Goal: Task Accomplishment & Management: Manage account settings

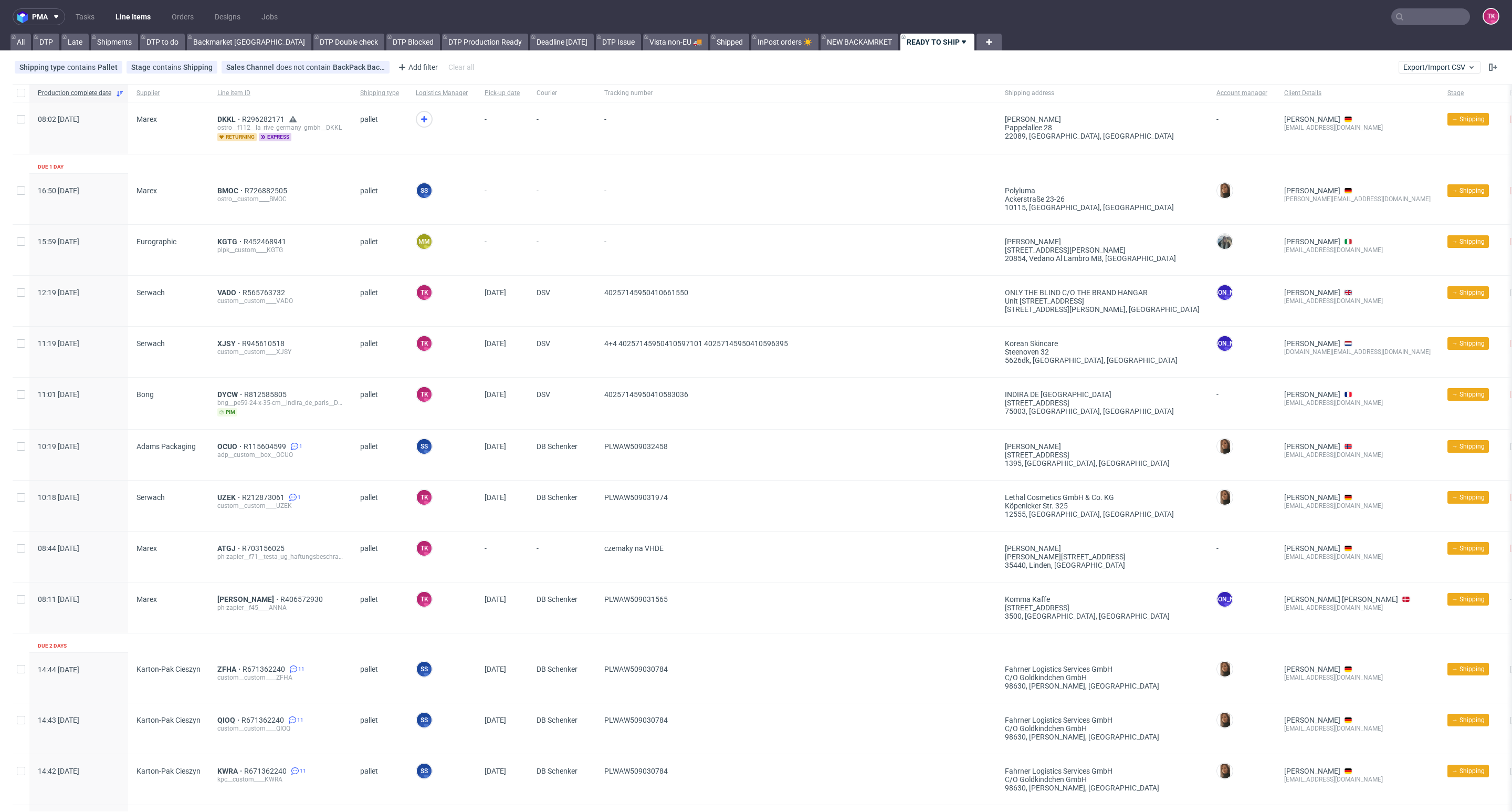
click at [1410, 19] on input "text" at bounding box center [1430, 17] width 79 height 17
paste input "SIXE"
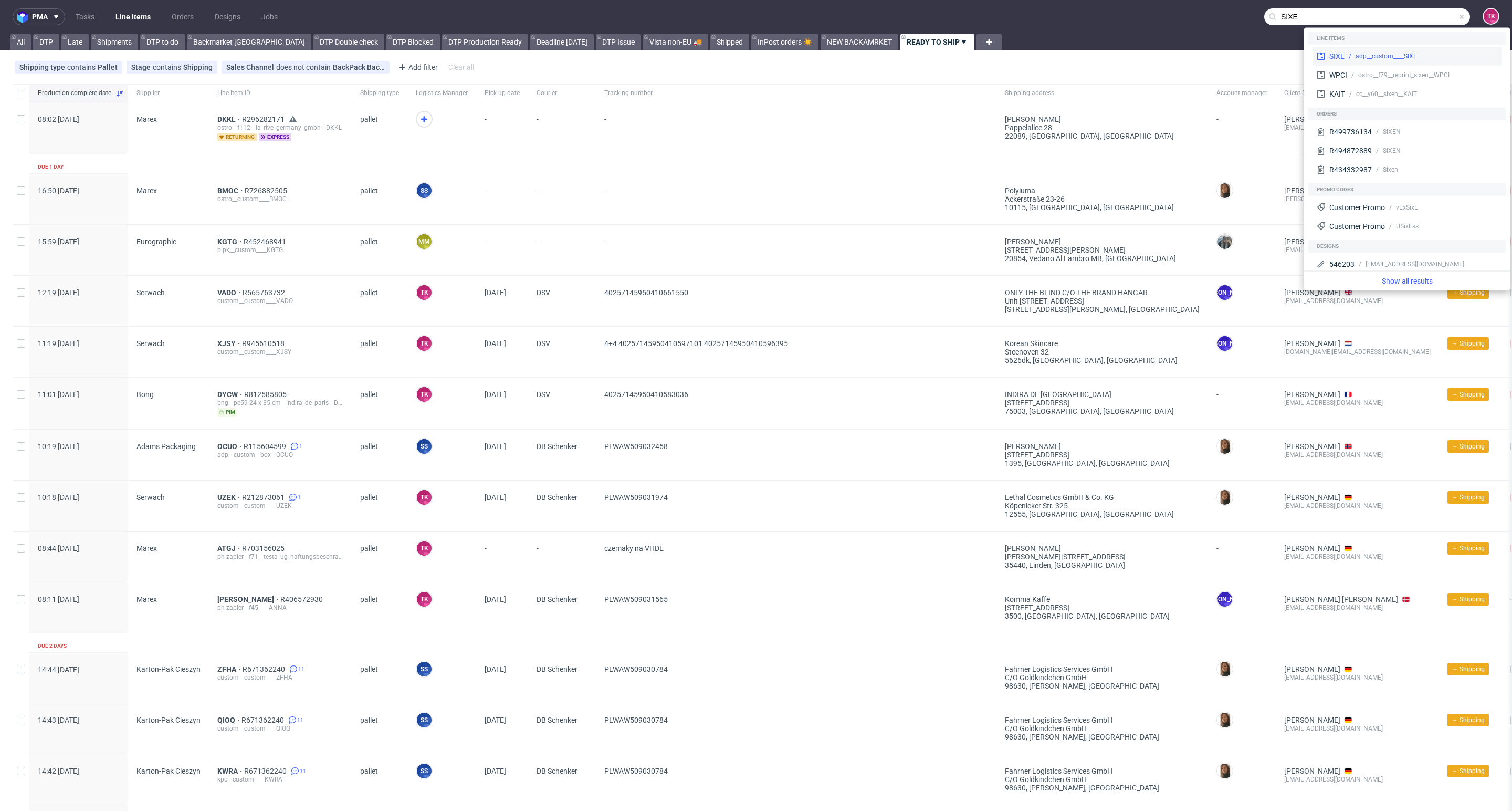
type input "SIXE"
click at [1338, 54] on div "SIXE" at bounding box center [1336, 56] width 15 height 10
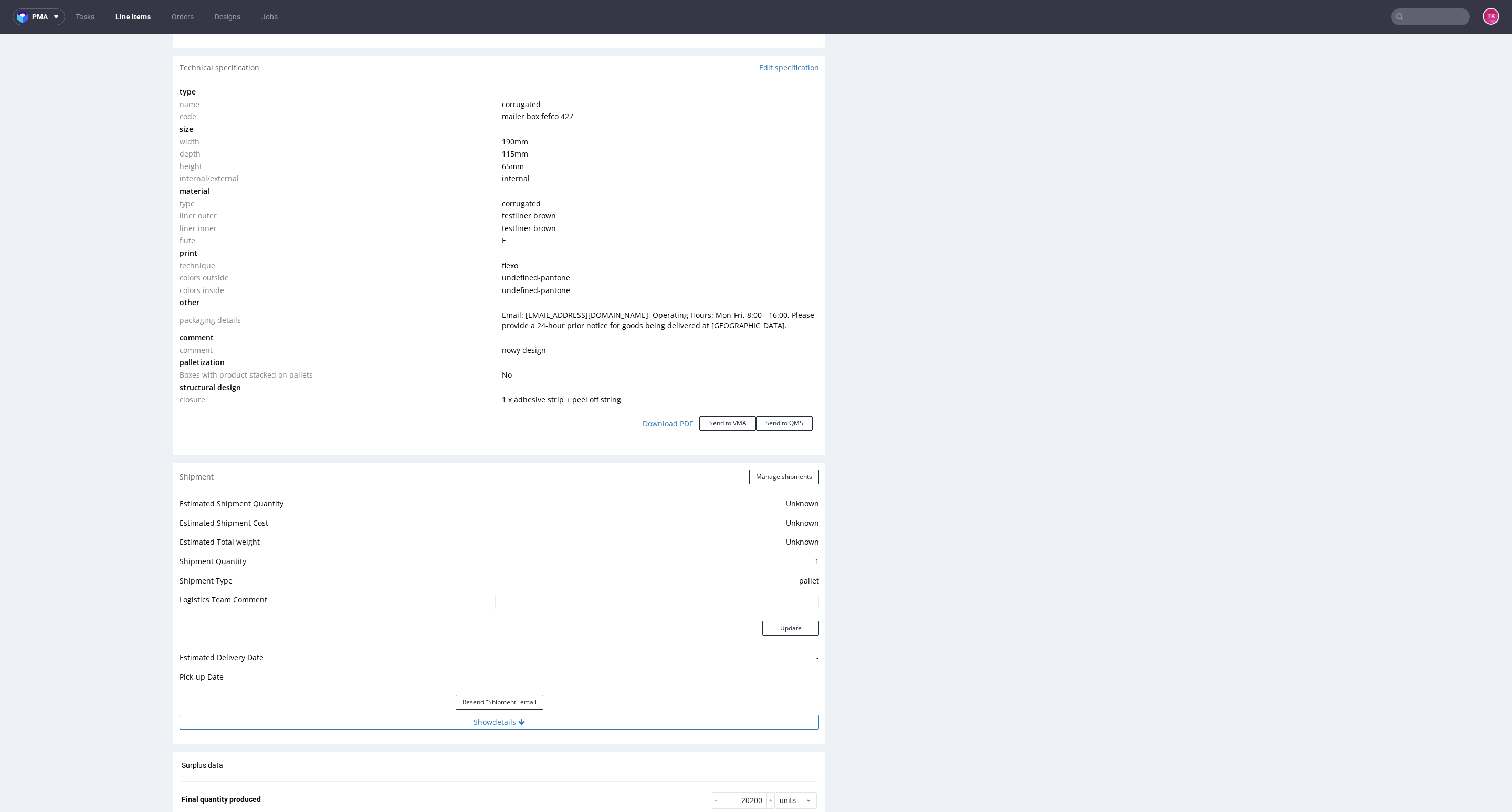
click at [577, 723] on button "Show details" at bounding box center [498, 722] width 639 height 15
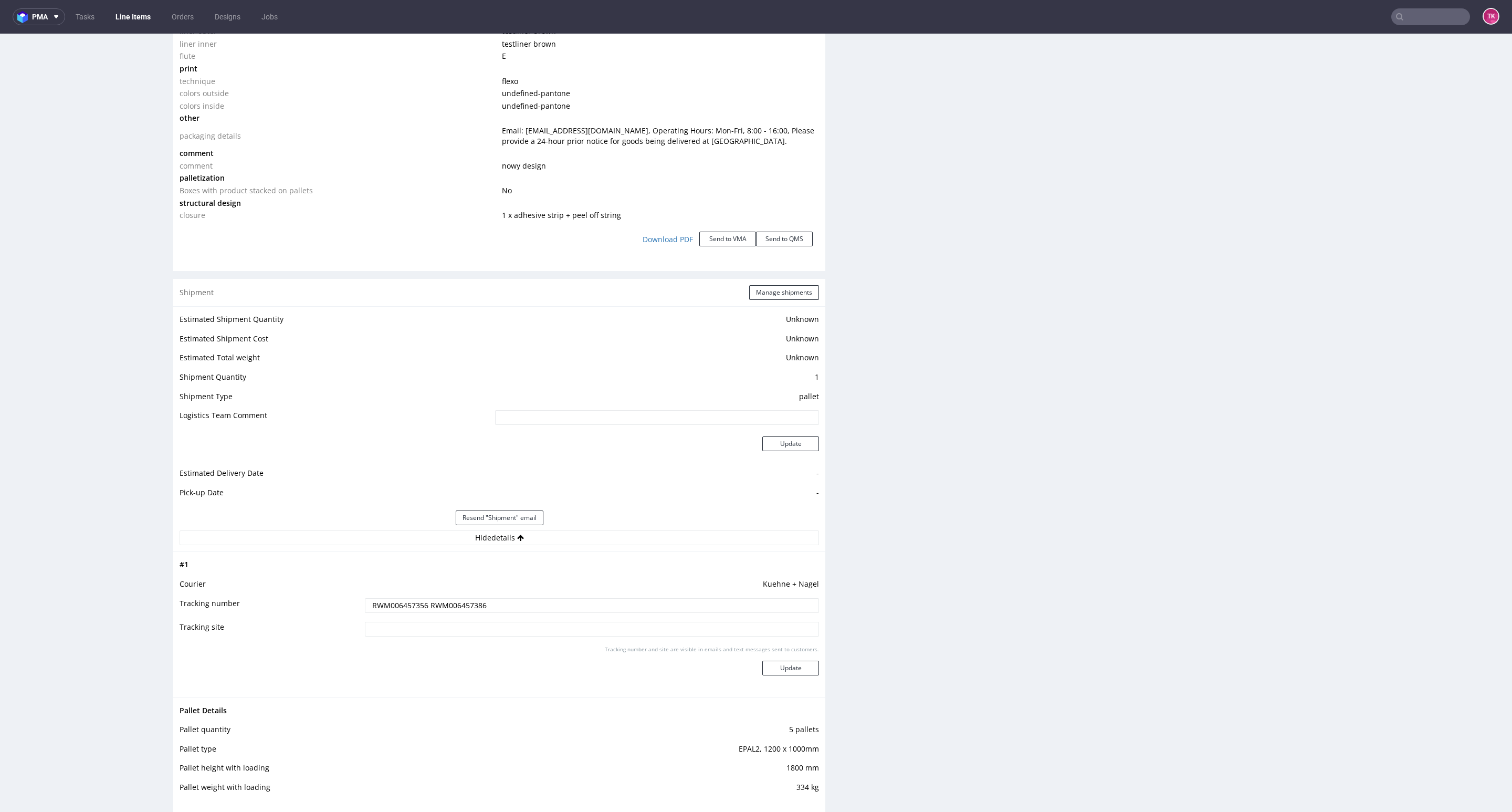
scroll to position [1199, 0]
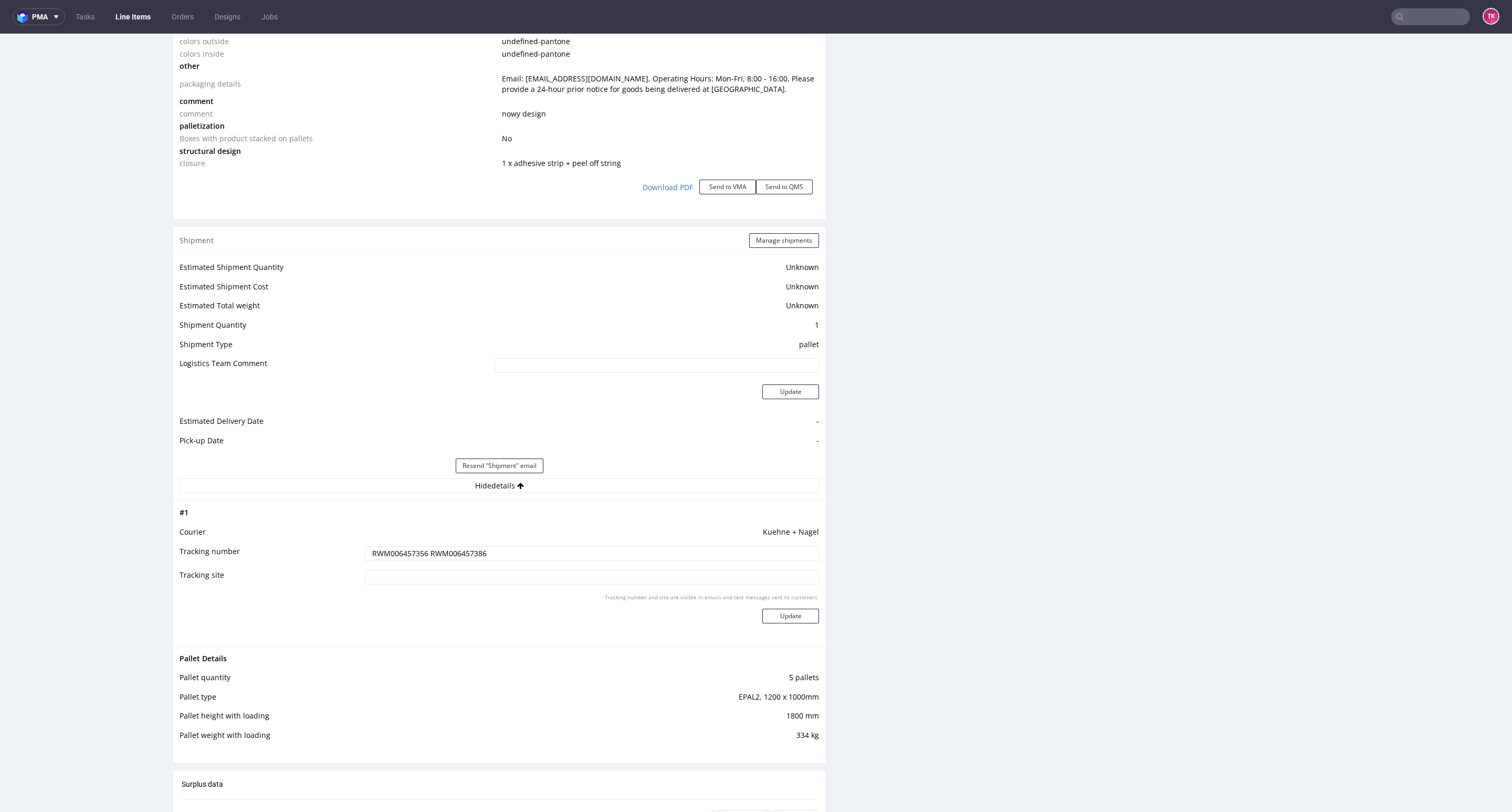
click at [453, 557] on input "RWM006457356 RWM006457386" at bounding box center [592, 553] width 454 height 15
click at [390, 542] on td "Kuehne + Nagel" at bounding box center [590, 535] width 456 height 20
click at [389, 551] on input "RWM006457356 RWM006457386" at bounding box center [592, 553] width 454 height 15
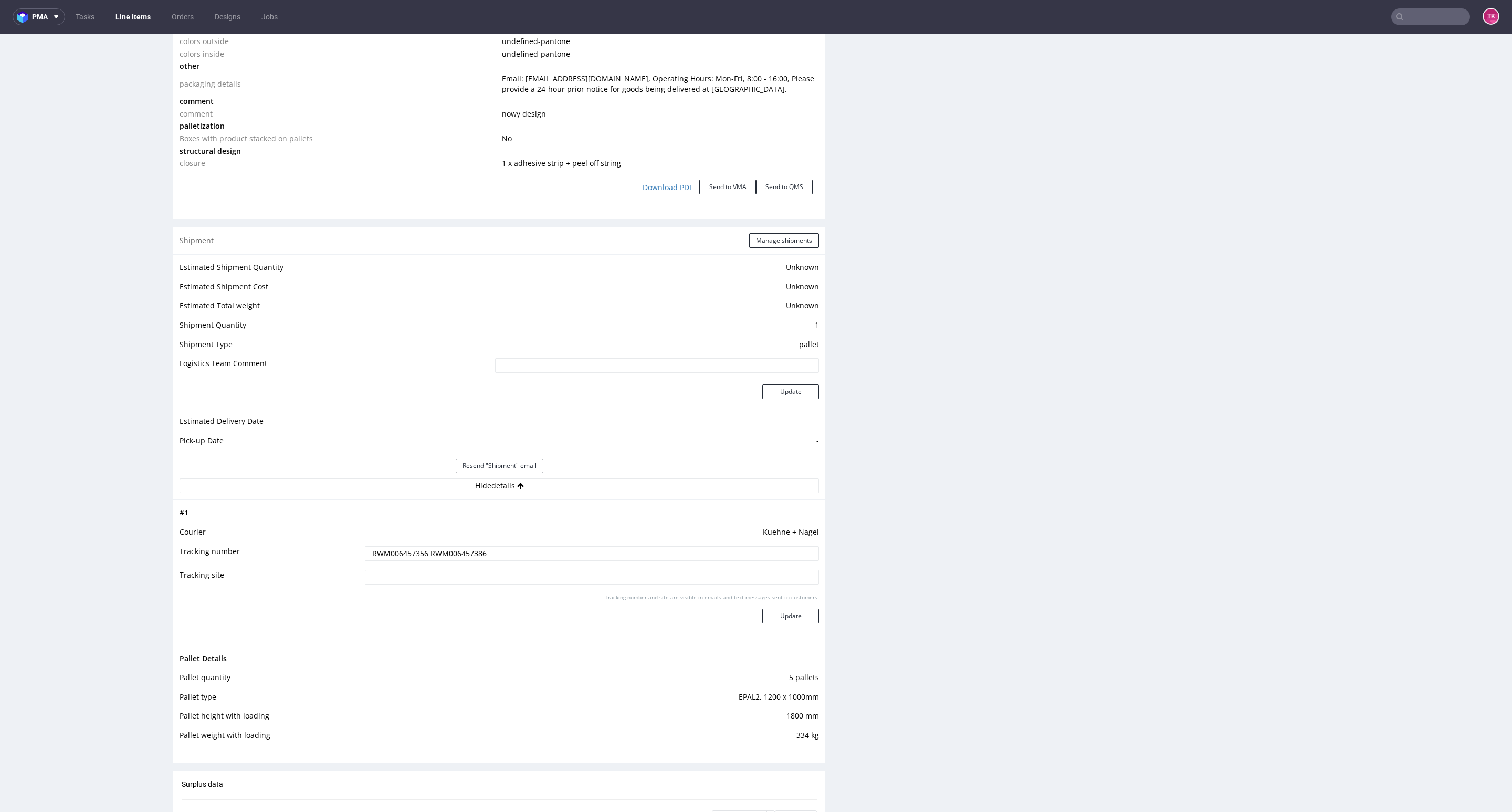
click at [390, 551] on input "RWM006457356 RWM006457386" at bounding box center [592, 553] width 454 height 15
click at [142, 16] on link "Line Items" at bounding box center [133, 17] width 48 height 17
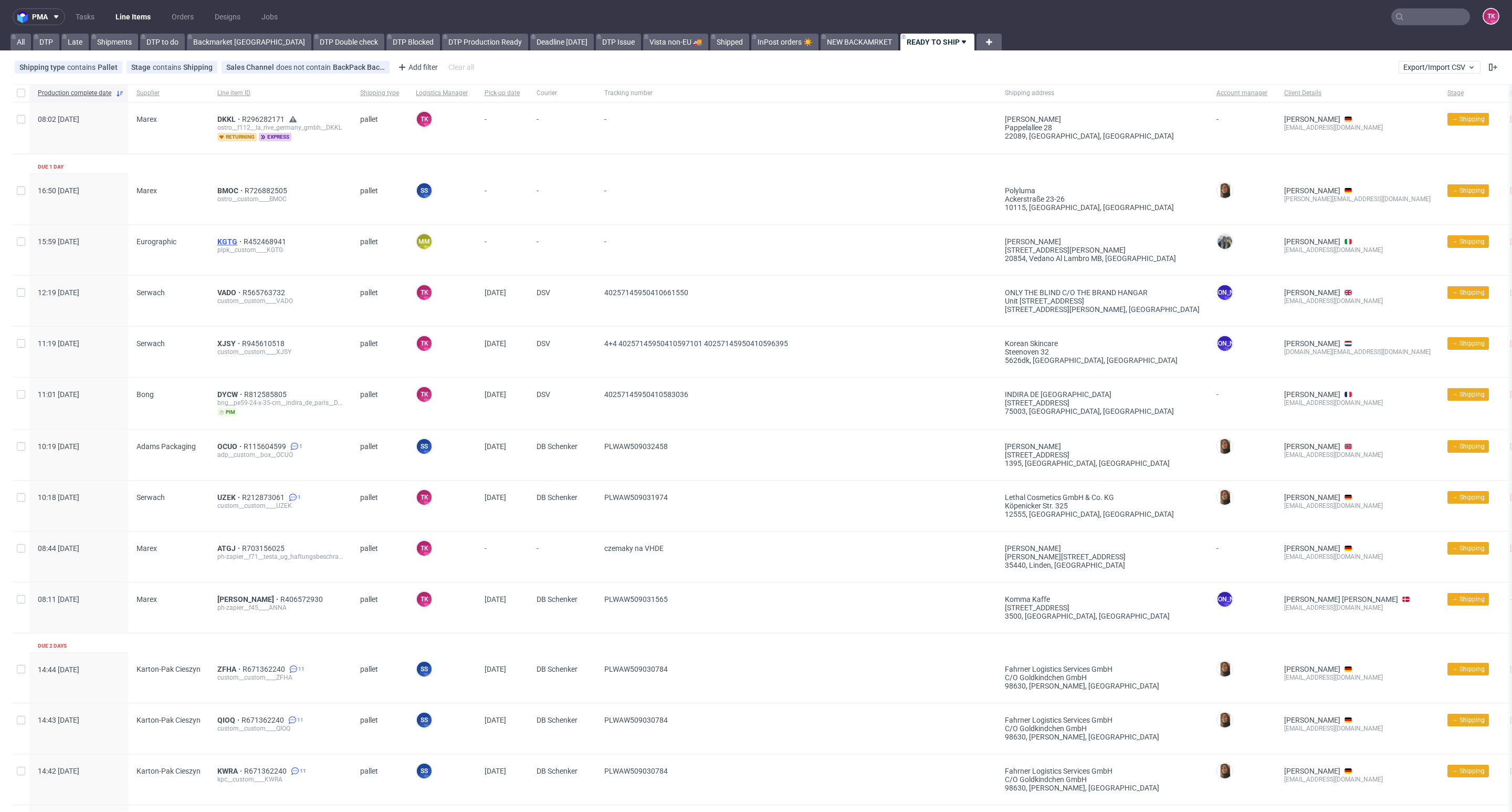
click at [218, 237] on div "KGTG R452468941 plpk__custom____KGTG" at bounding box center [280, 250] width 143 height 50
click at [218, 240] on span "KGTG" at bounding box center [231, 242] width 26 height 9
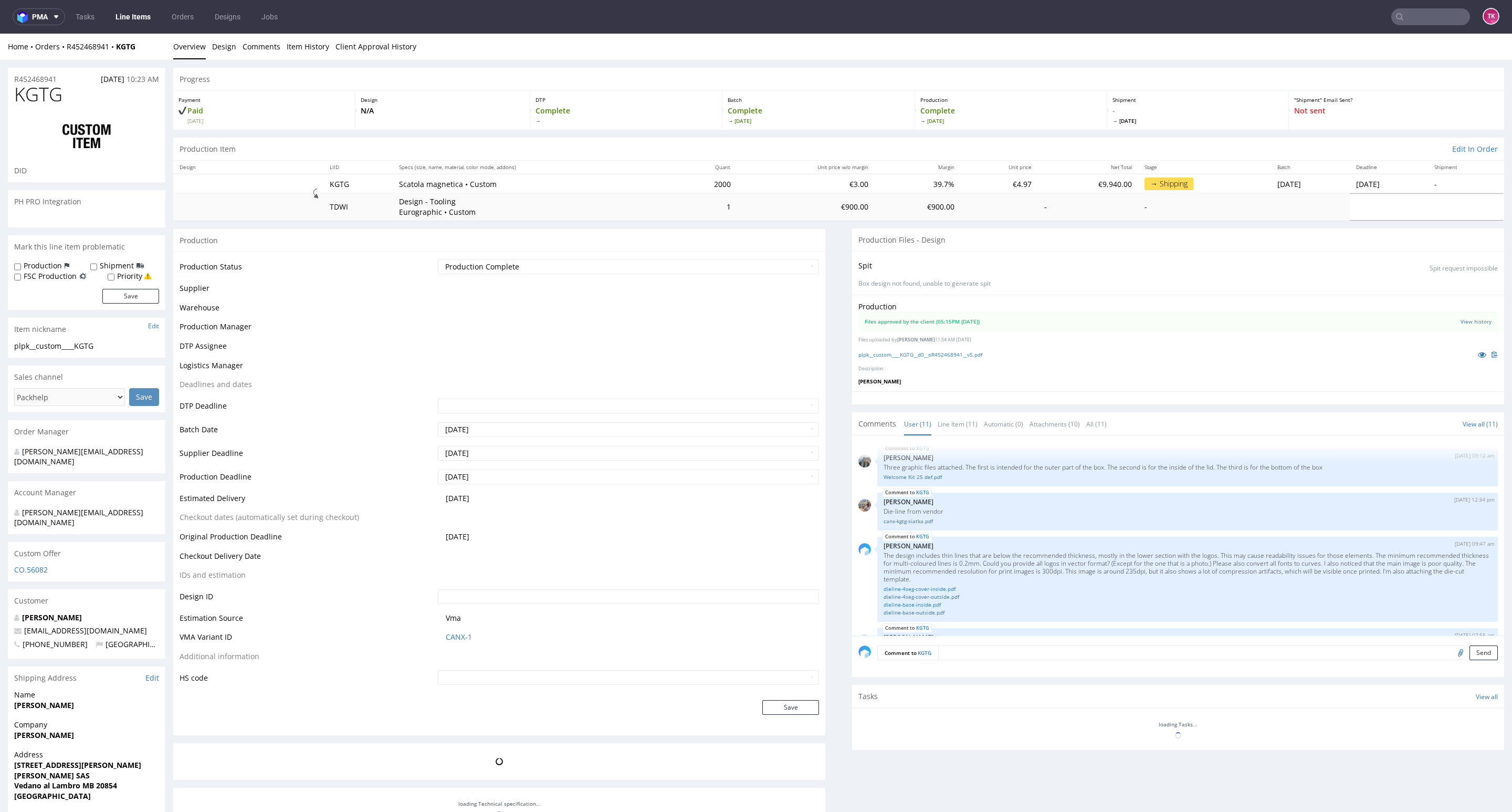
scroll to position [451, 0]
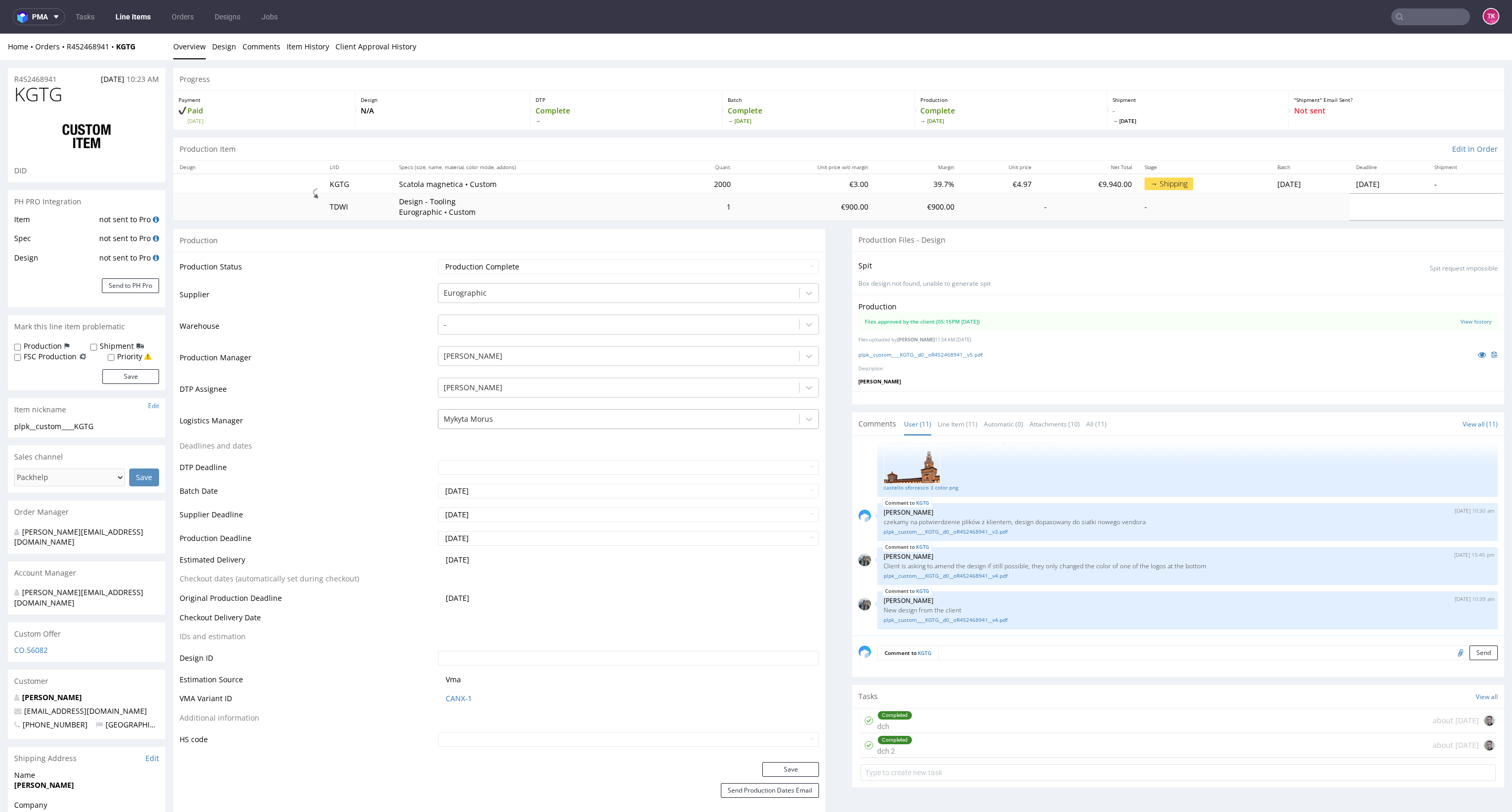
click at [501, 419] on div at bounding box center [618, 419] width 350 height 12
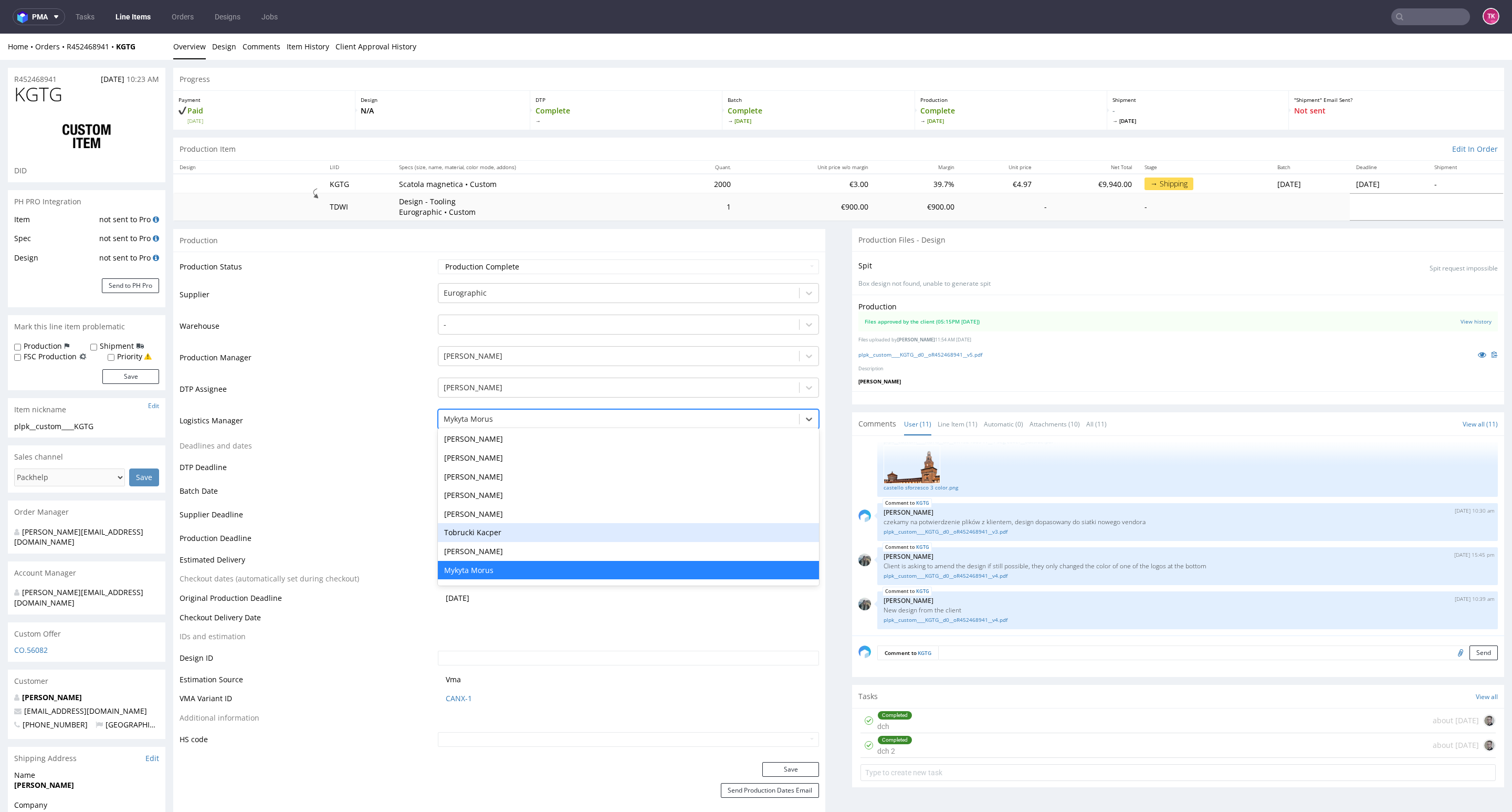
click at [501, 538] on div "Tobrucki Kacper" at bounding box center [628, 533] width 381 height 19
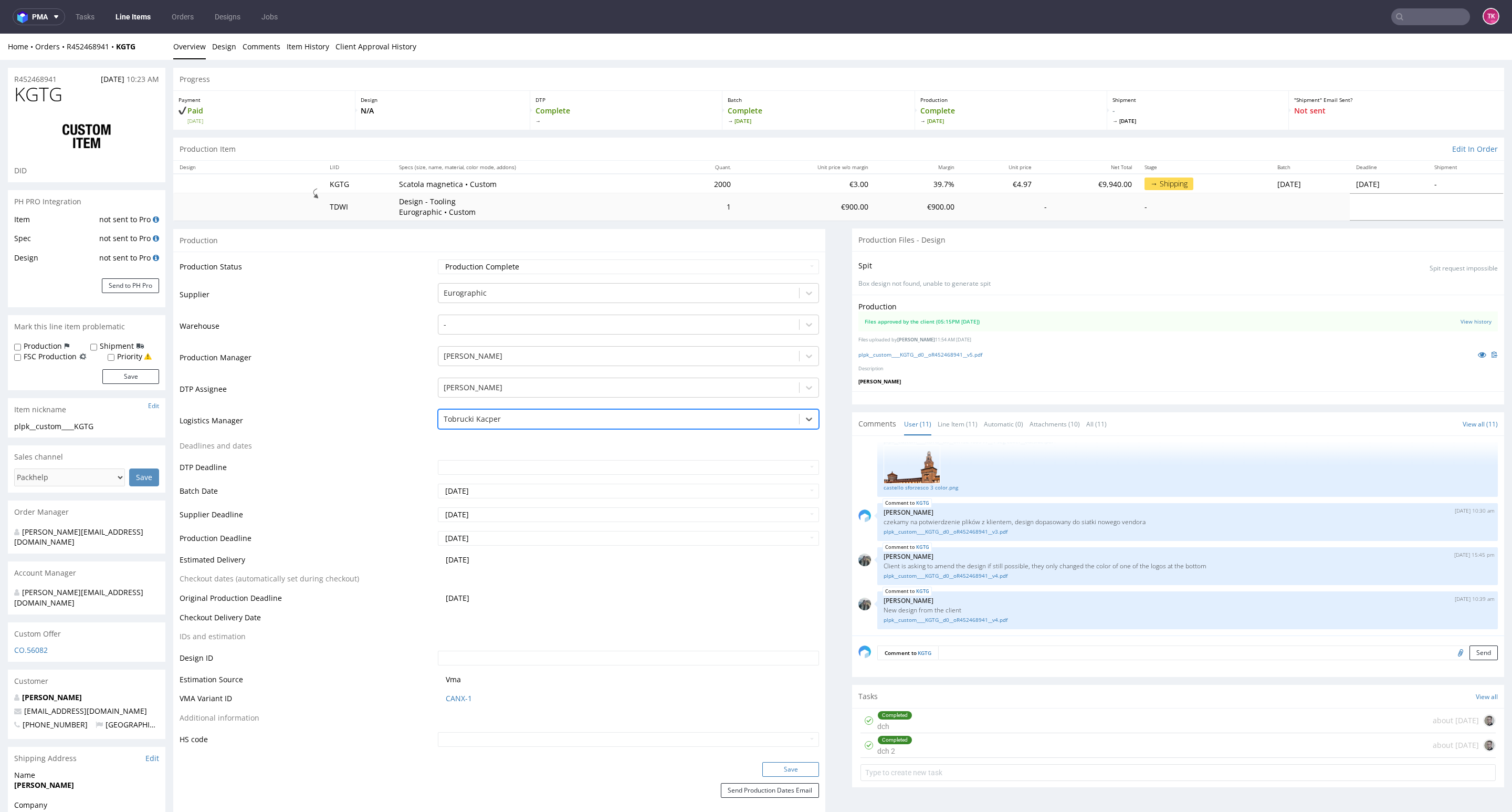
click at [764, 762] on button "Save" at bounding box center [791, 769] width 57 height 15
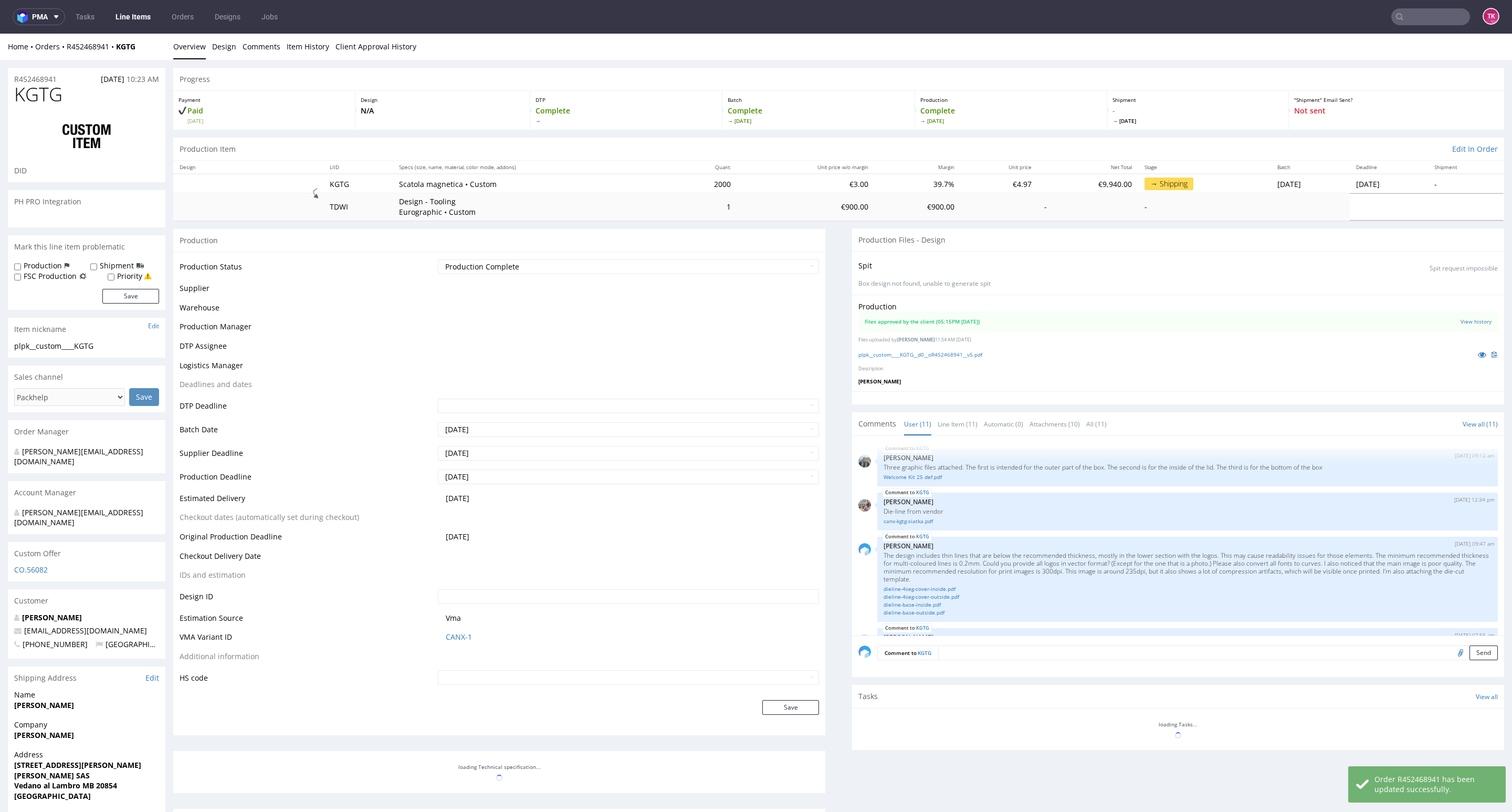
scroll to position [451, 0]
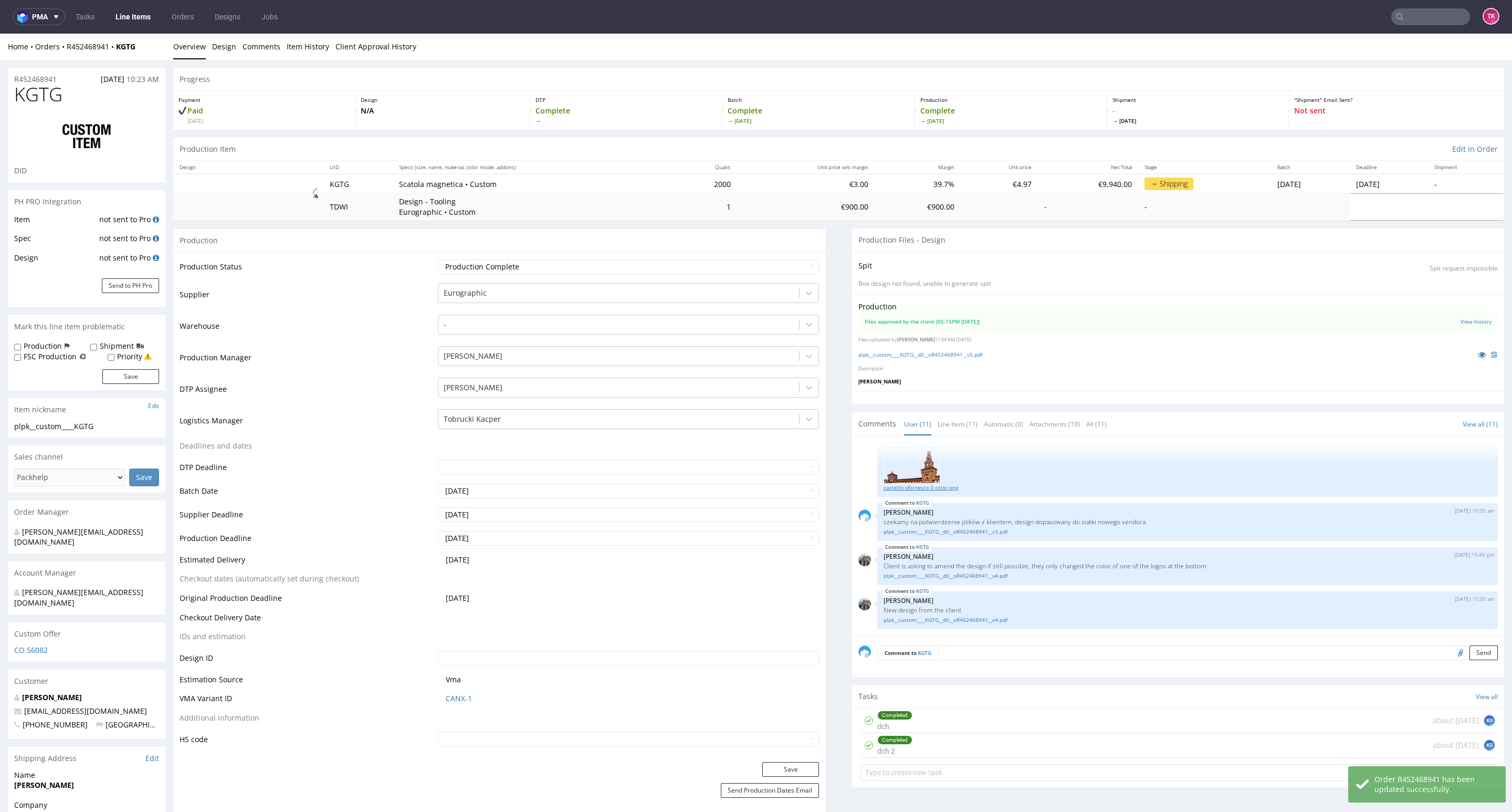
click at [888, 491] on link "castello sforzesco 3 color.png" at bounding box center [1188, 487] width 608 height 8
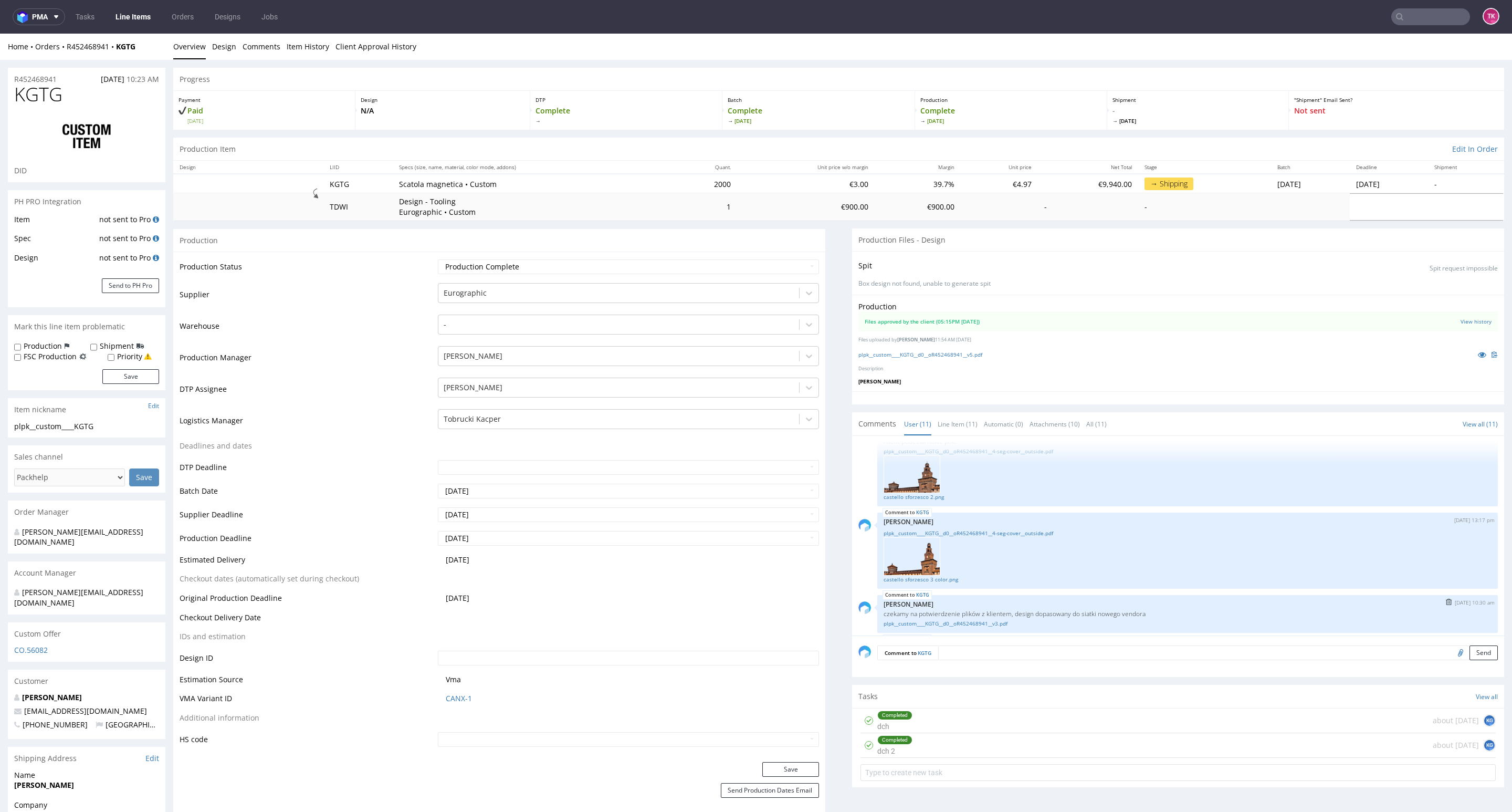
scroll to position [215, 0]
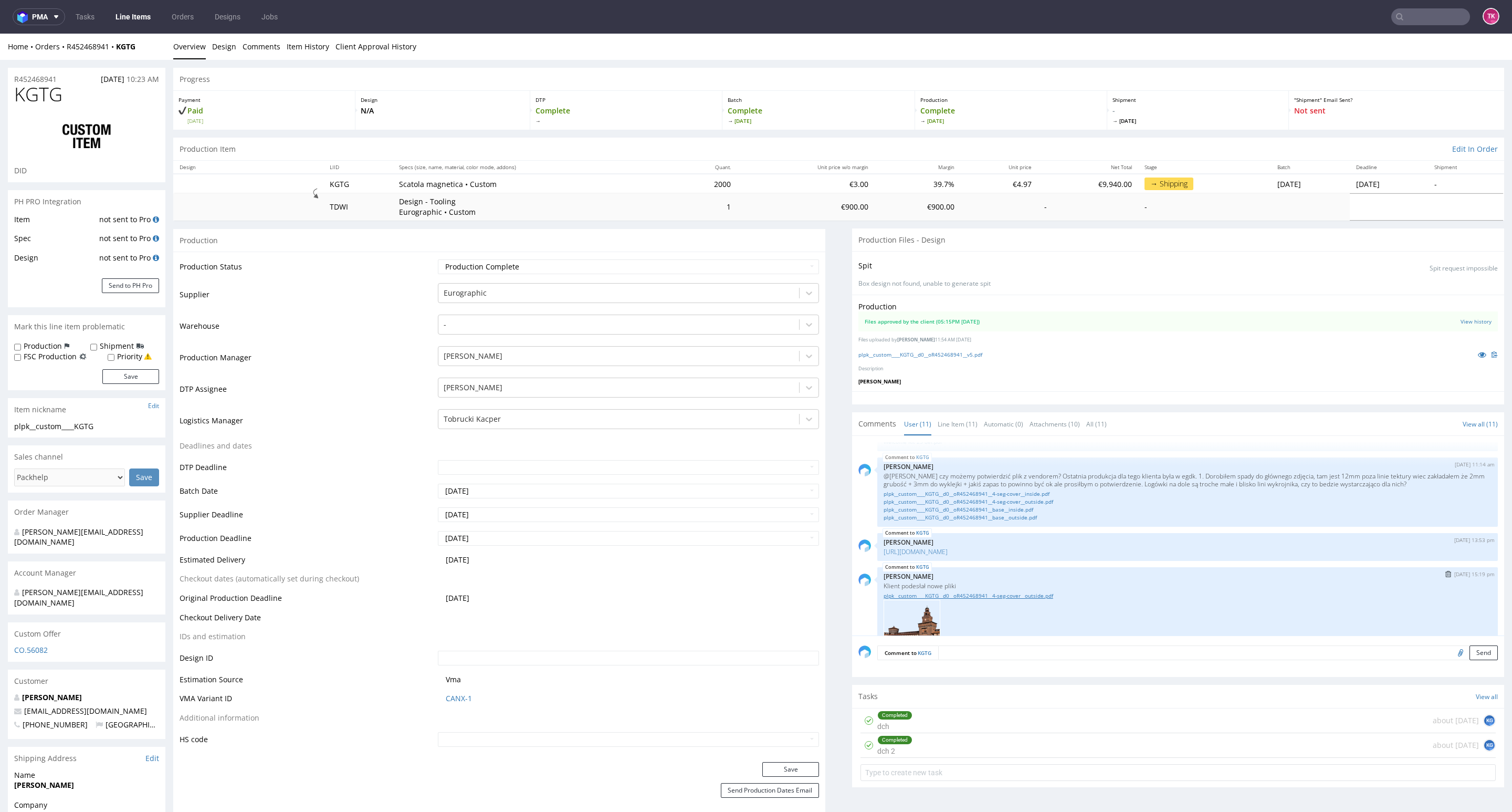
click at [947, 594] on link "plpk__custom____KGTG__d0__oR452468941__4-seg-cover__outside.pdf" at bounding box center [1188, 595] width 608 height 8
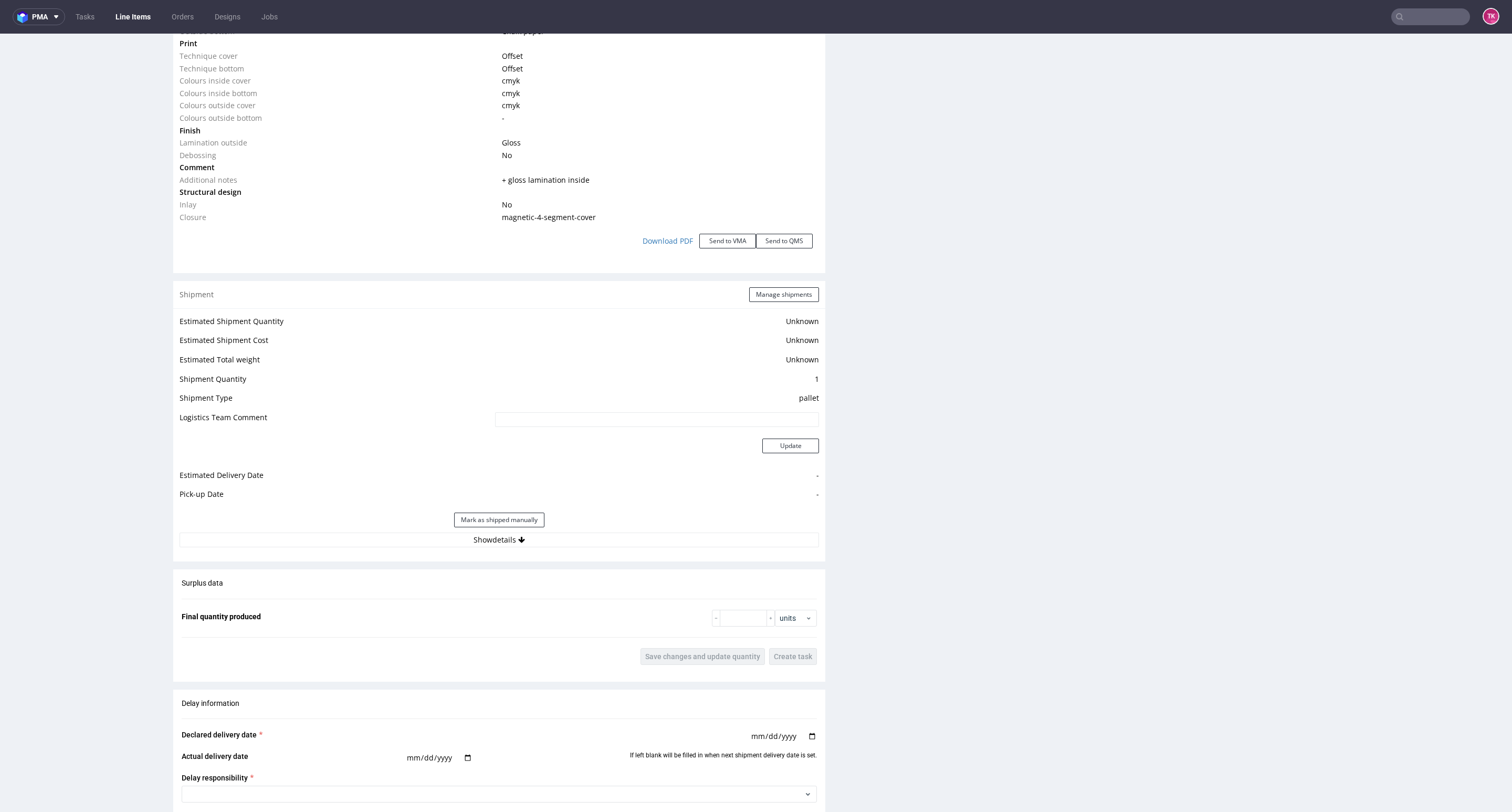
scroll to position [1260, 0]
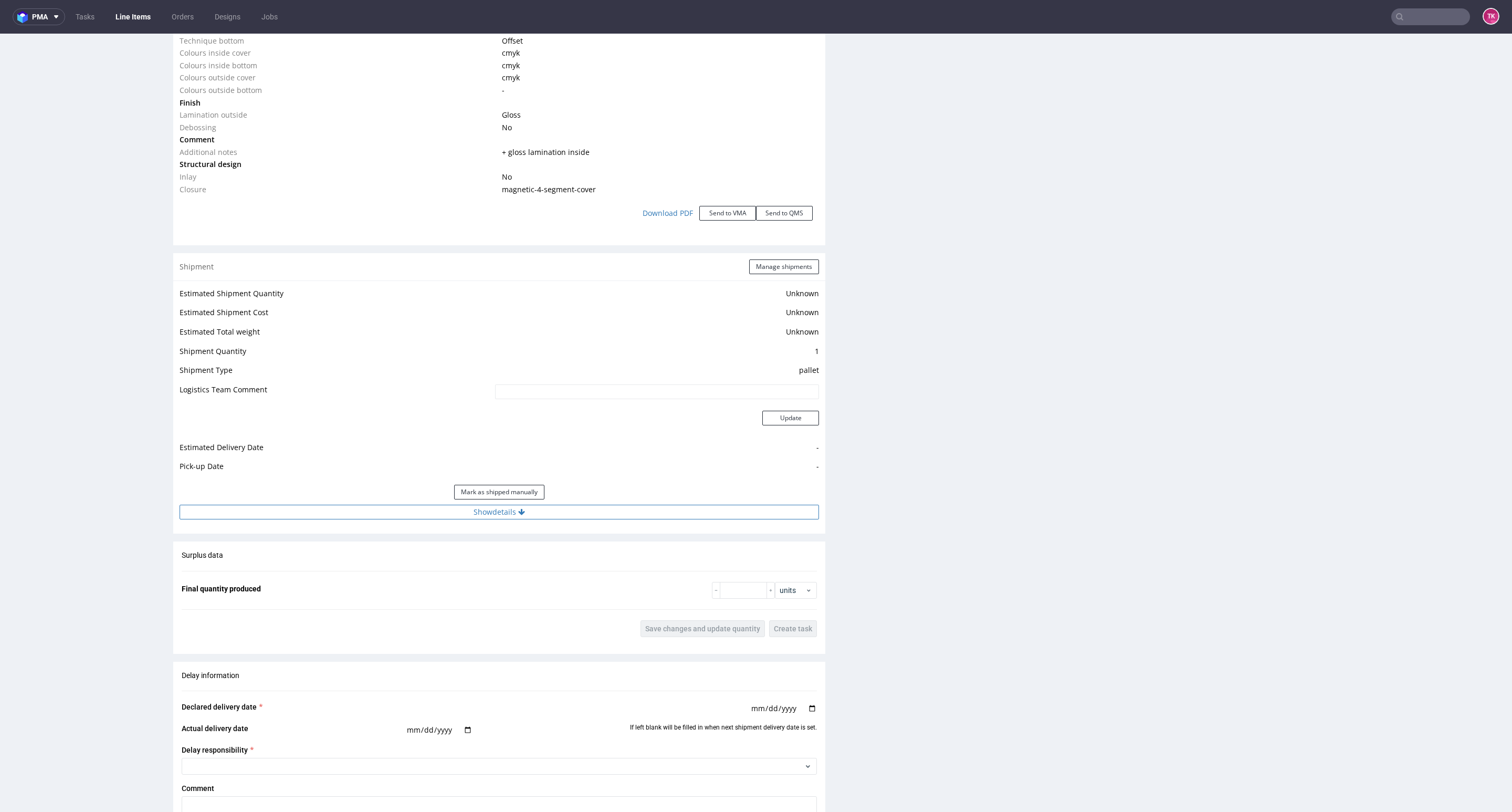
drag, startPoint x: 673, startPoint y: 517, endPoint x: 675, endPoint y: 509, distance: 8.2
click at [674, 516] on button "Show details" at bounding box center [498, 512] width 639 height 15
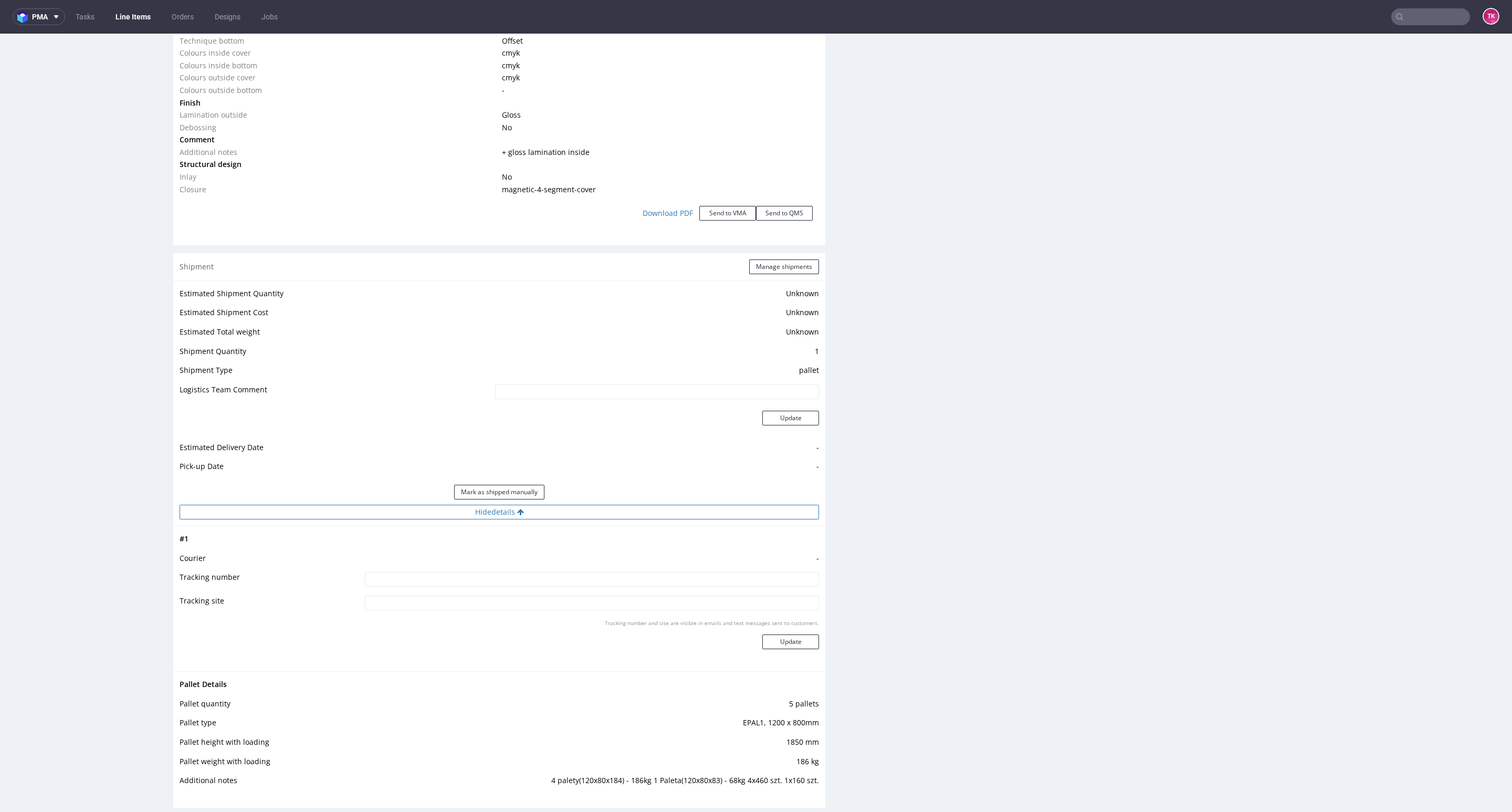
click at [675, 509] on button "Hide details" at bounding box center [498, 512] width 639 height 15
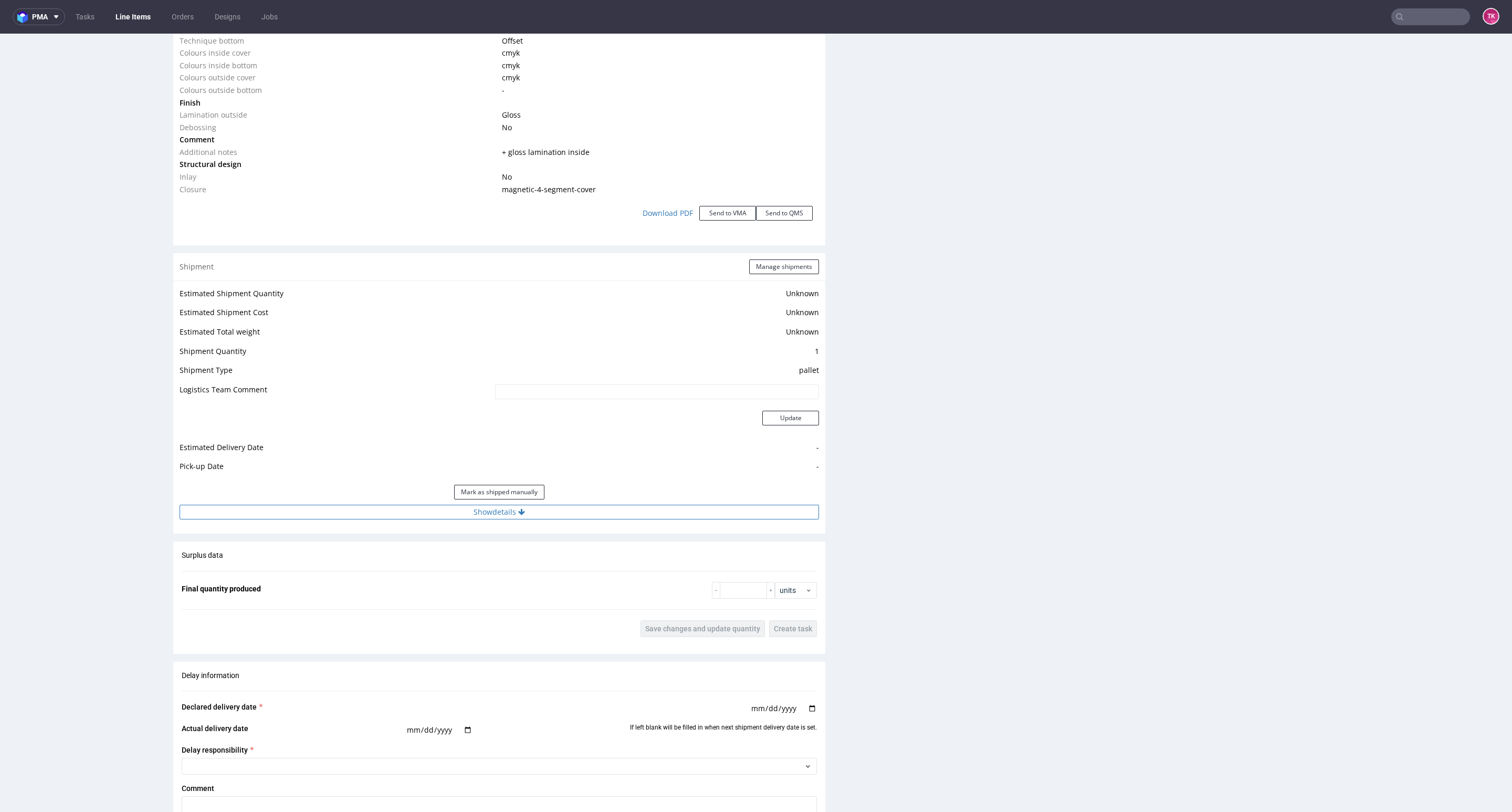
click at [675, 509] on button "Show details" at bounding box center [498, 512] width 639 height 15
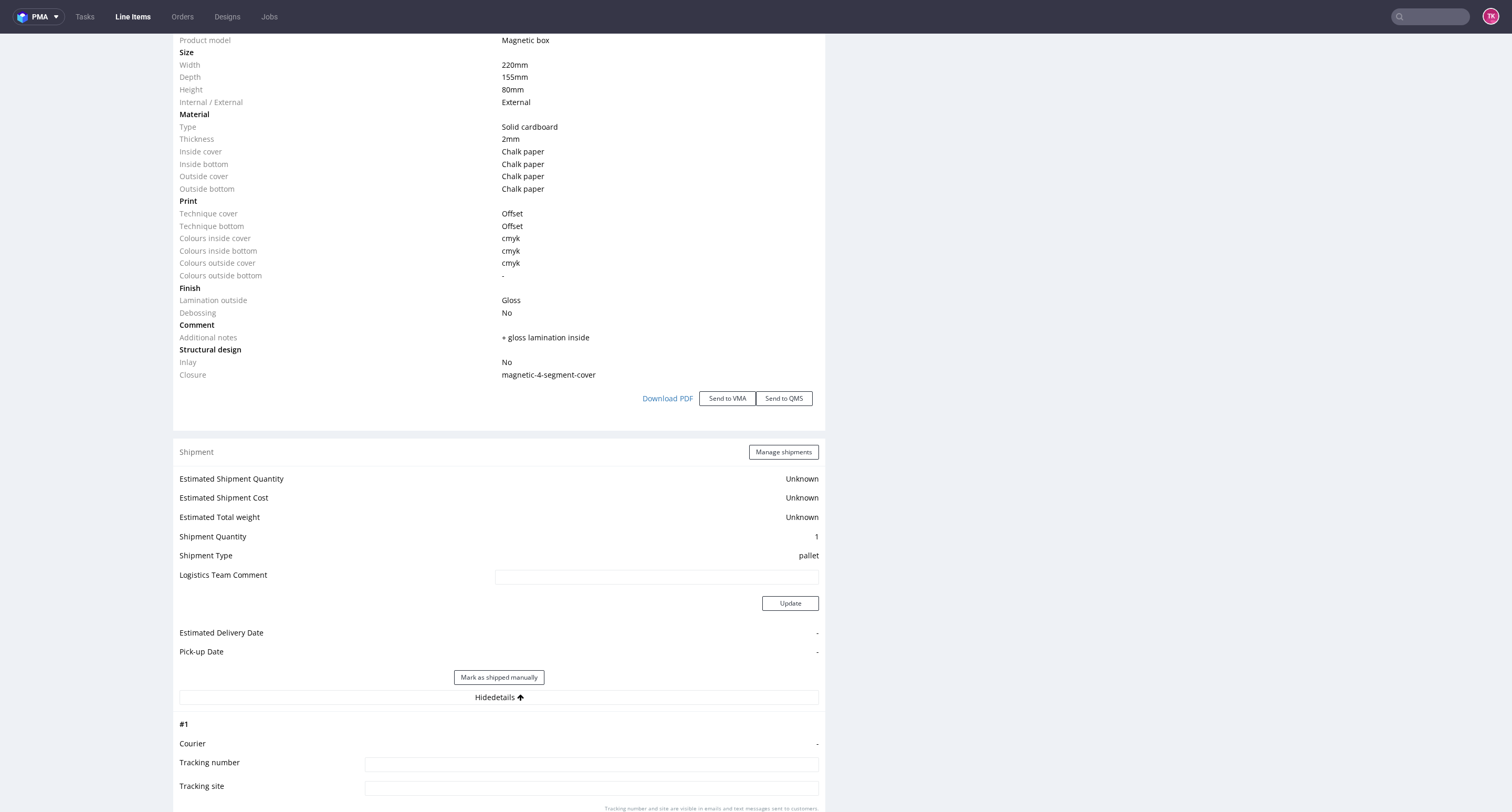
scroll to position [1102, 0]
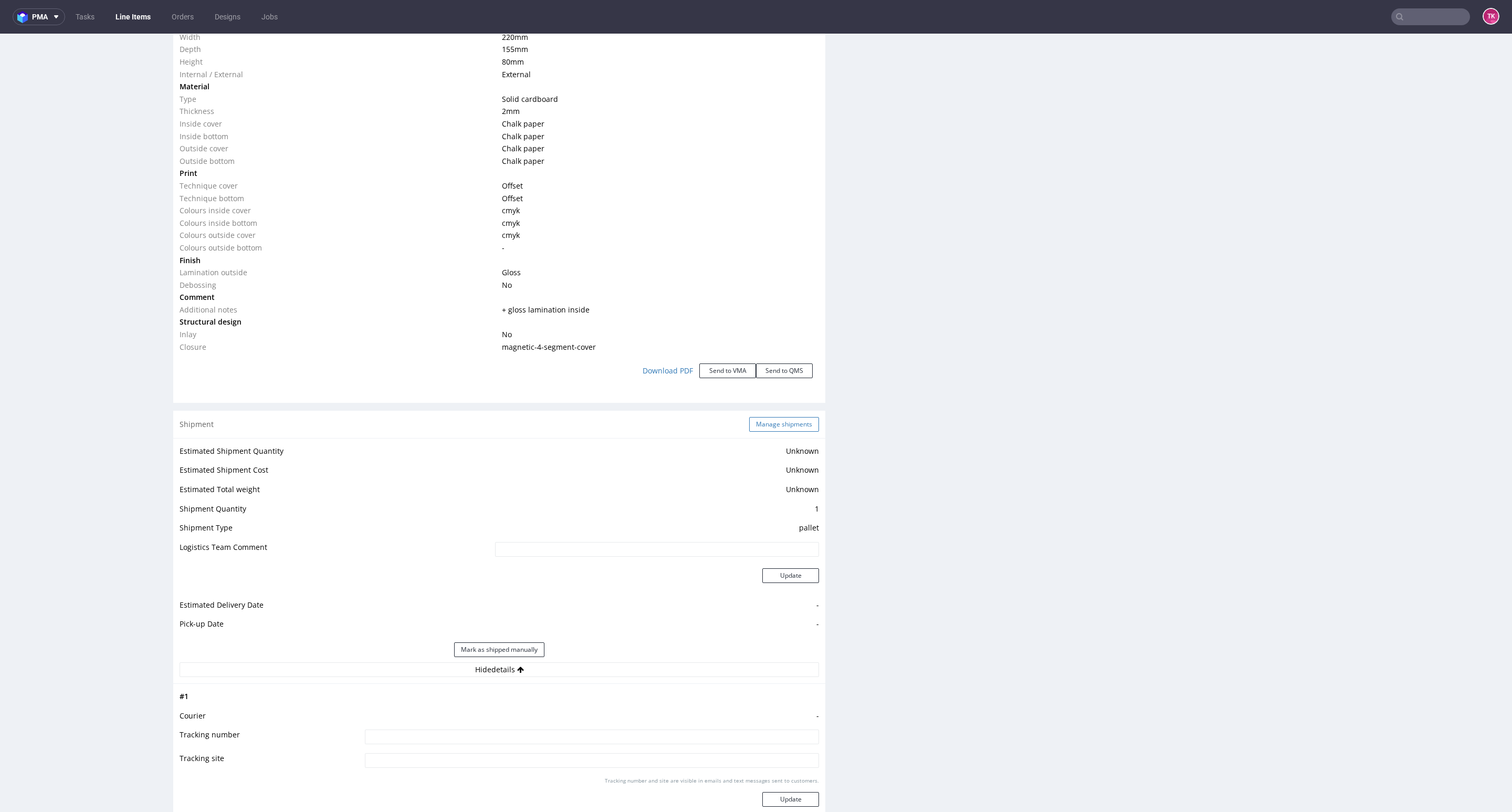
click at [773, 419] on button "Manage shipments" at bounding box center [784, 425] width 70 height 15
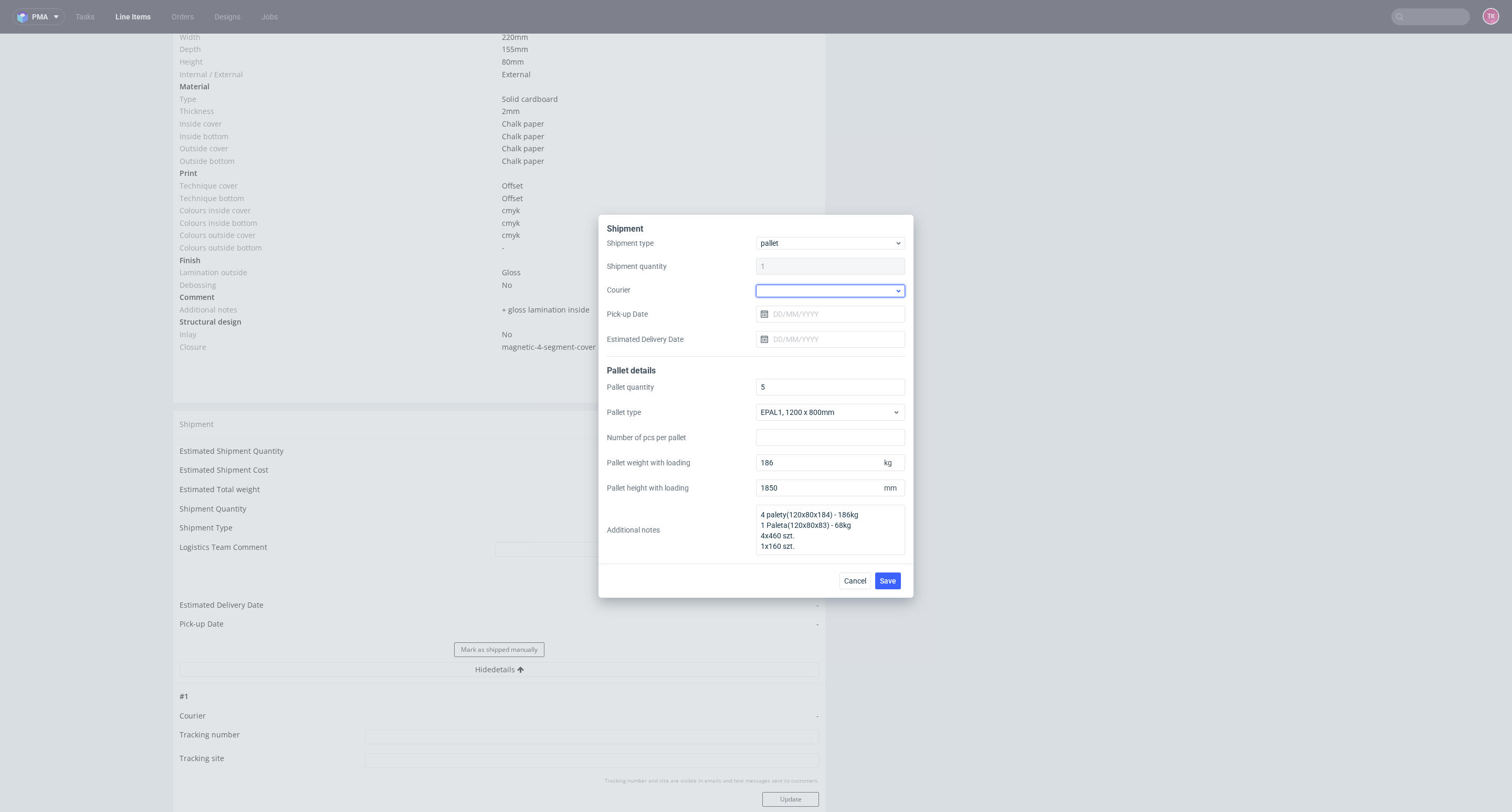
click at [819, 292] on div at bounding box center [830, 290] width 149 height 12
click at [814, 352] on div "DB Schenker" at bounding box center [831, 350] width 141 height 19
click at [814, 311] on input "Pick-up Date" at bounding box center [830, 313] width 149 height 17
drag, startPoint x: 797, startPoint y: 440, endPoint x: 807, endPoint y: 444, distance: 10.8
click at [797, 438] on span "22" at bounding box center [797, 438] width 9 height 10
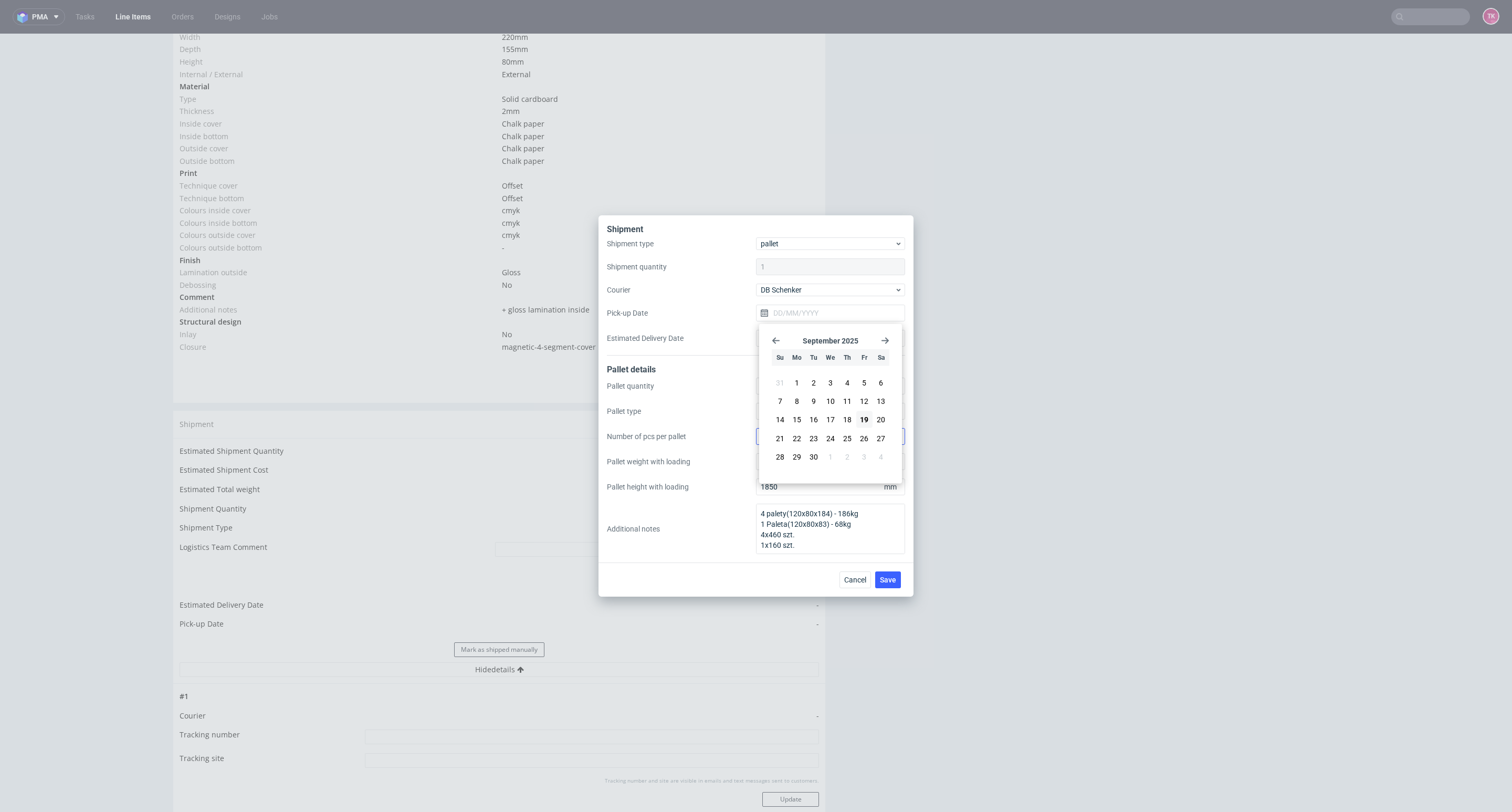
type input "[DATE]"
click at [882, 581] on span "Save" at bounding box center [888, 580] width 16 height 7
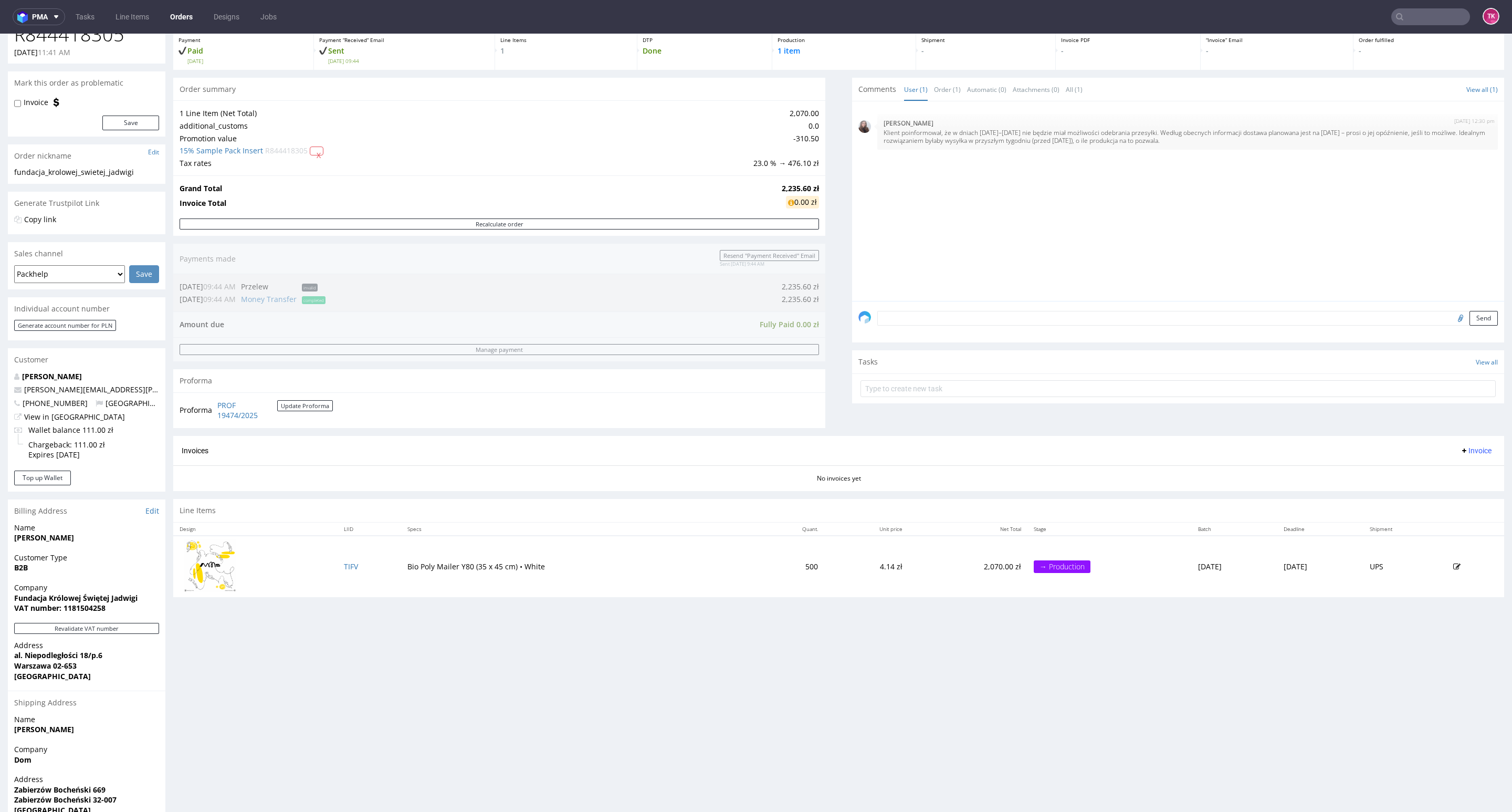
scroll to position [105, 0]
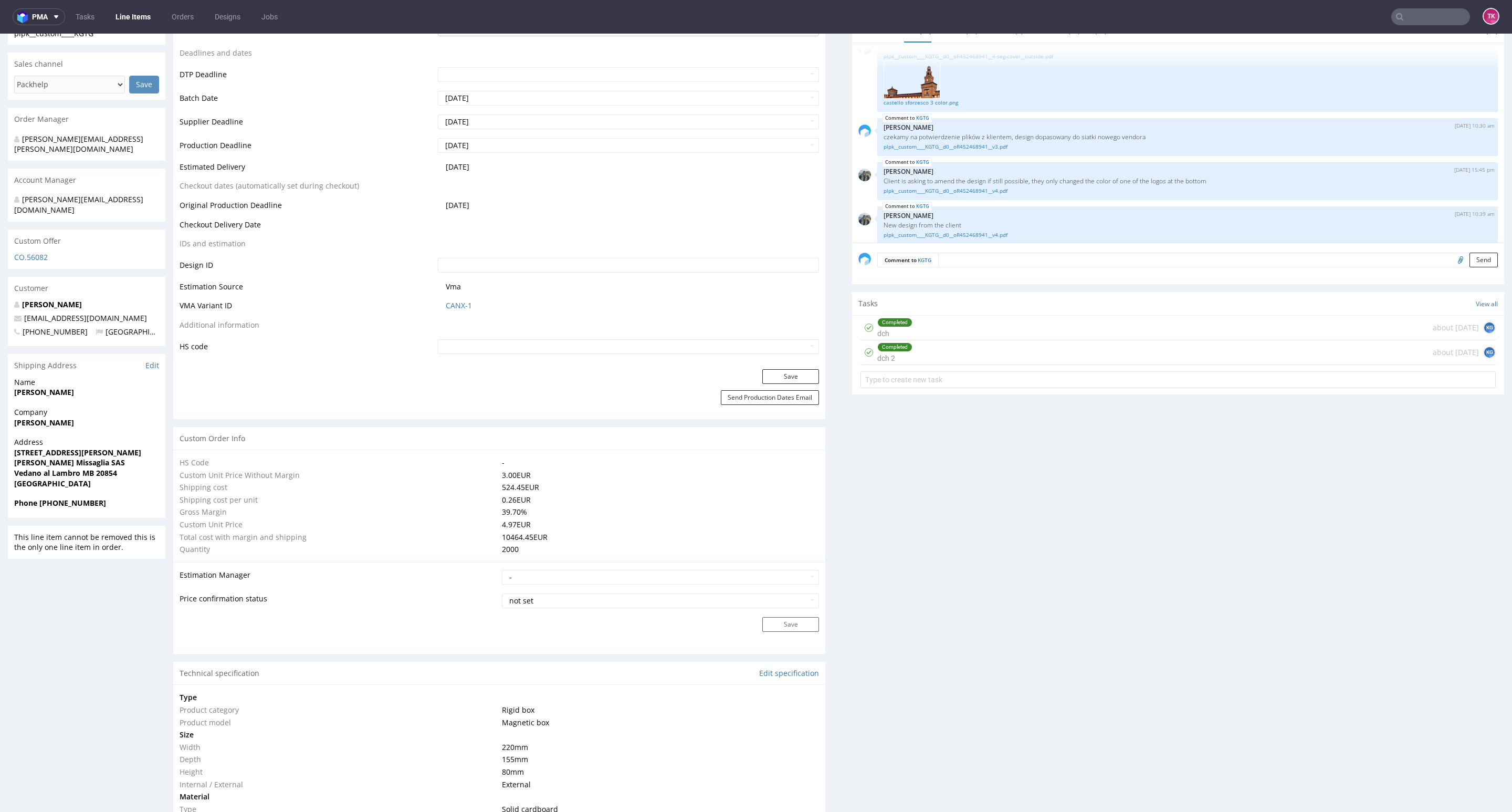
scroll to position [394, 0]
drag, startPoint x: 13, startPoint y: 413, endPoint x: 117, endPoint y: 397, distance: 105.2
copy strong "Mario Missaglia"
drag, startPoint x: 0, startPoint y: 373, endPoint x: 103, endPoint y: 372, distance: 103.0
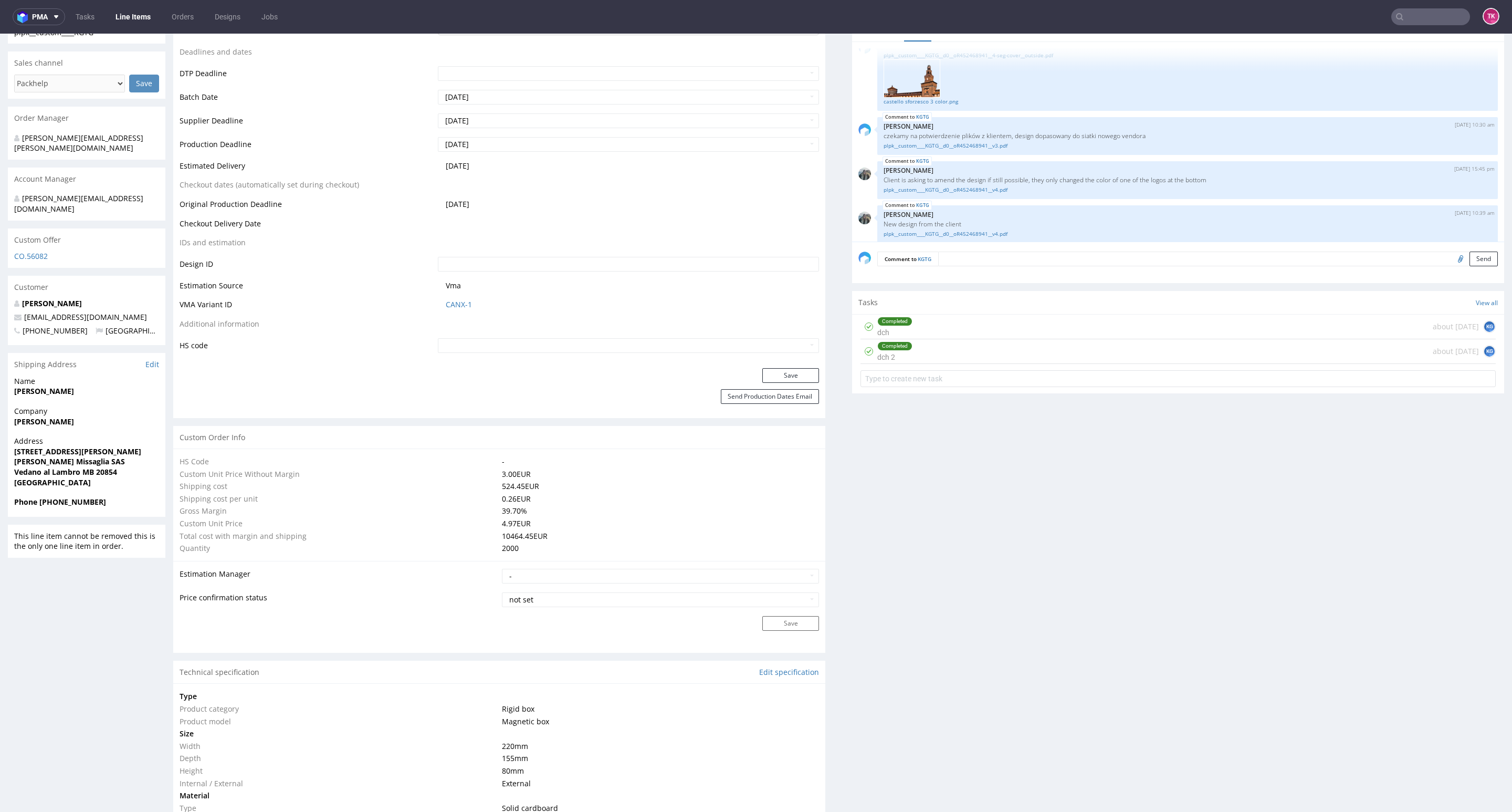
copy strong "Giovanni Brocca"
click at [102, 467] on strong "Vedano al Lambro MB 20854" at bounding box center [66, 472] width 103 height 10
copy strong "20854"
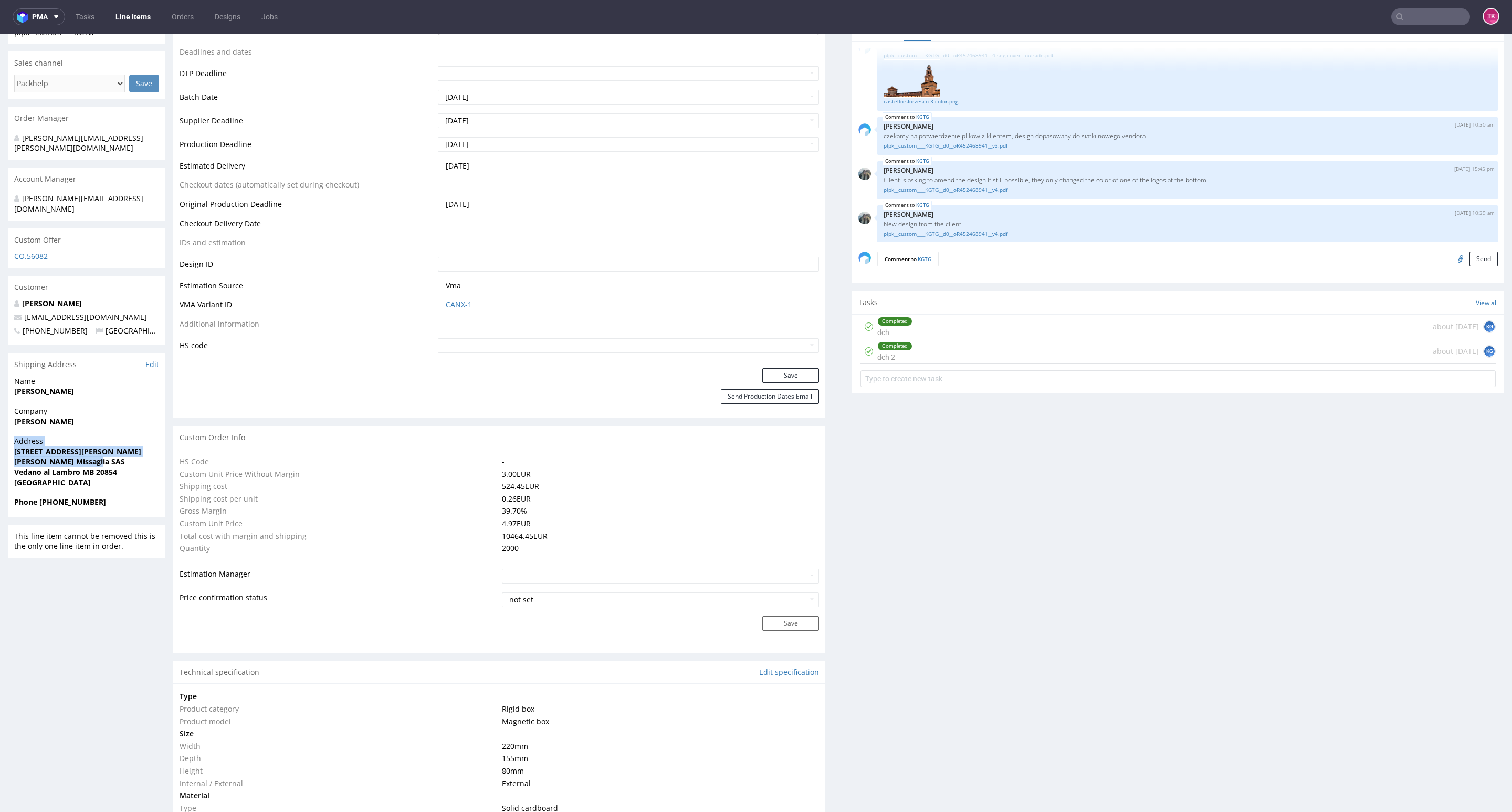
drag, startPoint x: 0, startPoint y: 425, endPoint x: 121, endPoint y: 432, distance: 121.2
click at [123, 446] on span "via Vittorio Alfieri 32" at bounding box center [87, 451] width 145 height 10
click at [28, 446] on strong "via Vittorio Alfieri 32" at bounding box center [78, 451] width 127 height 10
drag, startPoint x: 11, startPoint y: 433, endPoint x: 122, endPoint y: 443, distance: 111.4
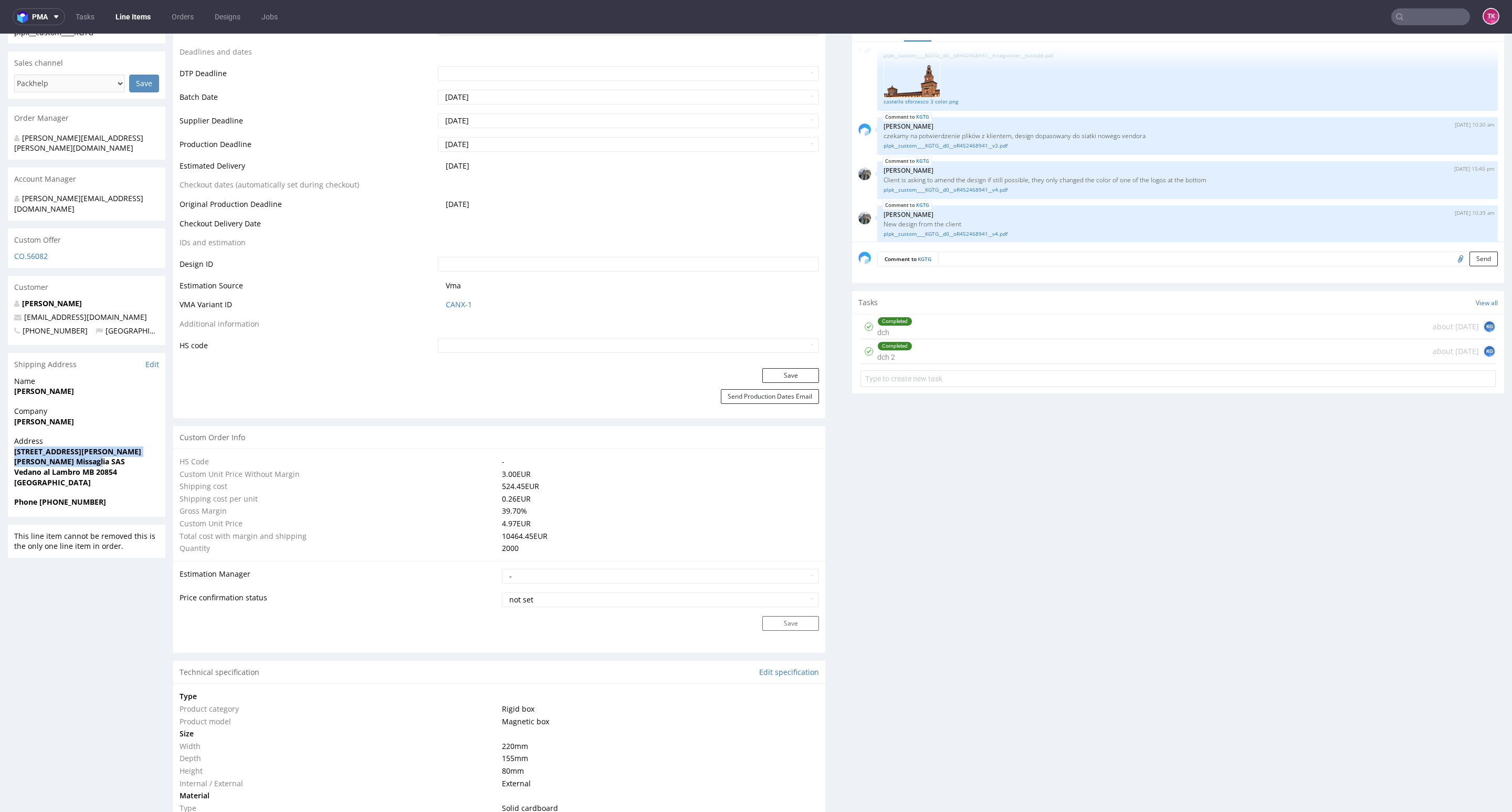
click at [122, 443] on div "Address via Vittorio Alfieri 32 Amerigo Missaglia SAS Vedano al Lambro MB 20854…" at bounding box center [86, 467] width 157 height 61
copy p "via Vittorio Alfieri 32 Amerigo Missaglia SAS"
drag, startPoint x: 153, startPoint y: 298, endPoint x: 8, endPoint y: 301, distance: 145.0
click at [8, 301] on div "Giovanni Brocca giovanni.brocca@egroup-italy.com +393339879121 Italy" at bounding box center [86, 321] width 157 height 46
copy span "[EMAIL_ADDRESS][DOMAIN_NAME]"
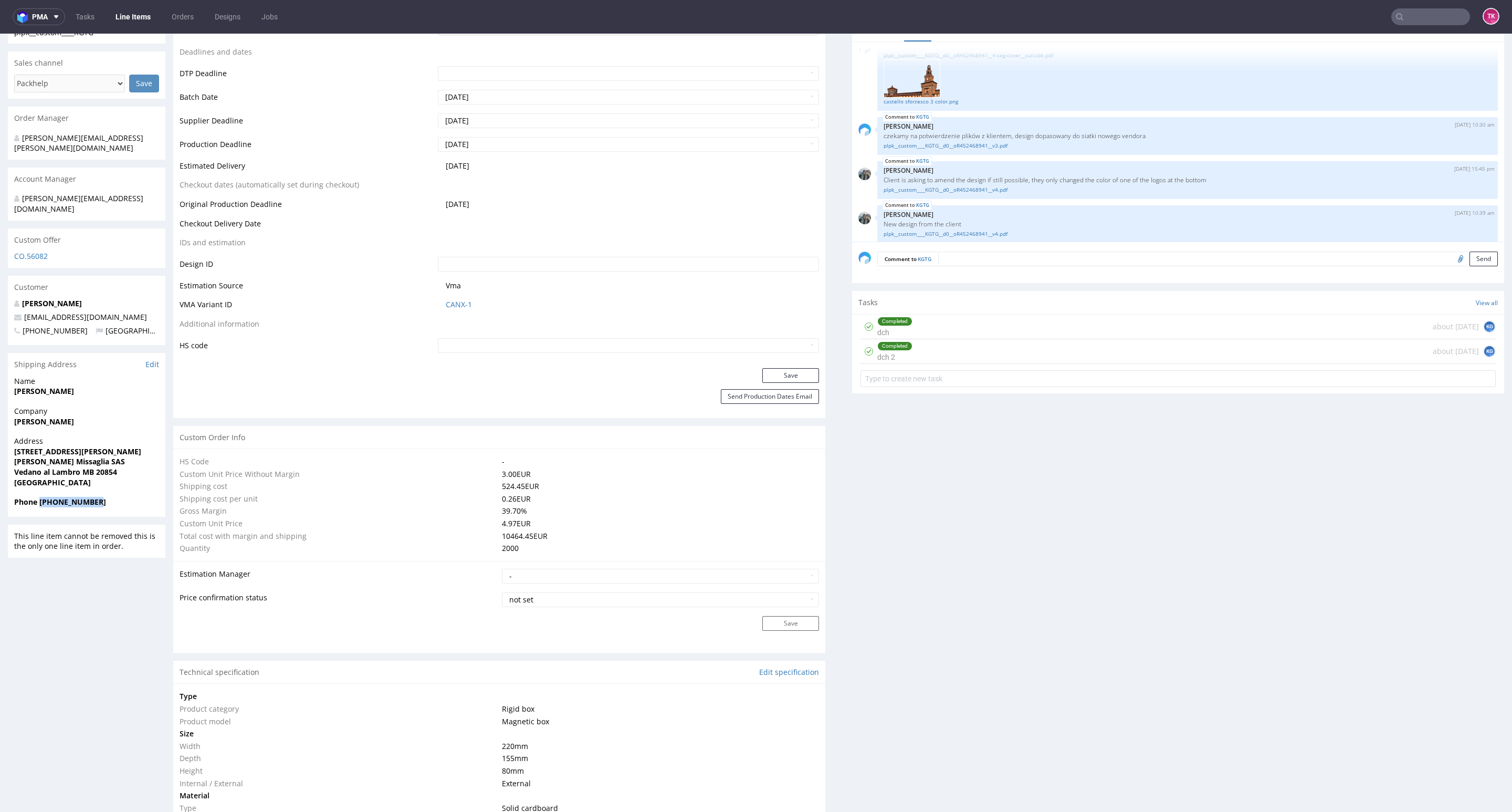
drag, startPoint x: 47, startPoint y: 483, endPoint x: 115, endPoint y: 483, distance: 68.0
click at [115, 496] on span "Phone +393339879121" at bounding box center [87, 501] width 145 height 10
copy strong "+393339879121"
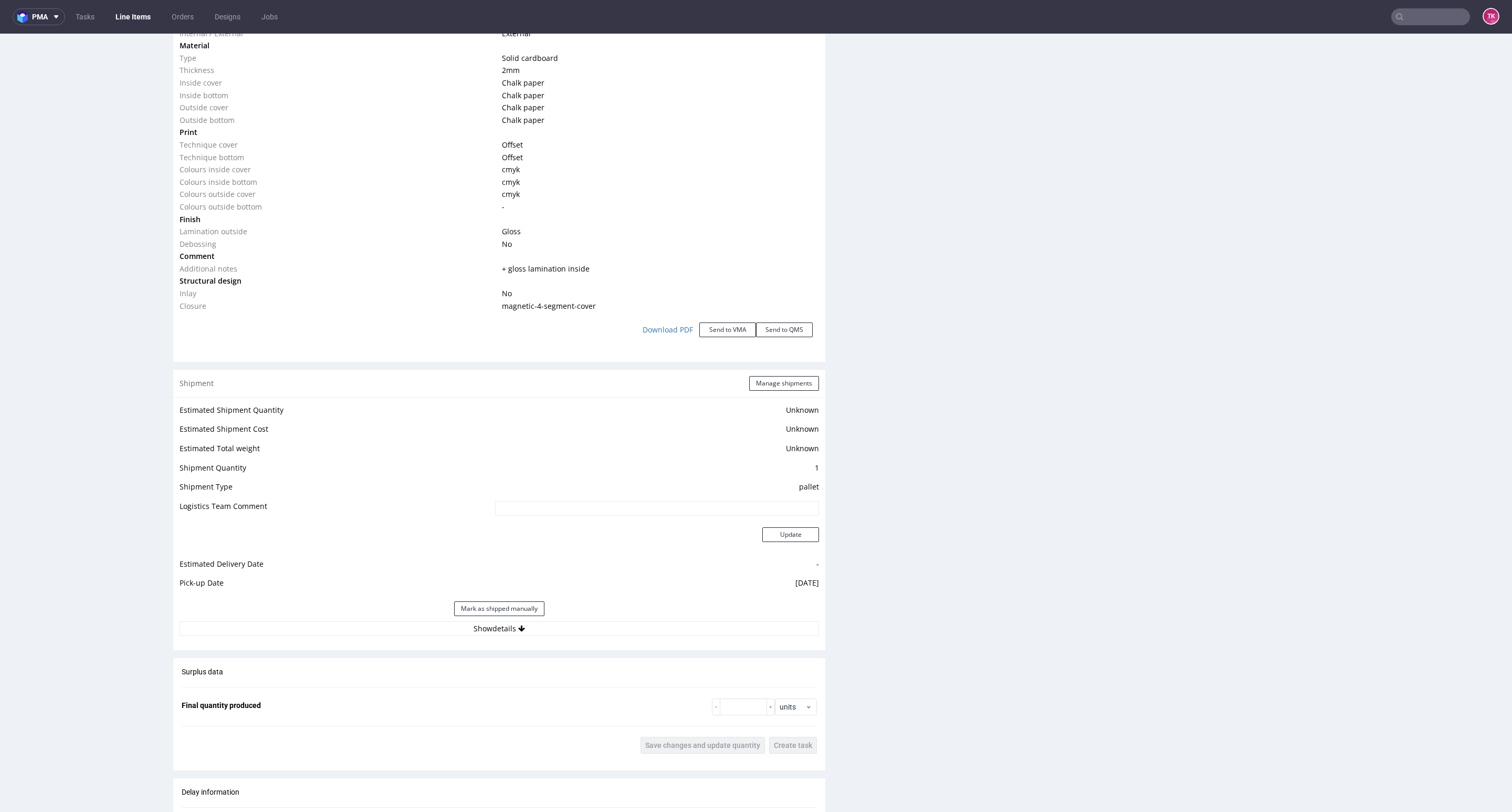
scroll to position [1260, 0]
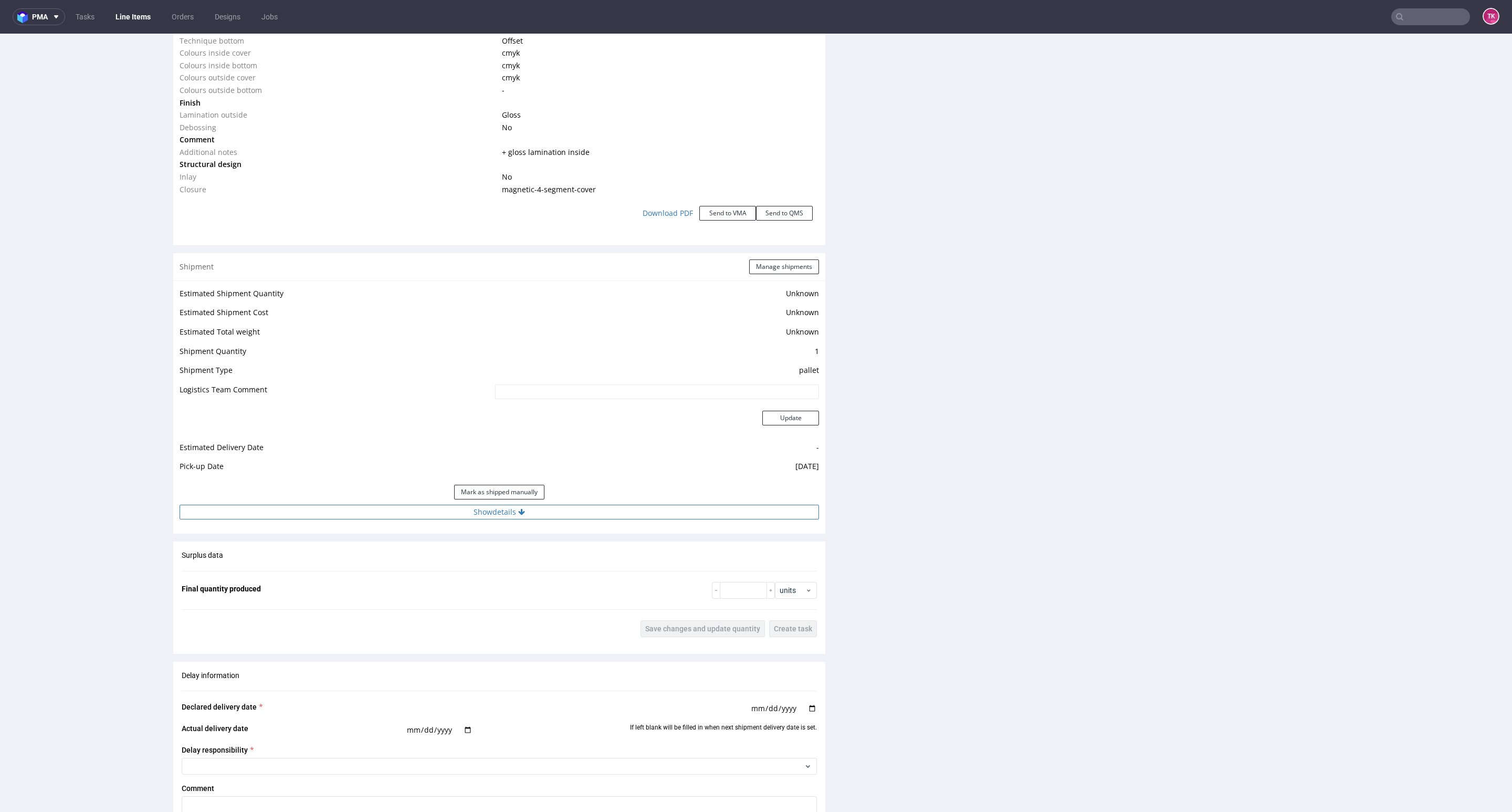
click at [633, 508] on button "Show details" at bounding box center [498, 512] width 639 height 15
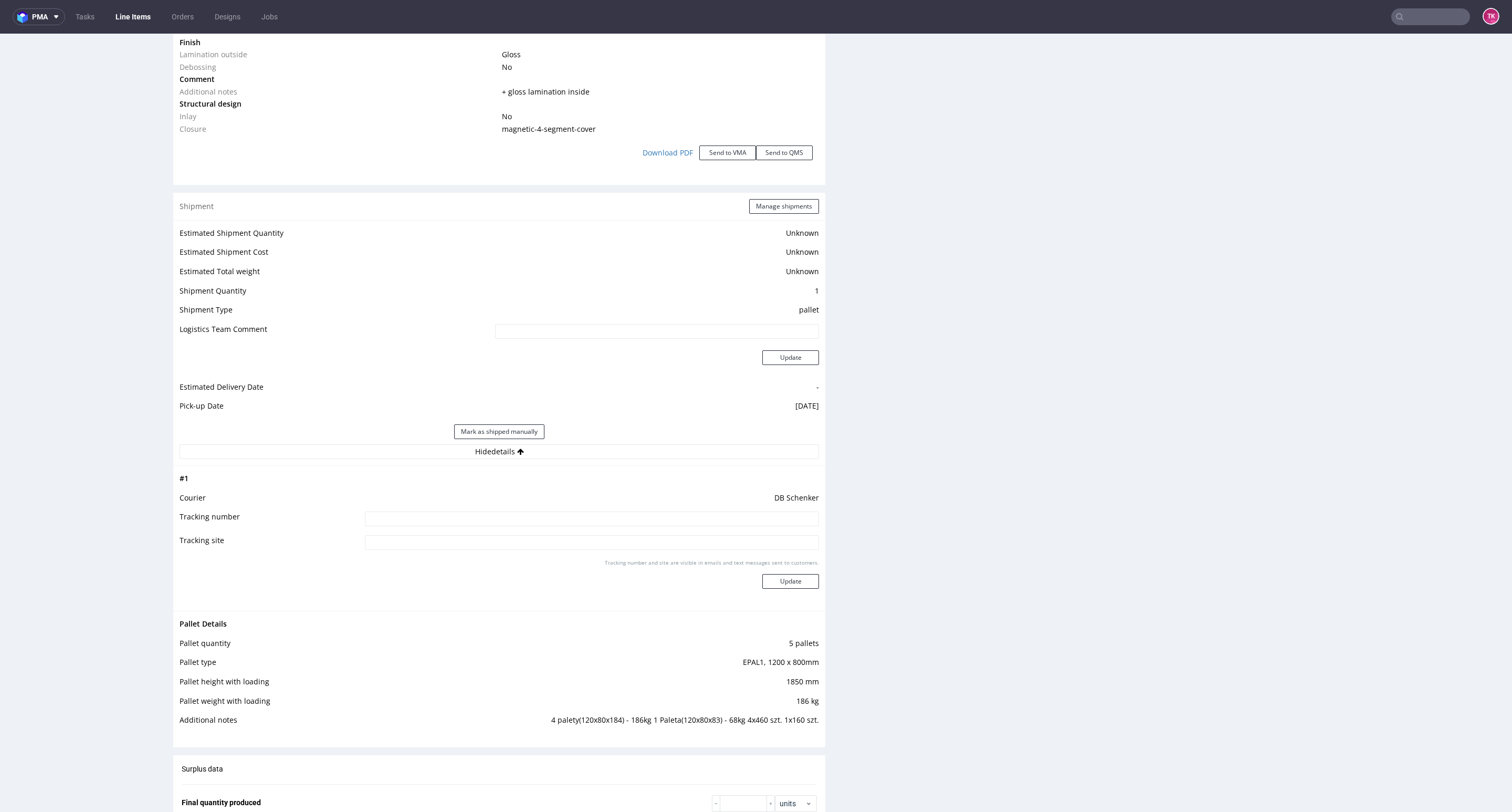
scroll to position [1339, 0]
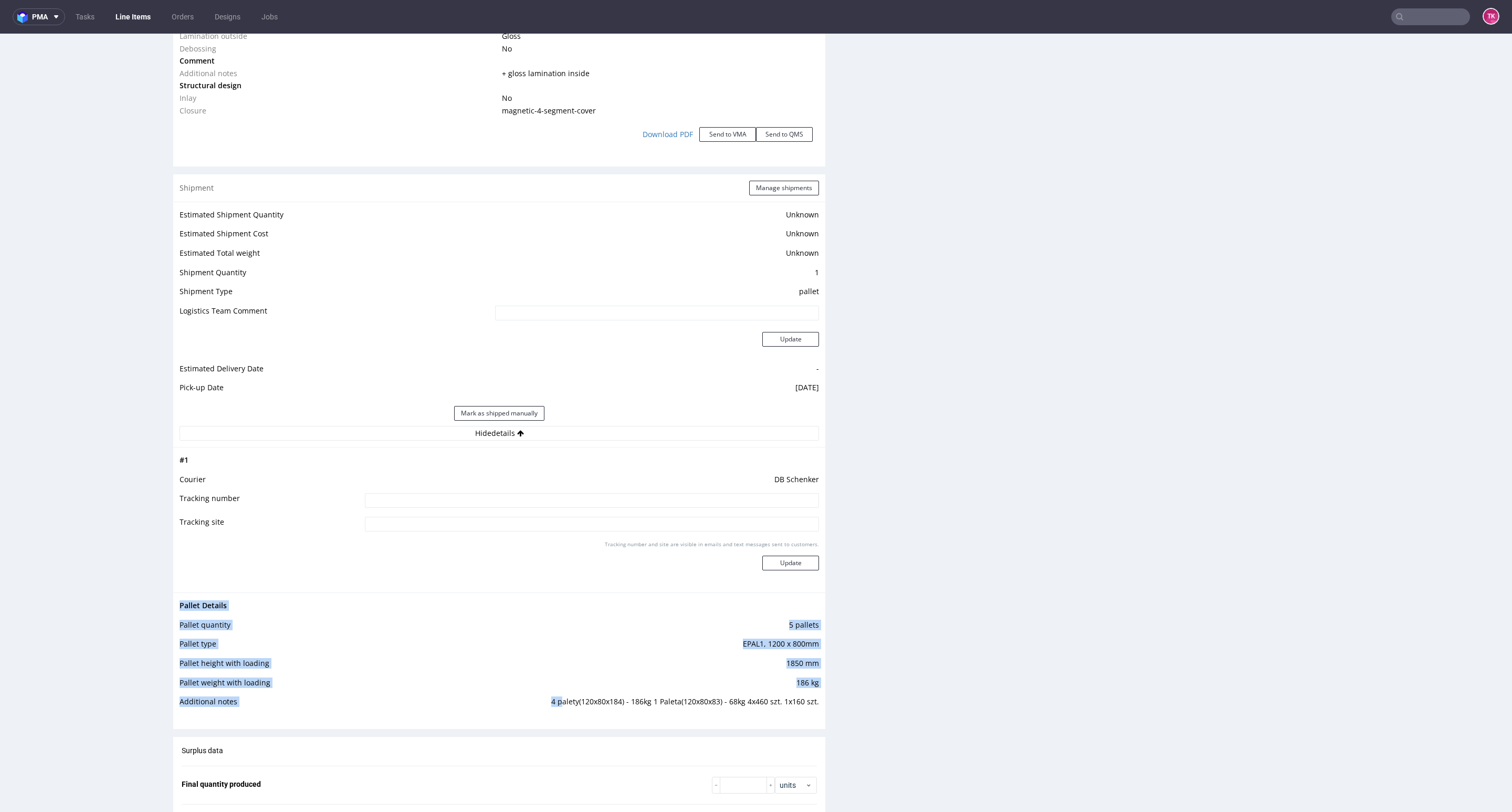
drag, startPoint x: 553, startPoint y: 703, endPoint x: 710, endPoint y: 717, distance: 157.6
click at [710, 717] on div "Pallet Details Pallet quantity 5 pallets Pallet type EPAL1, 1200 x 800mm Pallet…" at bounding box center [499, 656] width 652 height 128
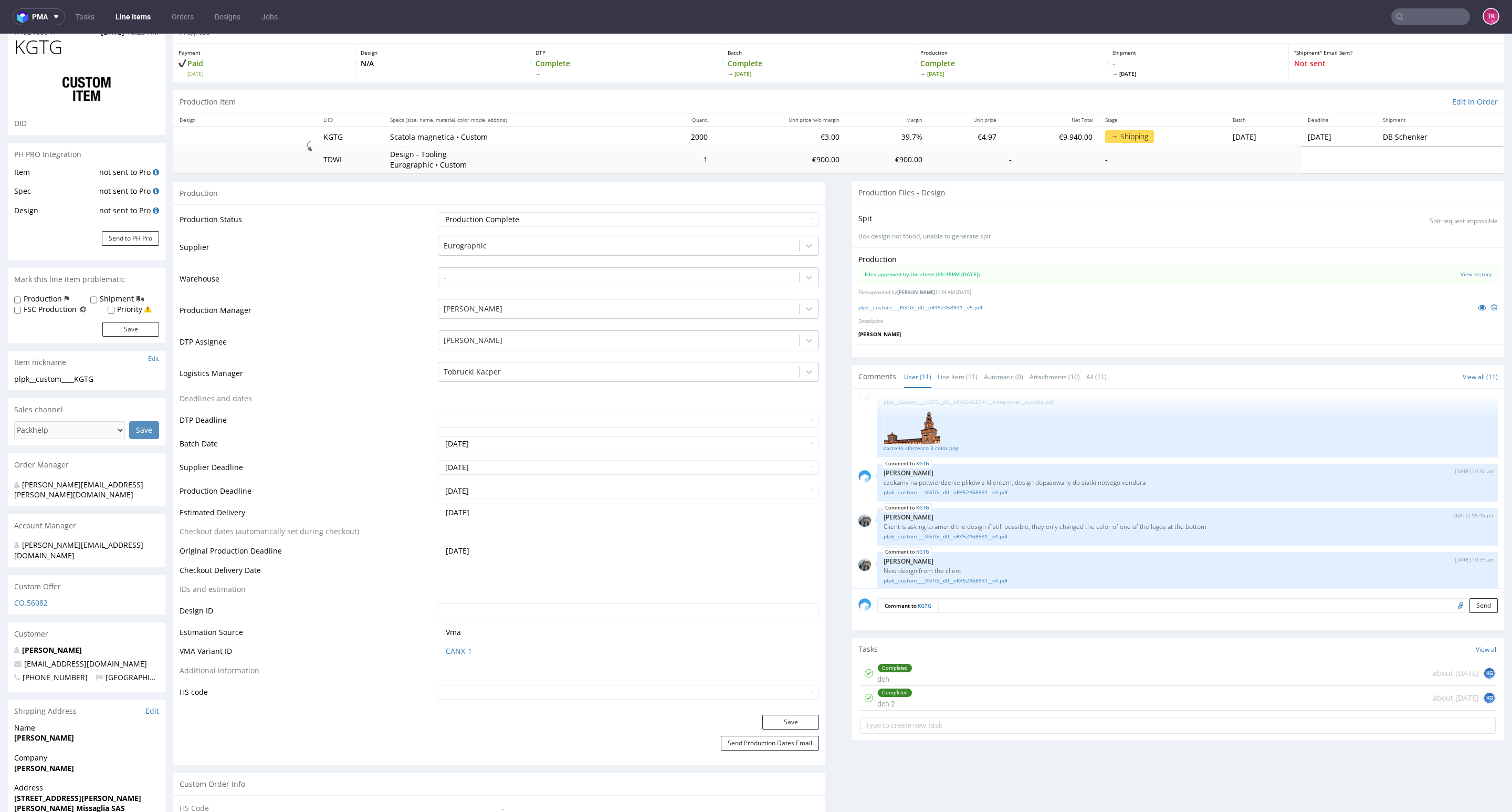
scroll to position [0, 0]
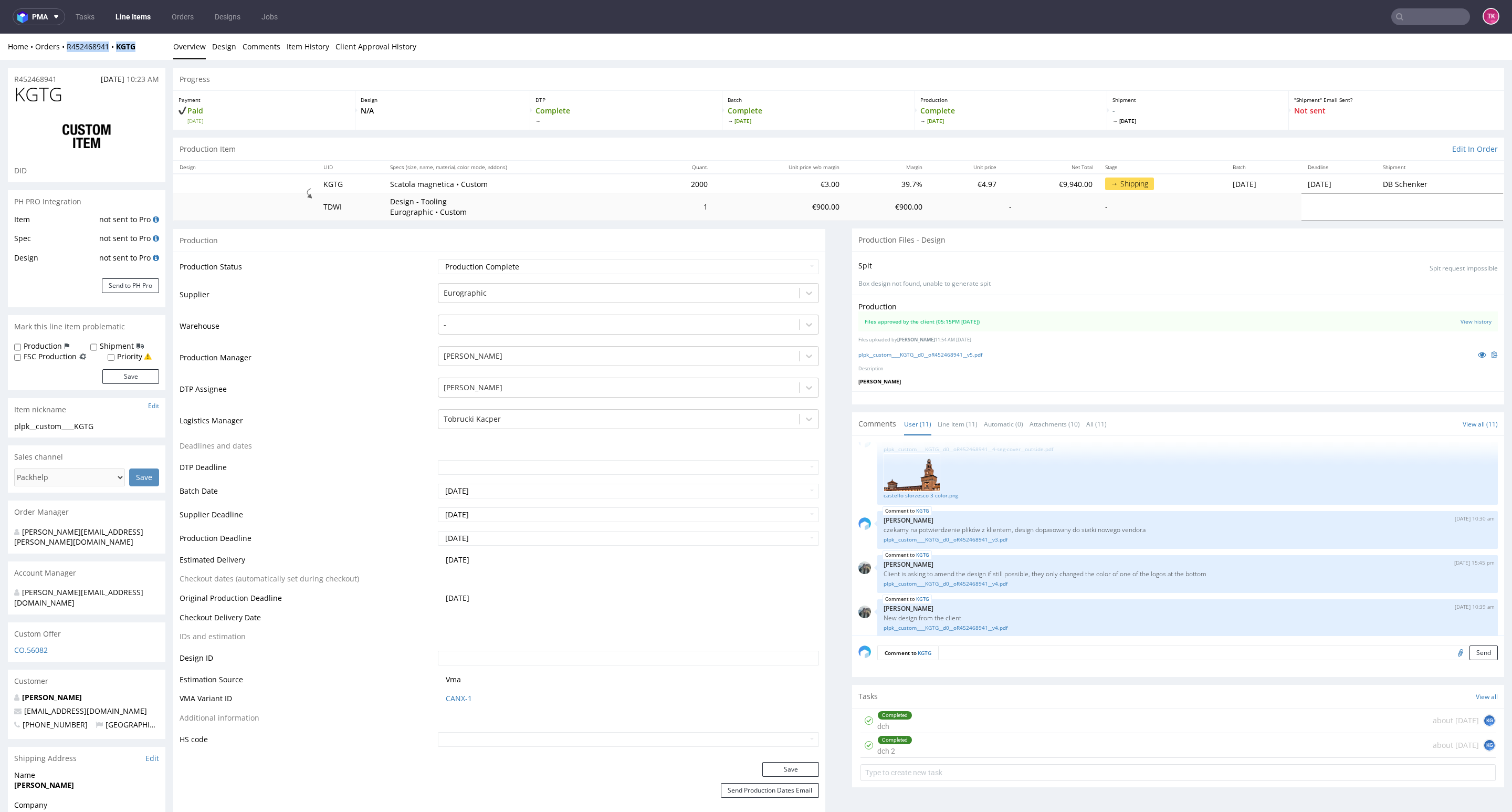
drag, startPoint x: 149, startPoint y: 49, endPoint x: 62, endPoint y: 54, distance: 87.1
click at [62, 54] on div "Home Orders R452468941 KGTG Overview Design Comments Item History Client Approv…" at bounding box center [756, 46] width 1512 height 26
copy div "R452468941 KGTG"
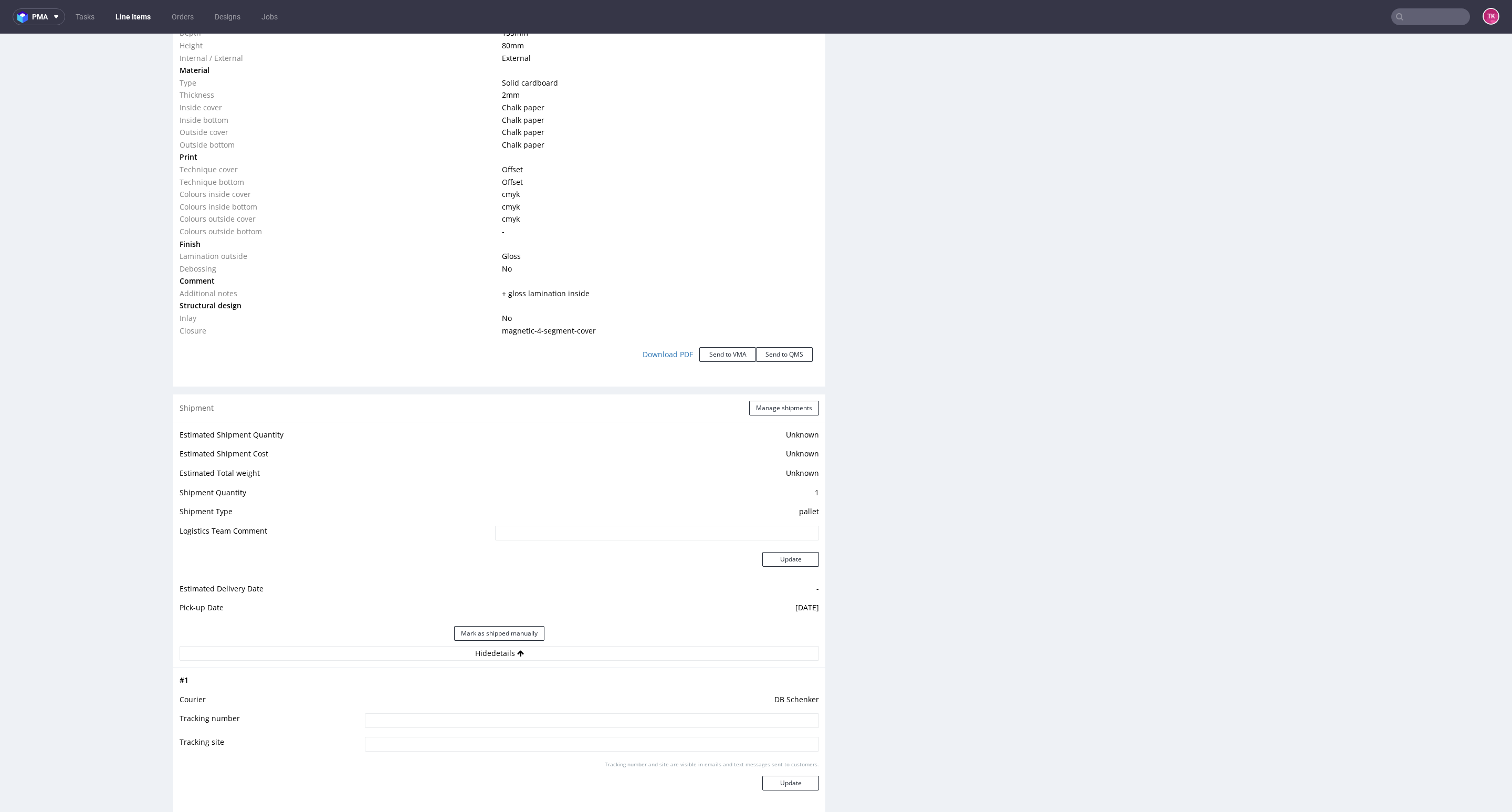
scroll to position [1418, 0]
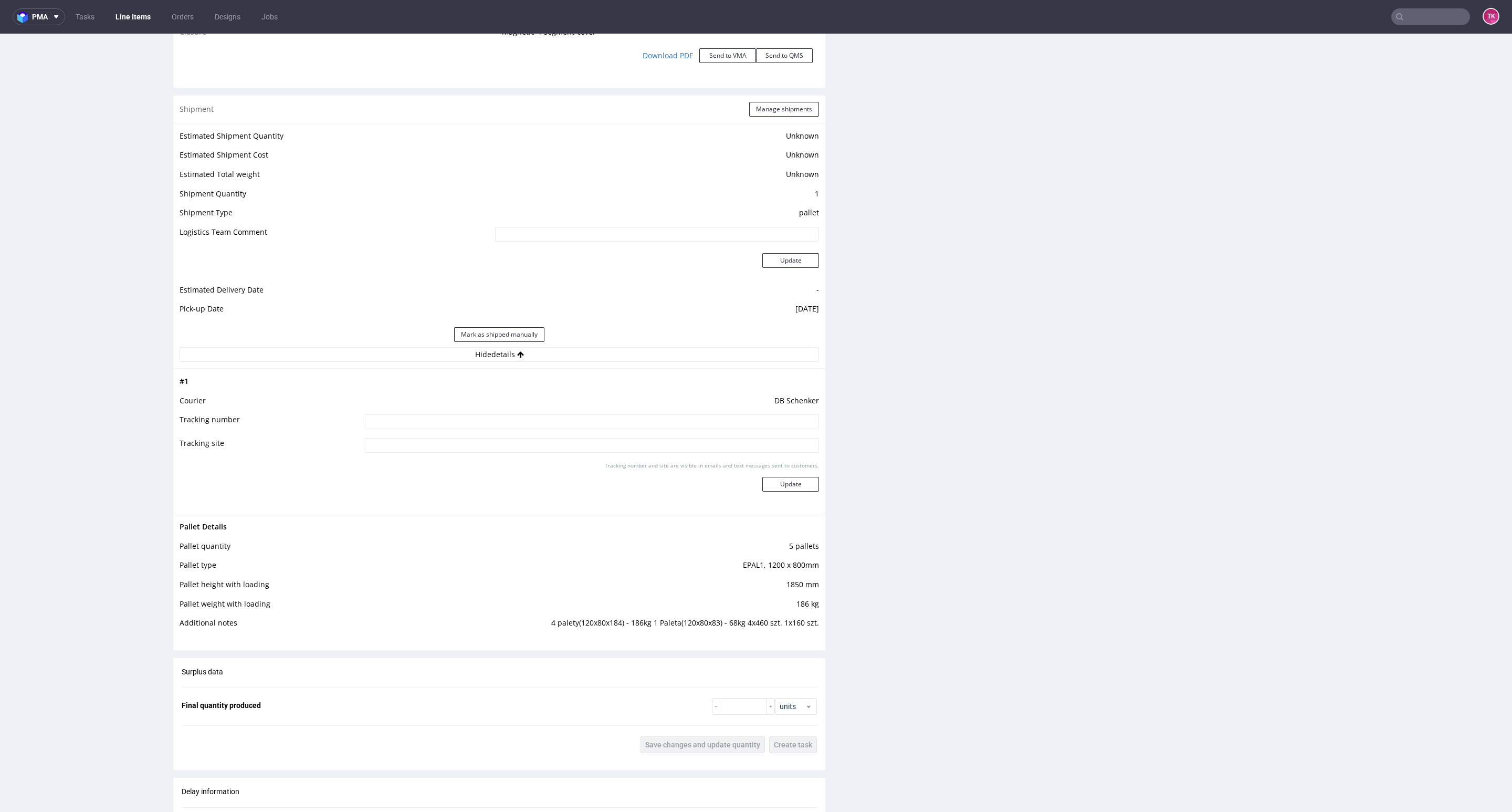
drag, startPoint x: 574, startPoint y: 417, endPoint x: 584, endPoint y: 415, distance: 10.2
click at [576, 417] on input at bounding box center [592, 422] width 454 height 15
paste input "PLWAW509034004"
type input "PLWAW509034004"
click at [800, 489] on button "Update" at bounding box center [791, 484] width 57 height 15
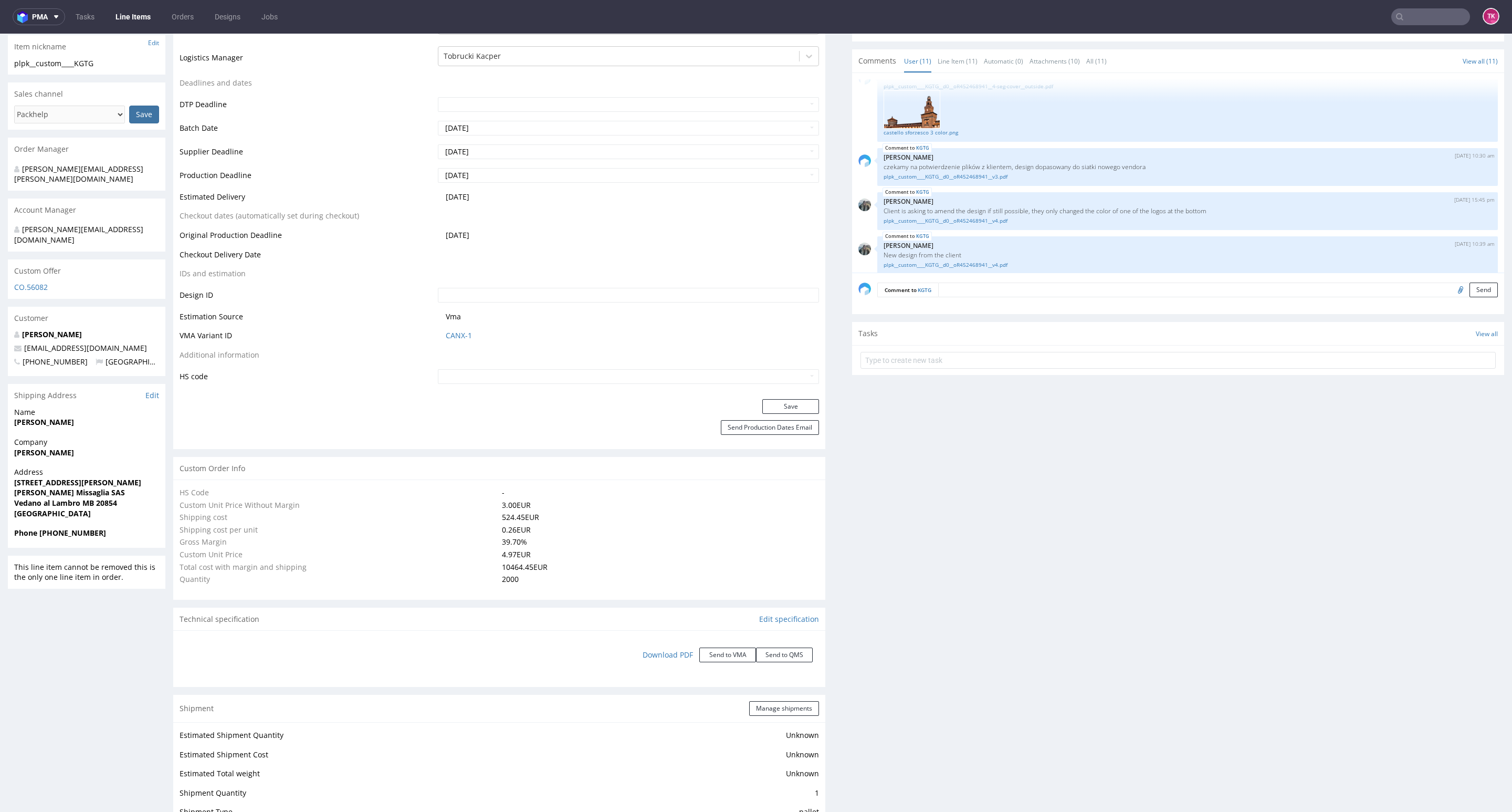
scroll to position [443, 0]
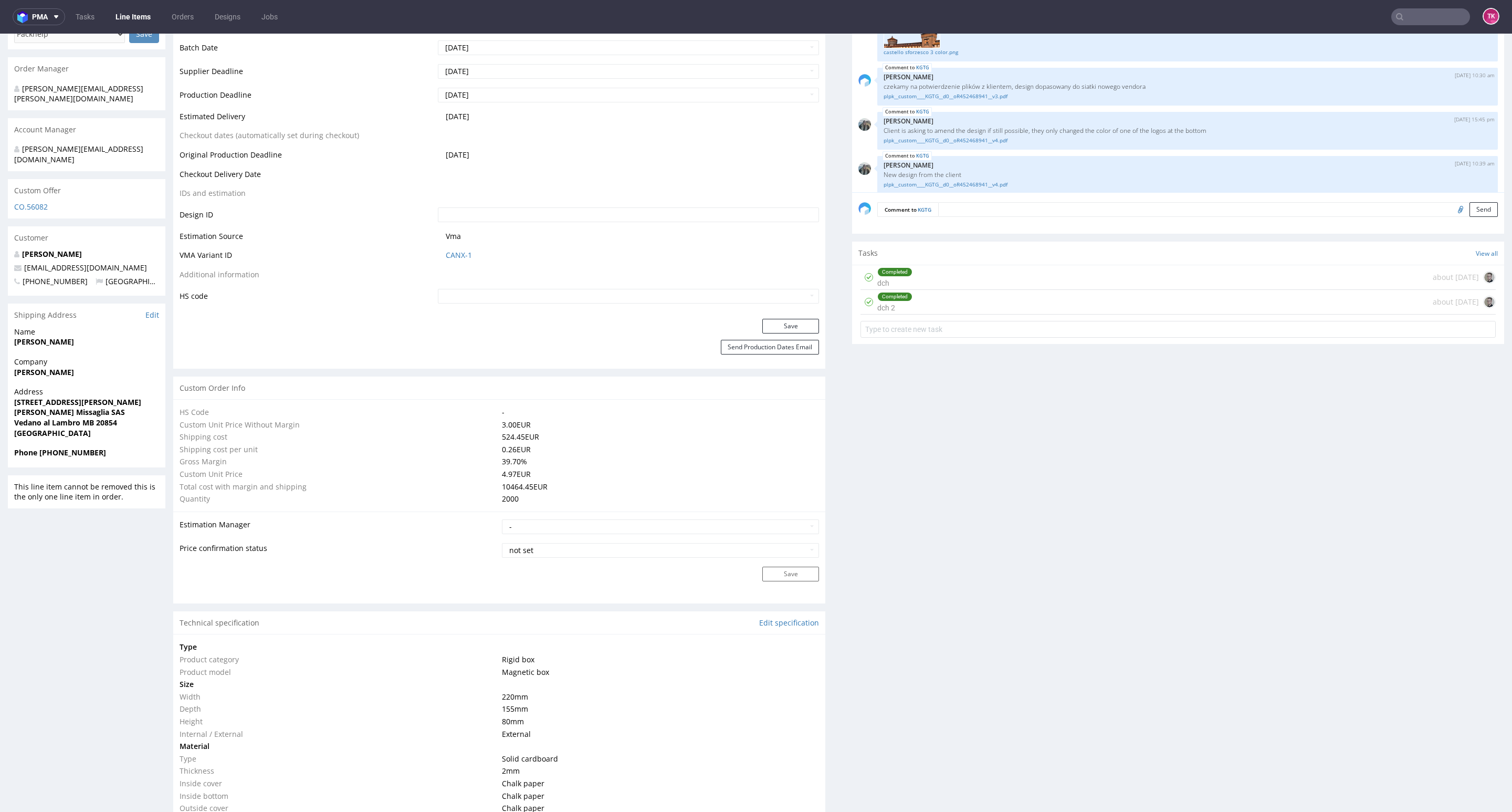
click at [120, 9] on link "Line Items" at bounding box center [133, 17] width 48 height 17
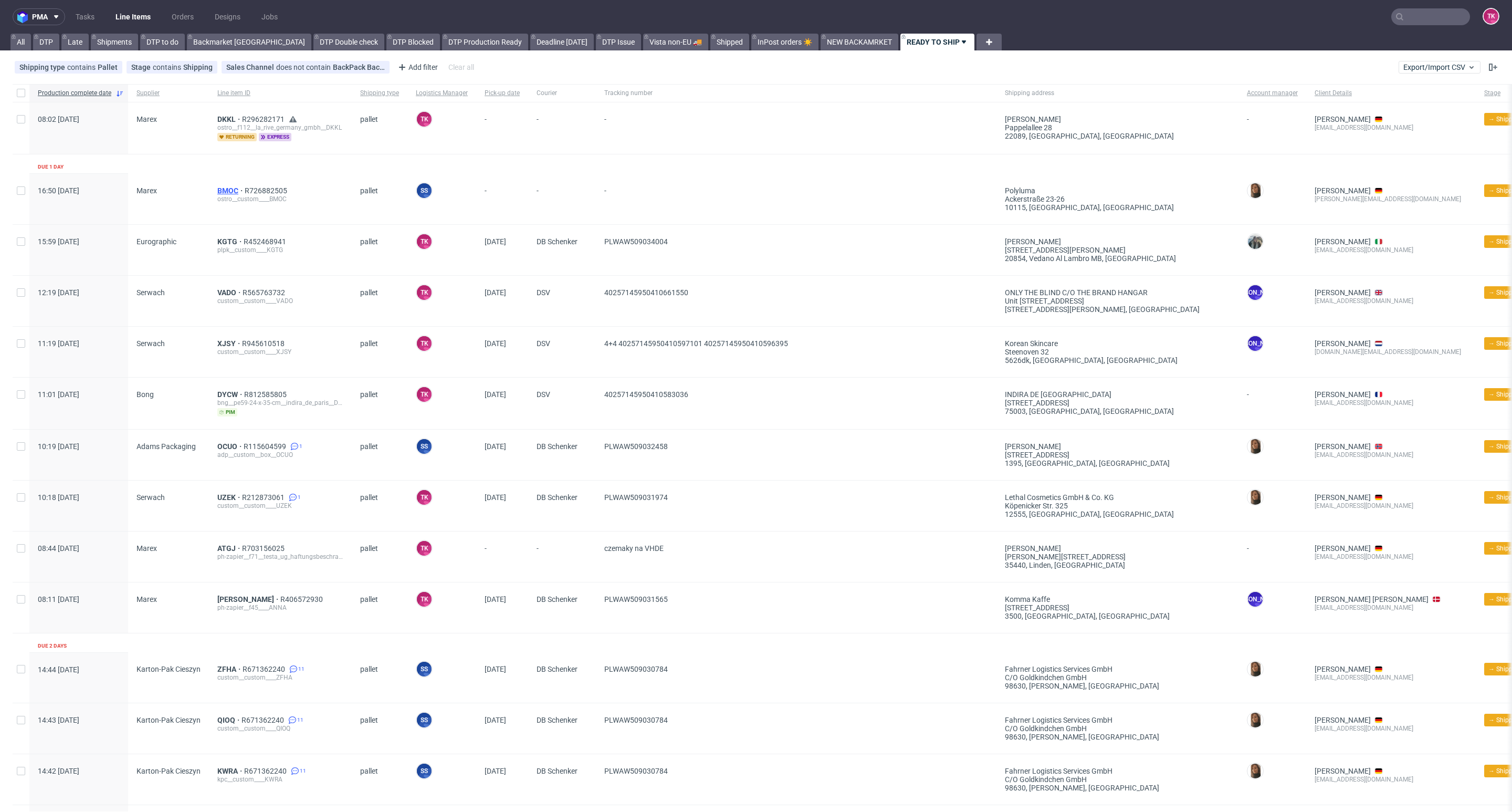
click at [227, 187] on span "BMOC" at bounding box center [231, 191] width 28 height 9
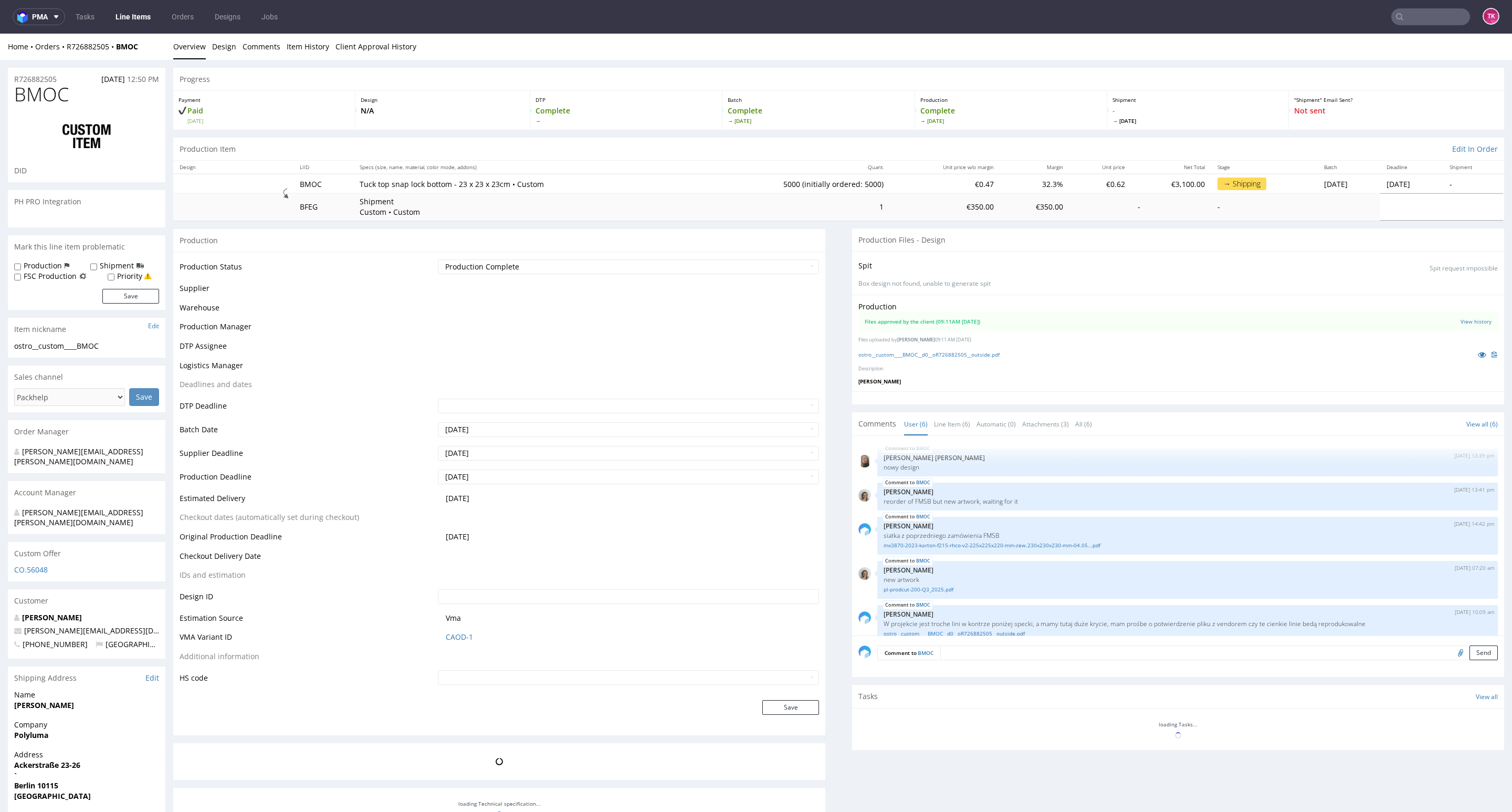
scroll to position [48, 0]
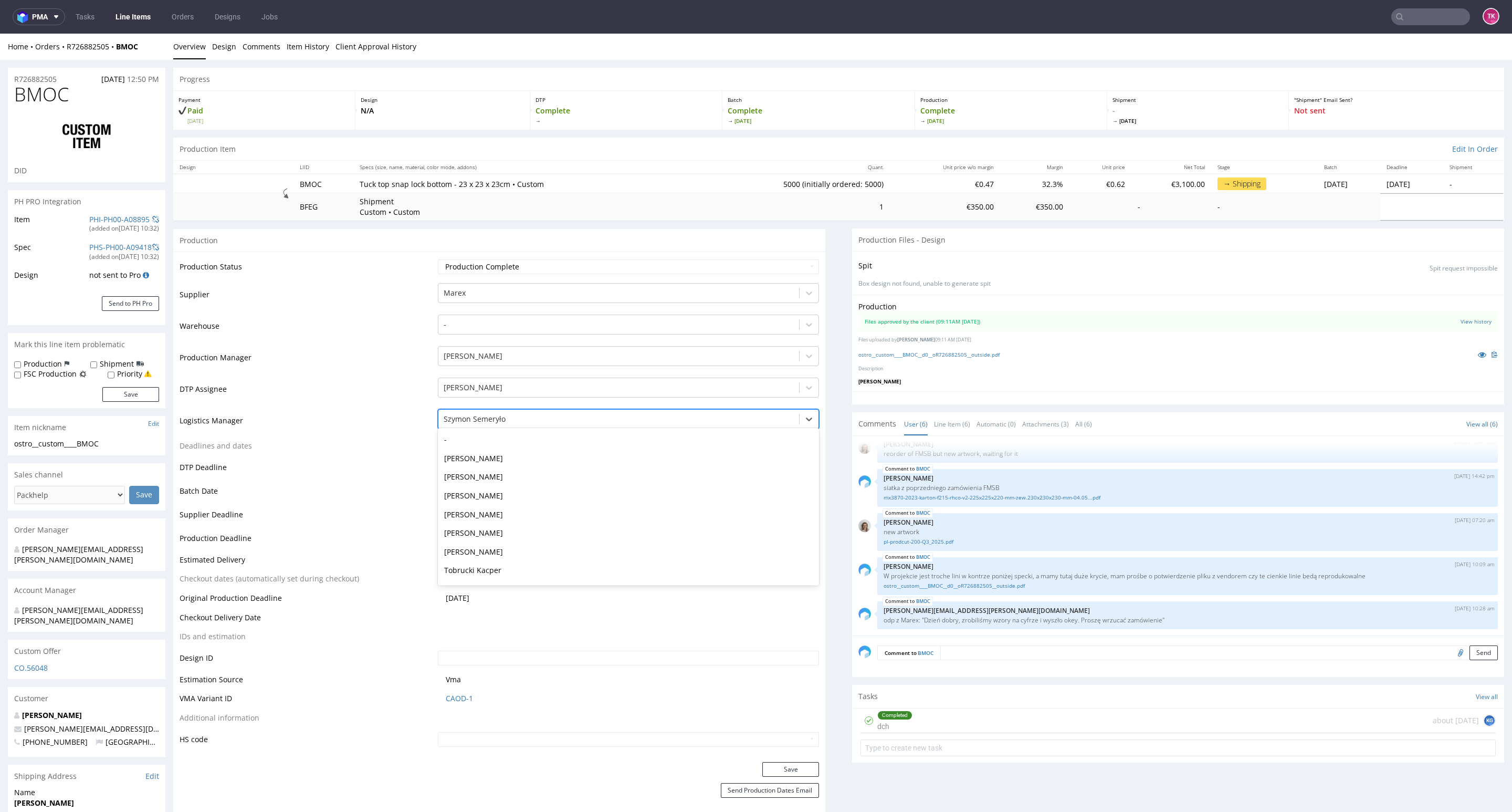
click at [511, 421] on div at bounding box center [618, 419] width 350 height 12
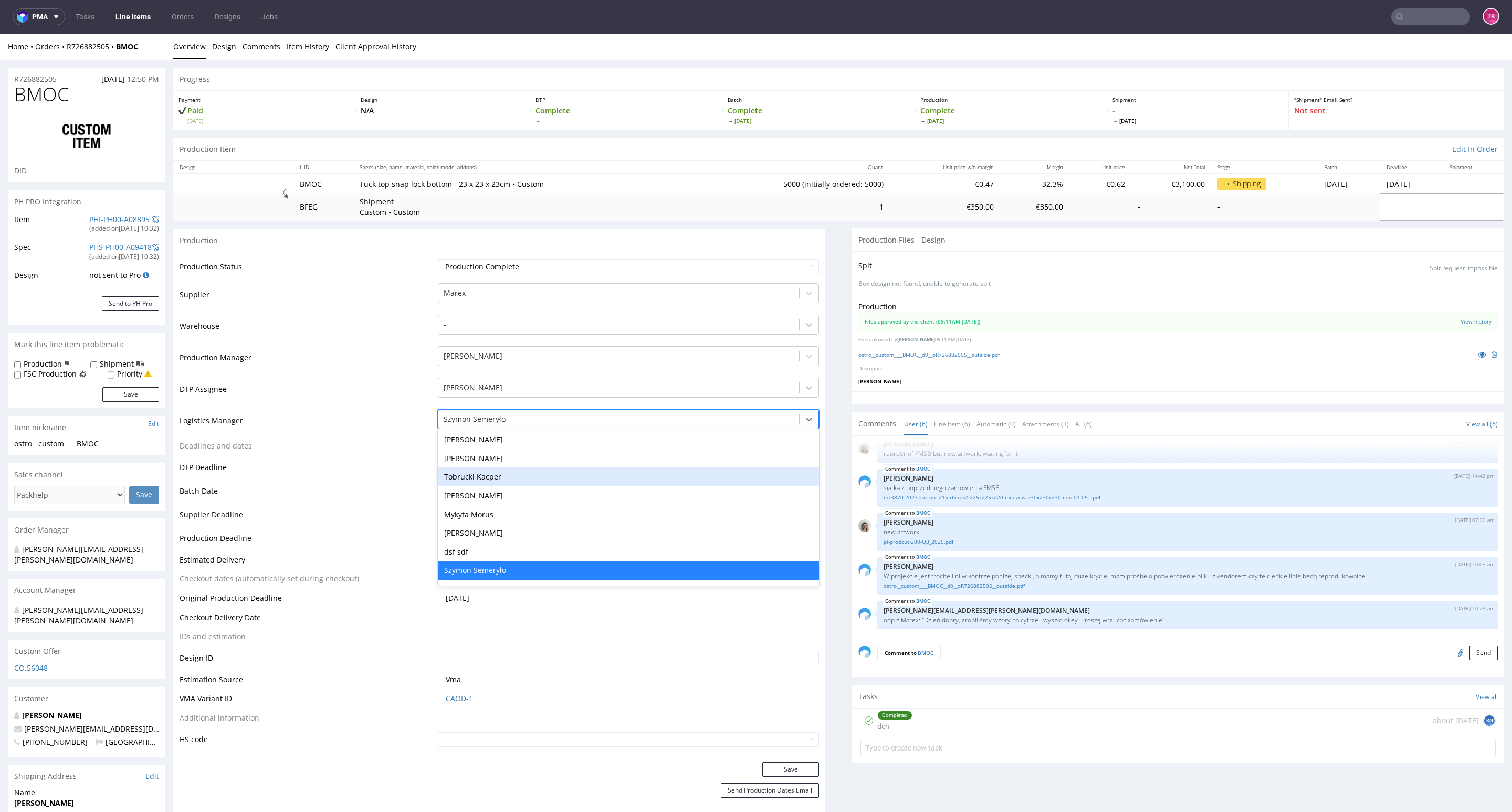
drag, startPoint x: 490, startPoint y: 469, endPoint x: 503, endPoint y: 491, distance: 25.6
click at [489, 471] on div "Tobrucki Kacper" at bounding box center [628, 477] width 381 height 19
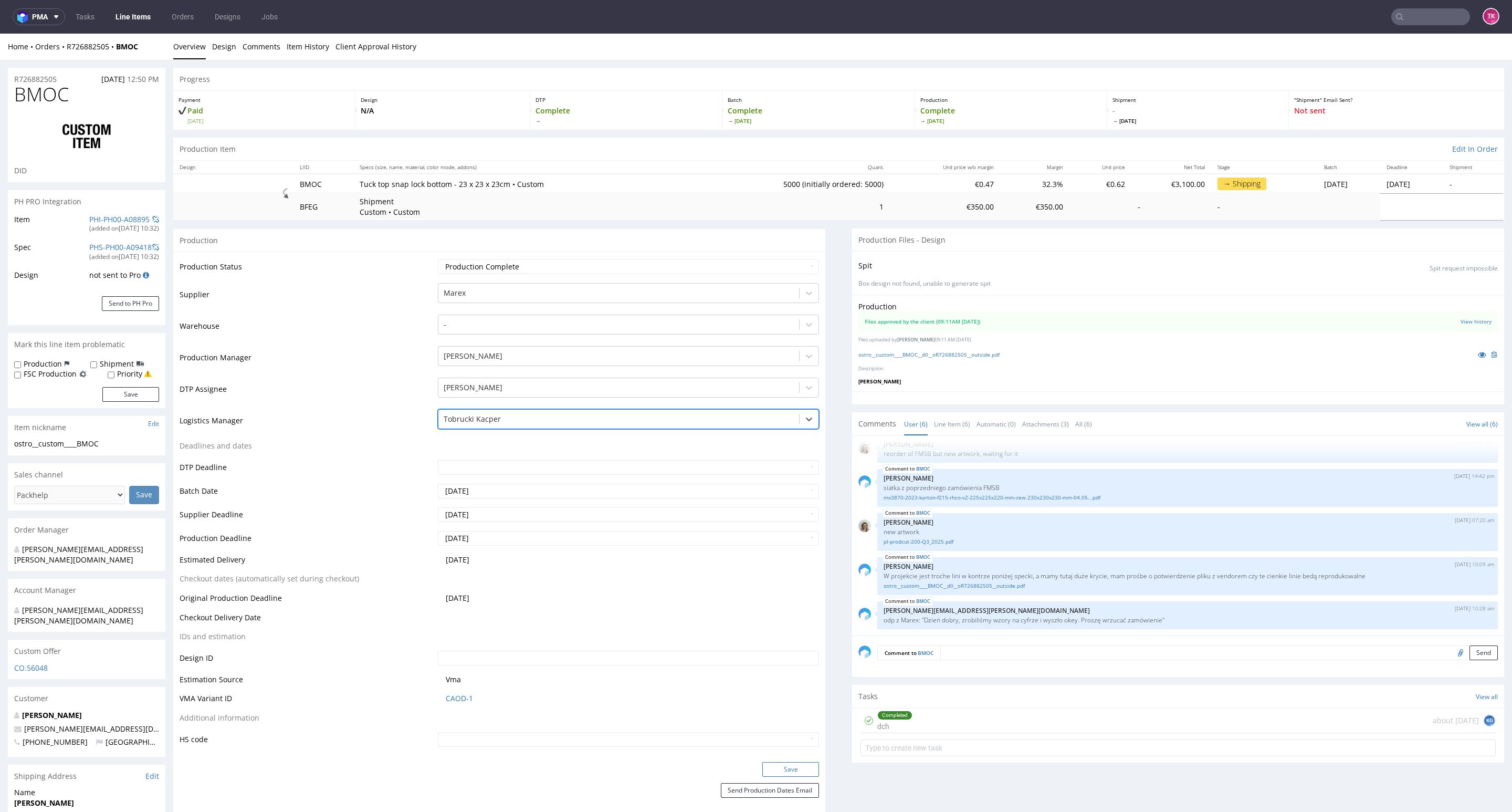
click at [787, 766] on button "Save" at bounding box center [791, 769] width 57 height 15
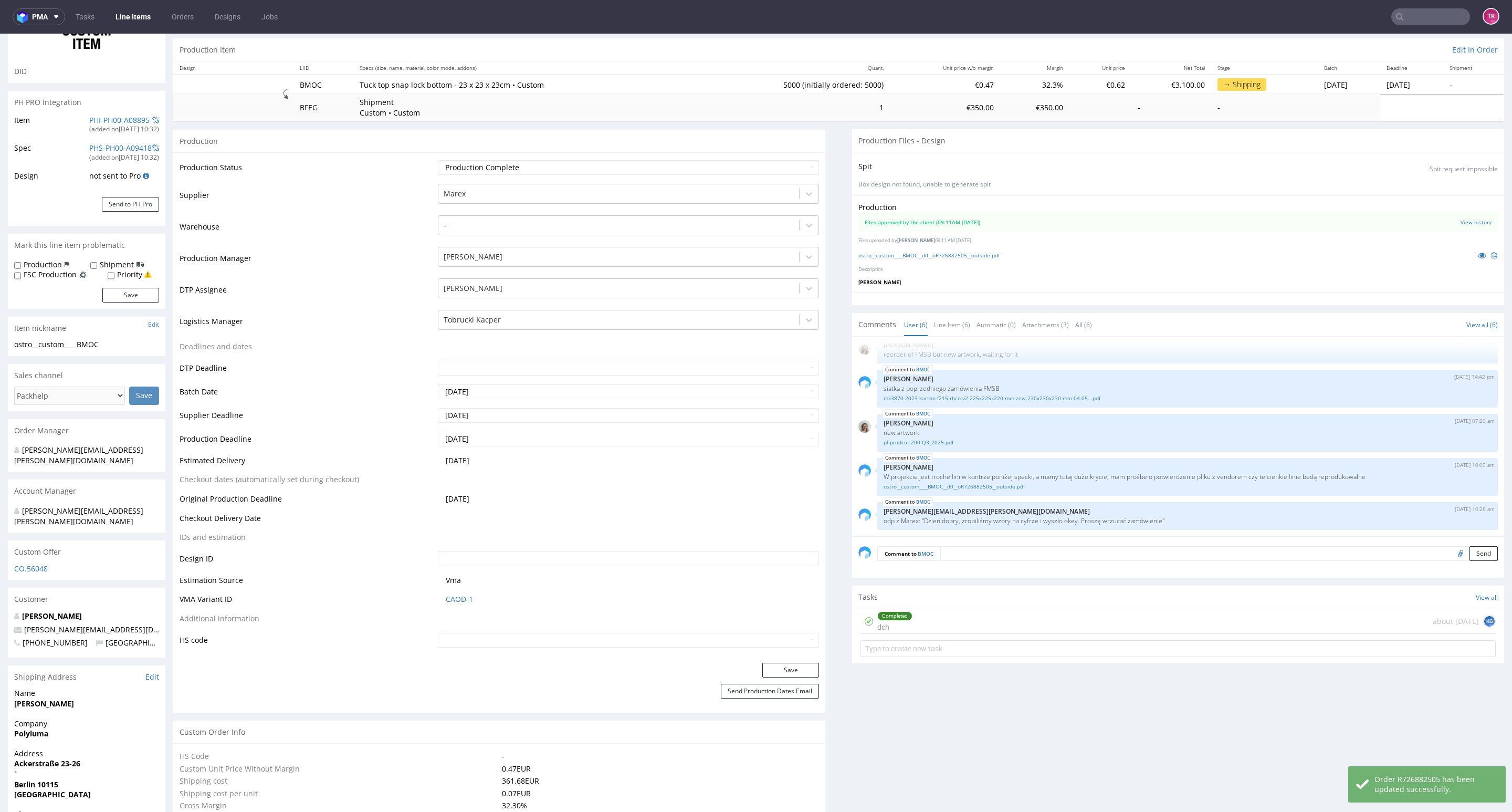
scroll to position [157, 0]
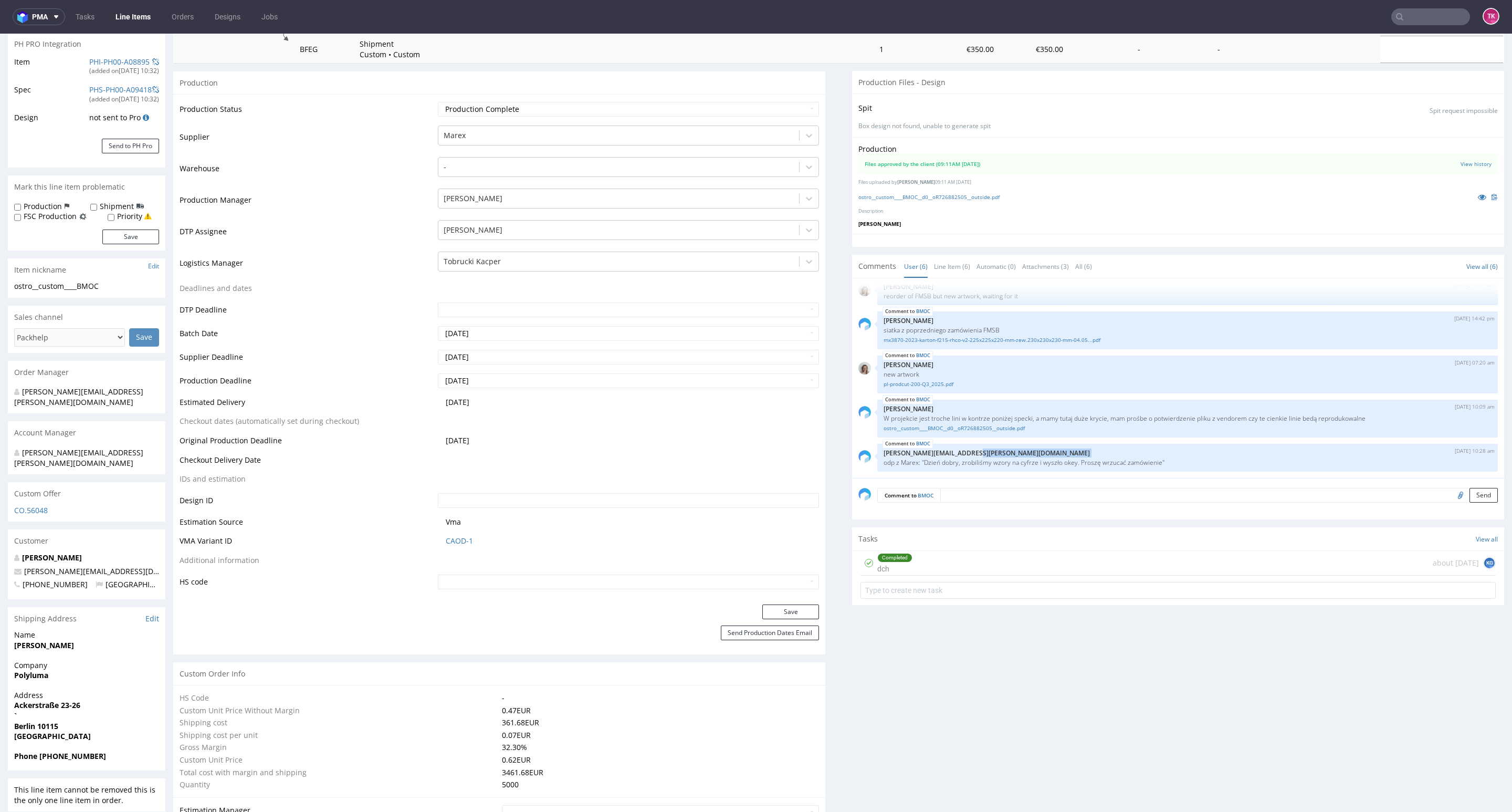
drag, startPoint x: 868, startPoint y: 460, endPoint x: 1228, endPoint y: 530, distance: 366.7
click at [1262, 449] on div "BMOC 13th Aug 25 | 10:28 am tomasz.kubiak@packhelp.com odp z Marex: "Dzień dobr…" at bounding box center [1187, 457] width 620 height 28
drag, startPoint x: 1184, startPoint y: 719, endPoint x: 1298, endPoint y: 602, distance: 163.4
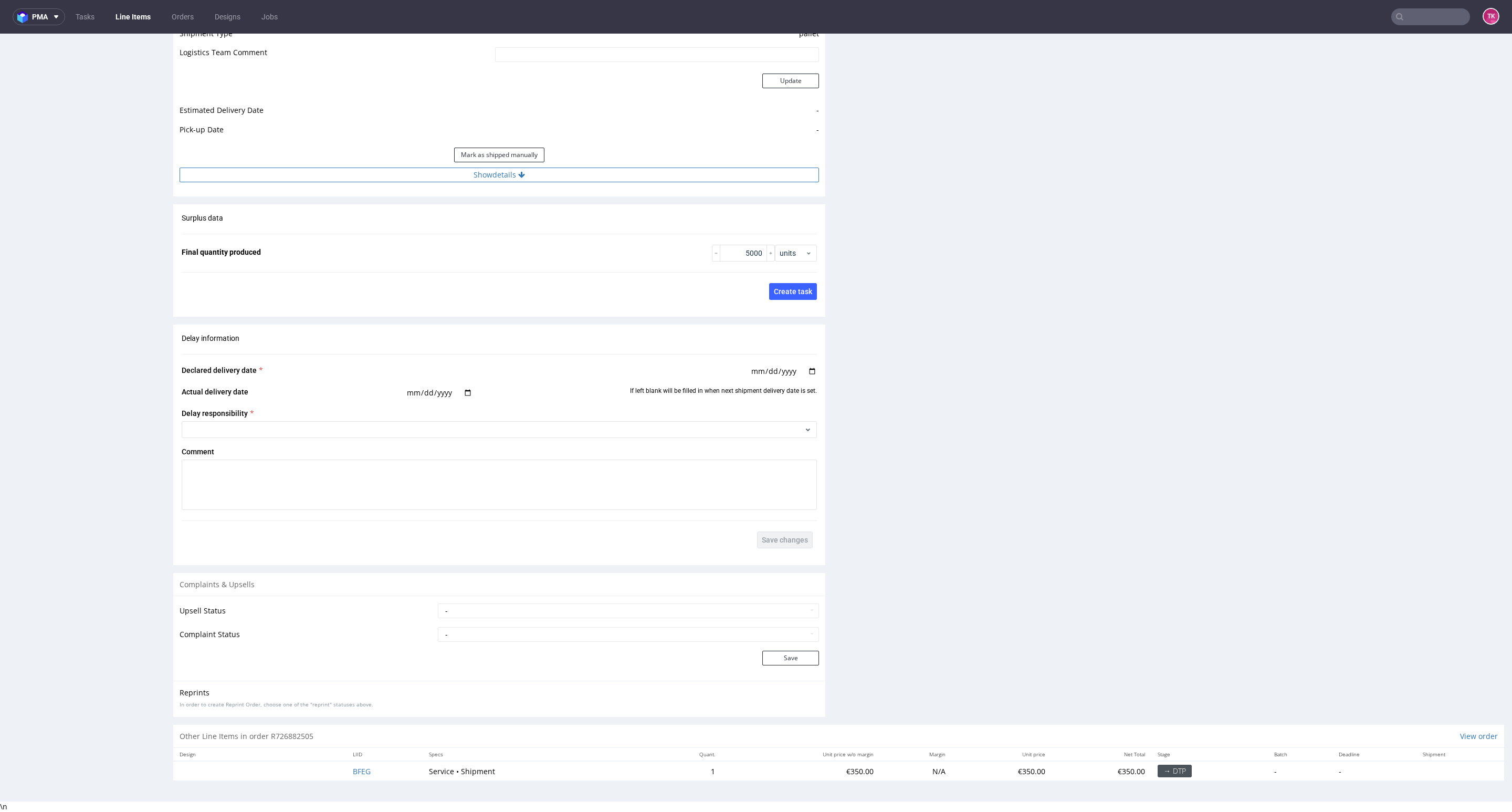
click at [551, 176] on button "Show details" at bounding box center [498, 175] width 639 height 15
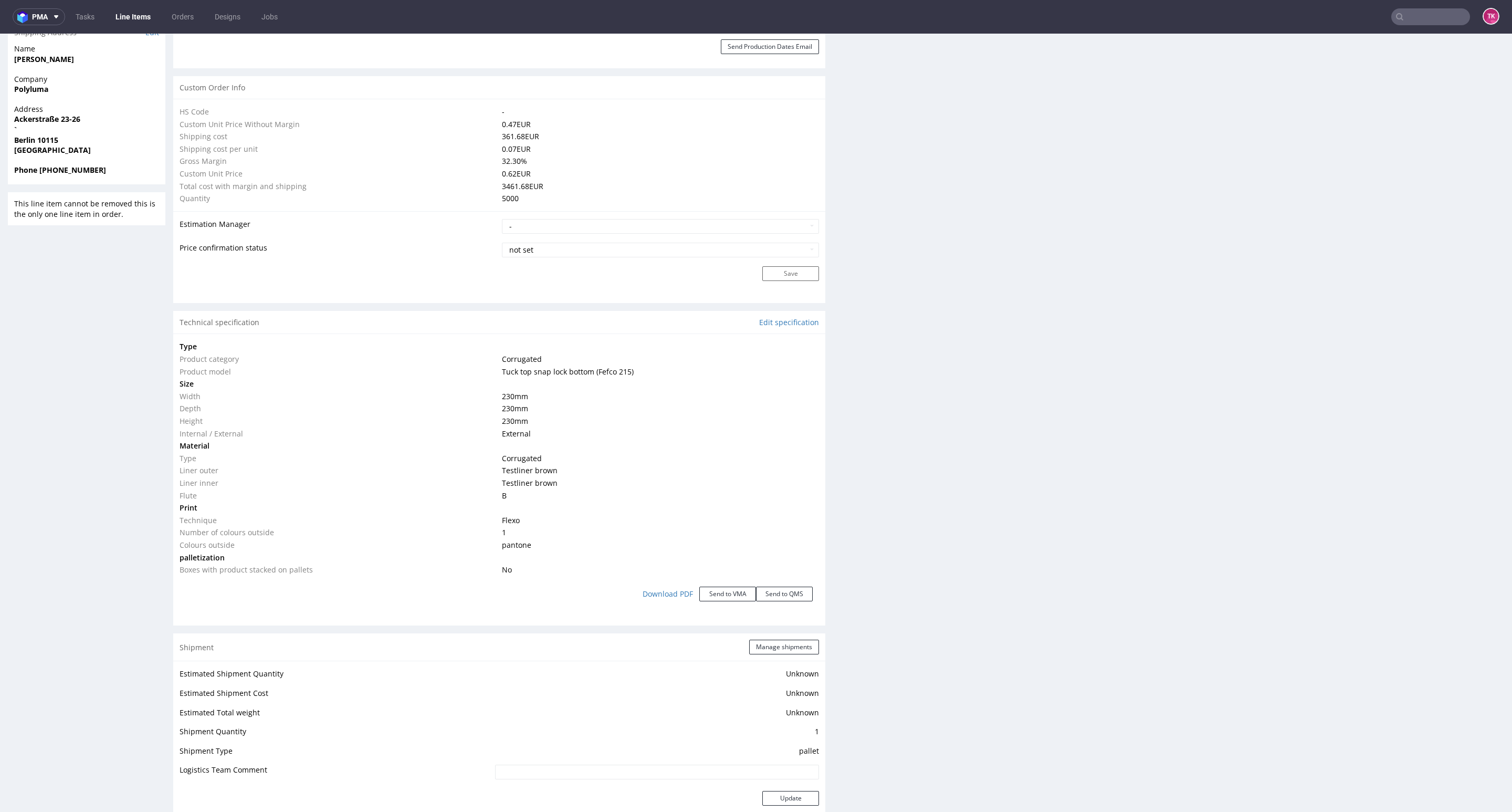
scroll to position [890, 0]
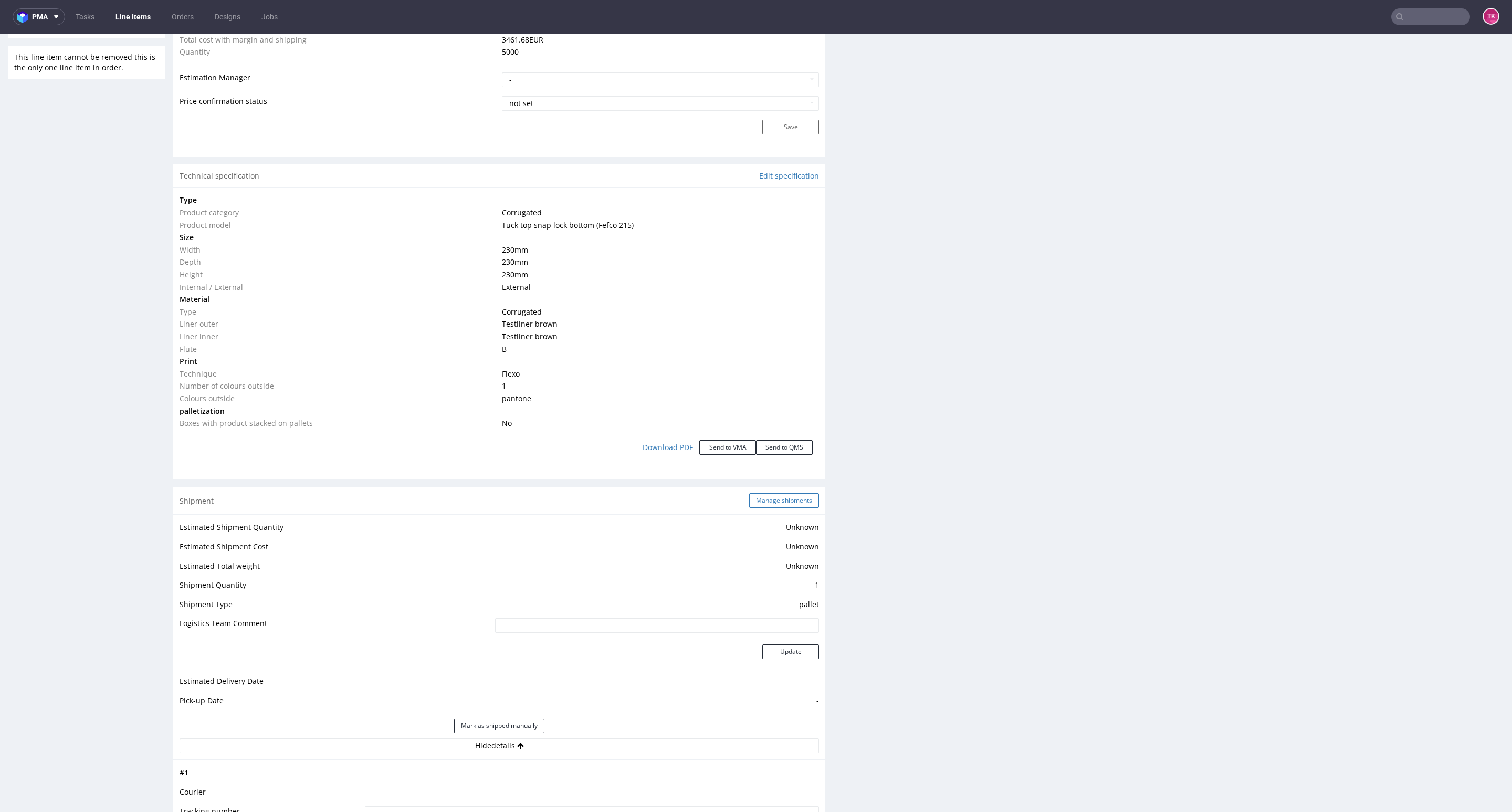
click at [775, 496] on button "Manage shipments" at bounding box center [784, 500] width 70 height 15
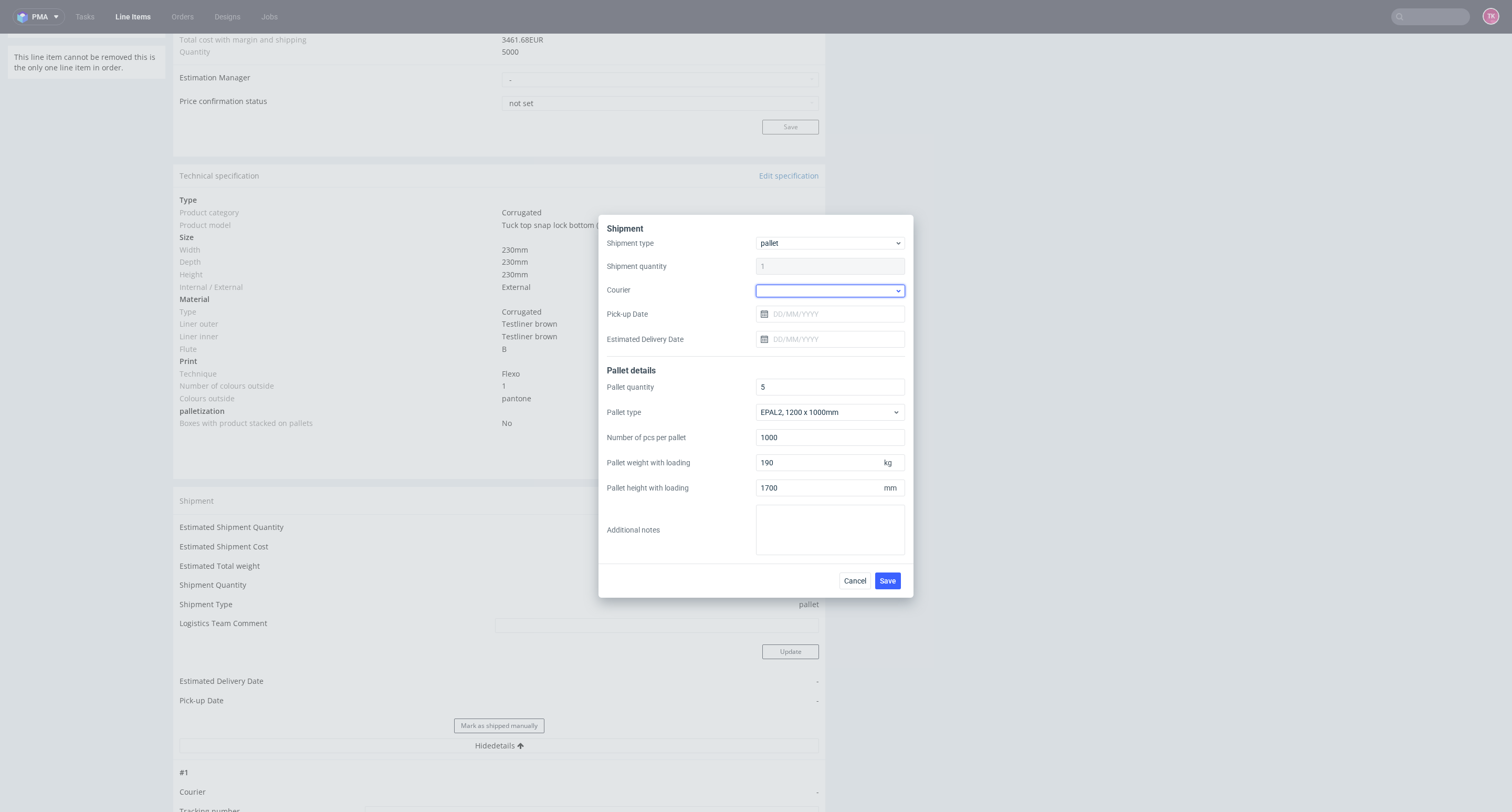
drag, startPoint x: 847, startPoint y: 287, endPoint x: 842, endPoint y: 295, distance: 9.4
click at [846, 287] on div at bounding box center [830, 290] width 149 height 12
drag, startPoint x: 825, startPoint y: 347, endPoint x: 819, endPoint y: 332, distance: 16.2
click at [823, 345] on div "DB Schenker" at bounding box center [831, 350] width 141 height 19
click at [811, 307] on input "Pick-up Date" at bounding box center [830, 313] width 149 height 17
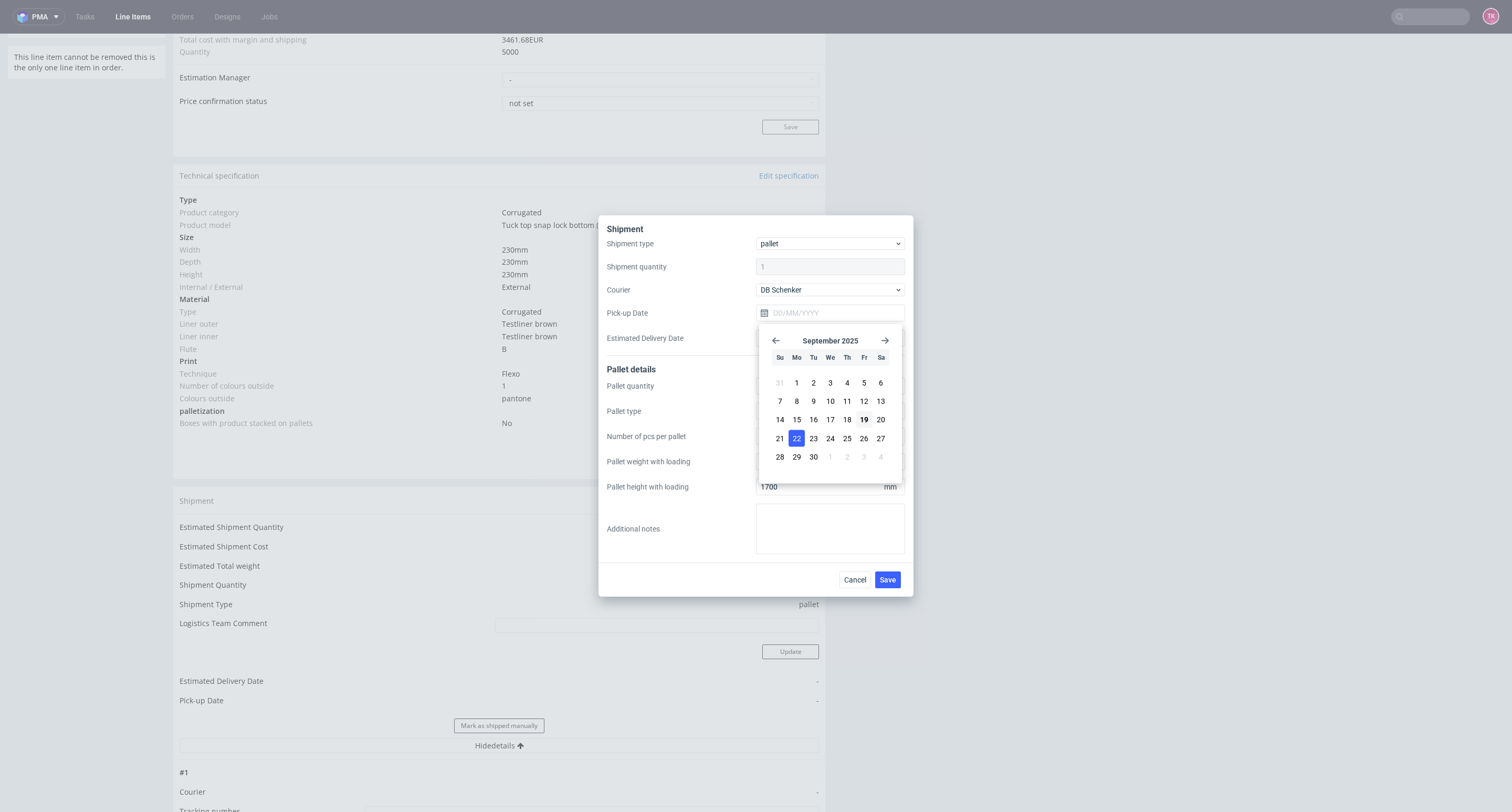
click at [795, 436] on span "22" at bounding box center [797, 438] width 9 height 10
type input "22/09/2025"
click at [898, 575] on button "Save" at bounding box center [887, 579] width 25 height 17
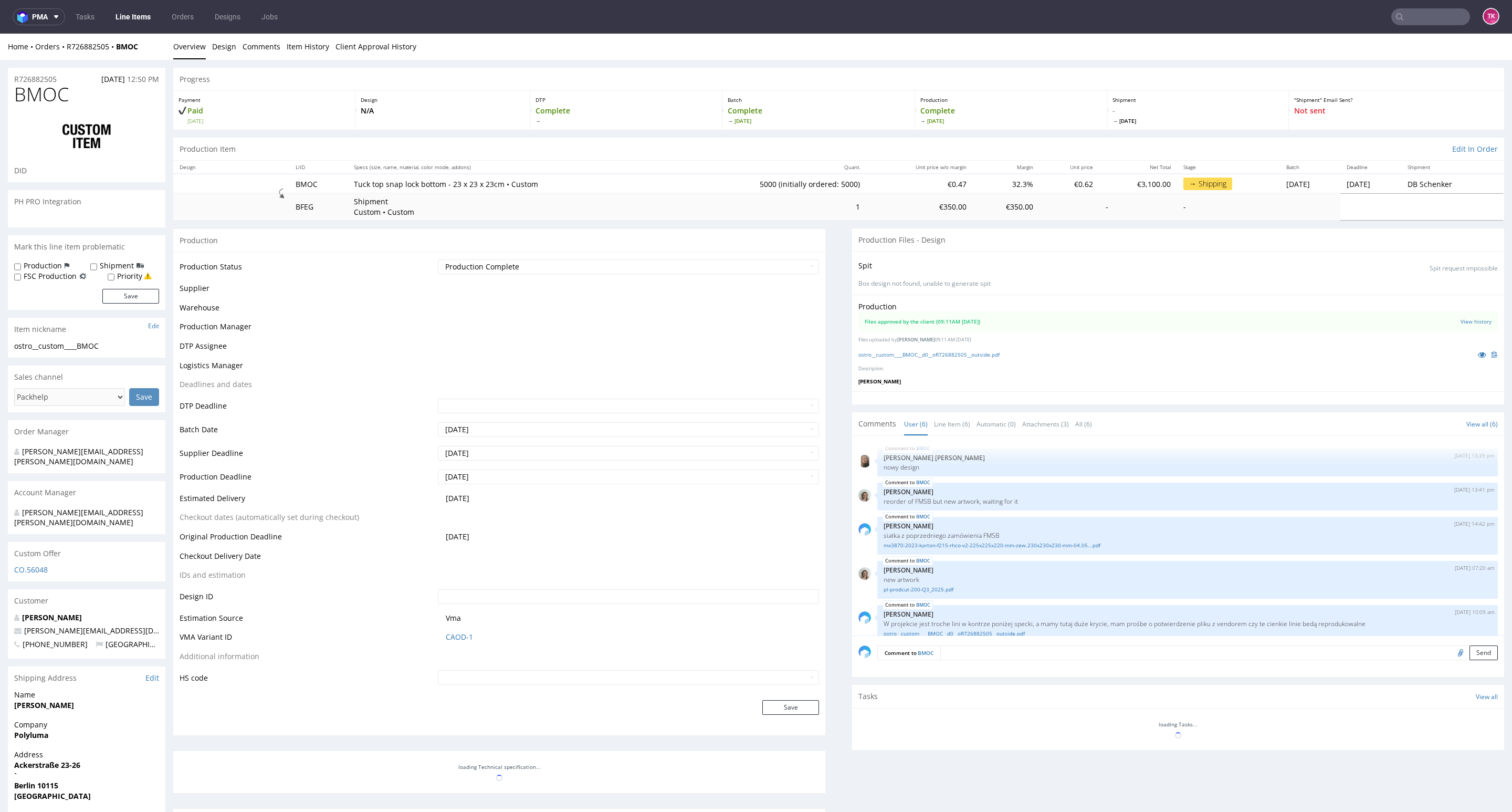
scroll to position [48, 0]
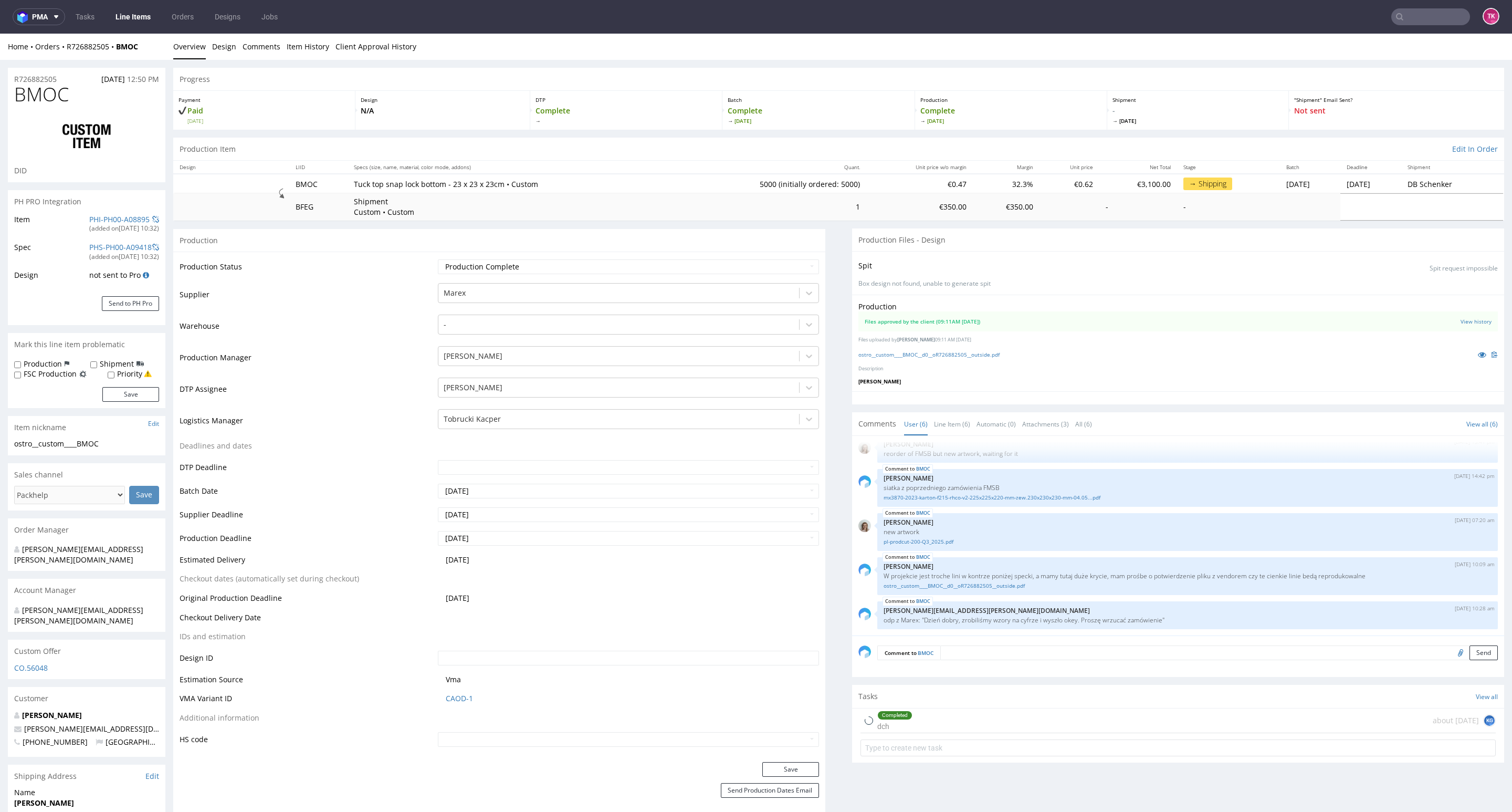
type input "5000"
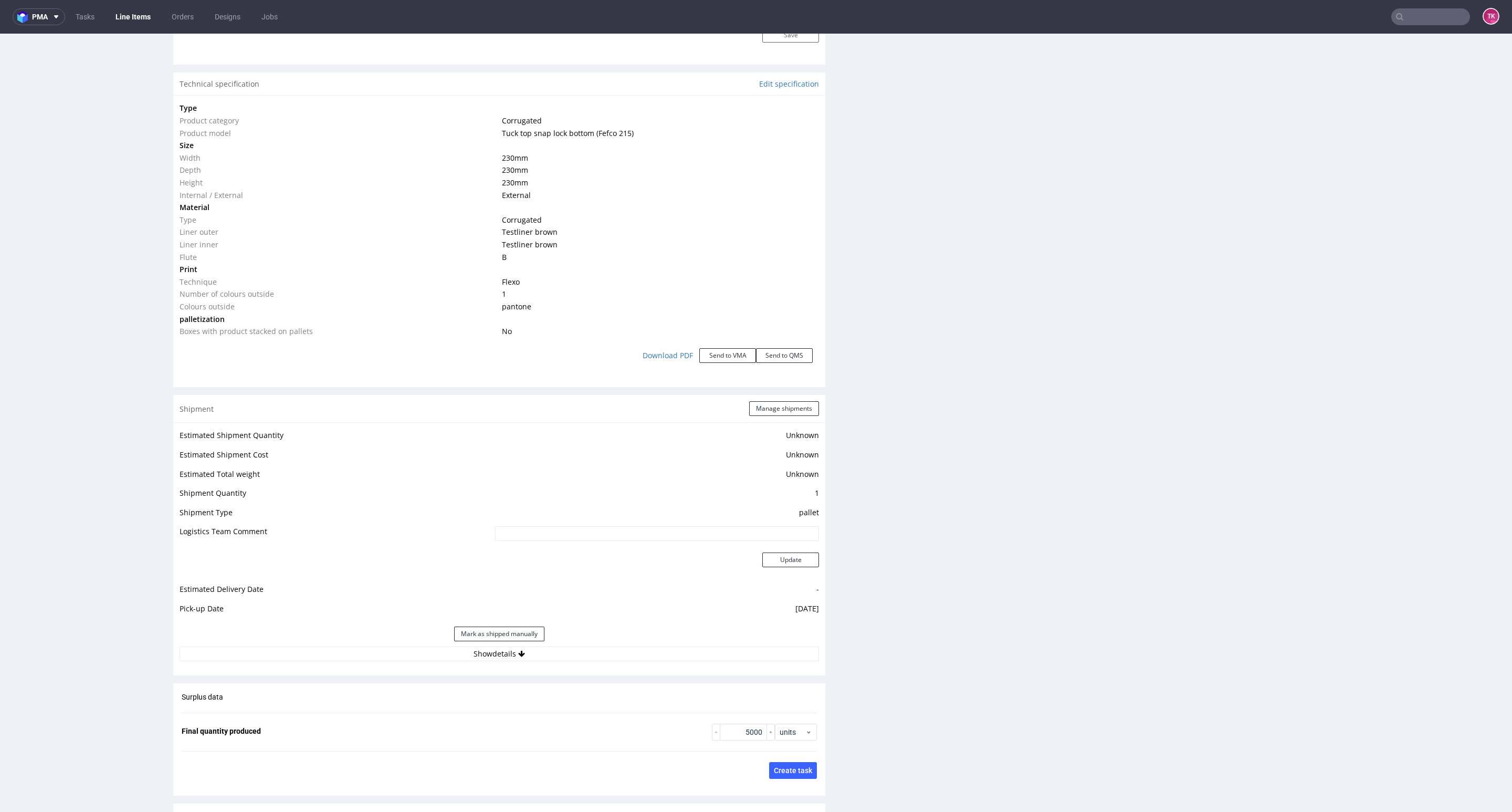
scroll to position [1181, 0]
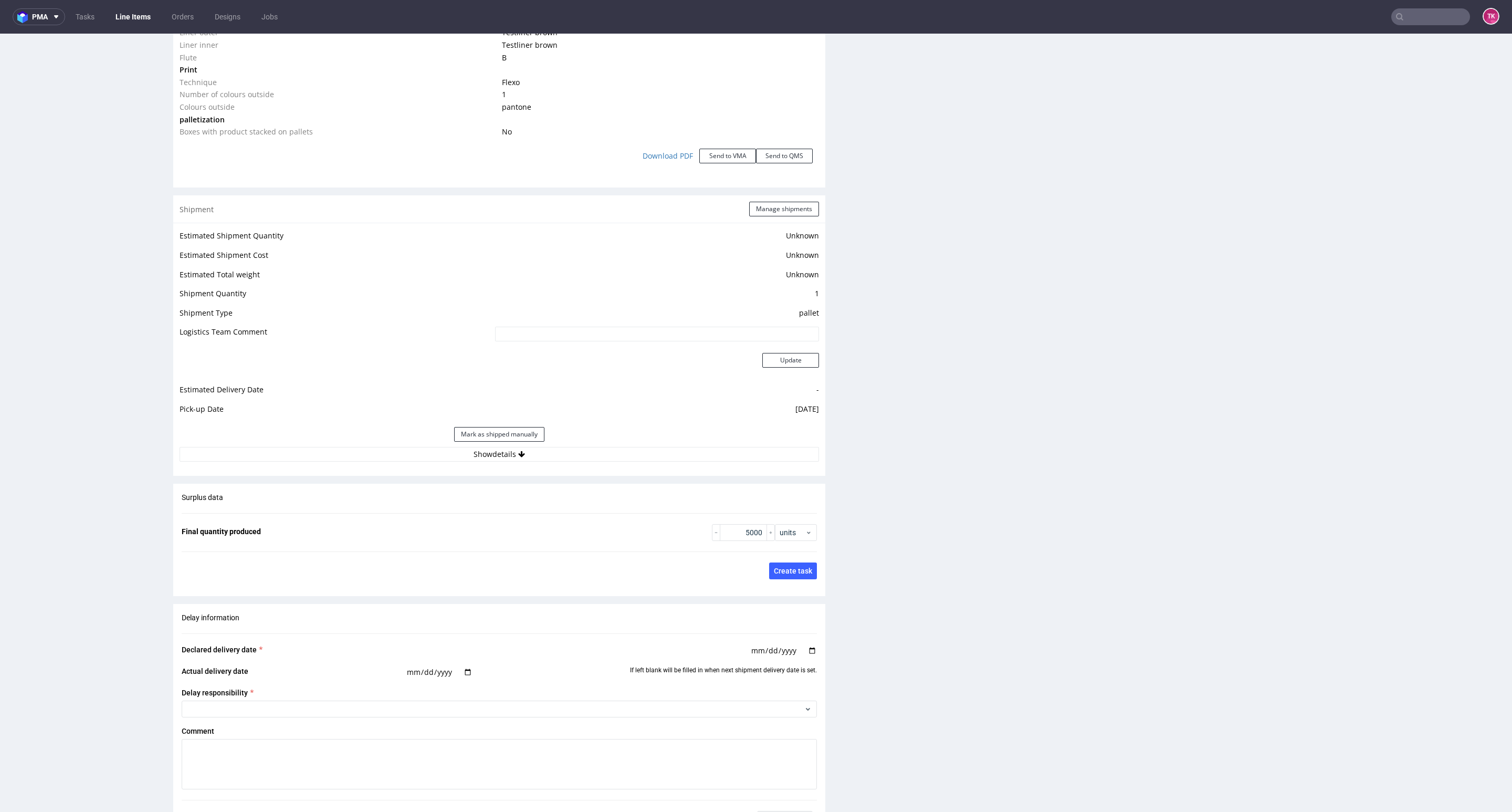
click at [616, 465] on div "Estimated Shipment Quantity Unknown Estimated Shipment Cost Unknown Estimated T…" at bounding box center [499, 345] width 652 height 245
click at [616, 454] on button "Show details" at bounding box center [498, 454] width 639 height 15
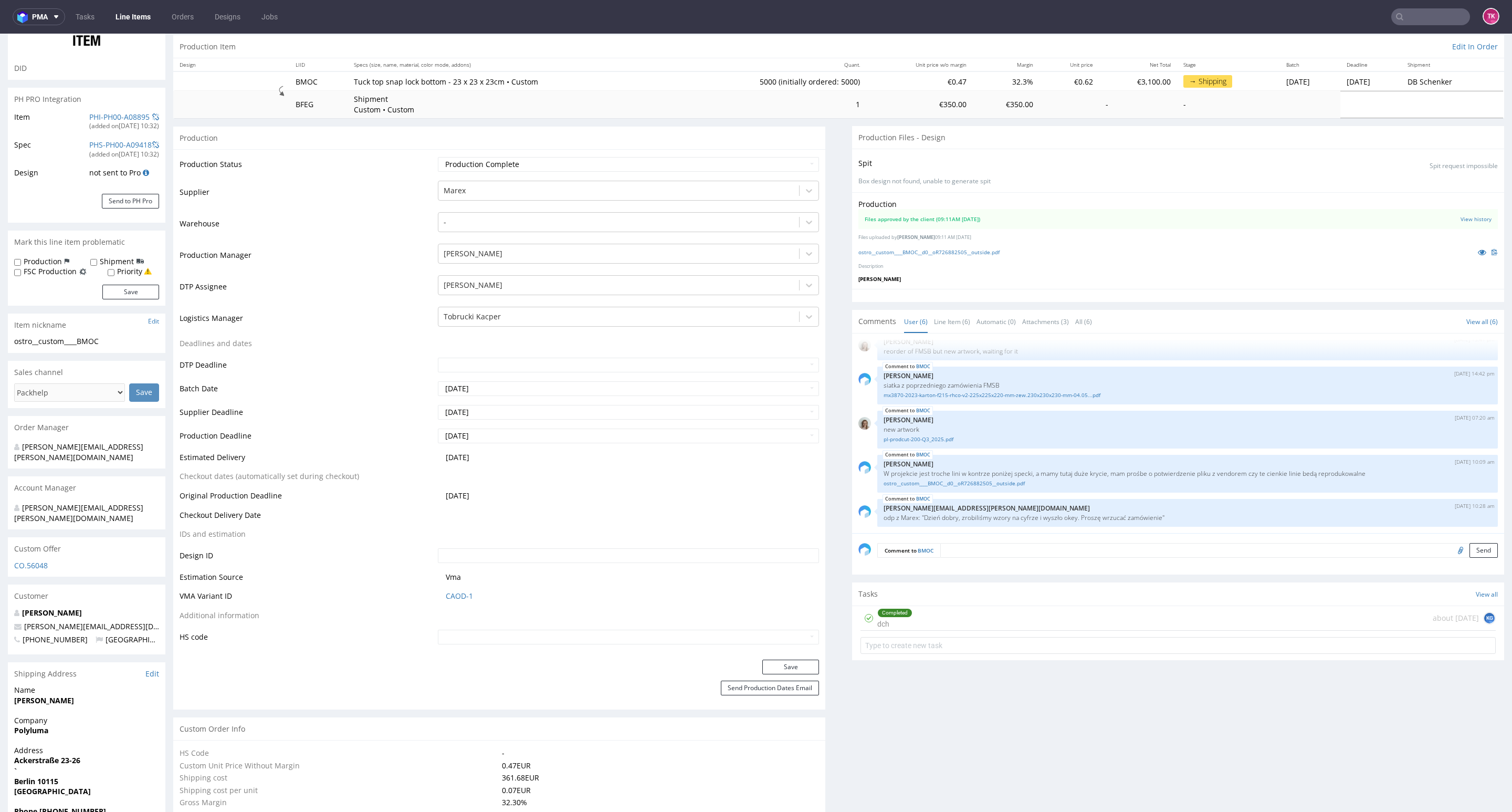
scroll to position [0, 0]
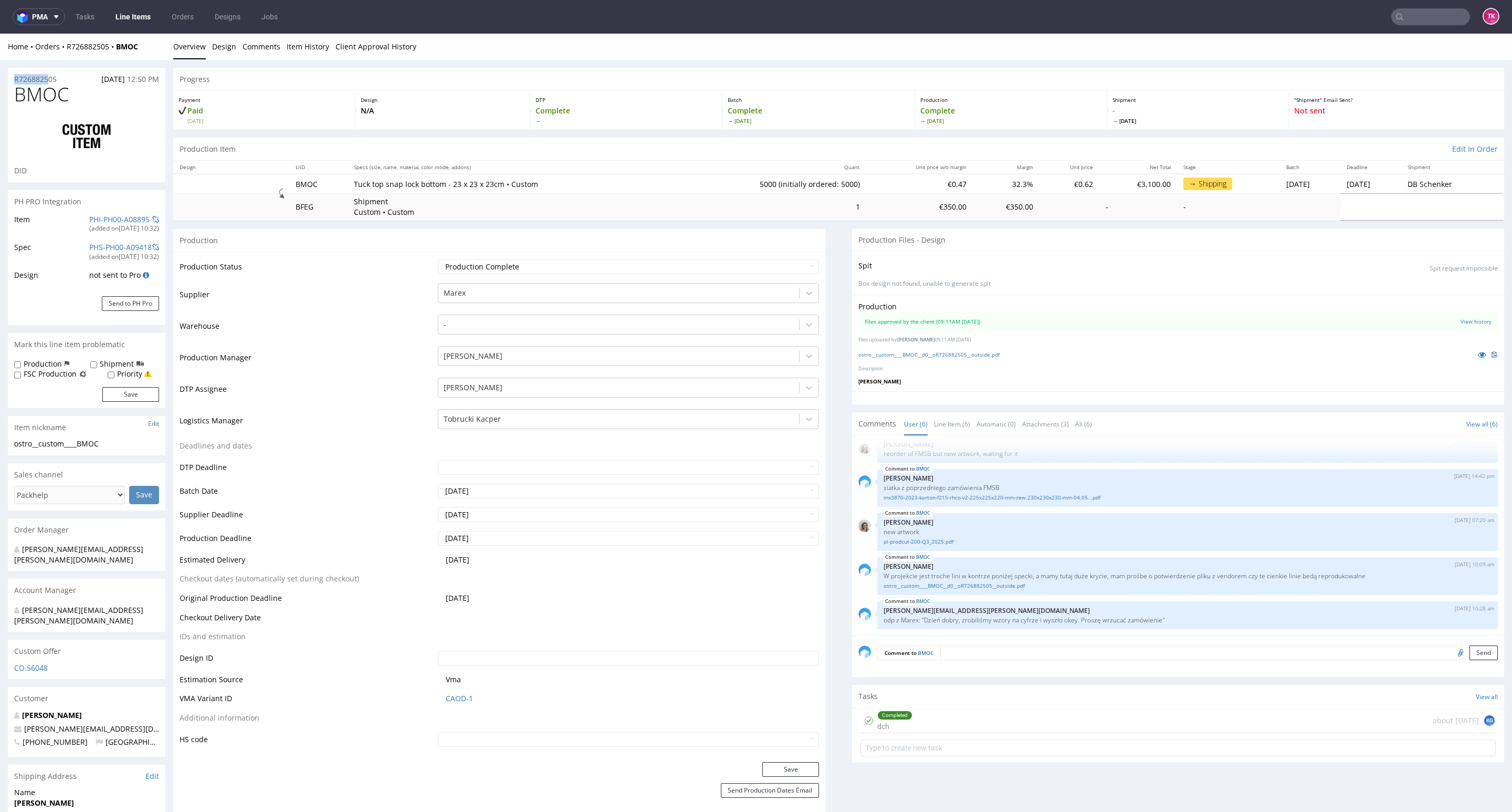
drag, startPoint x: 144, startPoint y: 52, endPoint x: 68, endPoint y: 99, distance: 89.4
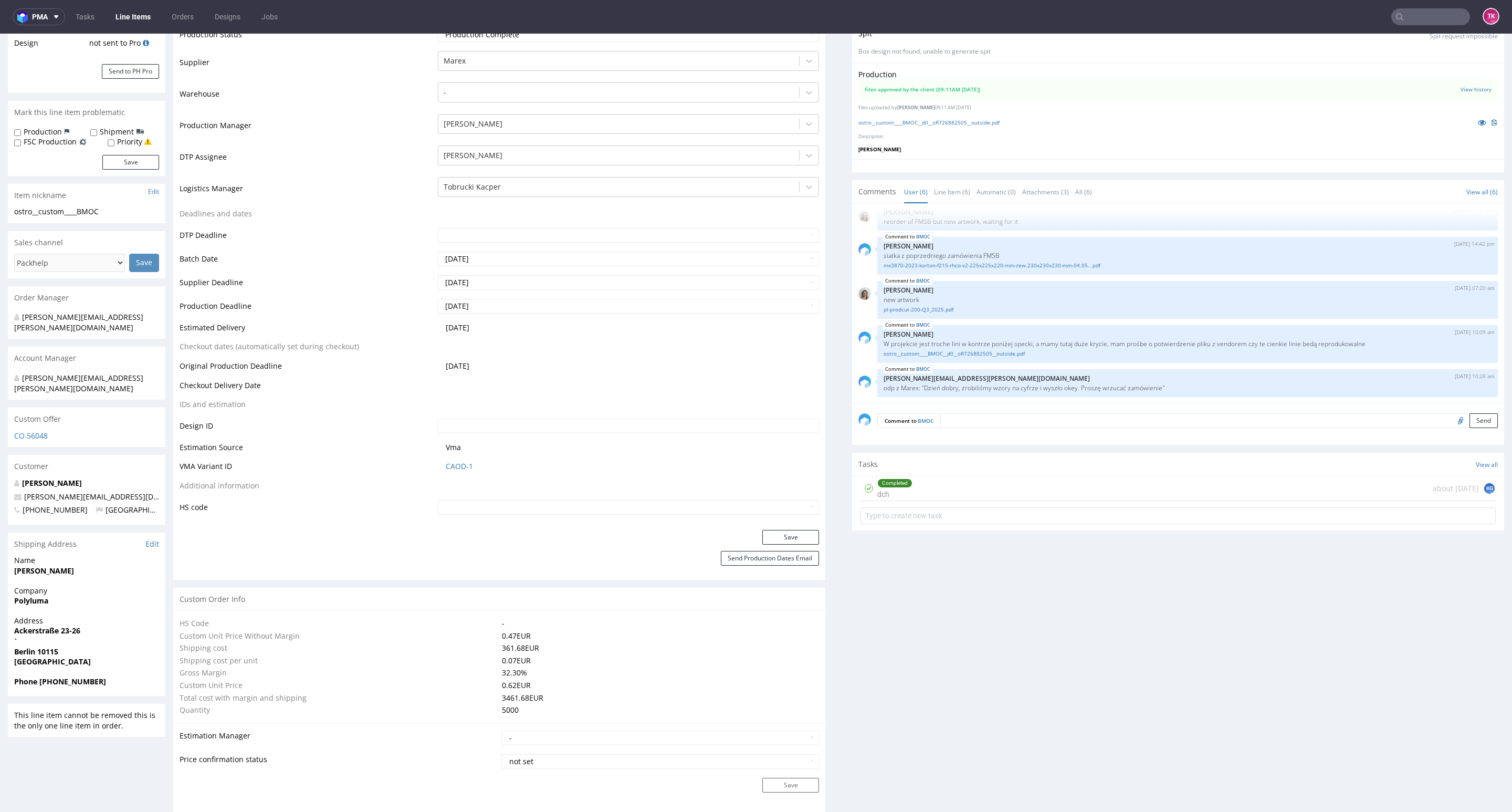
scroll to position [472, 0]
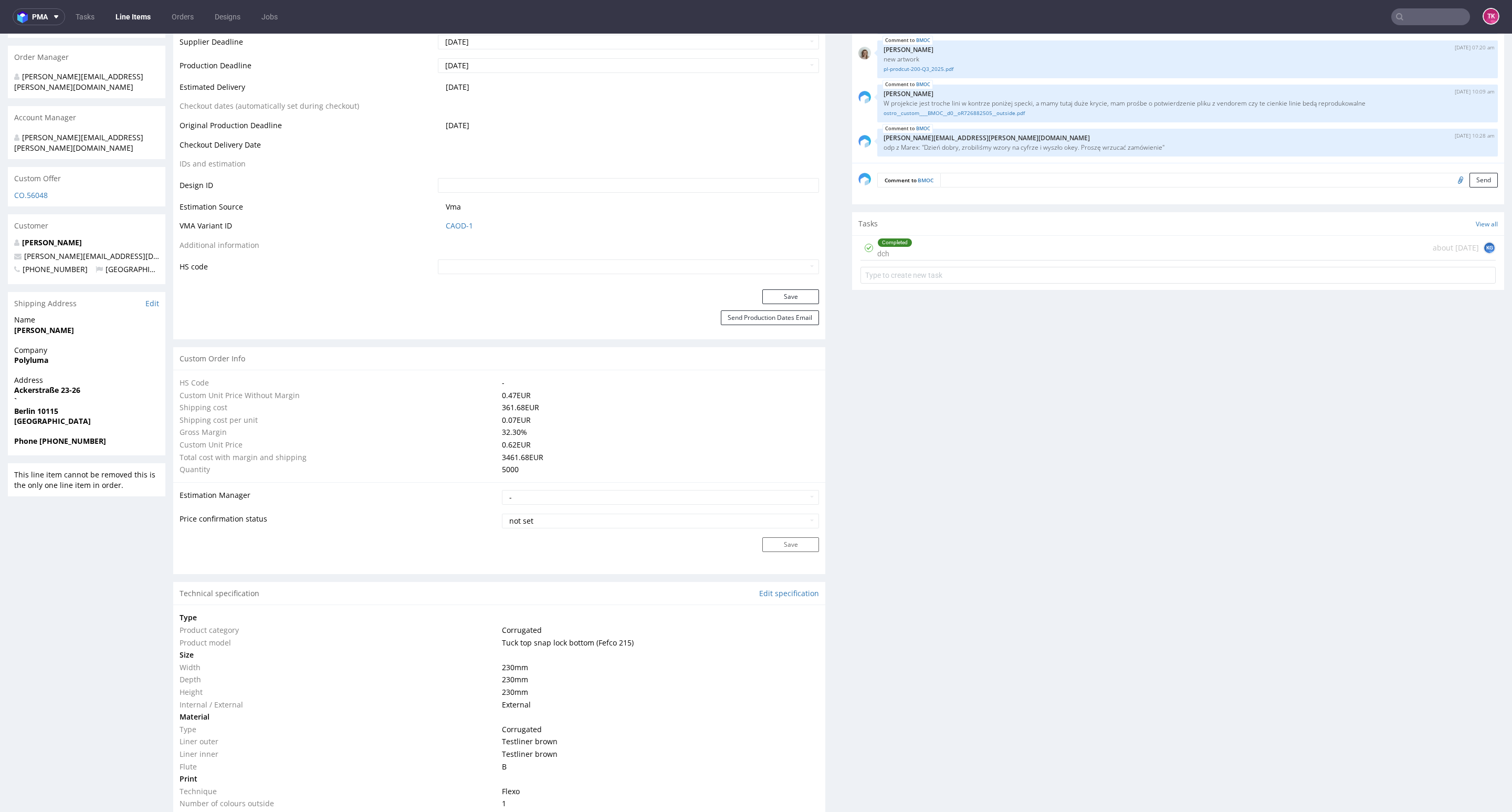
drag, startPoint x: 5, startPoint y: 336, endPoint x: 90, endPoint y: 337, distance: 85.0
copy strong "Polyluma"
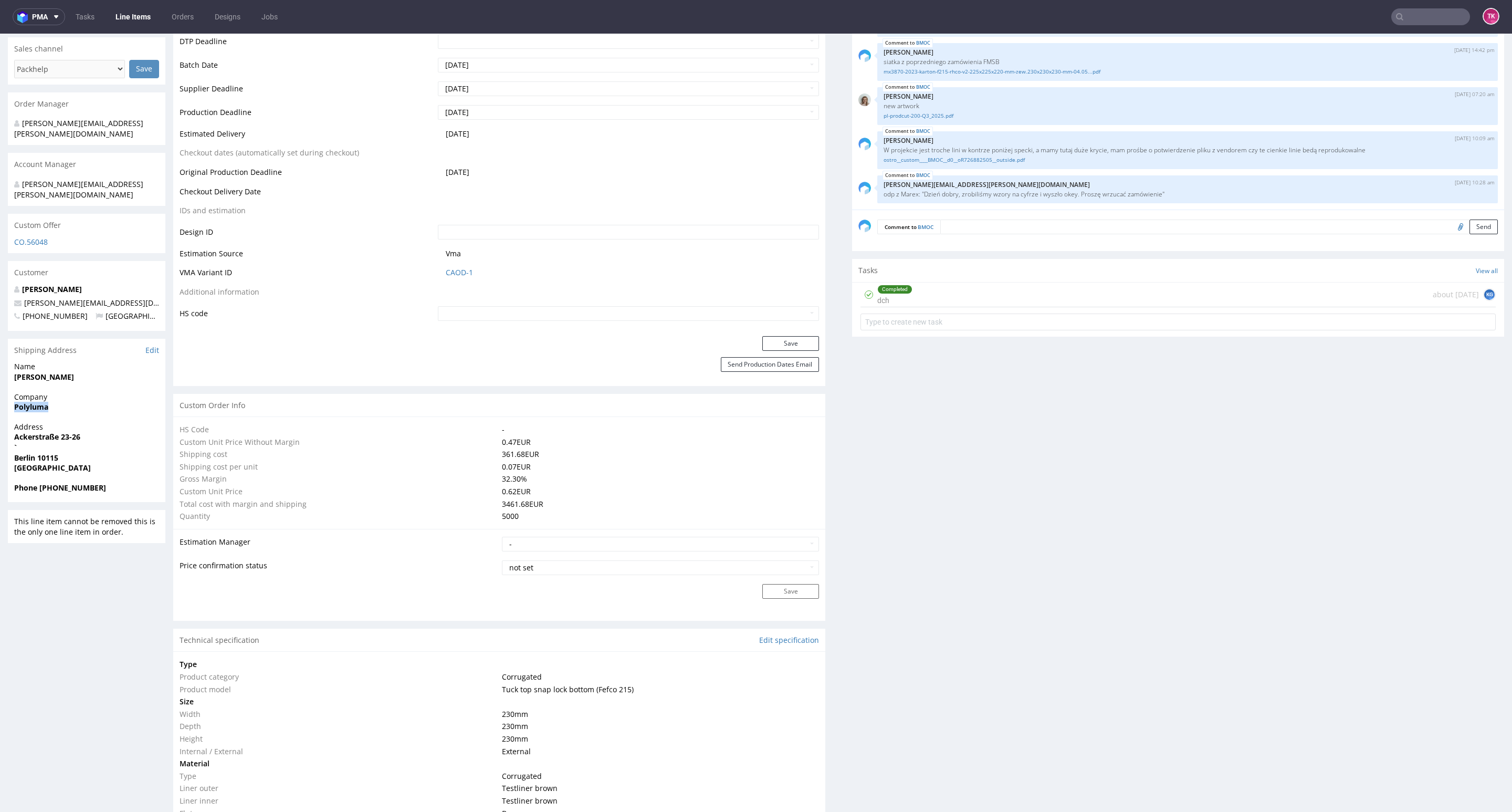
scroll to position [394, 0]
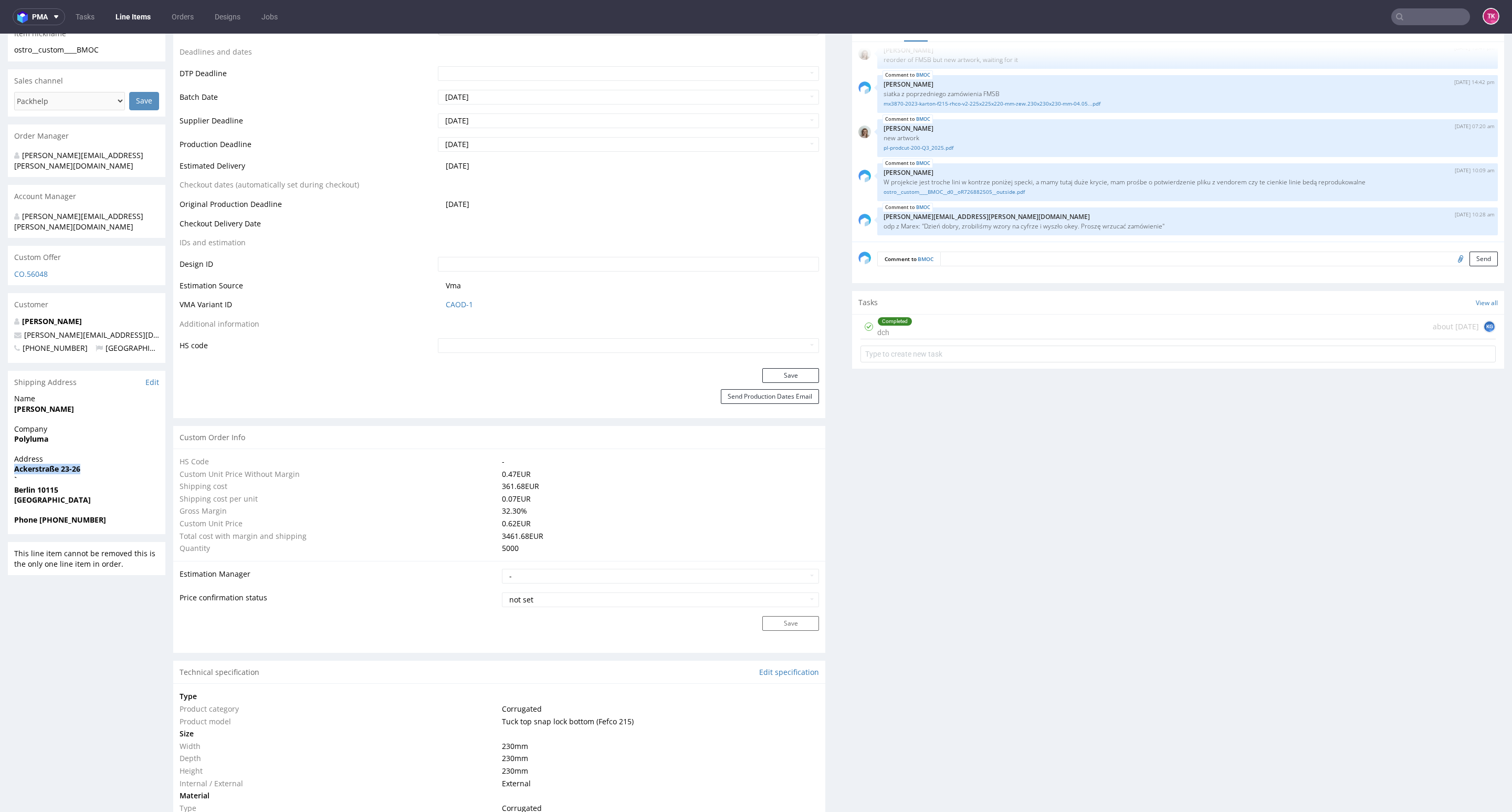
drag, startPoint x: 1, startPoint y: 456, endPoint x: 109, endPoint y: 438, distance: 109.5
copy p "Ackerstraße 23-26"
click at [50, 485] on strong "Berlin 10115" at bounding box center [36, 490] width 44 height 10
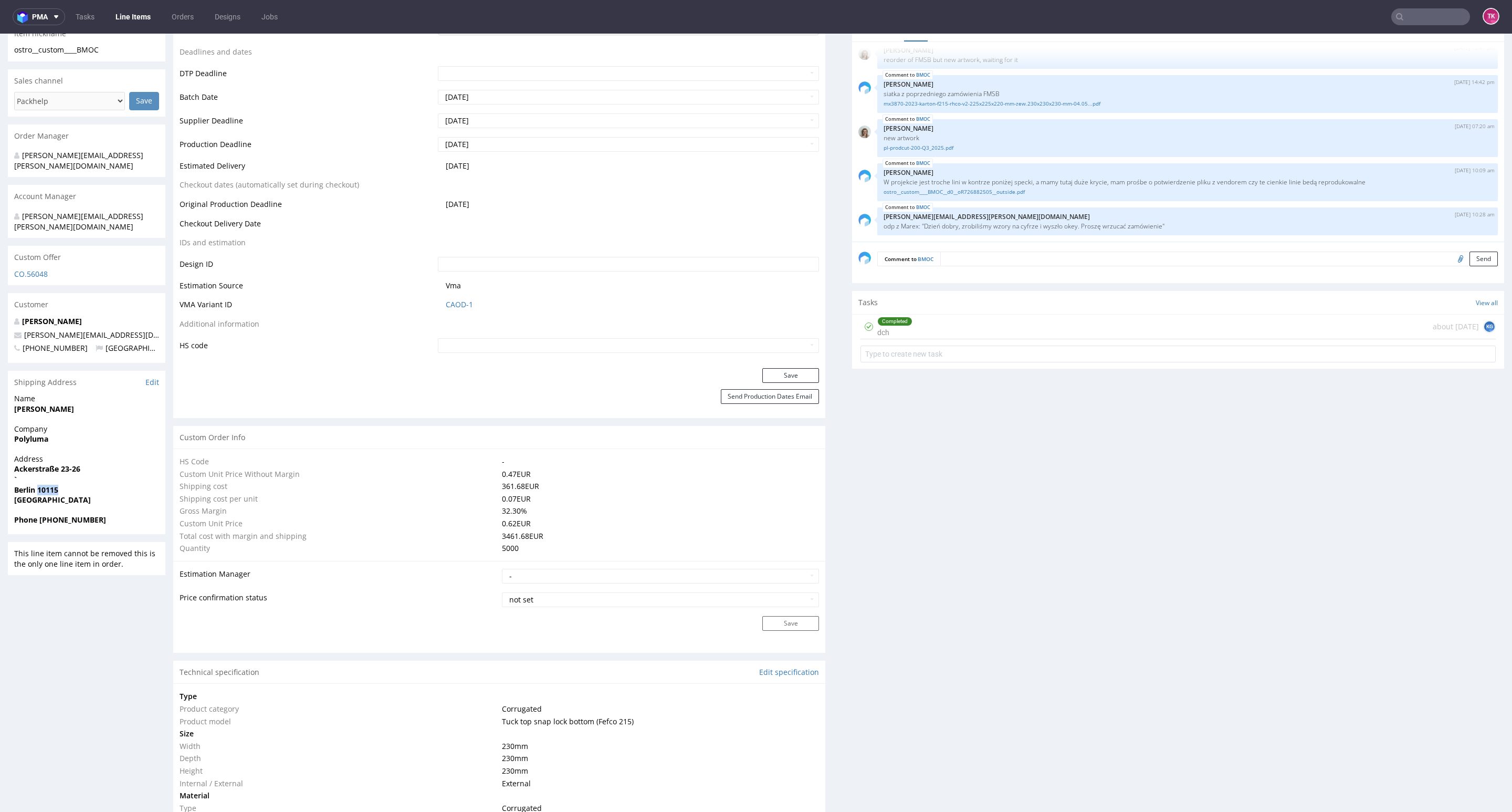
copy strong "10115"
drag, startPoint x: 101, startPoint y: 456, endPoint x: 8, endPoint y: 449, distance: 93.3
click at [8, 454] on div "Address Ackerstraße 23-26 ` Berlin 10115 Germany" at bounding box center [86, 484] width 157 height 61
copy p "Ackerstraße 23-26 `"
drag, startPoint x: 92, startPoint y: 383, endPoint x: 98, endPoint y: 375, distance: 10.0
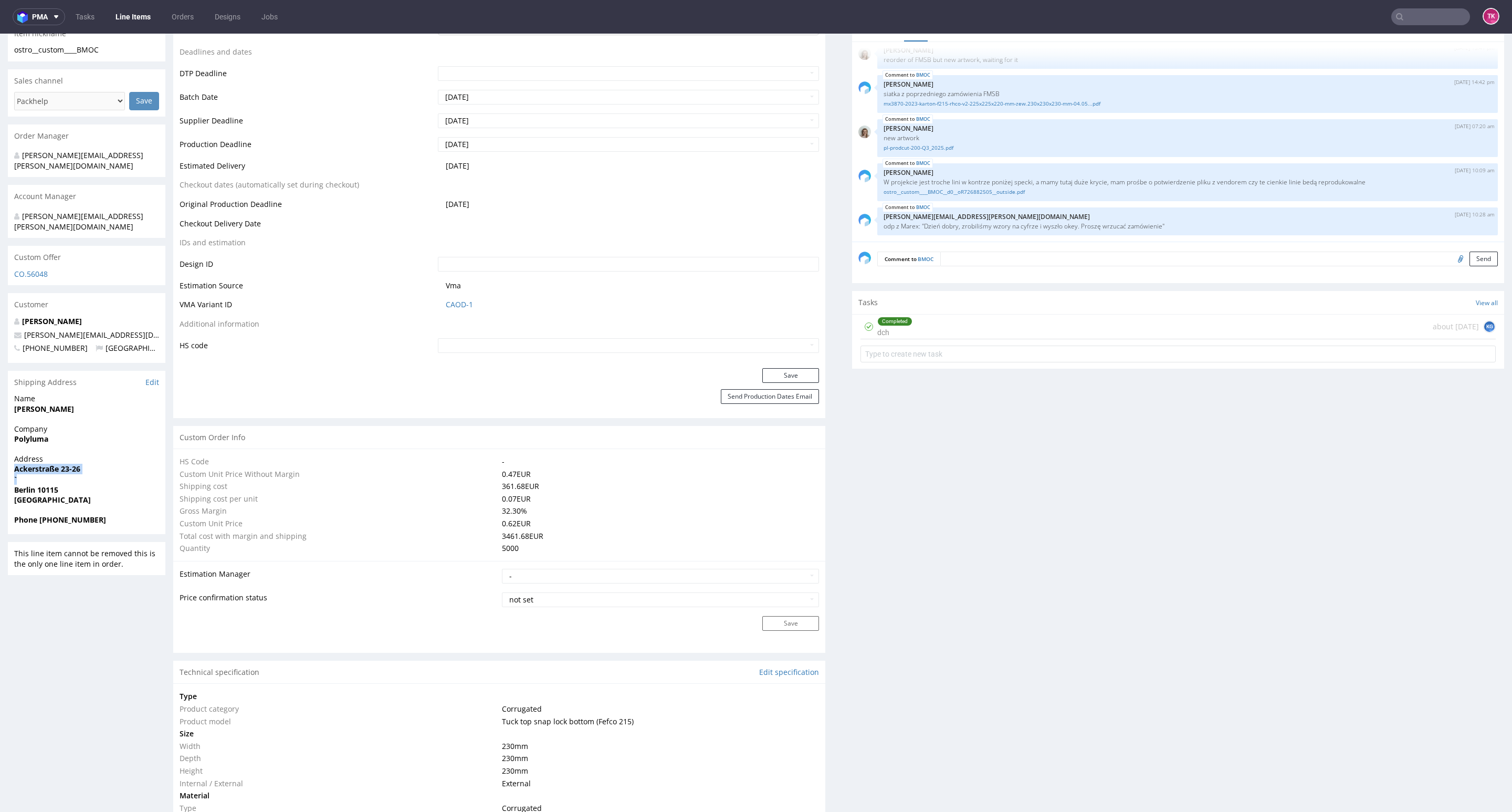
copy strong "Johannes Schacht"
drag, startPoint x: 43, startPoint y: 496, endPoint x: 250, endPoint y: 474, distance: 208.2
click at [99, 514] on span "Phone +493030806061" at bounding box center [87, 520] width 145 height 10
copy strong "493030806061"
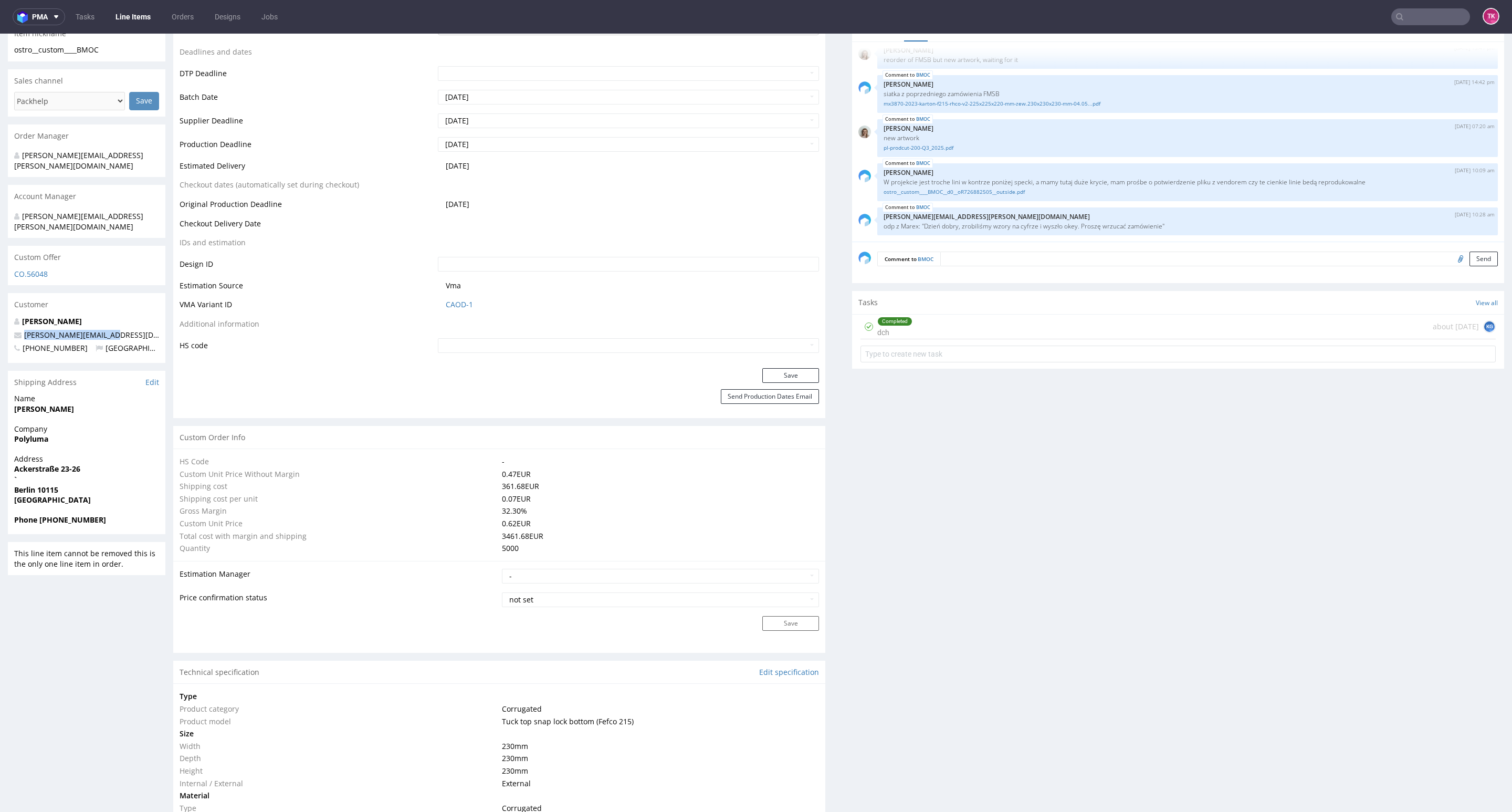
drag, startPoint x: 124, startPoint y: 306, endPoint x: 2, endPoint y: 316, distance: 122.4
copy span "j.schacht@polyluma.com"
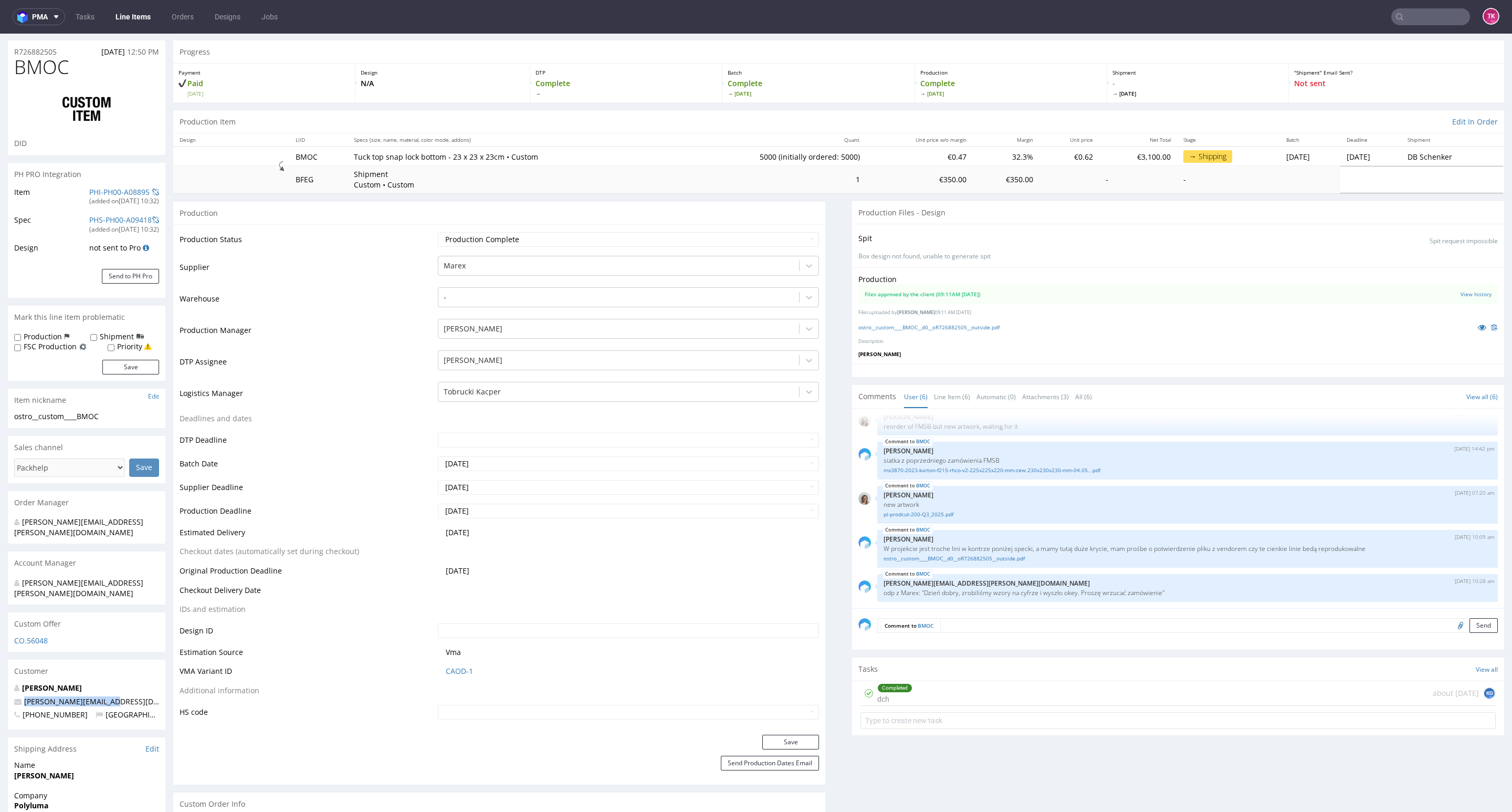
scroll to position [0, 0]
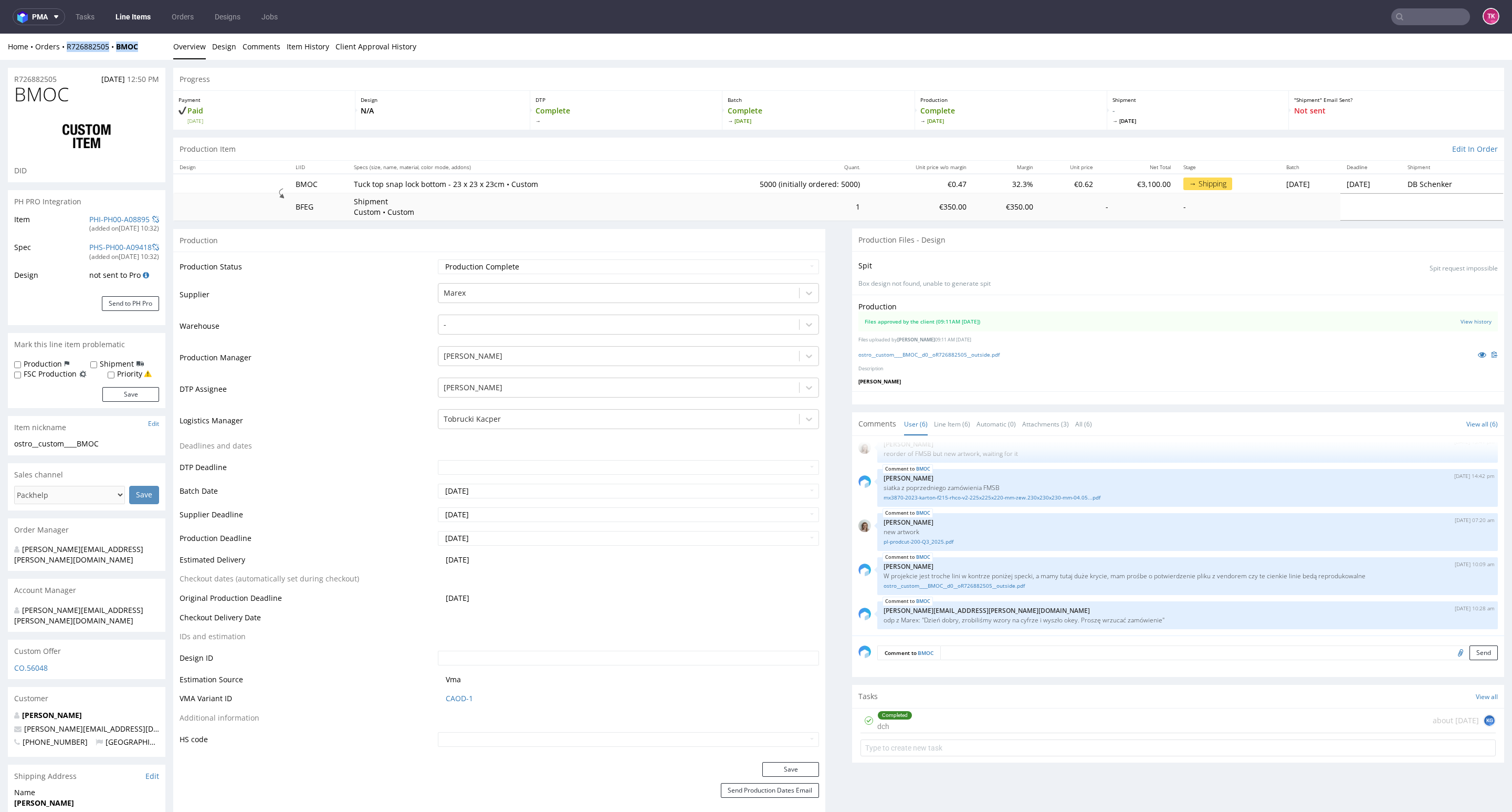
drag, startPoint x: 144, startPoint y: 43, endPoint x: 68, endPoint y: 54, distance: 76.8
click at [68, 54] on div "Home Orders R726882505 BMOC Overview Design Comments Item History Client Approv…" at bounding box center [756, 46] width 1512 height 26
copy div "R726882505 BMOC"
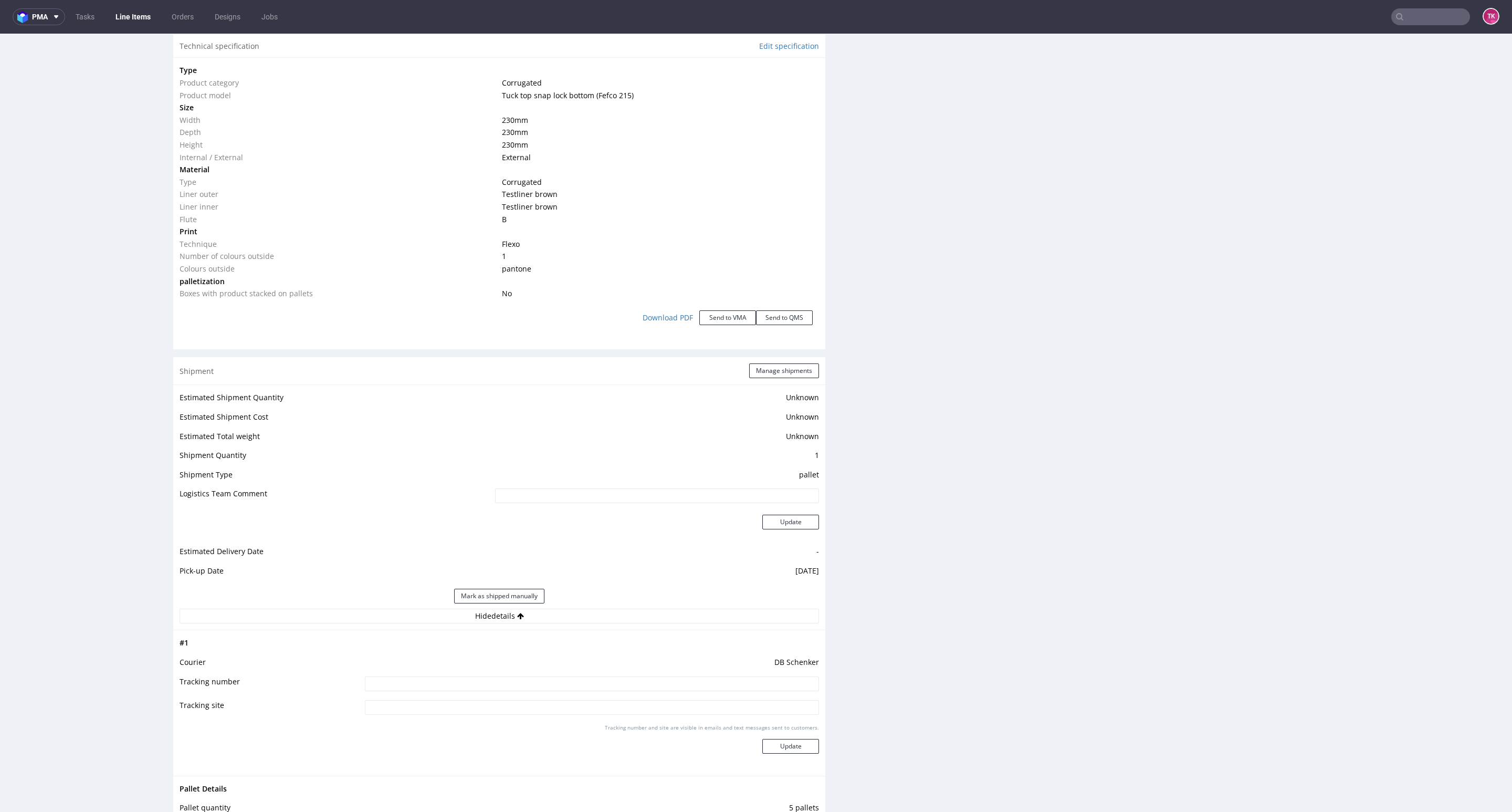
scroll to position [1024, 0]
click at [577, 681] on input at bounding box center [592, 679] width 454 height 15
paste input "PLWAW509034013"
type input "PLWAW509034013"
click at [800, 748] on button "Update" at bounding box center [791, 742] width 57 height 15
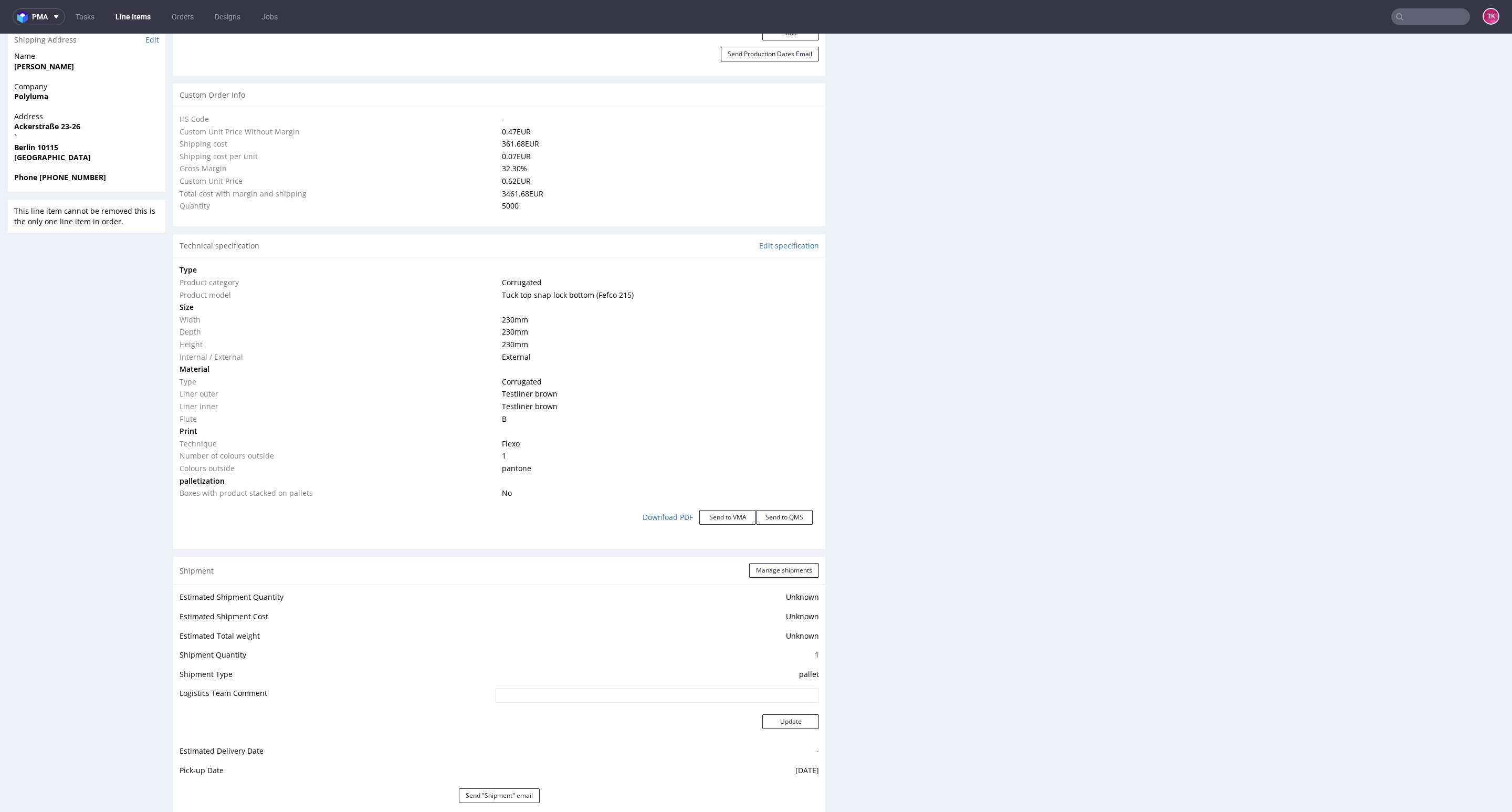
scroll to position [736, 0]
drag, startPoint x: 1426, startPoint y: 30, endPoint x: 1424, endPoint y: 22, distance: 8.2
click at [1424, 25] on nav "pma Tasks Line Items Orders Designs Jobs TK" at bounding box center [756, 17] width 1512 height 33
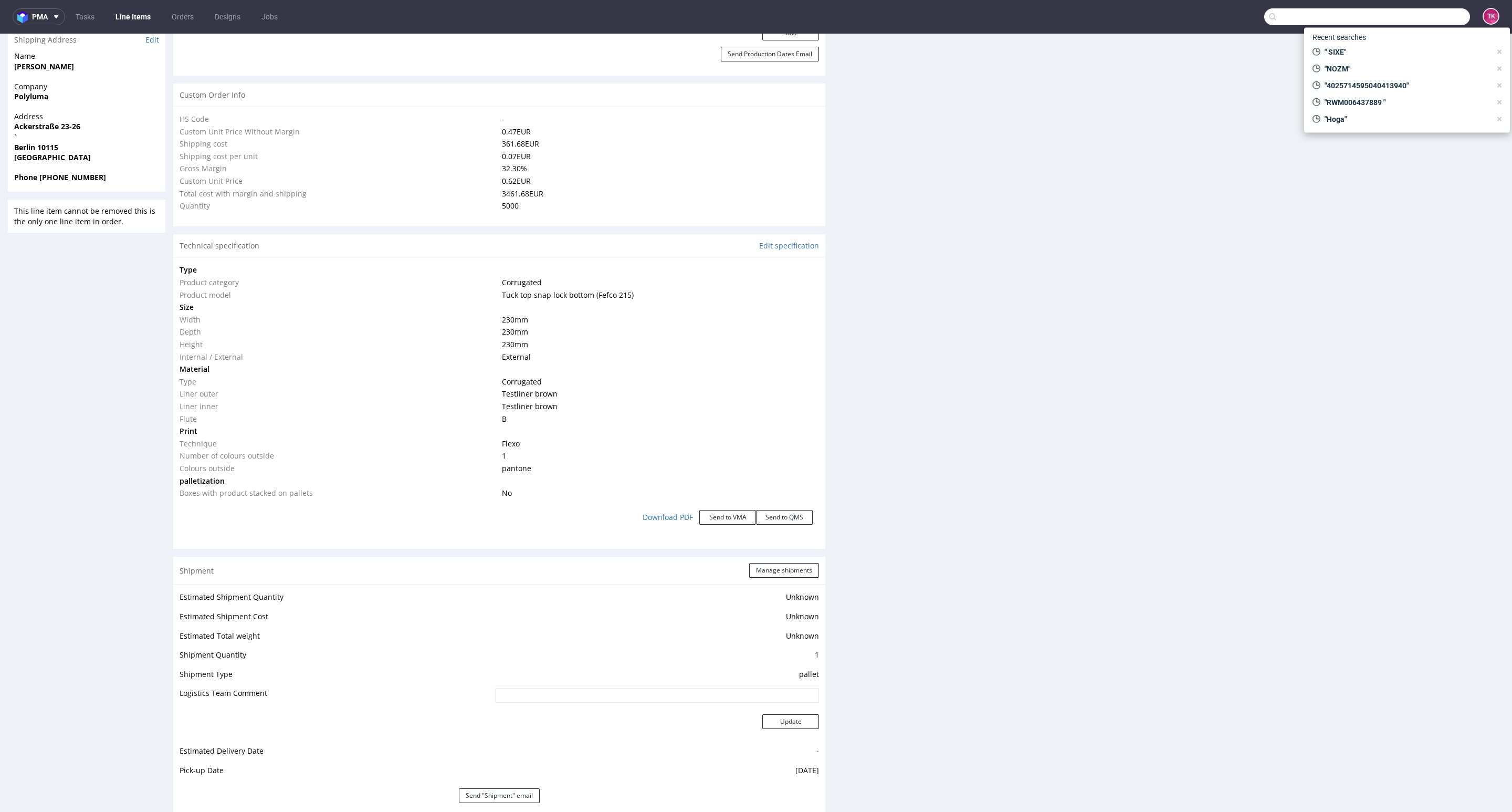
click at [1424, 22] on input "text" at bounding box center [1367, 17] width 206 height 17
paste input "RWM006457386"
type input "RWM006457386"
click at [1406, 48] on div "SIXE" at bounding box center [1413, 44] width 15 height 10
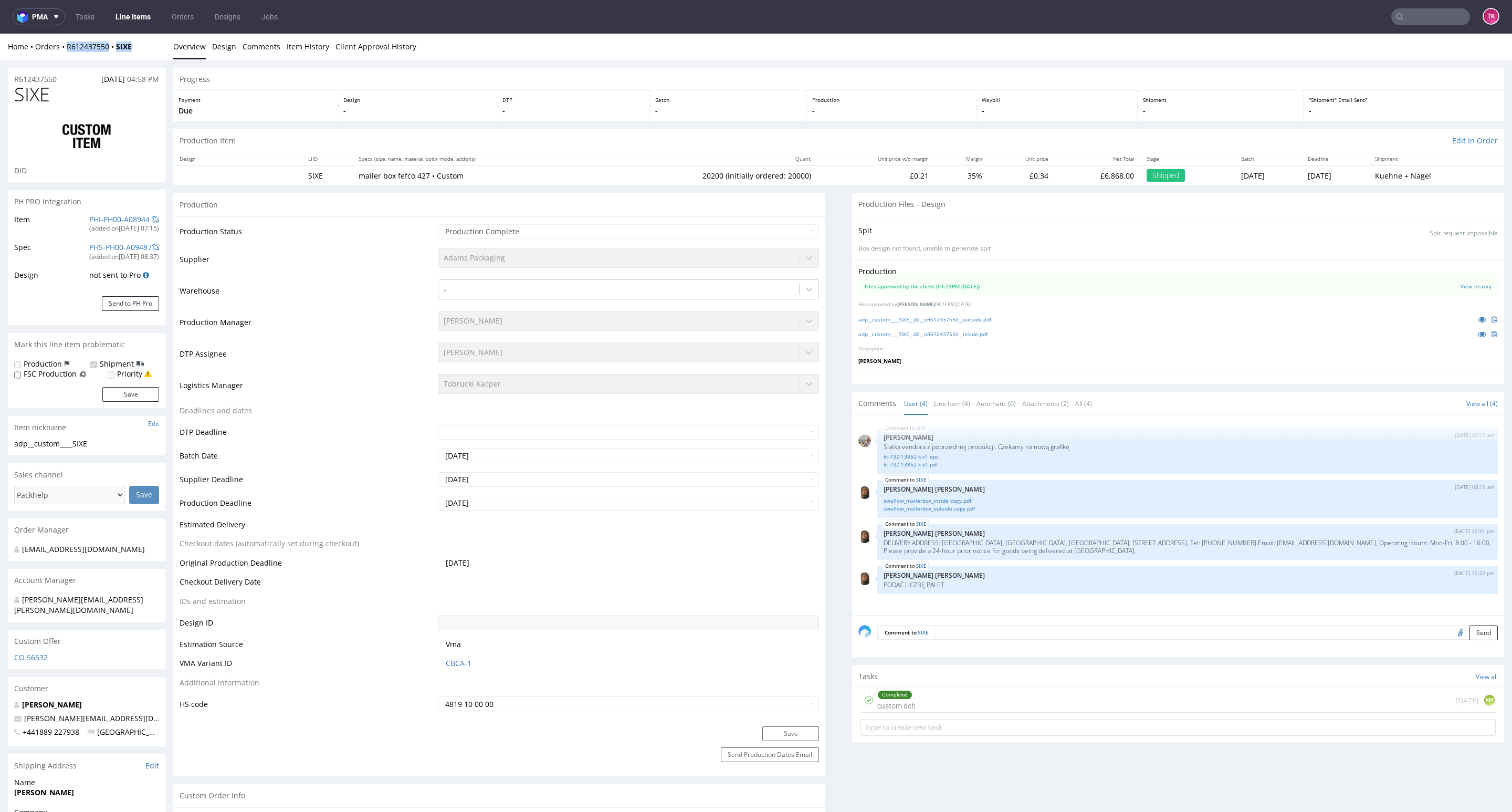
drag, startPoint x: 145, startPoint y: 41, endPoint x: 60, endPoint y: 59, distance: 86.9
click at [60, 57] on div "Home Orders R612437550 SIXE Overview Design Comments Item History Client Approv…" at bounding box center [756, 46] width 1512 height 26
copy div "R612437550 SIXE"
click at [117, 11] on link "Line Items" at bounding box center [133, 17] width 48 height 17
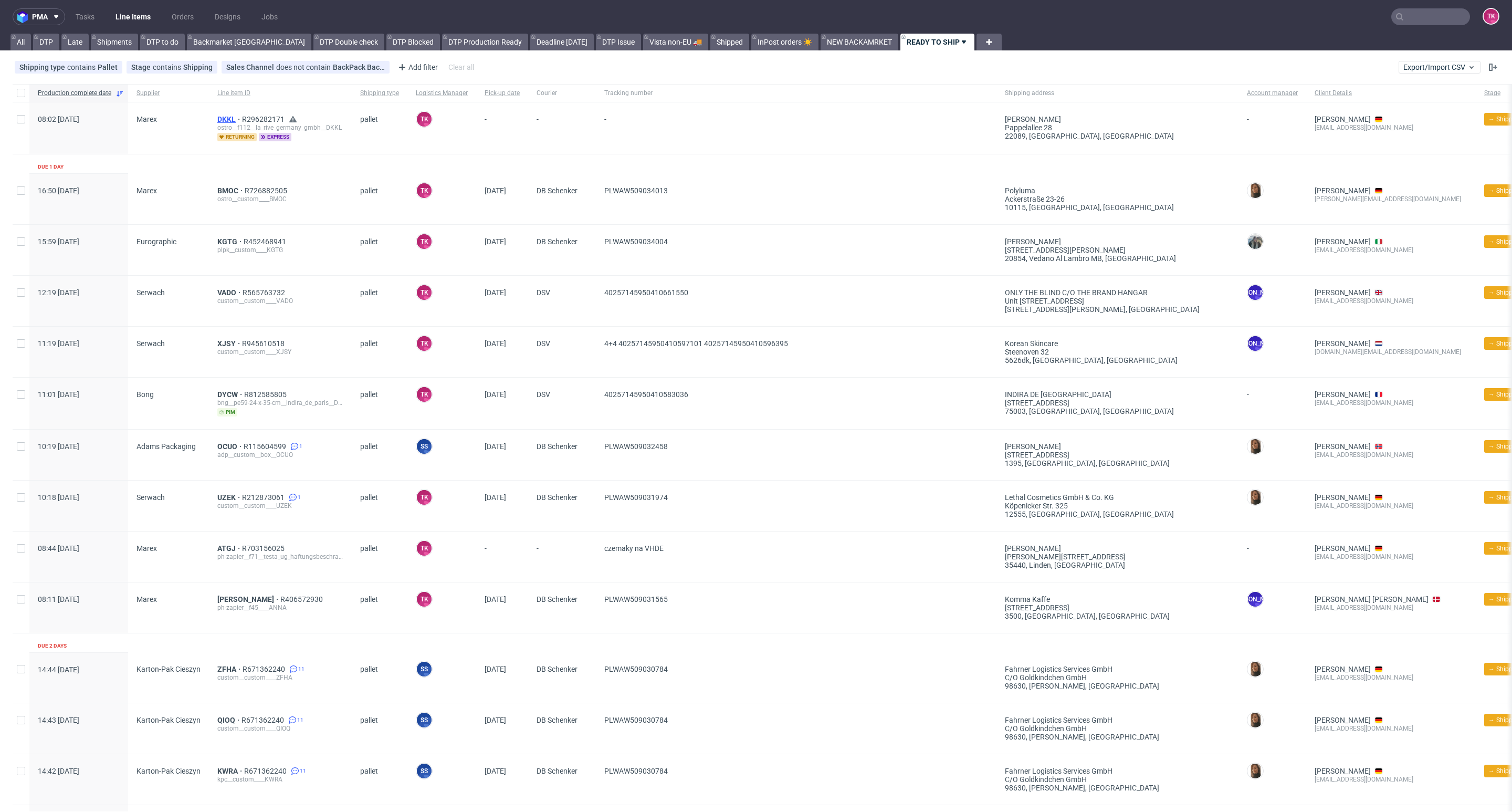
click at [223, 115] on span "DKKL" at bounding box center [230, 119] width 25 height 9
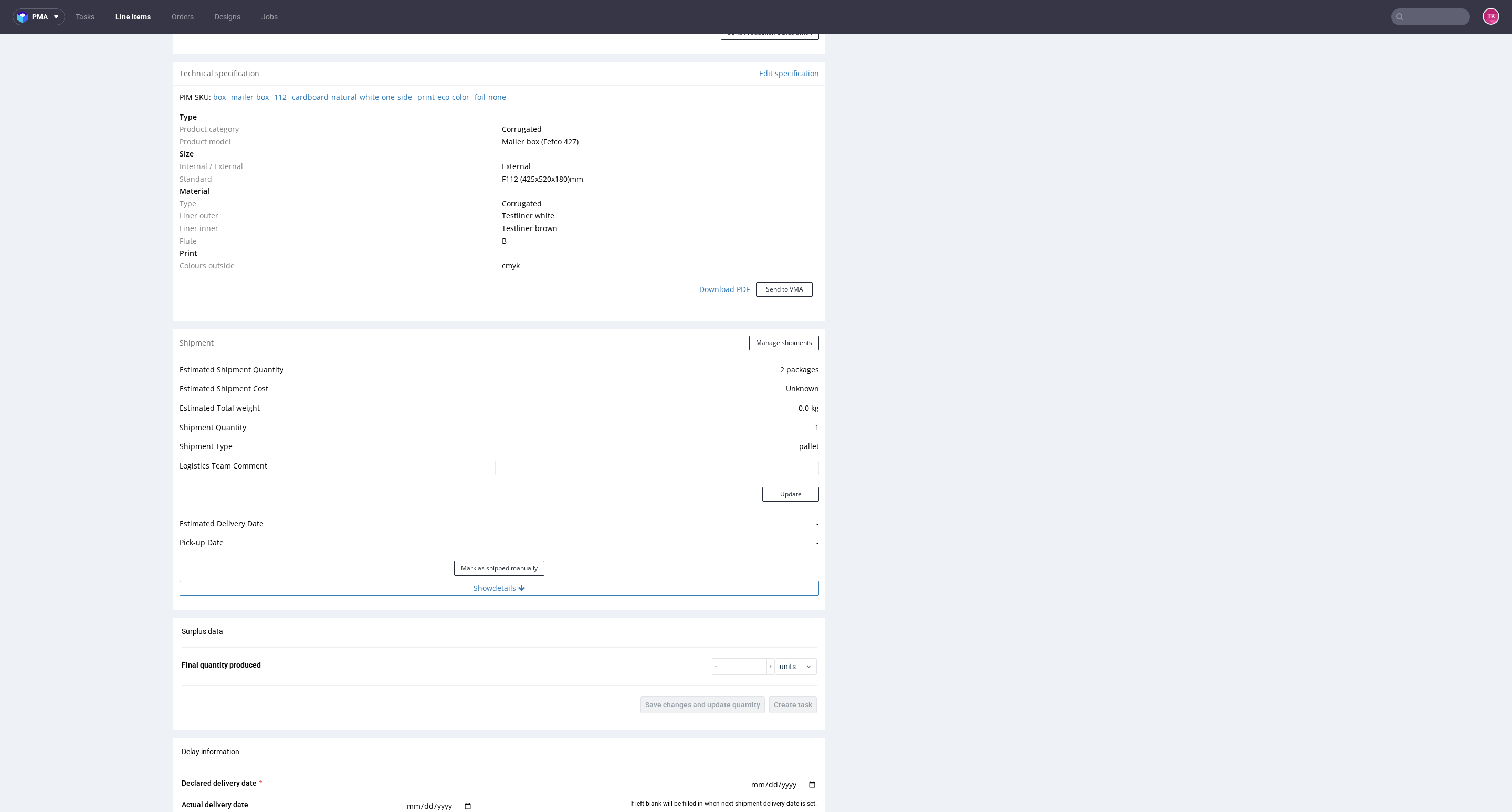
click at [526, 594] on button "Show details" at bounding box center [498, 588] width 639 height 15
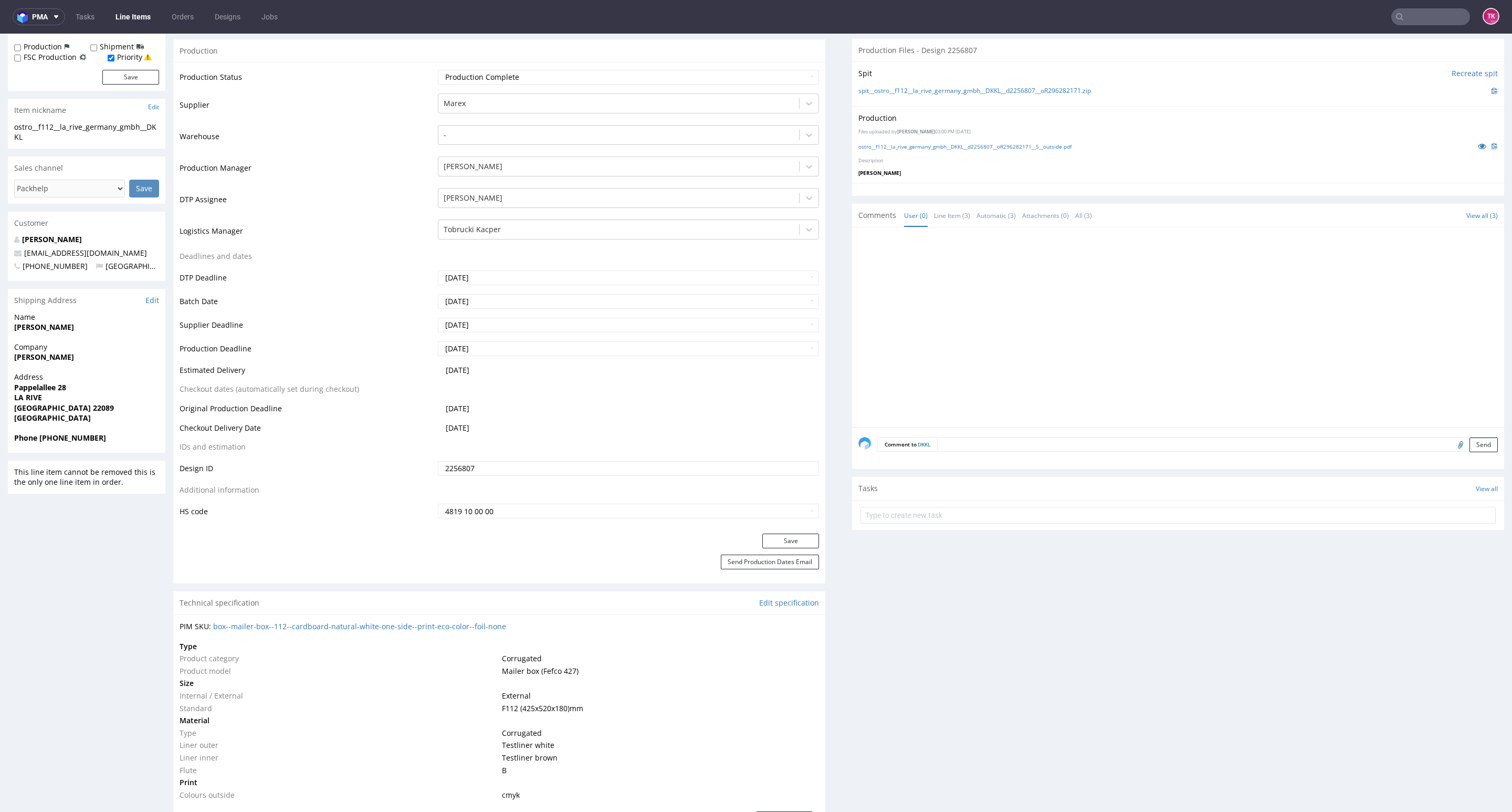
scroll to position [394, 0]
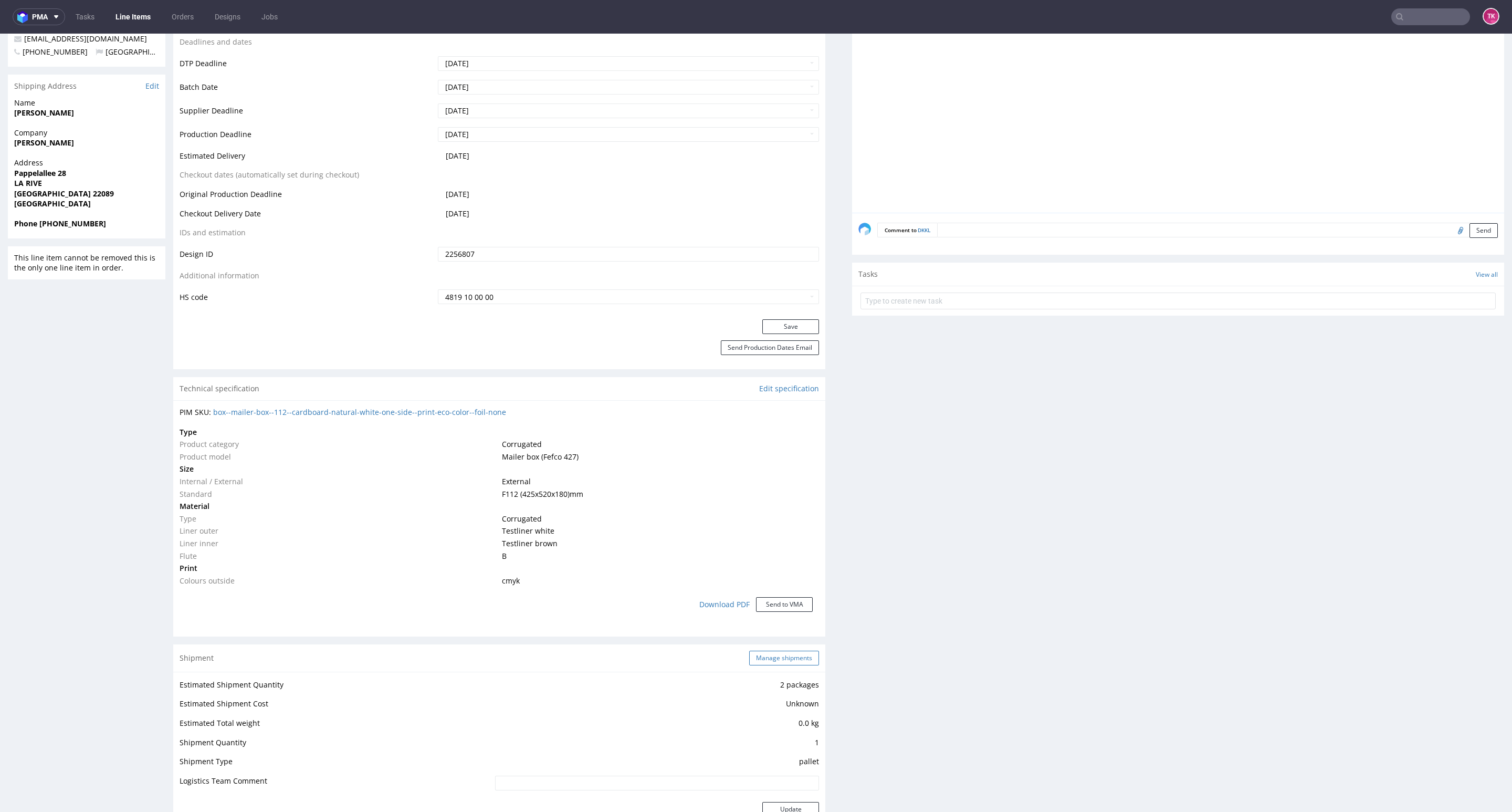
click at [766, 655] on button "Manage shipments" at bounding box center [784, 657] width 70 height 15
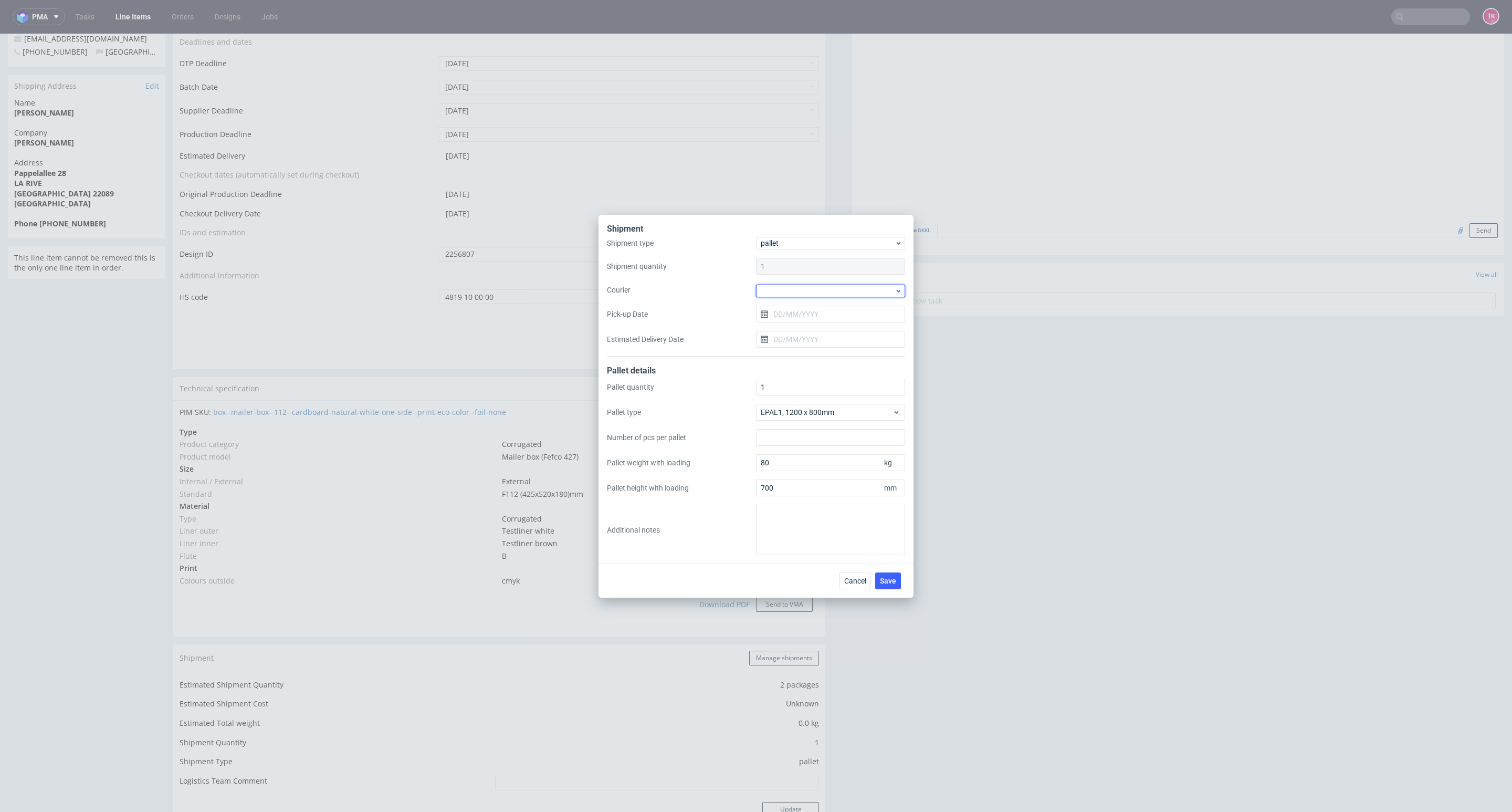
click at [813, 284] on div at bounding box center [830, 290] width 149 height 12
click at [808, 348] on div "DB Schenker" at bounding box center [831, 350] width 141 height 19
click at [802, 317] on input "Pick-up Date" at bounding box center [830, 313] width 149 height 17
click at [799, 441] on span "22" at bounding box center [797, 438] width 9 height 10
type input "22/09/2025"
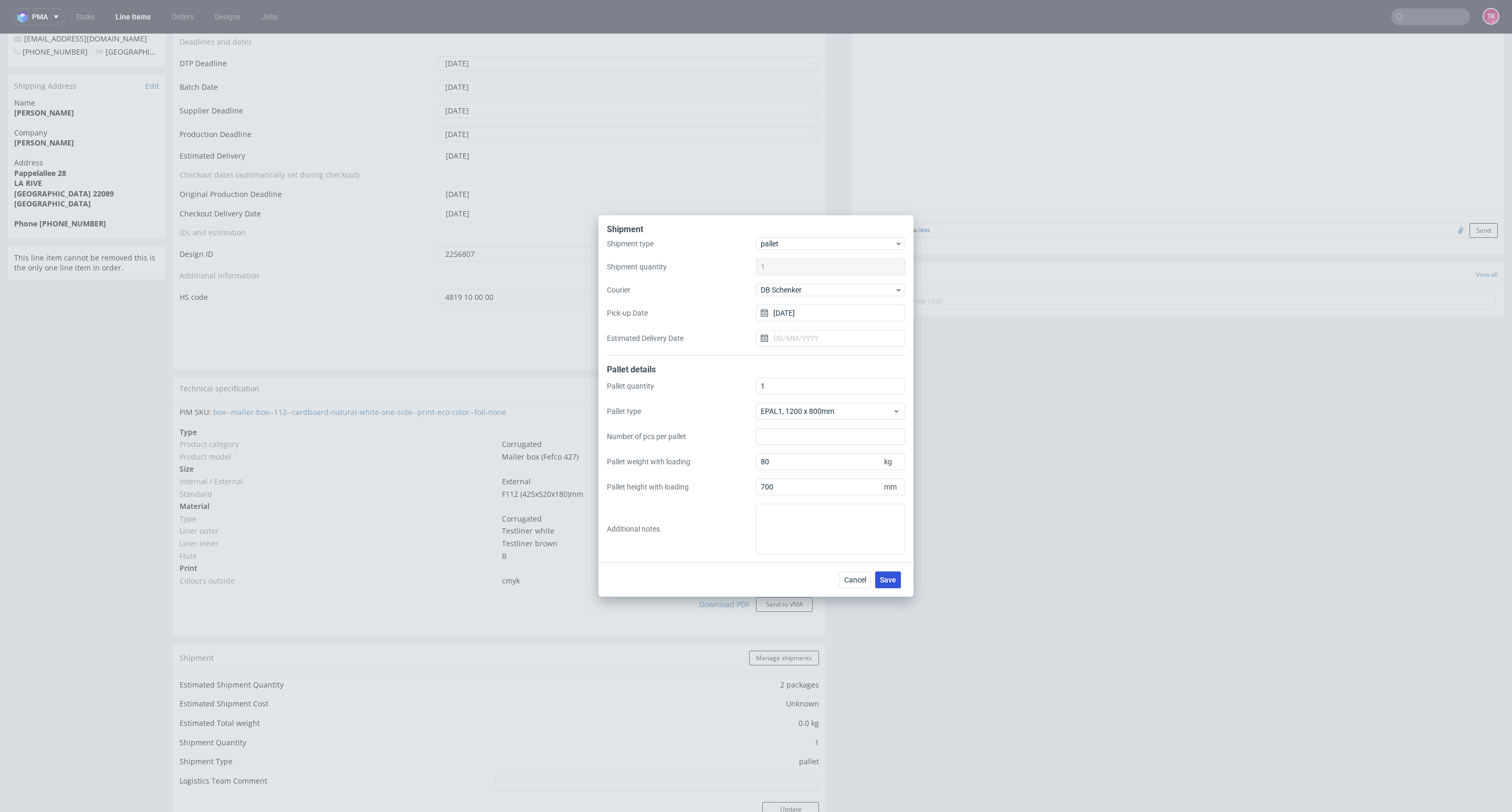
click at [889, 578] on span "Save" at bounding box center [888, 580] width 16 height 7
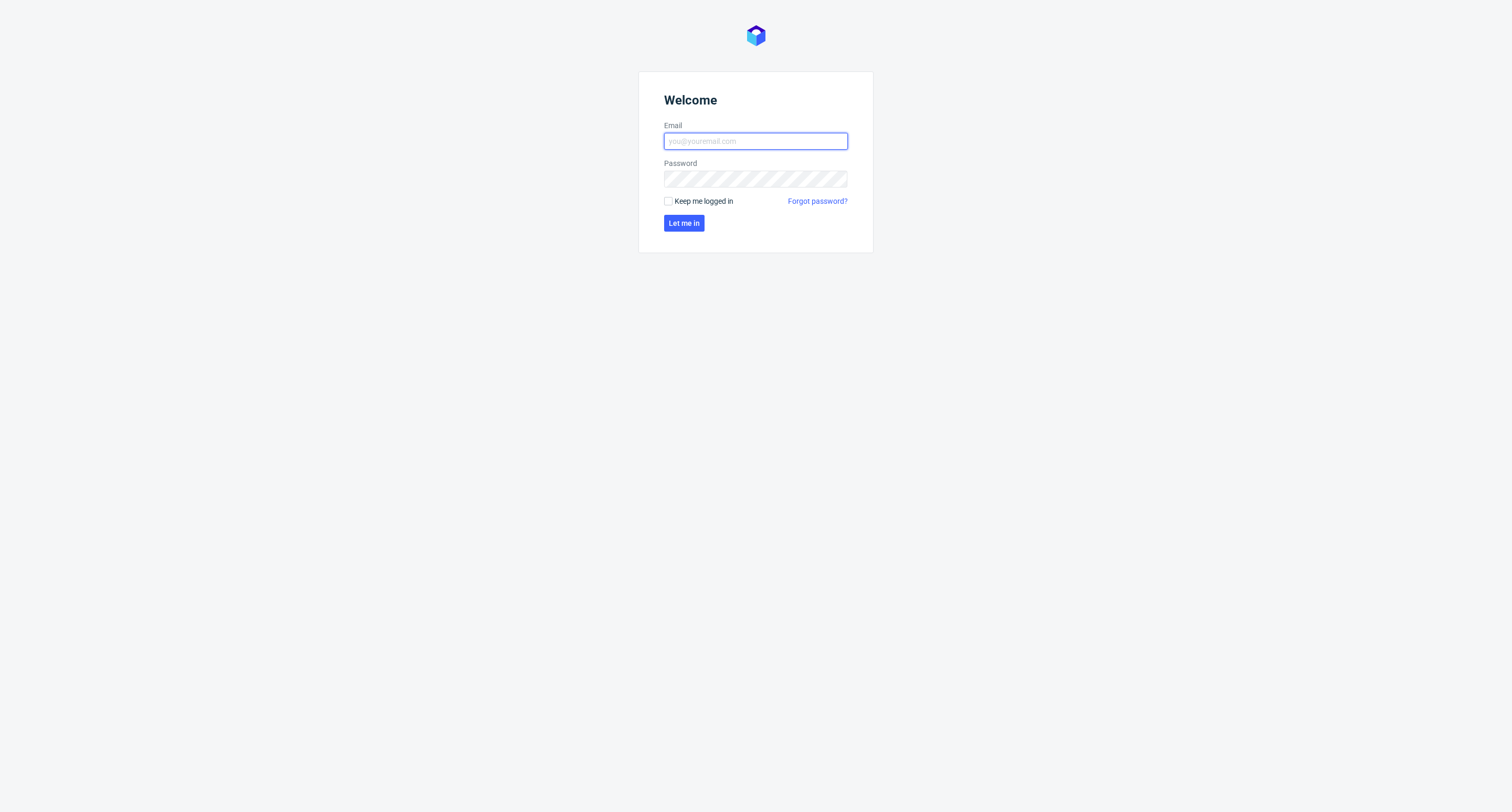
type input "kacper.tobrucki@packhelp.com"
drag, startPoint x: 684, startPoint y: 212, endPoint x: 687, endPoint y: 219, distance: 7.6
click at [686, 215] on form "Welcome Email kacper.tobrucki@packhelp.com Password Keep me logged in Forgot pa…" at bounding box center [756, 162] width 235 height 181
click at [689, 223] on span "Let me in" at bounding box center [684, 223] width 31 height 7
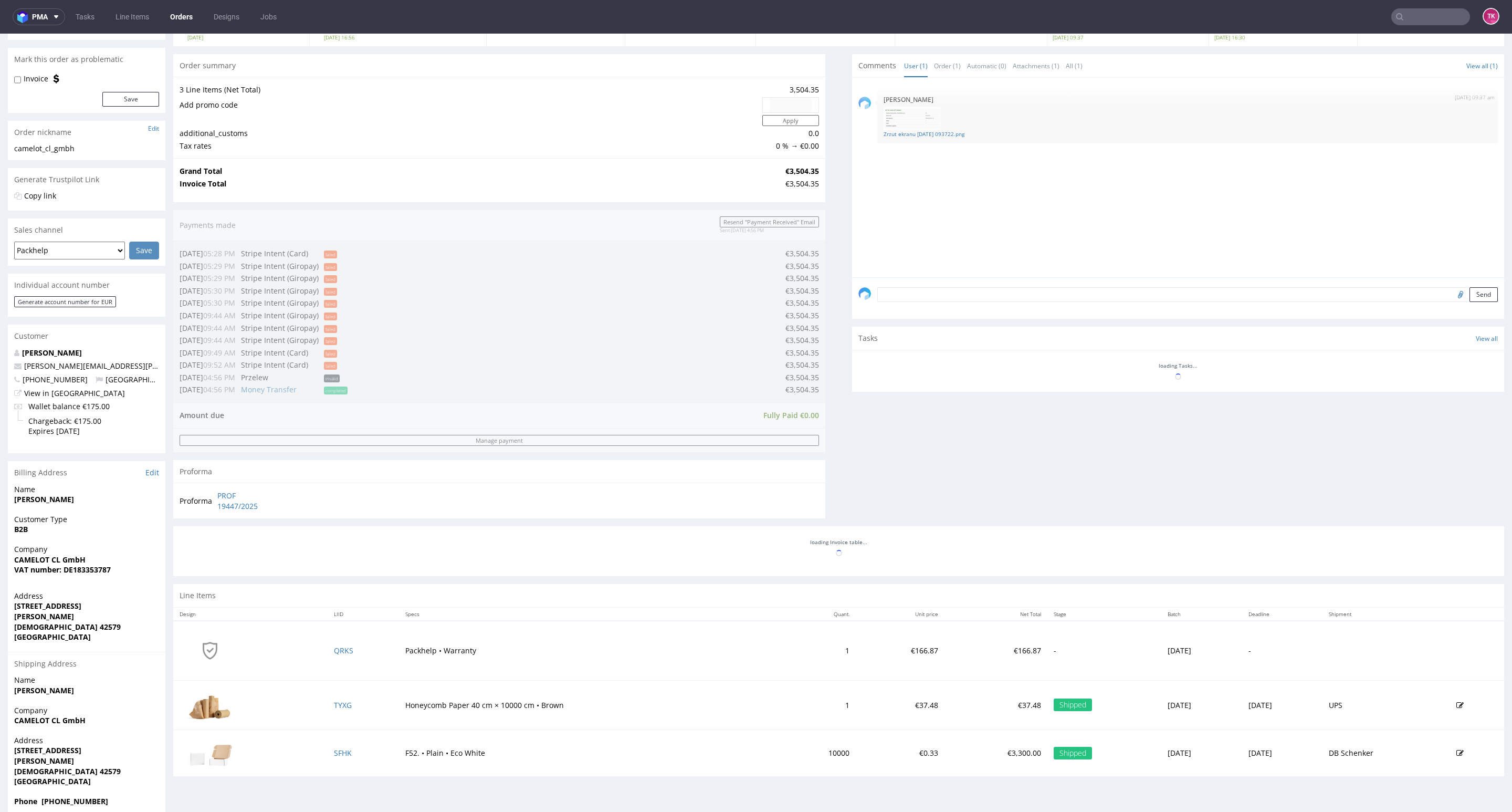
scroll to position [101, 0]
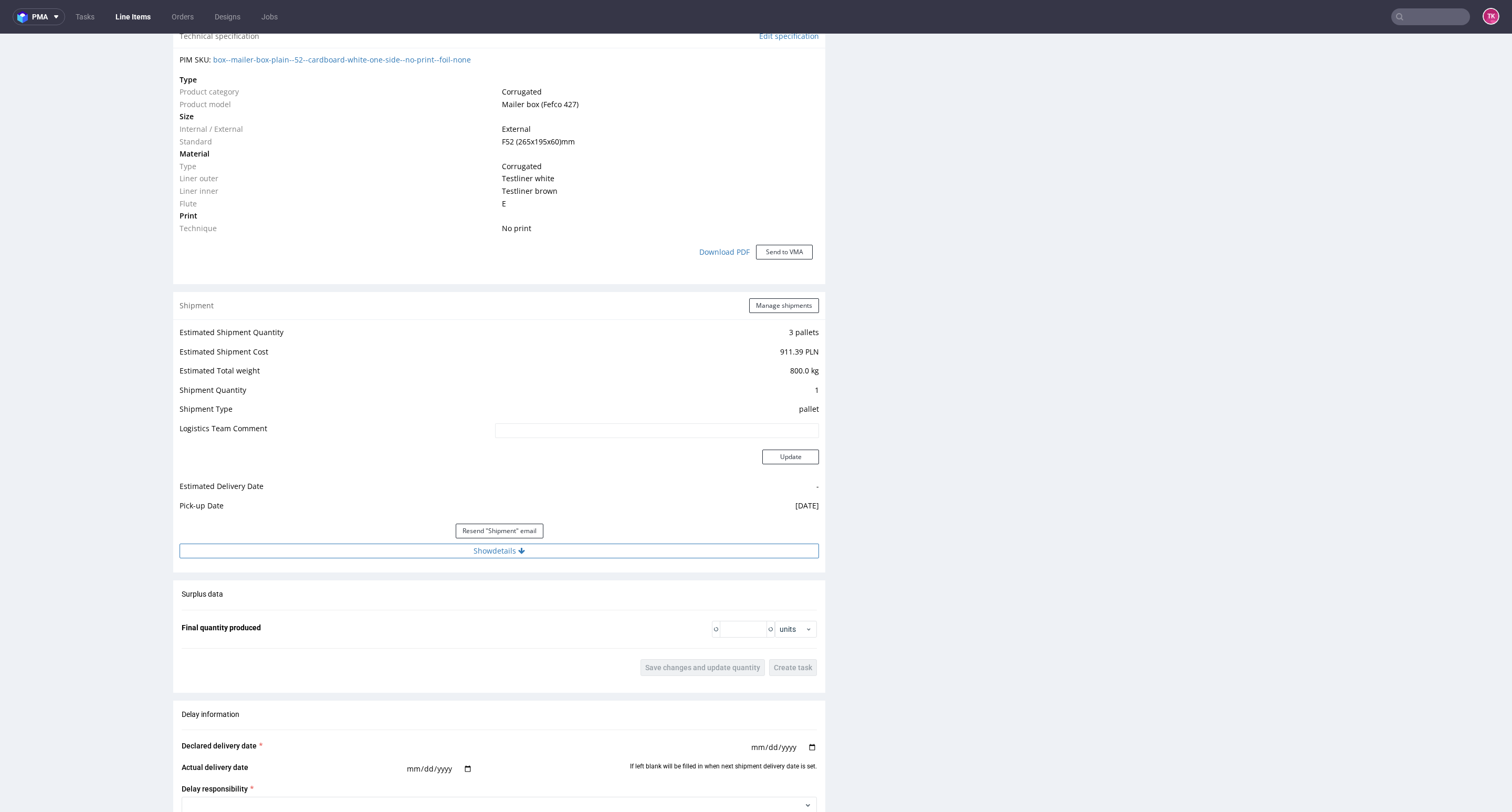
scroll to position [776, 0]
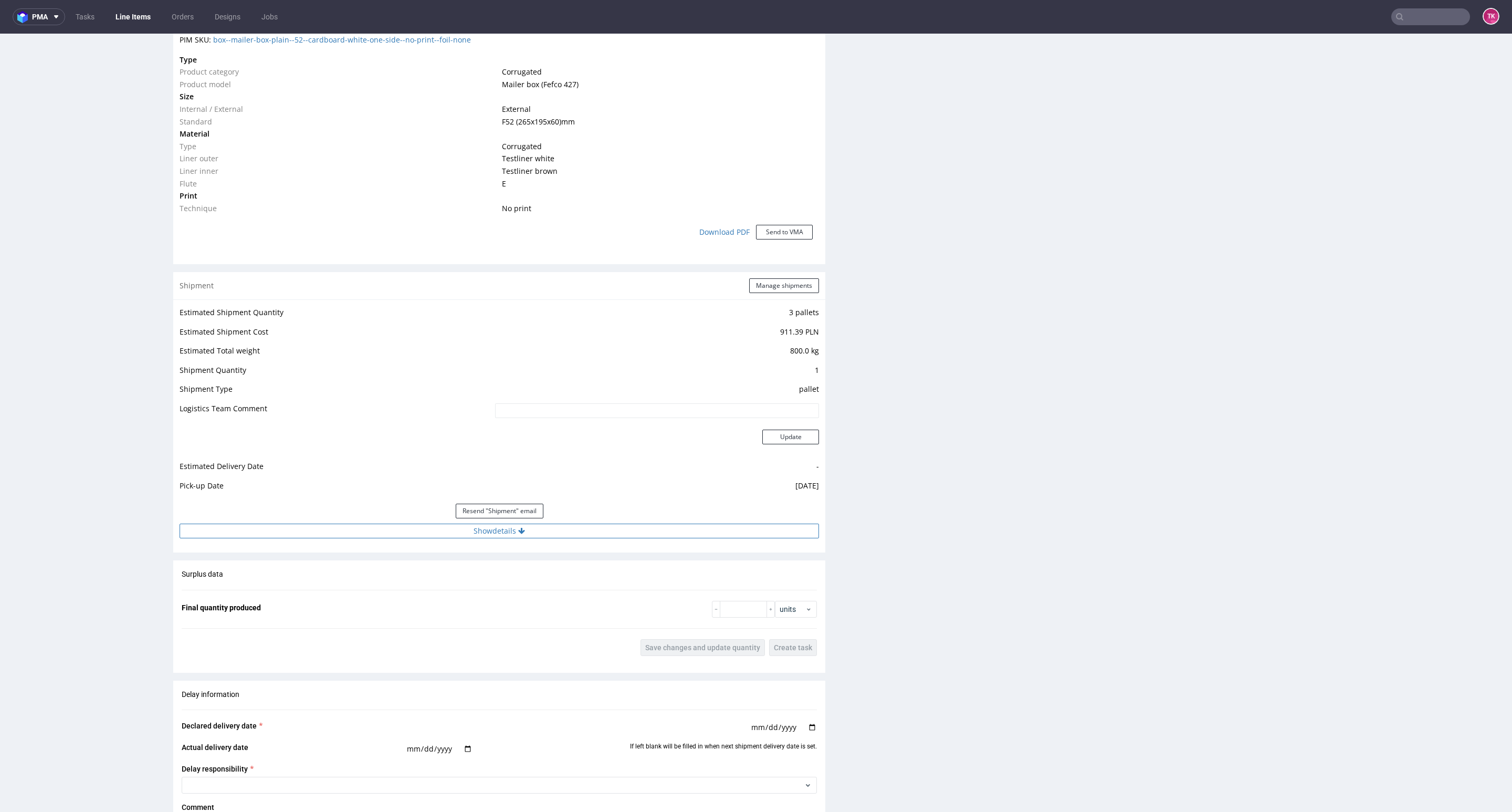
click at [492, 533] on button "Show details" at bounding box center [498, 530] width 639 height 15
click at [413, 600] on input "PLWAW509031595" at bounding box center [592, 598] width 454 height 15
click at [413, 602] on input "PLWAW509031595" at bounding box center [592, 598] width 454 height 15
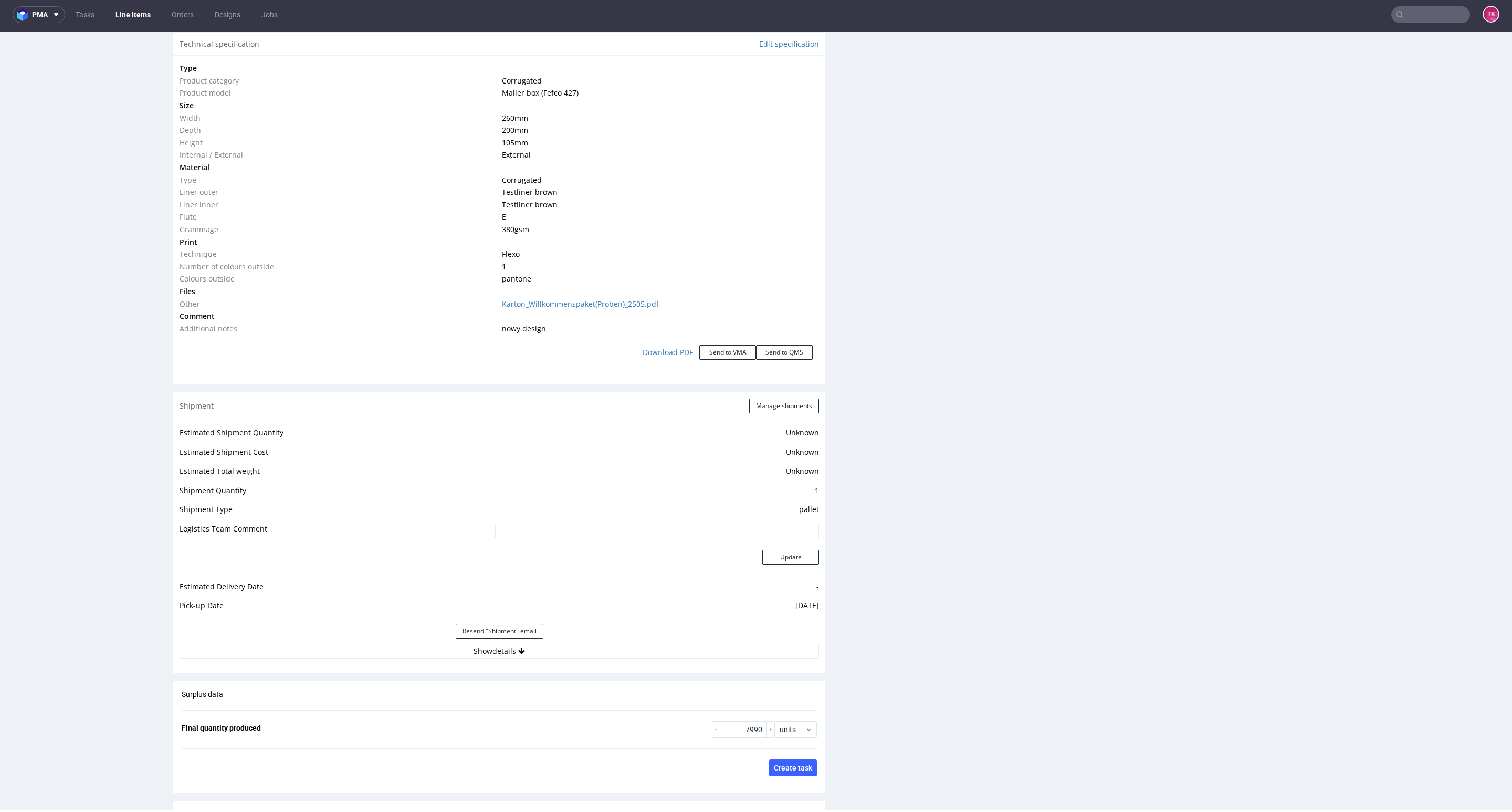
scroll to position [1024, 0]
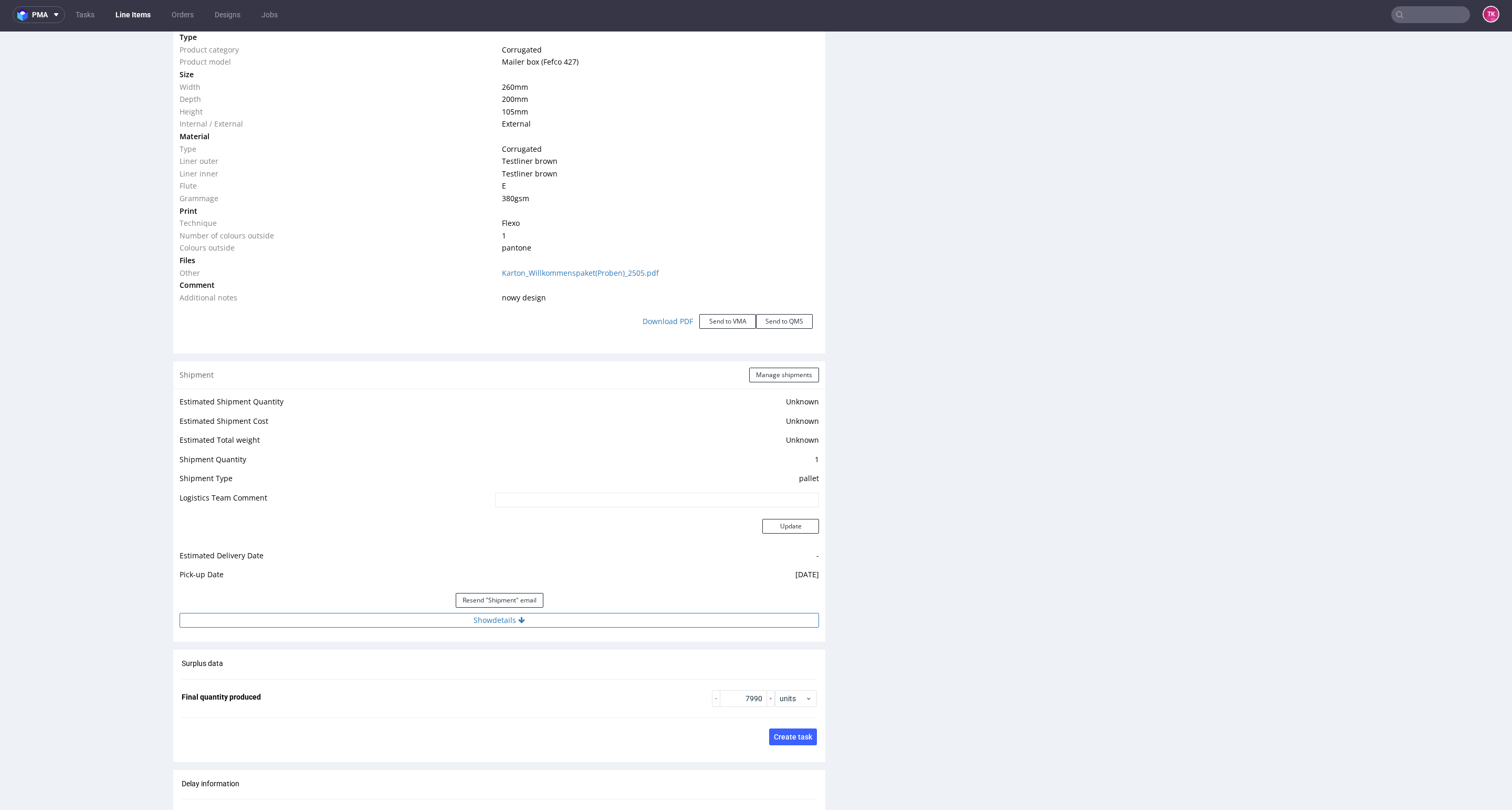
click at [531, 618] on button "Show details" at bounding box center [498, 620] width 639 height 15
click at [382, 694] on input "PLWAW509027195" at bounding box center [592, 687] width 454 height 15
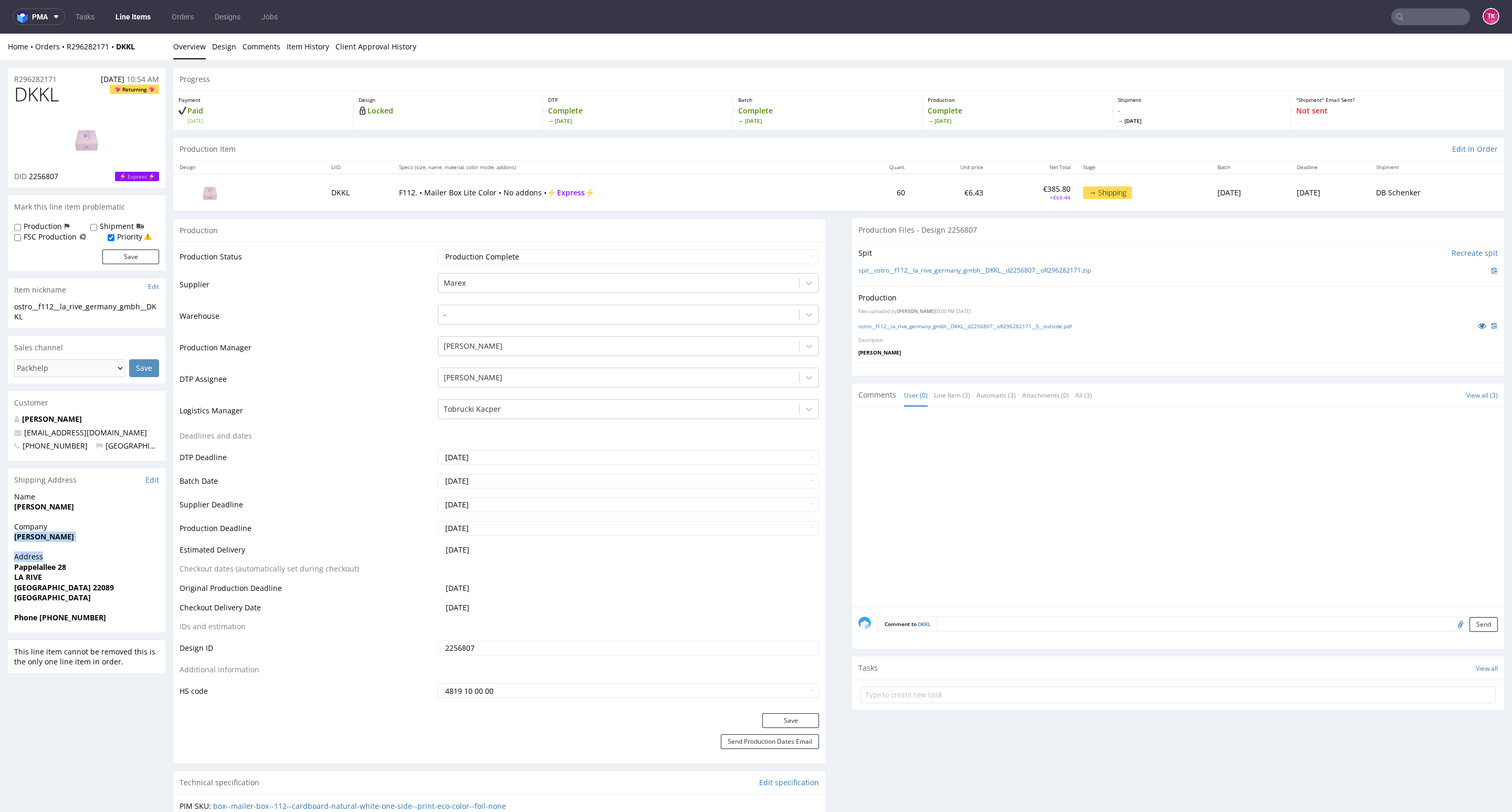
drag, startPoint x: 12, startPoint y: 542, endPoint x: 79, endPoint y: 551, distance: 67.6
click at [79, 551] on section "Shipping Address Edit Name [PERSON_NAME] Company [PERSON_NAME] Address [STREET_…" at bounding box center [86, 550] width 157 height 164
click at [45, 554] on span "Address" at bounding box center [87, 557] width 145 height 10
drag, startPoint x: 0, startPoint y: 531, endPoint x: 28, endPoint y: 537, distance: 28.6
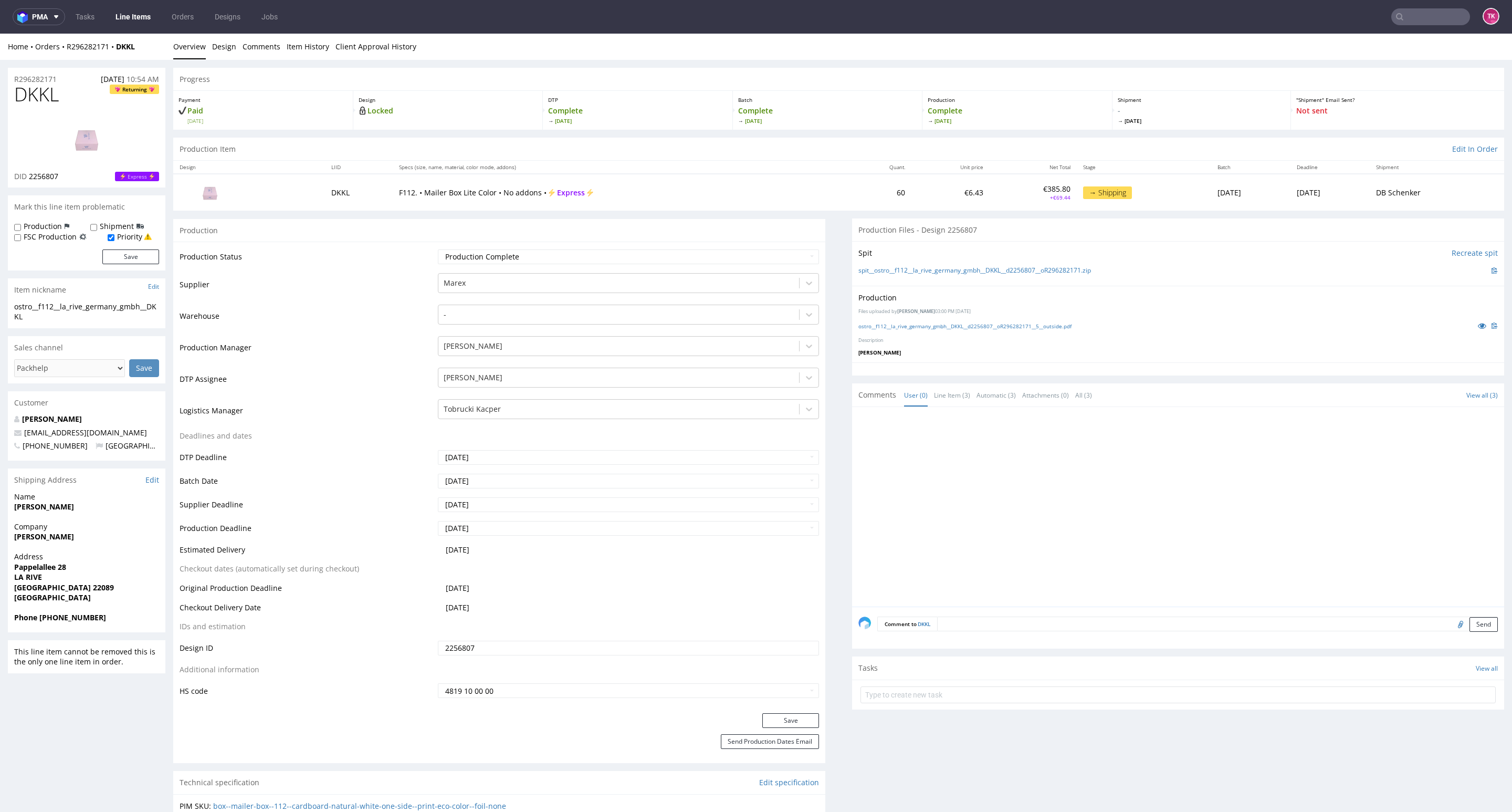
click at [28, 551] on span "Address" at bounding box center [87, 557] width 145 height 10
drag, startPoint x: 15, startPoint y: 536, endPoint x: 82, endPoint y: 541, distance: 67.2
click at [79, 541] on div "Company [PERSON_NAME]" at bounding box center [86, 536] width 157 height 30
copy strong "[PERSON_NAME]"
drag, startPoint x: 15, startPoint y: 573, endPoint x: 59, endPoint y: 586, distance: 45.9
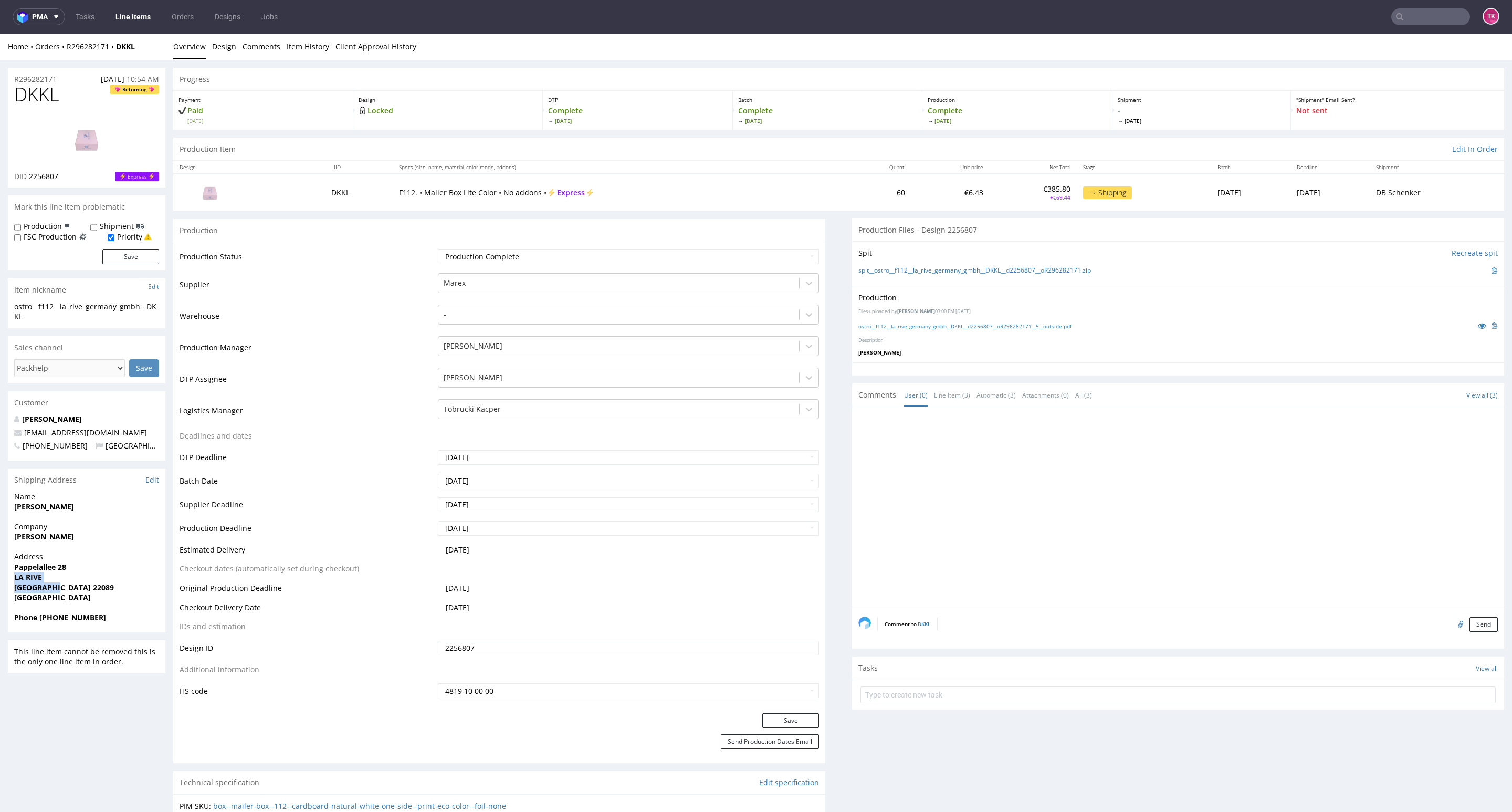
click at [59, 586] on div "Address [STREET_ADDRESS]" at bounding box center [86, 582] width 157 height 61
drag, startPoint x: 11, startPoint y: 567, endPoint x: 104, endPoint y: 578, distance: 93.6
click at [104, 578] on div "Address [STREET_ADDRESS]" at bounding box center [86, 582] width 157 height 61
copy p "Pappelallee 28 LA RIVE"
click at [65, 583] on strong "[GEOGRAPHIC_DATA] 22089" at bounding box center [64, 587] width 99 height 10
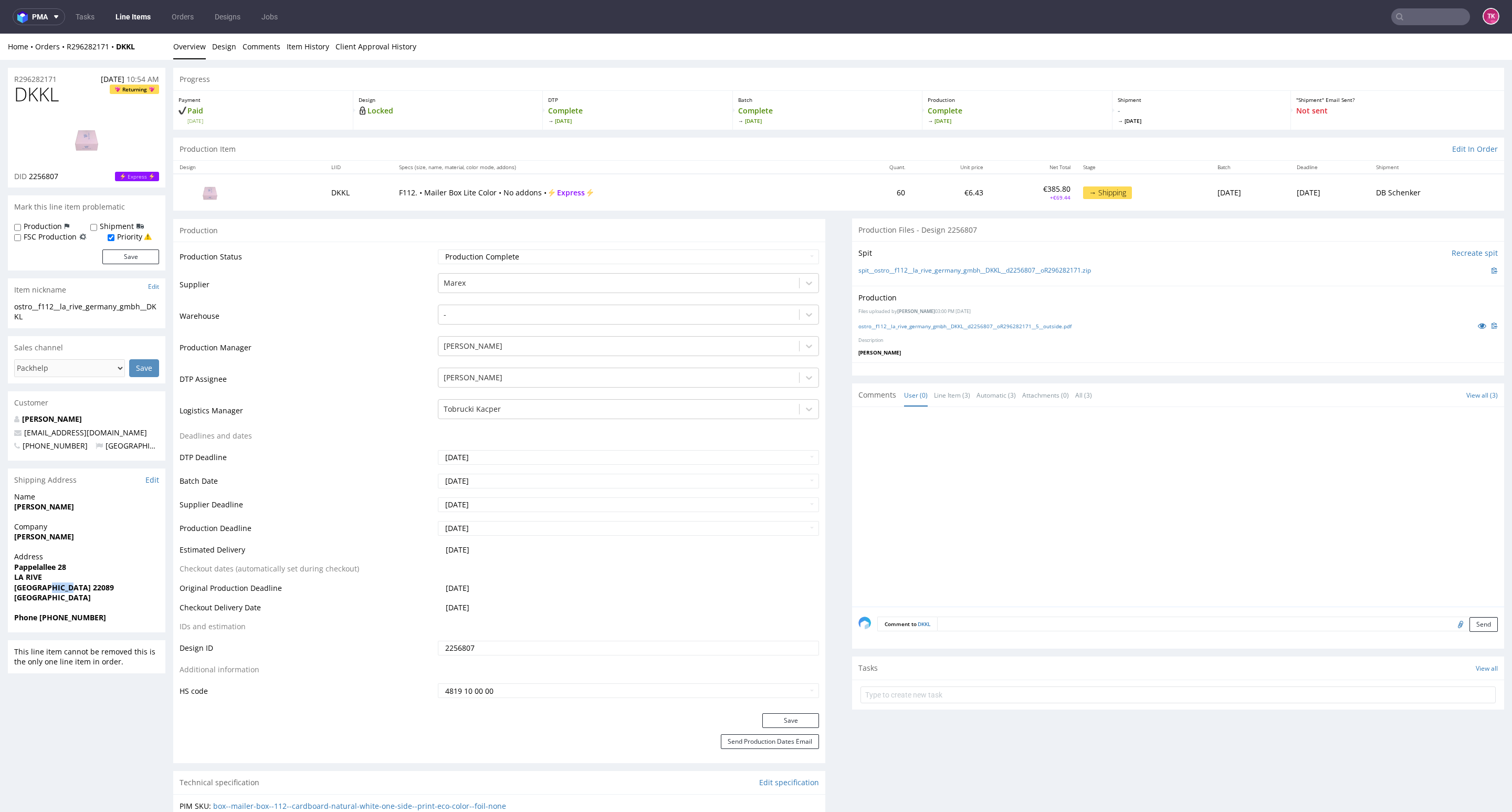
click at [62, 583] on strong "[GEOGRAPHIC_DATA] 22089" at bounding box center [64, 587] width 99 height 10
copy strong "22089"
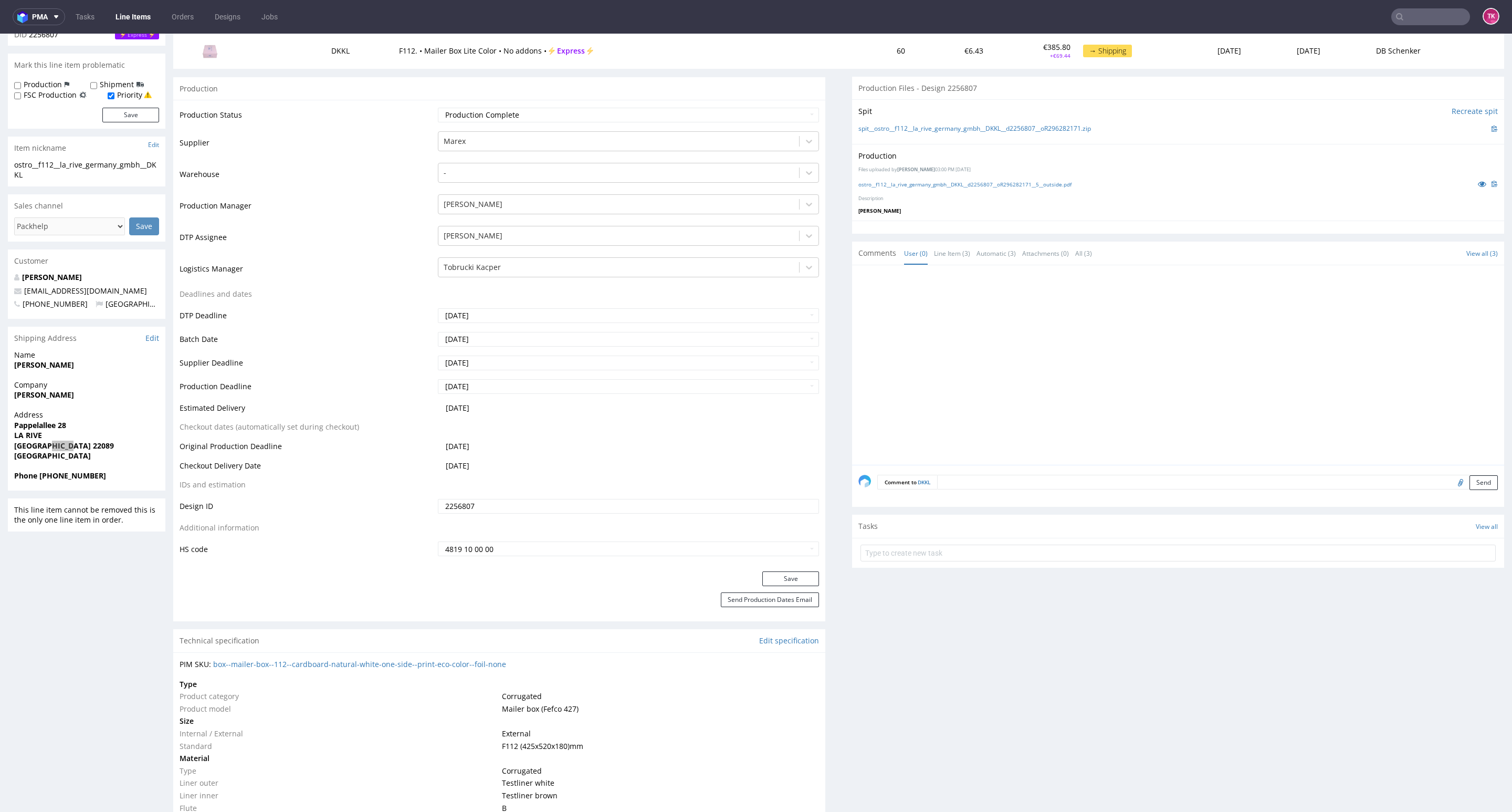
scroll to position [129, 0]
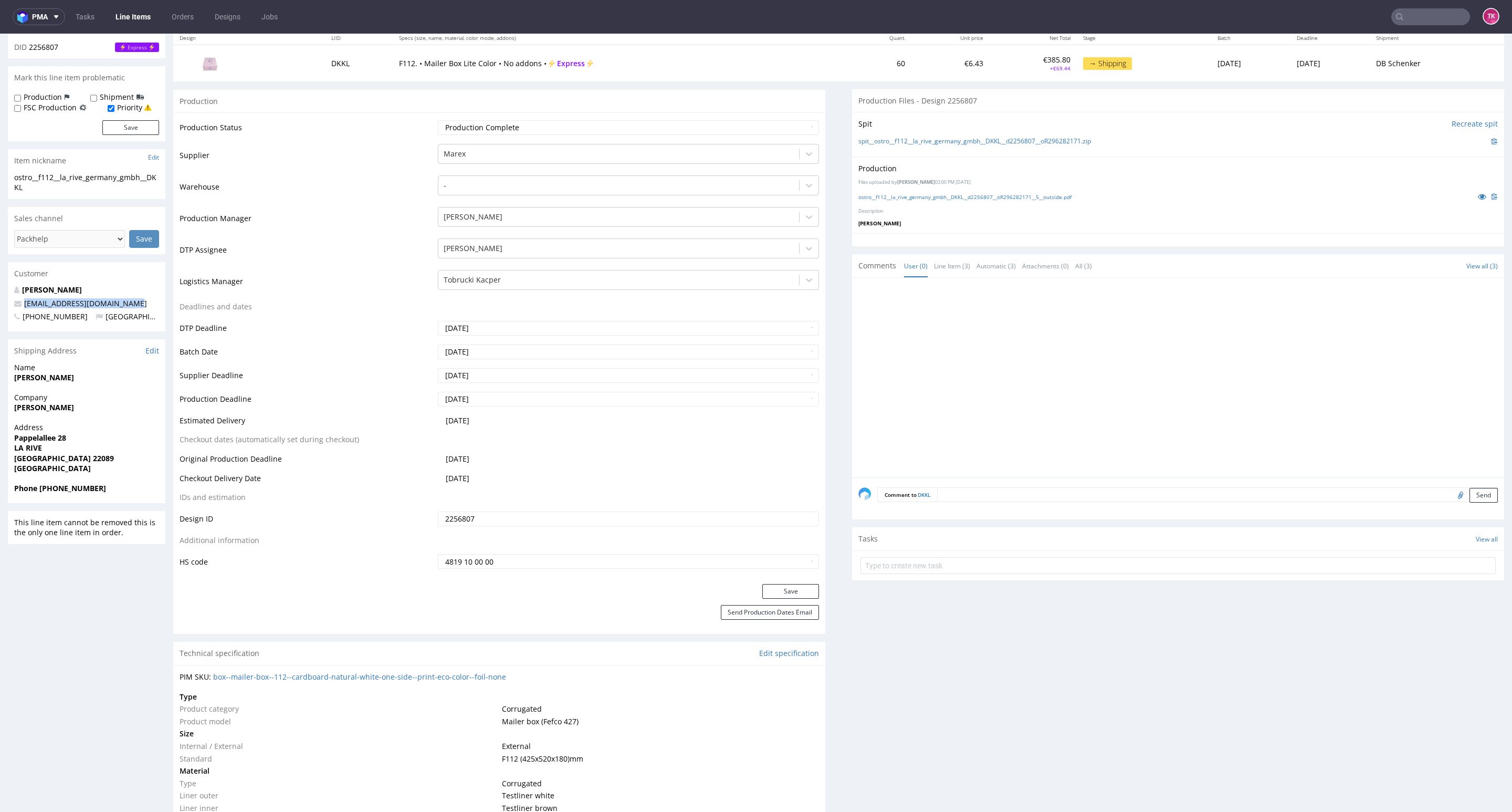
drag, startPoint x: 139, startPoint y: 301, endPoint x: 0, endPoint y: 305, distance: 139.1
copy span "mark.lingk@bellcosmetics.de"
drag, startPoint x: 111, startPoint y: 487, endPoint x: 58, endPoint y: 501, distance: 54.8
click at [38, 489] on span "Phone +4917662493355" at bounding box center [87, 488] width 145 height 10
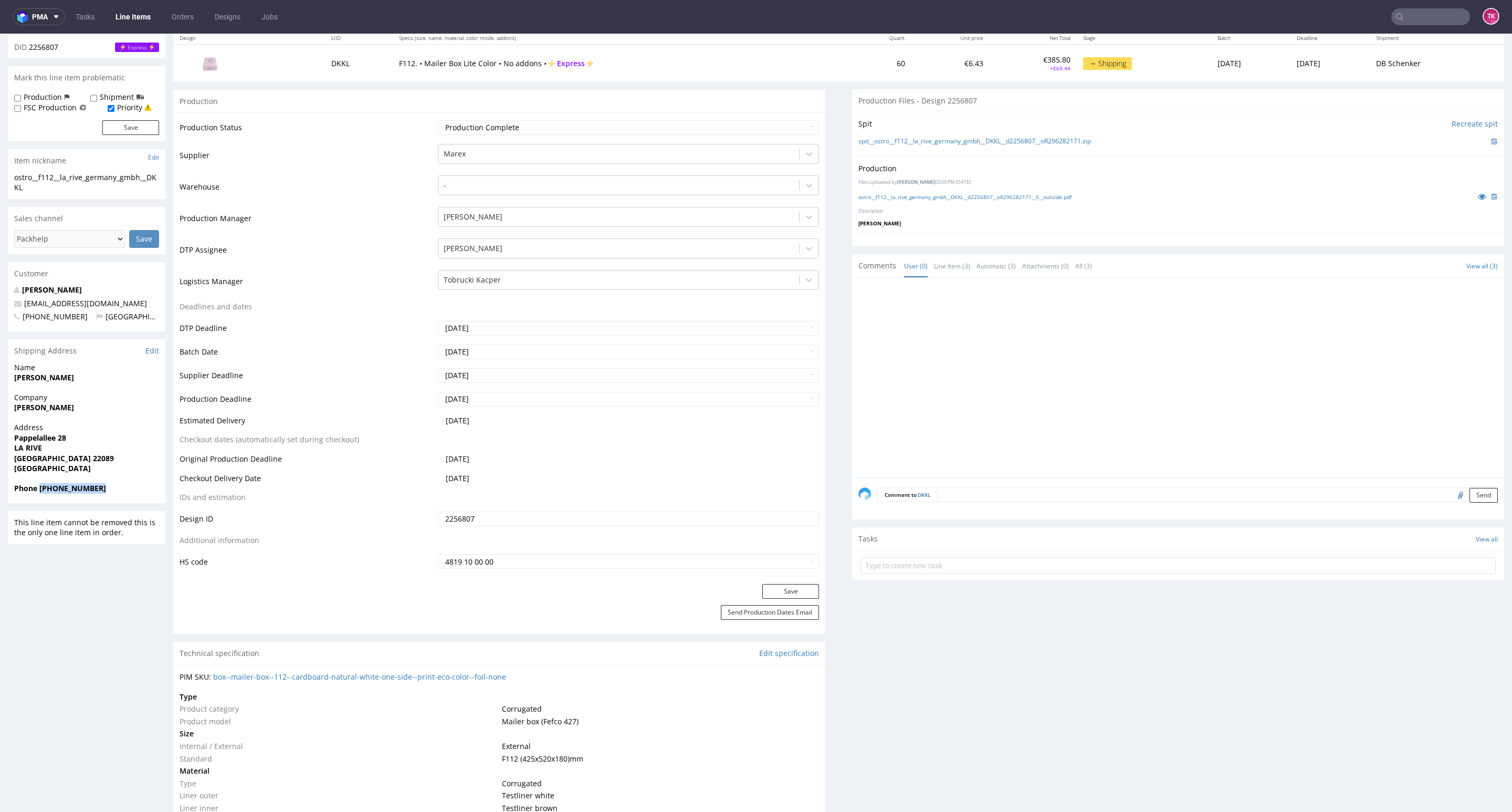
copy strong "+4917662493355"
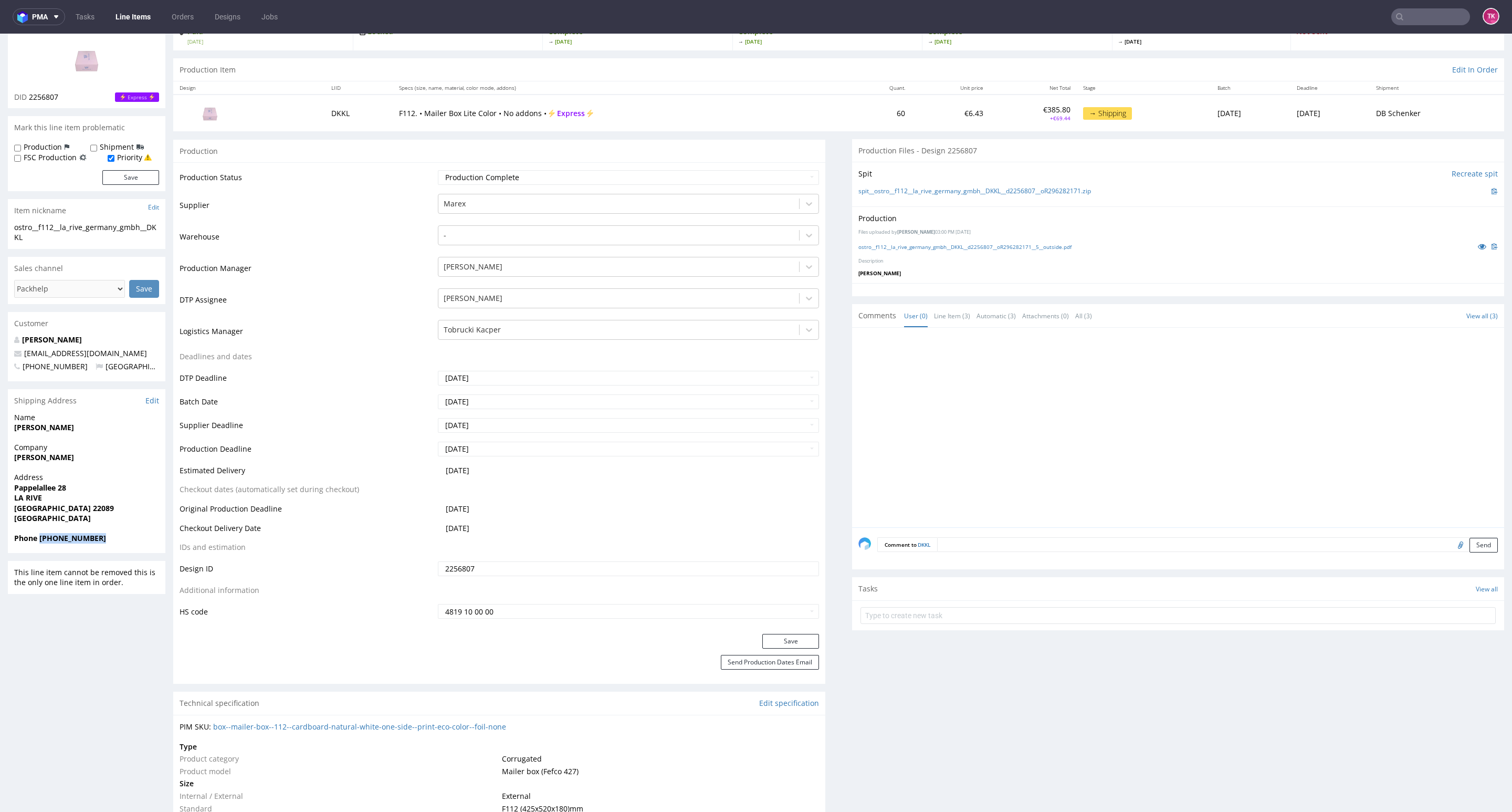
scroll to position [0, 0]
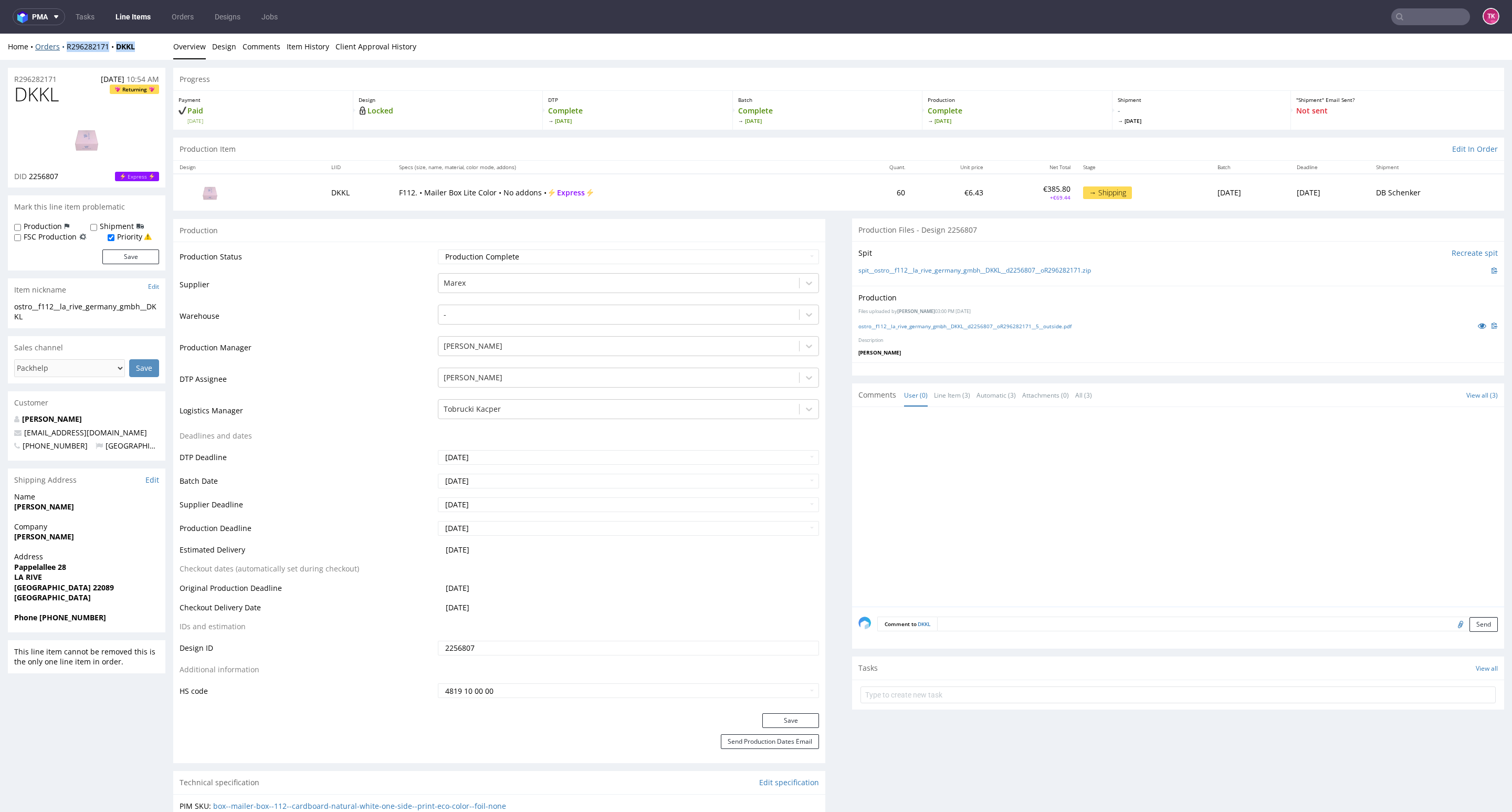
drag, startPoint x: 149, startPoint y: 47, endPoint x: 59, endPoint y: 51, distance: 90.1
click at [59, 51] on div "Home Orders R296282171 DKKL" at bounding box center [86, 46] width 157 height 10
copy div "R296282171 DKKL"
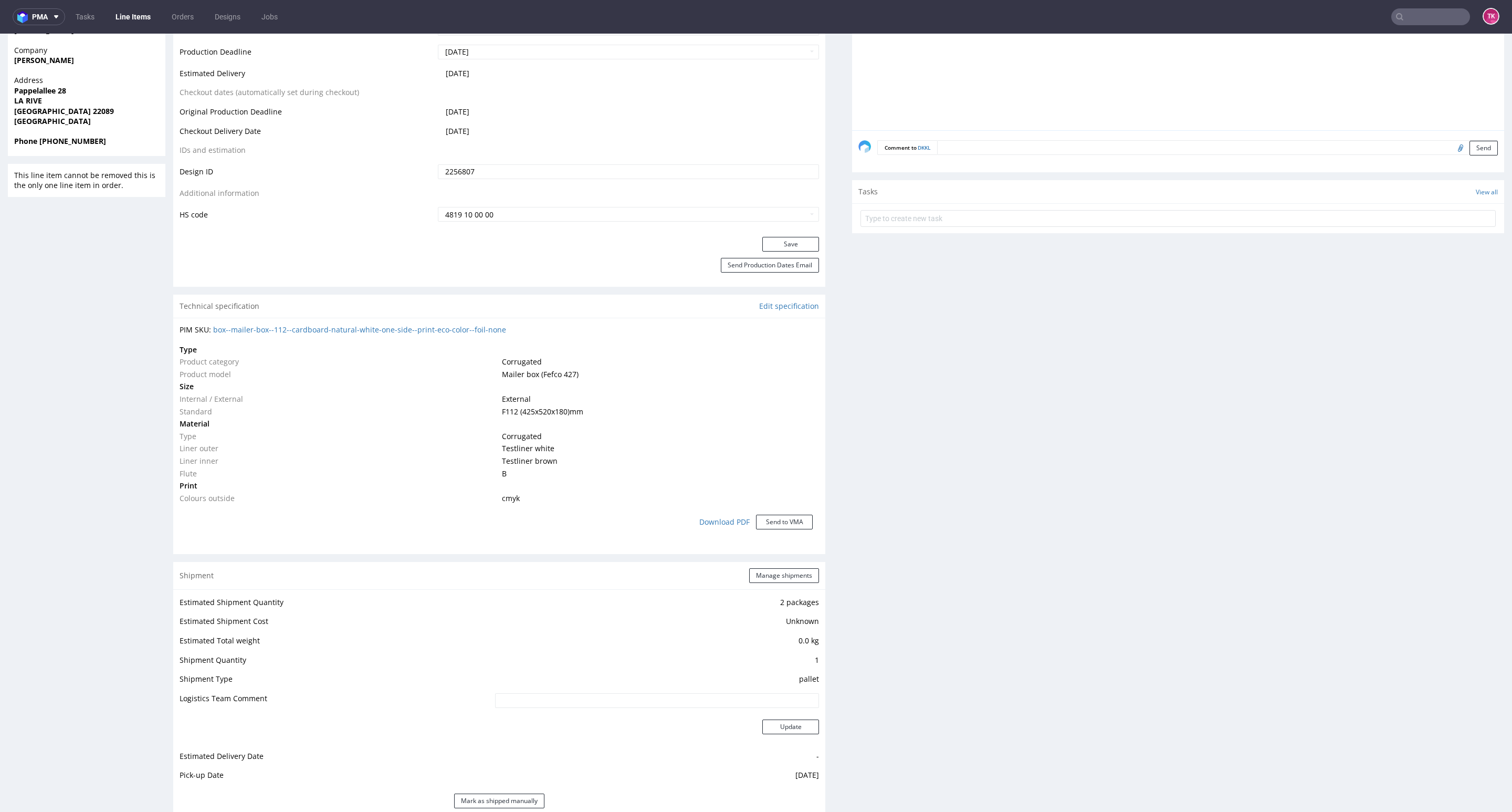
scroll to position [630, 0]
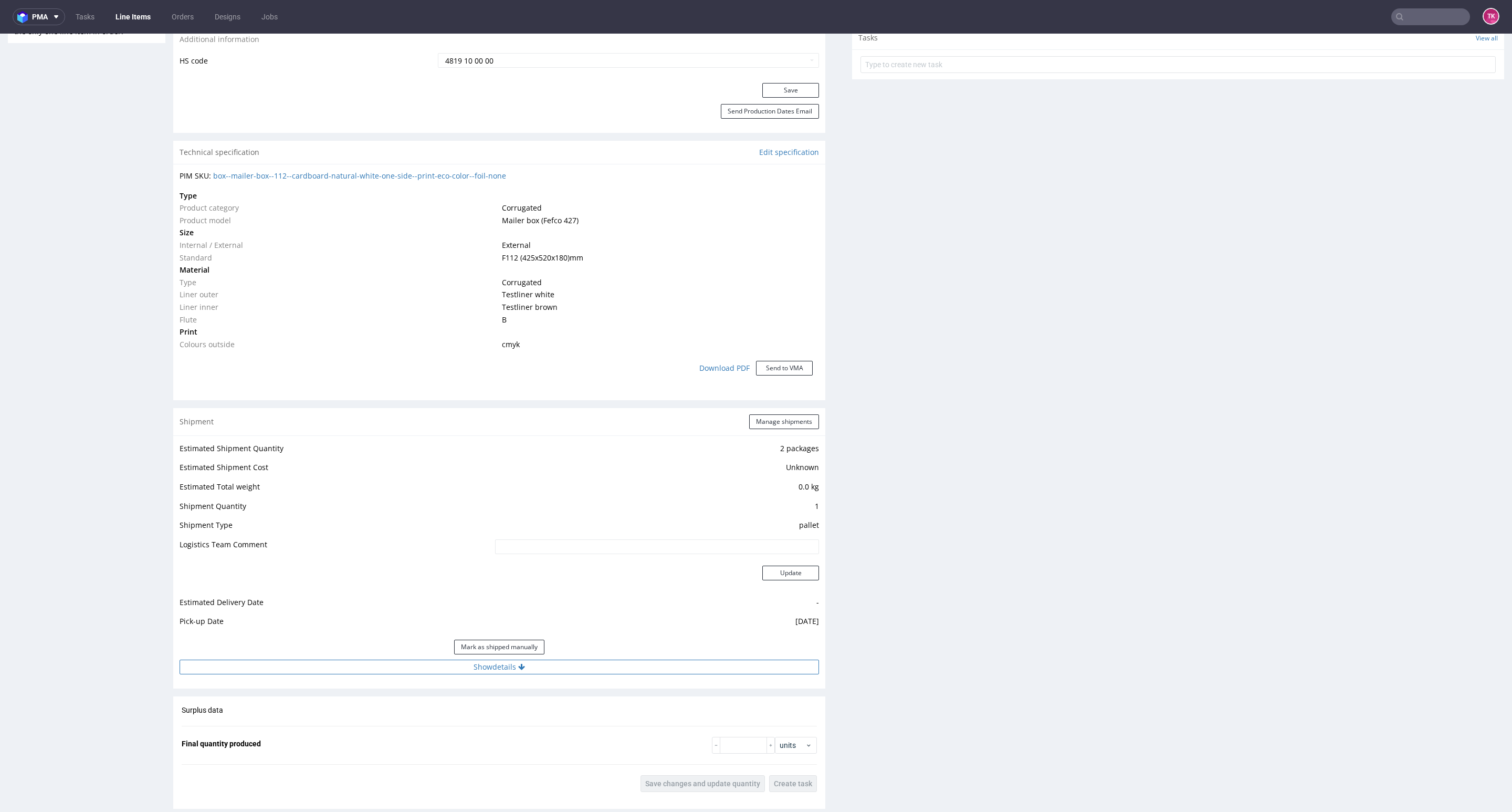
click at [542, 665] on button "Show details" at bounding box center [498, 667] width 639 height 15
drag, startPoint x: 453, startPoint y: 733, endPoint x: 449, endPoint y: 740, distance: 8.1
click at [451, 734] on input at bounding box center [592, 734] width 454 height 15
paste input "PLWAW509034030"
type input "PLWAW509034030"
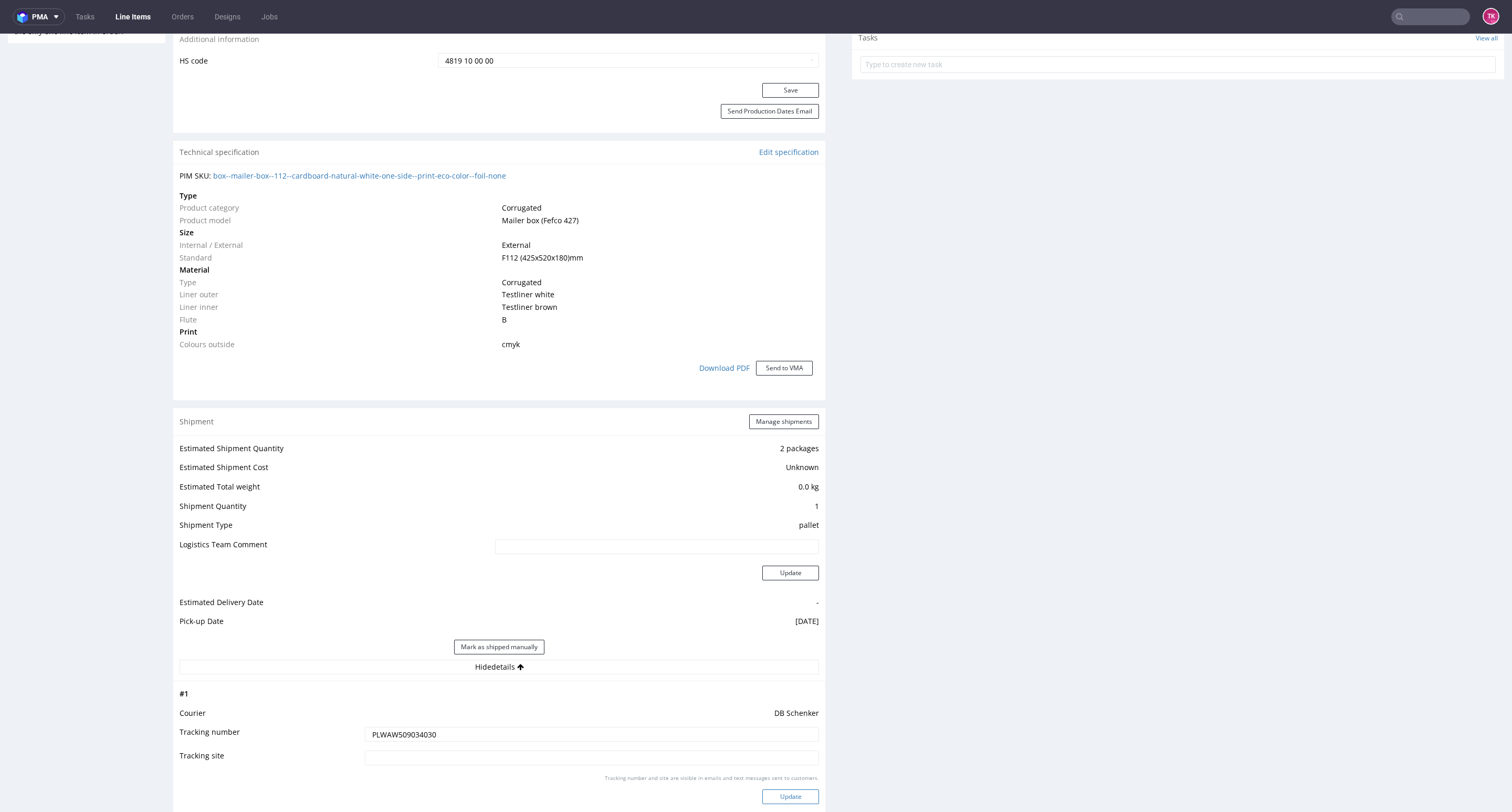
click at [763, 795] on button "Update" at bounding box center [791, 797] width 57 height 15
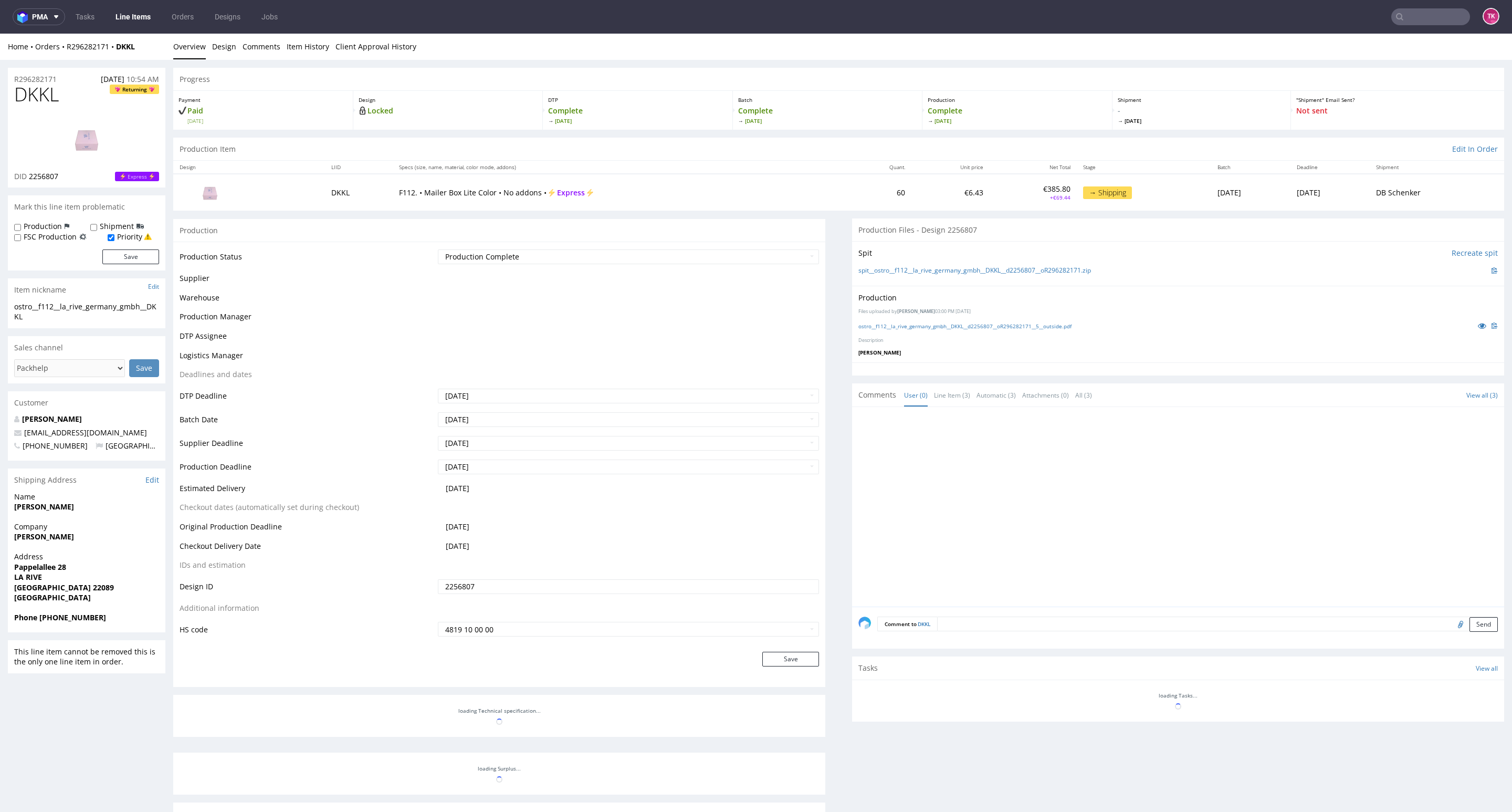
scroll to position [293, 0]
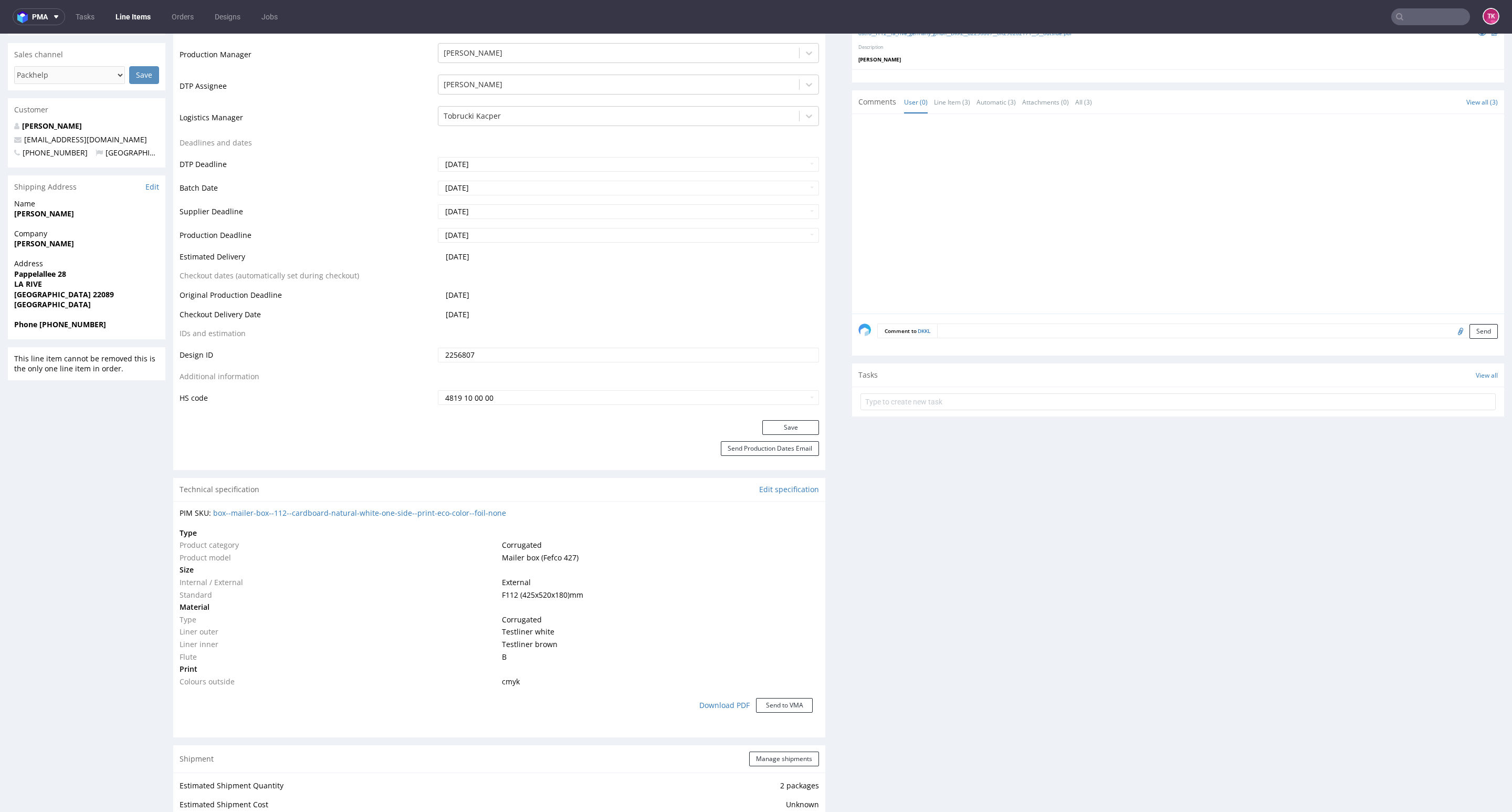
click at [144, 10] on link "Line Items" at bounding box center [133, 17] width 48 height 17
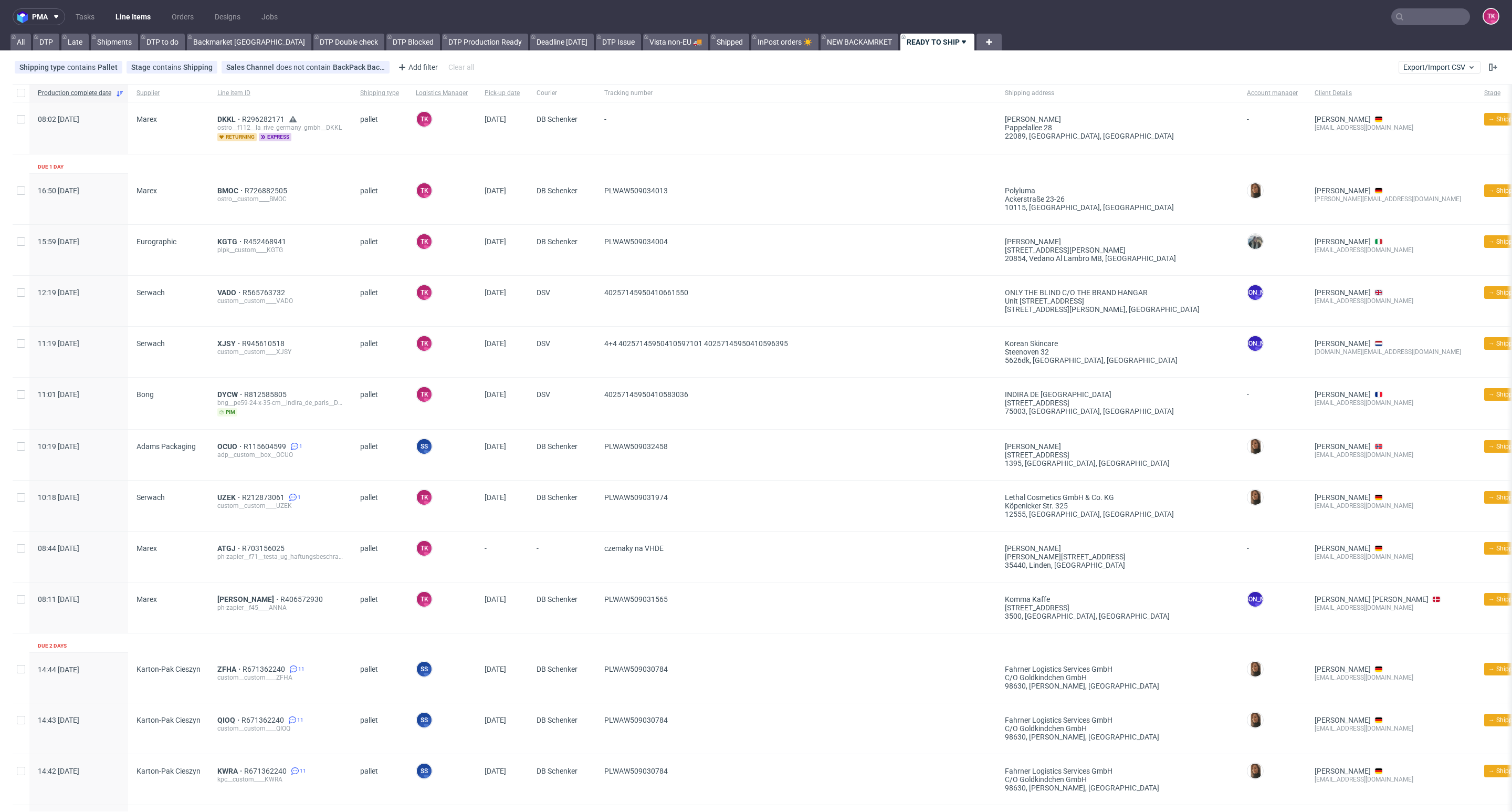
scroll to position [237, 0]
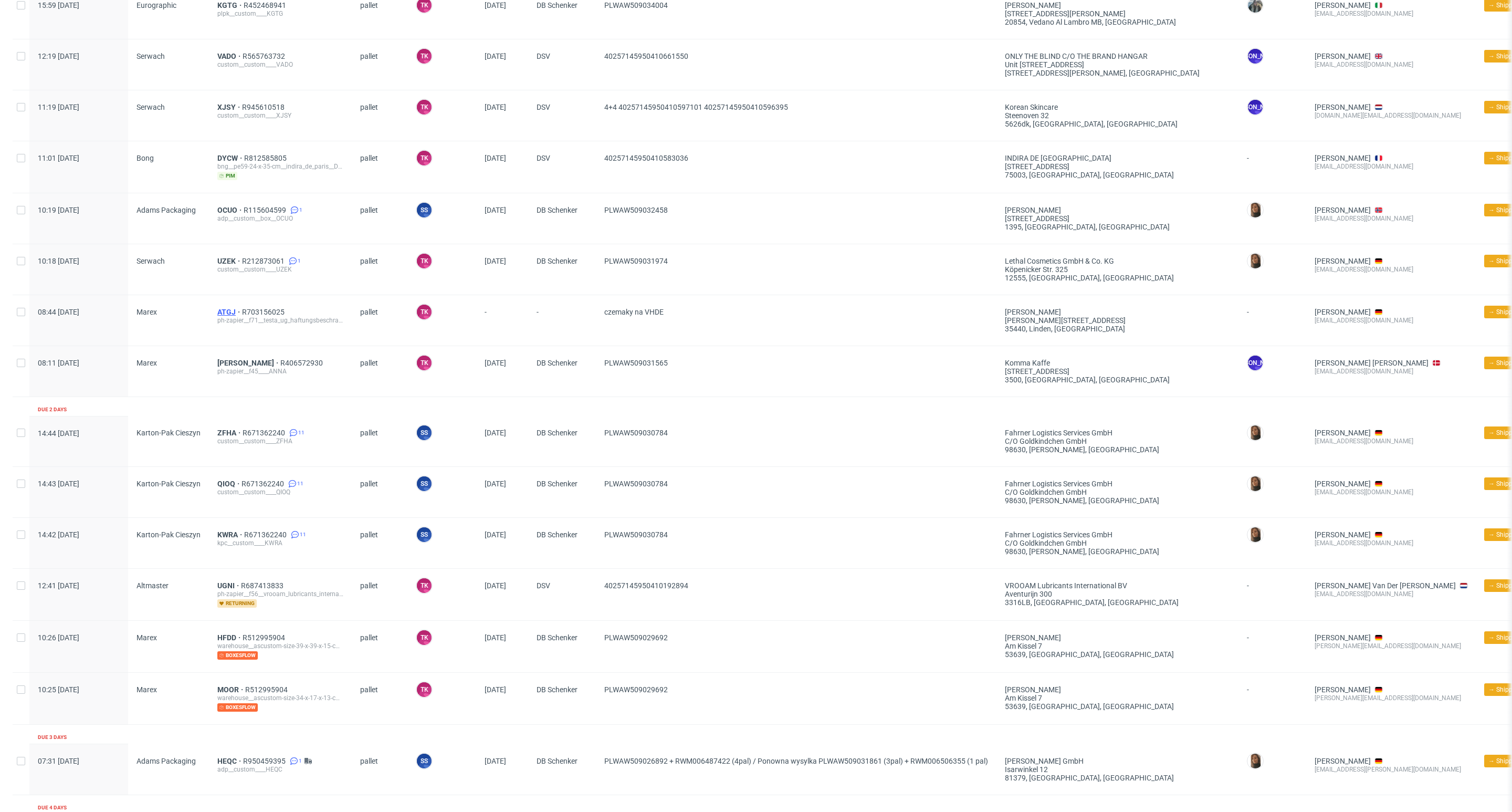
click at [221, 311] on span "ATGJ" at bounding box center [230, 312] width 25 height 9
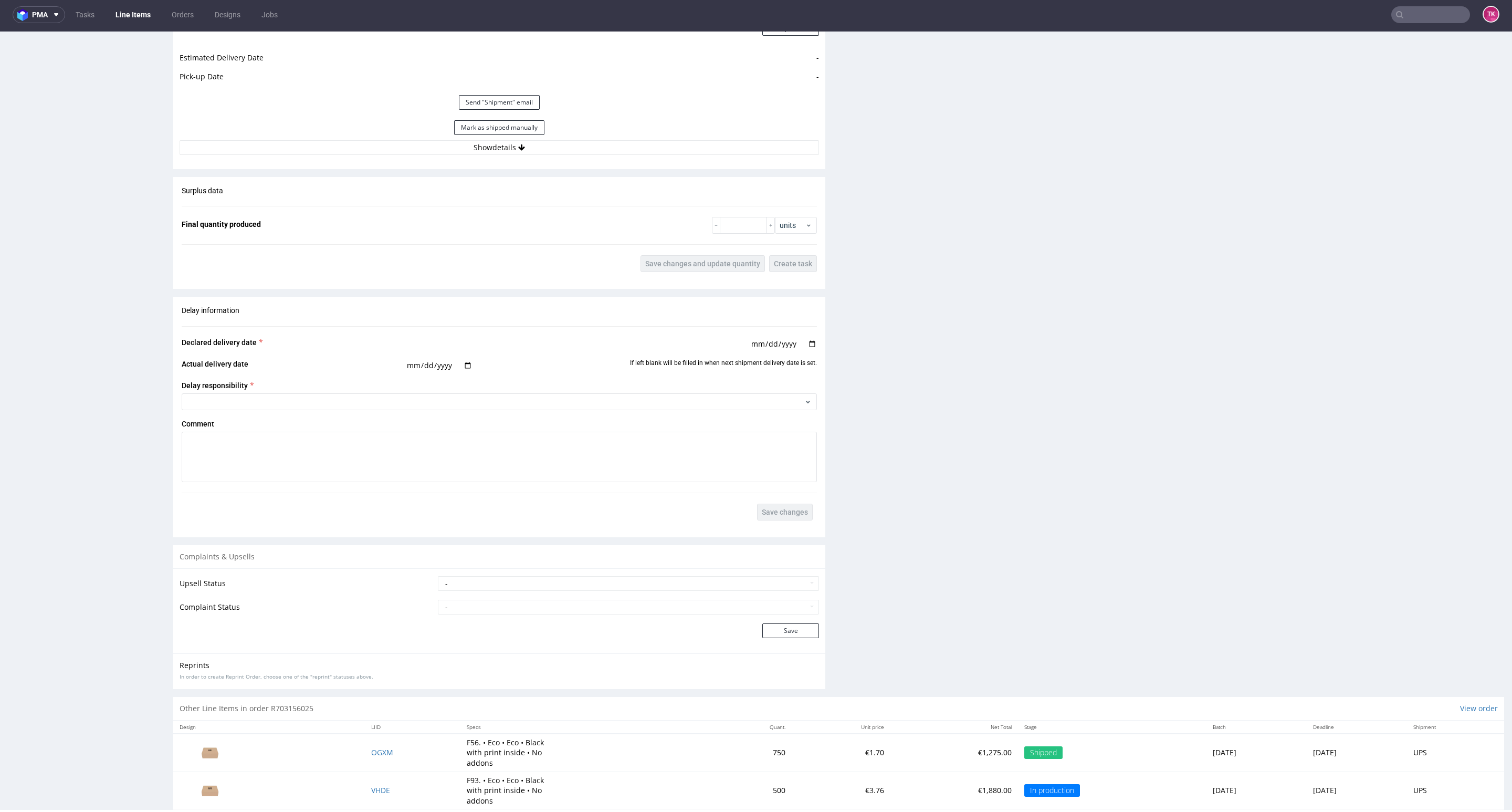
scroll to position [1306, 0]
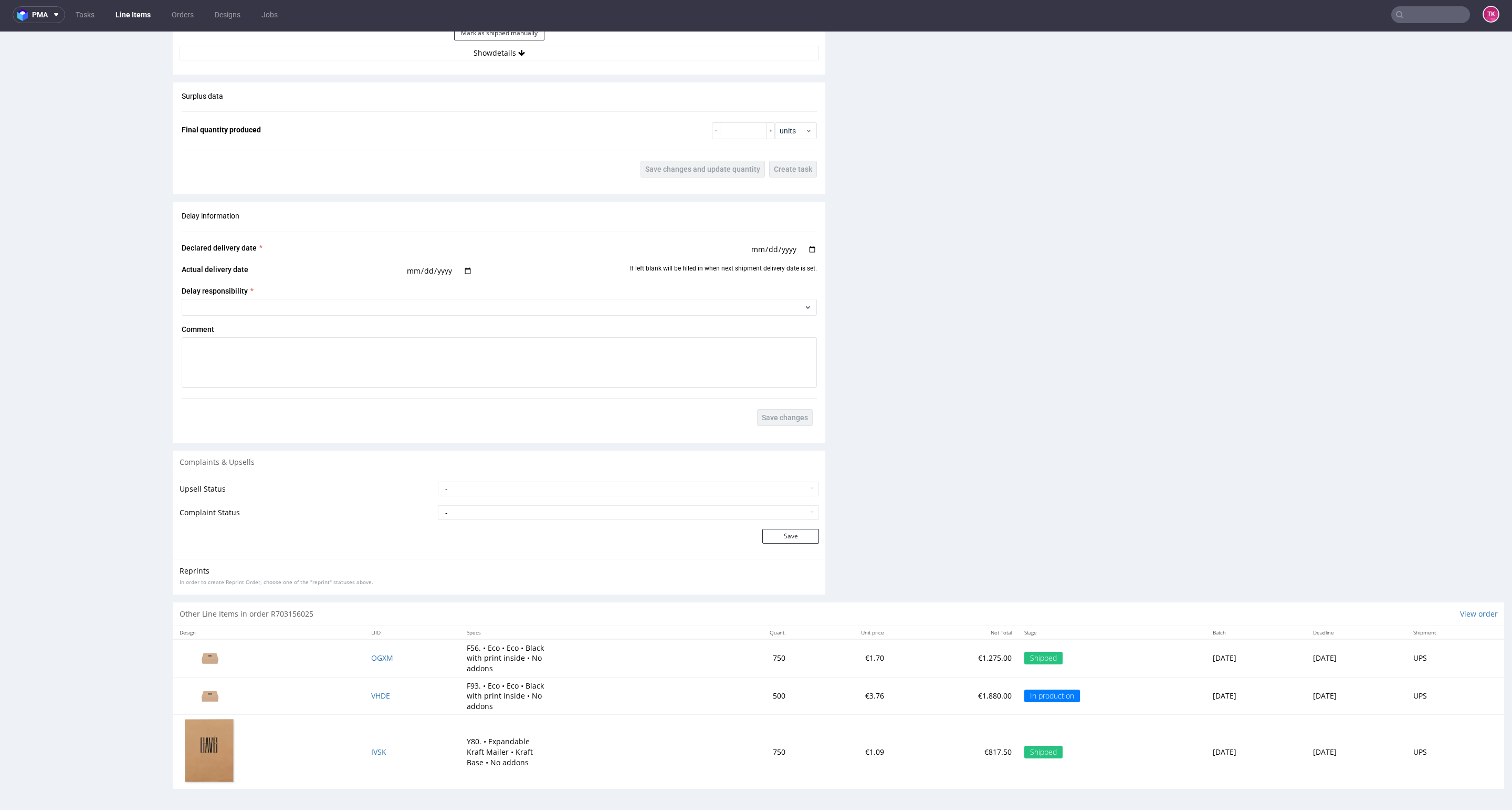
click at [367, 700] on td "VHDE" at bounding box center [413, 696] width 96 height 38
click at [371, 700] on span "VHDE" at bounding box center [381, 695] width 19 height 10
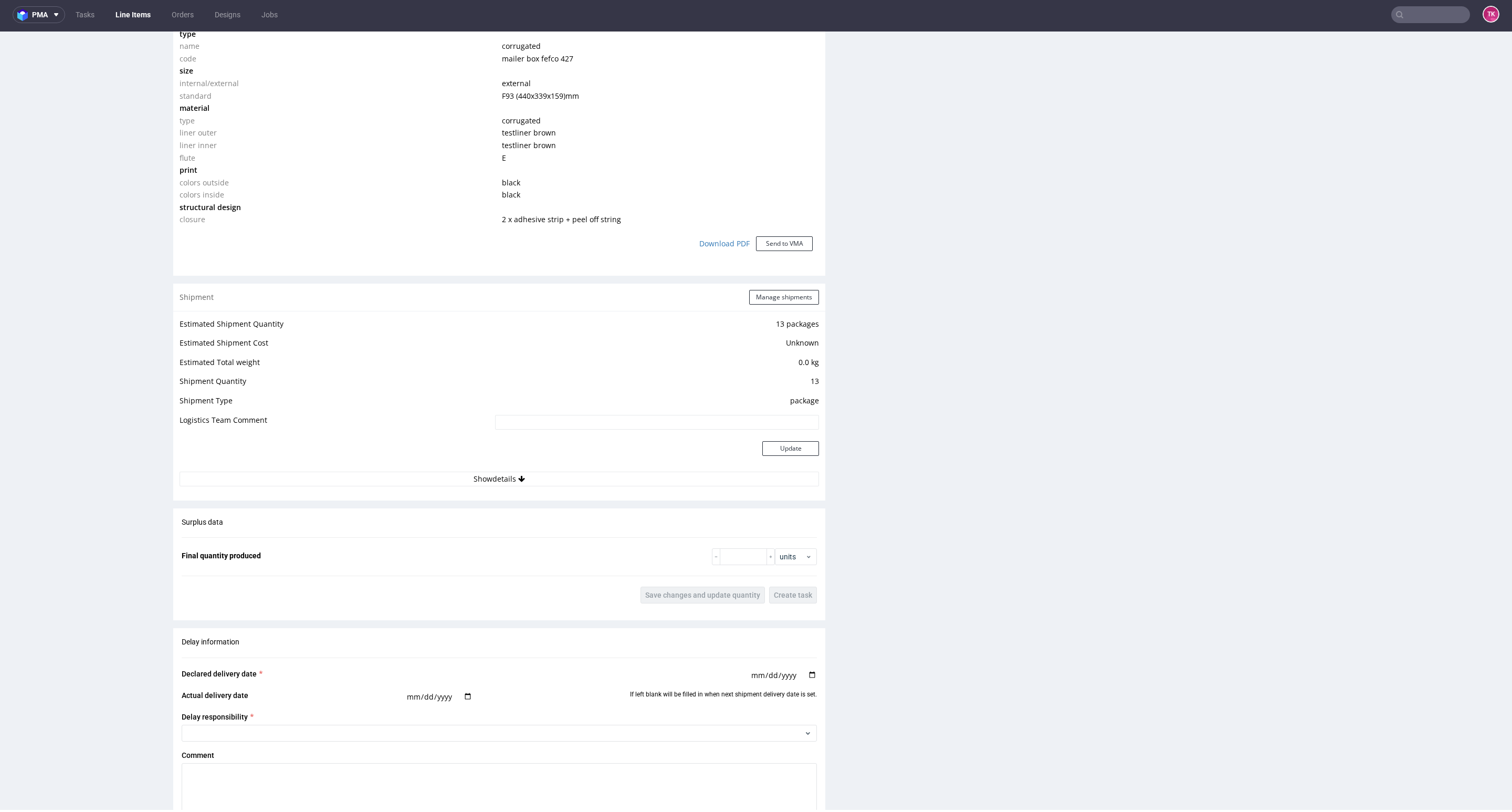
scroll to position [945, 0]
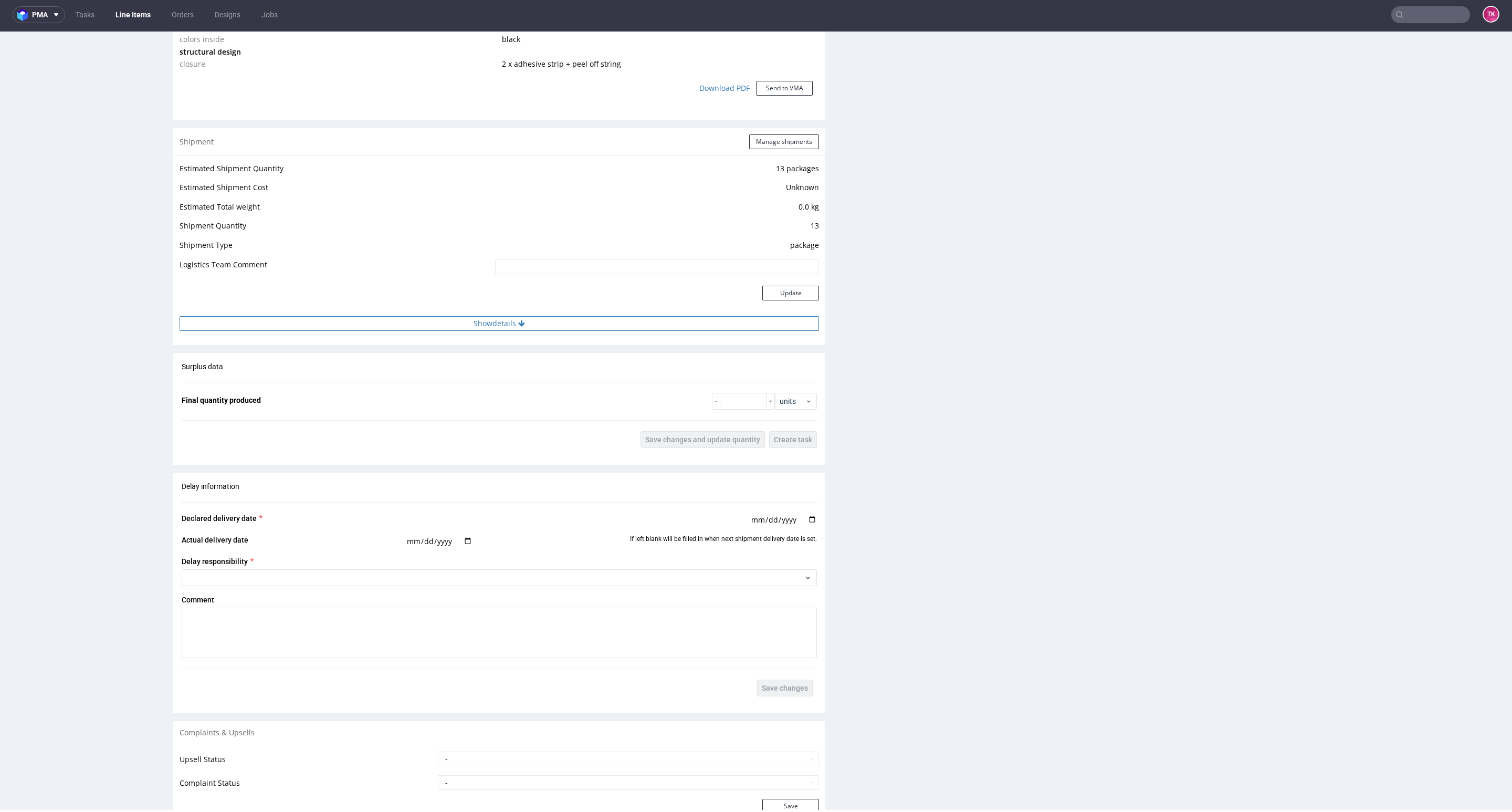
click at [544, 327] on button "Show details" at bounding box center [498, 324] width 639 height 15
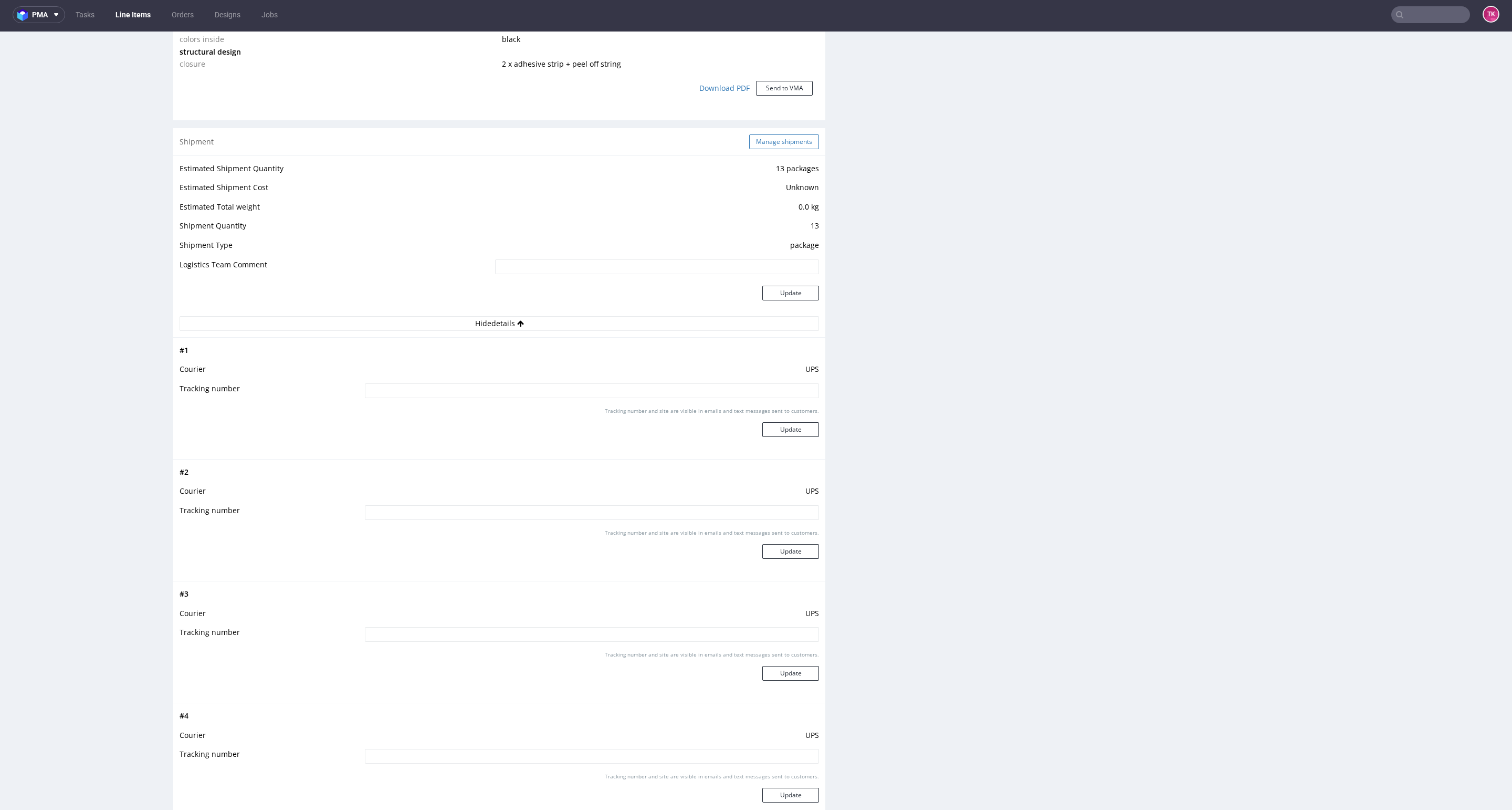
click at [784, 145] on button "Manage shipments" at bounding box center [784, 142] width 70 height 15
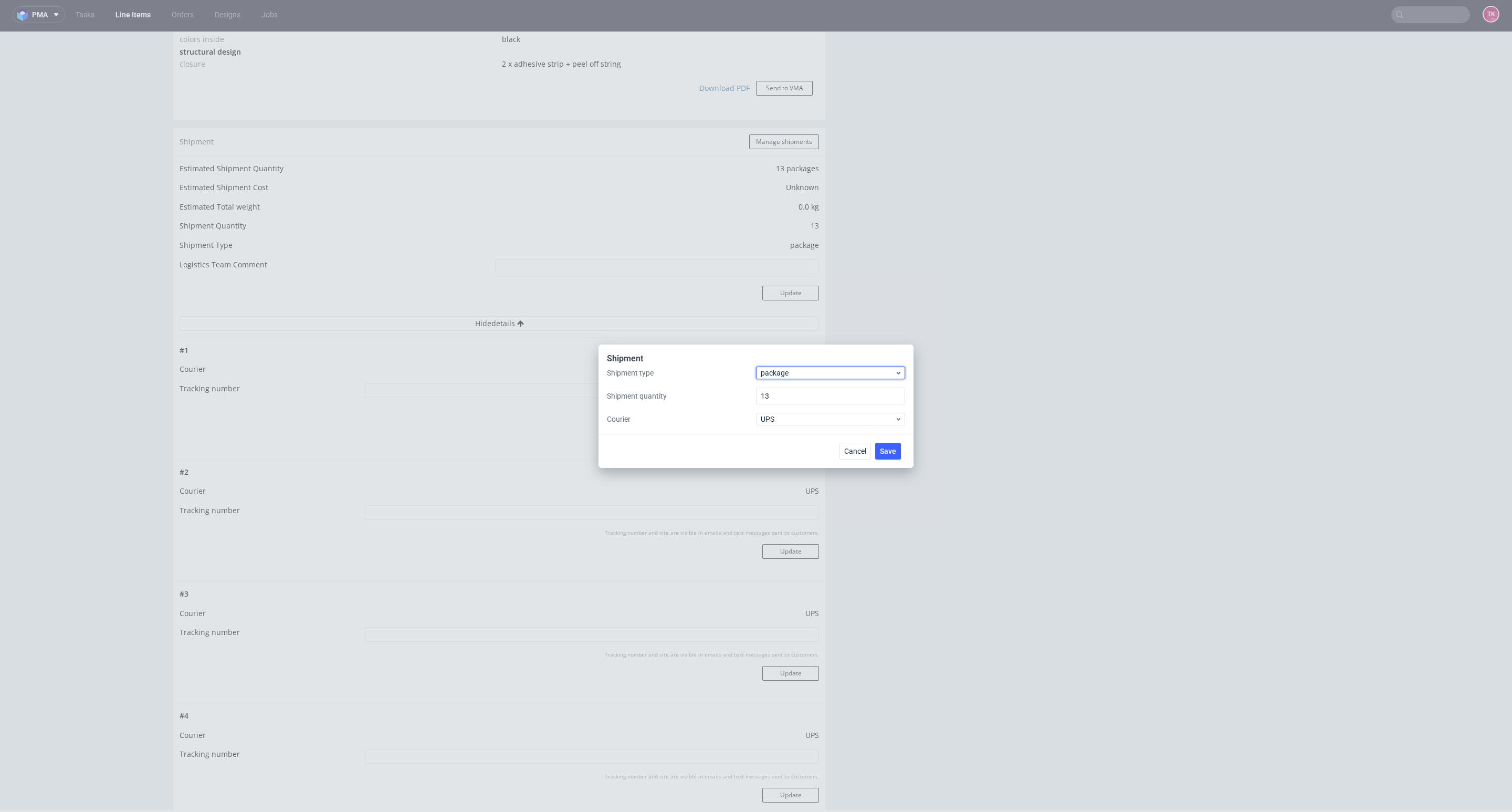
click at [824, 369] on span "package" at bounding box center [827, 372] width 134 height 10
click at [819, 400] on div "pallet" at bounding box center [831, 395] width 141 height 19
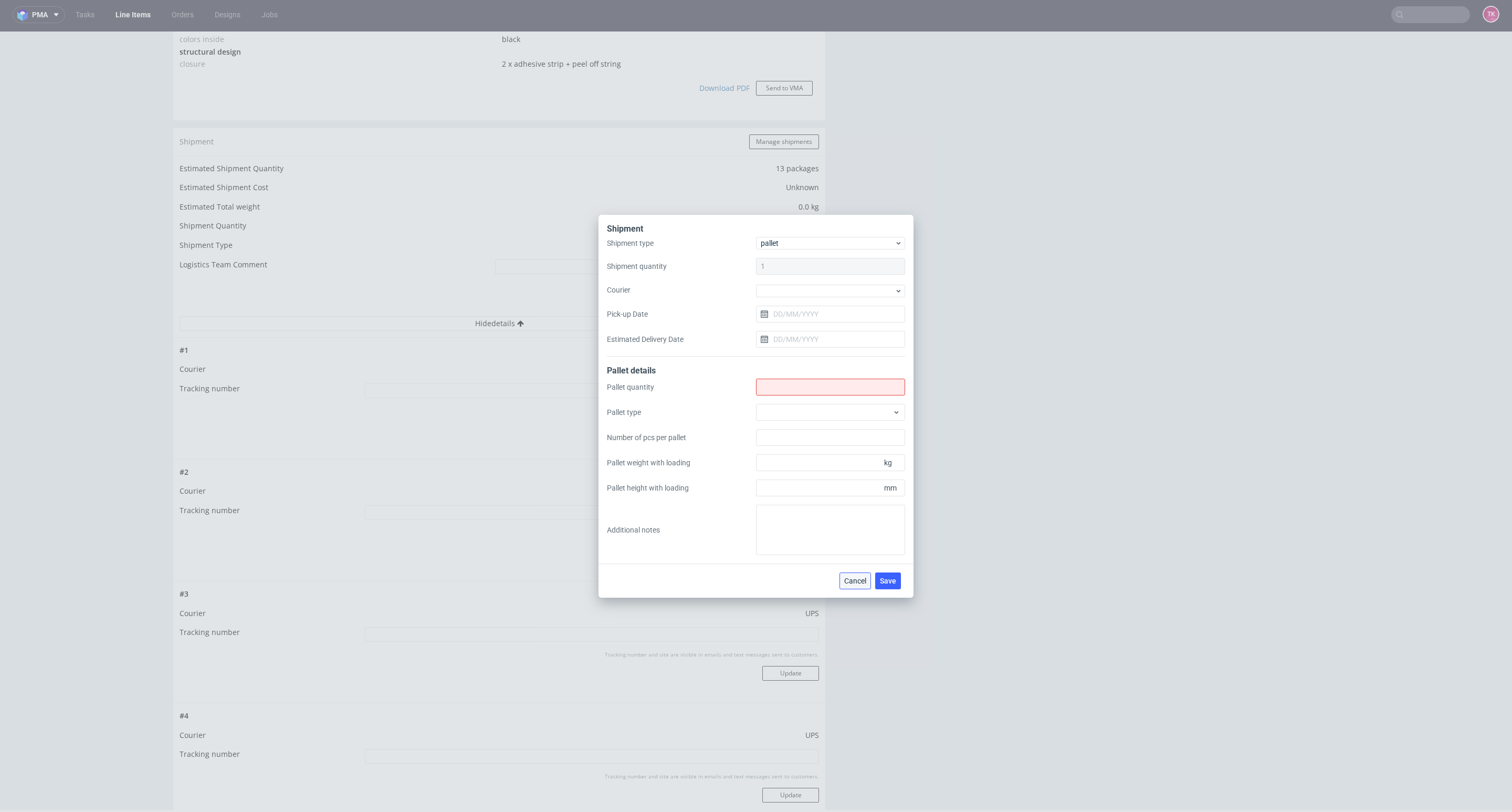
click at [842, 578] on button "Cancel" at bounding box center [855, 581] width 31 height 17
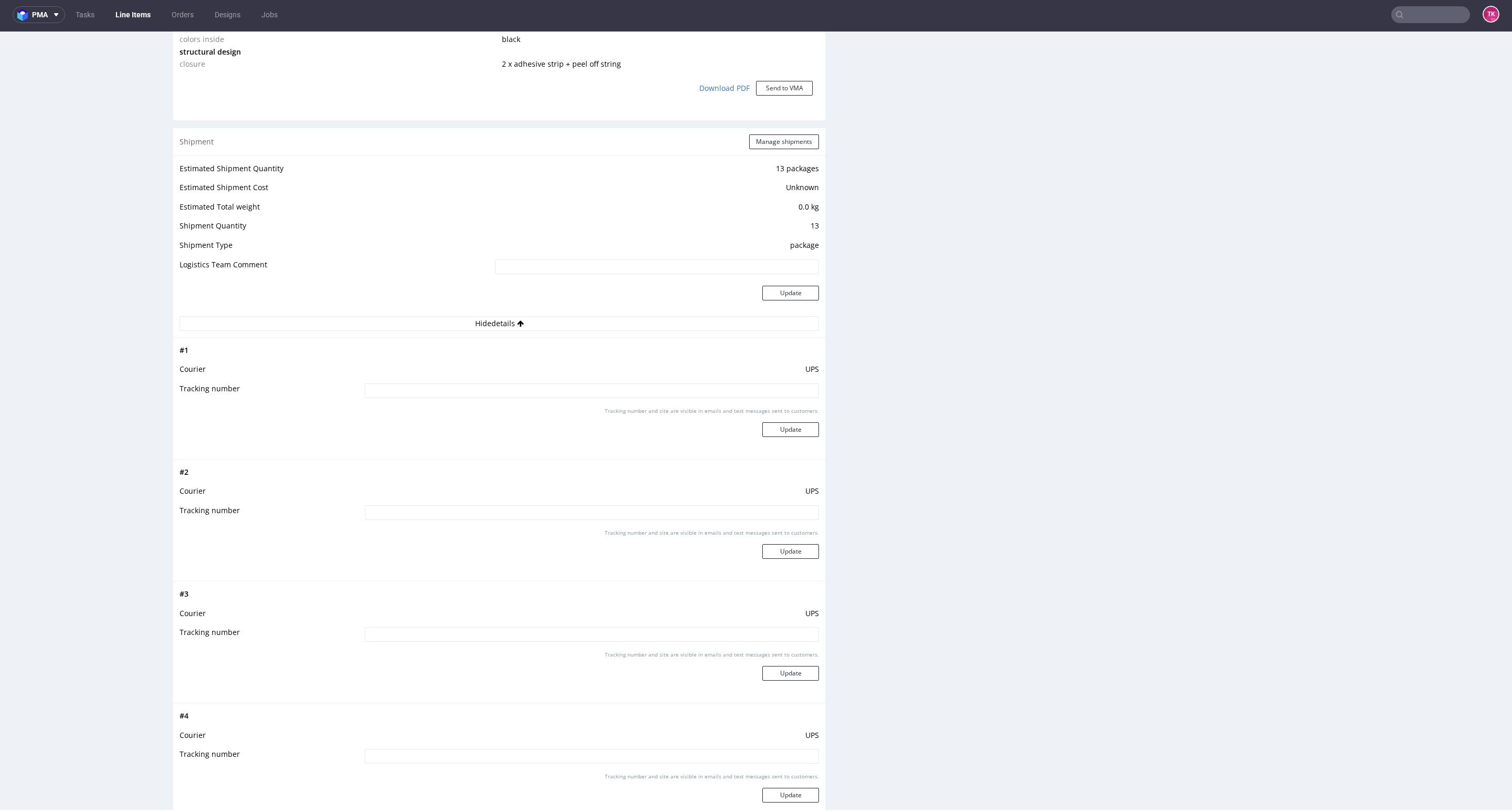
drag, startPoint x: 144, startPoint y: 21, endPoint x: 141, endPoint y: 5, distance: 16.3
click at [141, 21] on link "Line Items" at bounding box center [133, 15] width 48 height 17
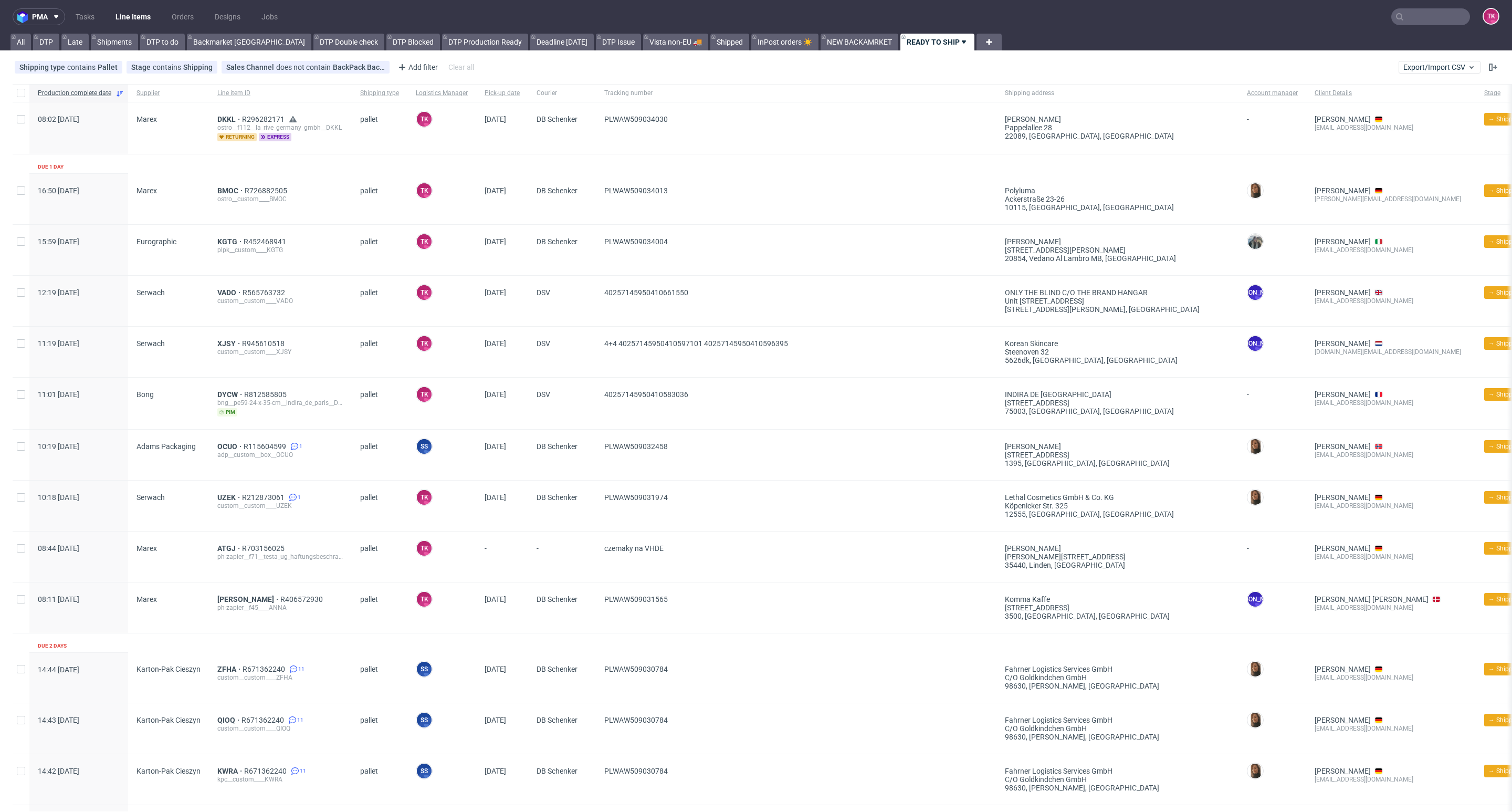
click at [125, 20] on link "Line Items" at bounding box center [133, 17] width 48 height 17
click at [126, 21] on link "Line Items" at bounding box center [133, 17] width 48 height 17
click at [139, 7] on nav "pma Tasks Line Items Orders Designs Jobs TK" at bounding box center [756, 17] width 1512 height 33
click at [139, 17] on link "Line Items" at bounding box center [133, 17] width 48 height 17
click at [136, 4] on nav "pma Tasks Line Items Orders Designs Jobs TK" at bounding box center [756, 17] width 1512 height 33
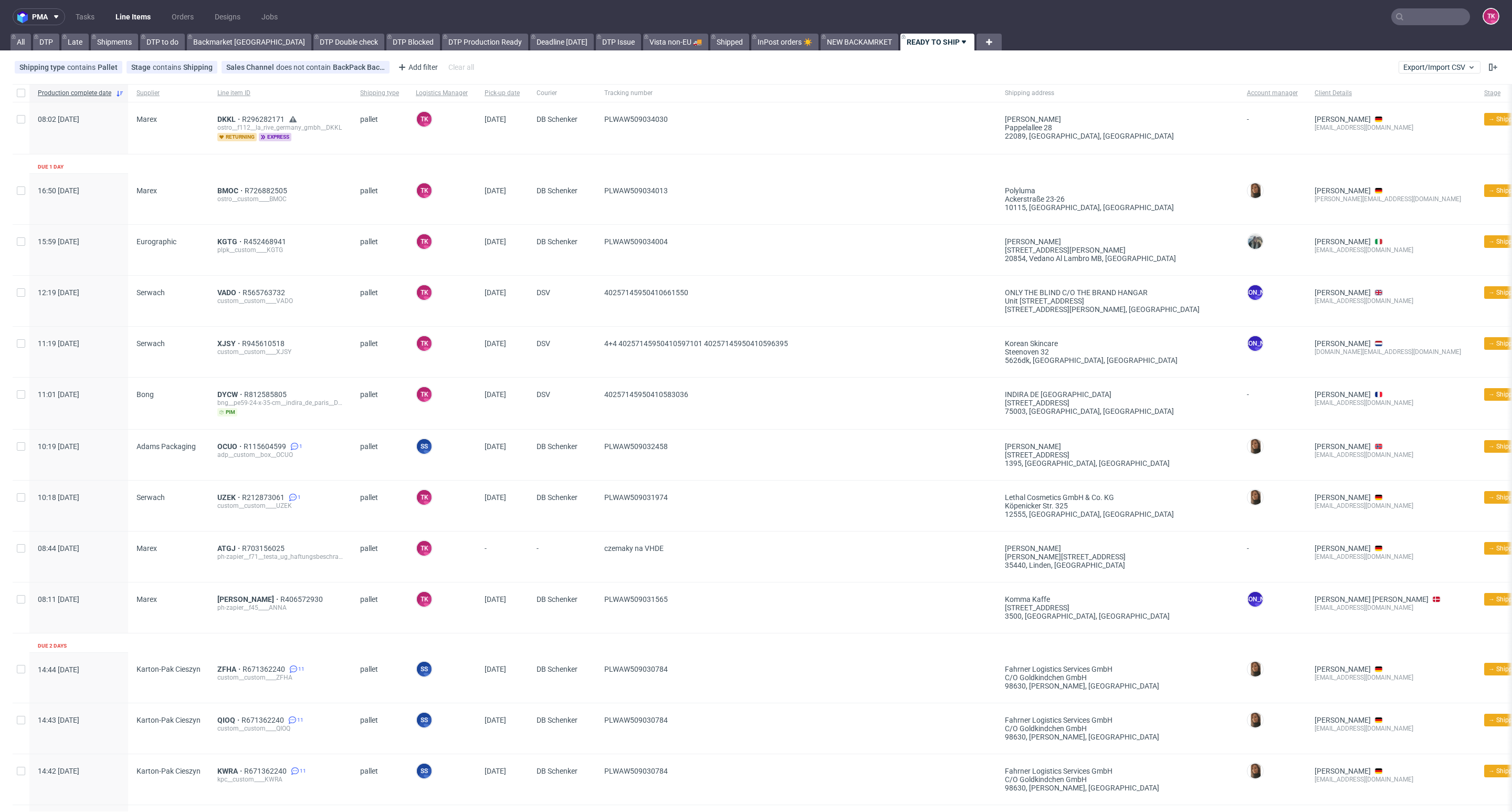
click at [136, 9] on link "Line Items" at bounding box center [133, 17] width 48 height 17
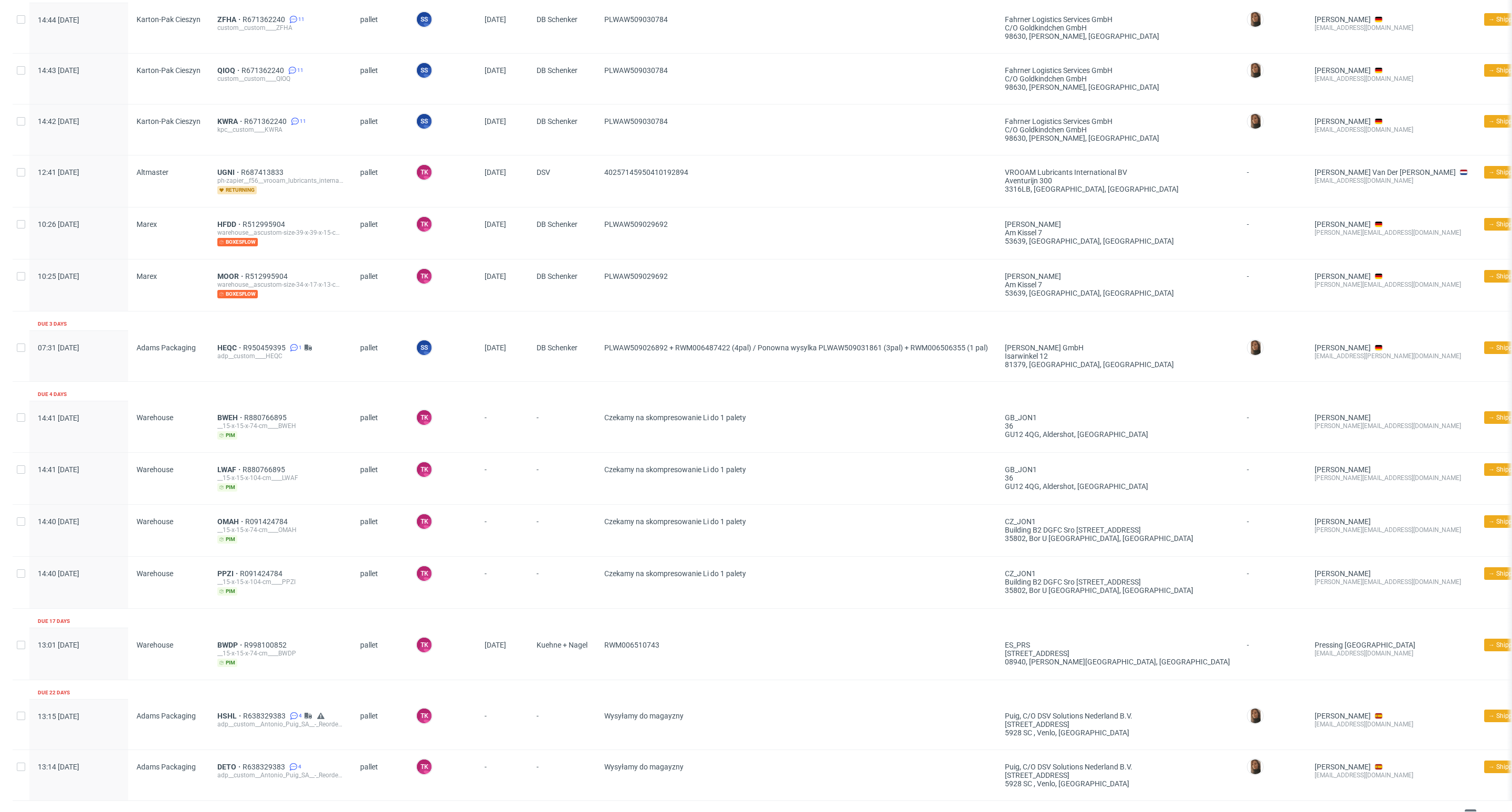
scroll to position [686, 0]
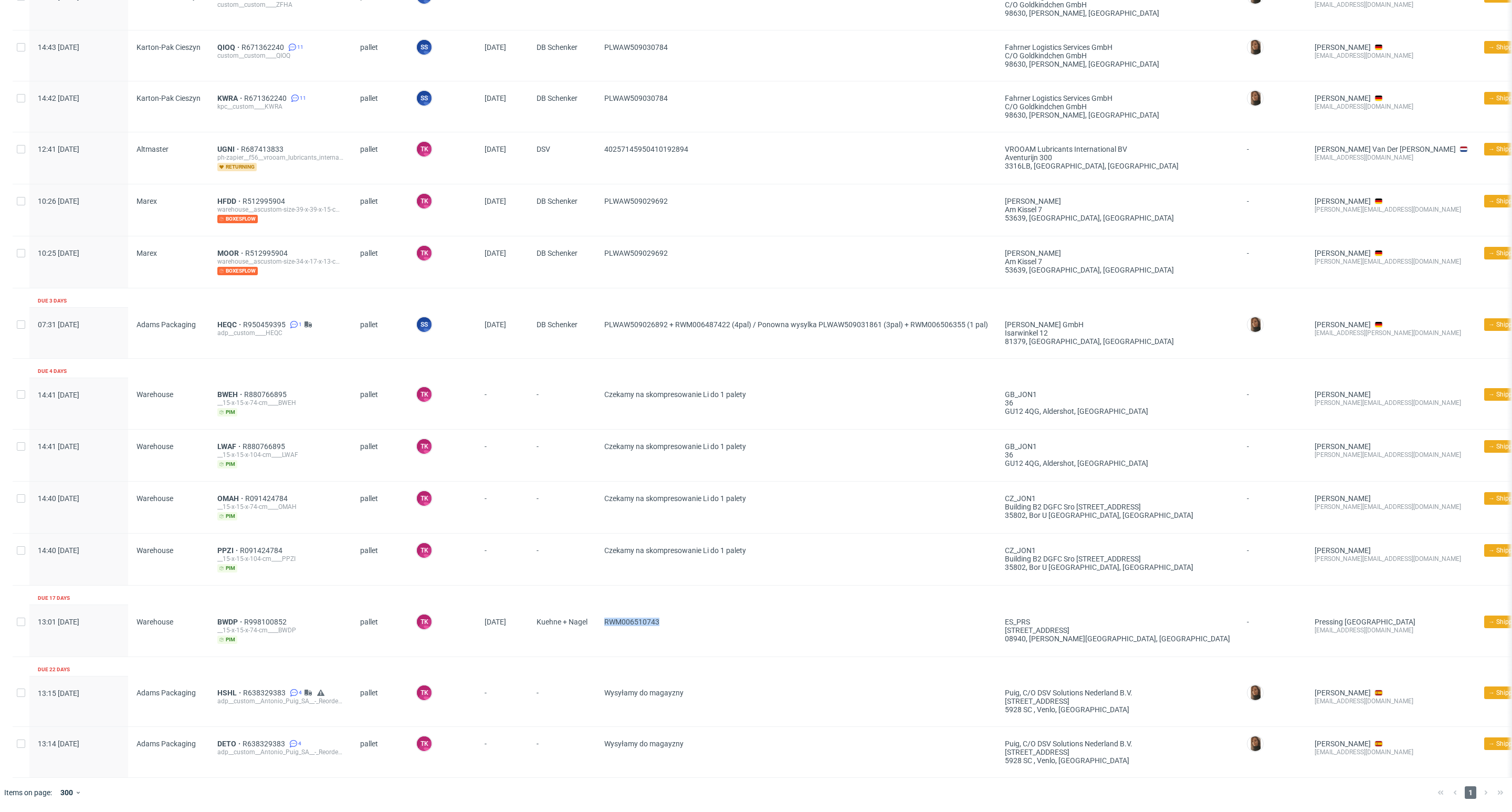
drag, startPoint x: 673, startPoint y: 602, endPoint x: 601, endPoint y: 639, distance: 81.0
click at [601, 639] on div "RWM006510743" at bounding box center [796, 631] width 400 height 52
drag, startPoint x: 599, startPoint y: 319, endPoint x: 670, endPoint y: 325, distance: 71.3
click at [670, 325] on div "PLWAW509026892 + RWM006487422 (4pal) / Ponowna wysylka PLWAW509031861 (3pal) + …" at bounding box center [796, 332] width 400 height 50
copy span "PLWAW509026892"
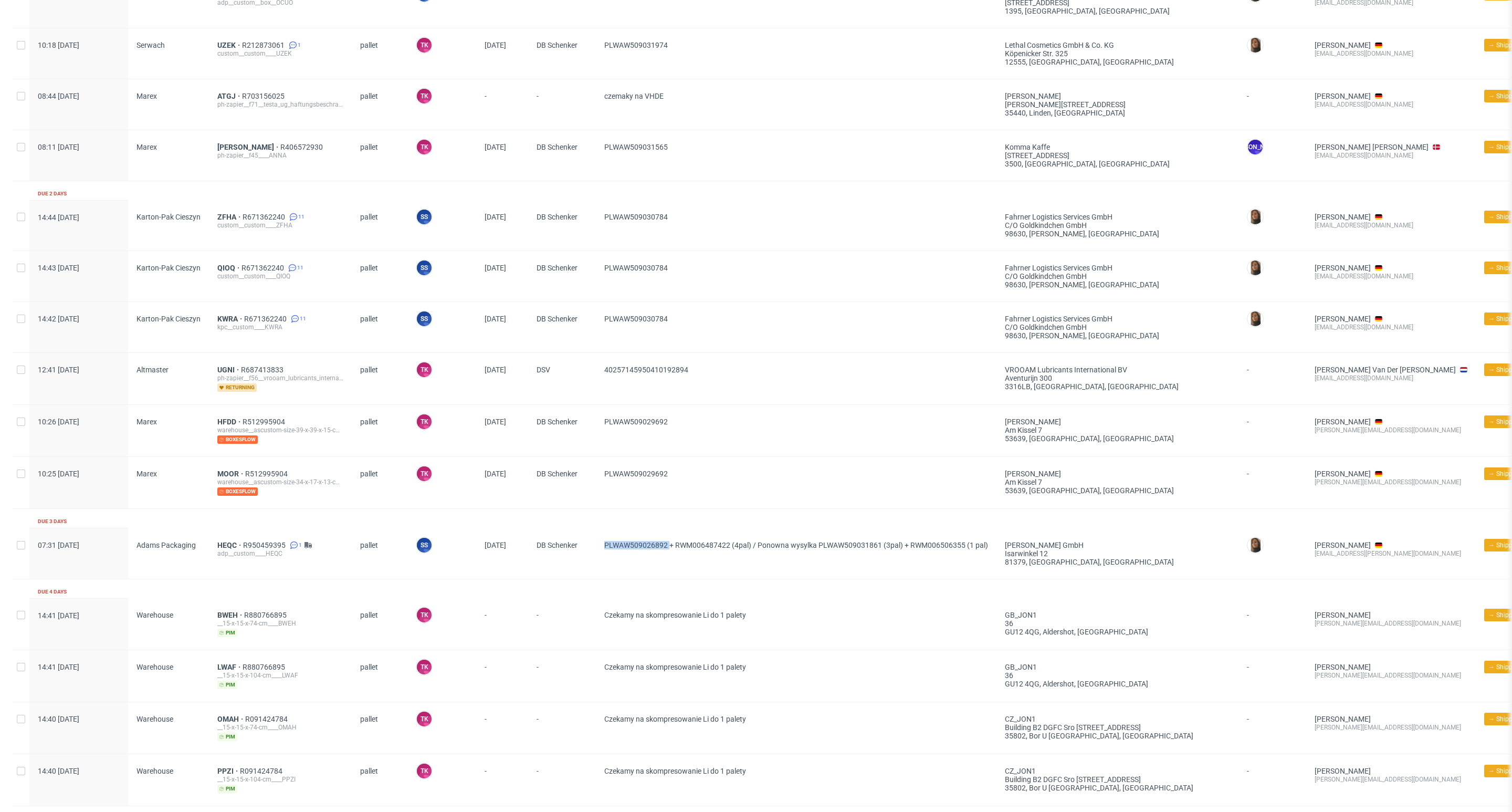
scroll to position [451, 0]
drag, startPoint x: 679, startPoint y: 559, endPoint x: 714, endPoint y: 567, distance: 35.9
click at [714, 567] on span "PLWAW509026892 + RWM006487422 (4pal) / Ponowna wysylka PLWAW509031861 (3pal) + …" at bounding box center [796, 554] width 384 height 25
drag, startPoint x: 671, startPoint y: 558, endPoint x: 731, endPoint y: 563, distance: 60.2
click at [731, 563] on span "PLWAW509026892 + RWM006487422 (4pal) / Ponowna wysylka PLWAW509031861 (3pal) + …" at bounding box center [796, 554] width 384 height 25
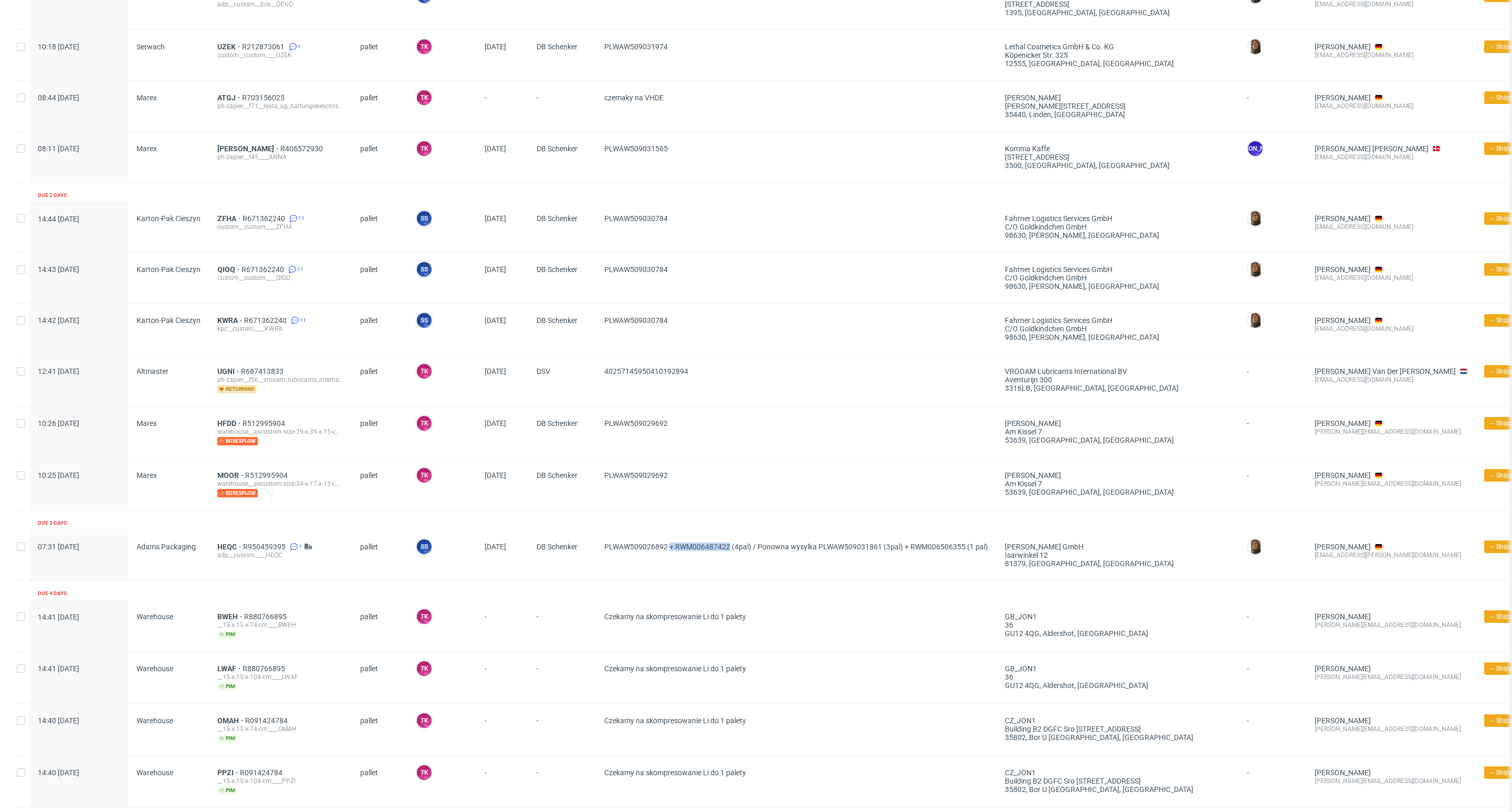
copy span "+ RWM006487422"
click at [673, 561] on span "PLWAW509026892 + RWM006487422 (4pal) / Ponowna wysylka PLWAW509031861 (3pal) + …" at bounding box center [796, 554] width 384 height 25
click at [681, 553] on span "PLWAW509026892 + RWM006487422 (4pal) / Ponowna wysylka PLWAW509031861 (3pal) + …" at bounding box center [796, 554] width 384 height 25
click at [677, 556] on span "PLWAW509026892 + RWM006487422 (4pal) / Ponowna wysylka PLWAW509031861 (3pal) + …" at bounding box center [796, 554] width 384 height 25
drag, startPoint x: 677, startPoint y: 477, endPoint x: 601, endPoint y: 485, distance: 76.4
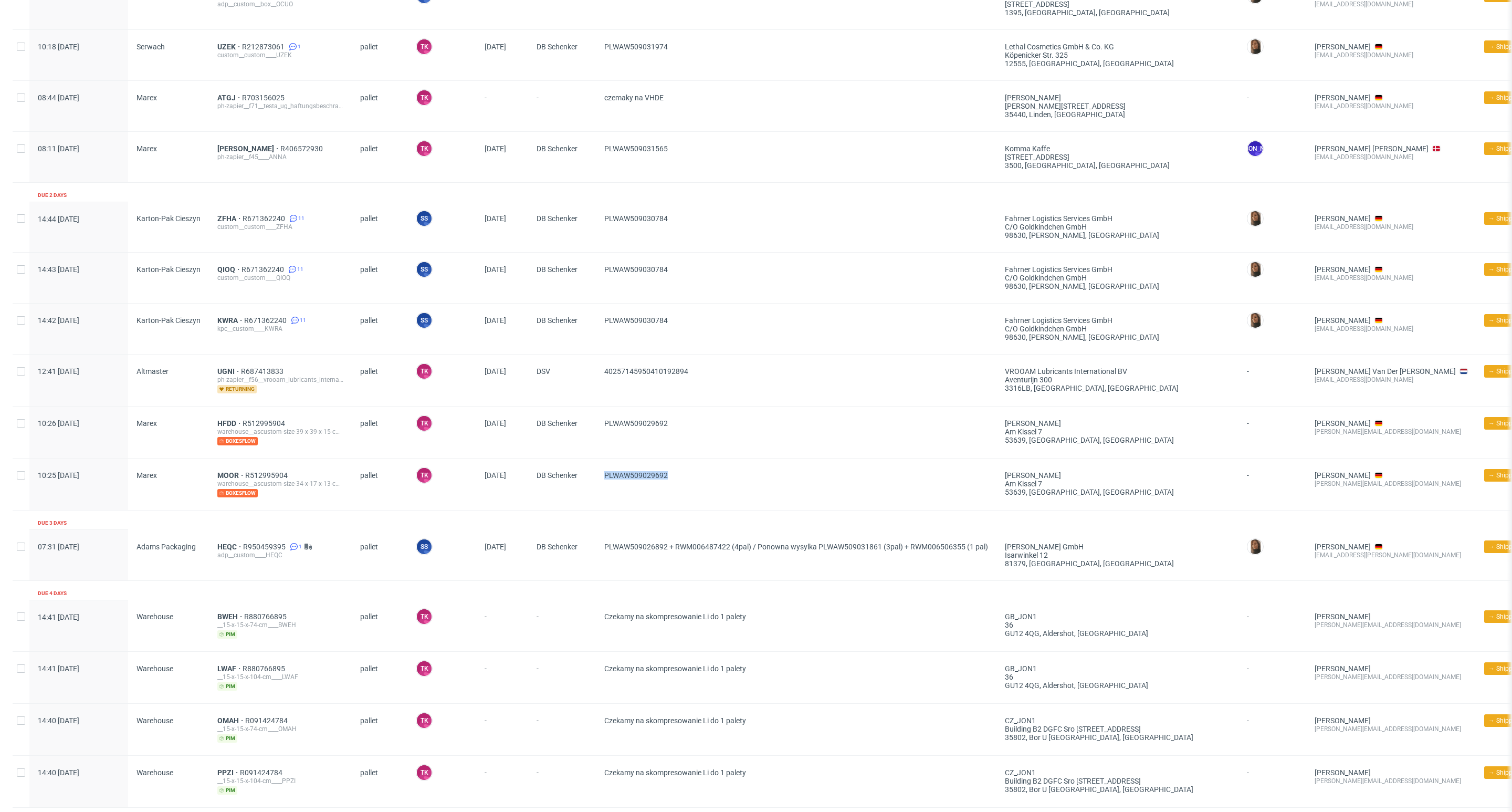
click at [601, 485] on div "PLWAW509029692" at bounding box center [796, 484] width 400 height 52
copy span "PLWAW509029692"
drag, startPoint x: 677, startPoint y: 425, endPoint x: 592, endPoint y: 437, distance: 85.8
click at [592, 437] on div "10:26 Wed 17.09.2025 Marex HFDD R512995904 warehouse__ascustom-size-39-x-39-x-1…" at bounding box center [892, 432] width 1759 height 52
copy div "PLWAW509029692"
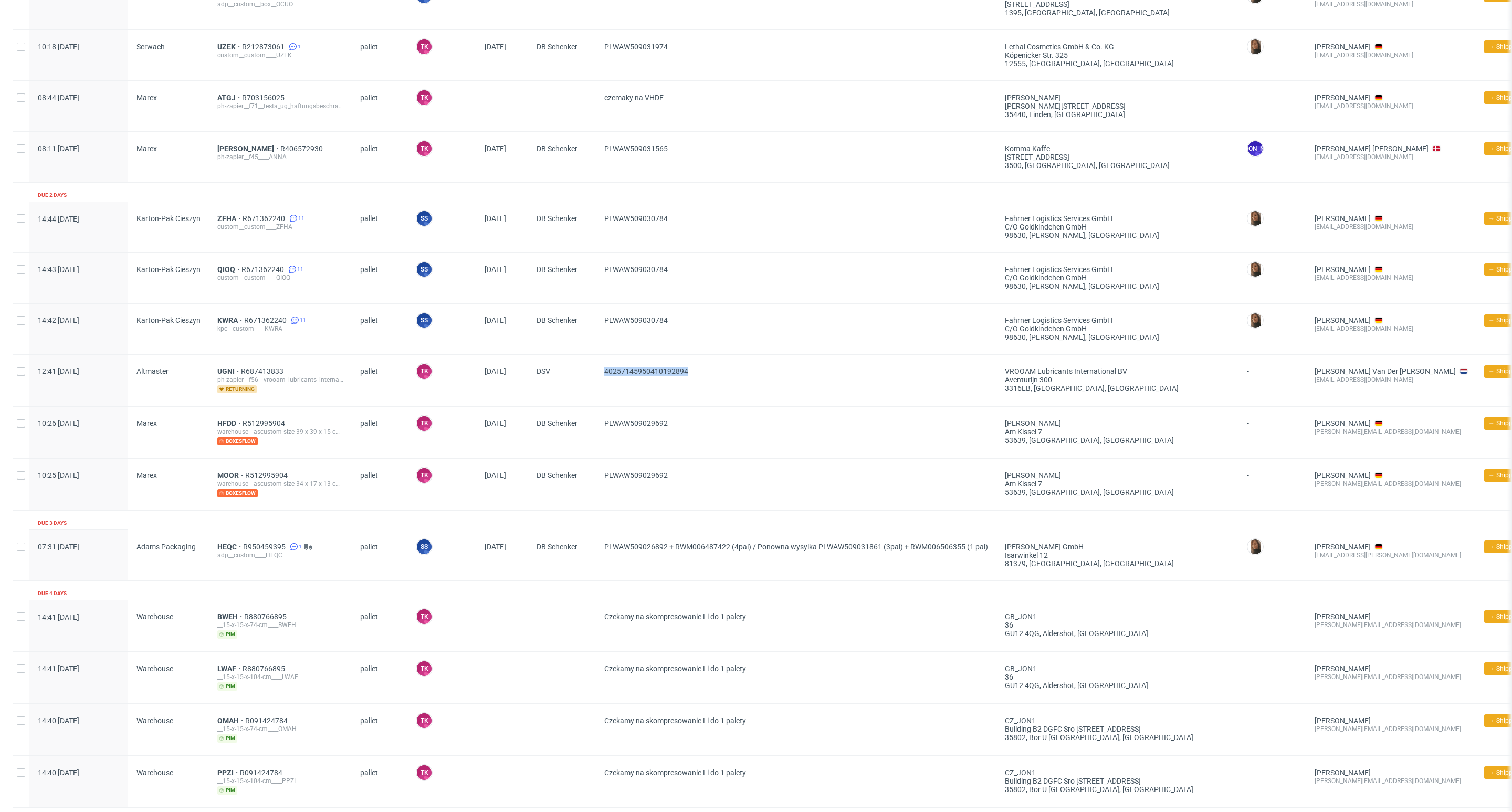
drag, startPoint x: 725, startPoint y: 386, endPoint x: 580, endPoint y: 381, distance: 145.1
click at [580, 381] on div "12:41 Wed 17.09.2025 Altmaster UGNI R687413833 ph-zapier__f56__vrooam_lubricant…" at bounding box center [892, 380] width 1759 height 52
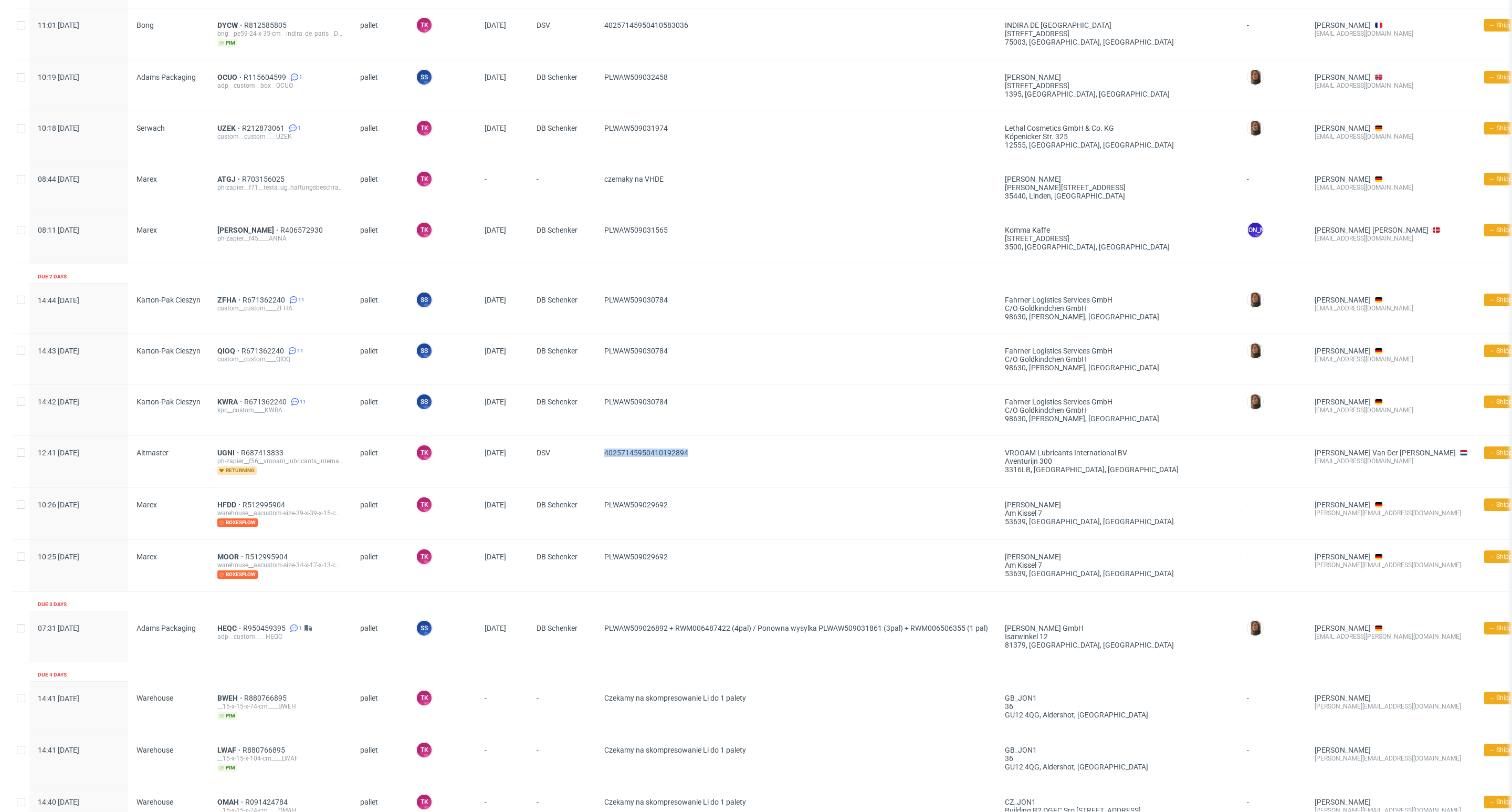
scroll to position [293, 0]
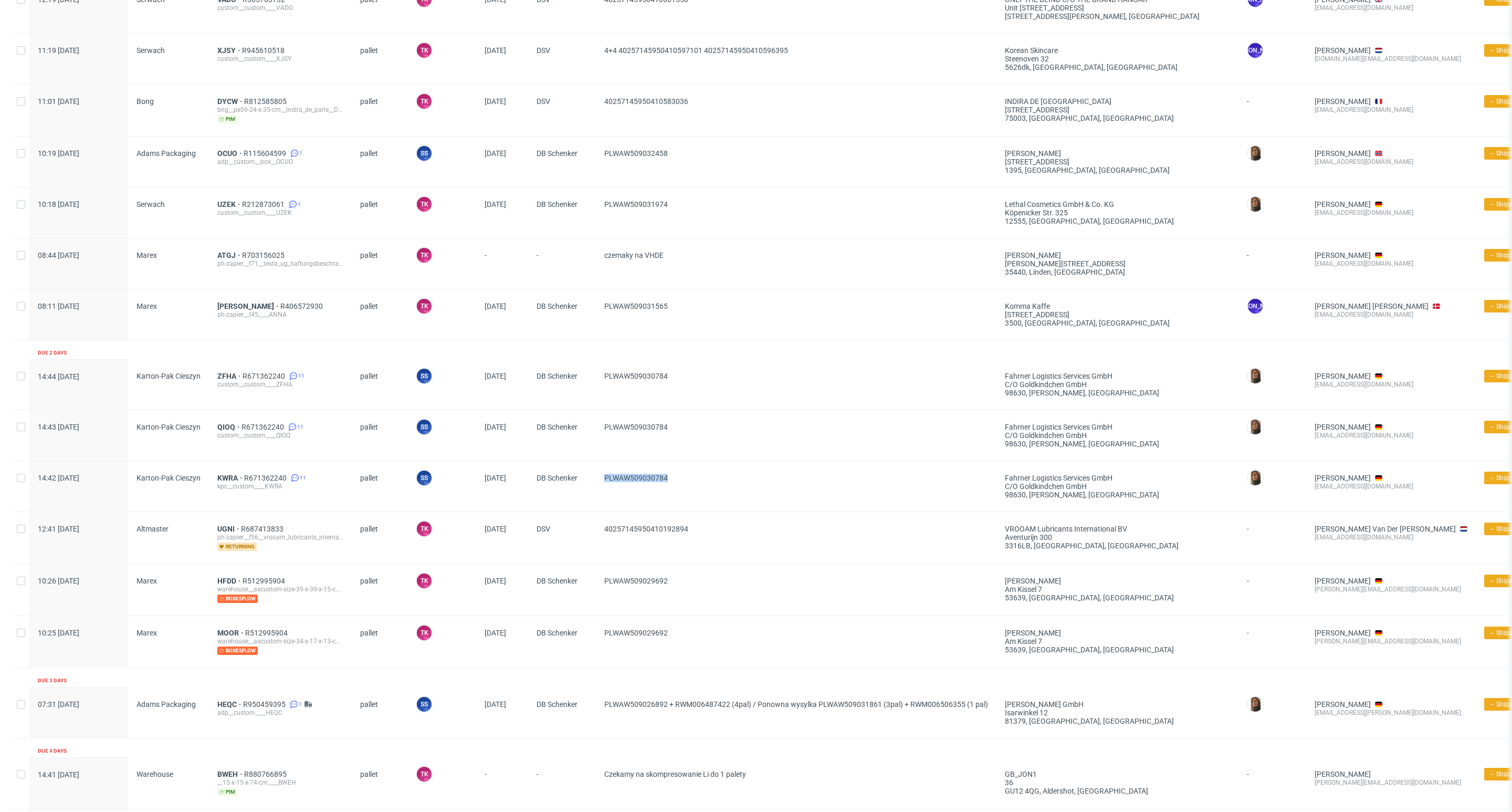
drag, startPoint x: 690, startPoint y: 487, endPoint x: 600, endPoint y: 489, distance: 90.0
click at [600, 489] on div "PLWAW509030784" at bounding box center [796, 485] width 400 height 50
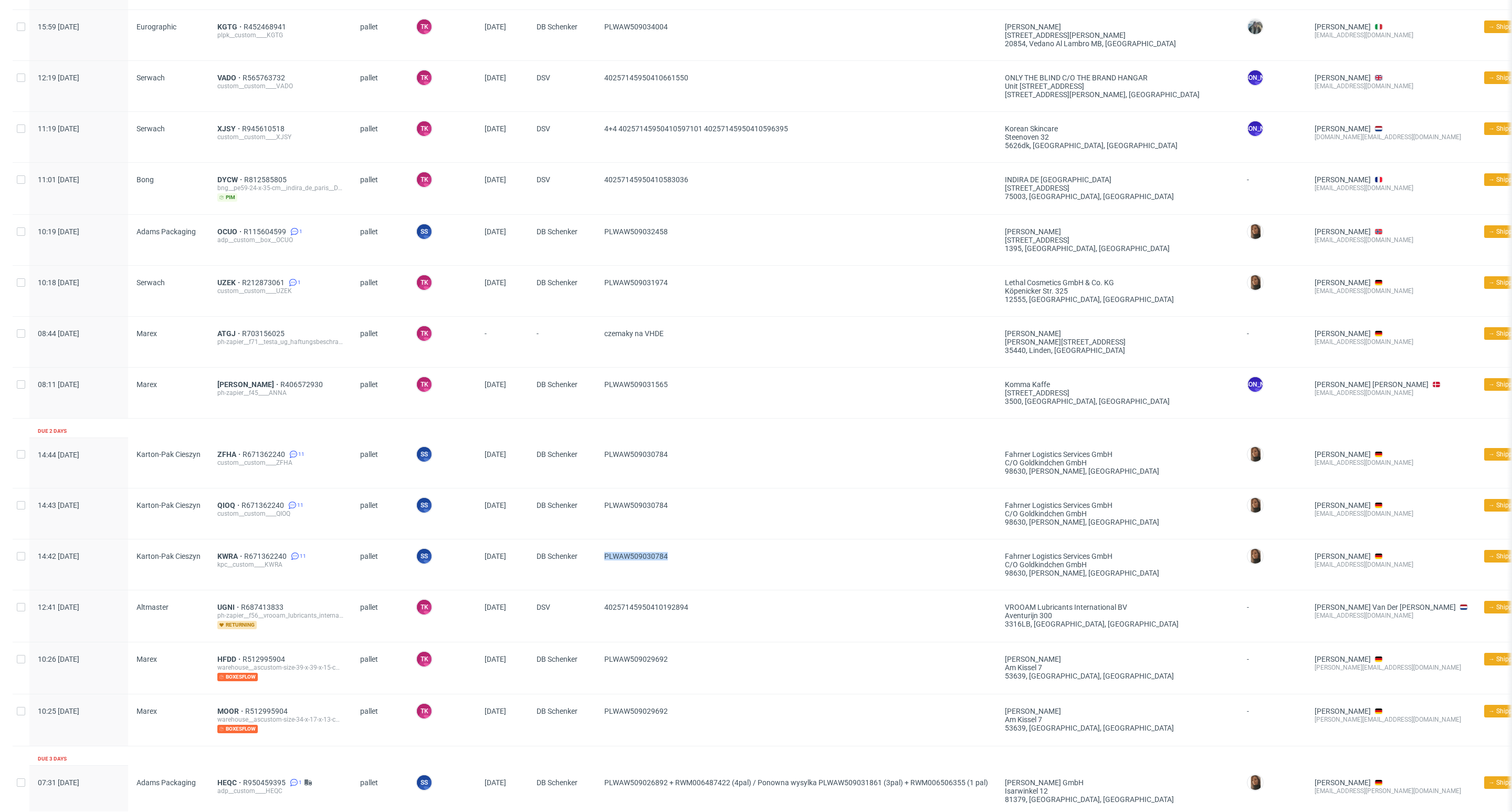
scroll to position [214, 0]
drag, startPoint x: 679, startPoint y: 395, endPoint x: 674, endPoint y: 399, distance: 6.4
click at [674, 398] on span "PLWAW509031565" at bounding box center [796, 393] width 384 height 25
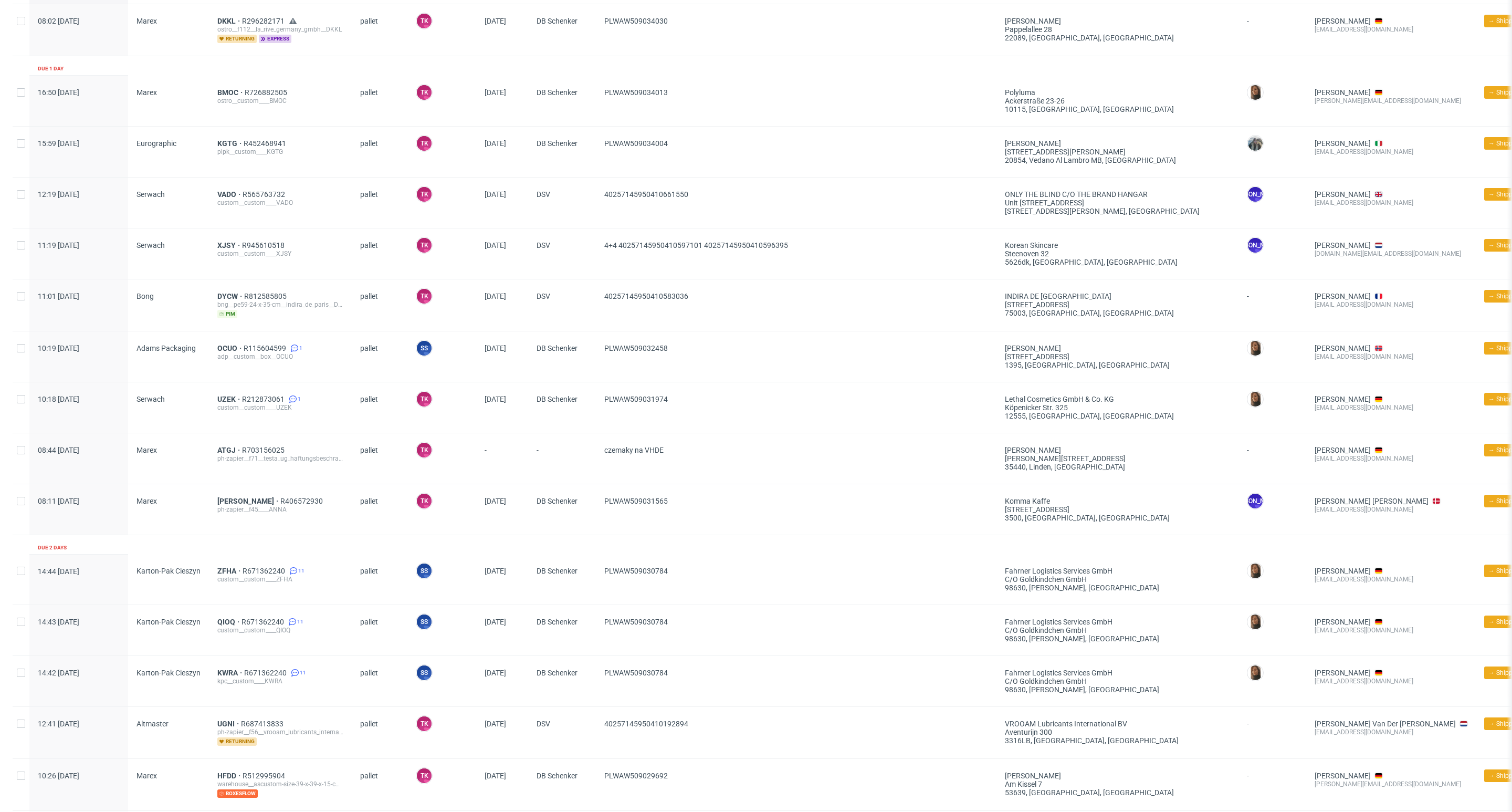
scroll to position [0, 0]
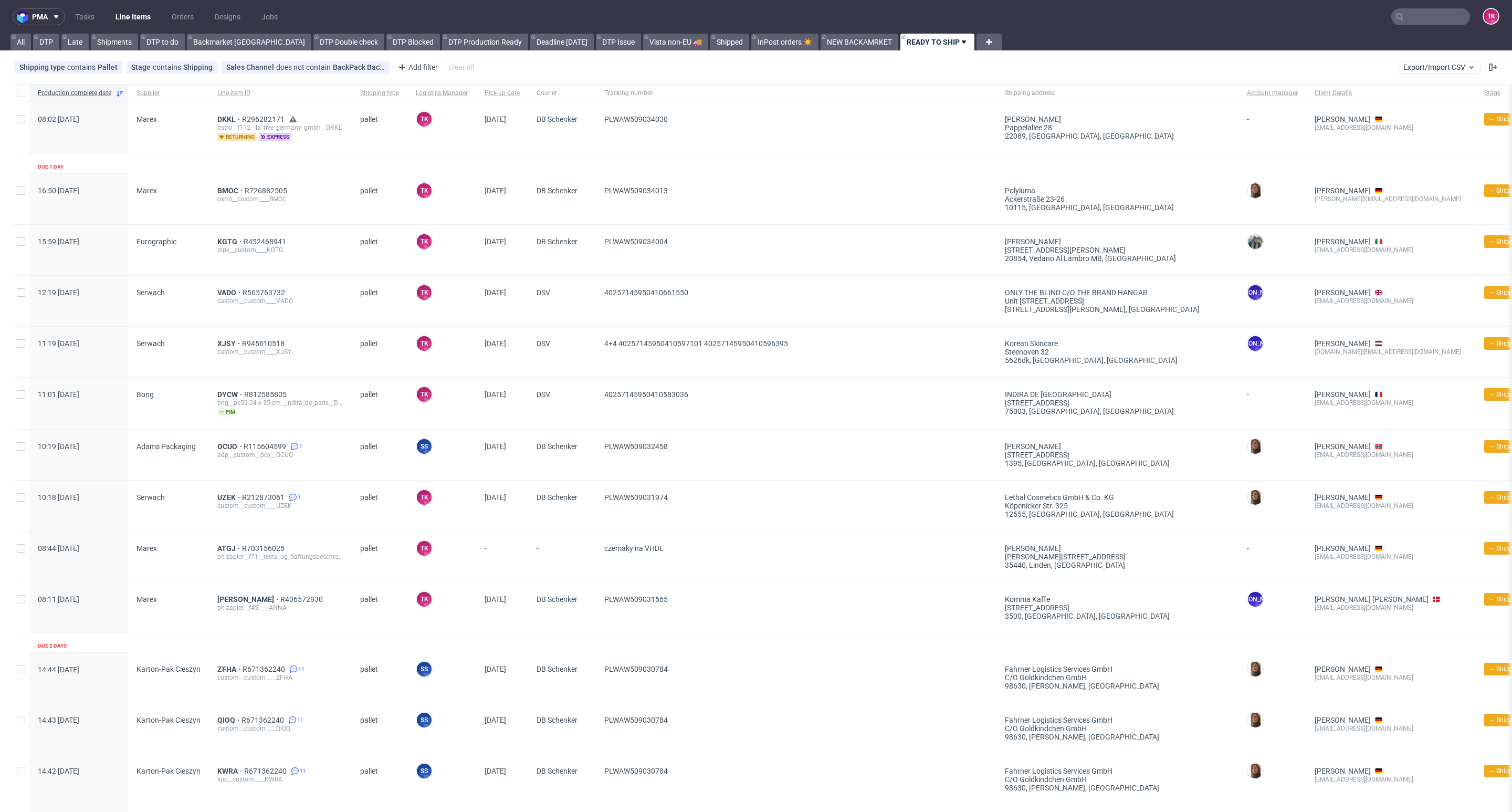
click at [118, 20] on link "Line Items" at bounding box center [133, 17] width 48 height 17
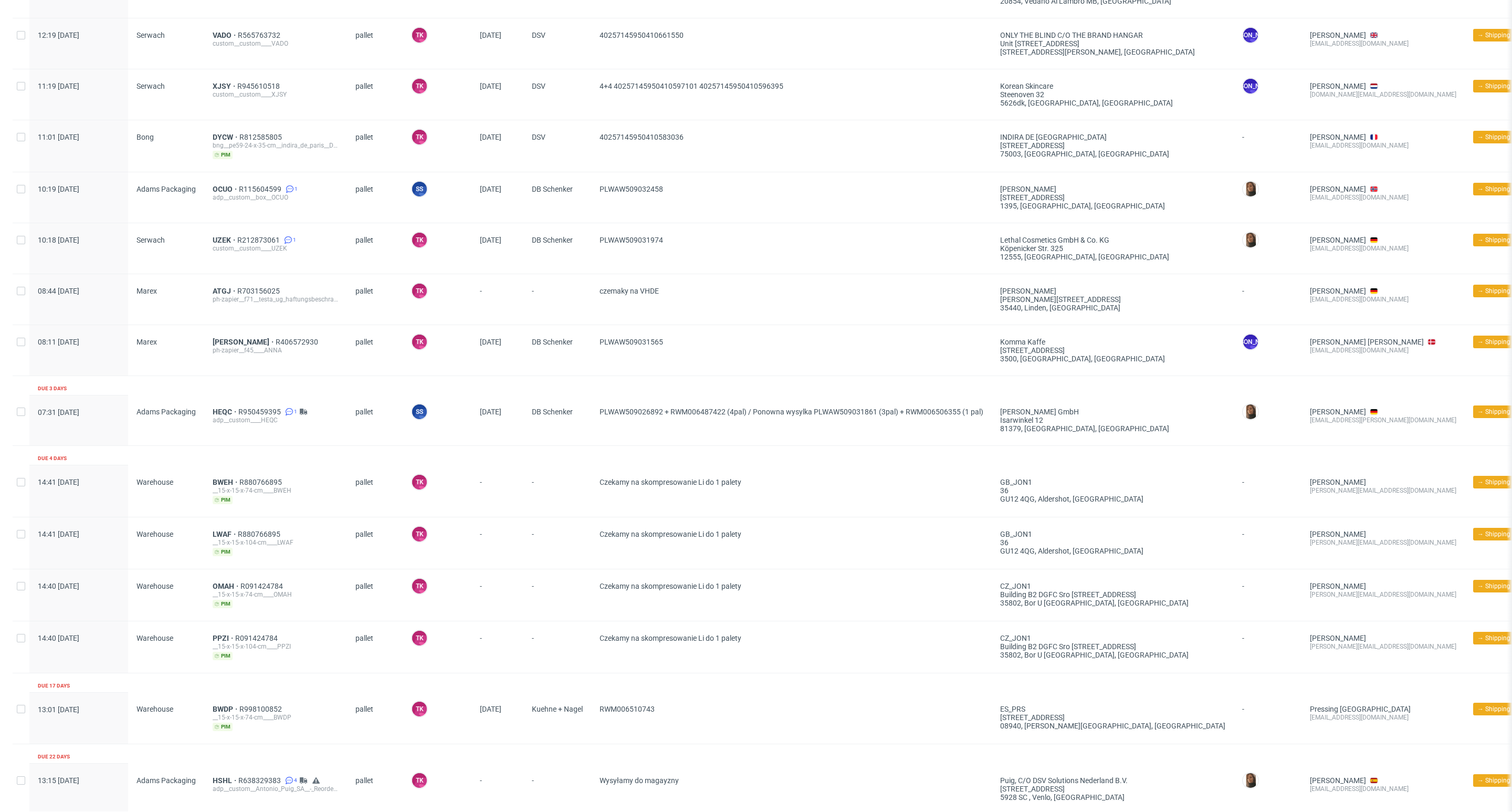
scroll to position [358, 0]
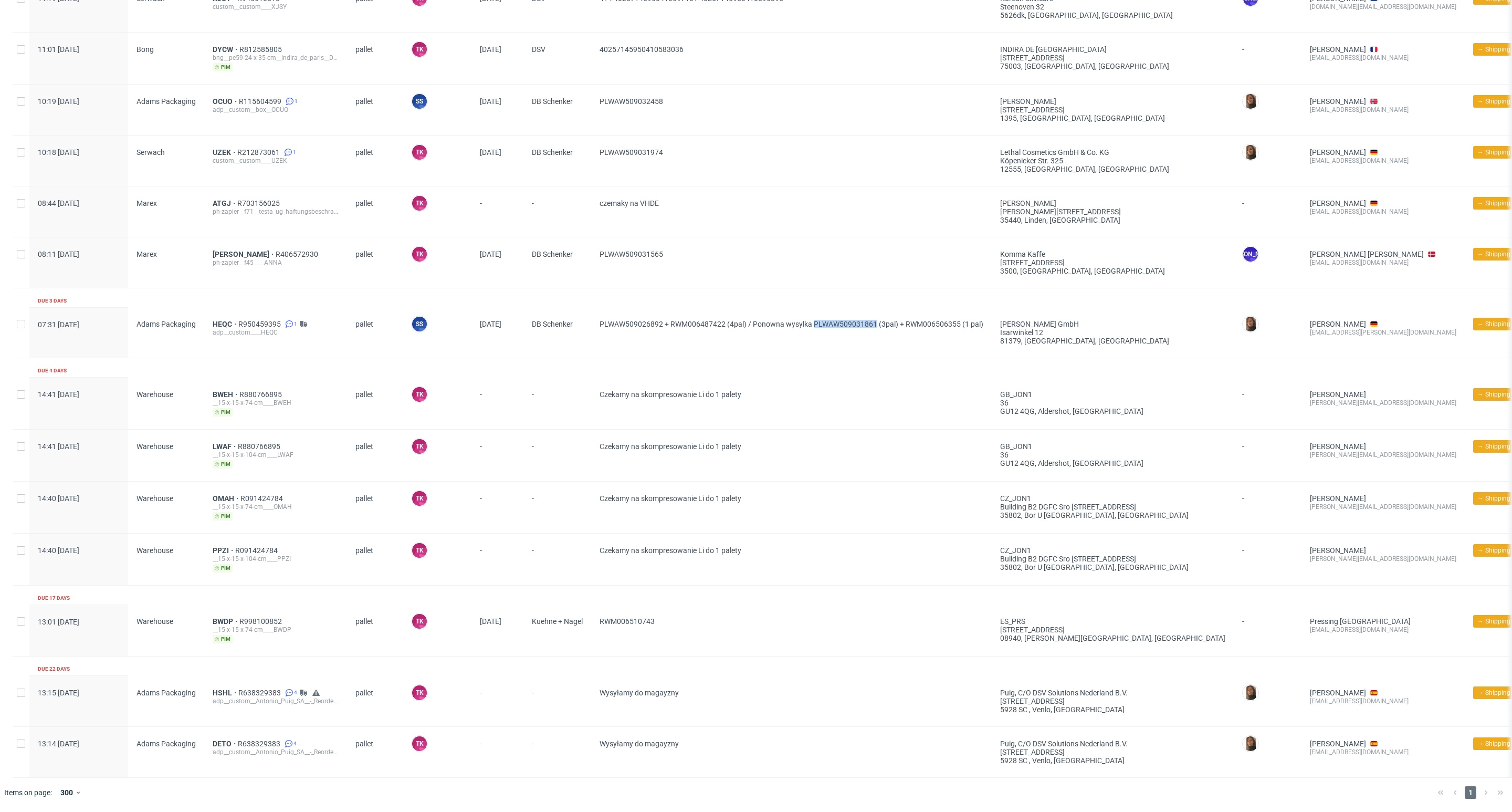
drag, startPoint x: 815, startPoint y: 324, endPoint x: 877, endPoint y: 332, distance: 62.5
click at [877, 332] on span "PLWAW509026892 + RWM006487422 (4pal) / Ponowna wysylka PLWAW509031861 (3pal) + …" at bounding box center [791, 332] width 384 height 25
drag, startPoint x: 223, startPoint y: 192, endPoint x: 246, endPoint y: 210, distance: 29.2
click at [243, 206] on span "ATGJ R703156025 ph-zapier__f71__testa_ug_haftungsbeschrankt__ATGJ" at bounding box center [276, 211] width 126 height 25
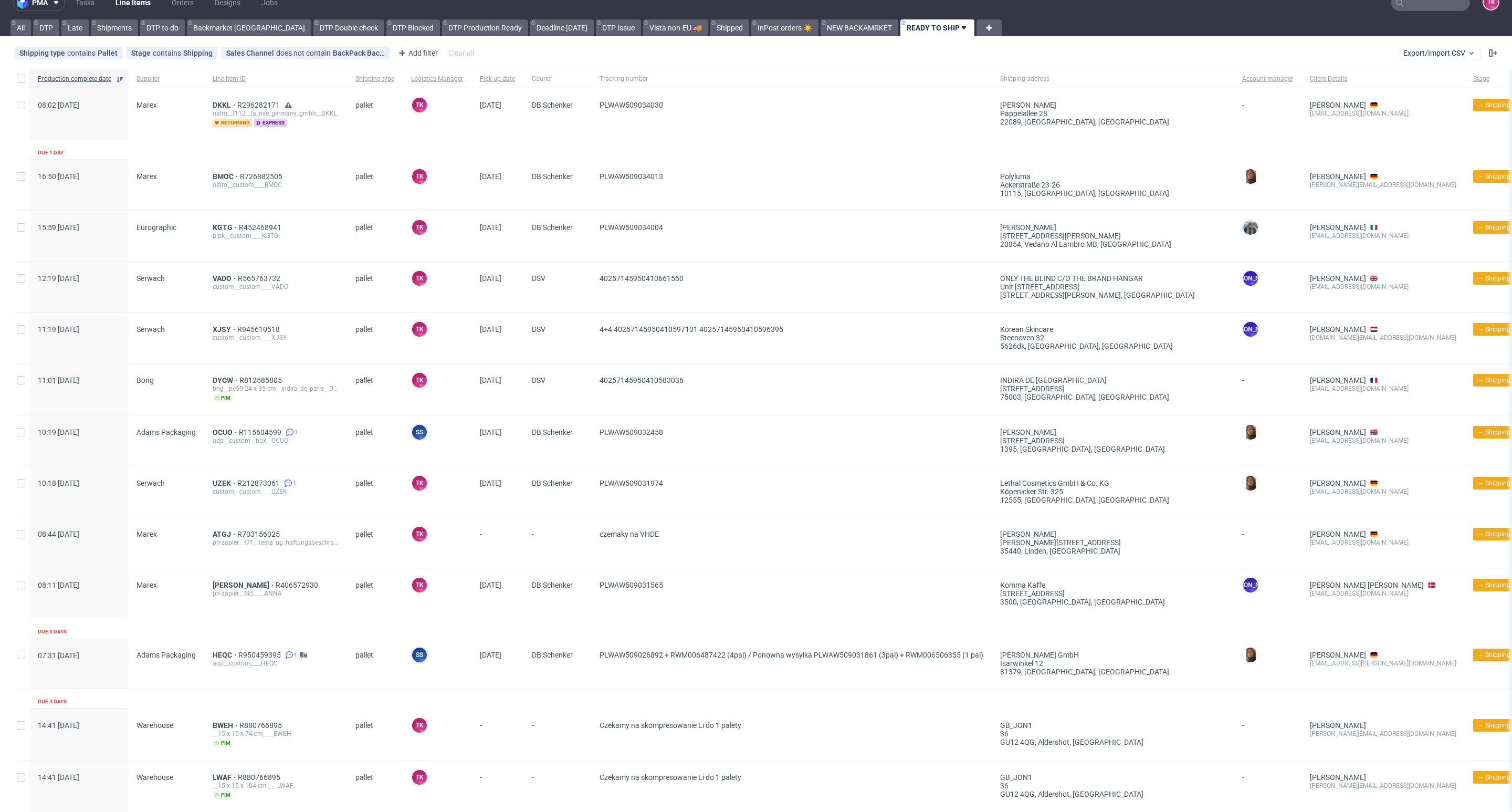
scroll to position [0, 0]
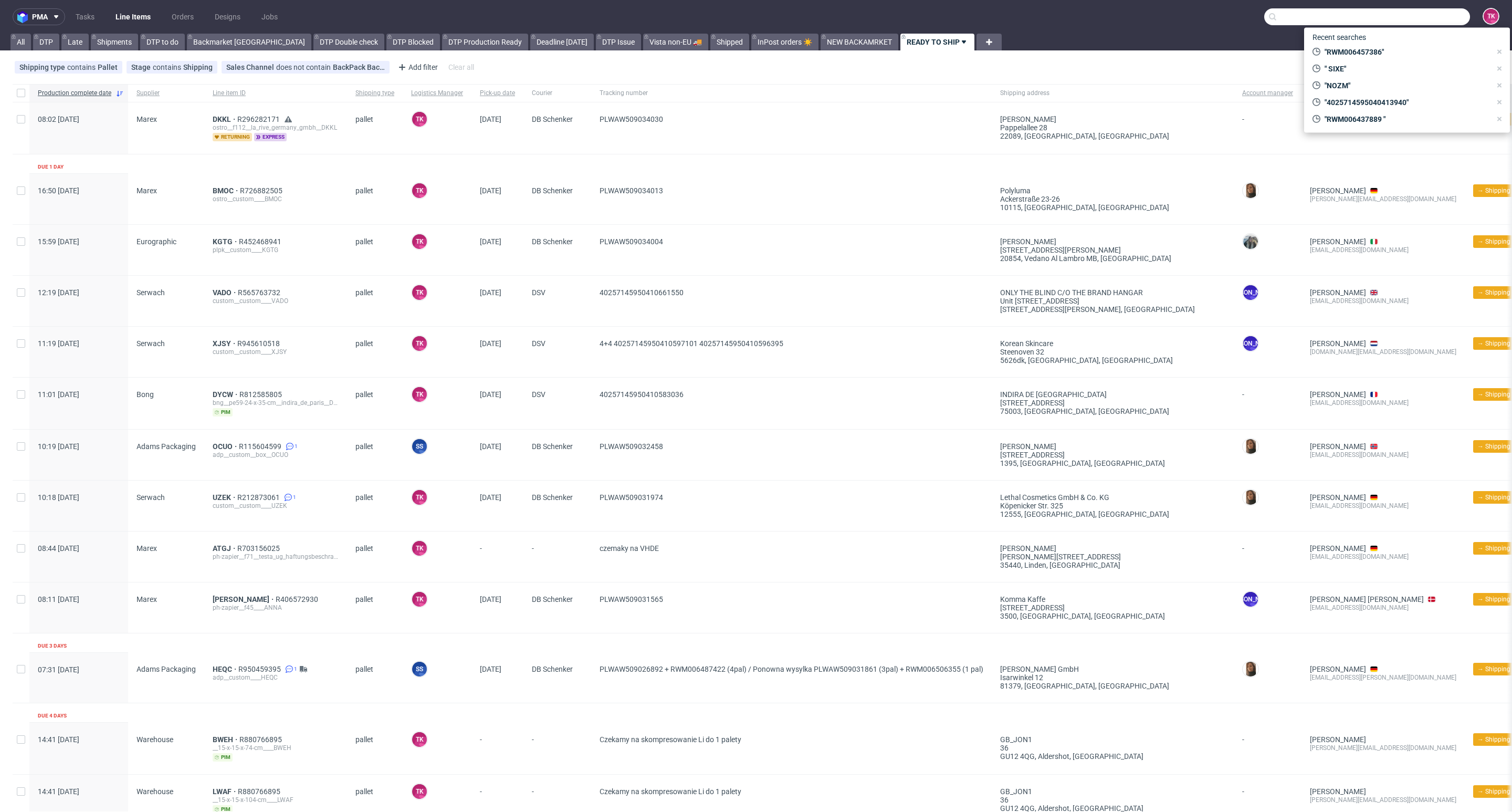
click at [1411, 20] on input "text" at bounding box center [1367, 17] width 206 height 17
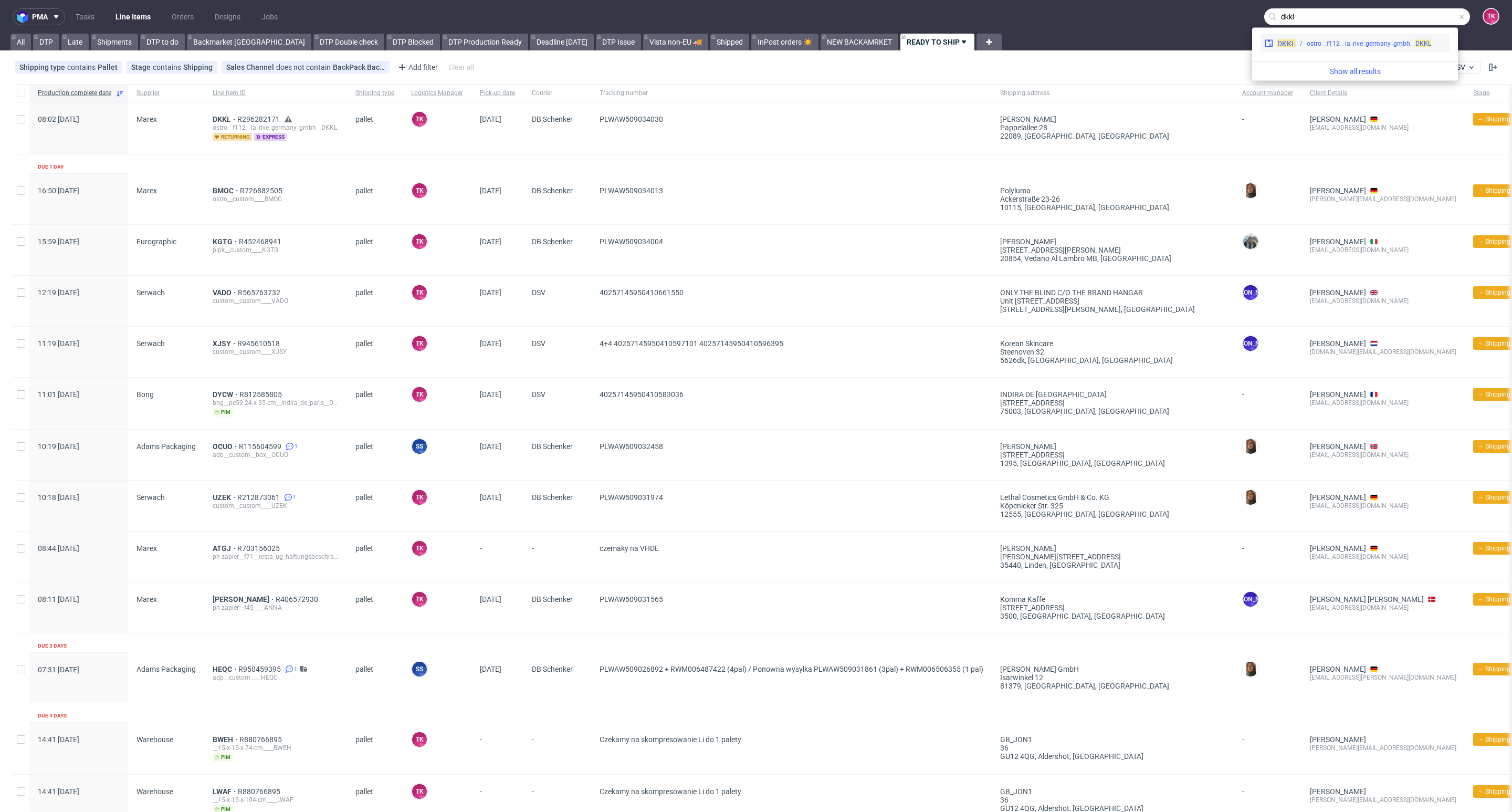
type input "dkkl"
click at [1366, 49] on div "DKKL ostro__f112__la_rive_germany_gmbh__ DKKL" at bounding box center [1355, 44] width 189 height 19
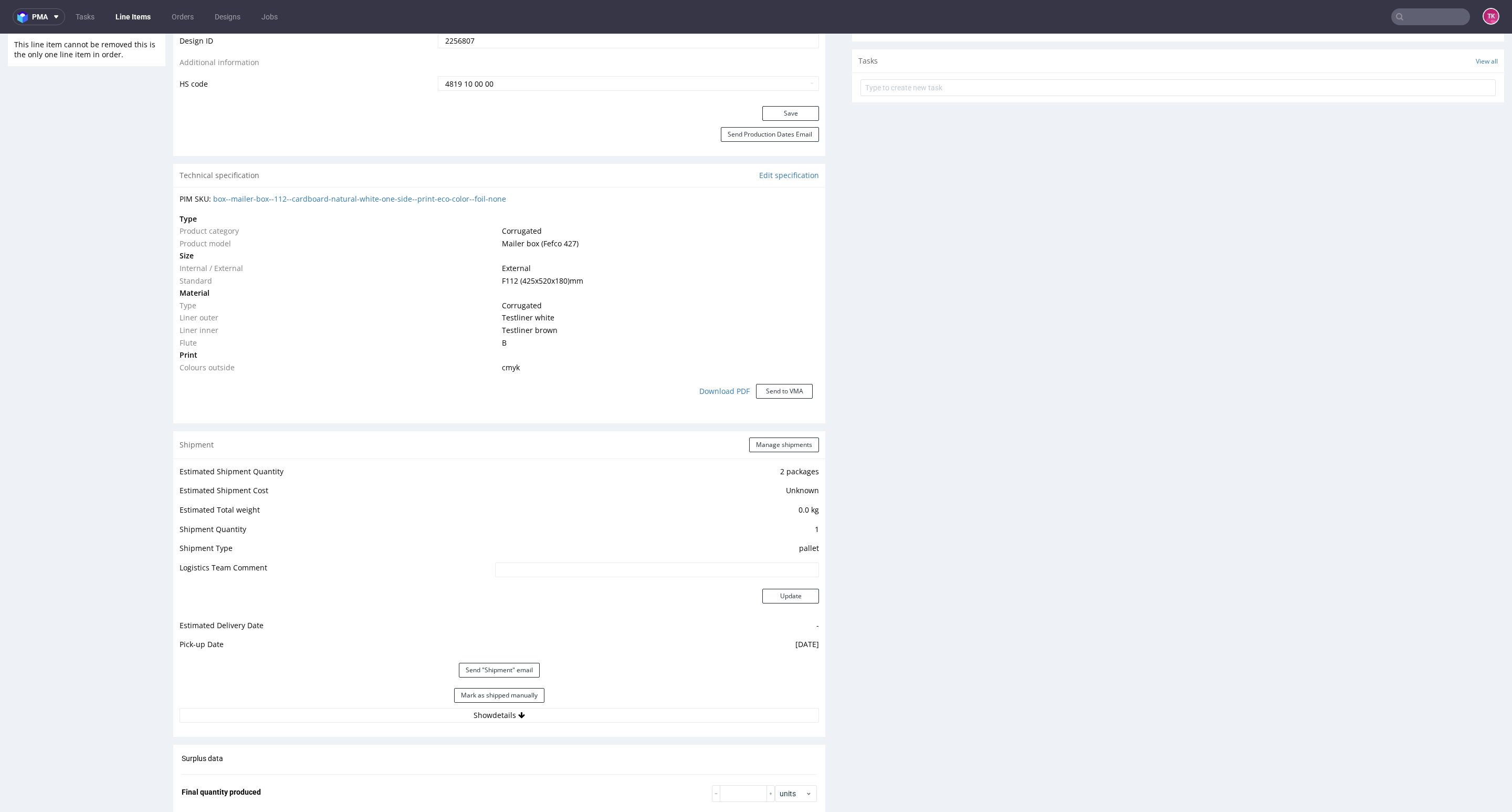
scroll to position [608, 0]
click at [566, 705] on div "Mark as shipped manually" at bounding box center [498, 694] width 639 height 25
drag, startPoint x: 569, startPoint y: 708, endPoint x: 565, endPoint y: 713, distance: 6.4
click at [565, 710] on button "Show details" at bounding box center [498, 714] width 639 height 15
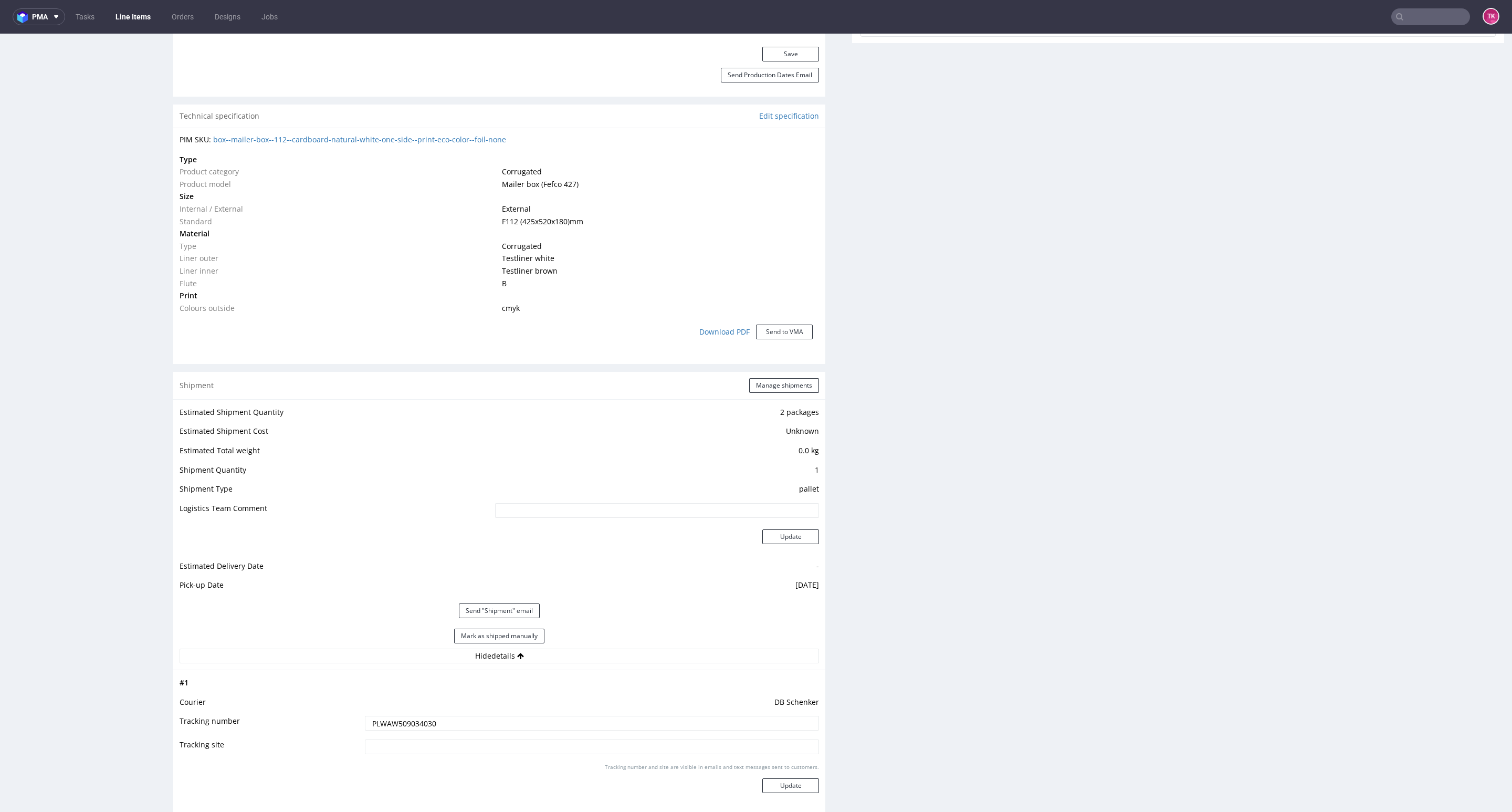
scroll to position [787, 0]
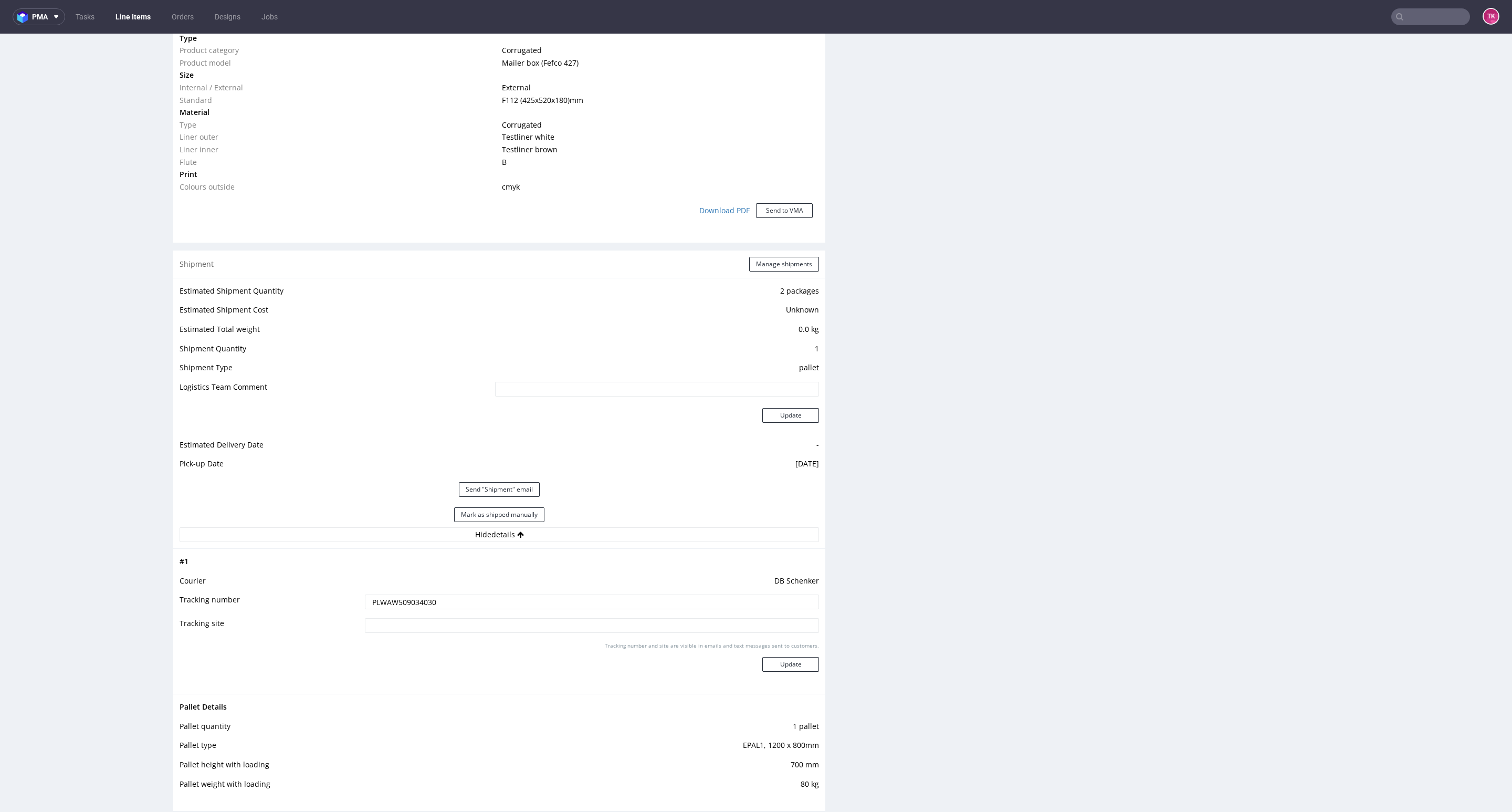
click at [128, 16] on link "Line Items" at bounding box center [133, 17] width 48 height 17
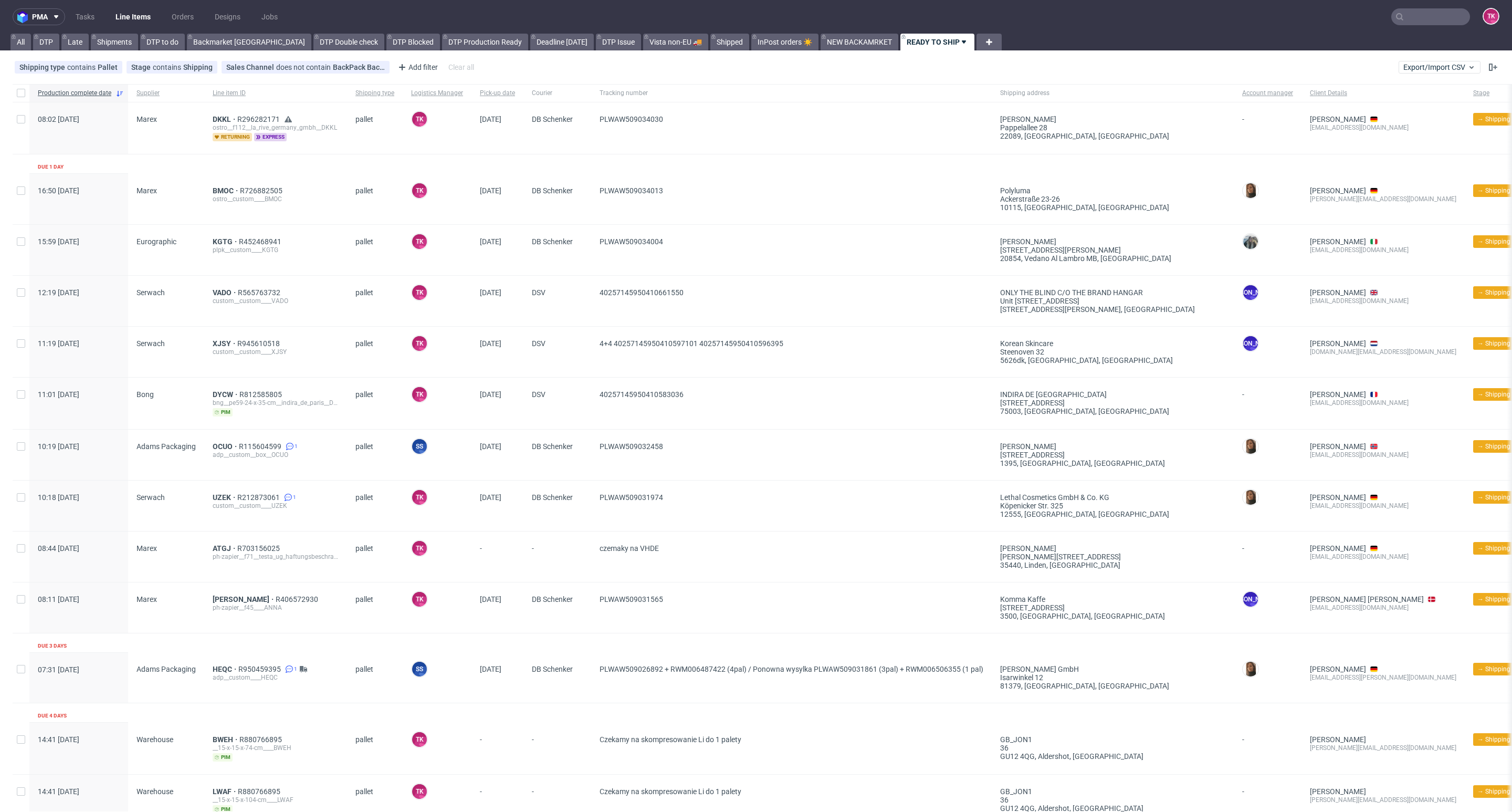
click at [149, 18] on link "Line Items" at bounding box center [133, 17] width 48 height 17
click at [128, 7] on nav "pma Tasks Line Items Orders Designs Jobs TK" at bounding box center [756, 17] width 1512 height 33
click at [126, 10] on link "Line Items" at bounding box center [133, 17] width 48 height 17
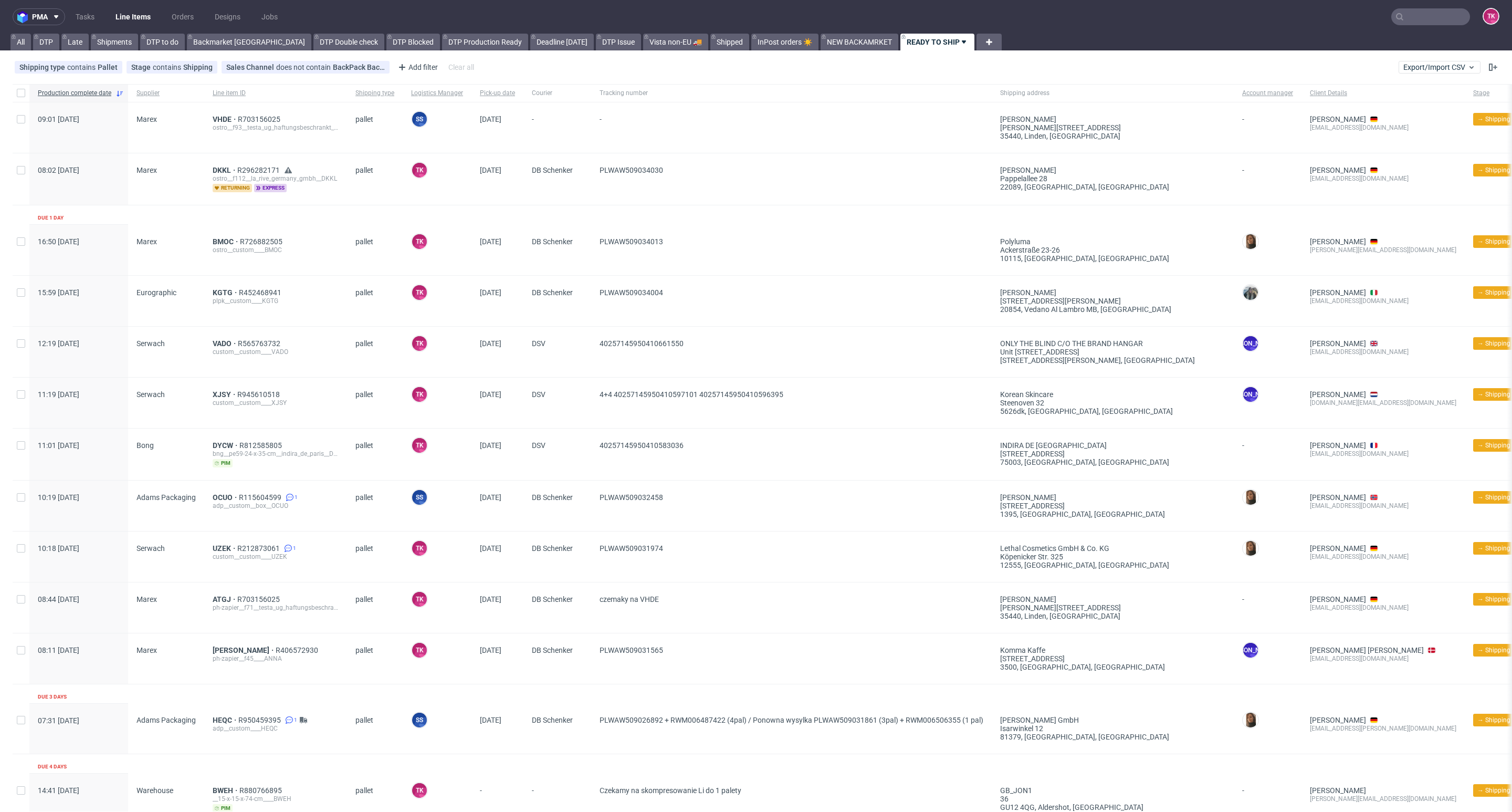
drag, startPoint x: 144, startPoint y: 7, endPoint x: 141, endPoint y: 16, distance: 9.5
click at [141, 12] on nav "pma Tasks Line Items Orders Designs Jobs TK" at bounding box center [756, 17] width 1512 height 33
click at [140, 24] on link "Line Items" at bounding box center [133, 17] width 48 height 17
click at [222, 126] on div "ostro__f93__testa_ug_haftungsbeschrankt__VHDE" at bounding box center [276, 128] width 126 height 9
click at [225, 114] on div "VHDE R703156025 ostro__f93__testa_ug_haftungsbeschrankt__VHDE" at bounding box center [275, 127] width 143 height 50
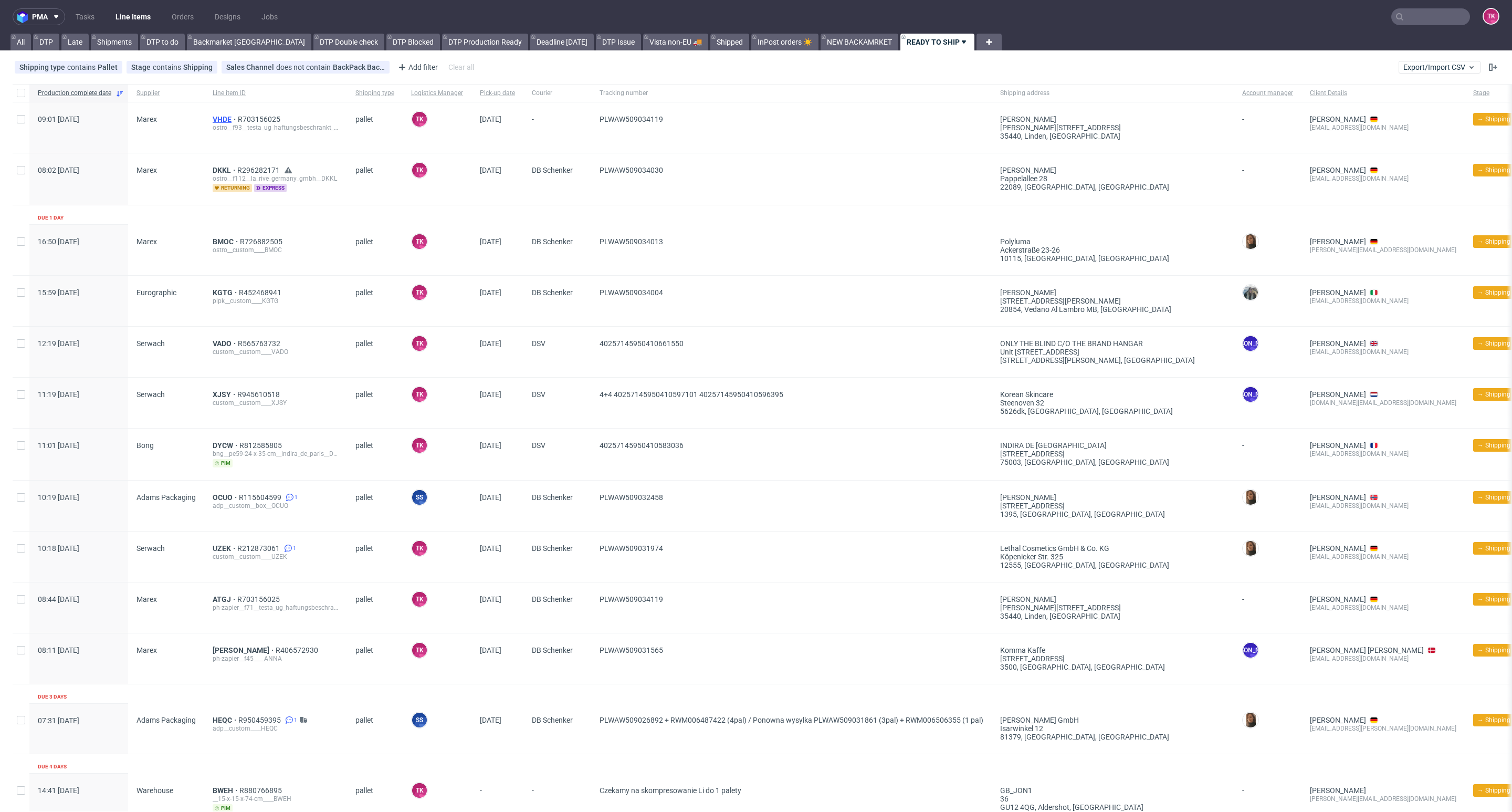
click at [225, 120] on span "VHDE" at bounding box center [225, 119] width 25 height 9
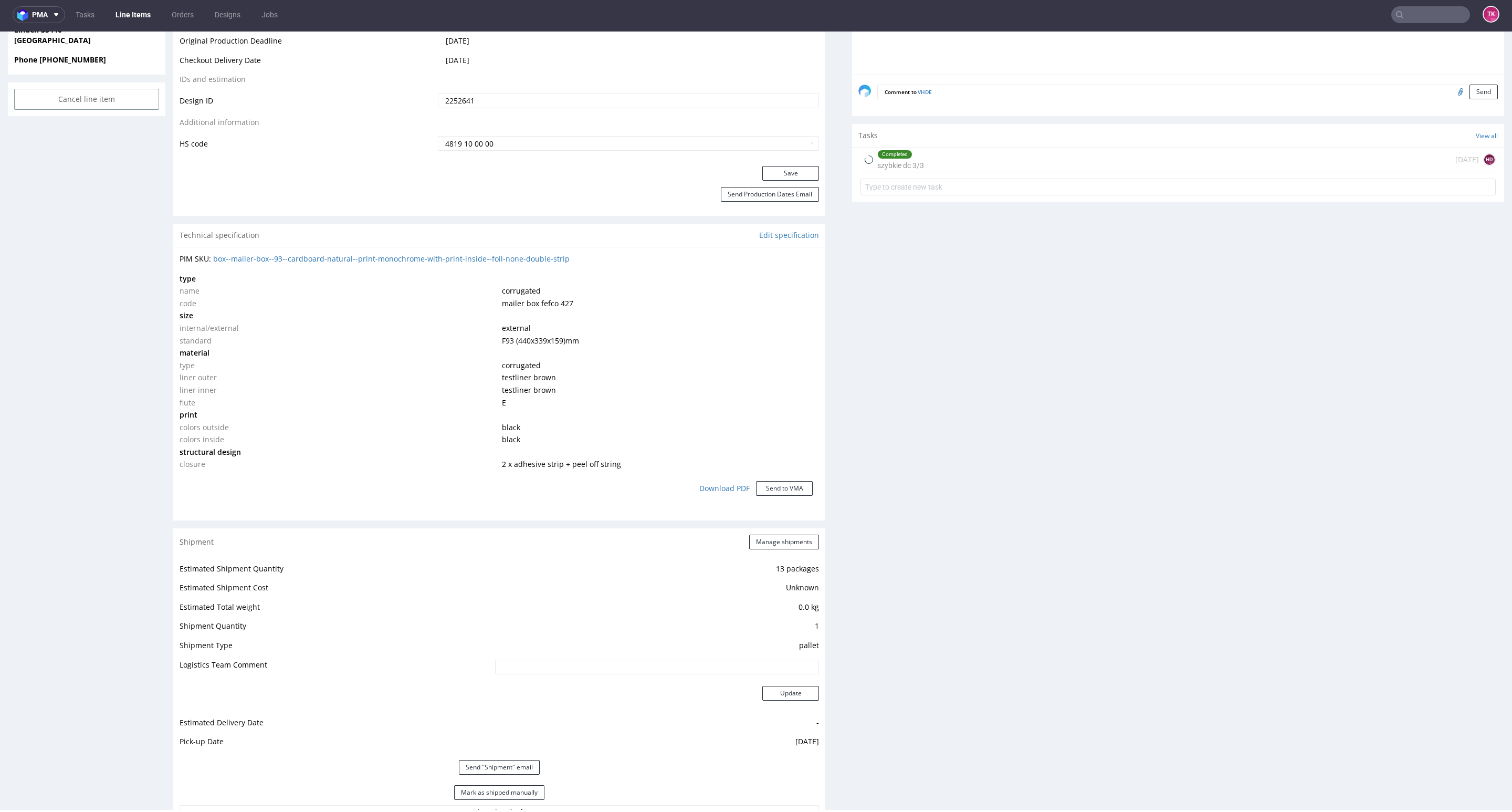
scroll to position [715, 0]
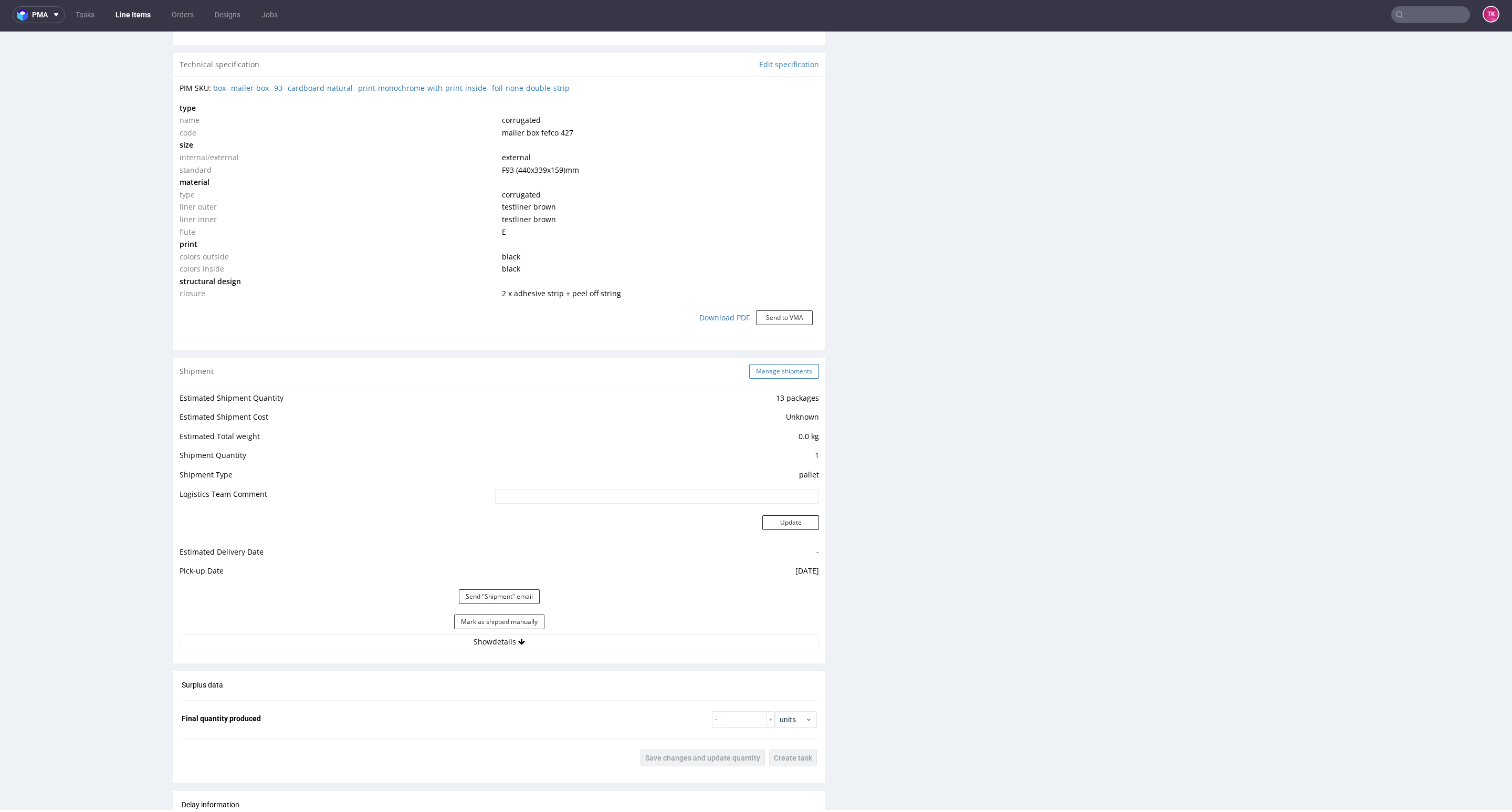
click at [765, 372] on button "Manage shipments" at bounding box center [784, 371] width 70 height 15
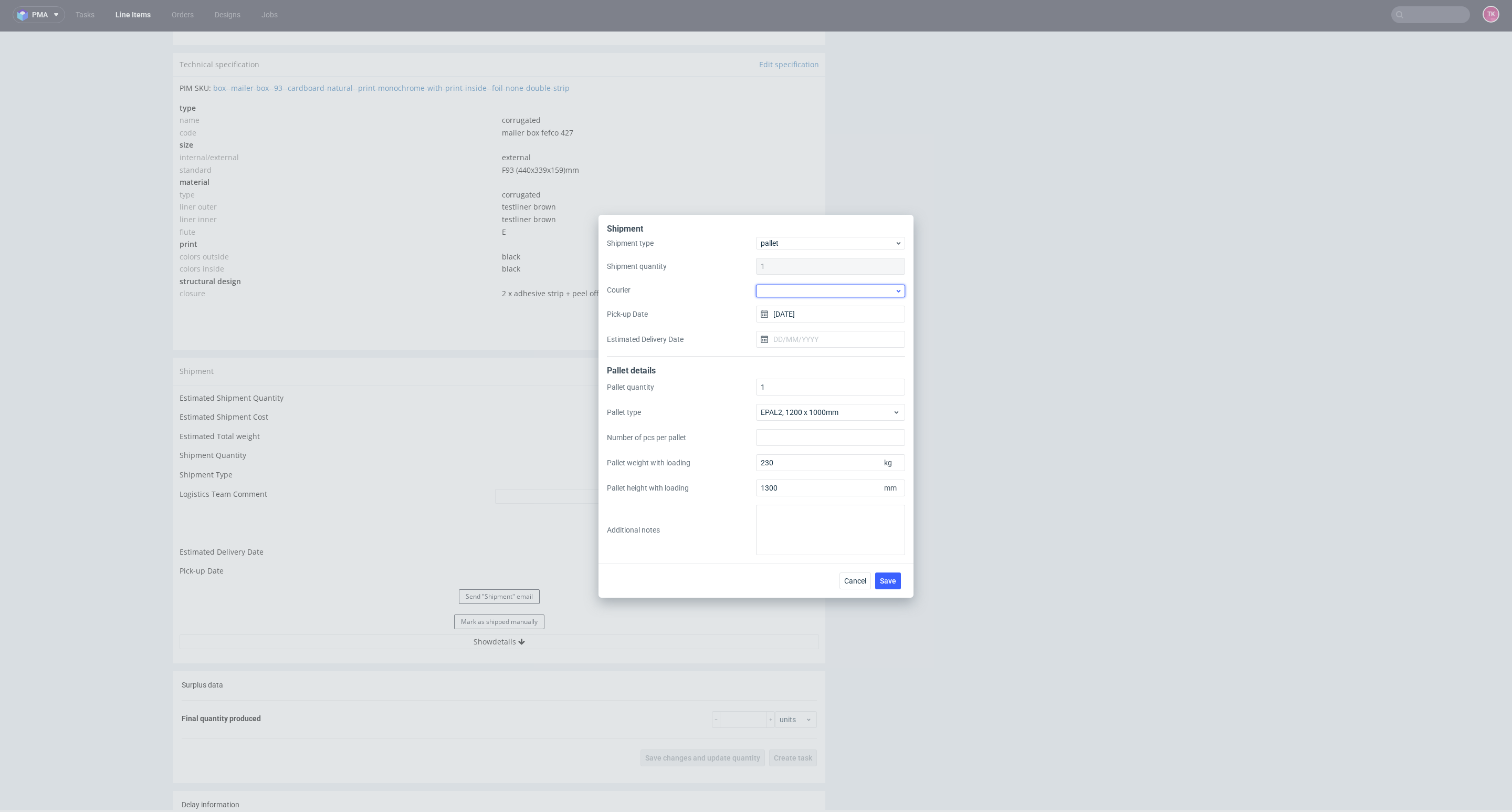
click at [804, 296] on div at bounding box center [830, 290] width 149 height 12
click at [818, 361] on div "DHL UK" at bounding box center [831, 369] width 141 height 19
click at [806, 292] on span "DHL UK" at bounding box center [827, 290] width 134 height 10
click at [819, 350] on div "DB Schenker" at bounding box center [831, 350] width 141 height 19
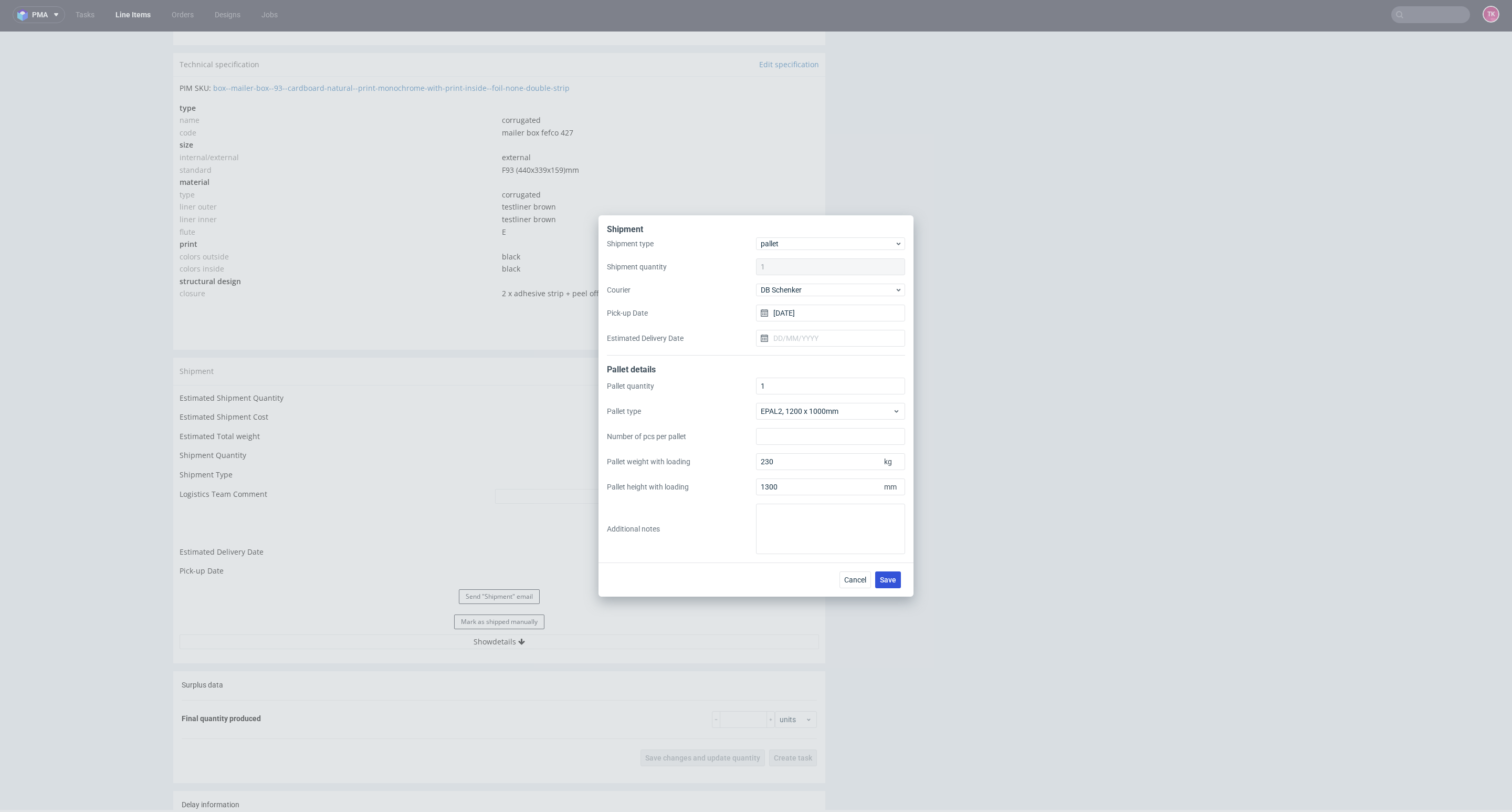
click at [893, 578] on span "Save" at bounding box center [888, 580] width 16 height 7
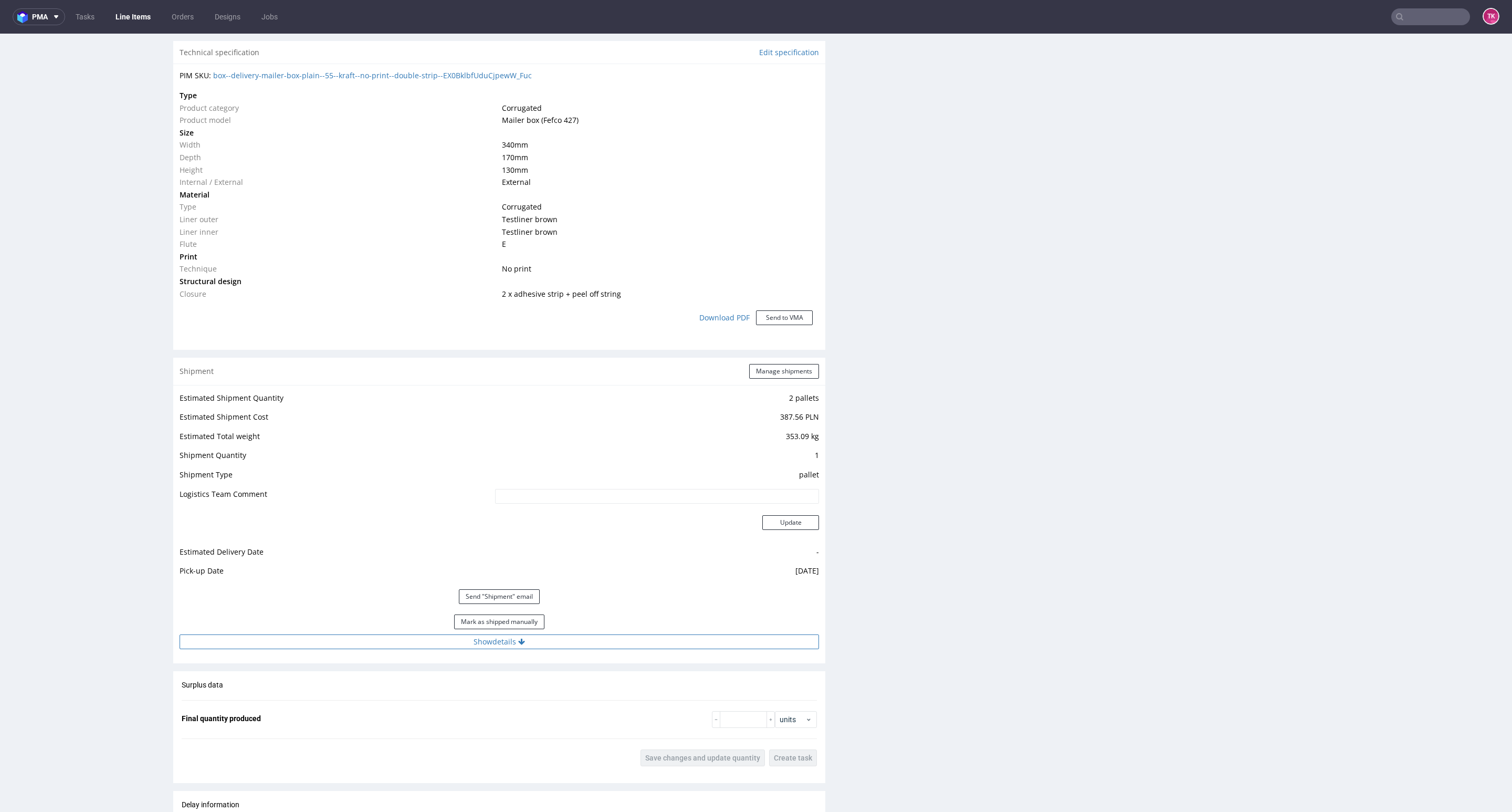
scroll to position [866, 0]
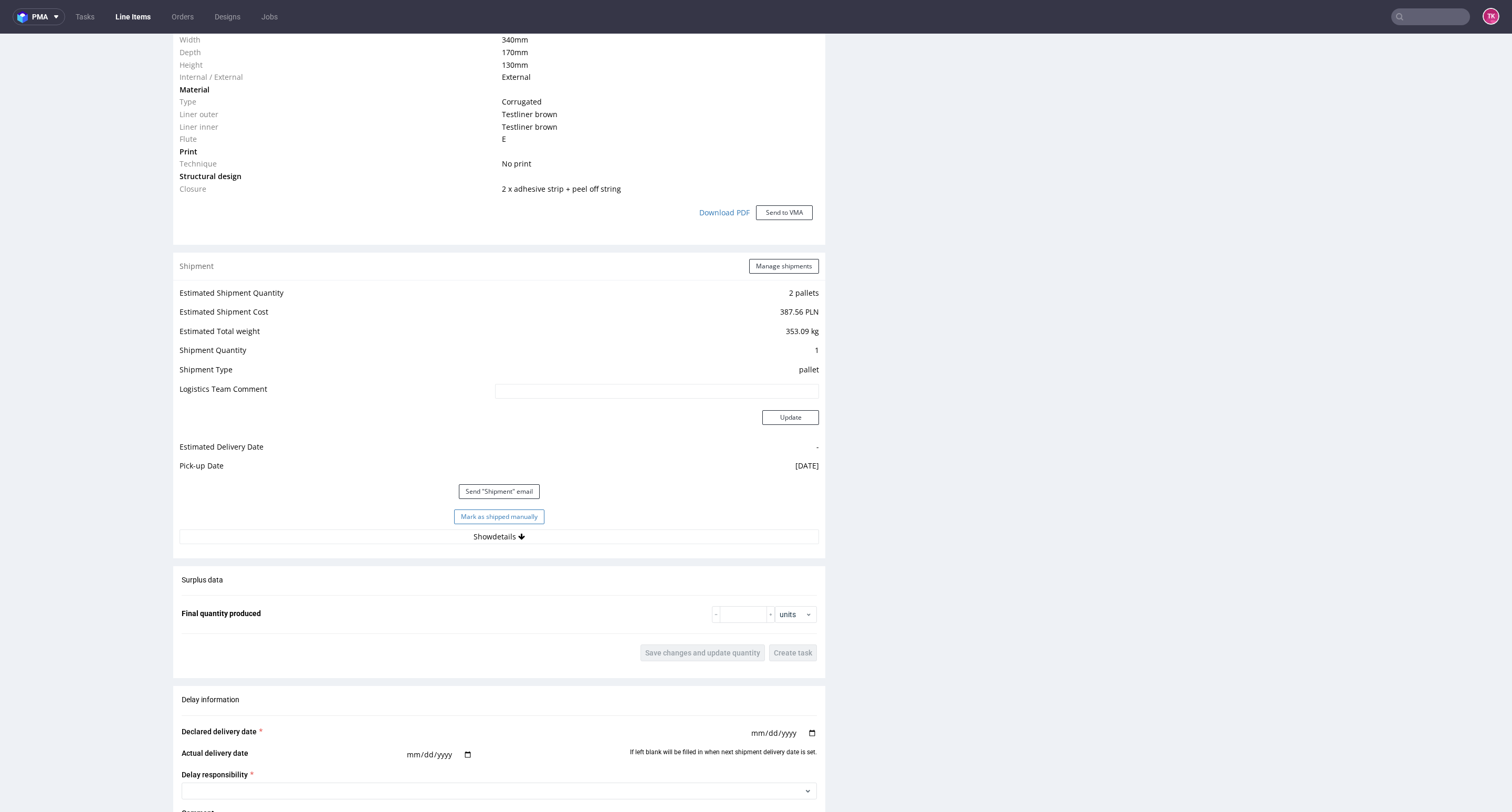
click at [530, 520] on button "Mark as shipped manually" at bounding box center [499, 517] width 90 height 15
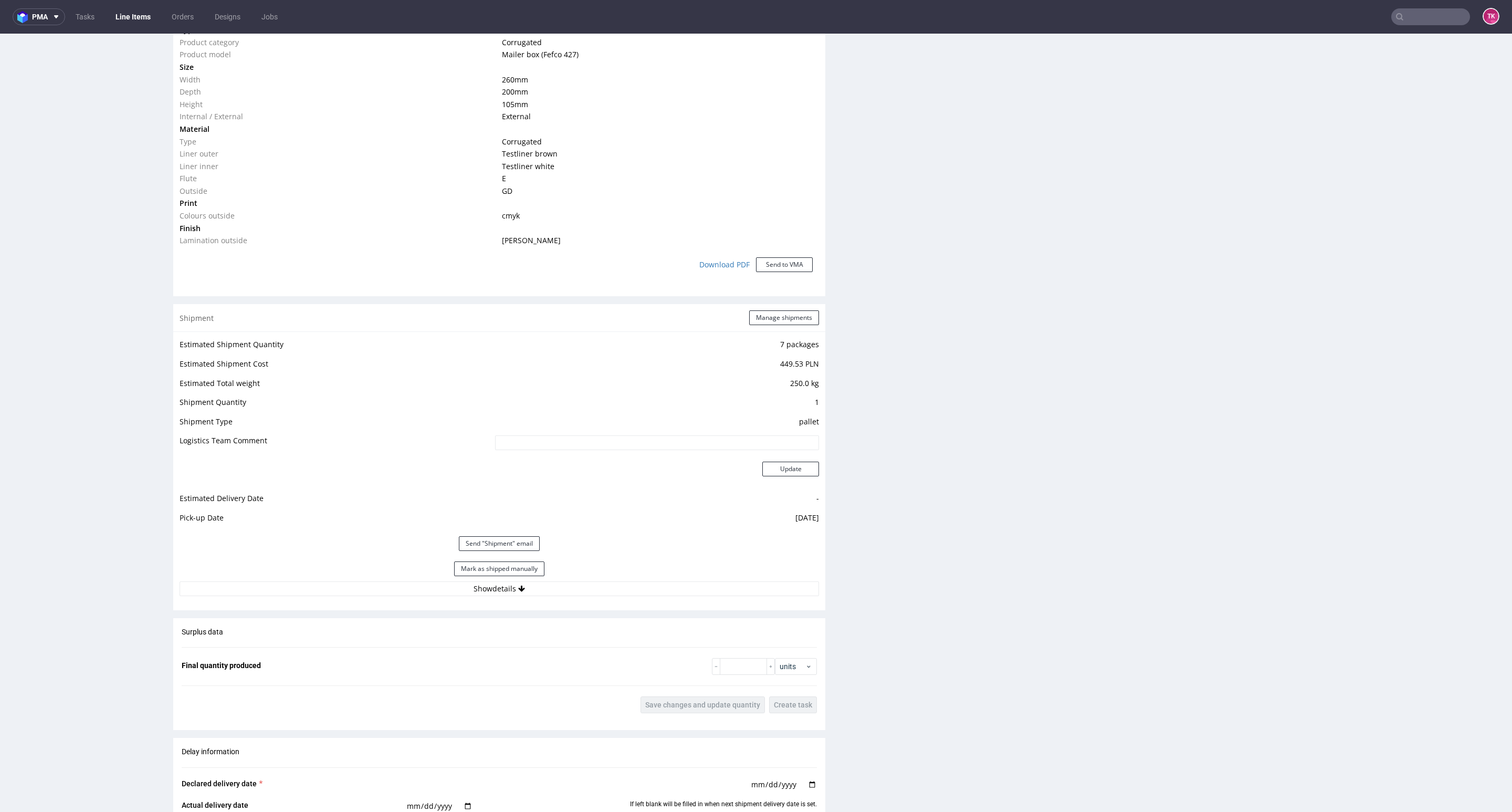
scroll to position [866, 0]
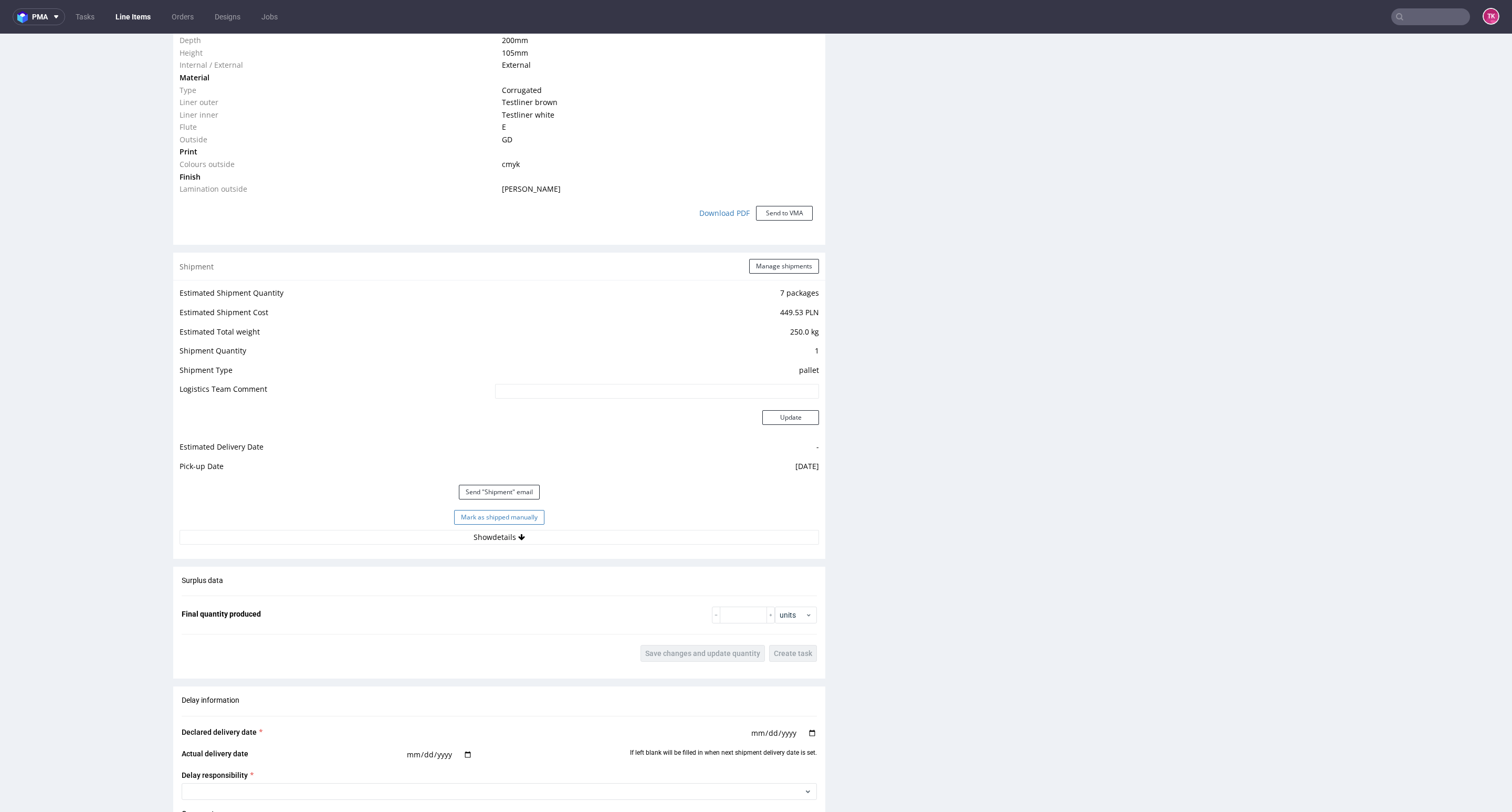
click at [504, 523] on button "Mark as shipped manually" at bounding box center [499, 517] width 90 height 15
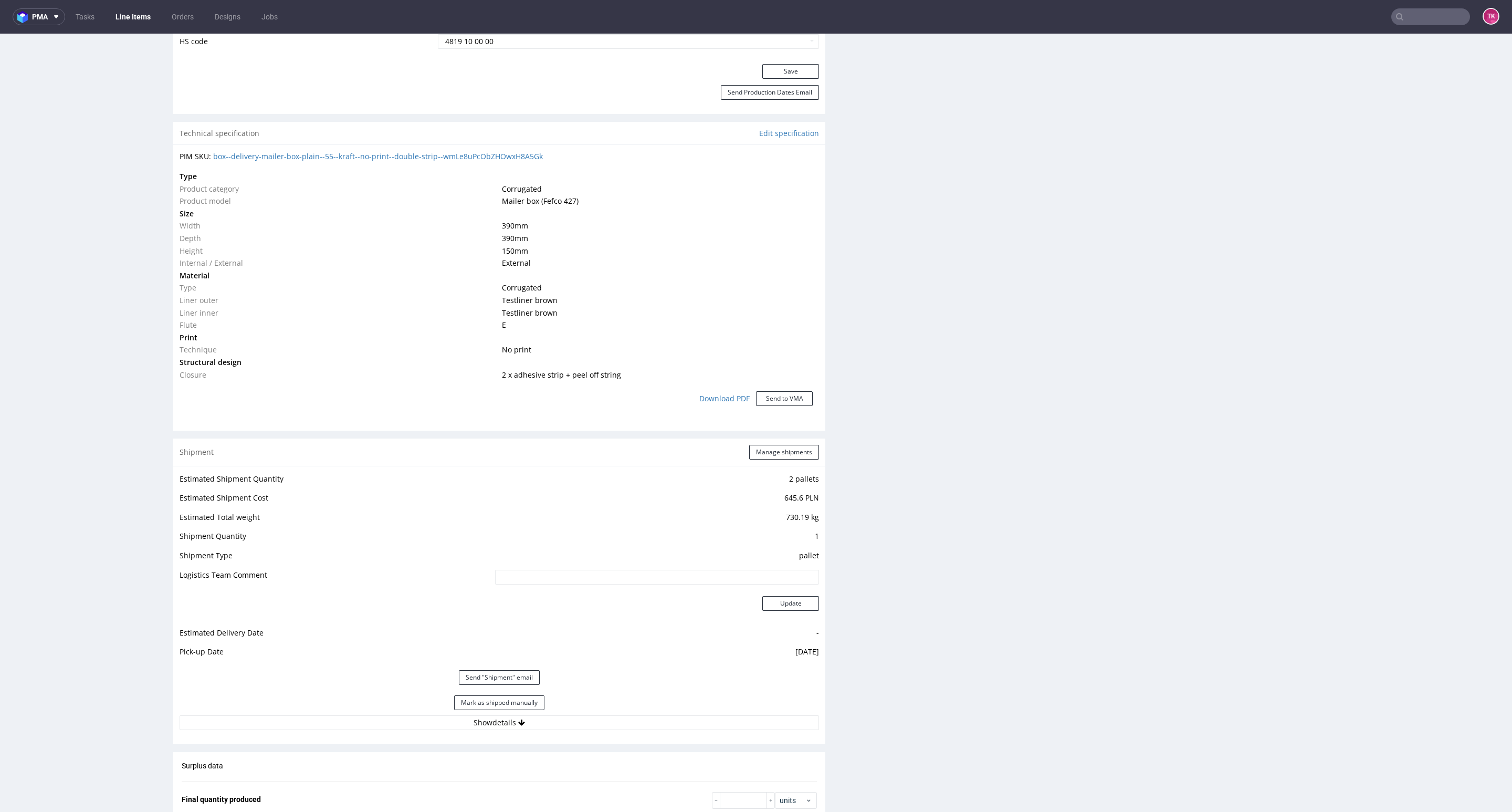
scroll to position [709, 0]
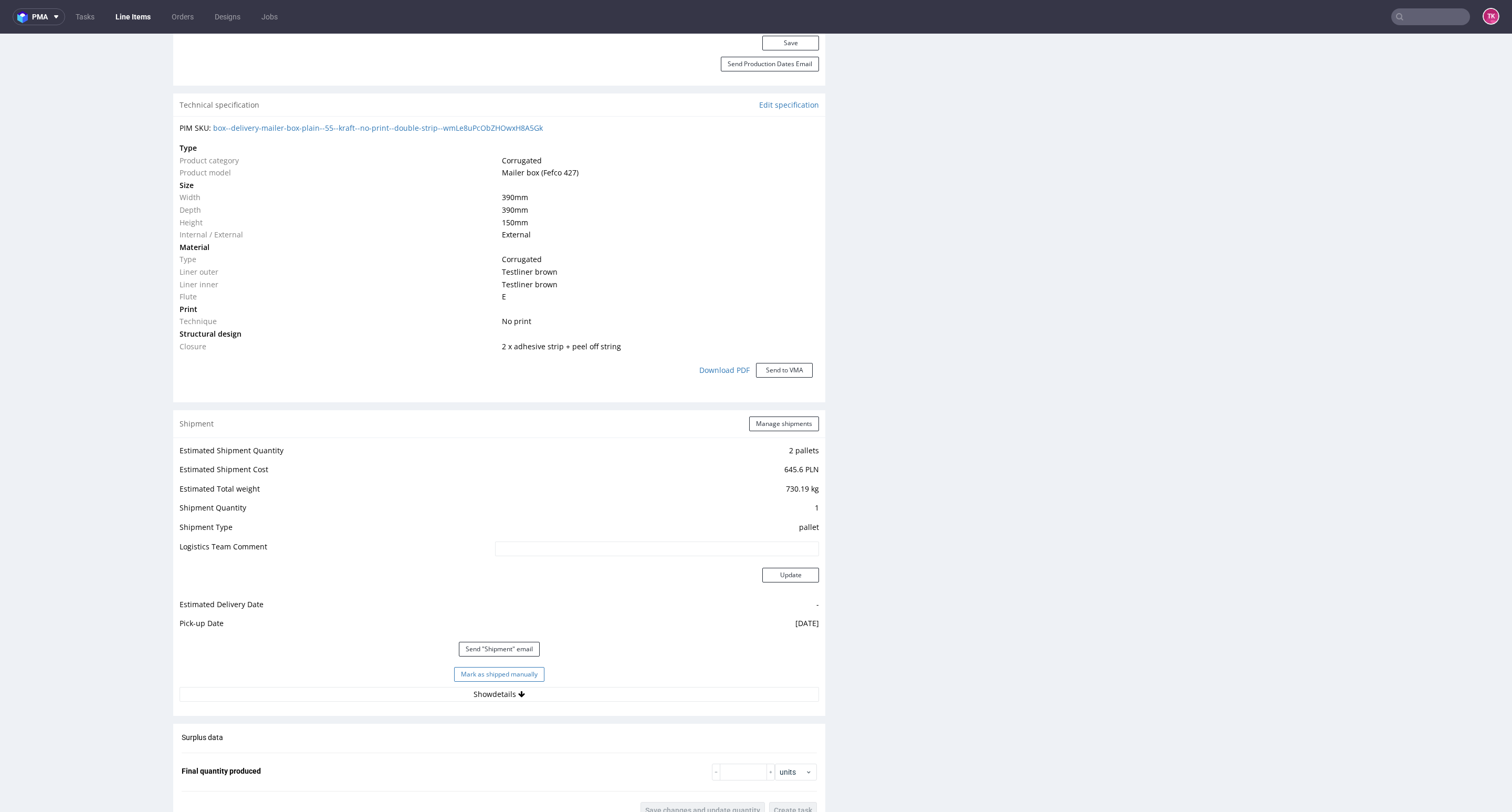
click at [496, 677] on button "Mark as shipped manually" at bounding box center [499, 674] width 90 height 15
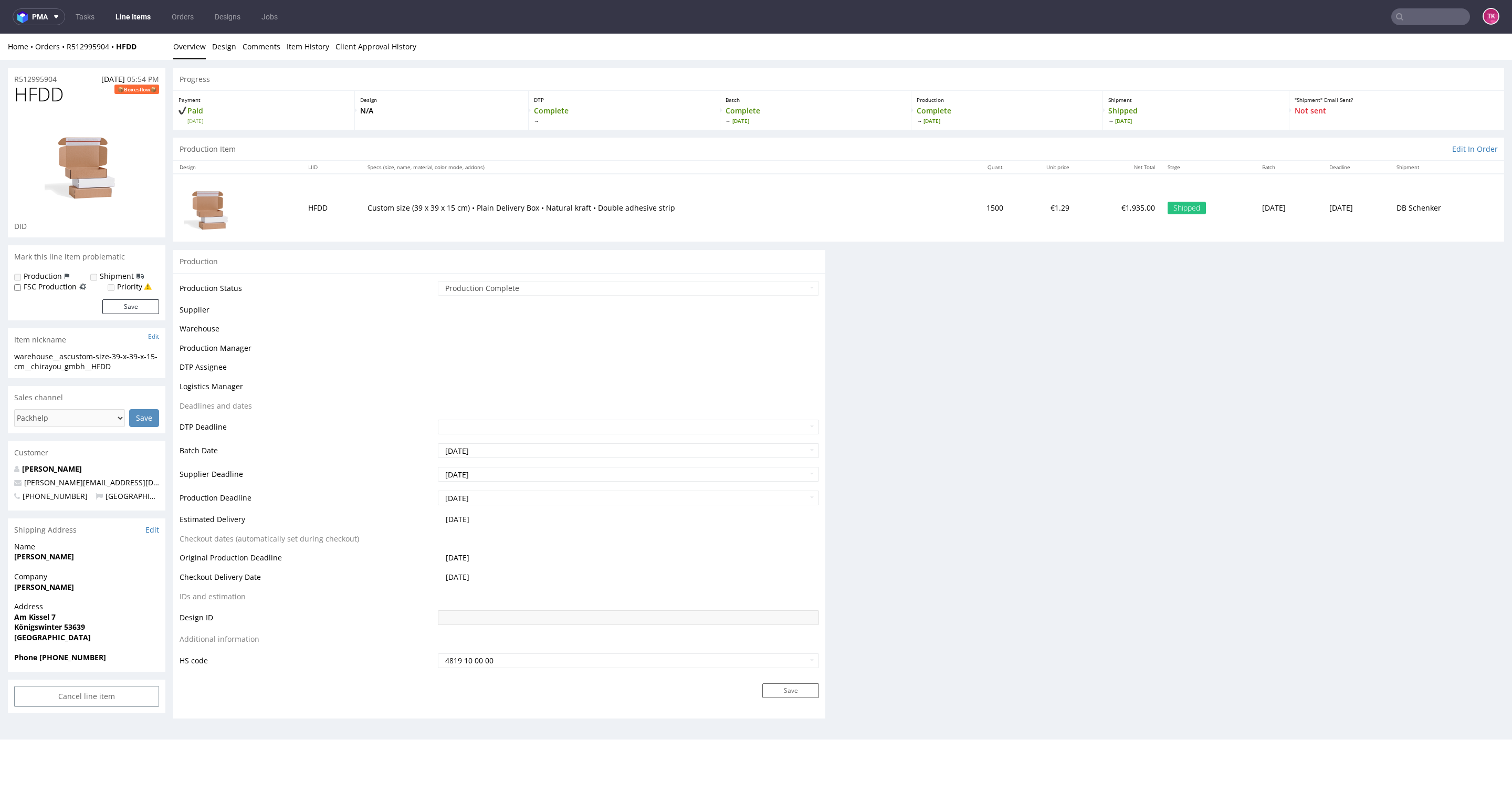
scroll to position [0, 0]
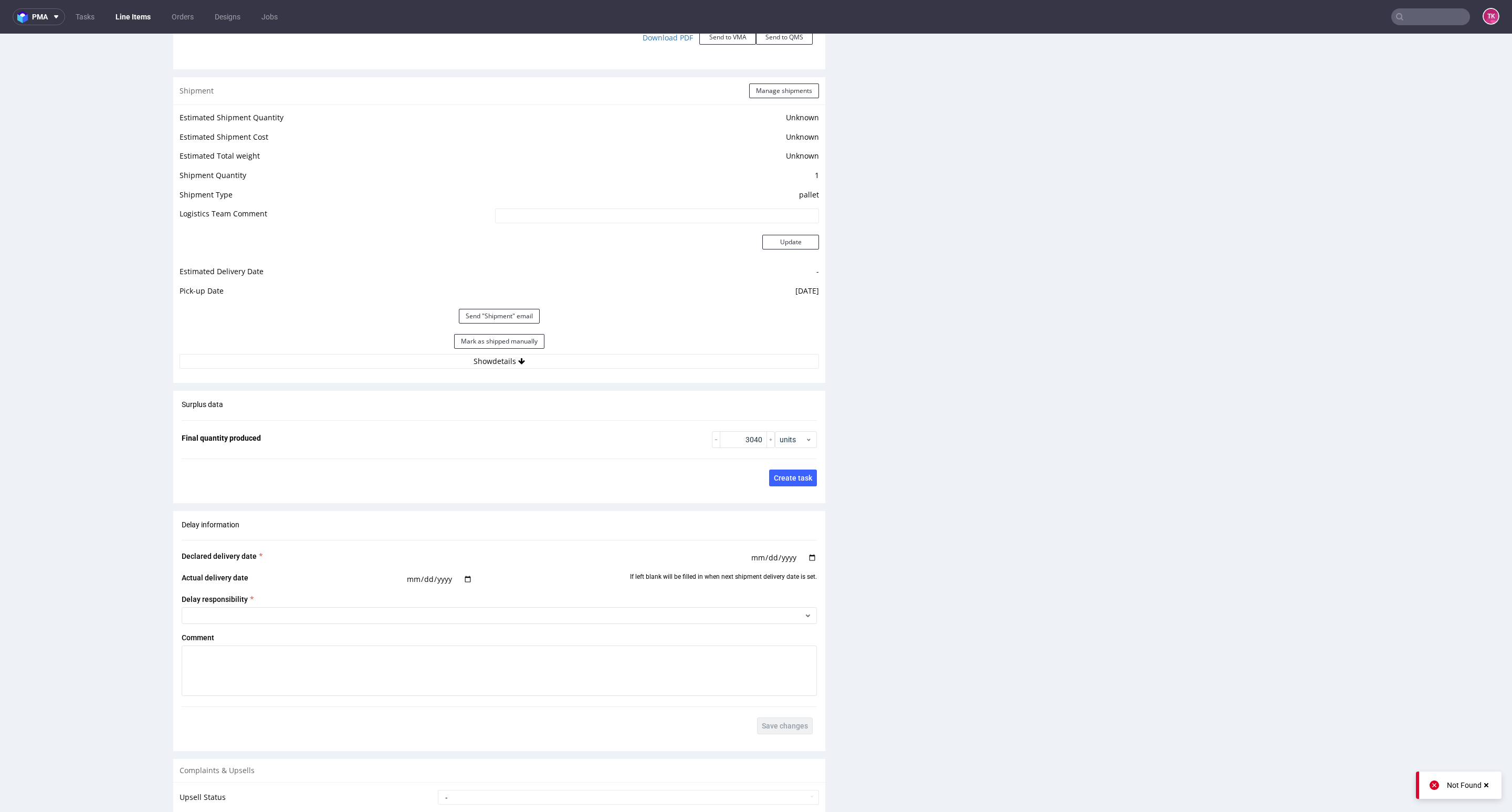
scroll to position [1219, 0]
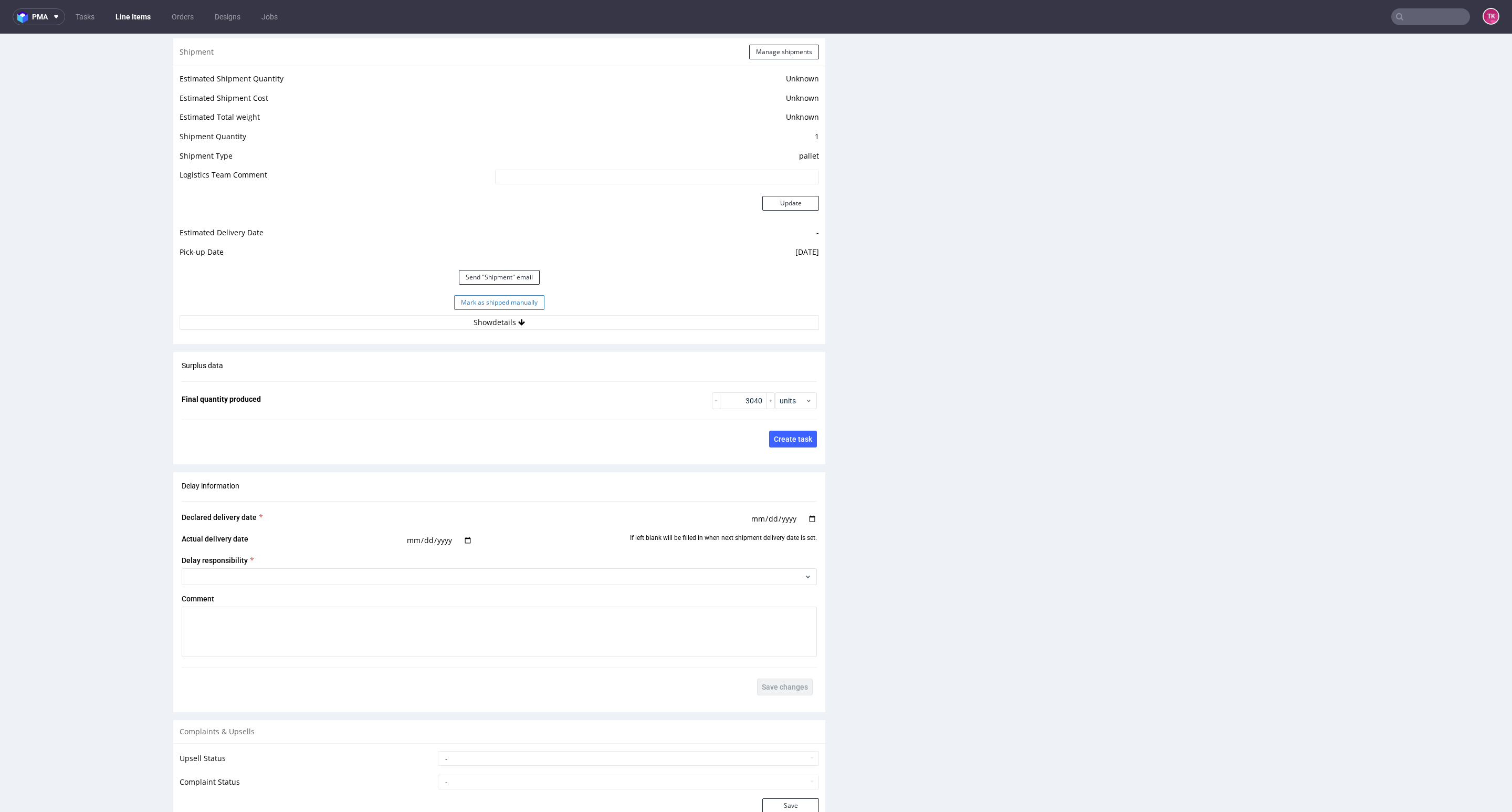
click at [514, 305] on button "Mark as shipped manually" at bounding box center [499, 303] width 90 height 15
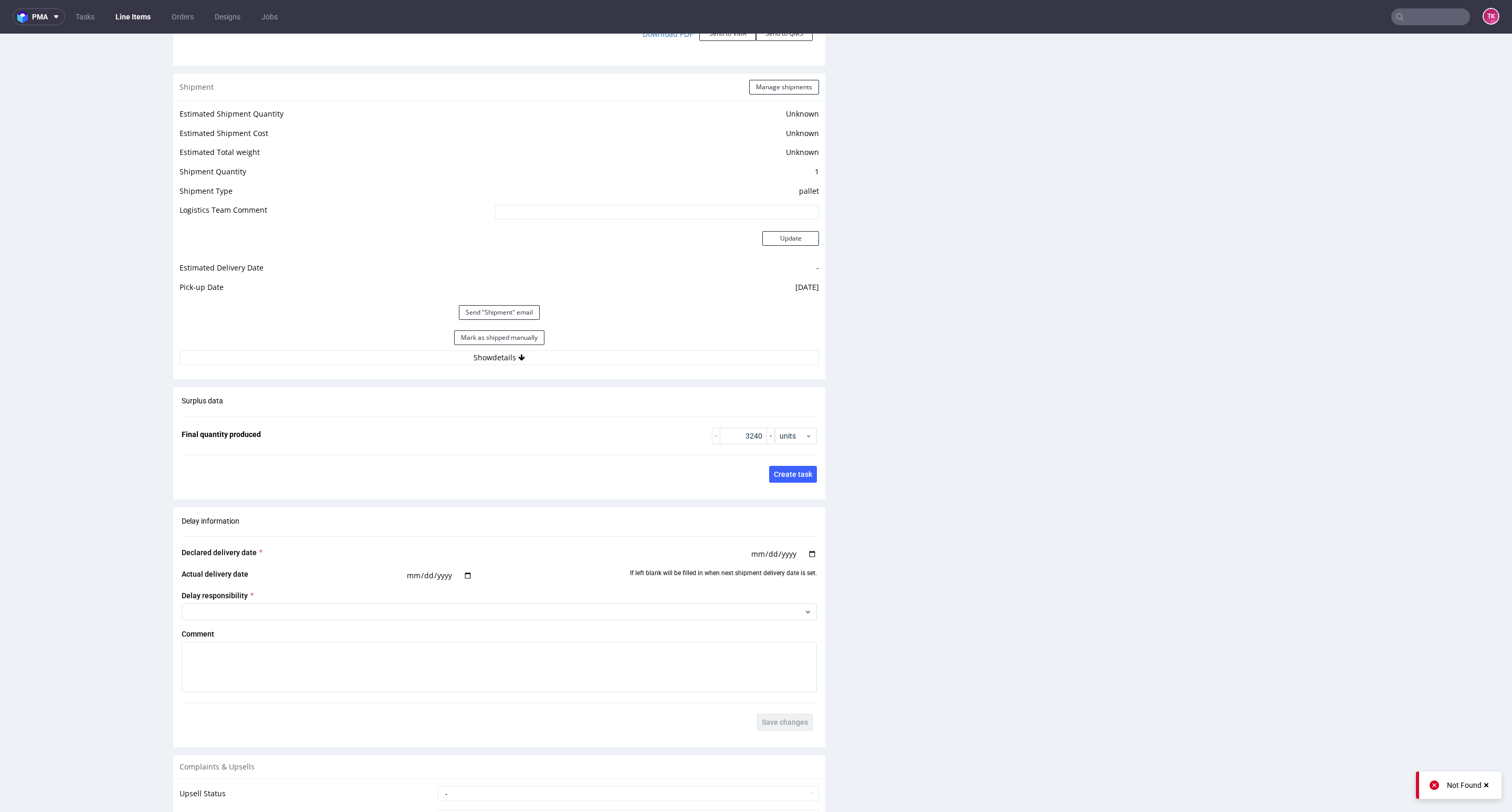
scroll to position [1182, 0]
click at [525, 328] on button "Mark as shipped manually" at bounding box center [499, 333] width 90 height 15
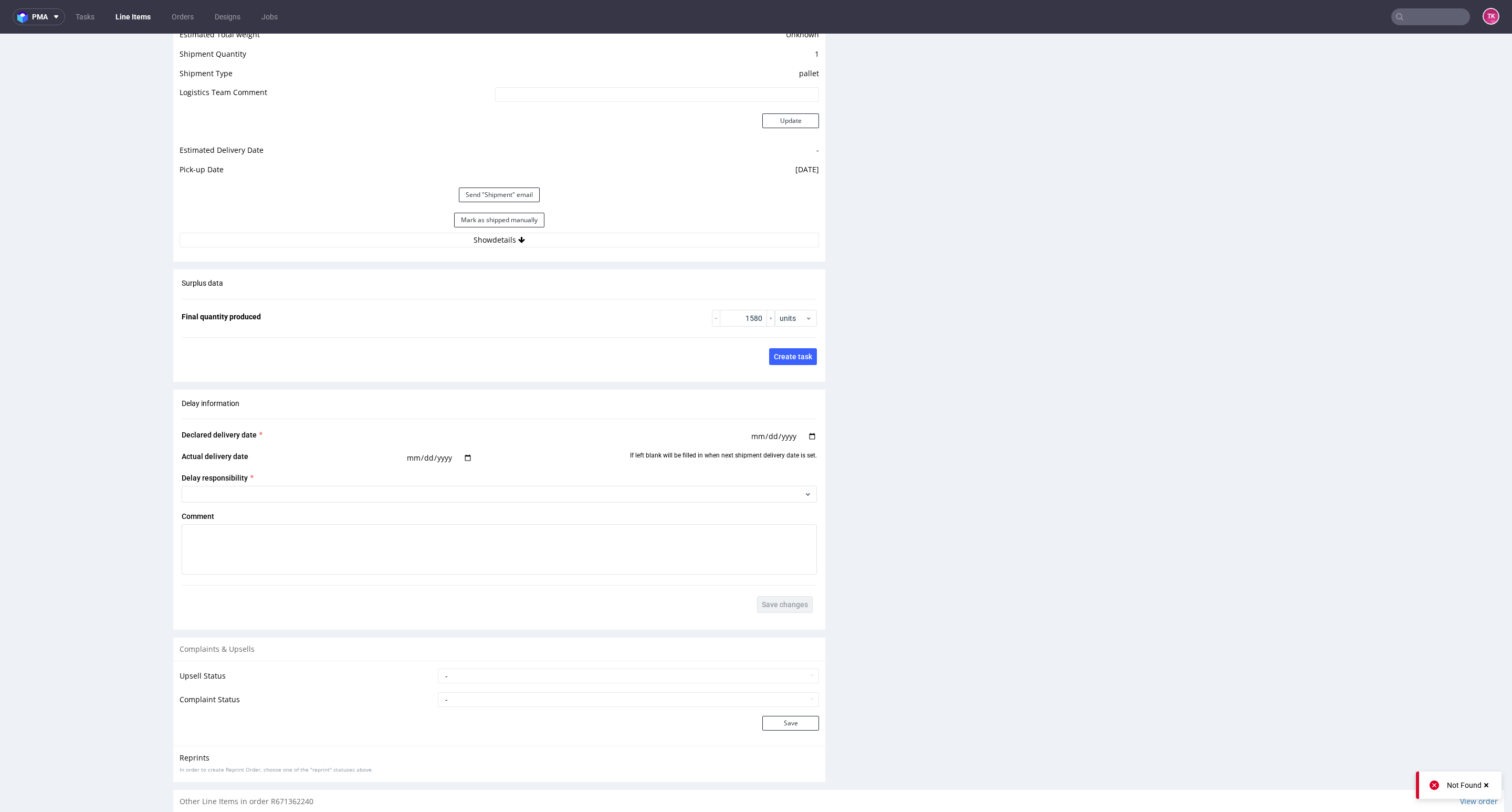
scroll to position [1304, 0]
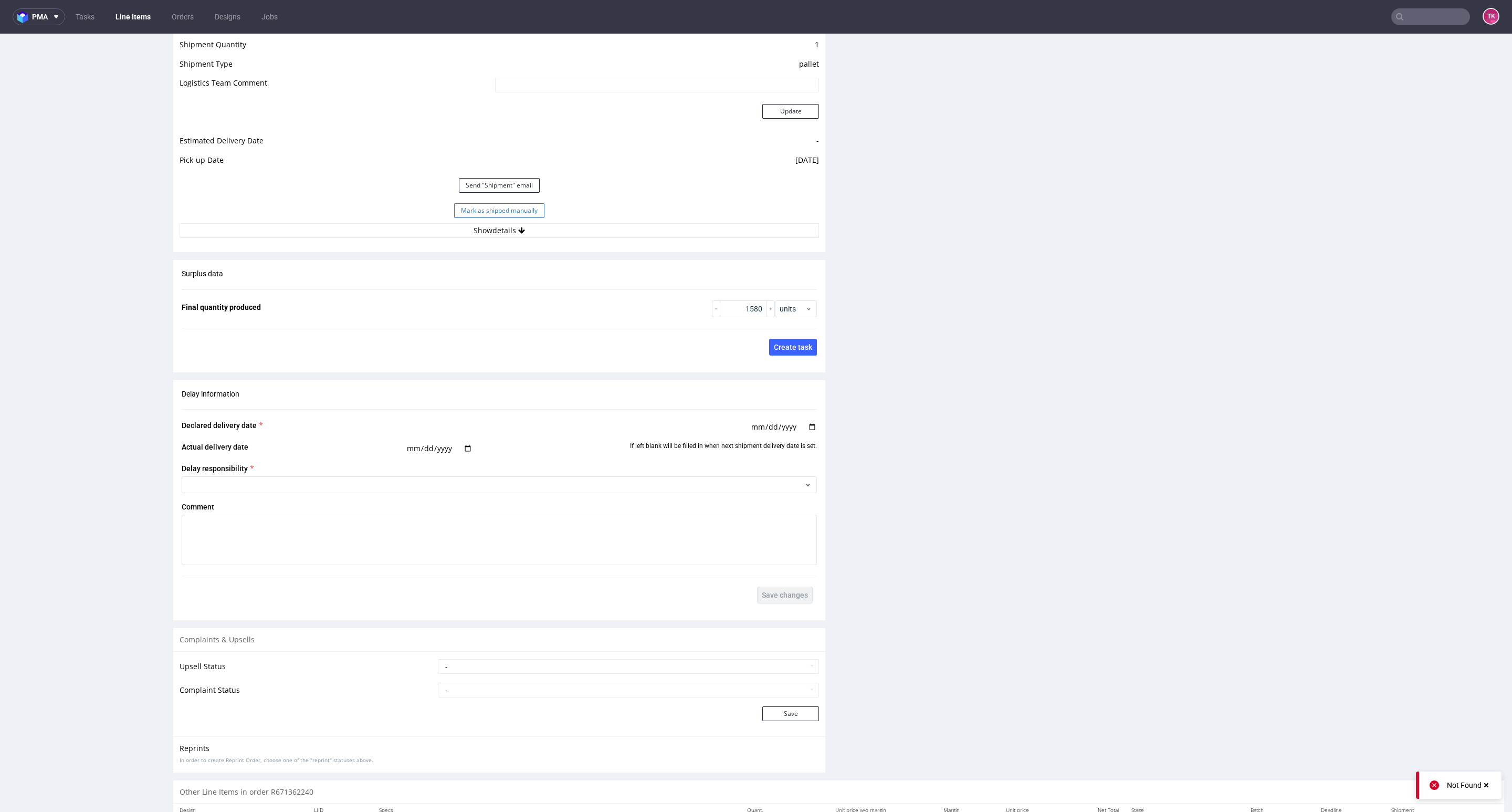
click at [512, 213] on button "Mark as shipped manually" at bounding box center [499, 210] width 90 height 15
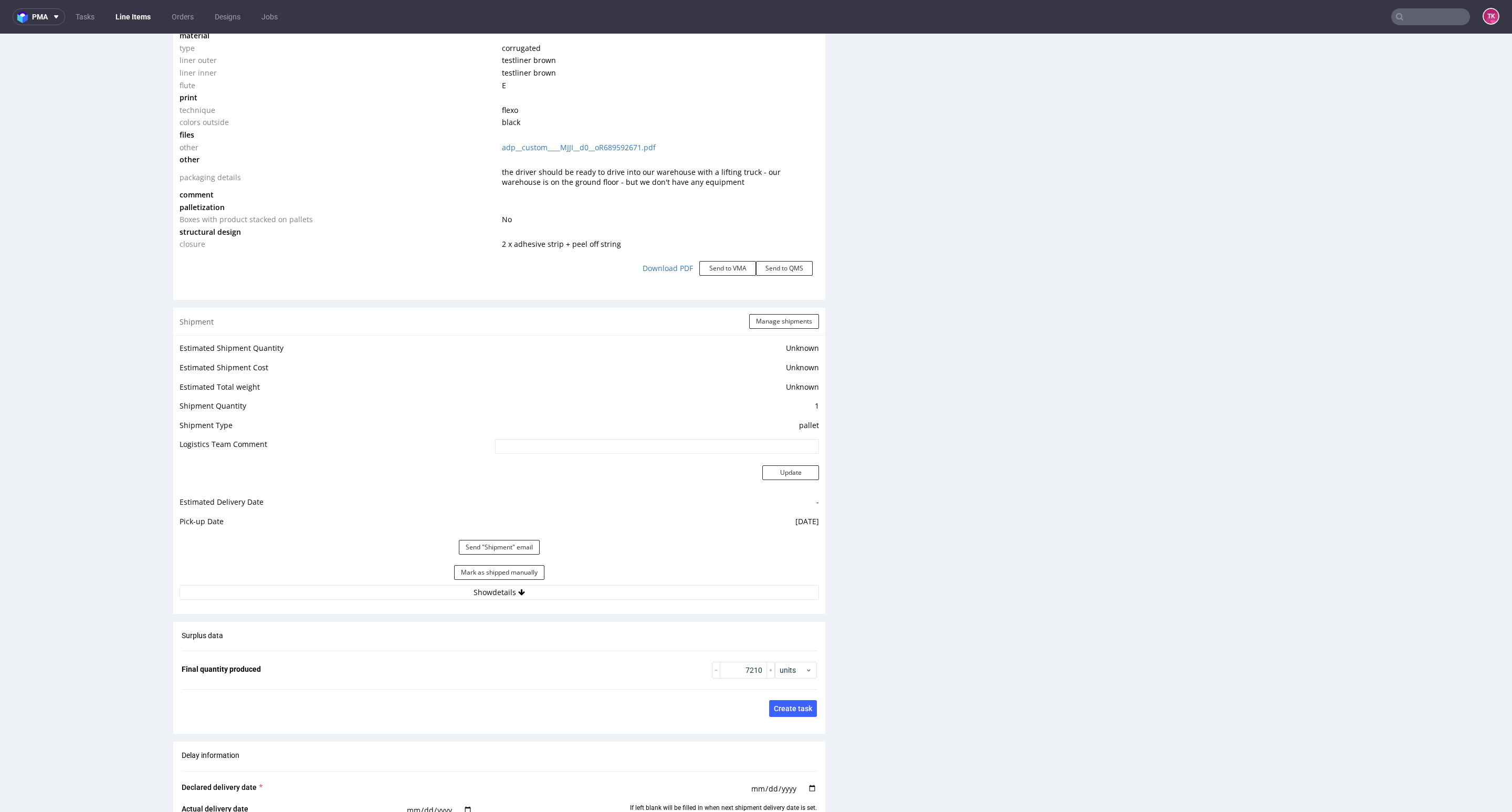
scroll to position [1418, 0]
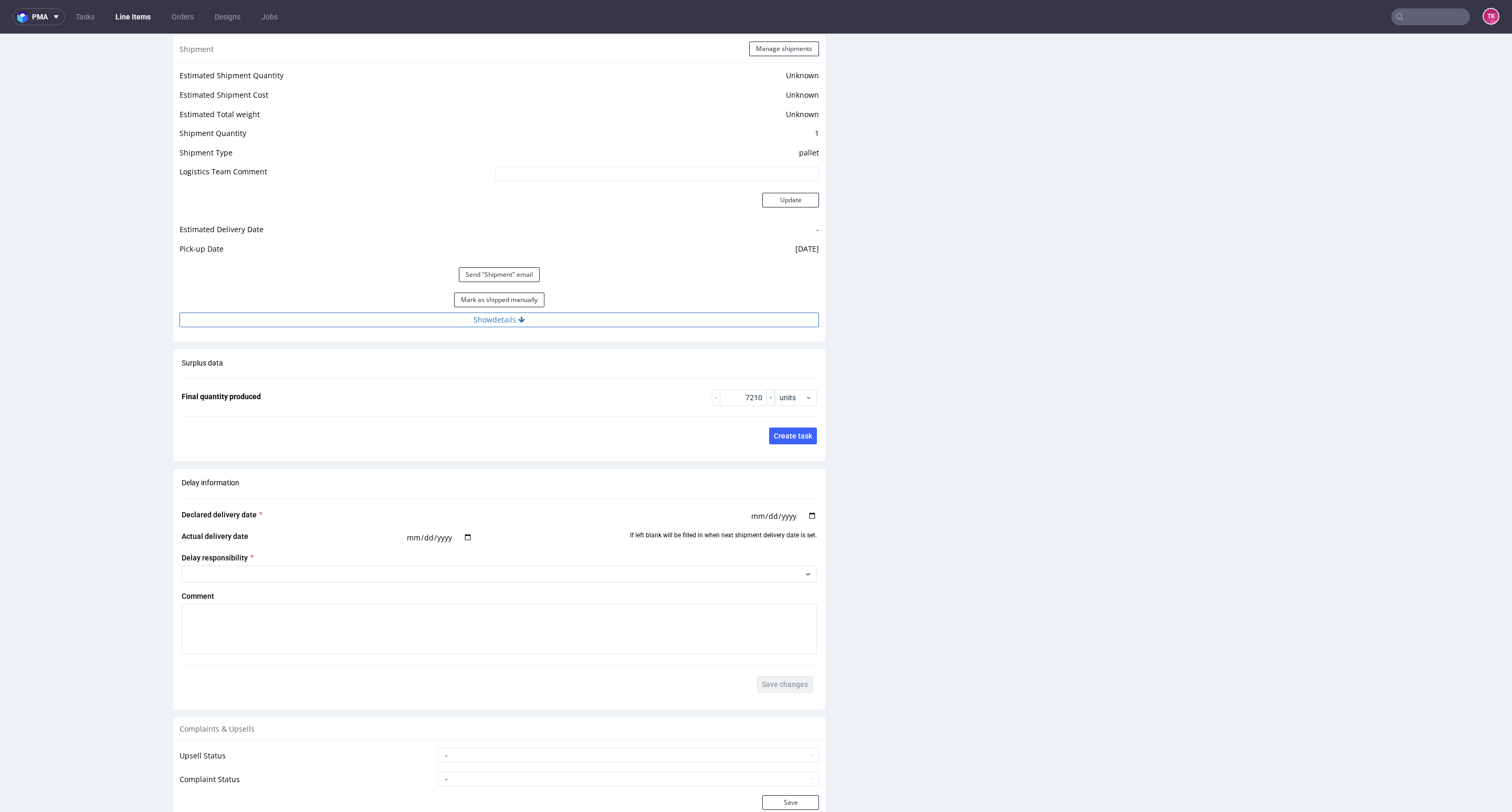
drag, startPoint x: 764, startPoint y: 305, endPoint x: 761, endPoint y: 323, distance: 18.2
click at [763, 317] on div "Estimated Shipment Quantity Unknown Estimated Shipment Cost Unknown Estimated T…" at bounding box center [499, 197] width 652 height 271
click at [763, 323] on button "Show details" at bounding box center [498, 320] width 639 height 15
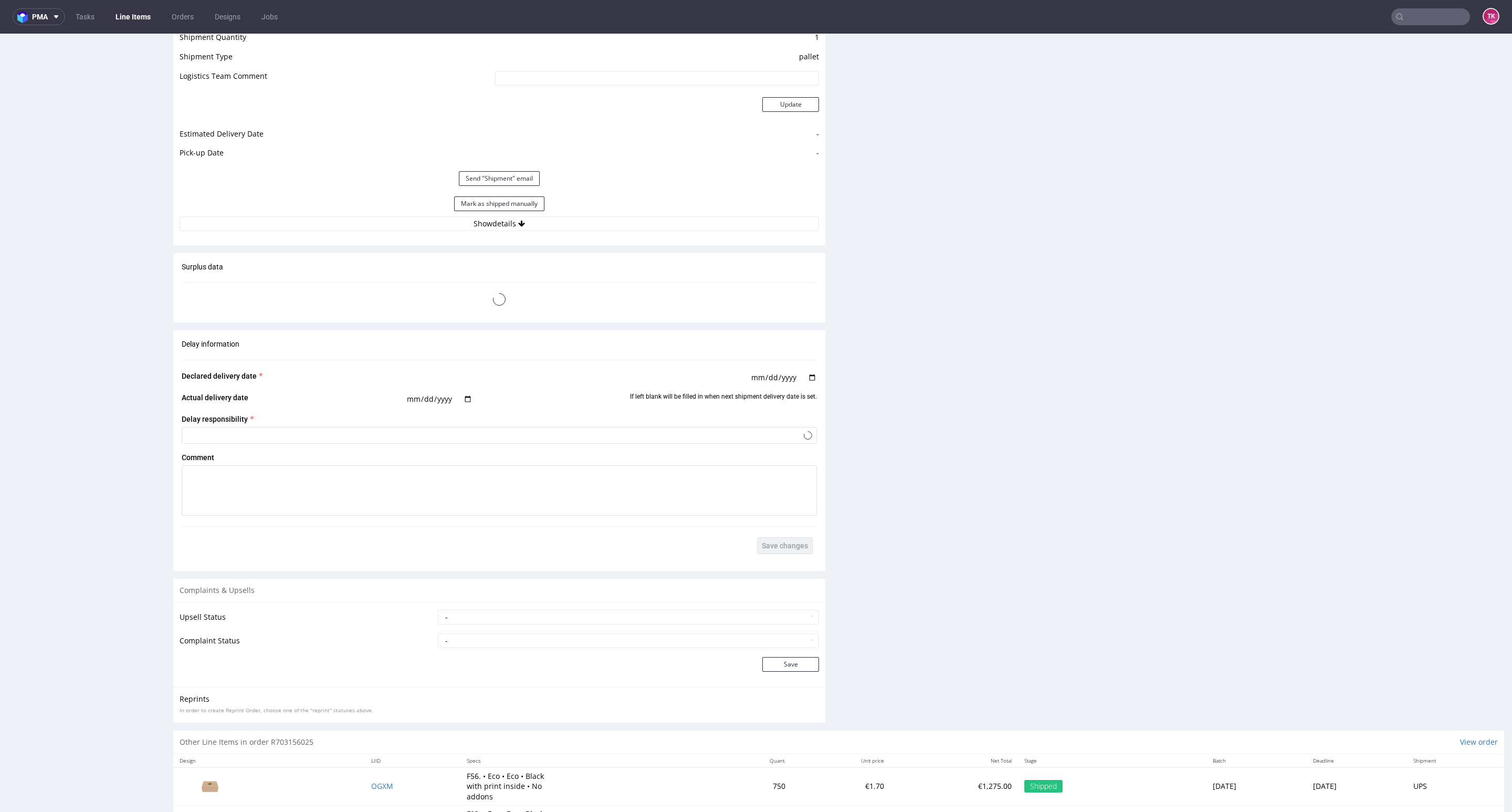
scroll to position [1306, 0]
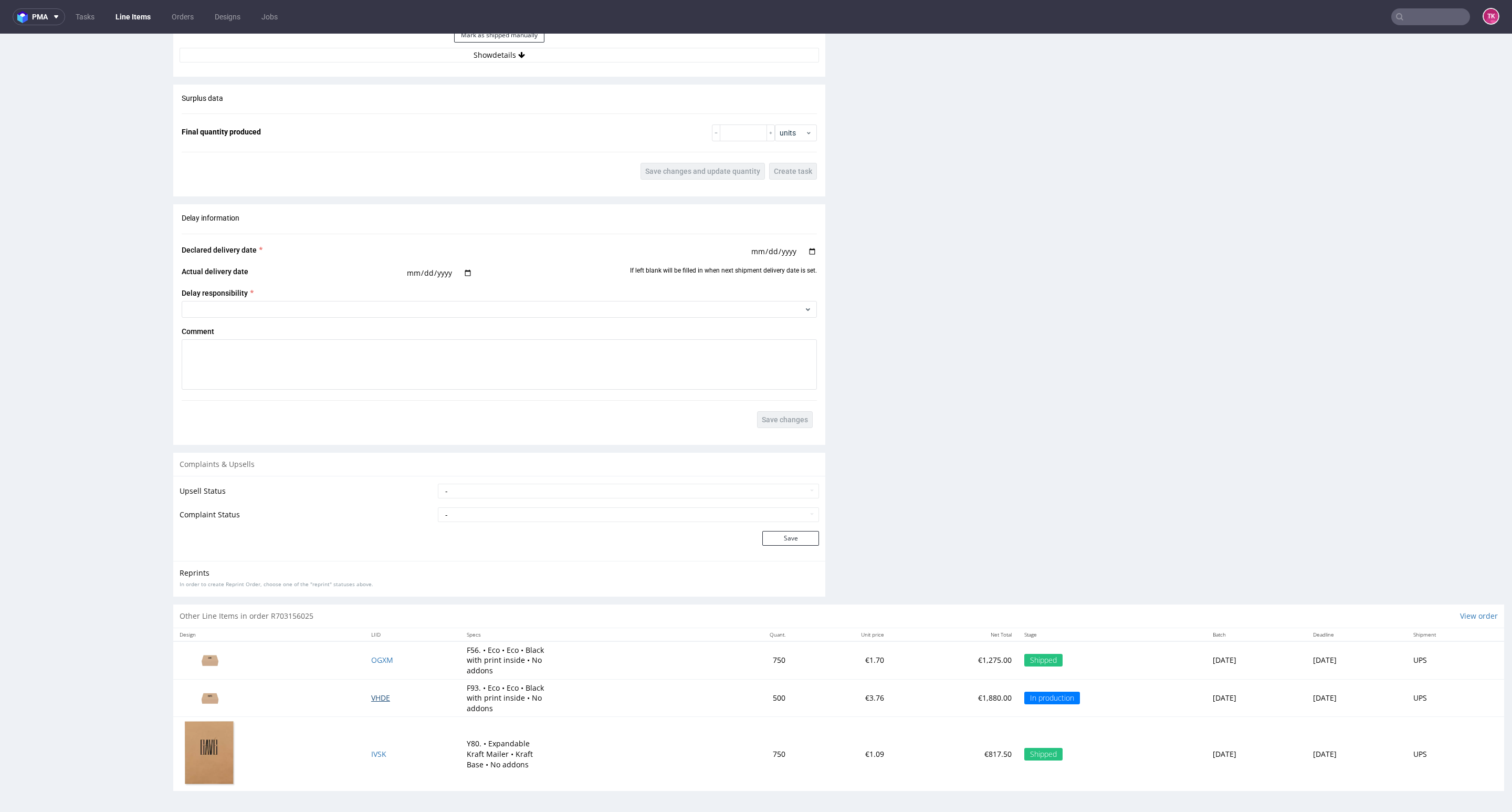
click at [371, 702] on span "VHDE" at bounding box center [381, 697] width 19 height 10
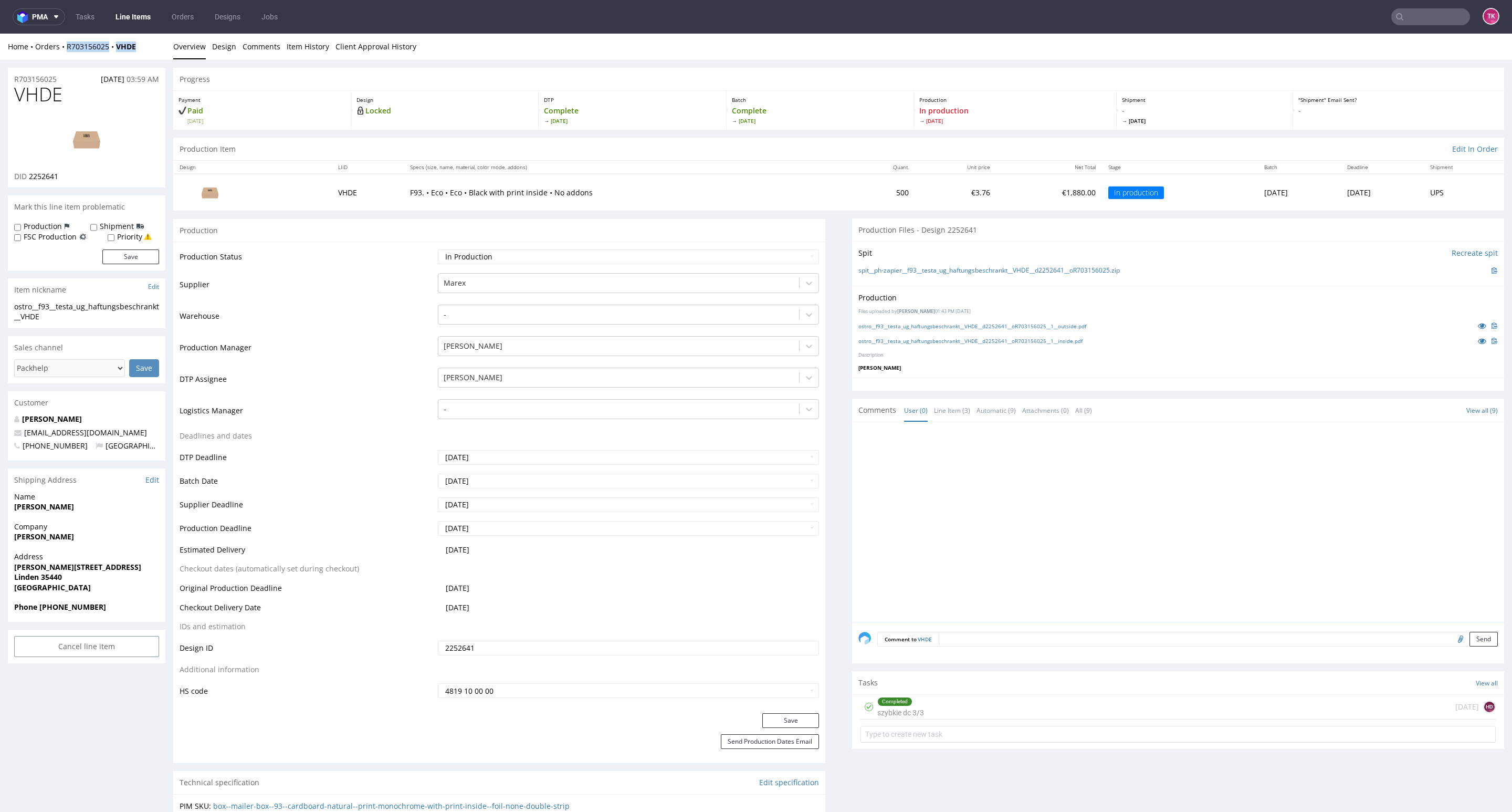
drag, startPoint x: 145, startPoint y: 38, endPoint x: 67, endPoint y: 52, distance: 79.2
click at [66, 54] on div "Home Orders R703156025 VHDE Overview Design Comments Item History Client Approv…" at bounding box center [756, 46] width 1512 height 26
copy div "R703156025 VHDE"
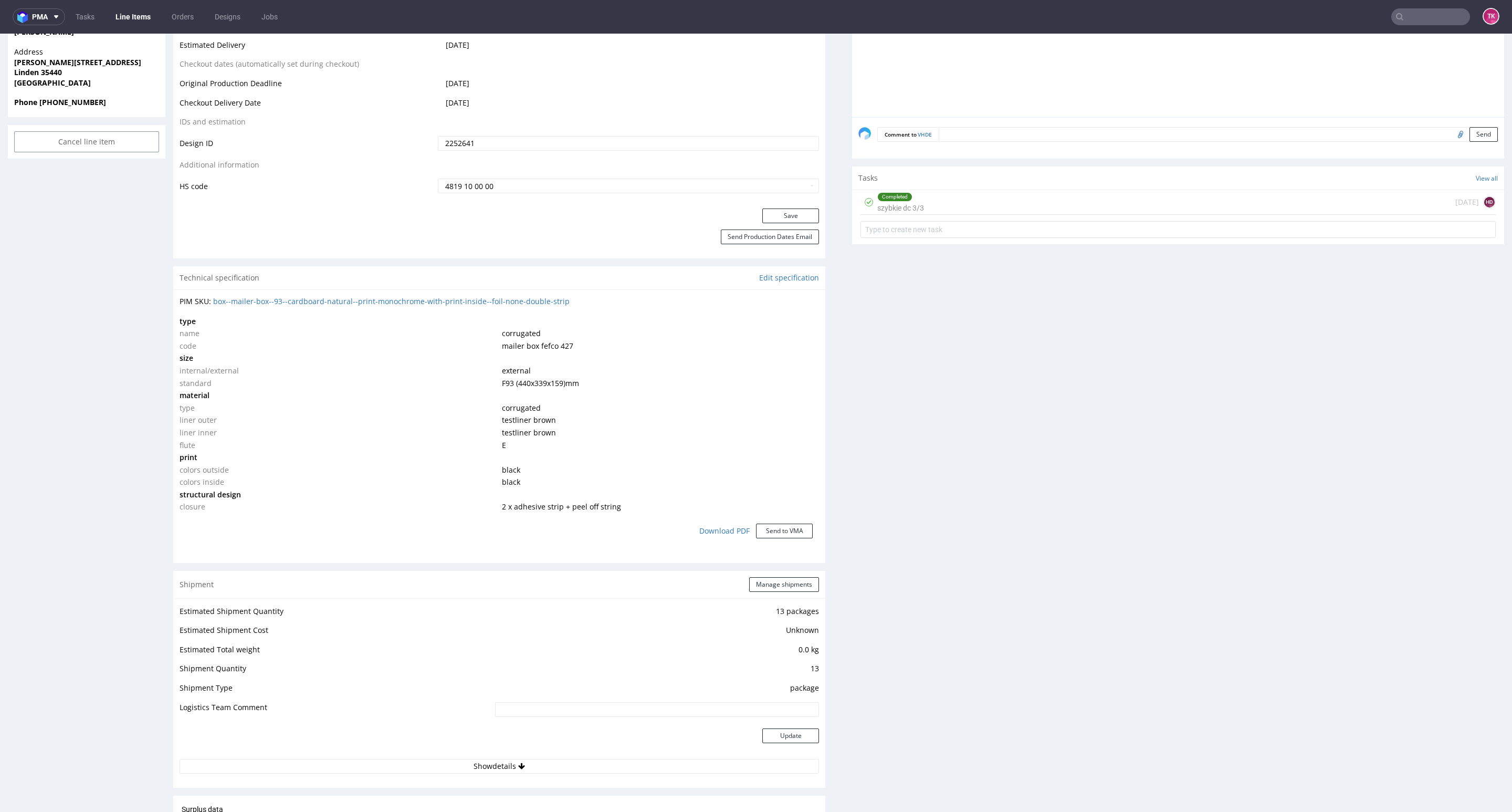
scroll to position [630, 0]
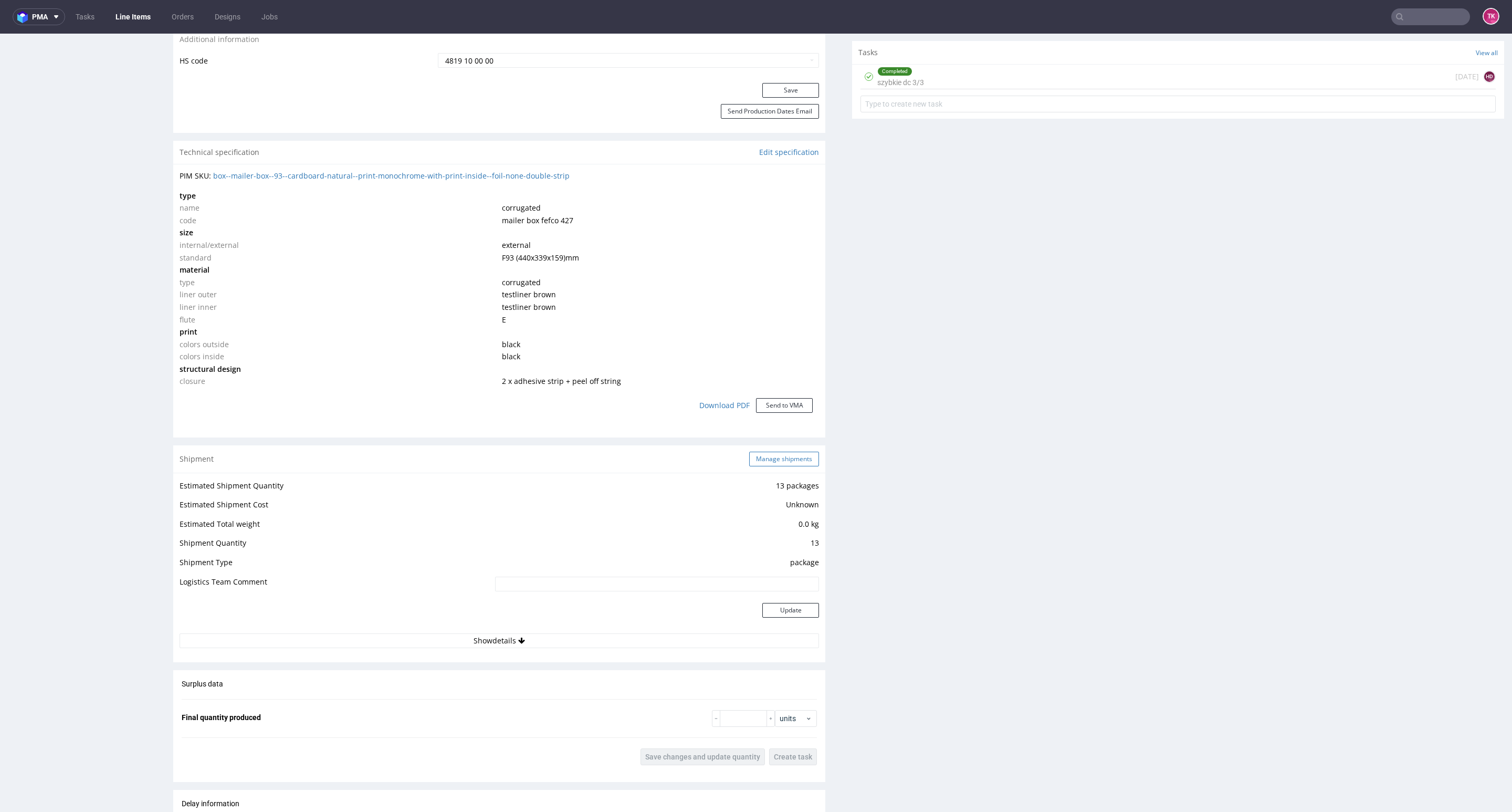
click at [764, 461] on button "Manage shipments" at bounding box center [784, 459] width 70 height 15
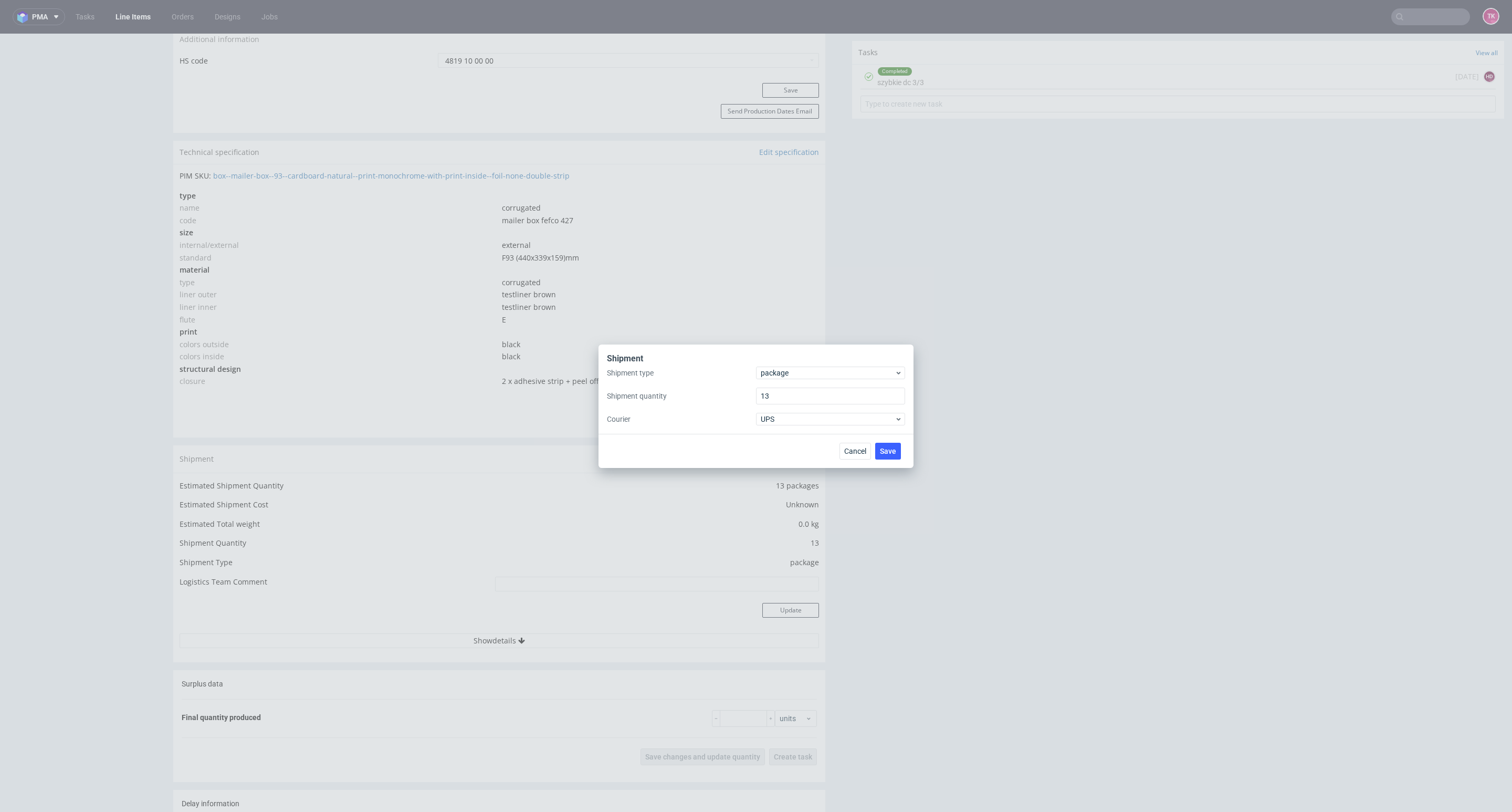
drag, startPoint x: 821, startPoint y: 385, endPoint x: 815, endPoint y: 372, distance: 14.3
click at [821, 383] on div "Shipment type package Shipment quantity 13 Courier UPS" at bounding box center [755, 395] width 298 height 59
click at [815, 373] on span "package" at bounding box center [827, 372] width 134 height 10
click at [829, 399] on div "pallet" at bounding box center [831, 395] width 141 height 19
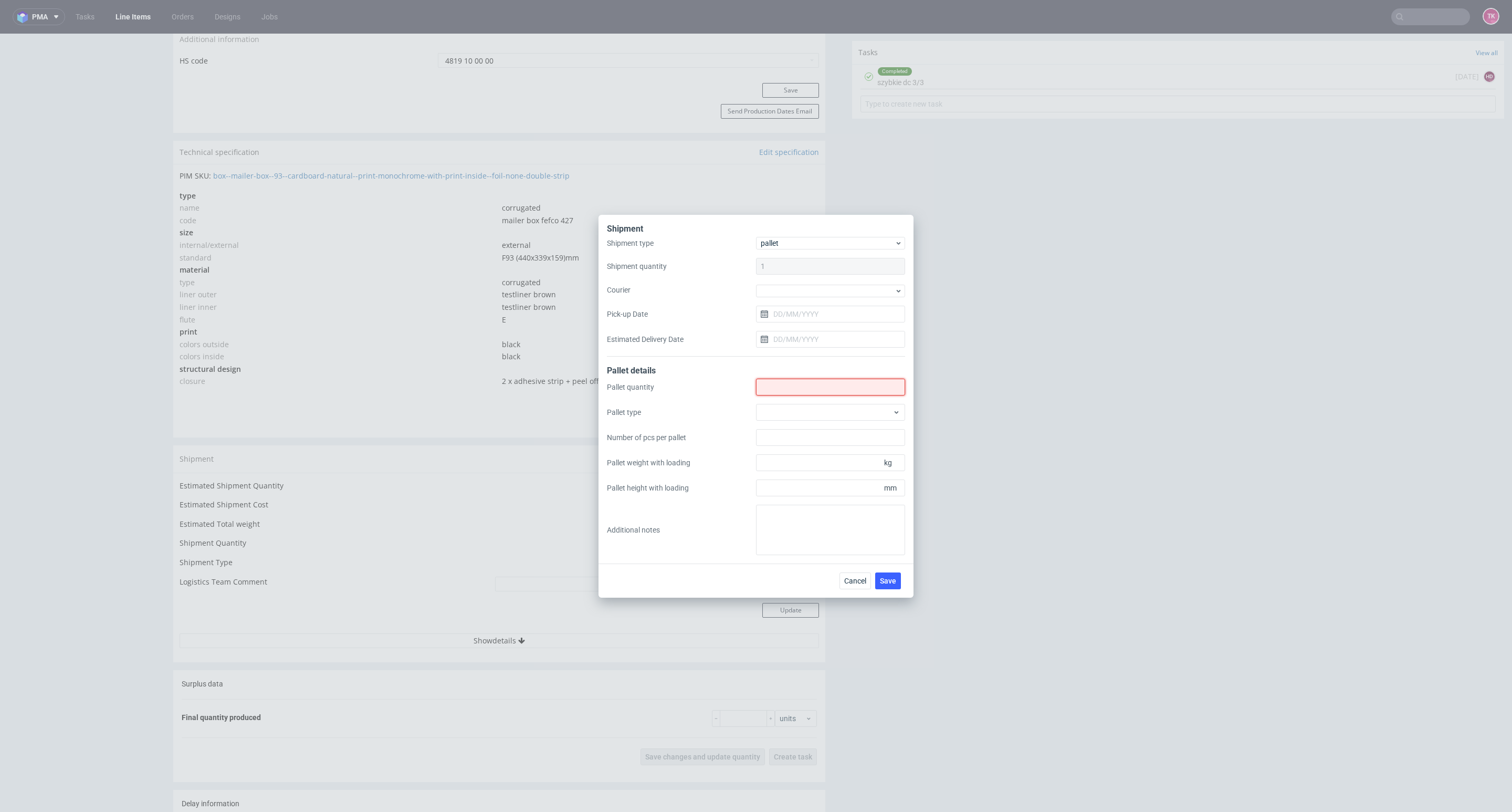
click at [839, 385] on input "Shipment type" at bounding box center [830, 387] width 149 height 17
type input "1"
click at [888, 574] on button "Save" at bounding box center [887, 581] width 25 height 17
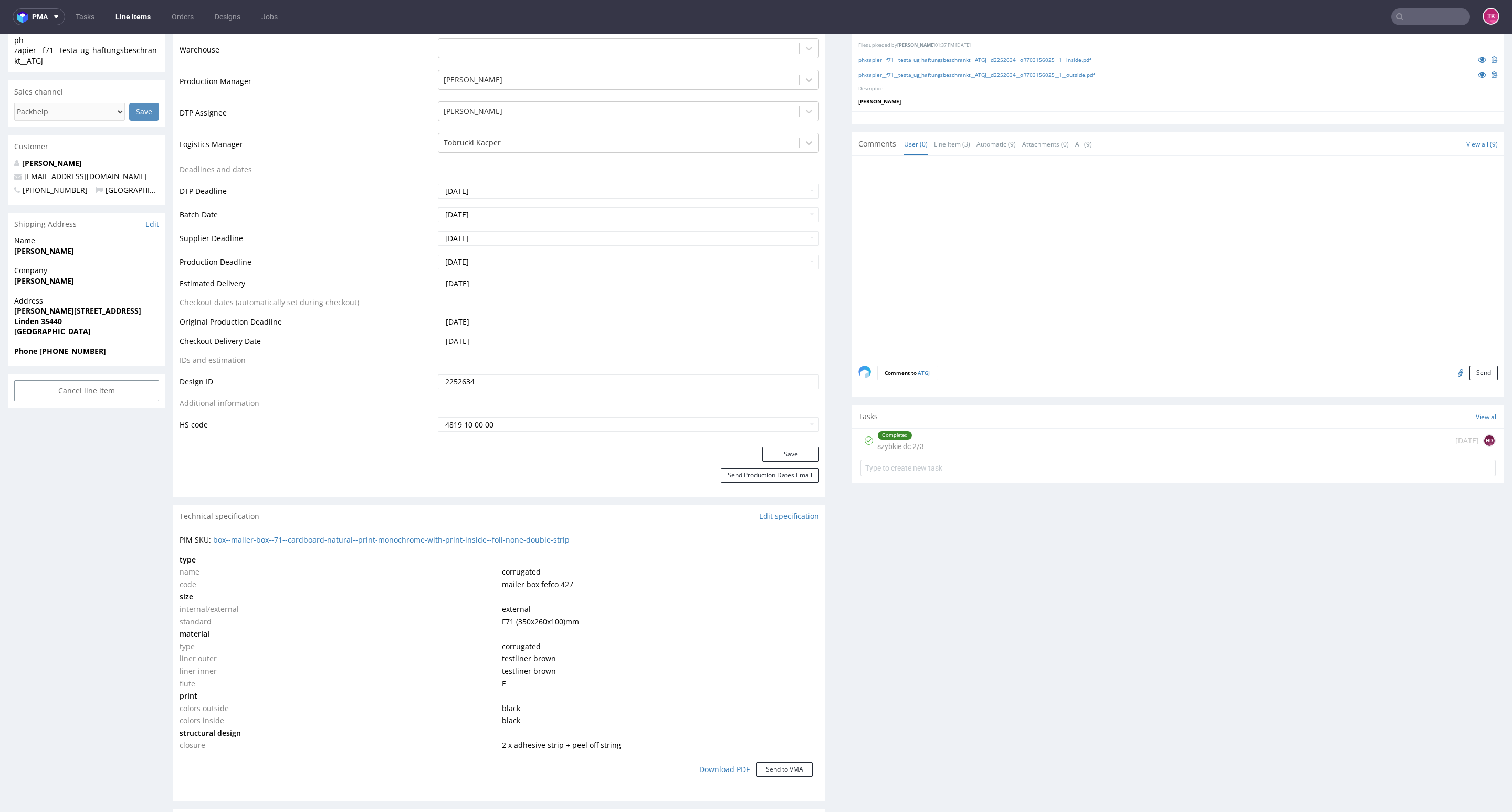
scroll to position [394, 0]
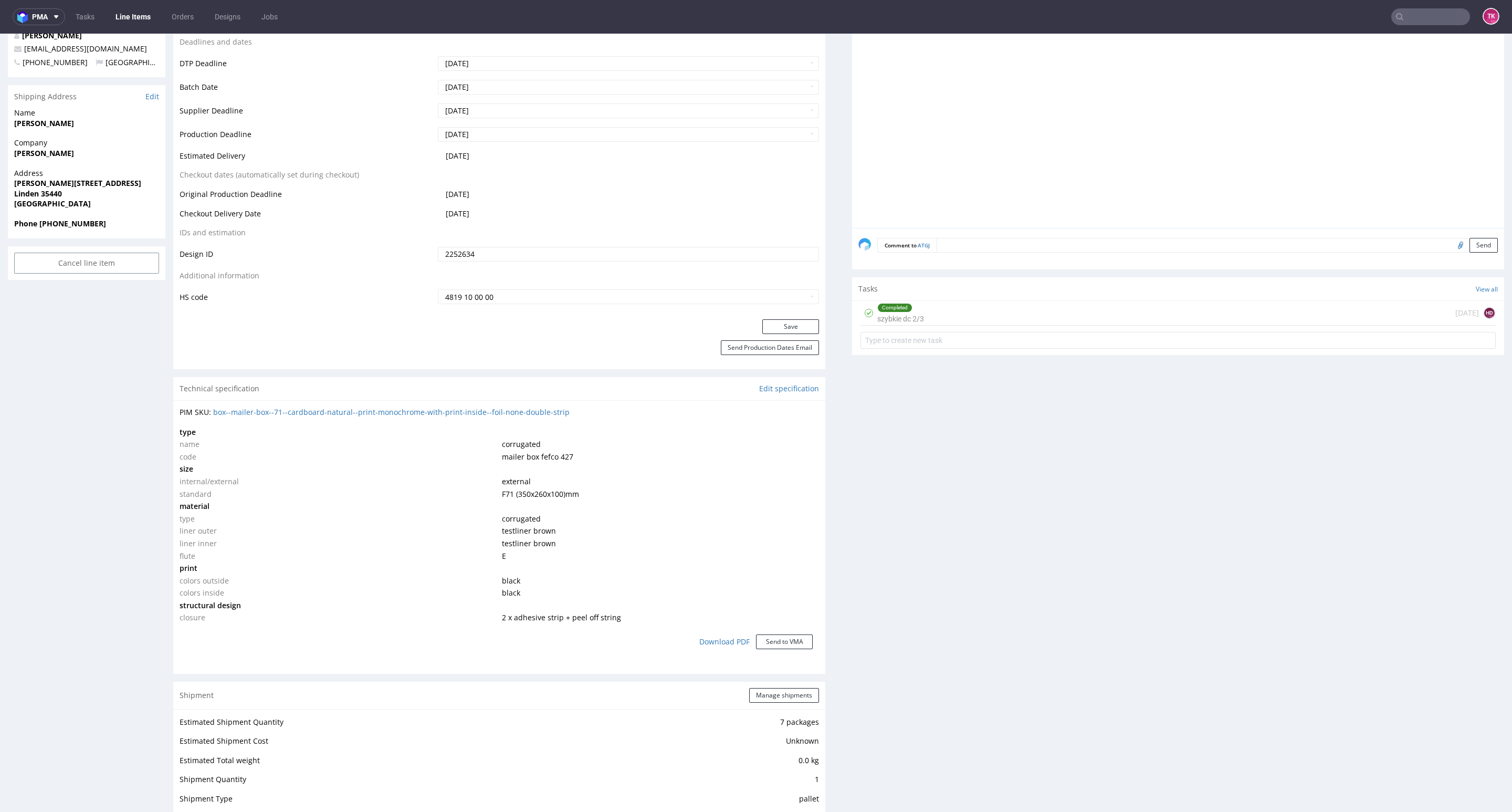
click at [780, 704] on div "Shipment Manage shipments" at bounding box center [499, 695] width 652 height 28
click at [777, 700] on button "Manage shipments" at bounding box center [784, 695] width 70 height 15
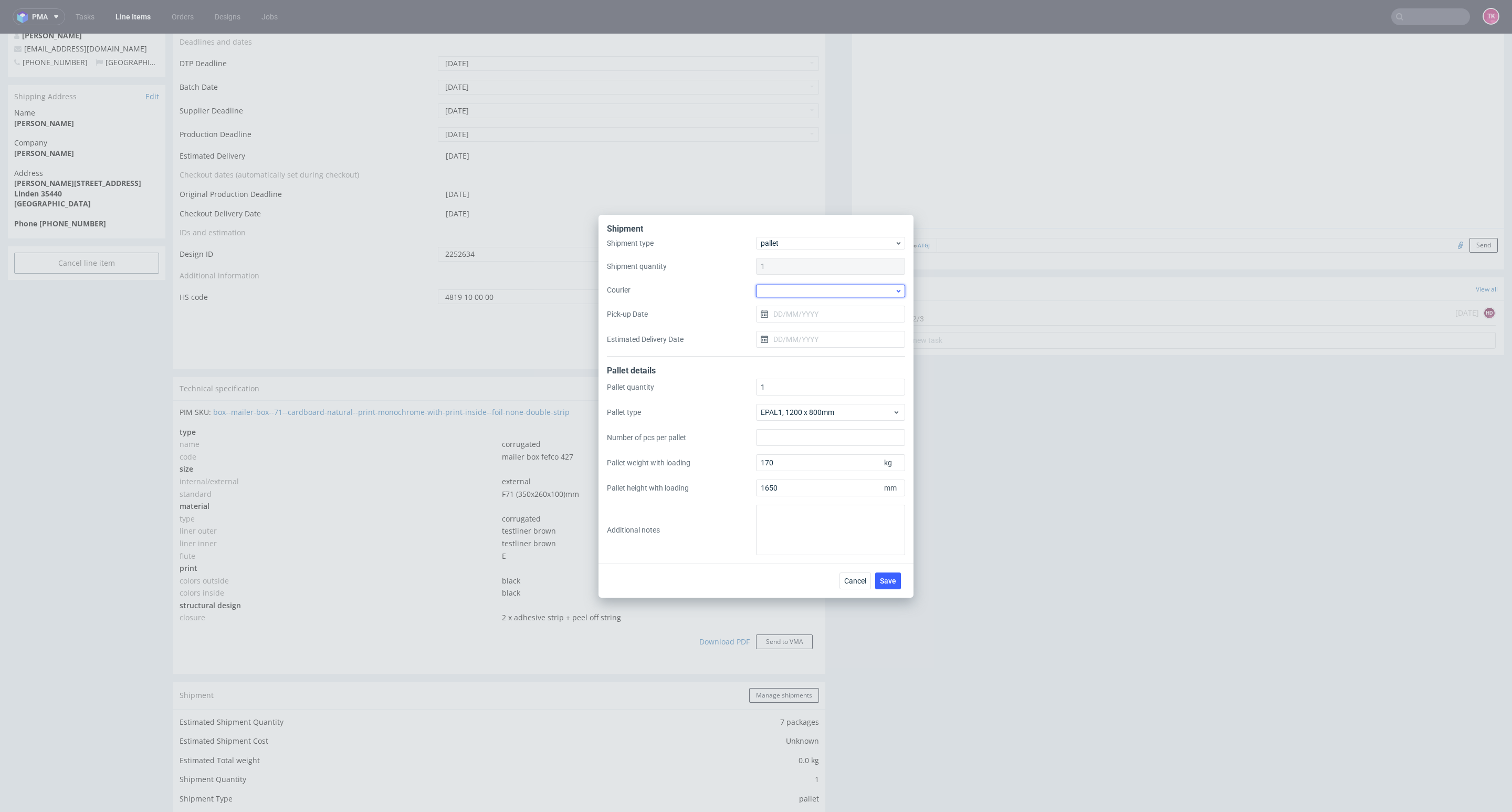
click at [794, 289] on div at bounding box center [830, 290] width 149 height 12
click at [806, 350] on div "DB Schenker" at bounding box center [831, 350] width 141 height 19
click at [818, 316] on input "Pick-up Date" at bounding box center [830, 313] width 149 height 17
click at [797, 438] on button "22" at bounding box center [797, 438] width 16 height 17
type input "[DATE]"
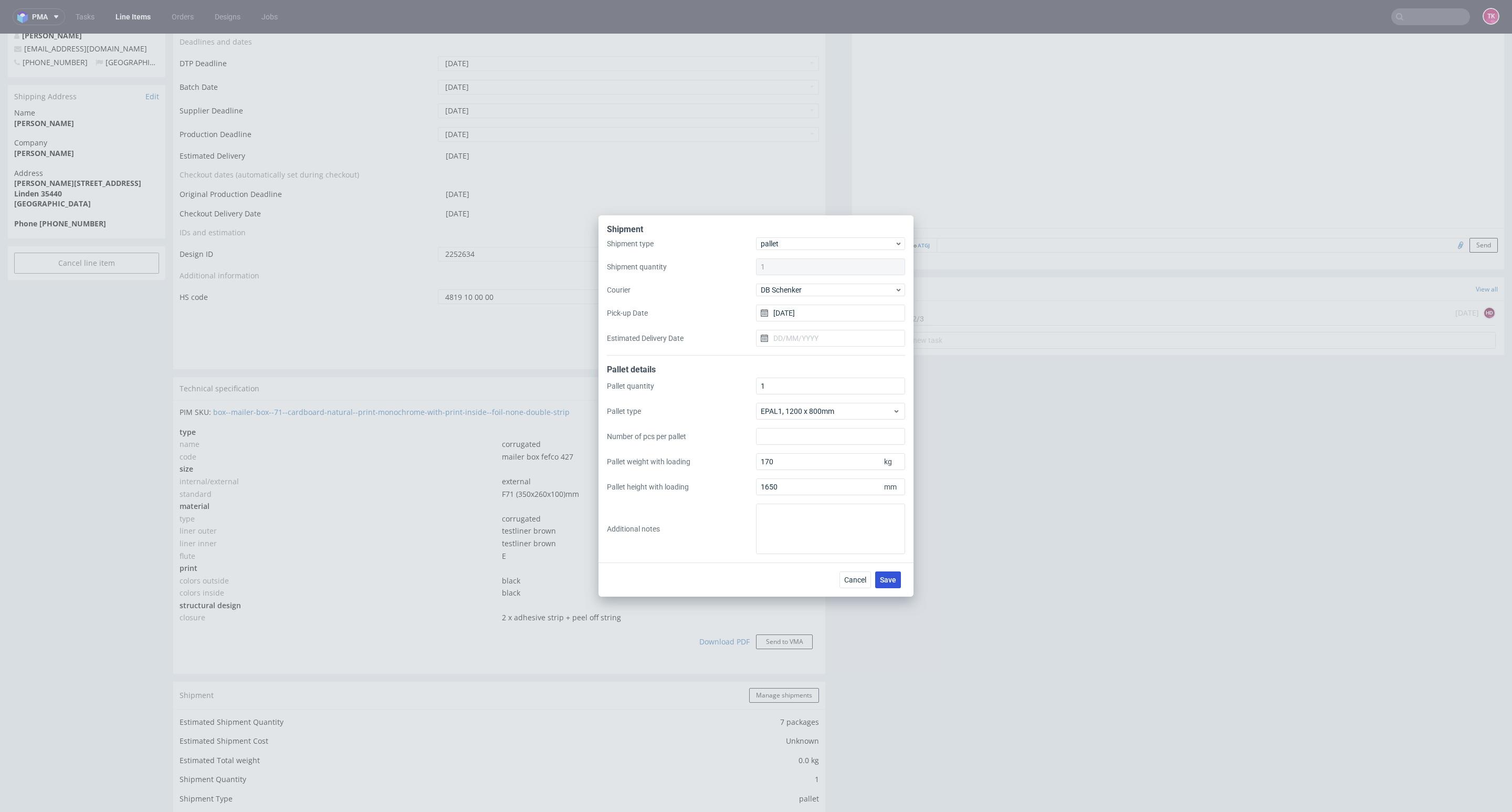
click at [885, 583] on span "Save" at bounding box center [888, 580] width 16 height 7
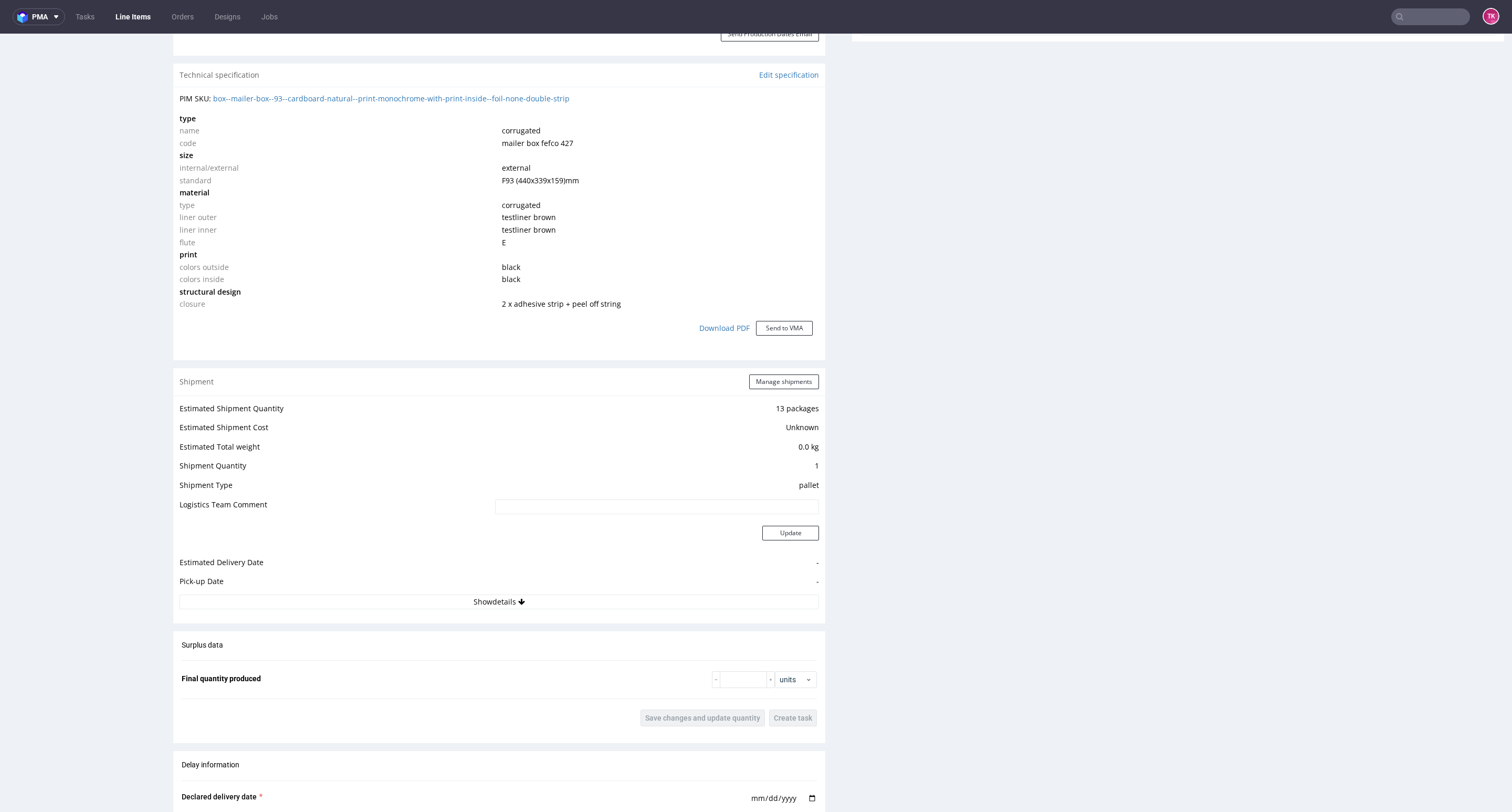
scroll to position [709, 0]
drag, startPoint x: 593, startPoint y: 591, endPoint x: 599, endPoint y: 602, distance: 12.5
click at [593, 594] on div "Estimated Shipment Quantity 13 packages Estimated Shipment Cost Unknown Estimat…" at bounding box center [499, 504] width 652 height 220
click at [600, 603] on button "Show details" at bounding box center [498, 600] width 639 height 15
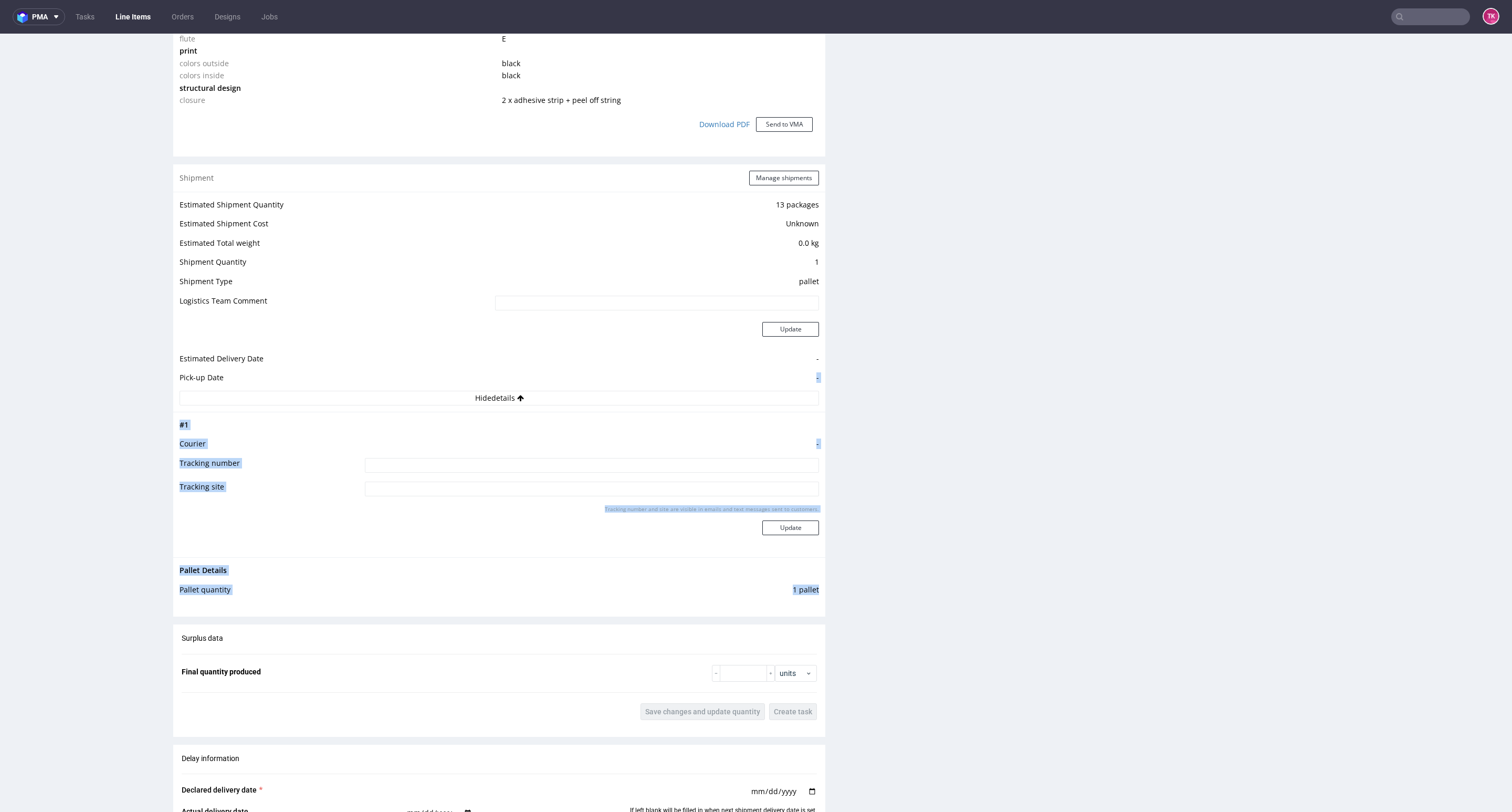
scroll to position [1024, 0]
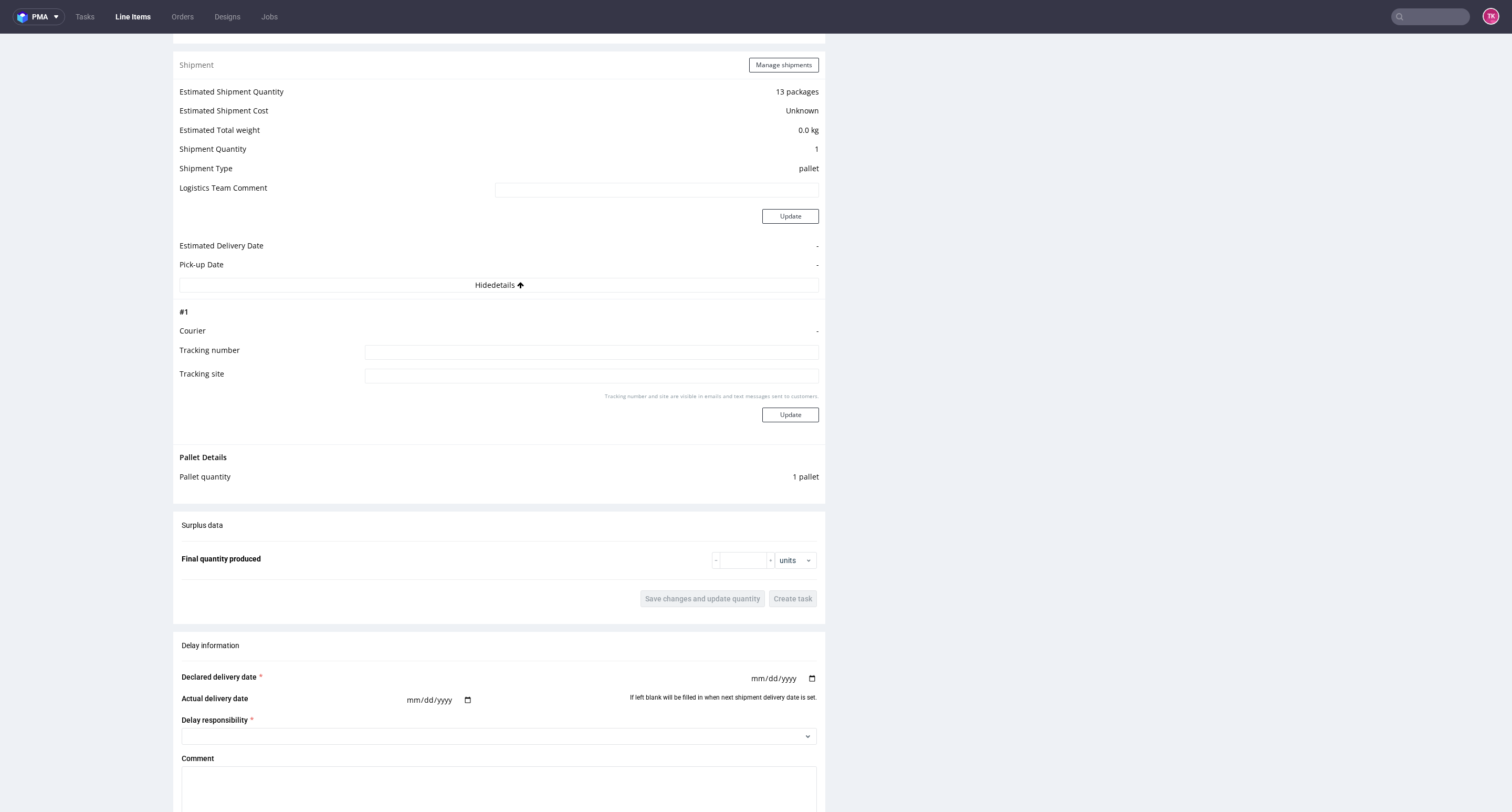
click at [903, 442] on div "Production Files - Design 2252641 Spit Recreate spit spit__ph-zapier__f93__test…" at bounding box center [1178, 113] width 652 height 1837
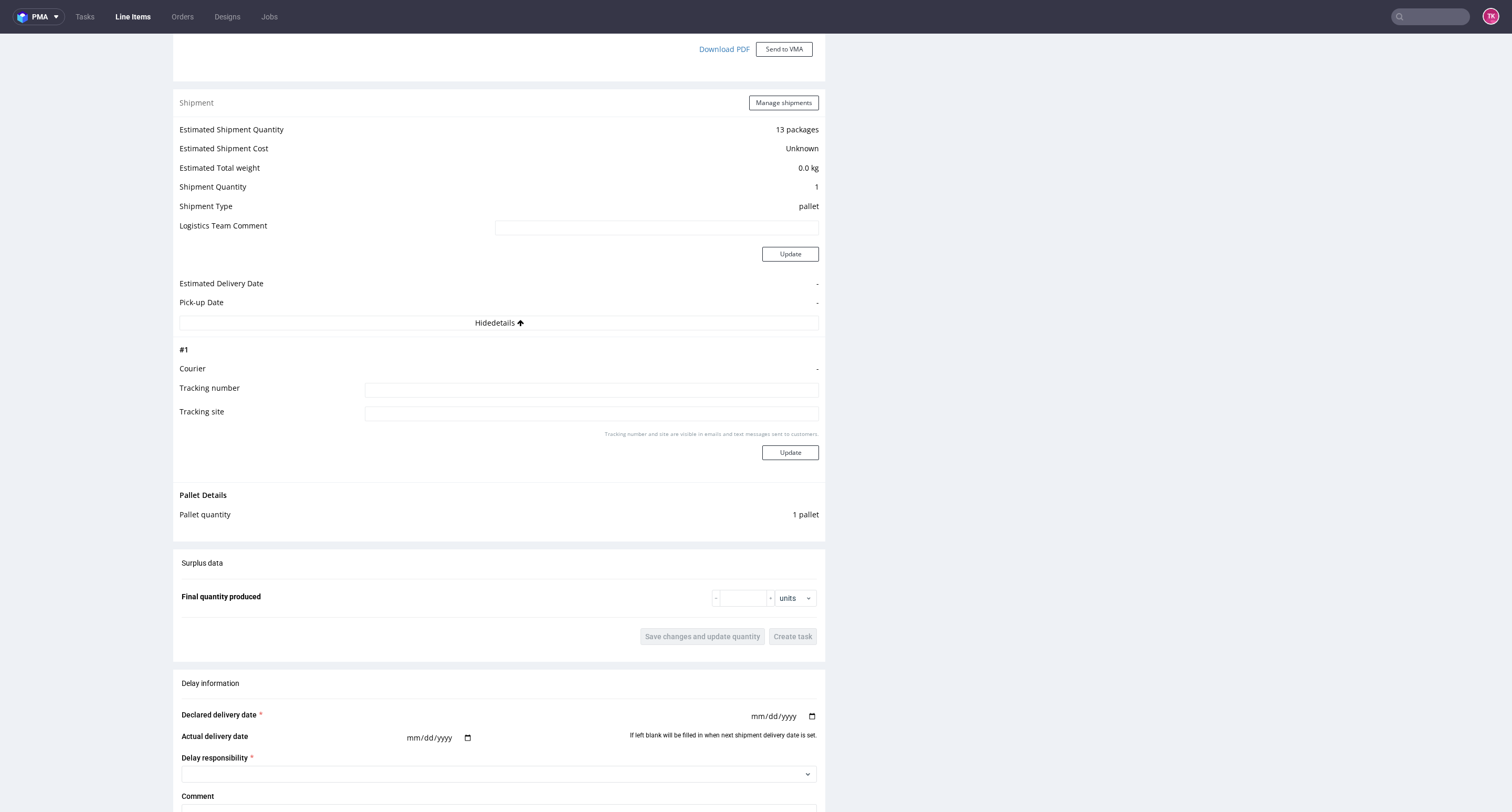
scroll to position [945, 0]
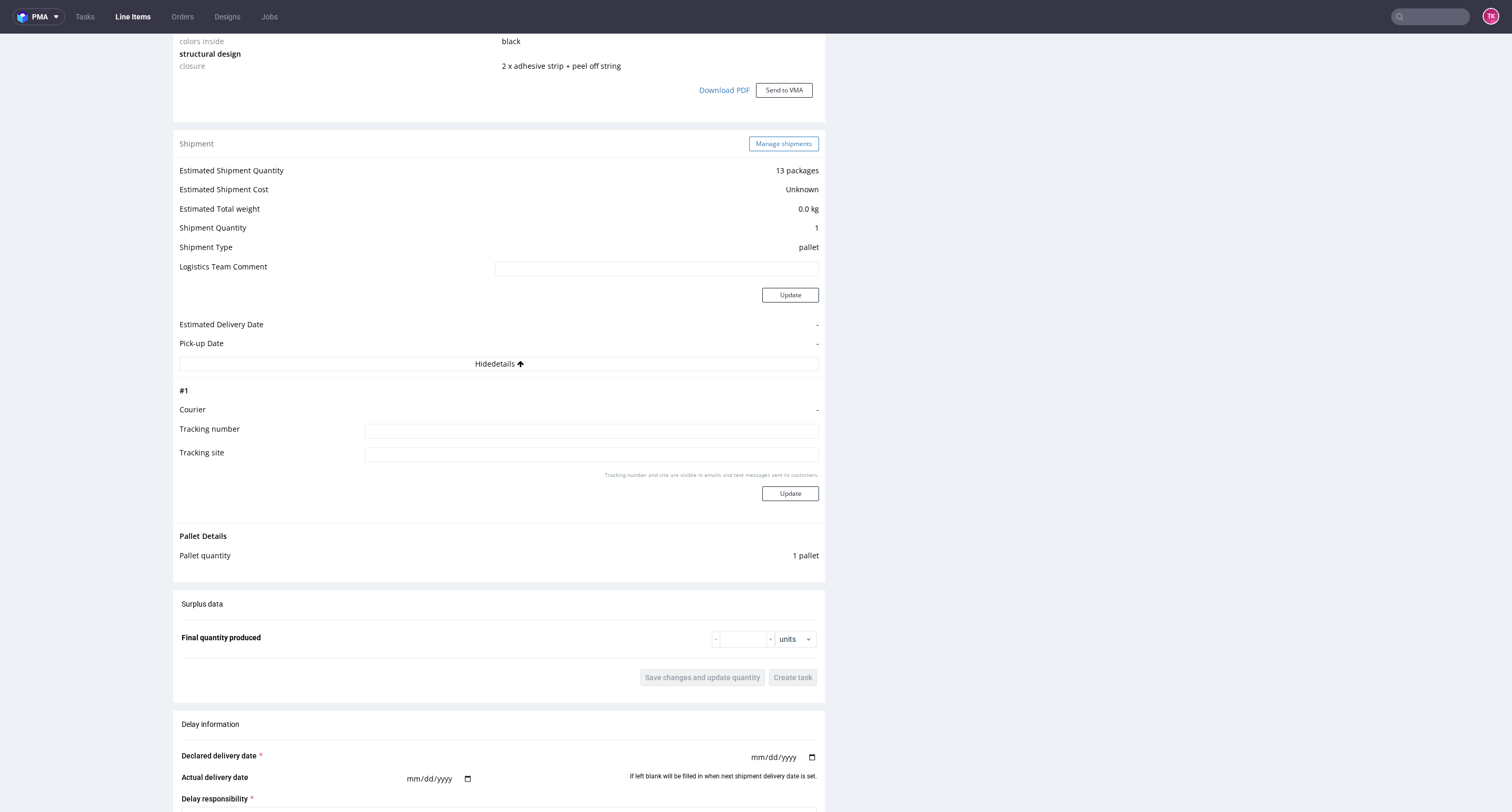
click at [787, 139] on button "Manage shipments" at bounding box center [784, 144] width 70 height 15
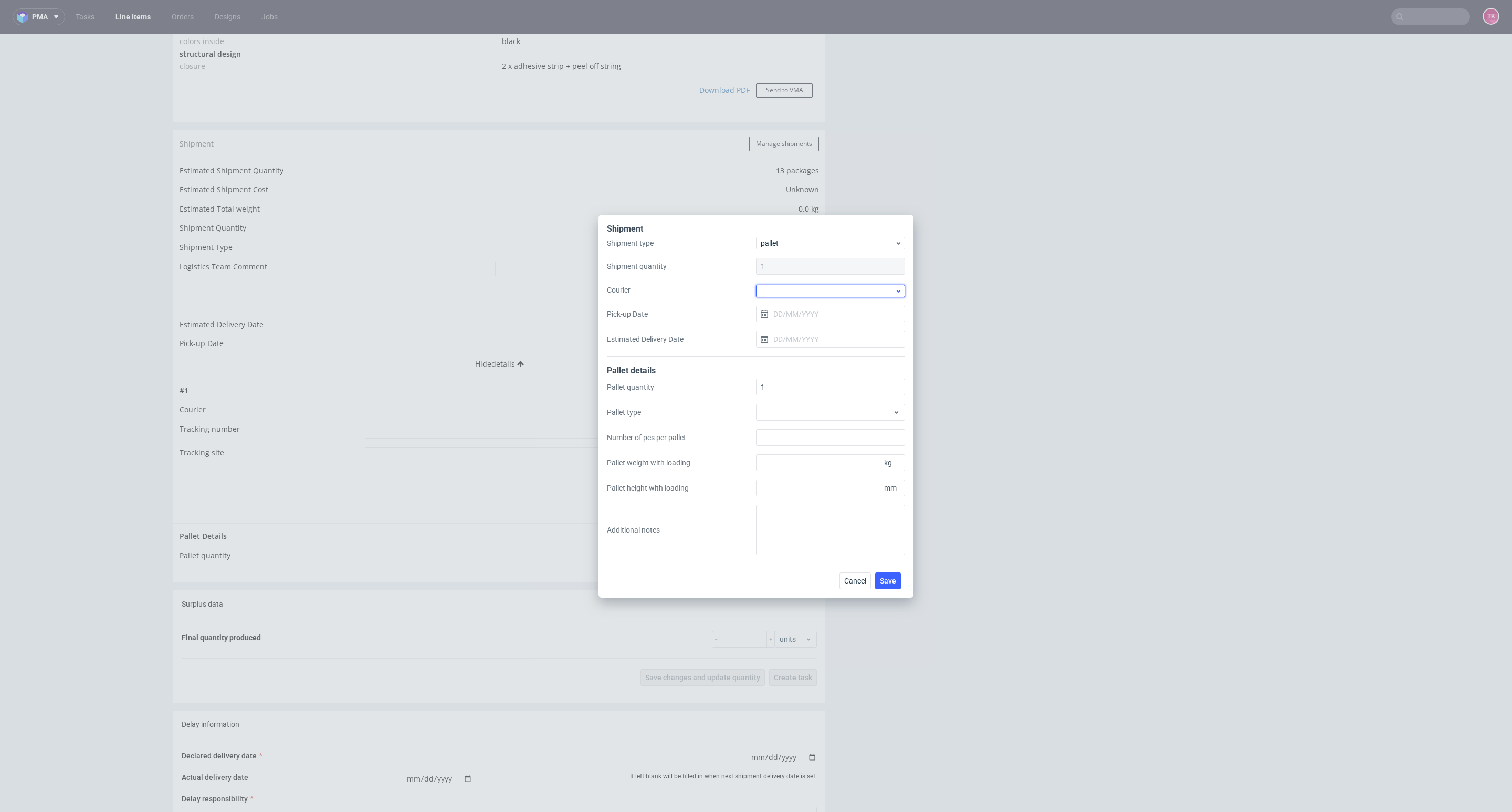
click at [825, 290] on div at bounding box center [830, 290] width 149 height 12
click div "DB Schenker"
drag, startPoint x: 808, startPoint y: 307, endPoint x: 811, endPoint y: 317, distance: 10.4
click input "Pick-up Date"
drag, startPoint x: 793, startPoint y: 440, endPoint x: 821, endPoint y: 495, distance: 61.7
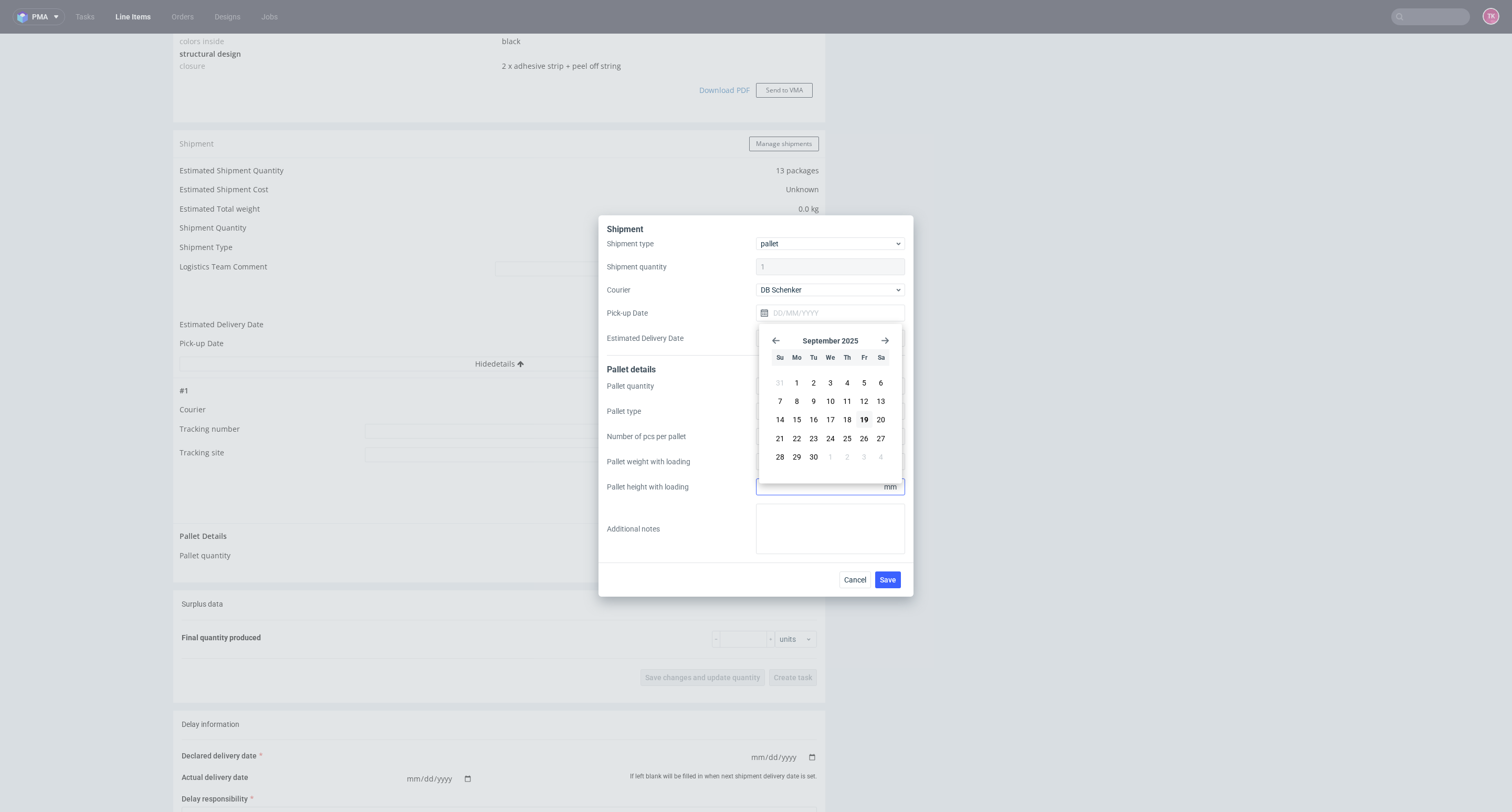
click span "22"
type input "[DATE]"
click span "Save"
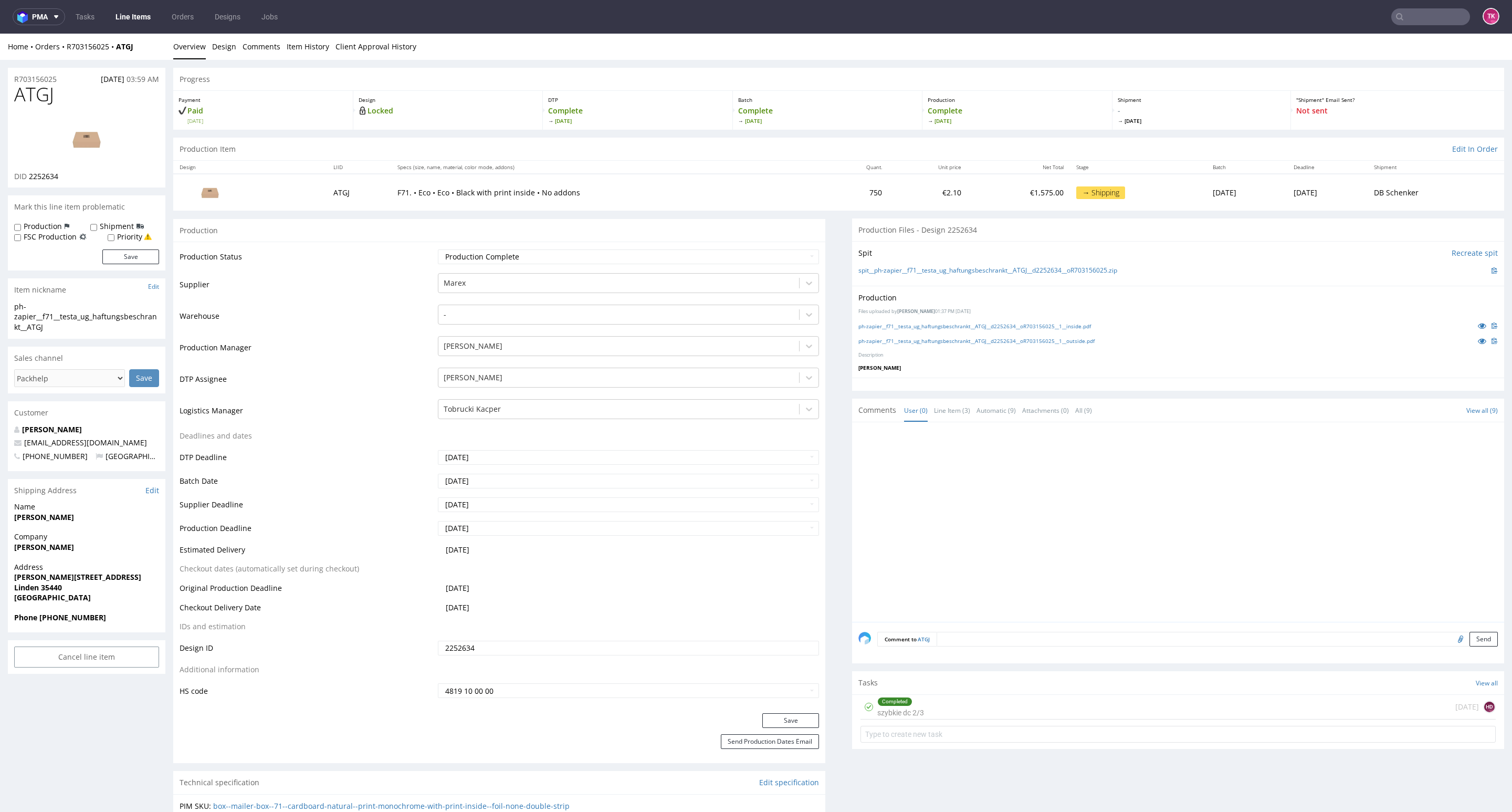
drag, startPoint x: 9, startPoint y: 553, endPoint x: 93, endPoint y: 559, distance: 84.2
click at [93, 559] on div "Company Jonathan Dietz" at bounding box center [86, 546] width 157 height 30
copy strong "[PERSON_NAME]"
drag, startPoint x: 5, startPoint y: 580, endPoint x: 101, endPoint y: 586, distance: 96.2
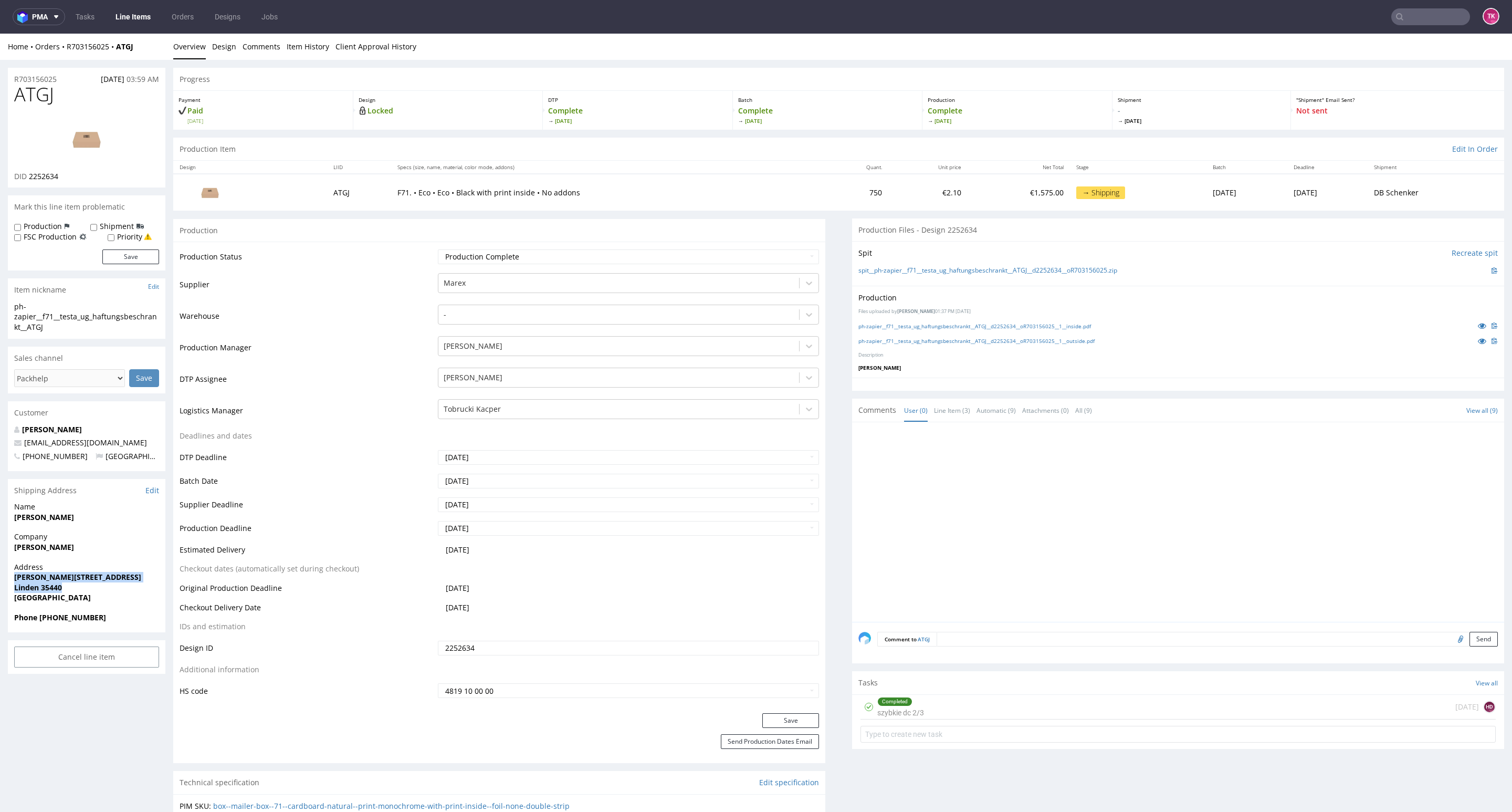
copy p "Ludwig-Erhard-Straße 12A Linden 35440"
drag, startPoint x: 99, startPoint y: 435, endPoint x: 99, endPoint y: 443, distance: 8.0
click at [99, 443] on div "Jonathan Dietz bnks@posteo.net +4917664678286 Germany" at bounding box center [86, 448] width 157 height 46
copy div "[EMAIL_ADDRESS][DOMAIN_NAME]"
drag, startPoint x: 106, startPoint y: 626, endPoint x: 39, endPoint y: 621, distance: 67.2
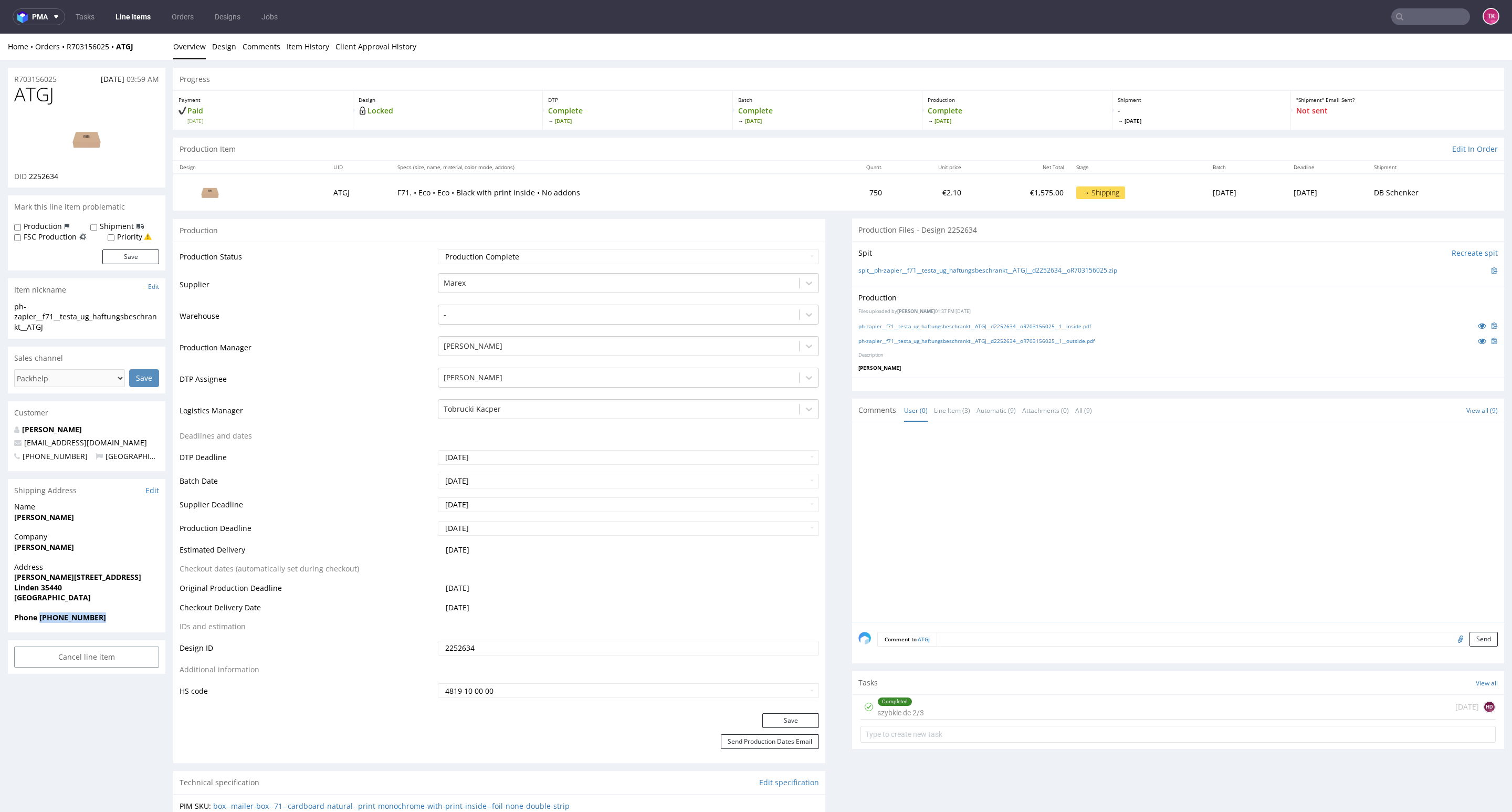
click at [39, 621] on div "Phone [PHONE_NUMBER]" at bounding box center [86, 622] width 157 height 20
copy strong "[PHONE_NUMBER]"
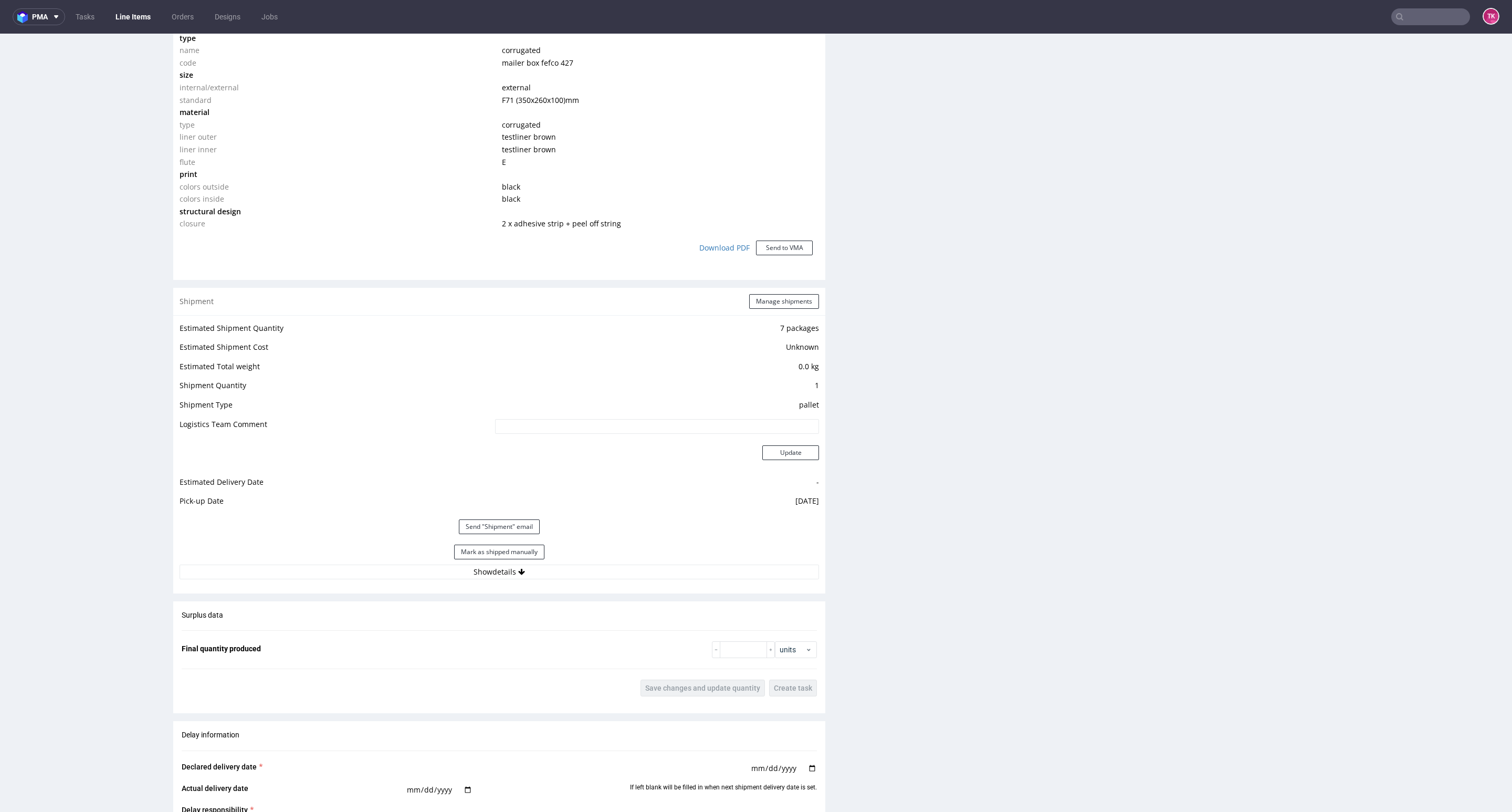
click at [648, 578] on button "Show details" at bounding box center [498, 572] width 639 height 15
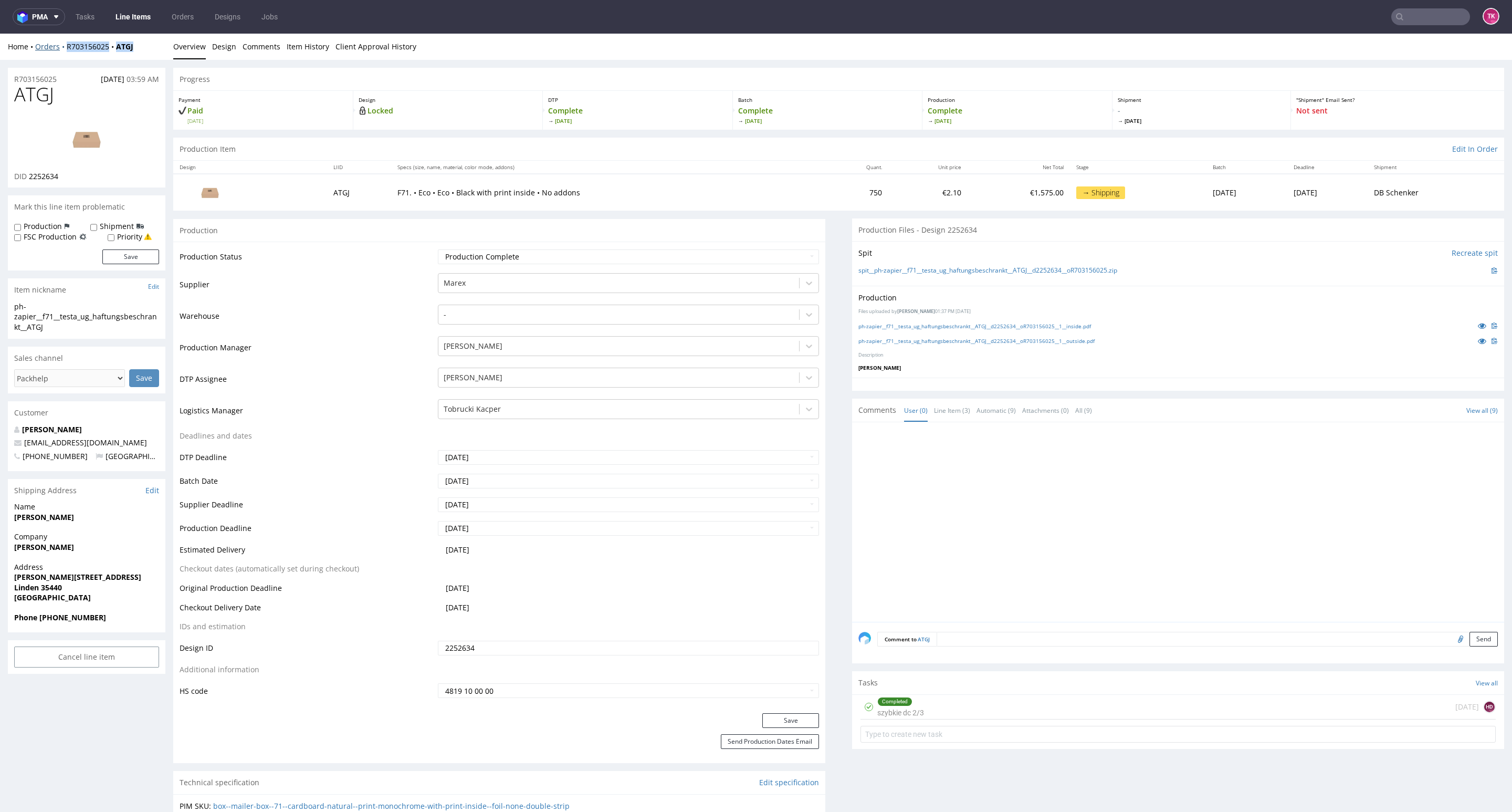
drag, startPoint x: 150, startPoint y: 46, endPoint x: 63, endPoint y: 51, distance: 87.1
click at [63, 51] on div "Home Orders R703156025 ATGJ" at bounding box center [86, 46] width 157 height 10
copy div "R703156025 ATGJ"
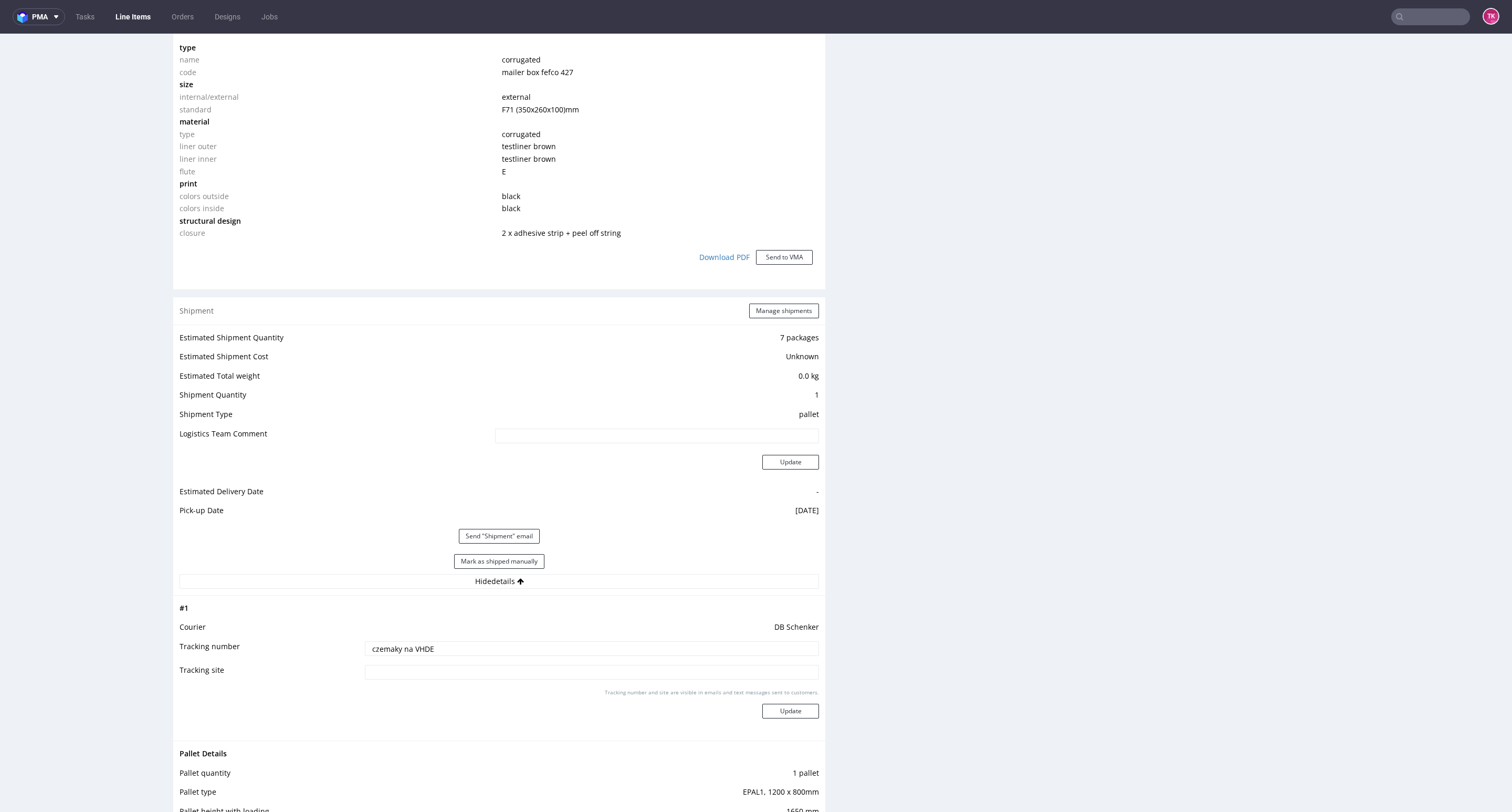
scroll to position [866, 0]
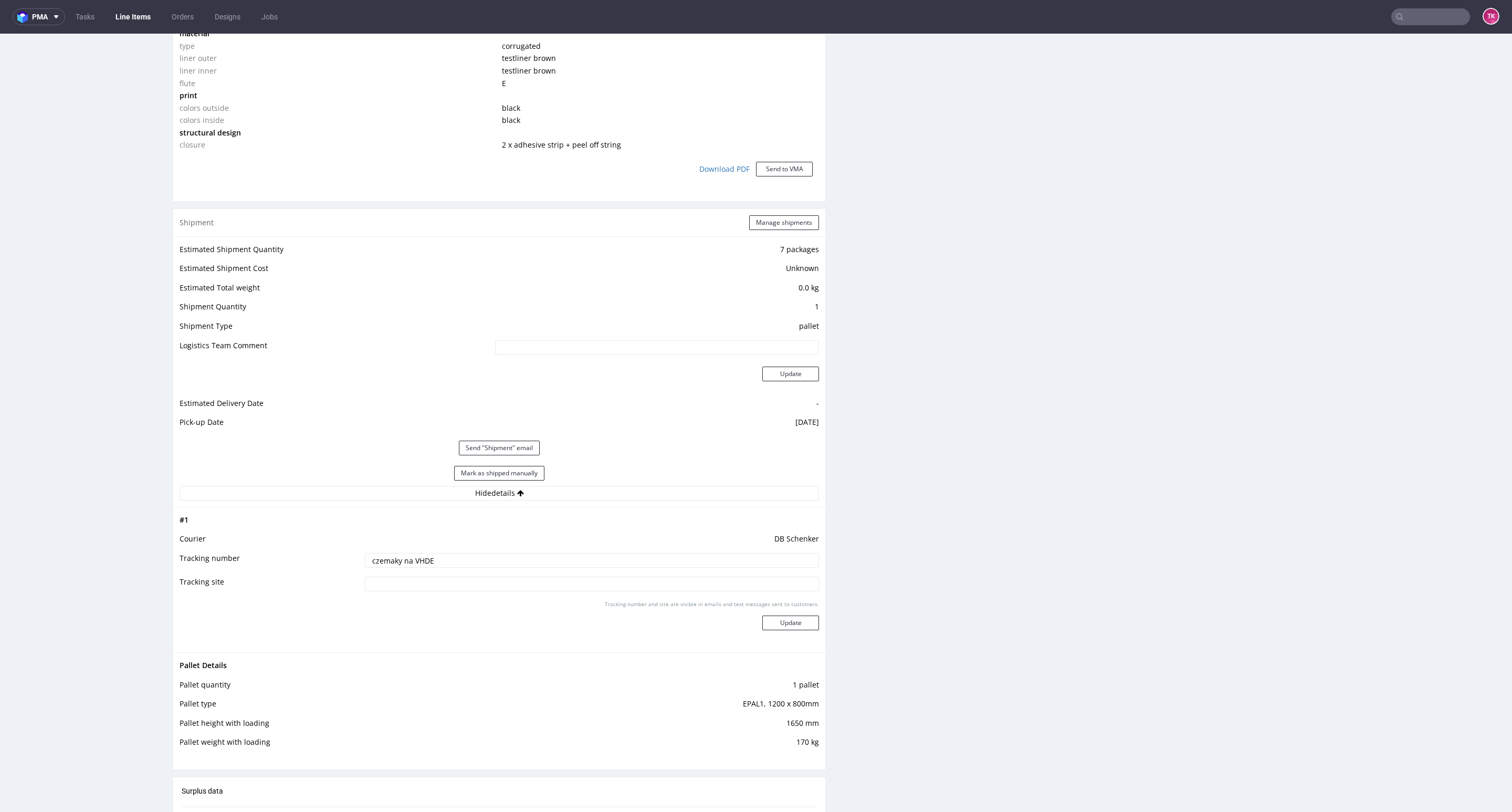
drag, startPoint x: 542, startPoint y: 557, endPoint x: 212, endPoint y: 512, distance: 333.1
click at [200, 509] on div "# 1 Courier DB Schenker Tracking number czemaky na VHDE Tracking site Tracking …" at bounding box center [499, 579] width 652 height 145
paste input "PLWAW509034119"
type input "PLWAW509034119"
click at [778, 631] on div "Tracking number and site are visible in emails and text messages sent to custom…" at bounding box center [592, 619] width 454 height 38
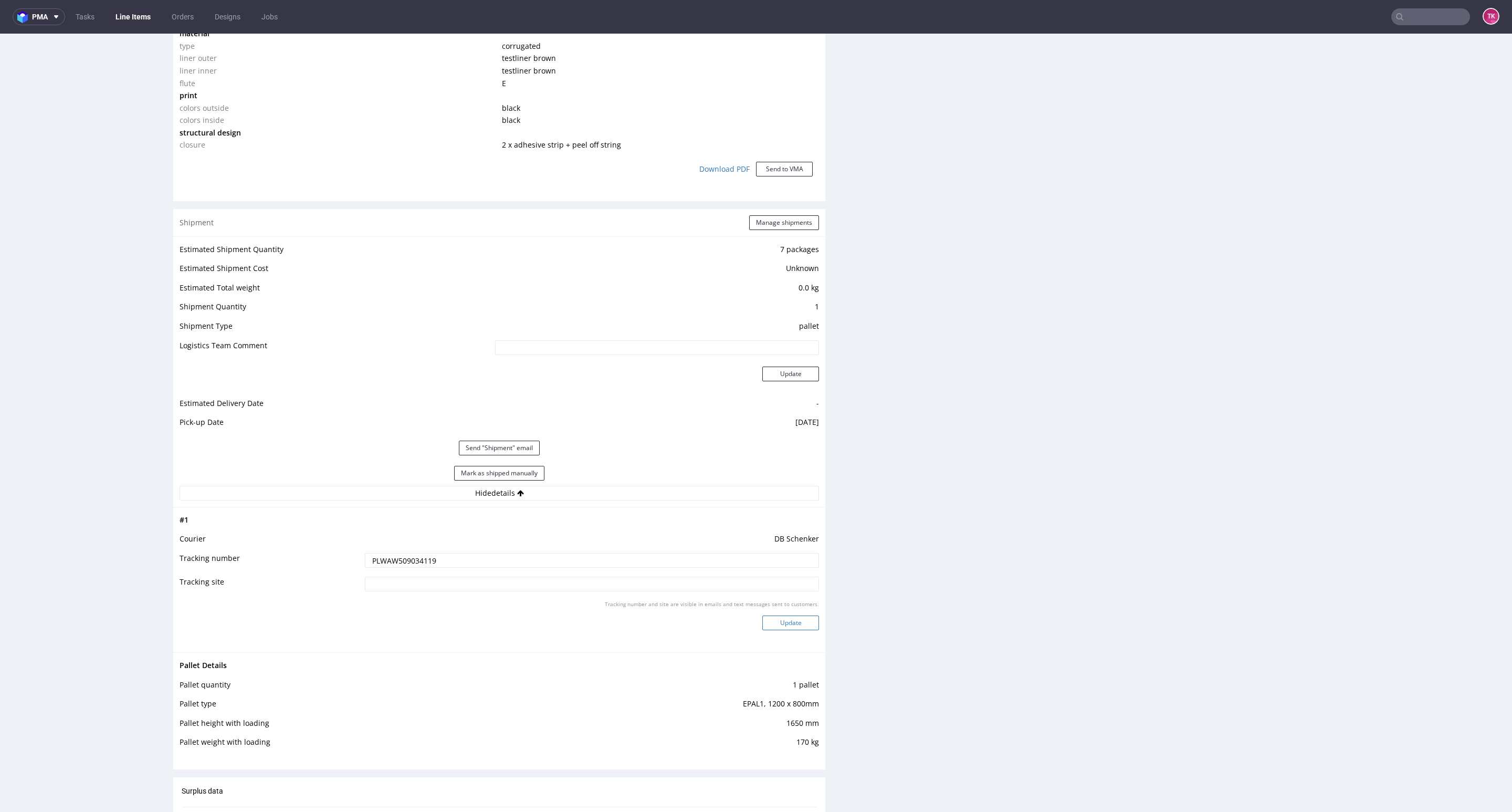
click at [778, 624] on button "Update" at bounding box center [791, 623] width 57 height 15
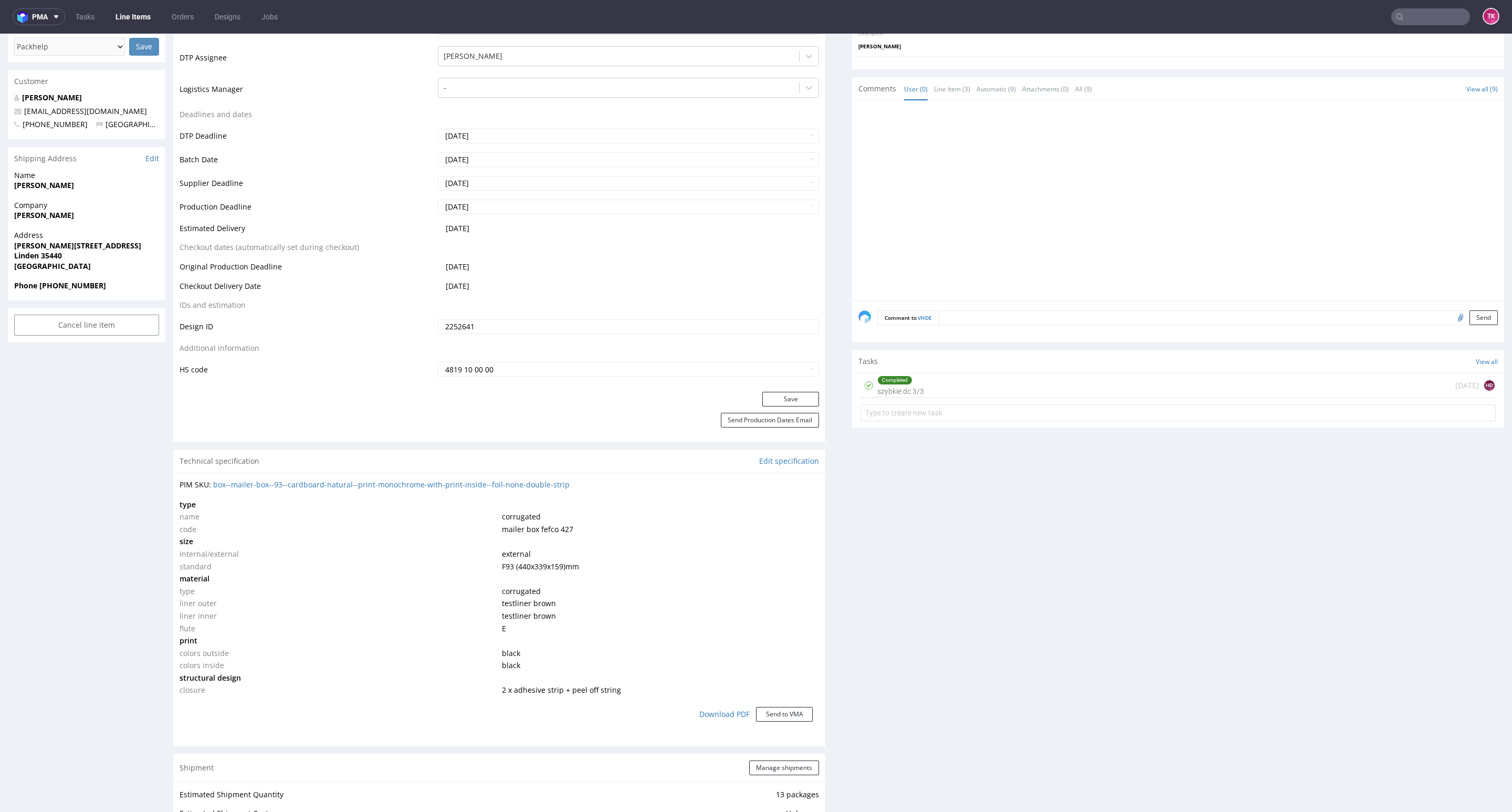
scroll to position [551, 0]
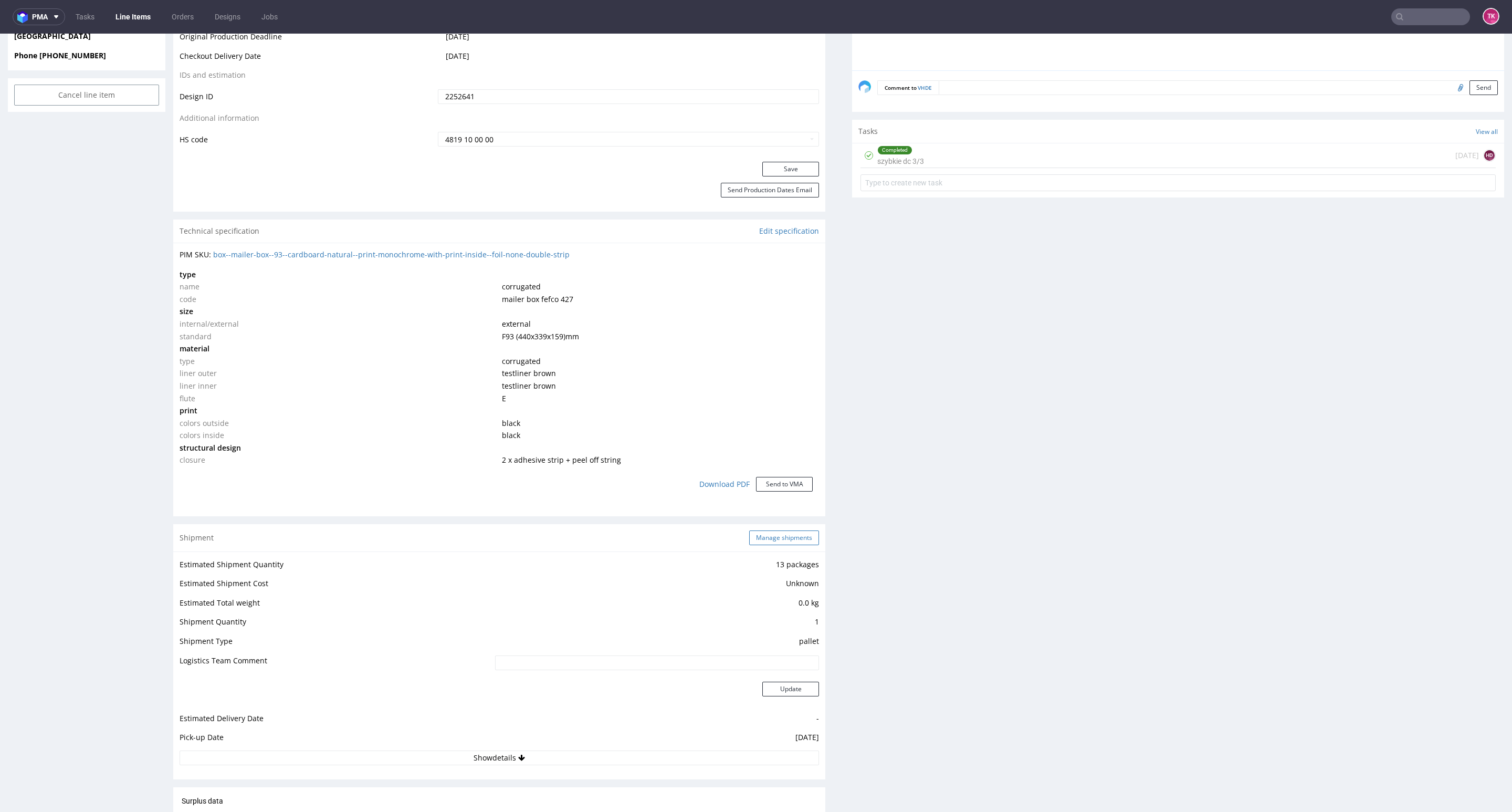
click at [756, 539] on button "Manage shipments" at bounding box center [784, 538] width 70 height 15
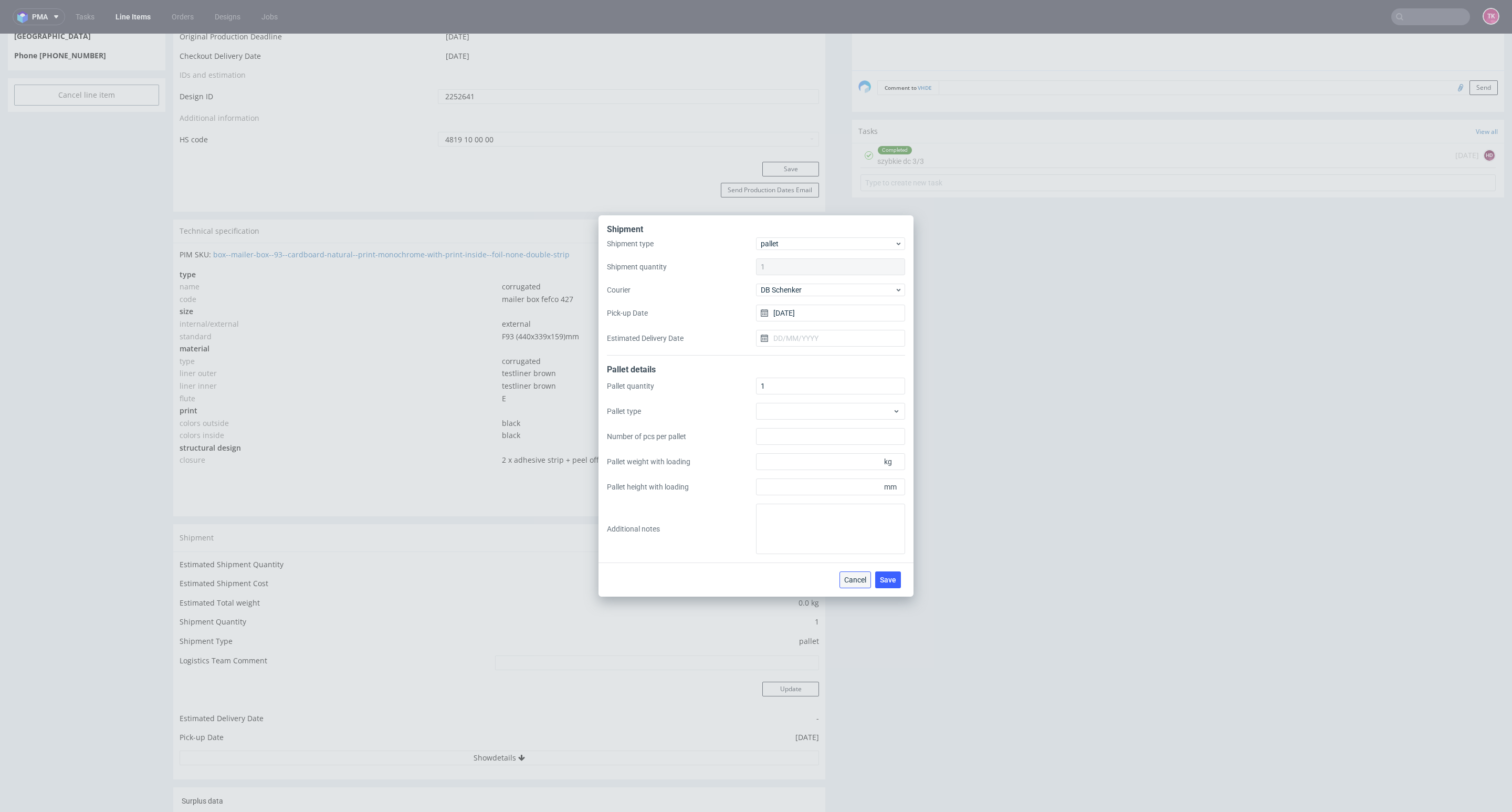
drag, startPoint x: 847, startPoint y: 571, endPoint x: 847, endPoint y: 538, distance: 33.0
click at [847, 571] on button "Cancel" at bounding box center [855, 579] width 31 height 17
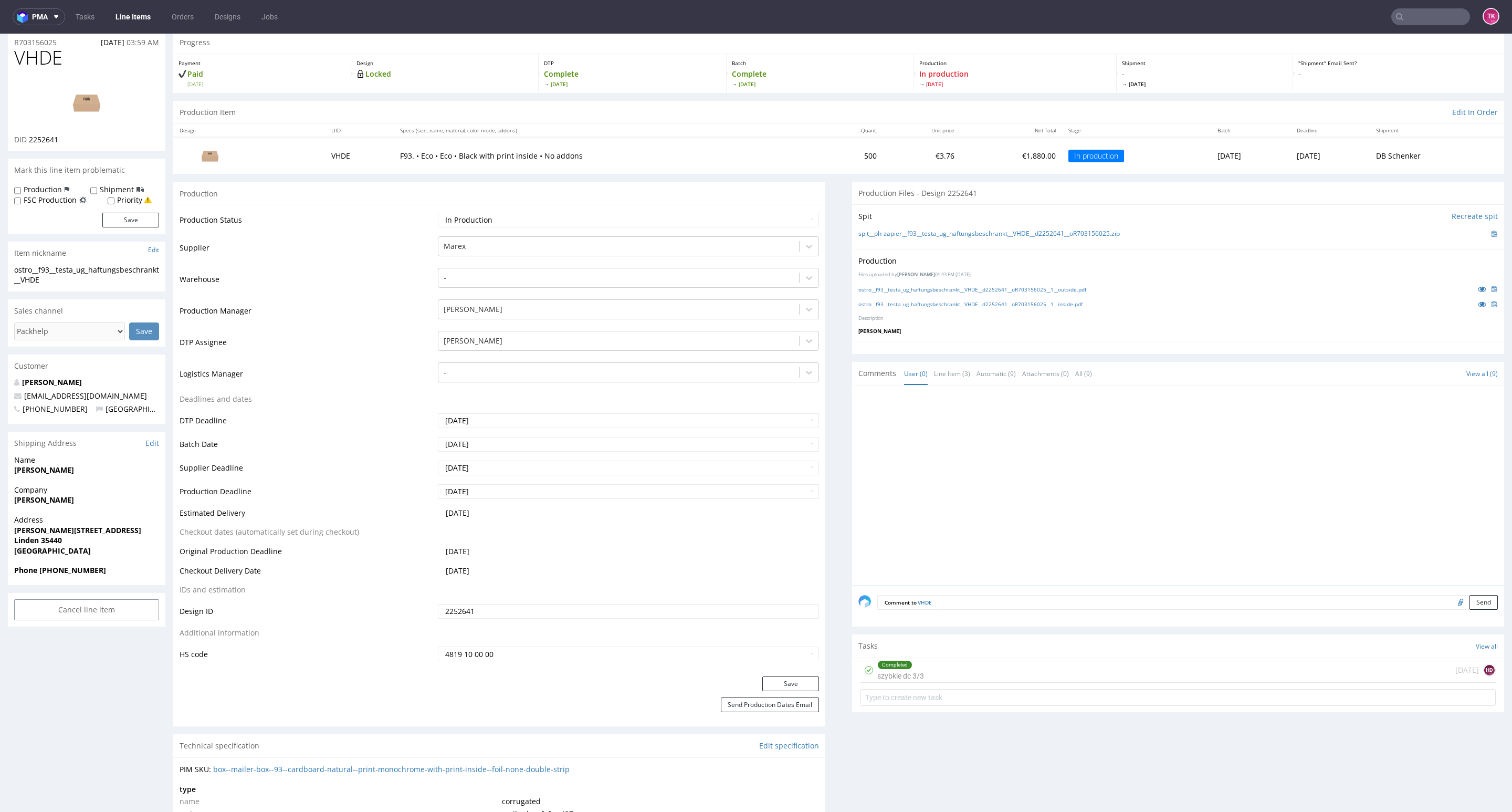
scroll to position [0, 0]
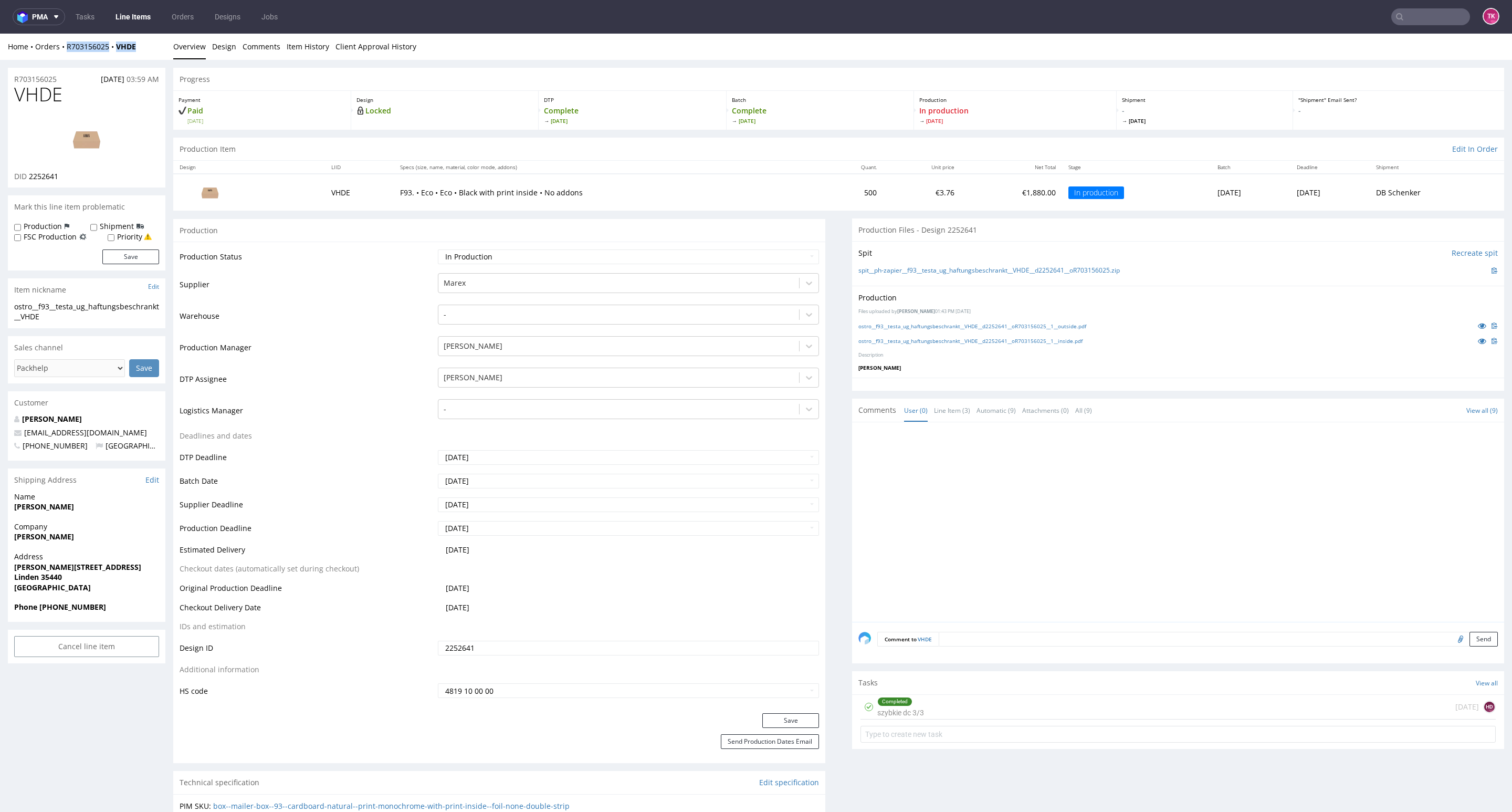
drag, startPoint x: 141, startPoint y: 49, endPoint x: 62, endPoint y: 54, distance: 79.2
click at [64, 54] on div "Home Orders R703156025 VHDE Overview Design Comments Item History Client Approv…" at bounding box center [756, 46] width 1512 height 26
copy div "R703156025 VHDE"
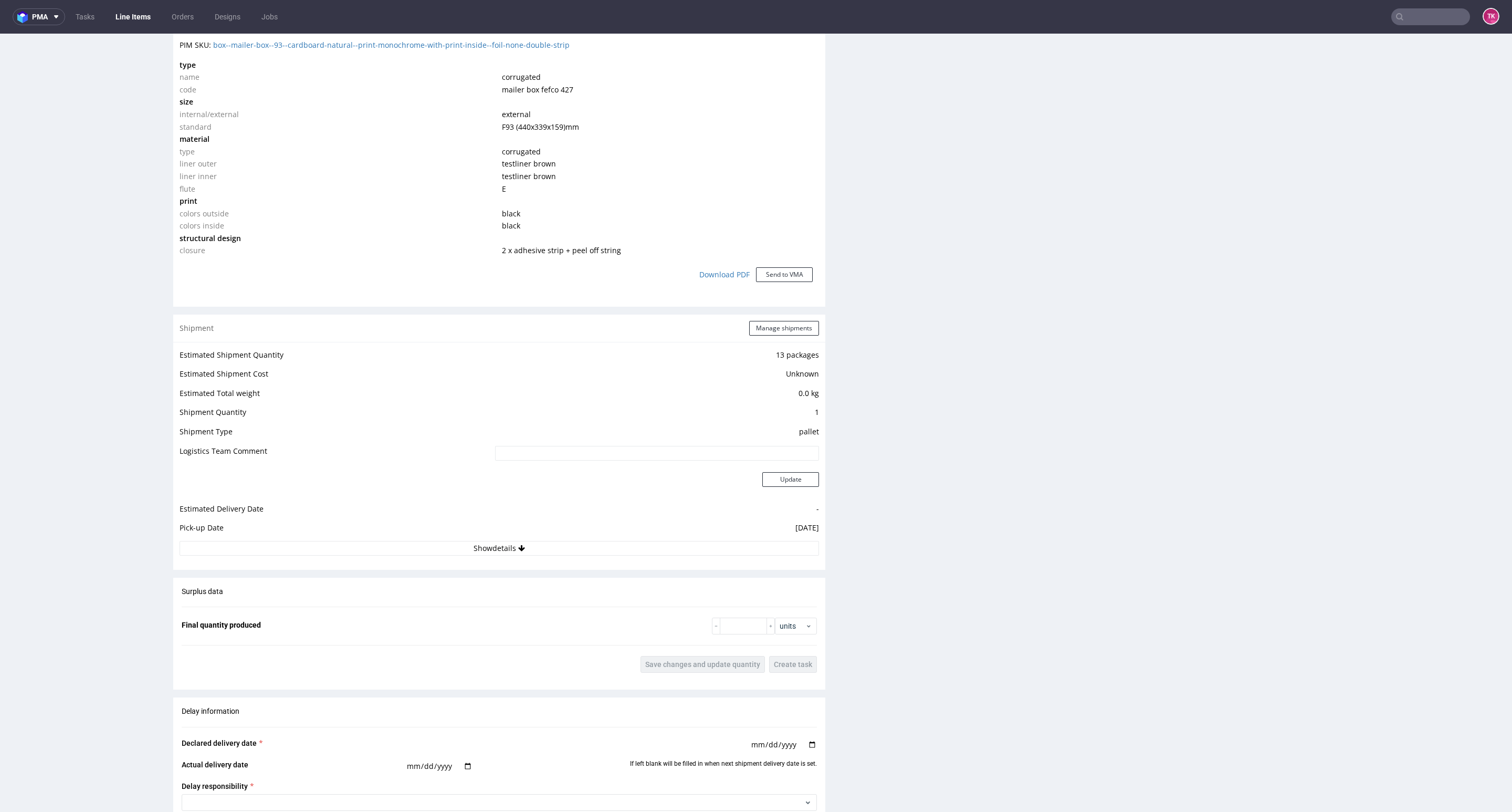
scroll to position [866, 0]
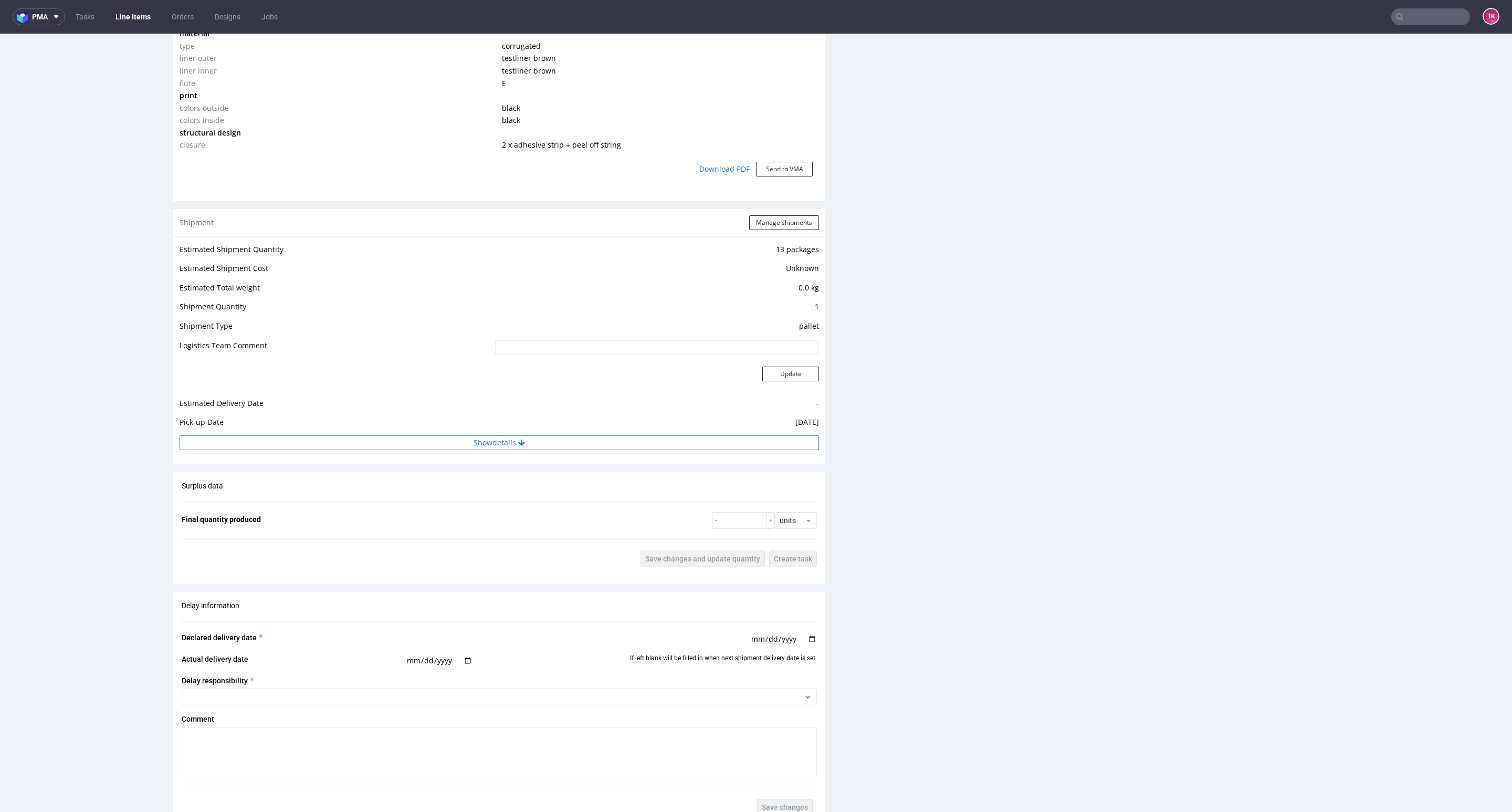
click at [652, 443] on button "Show details" at bounding box center [498, 443] width 639 height 15
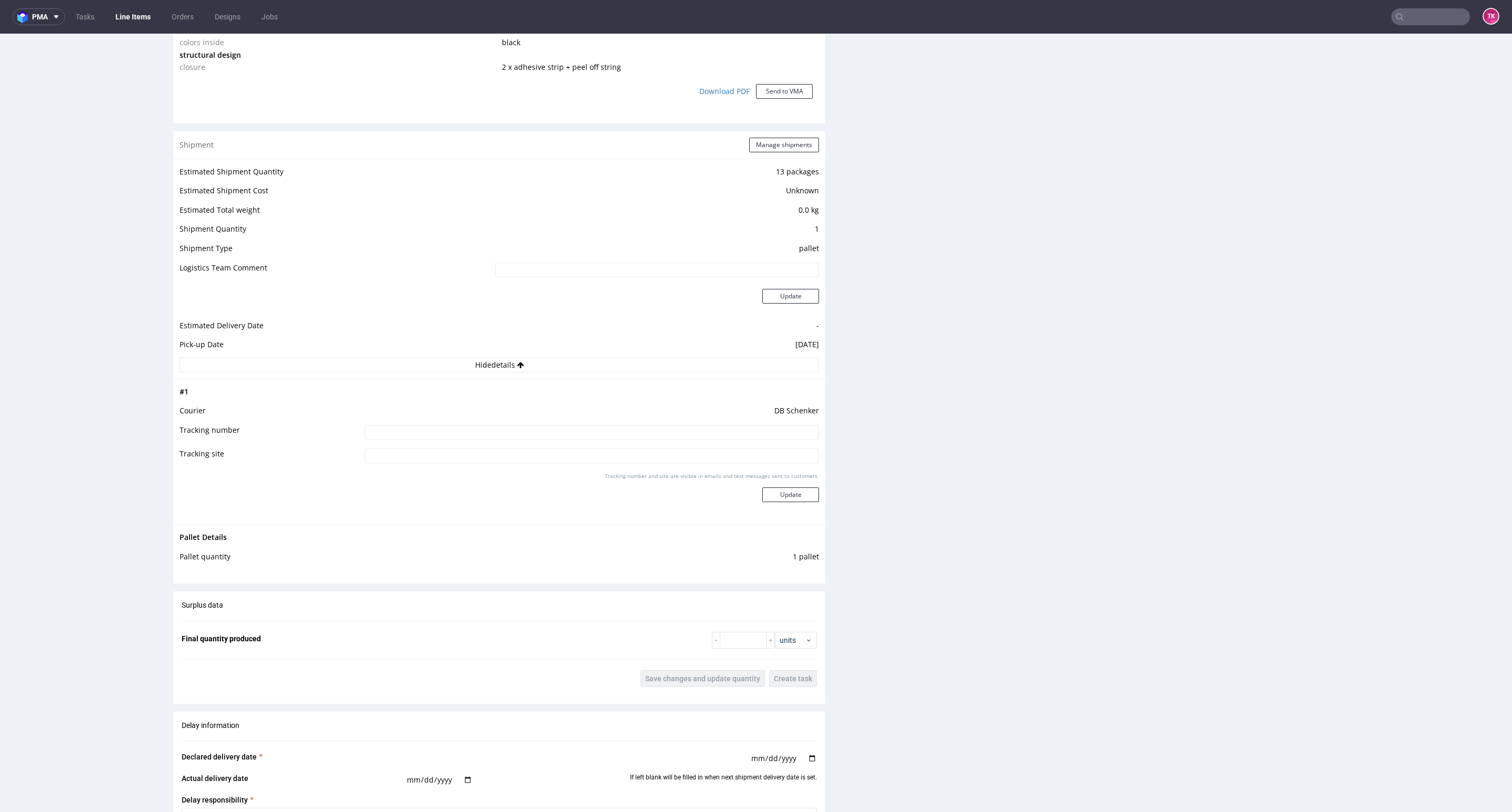
scroll to position [945, 0]
click at [511, 430] on input at bounding box center [592, 431] width 454 height 15
paste input "PLWAW509034119"
type input "PLWAW509034119"
click at [763, 491] on button "Update" at bounding box center [791, 493] width 57 height 15
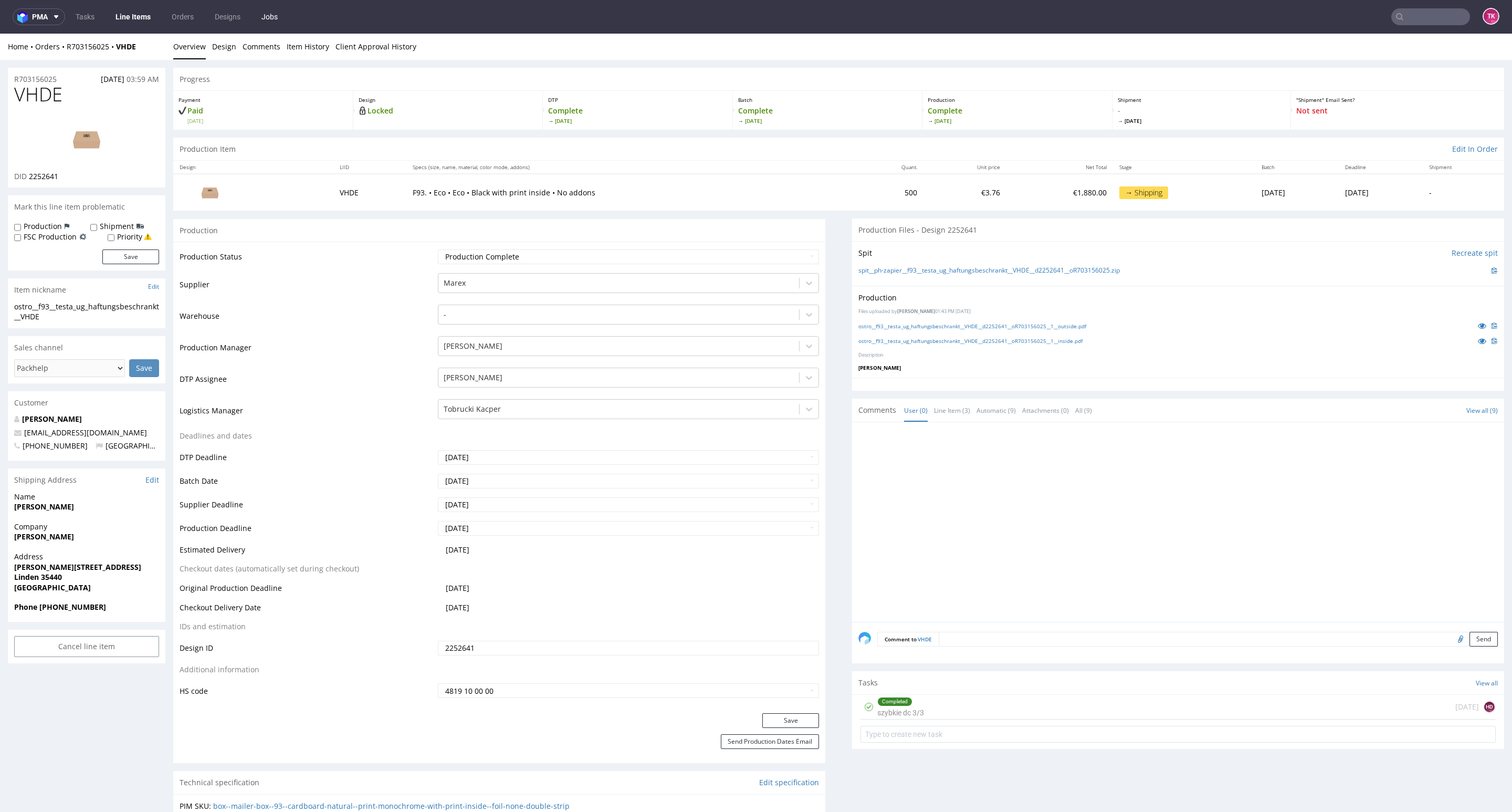
scroll to position [867, 0]
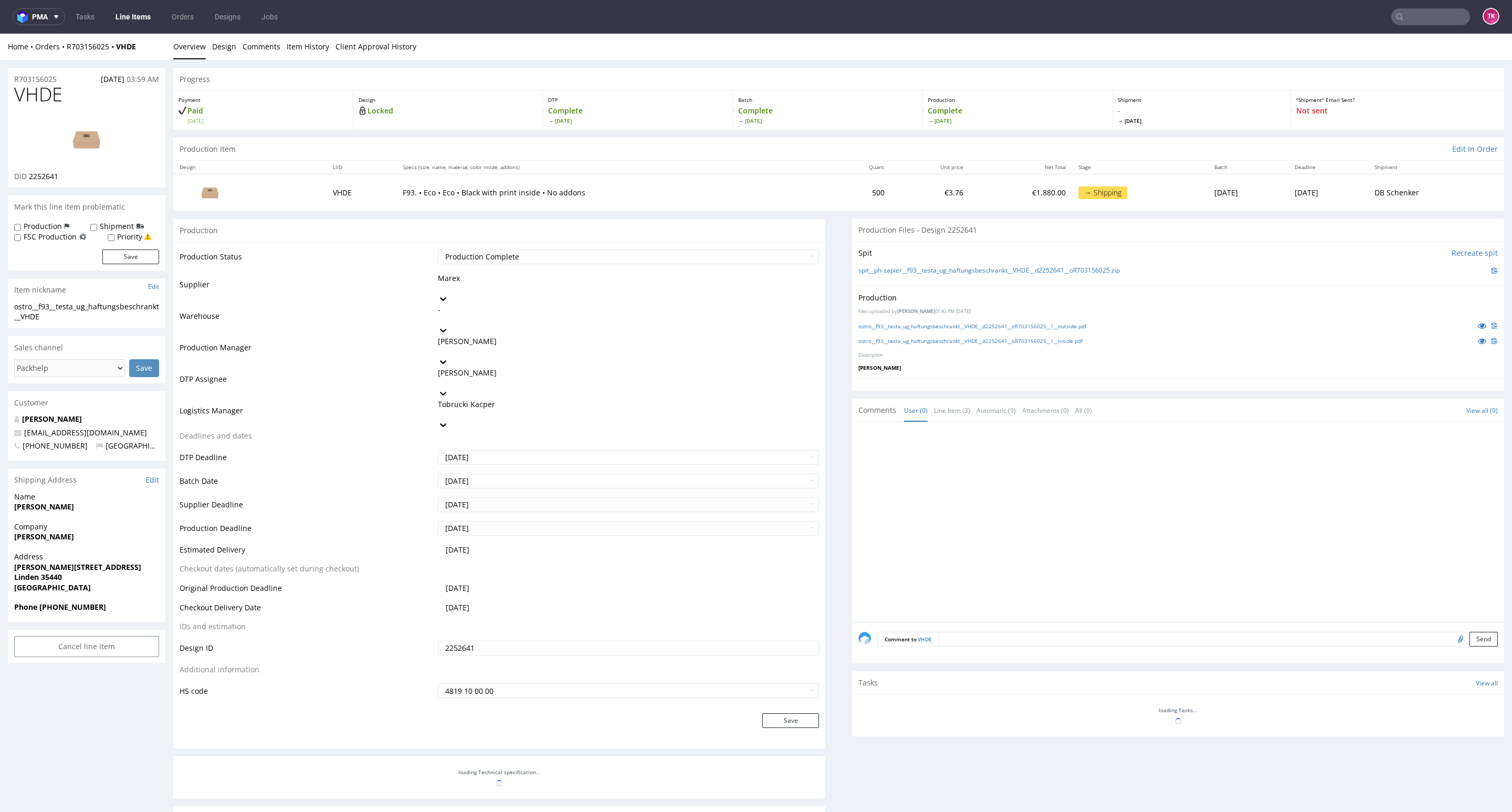
click at [137, 16] on link "Line Items" at bounding box center [133, 17] width 48 height 17
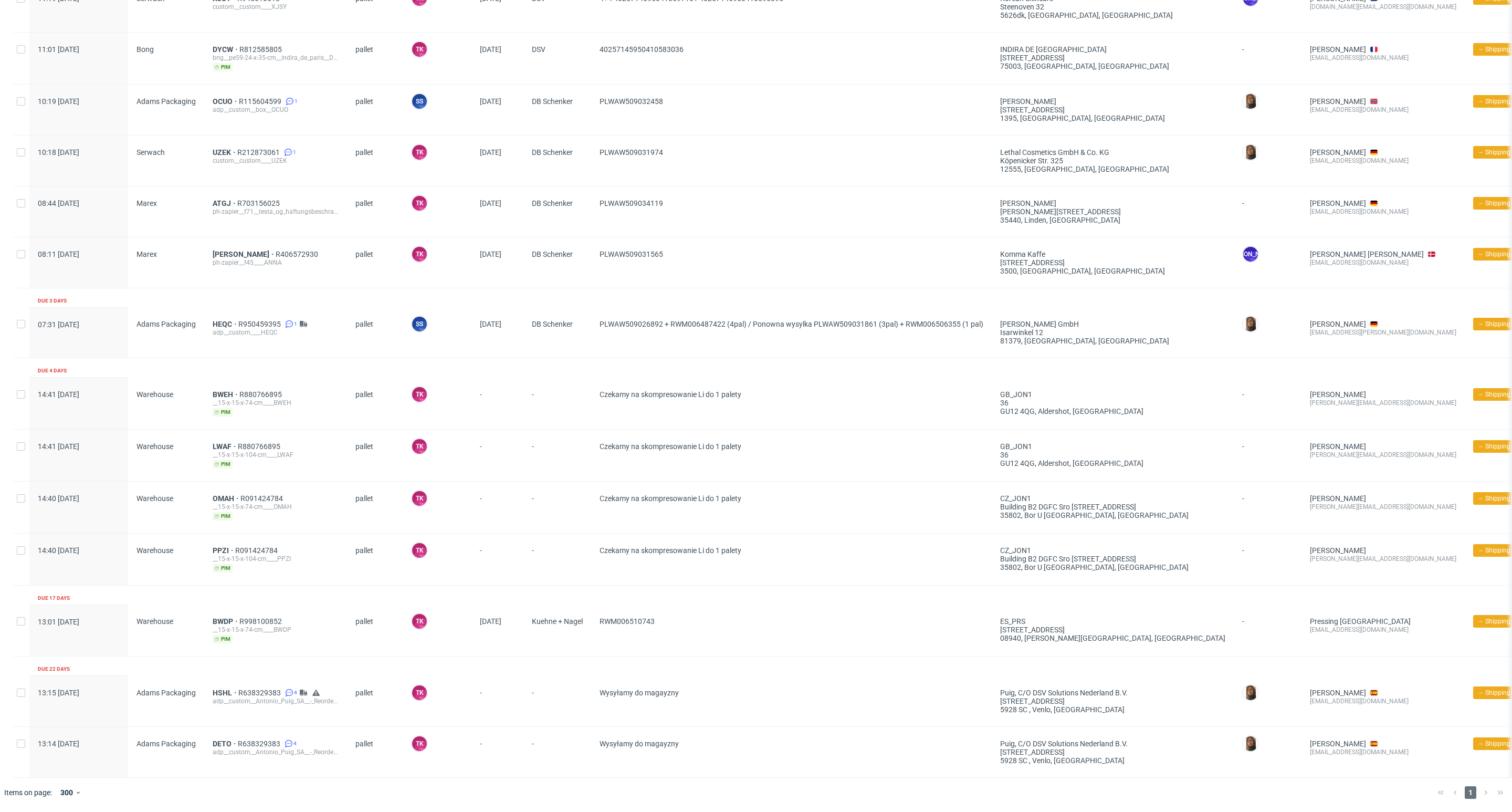
scroll to position [409, 0]
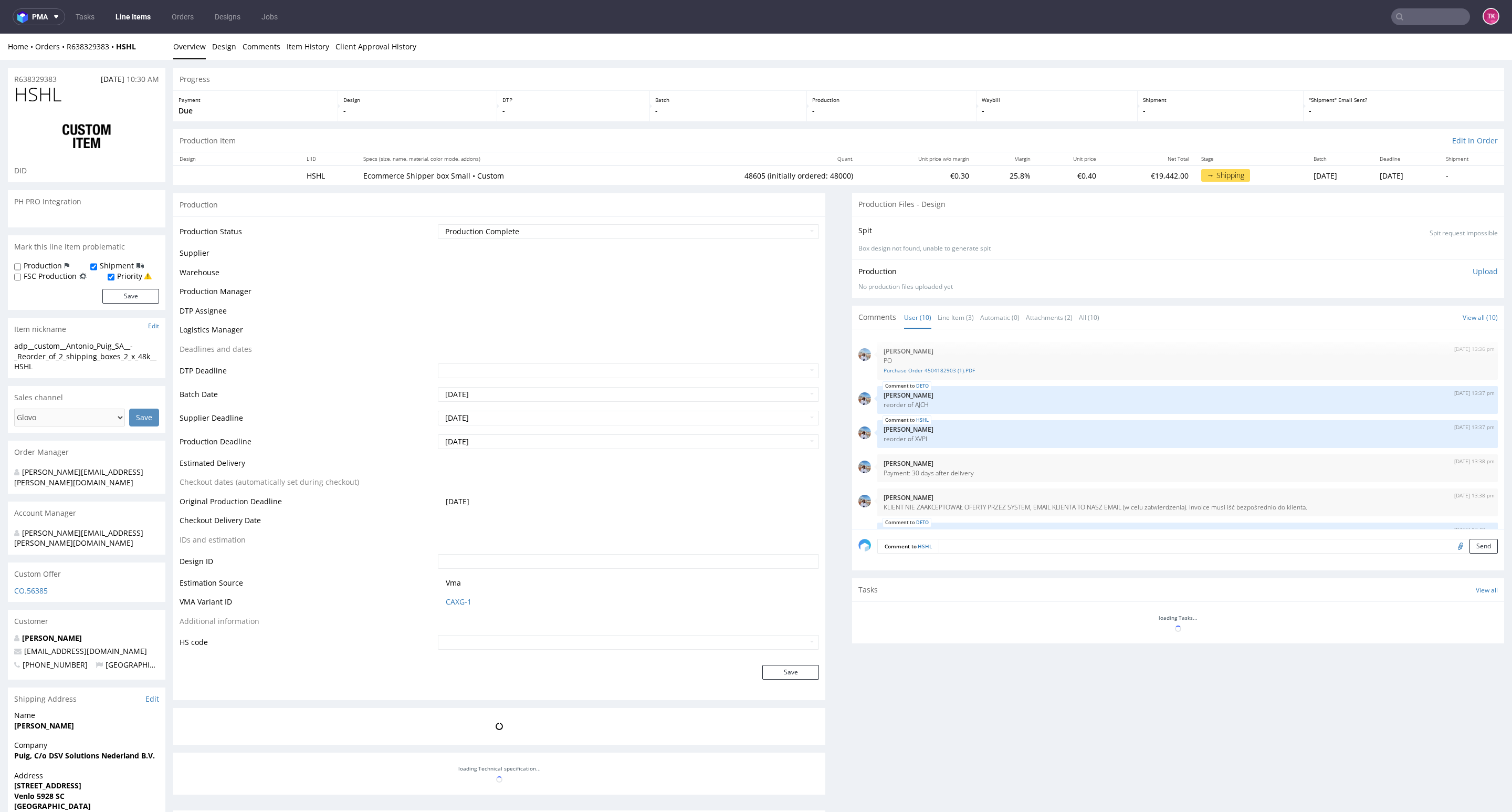
scroll to position [189, 0]
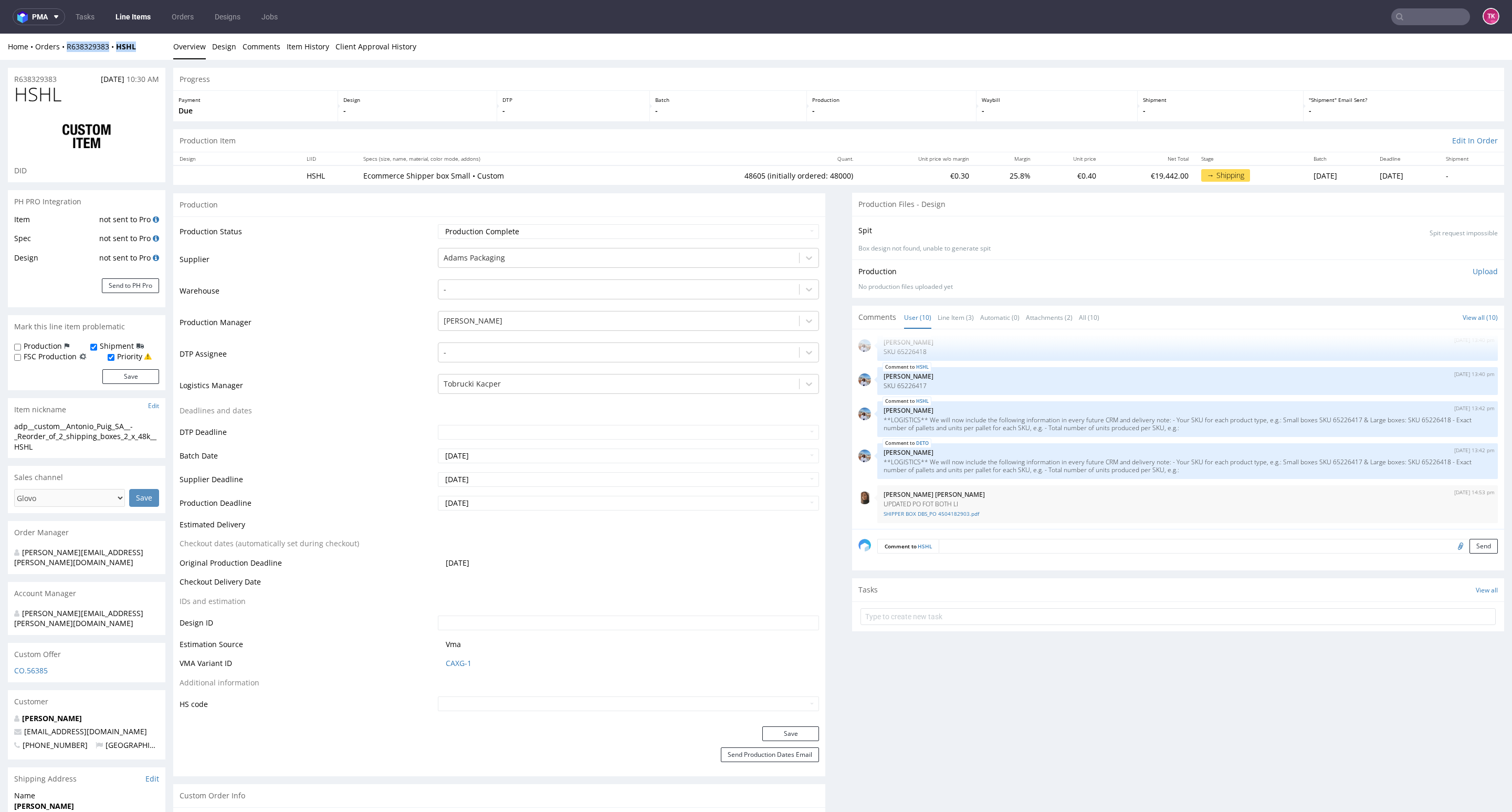
drag, startPoint x: 136, startPoint y: 47, endPoint x: 67, endPoint y: 52, distance: 69.2
click at [65, 49] on div "Home Orders R638329383 HSHL" at bounding box center [86, 46] width 157 height 10
copy div "R638329383 HSHL"
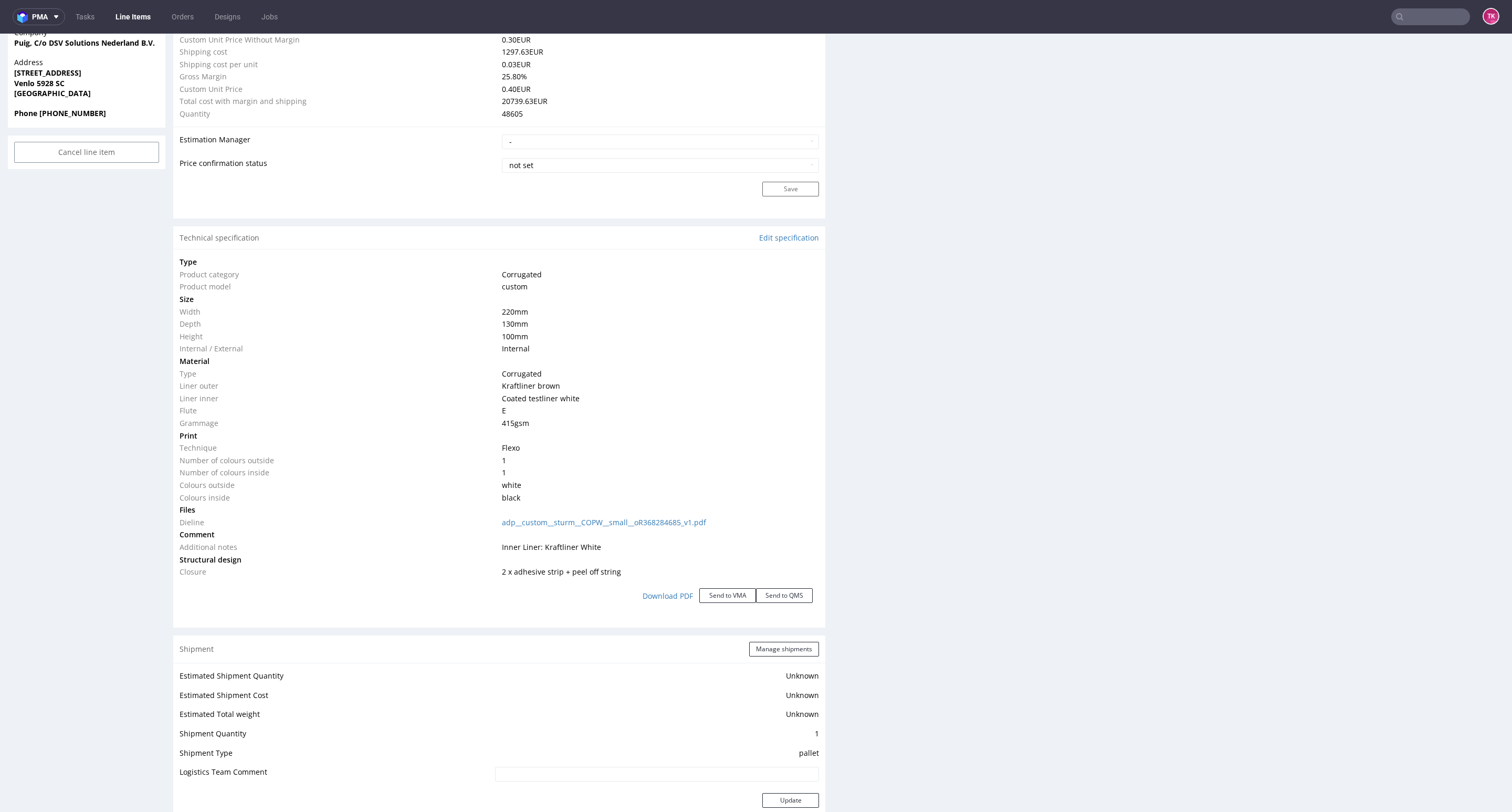
scroll to position [1102, 0]
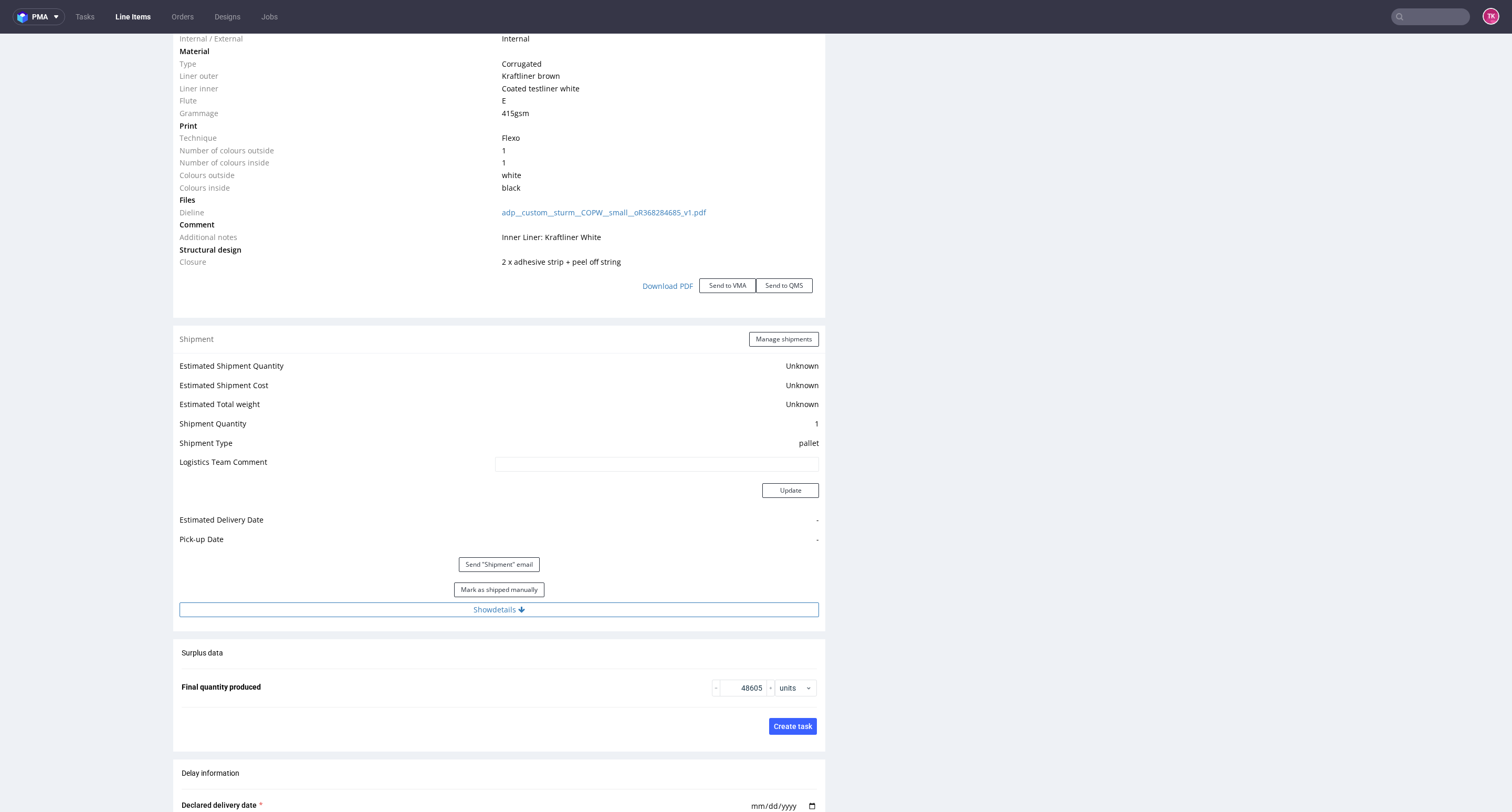
click at [601, 616] on button "Show details" at bounding box center [498, 610] width 639 height 15
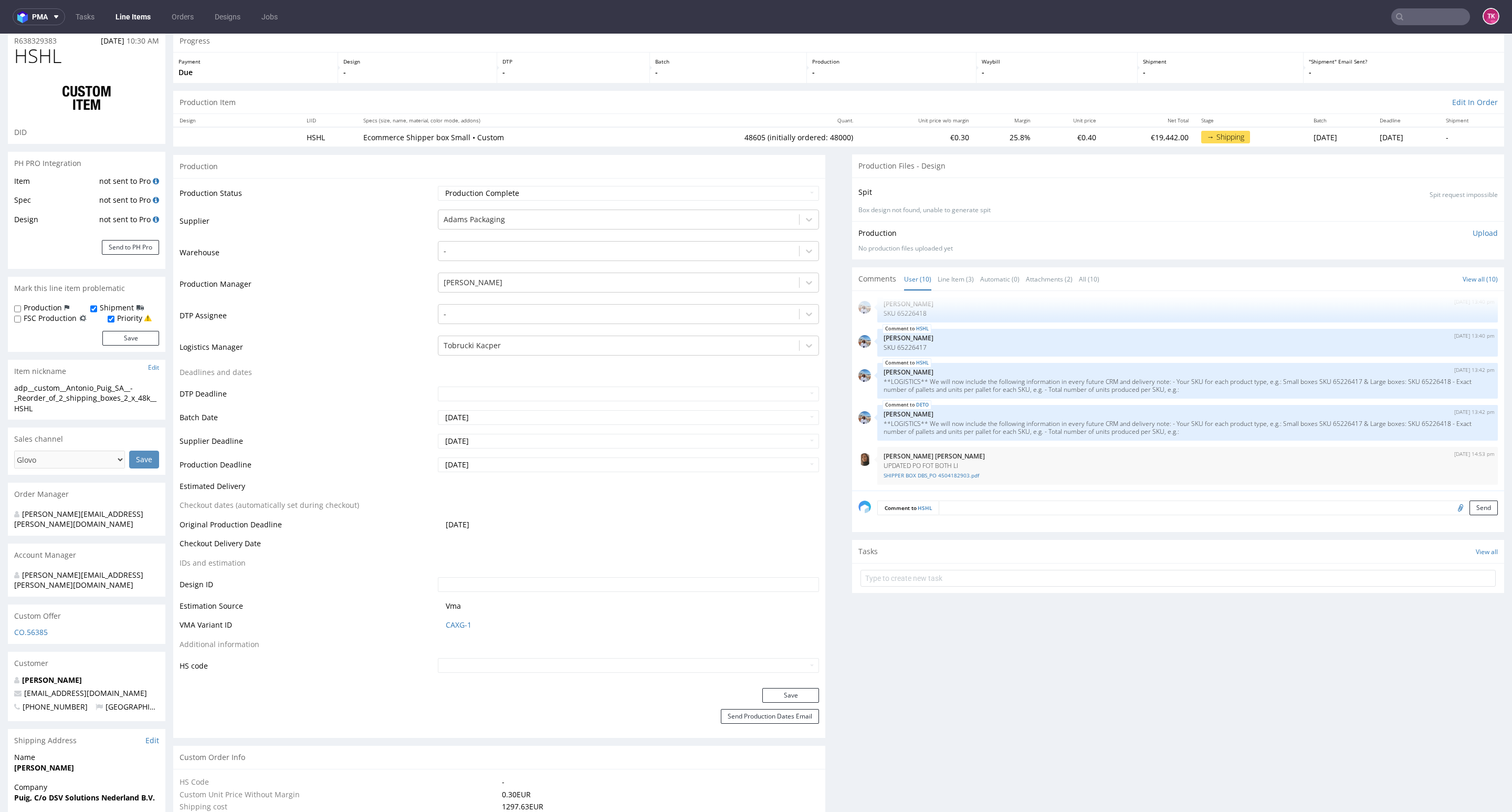
scroll to position [0, 0]
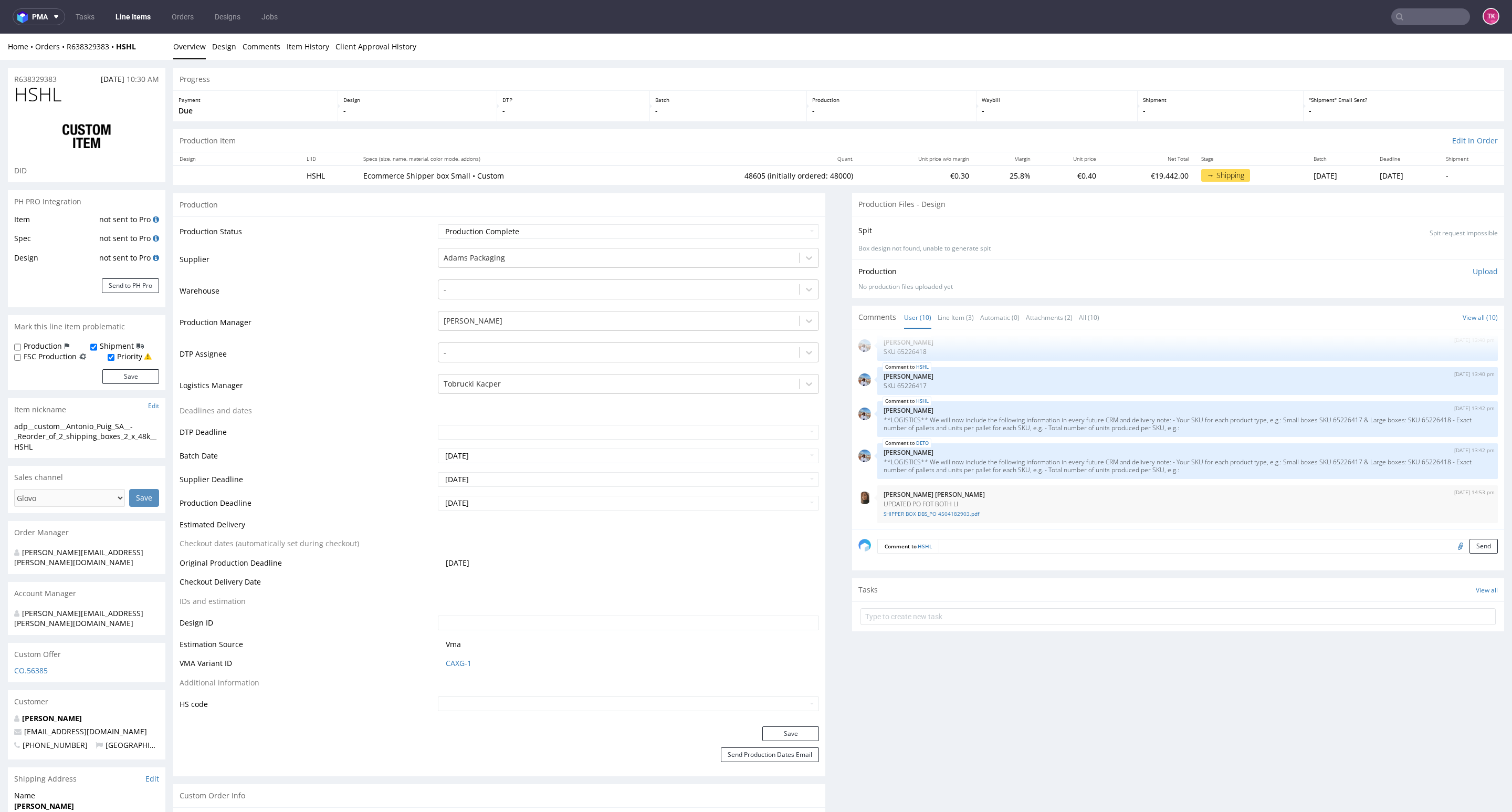
drag, startPoint x: 63, startPoint y: 57, endPoint x: 109, endPoint y: 56, distance: 46.0
click at [109, 56] on div "Home Orders R638329383 HSHL Overview Design Comments Item History Client Approv…" at bounding box center [756, 46] width 1512 height 26
copy link "R638329383"
drag, startPoint x: 144, startPoint y: 46, endPoint x: 113, endPoint y: 48, distance: 31.1
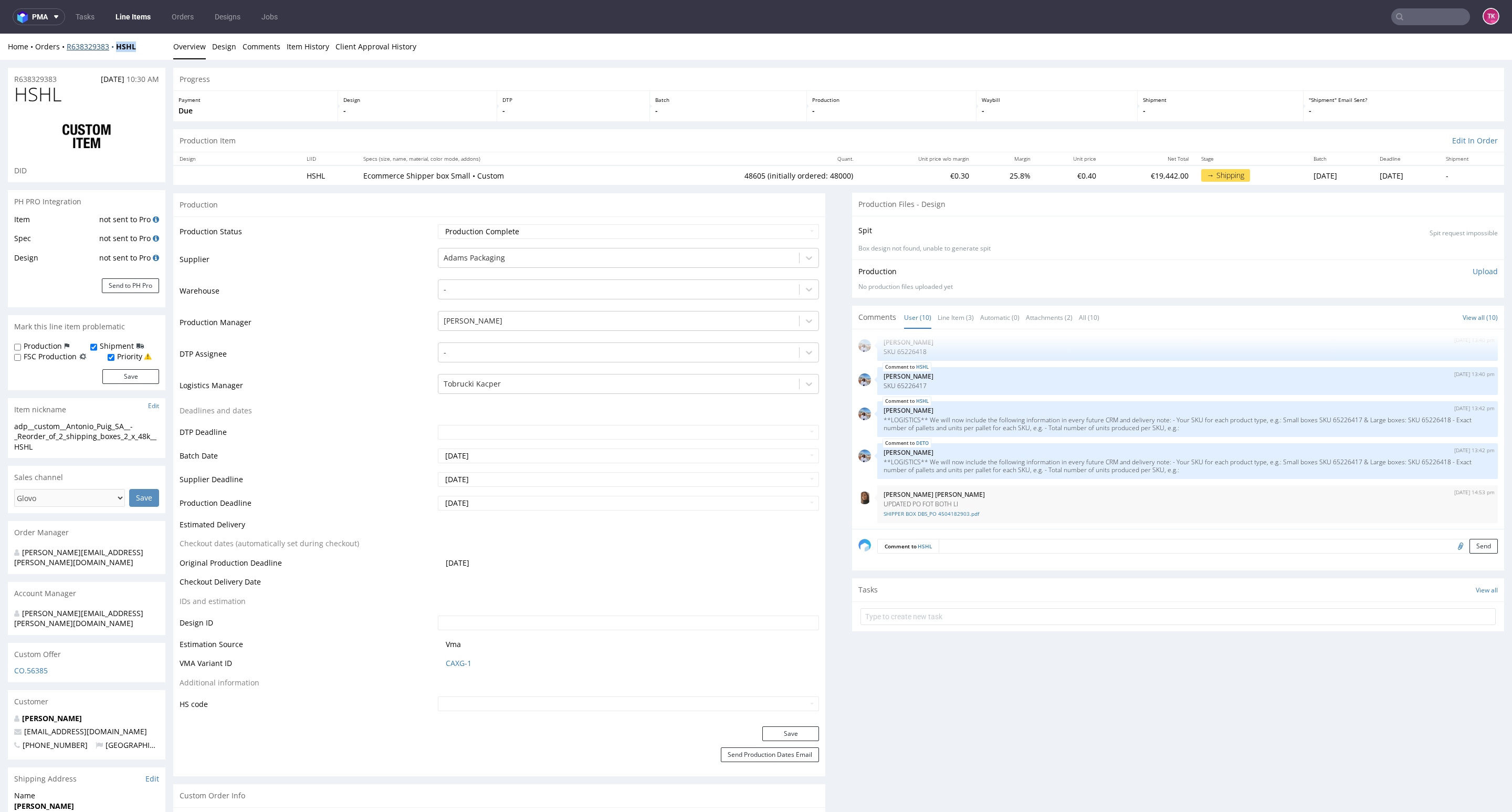
click at [113, 48] on div "Home Orders R638329383 HSHL" at bounding box center [86, 46] width 157 height 10
copy strong "HSHL"
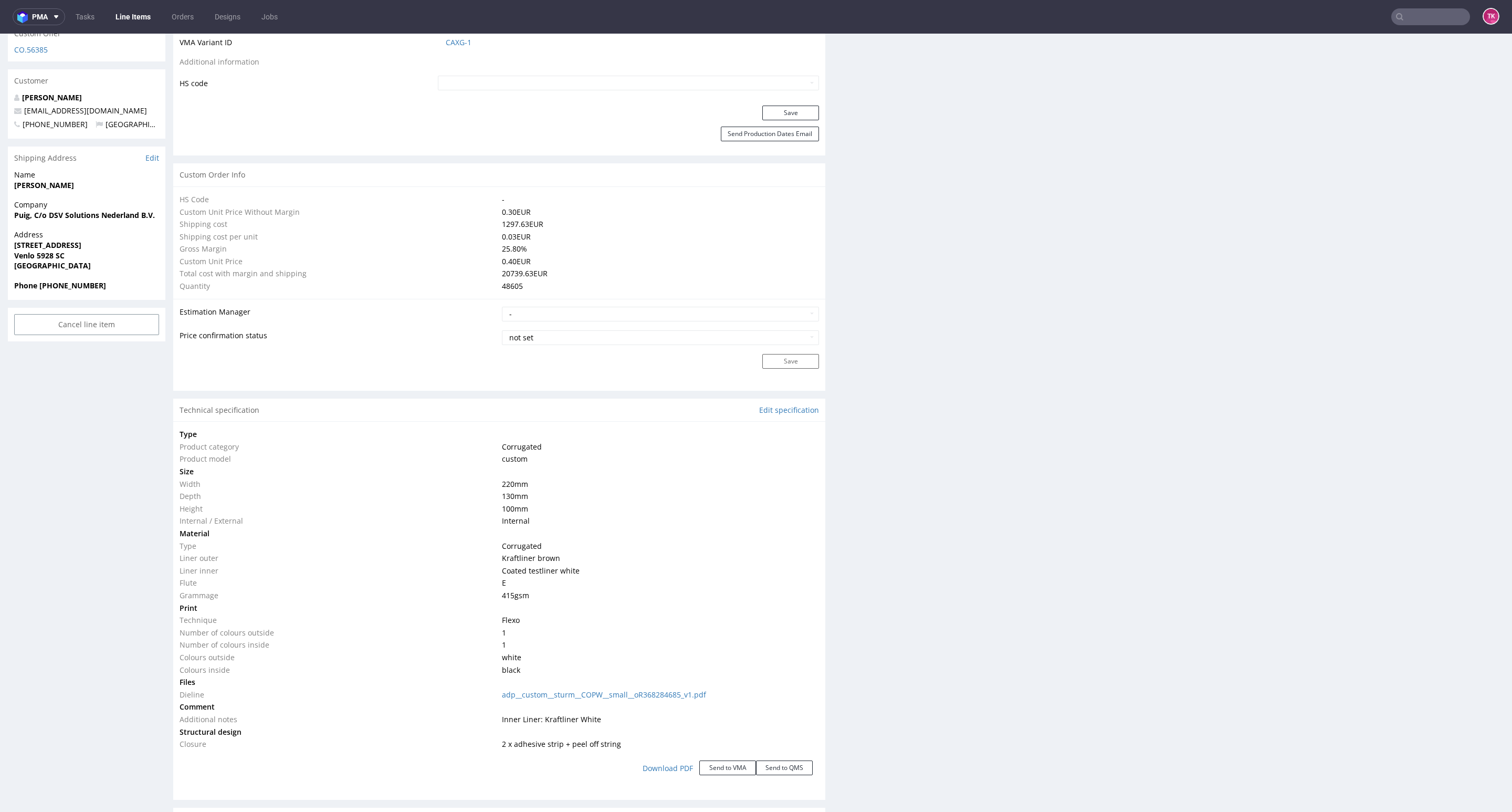
scroll to position [630, 0]
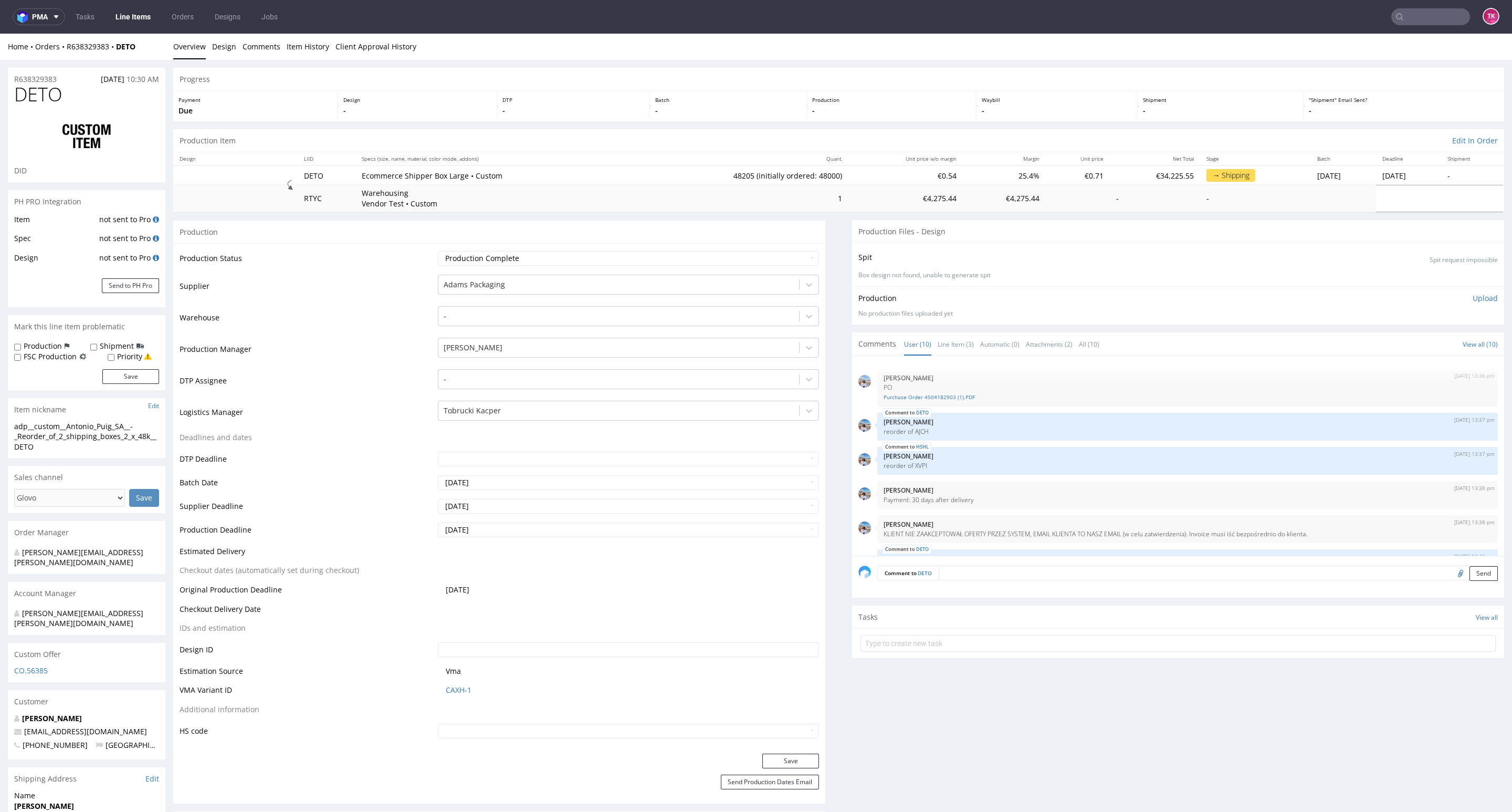
scroll to position [189, 0]
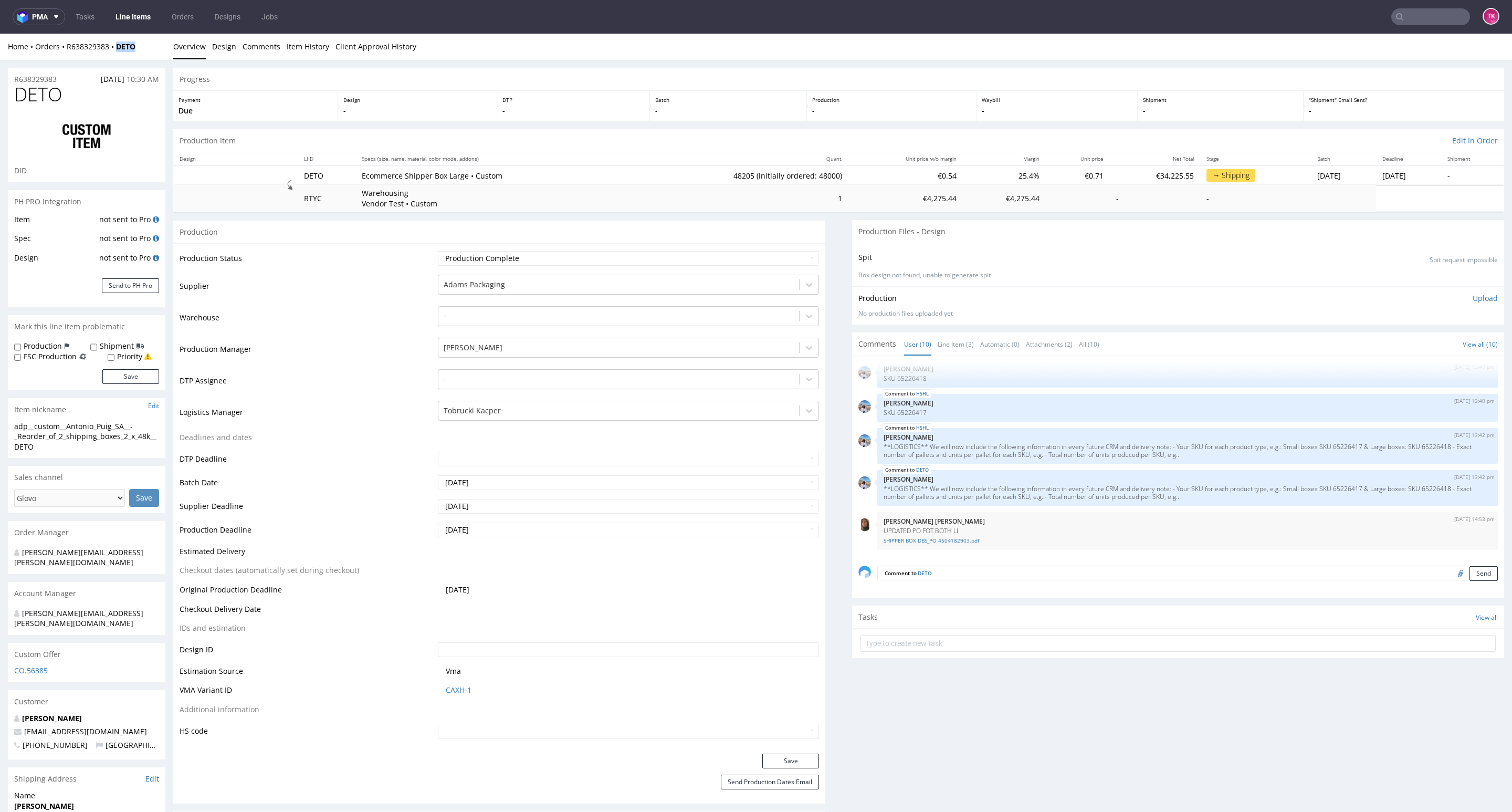
drag, startPoint x: 152, startPoint y: 45, endPoint x: 115, endPoint y: 57, distance: 38.9
click at [115, 57] on div "Home Orders R638329383 DETO Overview Design Comments Item History Client Approv…" at bounding box center [756, 46] width 1512 height 26
copy strong "DETO"
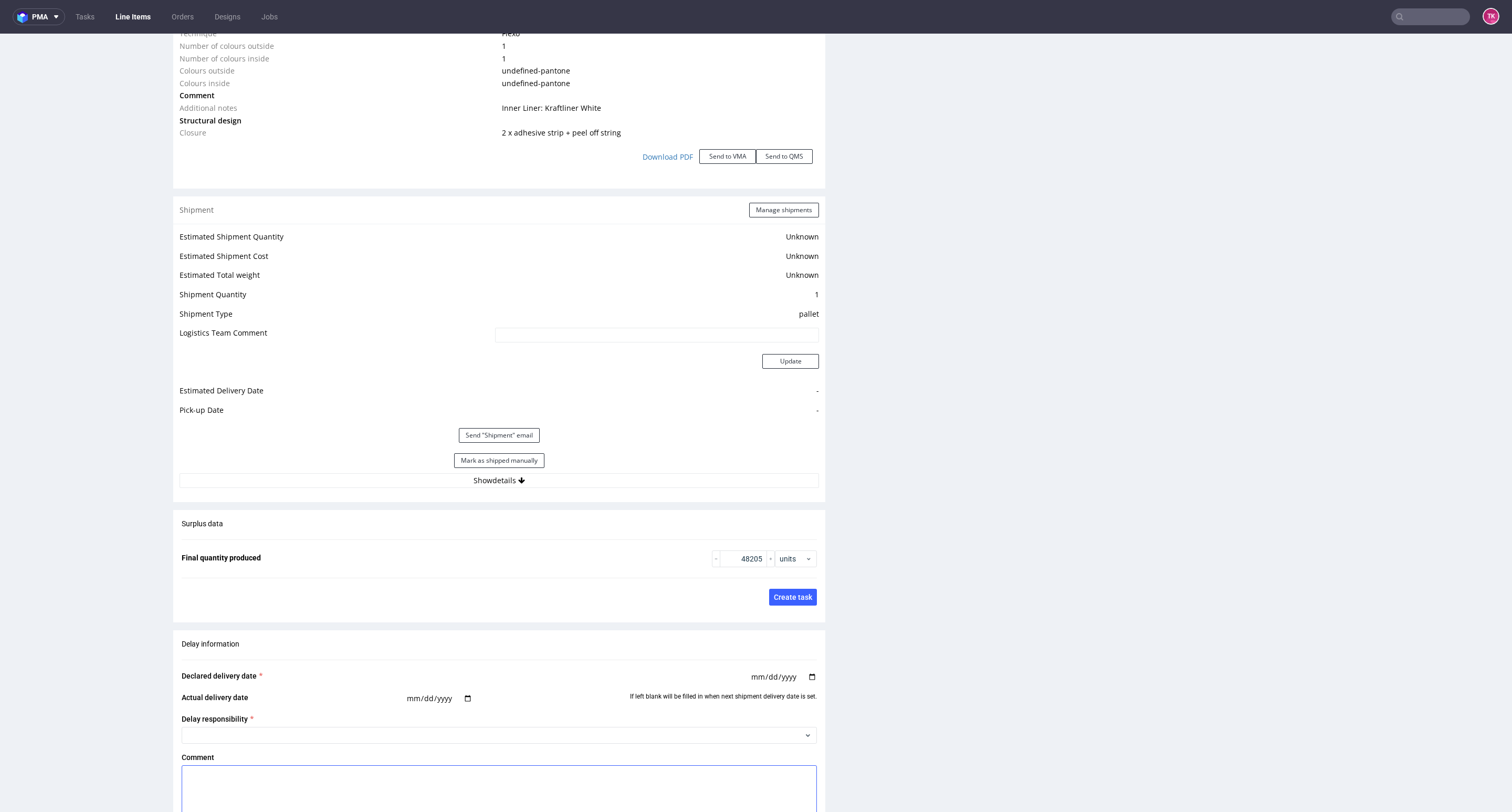
scroll to position [1418, 0]
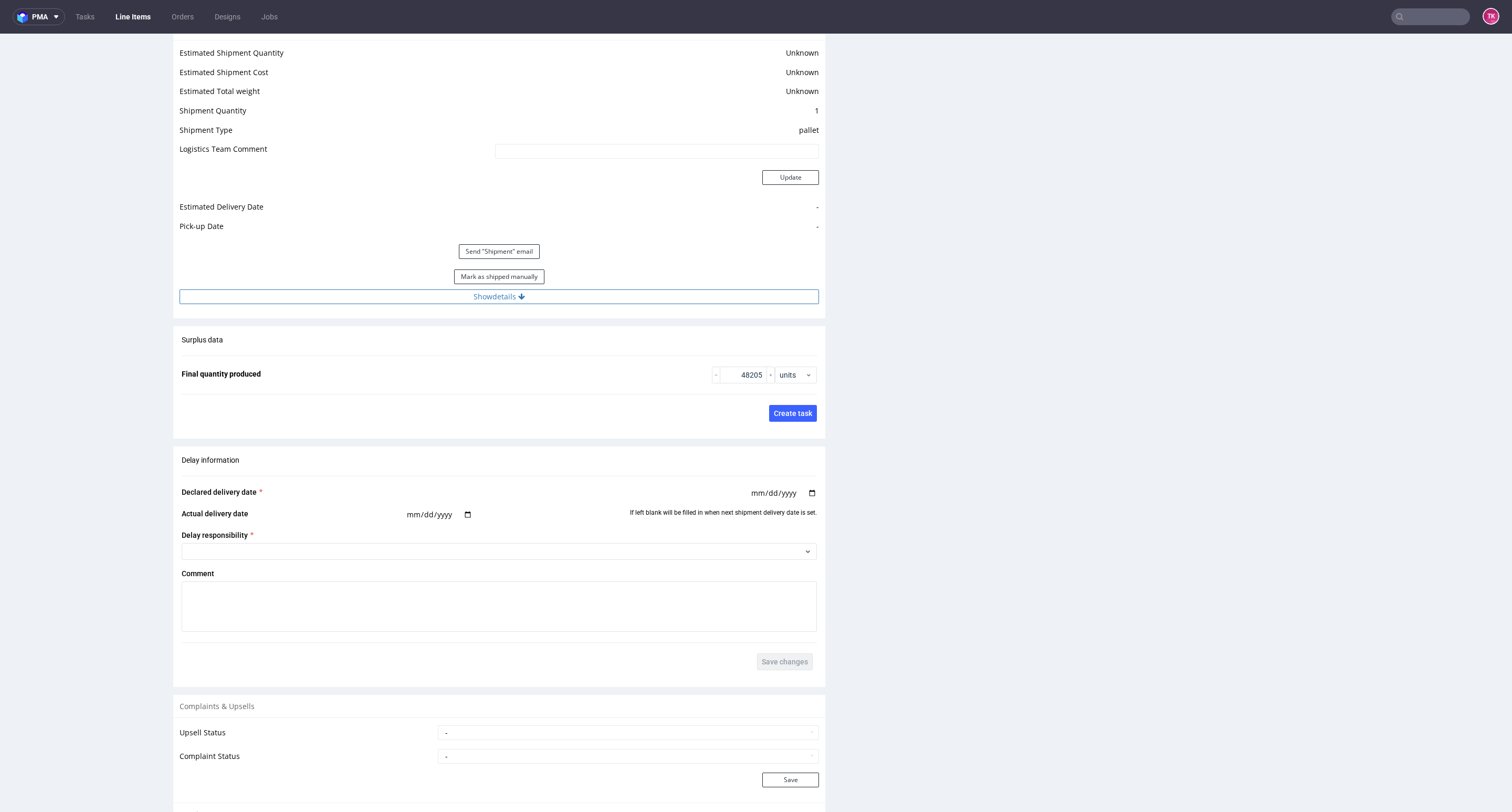
click at [611, 298] on button "Show details" at bounding box center [498, 297] width 639 height 15
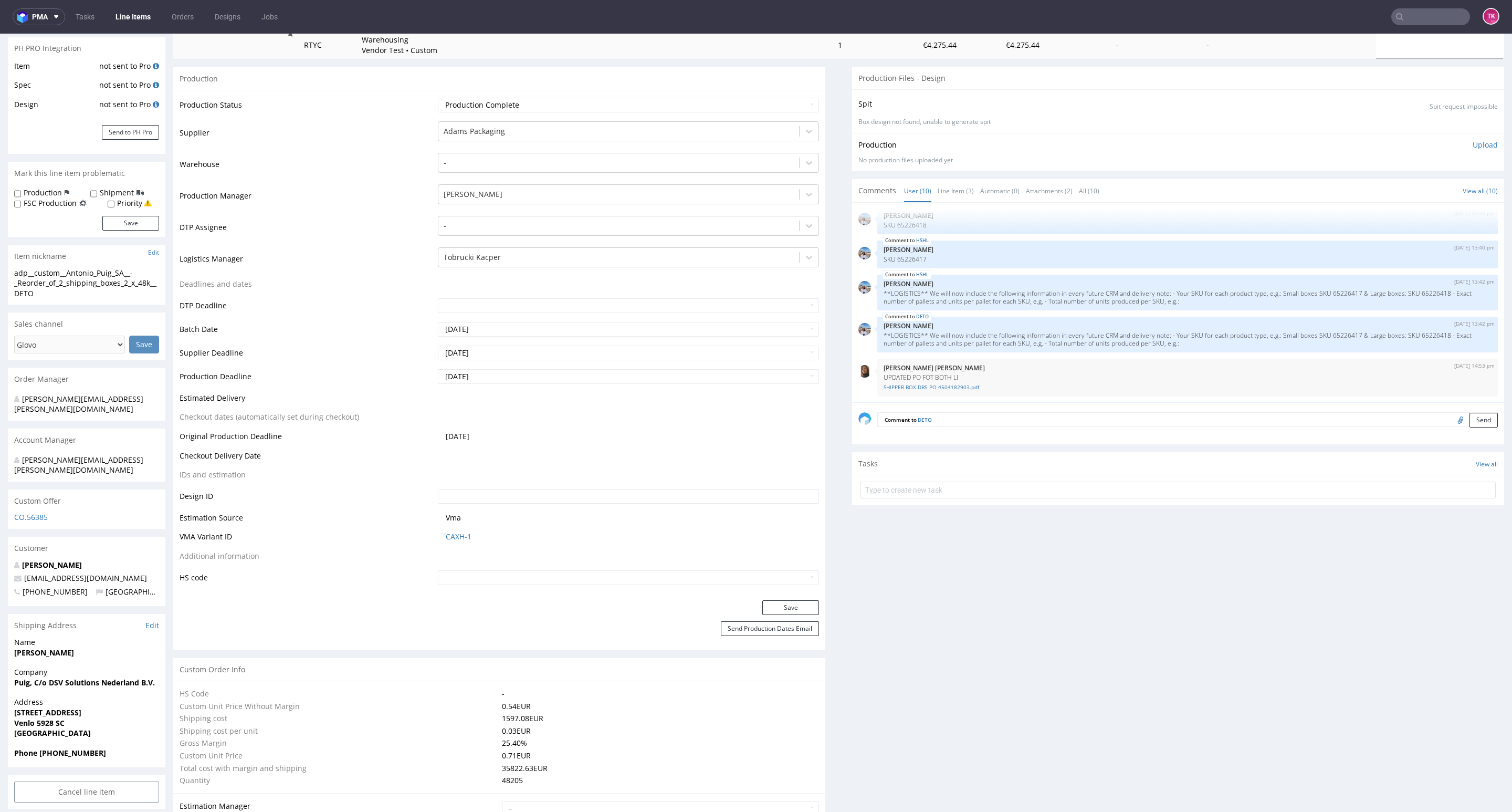
scroll to position [0, 0]
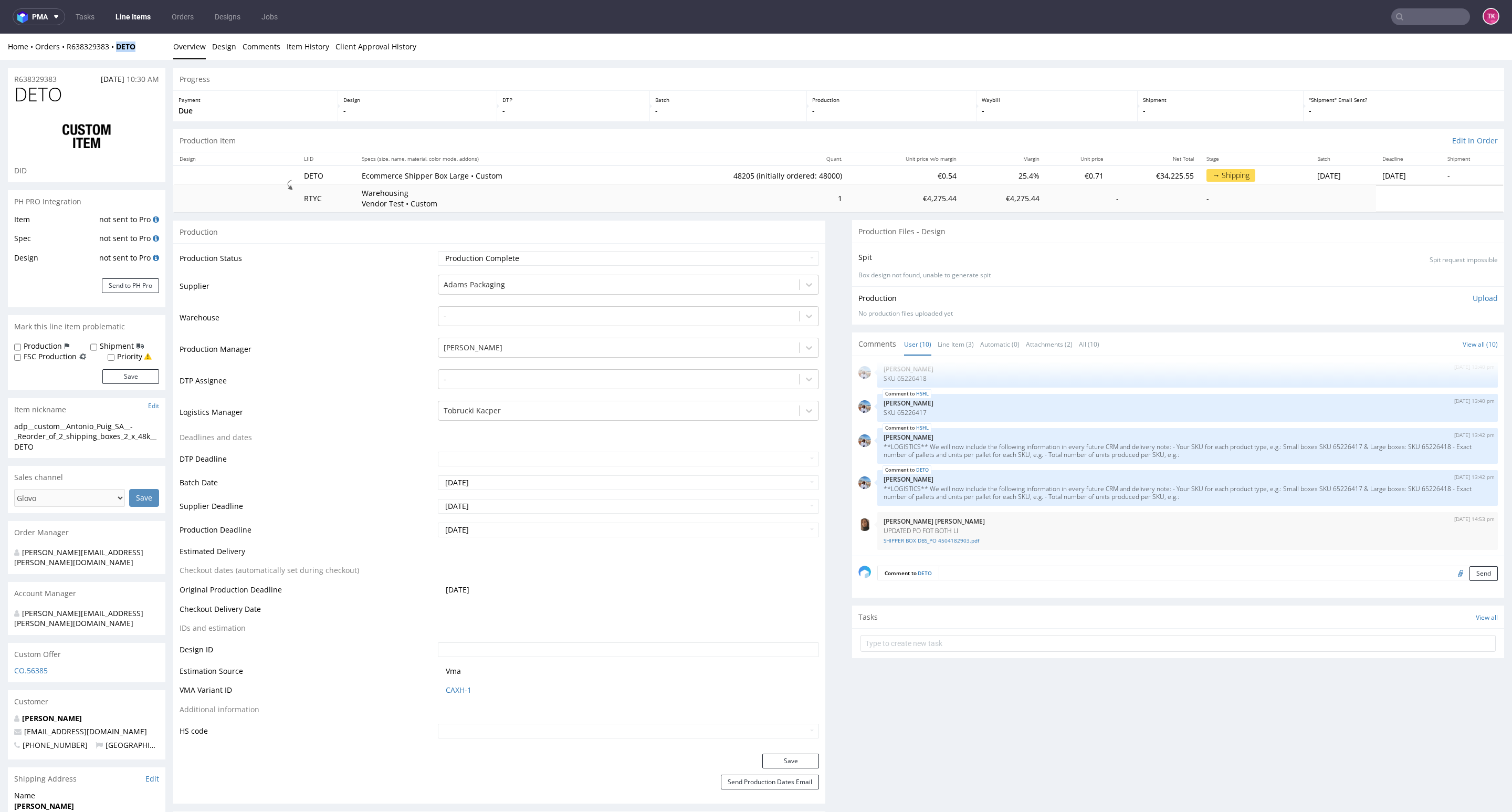
copy strong "DETO"
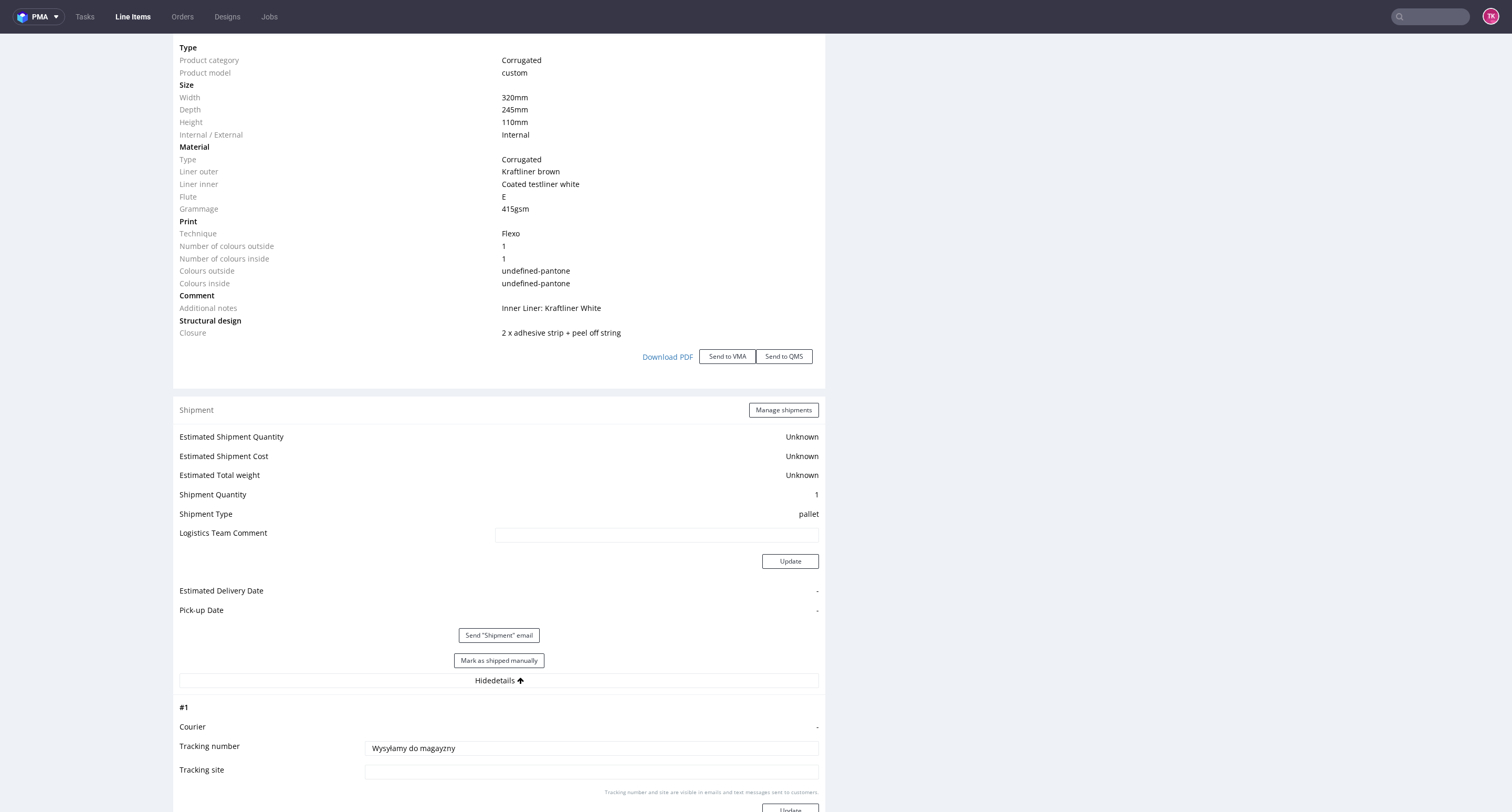
scroll to position [1181, 0]
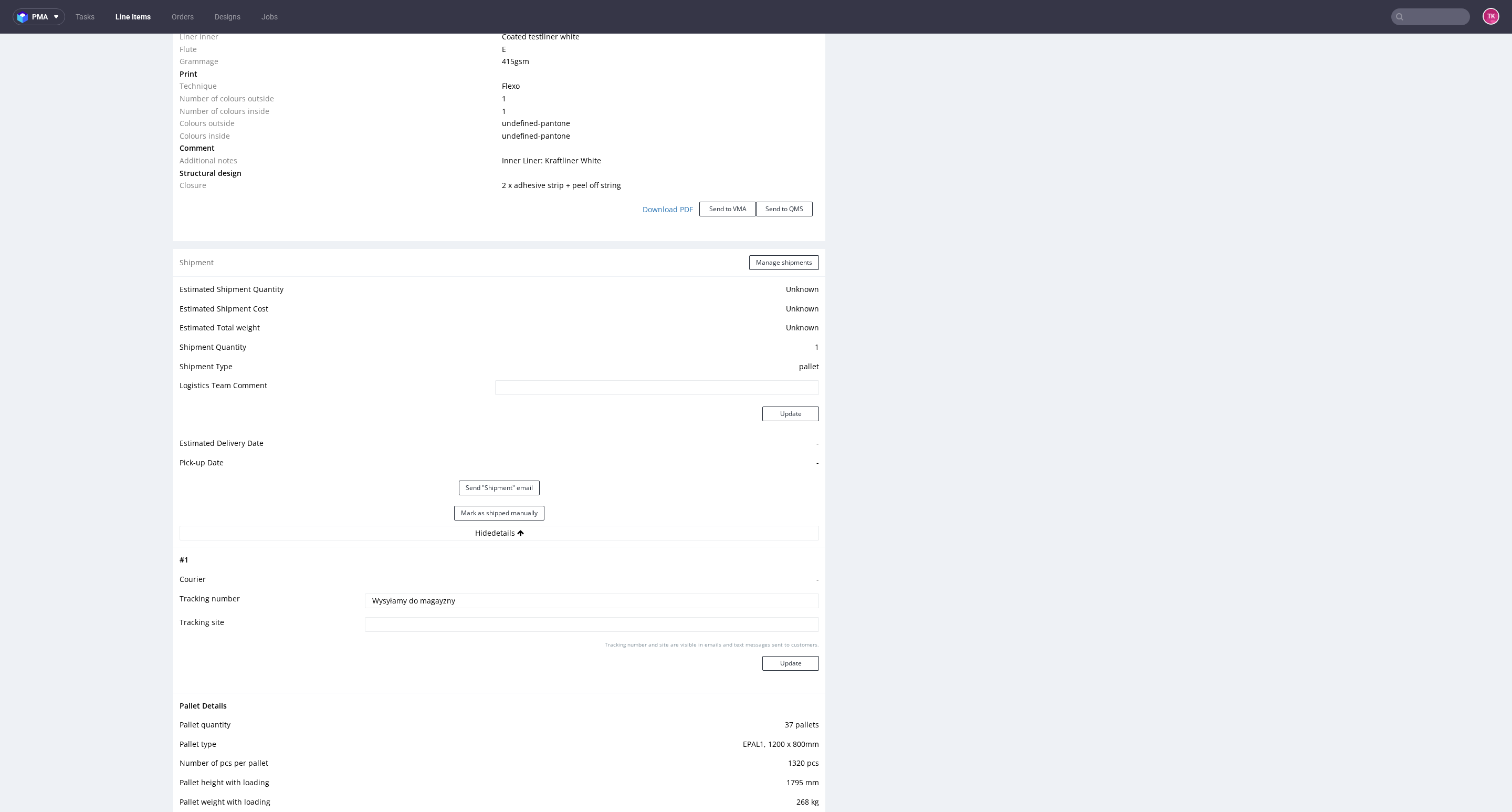
drag, startPoint x: 467, startPoint y: 599, endPoint x: 237, endPoint y: 600, distance: 230.0
click at [232, 600] on tr "Tracking number Wysyłamy do magayzny" at bounding box center [498, 604] width 639 height 24
paste input "ki w Komentarzach"
type input "Wysyłki w Komentarzach"
click at [786, 667] on button "Update" at bounding box center [791, 663] width 57 height 15
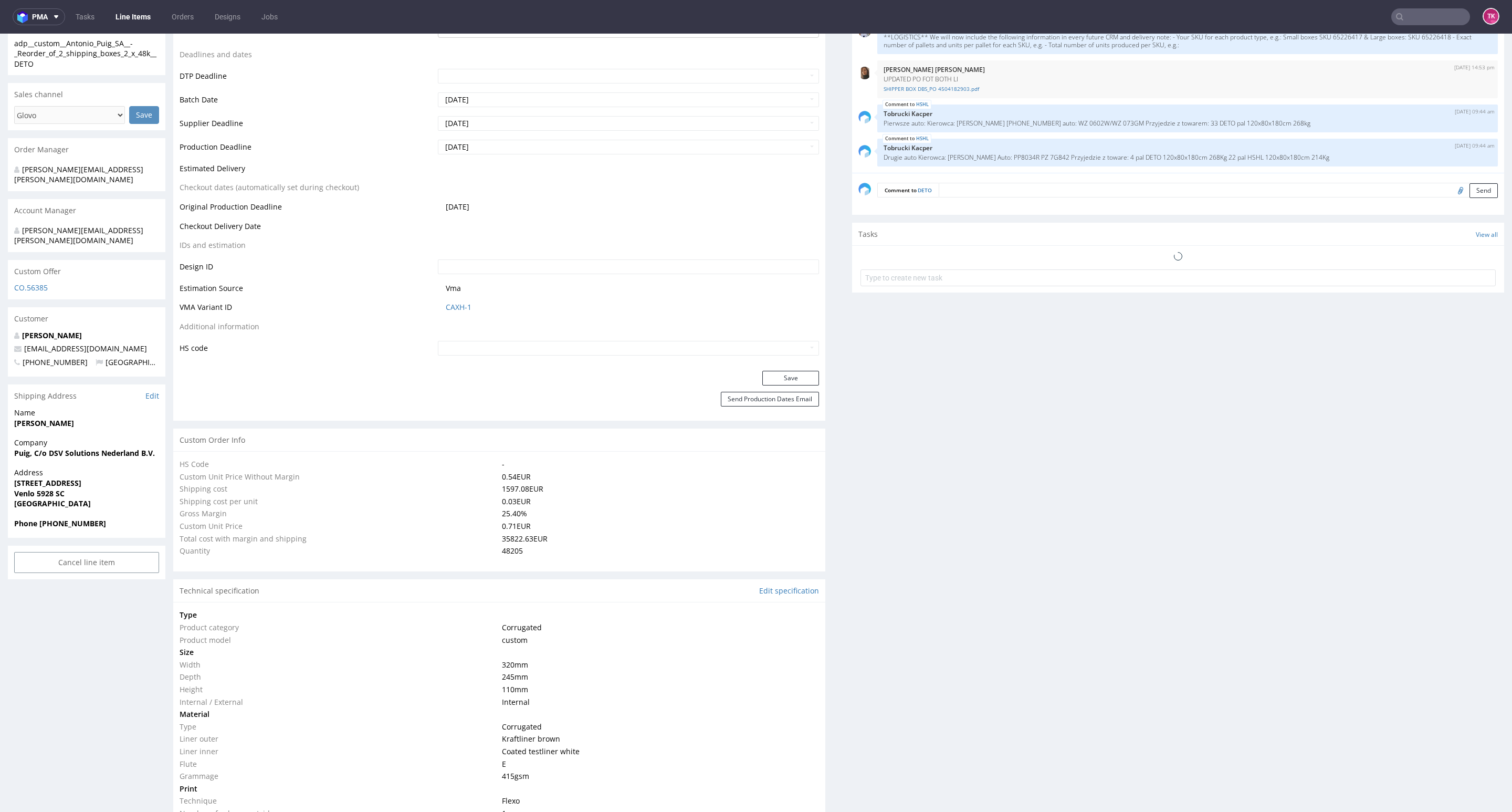
scroll to position [463, 0]
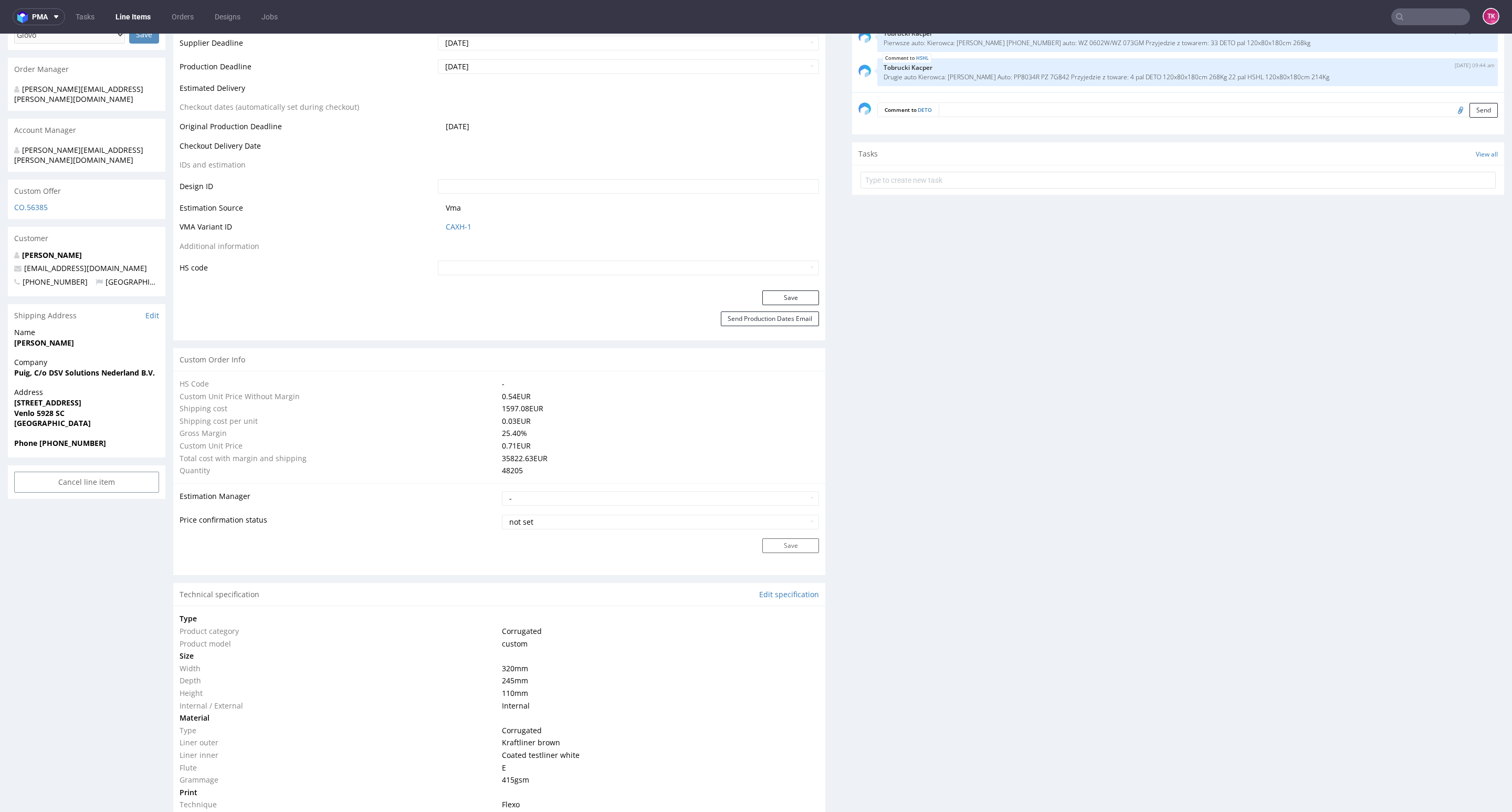
click at [1029, 495] on div "Production Files - Design Spit Spit request impossible Box design not found, un…" at bounding box center [1178, 779] width 652 height 2044
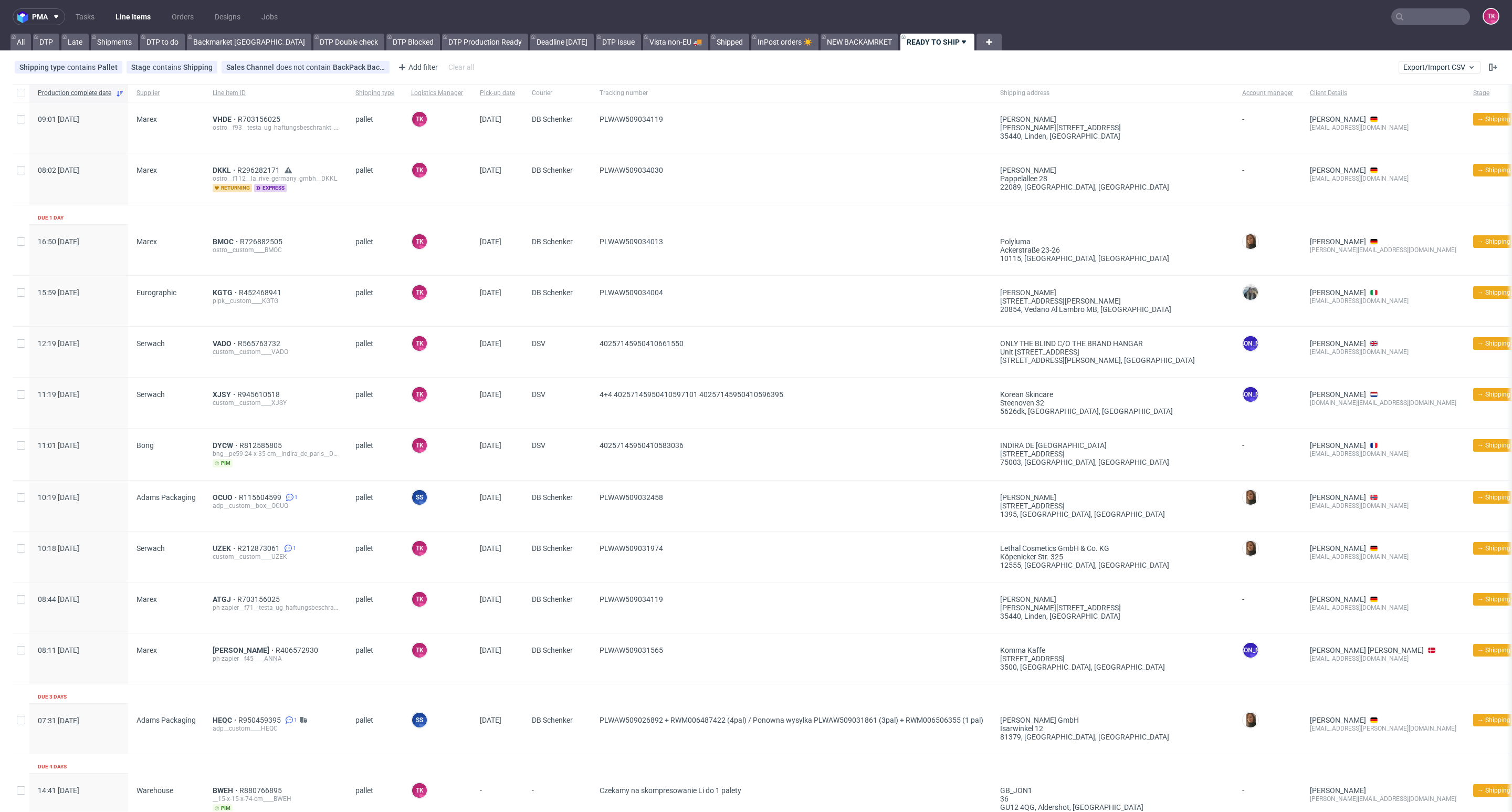
click at [141, 24] on link "Line Items" at bounding box center [133, 17] width 48 height 17
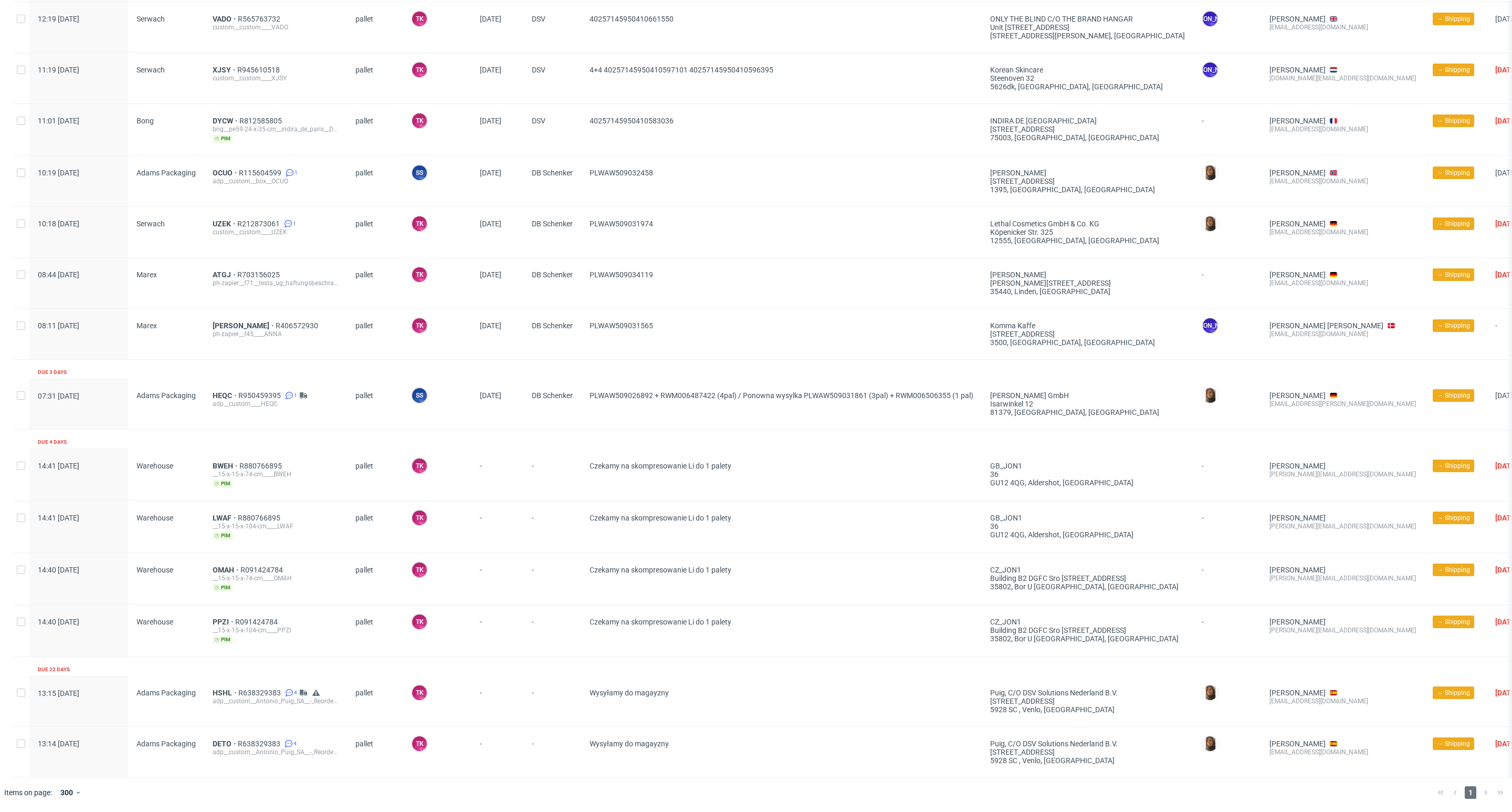
scroll to position [339, 0]
click at [215, 689] on span "HSHL" at bounding box center [225, 693] width 25 height 9
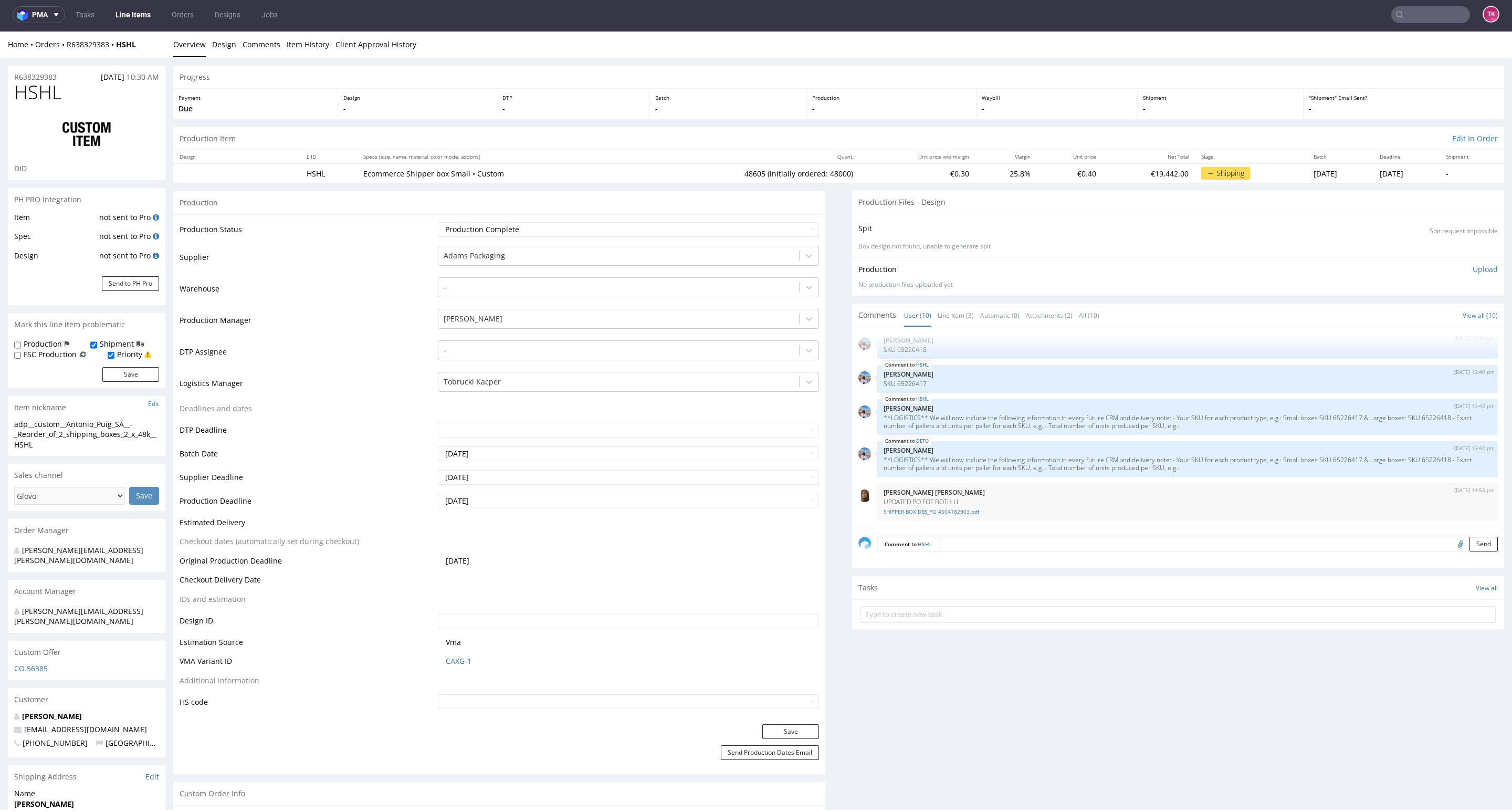
drag, startPoint x: 956, startPoint y: 535, endPoint x: 962, endPoint y: 549, distance: 15.2
click at [953, 542] on div "Comment to HSHL Send" at bounding box center [1178, 548] width 652 height 42
click at [963, 548] on textarea at bounding box center [1218, 544] width 559 height 15
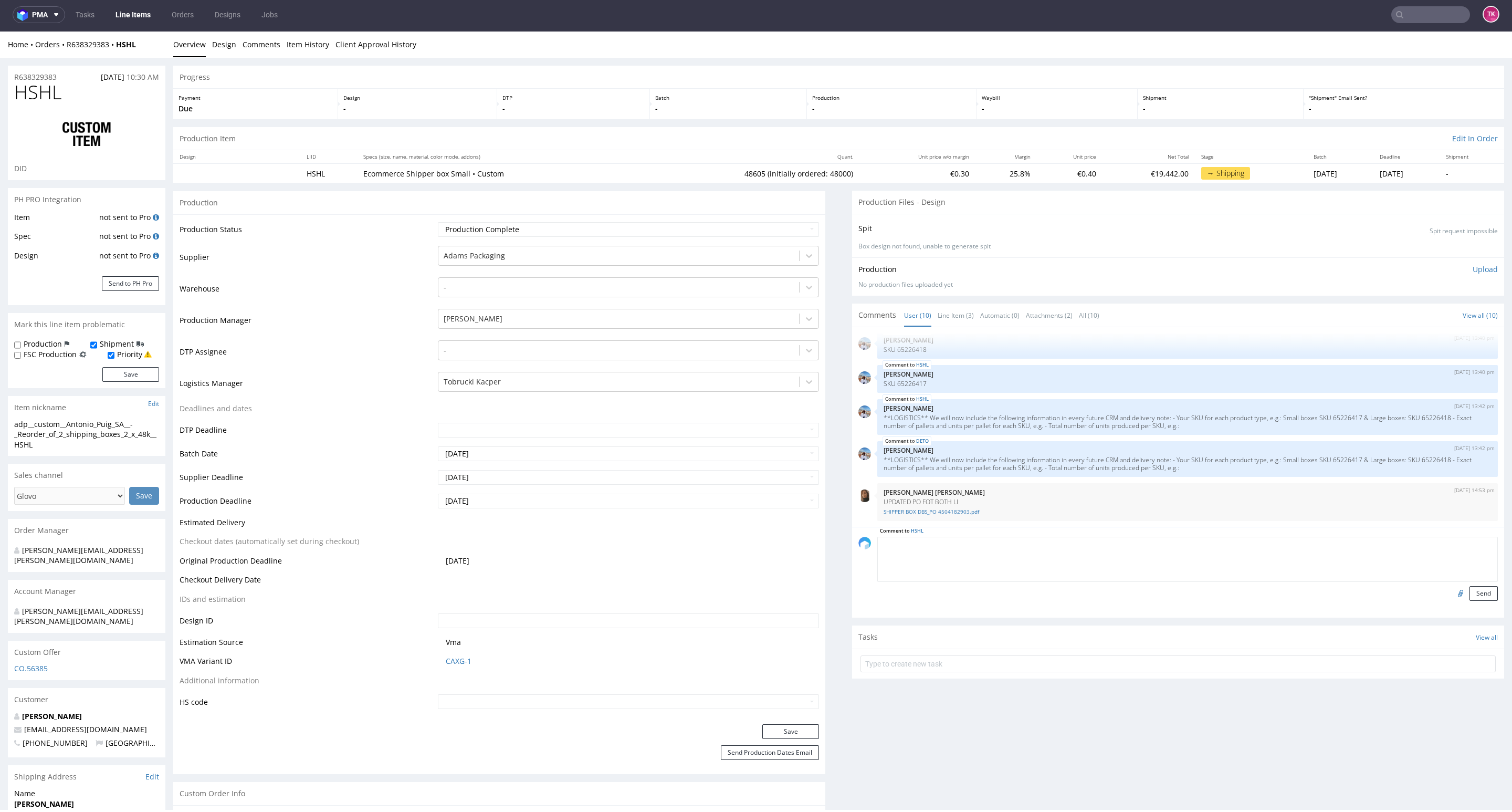
paste textarea "Pierwsze auto: Kierowca: MATEUSZ SZYMANSKI 792-508-555 auto: WZ 0602W/WZ 073GM …"
type textarea "Pierwsze auto: Kierowca: MATEUSZ SZYMANSKI 792-508-555 auto: WZ 0602W/WZ 073GM …"
click at [1469, 591] on button "Send" at bounding box center [1483, 593] width 28 height 15
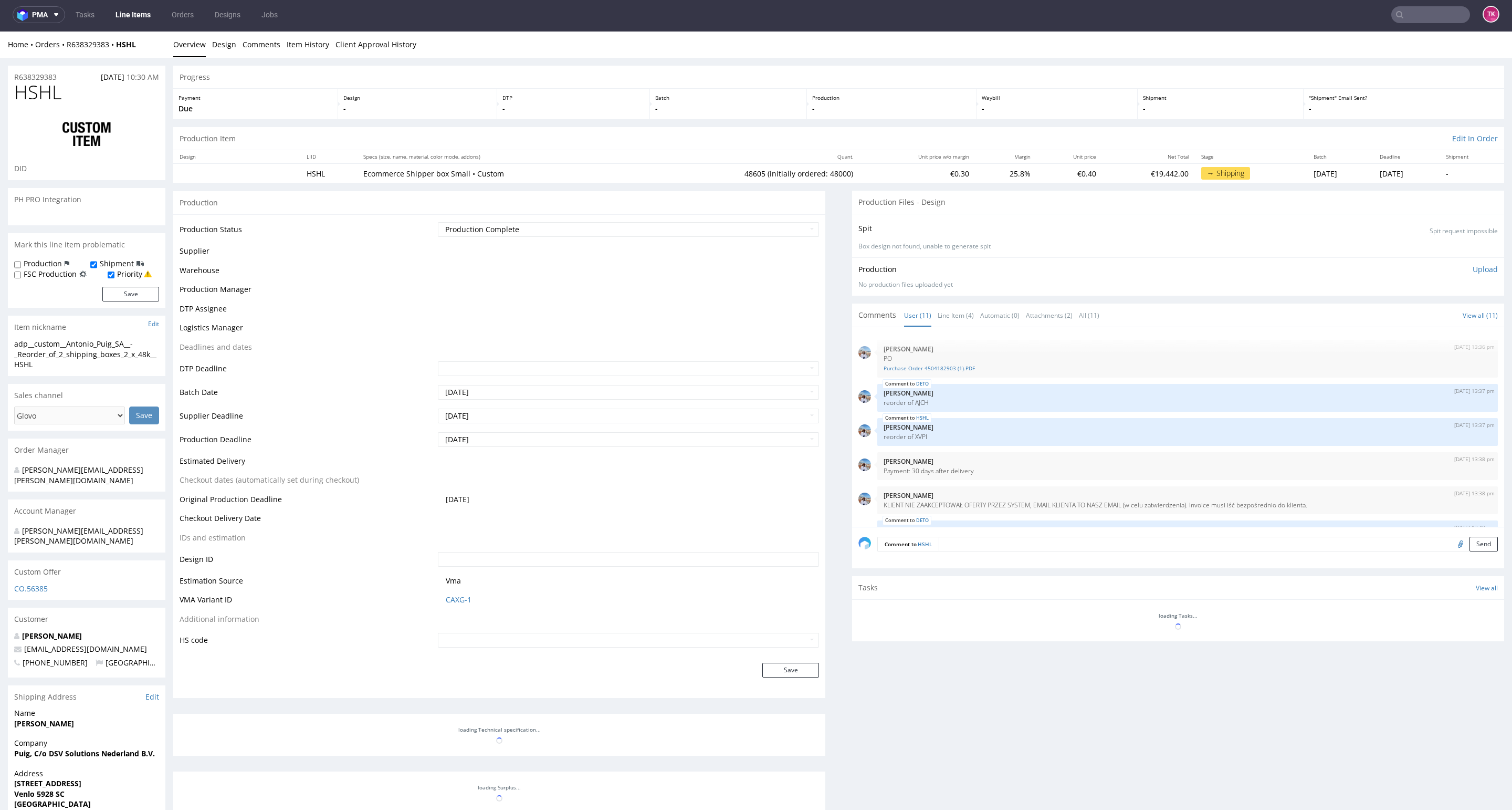
scroll to position [224, 0]
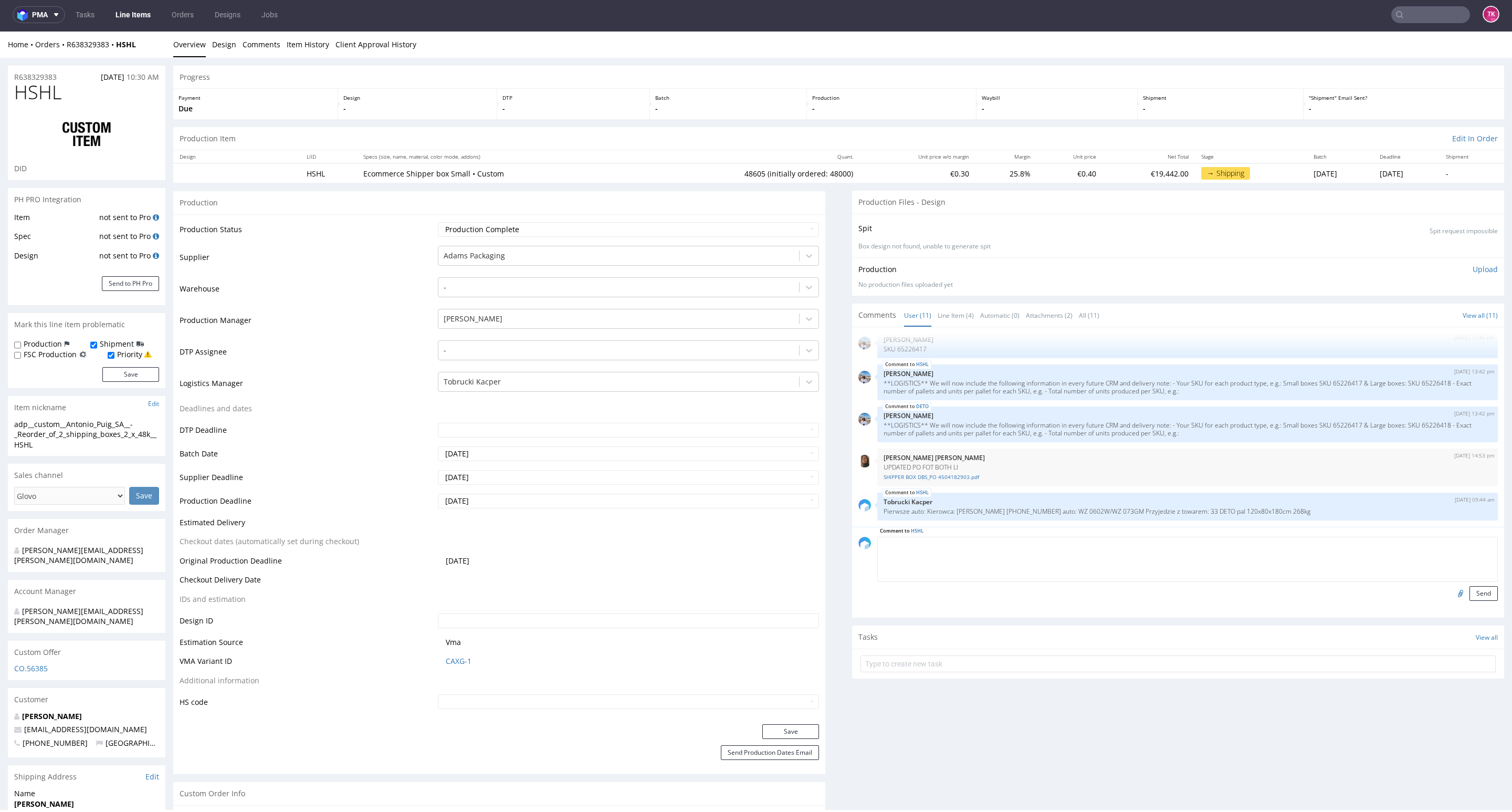
click at [966, 548] on textarea at bounding box center [1187, 559] width 620 height 45
paste textarea "Drugie auto Kierowca: Nowacki Krzysztof Auto: PP8034R PZ 7G842 Przyjedzie z tow…"
type textarea "Drugie auto Kierowca: Nowacki Krzysztof Auto: PP8034R PZ 7G842 Przyjedzie z tow…"
click at [1469, 595] on button "Send" at bounding box center [1483, 593] width 28 height 15
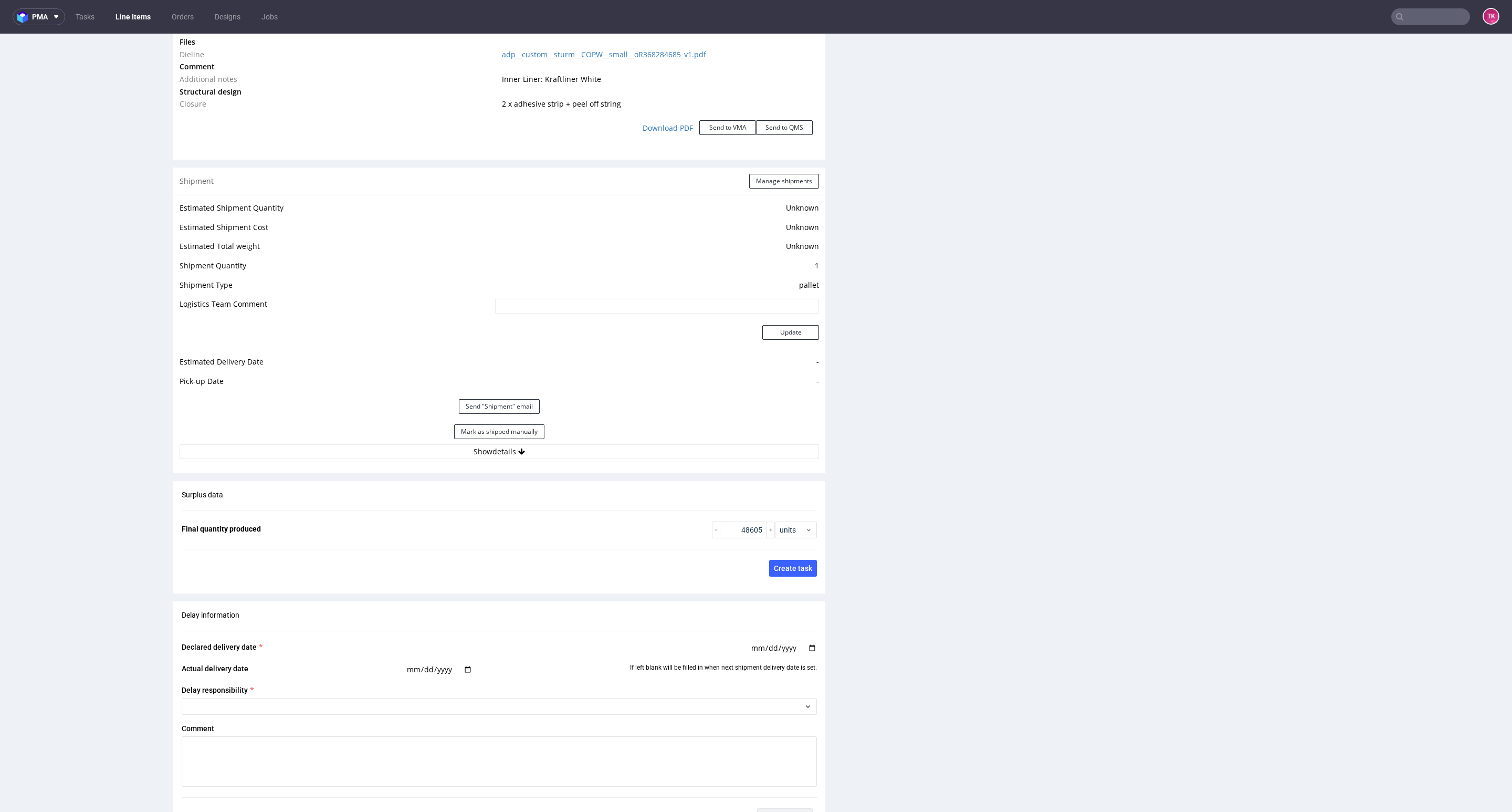
scroll to position [1339, 0]
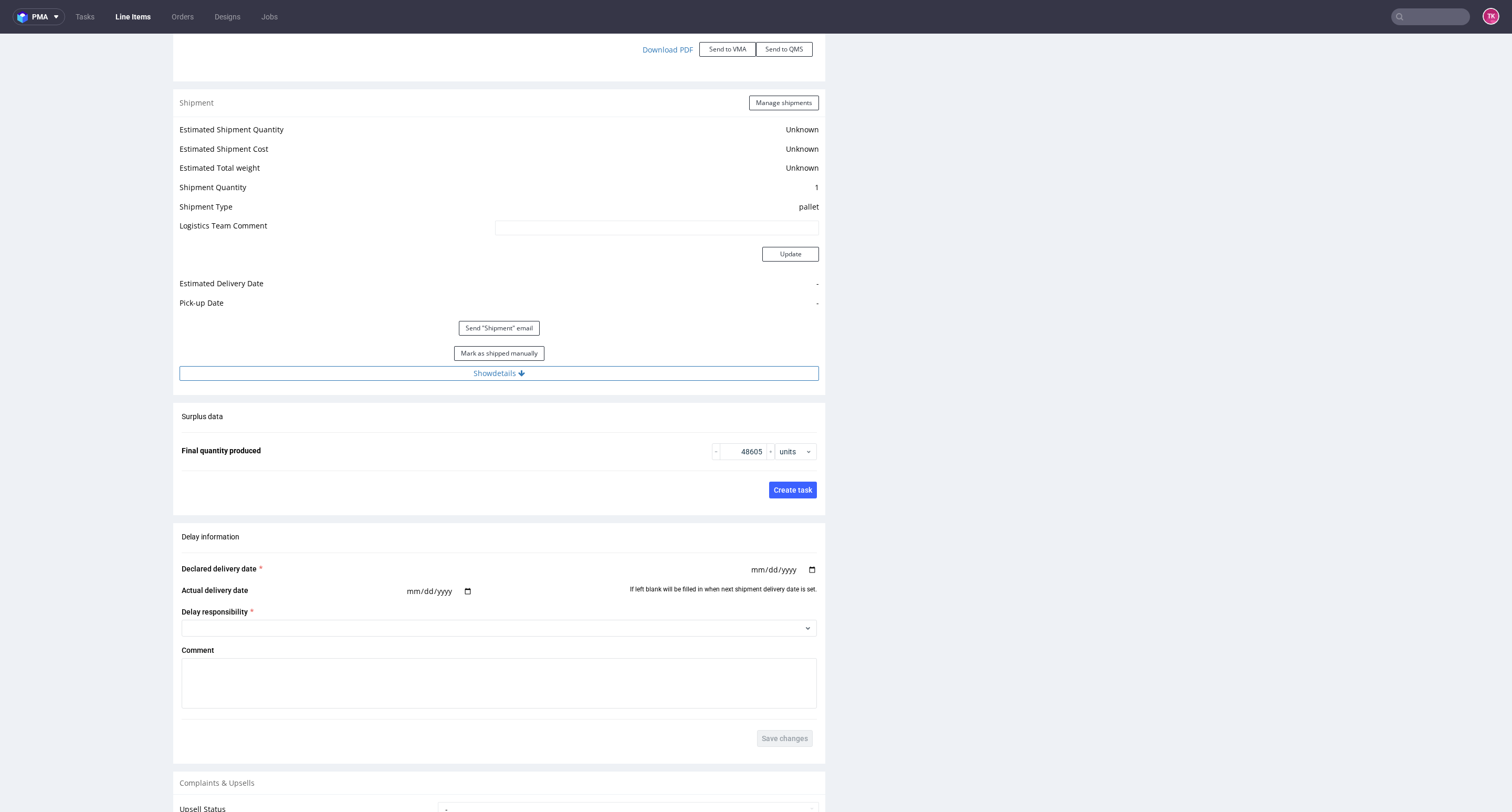
click at [507, 378] on button "Show details" at bounding box center [498, 373] width 639 height 15
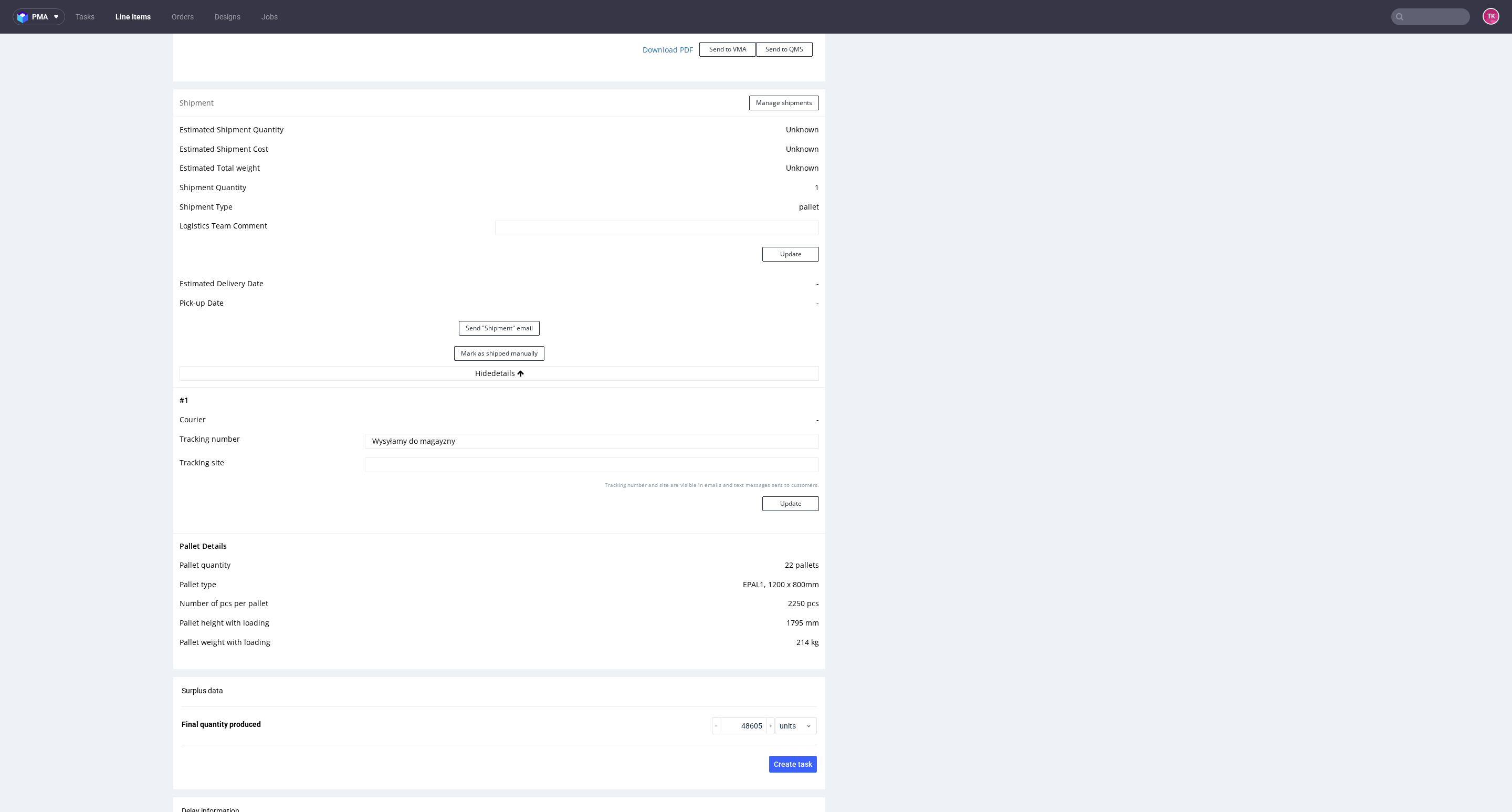
click at [463, 445] on td "Wysyłamy do magayzny" at bounding box center [590, 444] width 456 height 24
drag, startPoint x: 386, startPoint y: 456, endPoint x: 219, endPoint y: 477, distance: 168.3
click at [279, 482] on tbody "# 1 Courier - Tracking number Wysyłamy do magayzny Tracking site Tracking numbe…" at bounding box center [498, 460] width 639 height 132
type input "W"
type input "Wysyłki w Komentarzach"
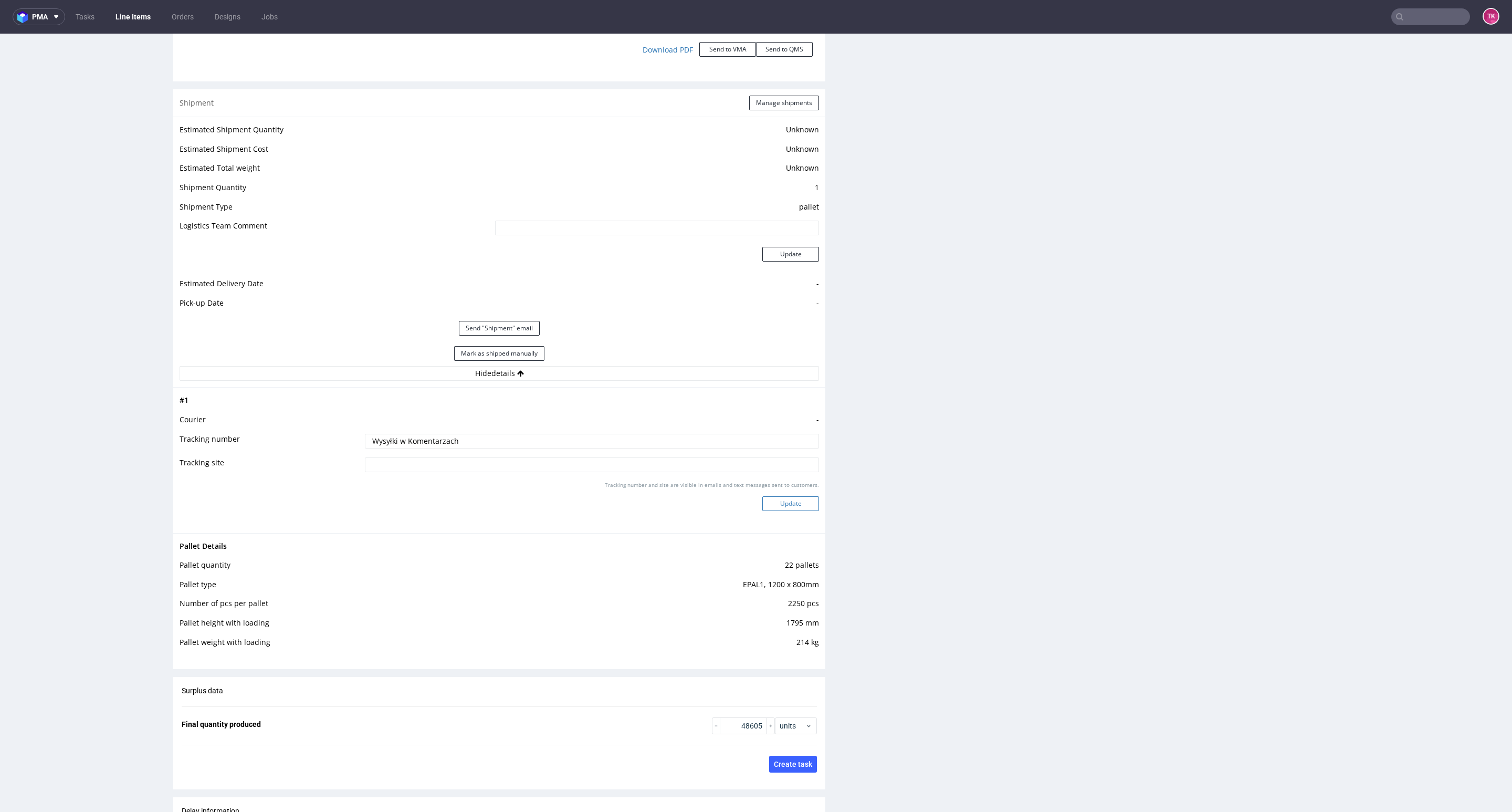
click at [791, 501] on button "Update" at bounding box center [791, 504] width 57 height 15
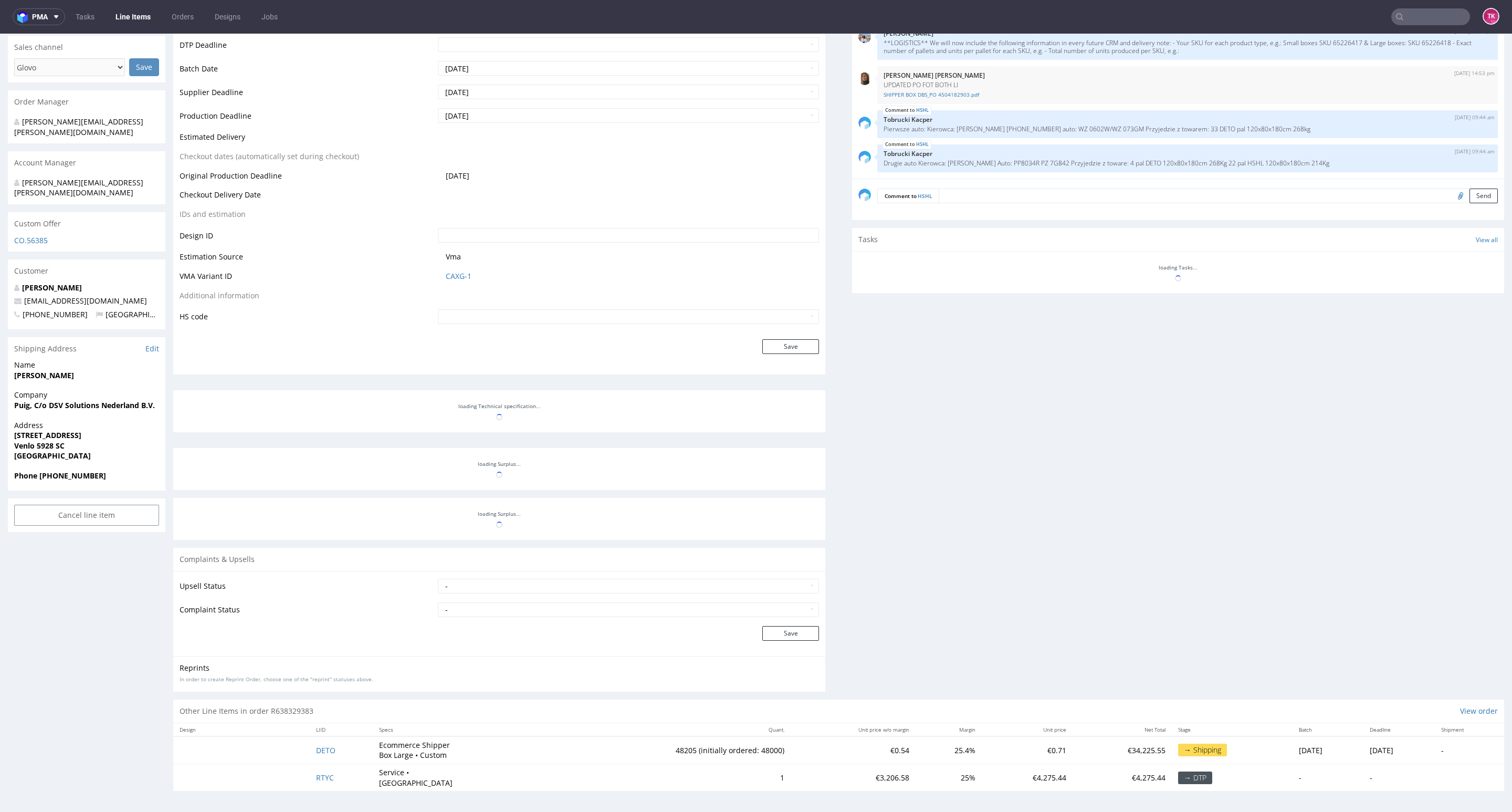
scroll to position [435, 0]
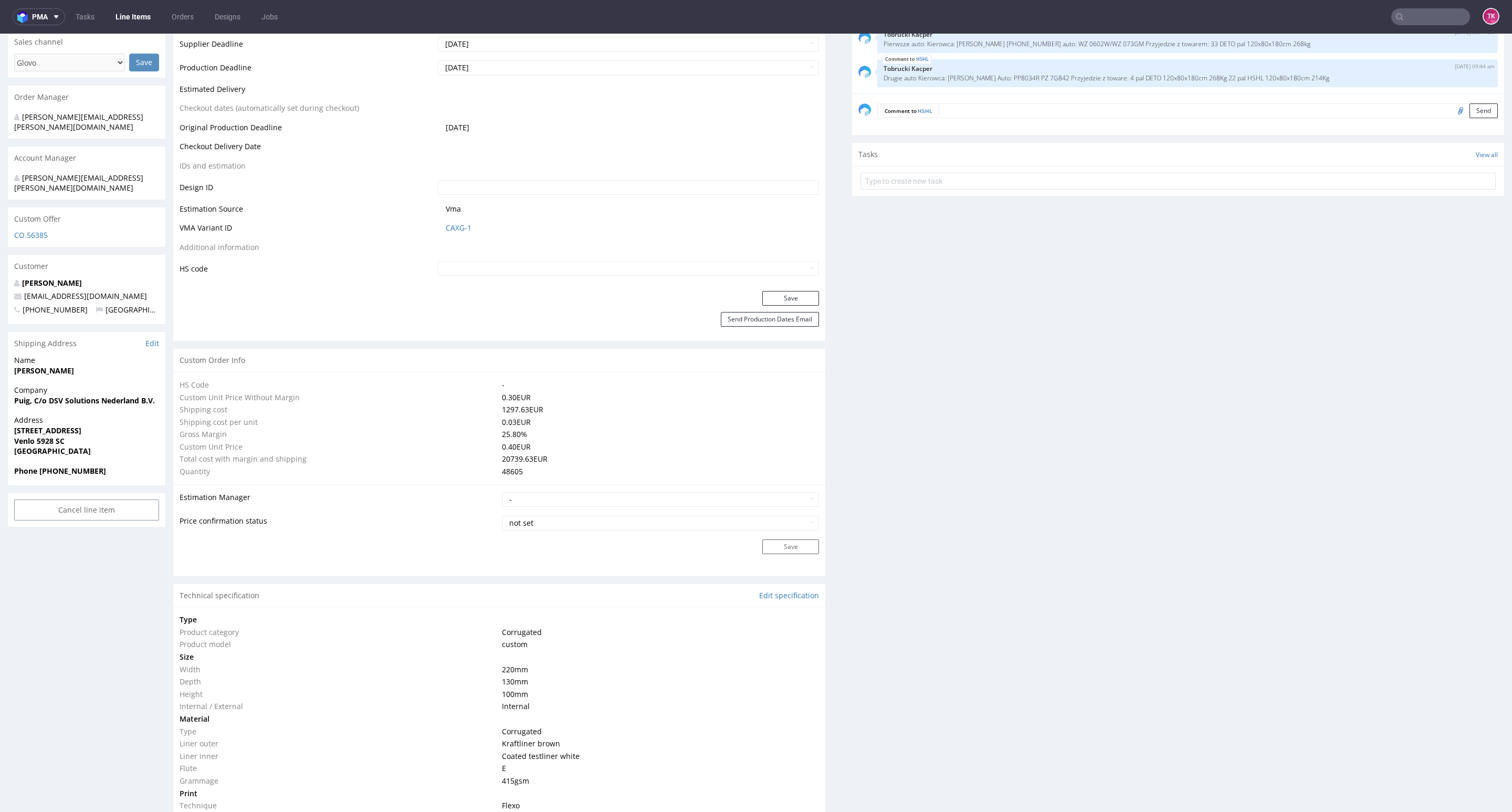
type input "48605"
click at [134, 22] on link "Line Items" at bounding box center [133, 17] width 48 height 17
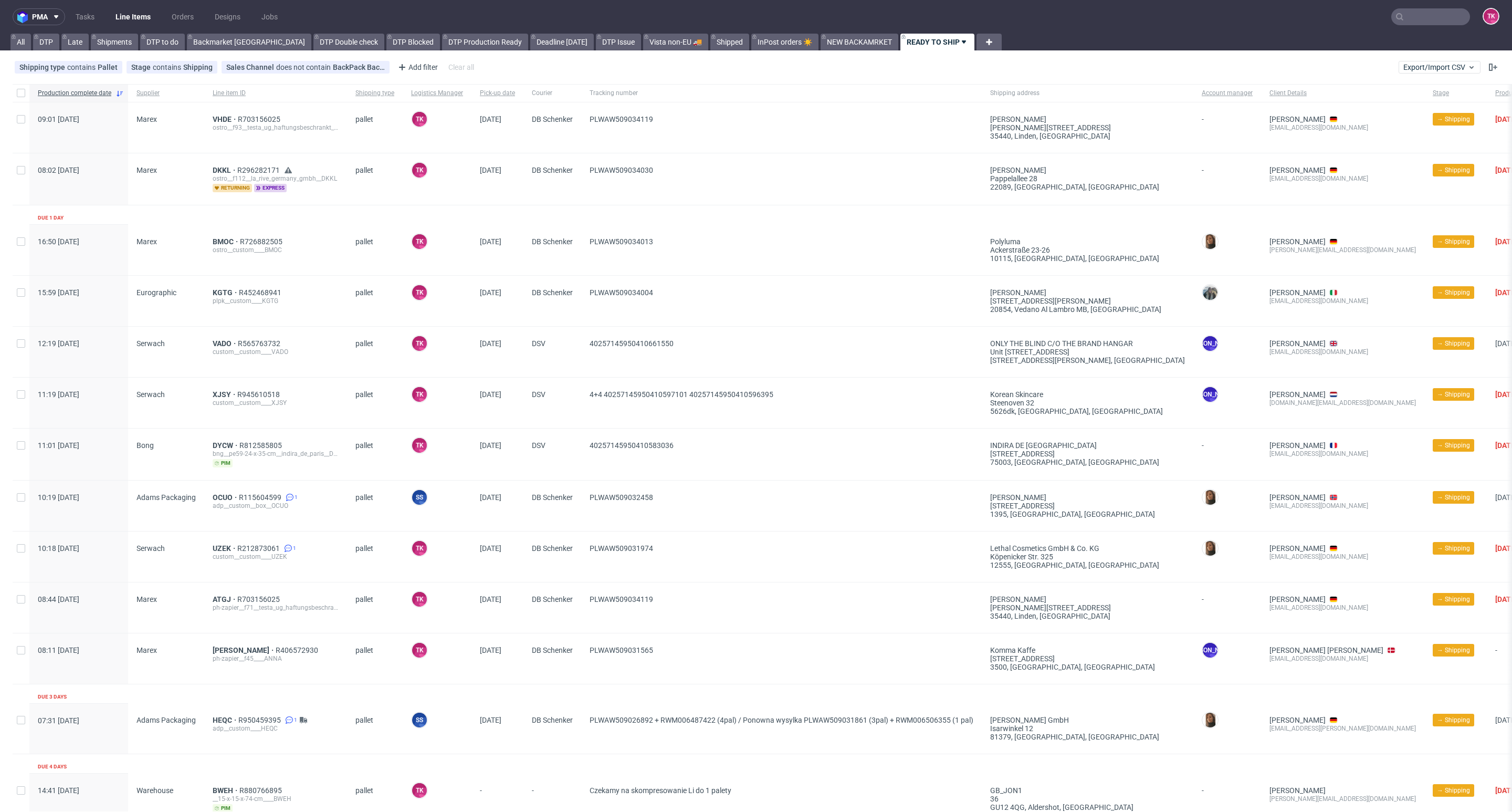
click at [139, 5] on nav "pma Tasks Line Items Orders Designs Jobs TK" at bounding box center [756, 17] width 1512 height 33
click at [134, 10] on link "Line Items" at bounding box center [133, 17] width 48 height 17
click at [132, 24] on link "Line Items" at bounding box center [133, 17] width 48 height 17
click at [123, 28] on nav "pma Tasks Line Items Orders Designs Jobs TK" at bounding box center [756, 17] width 1512 height 33
click at [126, 22] on link "Line Items" at bounding box center [133, 17] width 48 height 17
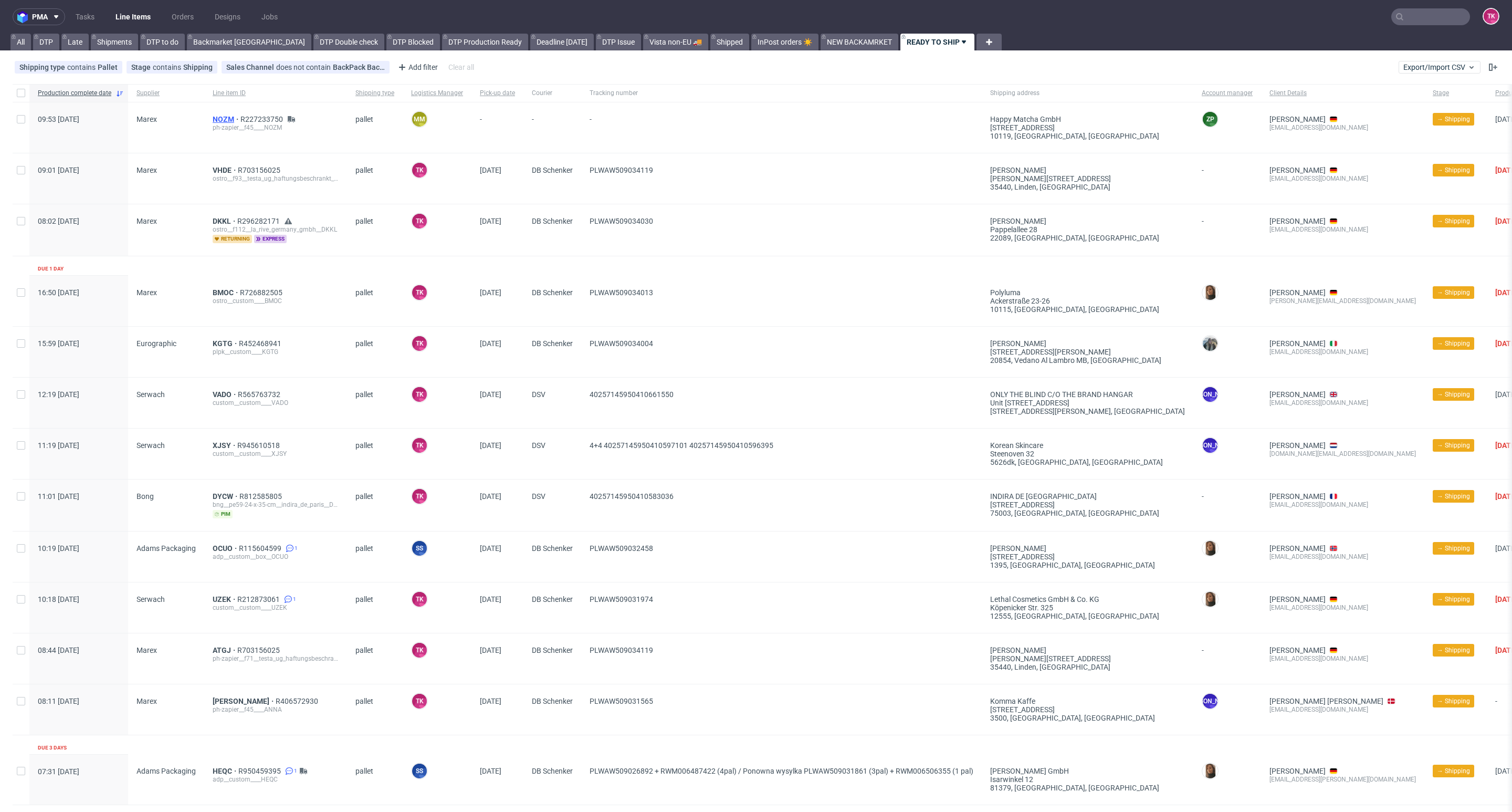
click at [224, 117] on span "NOZM" at bounding box center [226, 119] width 28 height 9
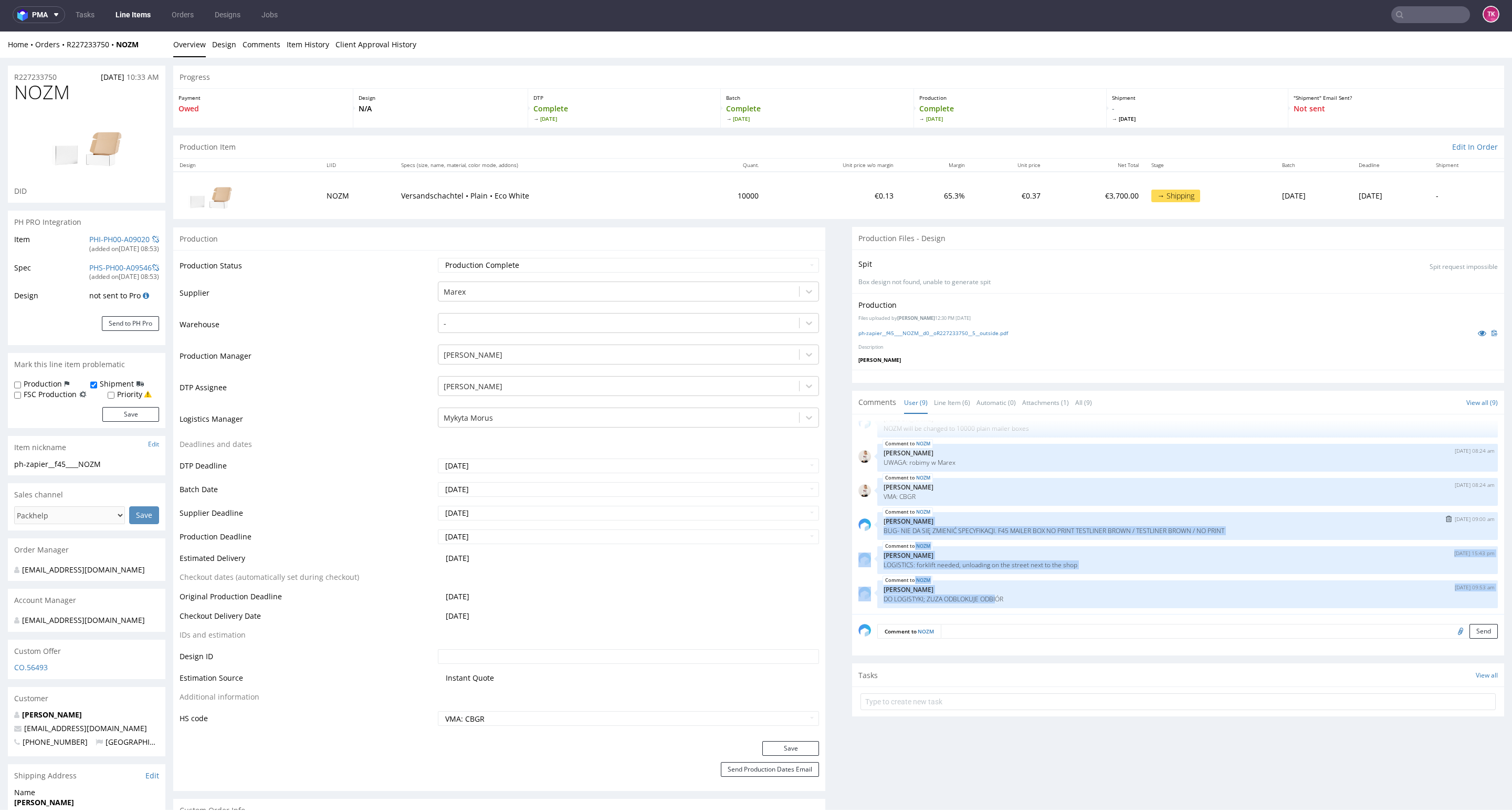
drag, startPoint x: 983, startPoint y: 603, endPoint x: 876, endPoint y: 521, distance: 134.8
click at [876, 521] on div "ZRJP 28th Aug 25 | 08:21 am Angelina Marć 1584056-kraft-white-50-1-colour_match…" at bounding box center [1181, 517] width 646 height 193
click at [985, 587] on p "[PERSON_NAME]" at bounding box center [1188, 589] width 608 height 8
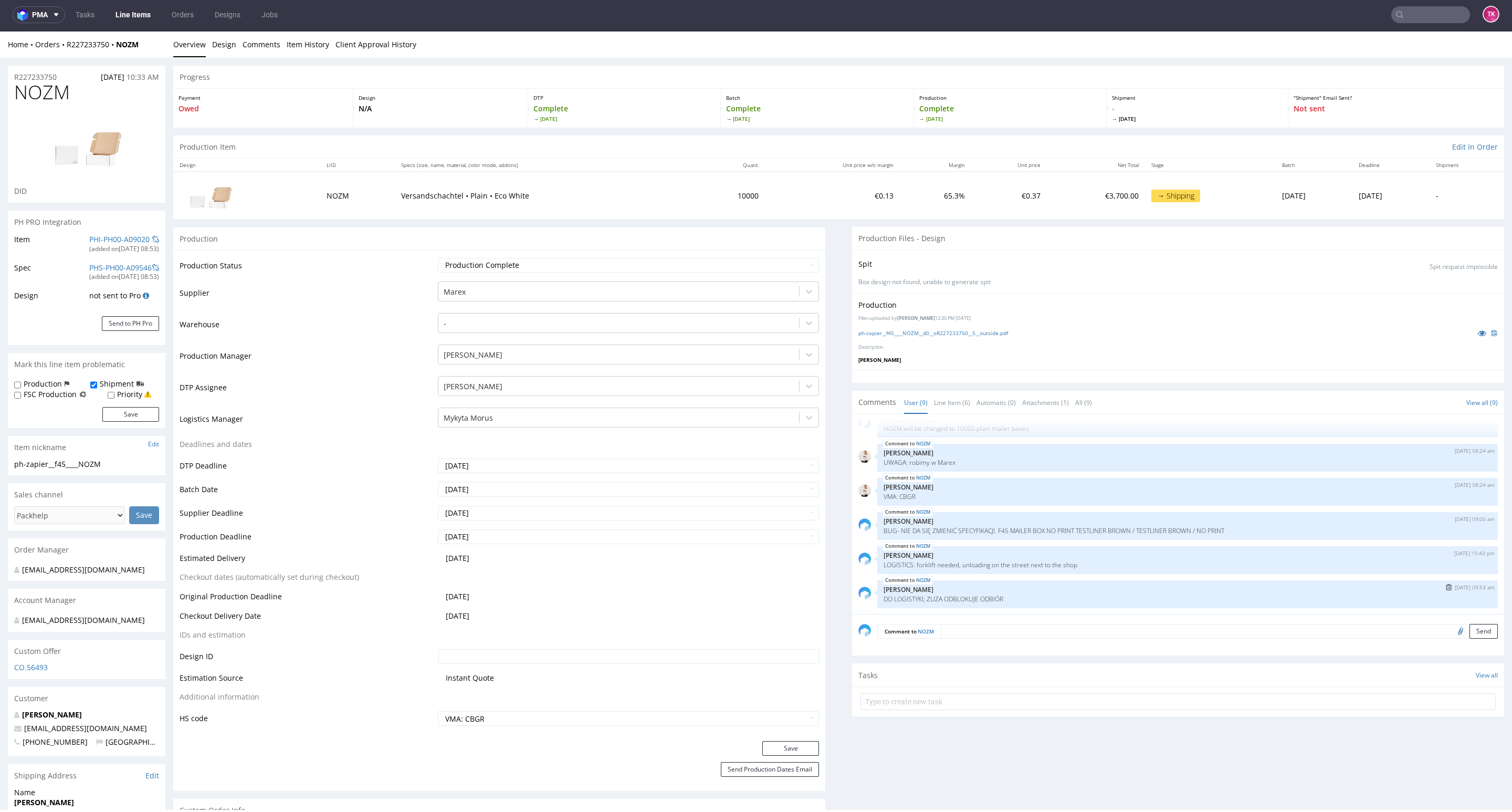
click at [996, 594] on div "NOZM 19th Sep 25 | 09:53 am Sebastian Markut DO LOGISTYKI; ZUZA ODBLOKUJE ODBIÓR" at bounding box center [1187, 594] width 620 height 28
drag, startPoint x: 999, startPoint y: 598, endPoint x: 871, endPoint y: 600, distance: 128.0
click at [884, 600] on p "DO LOGISTYKI; ZUZA ODBLOKUJE ODBIÓR" at bounding box center [1188, 599] width 608 height 8
copy p "DO LOGISTYKI; ZUZA ODBLOKUJE ODBIÓR"
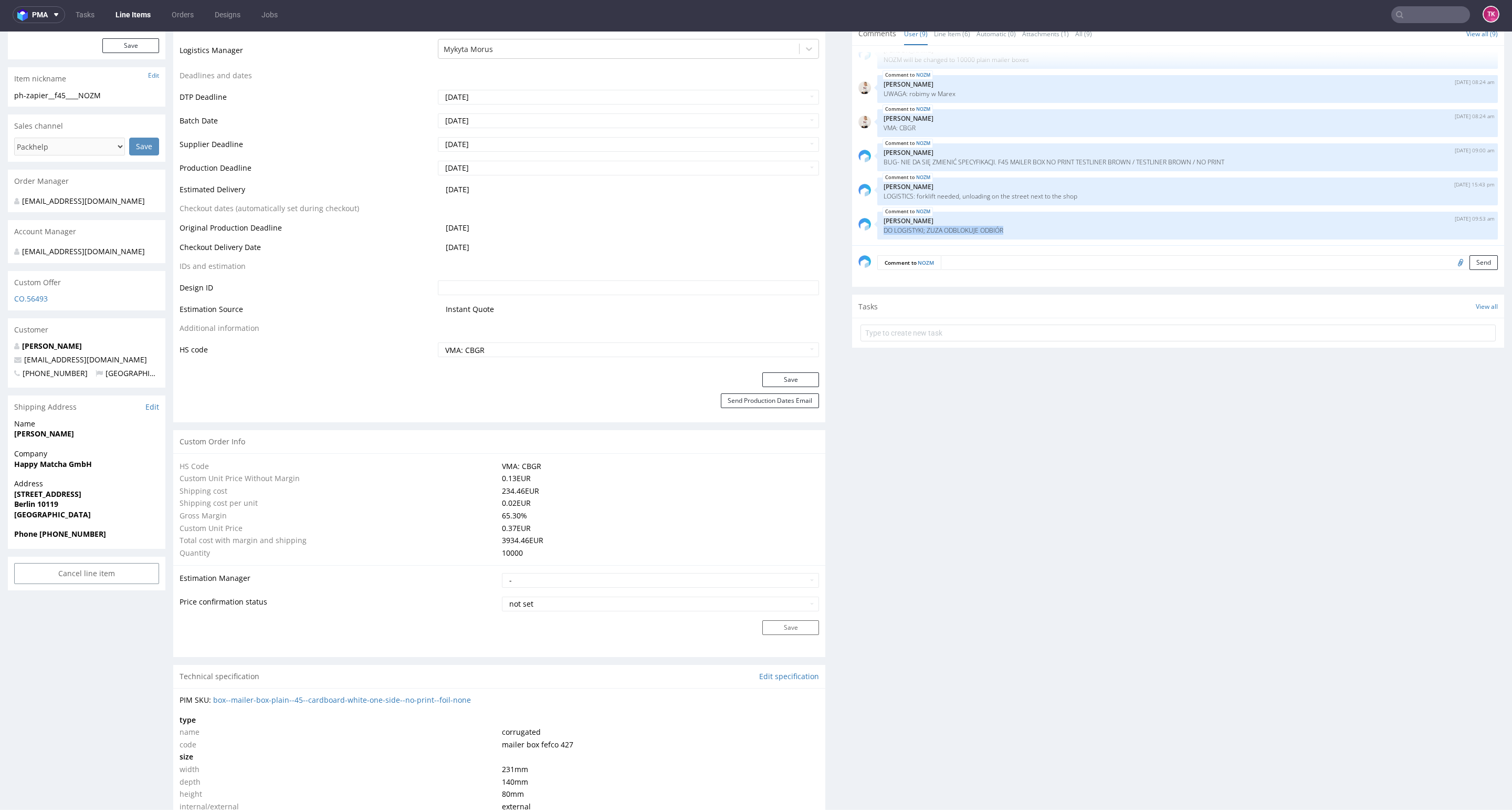
scroll to position [237, 0]
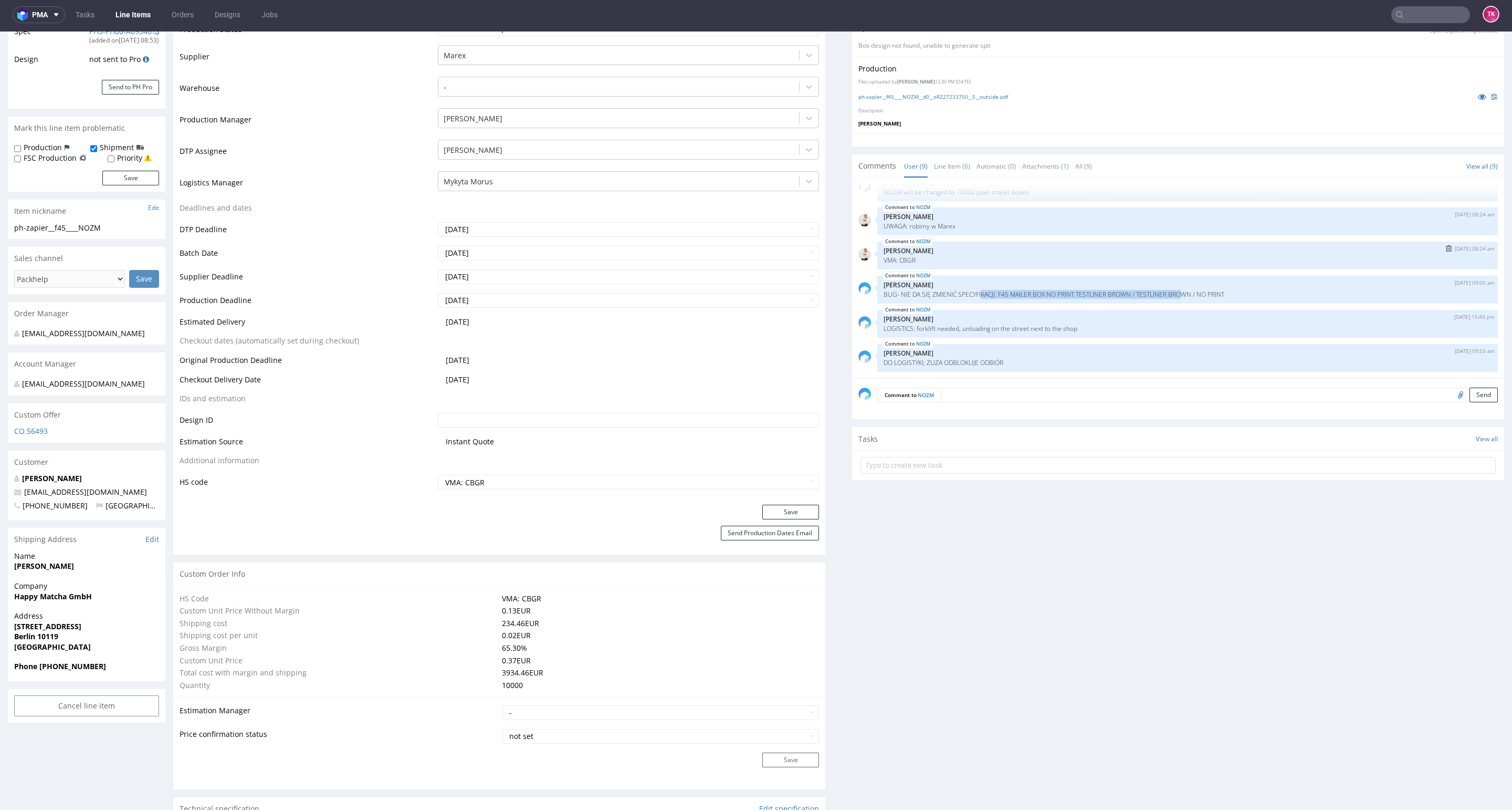
drag, startPoint x: 969, startPoint y: 295, endPoint x: 1434, endPoint y: 263, distance: 466.1
click at [1197, 298] on p "BUG- NIE DA SIĘ ZMIENIĆ SPECYFIKACJI. F45 MAILER BOX NO PRINT TESTLINER BROWN /…" at bounding box center [1188, 294] width 608 height 8
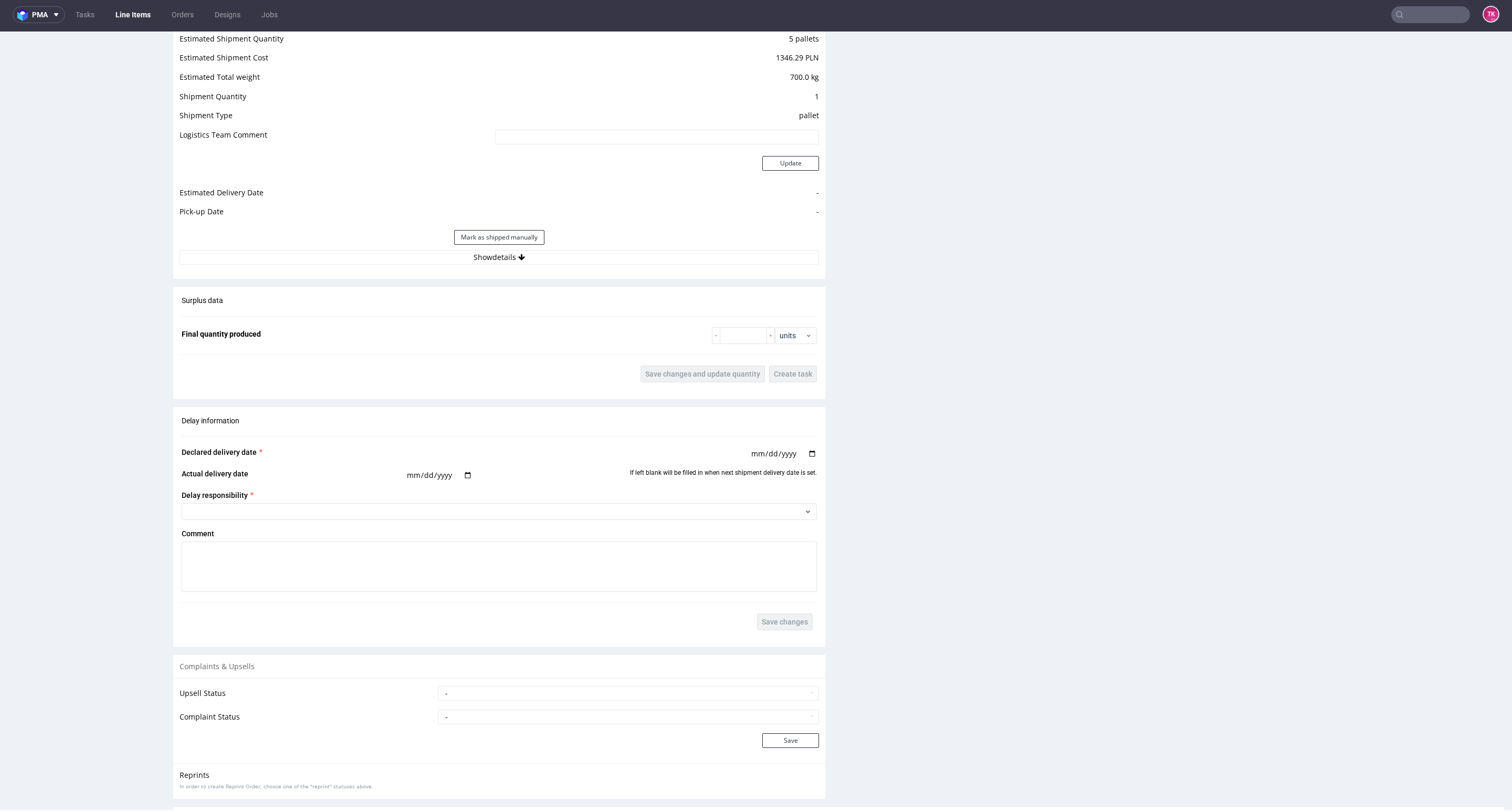
scroll to position [1393, 0]
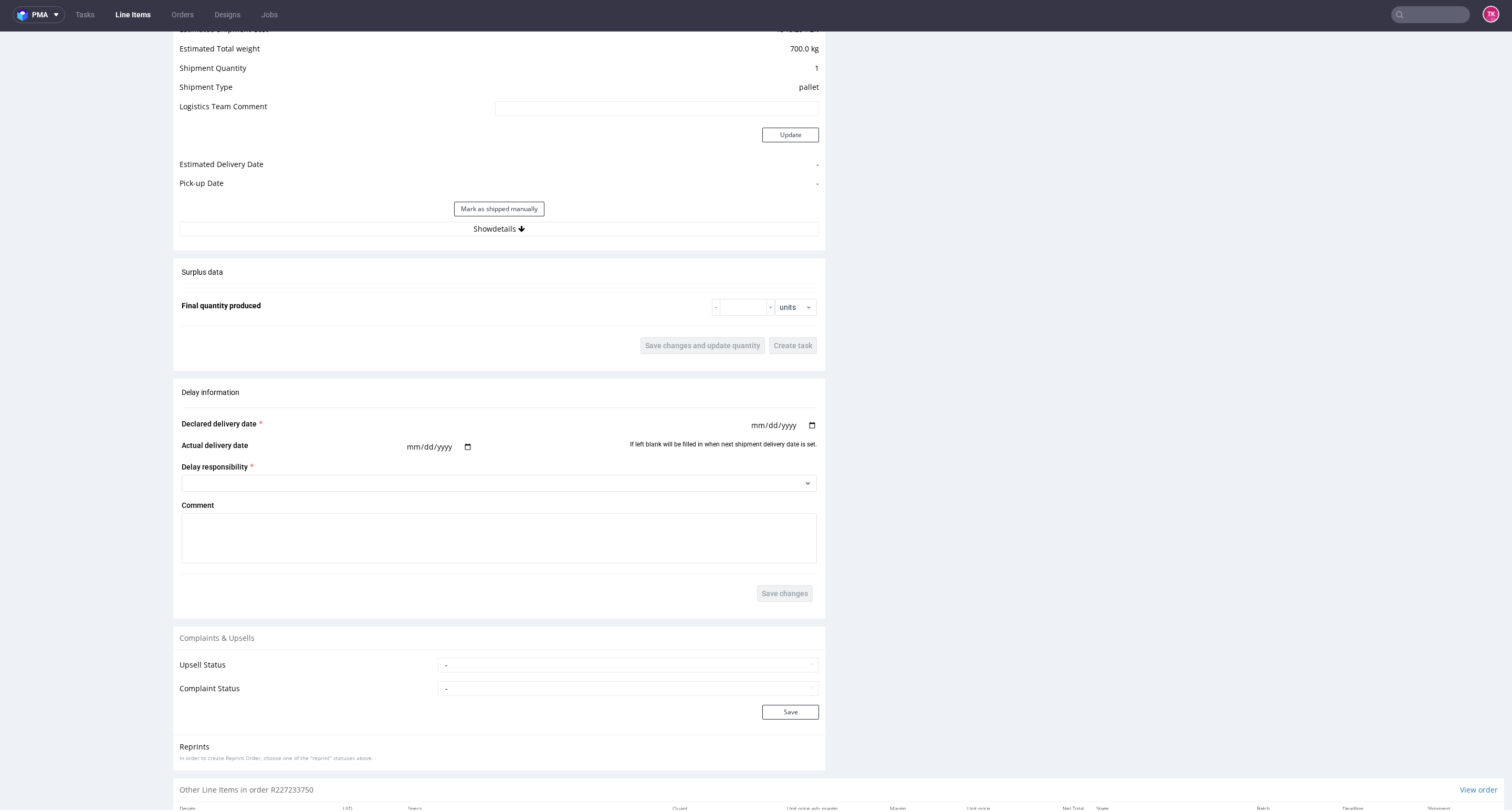
click at [565, 238] on div "Estimated Shipment Quantity 5 pallets Estimated Shipment Cost 1346.29 PLN Estim…" at bounding box center [499, 120] width 652 height 245
click at [564, 237] on button "Show details" at bounding box center [498, 229] width 639 height 15
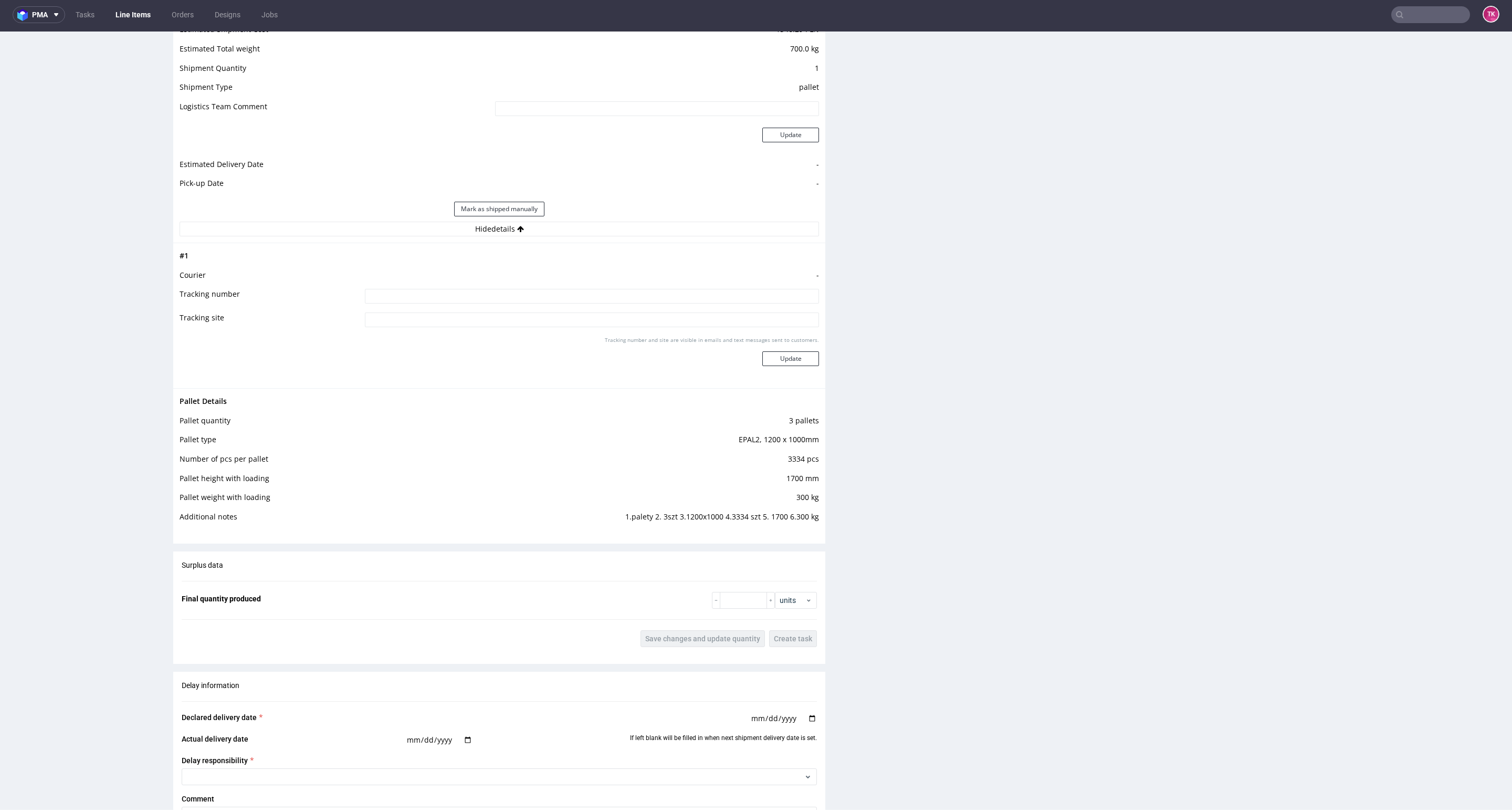
click at [521, 299] on input at bounding box center [592, 296] width 454 height 15
paste input "DO LOGISTYKI; ZUZA ODBLOKUJE ODBIÓR"
type input "DO LOGISTYKI; ZUZA ODBLOKUJE ODBIÓR"
click at [800, 362] on button "Update" at bounding box center [791, 358] width 57 height 15
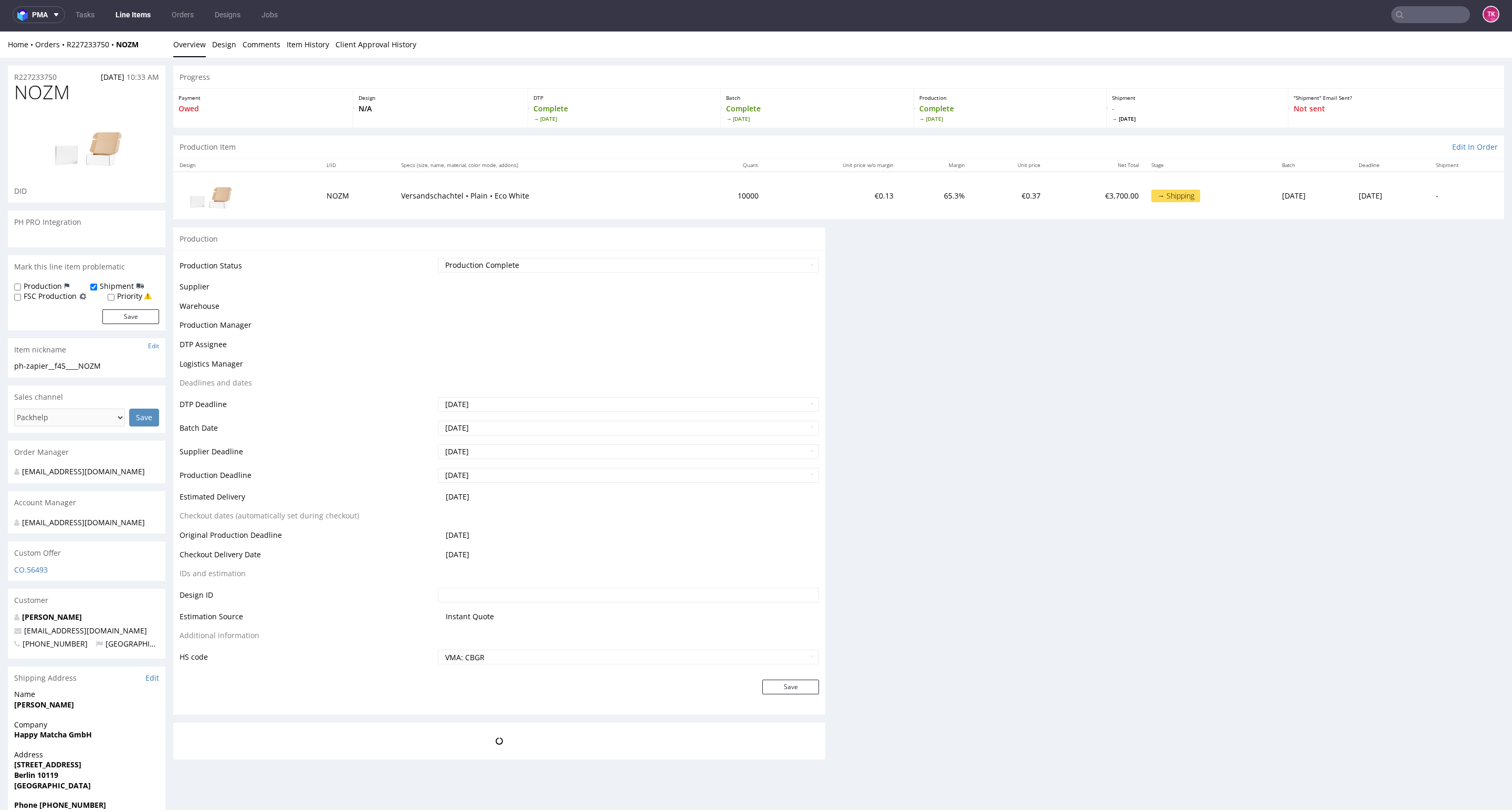
scroll to position [0, 0]
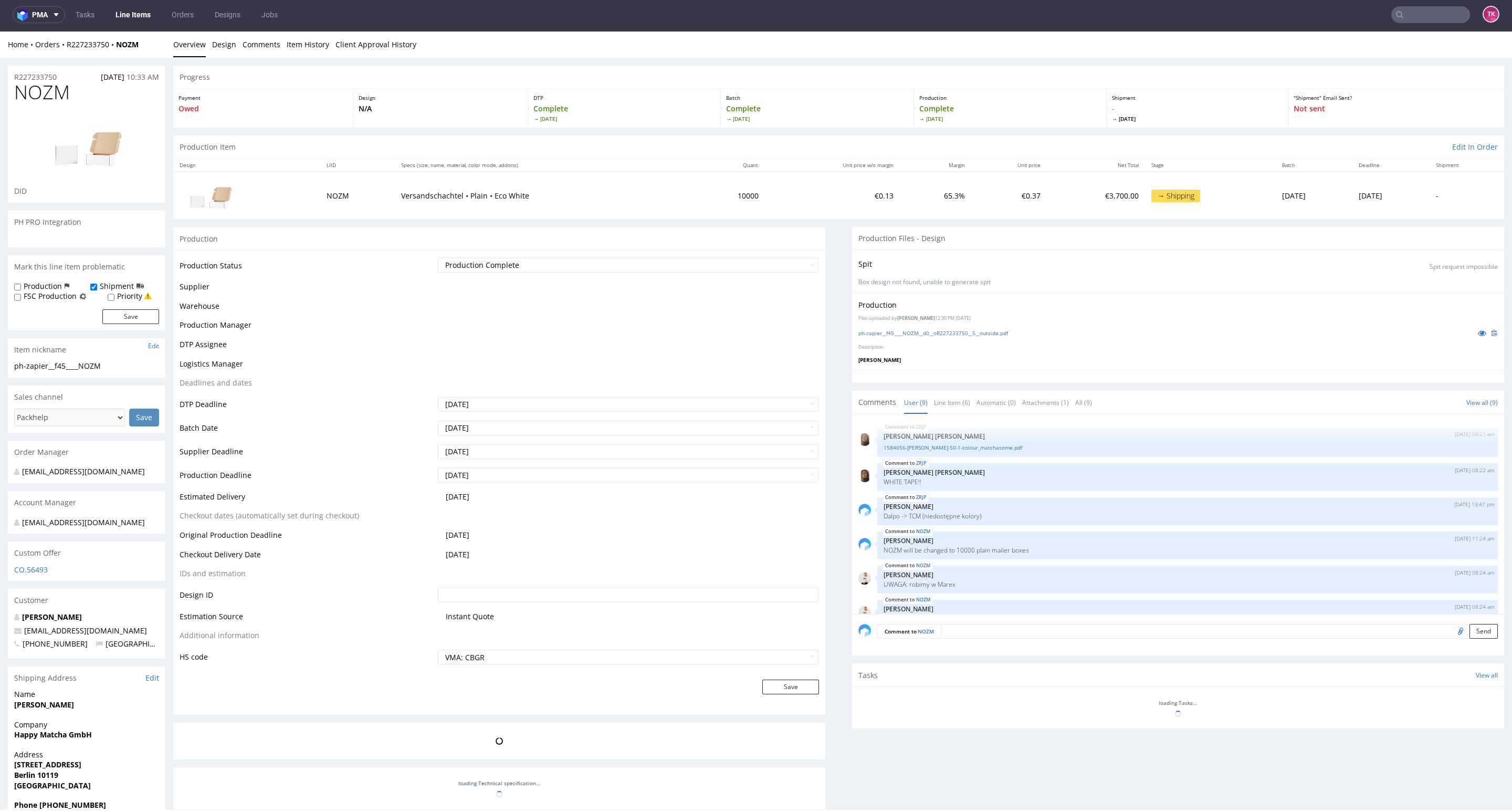
click at [138, 22] on link "Line Items" at bounding box center [133, 15] width 48 height 17
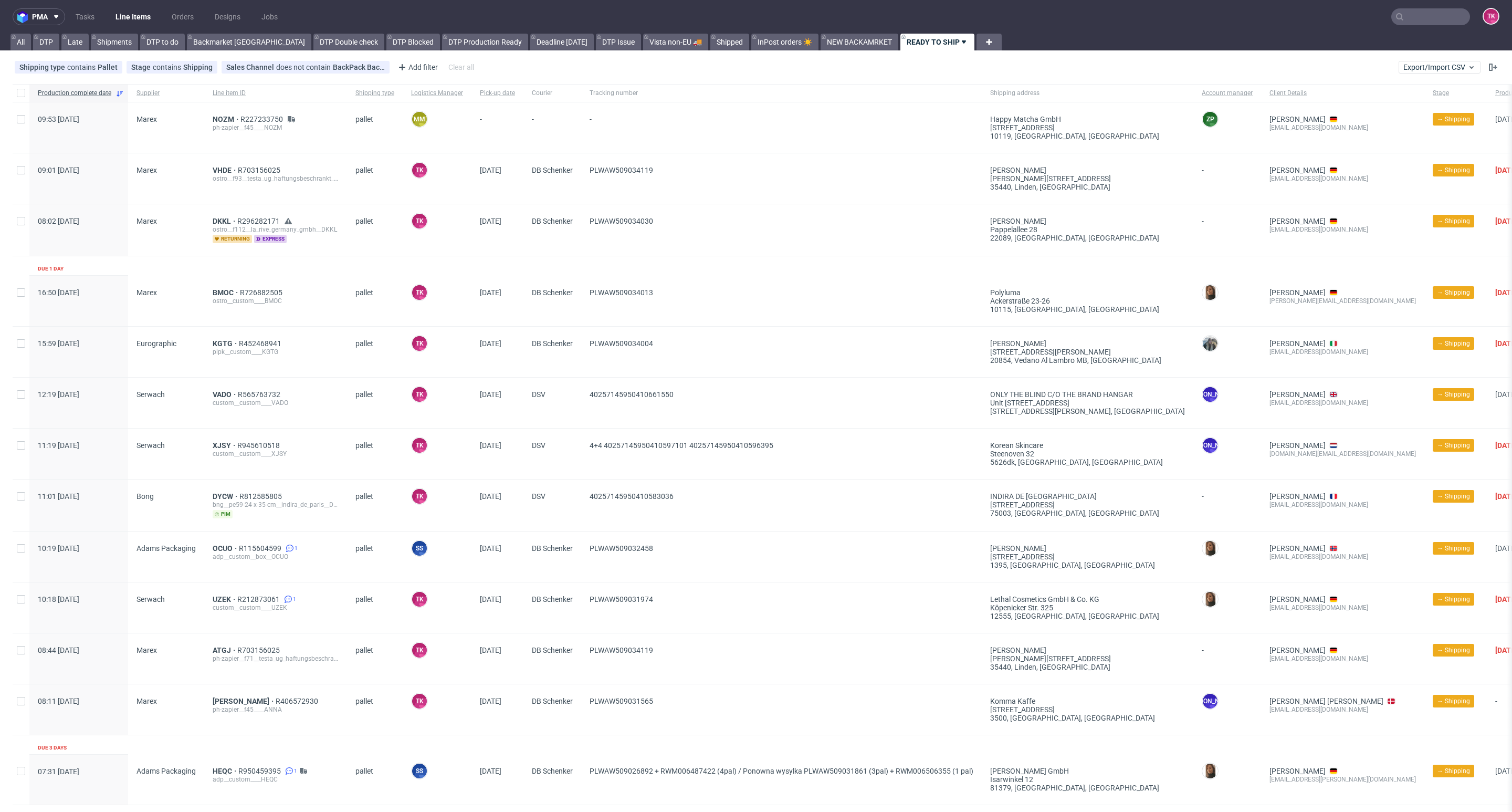
click at [136, 21] on link "Line Items" at bounding box center [133, 17] width 48 height 17
click at [128, 9] on link "Line Items" at bounding box center [133, 17] width 48 height 17
click at [138, 9] on link "Line Items" at bounding box center [133, 17] width 48 height 17
click at [141, 20] on link "Line Items" at bounding box center [133, 17] width 48 height 17
click at [138, 7] on nav "pma Tasks Line Items Orders Designs Jobs TK" at bounding box center [756, 17] width 1512 height 33
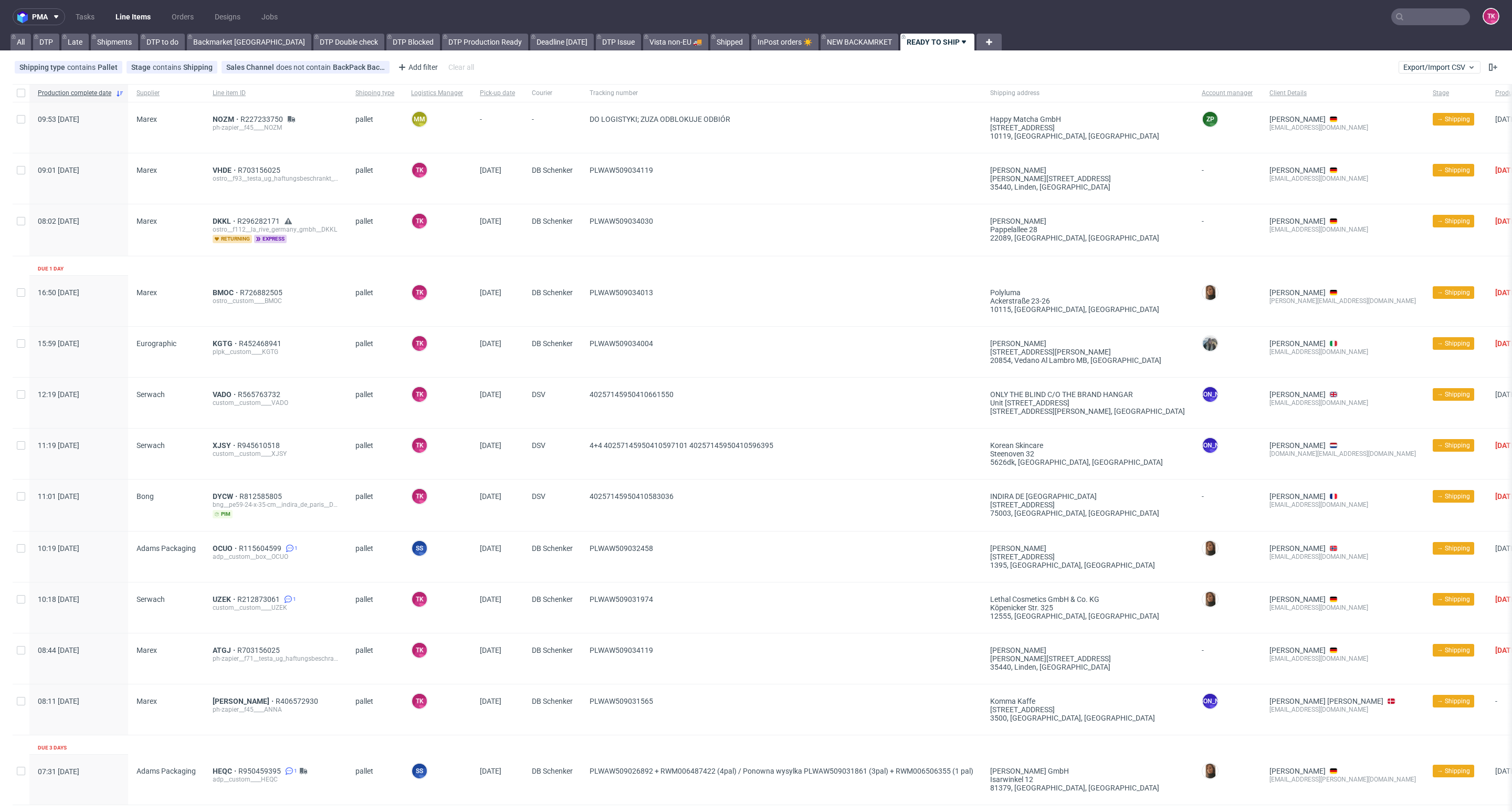
click at [134, 7] on nav "pma Tasks Line Items Orders Designs Jobs TK" at bounding box center [756, 17] width 1512 height 33
click at [133, 9] on link "Line Items" at bounding box center [133, 17] width 48 height 17
click at [117, 18] on link "Line Items" at bounding box center [133, 17] width 48 height 17
click at [136, 17] on link "Line Items" at bounding box center [133, 17] width 48 height 17
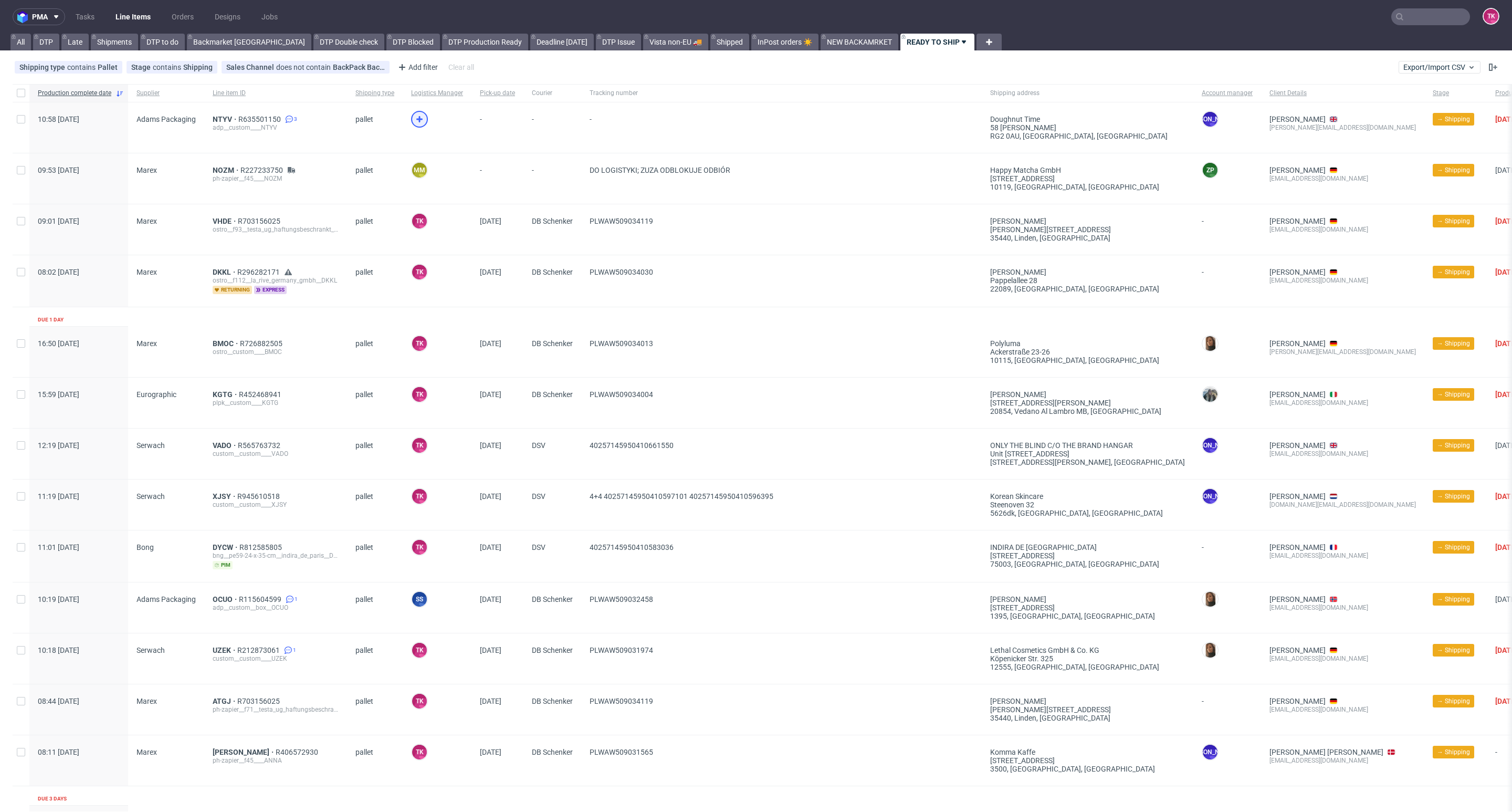
click at [413, 118] on icon at bounding box center [419, 119] width 12 height 12
click at [215, 118] on span "NTYV" at bounding box center [225, 119] width 25 height 9
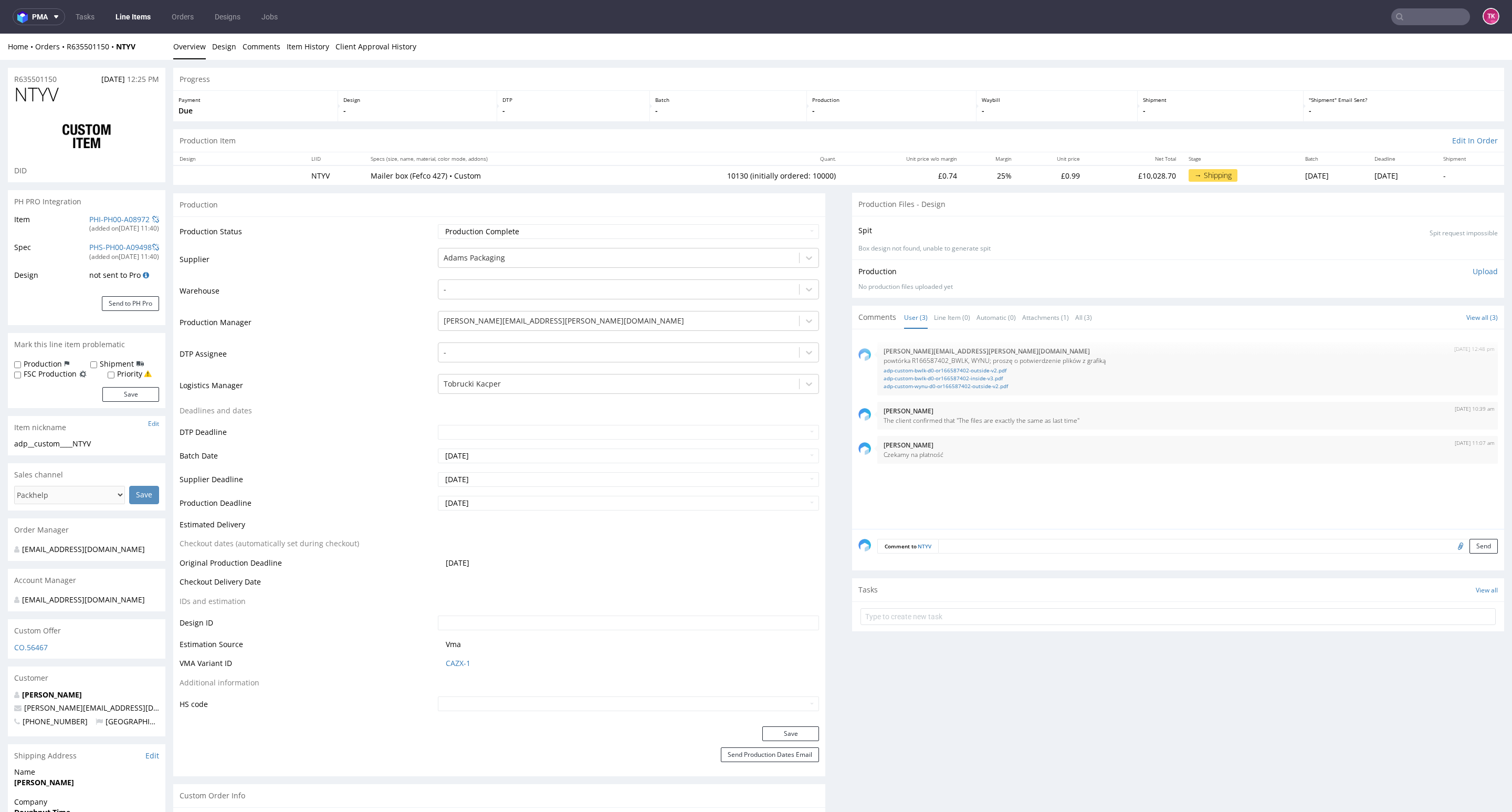
type input "10130"
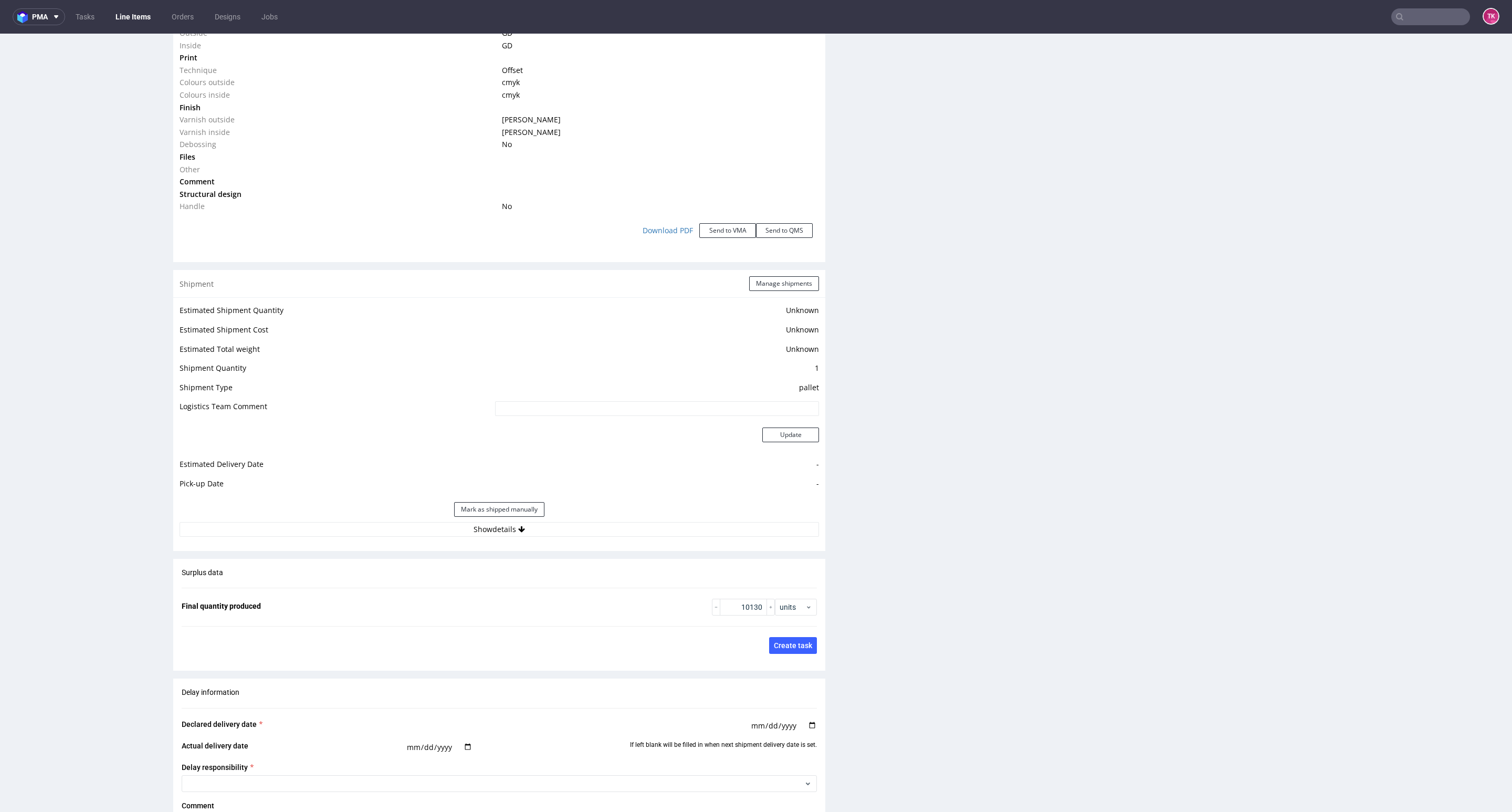
scroll to position [1260, 0]
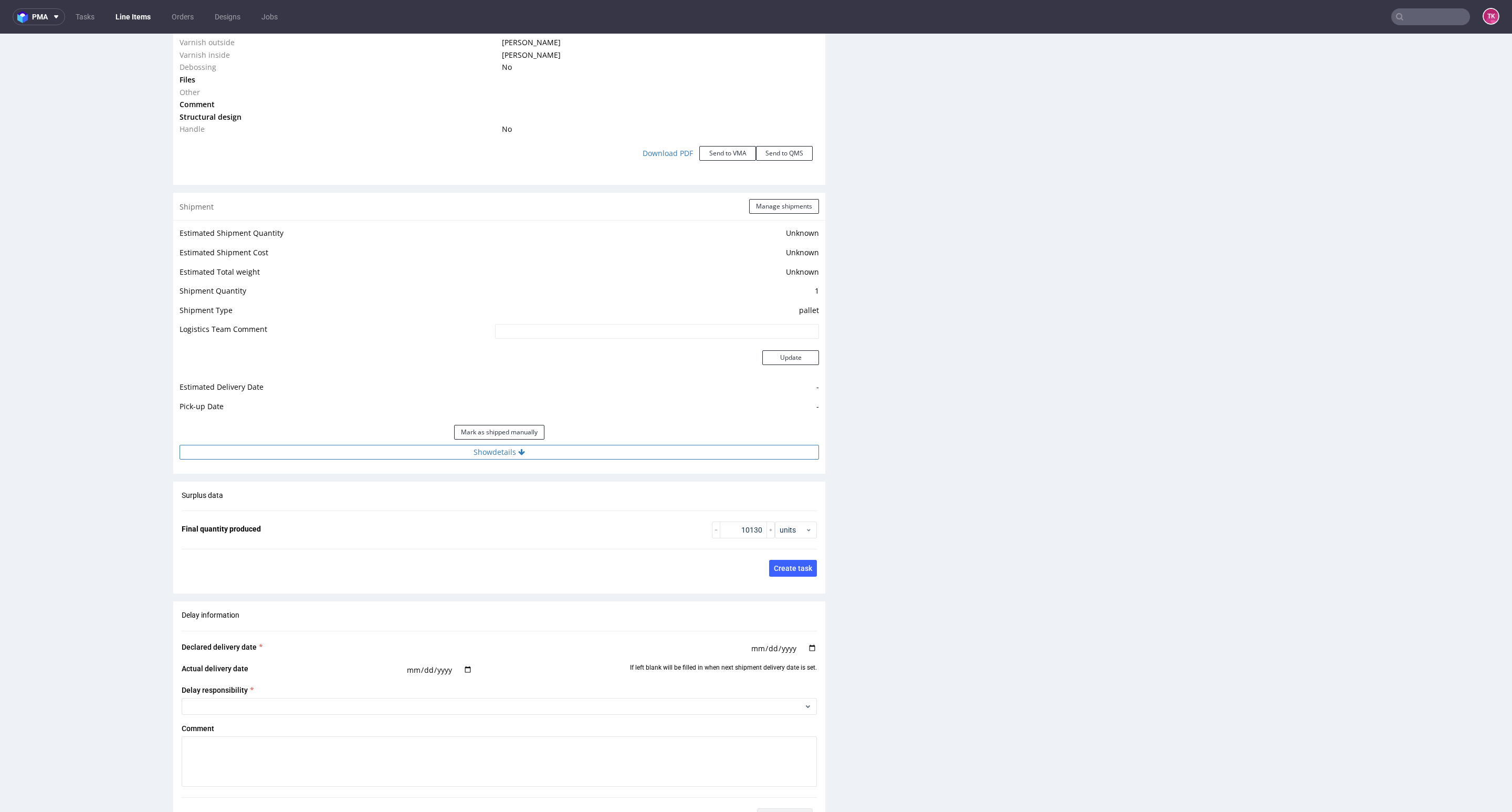
click at [550, 446] on button "Show details" at bounding box center [498, 452] width 639 height 15
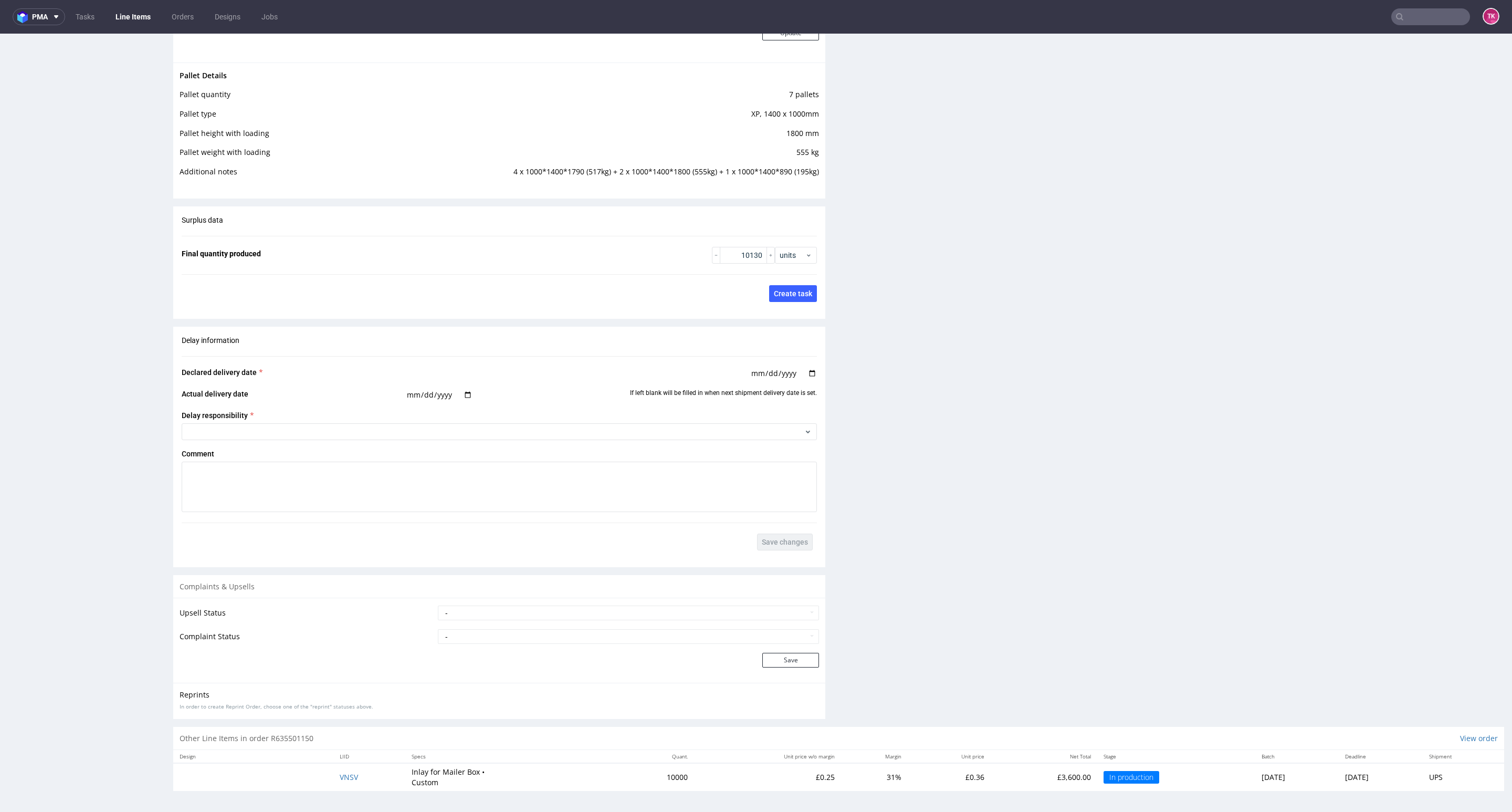
scroll to position [2, 0]
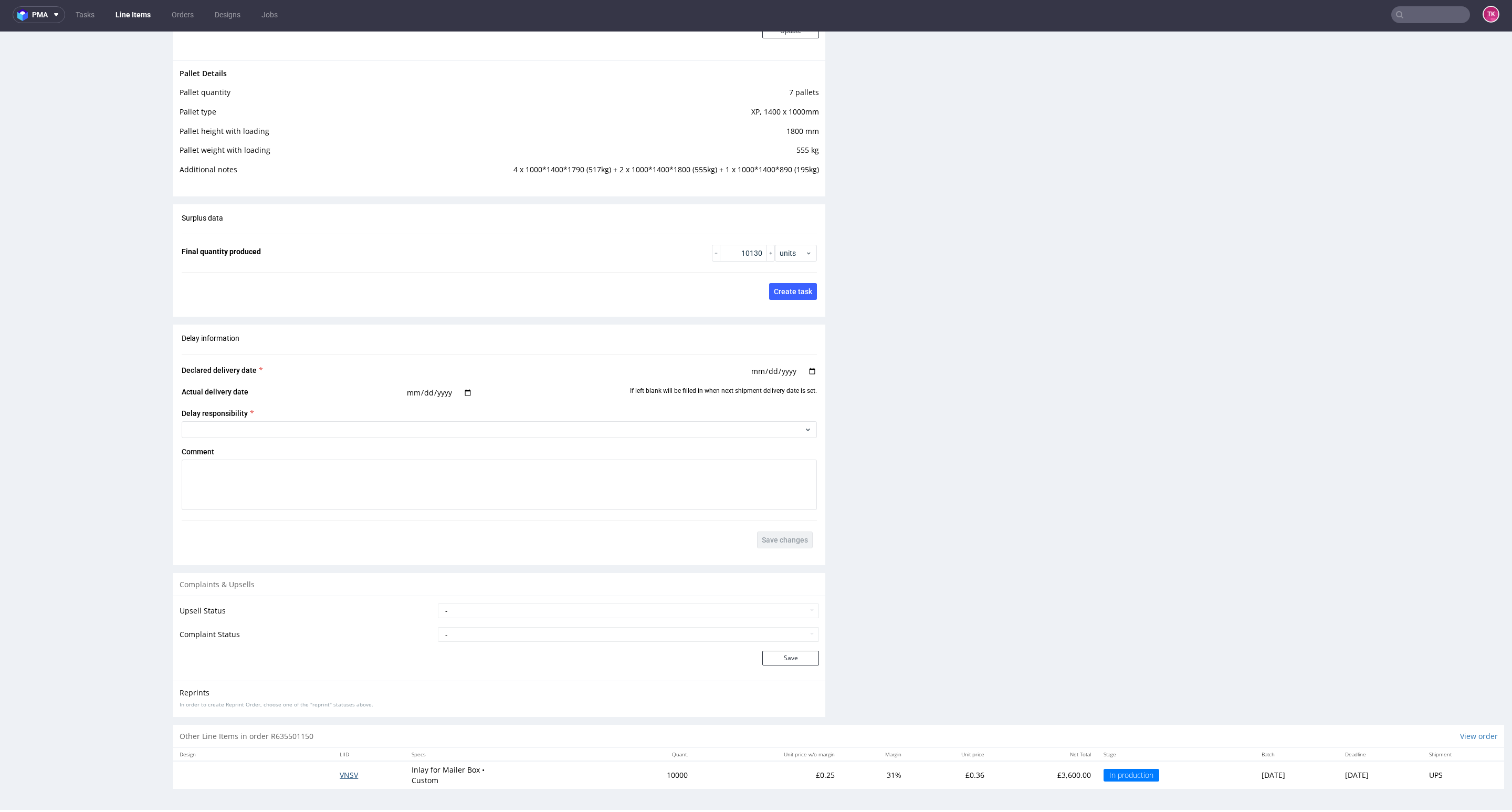
click at [343, 778] on span "VNSV" at bounding box center [348, 775] width 18 height 10
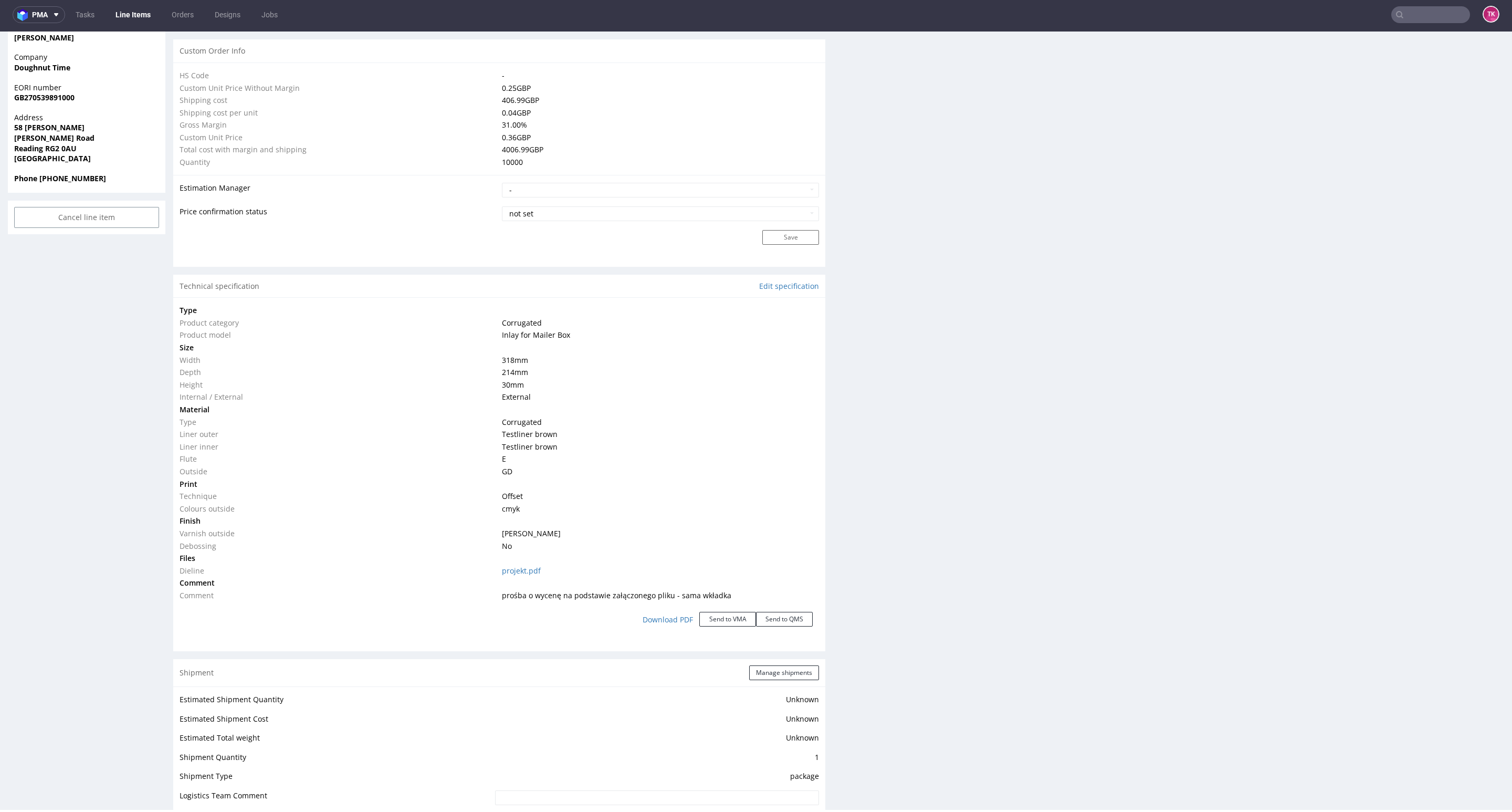
scroll to position [1351, 0]
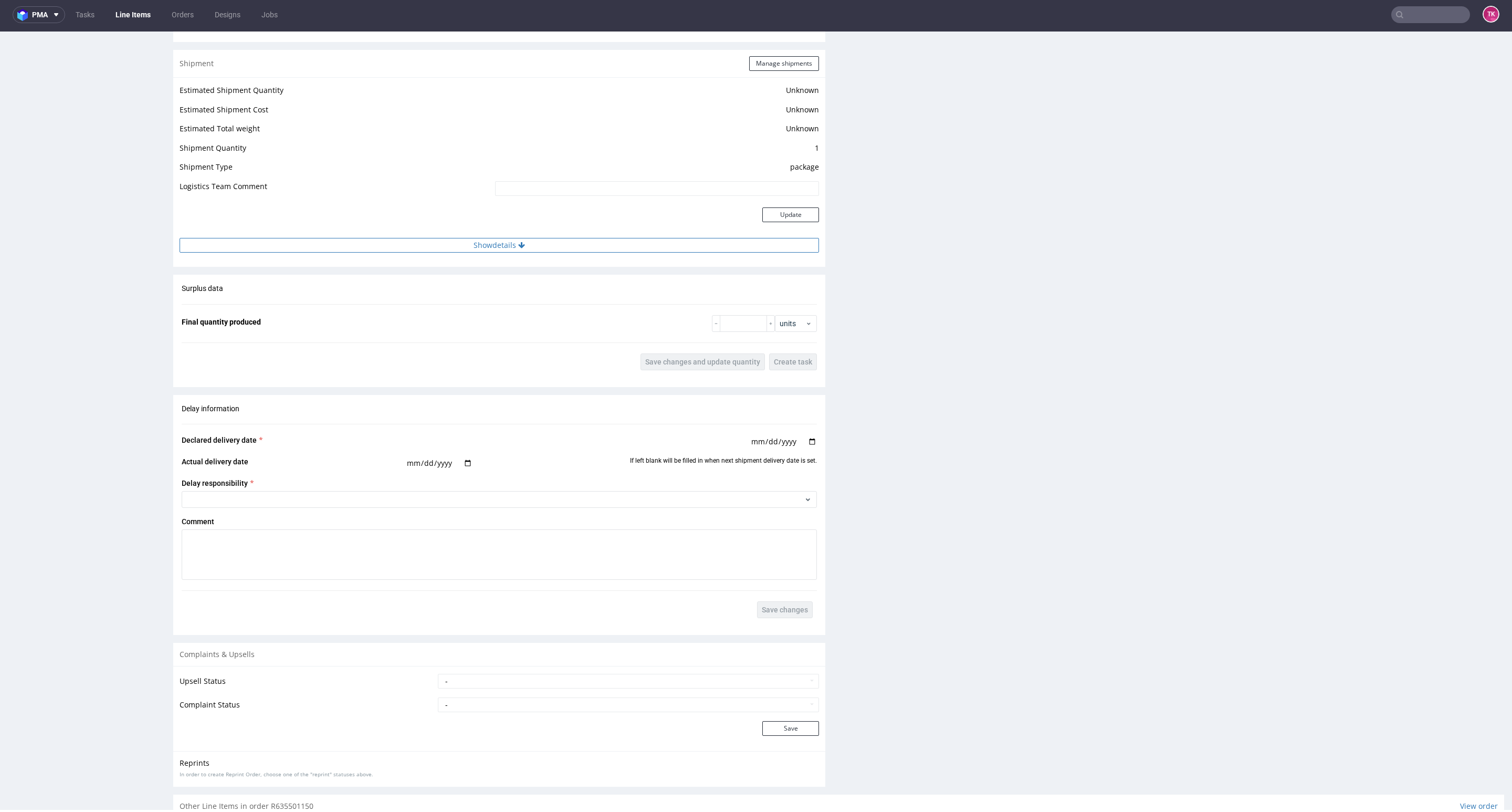
drag, startPoint x: 546, startPoint y: 231, endPoint x: 554, endPoint y: 244, distance: 15.3
click at [551, 242] on div "Estimated Shipment Quantity Unknown Estimated Shipment Cost Unknown Estimated T…" at bounding box center [499, 168] width 652 height 181
click at [554, 244] on button "Show details" at bounding box center [498, 245] width 639 height 15
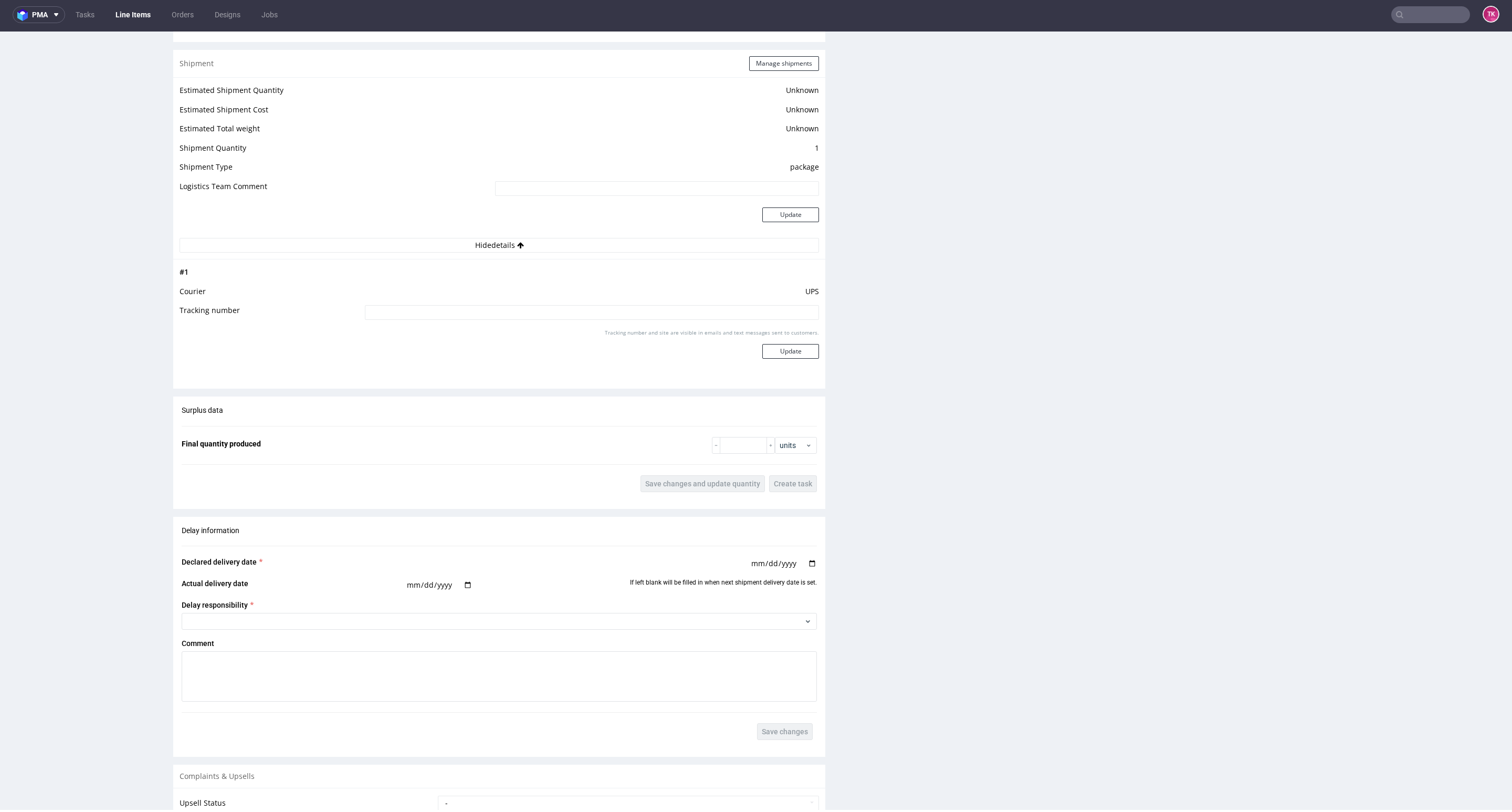
click at [141, 7] on link "Line Items" at bounding box center [133, 15] width 48 height 17
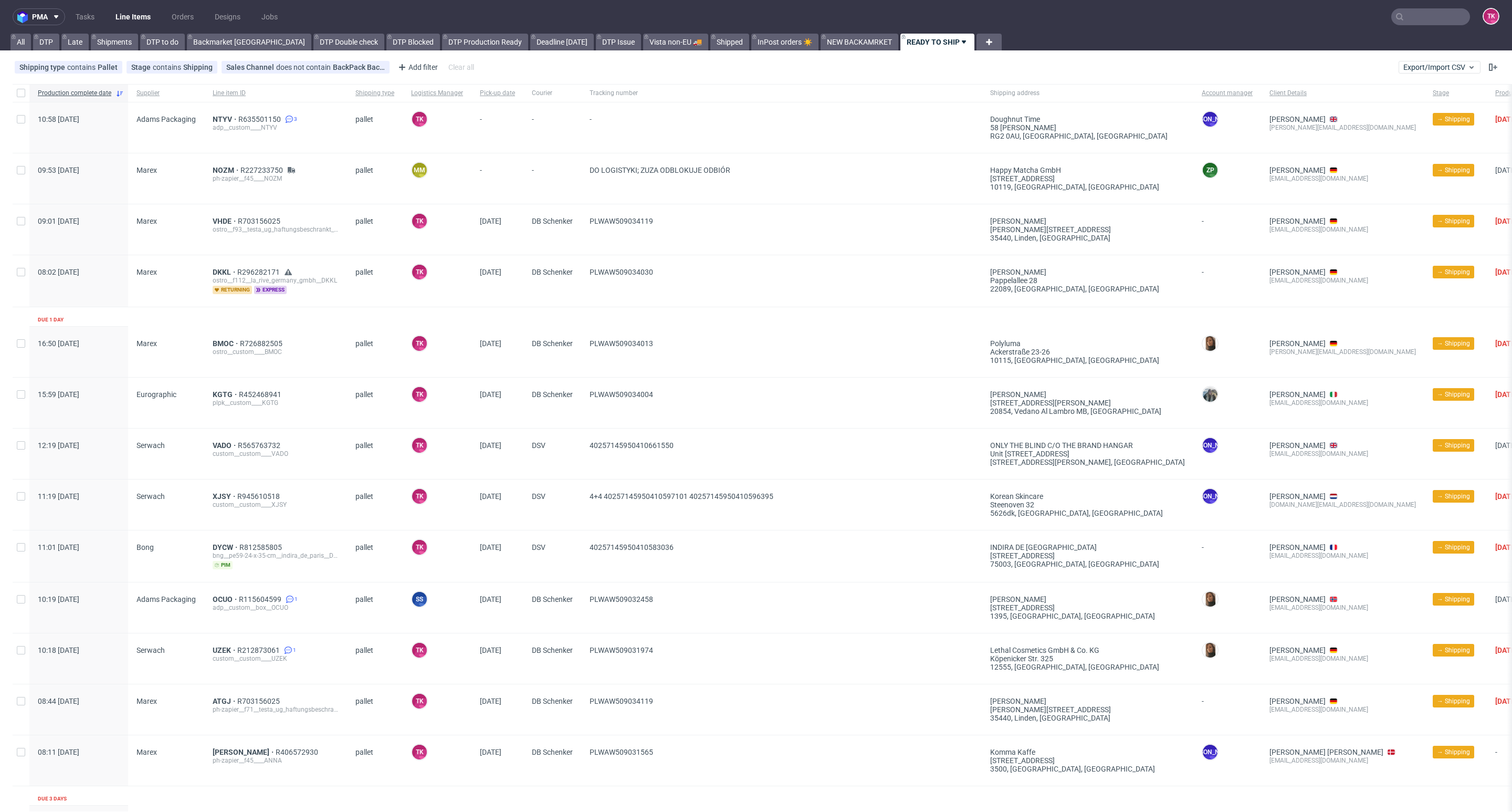
click at [141, 9] on link "Line Items" at bounding box center [133, 17] width 48 height 17
click at [137, 11] on link "Line Items" at bounding box center [133, 17] width 48 height 17
click at [213, 120] on span "NTYV" at bounding box center [225, 119] width 25 height 9
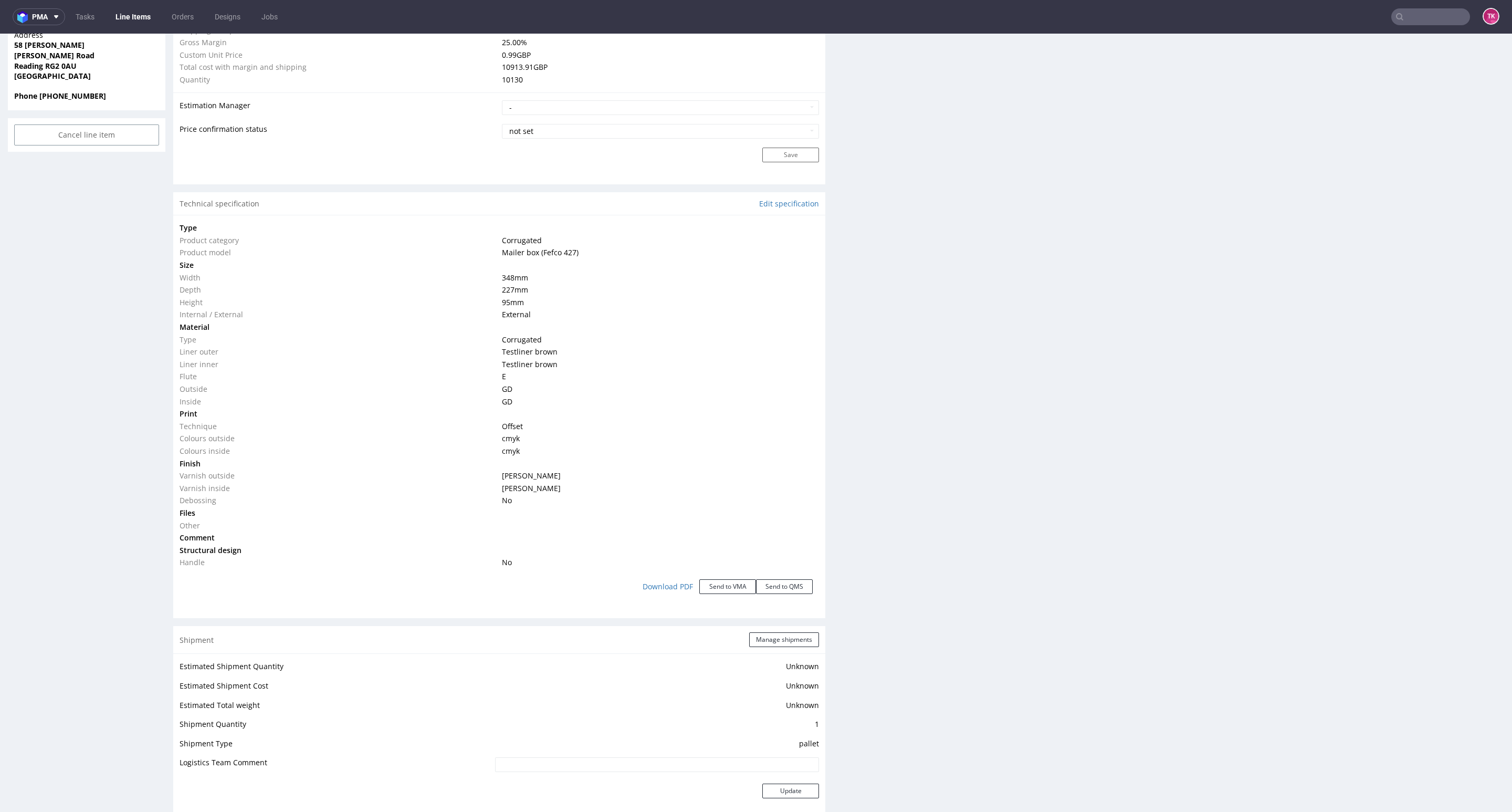
scroll to position [1536, 0]
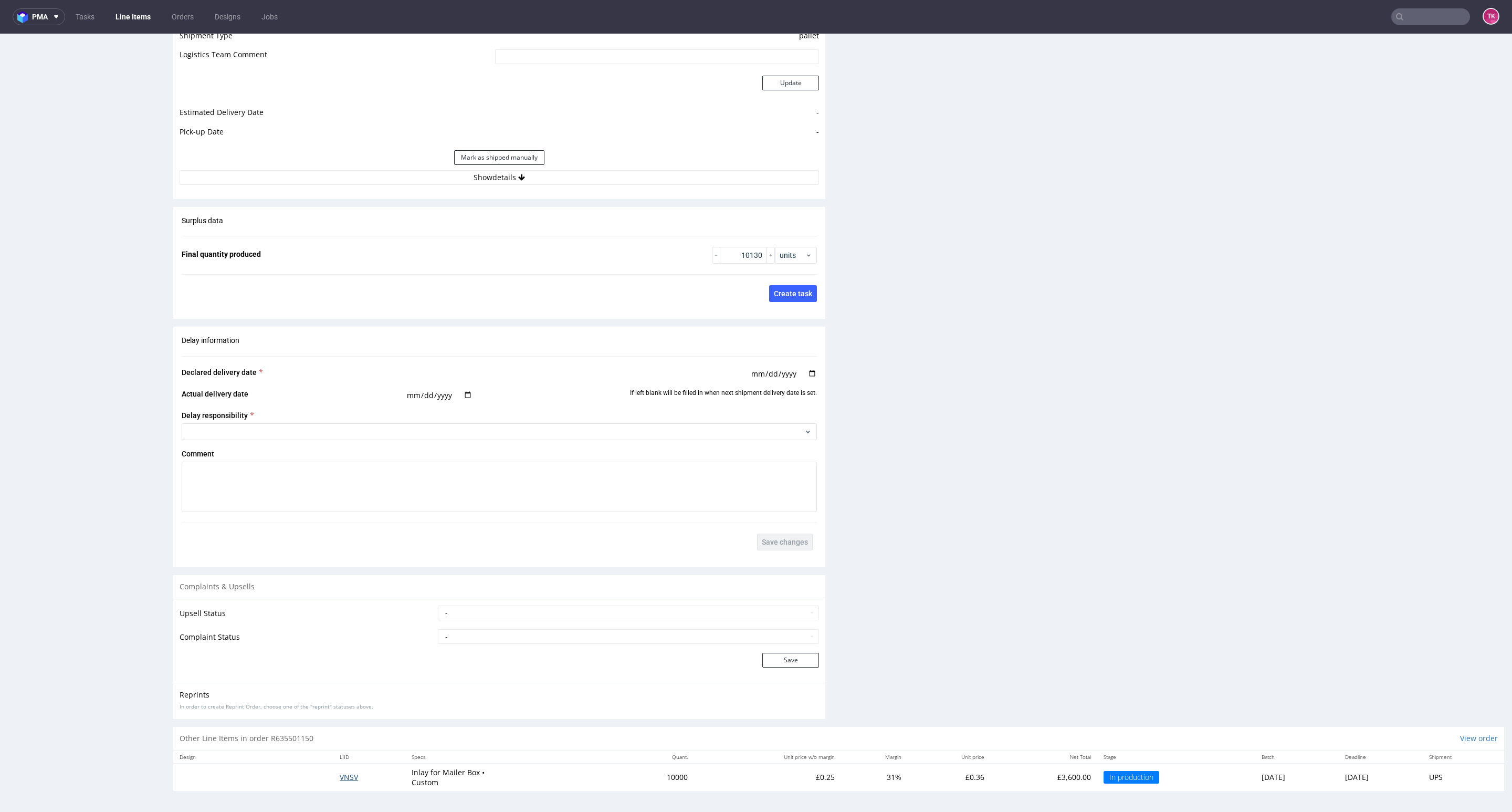
click at [340, 775] on span "VNSV" at bounding box center [348, 777] width 18 height 10
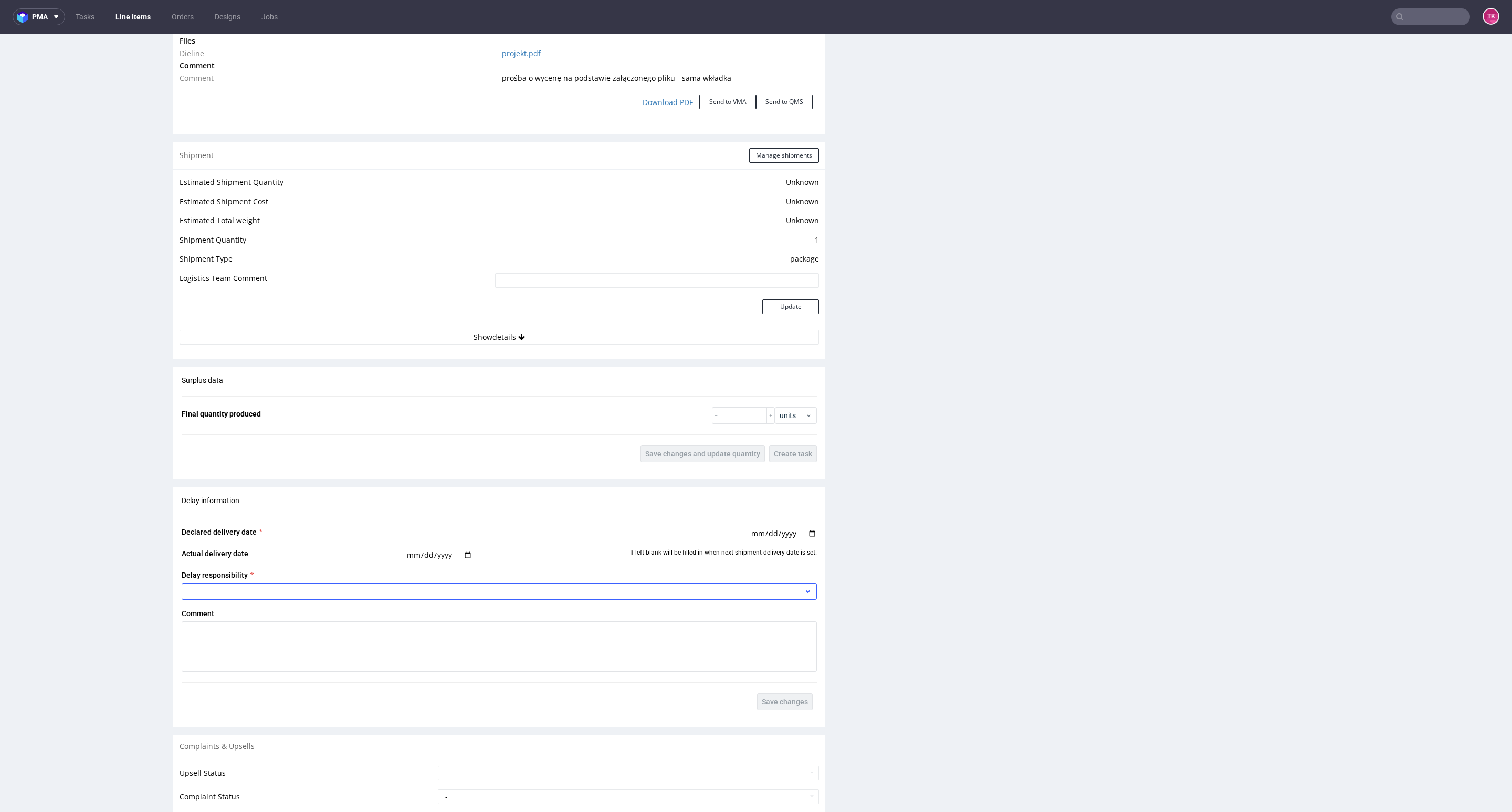
scroll to position [1339, 0]
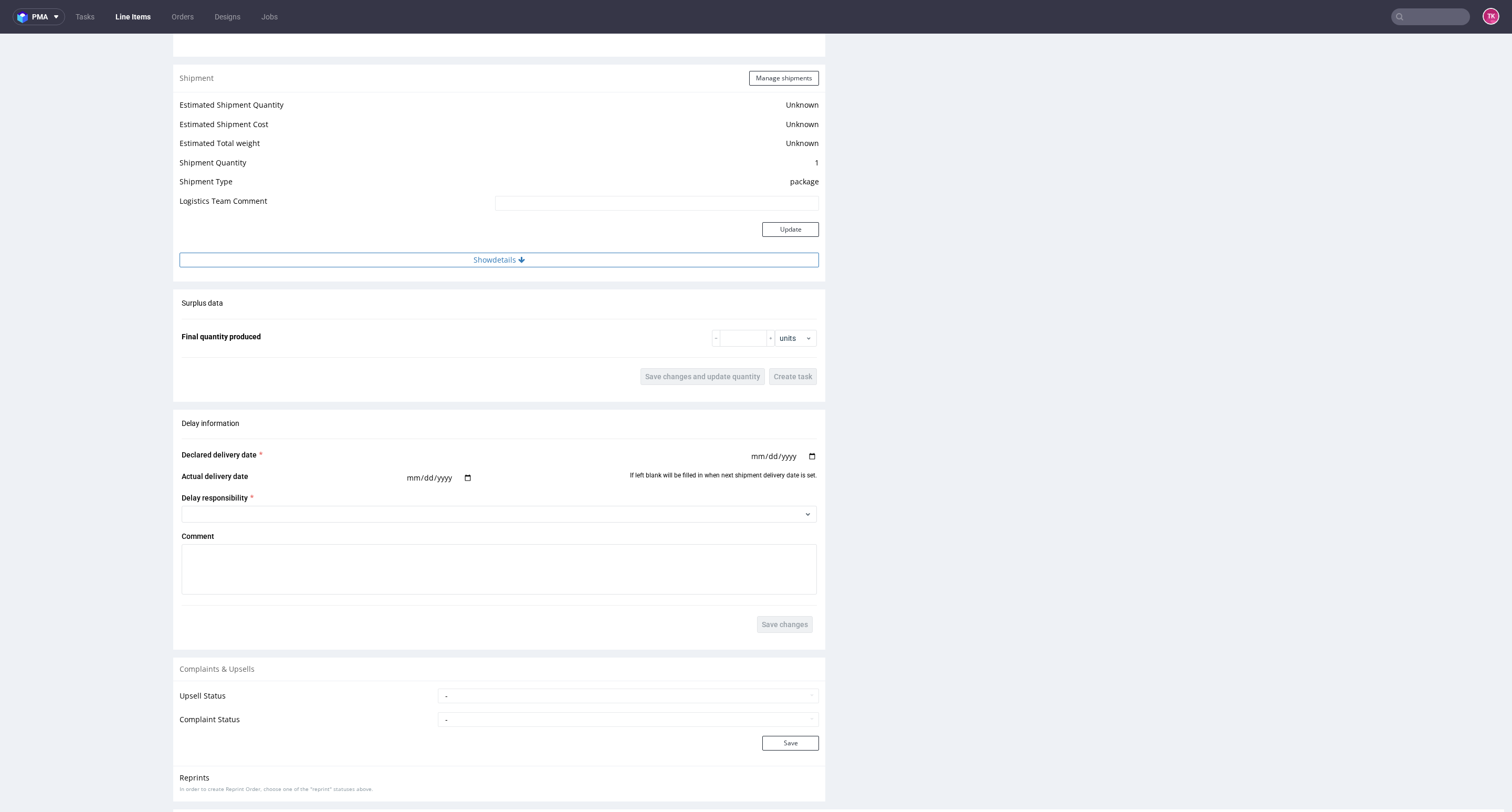
click at [542, 253] on div "Estimated Shipment Quantity Unknown Estimated Shipment Cost Unknown Estimated T…" at bounding box center [499, 183] width 652 height 181
click at [546, 261] on button "Show details" at bounding box center [498, 260] width 639 height 15
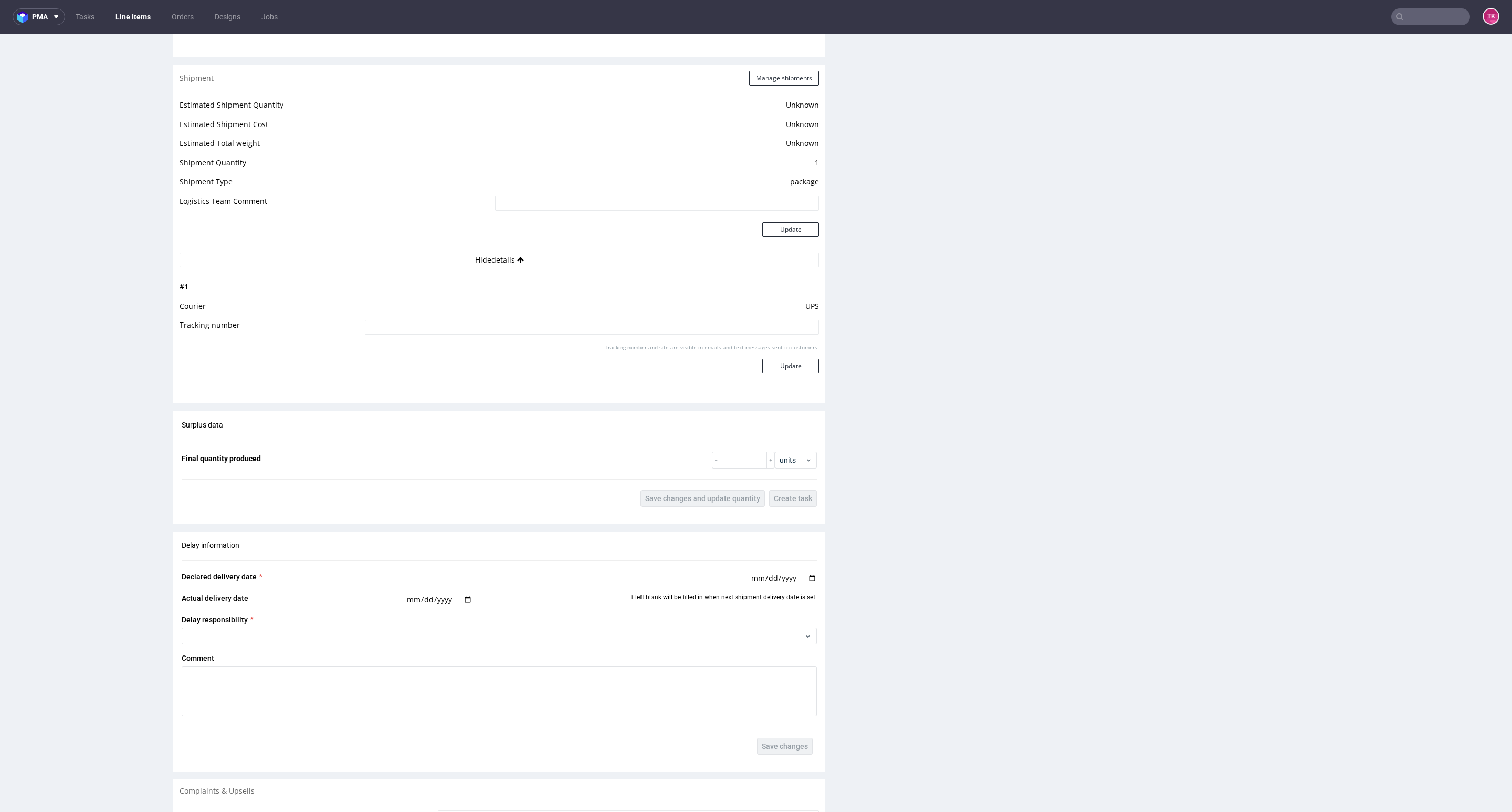
drag, startPoint x: 953, startPoint y: 401, endPoint x: 417, endPoint y: 35, distance: 649.0
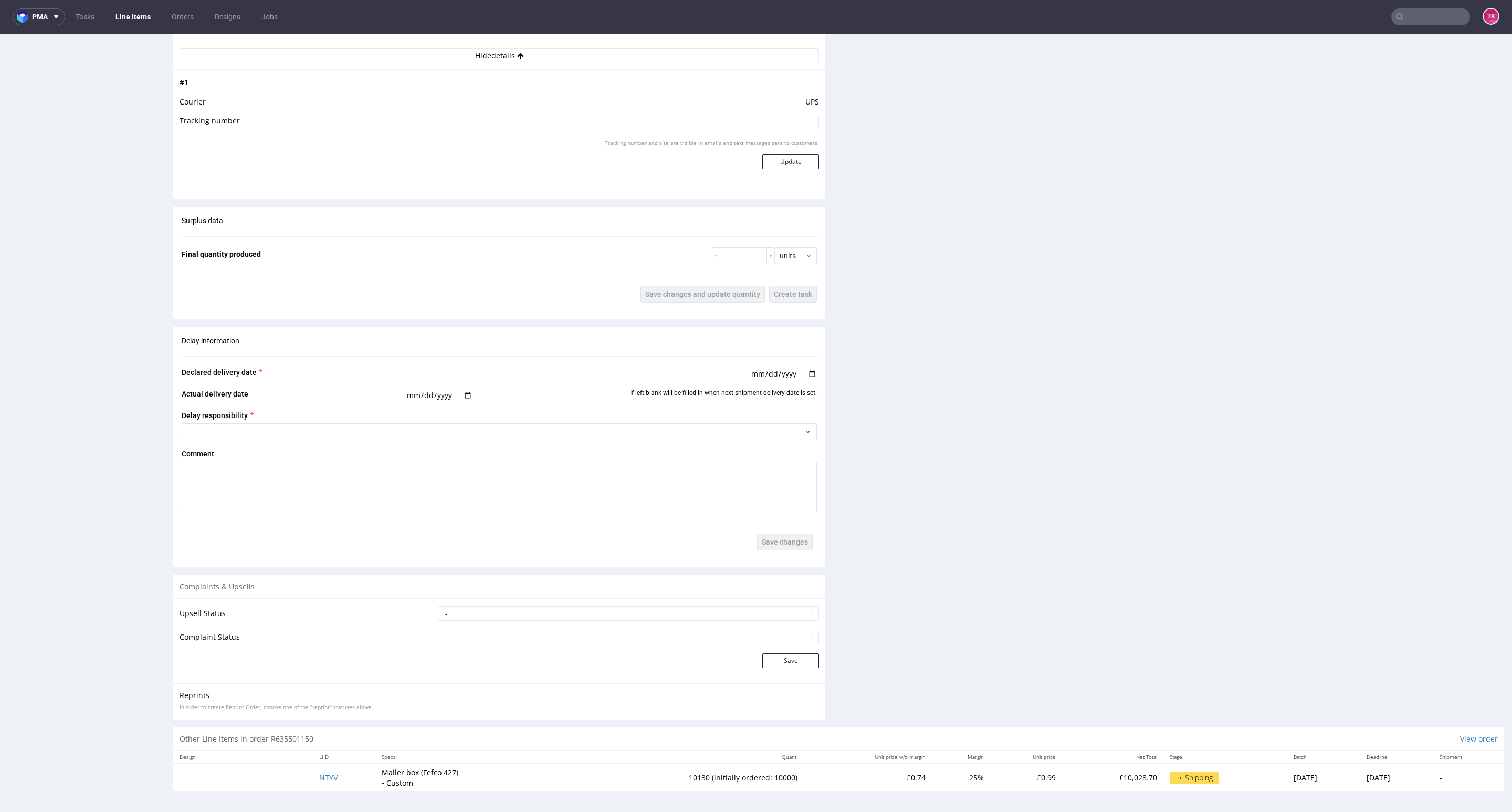
scroll to position [2, 0]
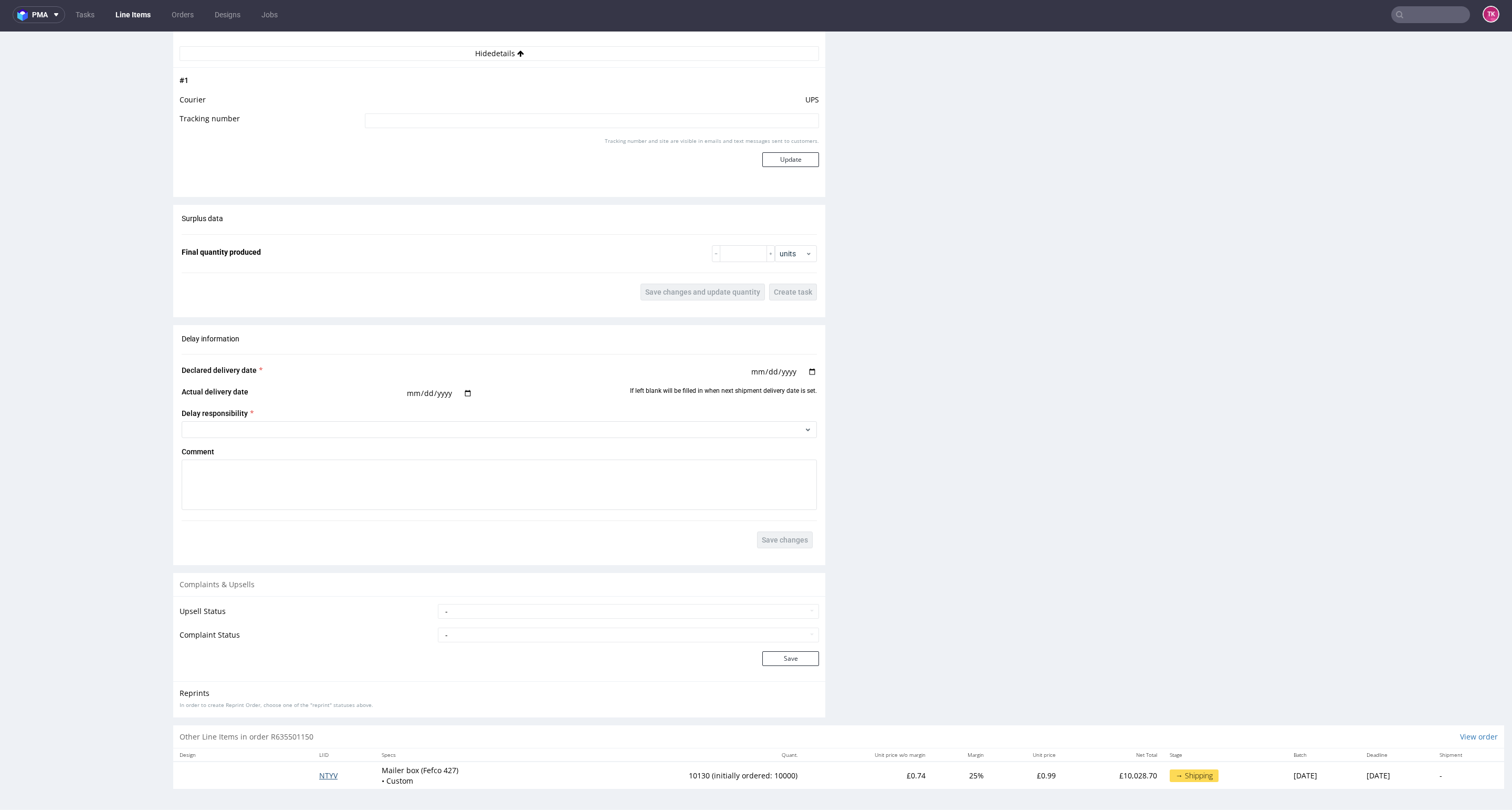
click at [319, 770] on span "NTYV" at bounding box center [328, 775] width 18 height 10
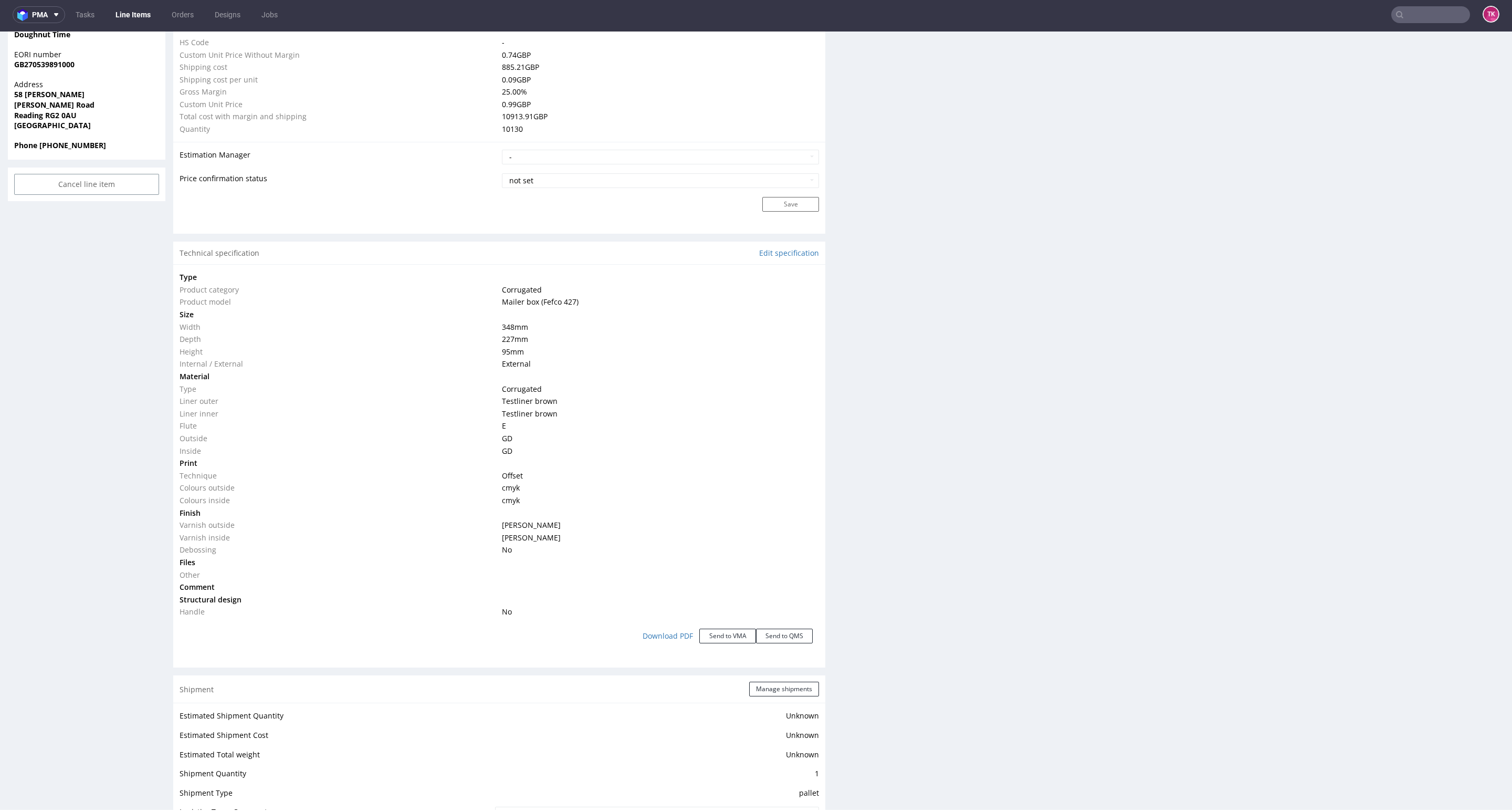
scroll to position [866, 0]
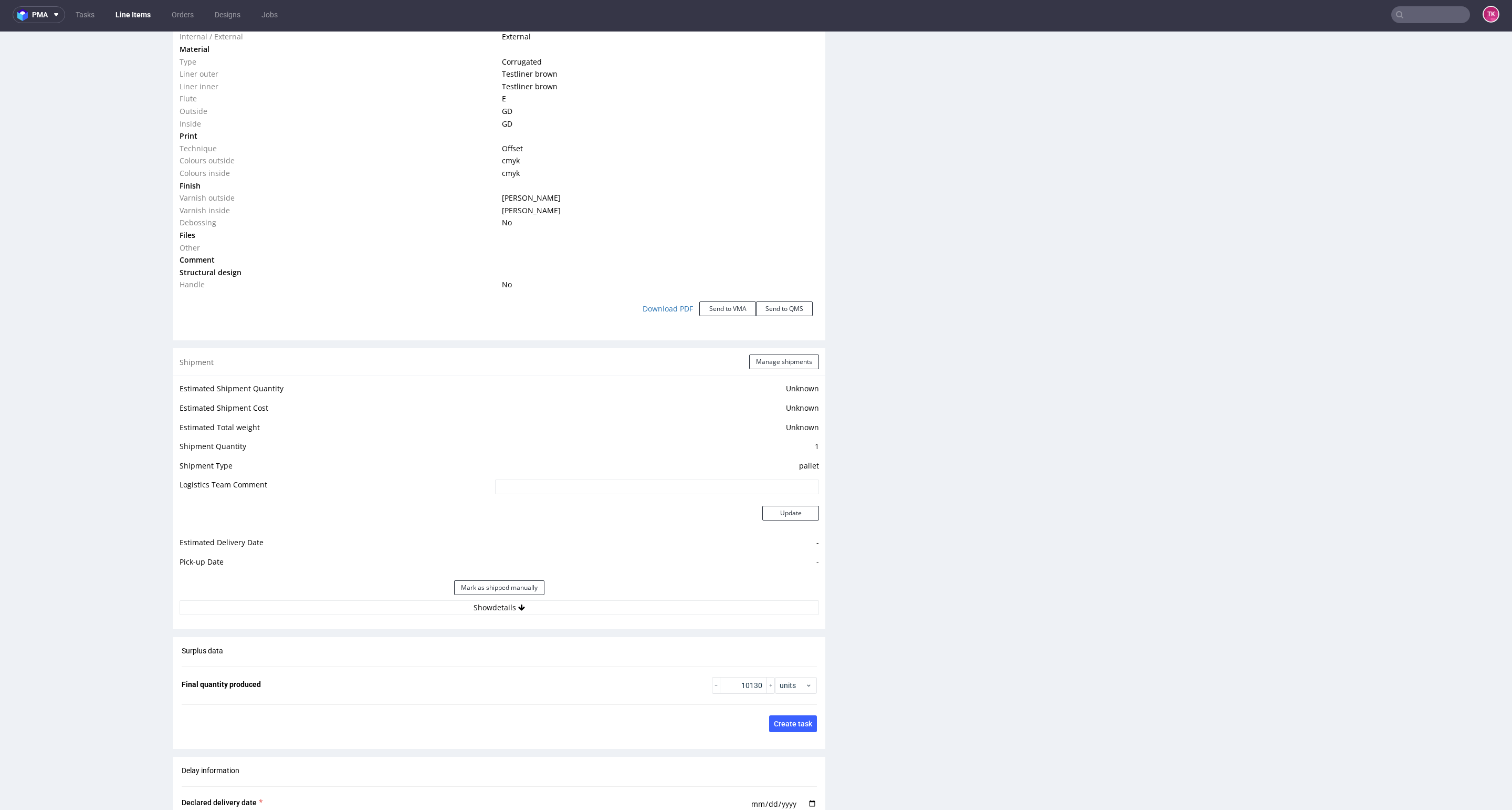
drag, startPoint x: 588, startPoint y: 603, endPoint x: 707, endPoint y: 591, distance: 119.6
click at [591, 605] on button "Show details" at bounding box center [498, 607] width 639 height 15
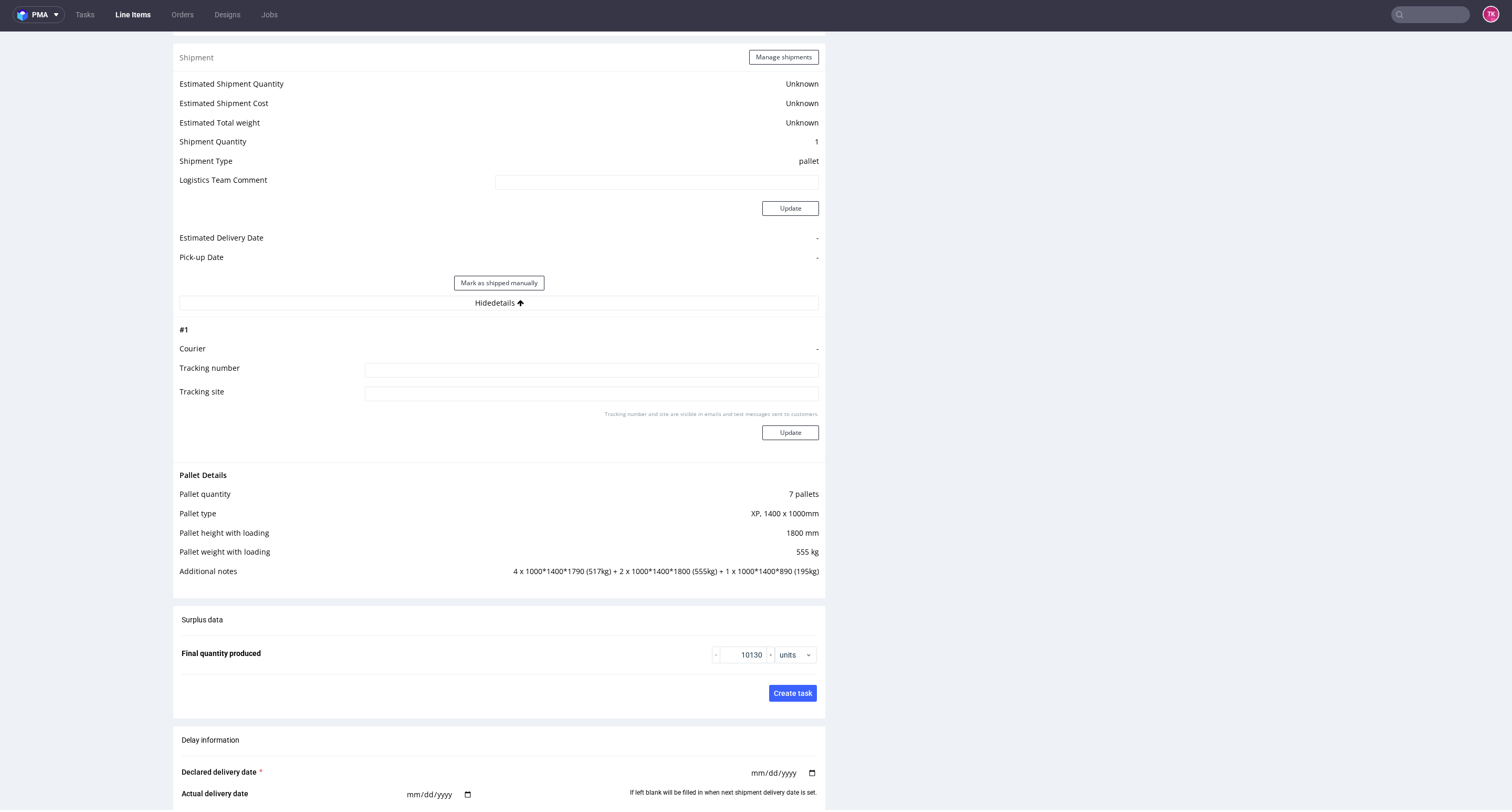
scroll to position [1418, 0]
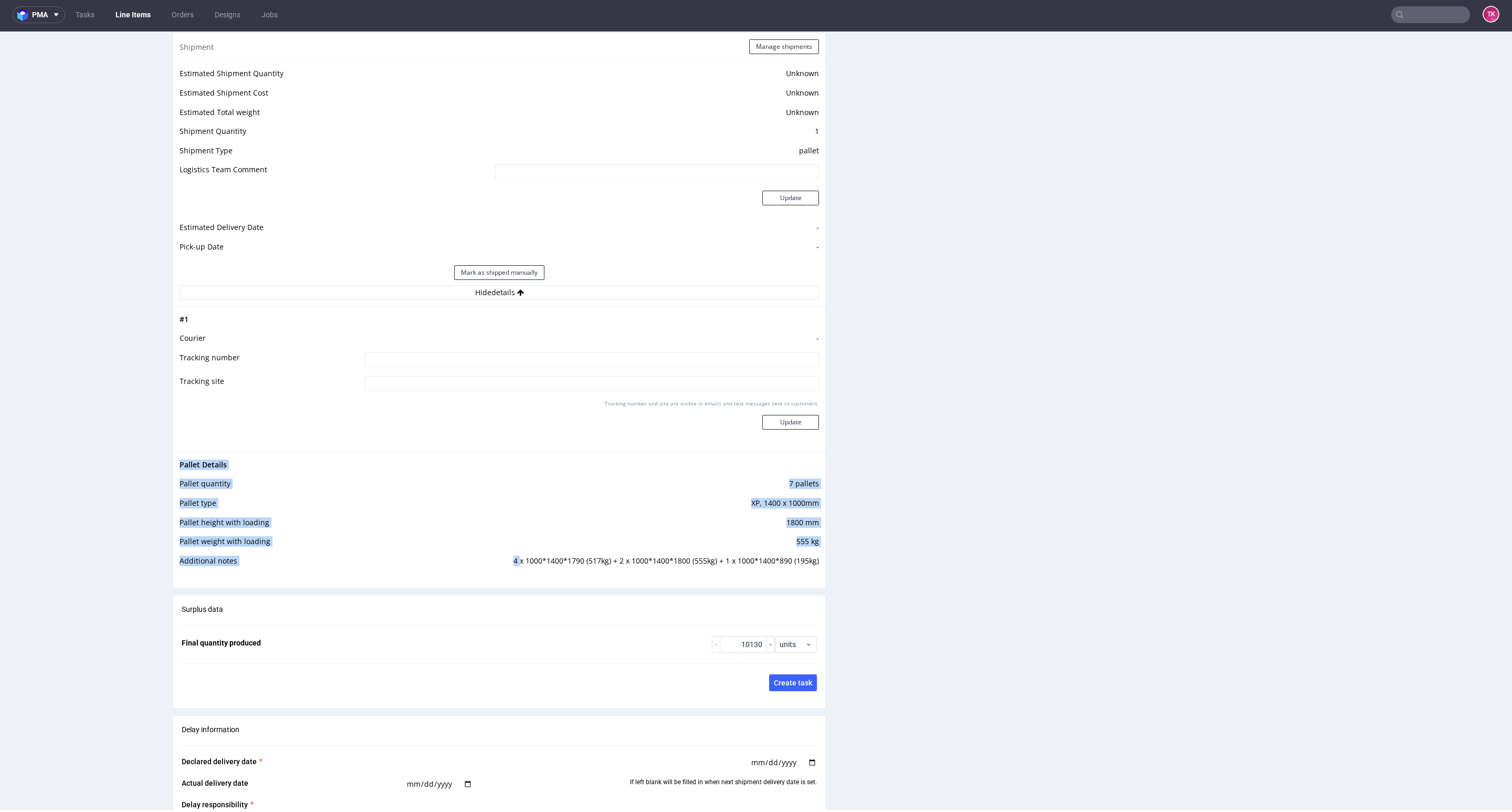
drag, startPoint x: 511, startPoint y: 565, endPoint x: 822, endPoint y: 565, distance: 311.0
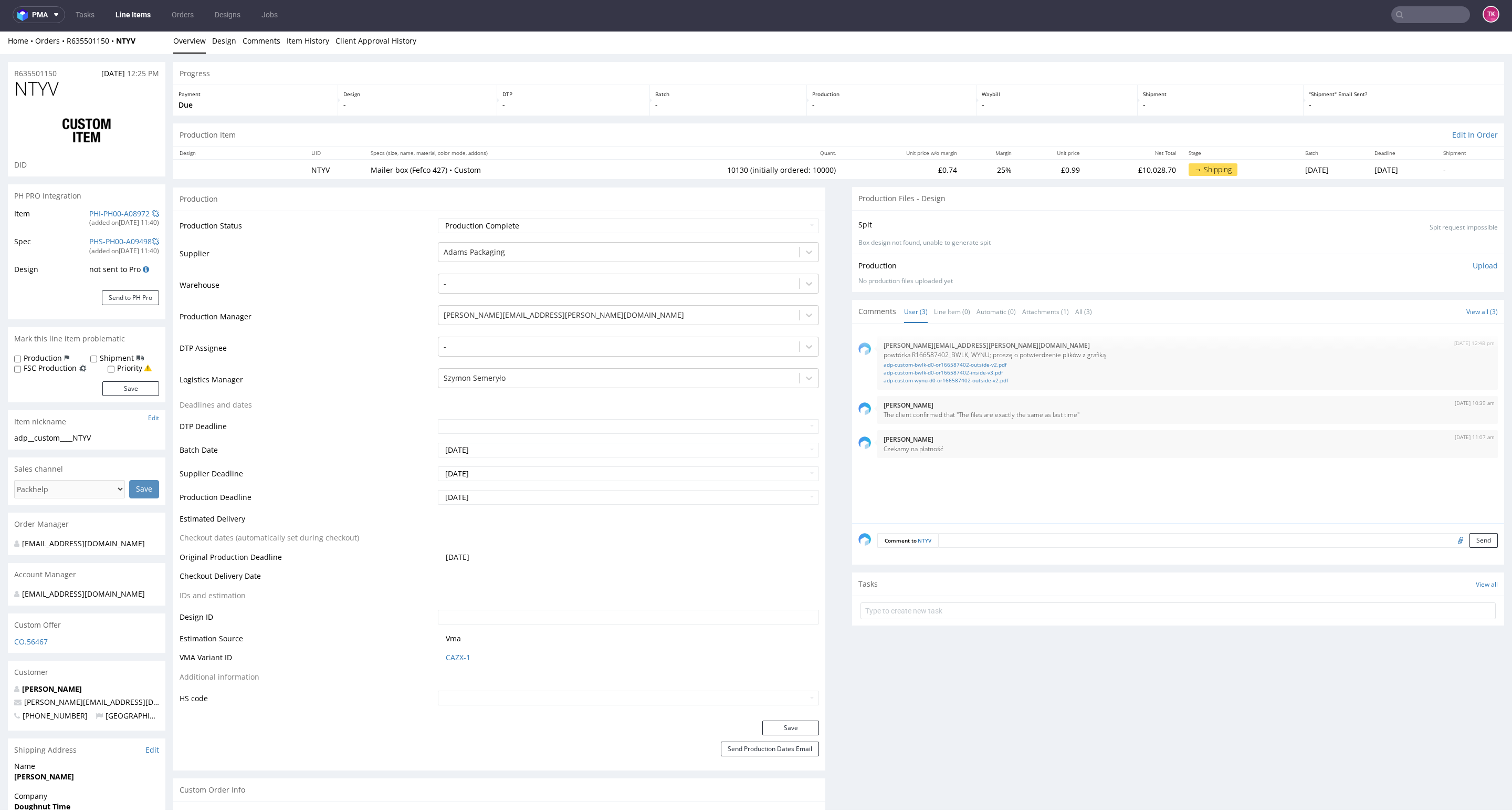
scroll to position [0, 0]
drag, startPoint x: 111, startPoint y: 704, endPoint x: 0, endPoint y: 705, distance: 111.0
drag, startPoint x: 114, startPoint y: 694, endPoint x: 113, endPoint y: 701, distance: 7.1
click at [114, 696] on p "[PERSON_NAME]" at bounding box center [87, 692] width 145 height 10
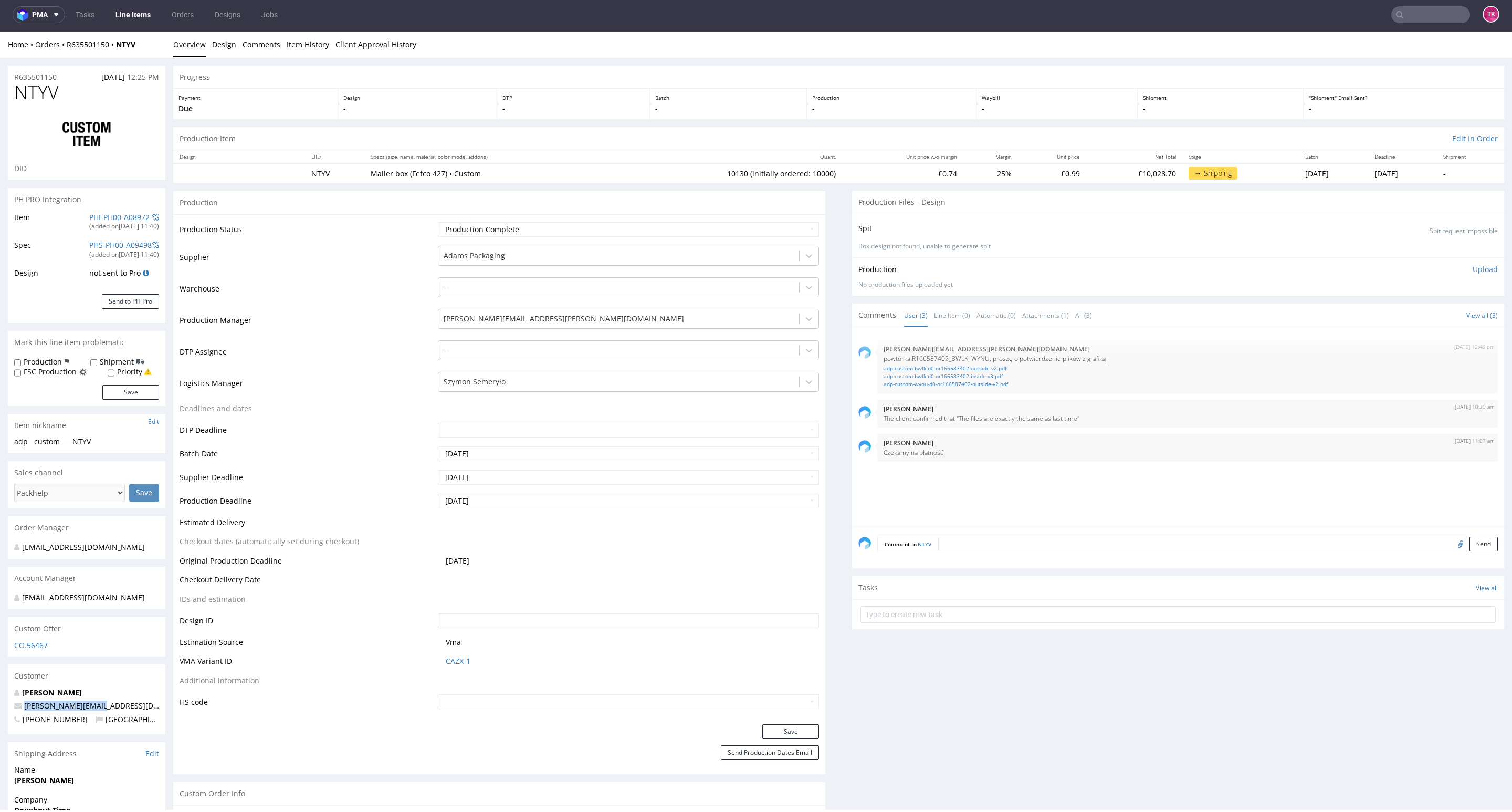
drag, startPoint x: 113, startPoint y: 704, endPoint x: 0, endPoint y: 704, distance: 113.0
copy span "[PERSON_NAME][EMAIL_ADDRESS][DOMAIN_NAME]"
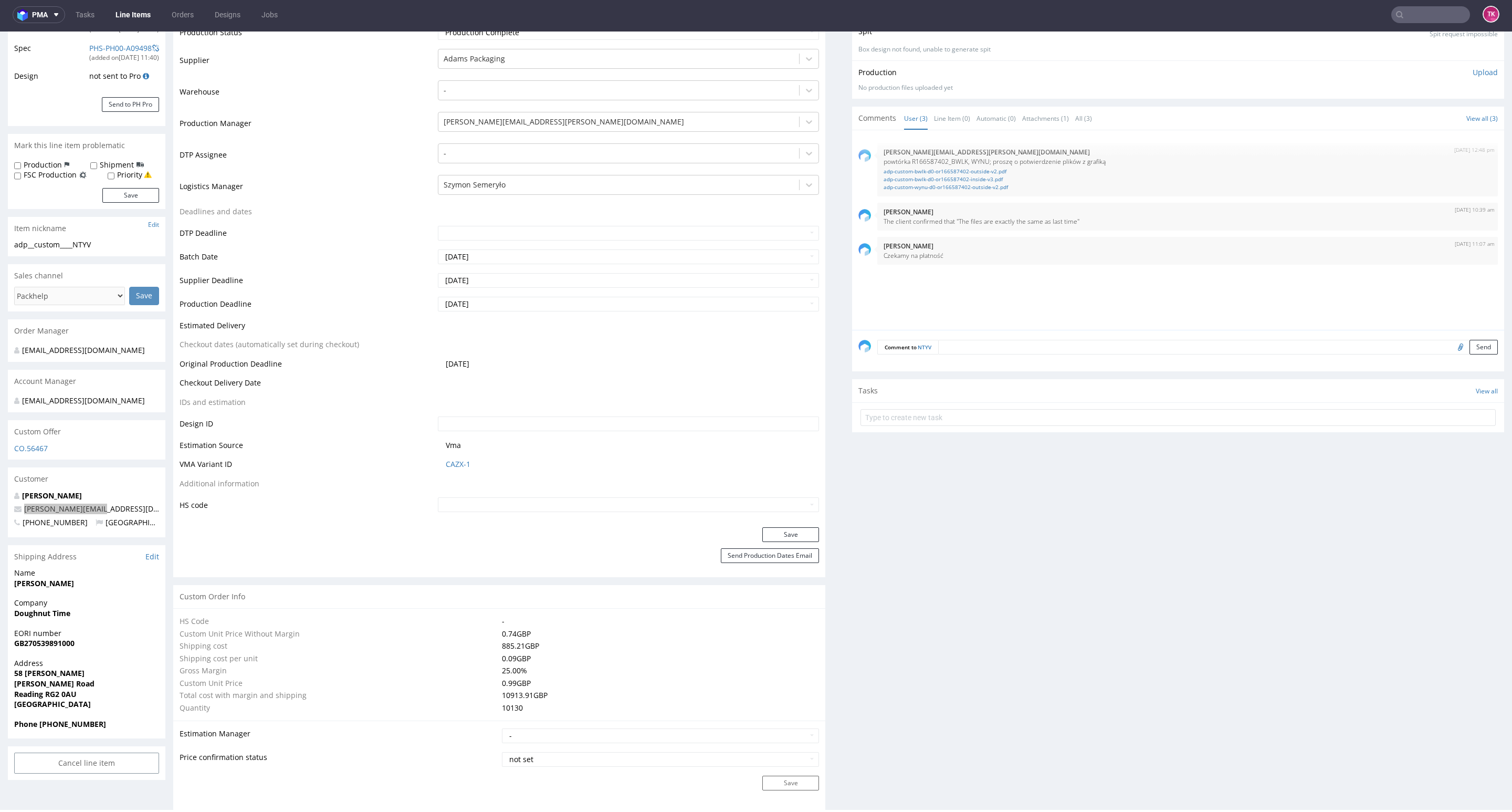
scroll to position [315, 0]
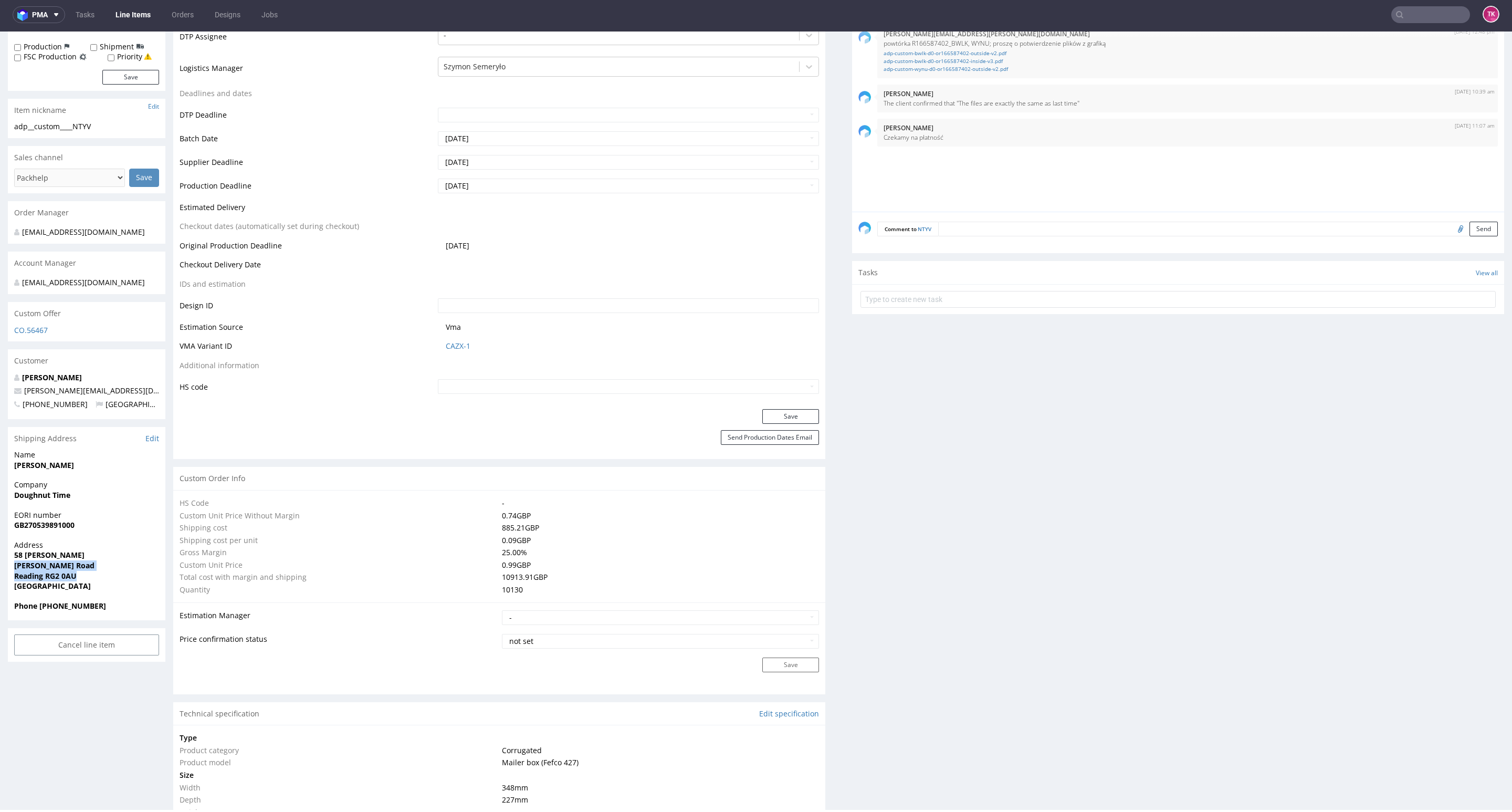
drag, startPoint x: 7, startPoint y: 570, endPoint x: 99, endPoint y: 579, distance: 92.4
click at [96, 580] on span "Reading RG2 0AU" at bounding box center [87, 576] width 145 height 10
drag, startPoint x: 1, startPoint y: 579, endPoint x: 313, endPoint y: 760, distance: 360.7
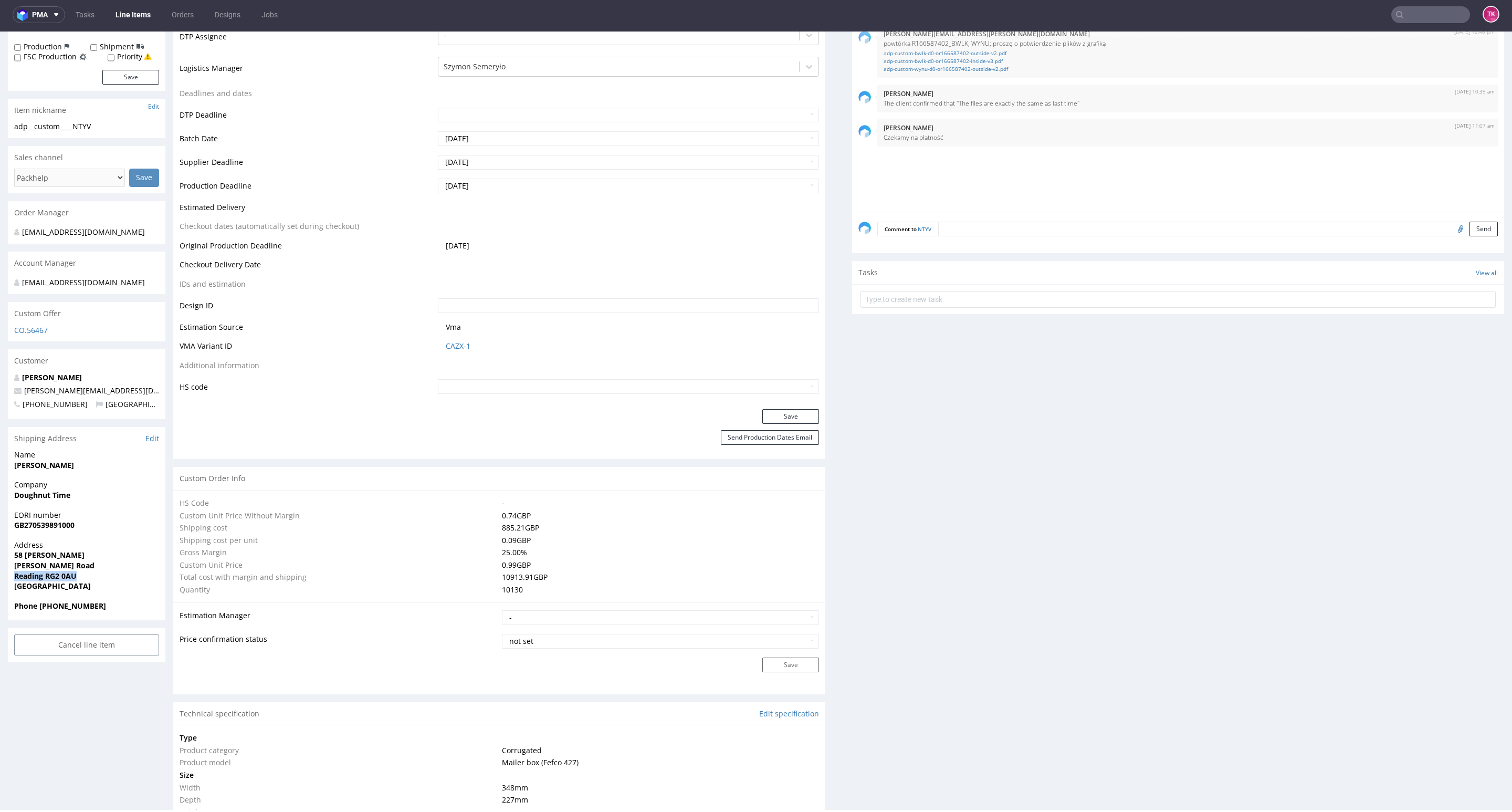
copy strong "Reading RG2 0AU"
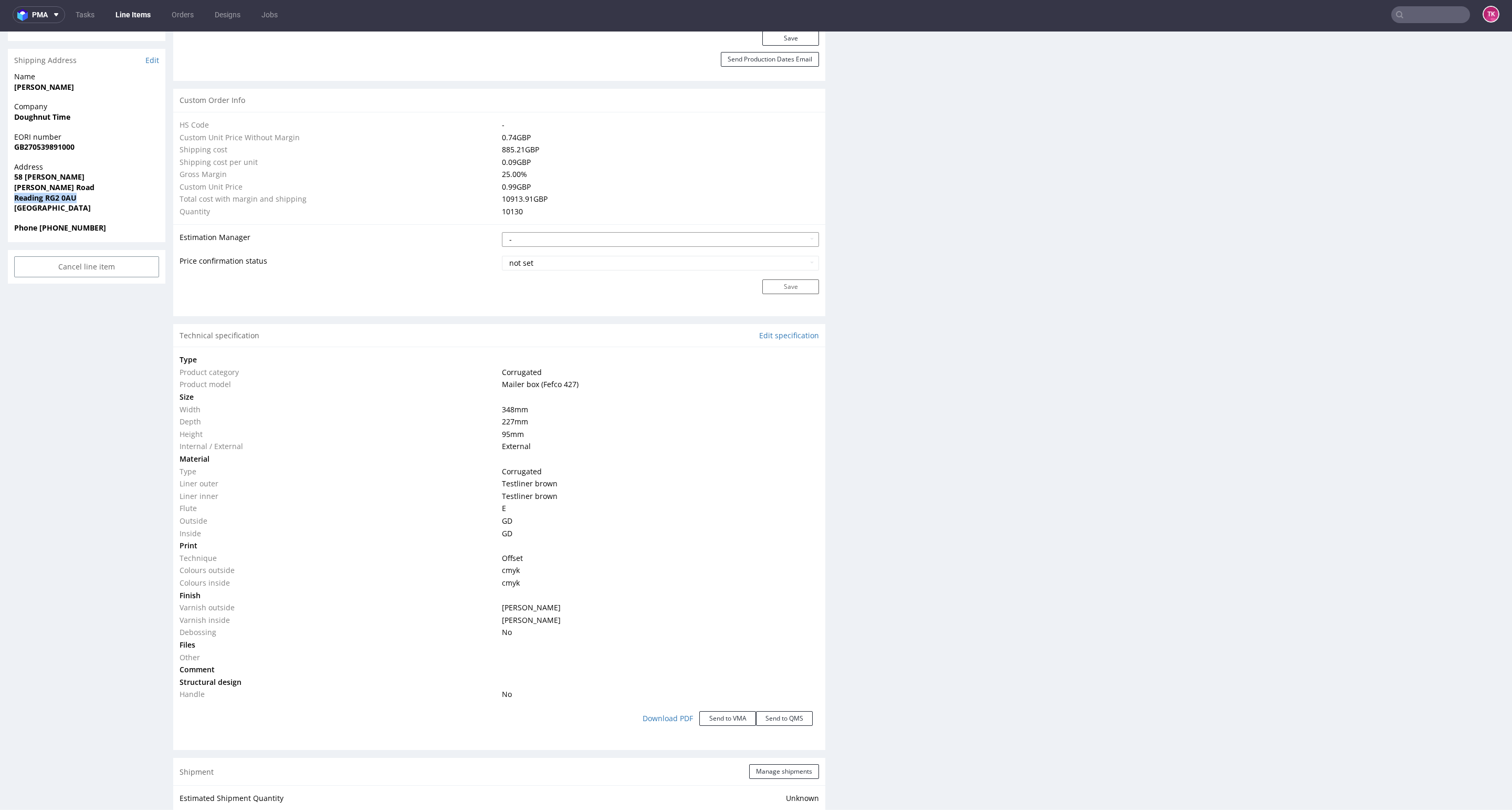
scroll to position [629, 0]
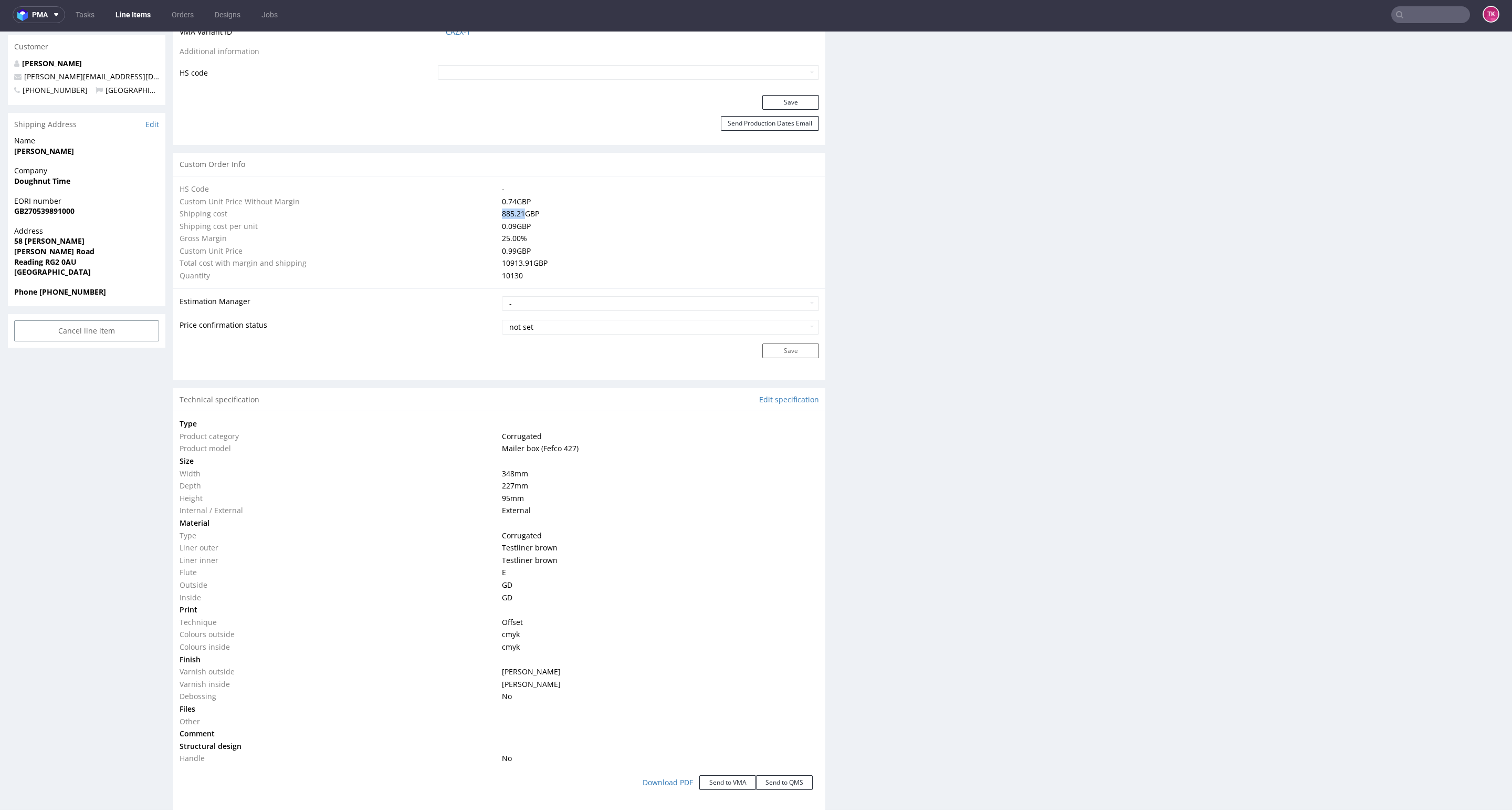
drag, startPoint x: 492, startPoint y: 210, endPoint x: 518, endPoint y: 210, distance: 26.0
click at [519, 210] on tr "Shipping cost 885.21 GBP" at bounding box center [498, 213] width 639 height 12
copy tr "885.21"
click at [138, 24] on nav "pma Tasks Line Items Orders Designs Jobs TK" at bounding box center [756, 15] width 1512 height 33
click at [137, 20] on link "Line Items" at bounding box center [133, 15] width 48 height 17
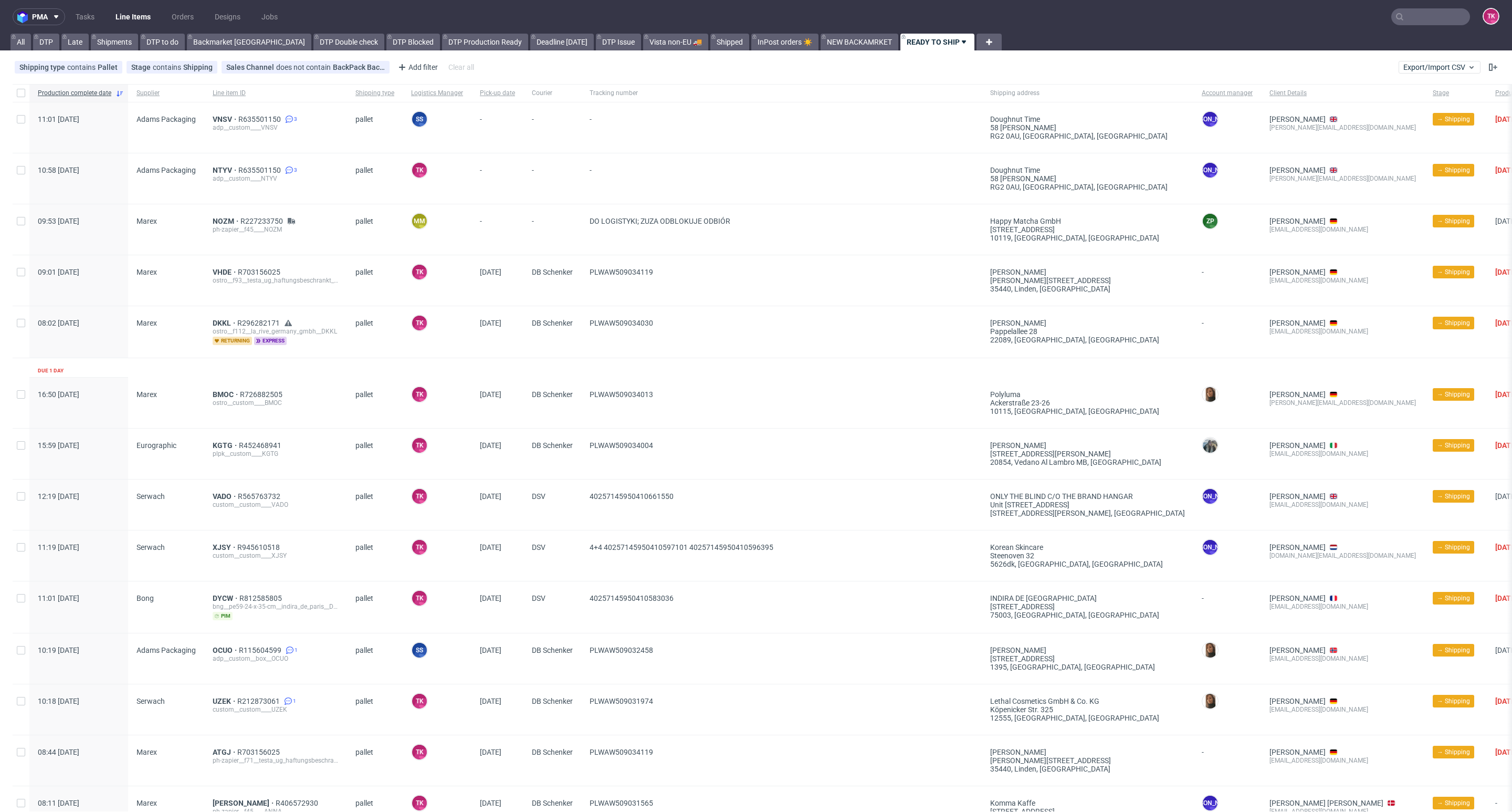
click at [223, 112] on div "VNSV R635501150 3 adp__custom____VNSV" at bounding box center [275, 127] width 143 height 50
click at [222, 117] on span "VNSV" at bounding box center [225, 119] width 25 height 9
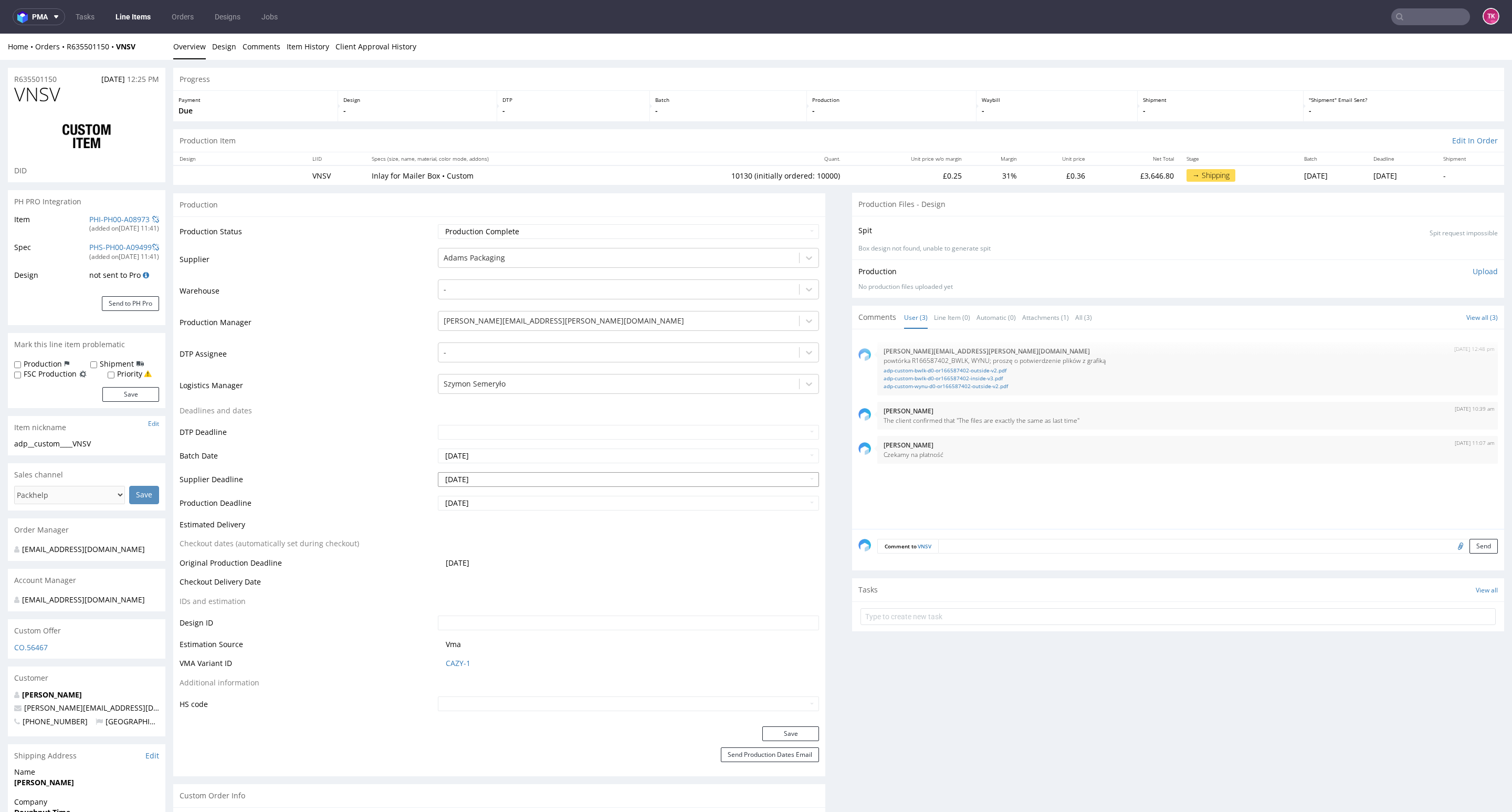
type input "10130"
click at [605, 387] on div at bounding box center [618, 383] width 350 height 12
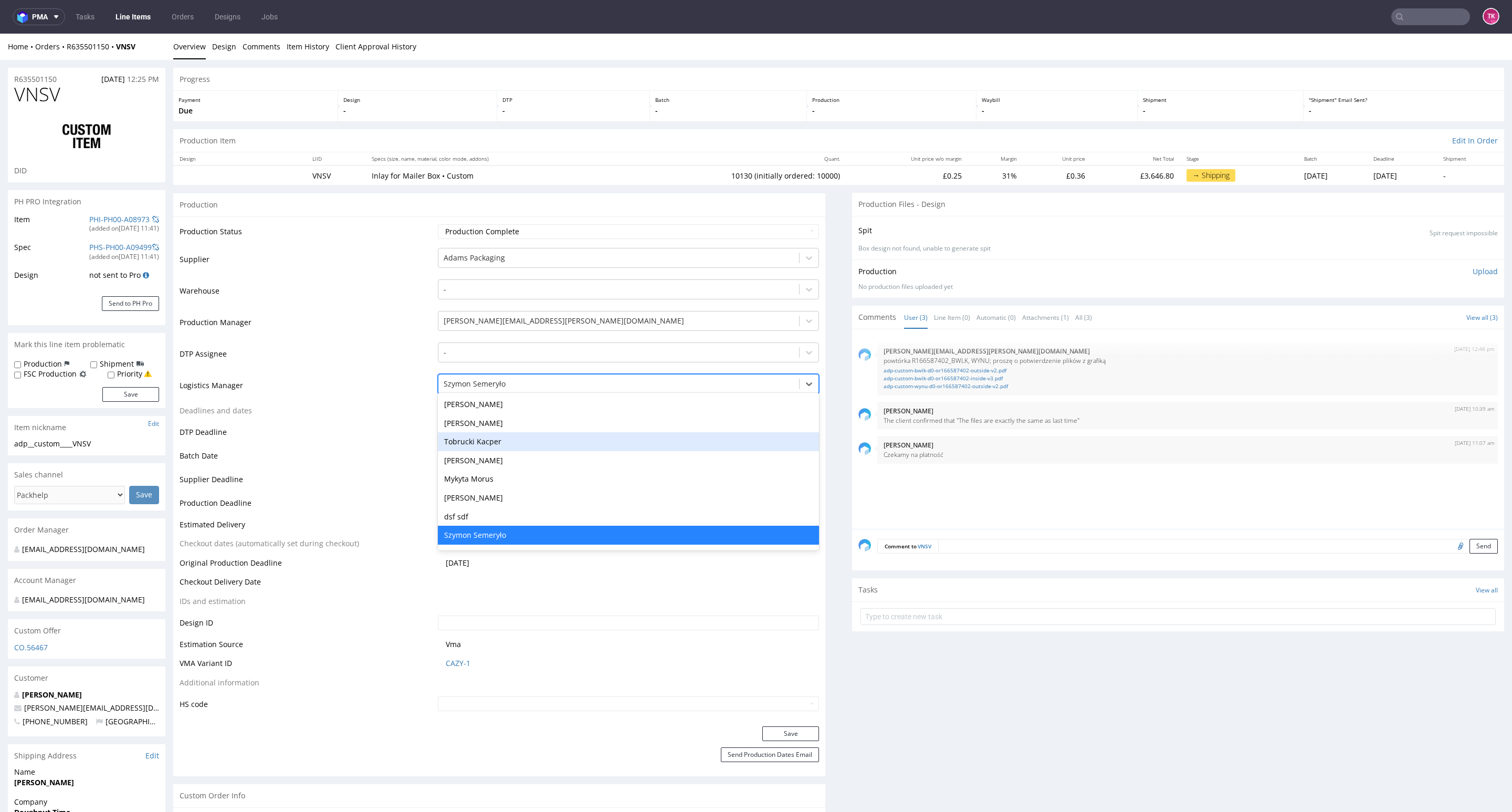
click at [553, 438] on div "Tobrucki Kacper" at bounding box center [628, 441] width 381 height 19
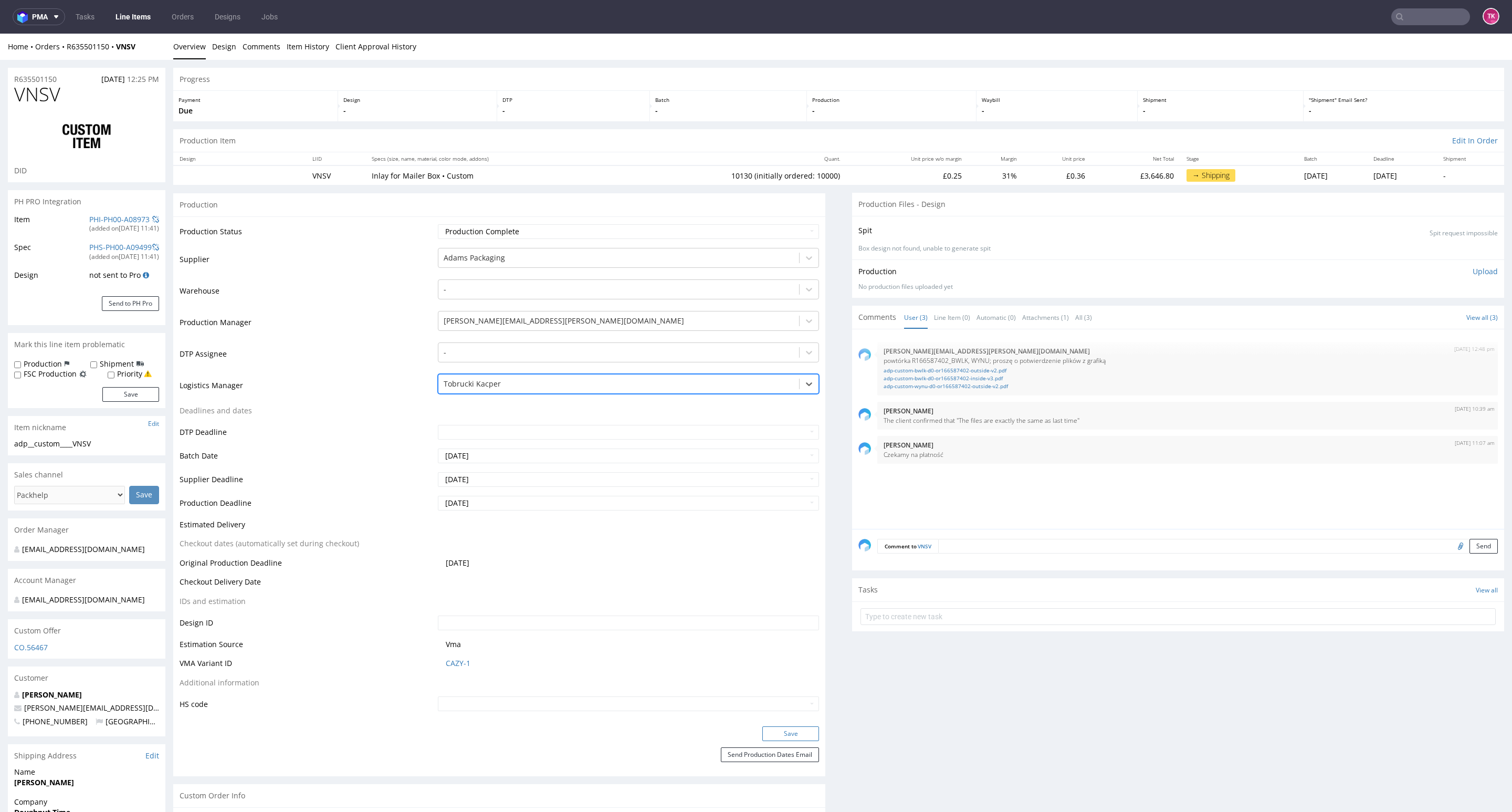
click at [778, 734] on button "Save" at bounding box center [791, 734] width 57 height 15
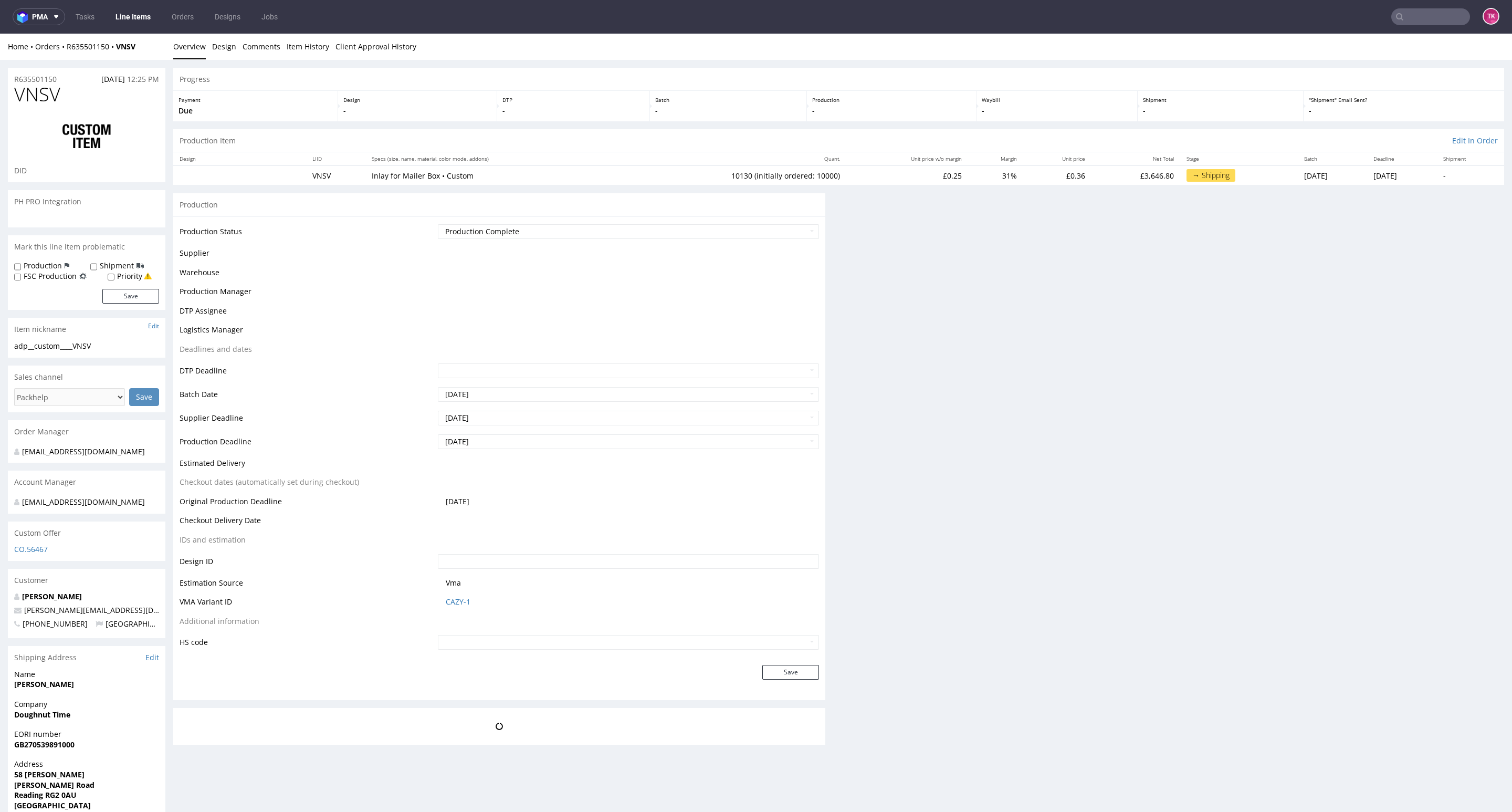
scroll to position [0, 0]
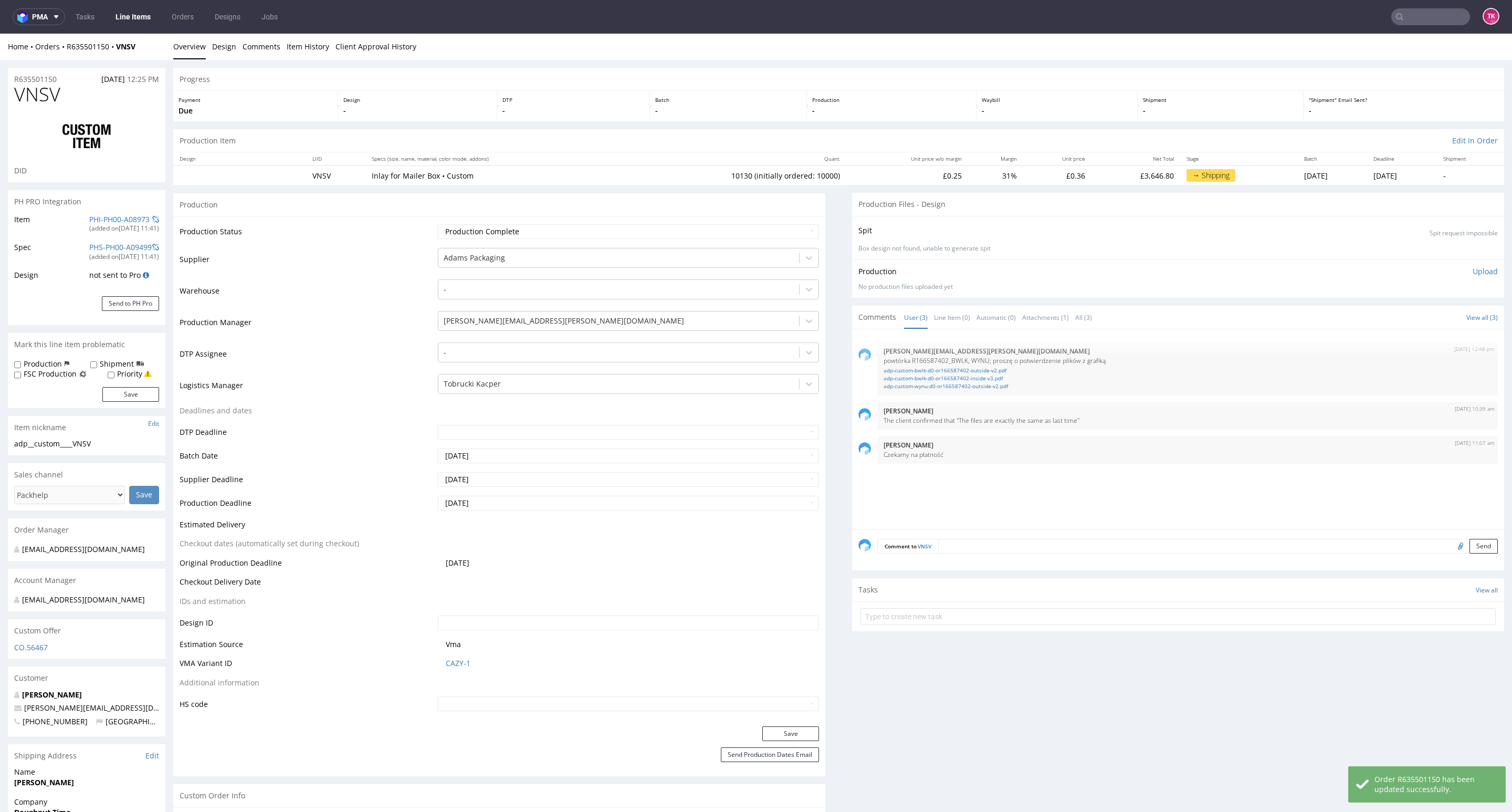
click at [134, 22] on link "Line Items" at bounding box center [133, 17] width 48 height 17
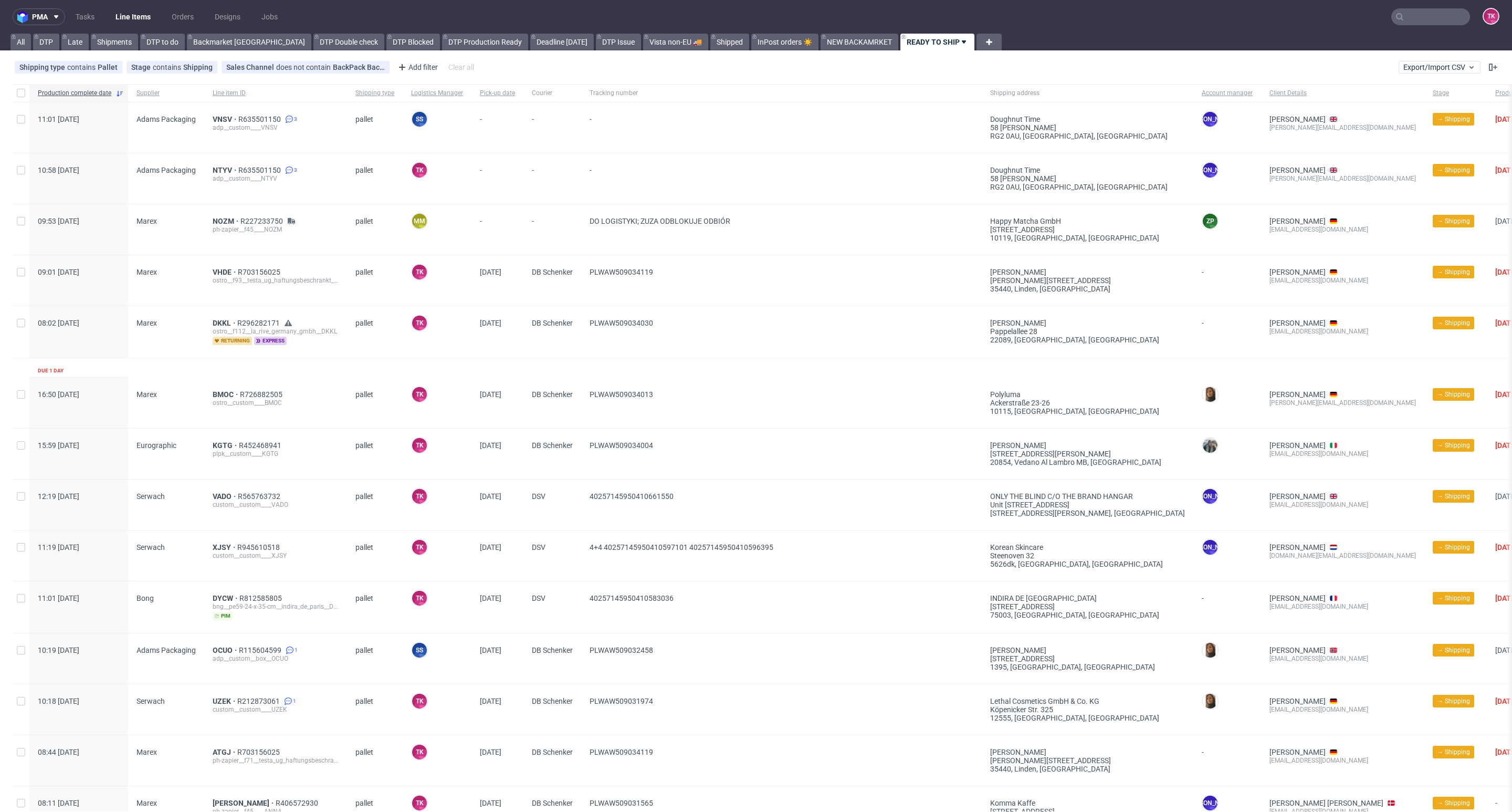
click at [131, 20] on link "Line Items" at bounding box center [133, 17] width 48 height 17
click at [142, 11] on link "Line Items" at bounding box center [133, 17] width 48 height 17
click at [120, 7] on nav "pma Tasks Line Items Orders Designs Jobs TK" at bounding box center [756, 17] width 1512 height 33
click at [121, 9] on link "Line Items" at bounding box center [133, 17] width 48 height 17
click at [141, 29] on nav "pma Tasks Line Items Orders Designs Jobs TK" at bounding box center [756, 17] width 1512 height 33
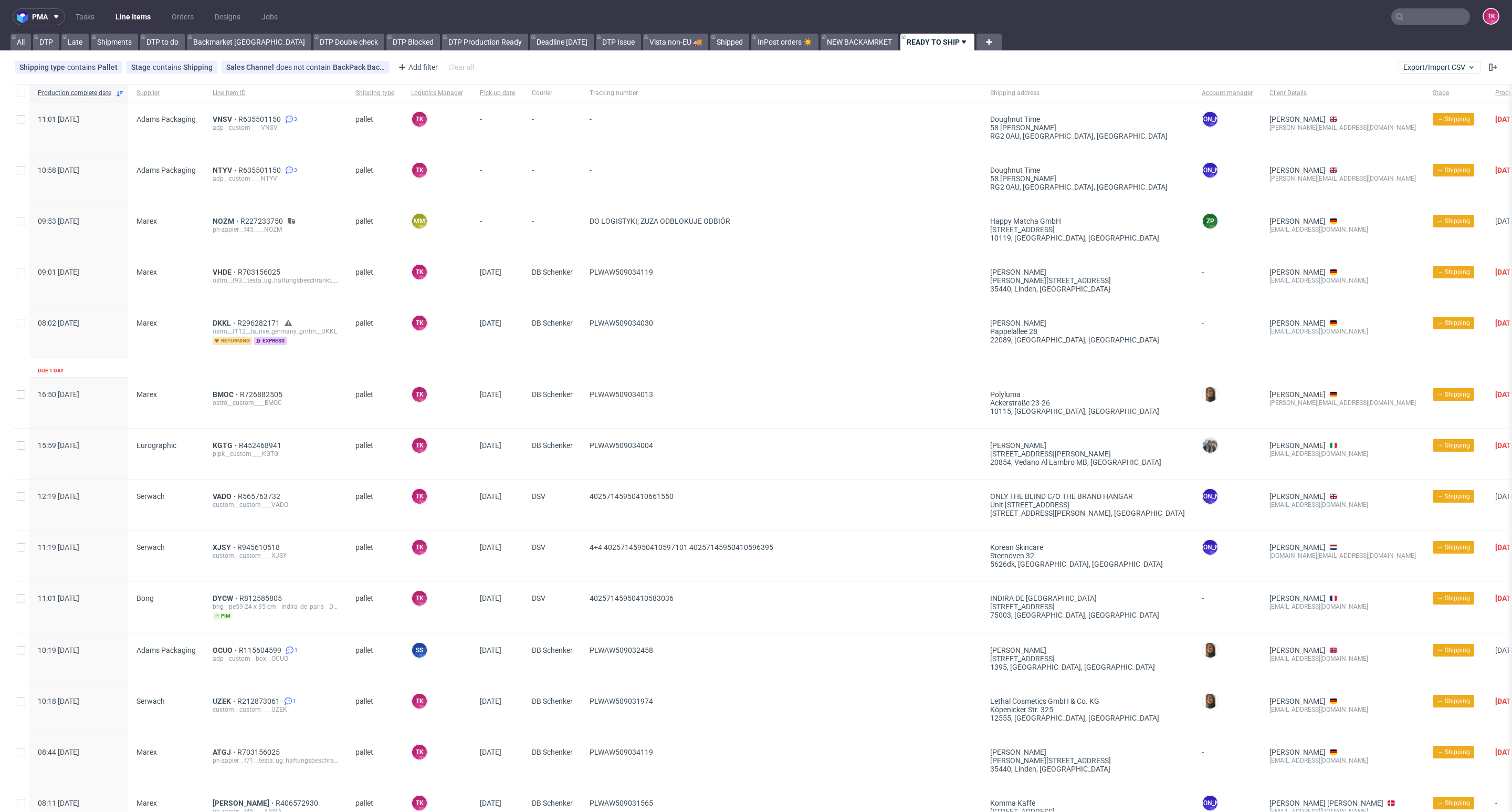
click at [141, 25] on nav "pma Tasks Line Items Orders Designs Jobs TK" at bounding box center [756, 17] width 1512 height 33
click at [139, 16] on link "Line Items" at bounding box center [133, 17] width 48 height 17
click at [147, 9] on link "Line Items" at bounding box center [133, 17] width 48 height 17
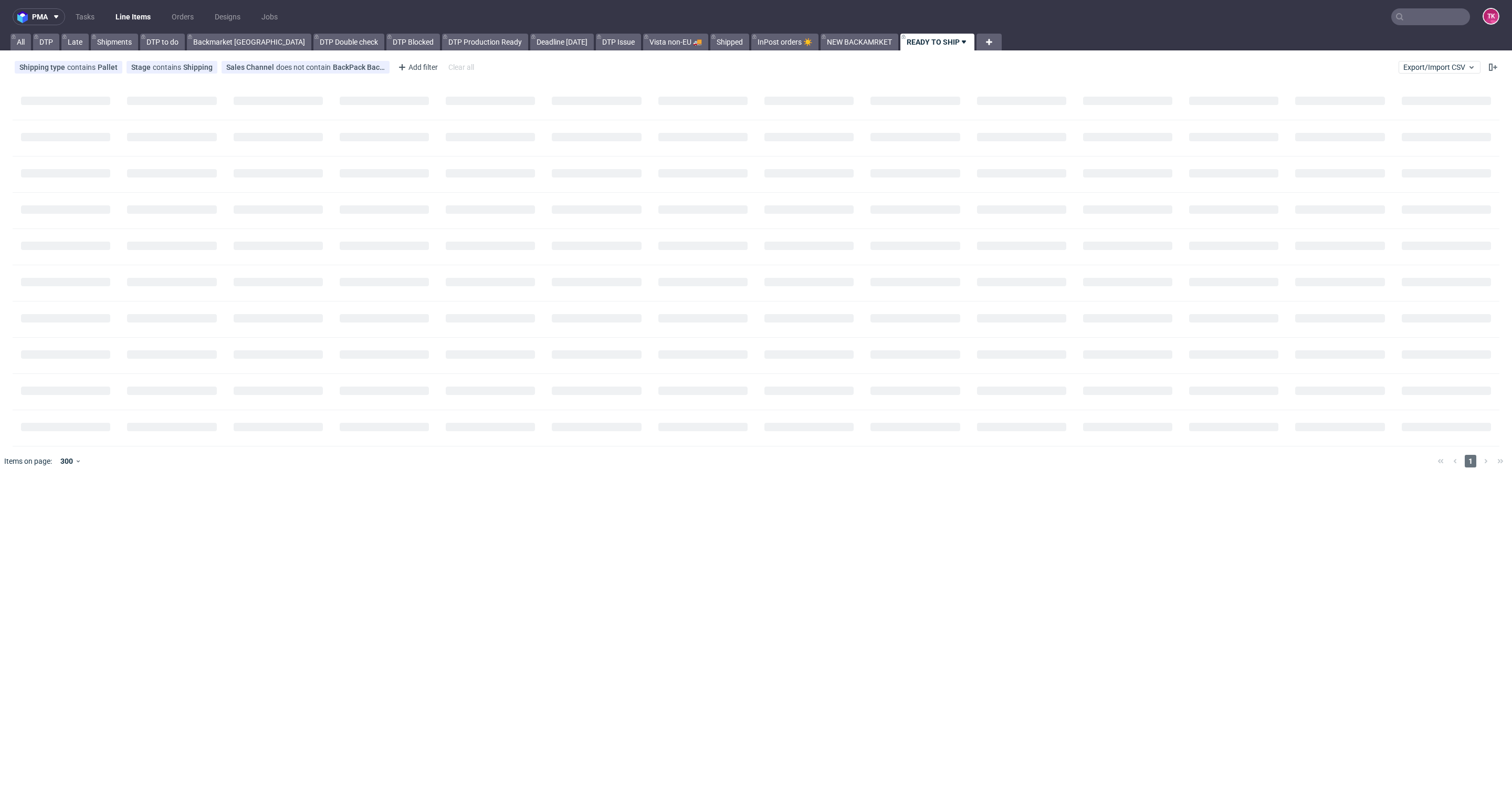
click at [145, 9] on link "Line Items" at bounding box center [133, 17] width 48 height 17
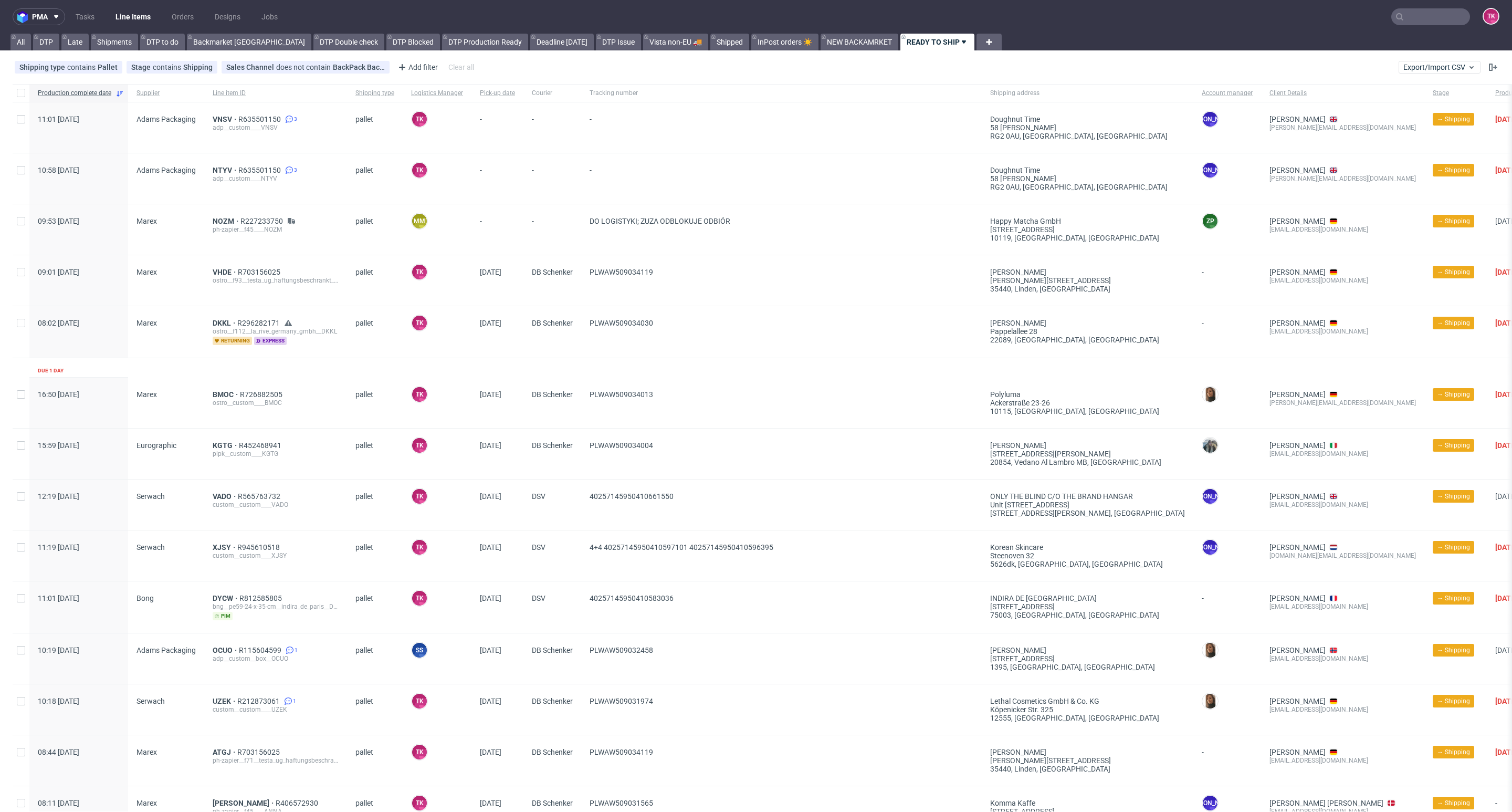
click at [148, 18] on link "Line Items" at bounding box center [133, 17] width 48 height 17
click at [139, 12] on link "Line Items" at bounding box center [133, 17] width 48 height 17
click at [122, 27] on nav "pma Tasks Line Items Orders Designs Jobs TK" at bounding box center [756, 17] width 1512 height 33
click at [123, 21] on link "Line Items" at bounding box center [133, 17] width 48 height 17
click at [126, 15] on link "Line Items" at bounding box center [133, 17] width 48 height 17
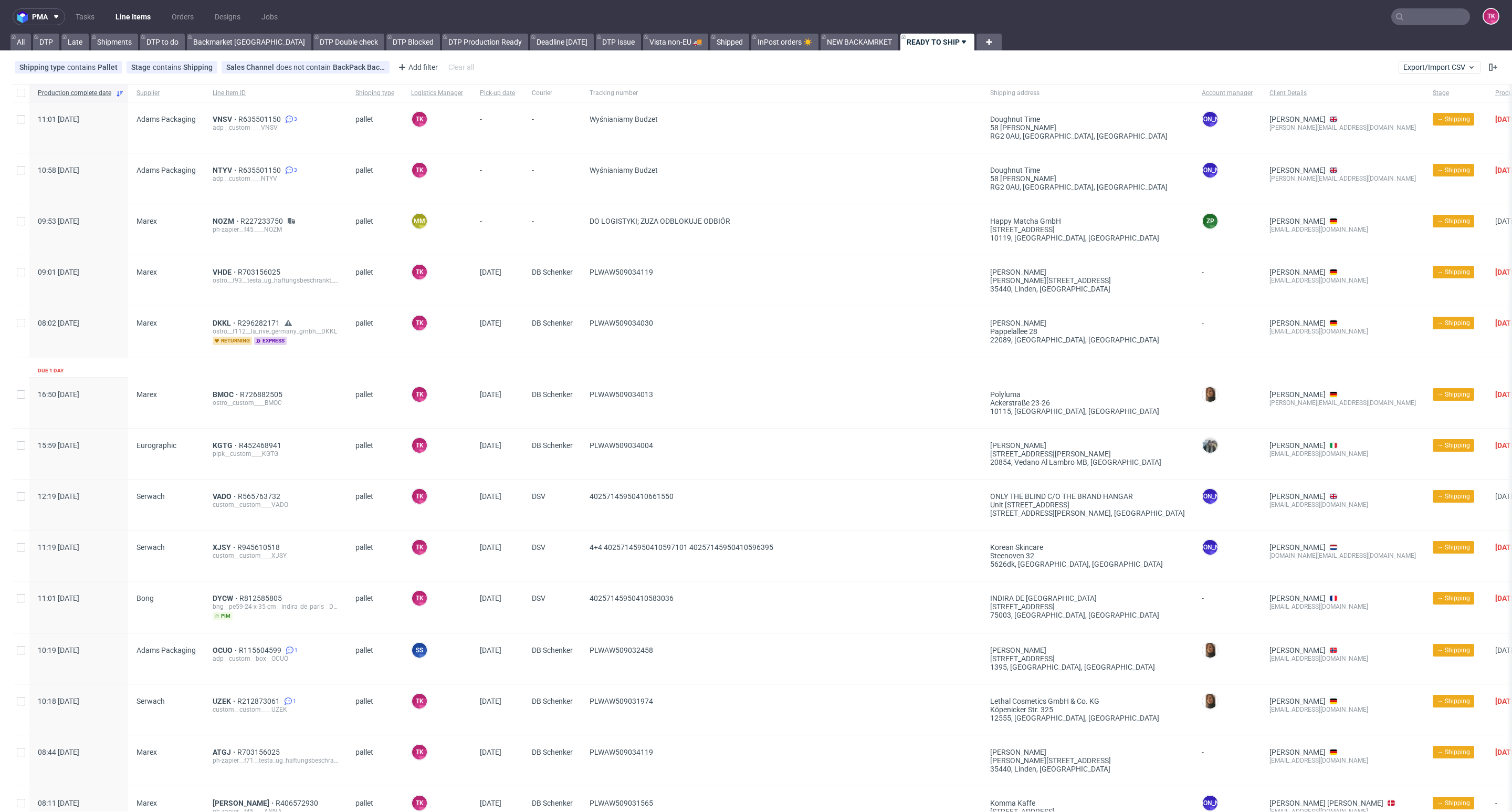
click at [126, 16] on link "Line Items" at bounding box center [133, 17] width 48 height 17
click at [134, 9] on link "Line Items" at bounding box center [133, 17] width 48 height 17
click at [134, 7] on nav "pma Tasks Line Items Orders Designs Jobs TK" at bounding box center [756, 17] width 1512 height 33
click at [132, 12] on link "Line Items" at bounding box center [133, 17] width 48 height 17
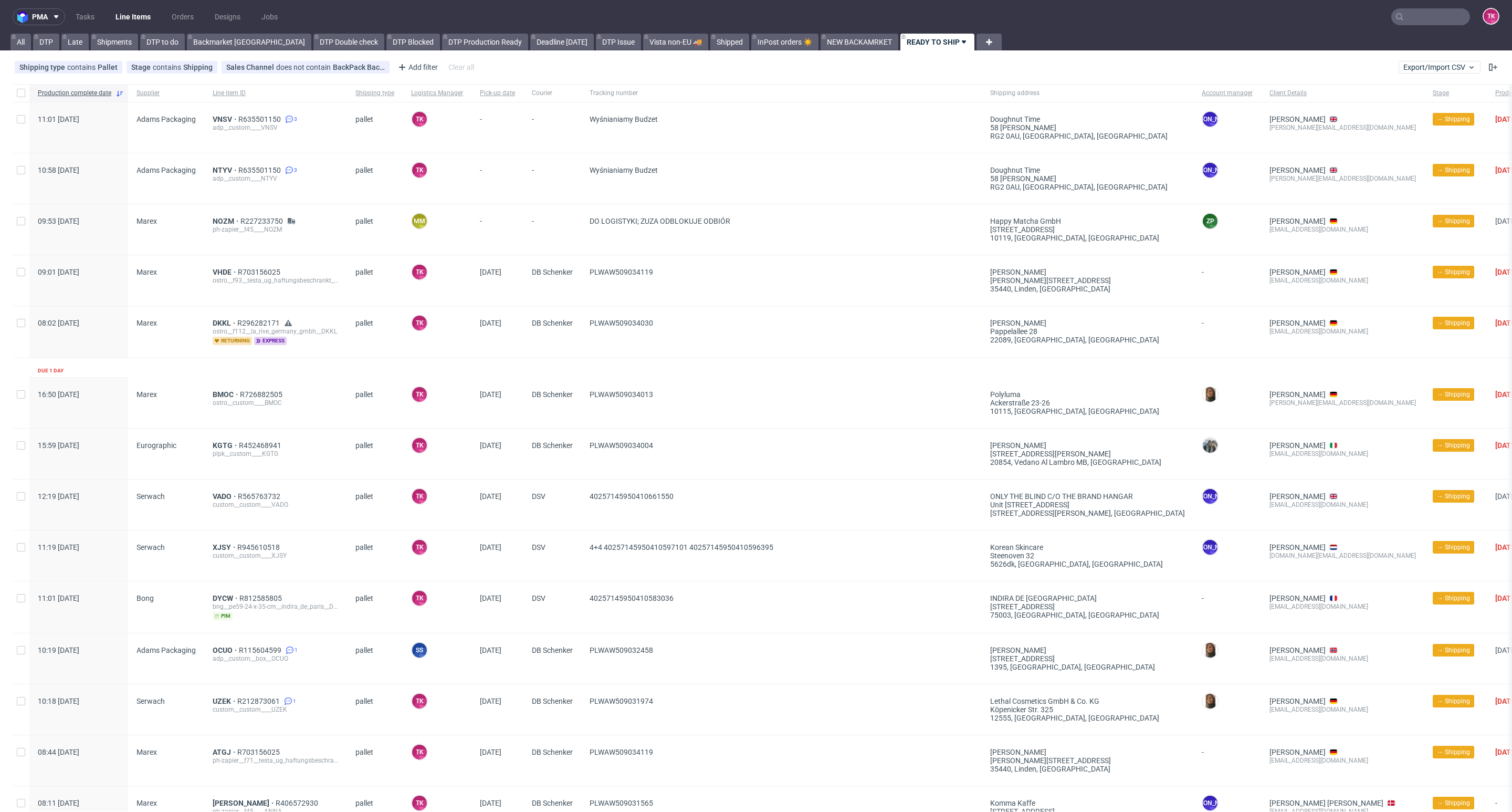
click at [137, 16] on link "Line Items" at bounding box center [133, 17] width 48 height 17
click at [139, 24] on link "Line Items" at bounding box center [133, 17] width 48 height 17
click at [126, 18] on link "Line Items" at bounding box center [133, 17] width 48 height 17
click at [128, 18] on link "Line Items" at bounding box center [133, 17] width 48 height 17
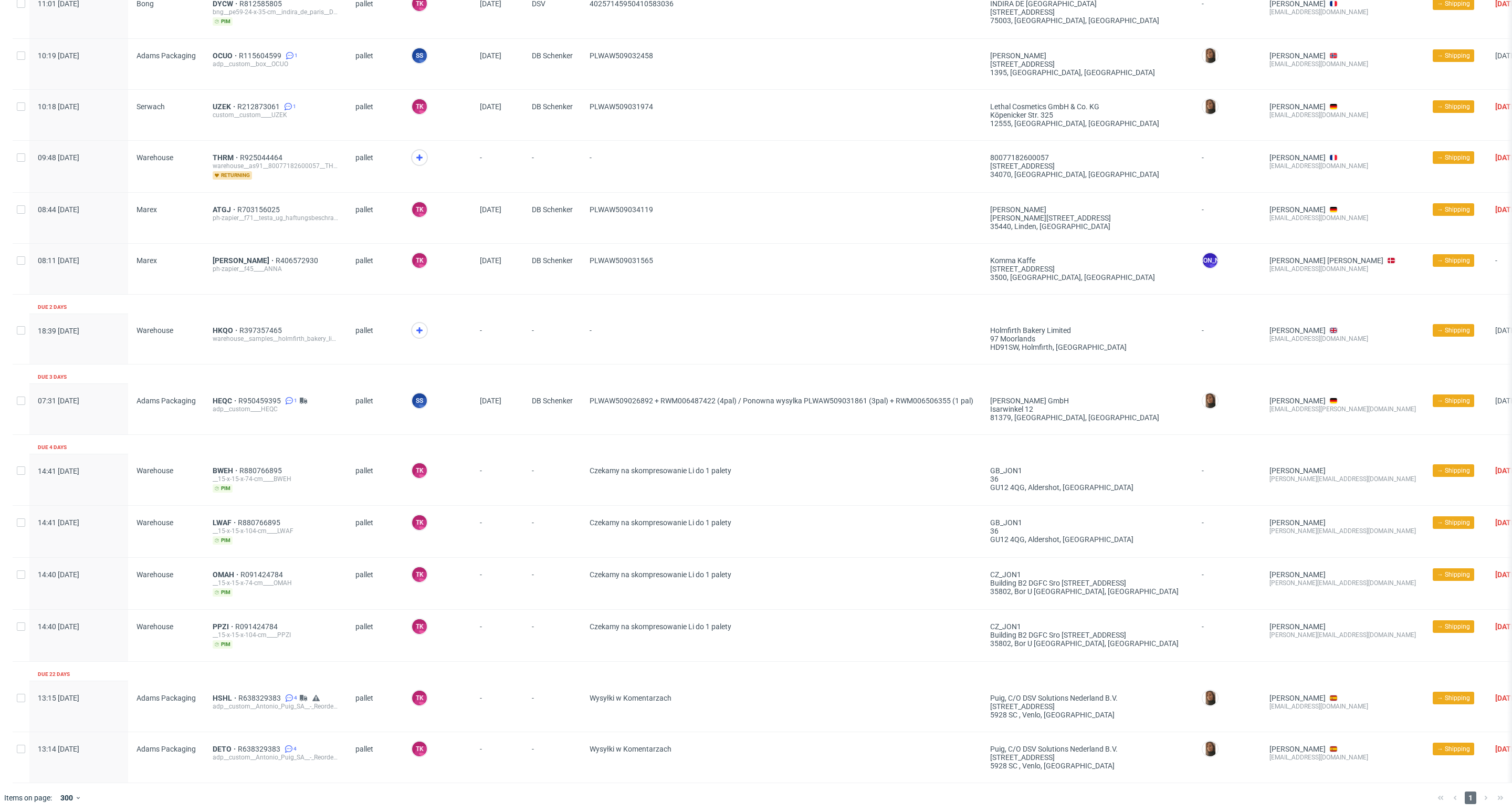
scroll to position [615, 0]
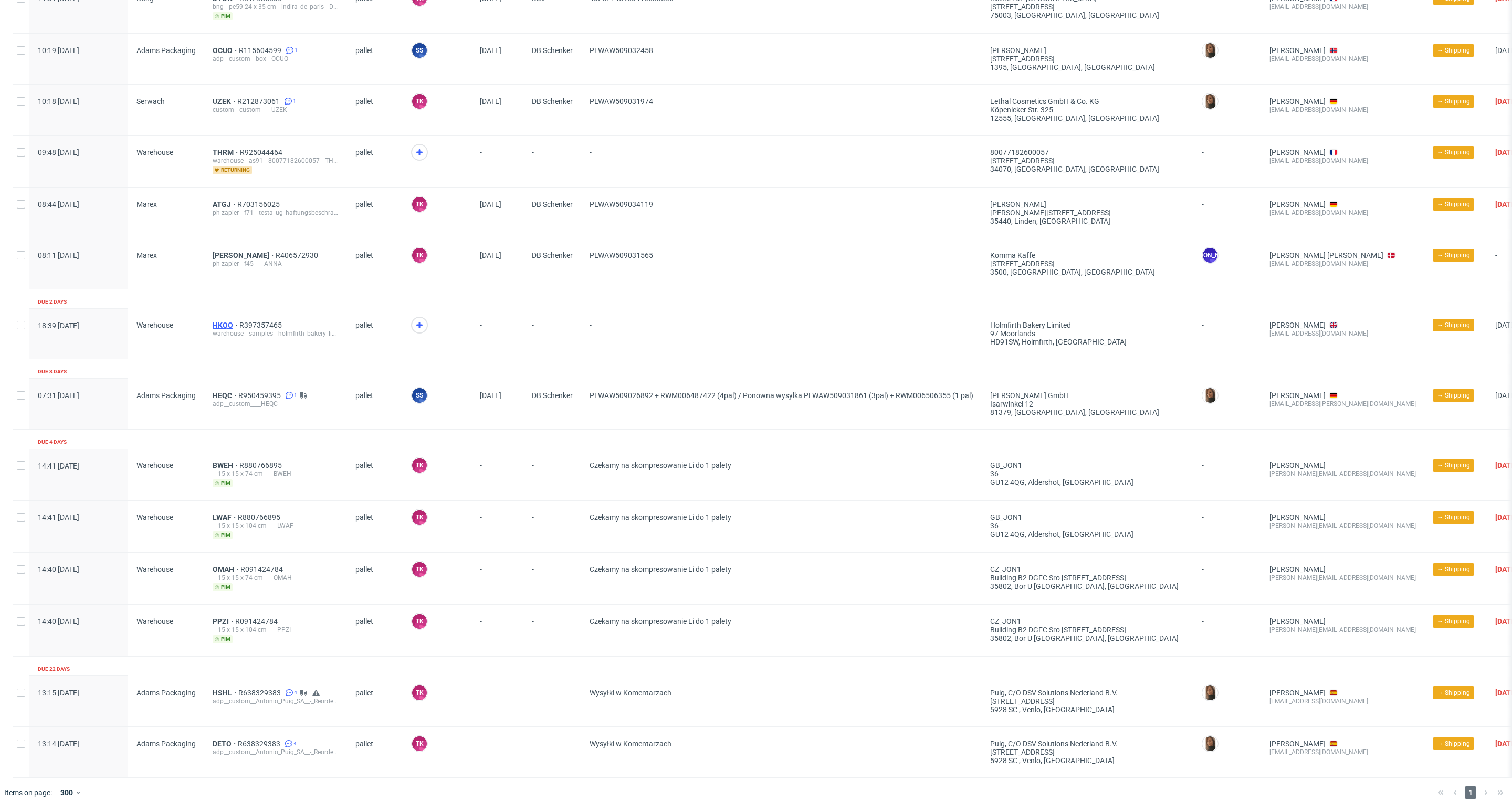
click at [214, 321] on span "HKQO" at bounding box center [226, 325] width 27 height 9
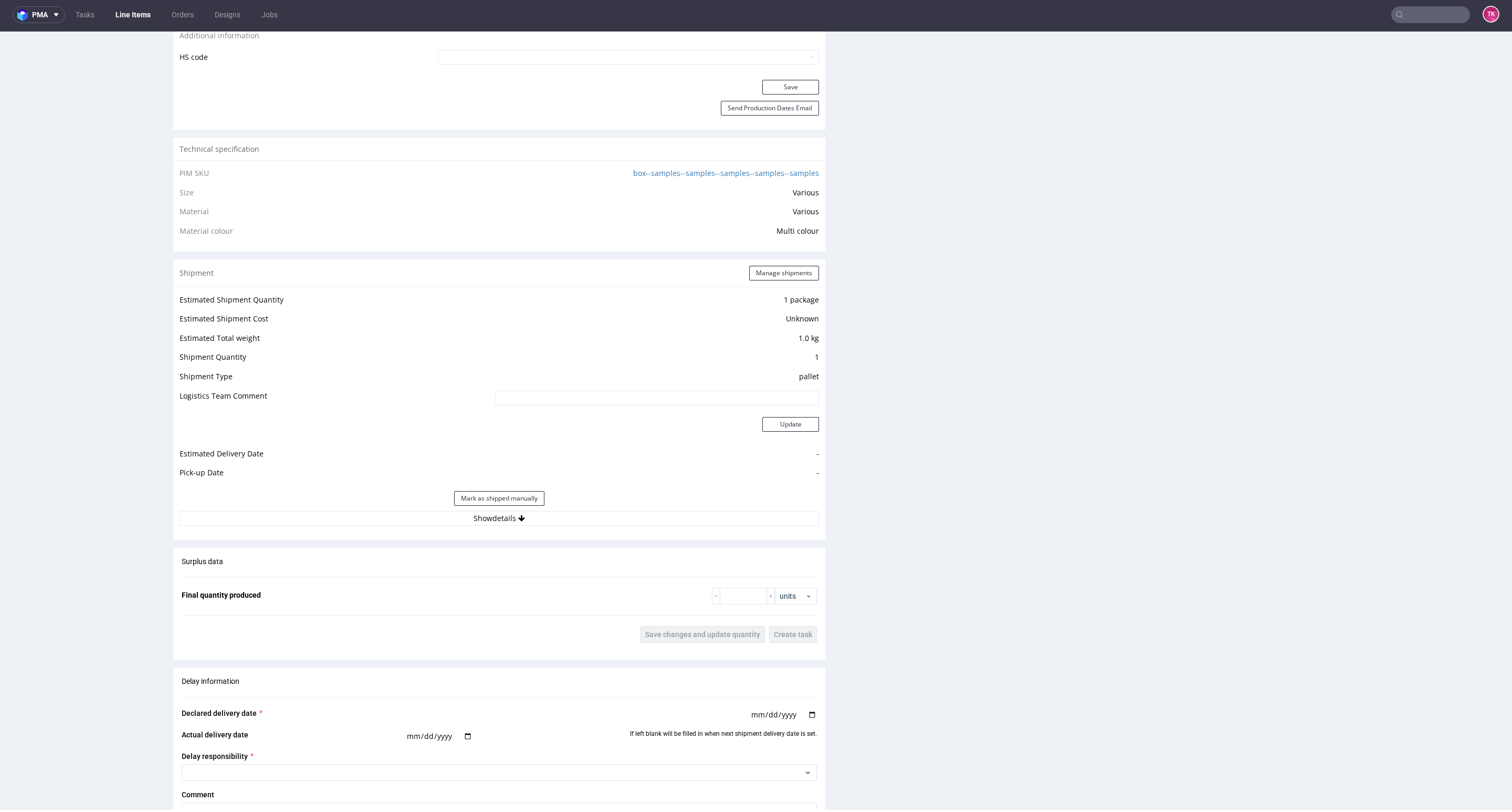
scroll to position [866, 0]
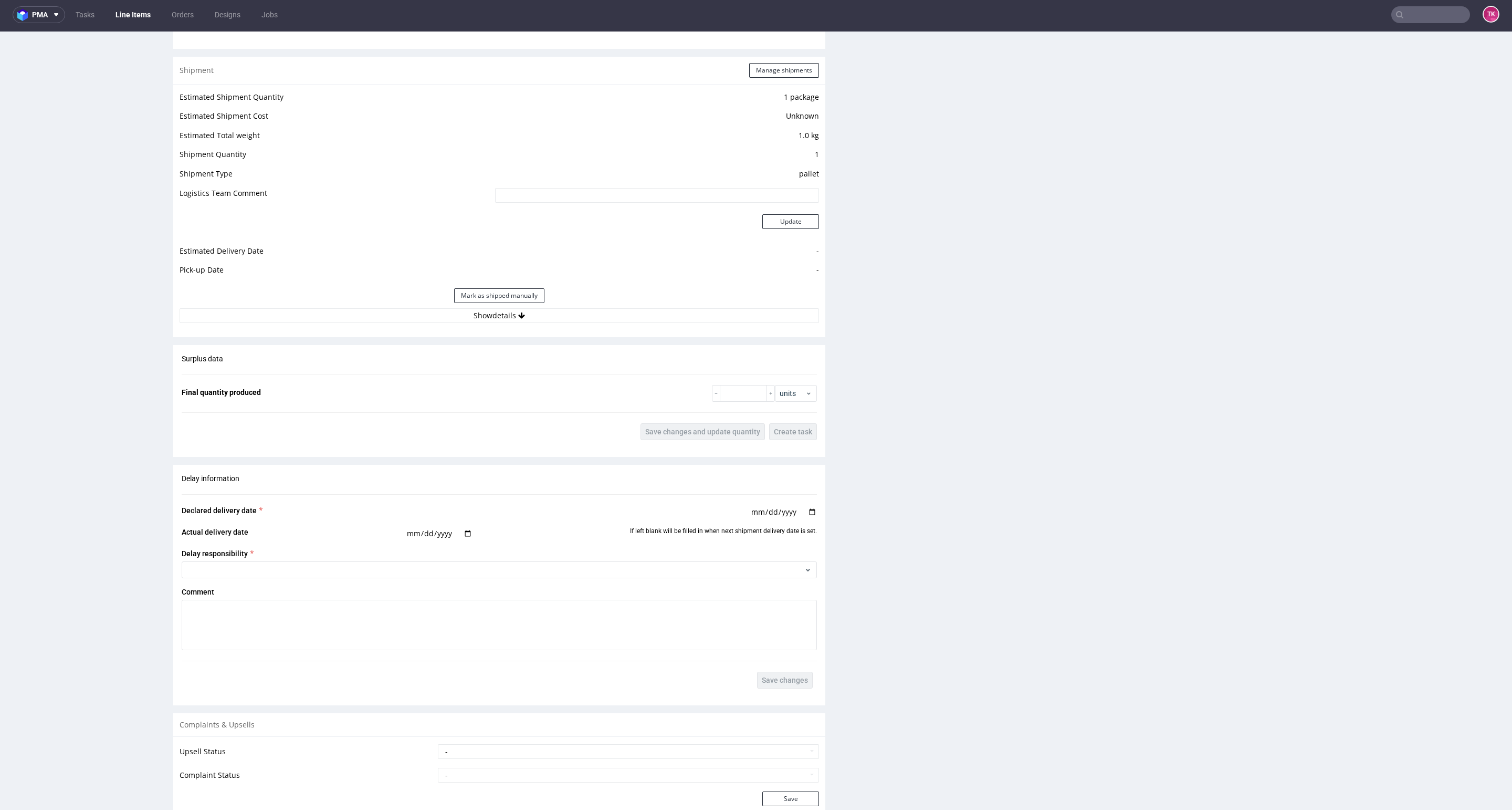
click at [572, 326] on div "Estimated Shipment Quantity 1 package Estimated Shipment Cost Unknown Estimated…" at bounding box center [499, 207] width 652 height 245
click at [571, 314] on button "Show details" at bounding box center [498, 316] width 639 height 15
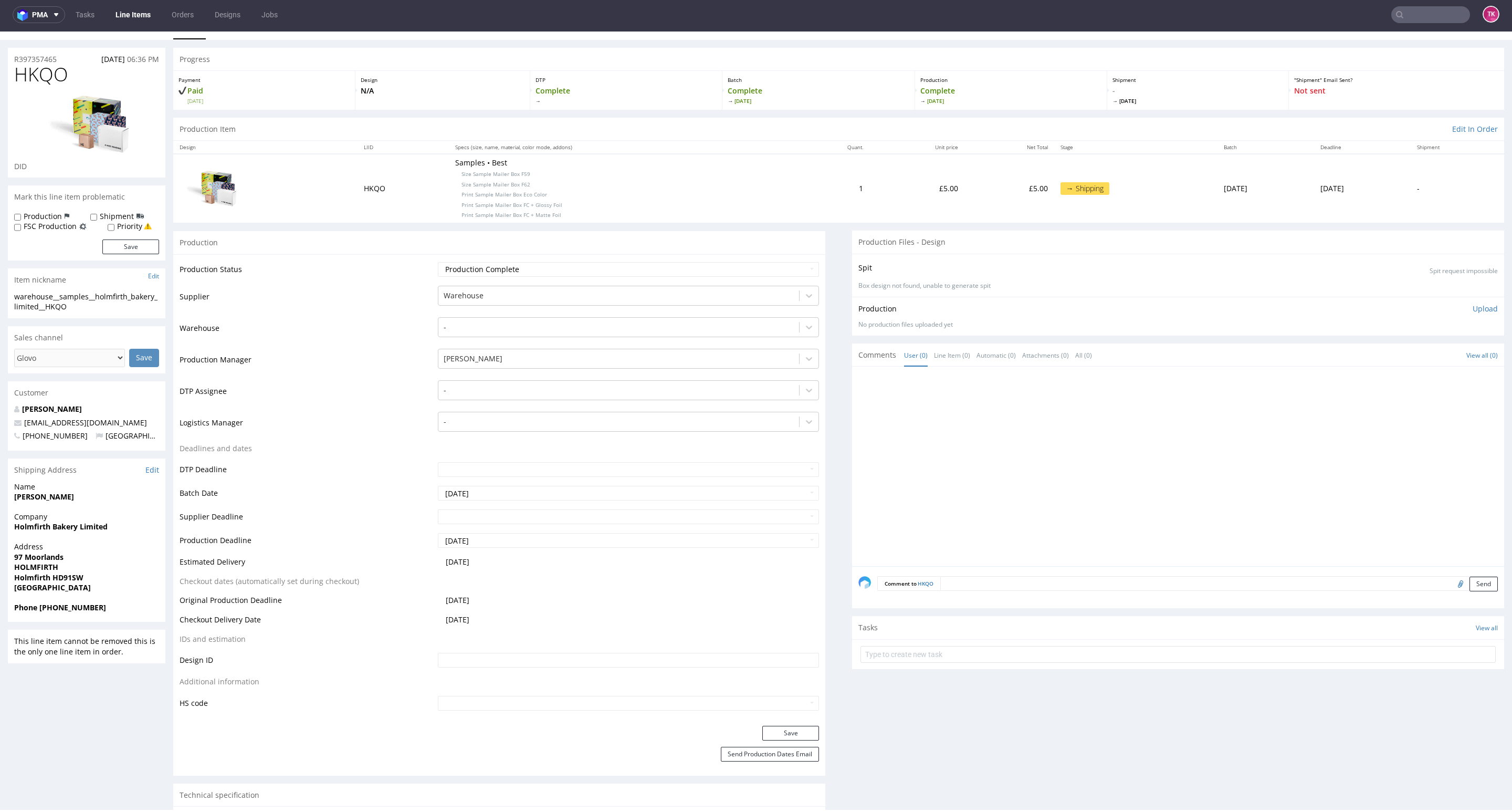
scroll to position [0, 0]
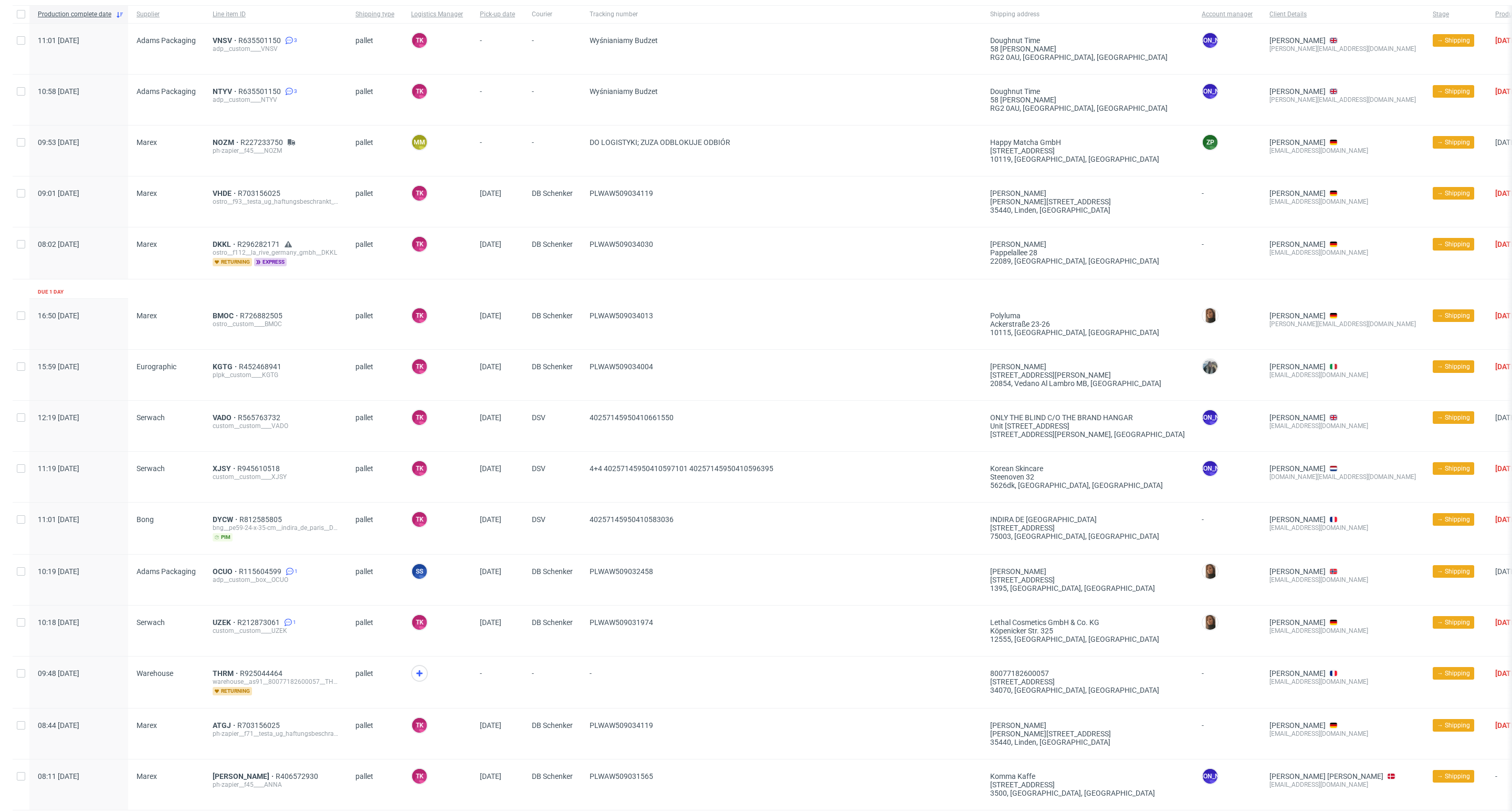
scroll to position [315, 0]
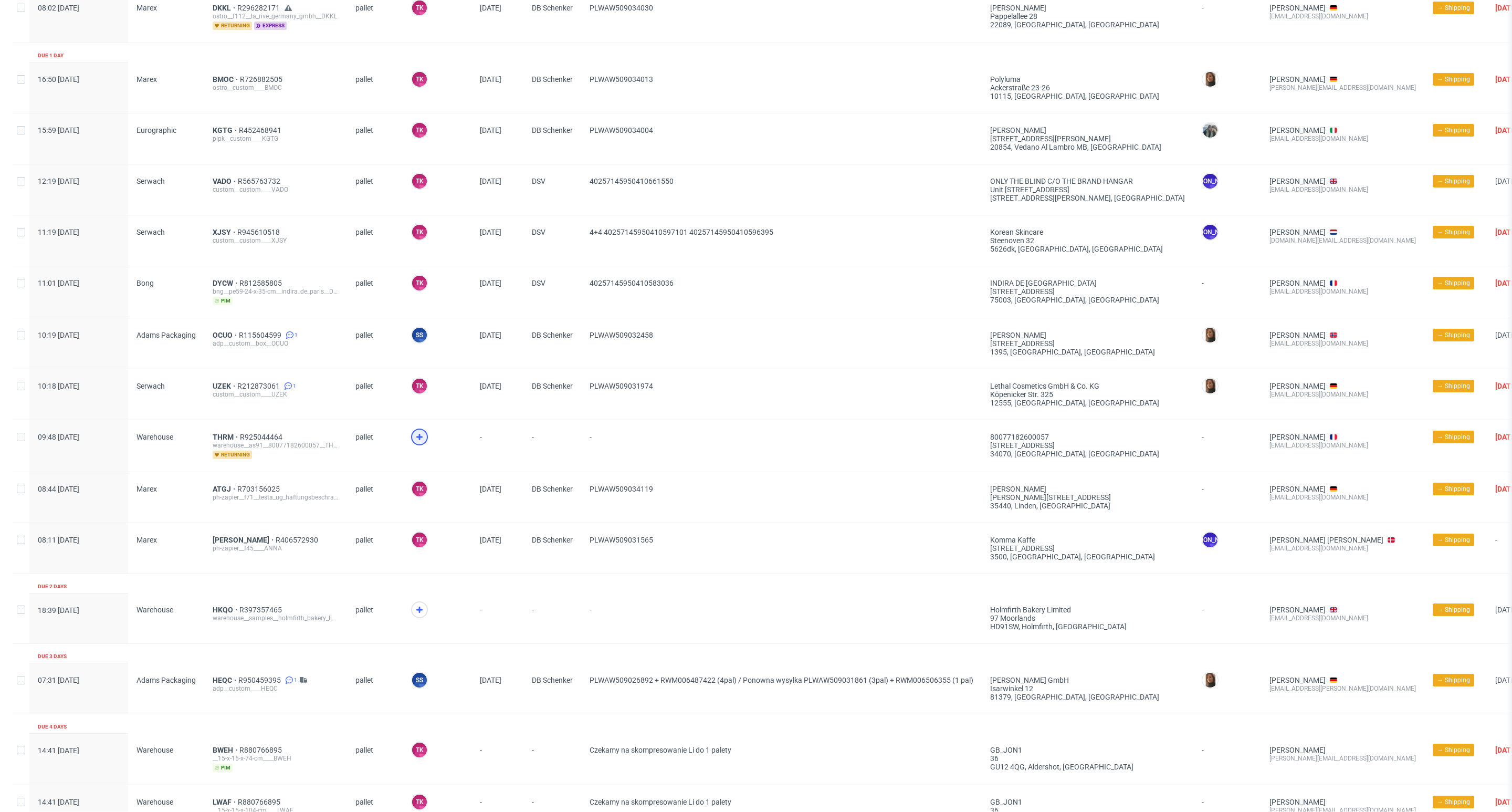
click at [417, 434] on icon at bounding box center [419, 436] width 12 height 12
click at [227, 436] on span "THRM" at bounding box center [226, 437] width 28 height 9
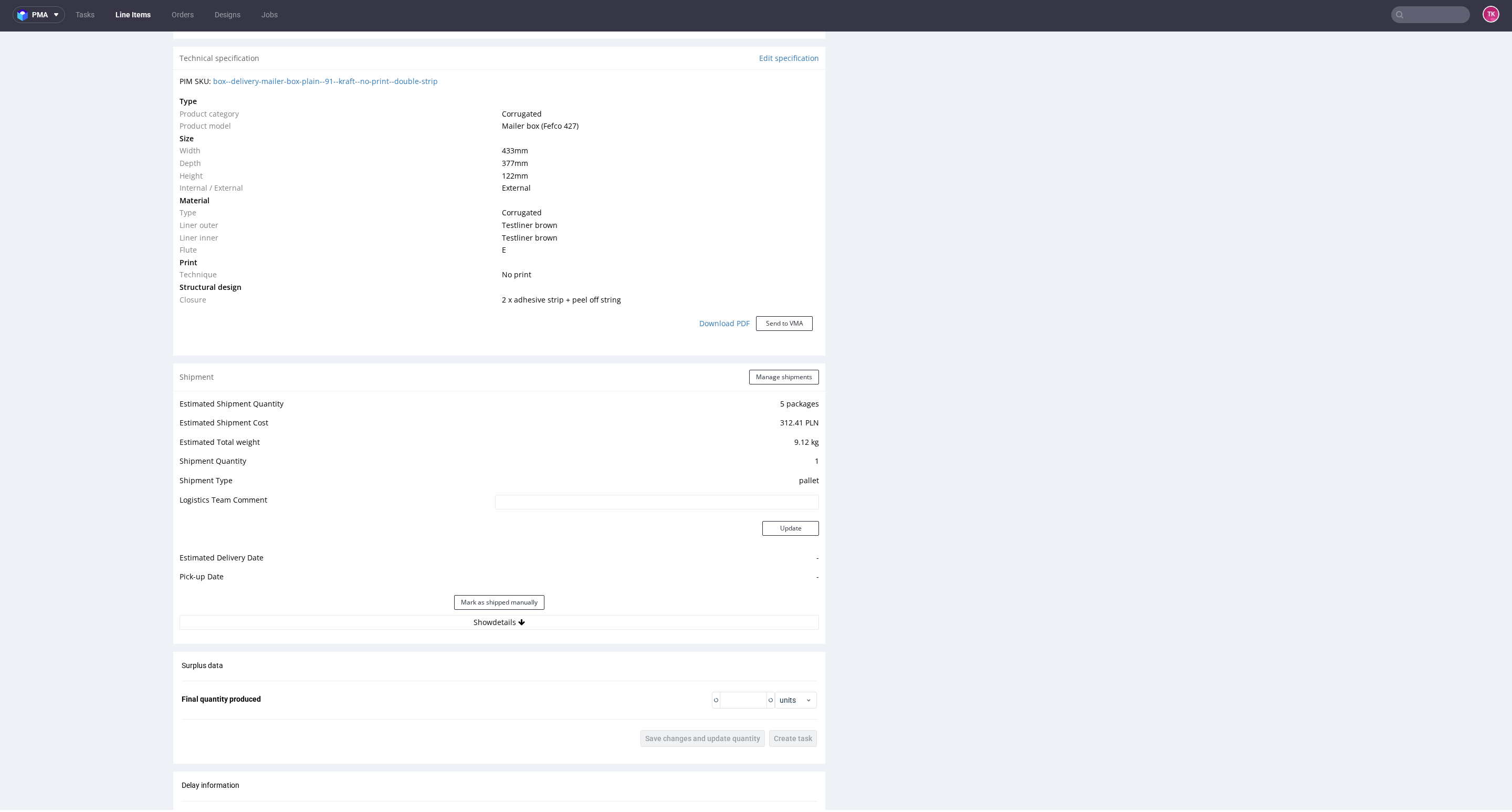
scroll to position [866, 0]
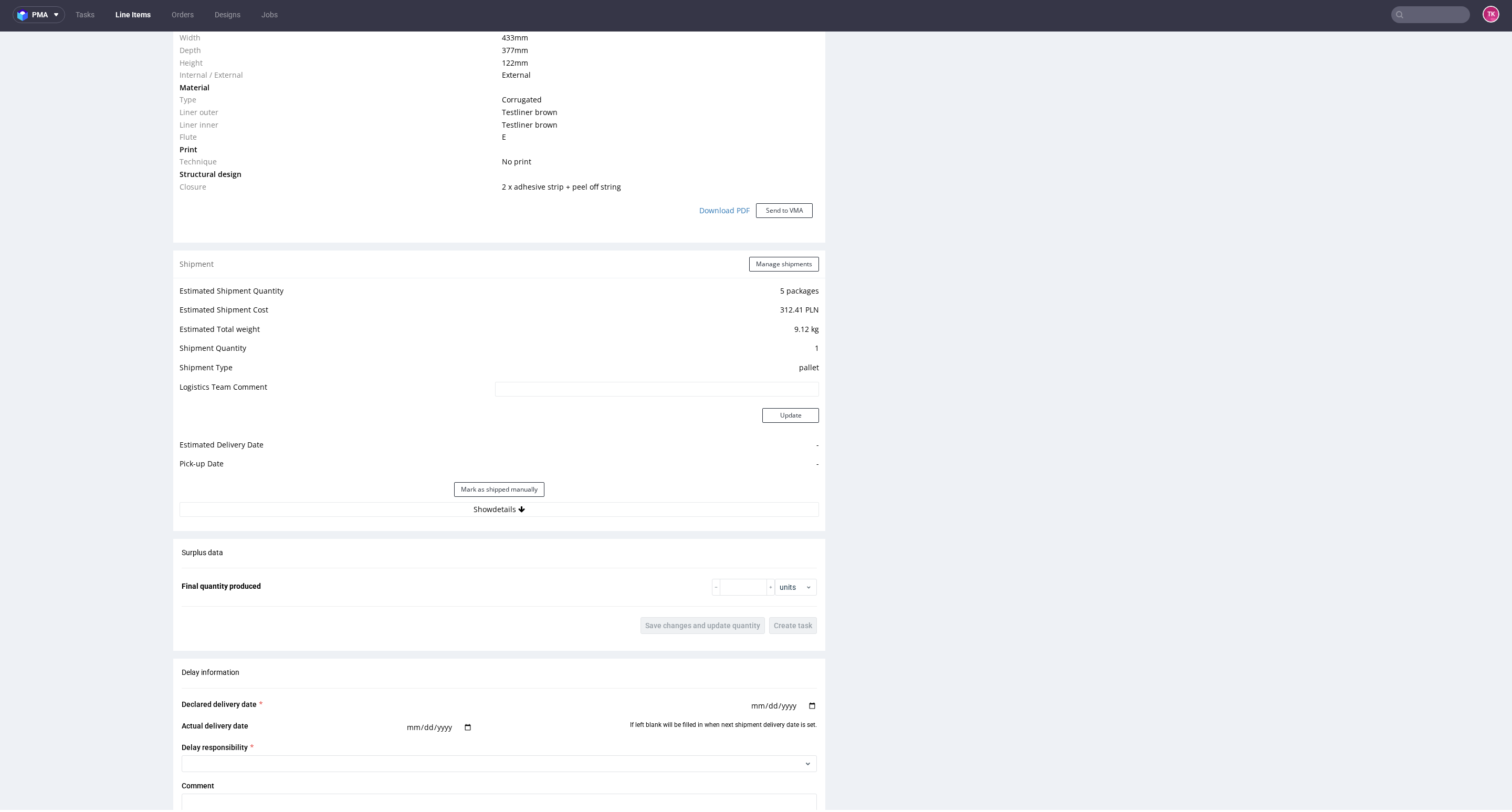
click at [636, 520] on div "Estimated Shipment Quantity 5 packages Estimated Shipment Cost 312.41 PLN Estim…" at bounding box center [499, 401] width 652 height 245
click at [635, 506] on button "Show details" at bounding box center [498, 509] width 639 height 15
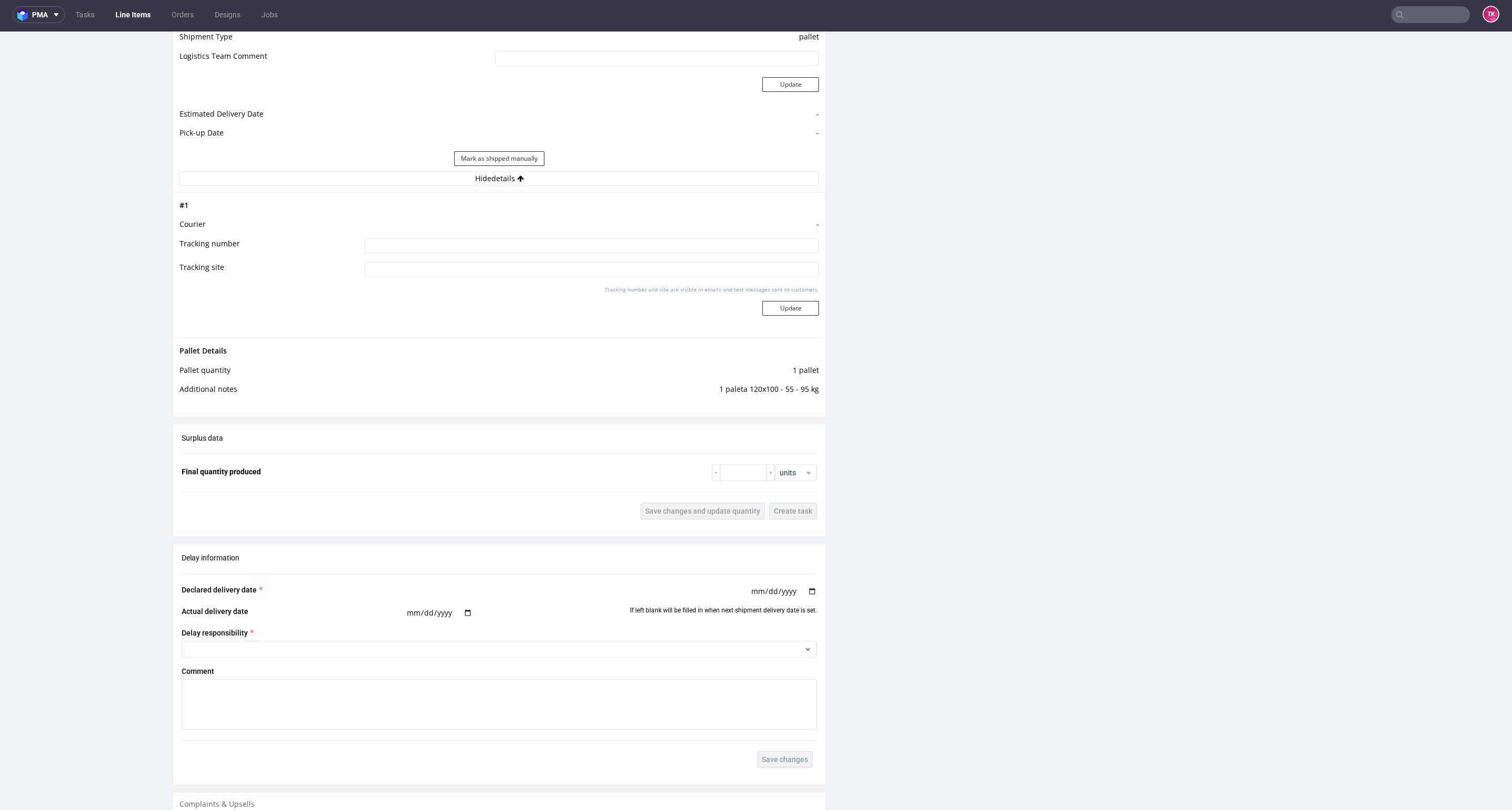
drag, startPoint x: 385, startPoint y: 327, endPoint x: 144, endPoint y: 356, distance: 242.7
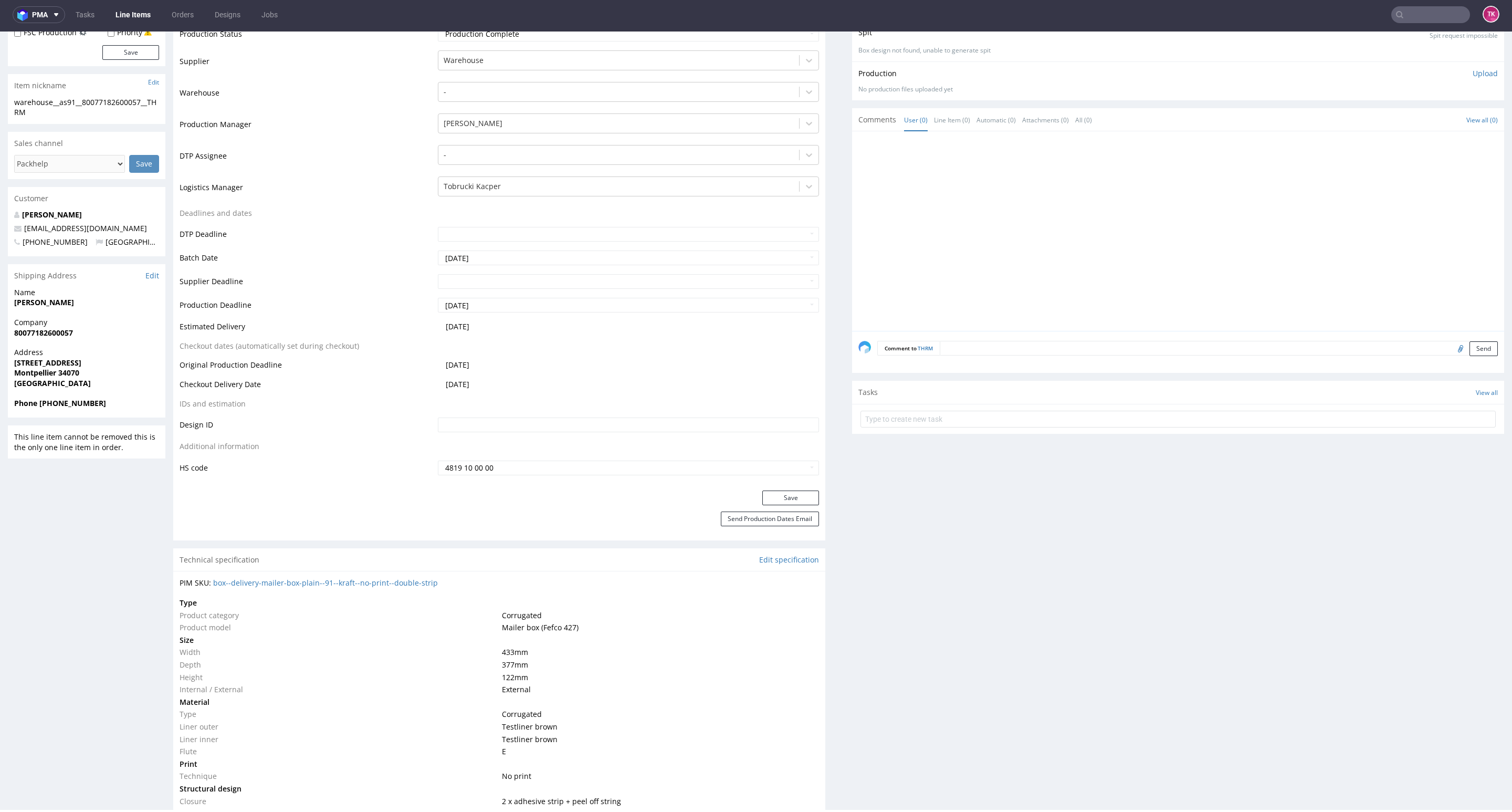
scroll to position [646, 0]
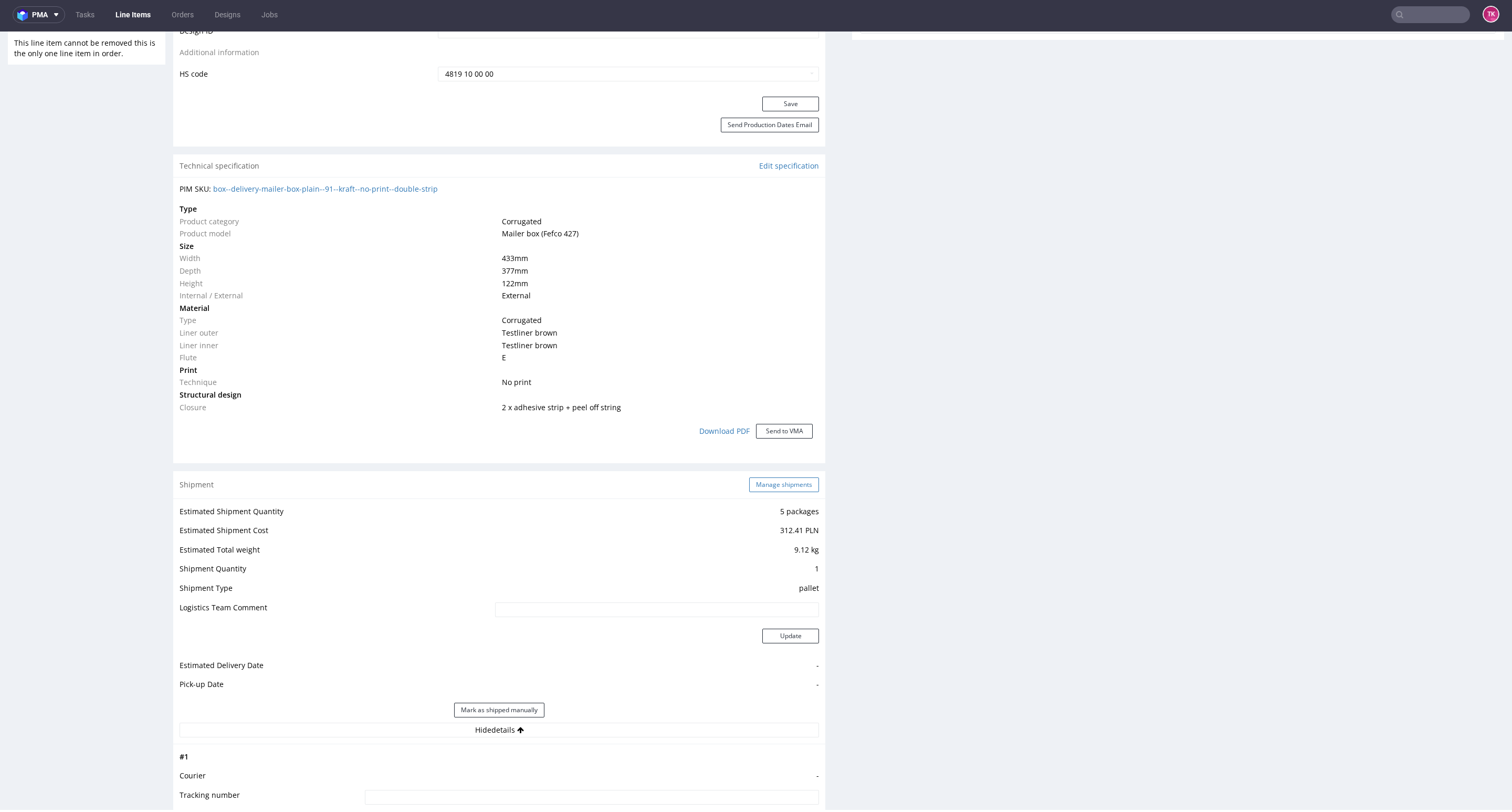
click at [763, 480] on button "Manage shipments" at bounding box center [784, 485] width 70 height 15
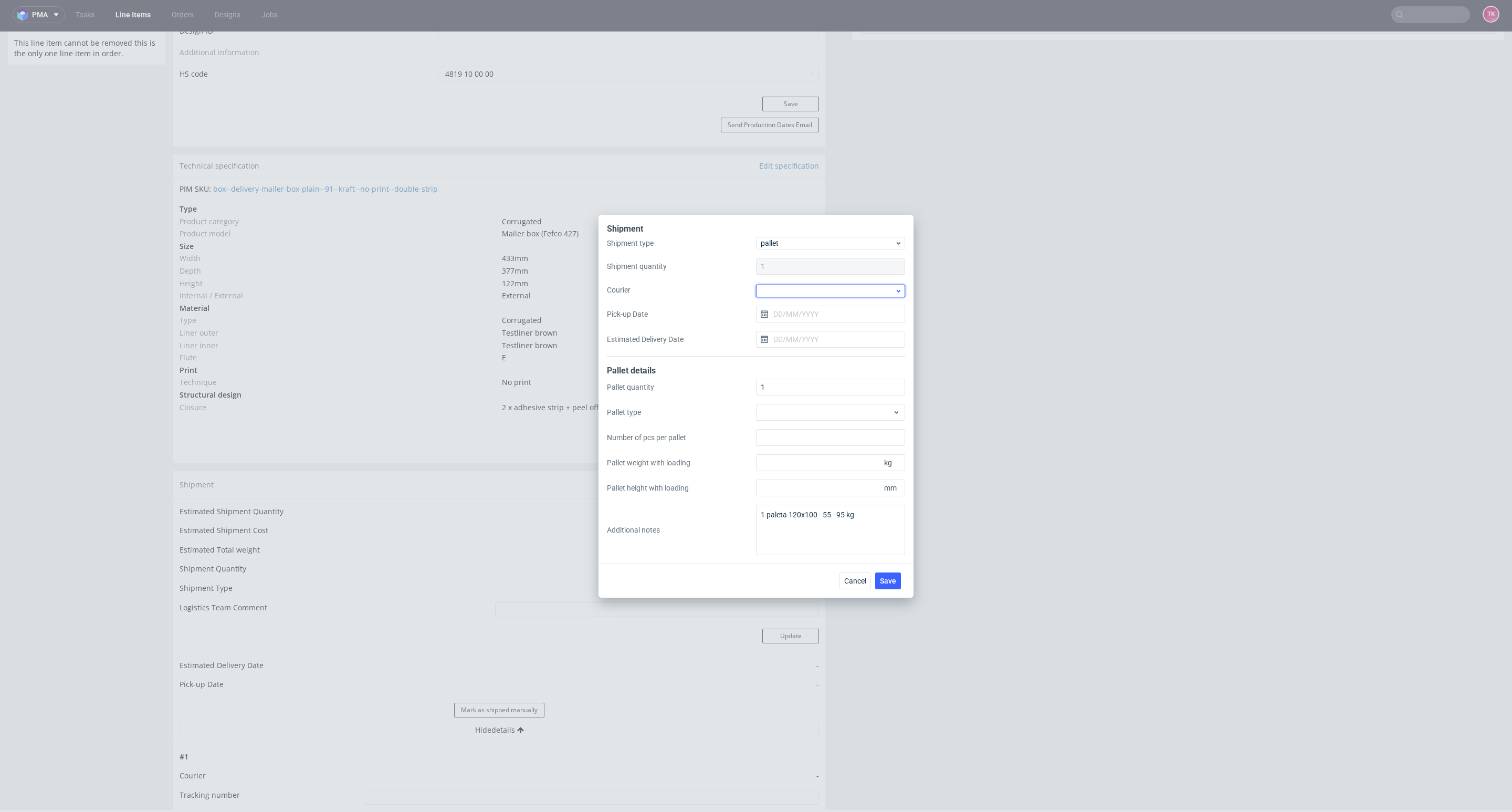
click at [786, 292] on div at bounding box center [830, 290] width 149 height 12
click at [813, 359] on div "[PERSON_NAME] + [PERSON_NAME]" at bounding box center [831, 366] width 141 height 19
click at [811, 316] on input "Pick-up Date" at bounding box center [830, 313] width 149 height 17
click at [794, 434] on span "22" at bounding box center [797, 438] width 9 height 10
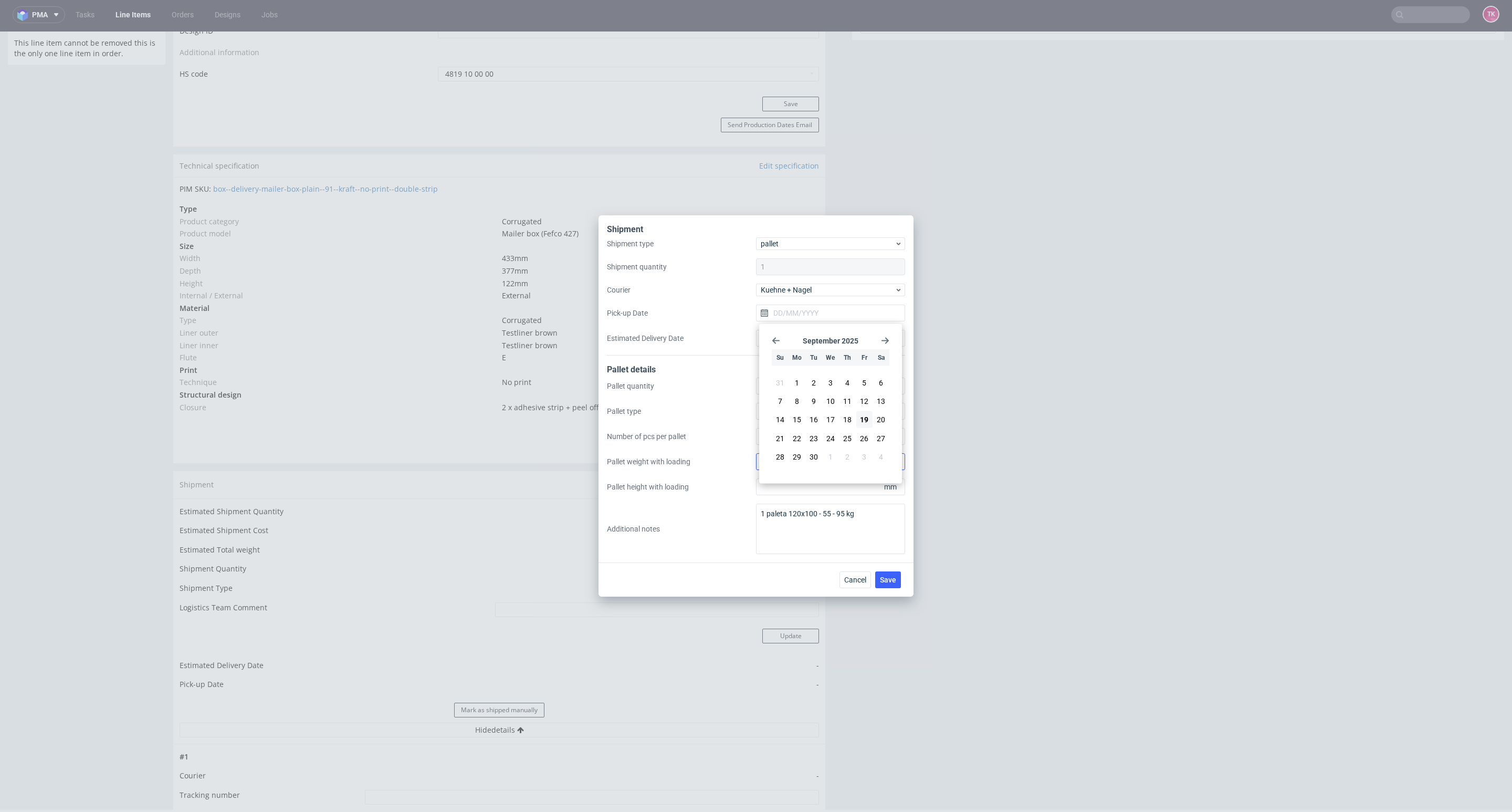
type input "[DATE]"
click at [855, 583] on span "Cancel" at bounding box center [855, 580] width 22 height 7
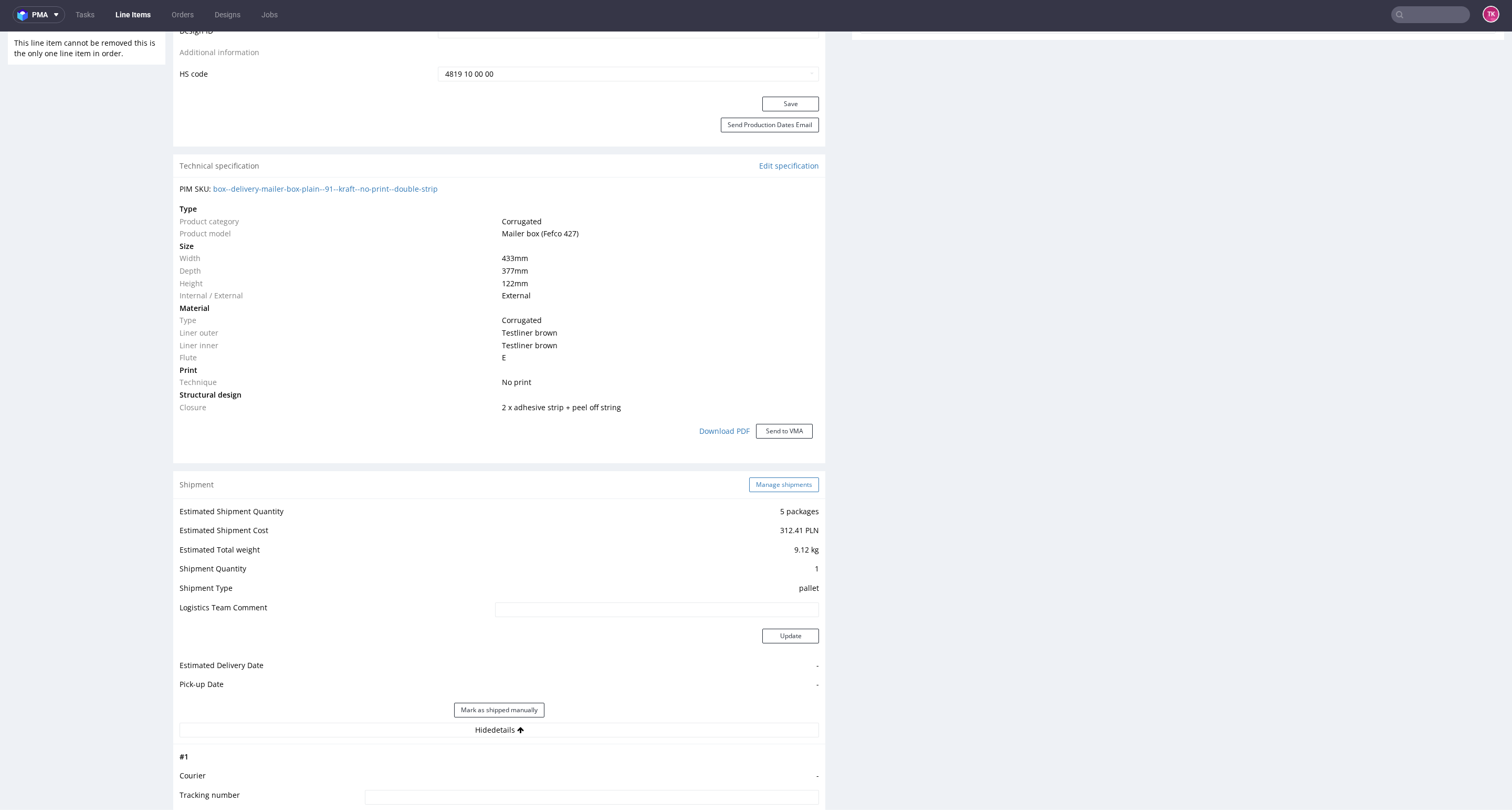
drag, startPoint x: 768, startPoint y: 474, endPoint x: 768, endPoint y: 485, distance: 11.0
click at [768, 479] on div "Shipment Manage shipments" at bounding box center [499, 485] width 652 height 28
click at [772, 486] on button "Manage shipments" at bounding box center [784, 485] width 70 height 15
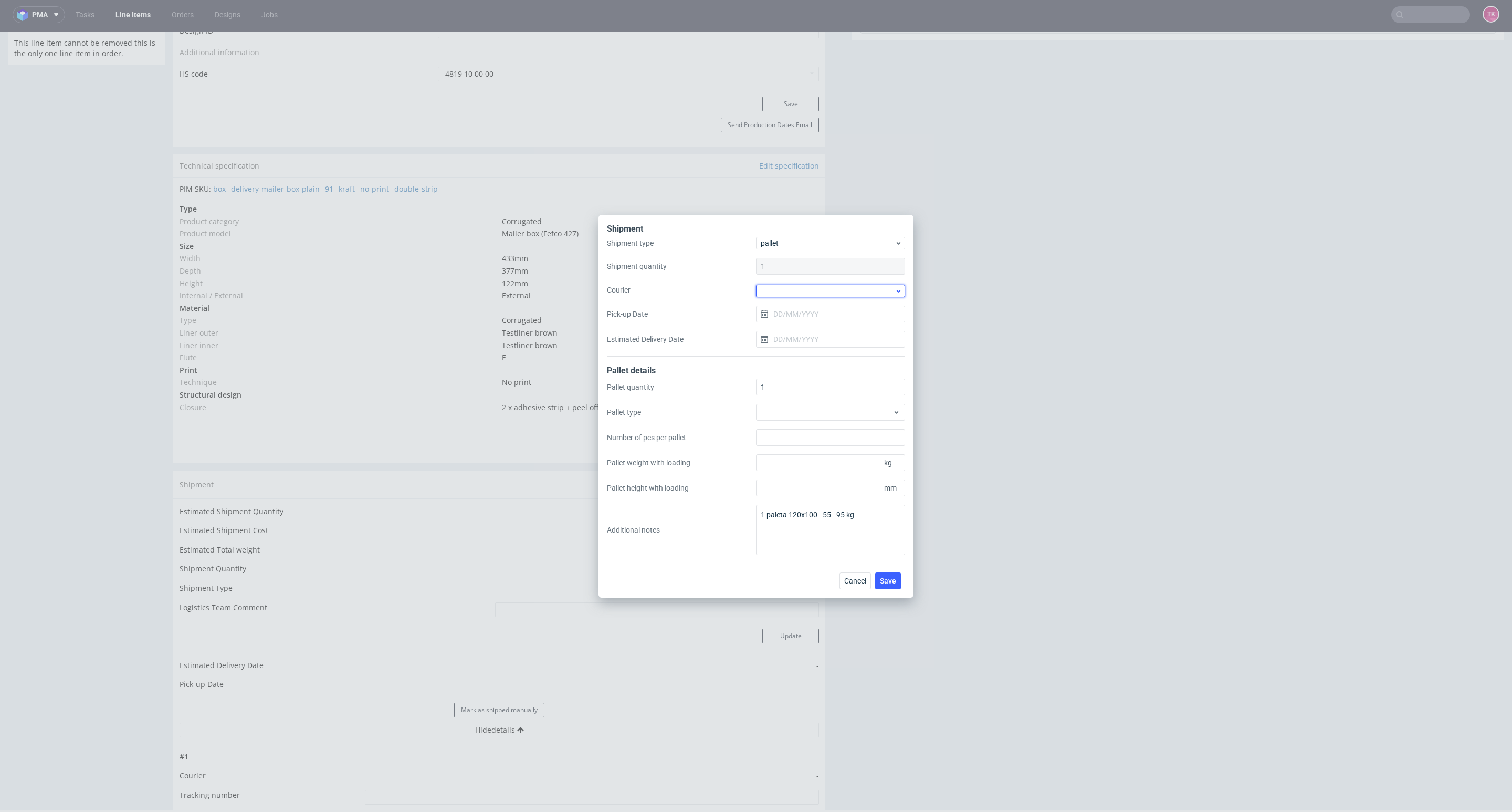
click at [787, 290] on div at bounding box center [830, 290] width 149 height 12
click at [819, 362] on div "[PERSON_NAME] + [PERSON_NAME]" at bounding box center [831, 366] width 141 height 19
click at [885, 573] on button "Save" at bounding box center [887, 579] width 25 height 17
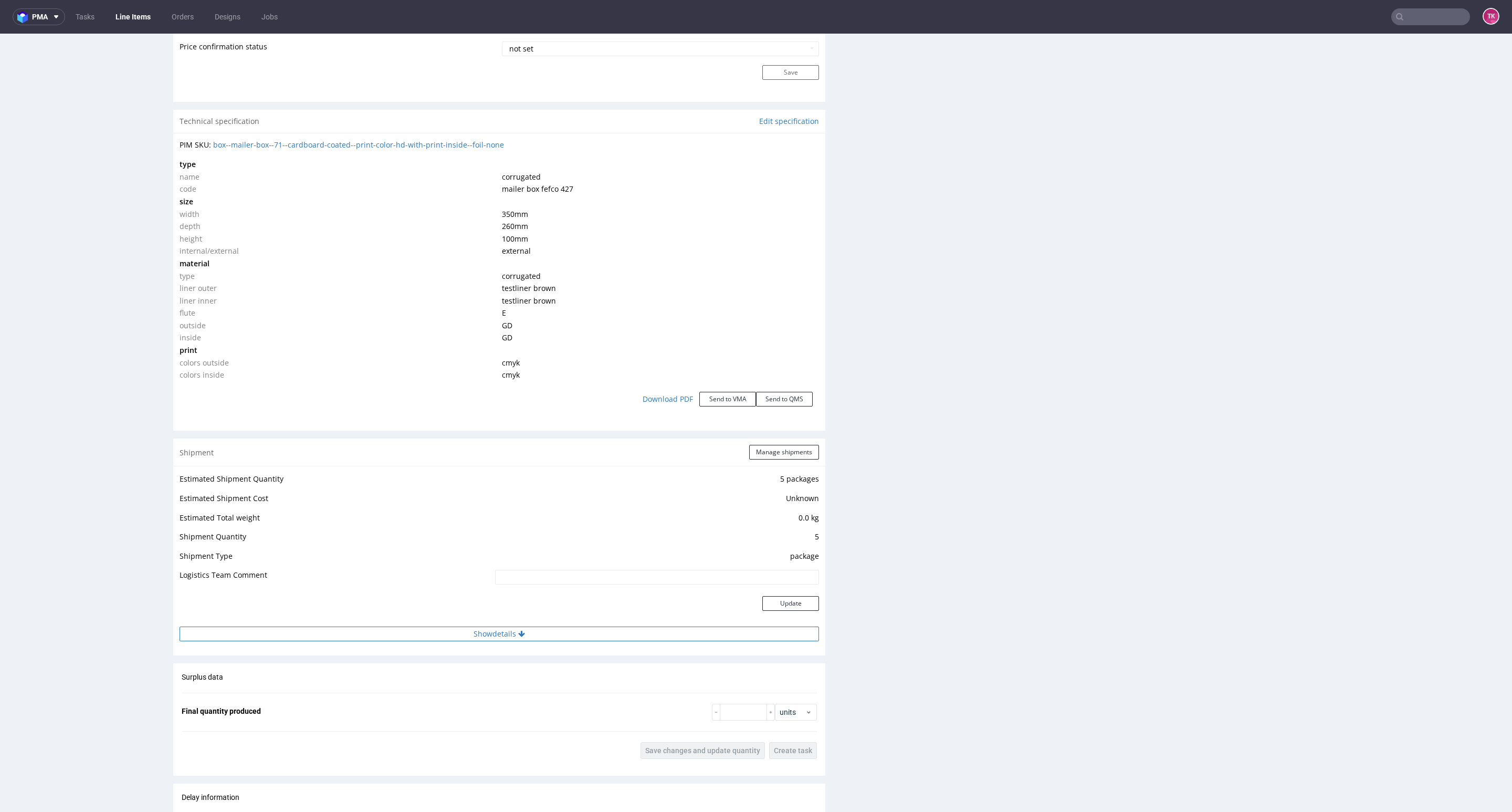
click at [526, 631] on button "Show details" at bounding box center [498, 633] width 639 height 15
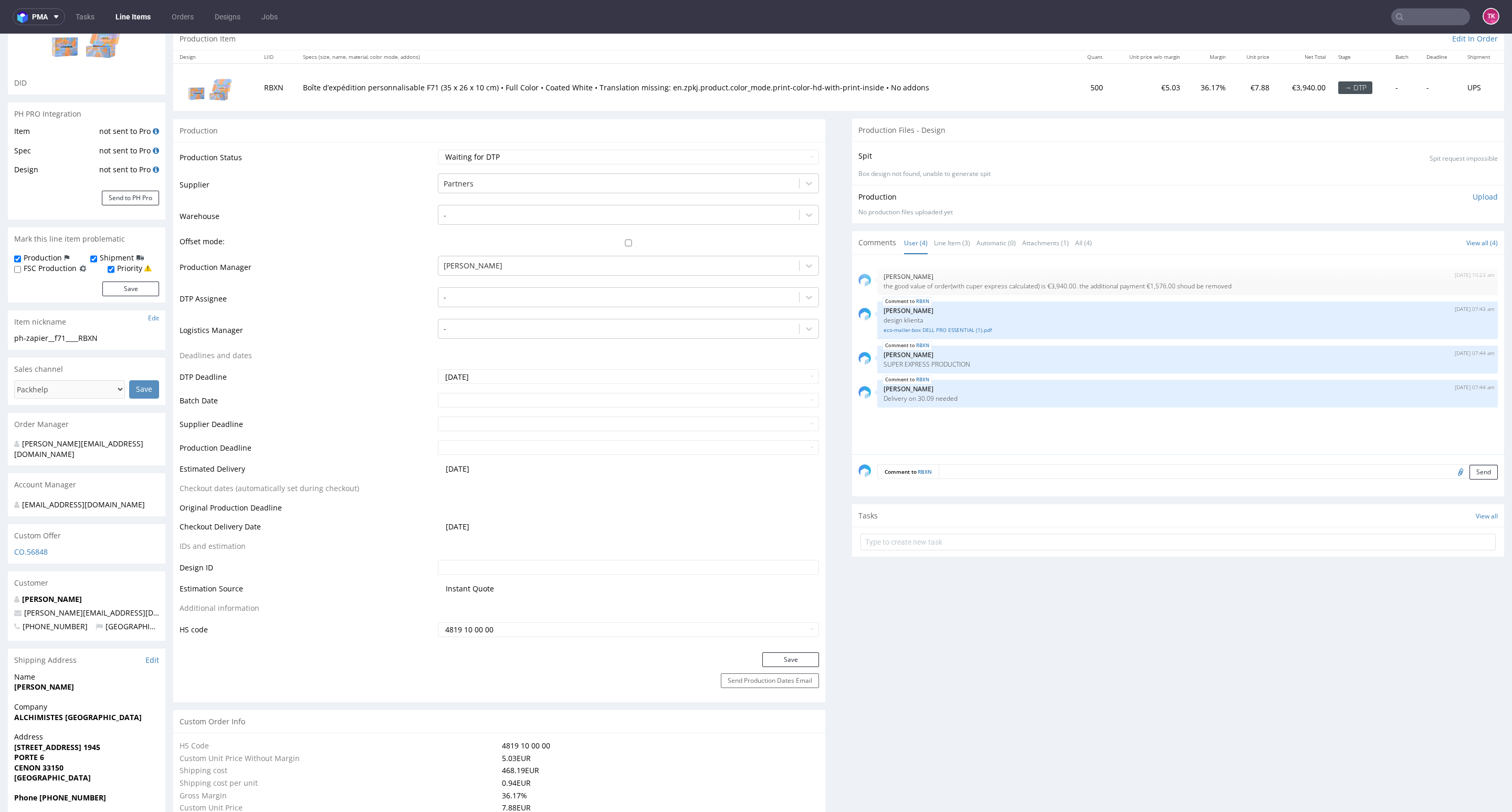
scroll to position [237, 0]
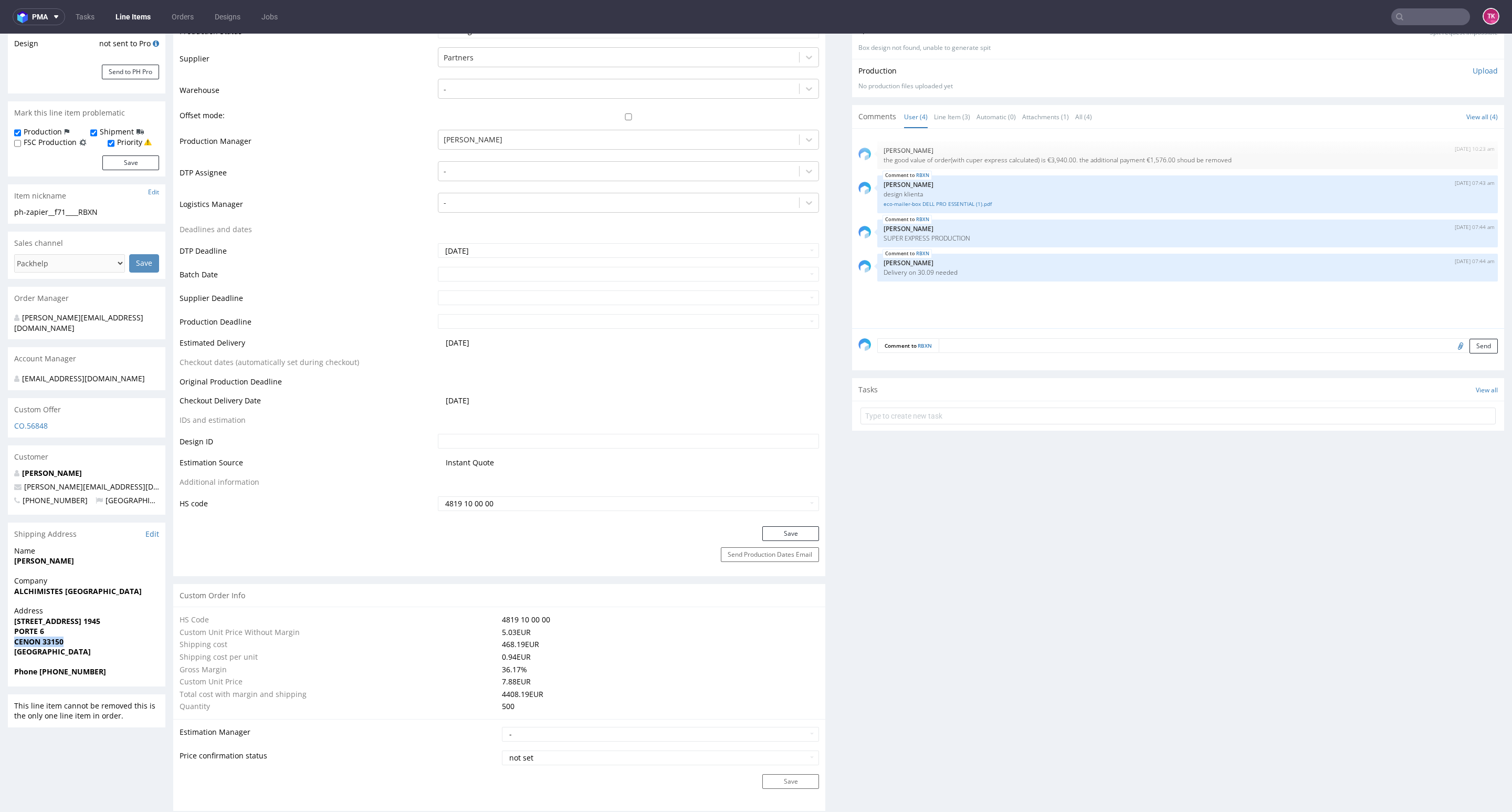
drag, startPoint x: 22, startPoint y: 643, endPoint x: 86, endPoint y: 638, distance: 64.2
click at [86, 636] on div "Address [STREET_ADDRESS]" at bounding box center [86, 636] width 157 height 61
copy strong "CENON 33150"
click at [141, 10] on link "Line Items" at bounding box center [133, 17] width 48 height 17
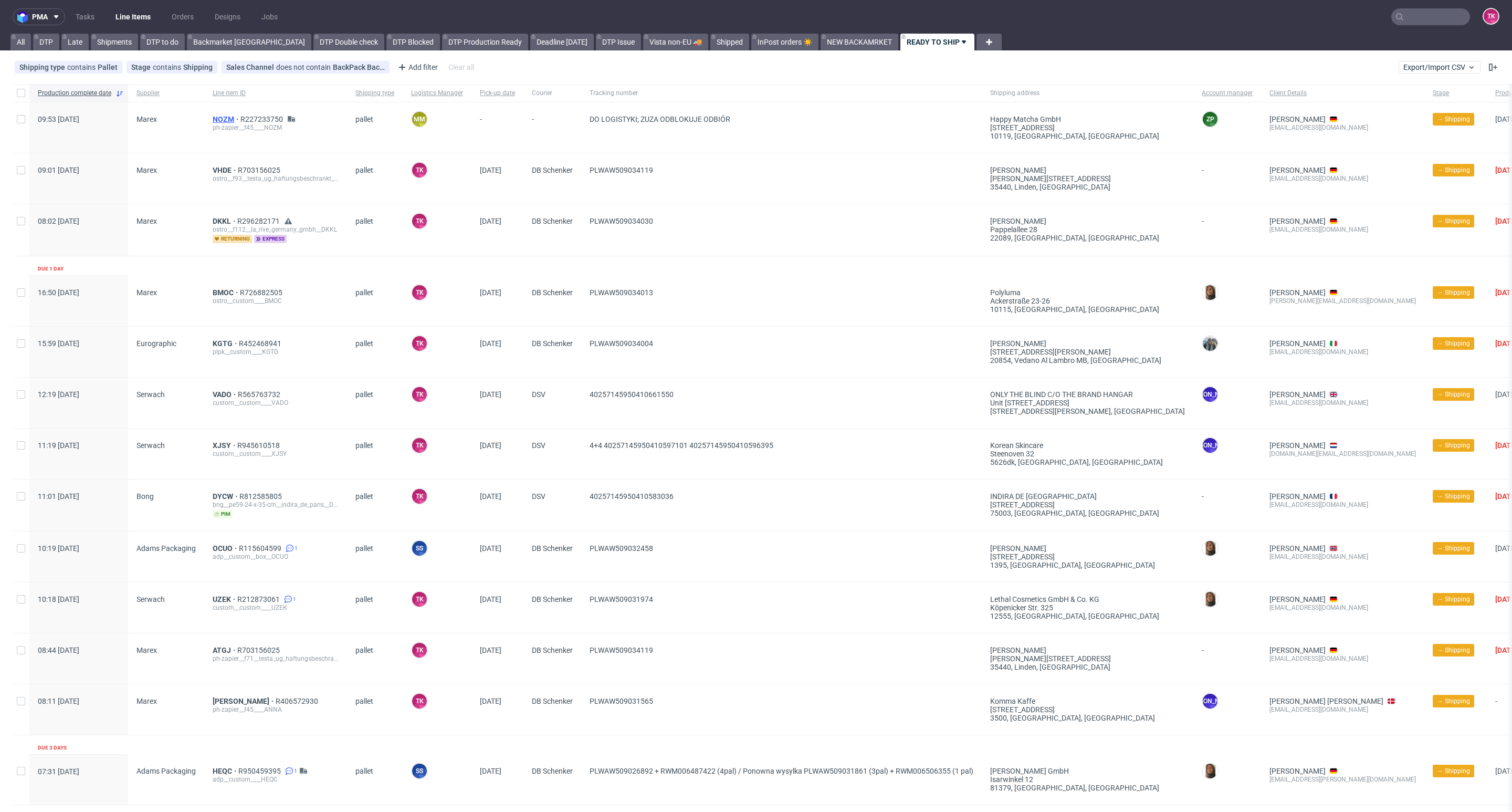
click at [223, 118] on span "NOZM" at bounding box center [226, 119] width 28 height 9
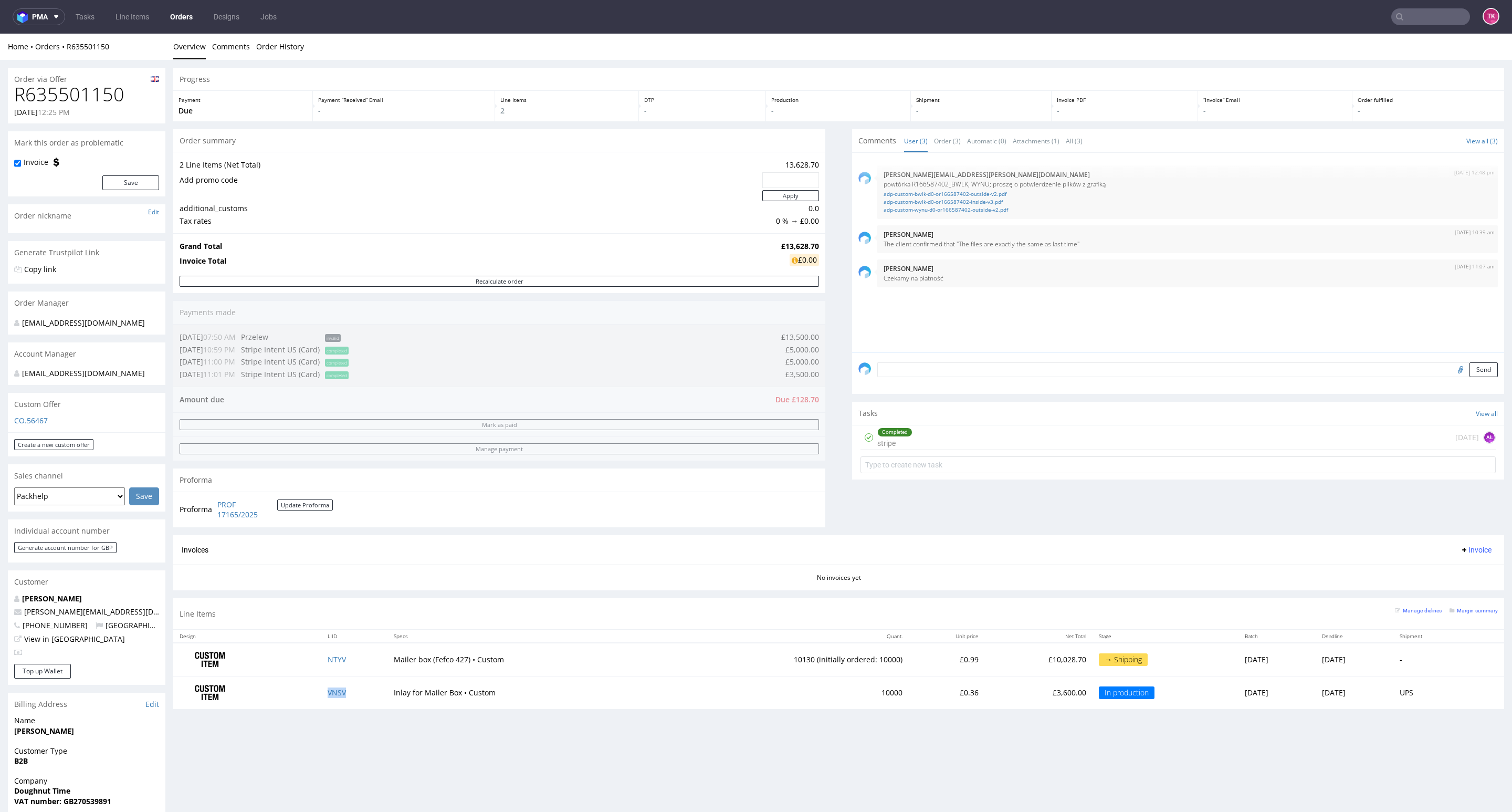
click at [329, 689] on td "VNSV" at bounding box center [354, 692] width 66 height 33
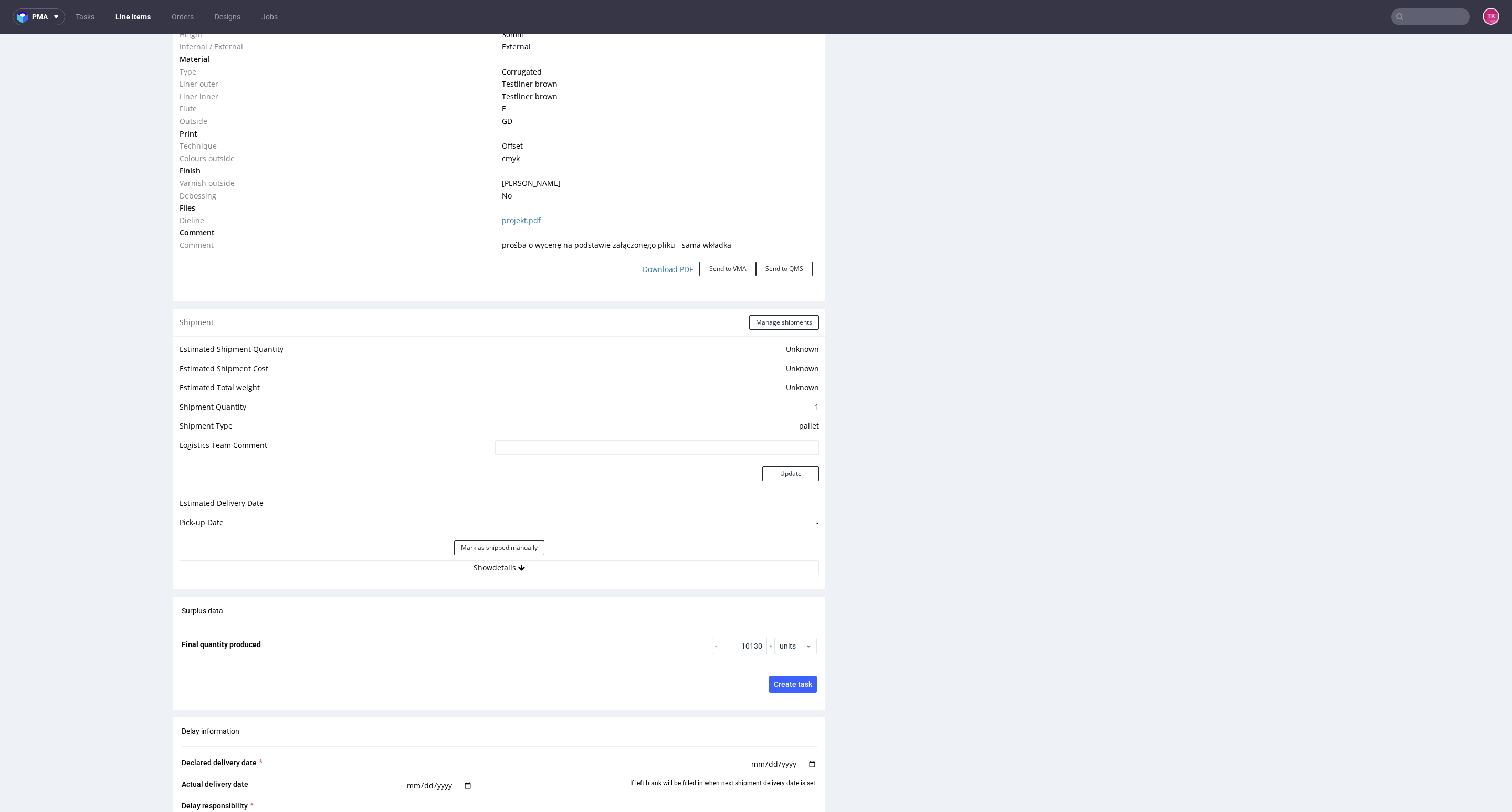
scroll to position [1181, 0]
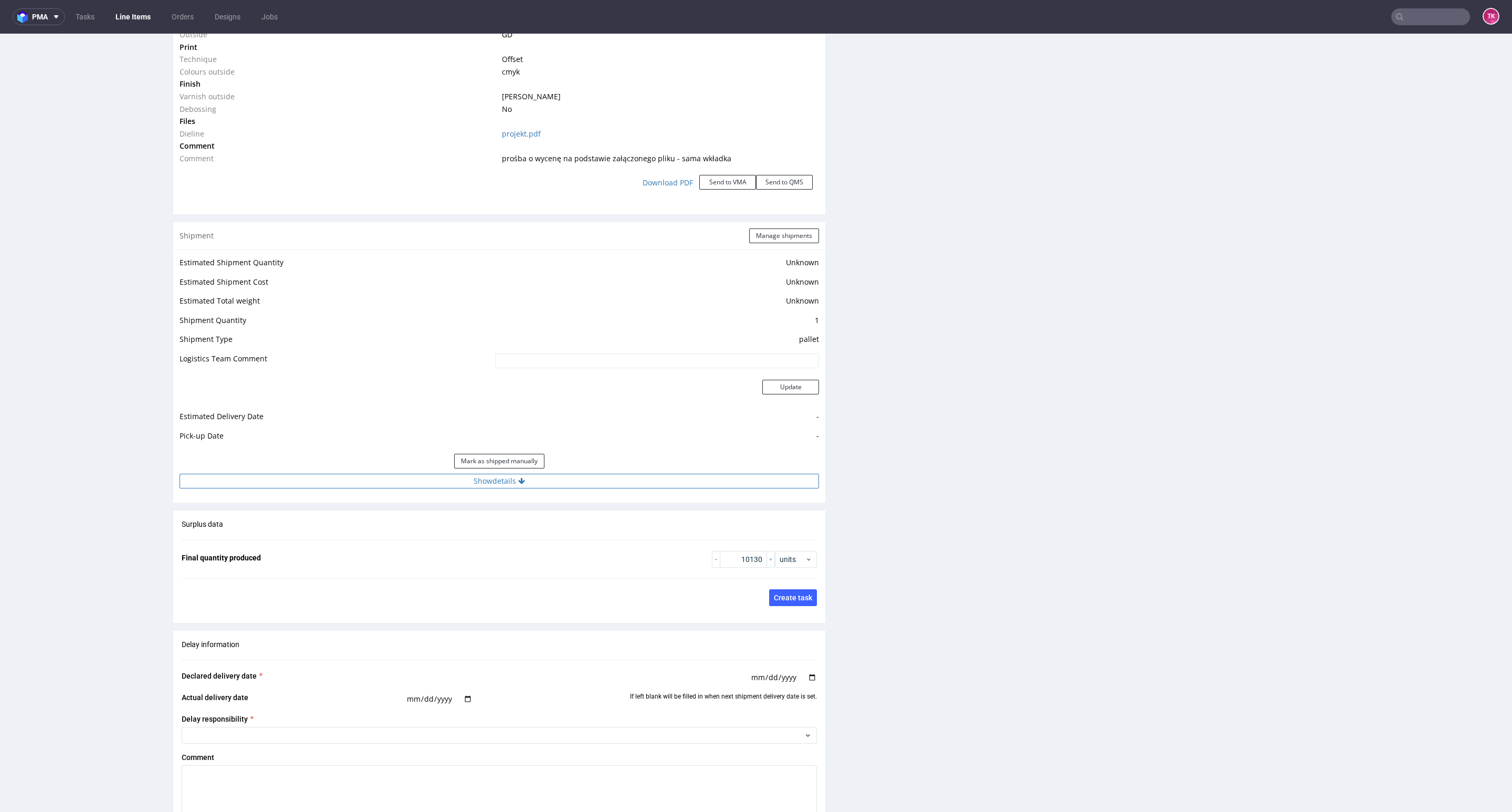
click at [651, 487] on button "Show details" at bounding box center [498, 481] width 639 height 15
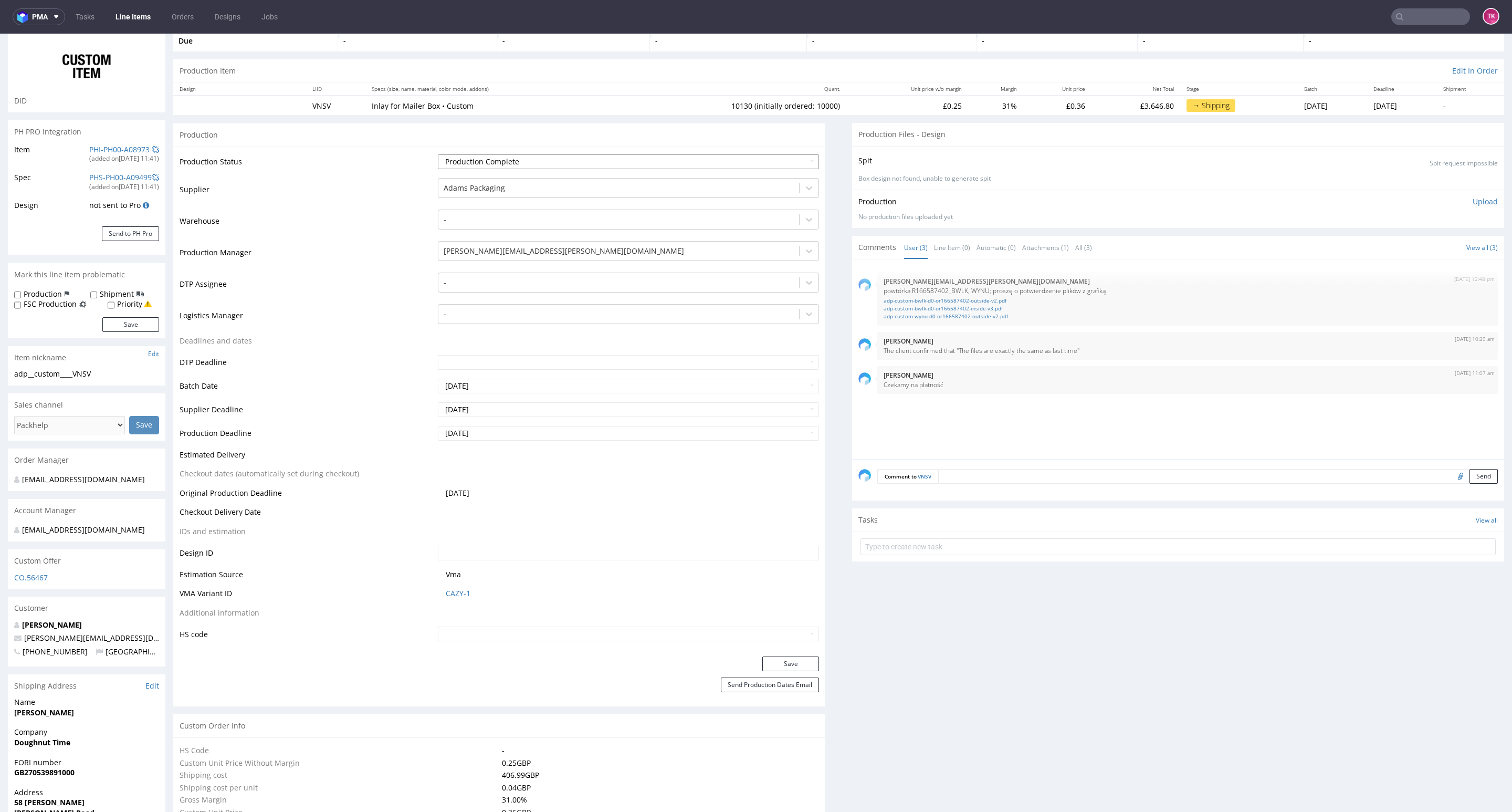
scroll to position [0, 0]
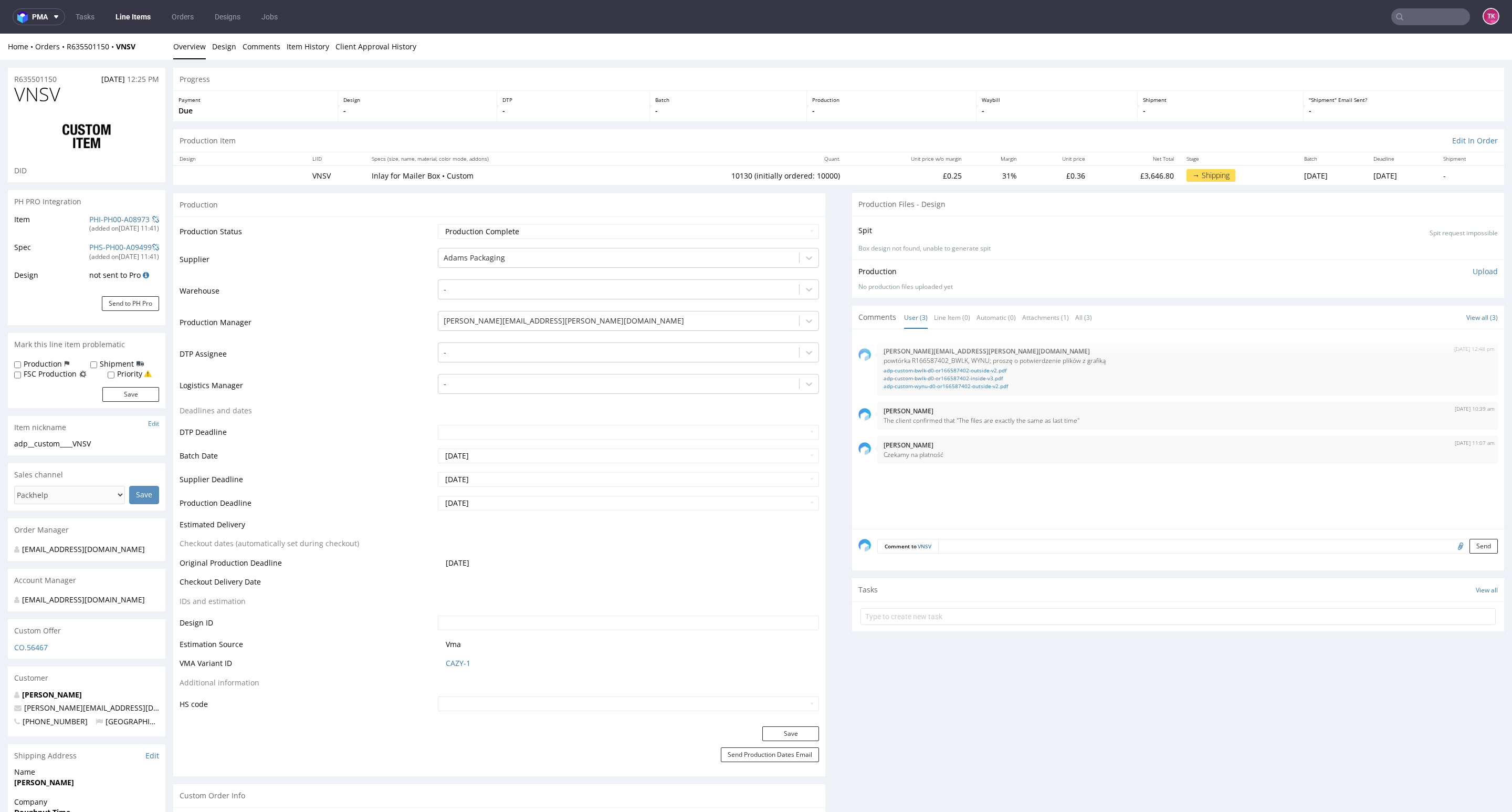
click at [153, 19] on link "Line Items" at bounding box center [133, 17] width 48 height 17
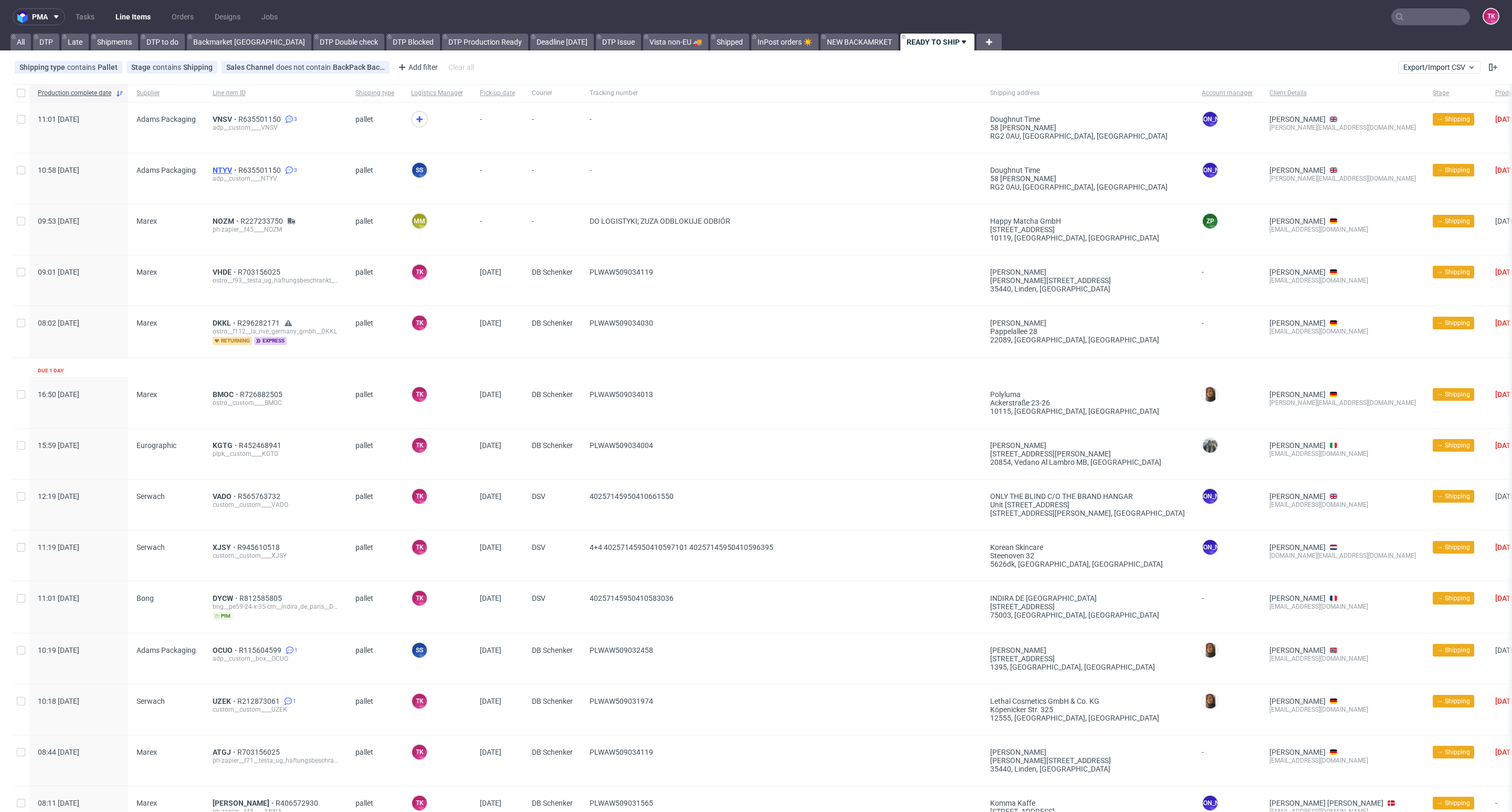
click at [218, 172] on span "NTYV" at bounding box center [225, 171] width 25 height 9
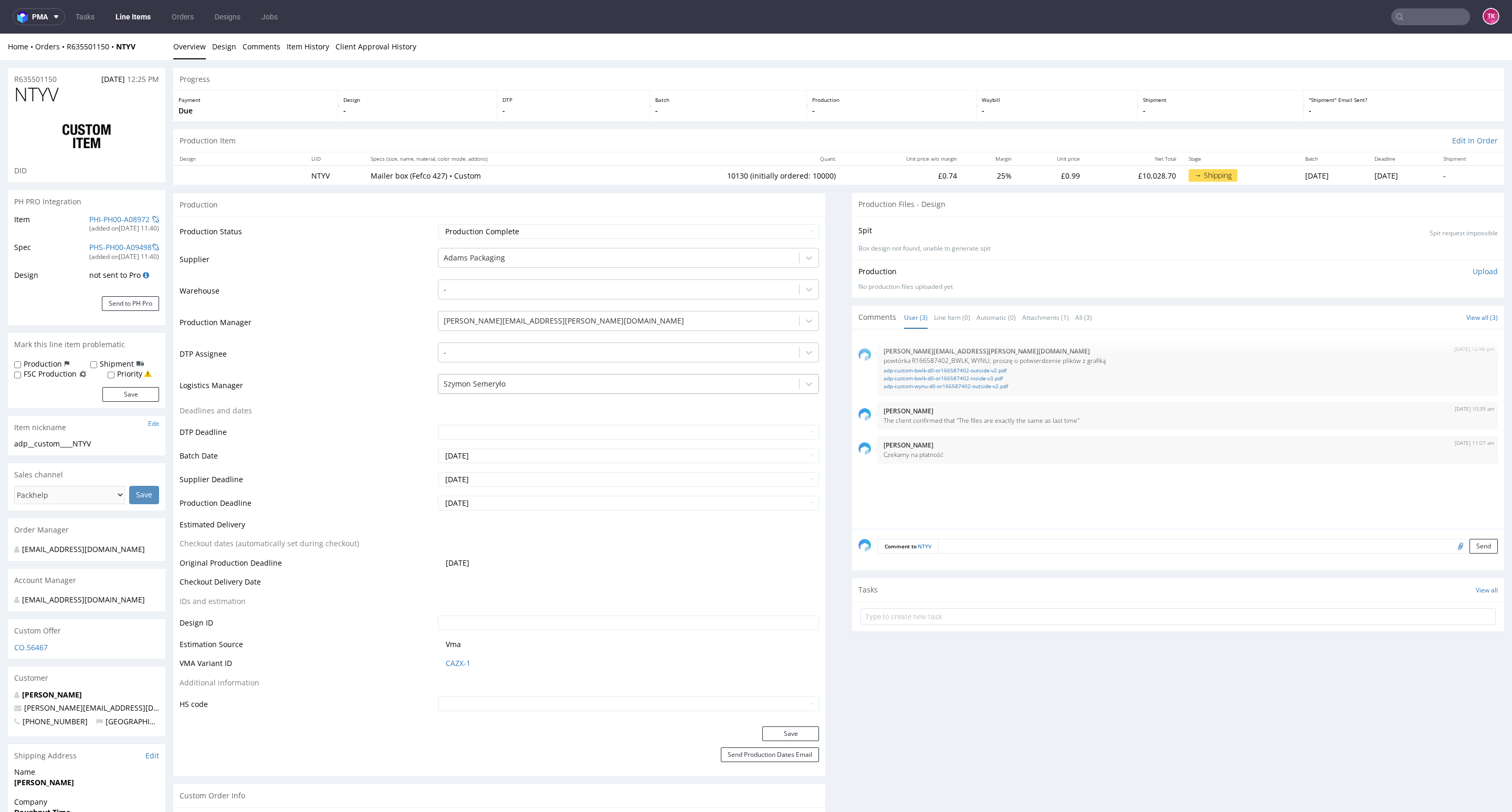
drag, startPoint x: 510, startPoint y: 402, endPoint x: 512, endPoint y: 390, distance: 12.2
click at [512, 398] on td "Szymon Semeryło" at bounding box center [627, 388] width 384 height 31
click at [517, 387] on div at bounding box center [618, 383] width 350 height 12
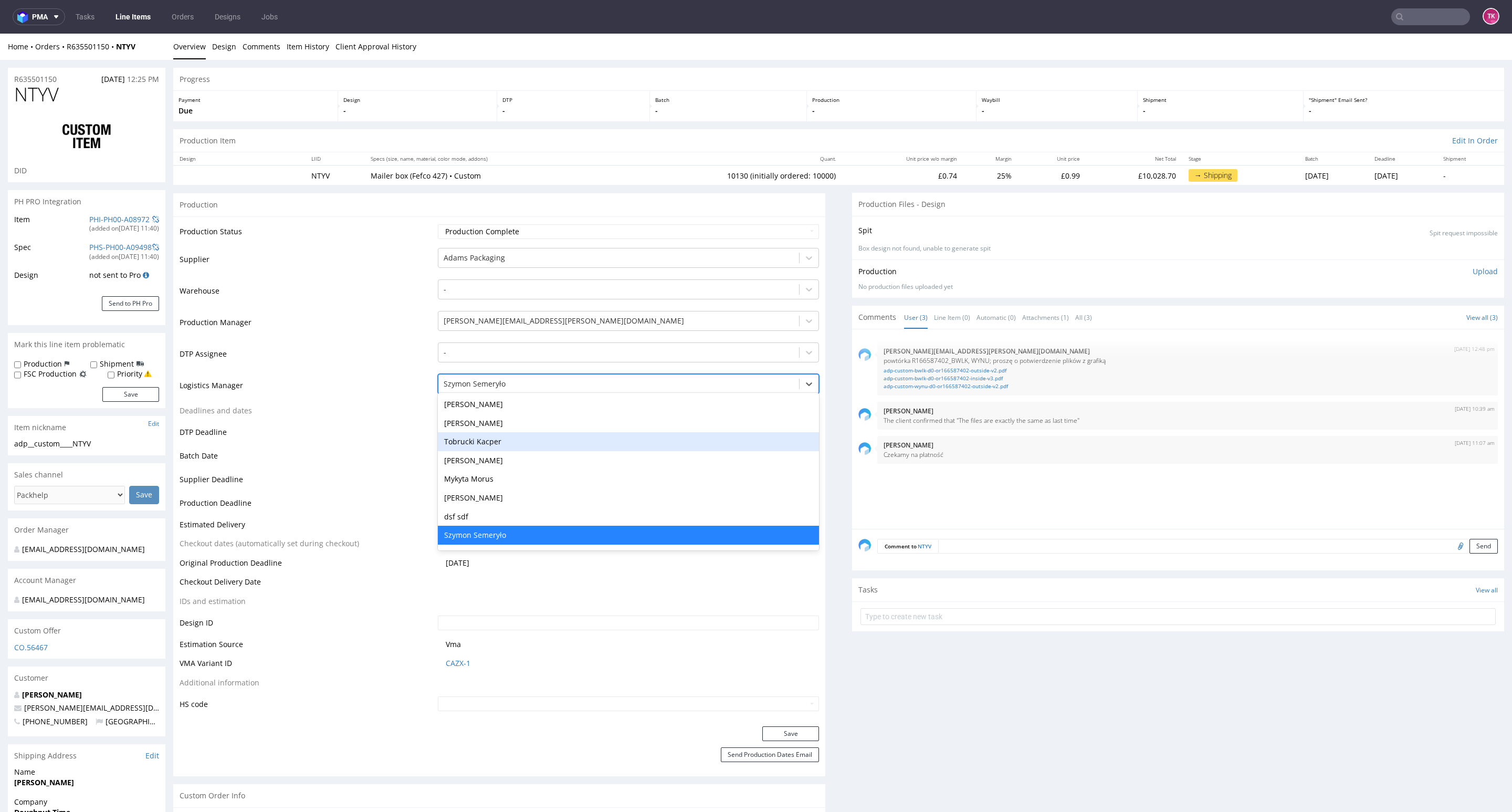
click at [496, 438] on div "Tobrucki Kacper" at bounding box center [628, 441] width 381 height 19
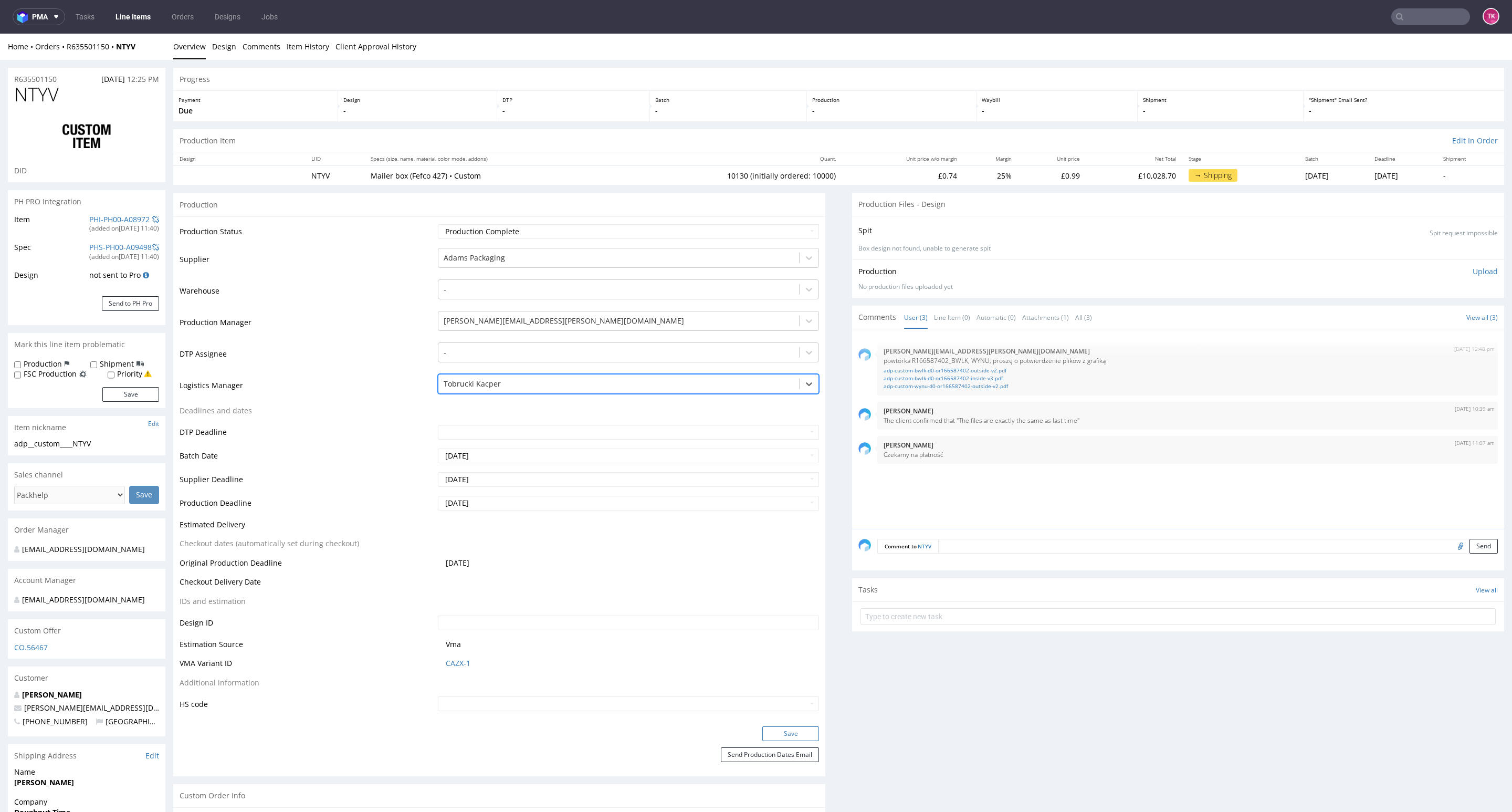
click at [795, 733] on button "Save" at bounding box center [791, 734] width 57 height 15
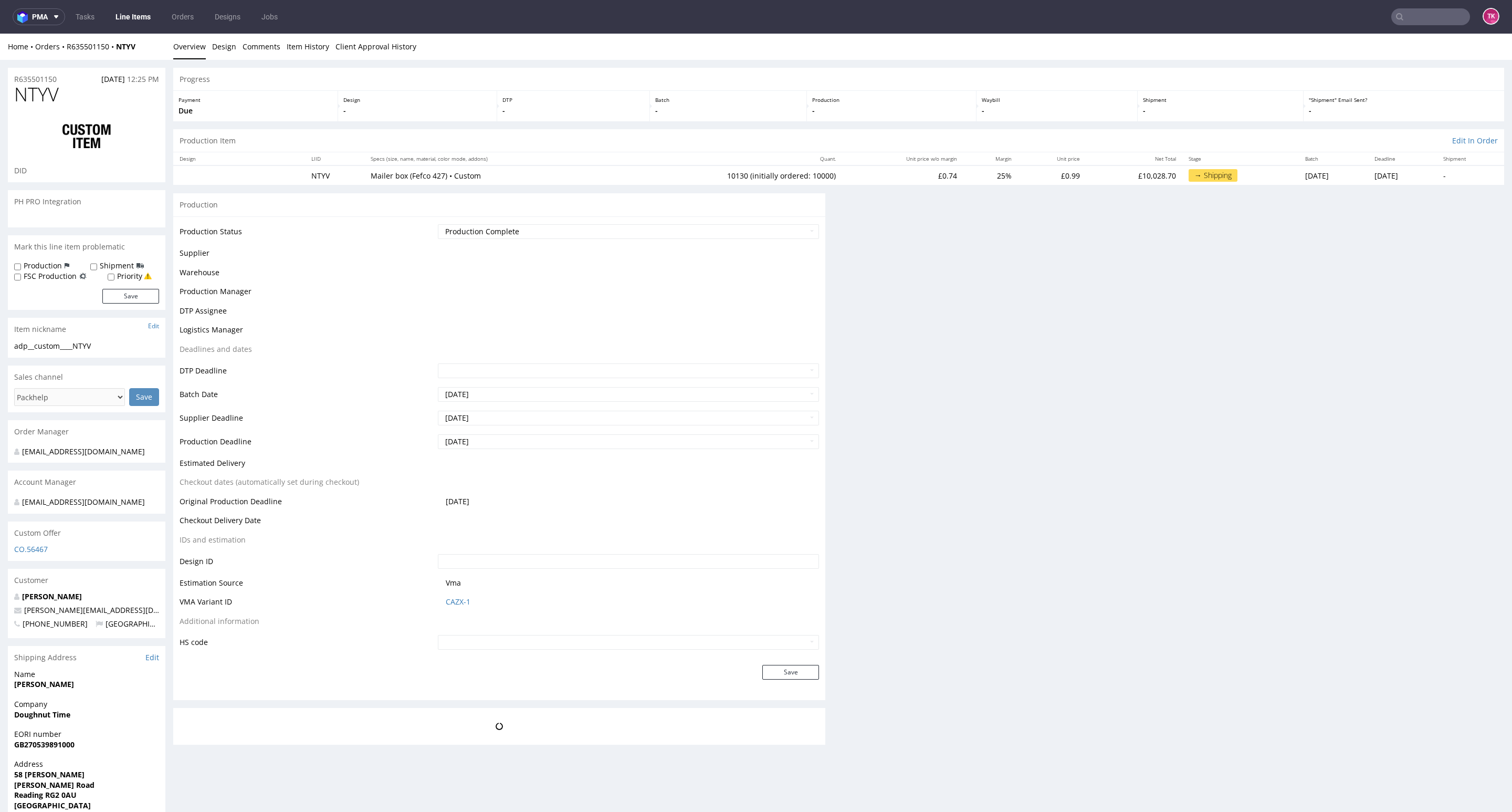
scroll to position [0, 0]
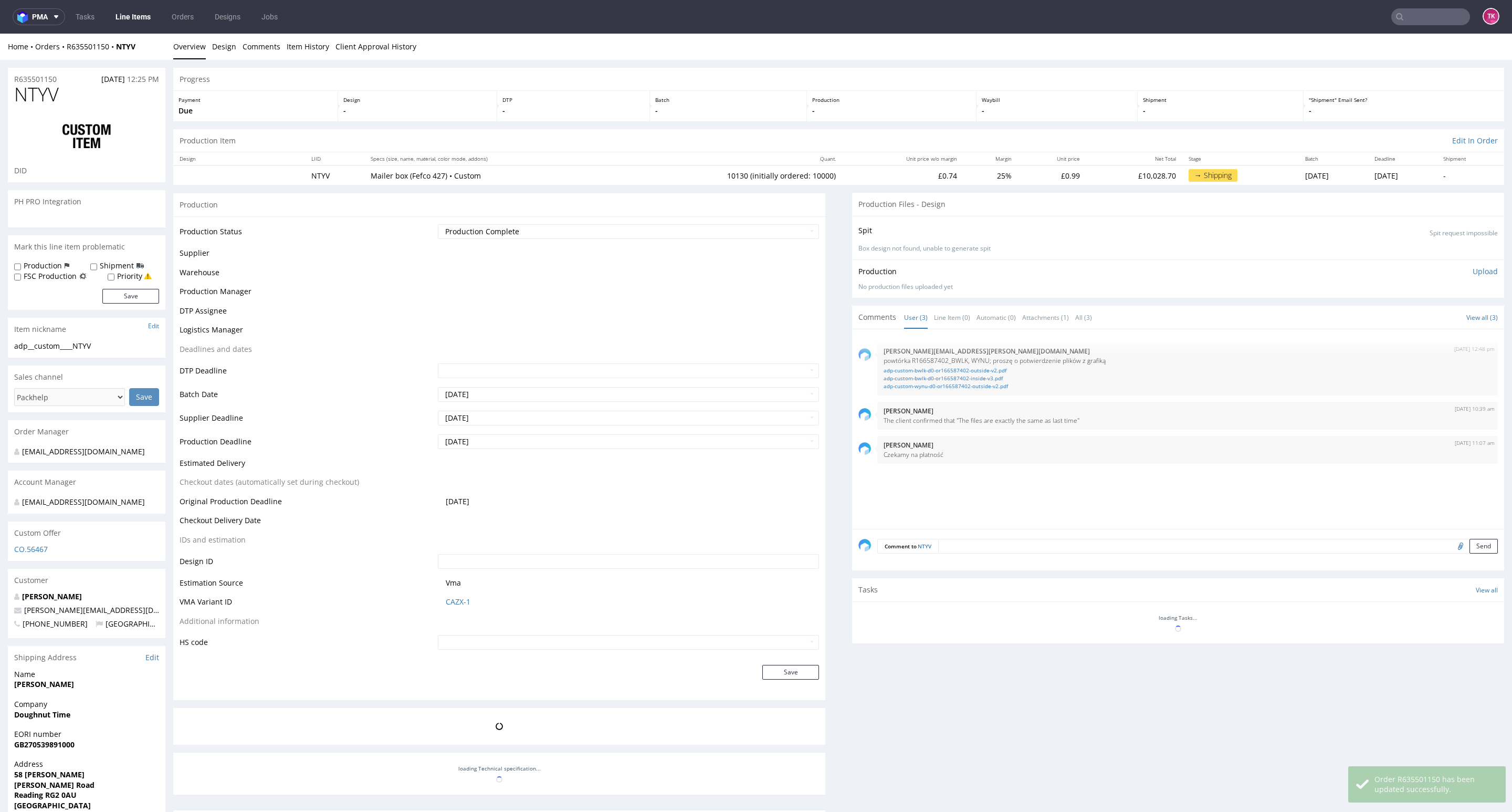
click at [136, 19] on link "Line Items" at bounding box center [133, 17] width 48 height 17
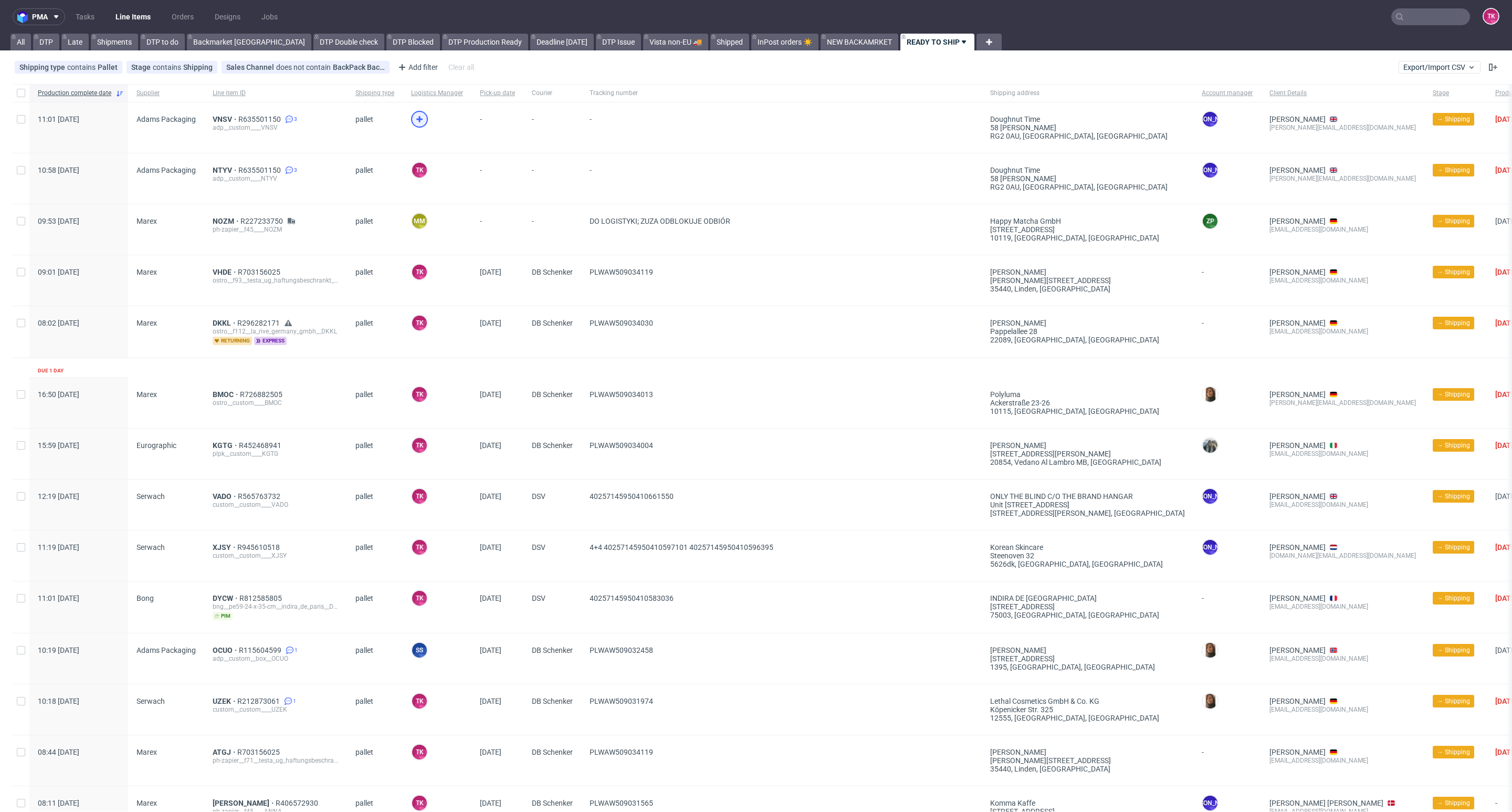
click at [413, 114] on icon at bounding box center [419, 119] width 12 height 12
drag, startPoint x: 227, startPoint y: 163, endPoint x: 216, endPoint y: 170, distance: 13.0
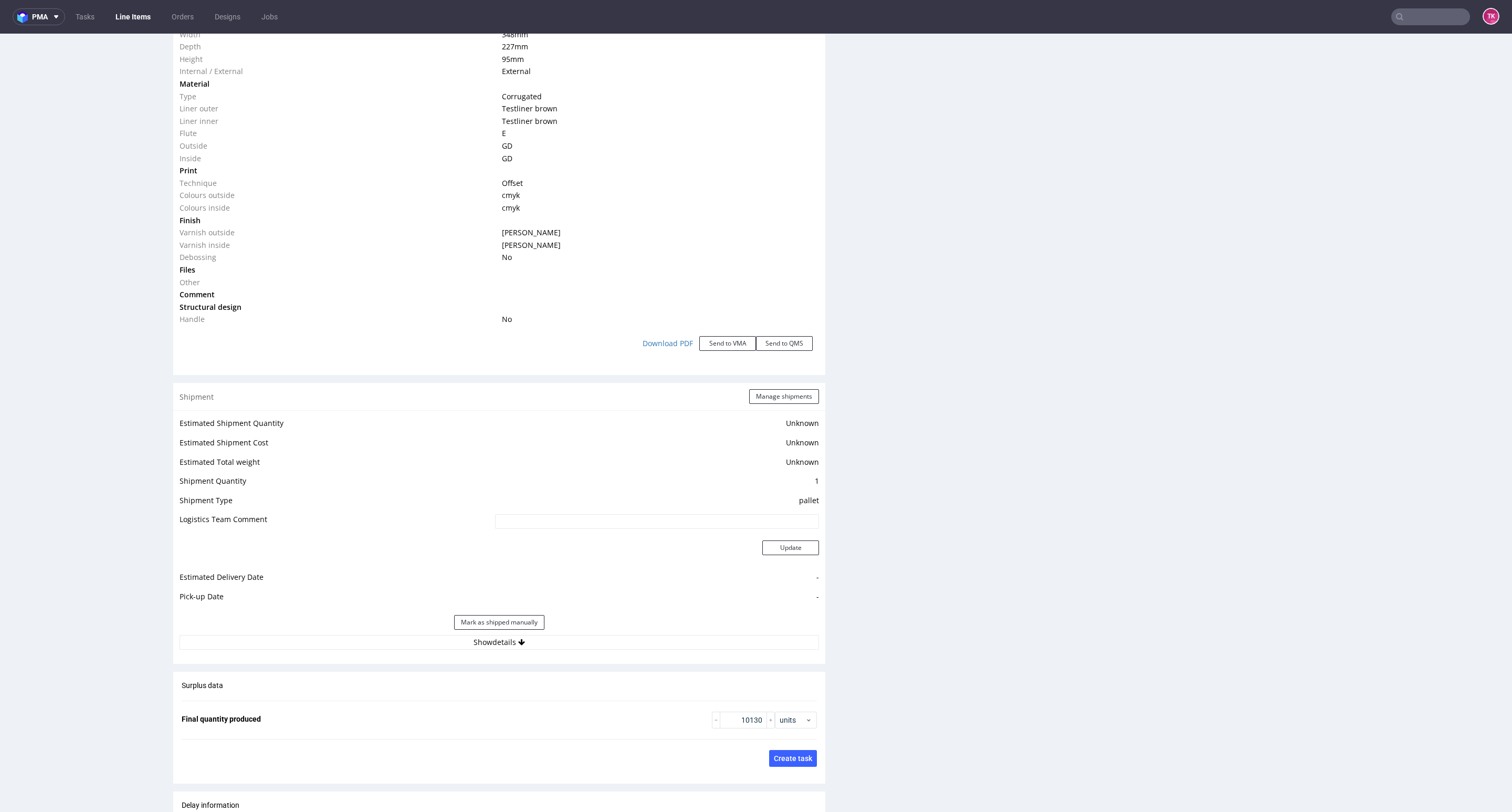
scroll to position [1260, 0]
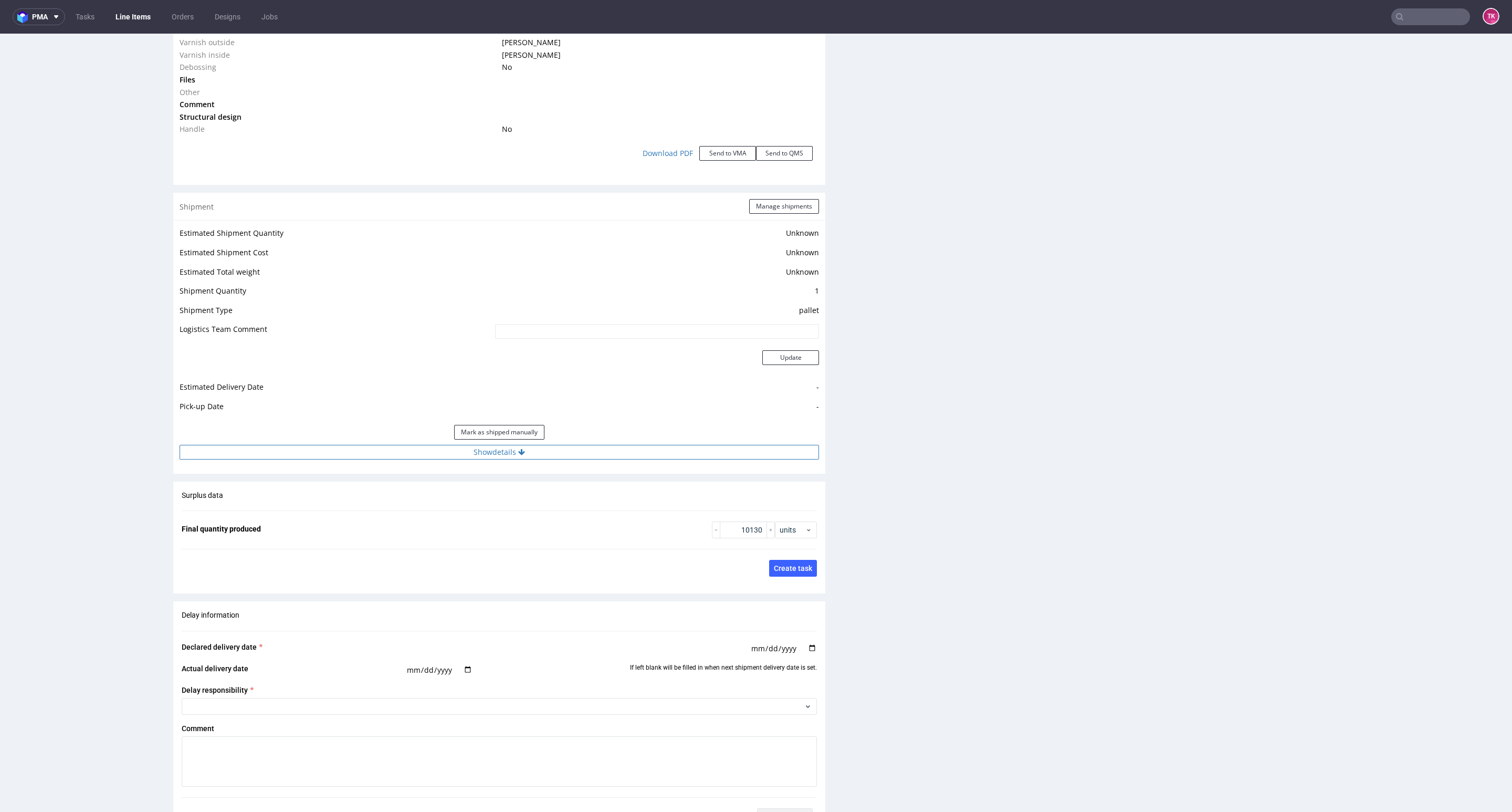
drag, startPoint x: 586, startPoint y: 464, endPoint x: 585, endPoint y: 455, distance: 9.1
click at [585, 456] on div "Estimated Shipment Quantity Unknown Estimated Shipment Cost Unknown Estimated T…" at bounding box center [499, 343] width 652 height 245
click at [585, 453] on button "Show details" at bounding box center [498, 452] width 639 height 15
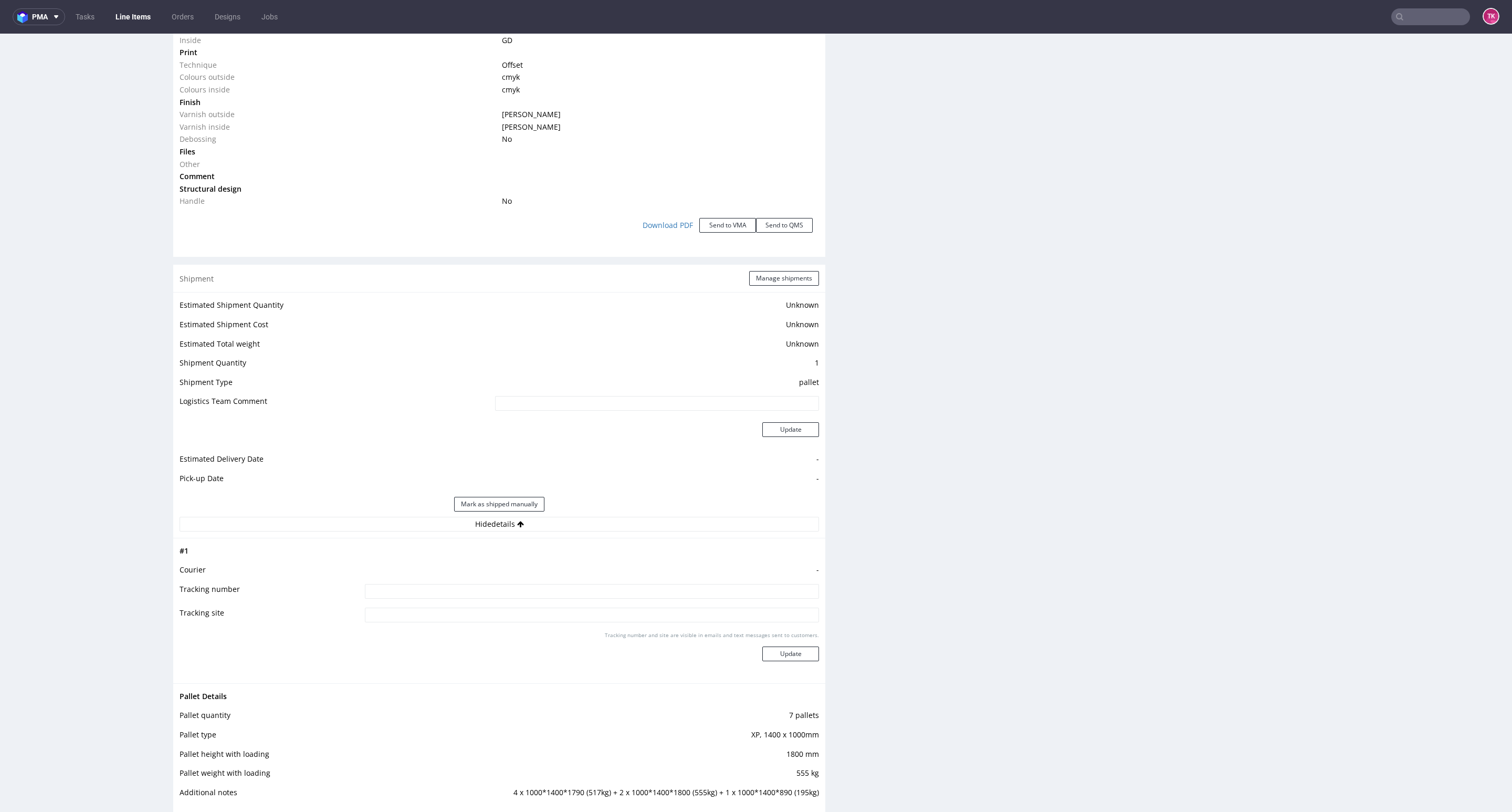
scroll to position [1339, 0]
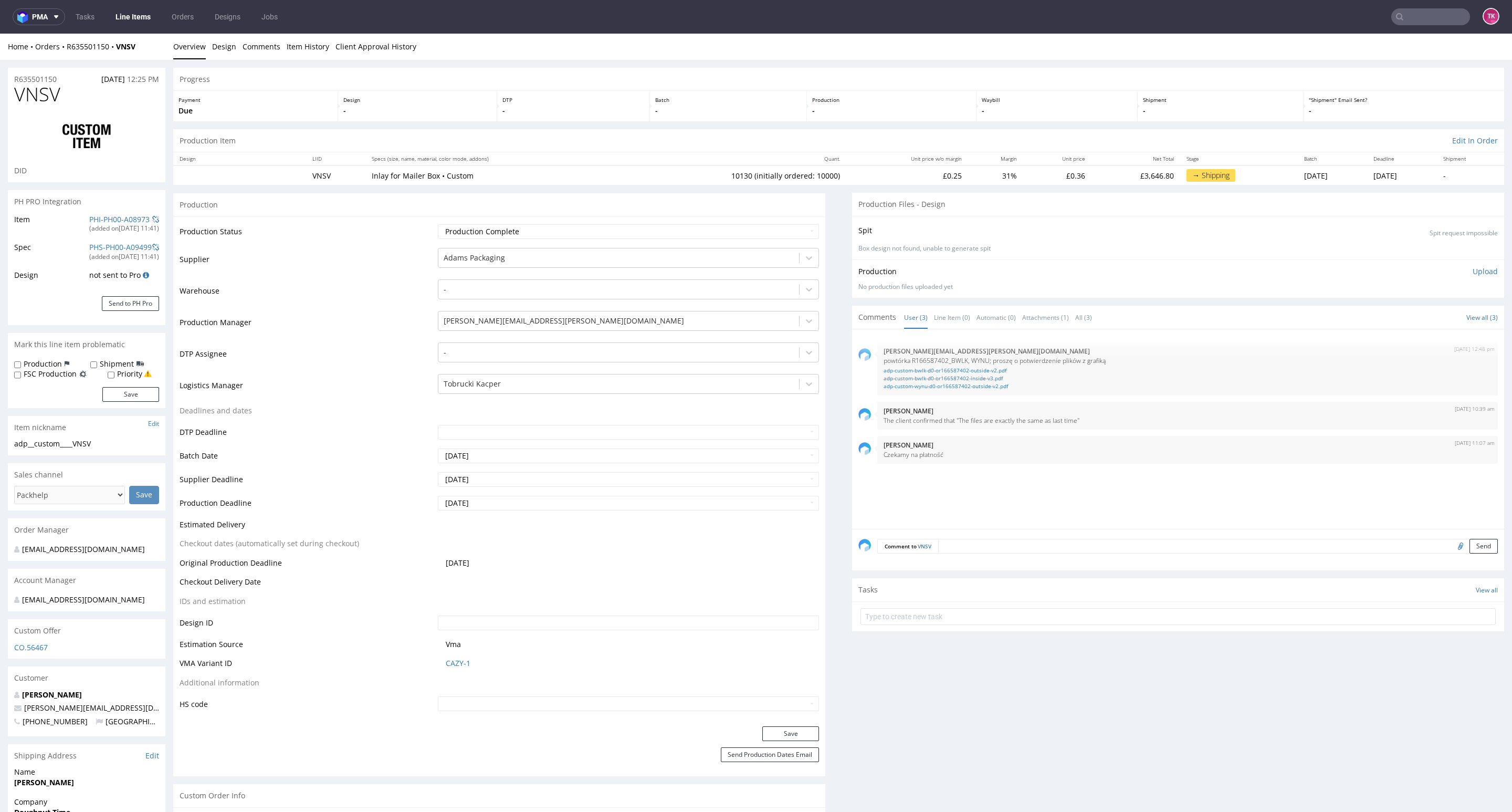
type input "10130"
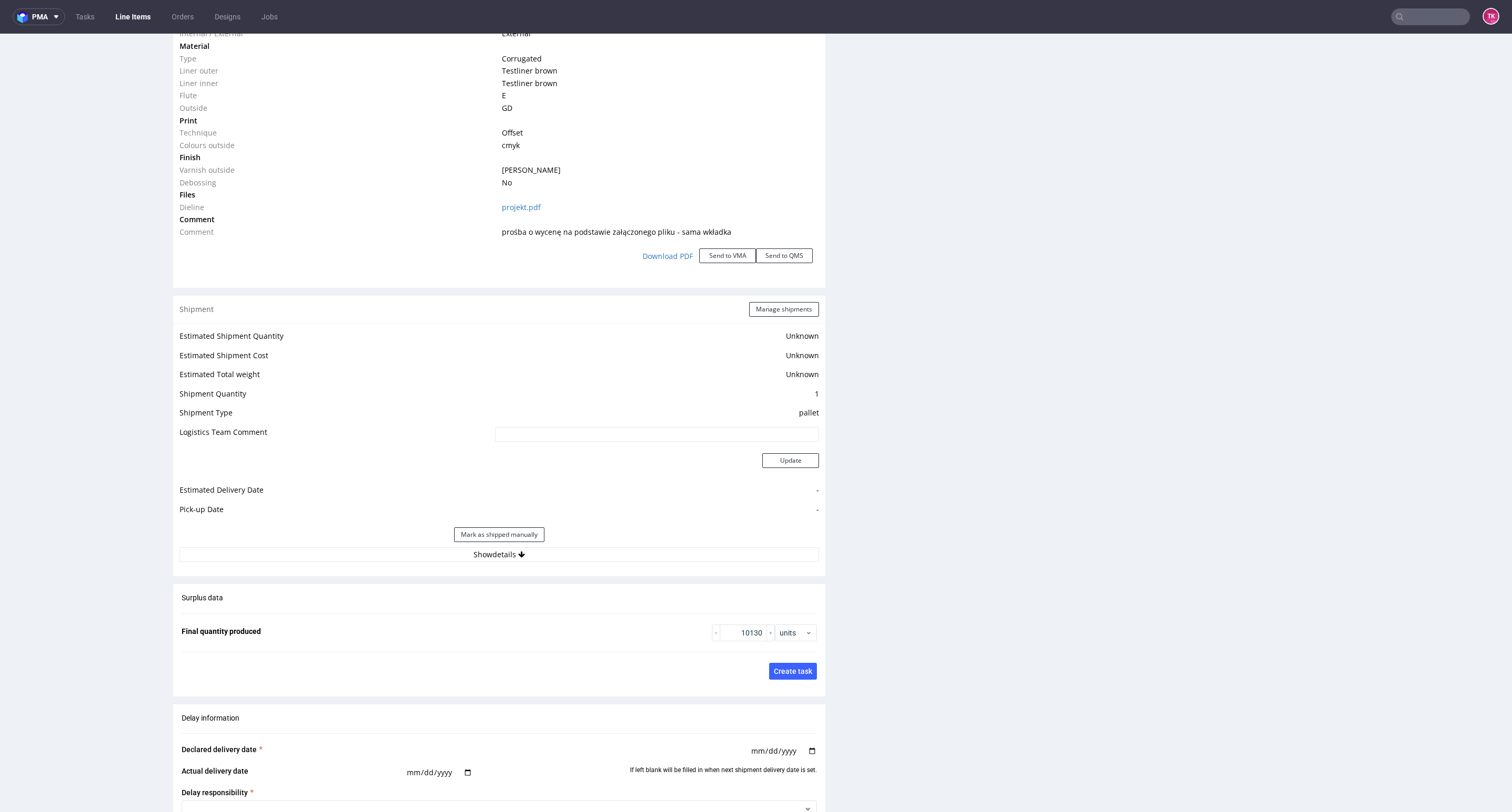
scroll to position [1260, 0]
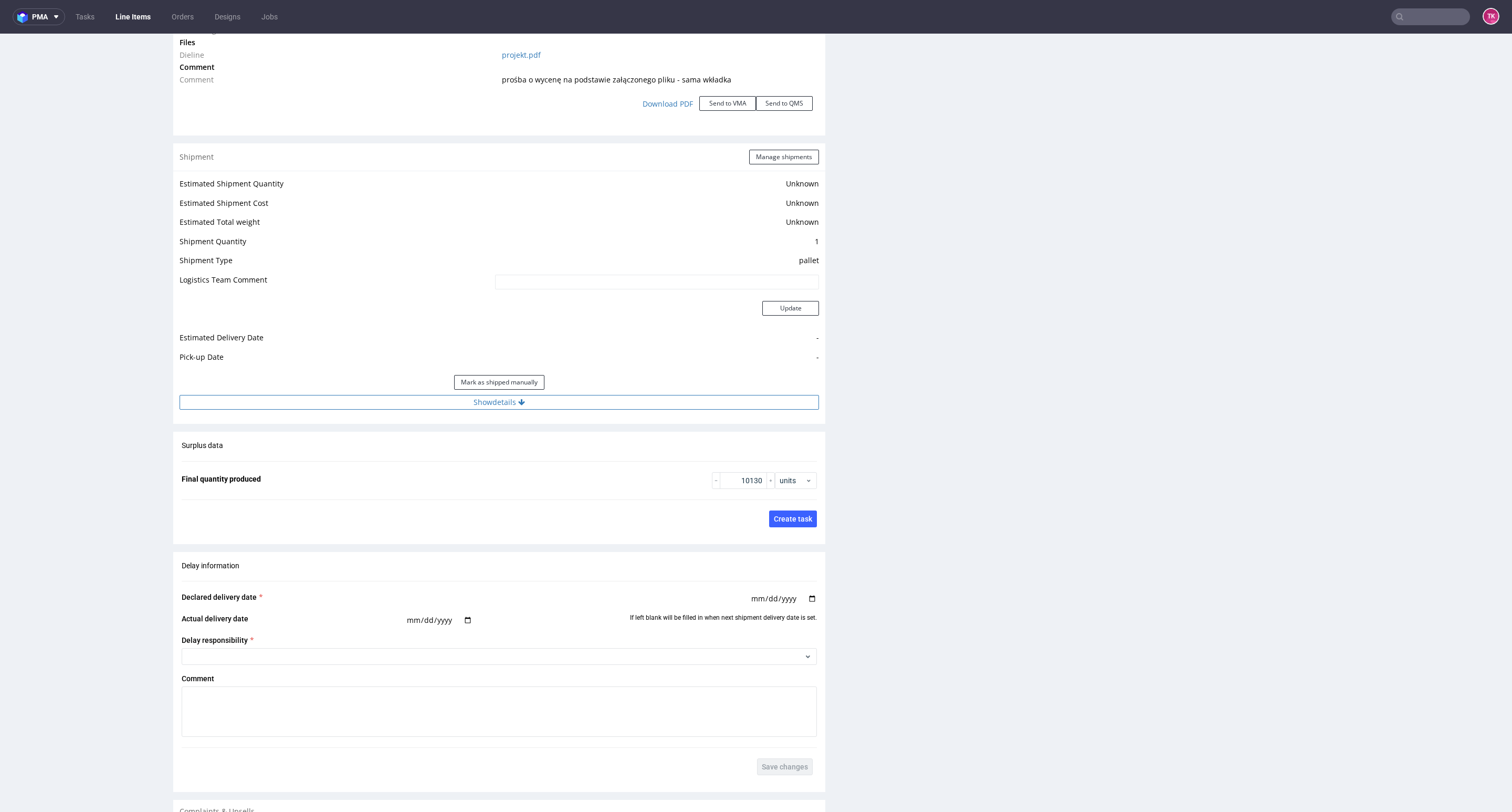
click at [616, 406] on button "Show details" at bounding box center [498, 402] width 639 height 15
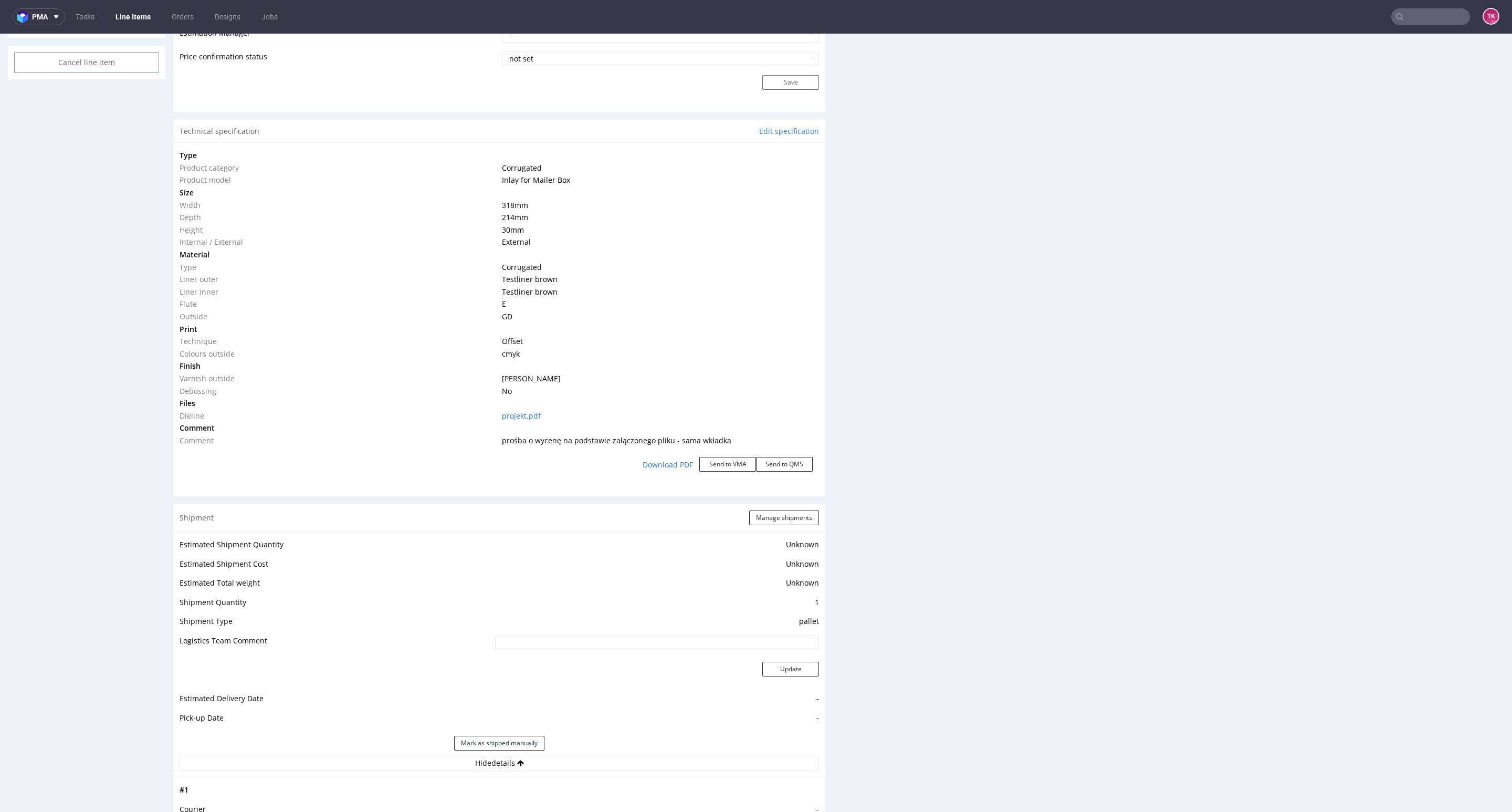
scroll to position [709, 0]
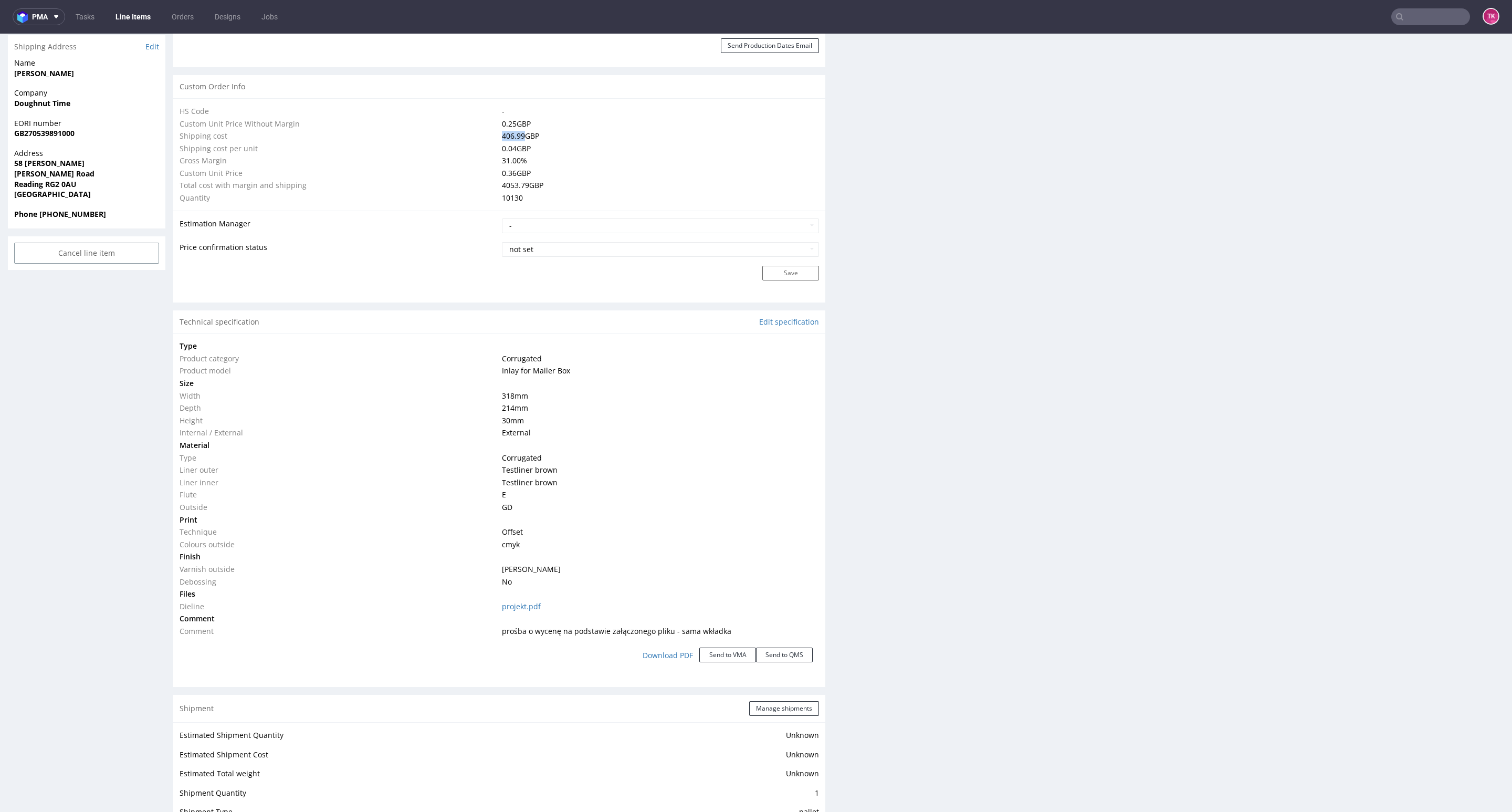
drag, startPoint x: 495, startPoint y: 131, endPoint x: 519, endPoint y: 134, distance: 24.2
click at [519, 134] on td "406.99 GBP" at bounding box center [659, 136] width 320 height 12
copy td "406.99"
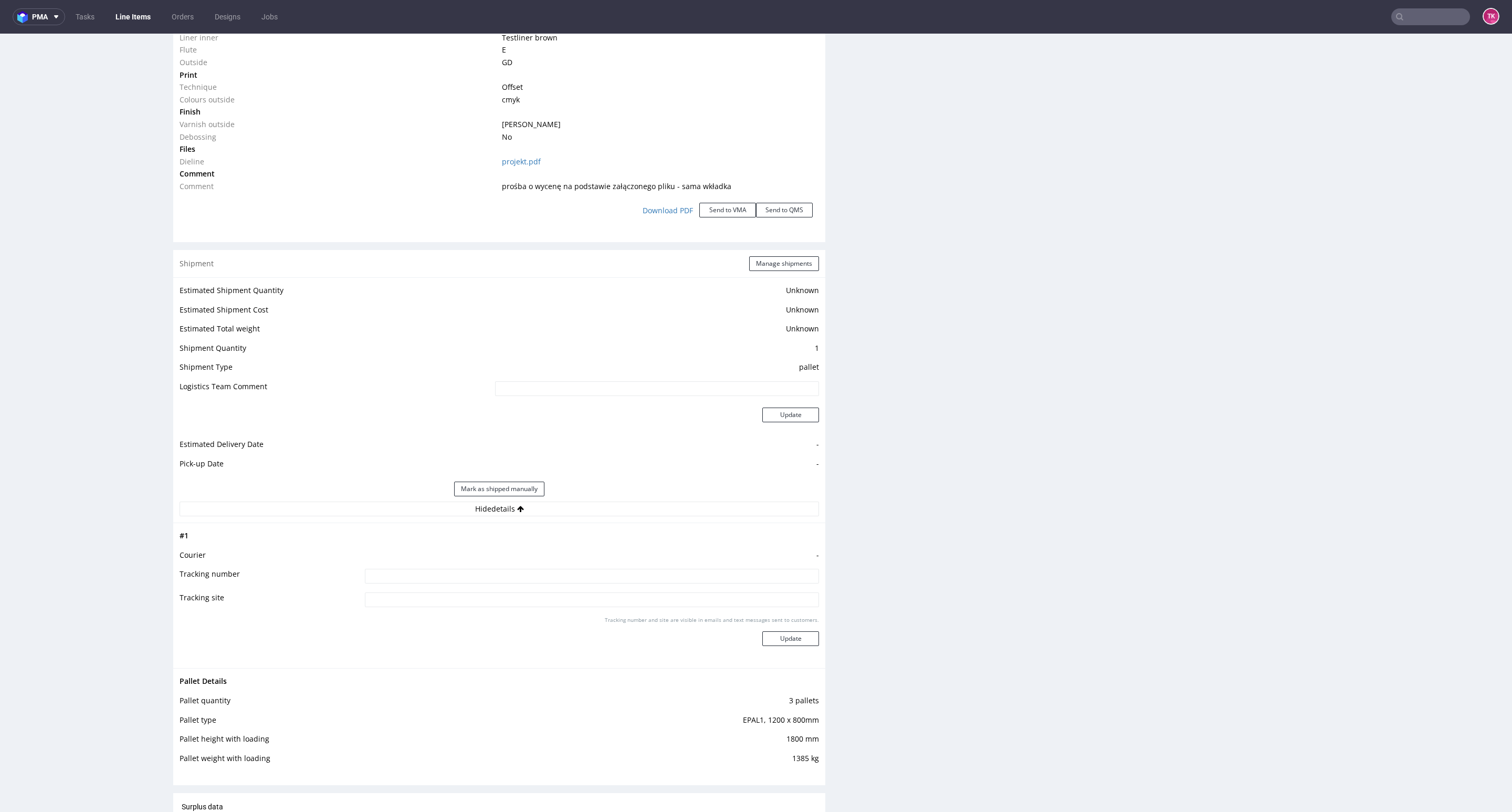
scroll to position [1181, 0]
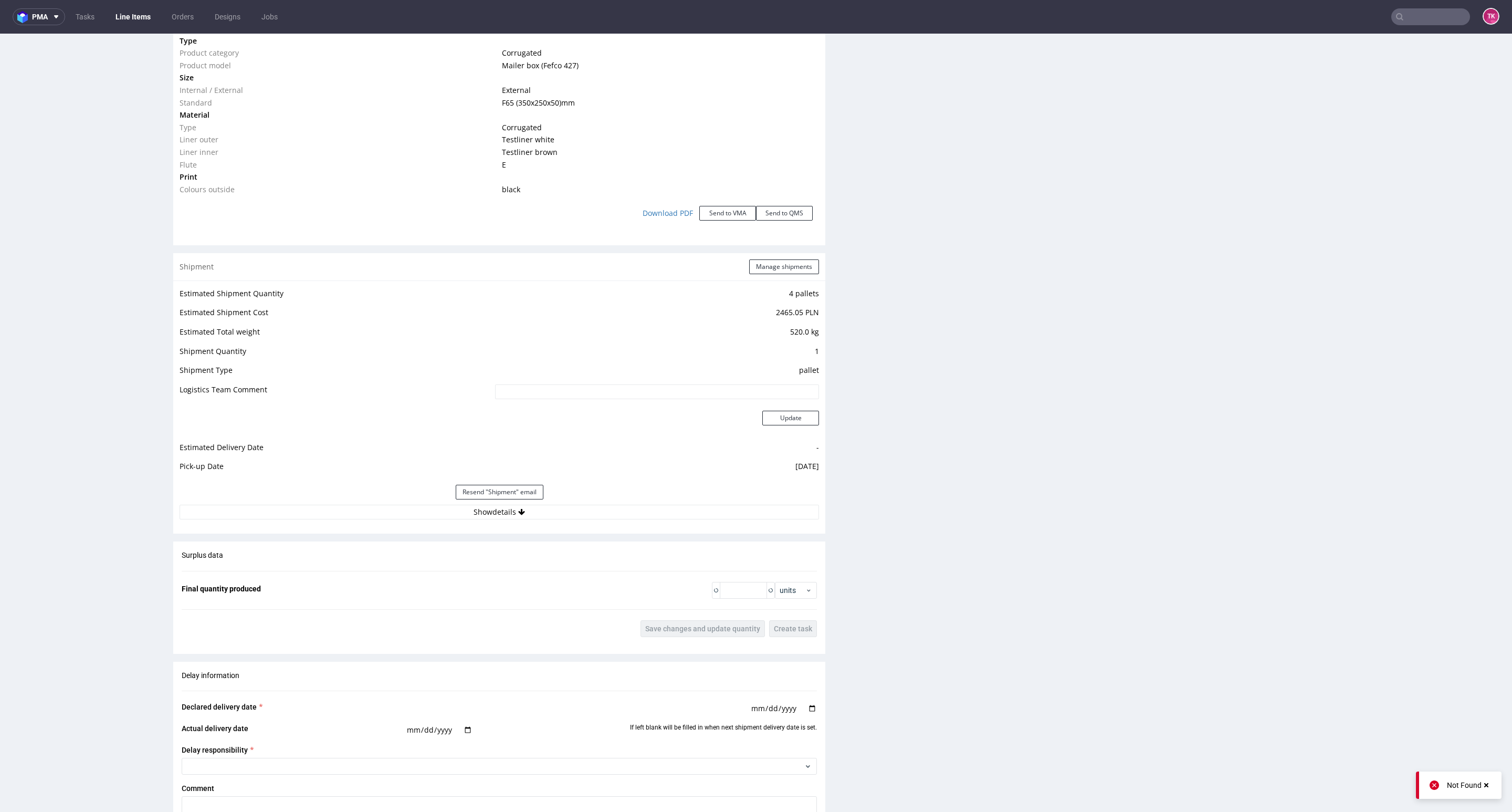
scroll to position [985, 0]
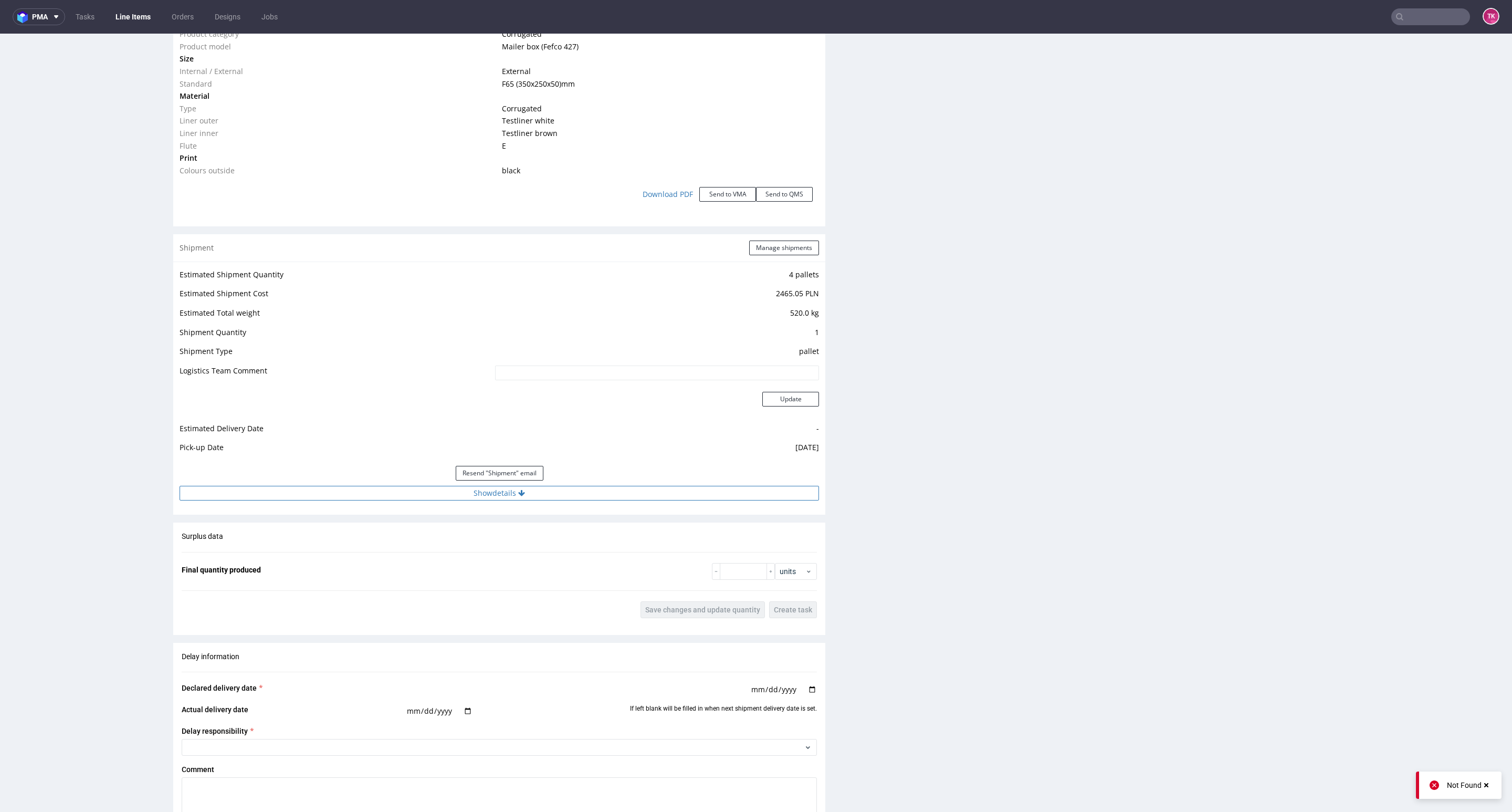
drag, startPoint x: 577, startPoint y: 491, endPoint x: 572, endPoint y: 496, distance: 7.1
click at [577, 492] on button "Show details" at bounding box center [498, 493] width 639 height 15
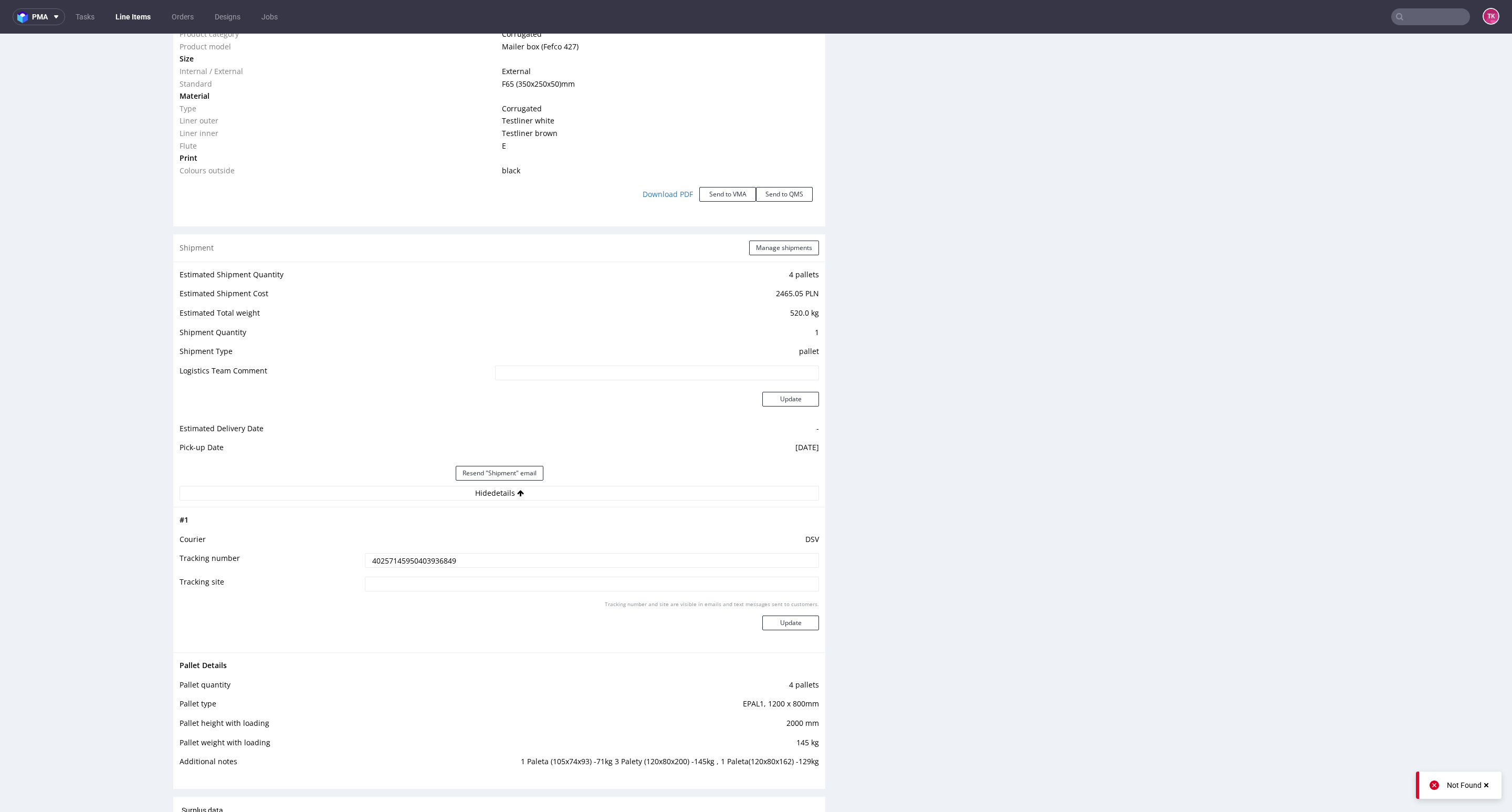
click at [408, 565] on input "40257145950403936849" at bounding box center [592, 560] width 454 height 15
drag, startPoint x: 659, startPoint y: 569, endPoint x: 641, endPoint y: 564, distance: 18.7
click at [658, 569] on td "40257145950403936849" at bounding box center [590, 563] width 456 height 24
click at [641, 563] on input "40257145950403936849" at bounding box center [592, 560] width 454 height 15
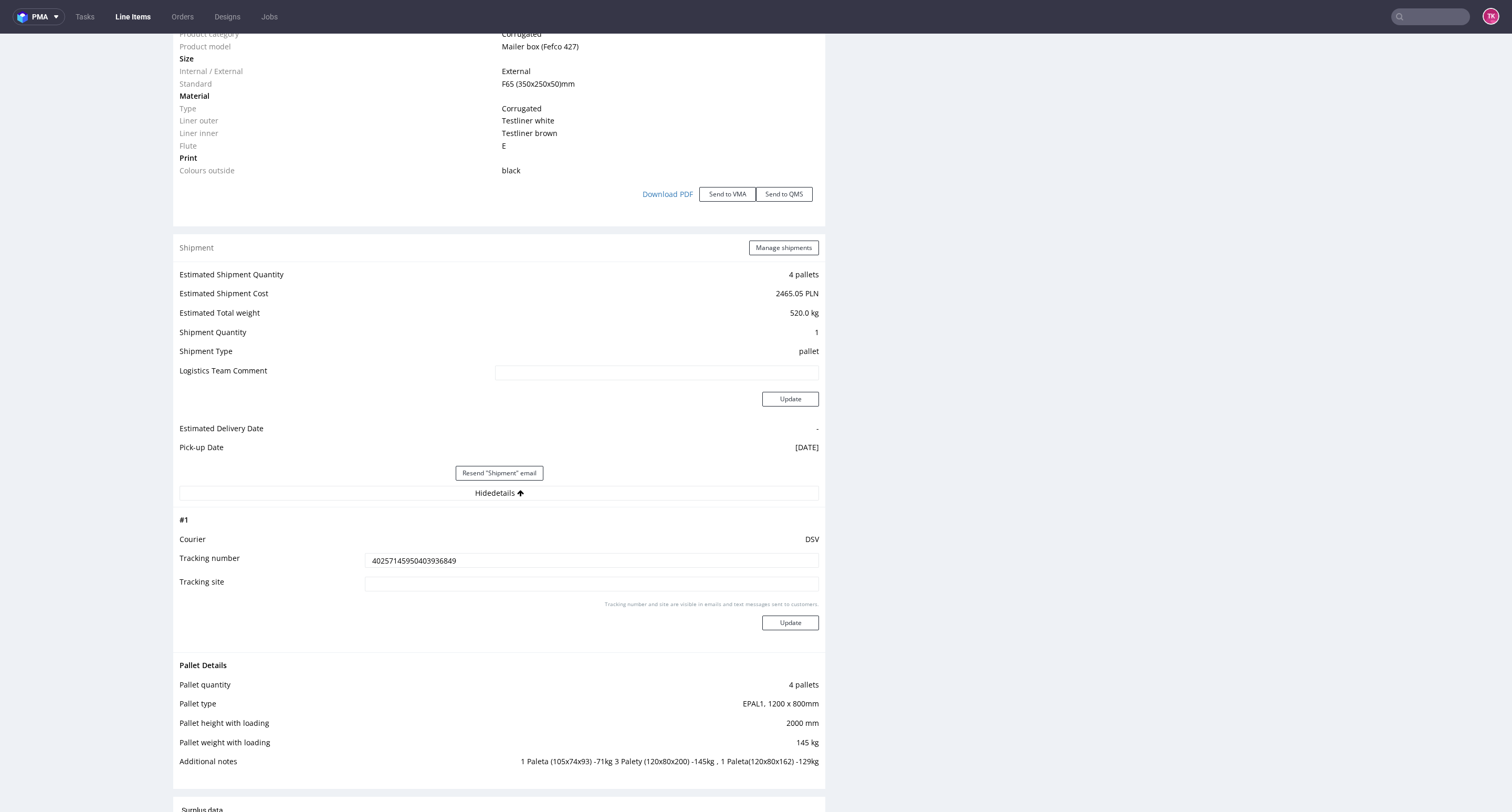
click at [641, 563] on input "40257145950403936849" at bounding box center [592, 560] width 454 height 15
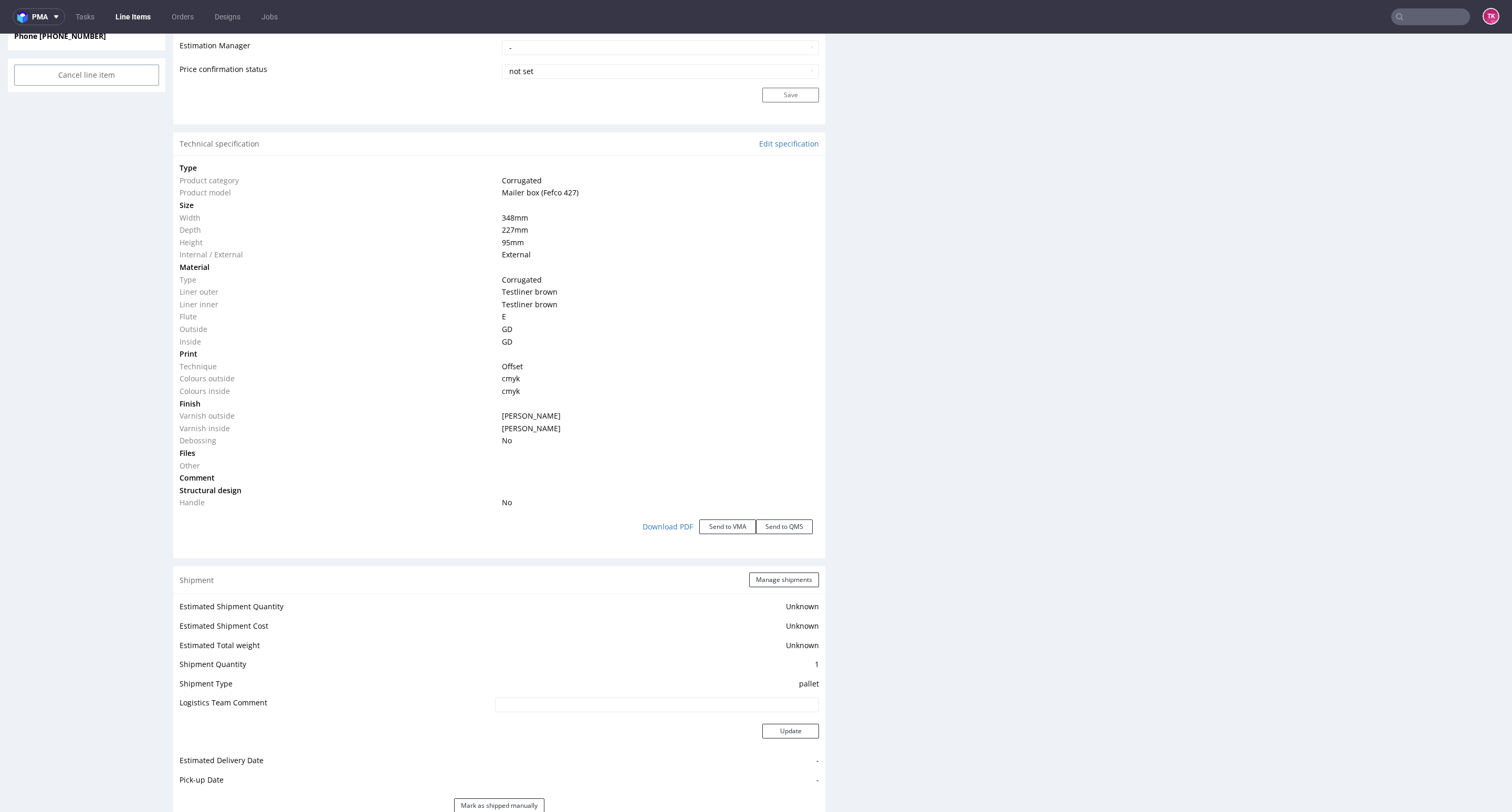
scroll to position [964, 0]
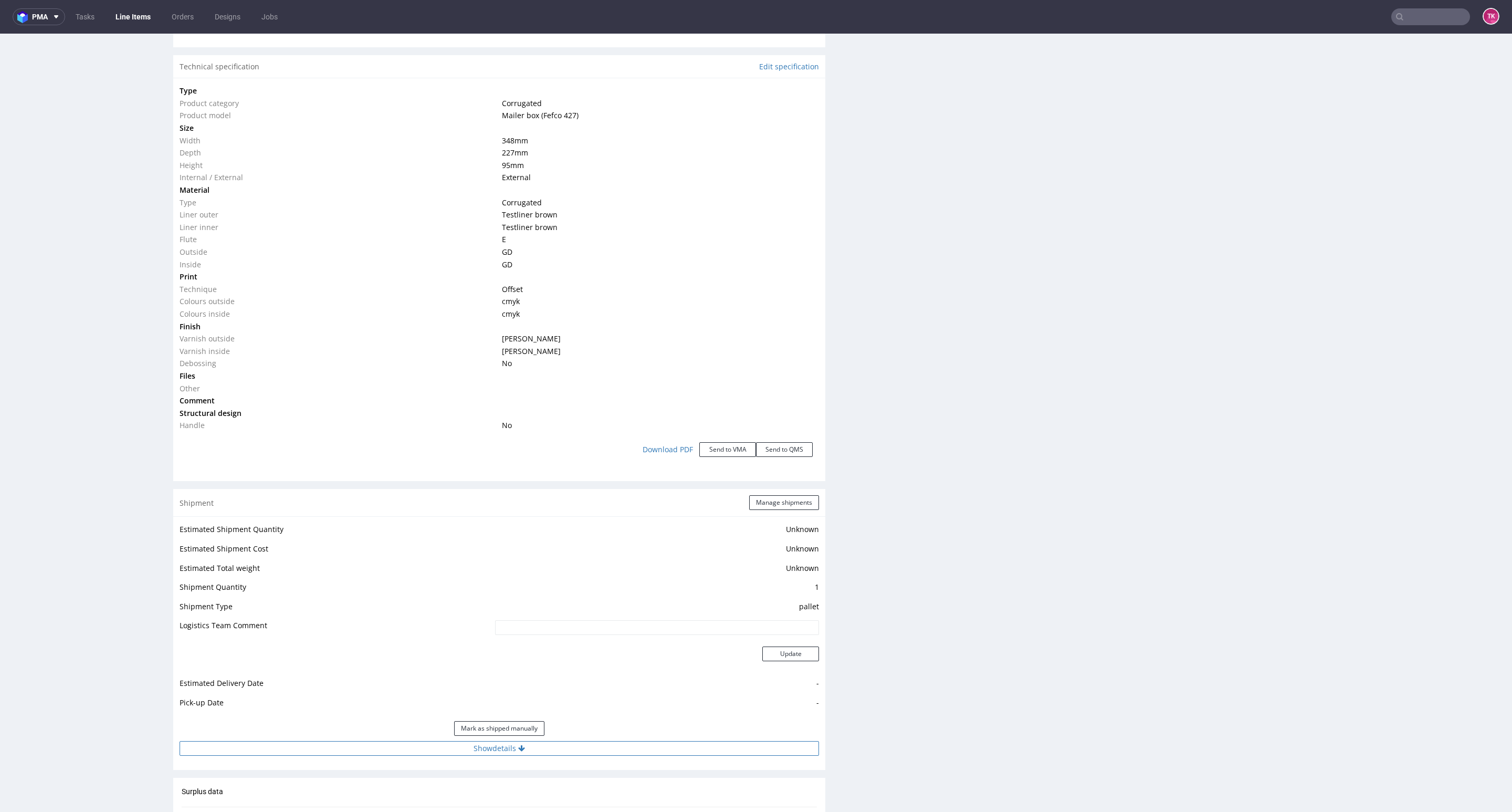
click at [464, 755] on button "Show details" at bounding box center [498, 748] width 639 height 15
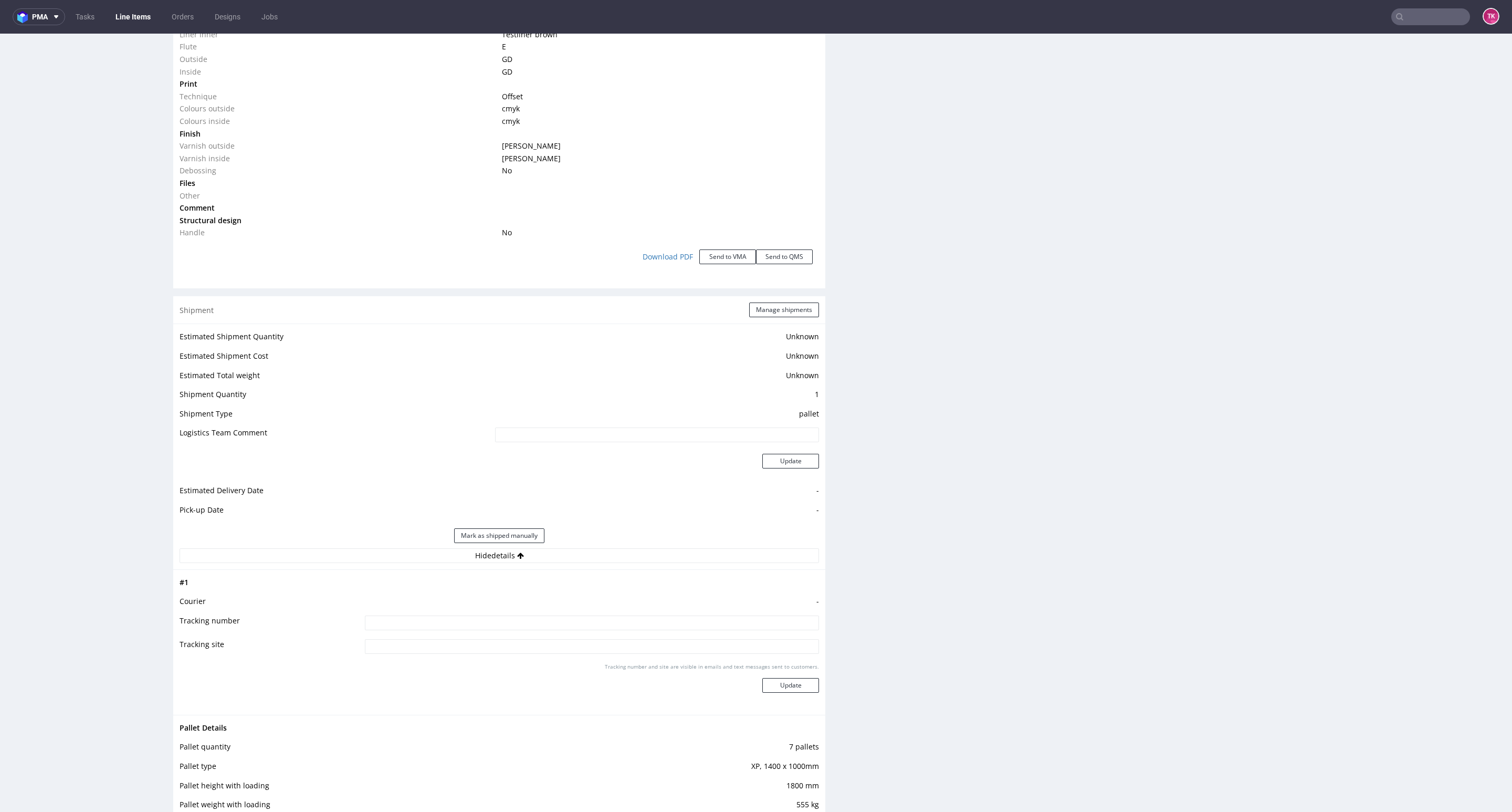
scroll to position [1279, 0]
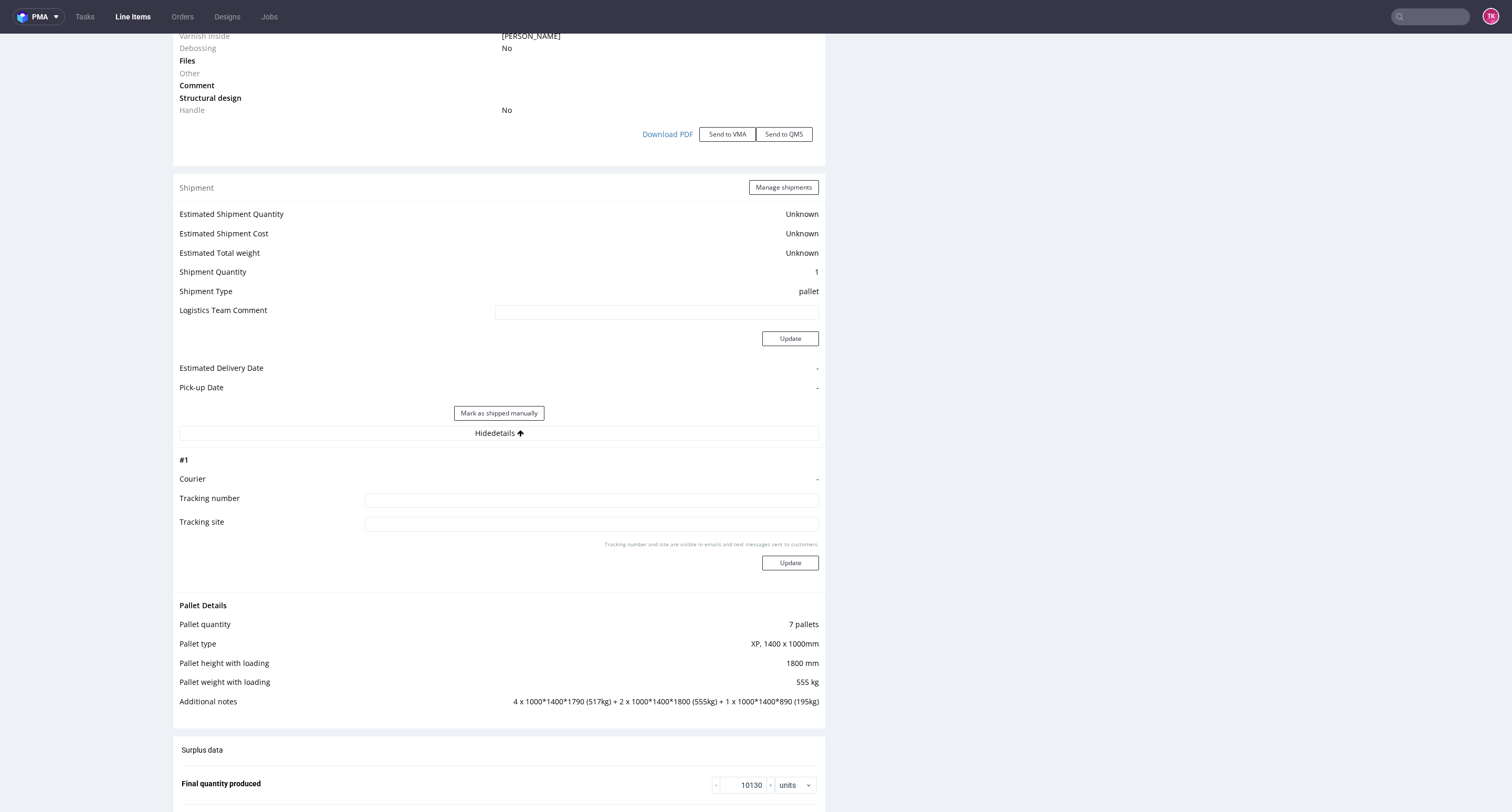
click at [400, 507] on input at bounding box center [592, 500] width 454 height 15
type input "Wyśnianiamy Budzet"
click at [775, 559] on button "Update" at bounding box center [791, 563] width 57 height 15
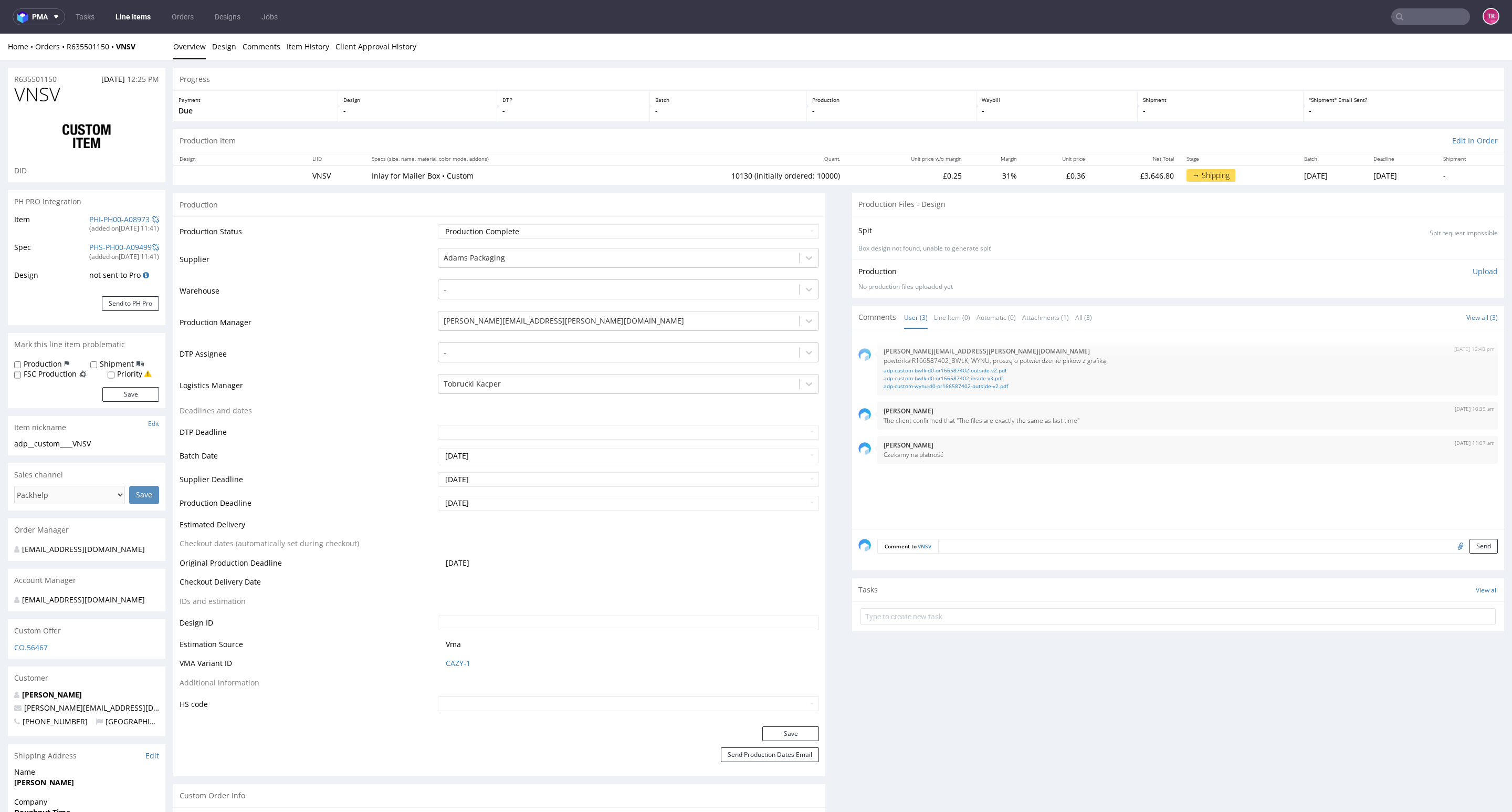
type input "10130"
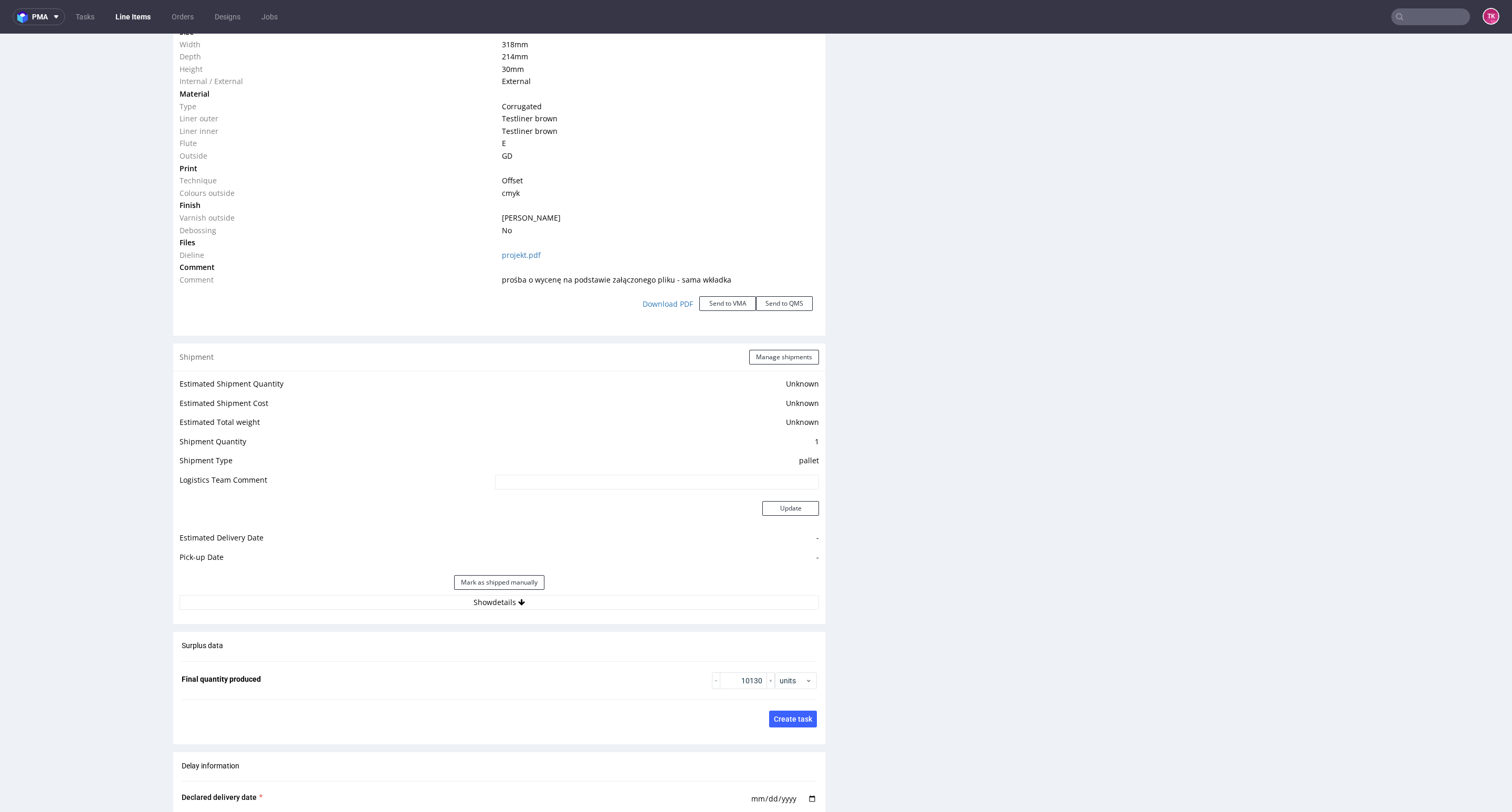
scroll to position [1181, 0]
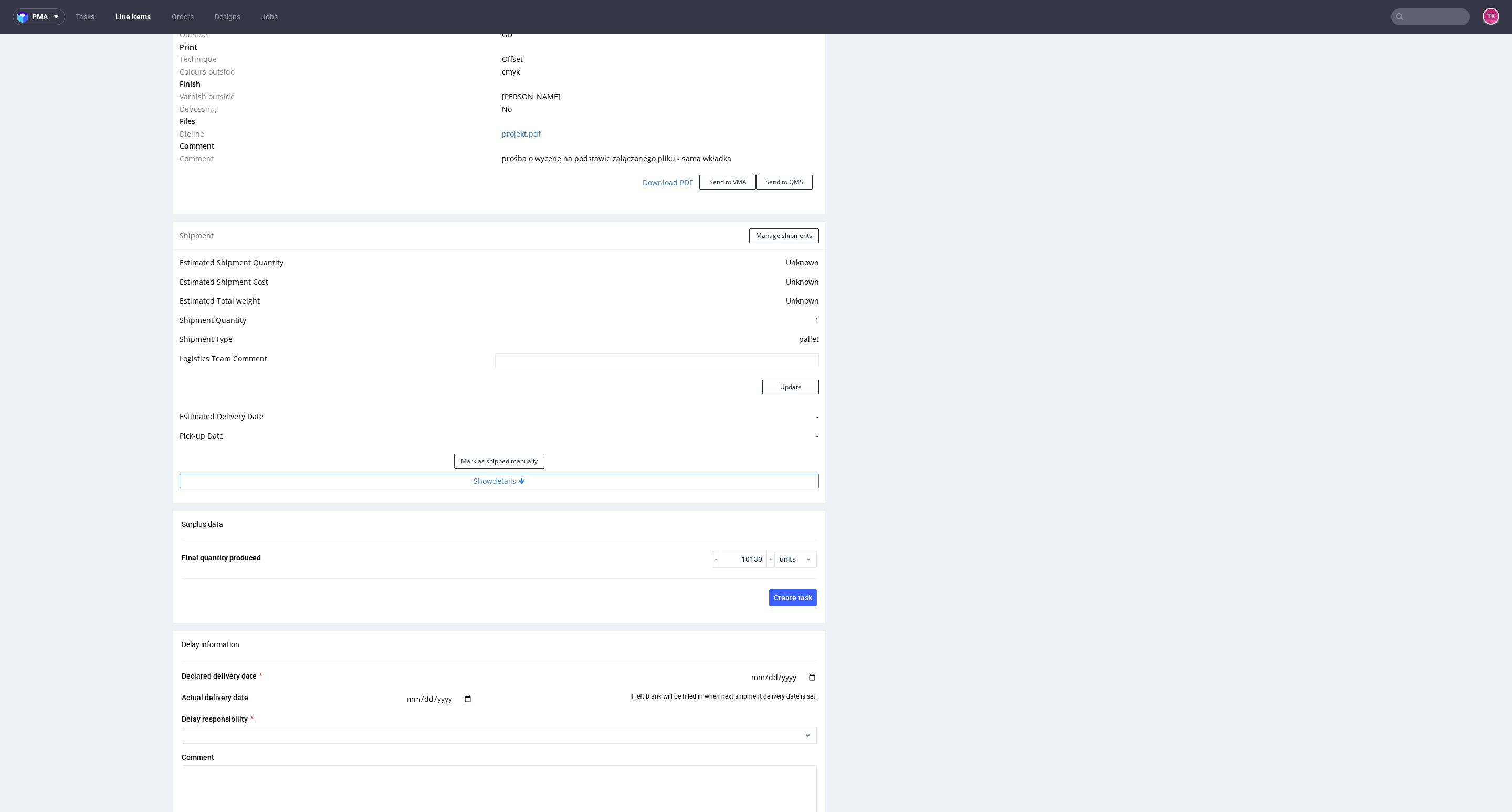
drag, startPoint x: 572, startPoint y: 465, endPoint x: 577, endPoint y: 474, distance: 10.3
click at [573, 468] on div "Mark as shipped manually" at bounding box center [498, 461] width 639 height 25
click at [577, 474] on button "Show details" at bounding box center [498, 481] width 639 height 15
drag, startPoint x: 529, startPoint y: 531, endPoint x: 527, endPoint y: 541, distance: 10.2
click at [527, 537] on td "-" at bounding box center [590, 530] width 456 height 20
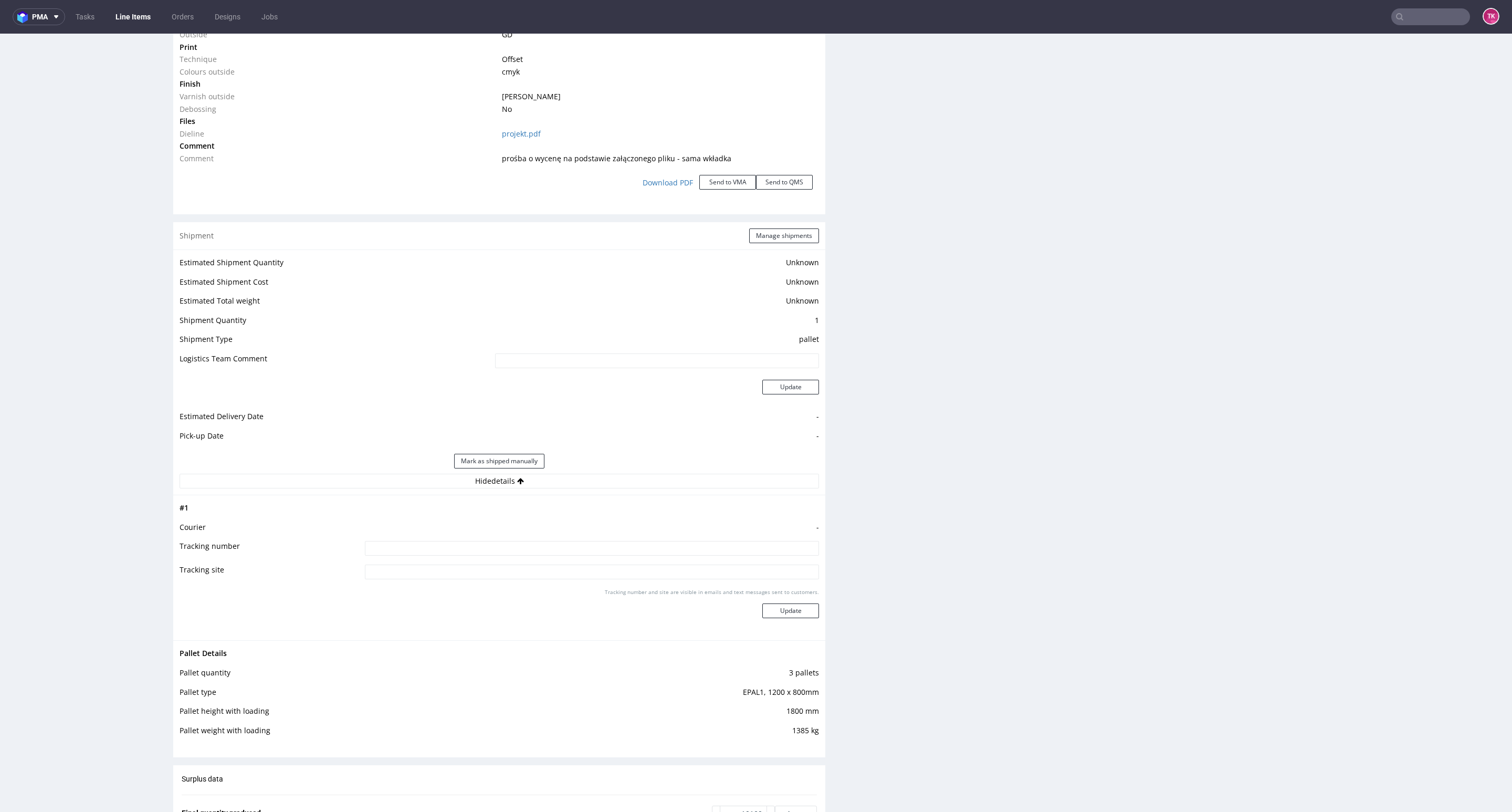
click at [528, 541] on td at bounding box center [590, 551] width 456 height 24
click at [536, 545] on input at bounding box center [592, 548] width 454 height 15
paste input "Wyśnianiamy Budzet"
type input "Wyśnianiamy Budzet"
click at [781, 602] on div "Tracking number and site are visible in emails and text messages sent to custom…" at bounding box center [592, 607] width 454 height 38
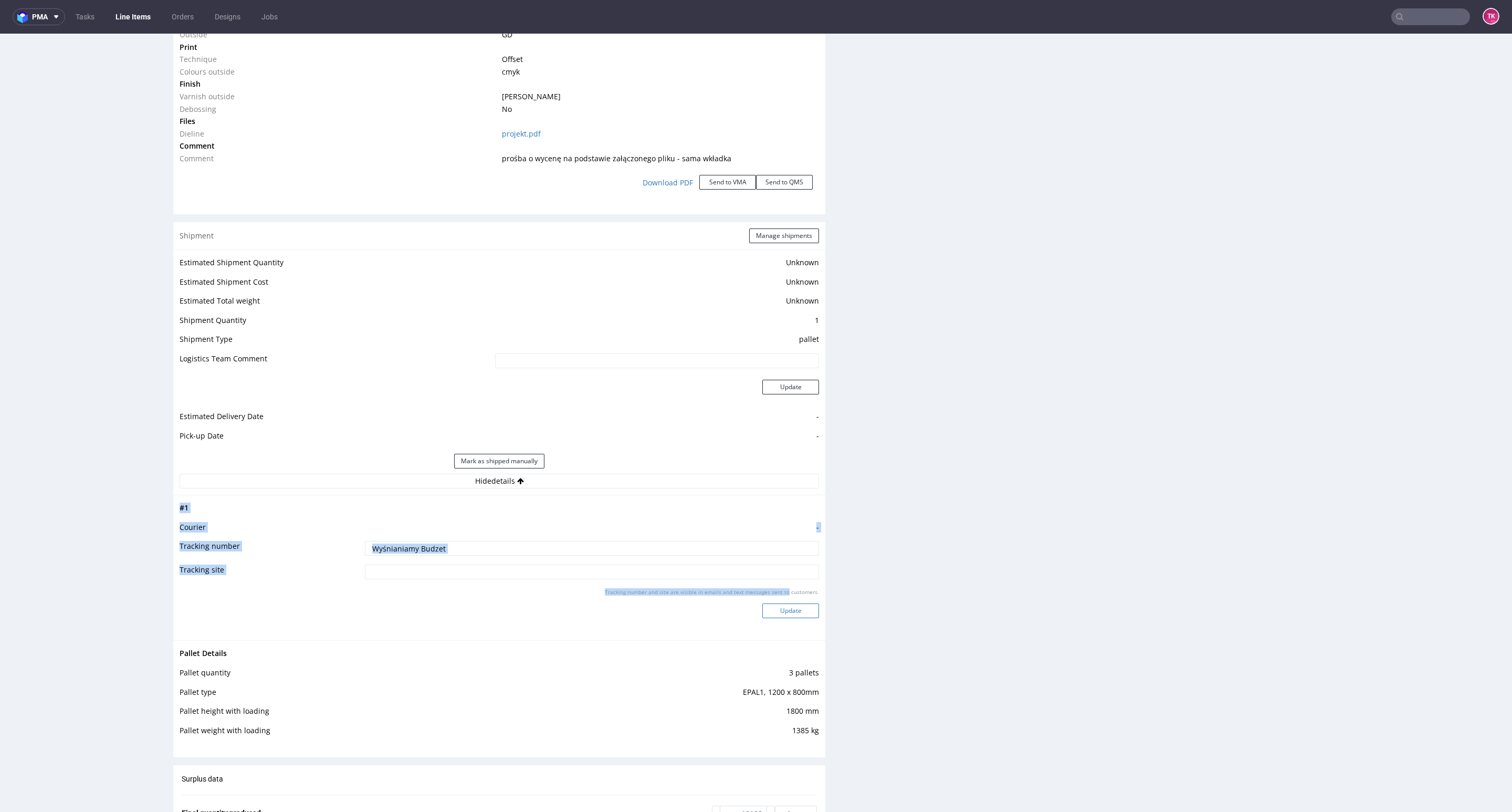
click at [784, 607] on button "Update" at bounding box center [791, 610] width 57 height 15
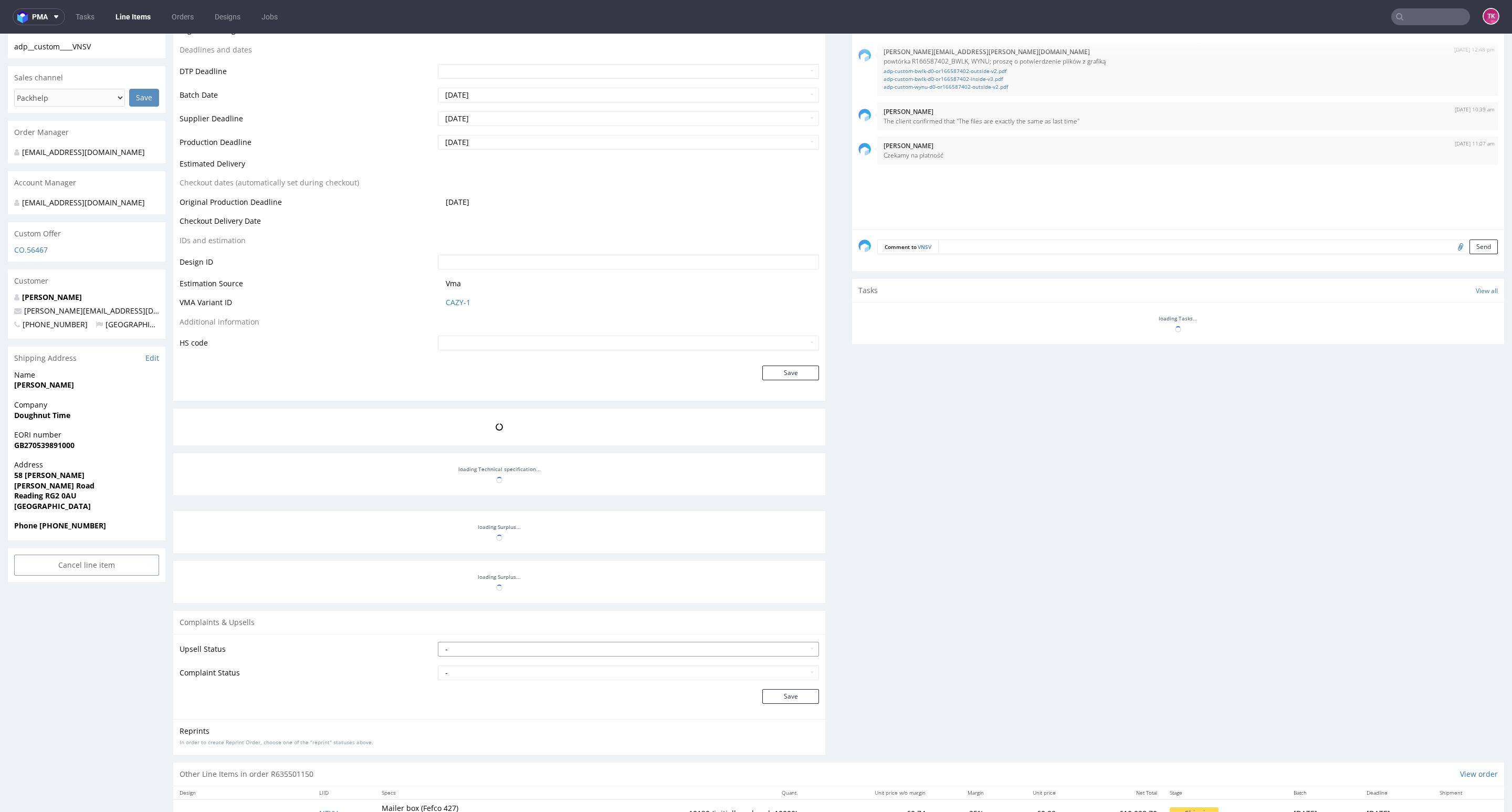
scroll to position [433, 0]
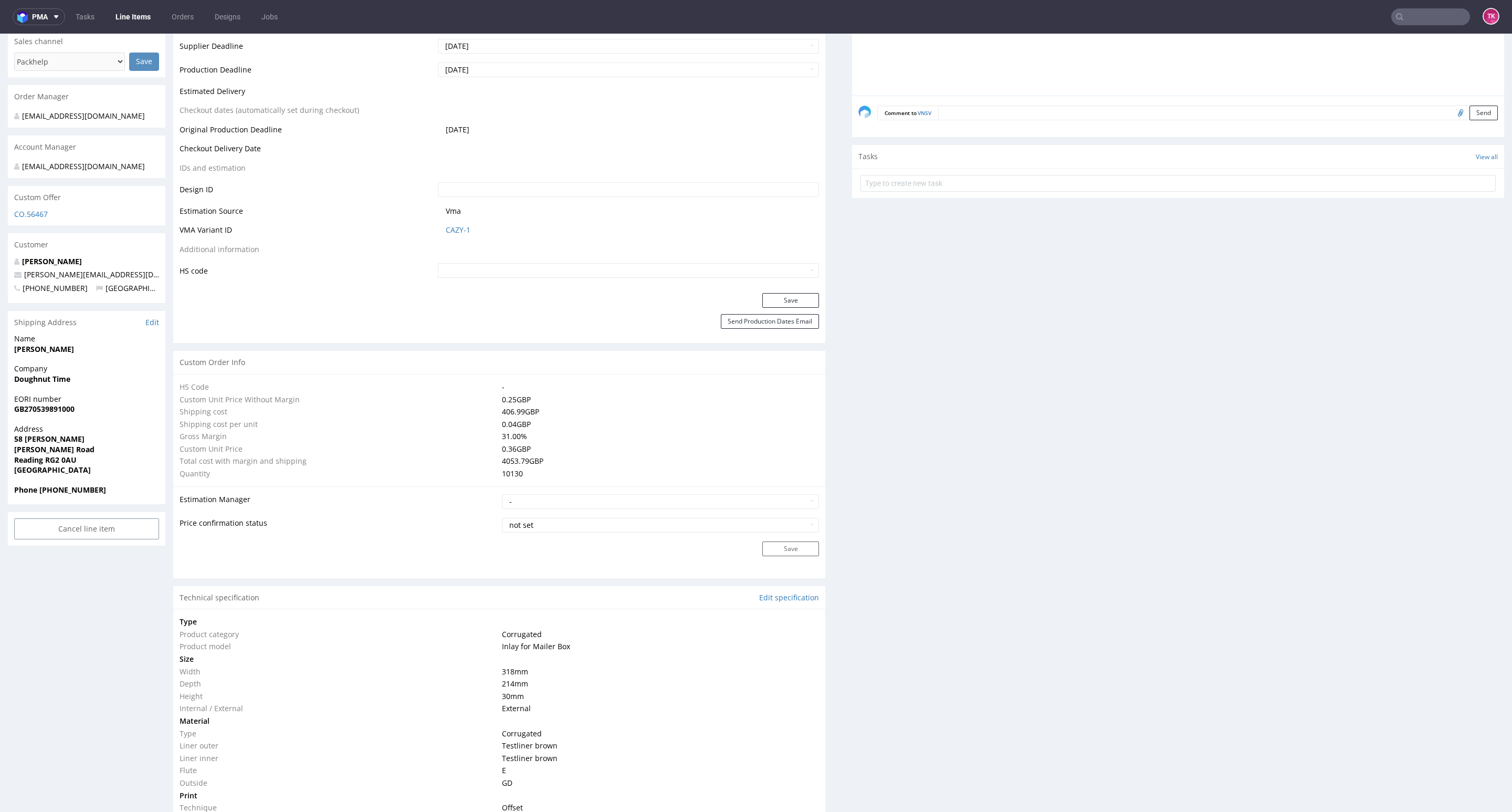
click at [126, 17] on link "Line Items" at bounding box center [133, 17] width 48 height 17
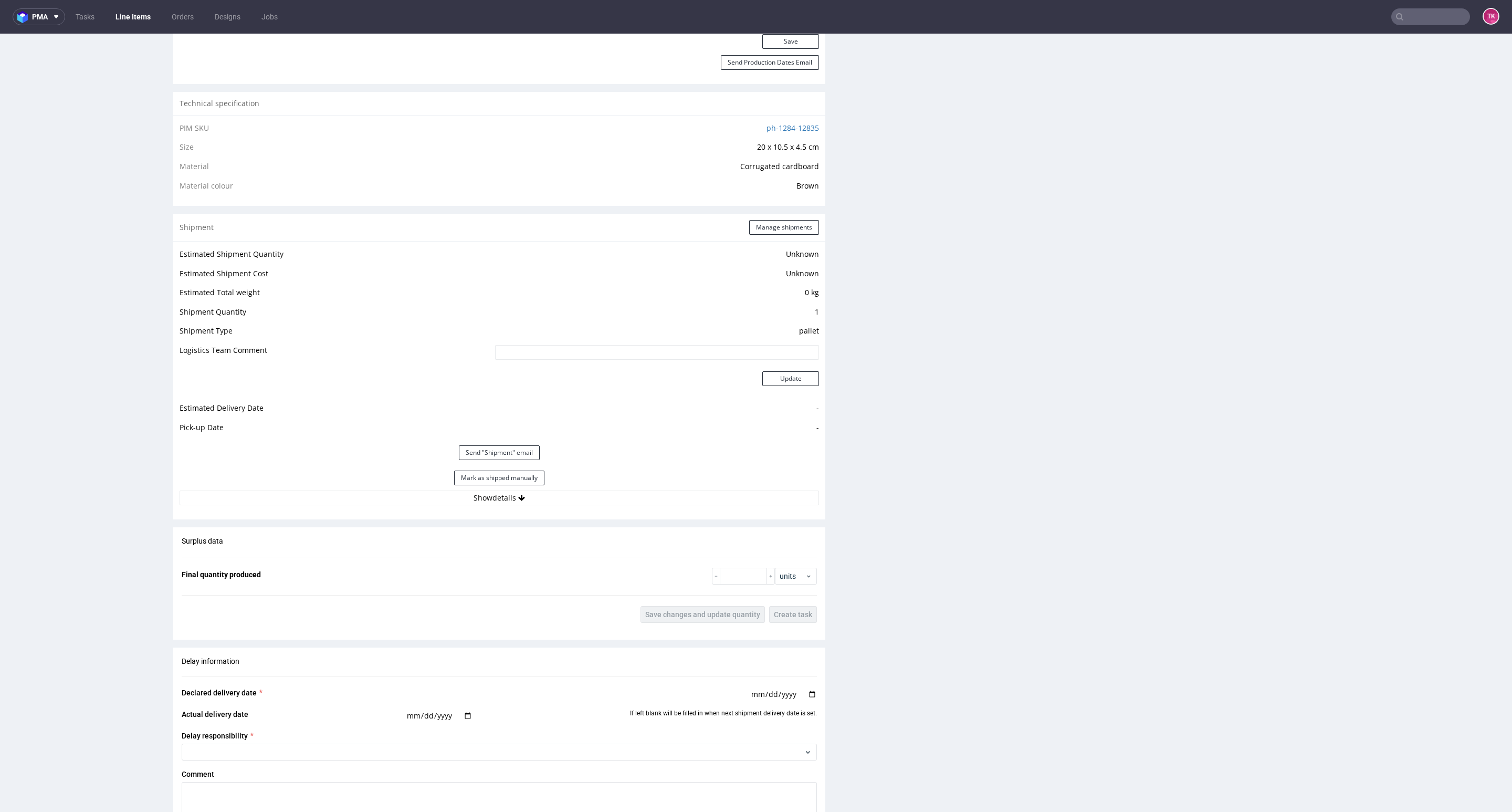
scroll to position [787, 0]
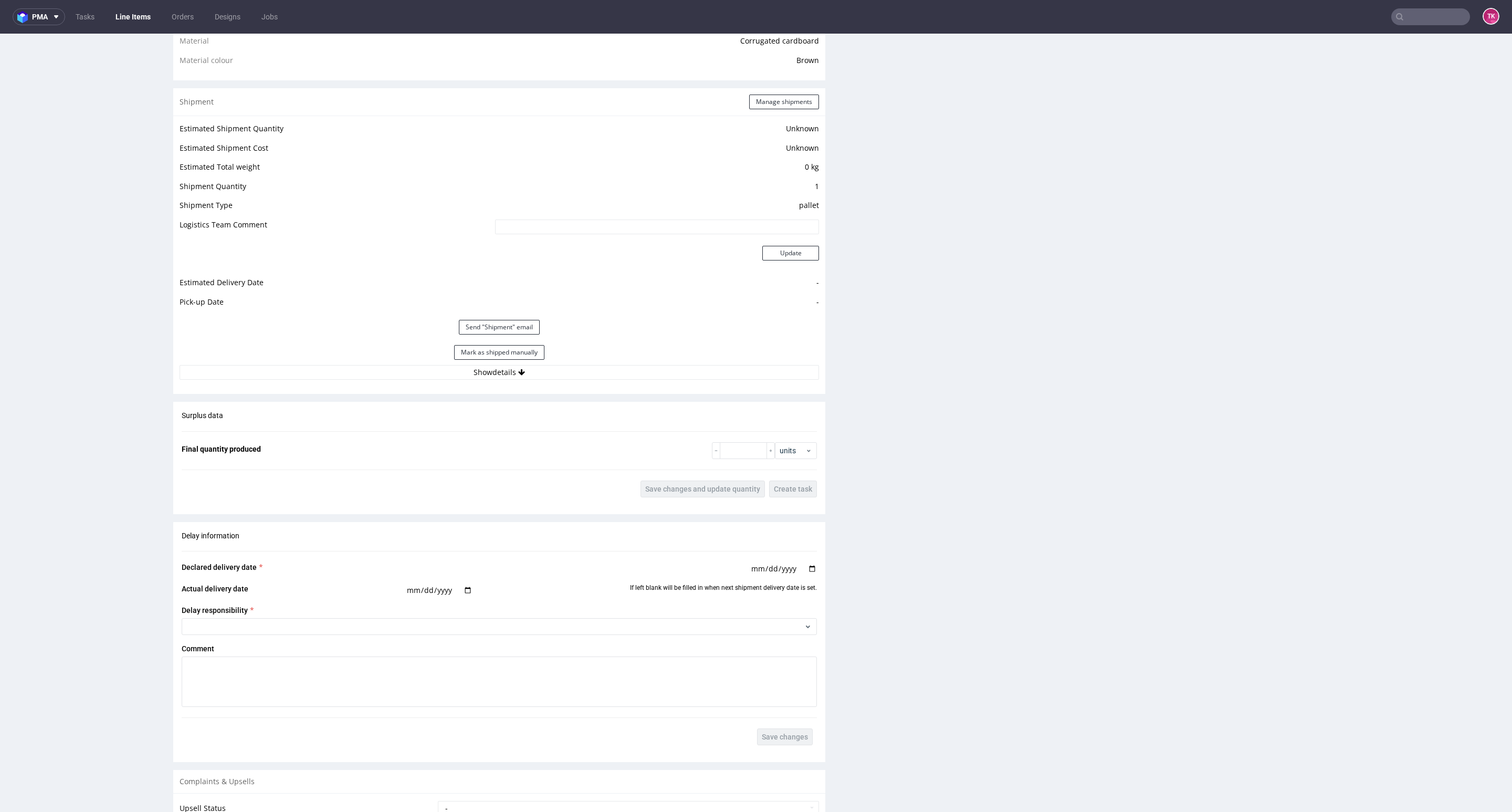
click at [649, 383] on div "Estimated Shipment Quantity Unknown Estimated Shipment Cost Unknown Estimated T…" at bounding box center [499, 250] width 652 height 271
click at [650, 380] on div "Estimated Shipment Quantity Unknown Estimated Shipment Cost Unknown Estimated T…" at bounding box center [499, 250] width 652 height 271
click at [652, 377] on button "Show details" at bounding box center [498, 372] width 639 height 15
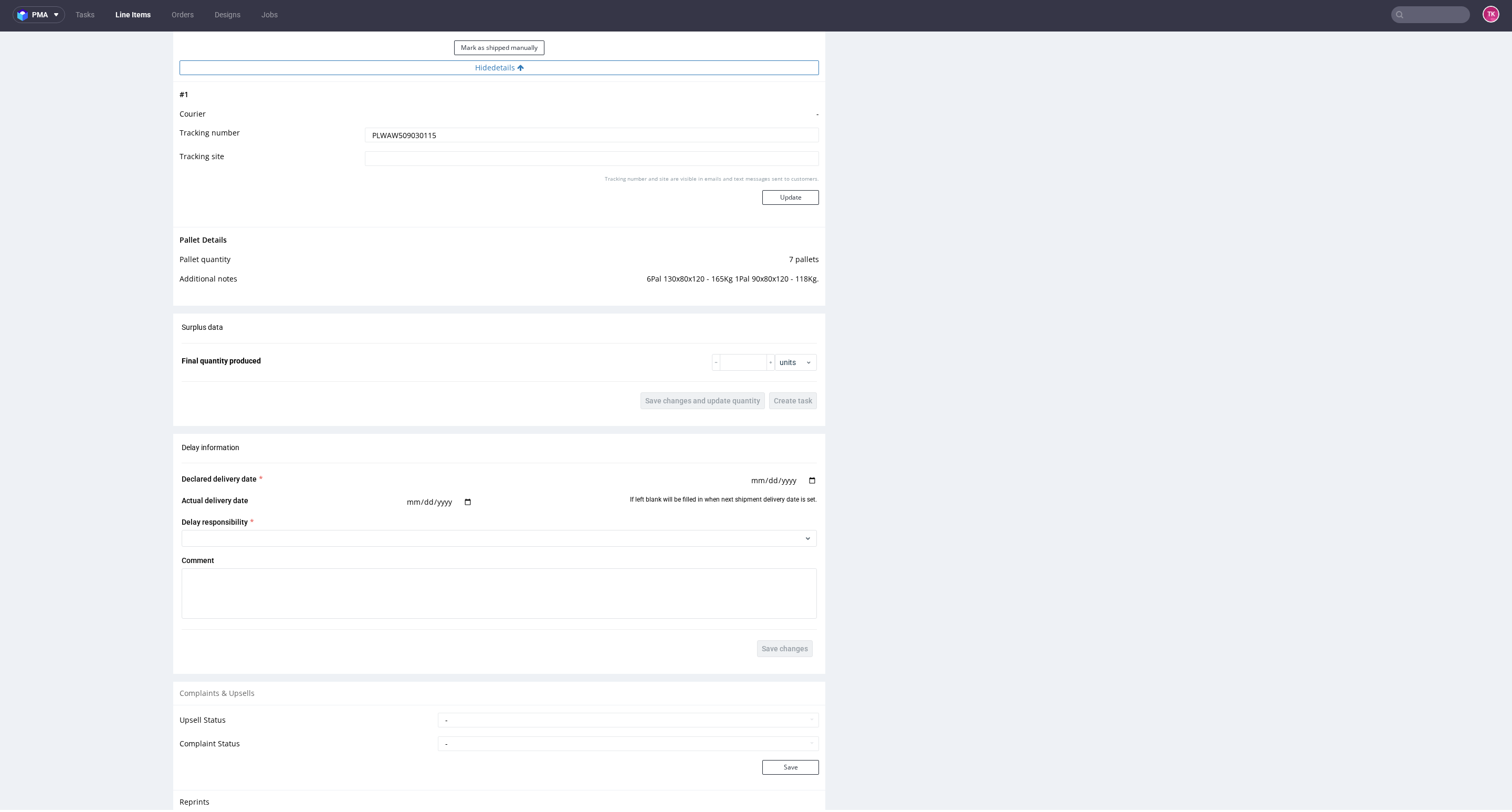
scroll to position [822, 0]
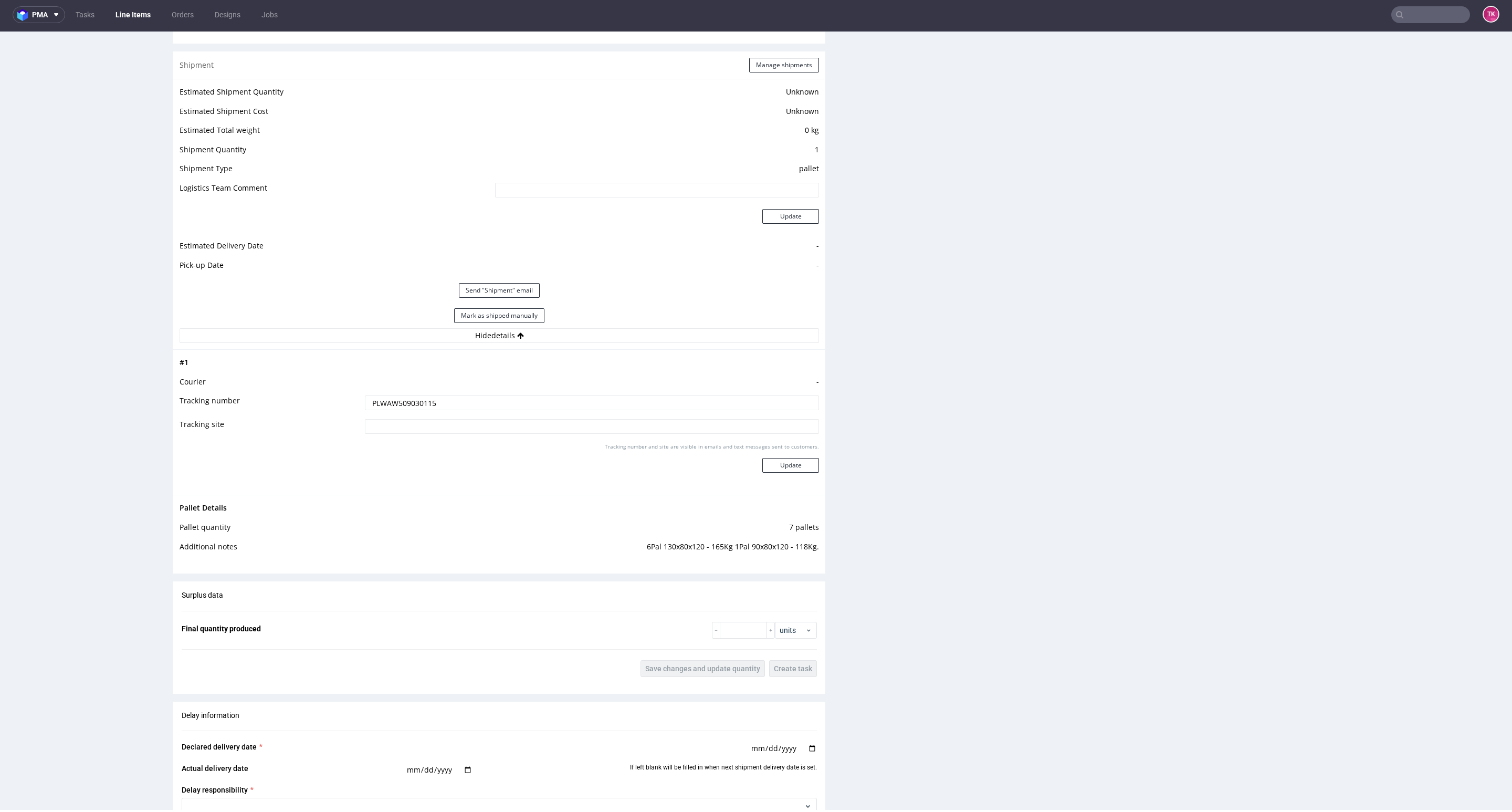
drag, startPoint x: 476, startPoint y: 409, endPoint x: 145, endPoint y: 448, distance: 333.3
click at [81, 461] on div "R099769178 17.09.2025 08:58 AM GBEU DID Mark this line item problematic Product…" at bounding box center [756, 216] width 1512 height 1961
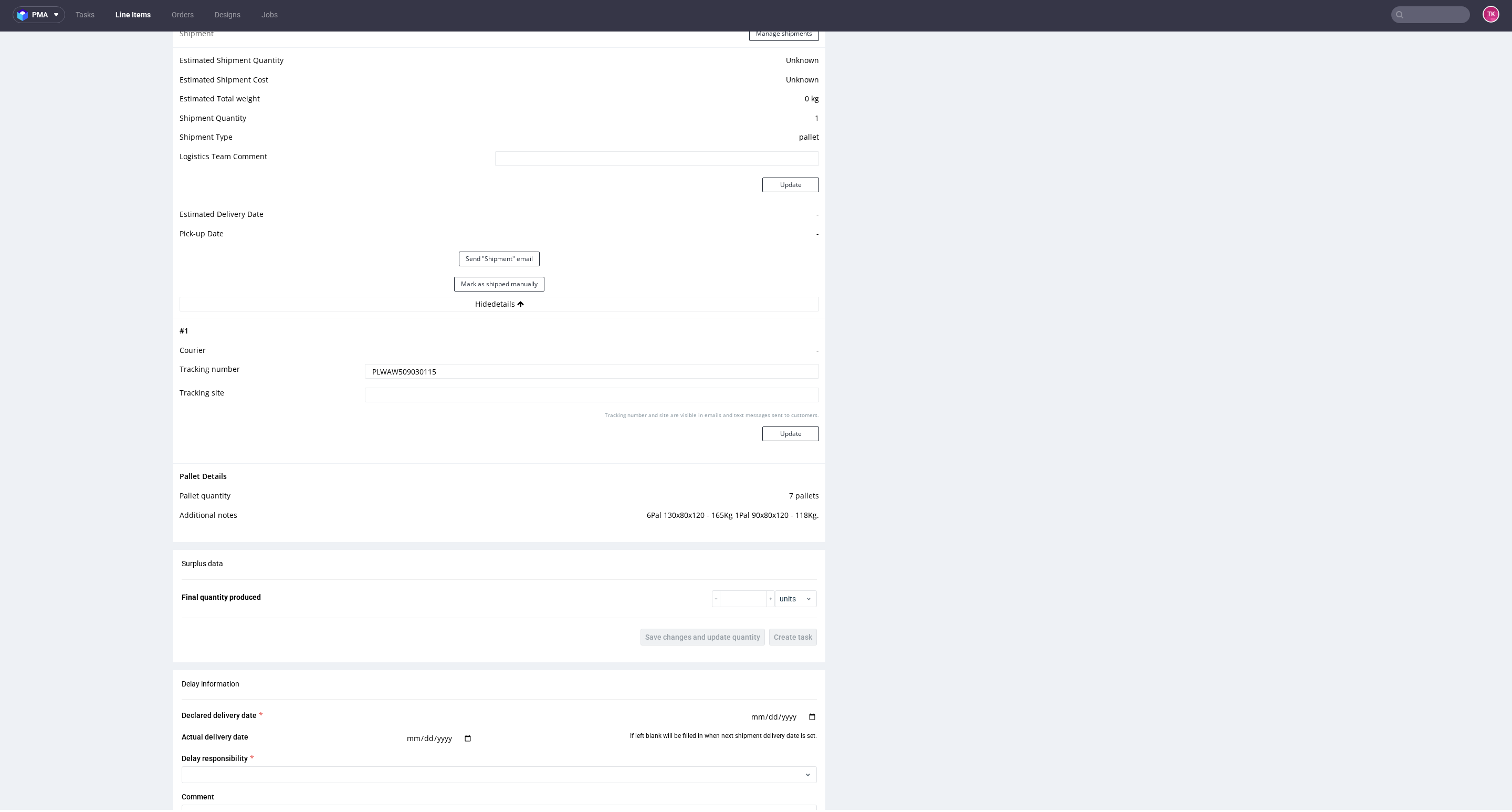
scroll to position [709, 0]
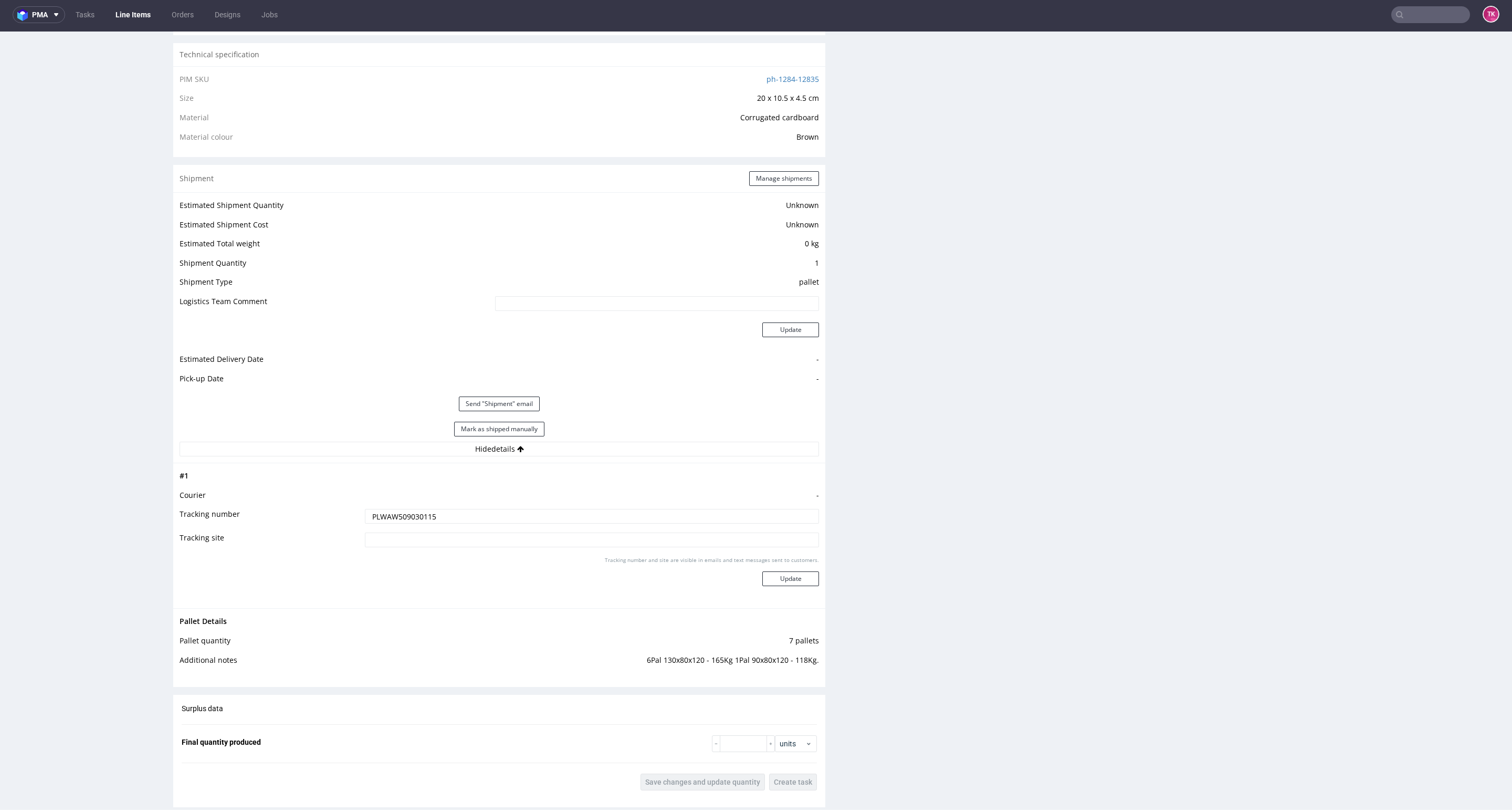
click at [432, 516] on input "PLWAW509030115" at bounding box center [592, 516] width 454 height 15
click at [393, 509] on td "PLWAW509030115" at bounding box center [590, 520] width 456 height 24
click at [393, 514] on input "PLWAW509030115" at bounding box center [592, 516] width 454 height 15
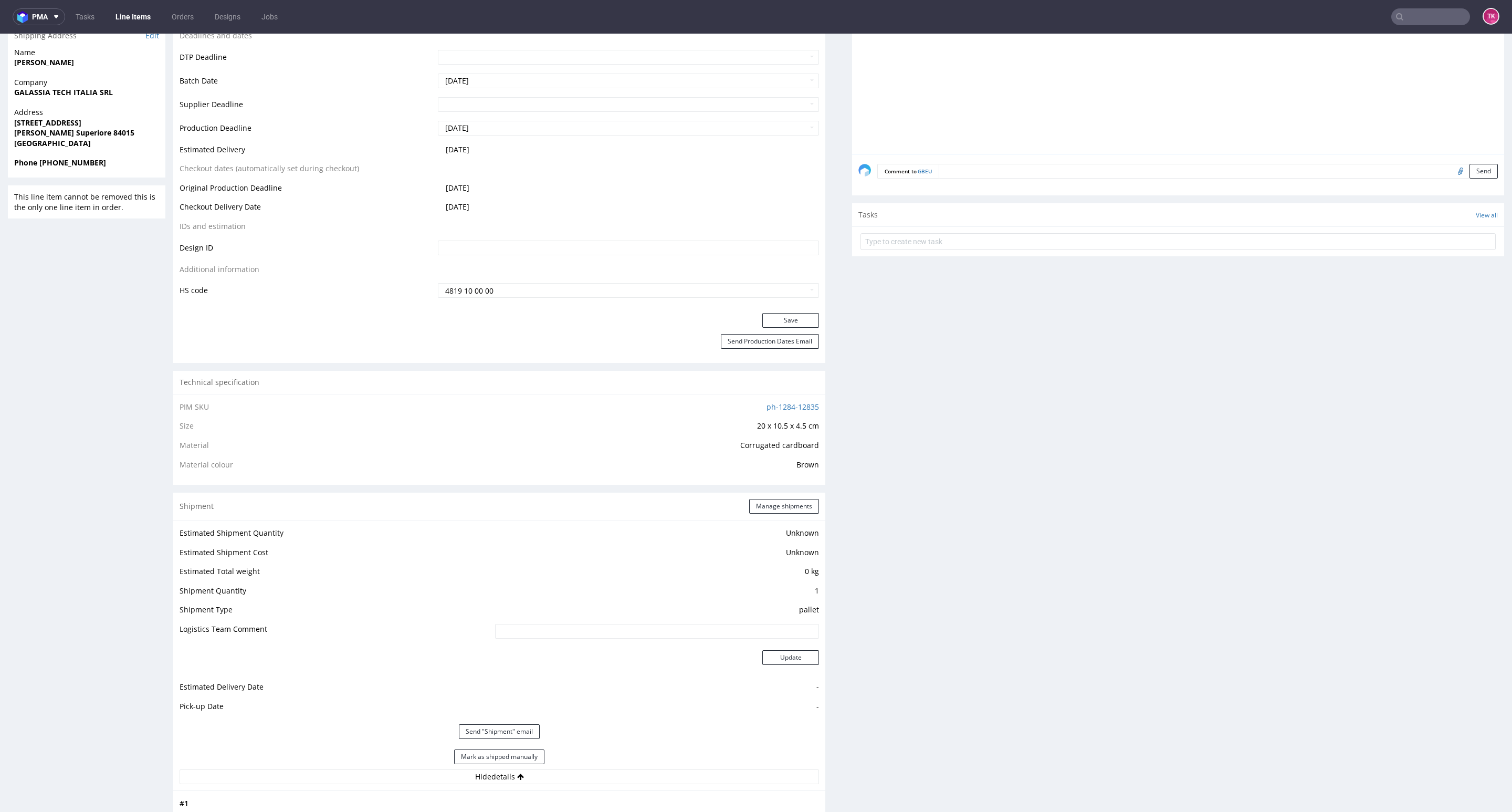
scroll to position [630, 0]
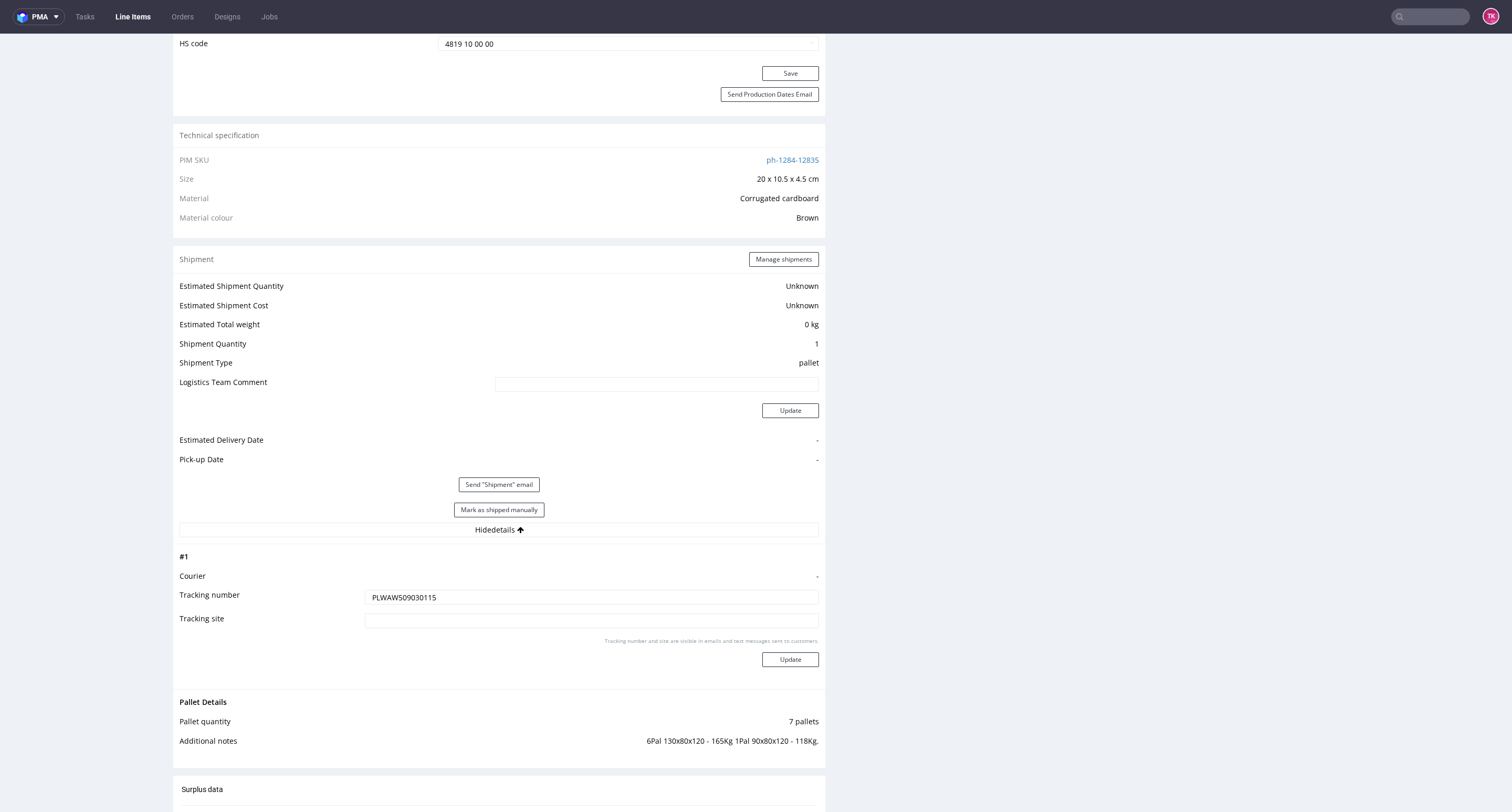
click at [391, 597] on input "PLWAW509030115" at bounding box center [592, 597] width 454 height 15
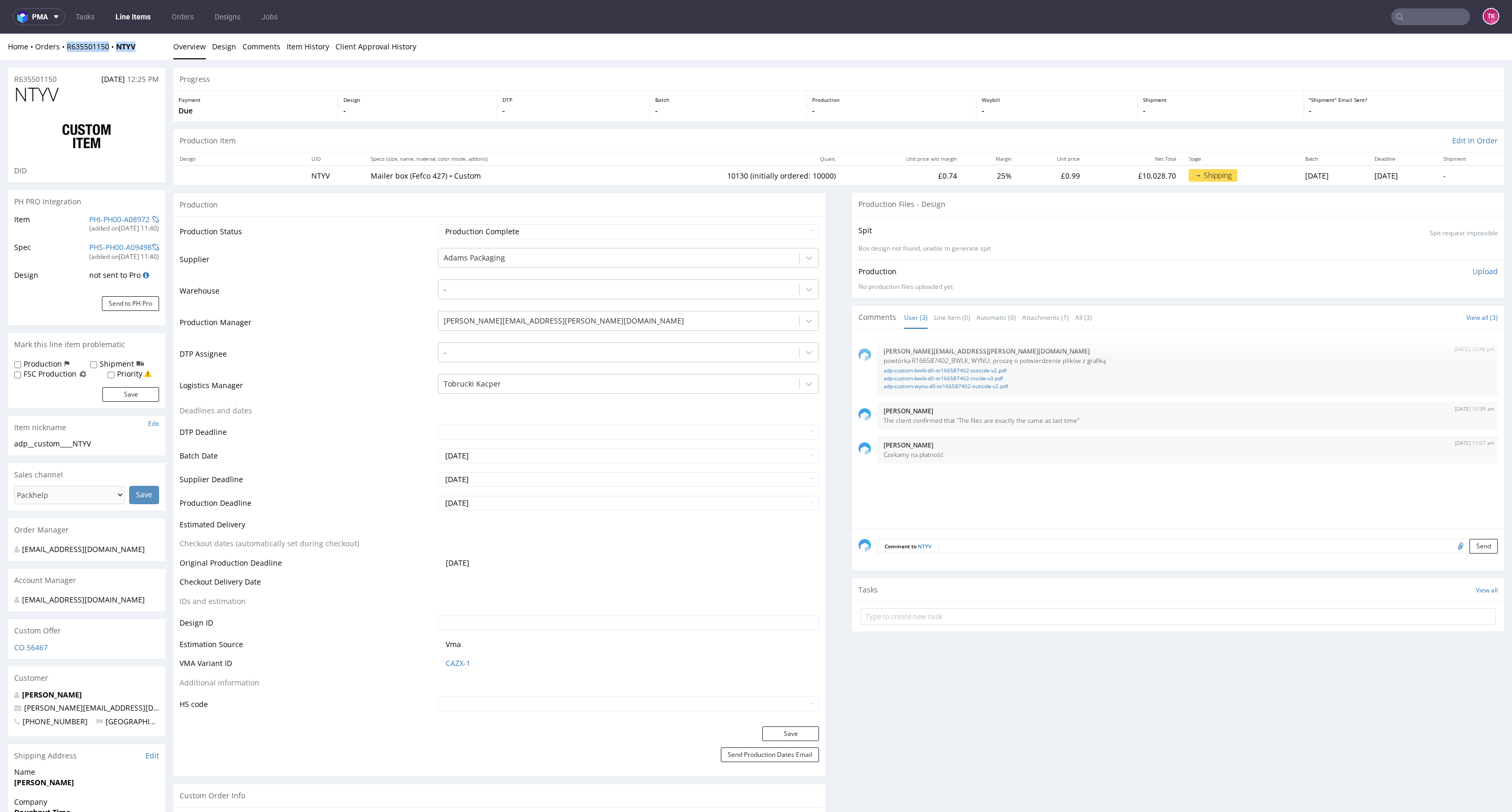
drag, startPoint x: 144, startPoint y: 54, endPoint x: 65, endPoint y: 54, distance: 79.0
click at [65, 54] on div "Home Orders R635501150 NTYV Overview Design Comments Item History Client Approv…" at bounding box center [756, 46] width 1512 height 26
copy div "R635501150 NTYV"
drag, startPoint x: 70, startPoint y: 57, endPoint x: 89, endPoint y: 60, distance: 19.2
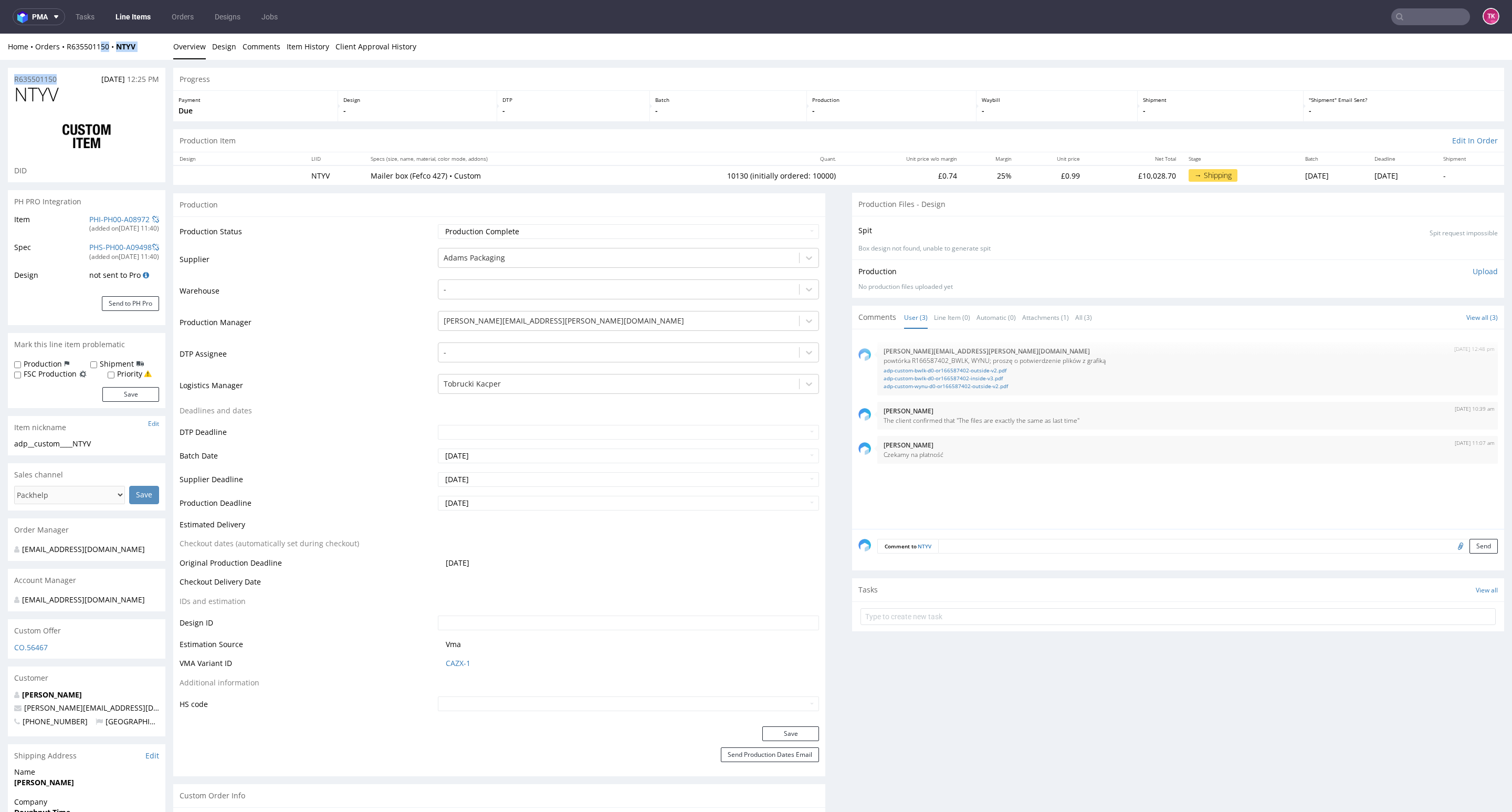
drag, startPoint x: 67, startPoint y: 57, endPoint x: 289, endPoint y: 432, distance: 435.8
click at [153, 52] on div "Home Orders R635501150 NTYV Overview Design Comments Item History Client Approv…" at bounding box center [756, 46] width 1512 height 26
copy div "R635501150 NTYV"
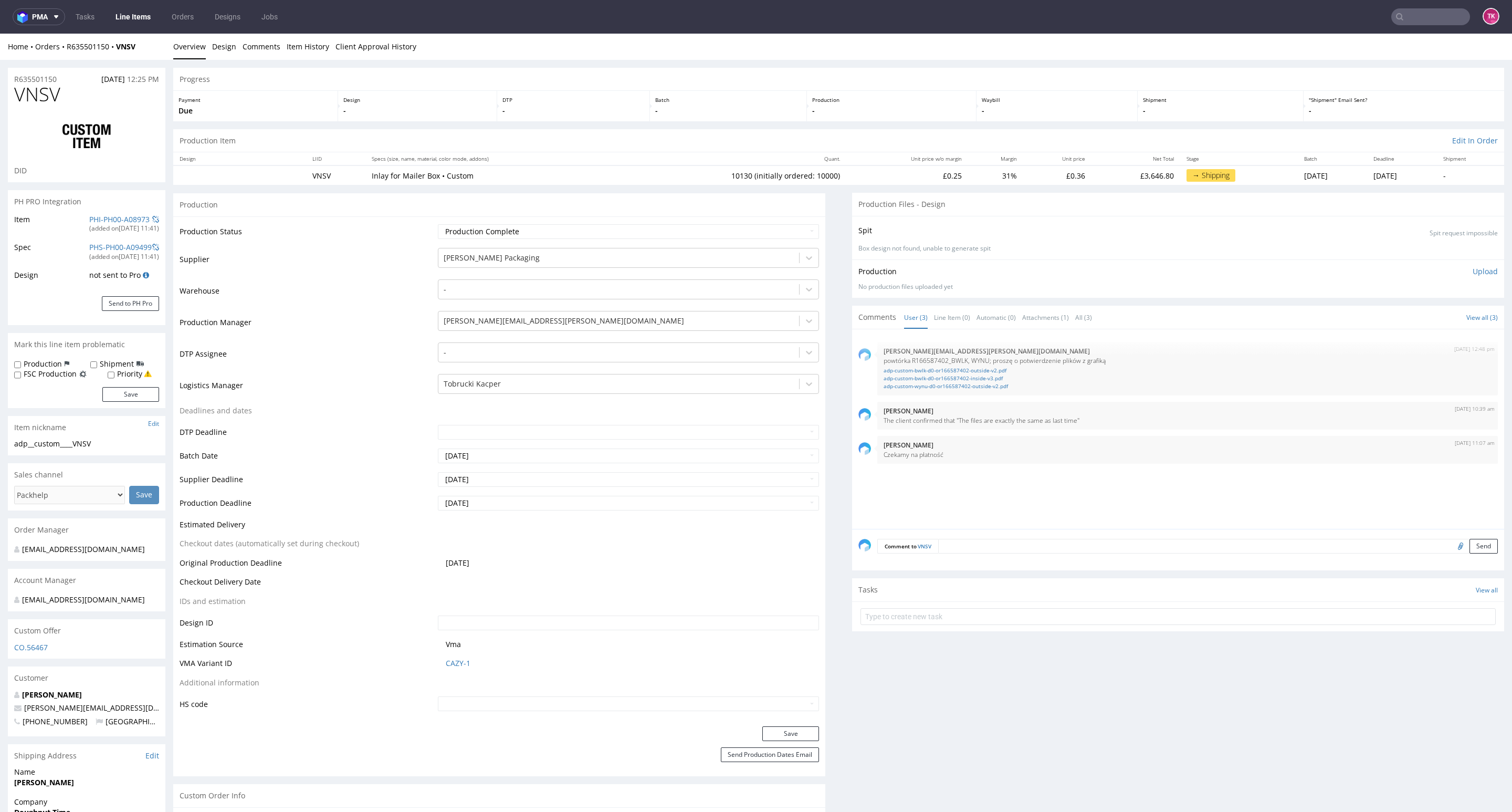
click at [1421, 21] on input "text" at bounding box center [1430, 17] width 79 height 17
click at [1355, 32] on span "Recent searches" at bounding box center [1339, 37] width 62 height 17
click at [1349, 19] on input "text" at bounding box center [1367, 17] width 206 height 17
type input "xbxh"
click at [1306, 48] on div "XBXH custom__custom____ XBXH" at bounding box center [1355, 44] width 189 height 19
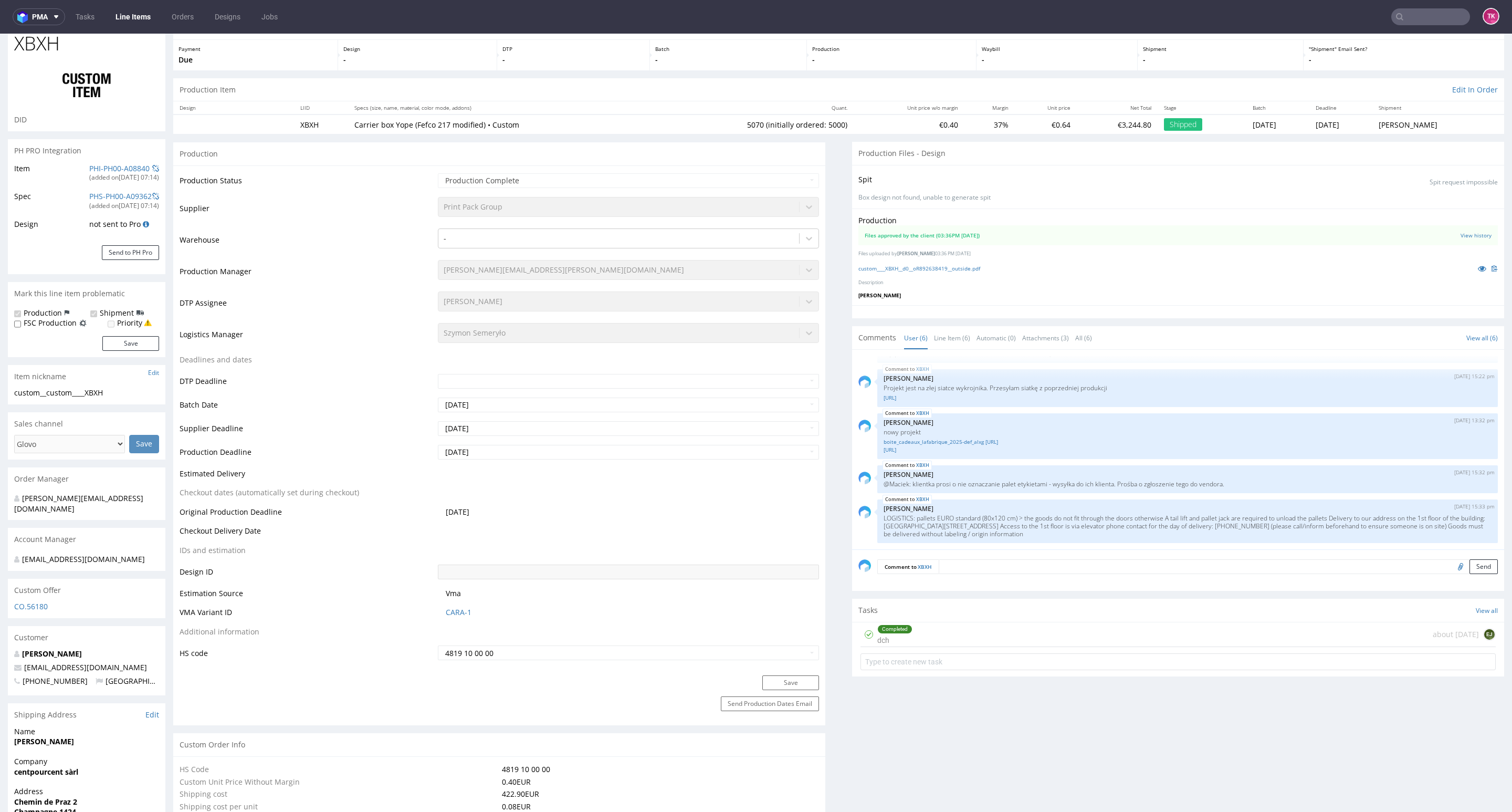
scroll to position [79, 0]
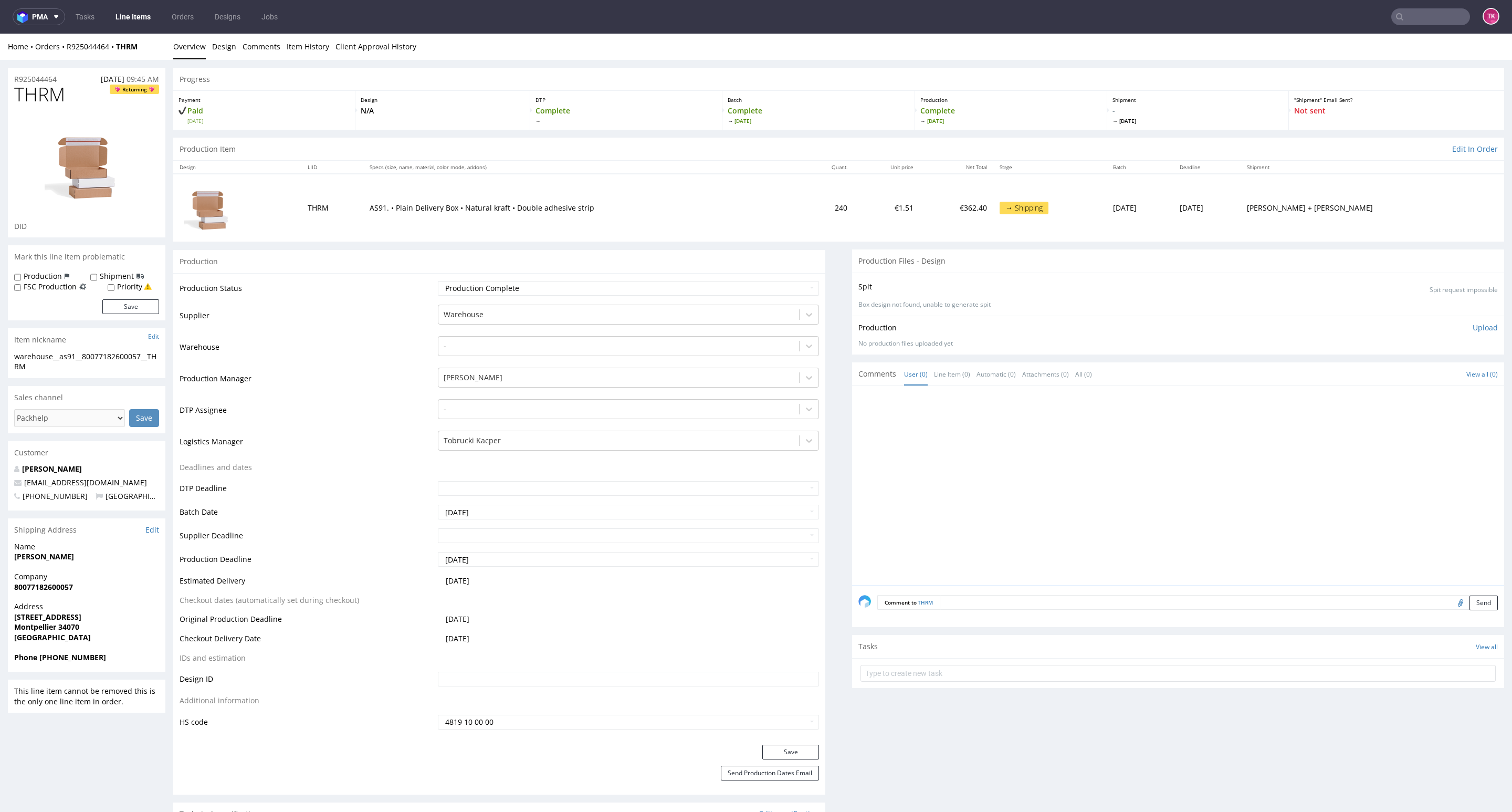
click at [136, 22] on link "Line Items" at bounding box center [133, 17] width 48 height 17
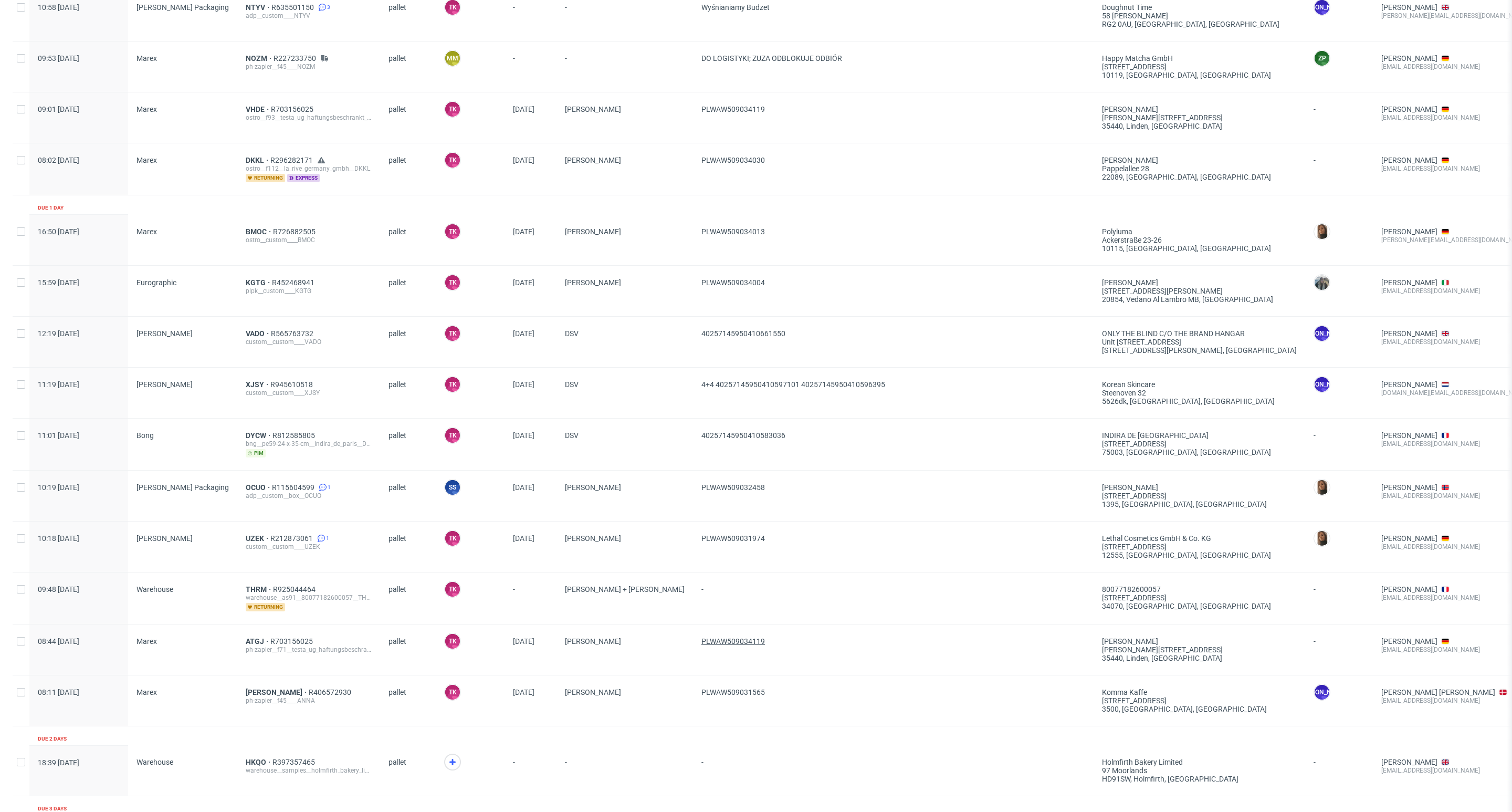
scroll to position [394, 0]
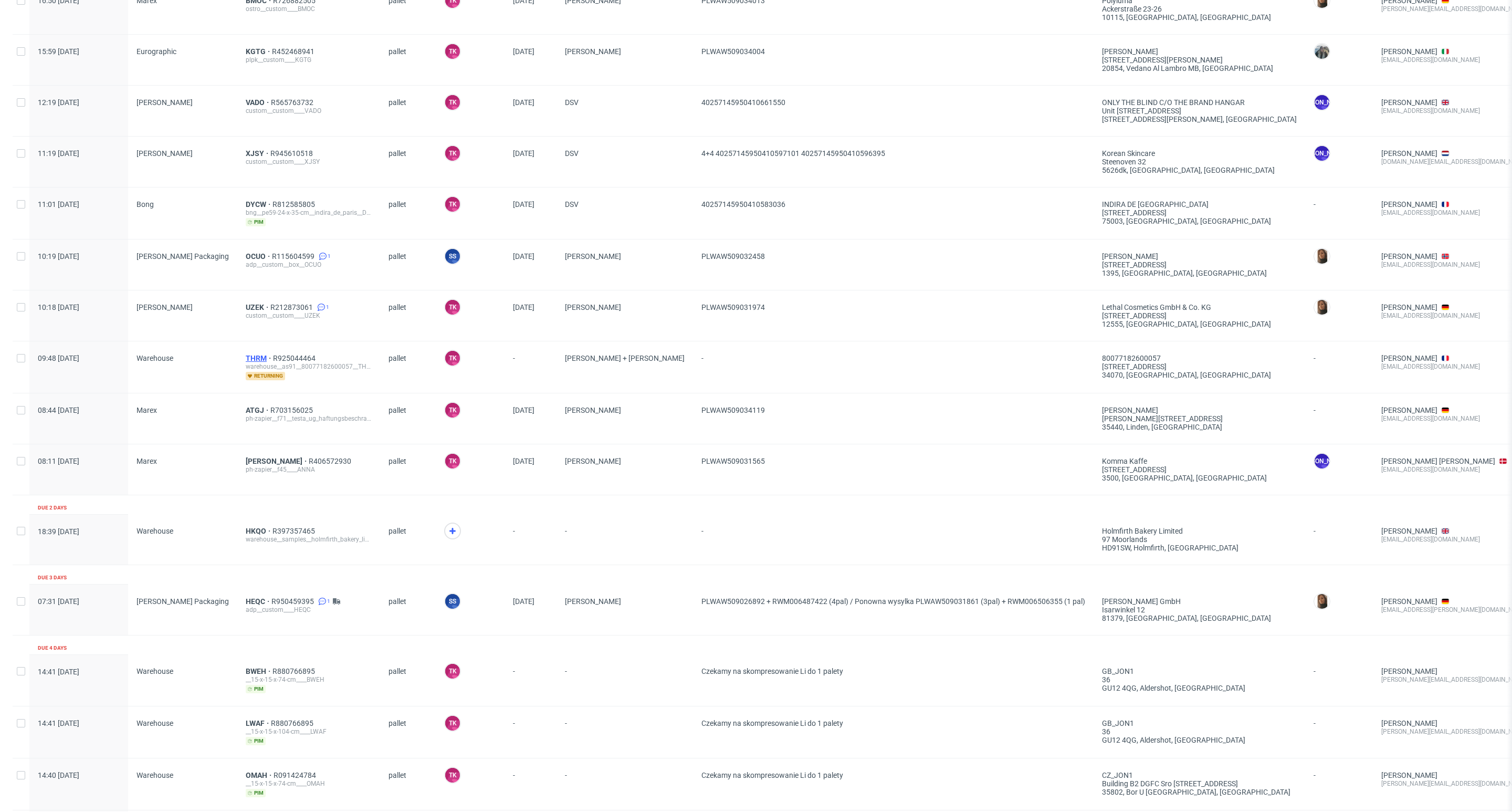
click at [246, 356] on span "THRM" at bounding box center [260, 358] width 28 height 9
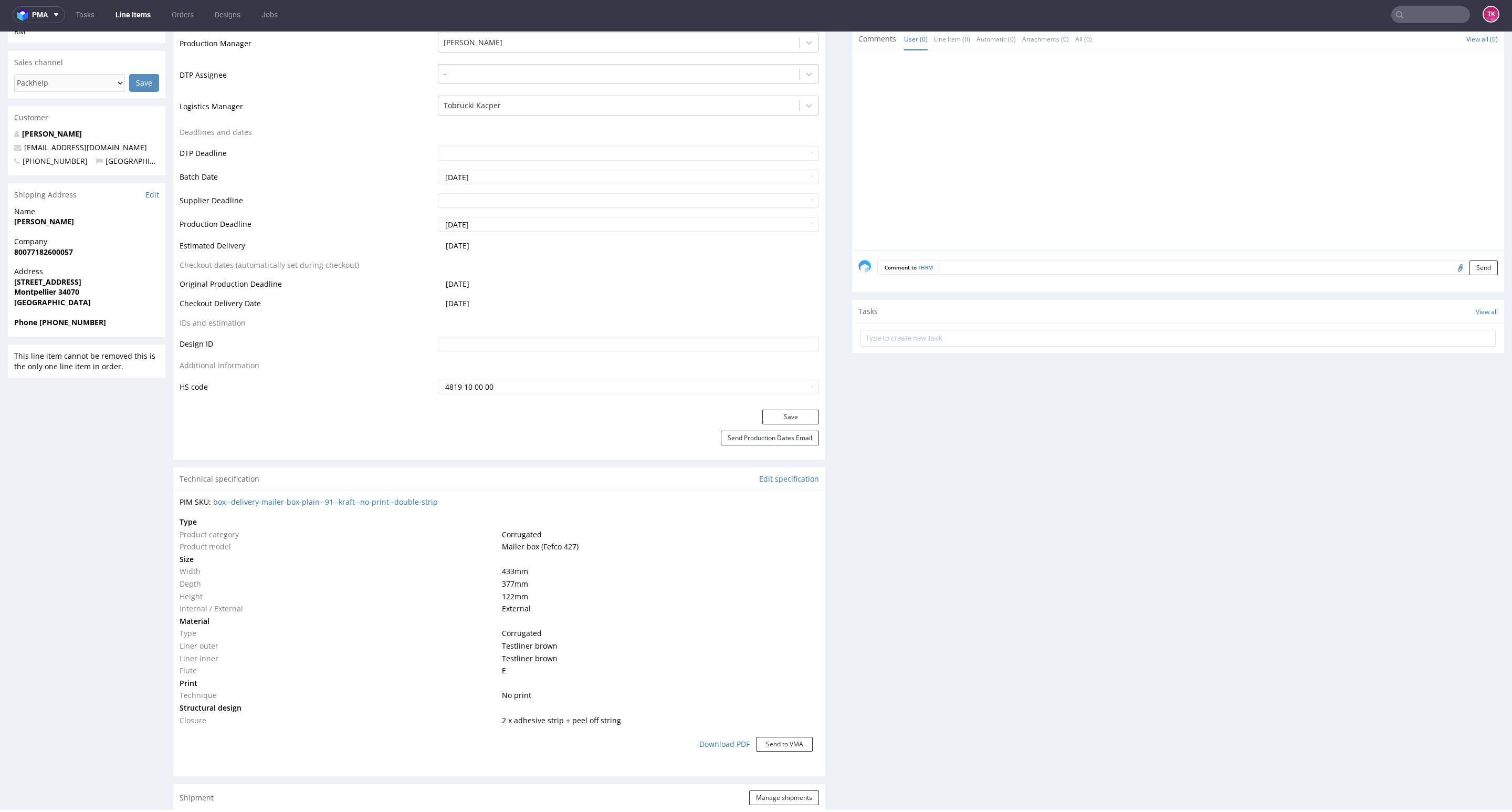
scroll to position [79, 0]
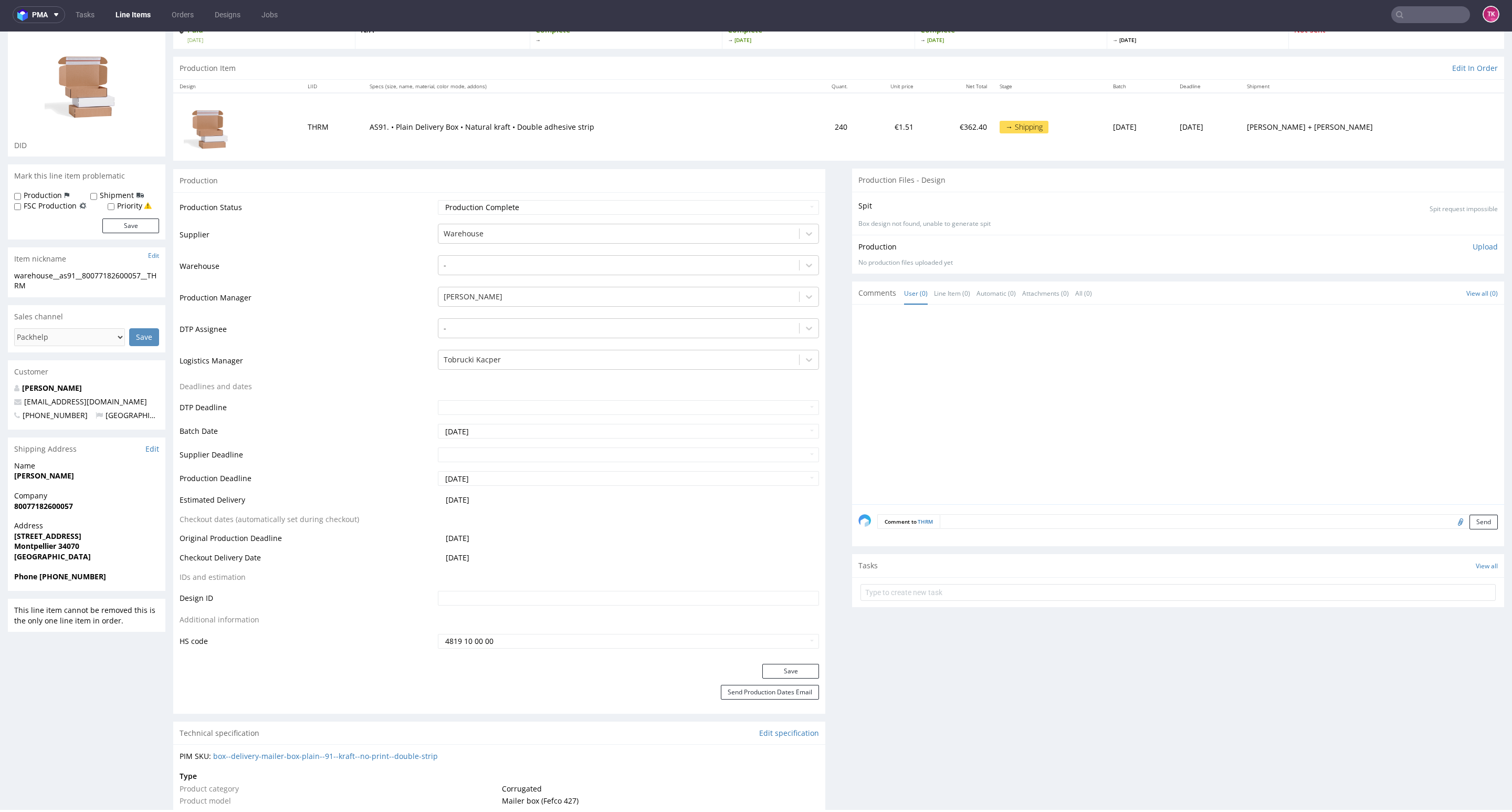
drag, startPoint x: 7, startPoint y: 474, endPoint x: 115, endPoint y: 474, distance: 108.0
copy strong "[PERSON_NAME]"
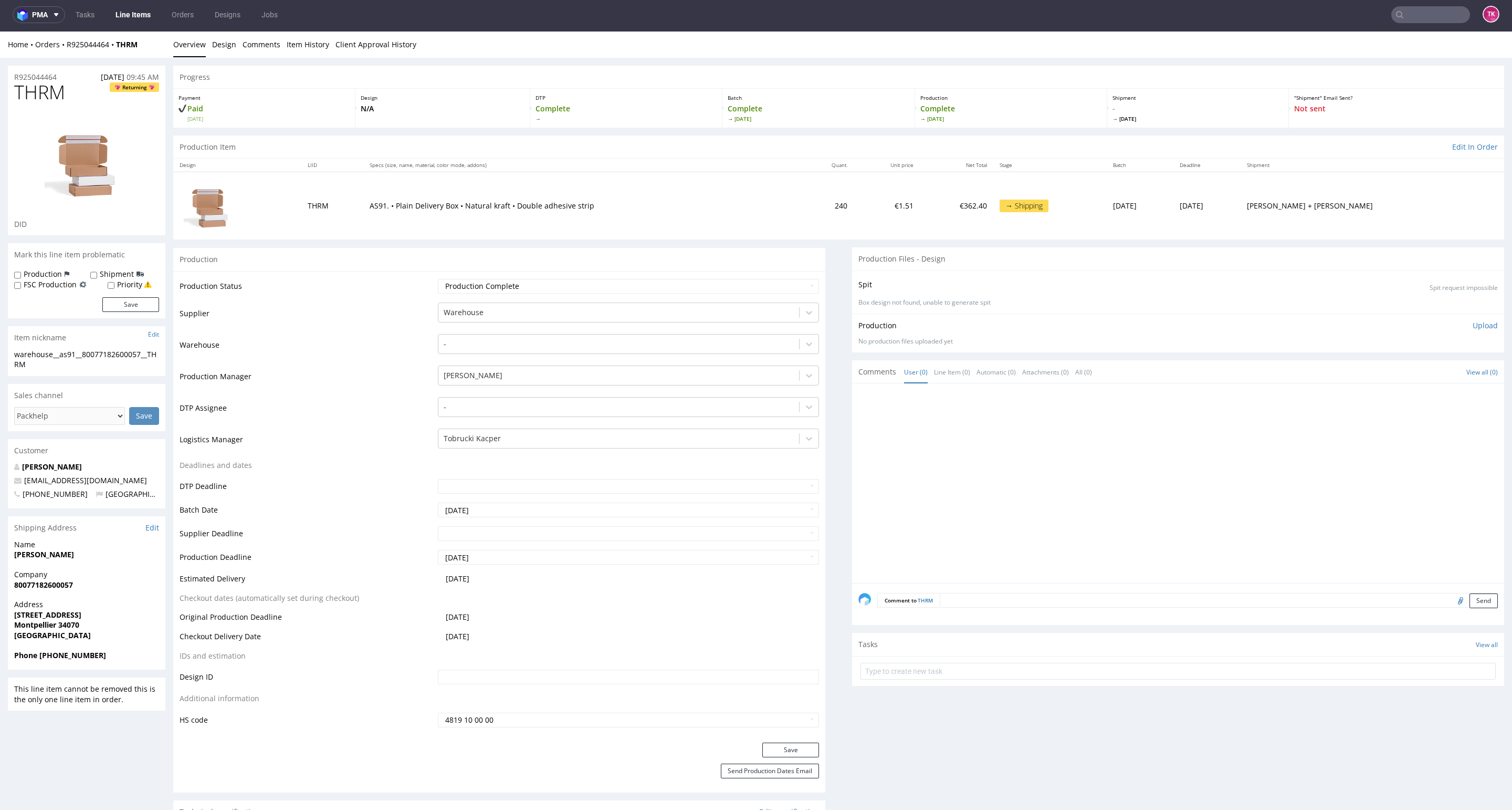
scroll to position [0, 0]
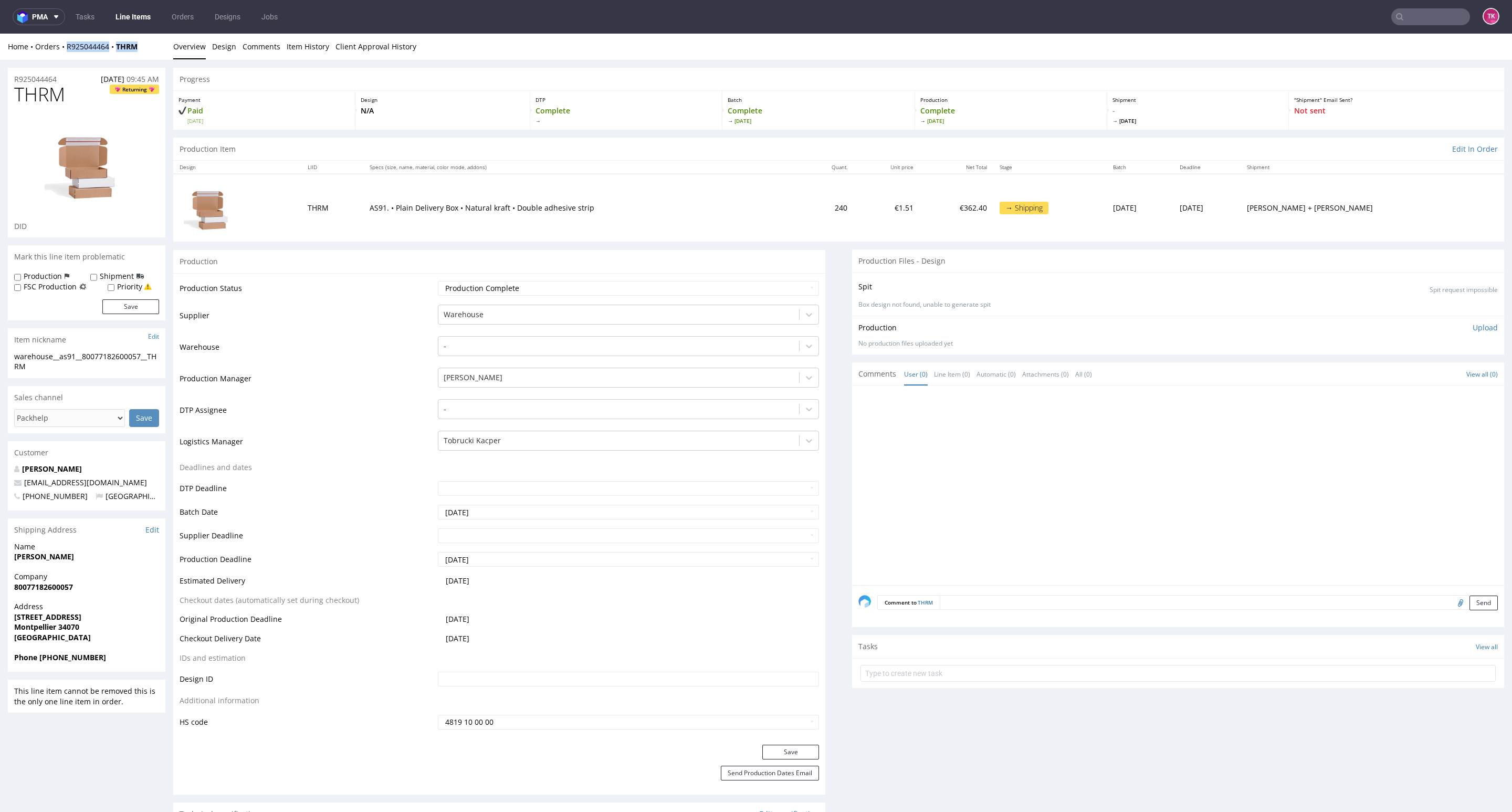
drag, startPoint x: 161, startPoint y: 52, endPoint x: 152, endPoint y: 102, distance: 50.8
copy div "Overview Design Comments Item History Client Approval History R925044464"
click at [147, 51] on div "Home Orders R925044464 THRM Overview Design Comments Item History Client Approv…" at bounding box center [756, 46] width 1512 height 26
drag, startPoint x: 147, startPoint y: 52, endPoint x: 62, endPoint y: 55, distance: 85.1
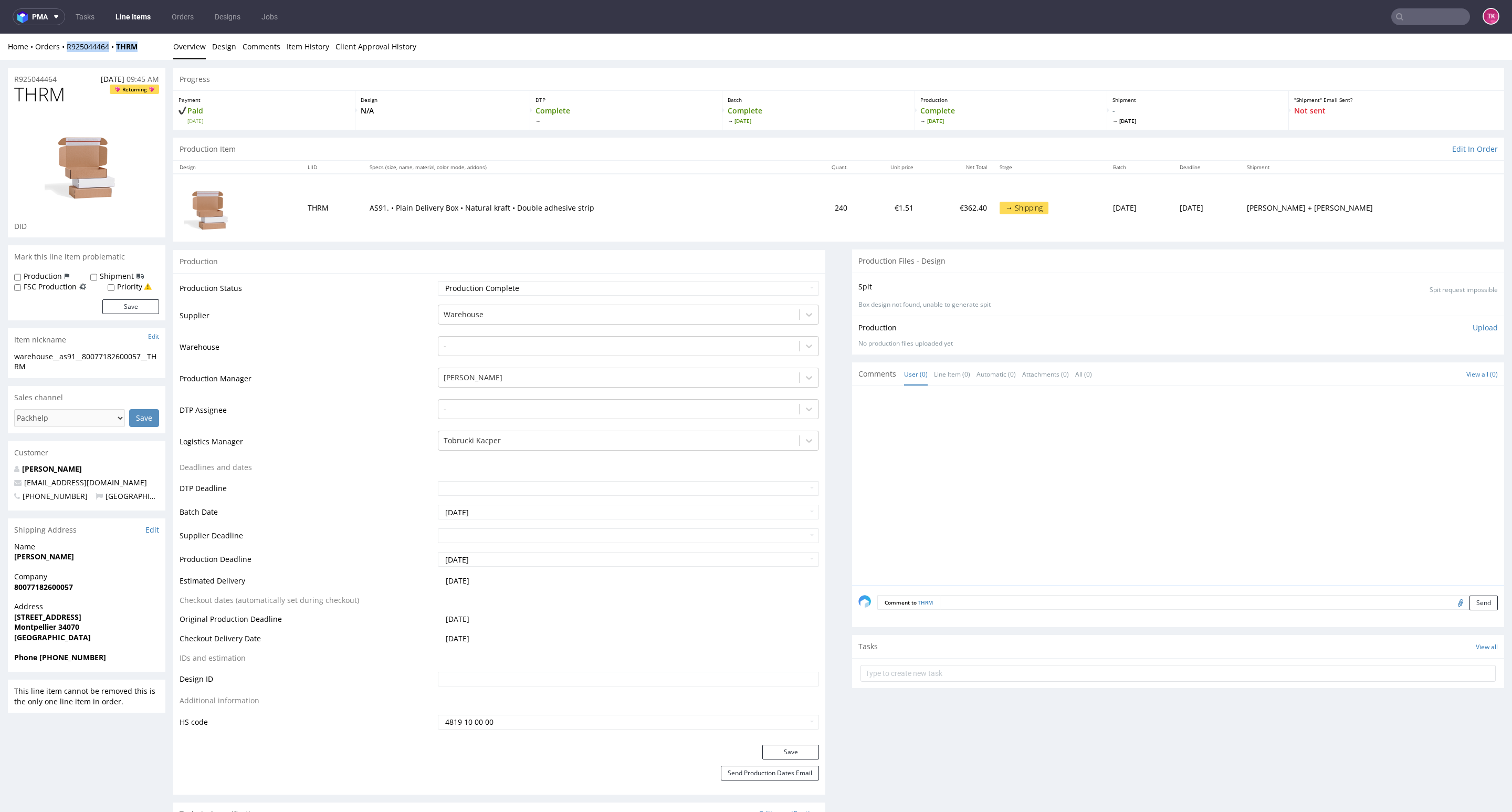
click at [62, 55] on div "Home Orders R925044464 THRM Overview Design Comments Item History Client Approv…" at bounding box center [756, 46] width 1512 height 26
copy div "R925044464 THRM"
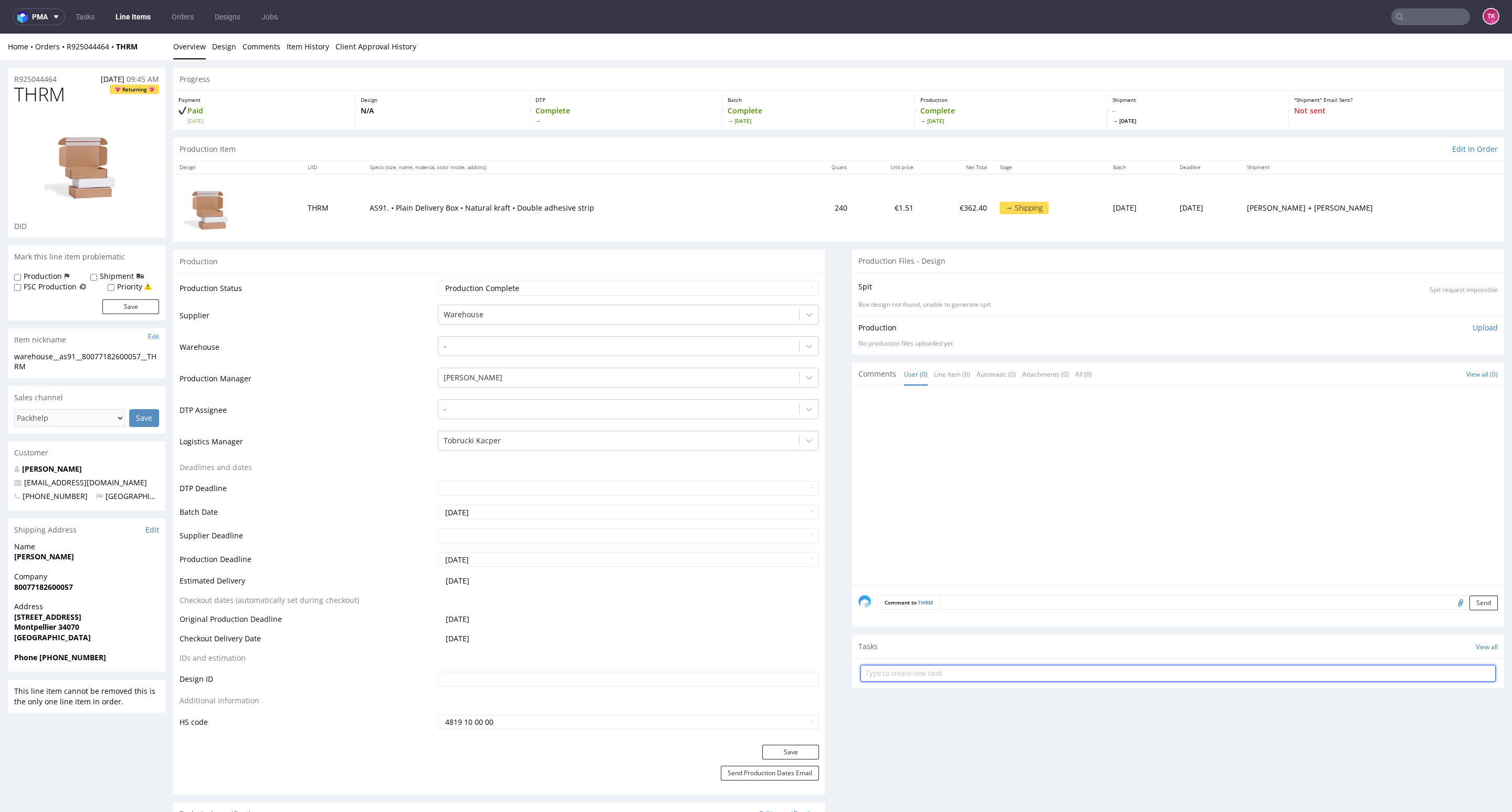
click at [994, 677] on input "text" at bounding box center [1178, 673] width 636 height 17
type input "etykiety"
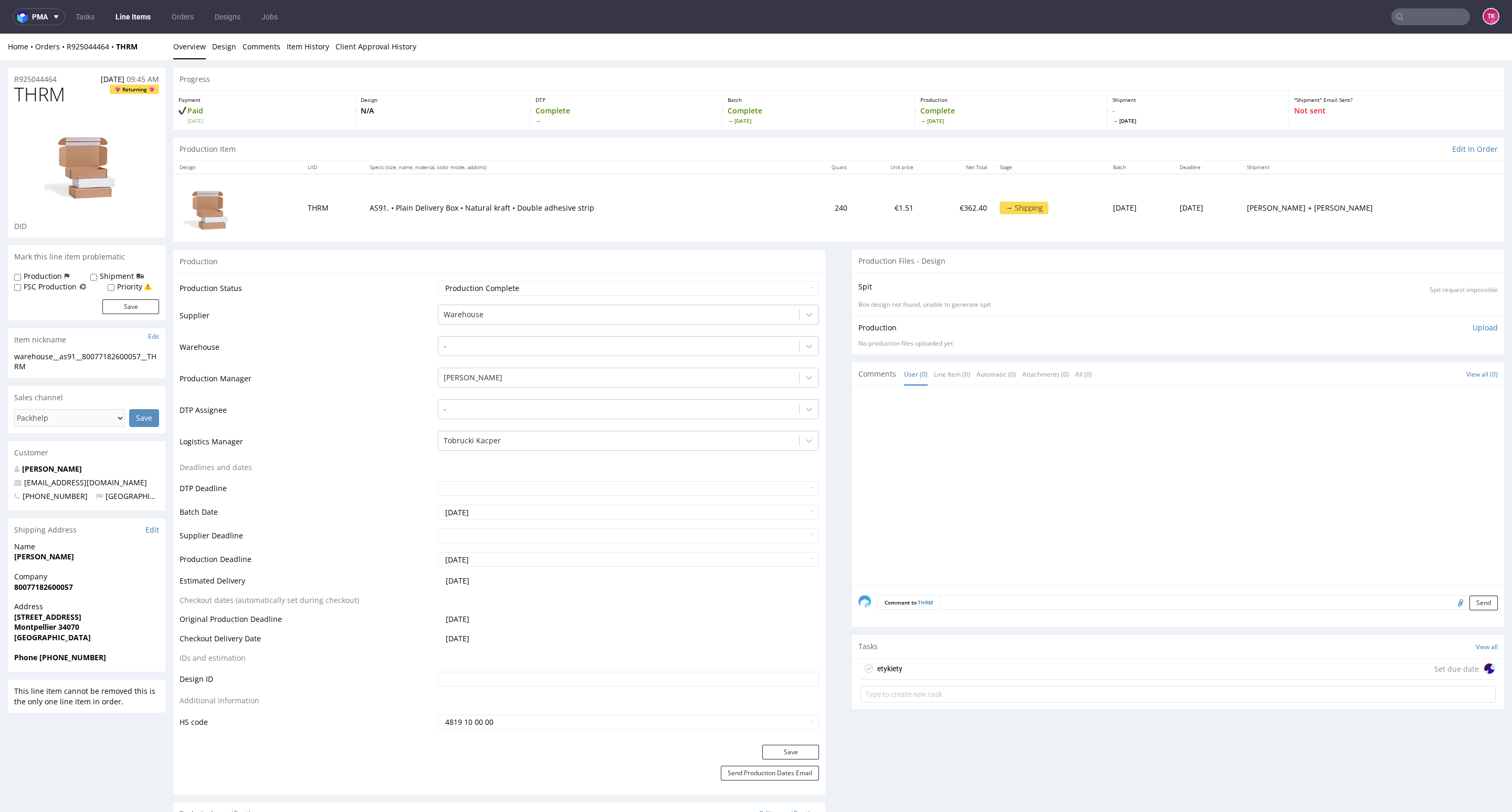
click at [982, 659] on div "etykiety Set due date" at bounding box center [1178, 668] width 636 height 21
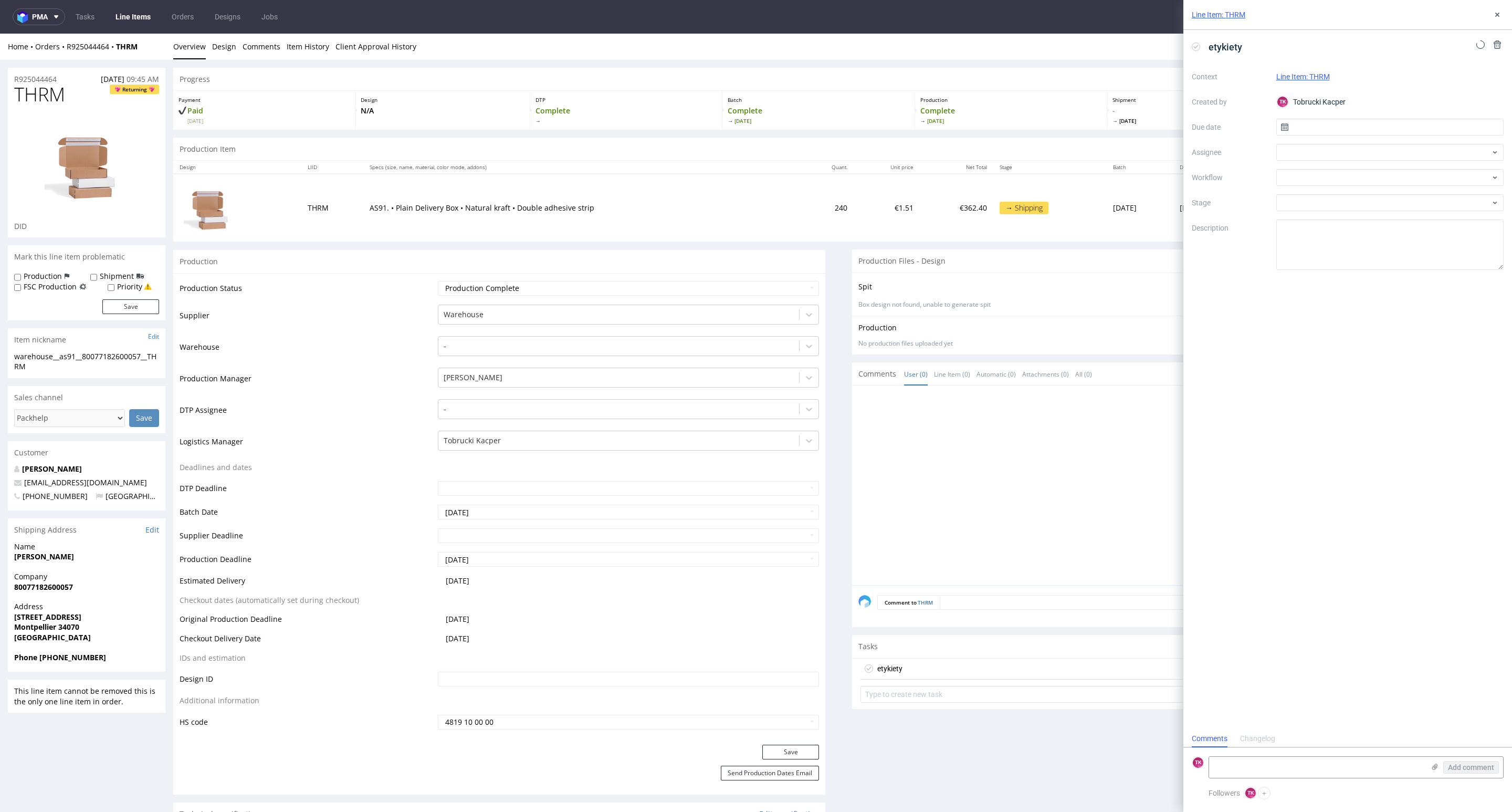
scroll to position [9, 0]
click at [1252, 757] on textarea at bounding box center [1316, 767] width 215 height 21
paste textarea "RWM006518720"
click at [1431, 769] on div "Add comment" at bounding box center [1463, 767] width 79 height 21
click at [1433, 768] on icon at bounding box center [1435, 767] width 9 height 9
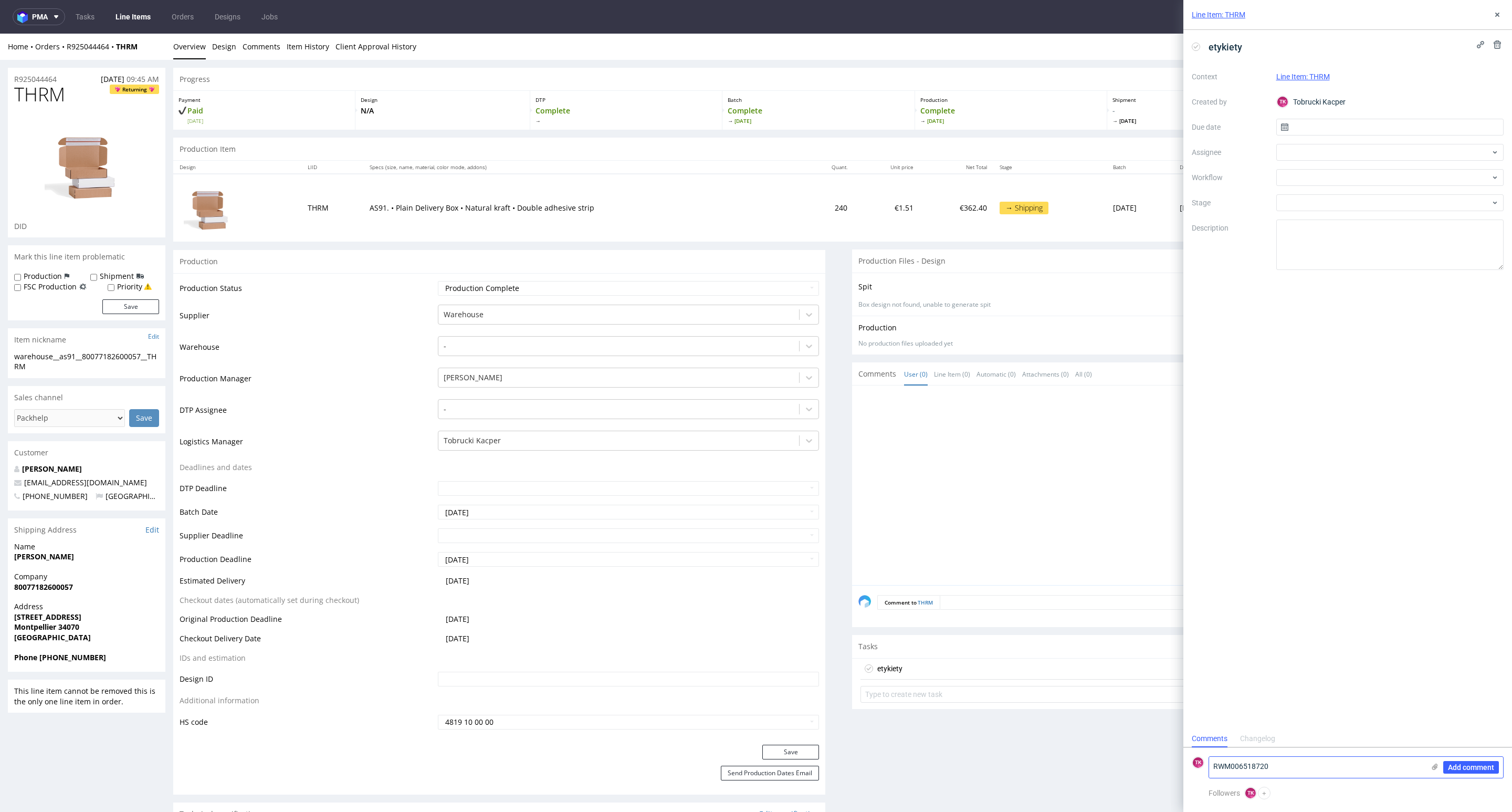
click at [0, 0] on input "file" at bounding box center [0, 0] width 0 height 0
click at [1307, 700] on form "TK RWM006518720 Add comment Labels - 2025-09-19T132016.821.pdf" at bounding box center [1347, 739] width 329 height 94
drag, startPoint x: 1306, startPoint y: 708, endPoint x: 1291, endPoint y: 687, distance: 25.8
click at [1305, 708] on textarea "RWM006518720" at bounding box center [1316, 712] width 215 height 21
type textarea "RWM006518720 - KN odbiór 22.09"
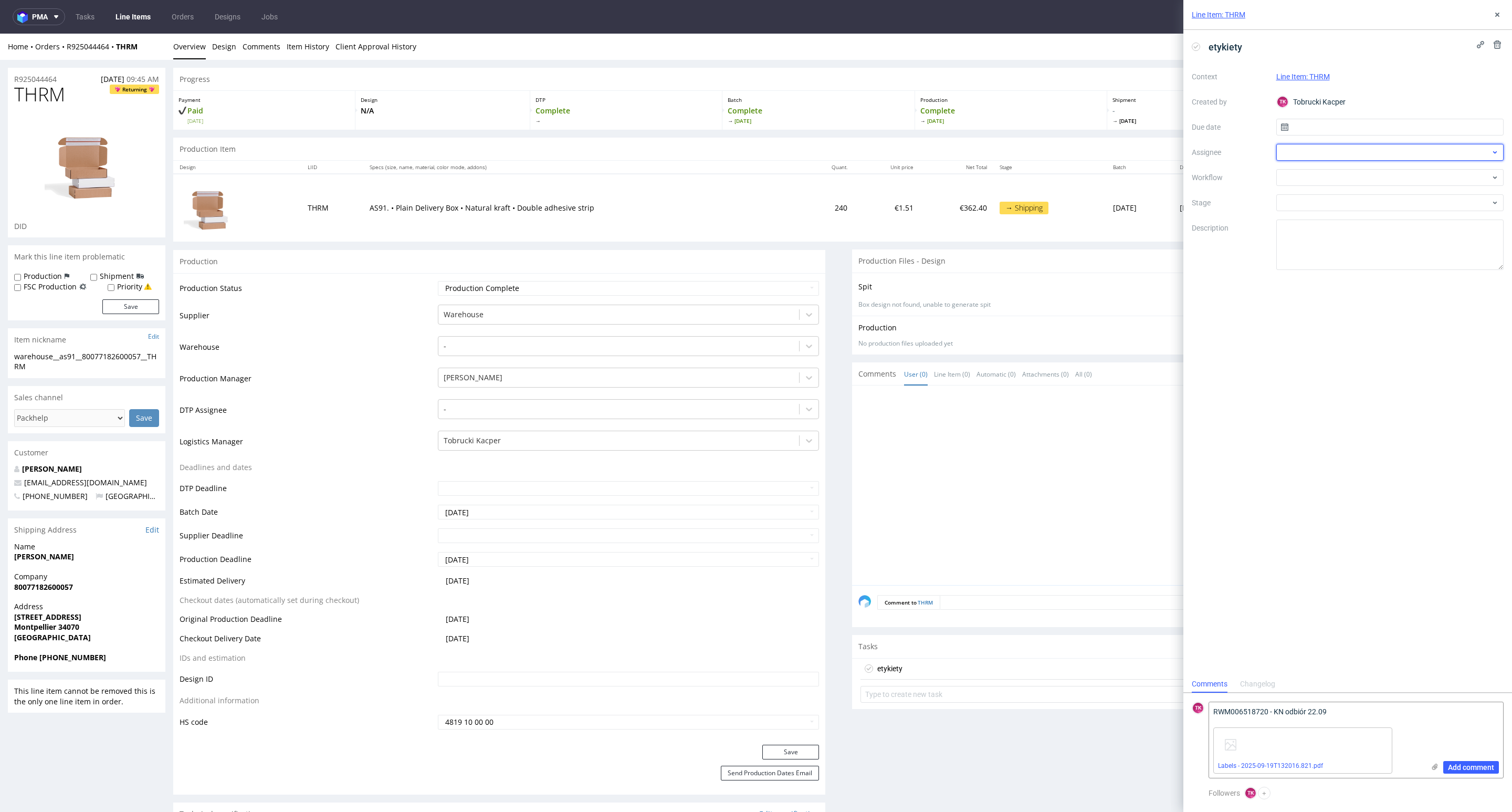
click at [1286, 157] on div at bounding box center [1390, 152] width 228 height 17
drag, startPoint x: 1299, startPoint y: 148, endPoint x: 1252, endPoint y: 147, distance: 47.0
click at [1252, 148] on div "Context Line Item: THRM Created by TK Tobrucki Kacper Due date Assignee fr Work…" at bounding box center [1347, 169] width 312 height 202
type input "fe"
click at [1317, 171] on span "[PERSON_NAME]" at bounding box center [1326, 176] width 56 height 10
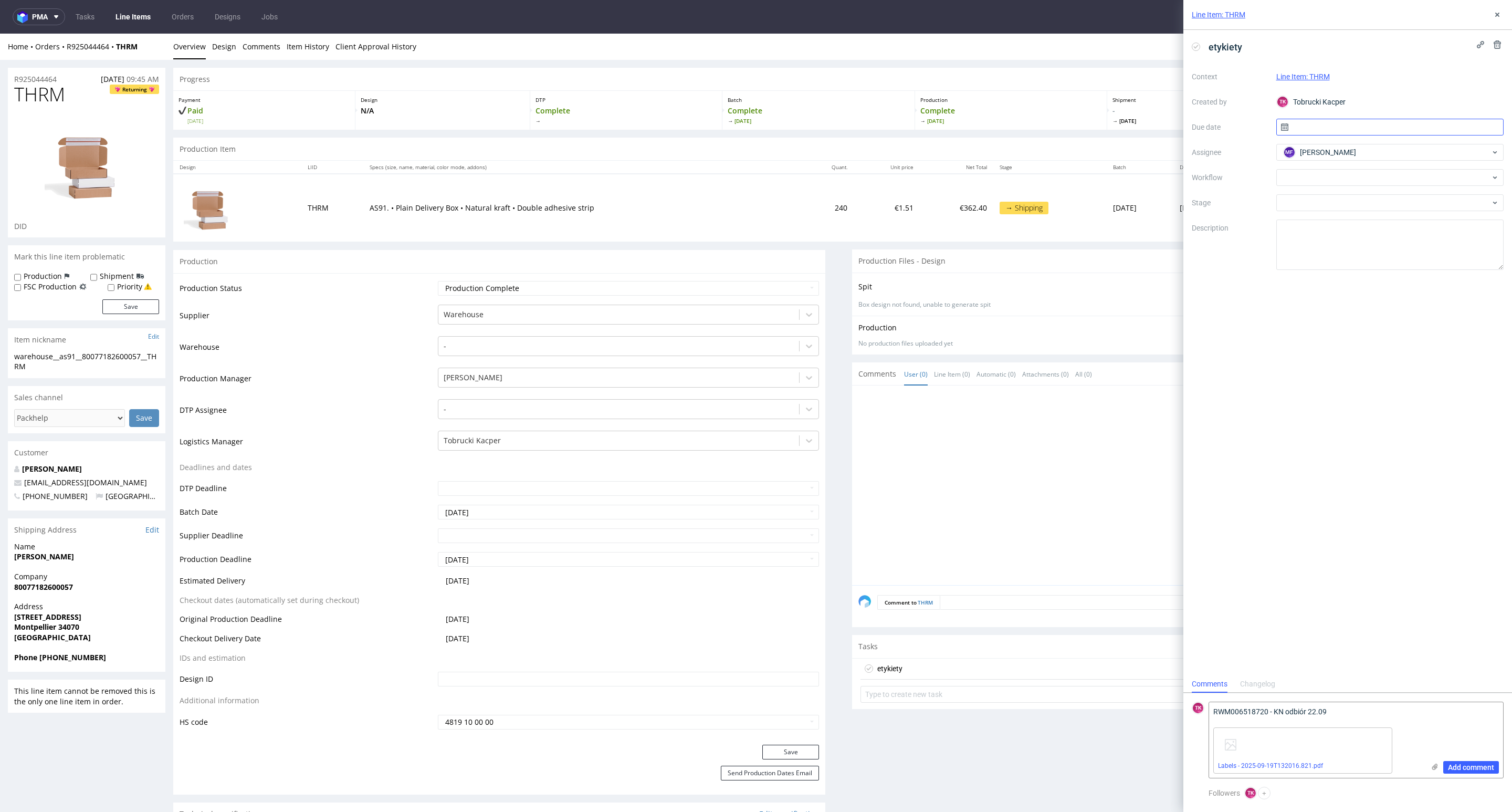
click at [1314, 136] on div "Context Line Item: THRM Created by TK Tobrucki Kacper Due date Assignee MF Mich…" at bounding box center [1347, 169] width 312 height 202
click at [1312, 129] on input "text" at bounding box center [1390, 127] width 228 height 17
drag, startPoint x: 1421, startPoint y: 227, endPoint x: 1511, endPoint y: 654, distance: 436.4
click at [1419, 229] on span "19" at bounding box center [1423, 234] width 9 height 10
type input "[DATE]"
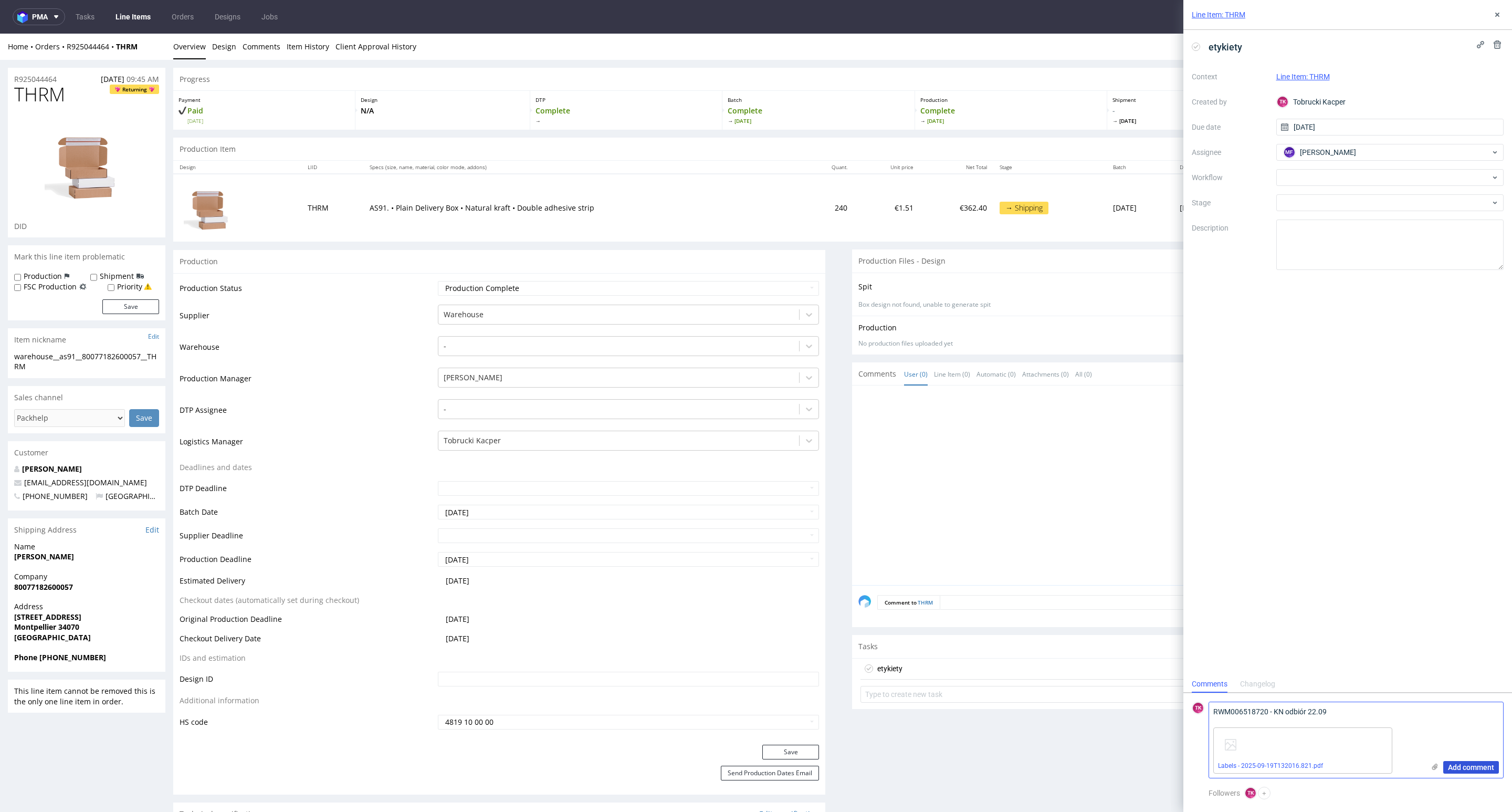
click at [1461, 768] on span "Add comment" at bounding box center [1471, 767] width 46 height 7
drag, startPoint x: 1497, startPoint y: 11, endPoint x: 1469, endPoint y: 7, distance: 28.3
click at [1497, 11] on icon at bounding box center [1497, 15] width 9 height 9
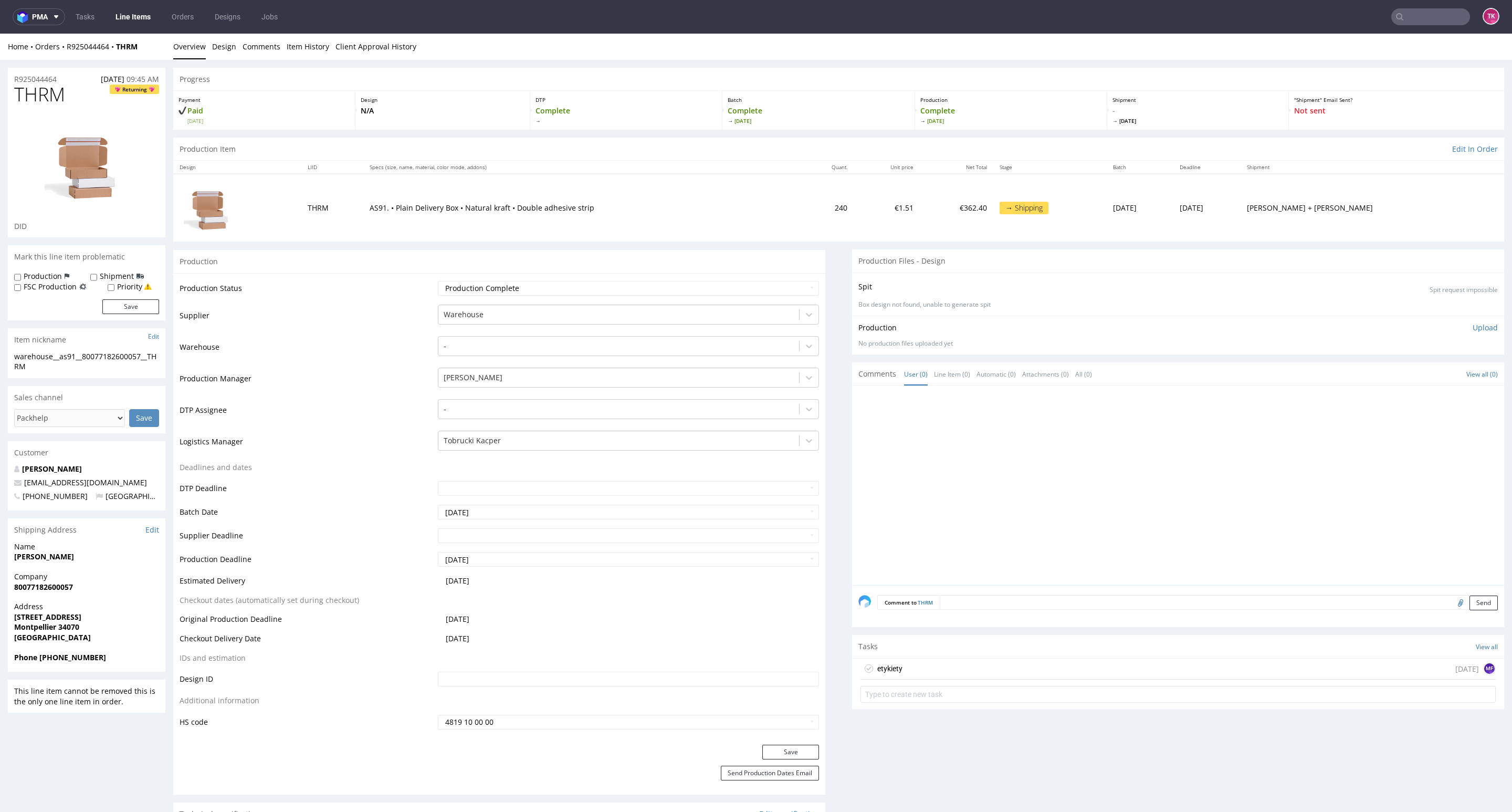
click at [121, 13] on link "Line Items" at bounding box center [133, 17] width 48 height 17
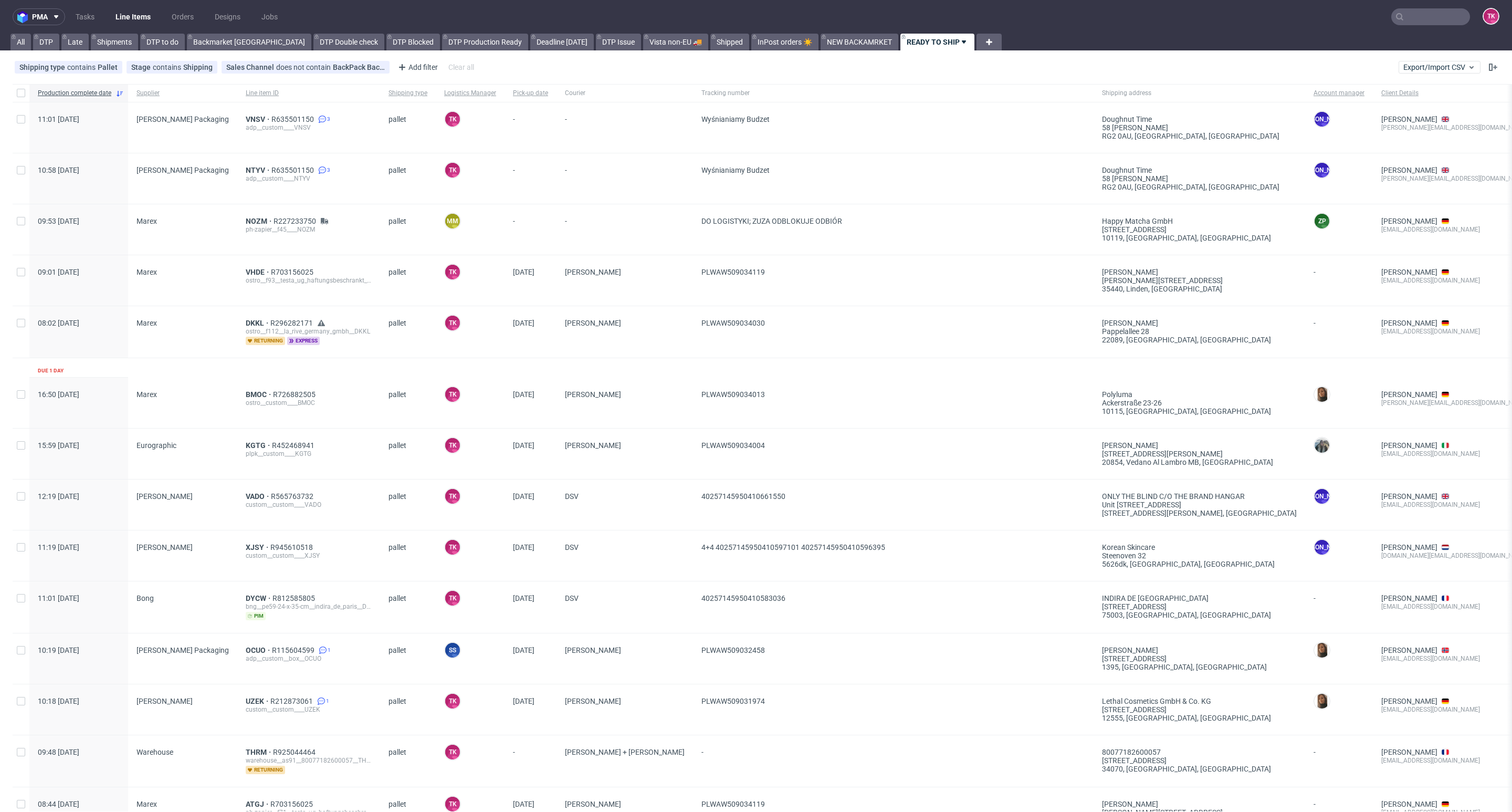
click at [124, 16] on link "Line Items" at bounding box center [133, 17] width 48 height 17
click at [136, 7] on nav "pma Tasks Line Items Orders Designs Jobs TK" at bounding box center [756, 17] width 1512 height 33
click at [136, 12] on link "Line Items" at bounding box center [133, 17] width 48 height 17
click at [246, 750] on span "THRM" at bounding box center [260, 752] width 28 height 9
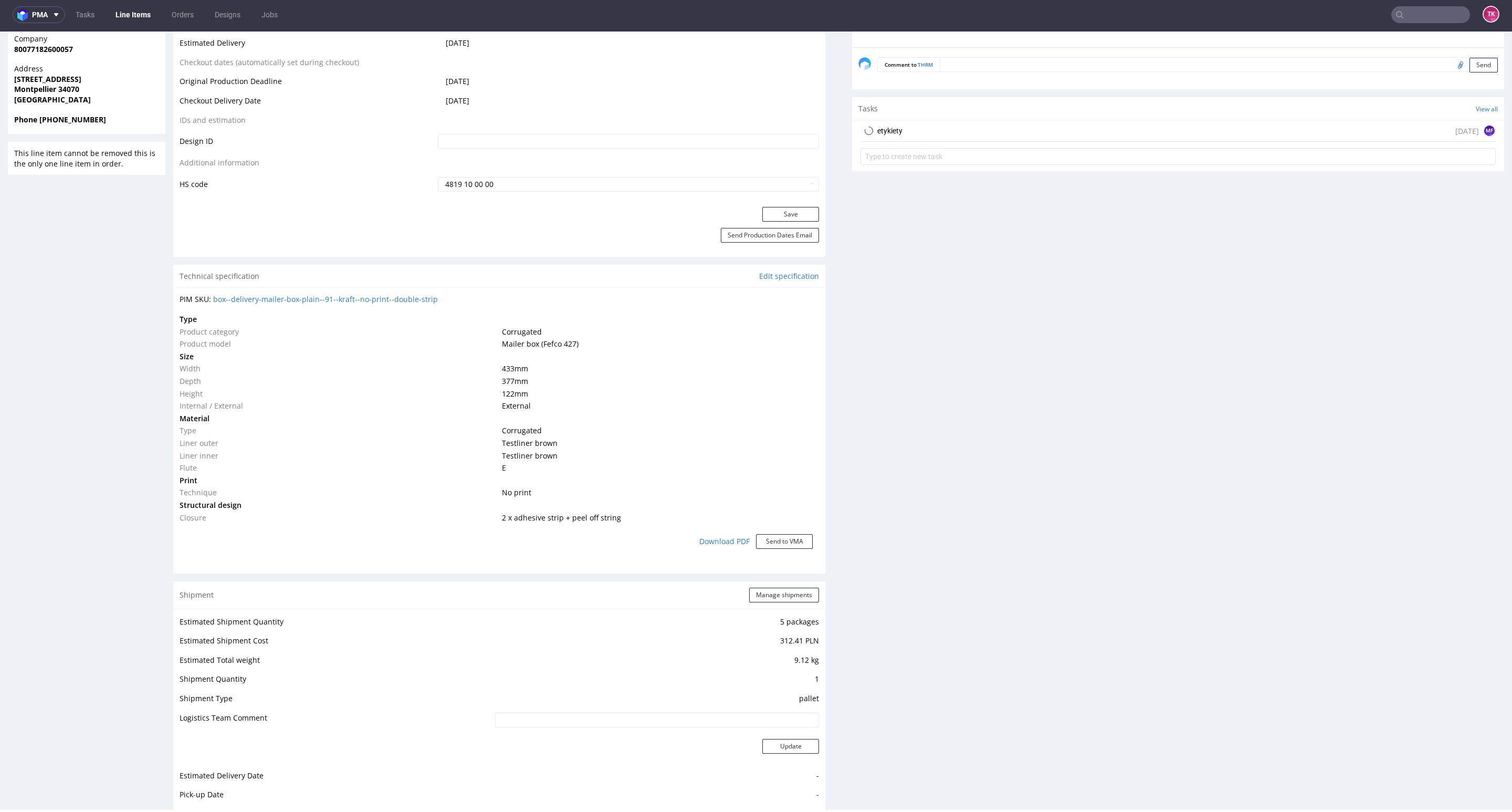
scroll to position [639, 0]
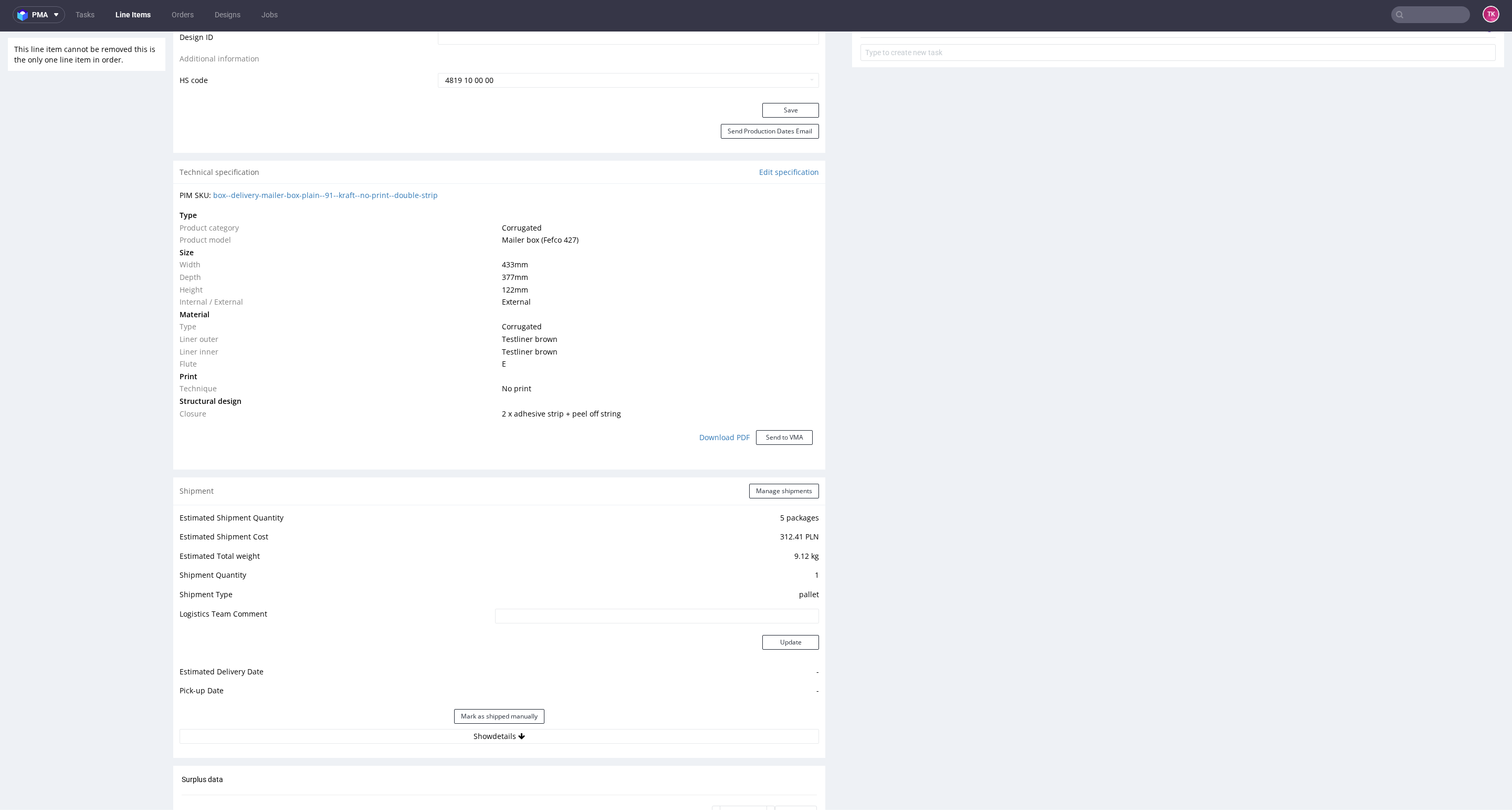
click at [546, 747] on div "Estimated Shipment Quantity 5 packages Estimated Shipment Cost 312.41 PLN Estim…" at bounding box center [499, 627] width 652 height 245
click at [541, 734] on button "Show details" at bounding box center [498, 736] width 639 height 15
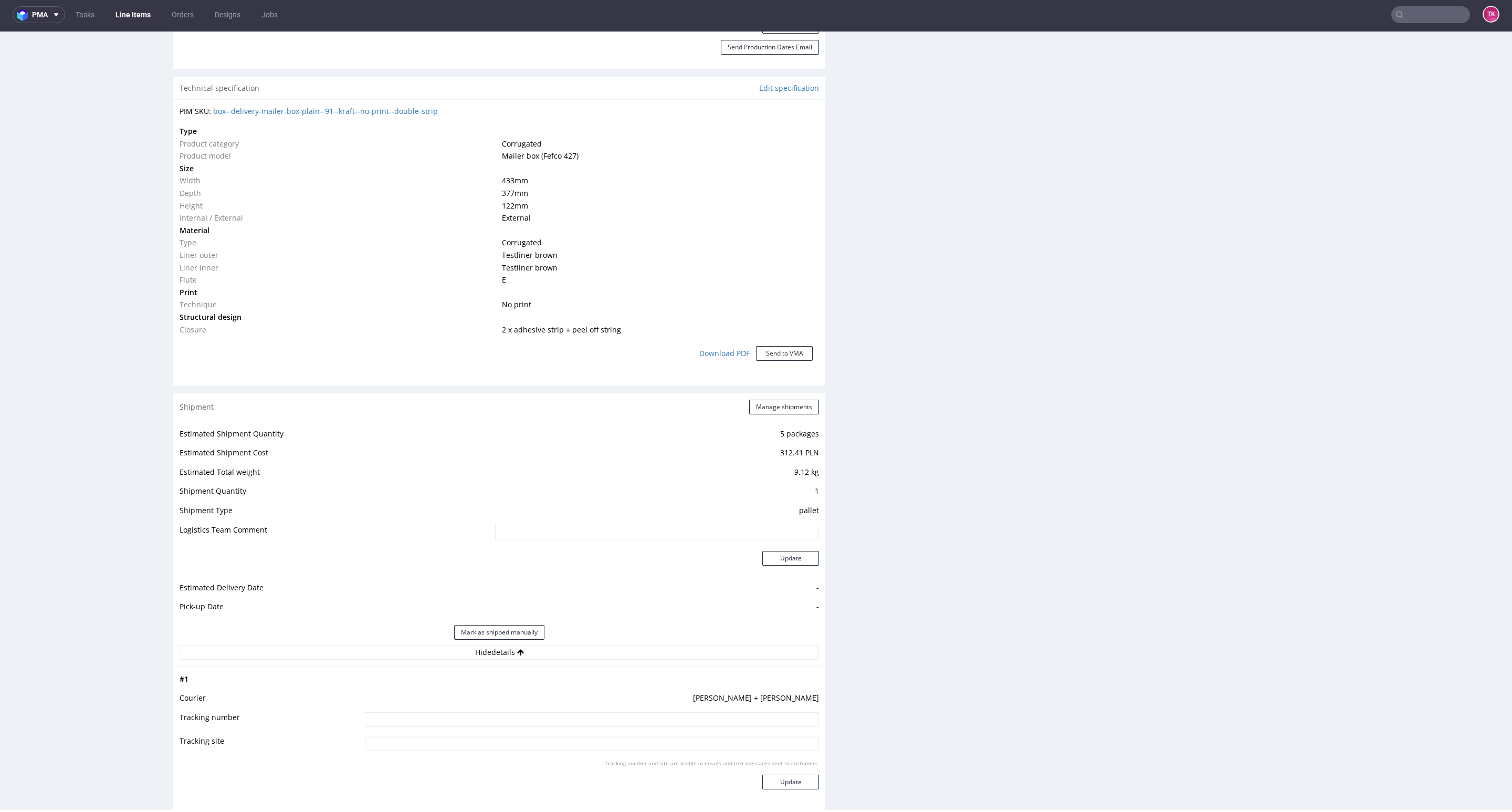
scroll to position [876, 0]
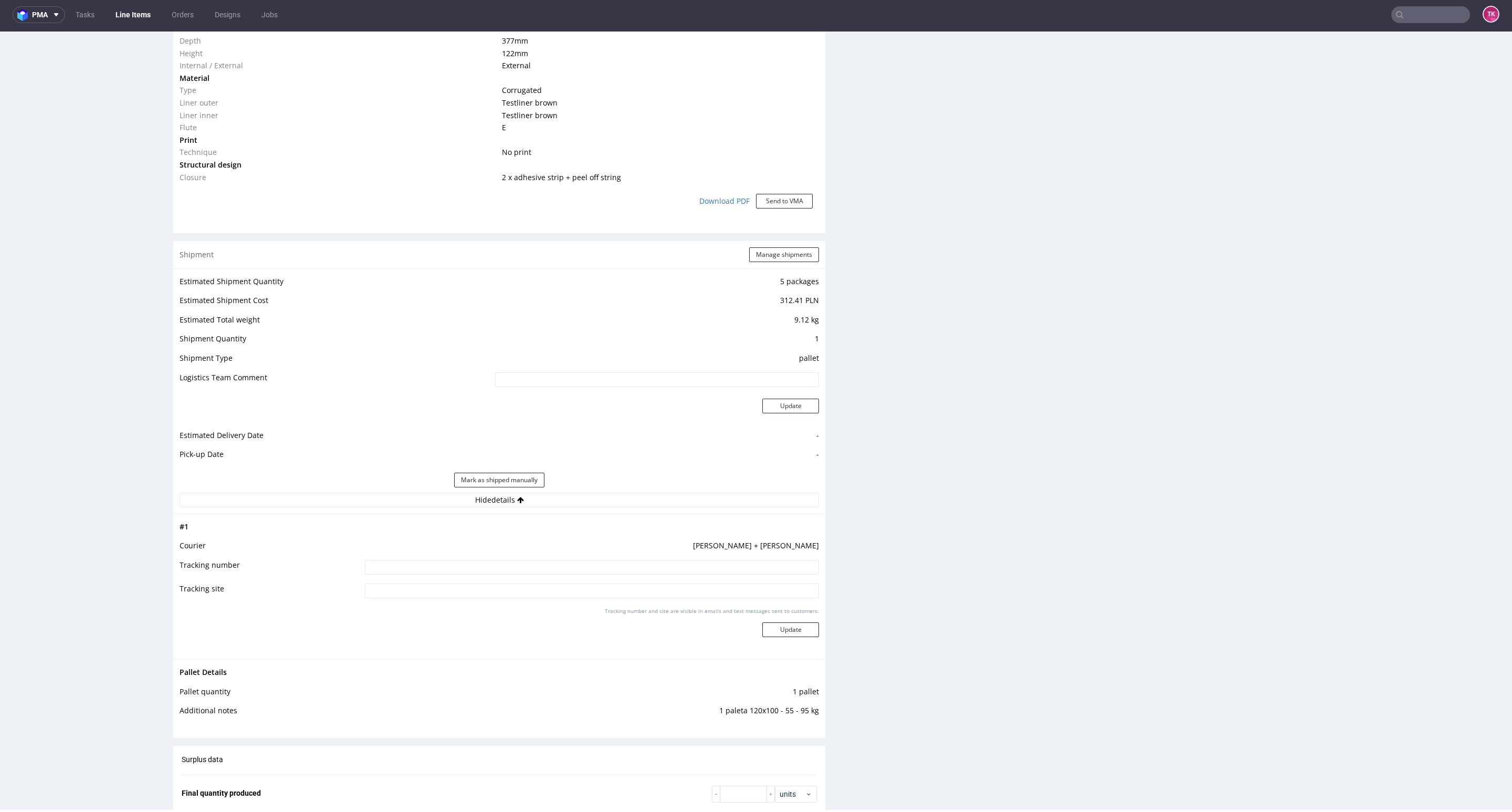
click at [580, 583] on td at bounding box center [590, 594] width 456 height 24
click at [572, 567] on input at bounding box center [592, 567] width 454 height 15
paste input "RWM006518720"
type input "RWM006518720"
click at [772, 626] on button "Update" at bounding box center [791, 629] width 57 height 15
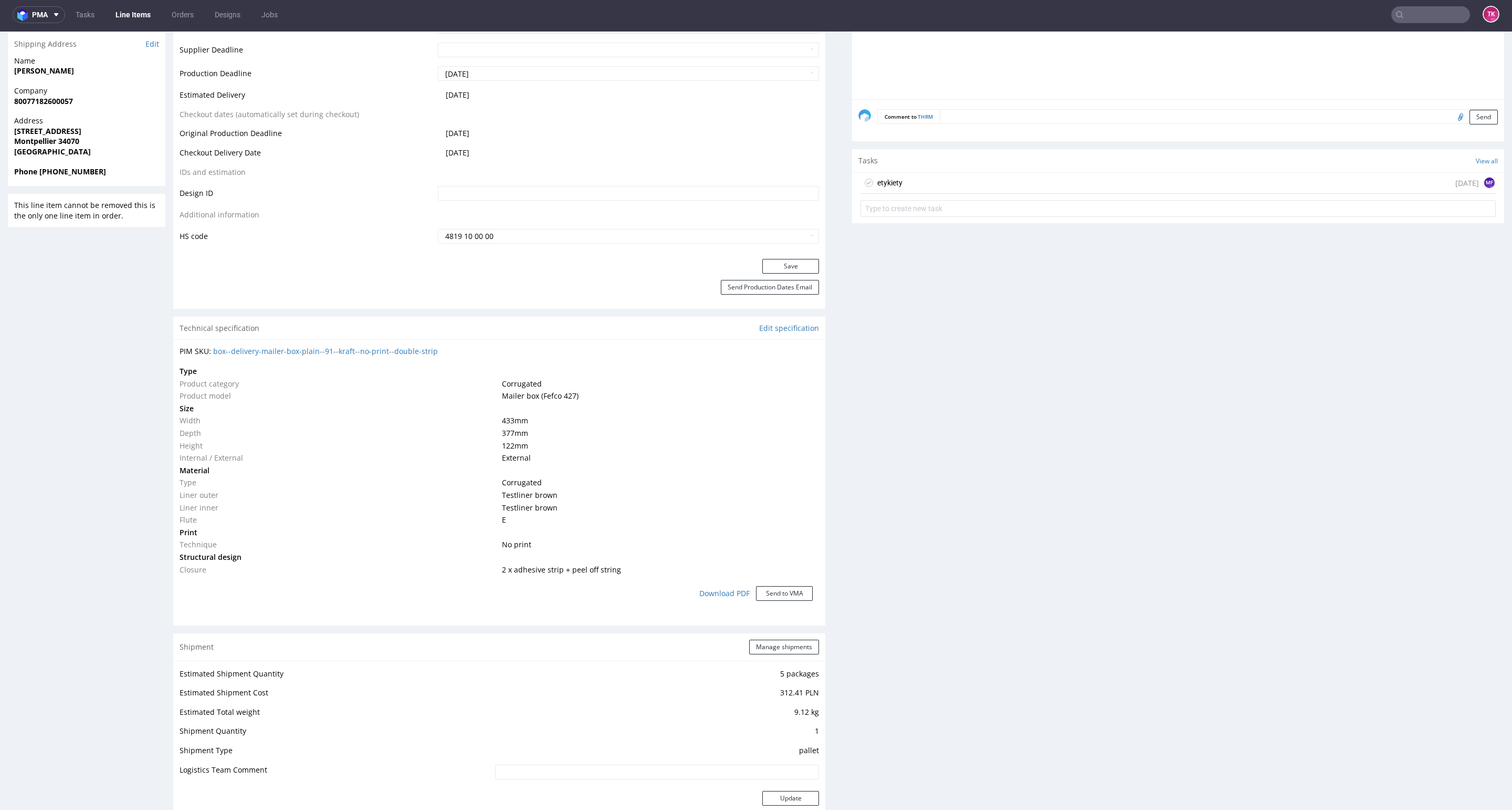
scroll to position [797, 0]
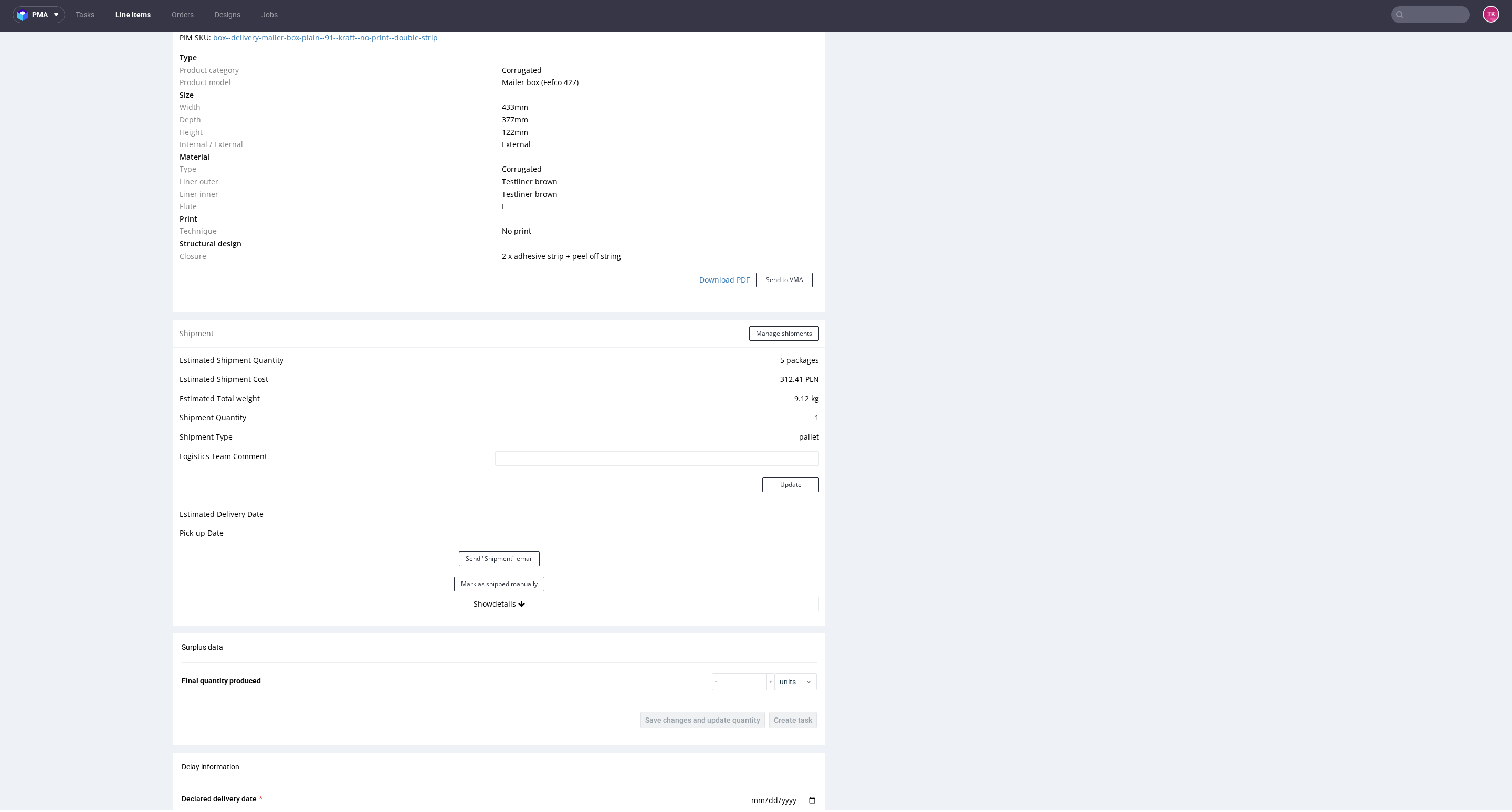
click at [128, 15] on link "Line Items" at bounding box center [133, 15] width 48 height 17
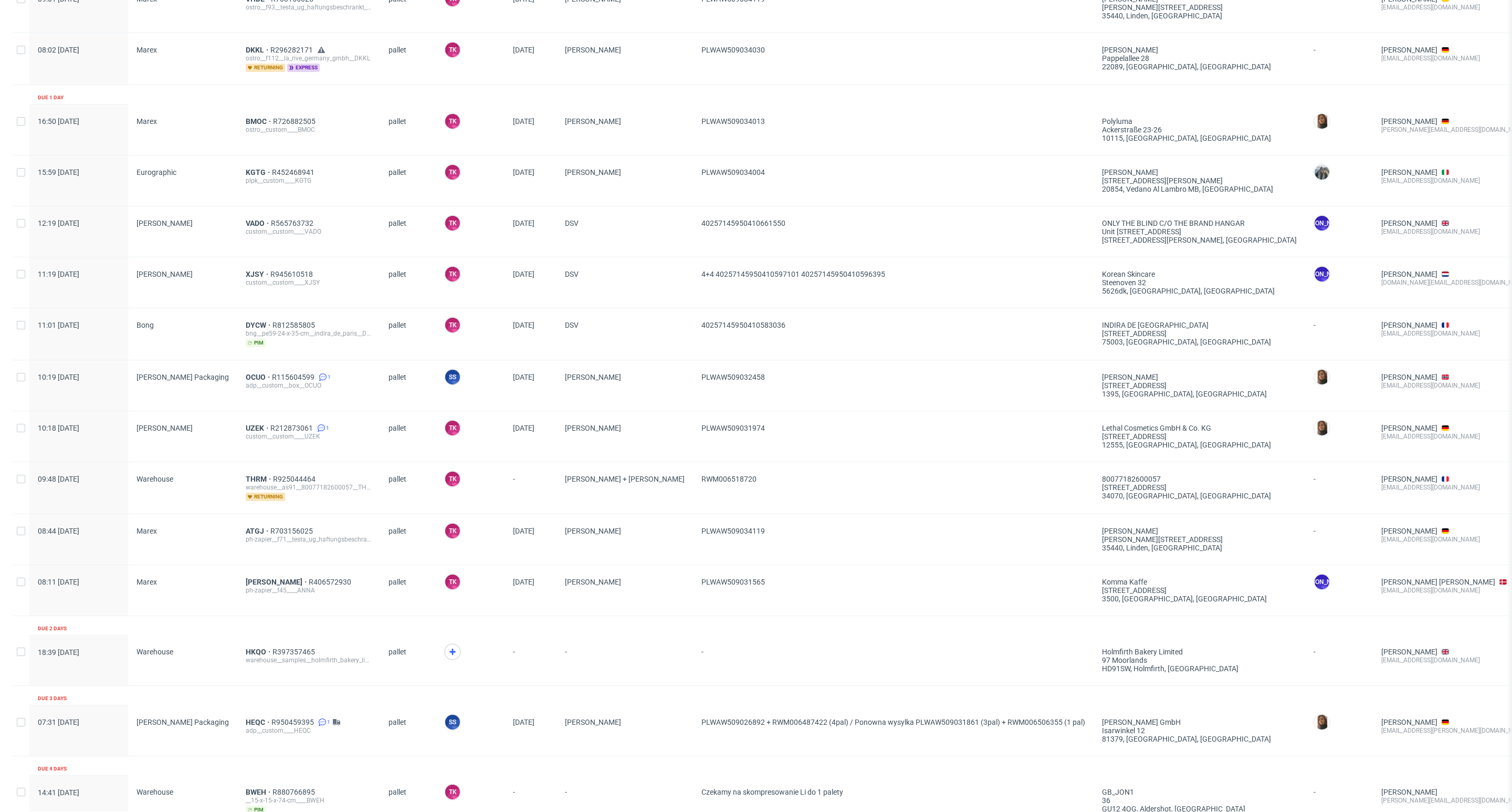
scroll to position [394, 0]
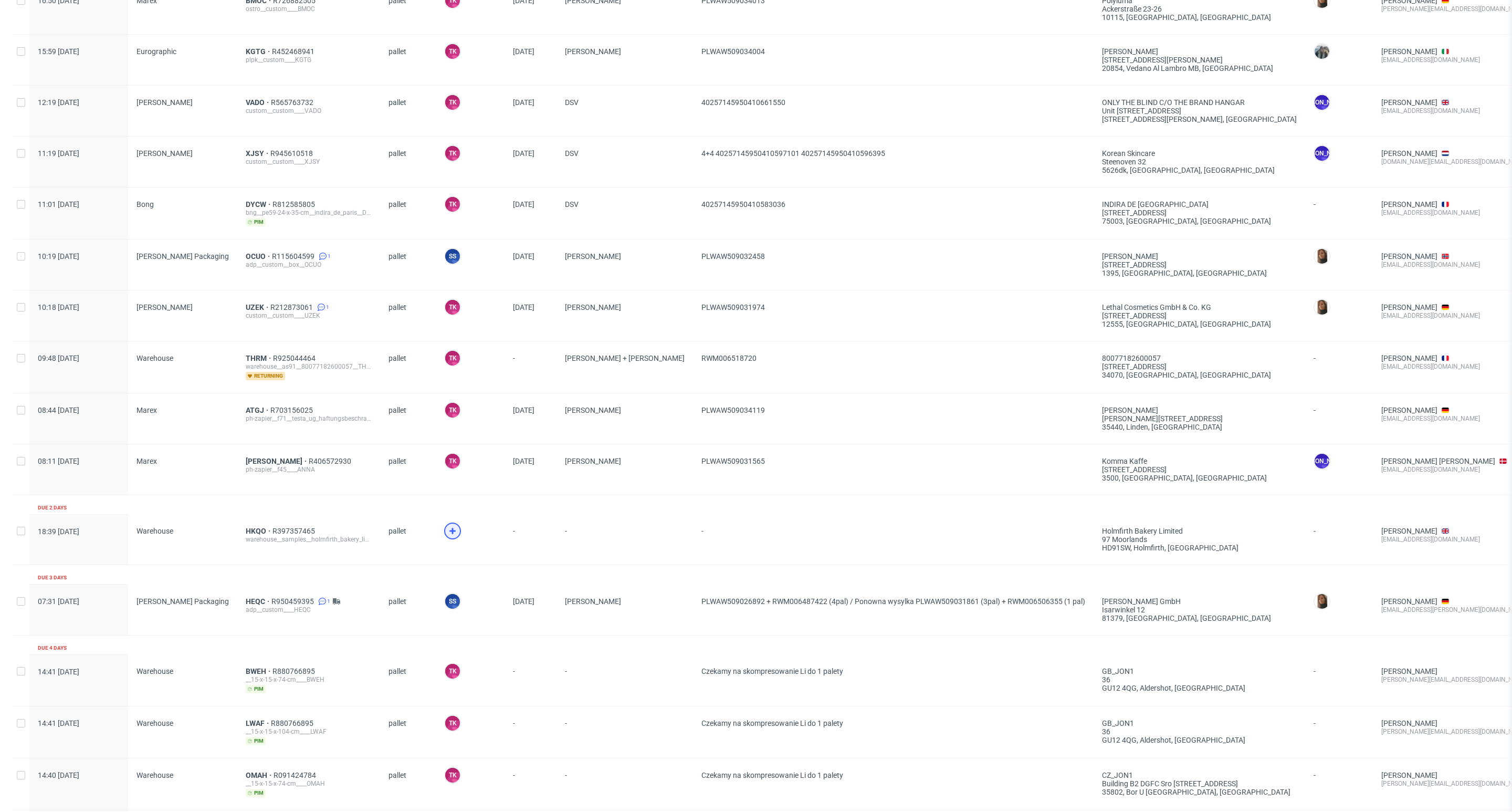
click at [449, 533] on use at bounding box center [452, 530] width 7 height 7
click at [237, 538] on div "HKQO R397357465 warehouse__samples__holmfirth_bakery_limited__HKQO" at bounding box center [308, 538] width 143 height 50
click at [246, 535] on span "HKQO" at bounding box center [259, 531] width 27 height 9
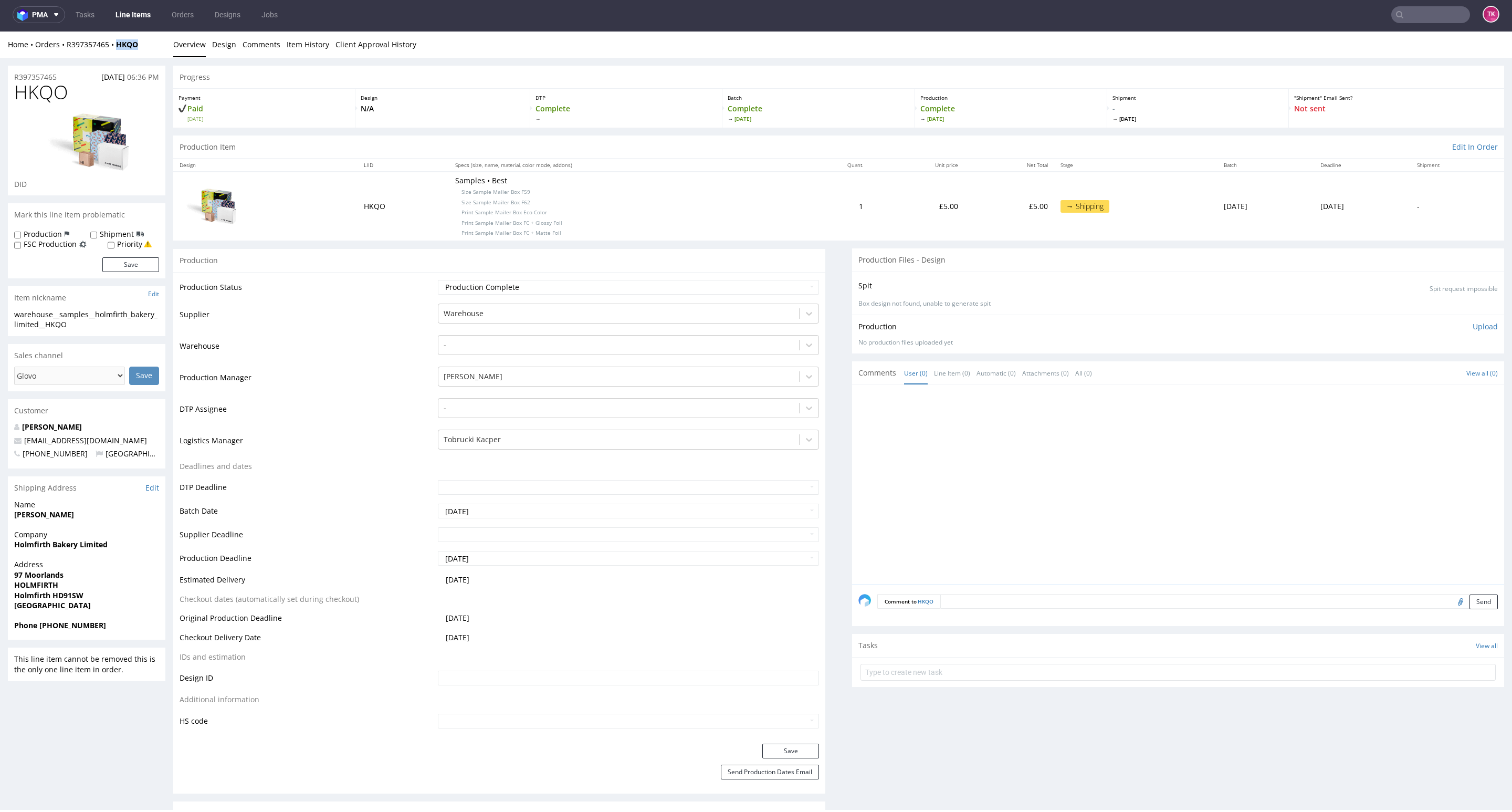
drag, startPoint x: 151, startPoint y: 52, endPoint x: 117, endPoint y: 52, distance: 34.0
click at [117, 52] on div "Home Orders R397357465 HKQO Overview Design Comments Item History Client Approv…" at bounding box center [756, 44] width 1512 height 26
copy strong "HKQO"
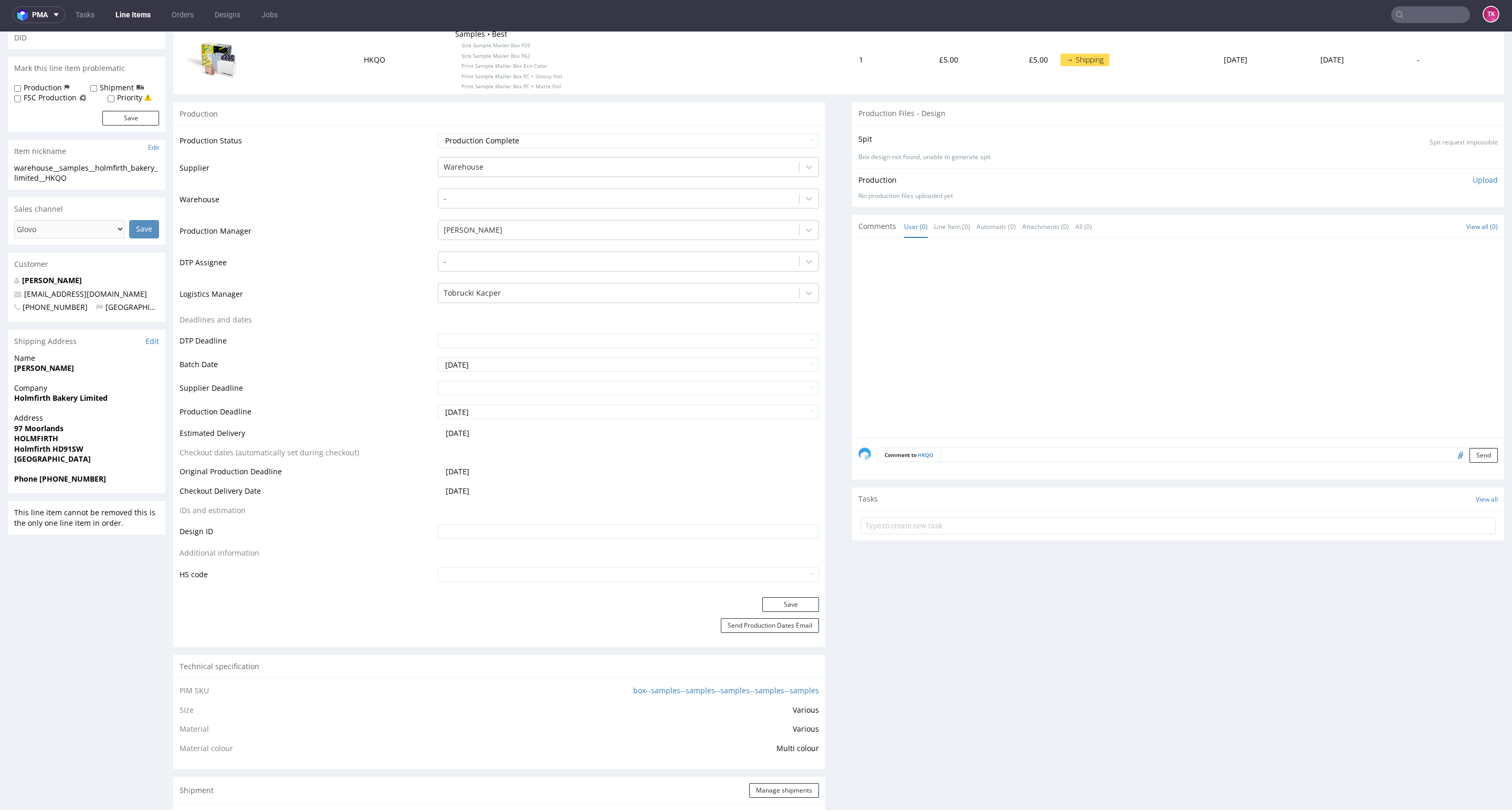
scroll to position [394, 0]
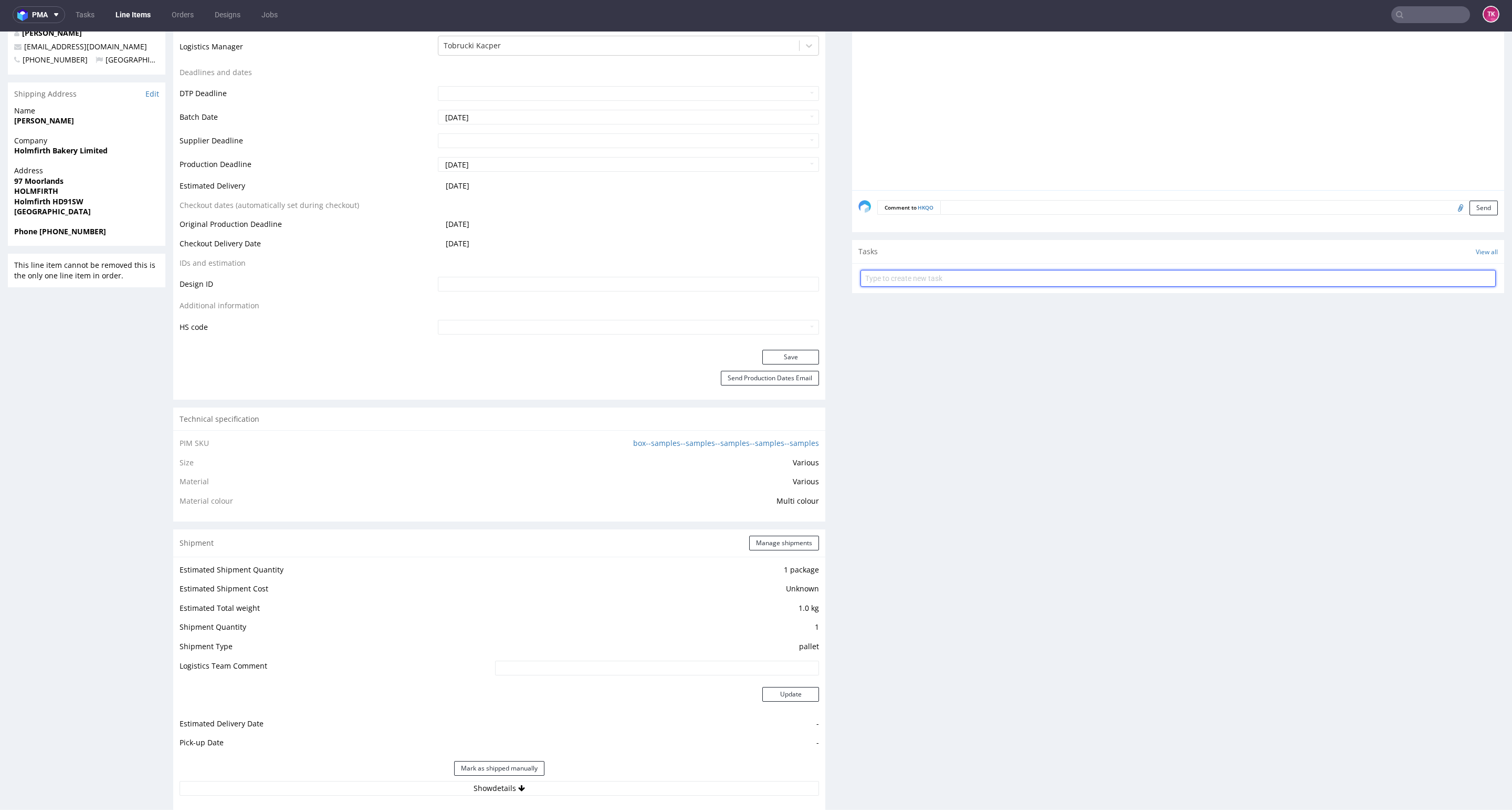
click at [862, 286] on input "text" at bounding box center [1178, 278] width 636 height 17
type input "etykiety"
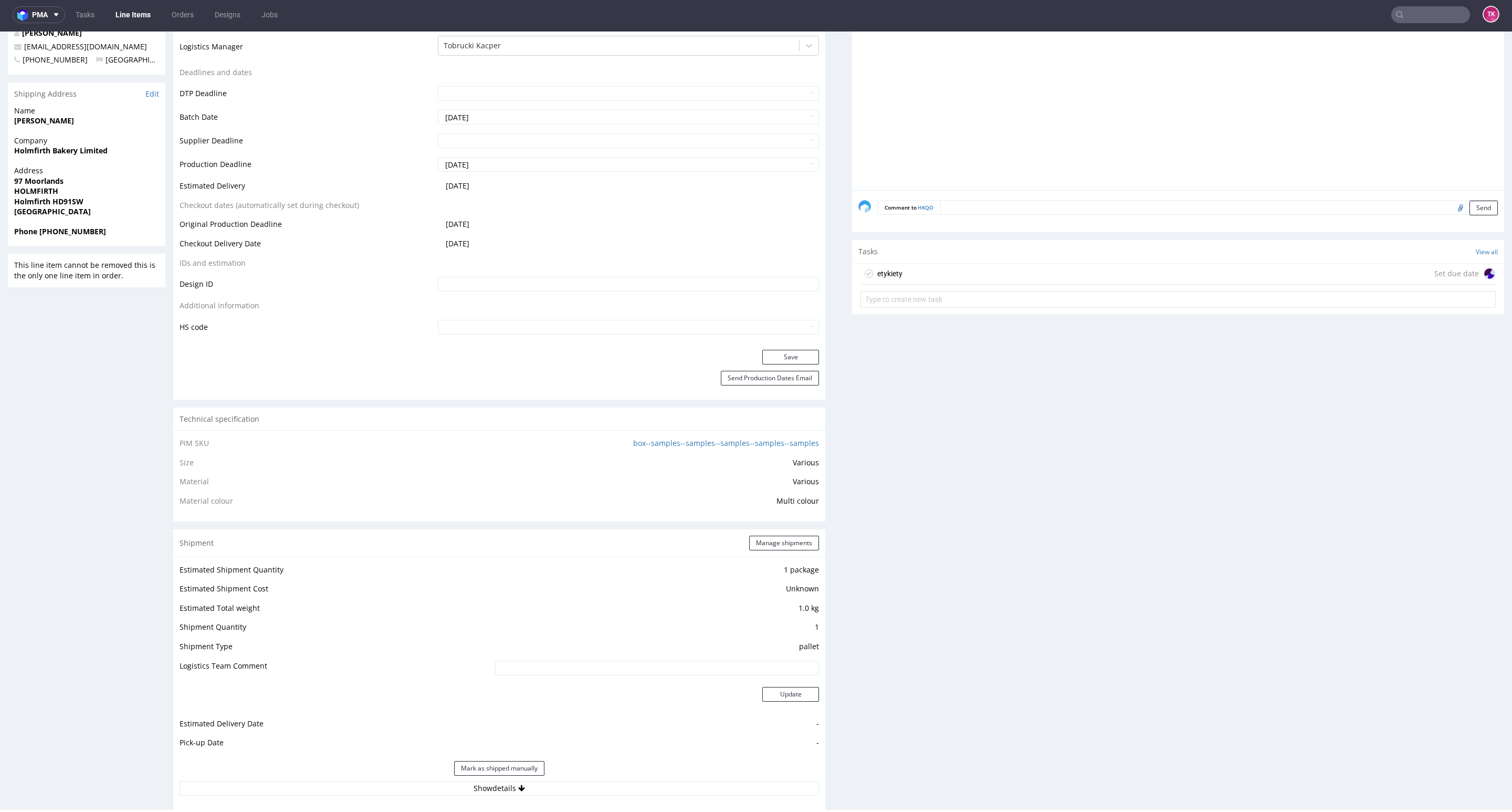
scroll to position [551, 0]
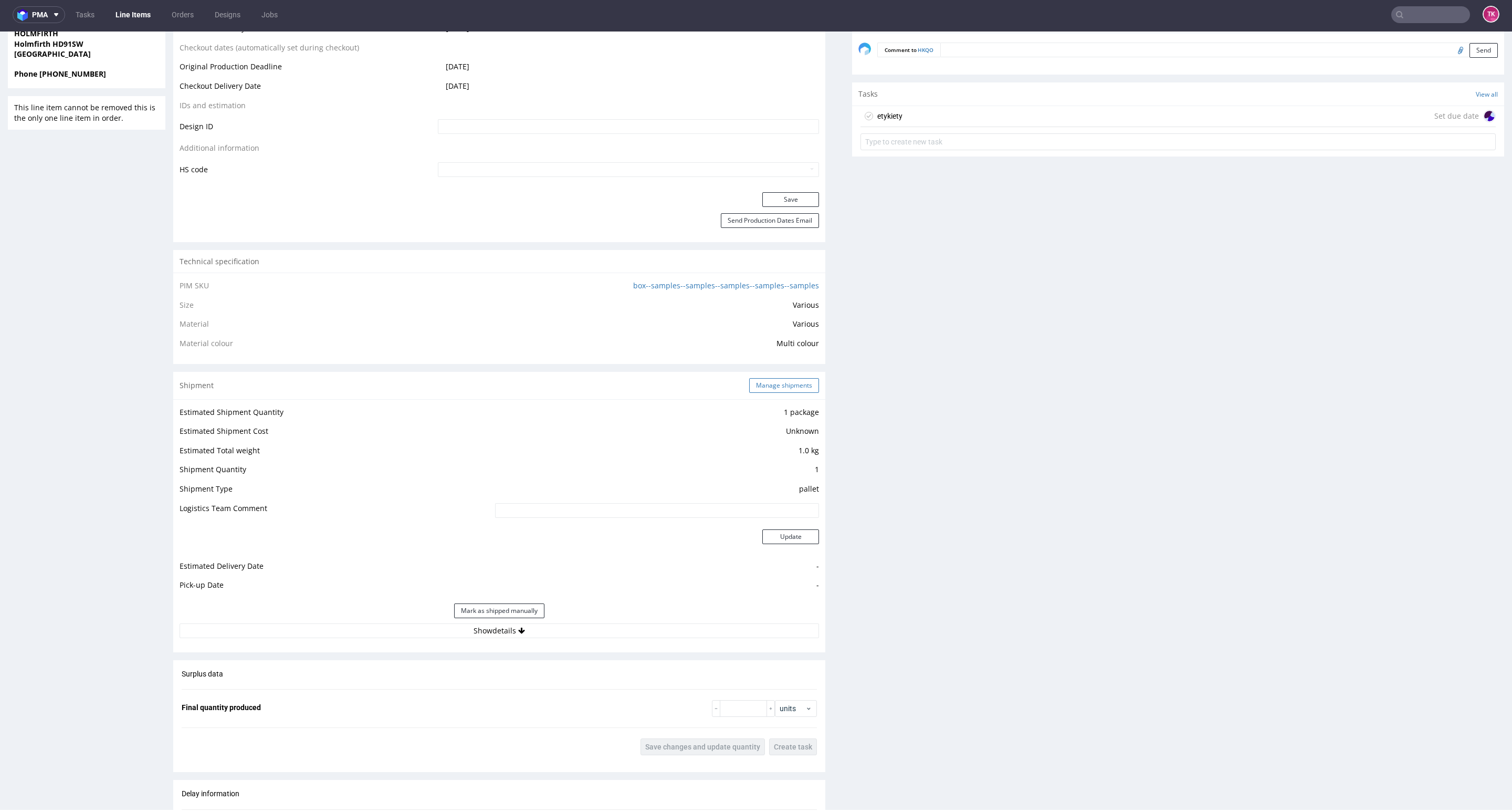
click at [789, 390] on button "Manage shipments" at bounding box center [784, 385] width 70 height 15
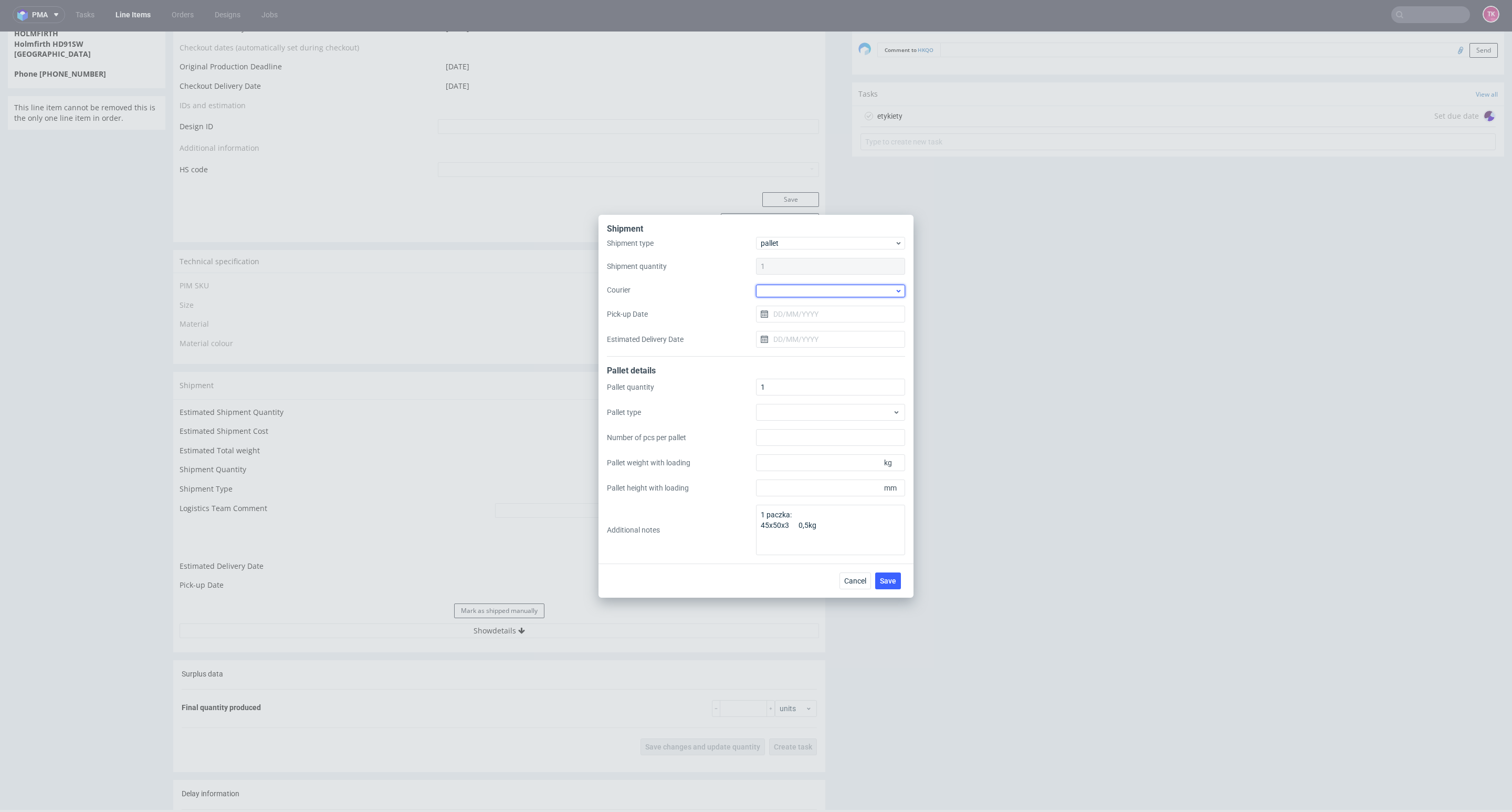
click at [831, 295] on div at bounding box center [830, 290] width 149 height 12
click at [829, 367] on div "UPS Pallets" at bounding box center [831, 365] width 141 height 19
click at [901, 580] on div "Cancel Save" at bounding box center [872, 579] width 65 height 17
click at [899, 581] on button "Save" at bounding box center [887, 579] width 25 height 17
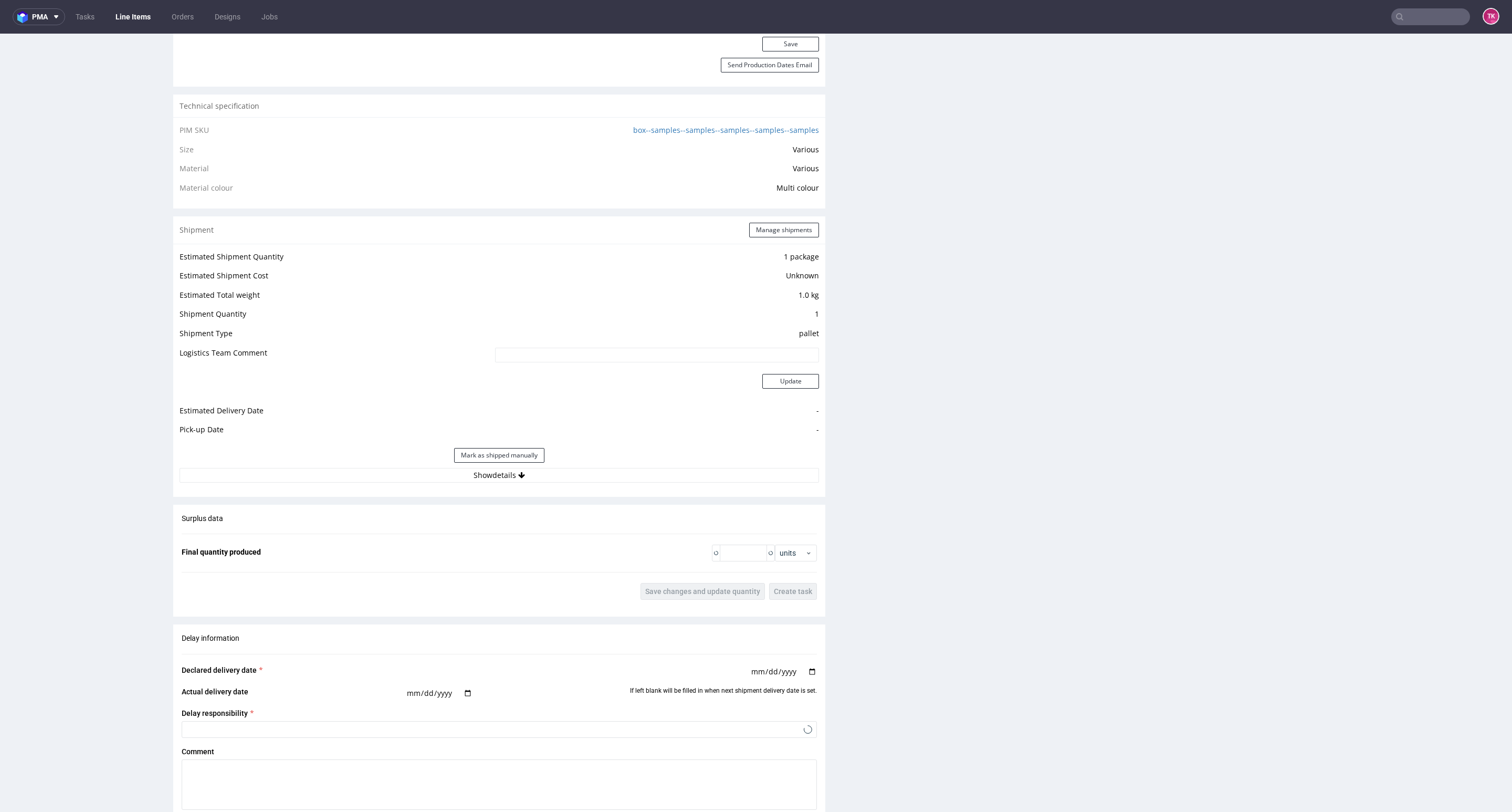
scroll to position [988, 0]
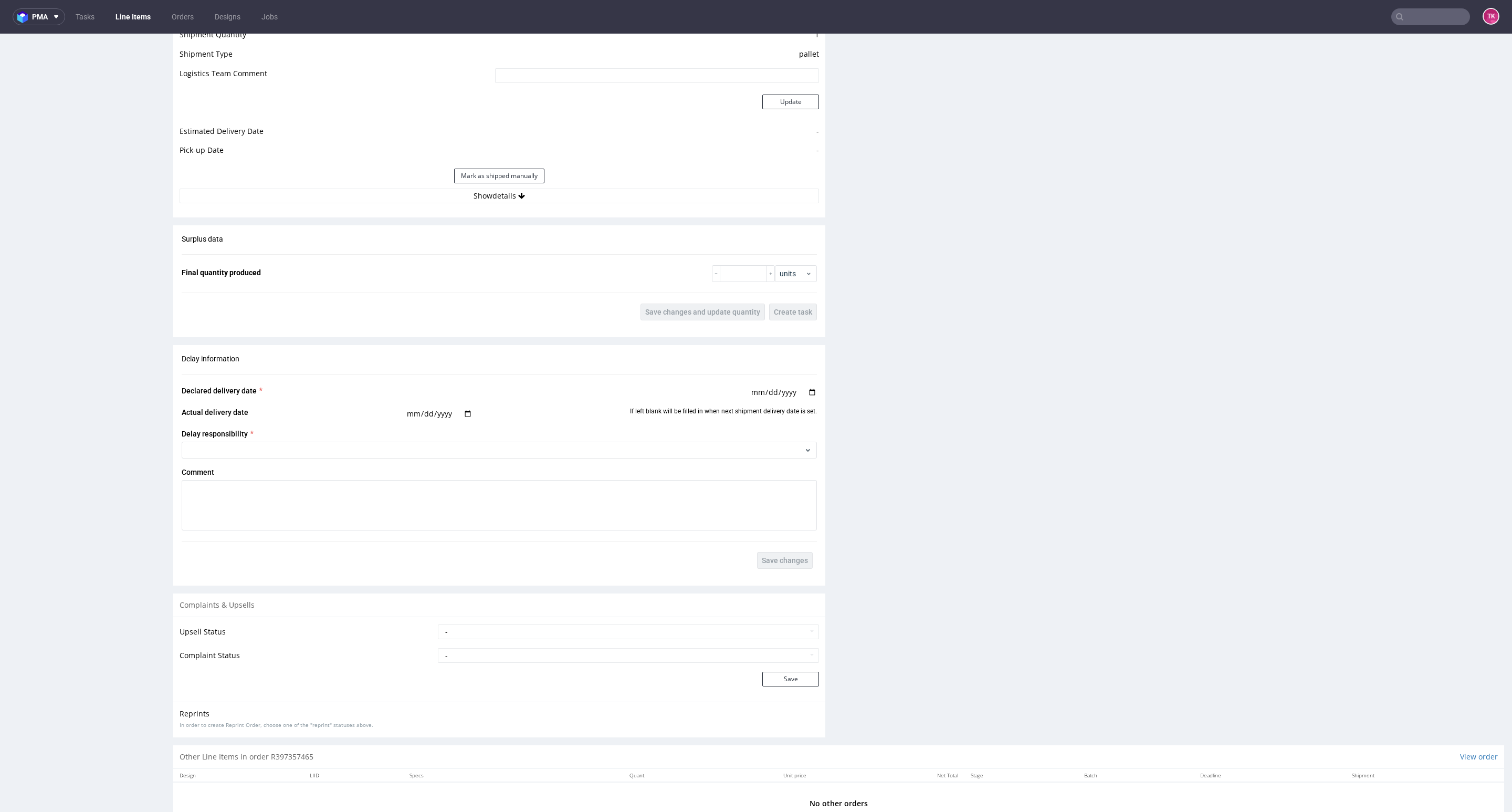
click at [421, 205] on div "Estimated Shipment Quantity 1 package Estimated Shipment Cost Unknown Estimated…" at bounding box center [499, 87] width 652 height 245
click at [417, 199] on button "Show details" at bounding box center [498, 196] width 639 height 15
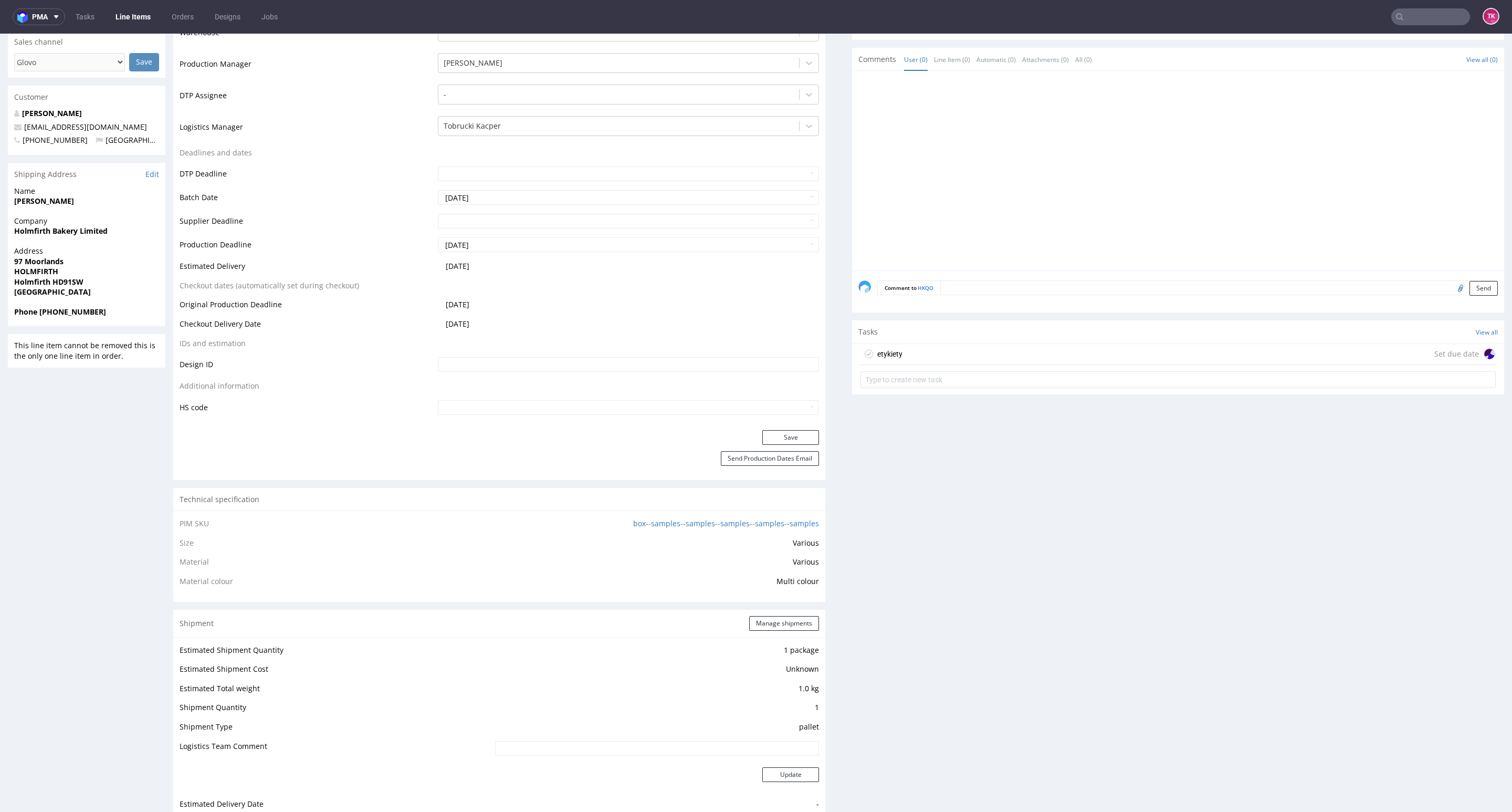
scroll to position [315, 0]
drag, startPoint x: 4, startPoint y: 238, endPoint x: 160, endPoint y: 237, distance: 156.0
click at [160, 237] on div "R397357465 [DATE] 06:36 PM HKQO DID Mark this line item problematic Production …" at bounding box center [756, 737] width 1512 height 1985
copy strong "Holmfirth Bakery Limited"
drag, startPoint x: 1, startPoint y: 261, endPoint x: 159, endPoint y: 308, distance: 164.8
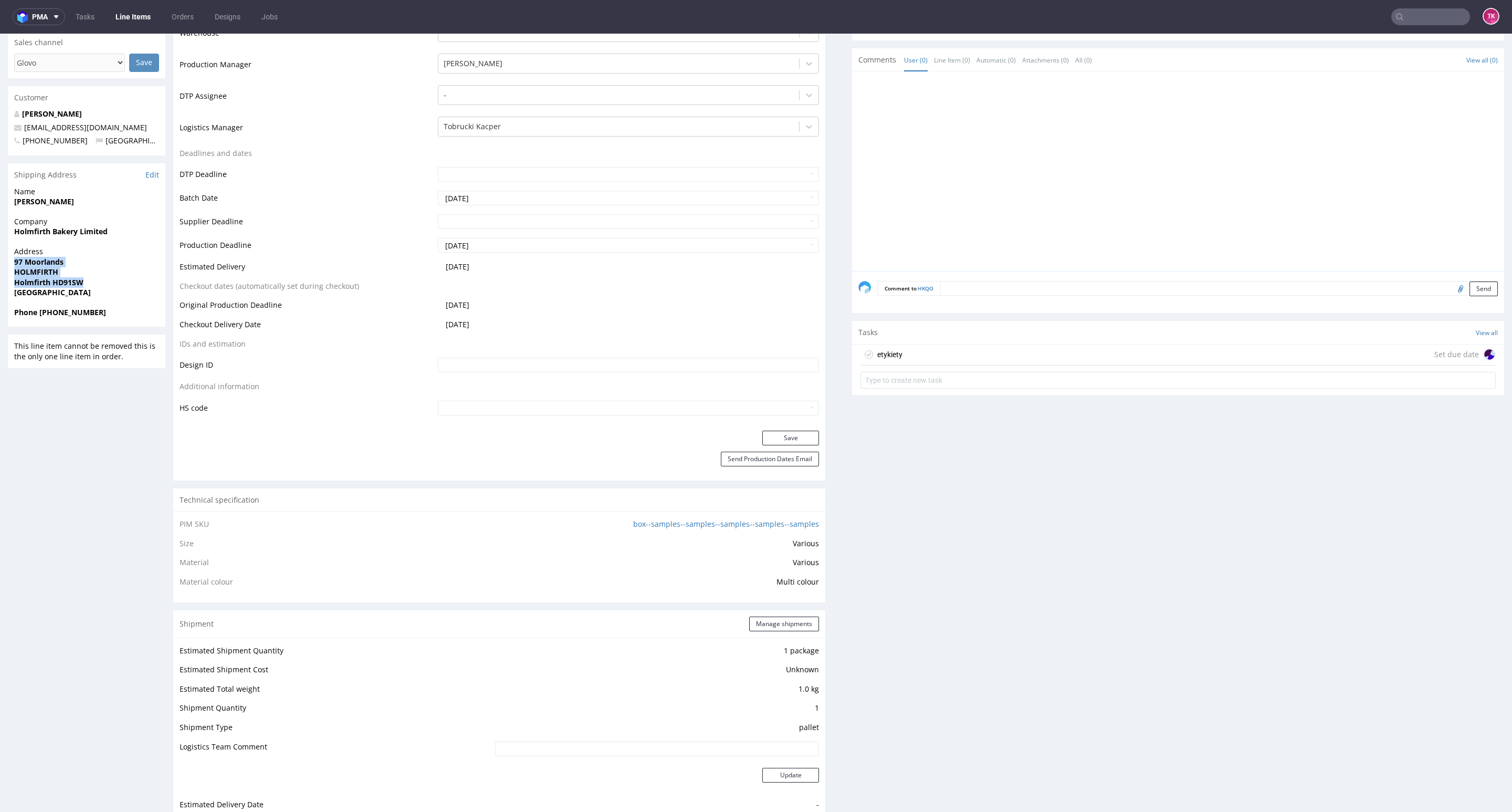
click at [101, 285] on div "R397357465 [DATE] 06:36 PM HKQO DID Mark this line item problematic Production …" at bounding box center [756, 737] width 1512 height 1985
copy p "97 Moorlands HOLMFIRTH Holmfirth HD91SW"
drag, startPoint x: 9, startPoint y: 205, endPoint x: 95, endPoint y: 207, distance: 86.0
click at [95, 207] on div "Name [PERSON_NAME]" at bounding box center [86, 201] width 157 height 30
copy strong "[PERSON_NAME]"
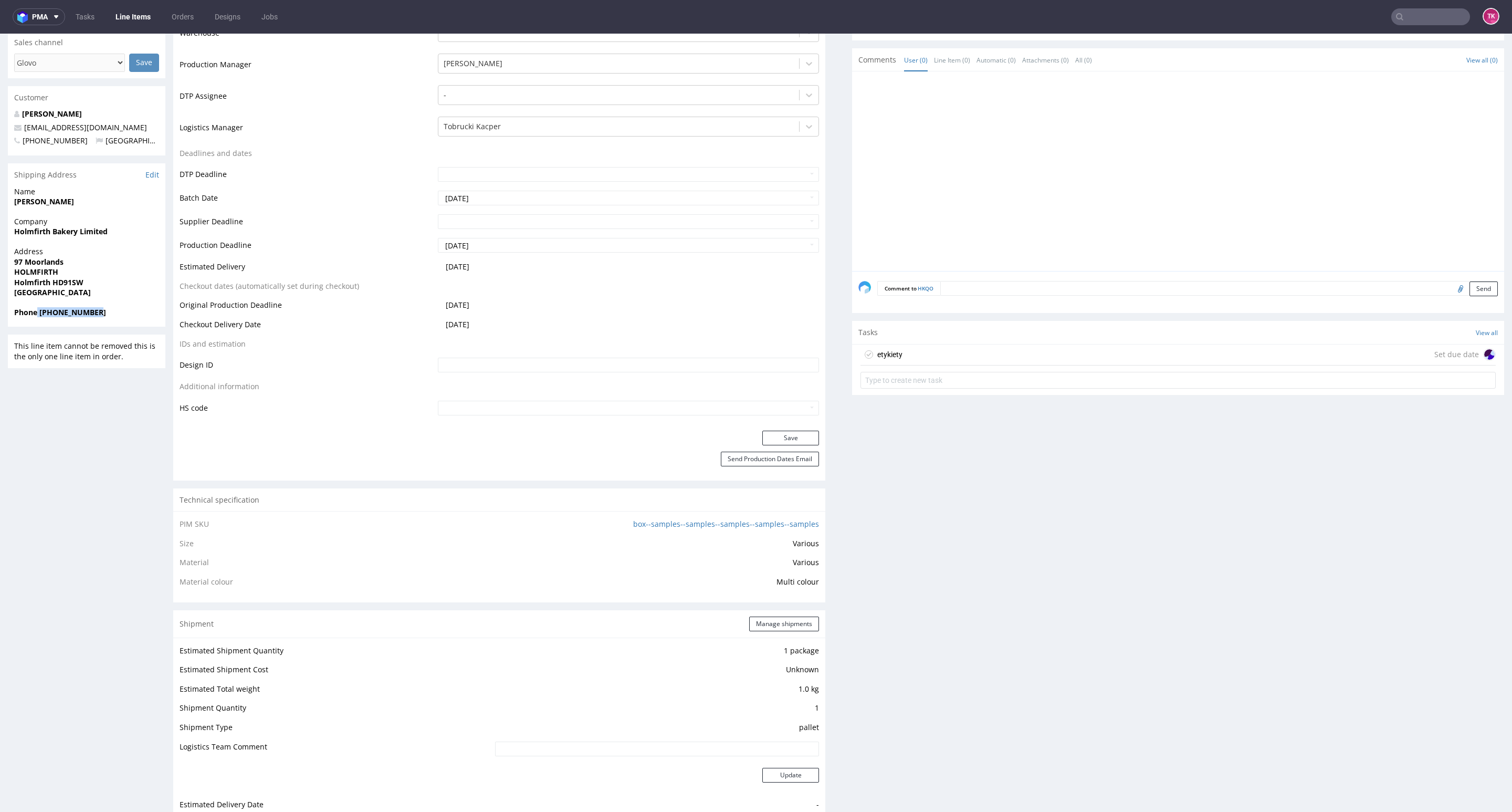
drag, startPoint x: 37, startPoint y: 311, endPoint x: 114, endPoint y: 316, distance: 77.2
click at [114, 316] on span "Phone [PHONE_NUMBER]" at bounding box center [87, 312] width 145 height 10
copy strong "[PHONE_NUMBER]"
drag, startPoint x: 134, startPoint y: 121, endPoint x: 0, endPoint y: 125, distance: 134.1
click at [0, 125] on div "R397357465 [DATE] 06:36 PM HKQO DID Mark this line item problematic Production …" at bounding box center [756, 737] width 1512 height 1985
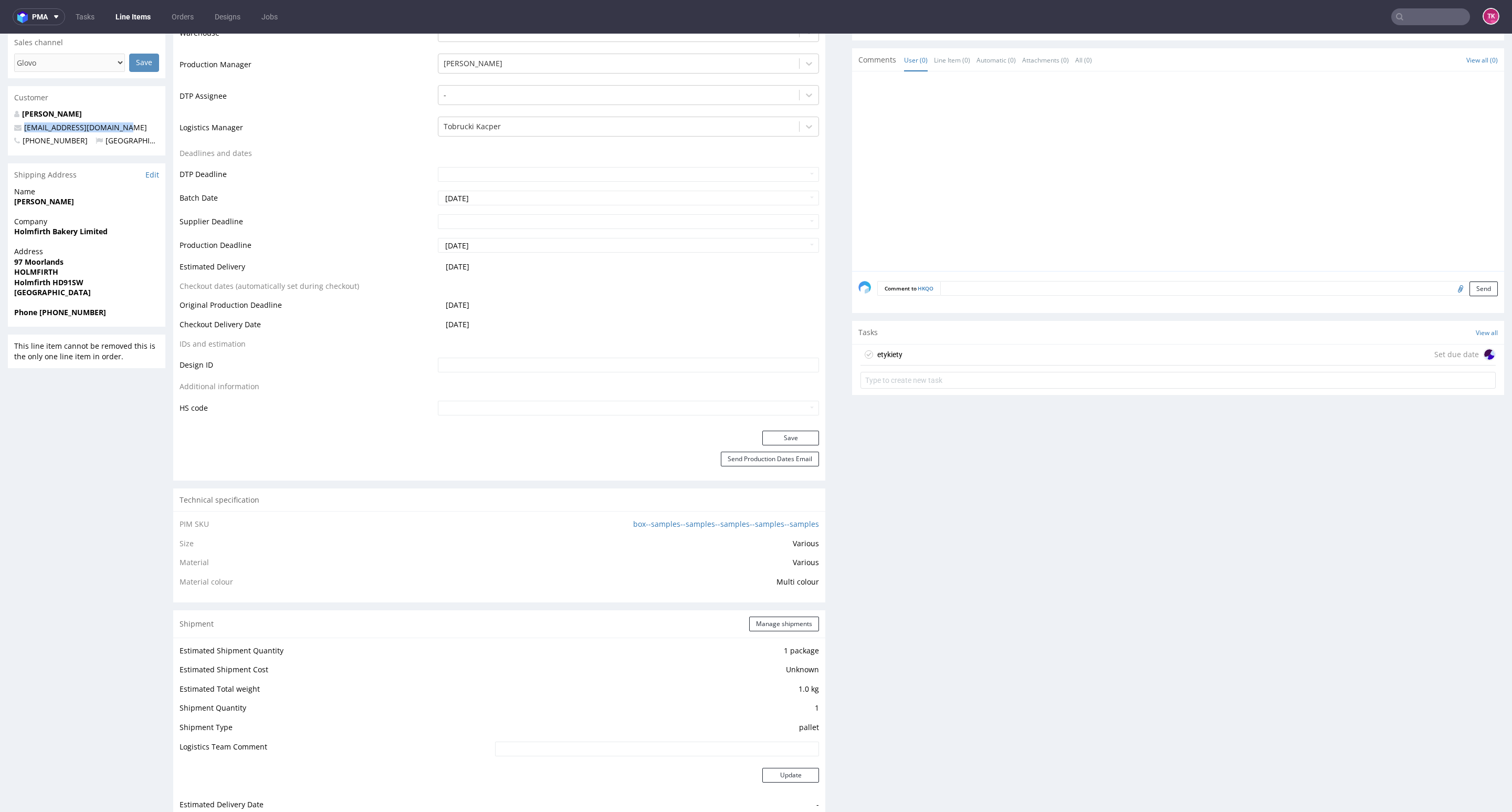
copy span "[EMAIL_ADDRESS][DOMAIN_NAME]"
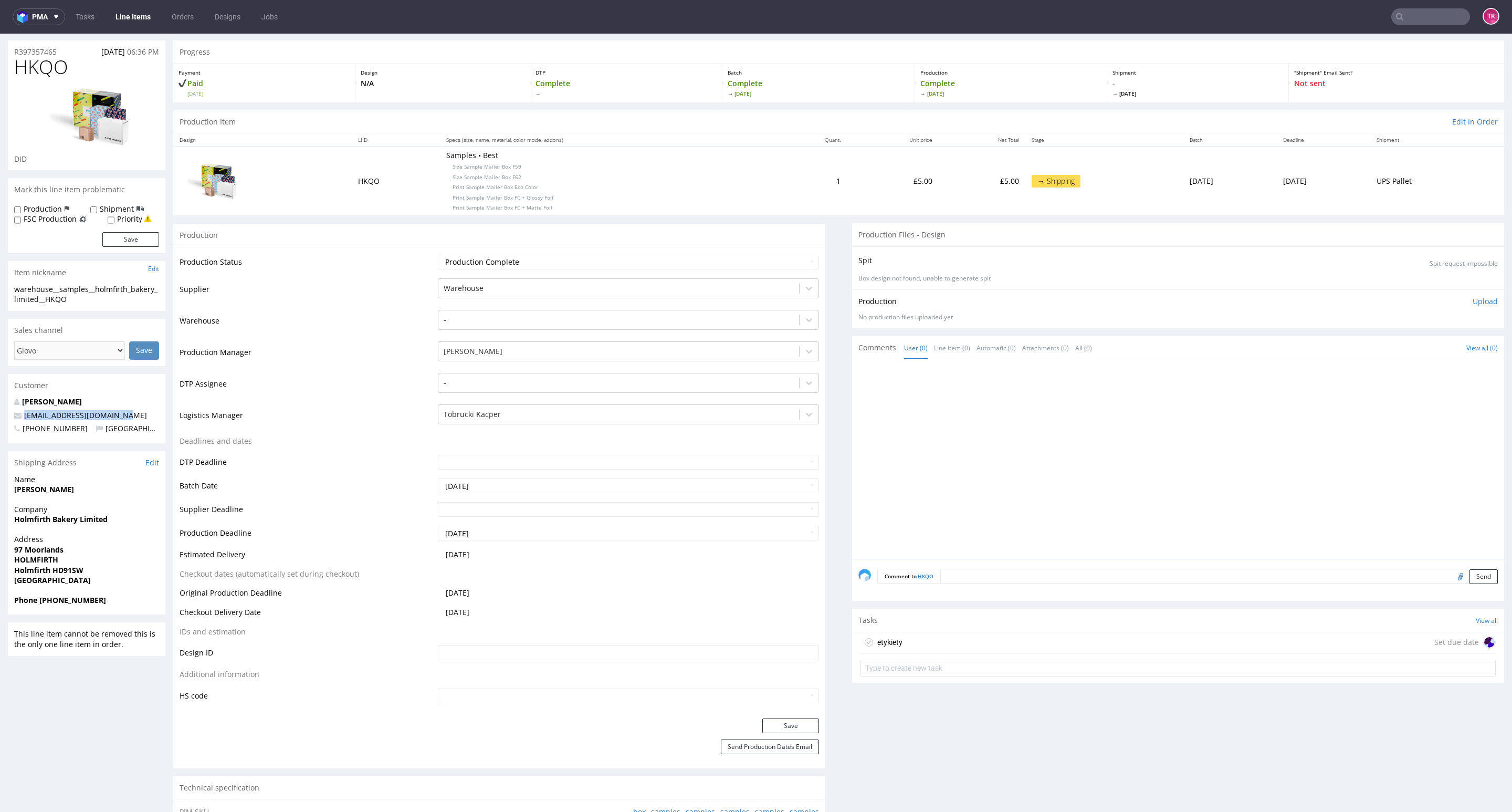
scroll to position [0, 0]
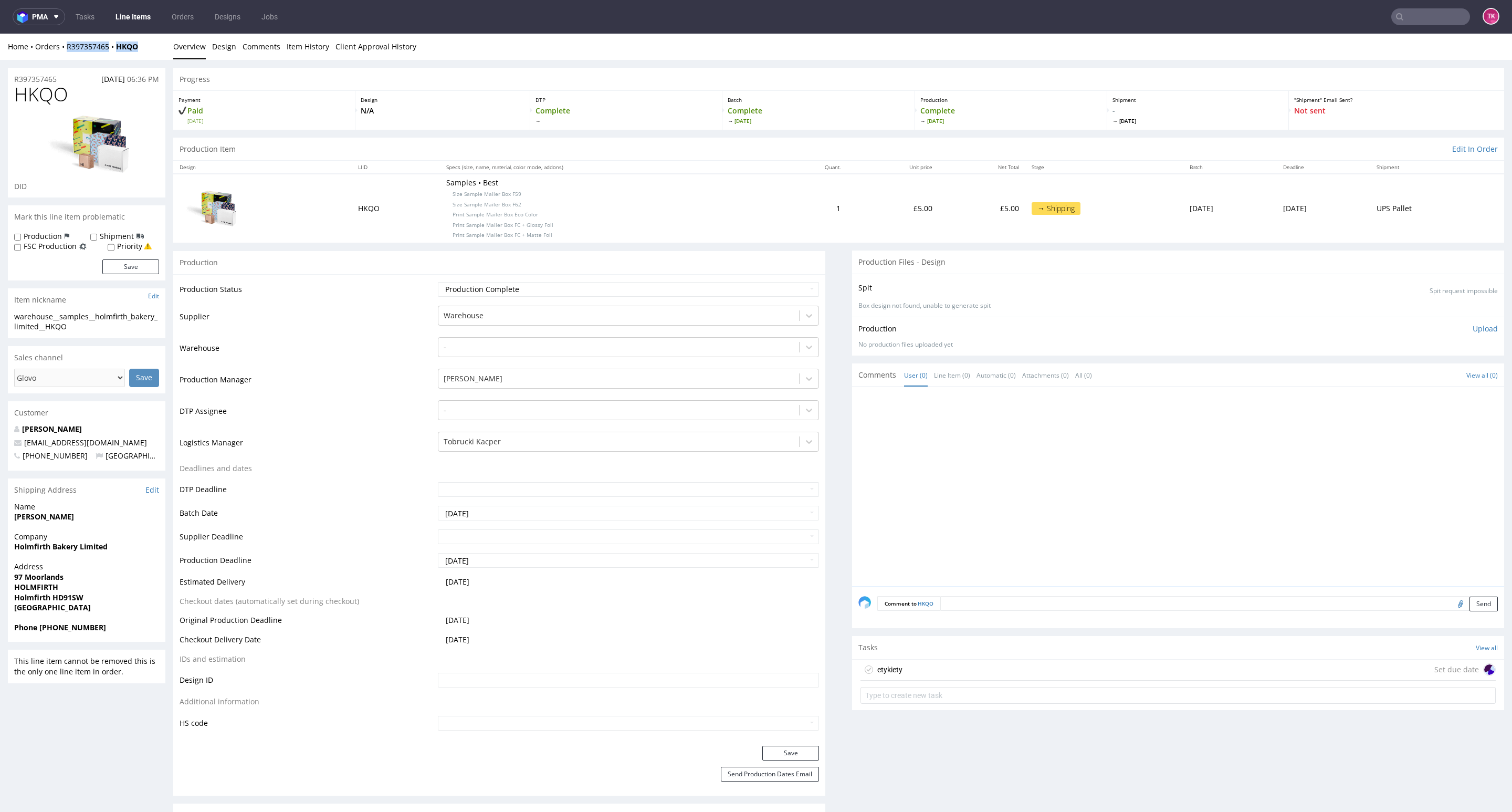
drag, startPoint x: 147, startPoint y: 51, endPoint x: 63, endPoint y: 52, distance: 84.0
click at [63, 52] on div "Home Orders R397357465 HKQO Overview Design Comments Item History Client Approv…" at bounding box center [756, 46] width 1512 height 26
copy div "R397357465 HKQO"
drag, startPoint x: 979, startPoint y: 689, endPoint x: 975, endPoint y: 675, distance: 14.6
click at [978, 689] on input "text" at bounding box center [1178, 694] width 636 height 17
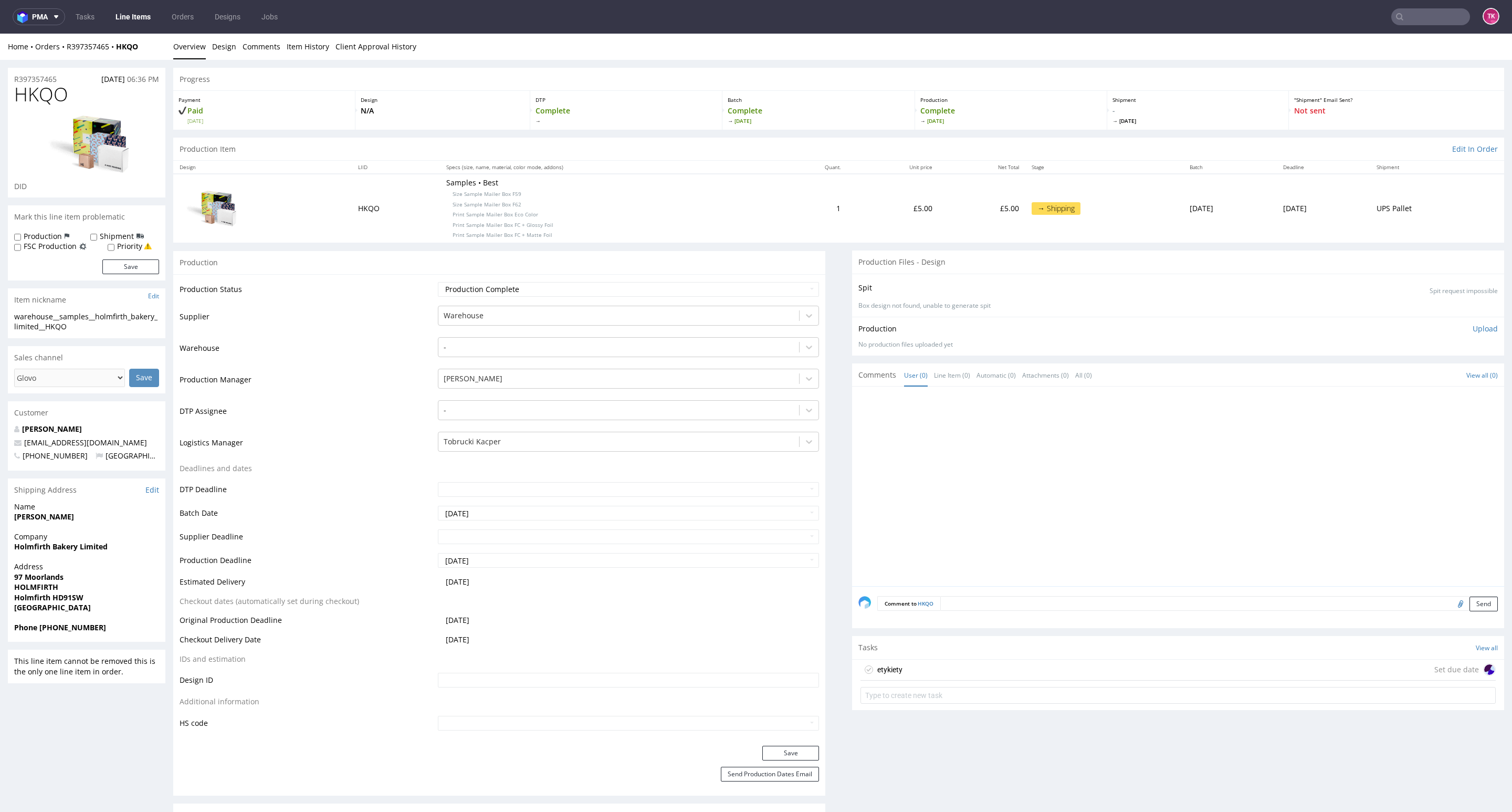
click at [975, 664] on div "etykiety Set due date" at bounding box center [1178, 670] width 636 height 21
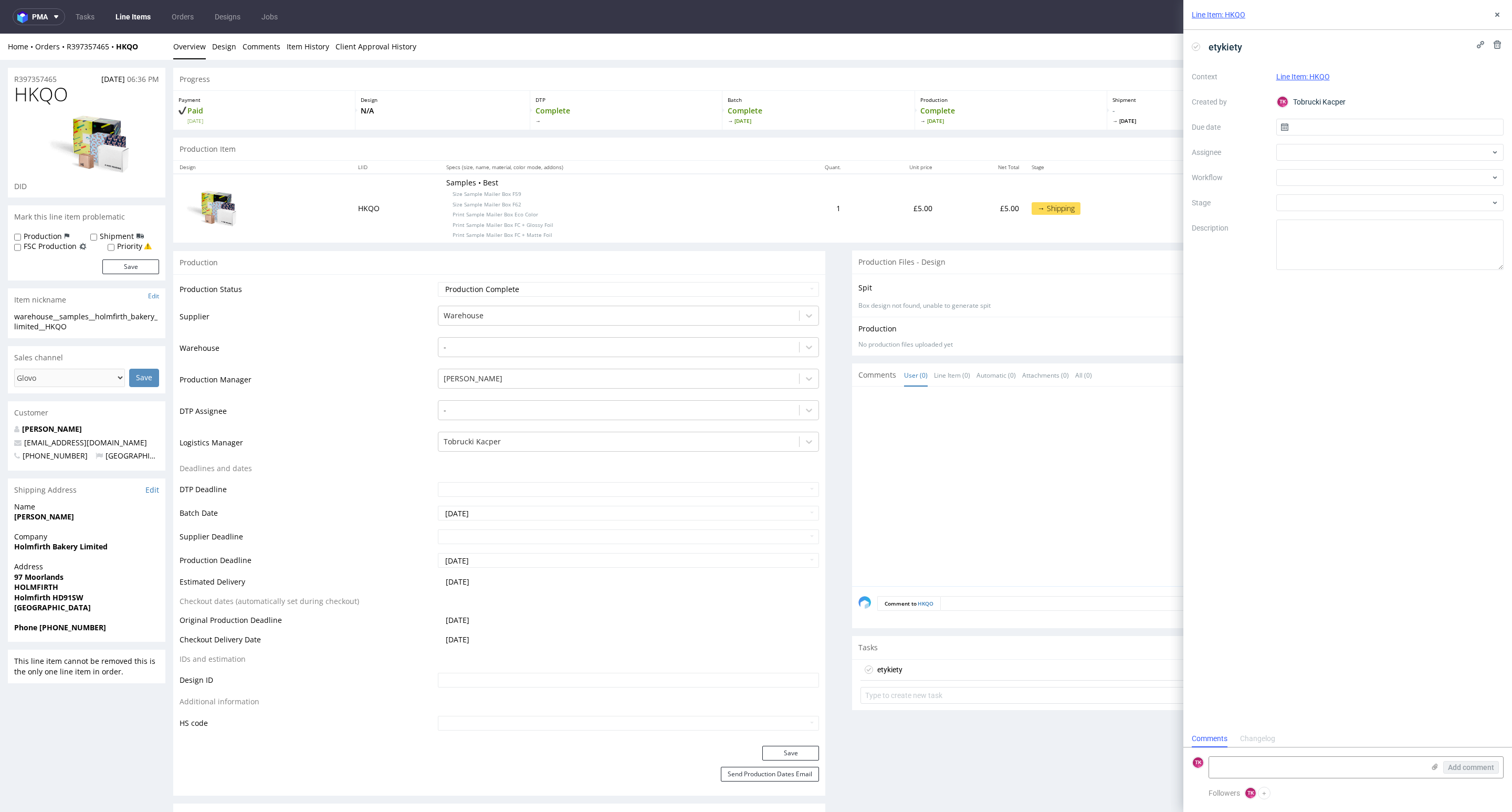
scroll to position [9, 0]
drag, startPoint x: 1267, startPoint y: 753, endPoint x: 1276, endPoint y: 772, distance: 21.0
click at [1275, 772] on form "TK Add comment" at bounding box center [1347, 767] width 329 height 39
click at [1279, 770] on textarea at bounding box center [1316, 767] width 215 height 21
paste textarea "1Z5A15806890841639"
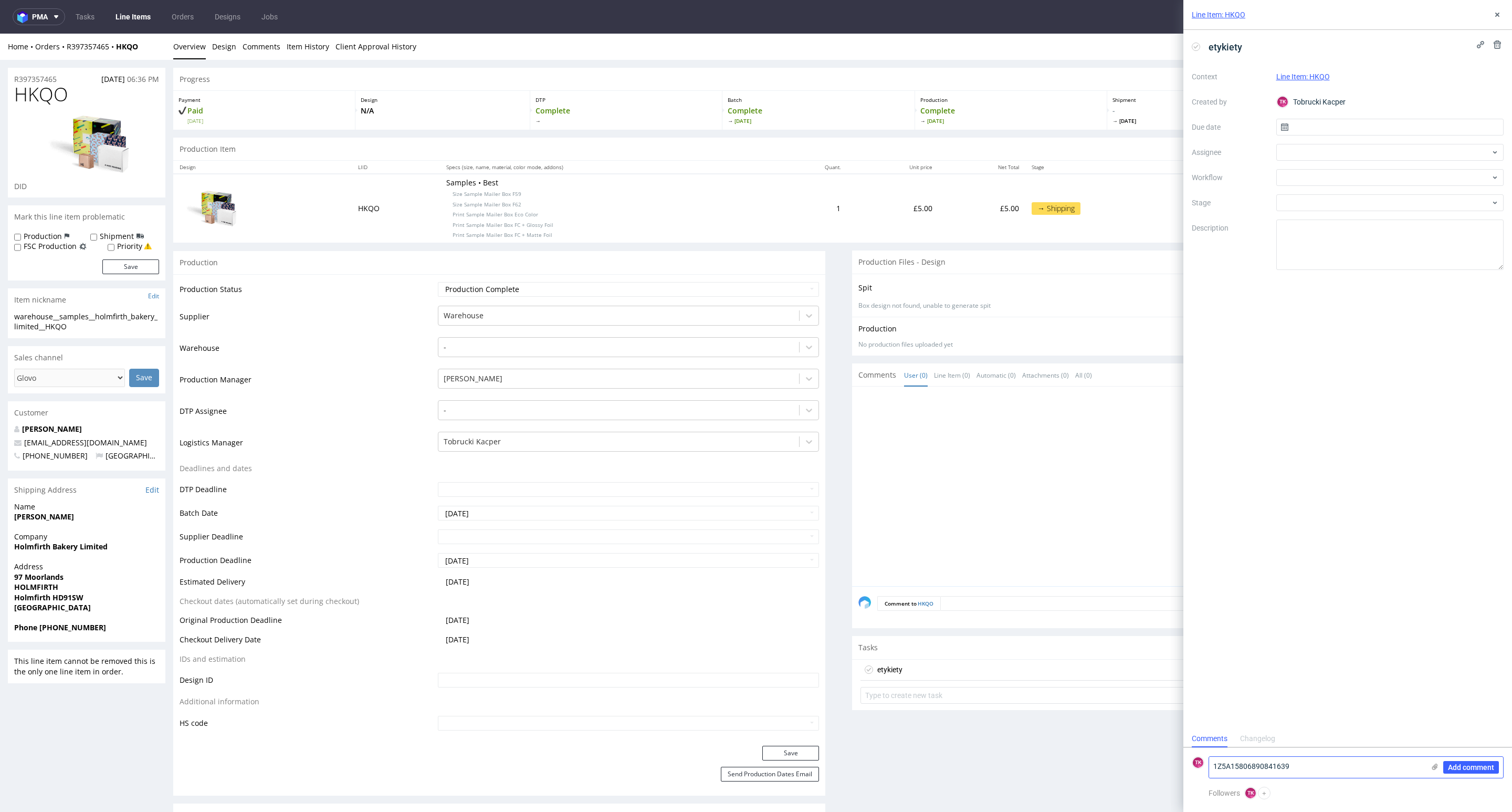
type textarea "1Z5A15806890841639"
click at [1437, 761] on div "Add comment" at bounding box center [1463, 767] width 79 height 21
click at [1437, 763] on icon at bounding box center [1435, 767] width 9 height 9
click at [0, 0] on input "file" at bounding box center [0, 0] width 0 height 0
click at [1485, 775] on div "Add comment" at bounding box center [1463, 739] width 79 height 75
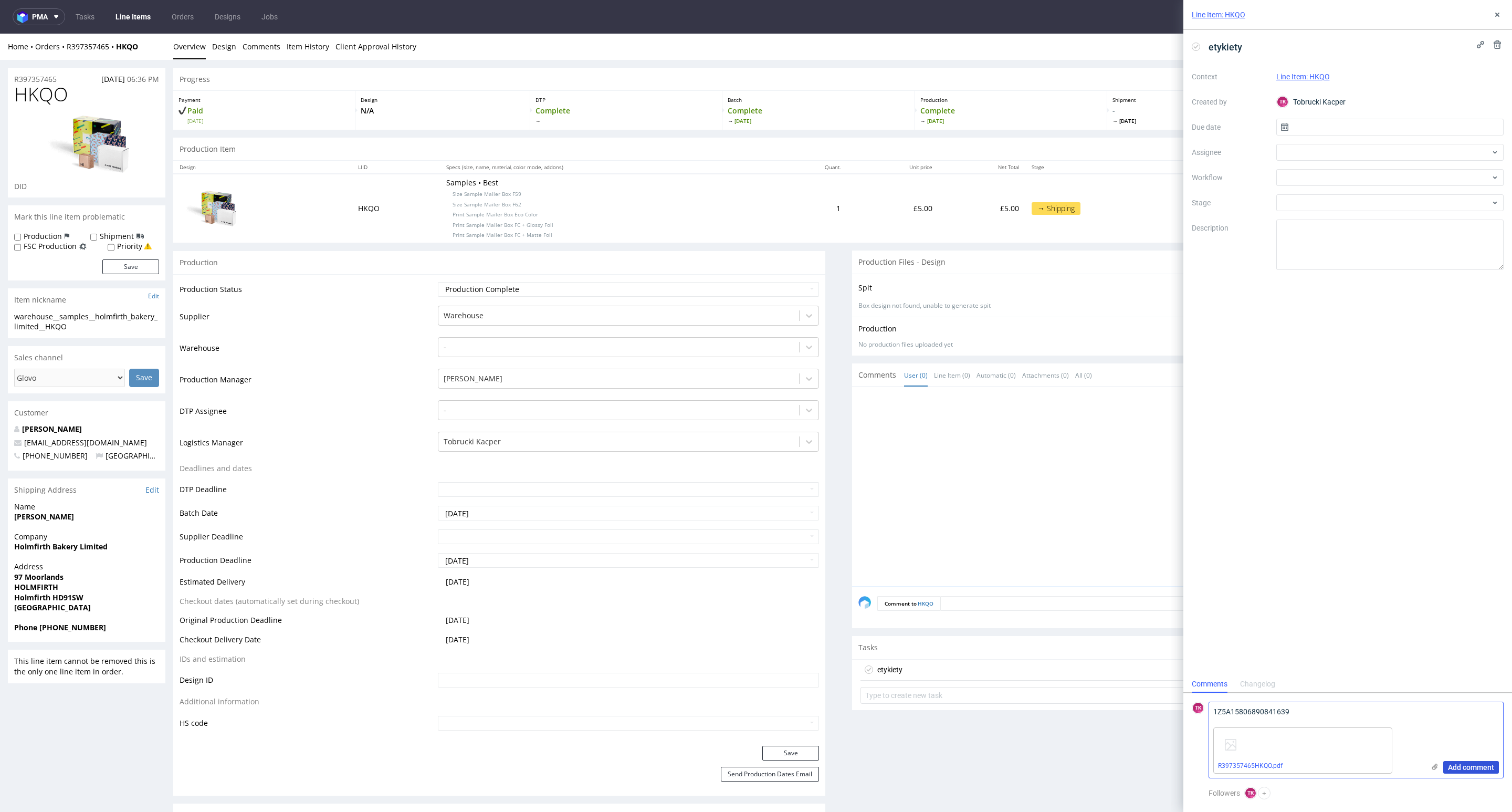
click at [1485, 766] on span "Add comment" at bounding box center [1471, 767] width 46 height 7
click at [1303, 159] on div at bounding box center [1390, 152] width 228 height 17
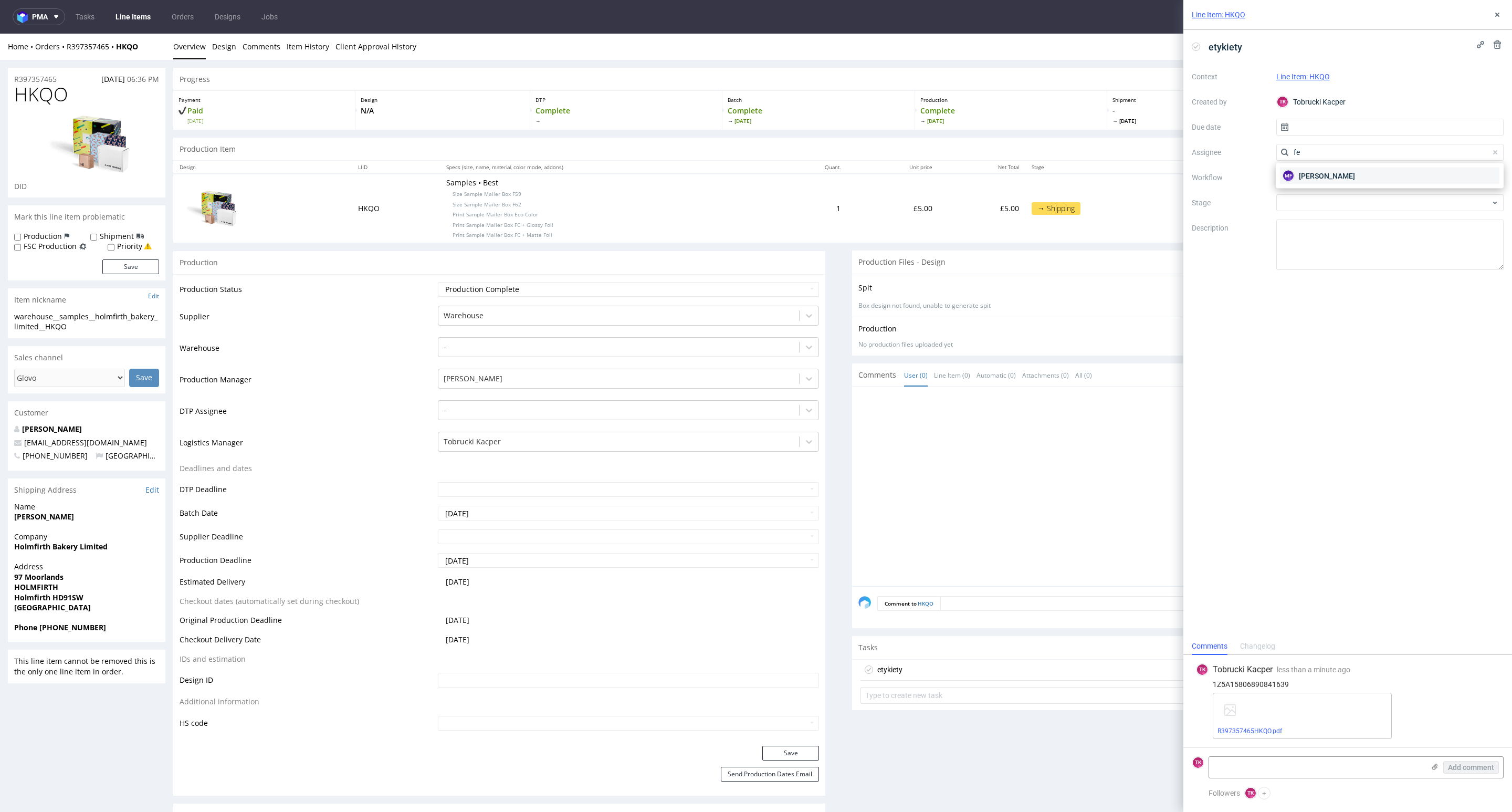
type input "fe"
click at [1320, 180] on div "MF [PERSON_NAME]" at bounding box center [1389, 176] width 219 height 17
drag, startPoint x: 1302, startPoint y: 132, endPoint x: 1305, endPoint y: 139, distance: 7.6
click at [1302, 132] on input "text" at bounding box center [1390, 127] width 228 height 17
drag, startPoint x: 1419, startPoint y: 237, endPoint x: 1404, endPoint y: 243, distance: 16.2
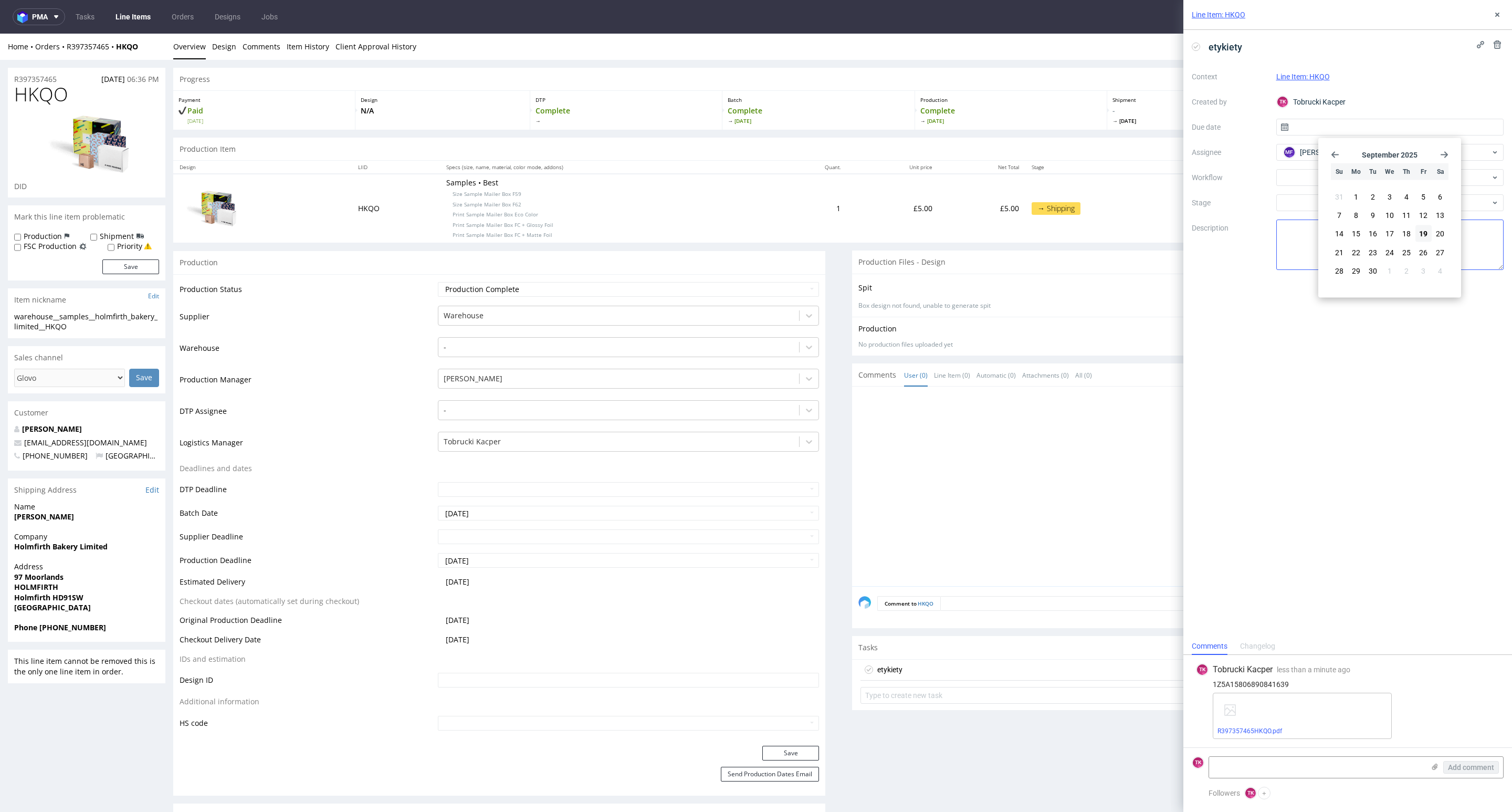
click at [1419, 237] on span "19" at bounding box center [1423, 234] width 9 height 10
type input "[DATE]"
drag, startPoint x: 1135, startPoint y: 434, endPoint x: 1051, endPoint y: 473, distance: 92.6
click at [1117, 432] on div at bounding box center [1181, 489] width 646 height 193
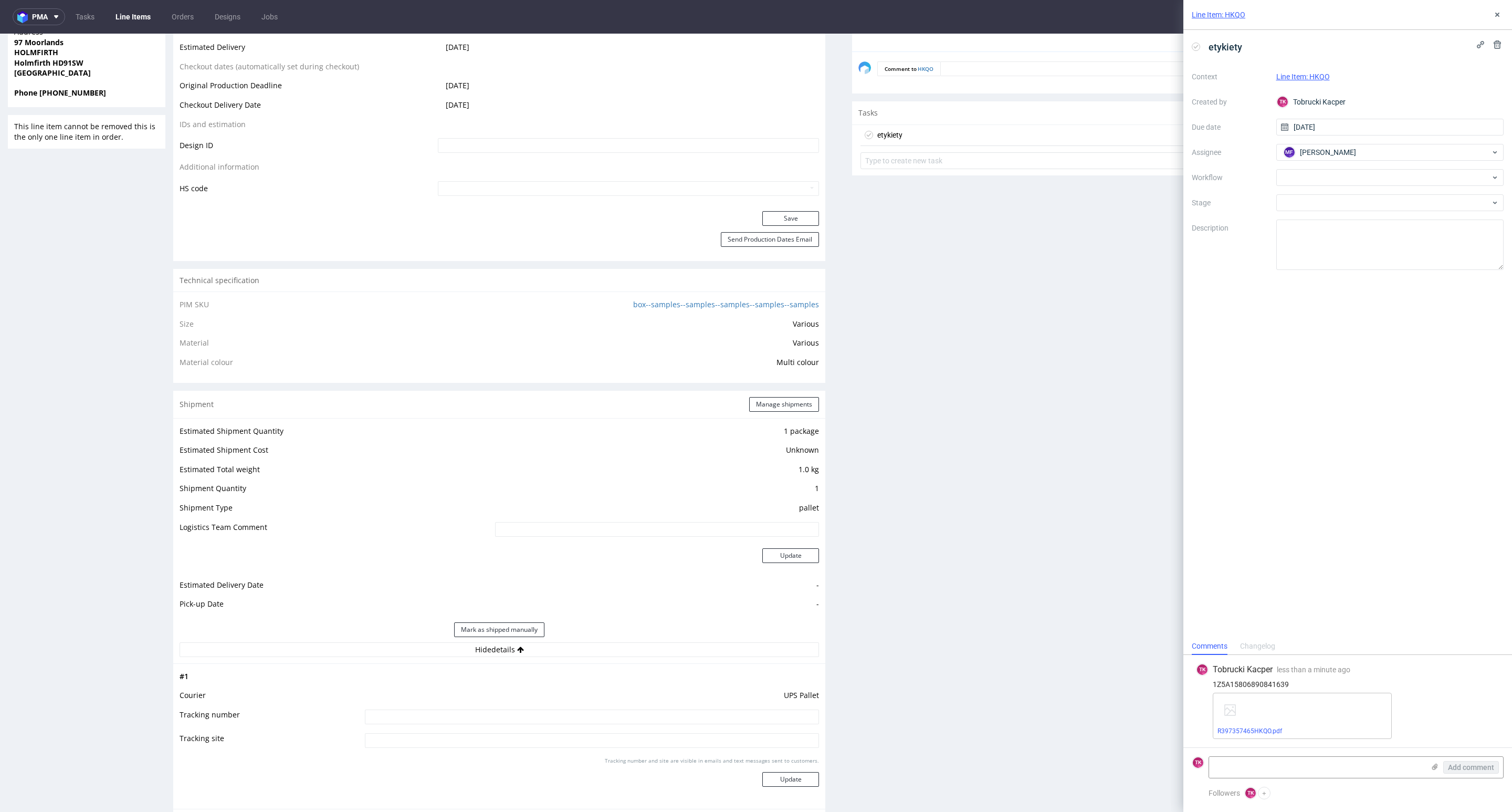
scroll to position [945, 0]
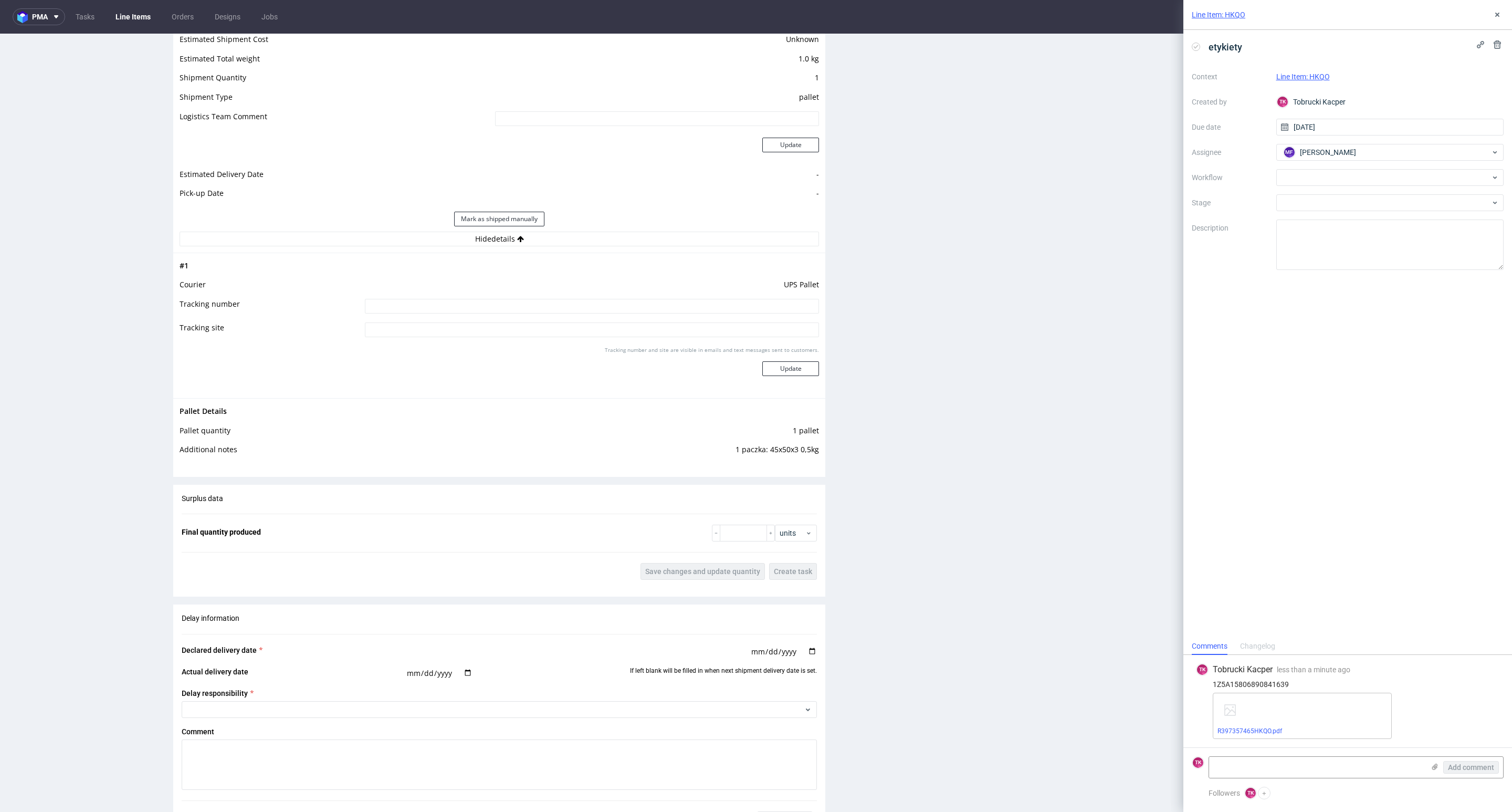
click at [581, 308] on input at bounding box center [592, 306] width 454 height 15
paste input "1Z5A15806890841639"
type input "1Z5A15806890841639"
drag, startPoint x: 812, startPoint y: 390, endPoint x: 795, endPoint y: 372, distance: 24.8
click at [804, 386] on div "# 1 Courier UPS Pallet Tracking number 1Z5A15806890841639 Tracking site Trackin…" at bounding box center [499, 325] width 652 height 145
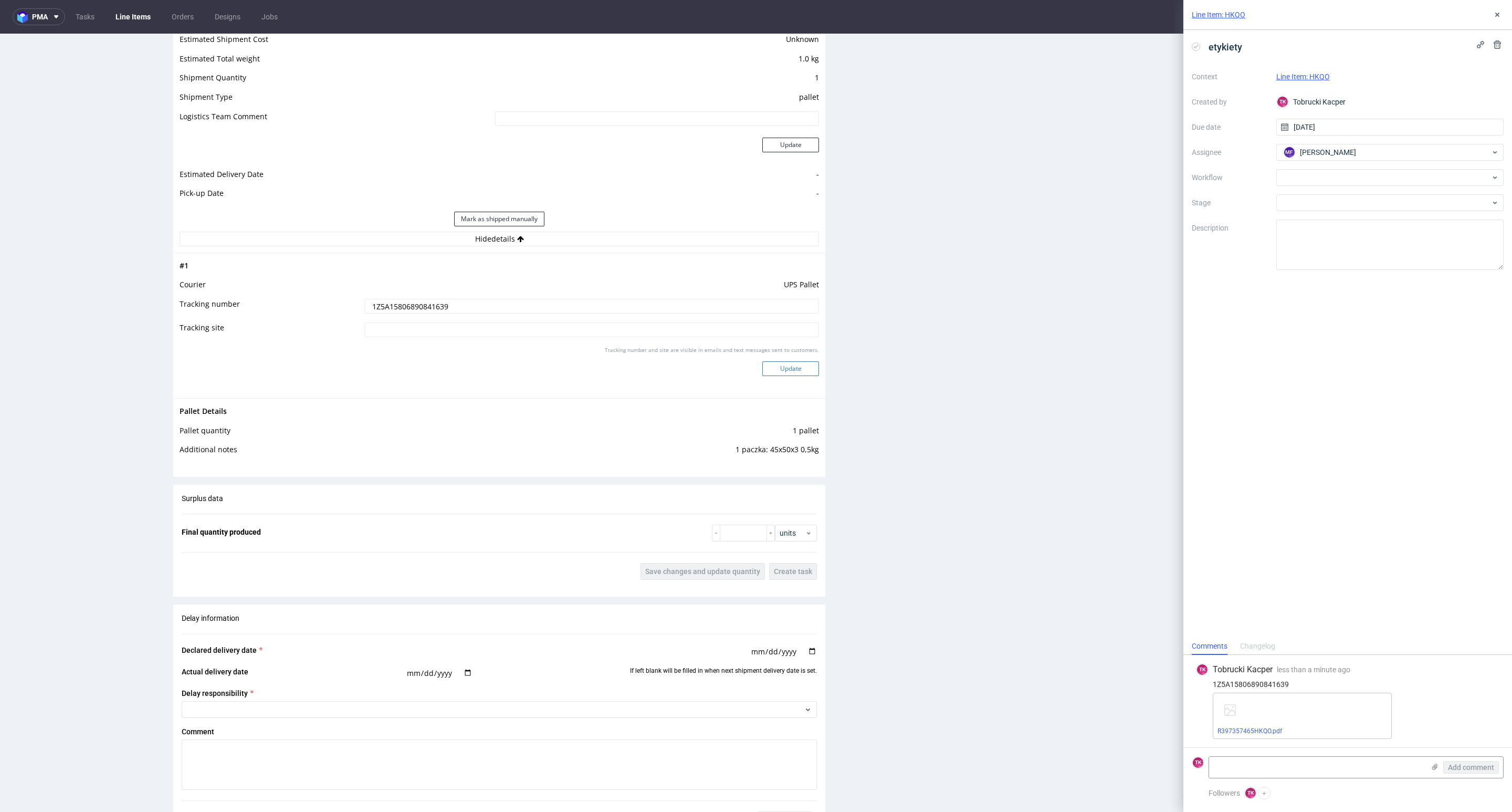
click at [794, 372] on button "Update" at bounding box center [791, 369] width 57 height 15
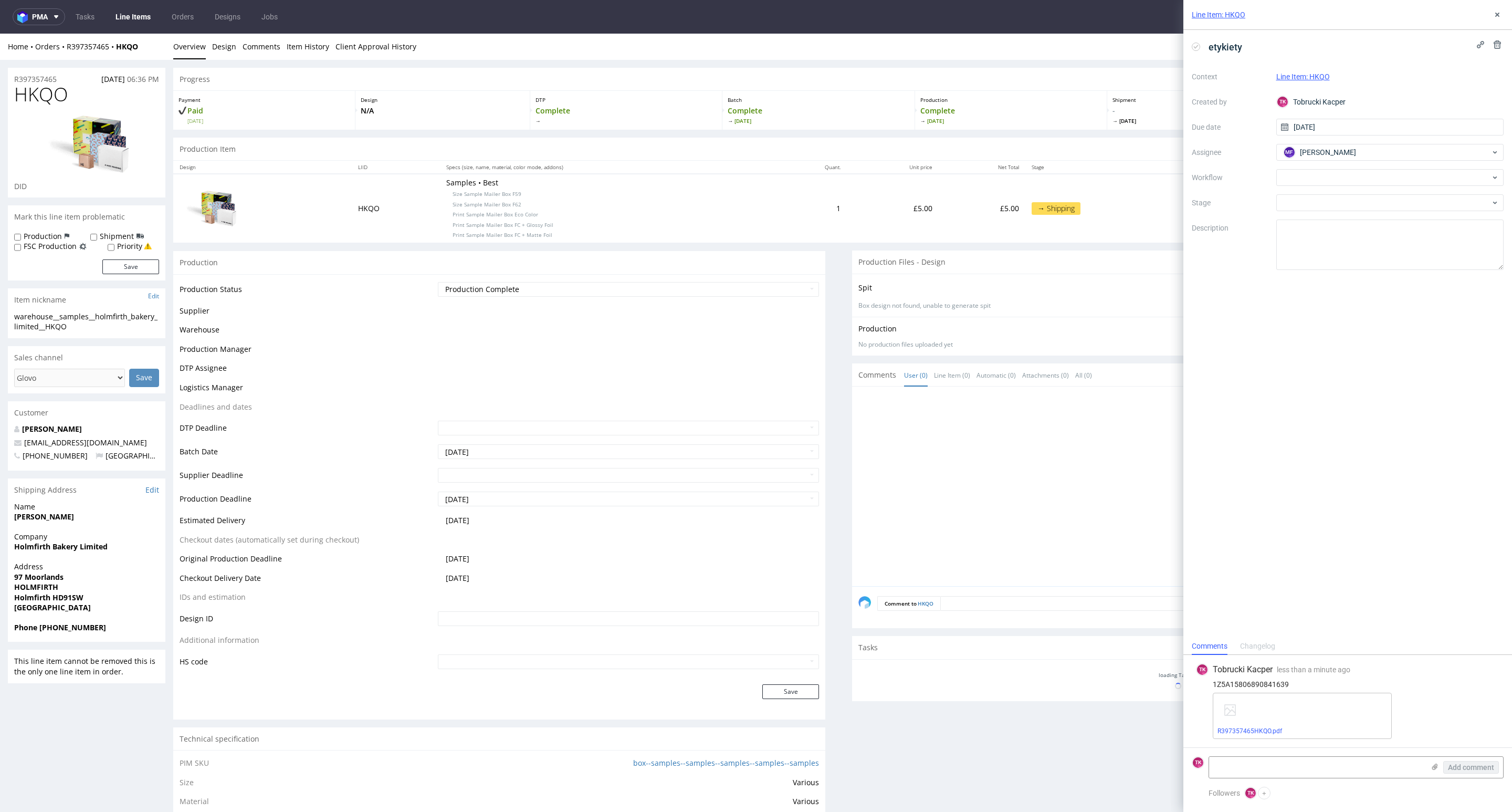
scroll to position [397, 0]
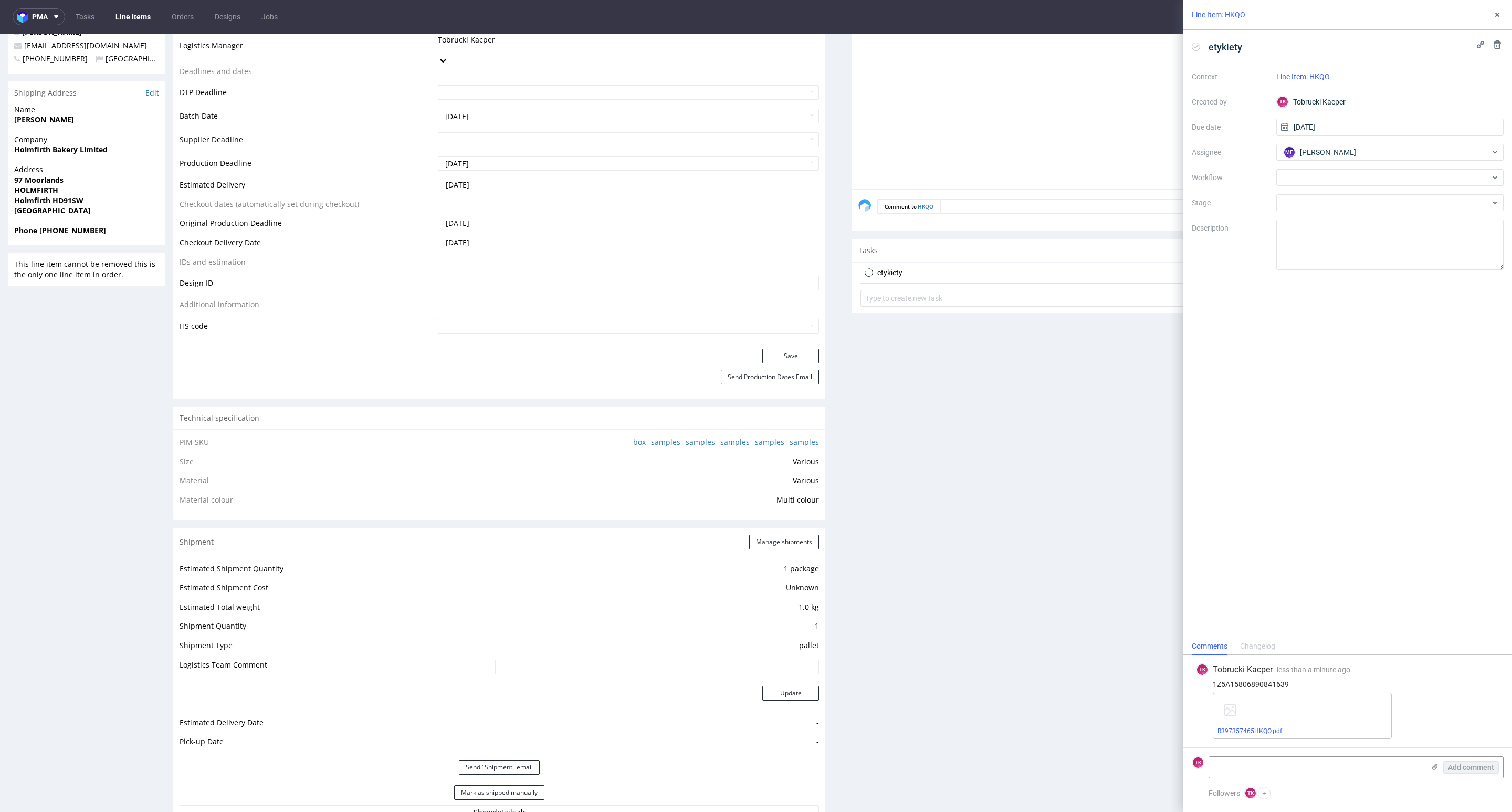
click at [138, 21] on link "Line Items" at bounding box center [133, 17] width 48 height 17
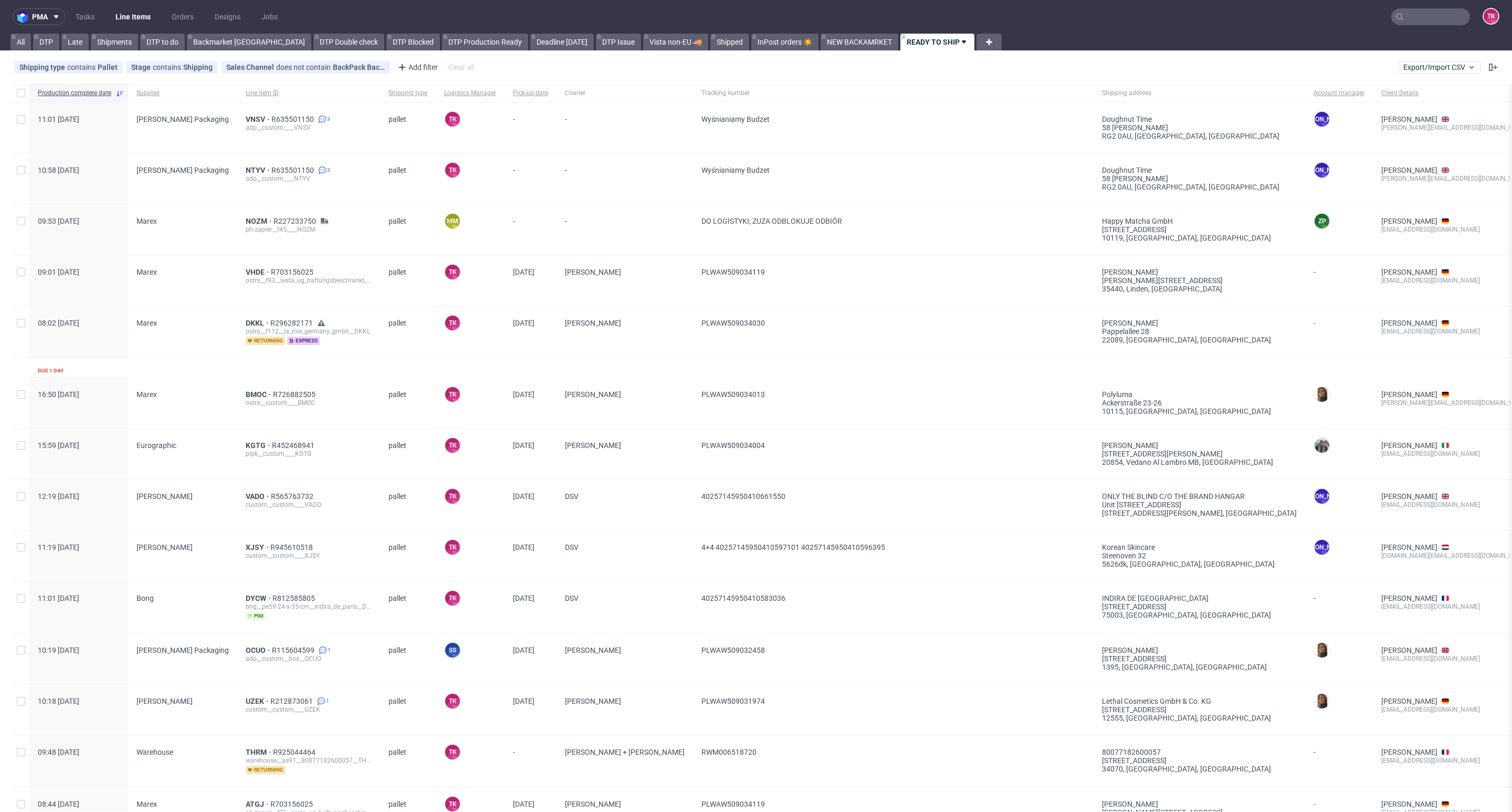
click at [148, 20] on link "Line Items" at bounding box center [133, 17] width 48 height 17
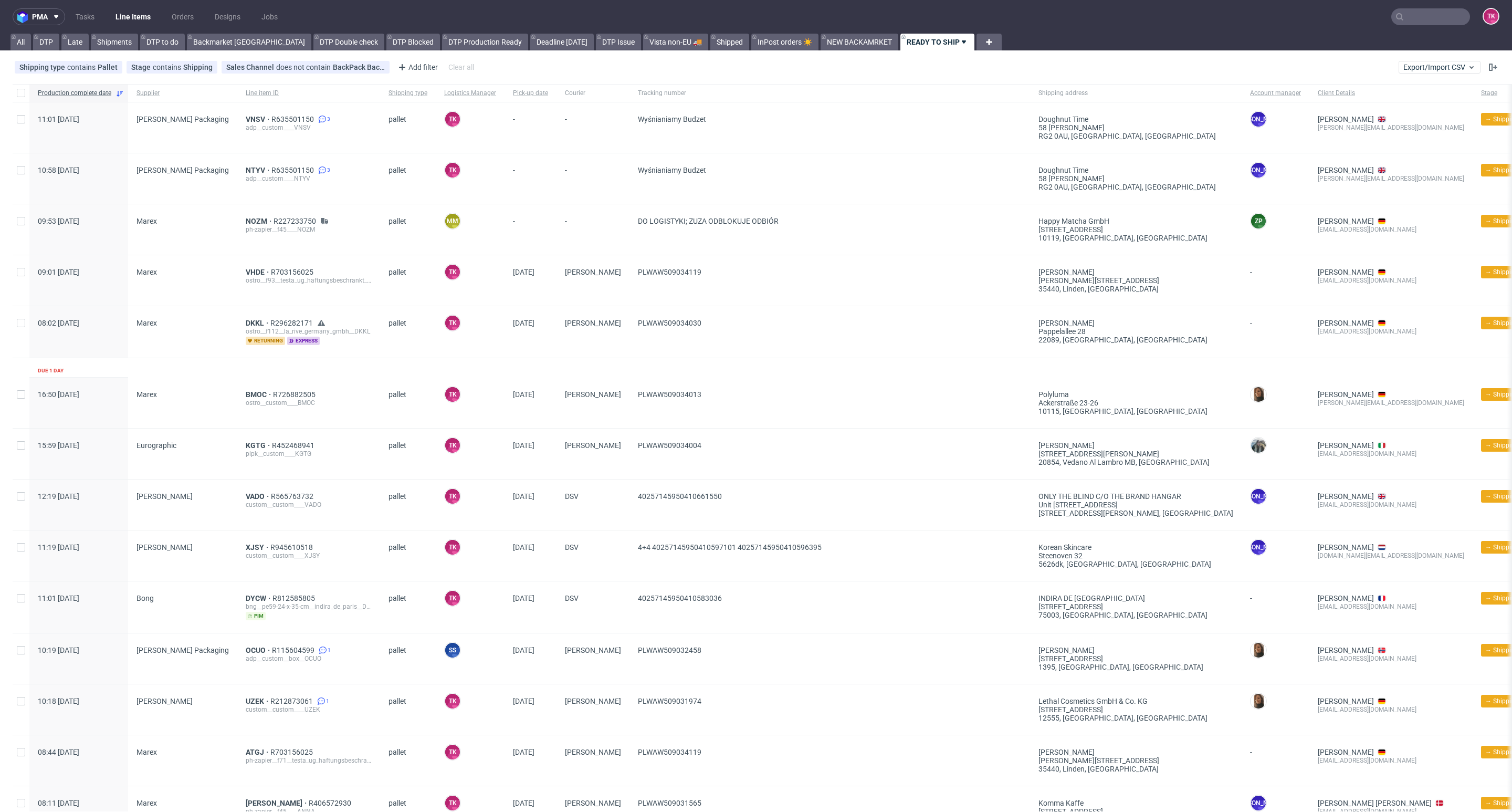
click at [131, 20] on link "Line Items" at bounding box center [133, 17] width 48 height 17
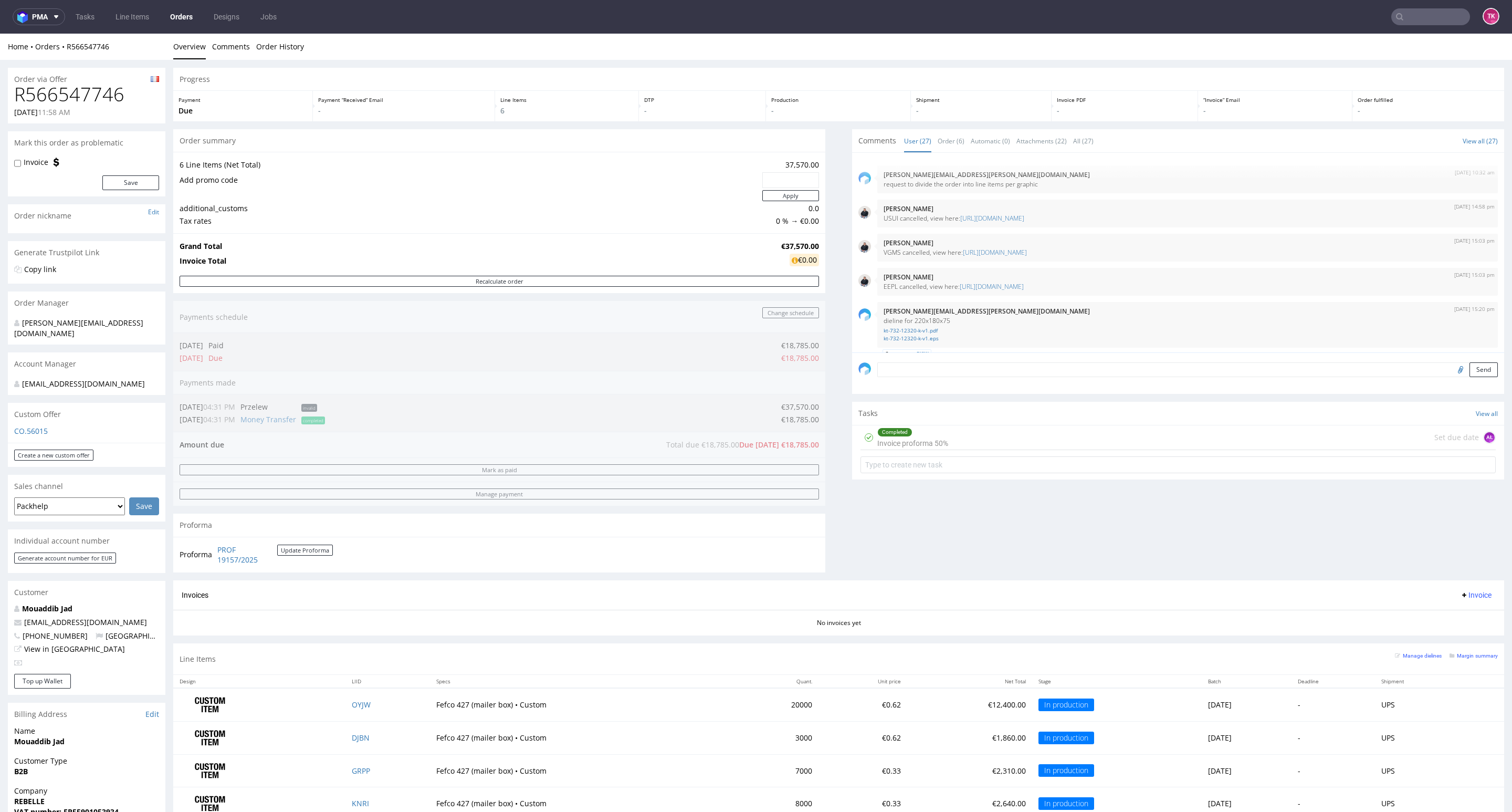
scroll to position [1162, 0]
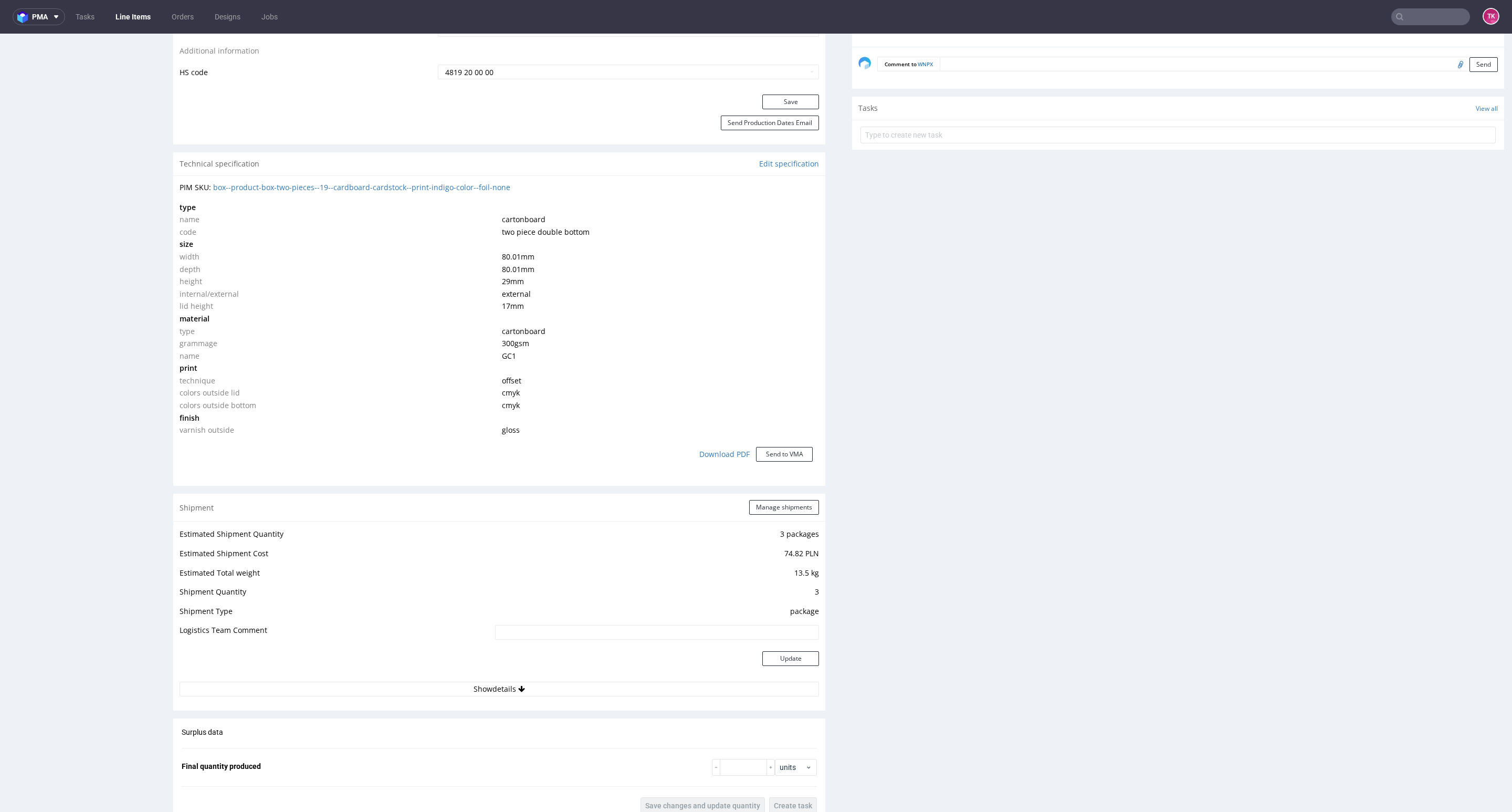
scroll to position [787, 0]
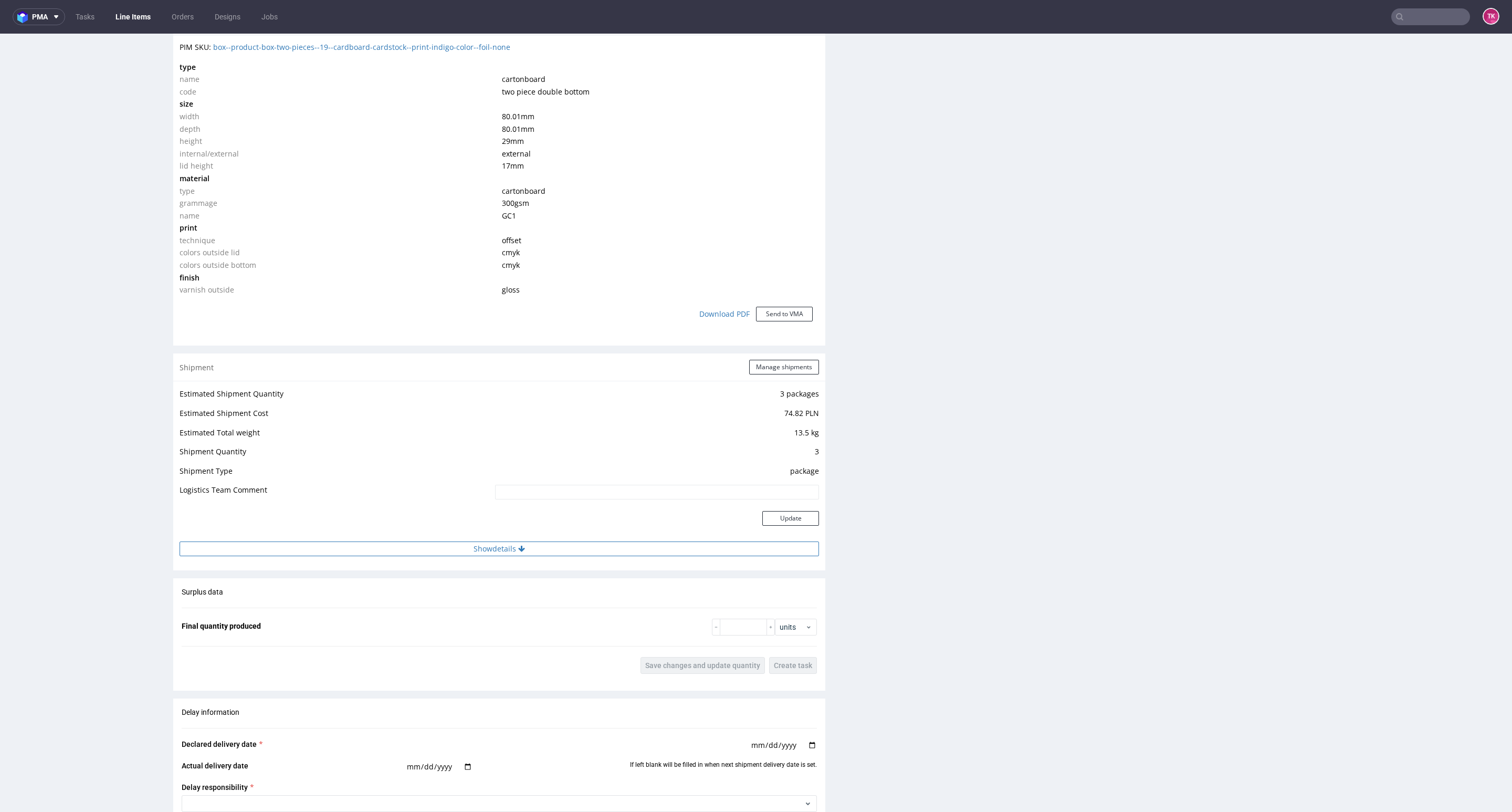
click at [665, 544] on button "Show details" at bounding box center [498, 549] width 639 height 15
drag, startPoint x: 665, startPoint y: 550, endPoint x: 855, endPoint y: 520, distance: 192.4
click at [665, 550] on button "Hide details" at bounding box center [498, 549] width 639 height 15
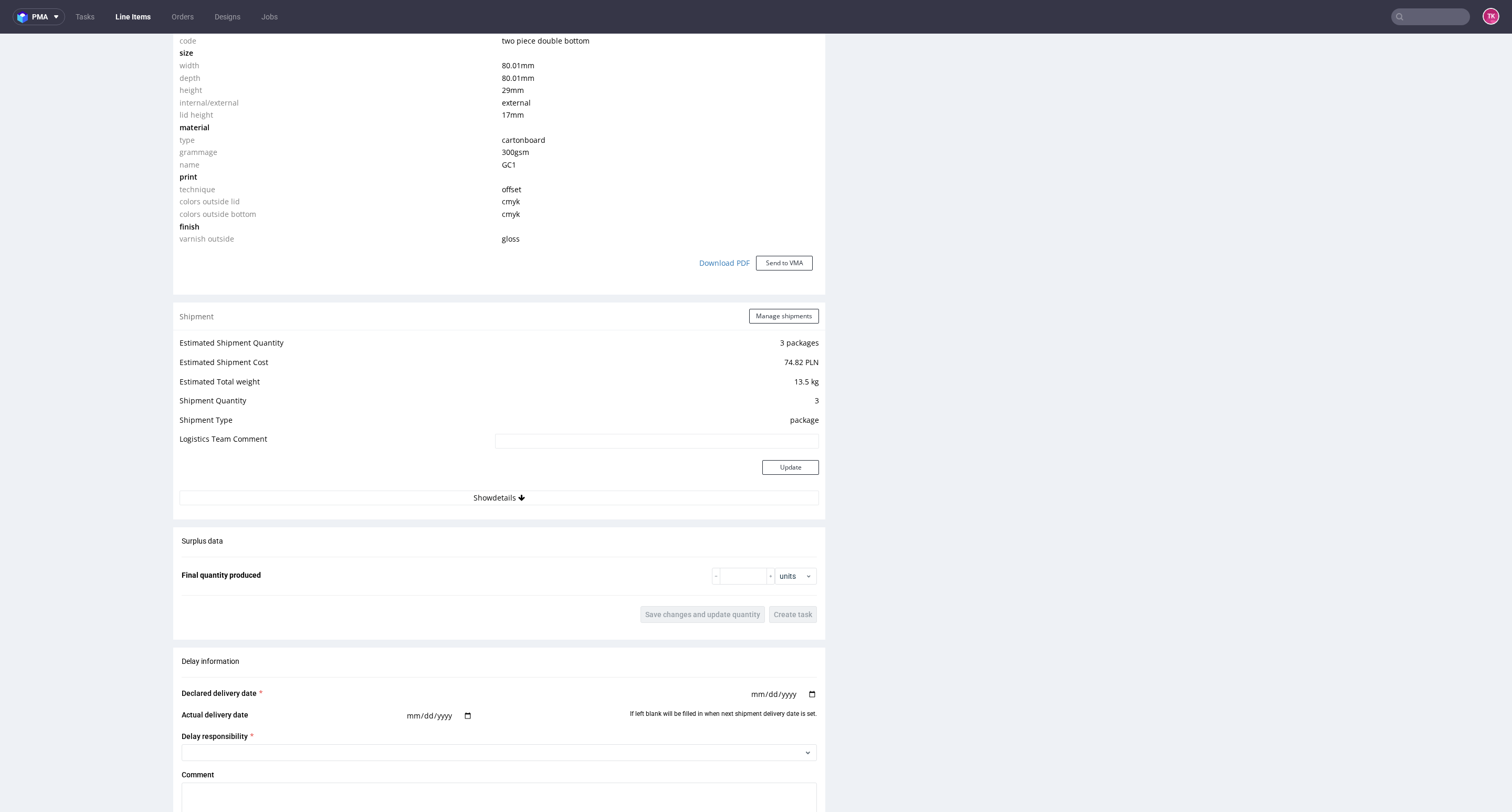
scroll to position [866, 0]
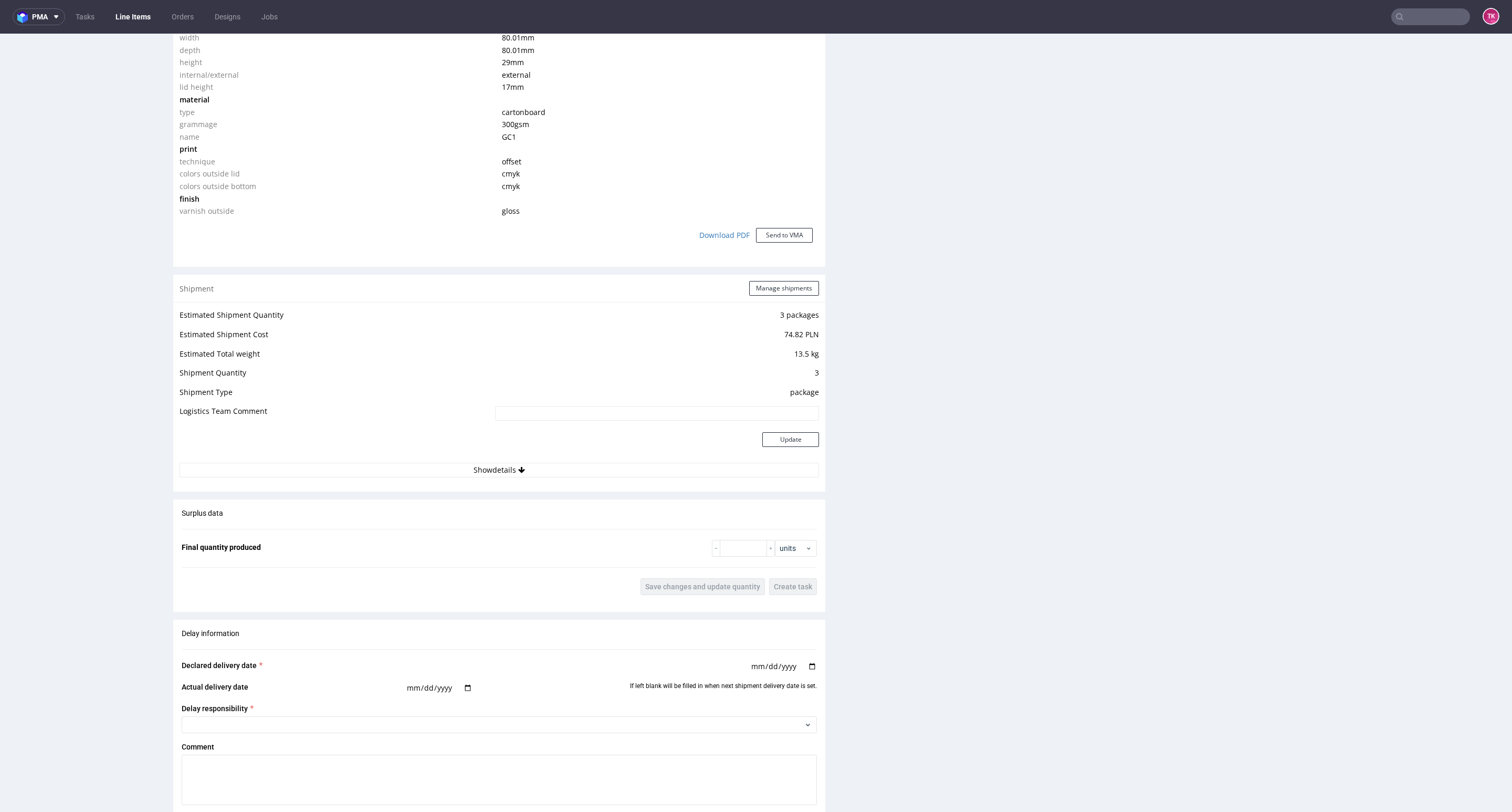
click at [596, 479] on div "Estimated Shipment Quantity 3 packages Estimated Shipment Cost 74.82 PLN Estima…" at bounding box center [499, 393] width 652 height 181
click at [596, 468] on button "Show details" at bounding box center [498, 469] width 639 height 15
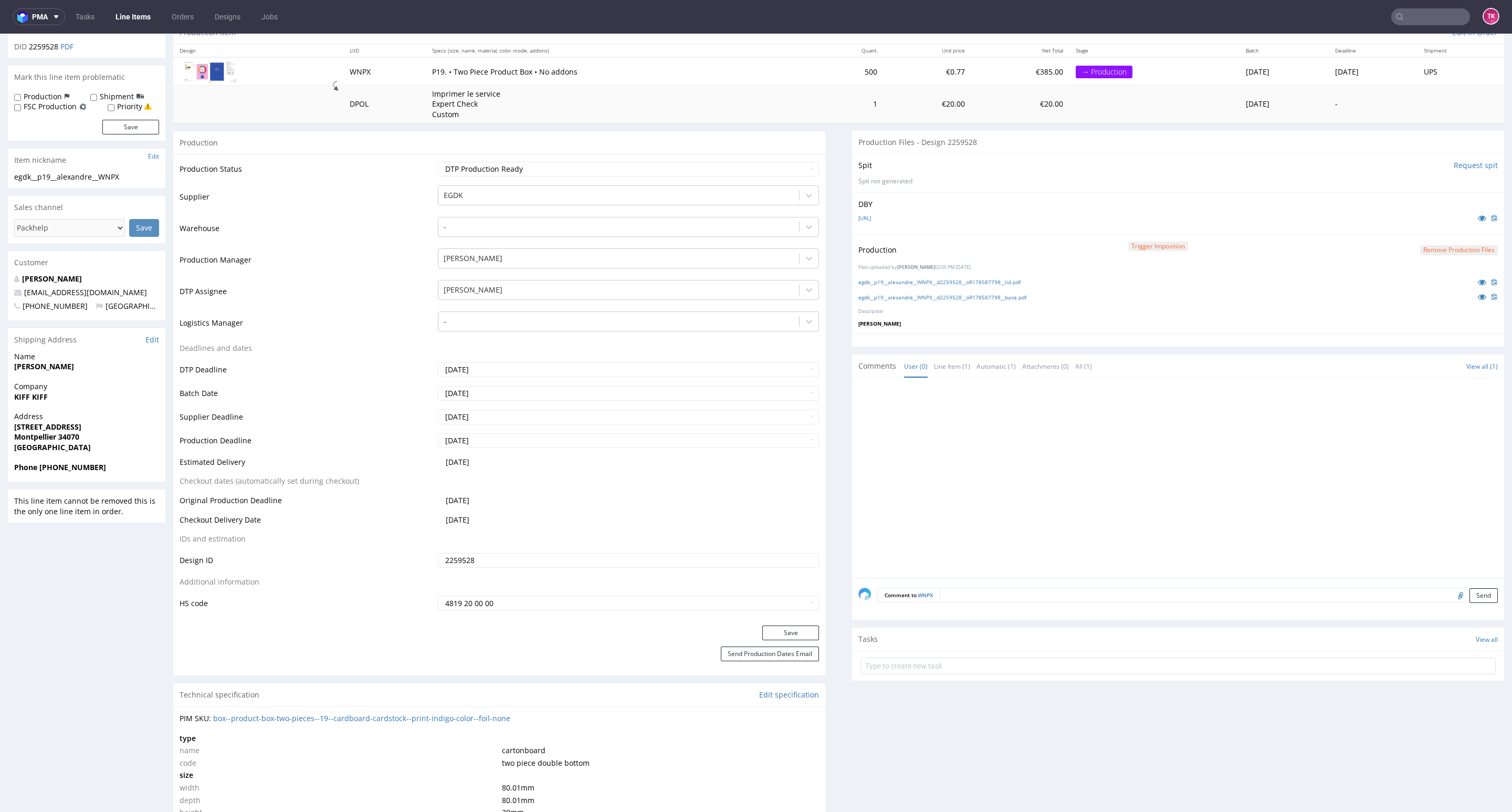
scroll to position [0, 0]
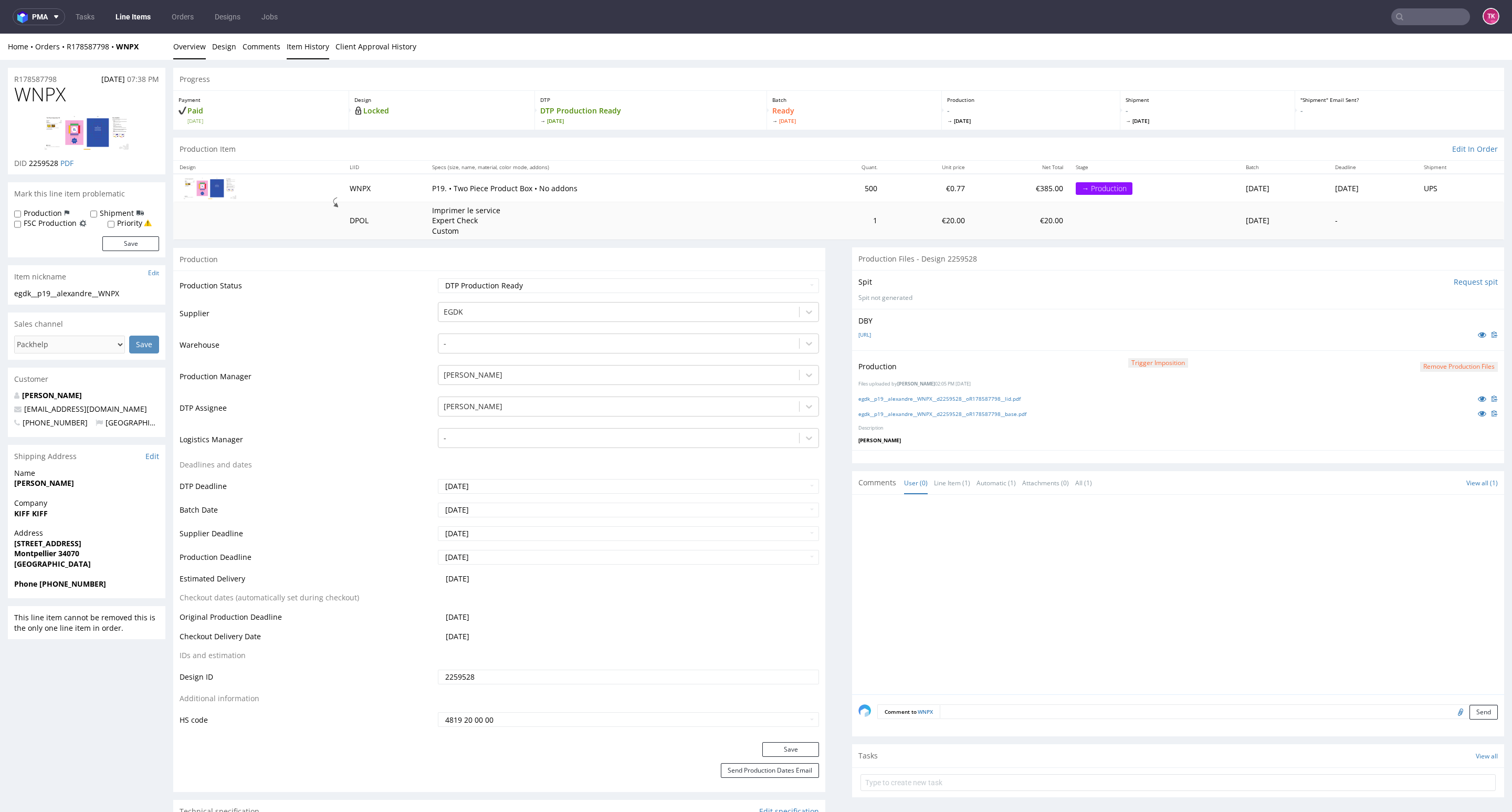
click at [289, 44] on link "Item History" at bounding box center [308, 46] width 43 height 25
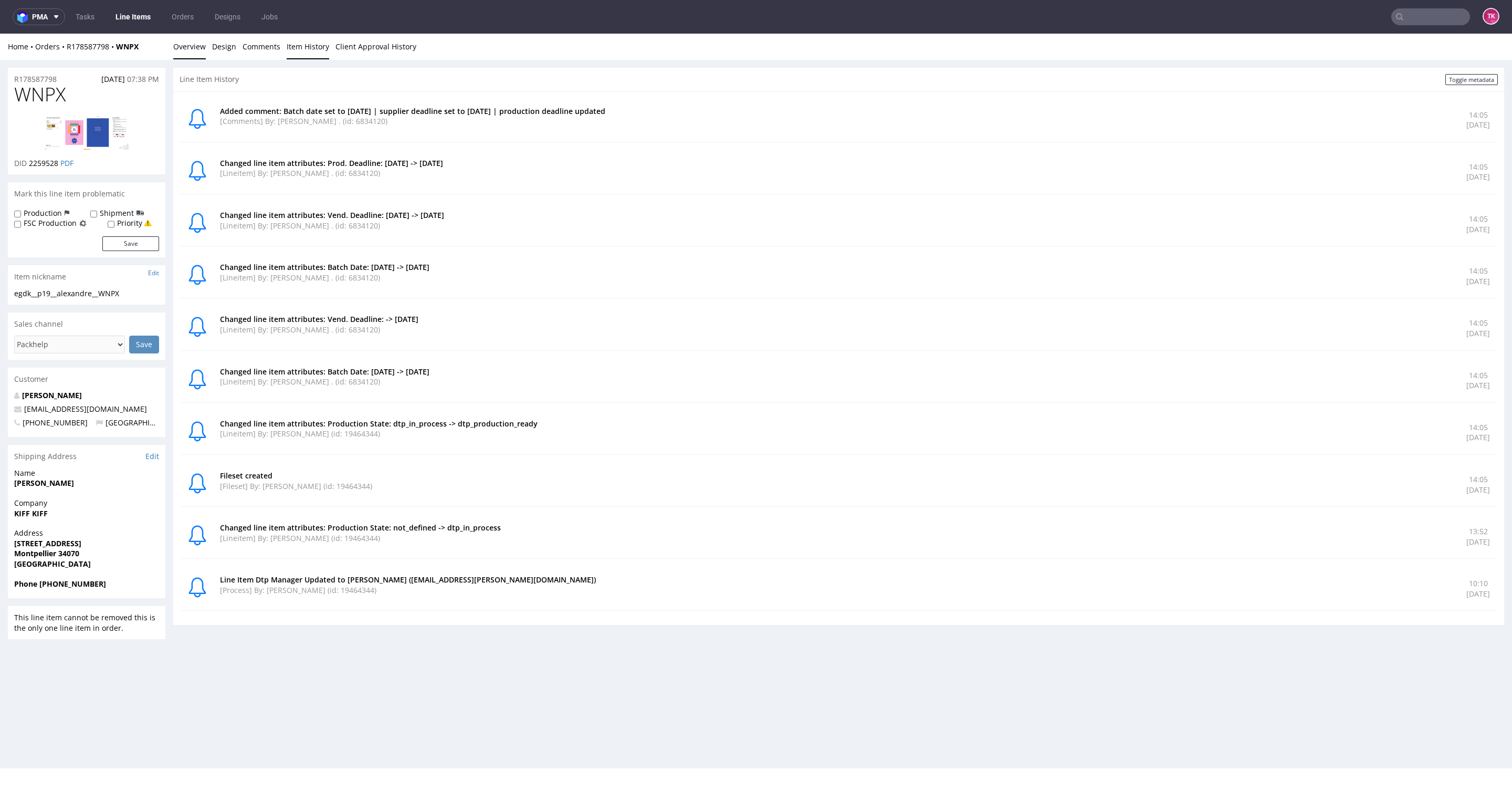
click at [181, 52] on link "Overview" at bounding box center [189, 46] width 33 height 25
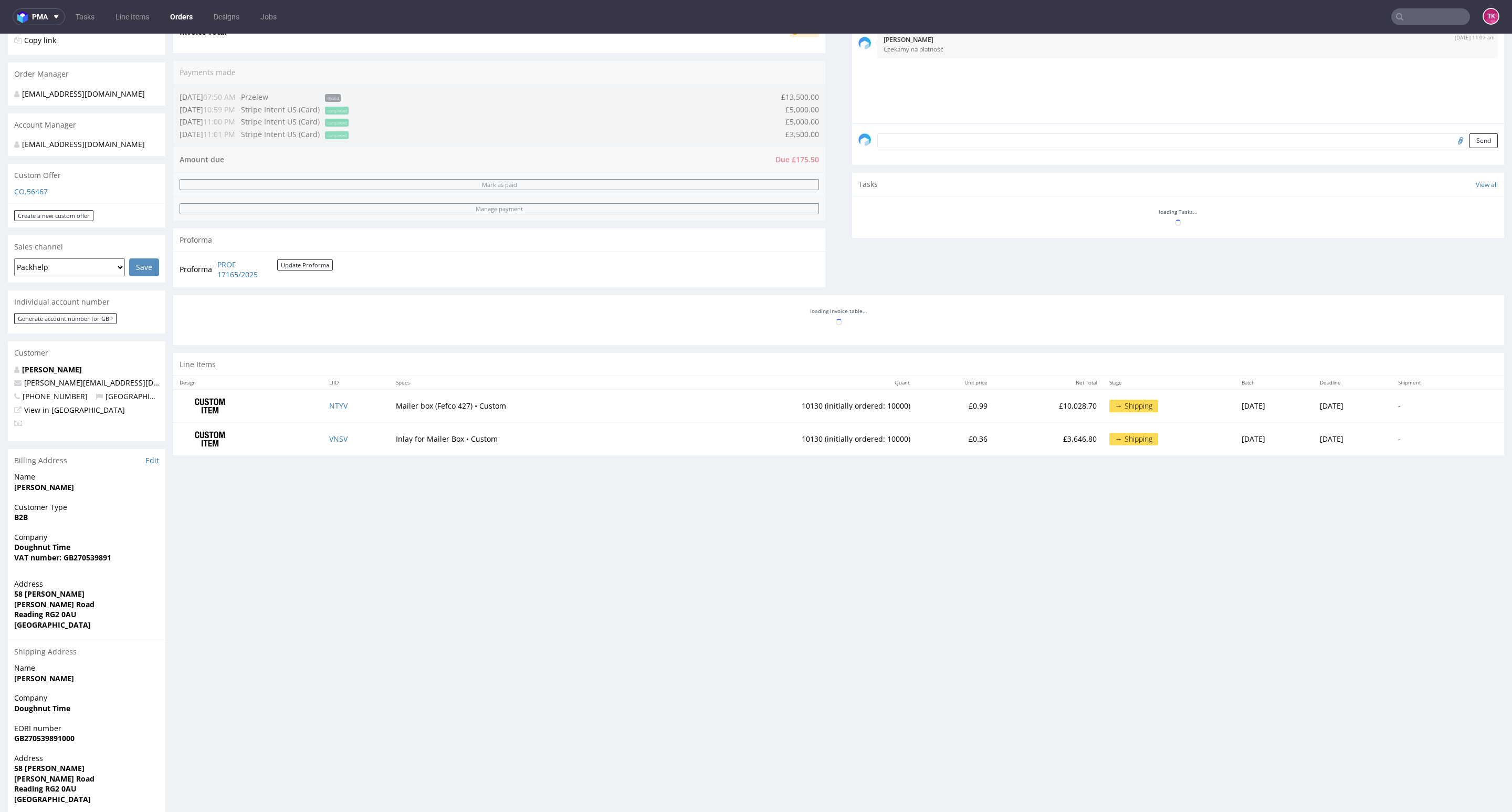
scroll to position [263, 0]
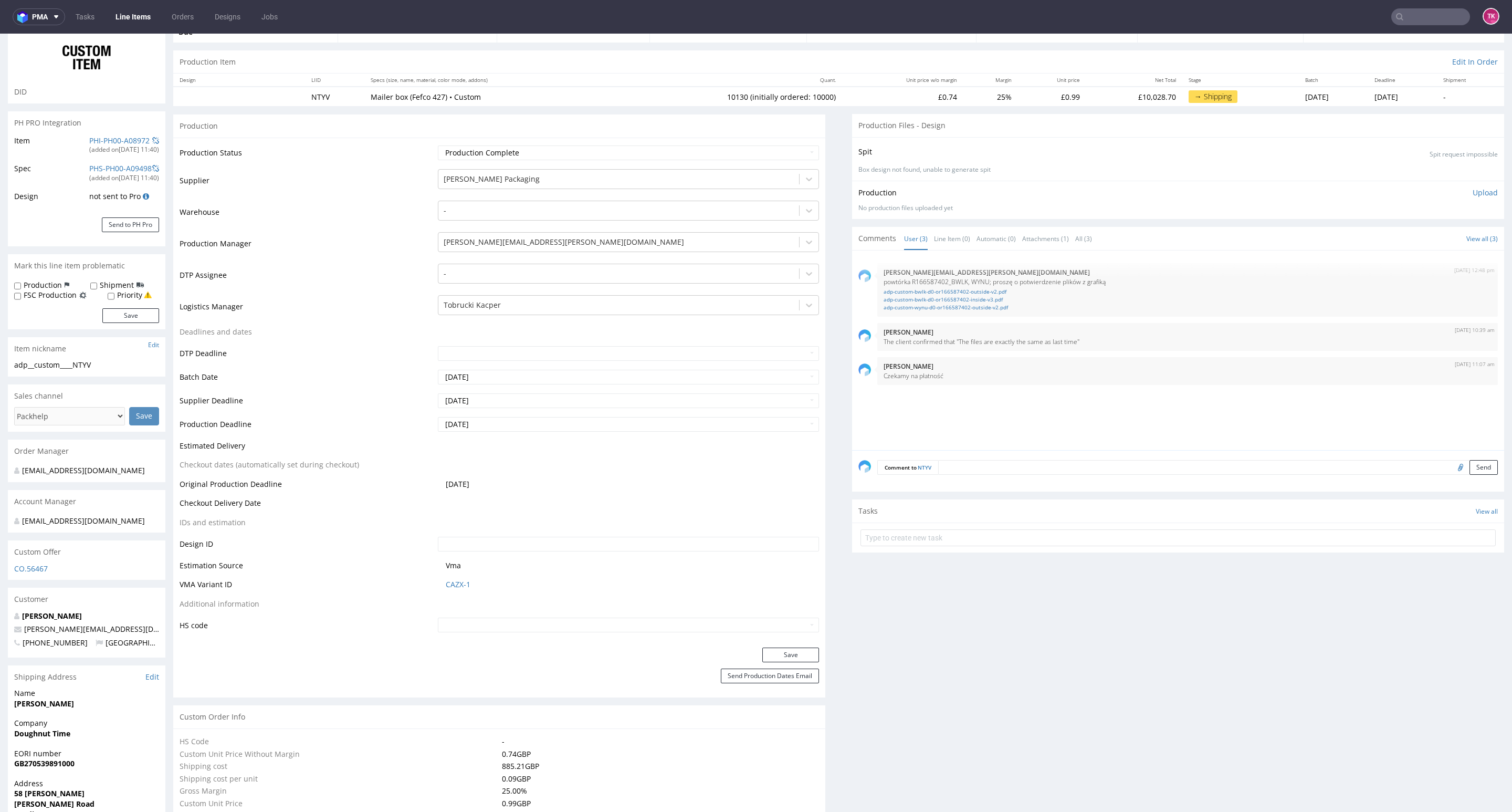
type input "10130"
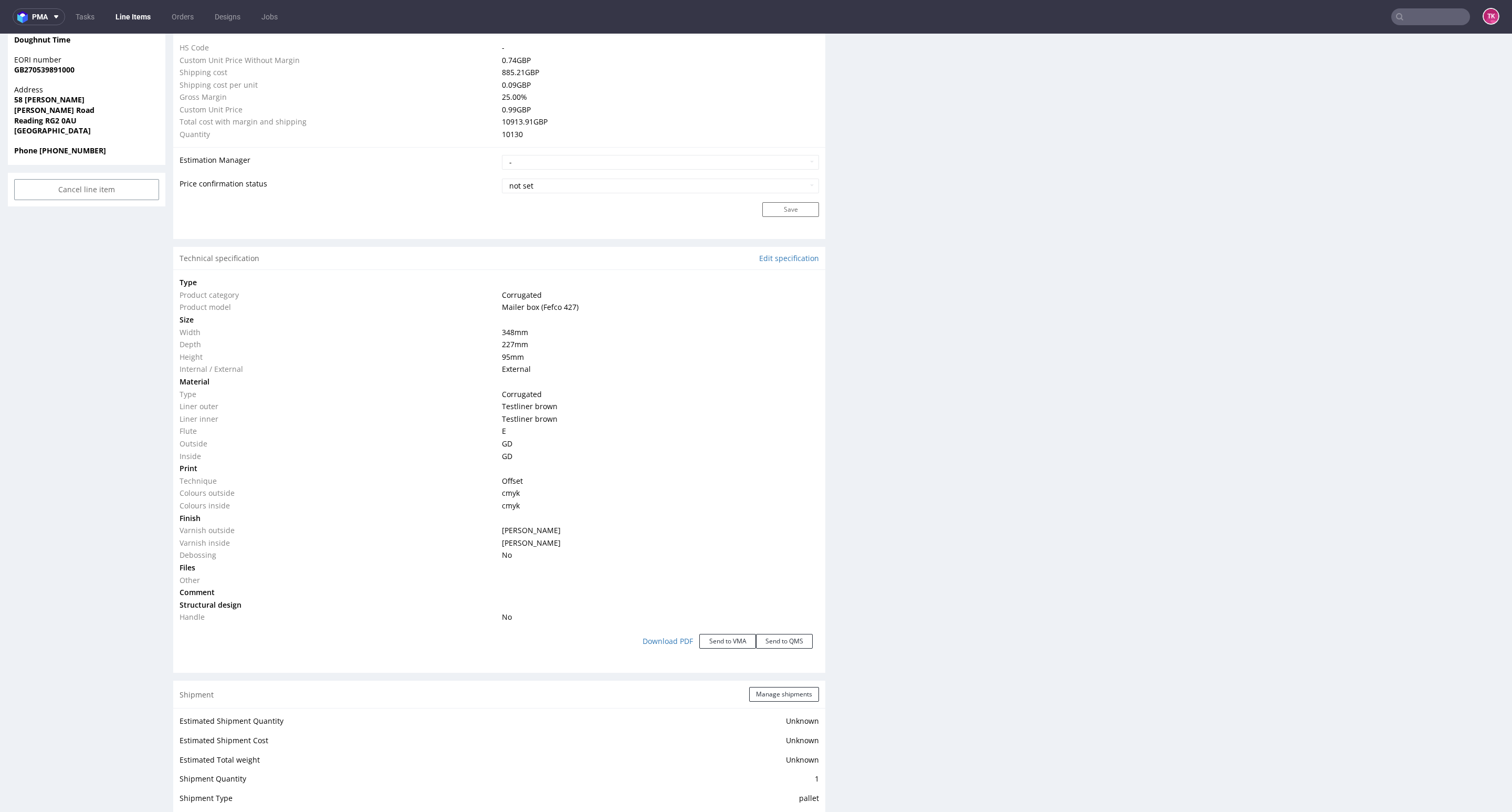
scroll to position [945, 0]
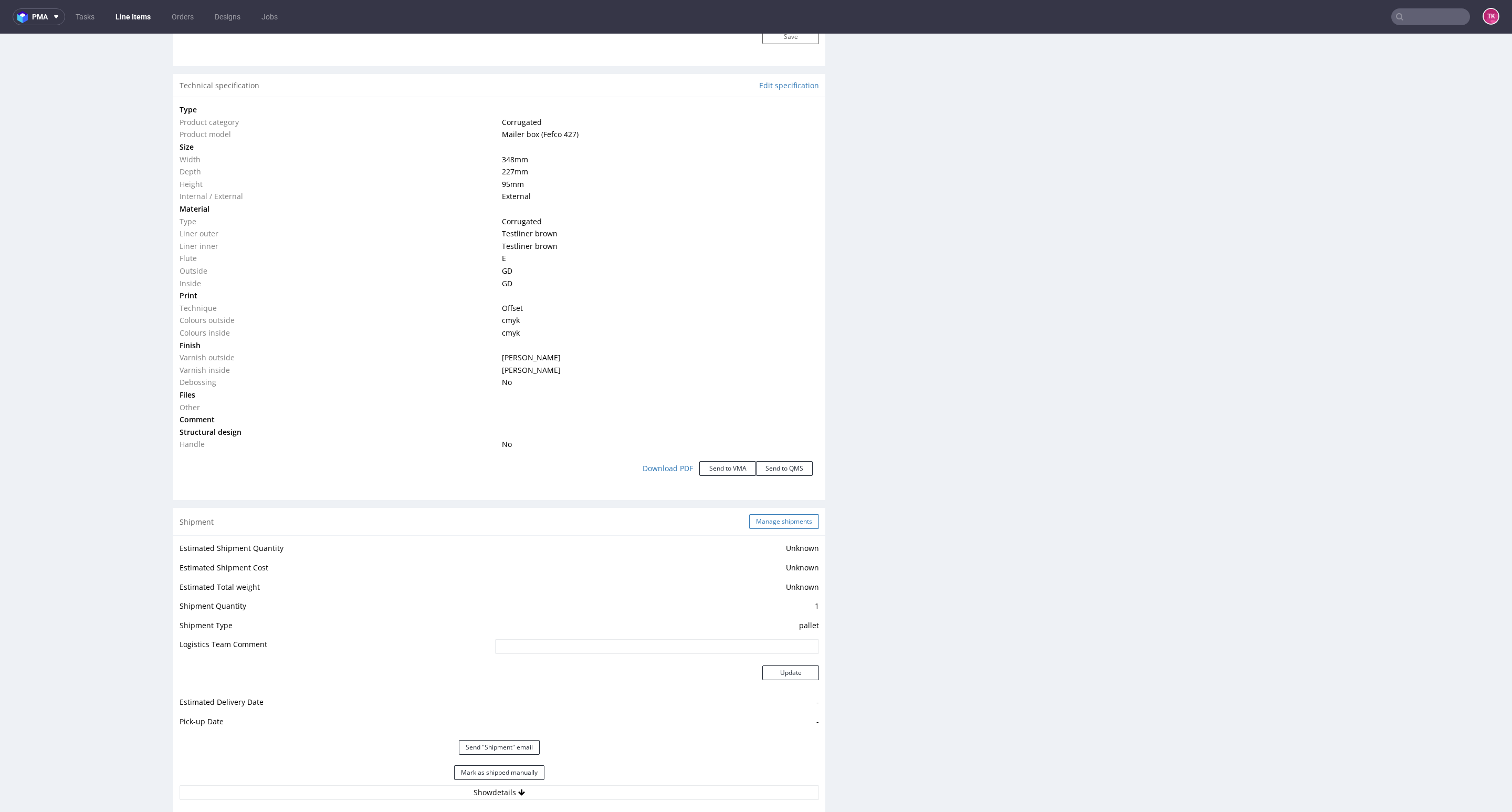
click at [789, 528] on button "Manage shipments" at bounding box center [784, 521] width 70 height 15
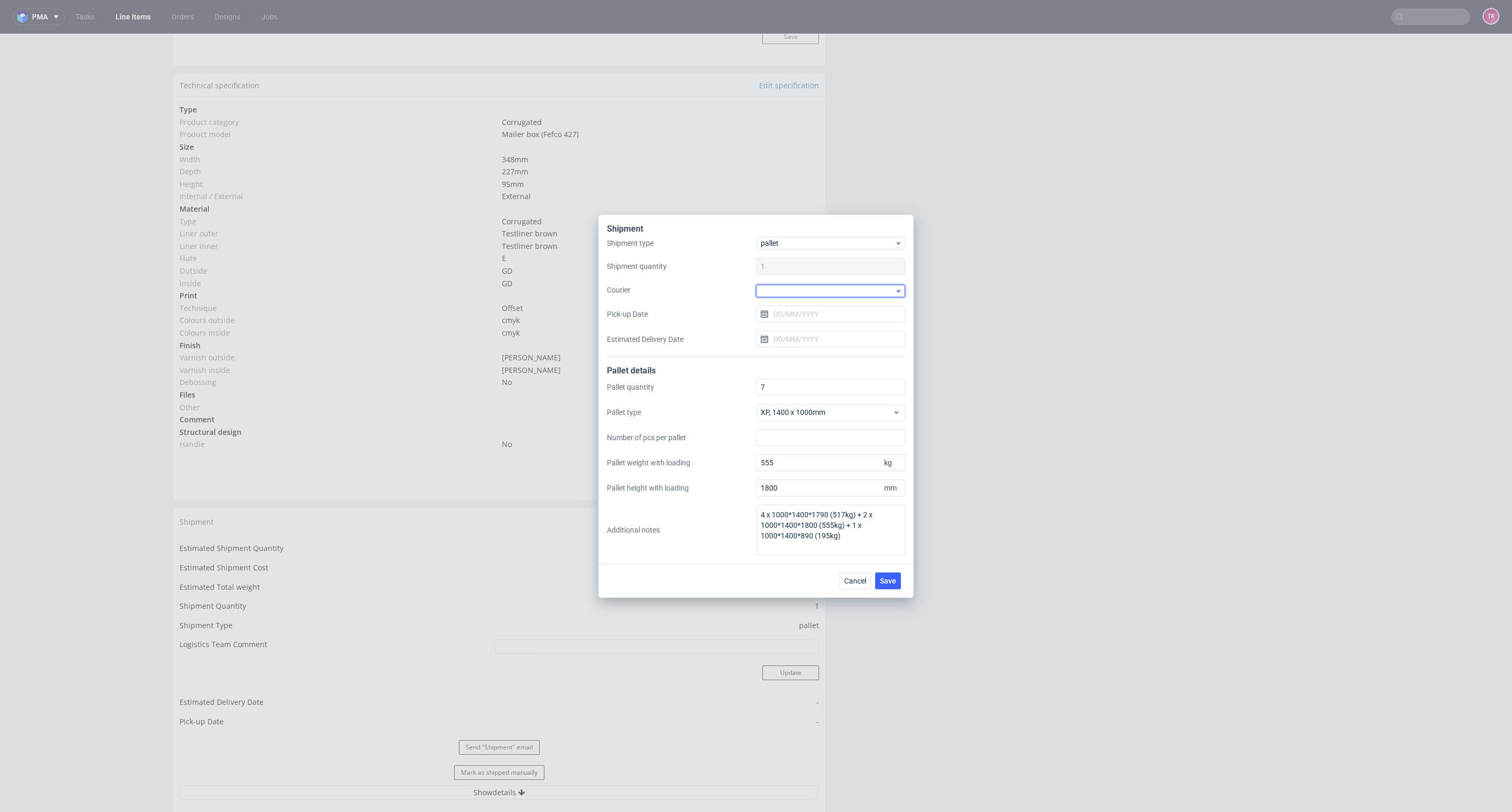
click at [810, 293] on div at bounding box center [830, 290] width 149 height 12
click at [813, 363] on div "[PERSON_NAME] + [PERSON_NAME]" at bounding box center [831, 366] width 141 height 19
drag, startPoint x: 802, startPoint y: 324, endPoint x: 799, endPoint y: 316, distance: 8.5
click at [802, 324] on div "Shipment type pallet Shipment quantity 1 Courier Kuehne + Nagel Pick-up Date Es…" at bounding box center [755, 296] width 298 height 118
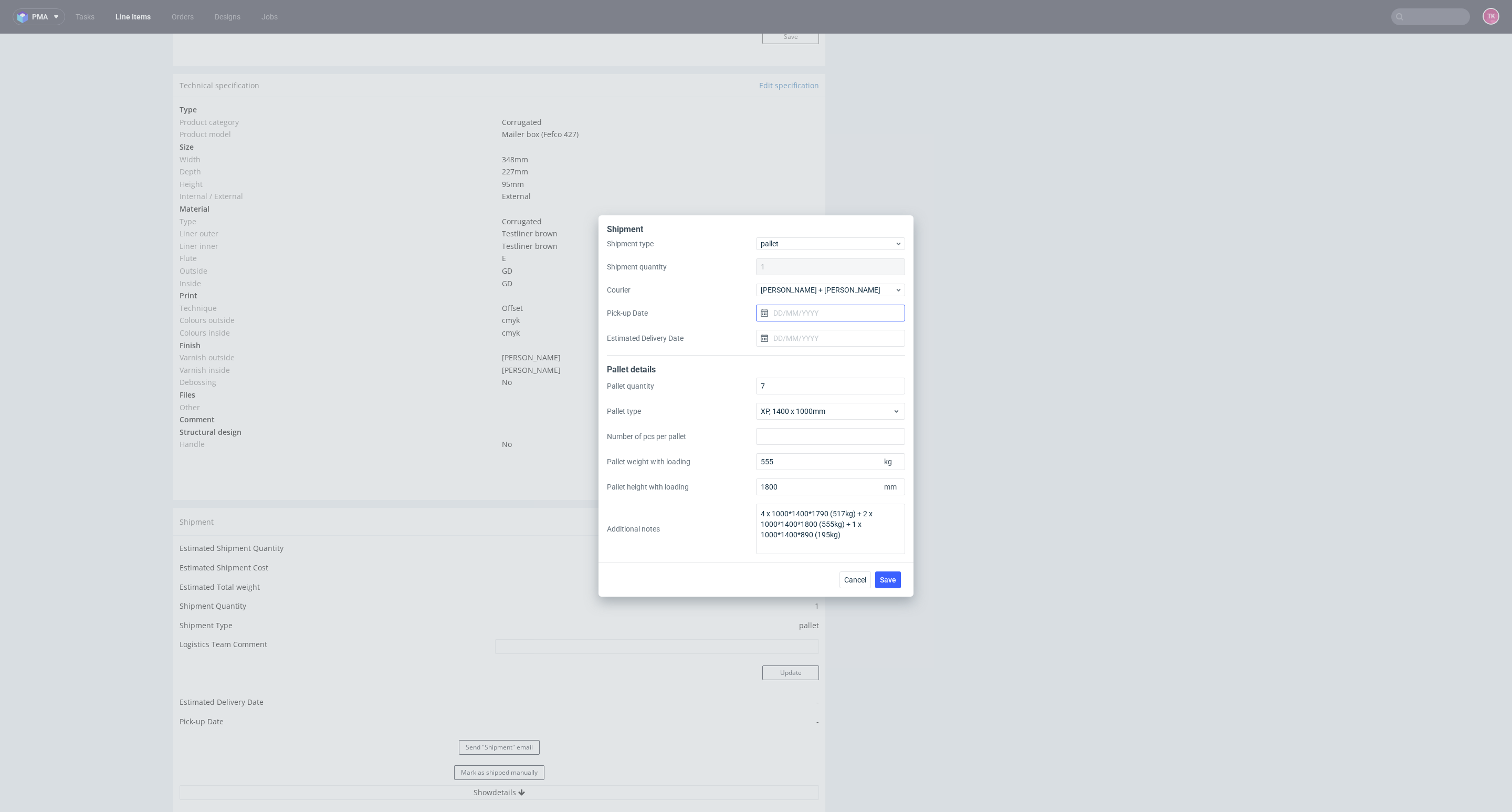
click at [799, 315] on input "Pick-up Date" at bounding box center [830, 313] width 149 height 17
click at [895, 576] on span "Save" at bounding box center [888, 580] width 16 height 7
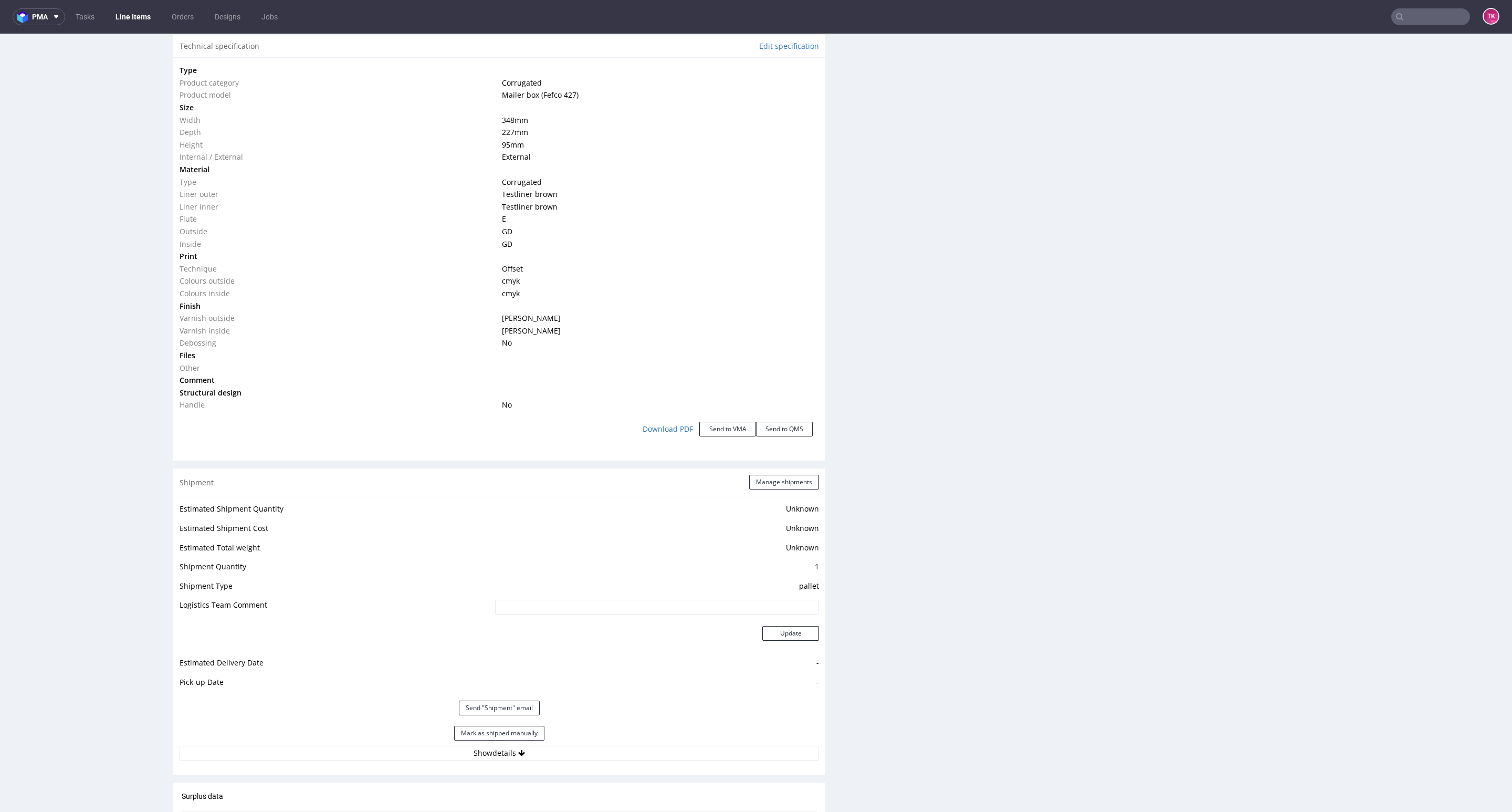
scroll to position [1102, 0]
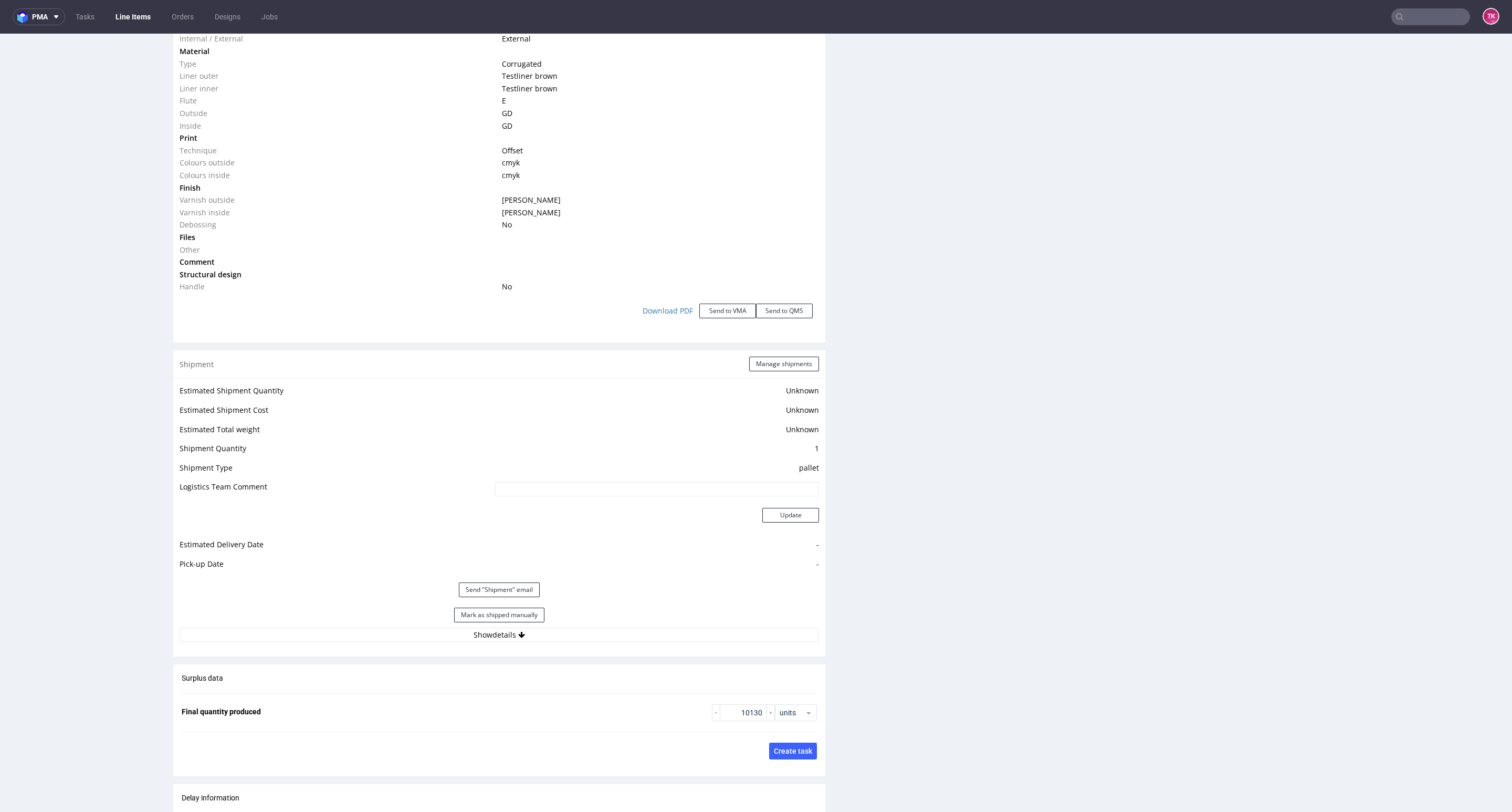
click at [621, 624] on div "Mark as shipped manually" at bounding box center [498, 615] width 639 height 25
drag, startPoint x: 624, startPoint y: 630, endPoint x: 685, endPoint y: 609, distance: 64.5
click at [624, 631] on button "Show details" at bounding box center [498, 635] width 639 height 15
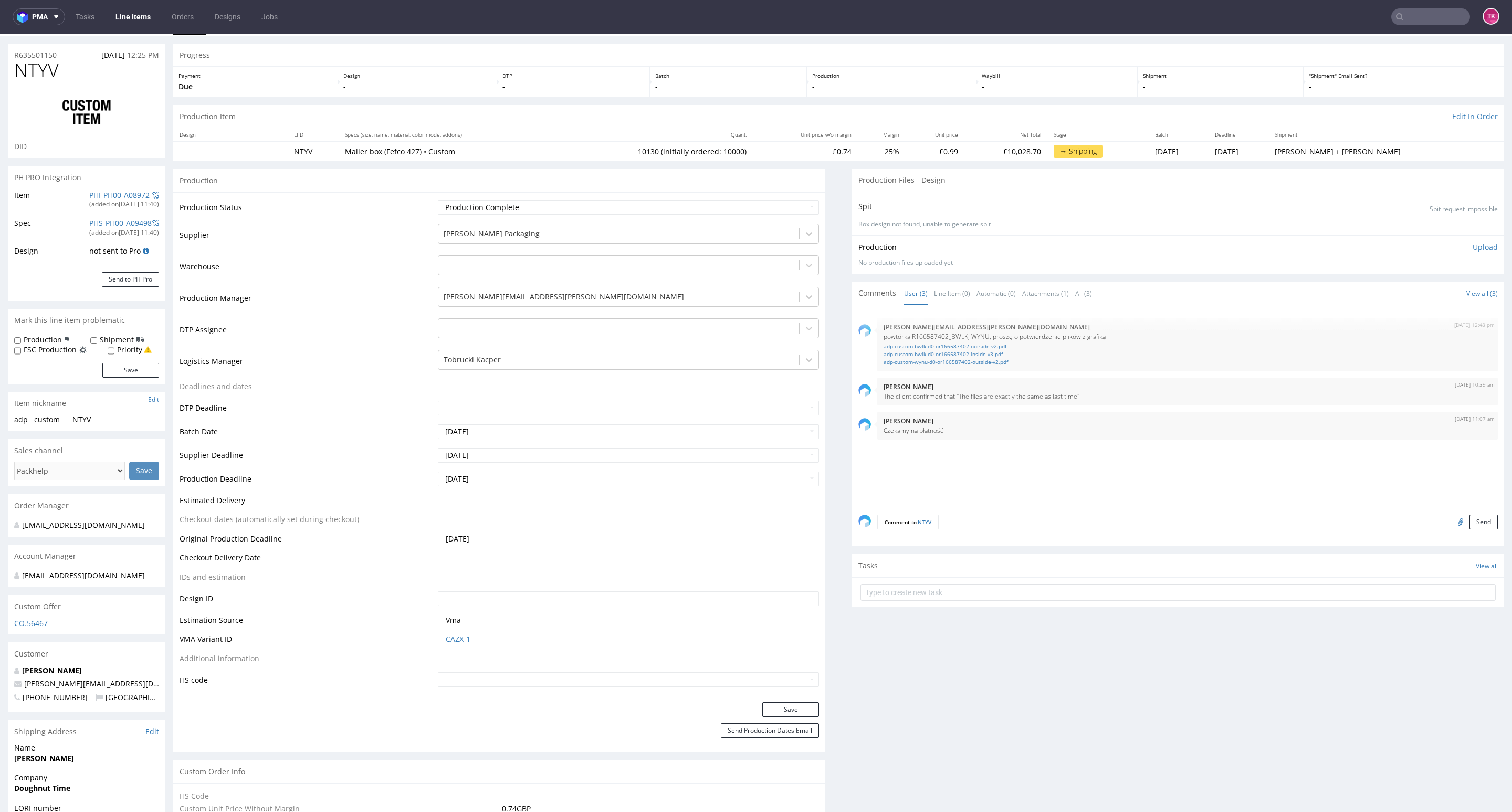
scroll to position [0, 0]
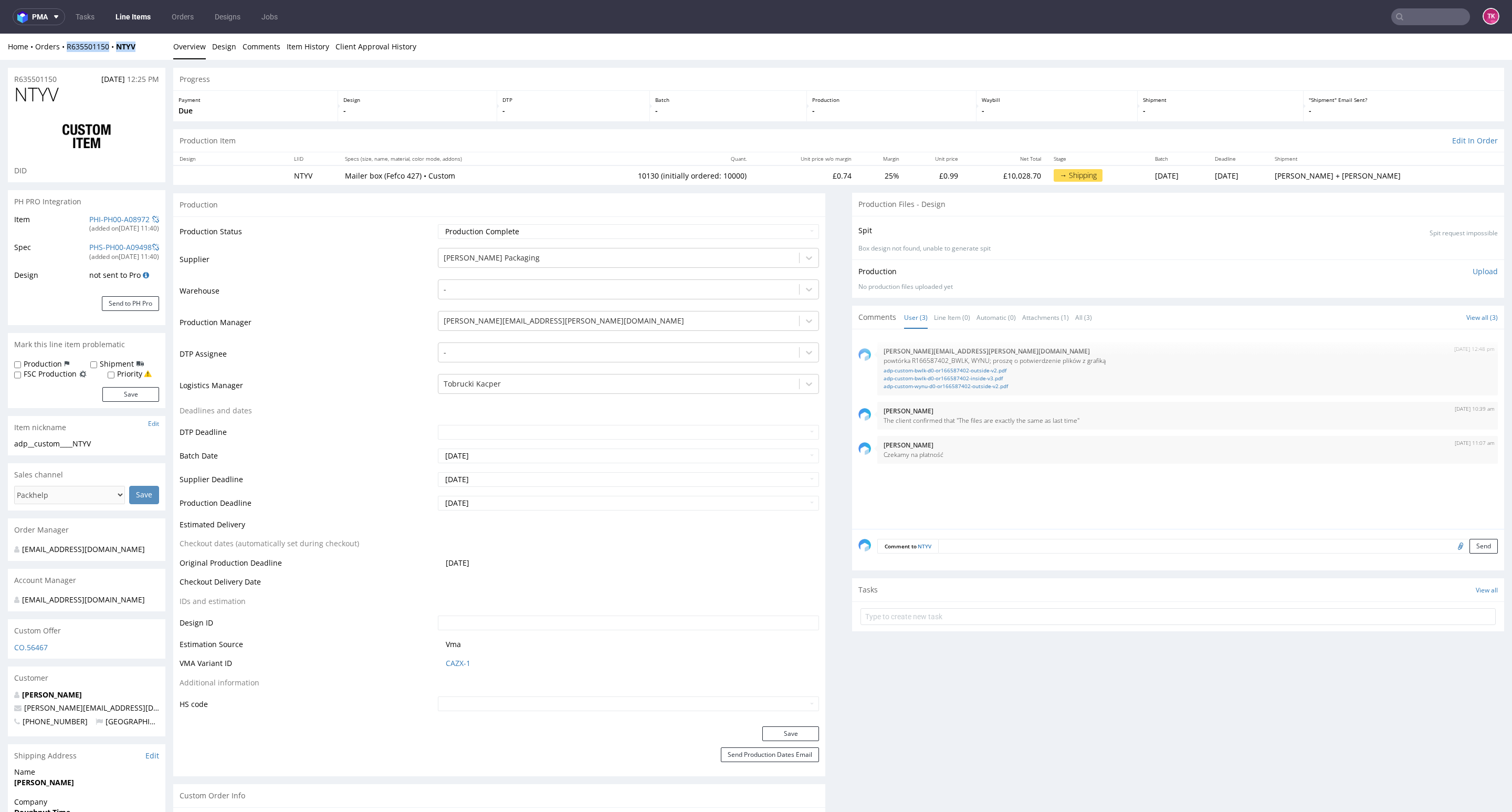
drag, startPoint x: 91, startPoint y: 46, endPoint x: 62, endPoint y: 54, distance: 30.1
click at [62, 54] on div "Home Orders R635501150 NTYV Overview Design Comments Item History Client Approv…" at bounding box center [756, 46] width 1512 height 26
copy div "R635501150 NTYV"
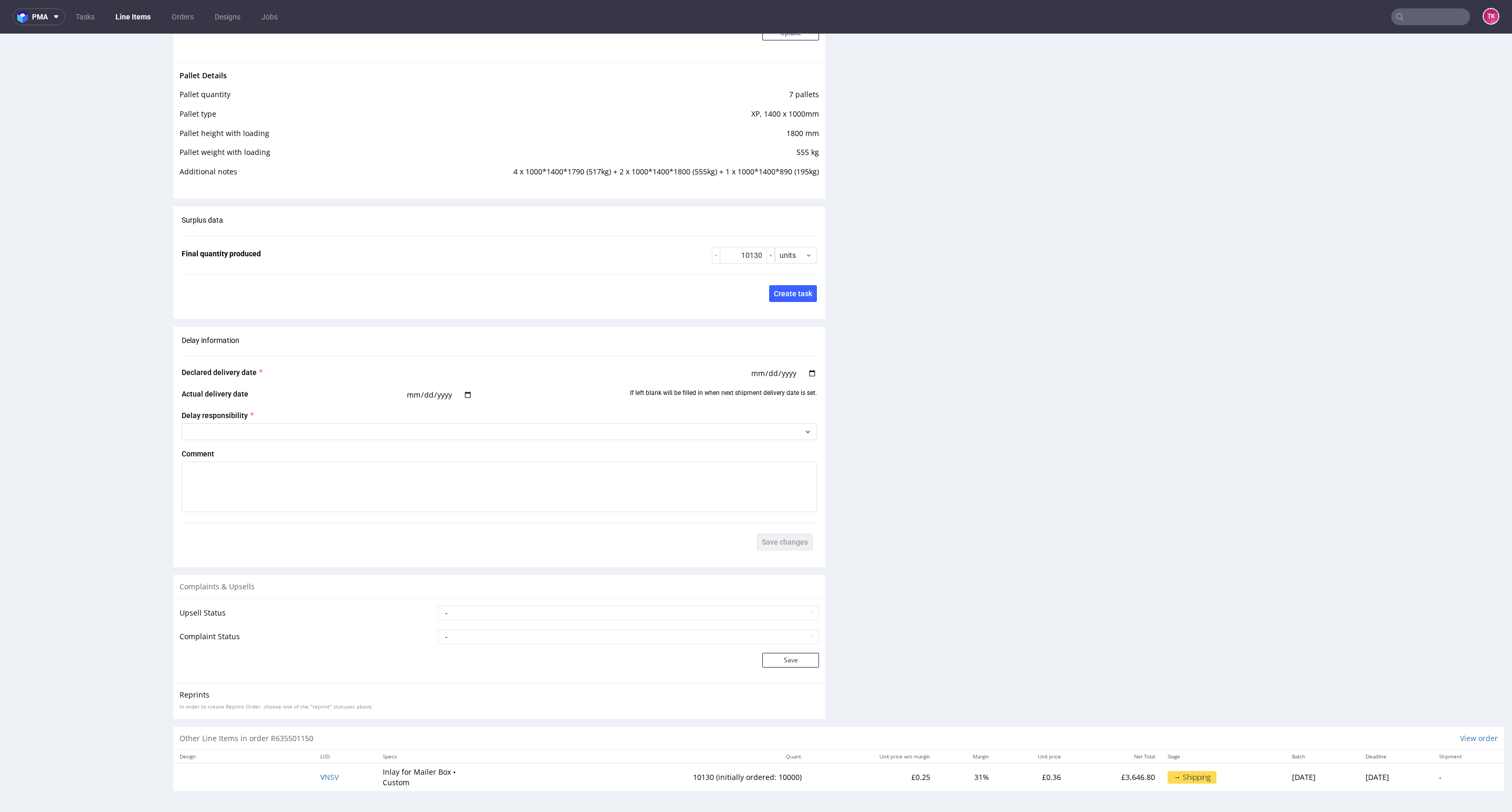
drag, startPoint x: 1495, startPoint y: 538, endPoint x: 1503, endPoint y: 662, distance: 124.3
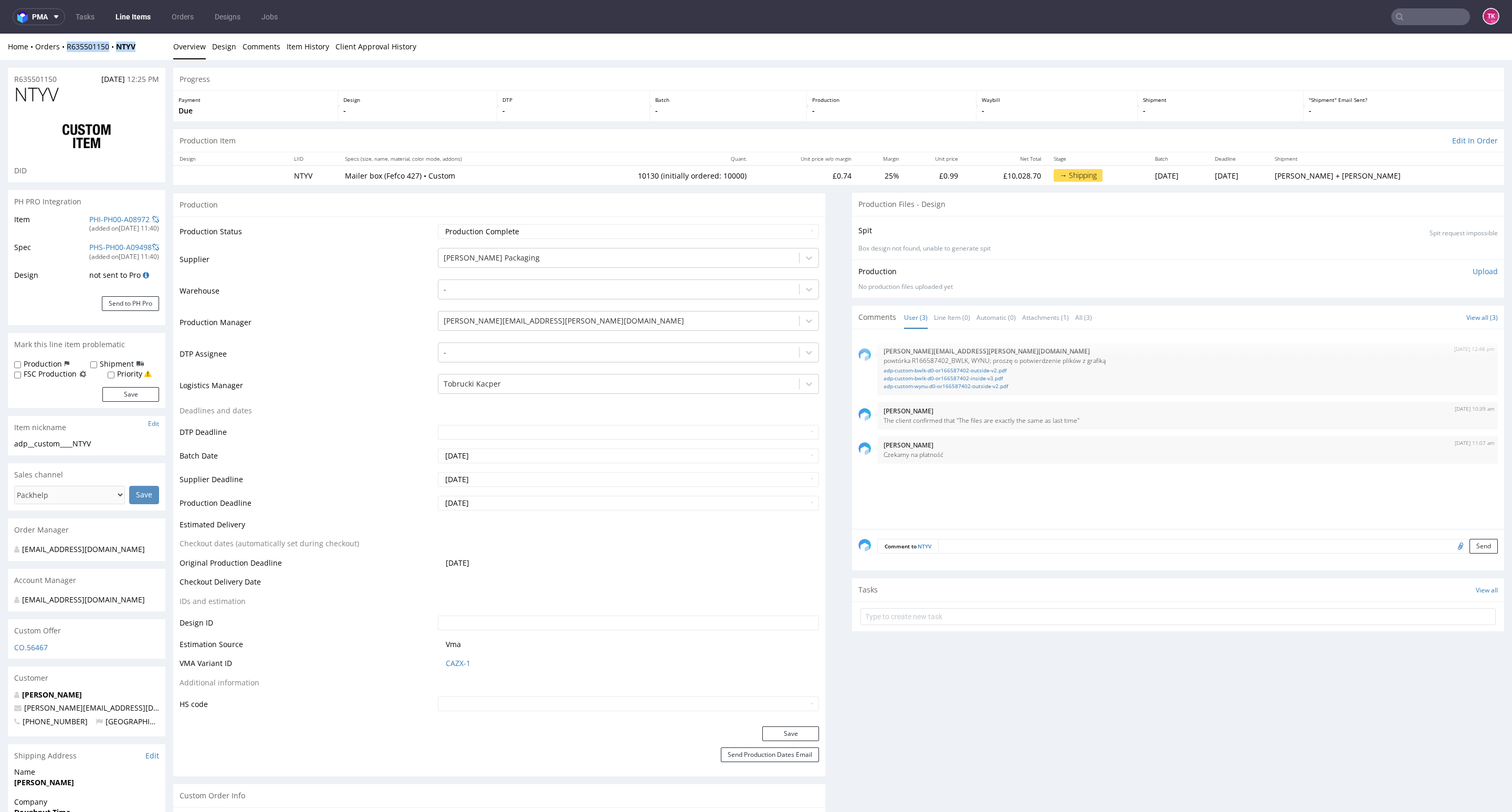
click at [160, 49] on div "Home Orders R635501150 NTYV" at bounding box center [86, 46] width 157 height 10
click at [149, 55] on div "Home Orders R635501150 NTYV Overview Design Comments Item History Client Approv…" at bounding box center [756, 46] width 1512 height 26
drag, startPoint x: 141, startPoint y: 47, endPoint x: 107, endPoint y: 52, distance: 34.4
click at [107, 52] on div "Home Orders R635501150 NTYV Overview Design Comments Item History Client Approv…" at bounding box center [756, 46] width 1512 height 26
copy strong "NTYV"
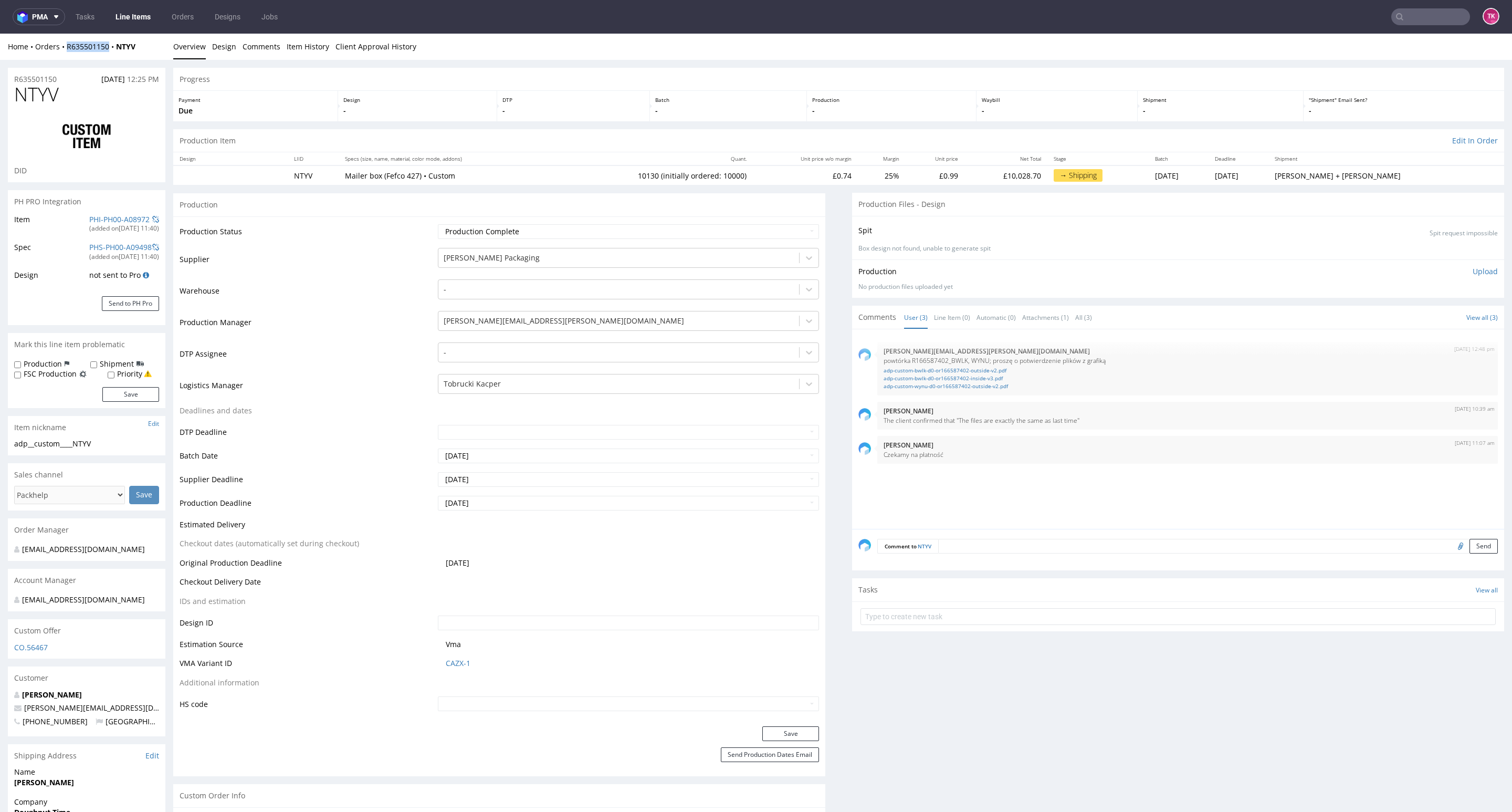
drag, startPoint x: 62, startPoint y: 54, endPoint x: 111, endPoint y: 54, distance: 49.0
click at [111, 54] on div "Home Orders R635501150 NTYV Overview Design Comments Item History Client Approv…" at bounding box center [756, 46] width 1512 height 26
copy link "R635501150"
drag, startPoint x: 134, startPoint y: 57, endPoint x: 65, endPoint y: 56, distance: 69.0
click at [65, 55] on div "Home Orders R635501150 NTYV Overview Design Comments Item History Client Approv…" at bounding box center [756, 46] width 1512 height 26
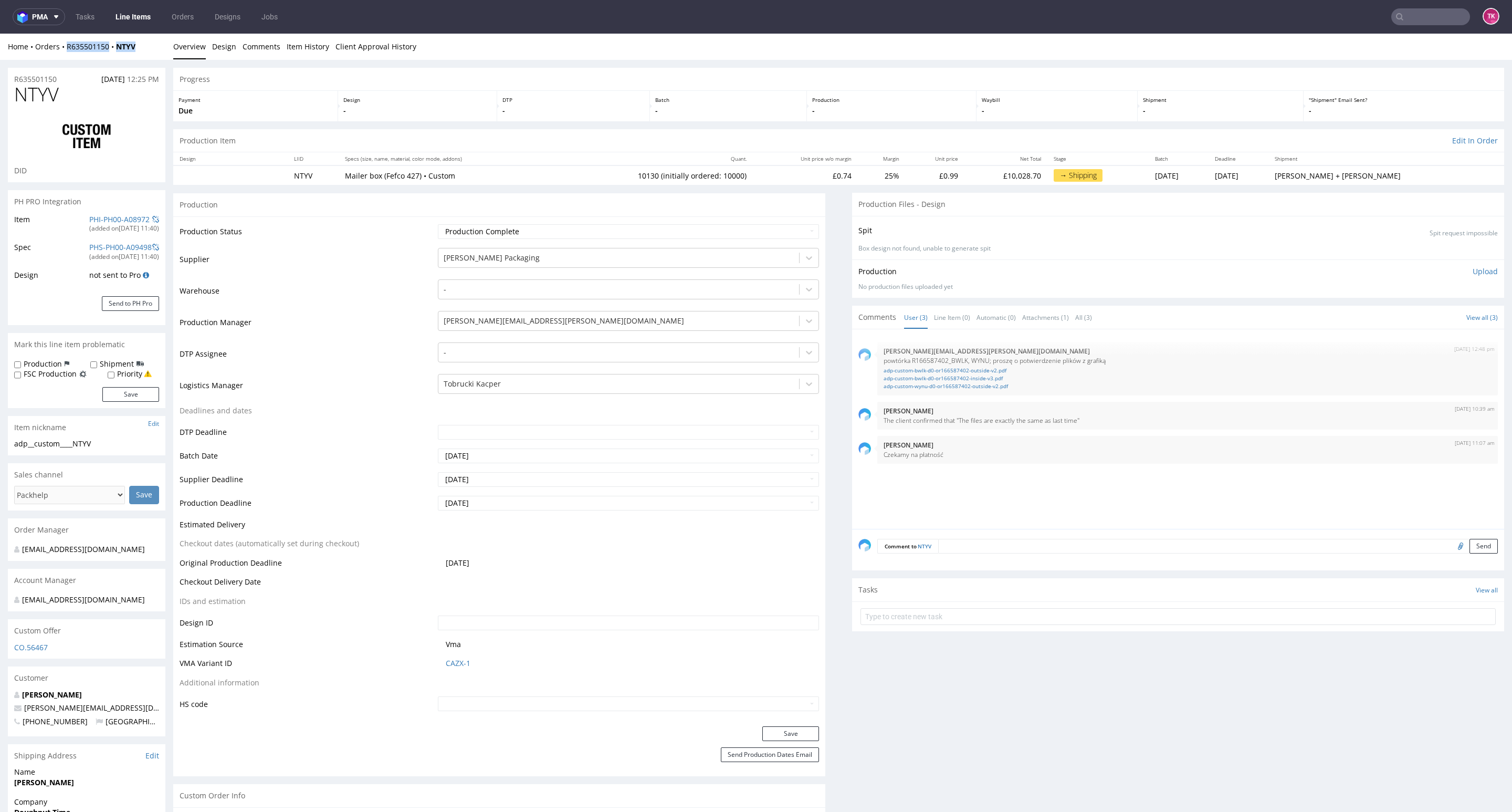
copy div "R635501150 NTYV"
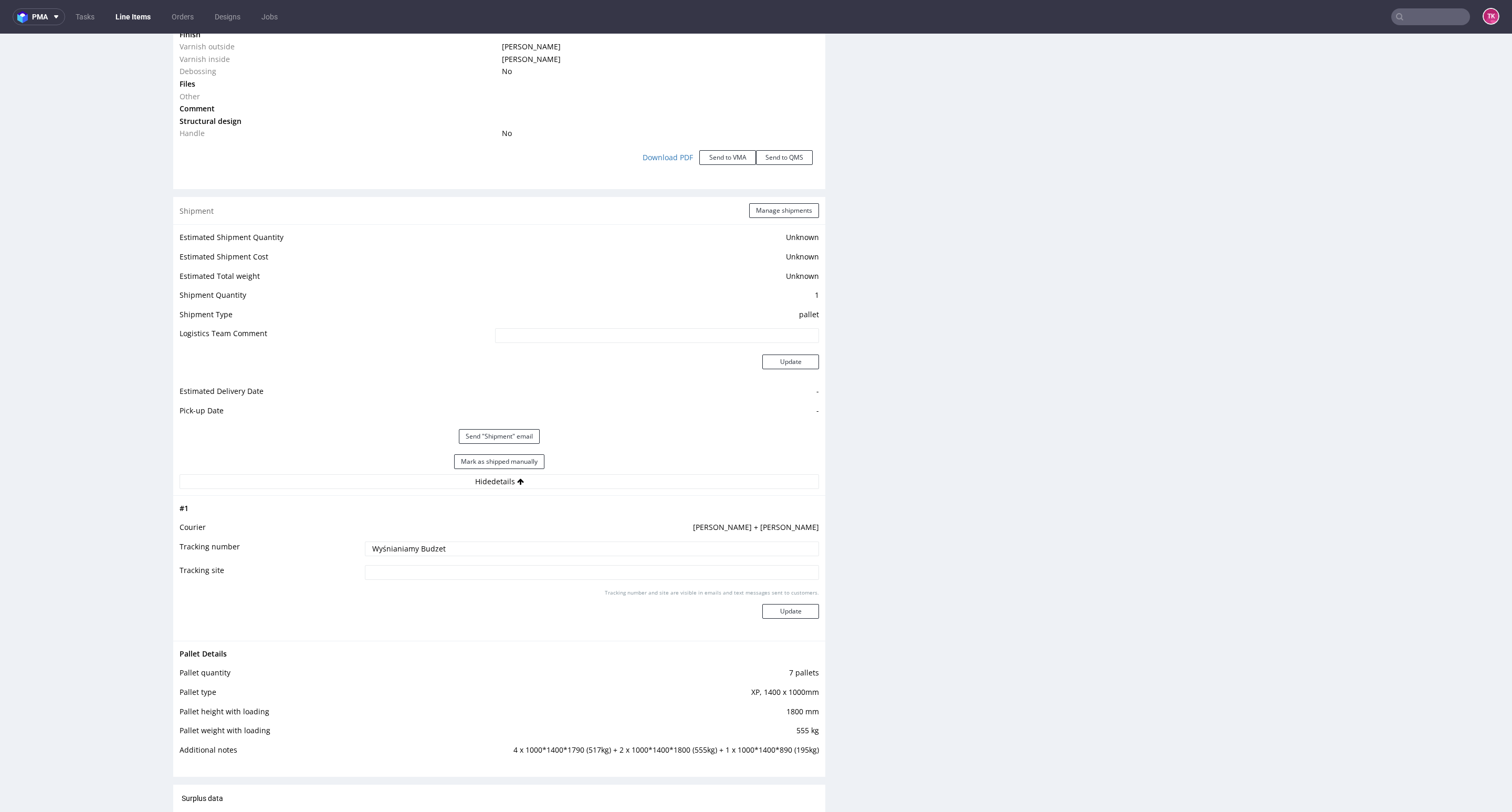
scroll to position [1418, 0]
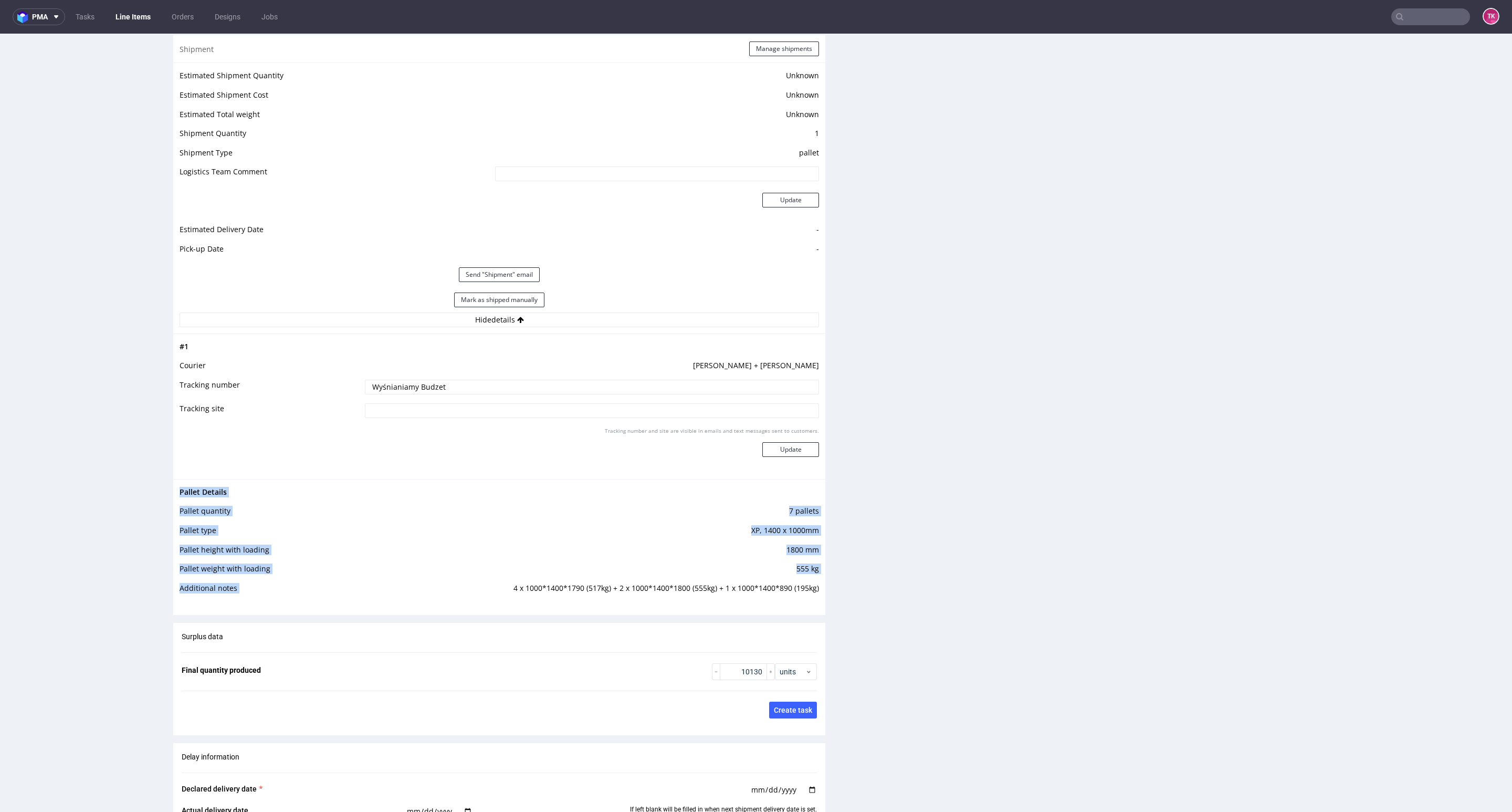
drag, startPoint x: 548, startPoint y: 588, endPoint x: 816, endPoint y: 589, distance: 268.0
copy tbody "Pallet Details Pallet quantity 7 pallets Pallet type XP, 1400 x 1000mm Pallet h…"
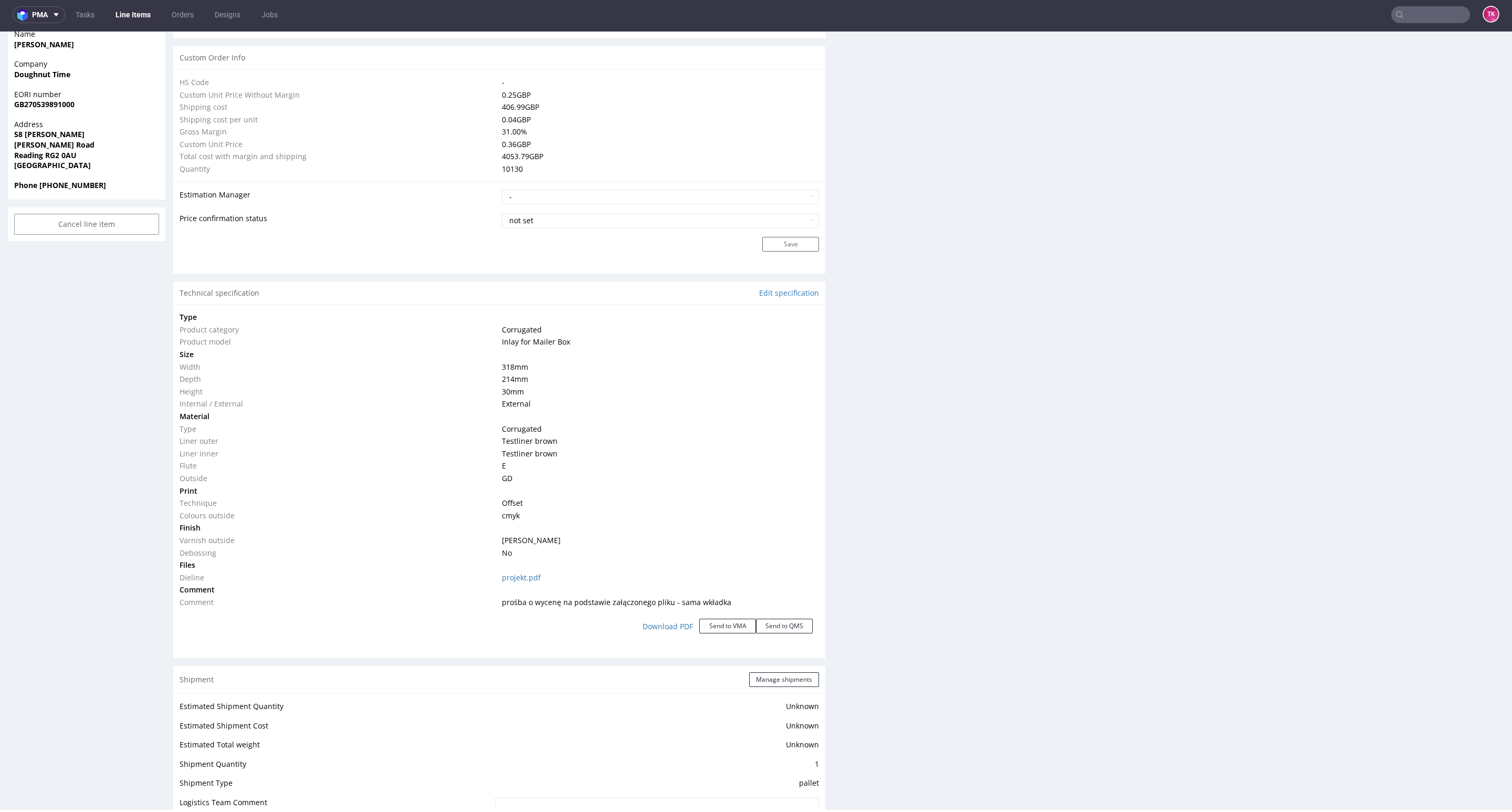
scroll to position [827, 0]
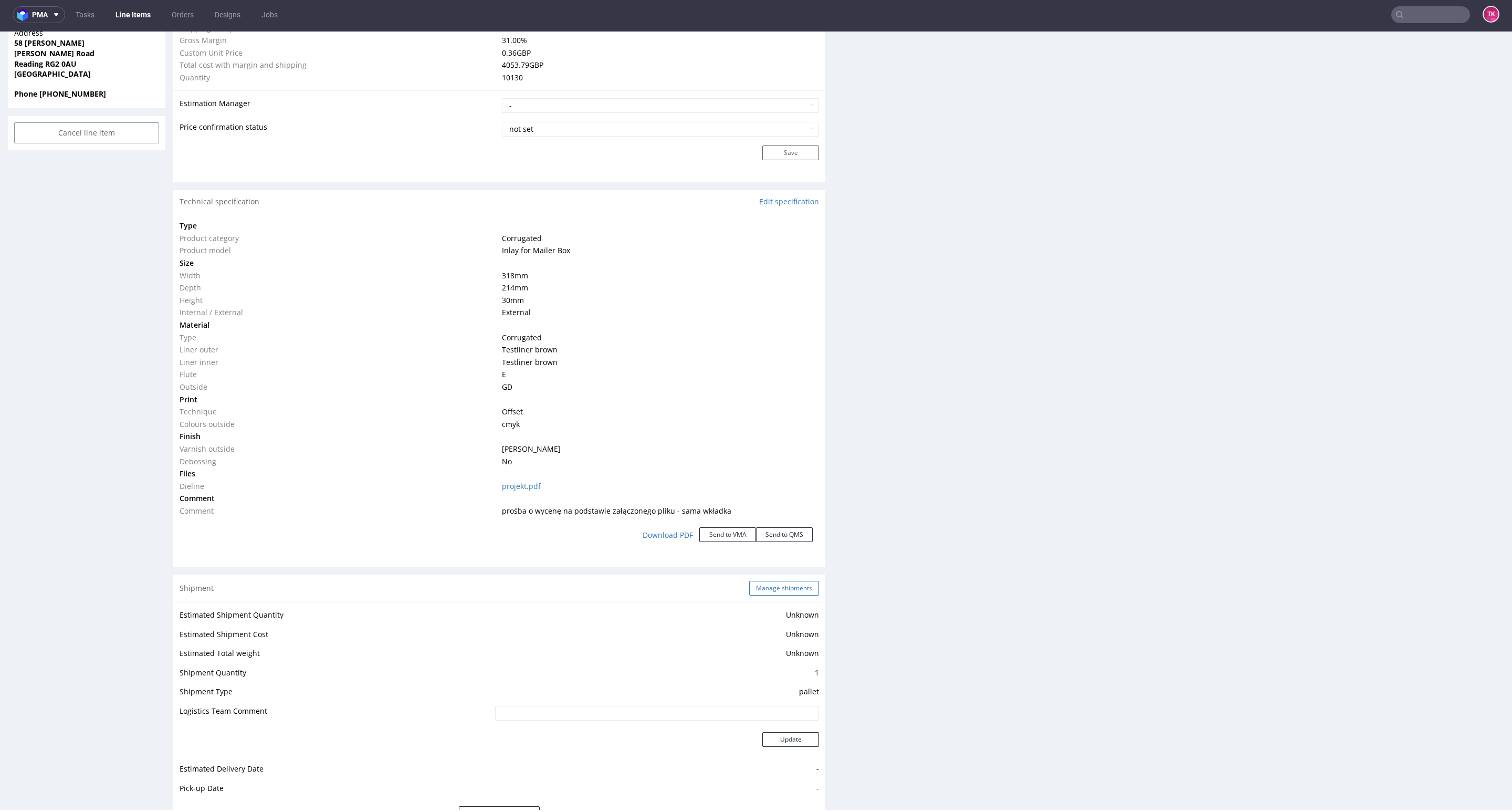
click at [777, 591] on button "Manage shipments" at bounding box center [784, 588] width 70 height 15
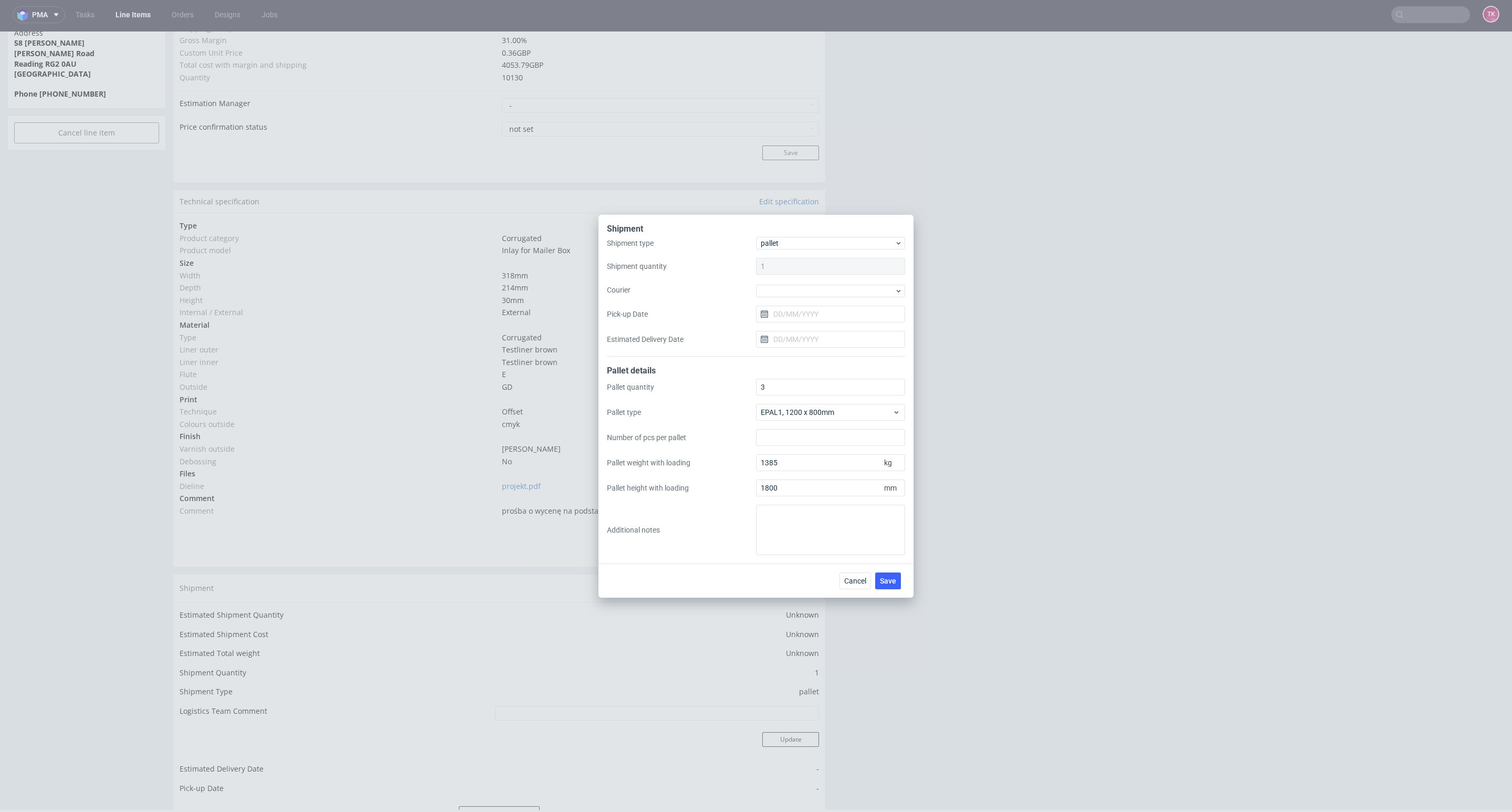
click at [786, 297] on div "Shipment type pallet Shipment quantity 1 Courier Pick-up Date Estimated Deliver…" at bounding box center [755, 296] width 298 height 120
click at [791, 297] on div "Shipment type pallet Shipment quantity 1 Courier Pick-up Date Estimated Deliver…" at bounding box center [755, 296] width 298 height 120
click at [791, 296] on div at bounding box center [830, 290] width 149 height 12
drag, startPoint x: 784, startPoint y: 311, endPoint x: 789, endPoint y: 318, distance: 8.6
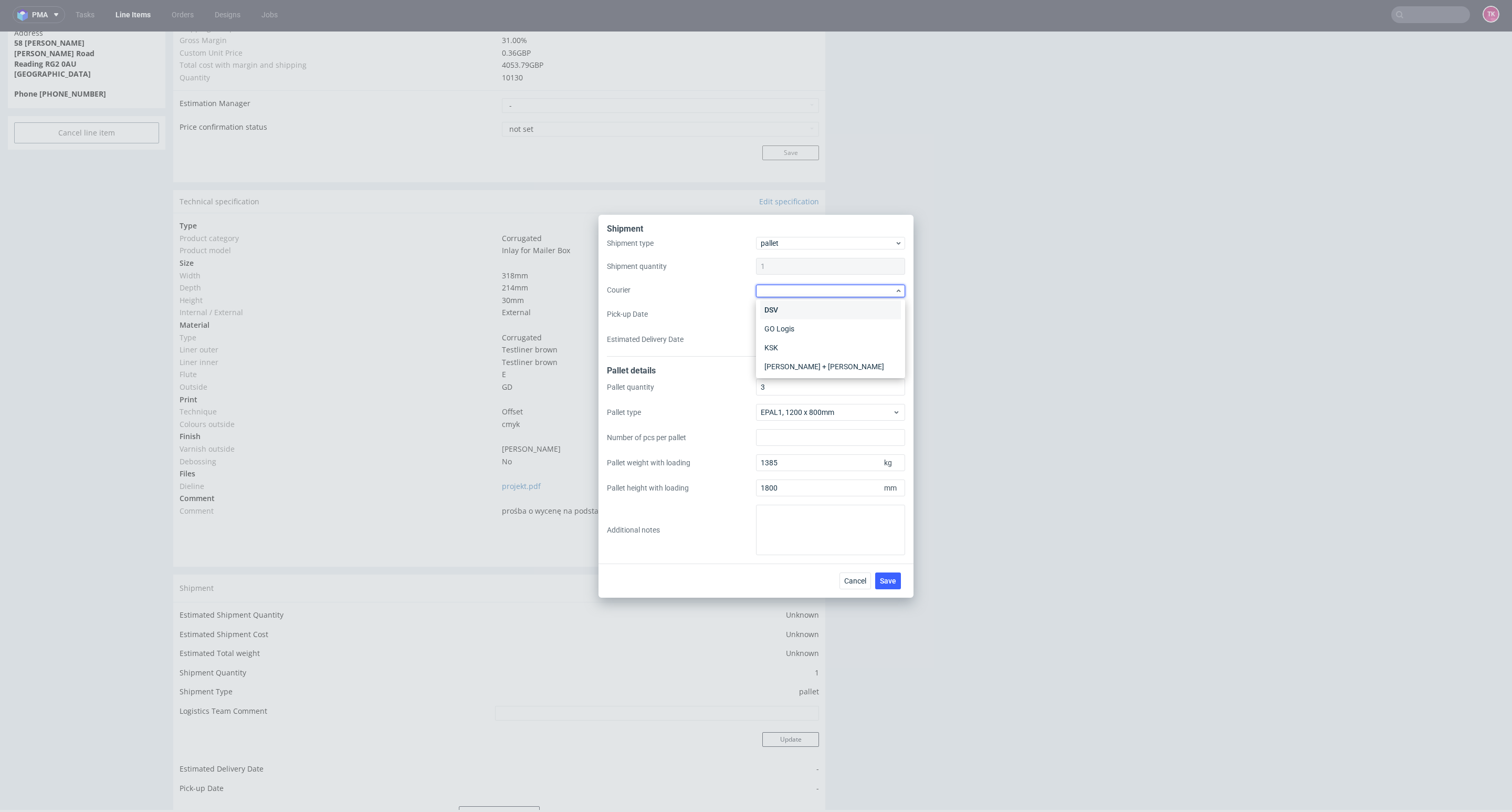
click at [784, 313] on div "DSV" at bounding box center [831, 310] width 141 height 19
click at [881, 583] on span "Save" at bounding box center [888, 580] width 16 height 7
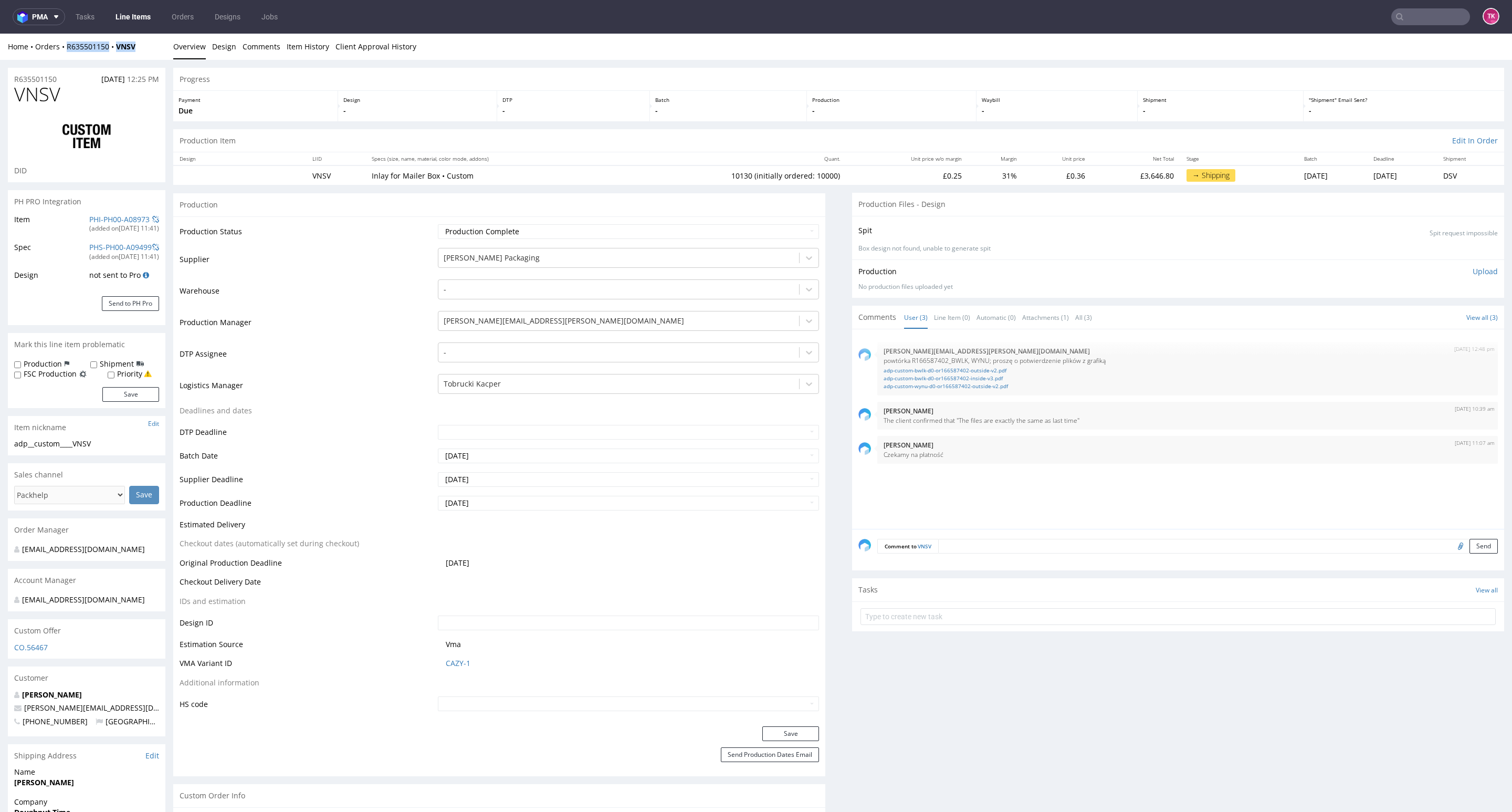
drag, startPoint x: 144, startPoint y: 50, endPoint x: 73, endPoint y: 75, distance: 75.3
click at [64, 54] on div "Home Orders R635501150 VNSV Overview Design Comments Item History Client Approv…" at bounding box center [756, 46] width 1512 height 26
copy div "R635501150 VNSV"
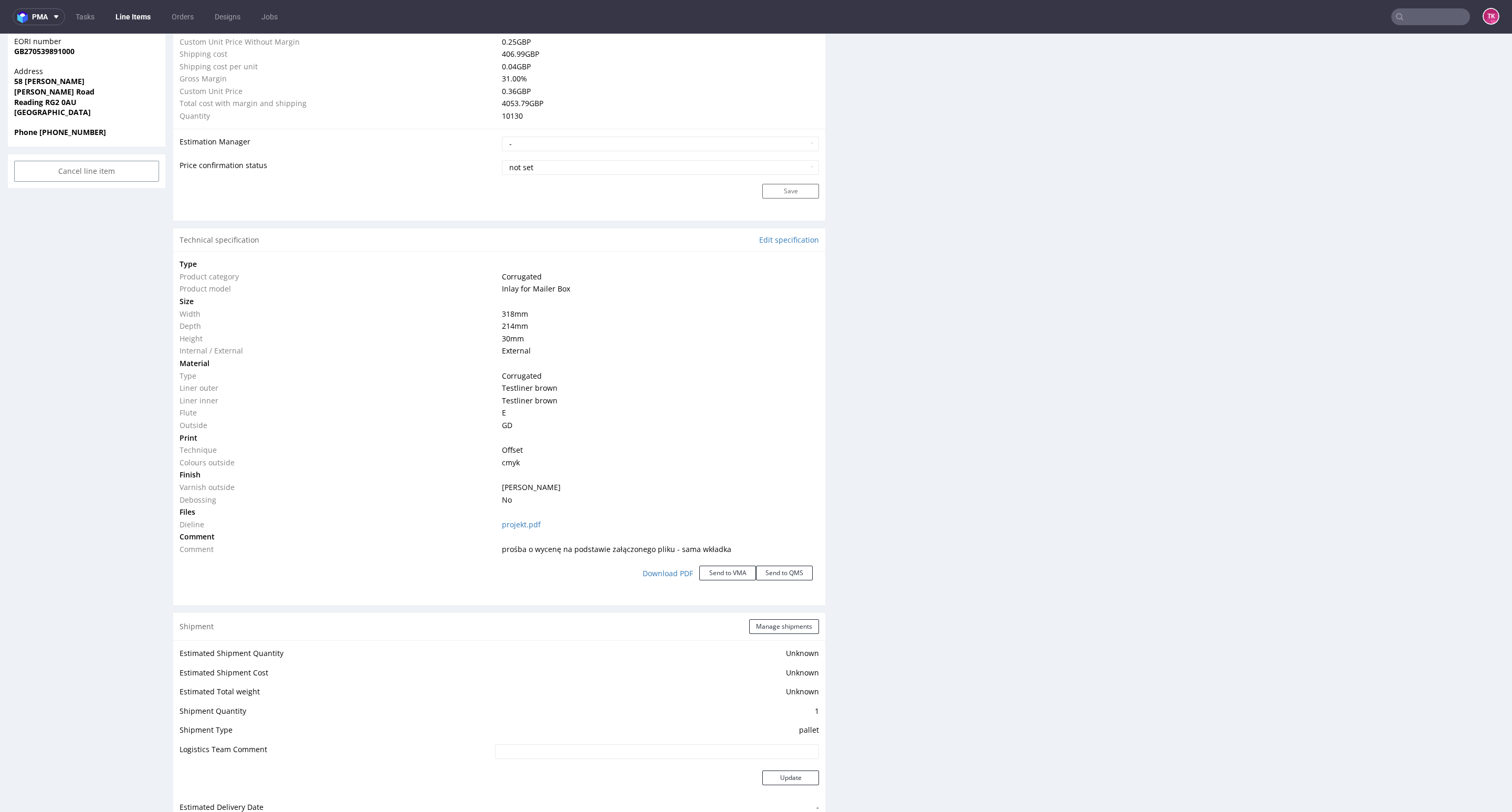
scroll to position [1024, 0]
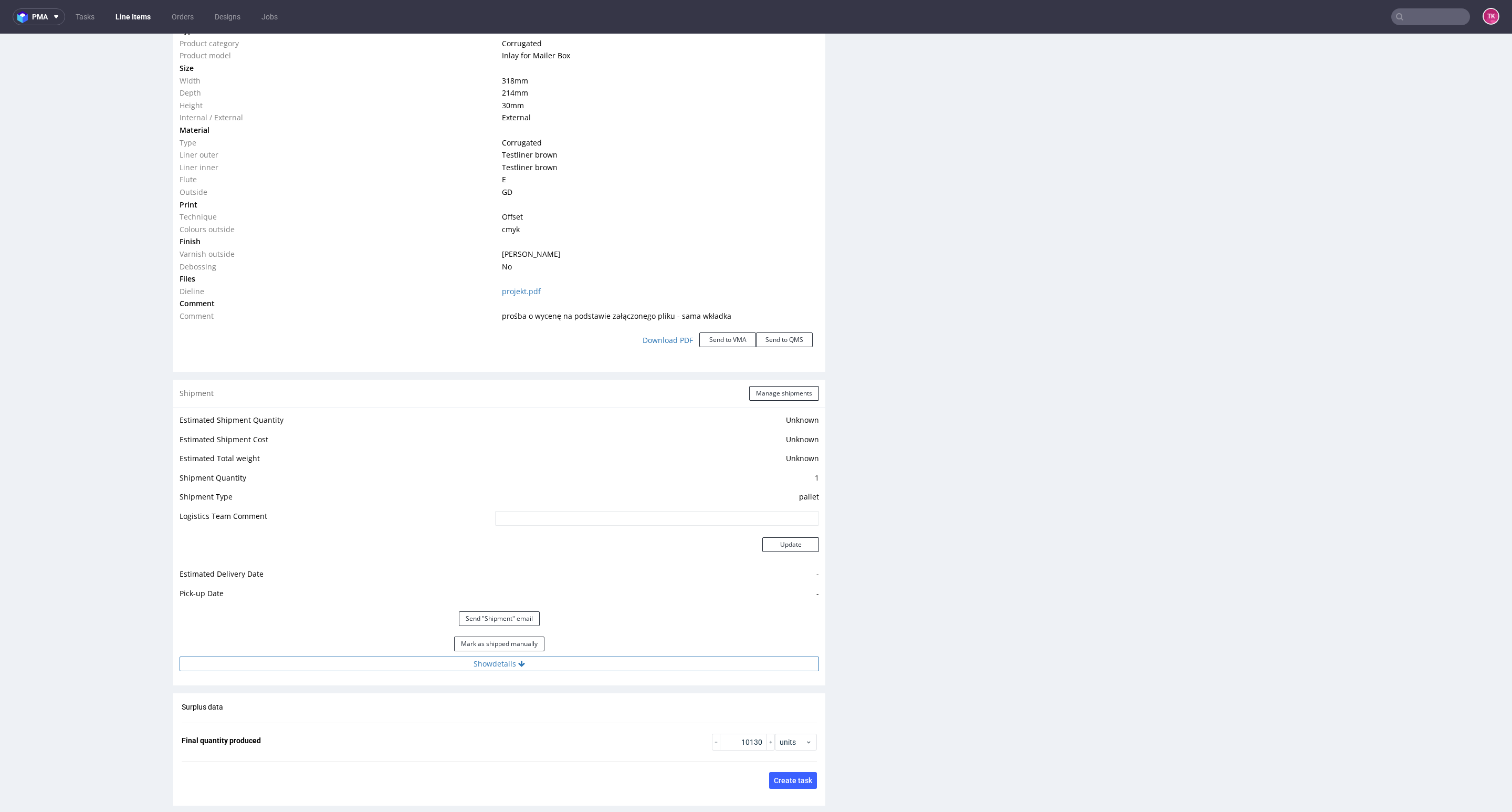
click at [648, 657] on div "Estimated Shipment Quantity Unknown Estimated Shipment Cost Unknown Estimated T…" at bounding box center [499, 542] width 652 height 271
click at [660, 668] on div "Estimated Shipment Quantity Unknown Estimated Shipment Cost Unknown Estimated T…" at bounding box center [499, 542] width 652 height 271
click at [660, 668] on button "Show details" at bounding box center [498, 663] width 639 height 15
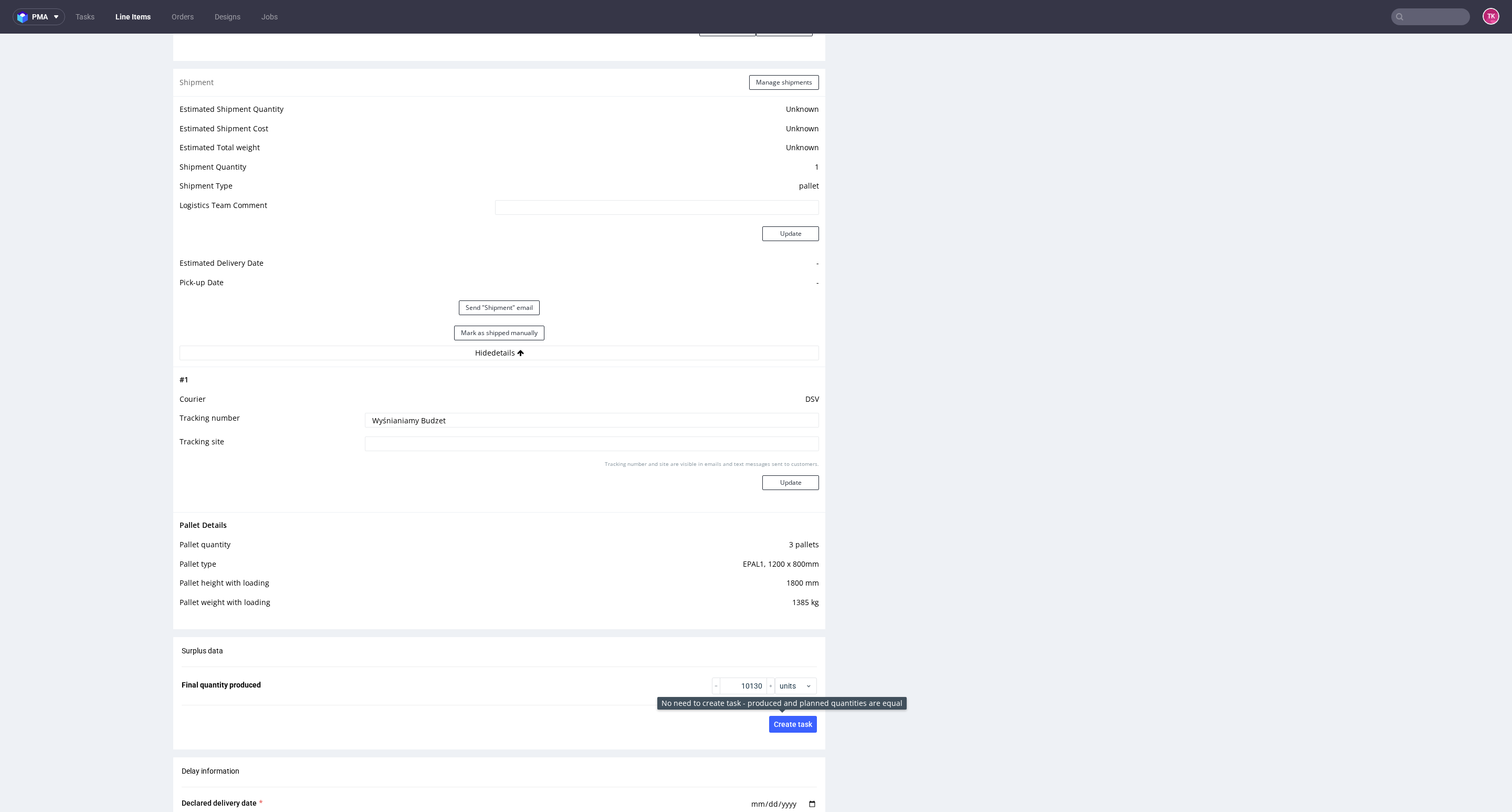
scroll to position [1418, 0]
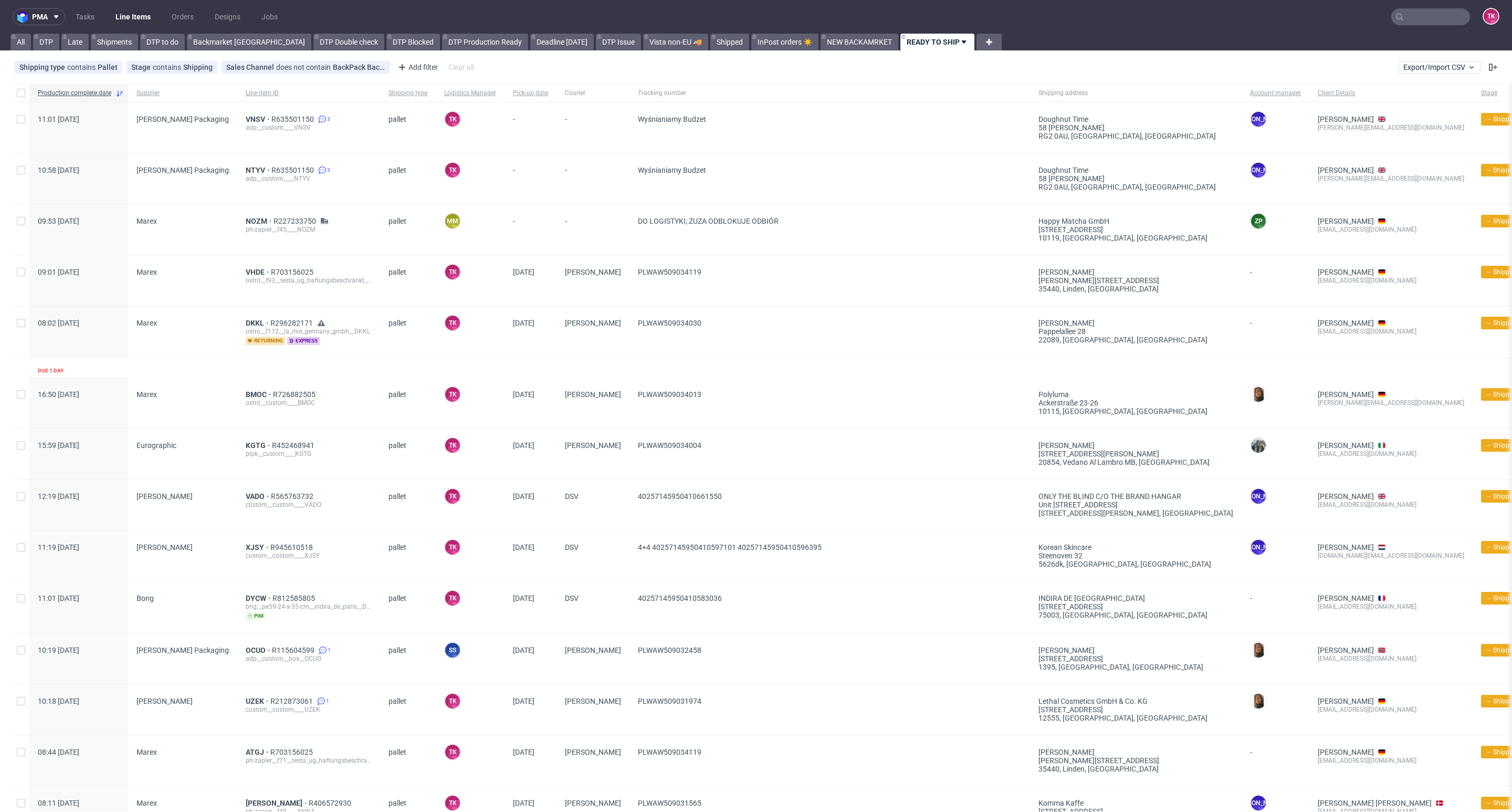
click at [151, 12] on link "Line Items" at bounding box center [133, 17] width 48 height 17
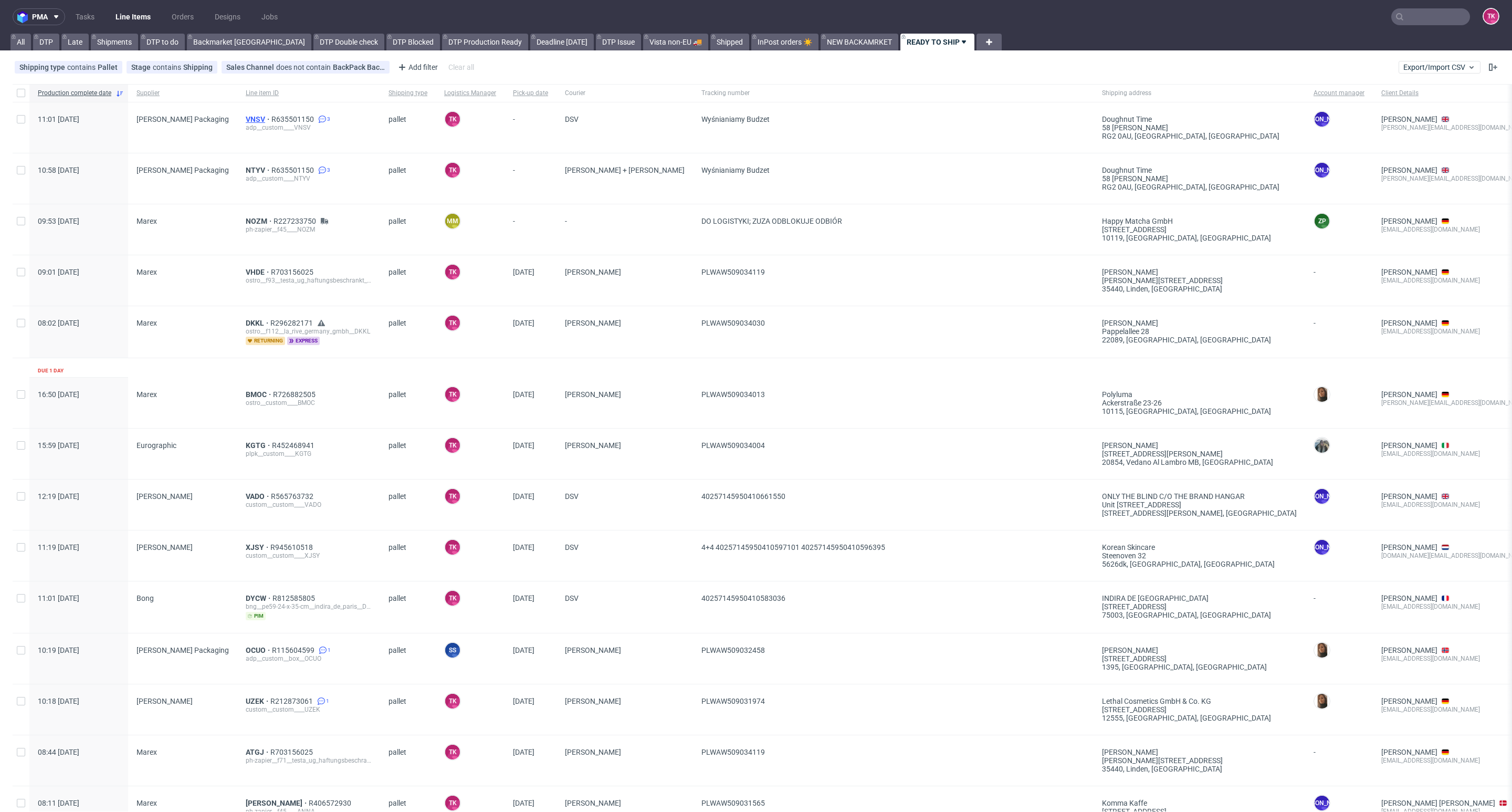
click at [246, 117] on span "VNSV" at bounding box center [258, 119] width 25 height 9
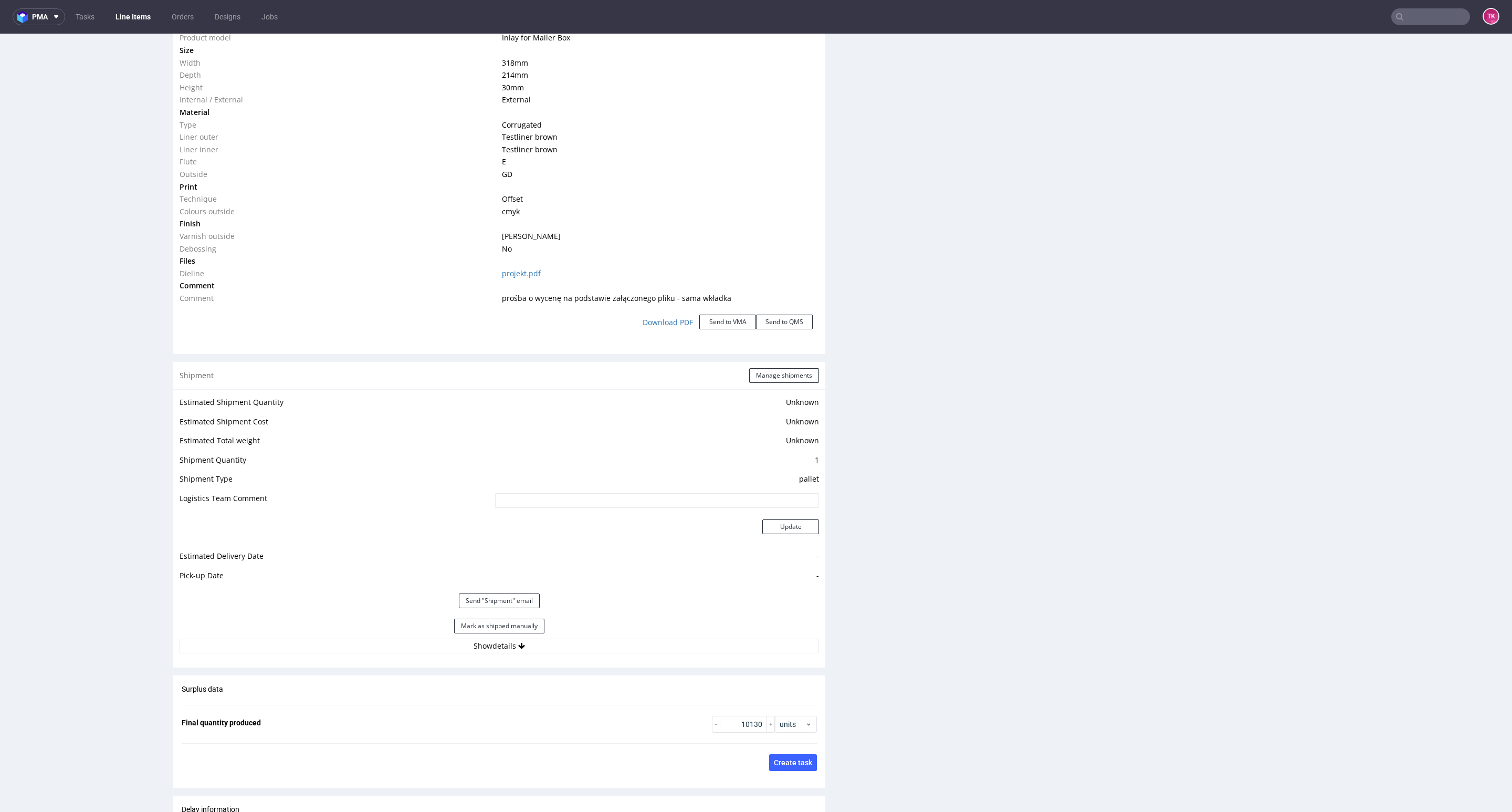
scroll to position [1260, 0]
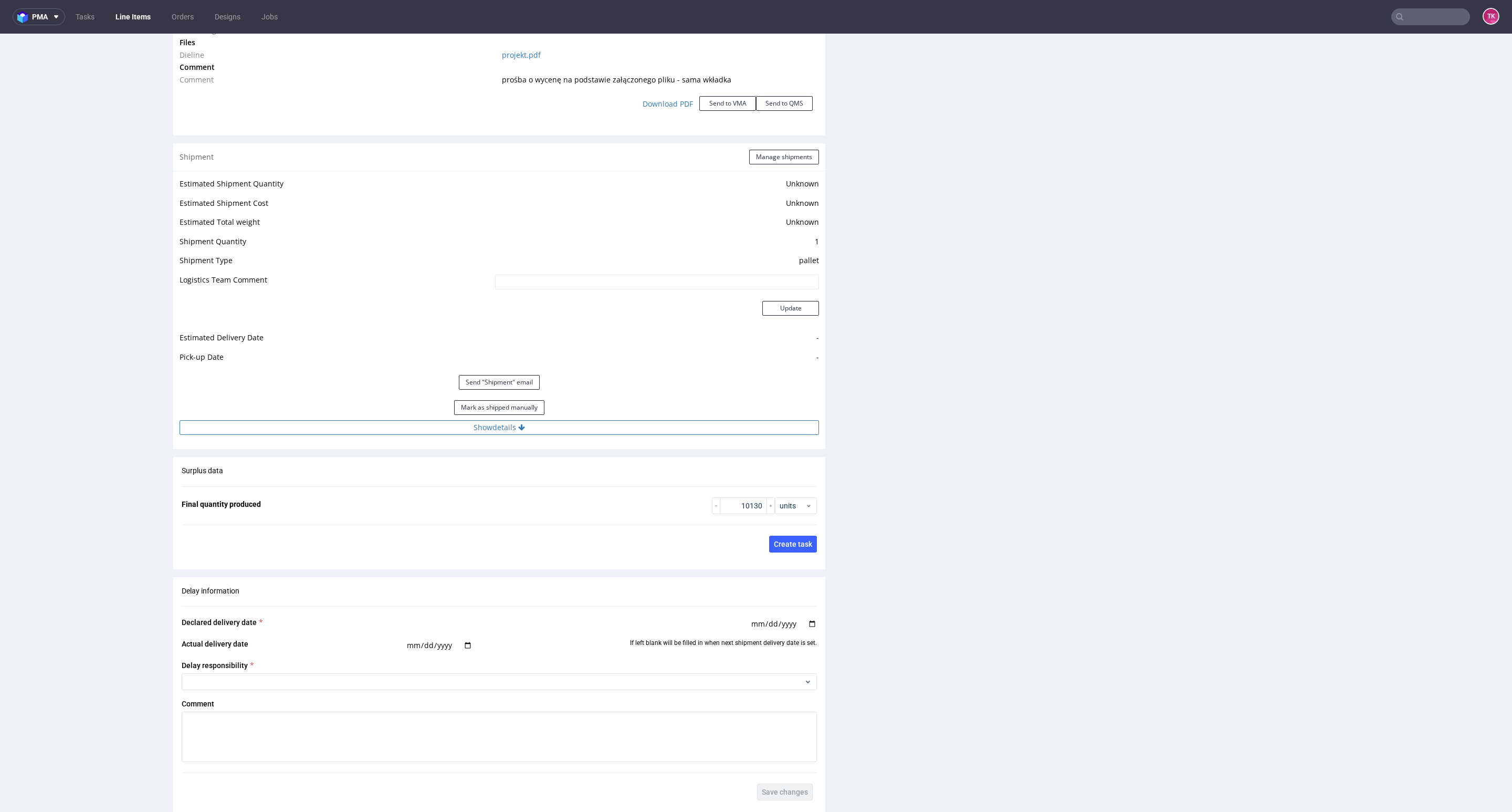
click at [601, 427] on button "Show details" at bounding box center [498, 427] width 639 height 15
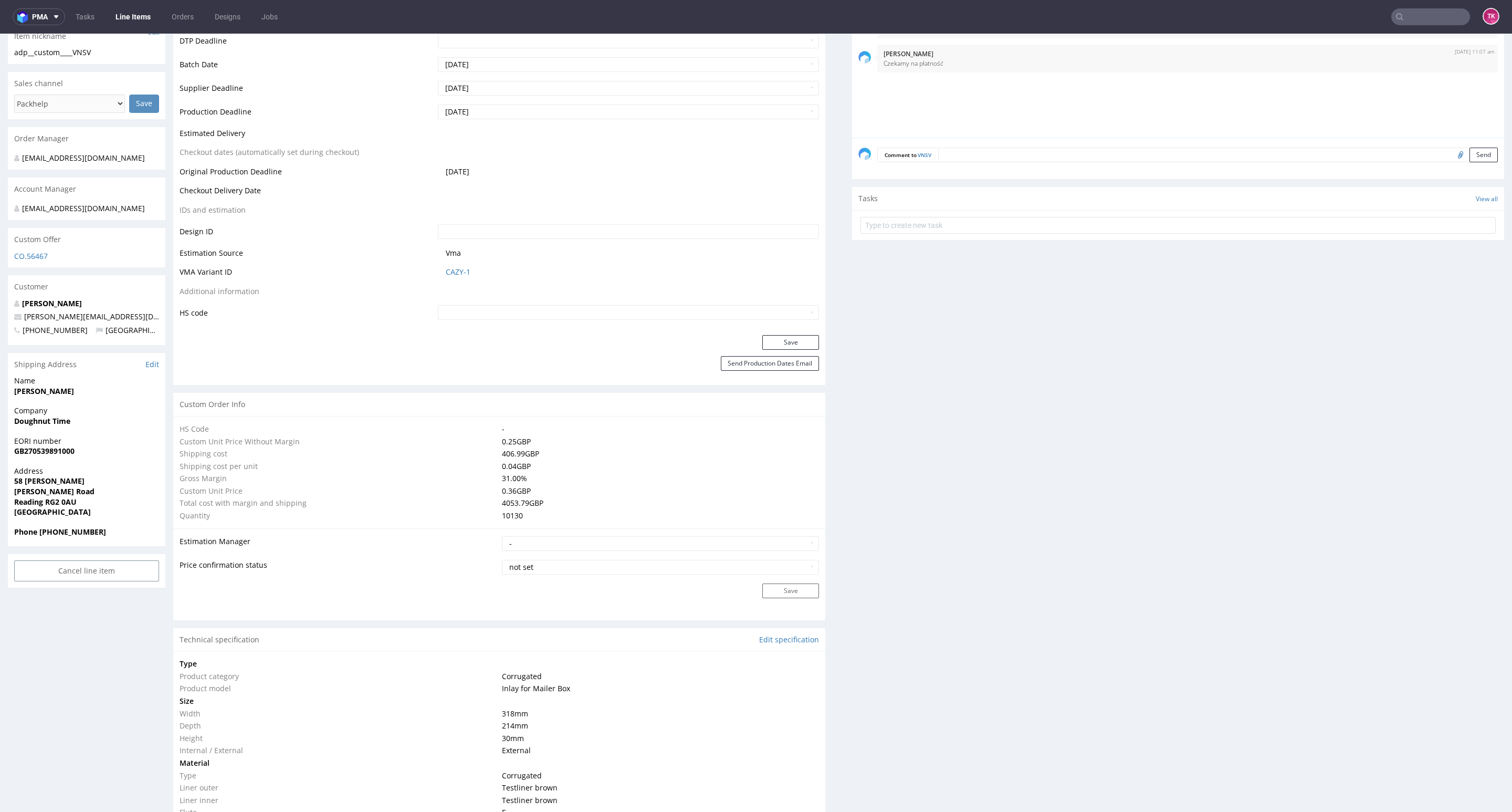
scroll to position [315, 0]
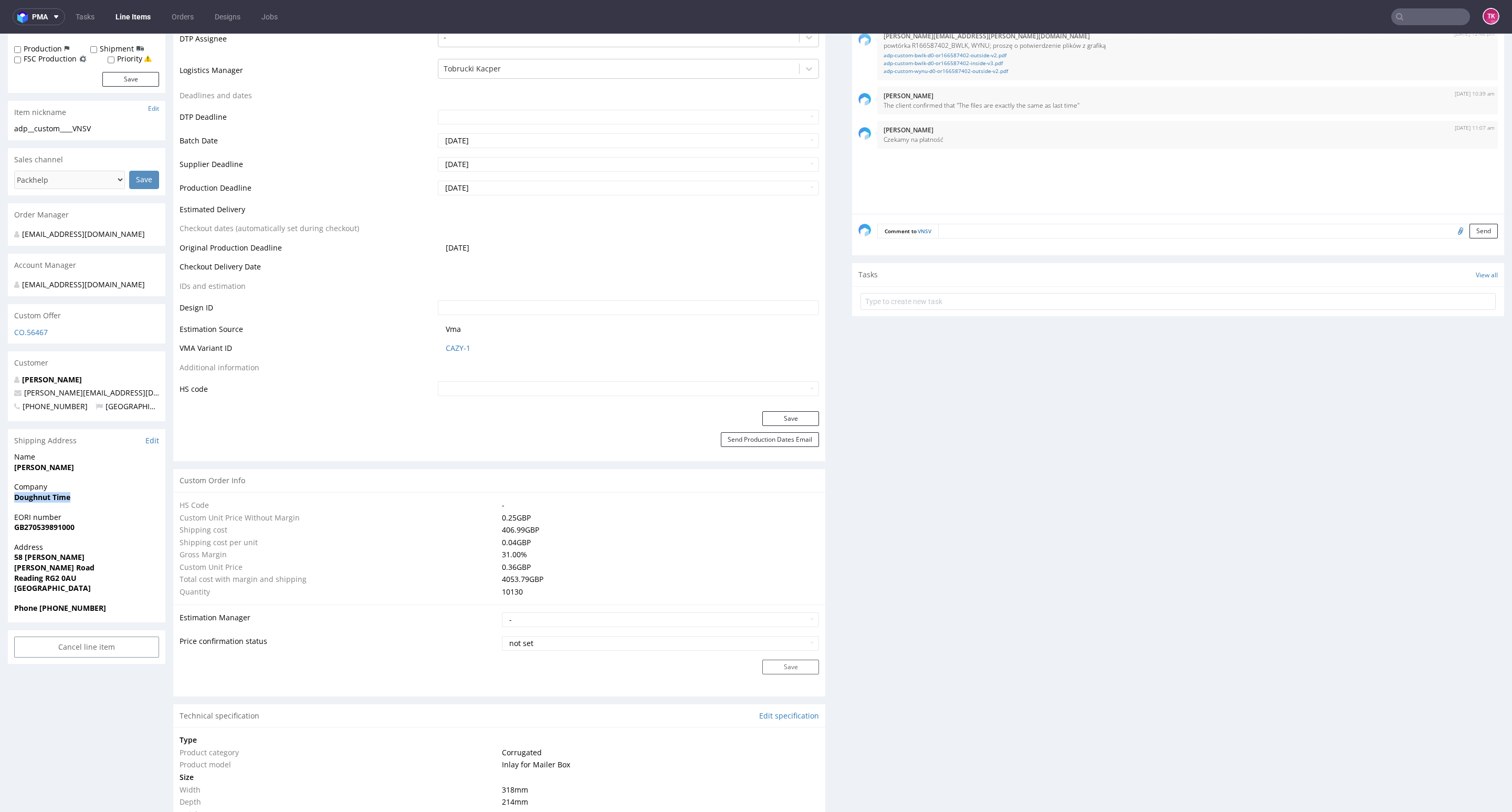
drag, startPoint x: 5, startPoint y: 495, endPoint x: 121, endPoint y: 496, distance: 116.0
copy strong "Doughnut Time"
drag, startPoint x: 20, startPoint y: 559, endPoint x: 98, endPoint y: 578, distance: 80.3
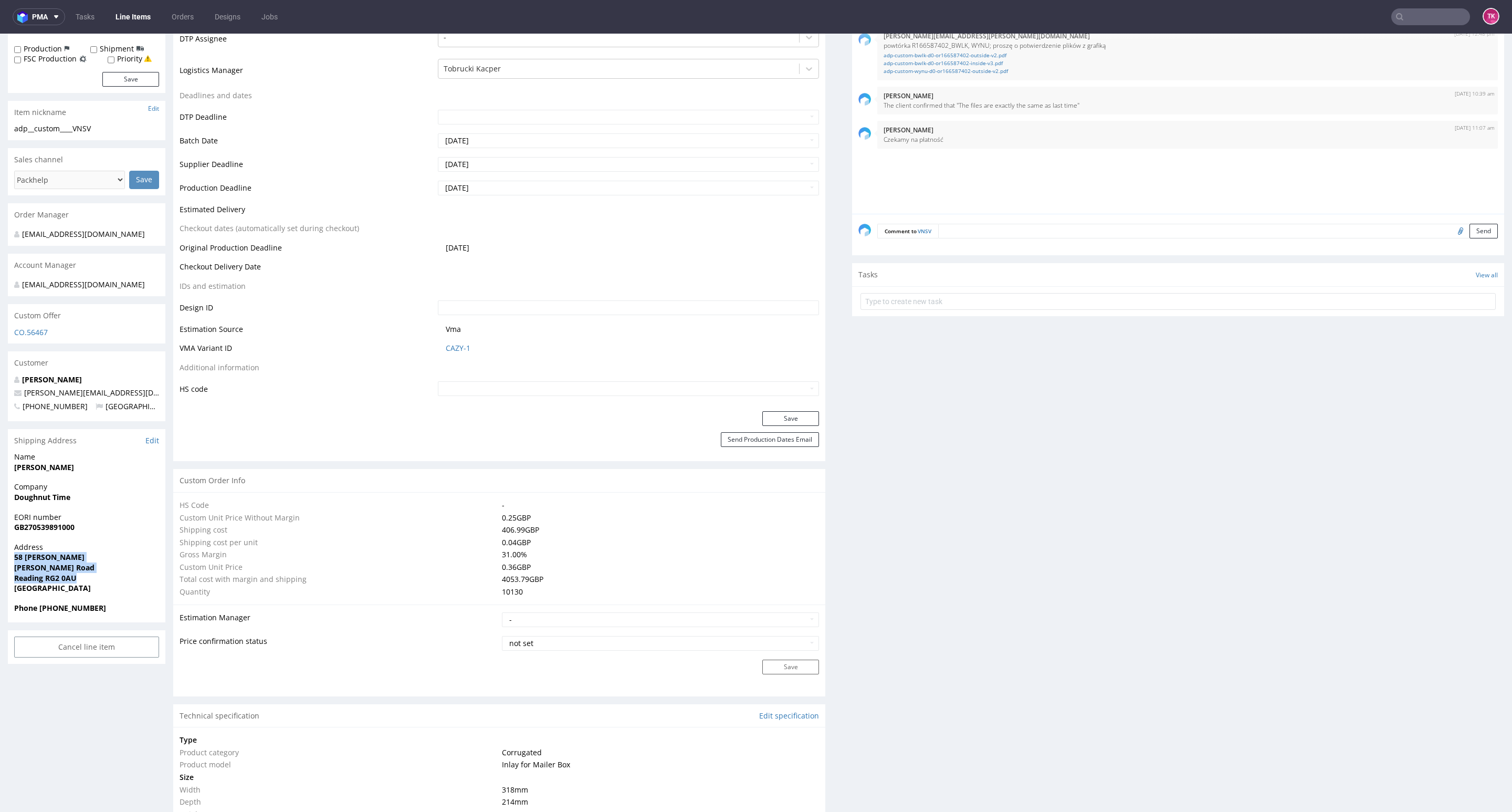
copy p "58 Robert Cort Britten Road Reading RG2 0AU"
drag, startPoint x: 47, startPoint y: 610, endPoint x: 122, endPoint y: 611, distance: 75.0
click at [122, 611] on span "Phone +447921101707" at bounding box center [87, 608] width 145 height 10
copy strong "+447921101707"
drag, startPoint x: 113, startPoint y: 387, endPoint x: 3, endPoint y: 400, distance: 110.8
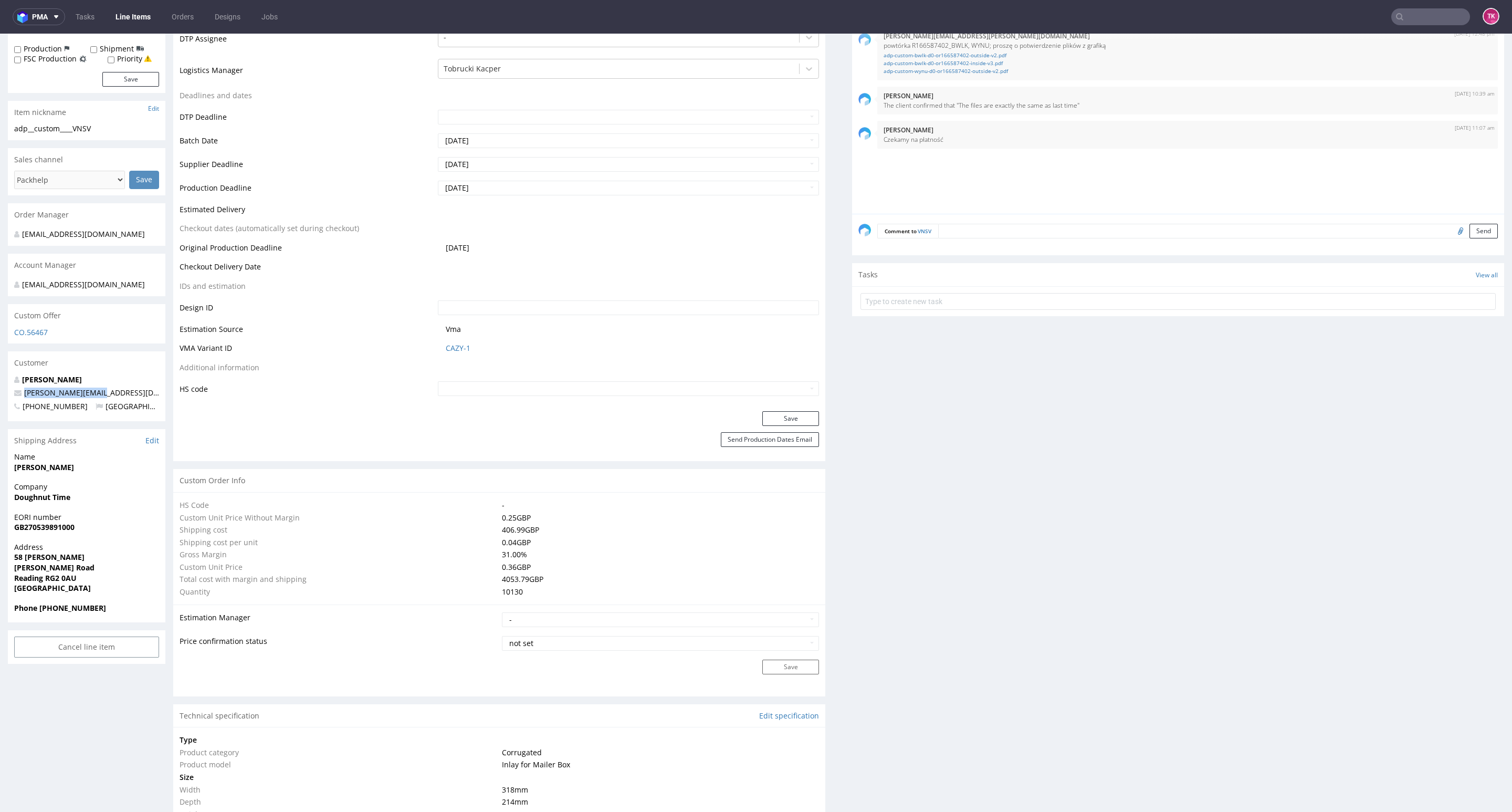
copy span "tom@rodeo-group.com"
drag, startPoint x: 79, startPoint y: 464, endPoint x: 0, endPoint y: 470, distance: 79.2
copy strong "Thomas Anderson"
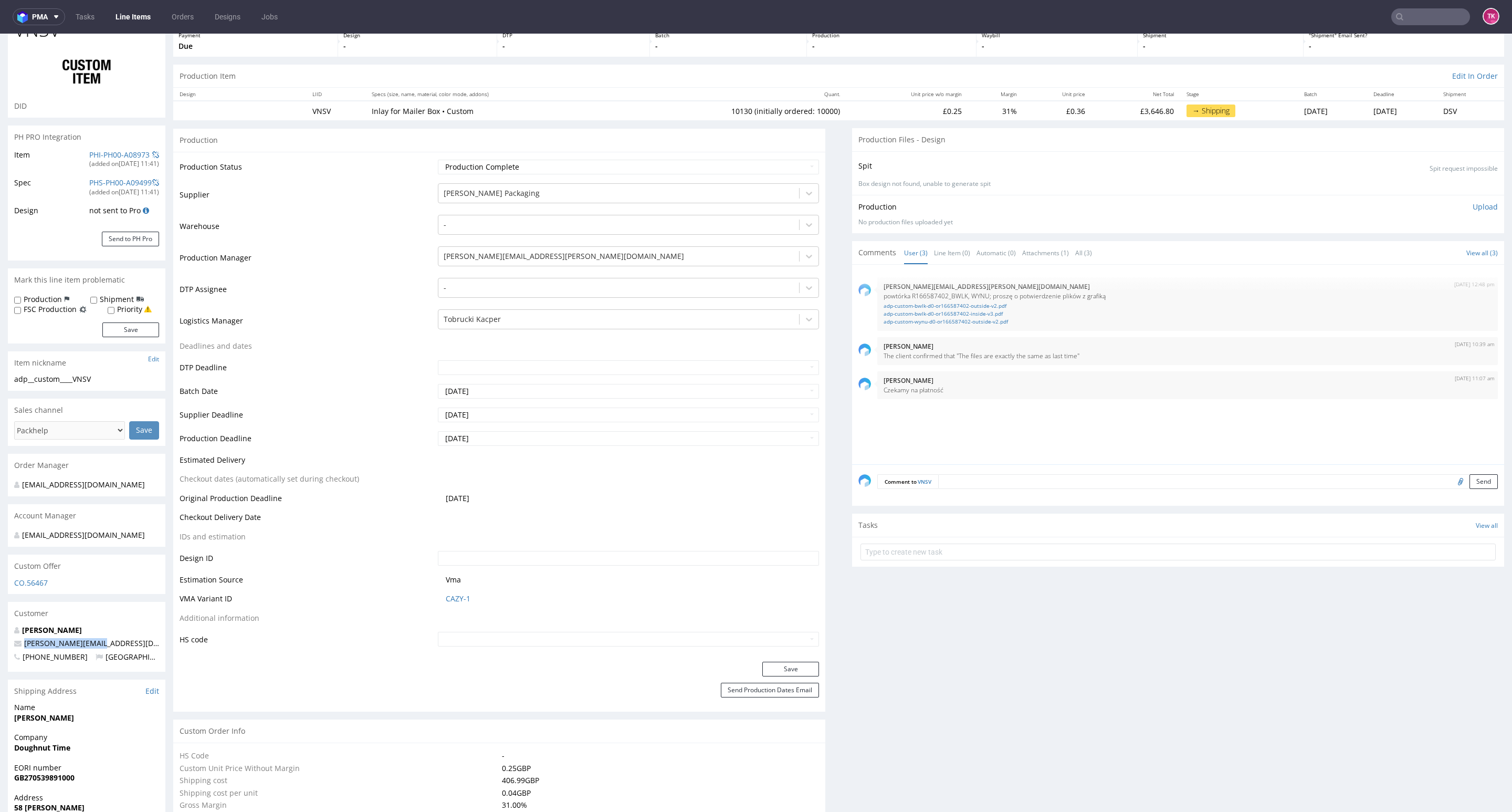
scroll to position [0, 0]
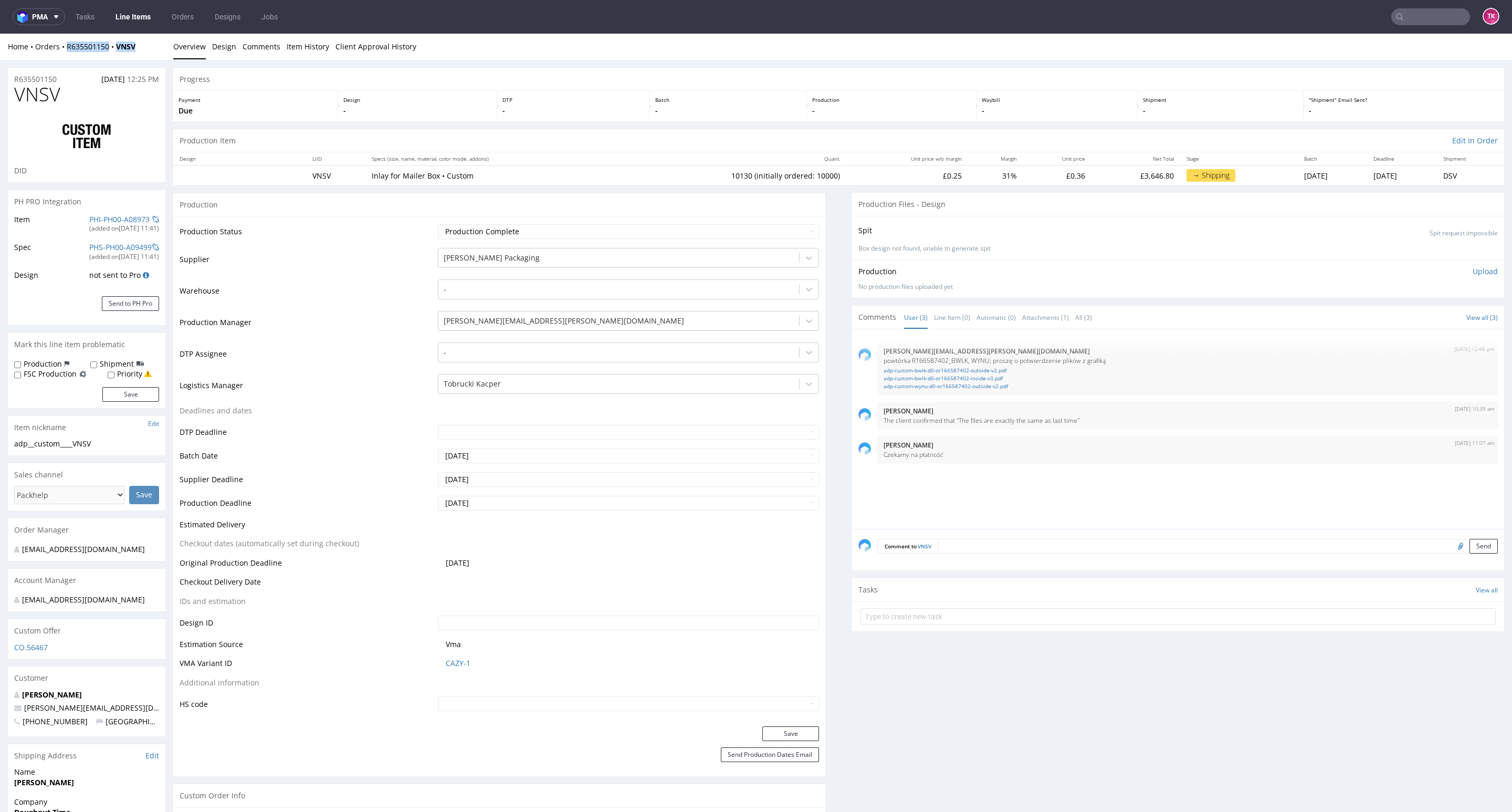
drag, startPoint x: 145, startPoint y: 45, endPoint x: 65, endPoint y: 52, distance: 80.3
click at [65, 52] on div "Home Orders R635501150 VNSV Overview Design Comments Item History Client Approv…" at bounding box center [756, 46] width 1512 height 26
copy div "R635501150 VNSV"
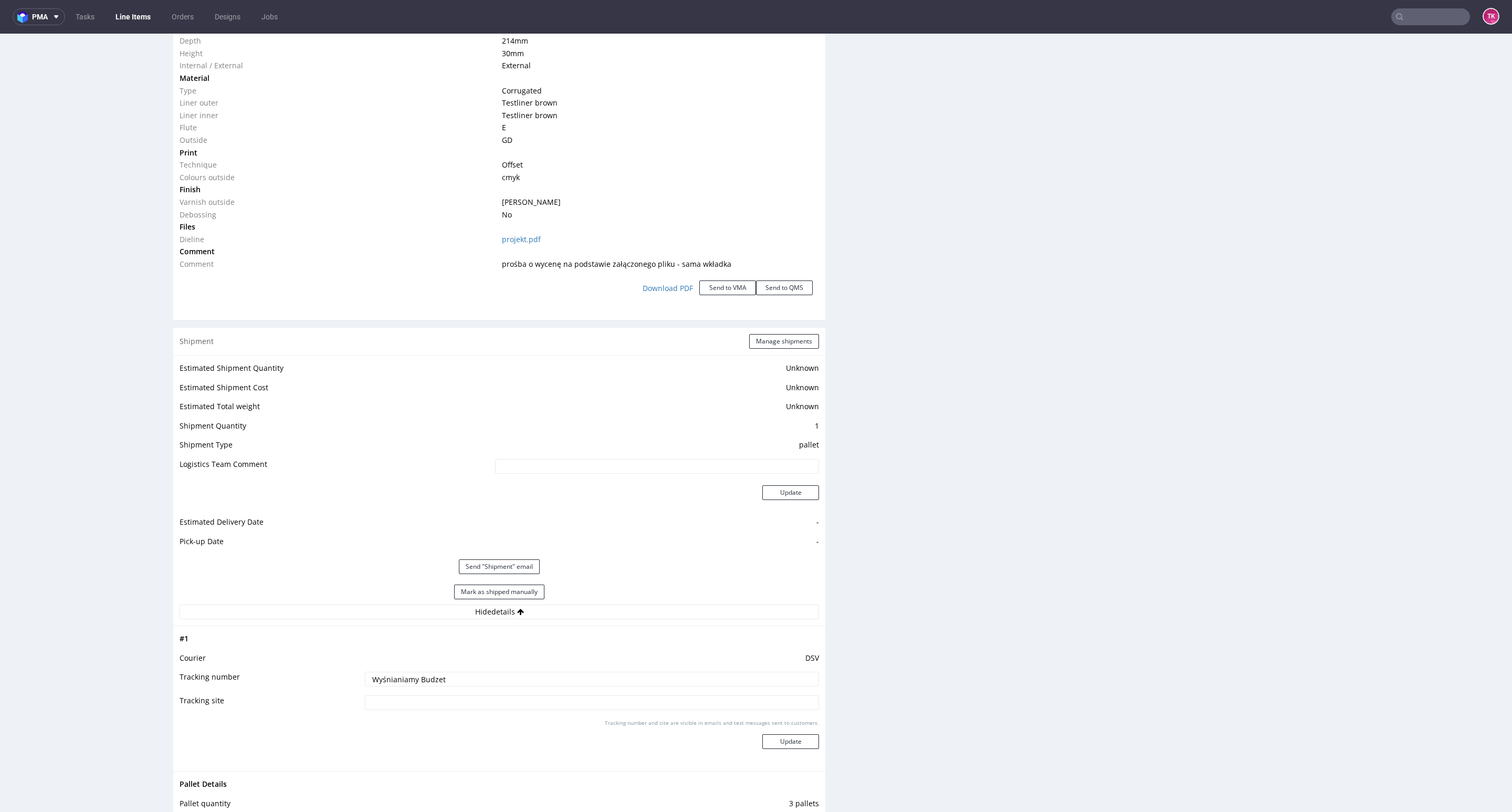
scroll to position [1181, 0]
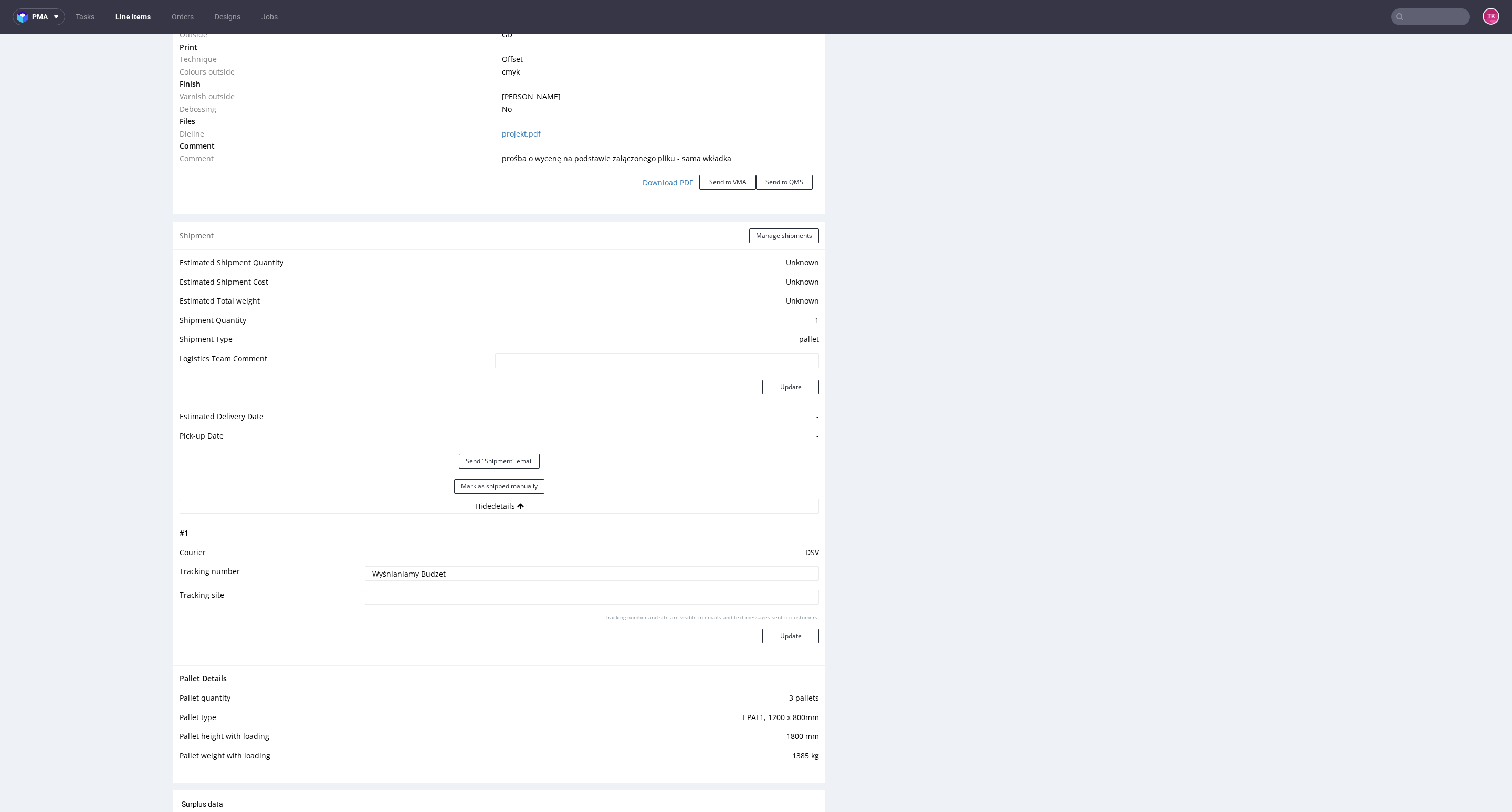
drag, startPoint x: 461, startPoint y: 591, endPoint x: 452, endPoint y: 588, distance: 9.5
click at [452, 588] on tbody "# 1 Courier DSV Tracking number Wyśnianiamy Budzet Tracking site Tracking numbe…" at bounding box center [498, 593] width 639 height 132
drag, startPoint x: 452, startPoint y: 588, endPoint x: 447, endPoint y: 583, distance: 7.1
click at [447, 583] on td "Wyśnianiamy Budzet" at bounding box center [590, 577] width 456 height 24
drag, startPoint x: 449, startPoint y: 578, endPoint x: 244, endPoint y: 542, distance: 208.1
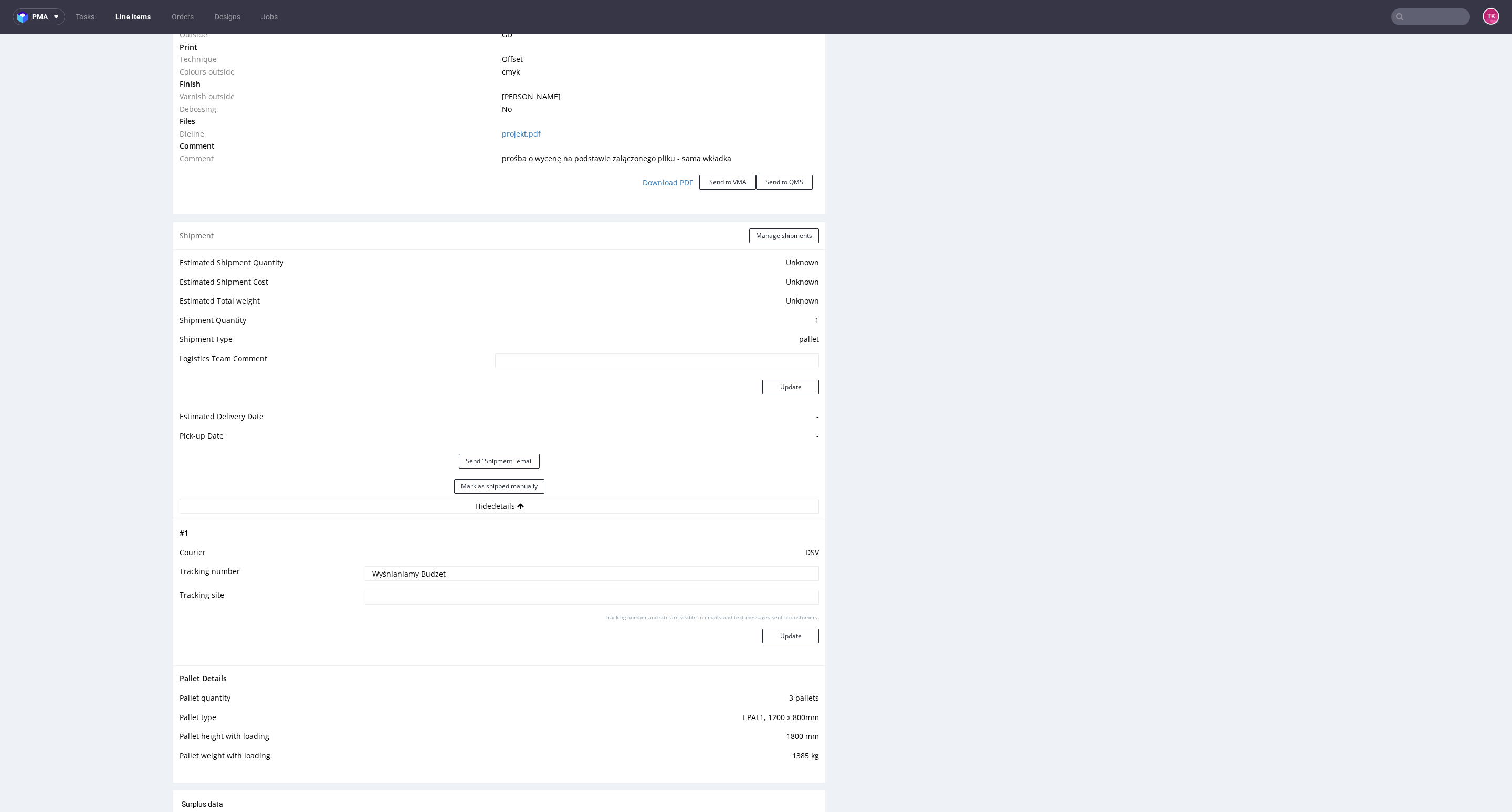
click at [244, 542] on tbody "# 1 Courier DSV Tracking number Wyśnianiamy Budzet Tracking site Tracking numbe…" at bounding box center [498, 593] width 639 height 132
paste input "40257145950410934395"
type input "40257145950410934395"
click at [749, 639] on div "Tracking number and site are visible in emails and text messages sent to custom…" at bounding box center [592, 632] width 454 height 38
click at [763, 636] on button "Update" at bounding box center [791, 636] width 57 height 15
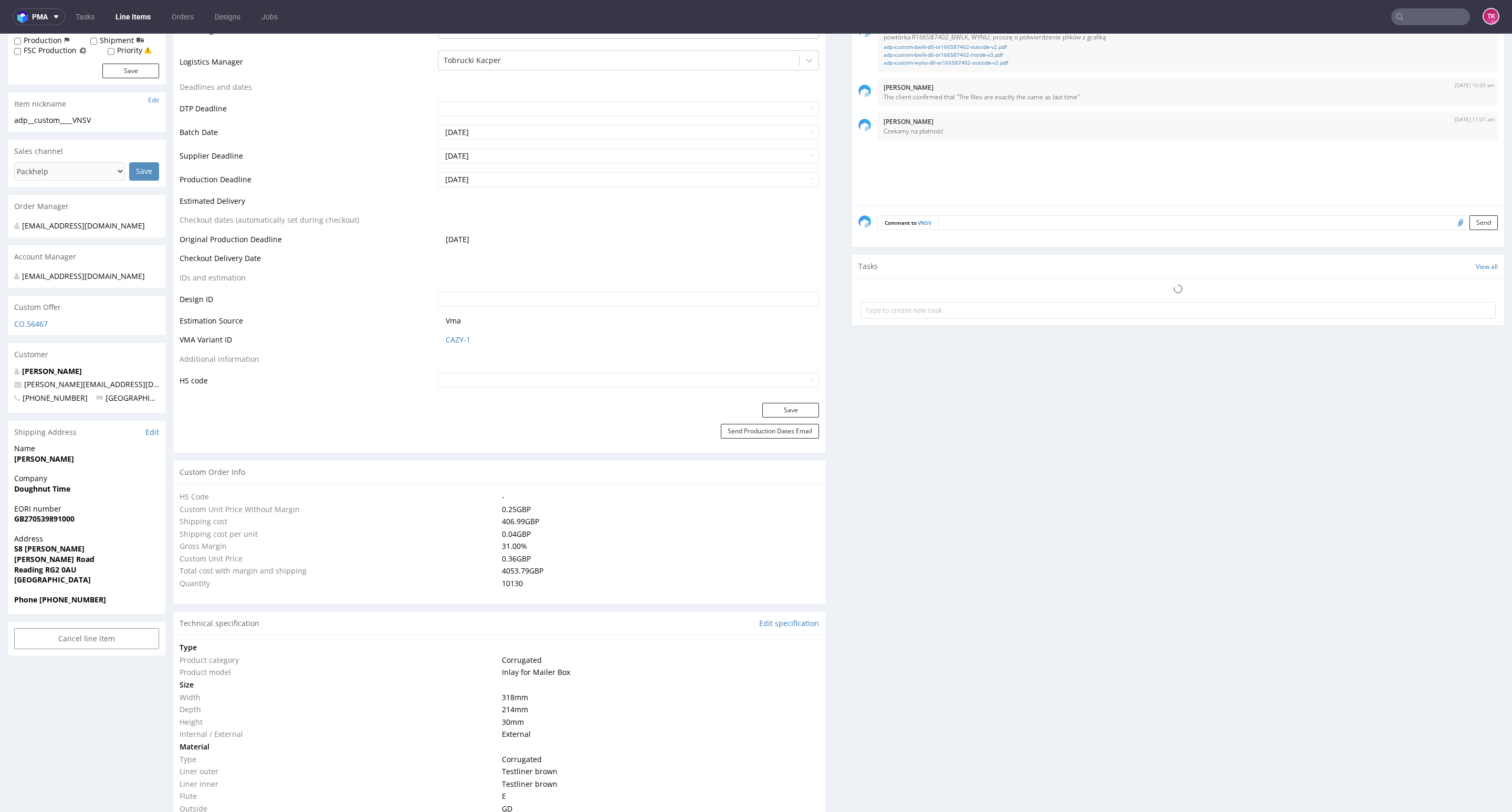
scroll to position [433, 0]
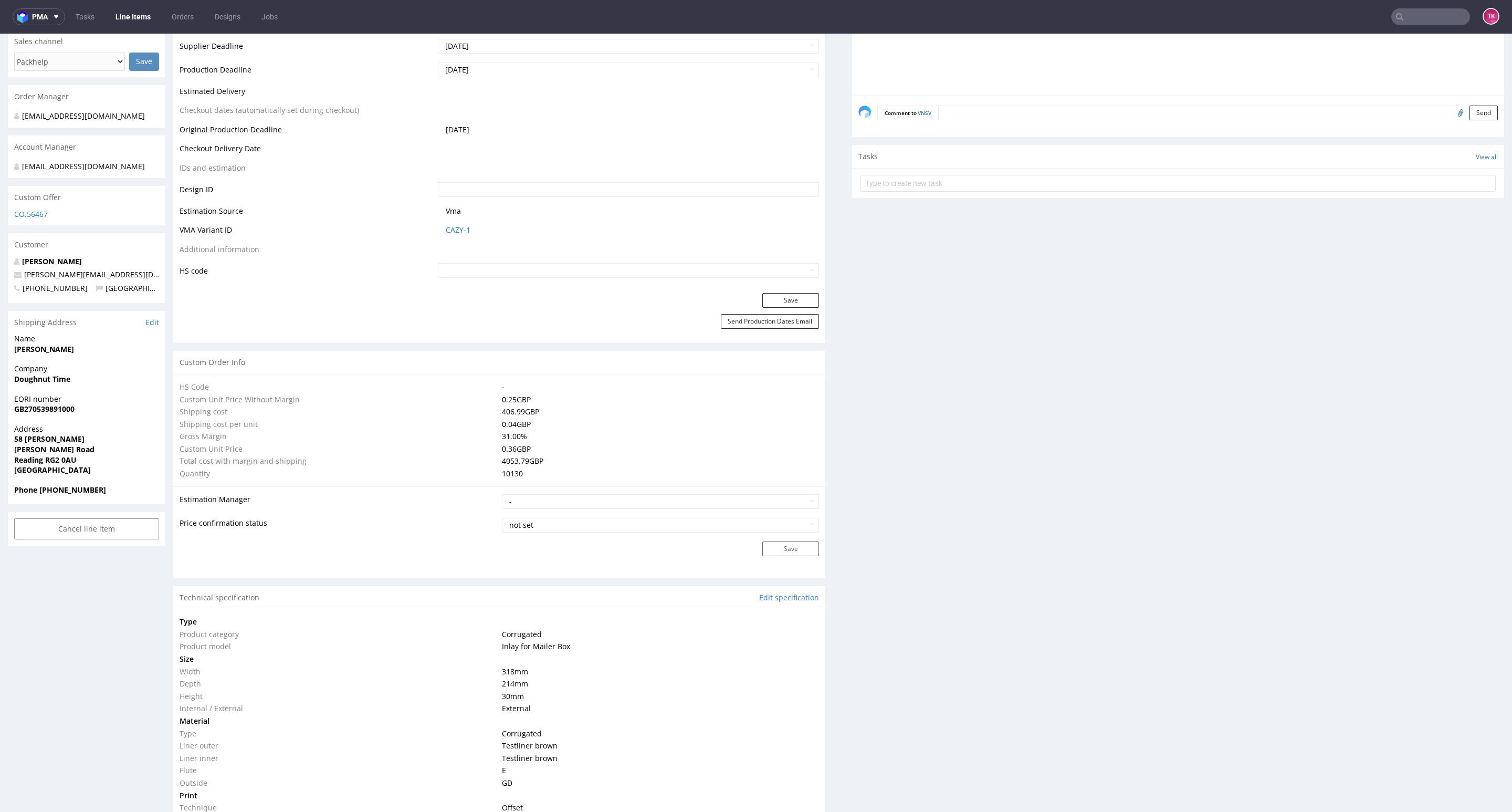
click at [138, 15] on link "Line Items" at bounding box center [133, 17] width 48 height 17
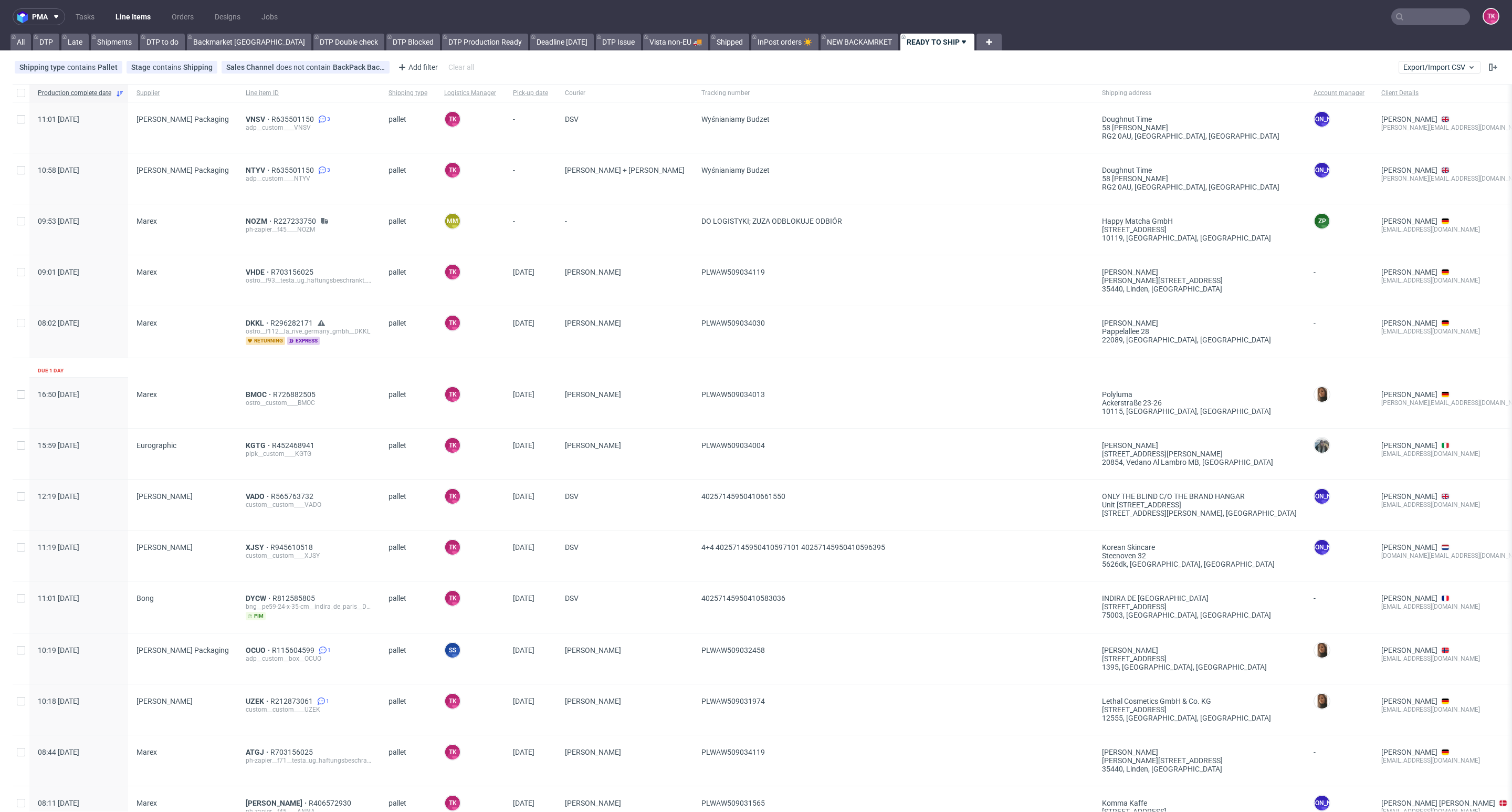
click at [134, 15] on link "Line Items" at bounding box center [133, 17] width 48 height 17
click at [246, 170] on span "NTYV" at bounding box center [258, 171] width 25 height 9
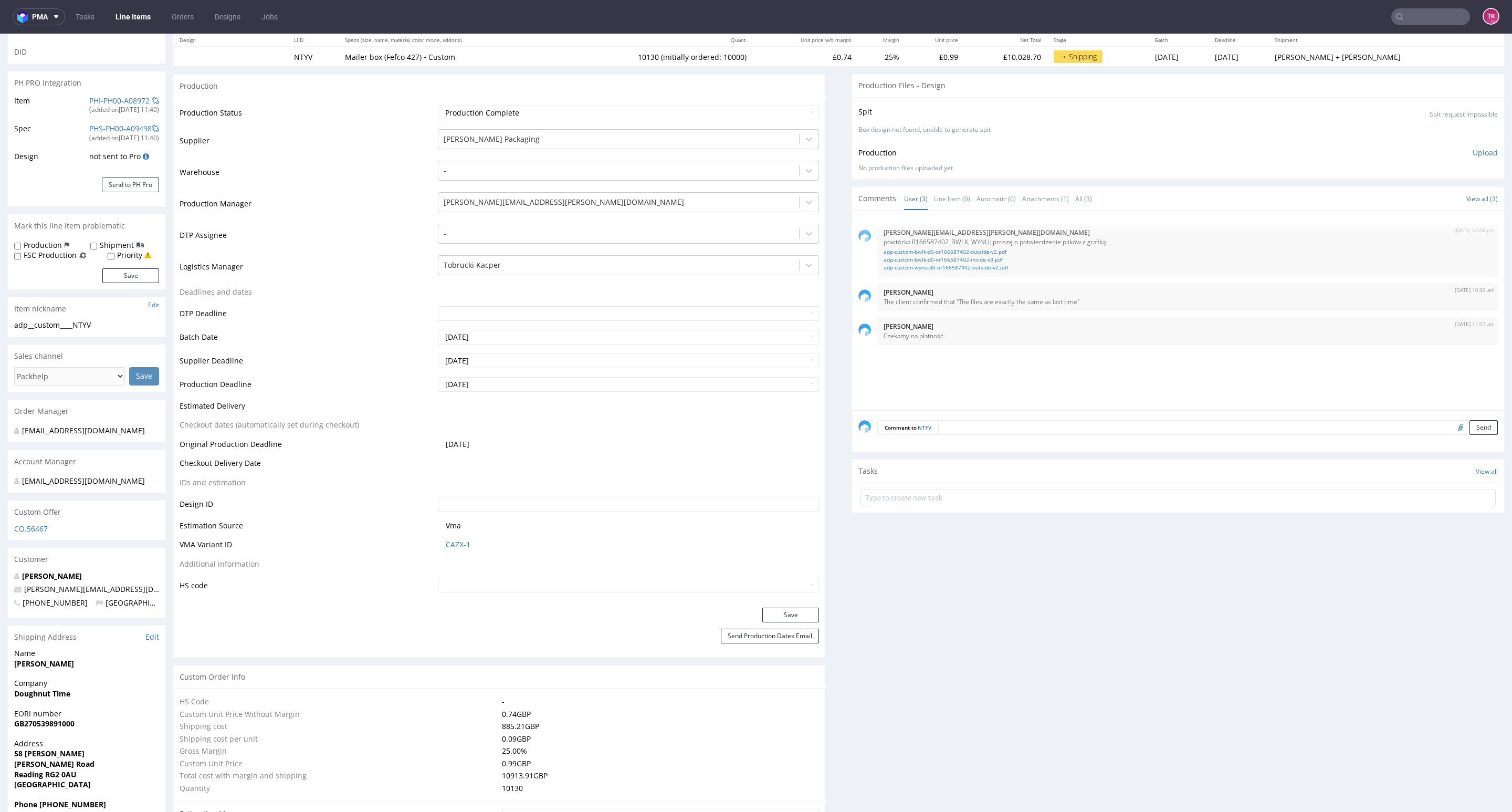
scroll to position [237, 0]
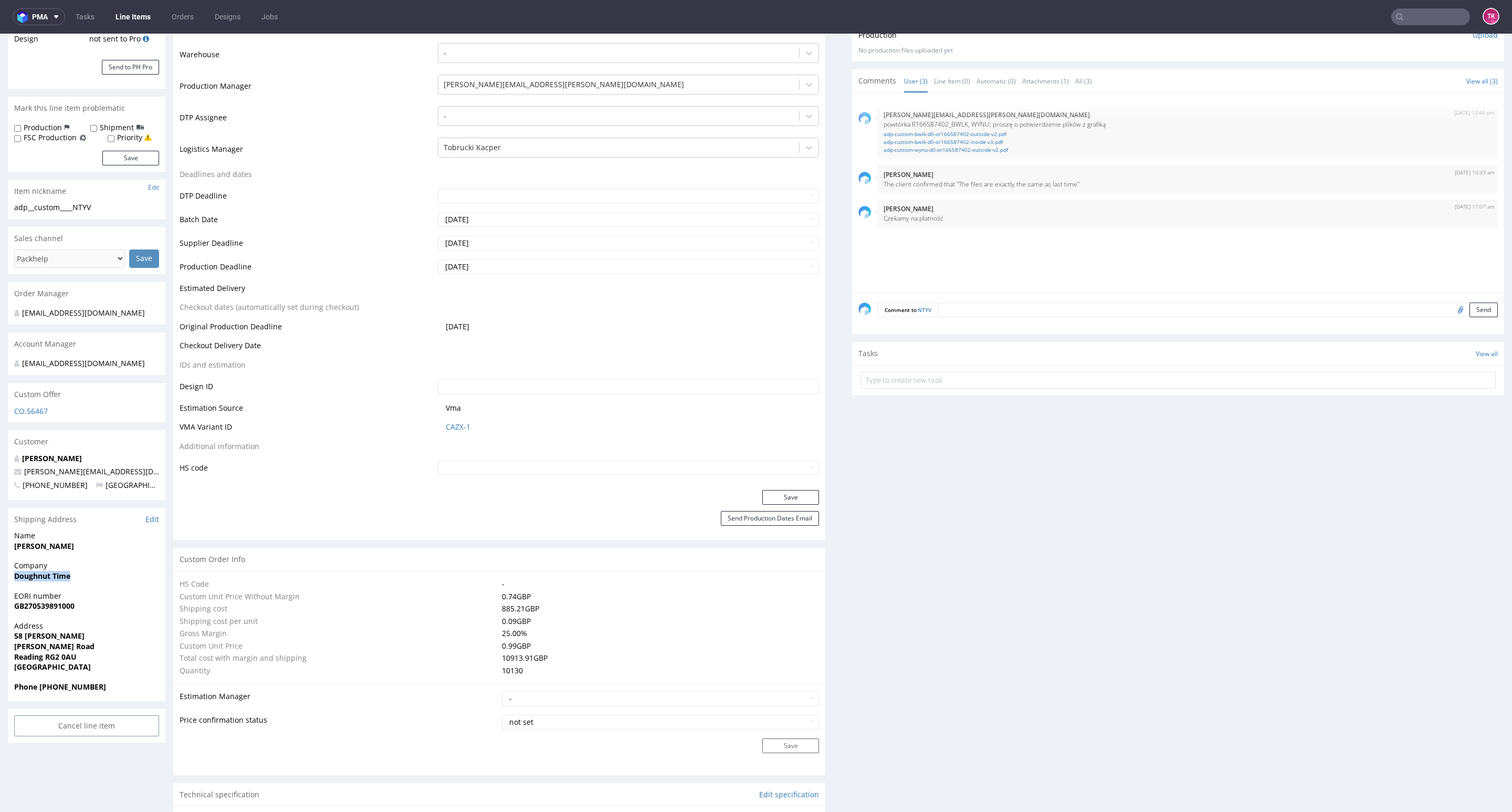
drag, startPoint x: 70, startPoint y: 574, endPoint x: 103, endPoint y: 580, distance: 33.5
click at [103, 580] on div "Company Doughnut Time" at bounding box center [86, 575] width 157 height 30
copy strong "Doughnut Time"
drag, startPoint x: 4, startPoint y: 635, endPoint x: 112, endPoint y: 659, distance: 110.6
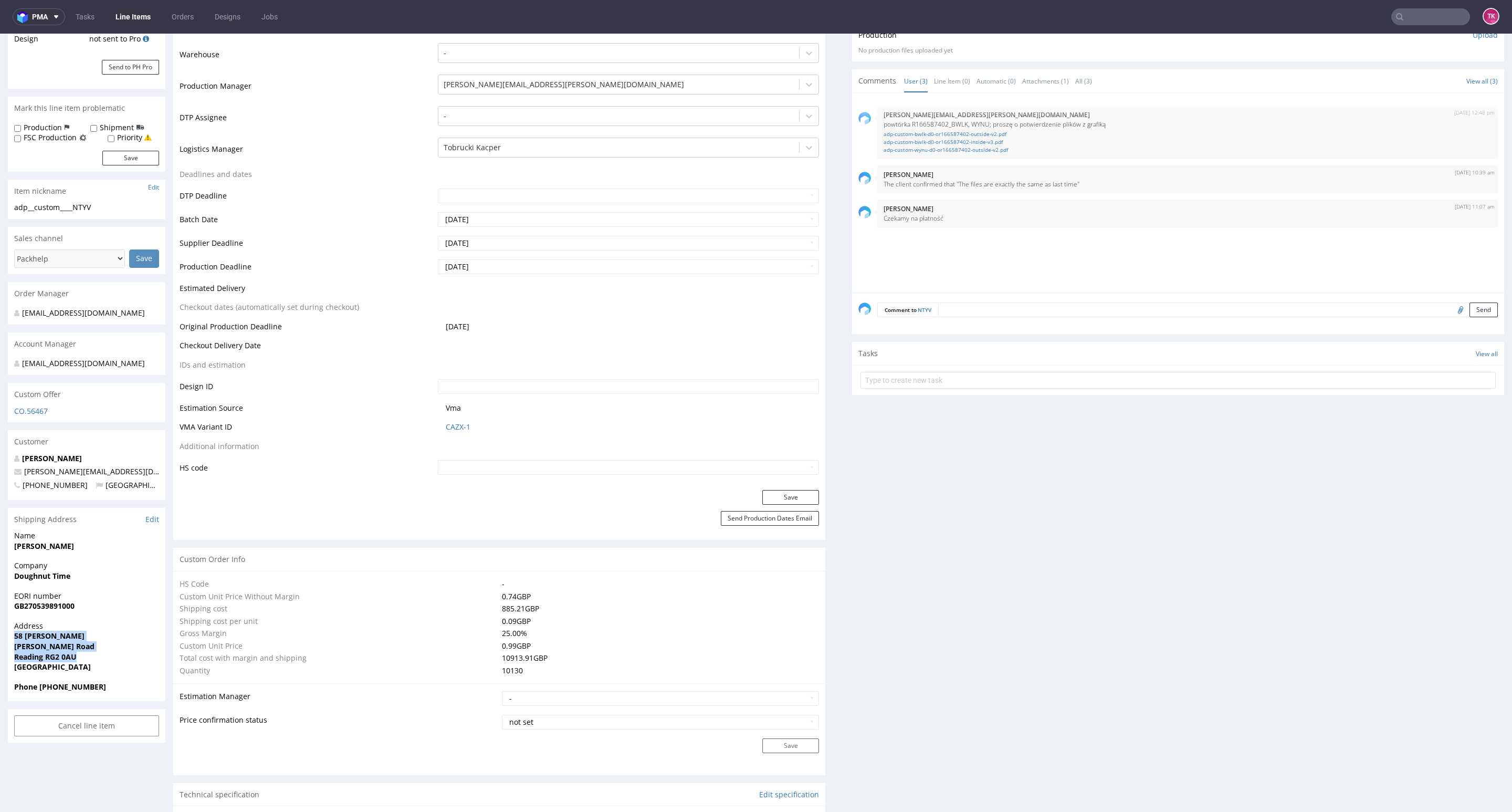
copy p "58 Robert Cort Britten Road Reading RG2 0AU"
drag, startPoint x: 89, startPoint y: 549, endPoint x: 0, endPoint y: 550, distance: 89.0
copy strong "[PERSON_NAME]"
drag, startPoint x: 120, startPoint y: 472, endPoint x: 2, endPoint y: 472, distance: 118.0
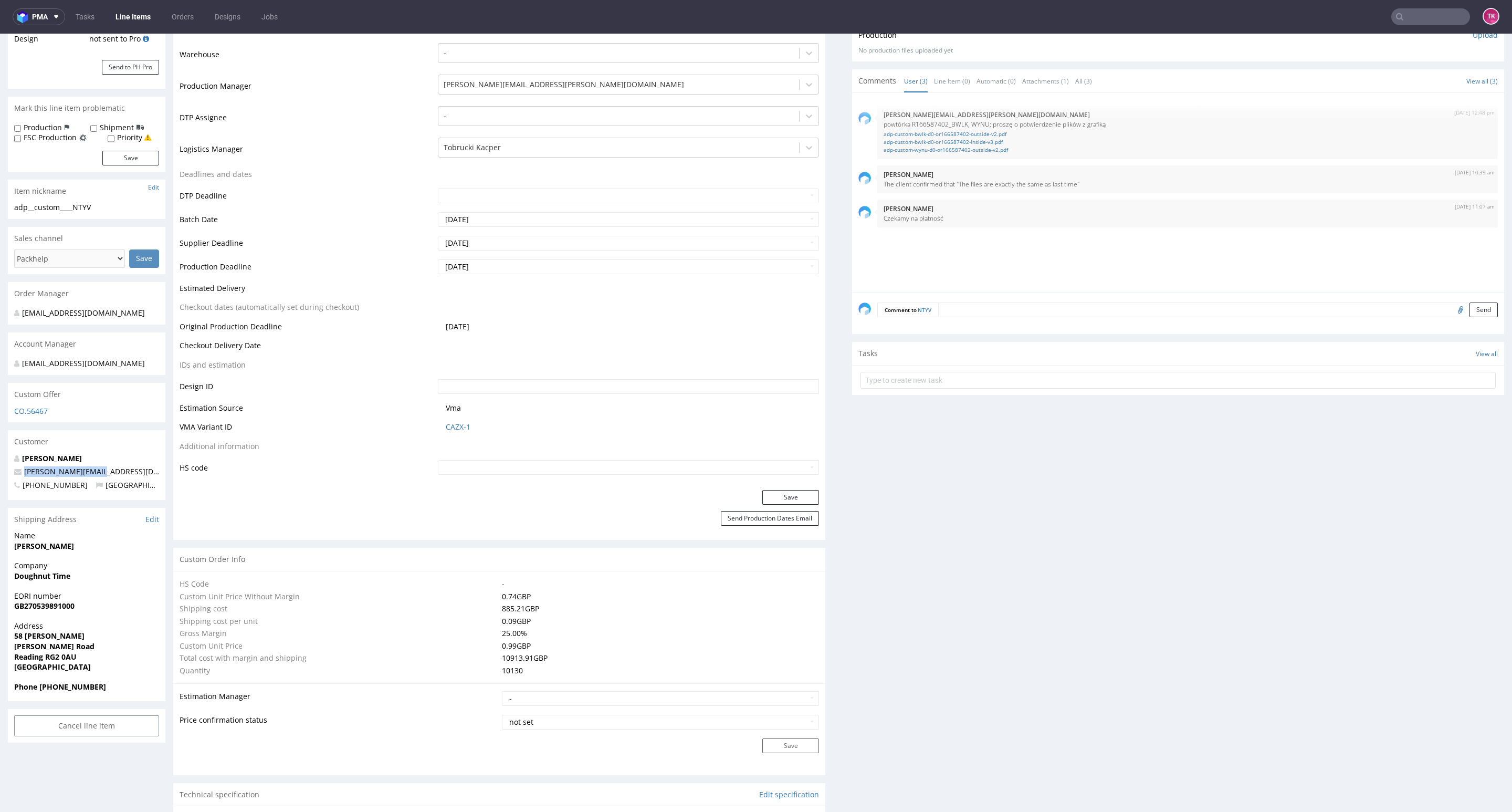
copy span "[PERSON_NAME][EMAIL_ADDRESS][DOMAIN_NAME]"
drag, startPoint x: 41, startPoint y: 689, endPoint x: 120, endPoint y: 687, distance: 79.0
click at [120, 687] on span "Phone +447921101707" at bounding box center [87, 686] width 145 height 10
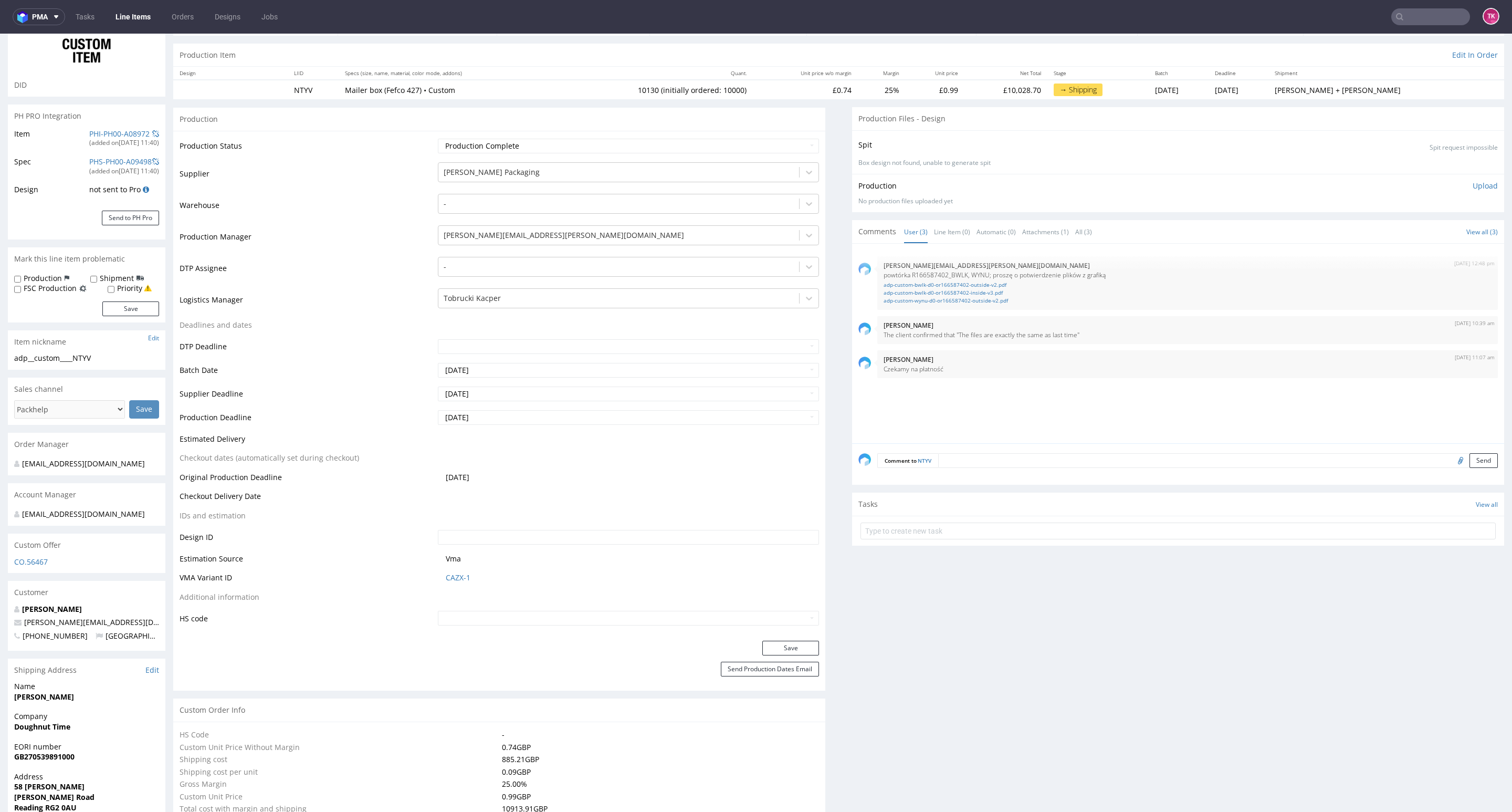
scroll to position [0, 0]
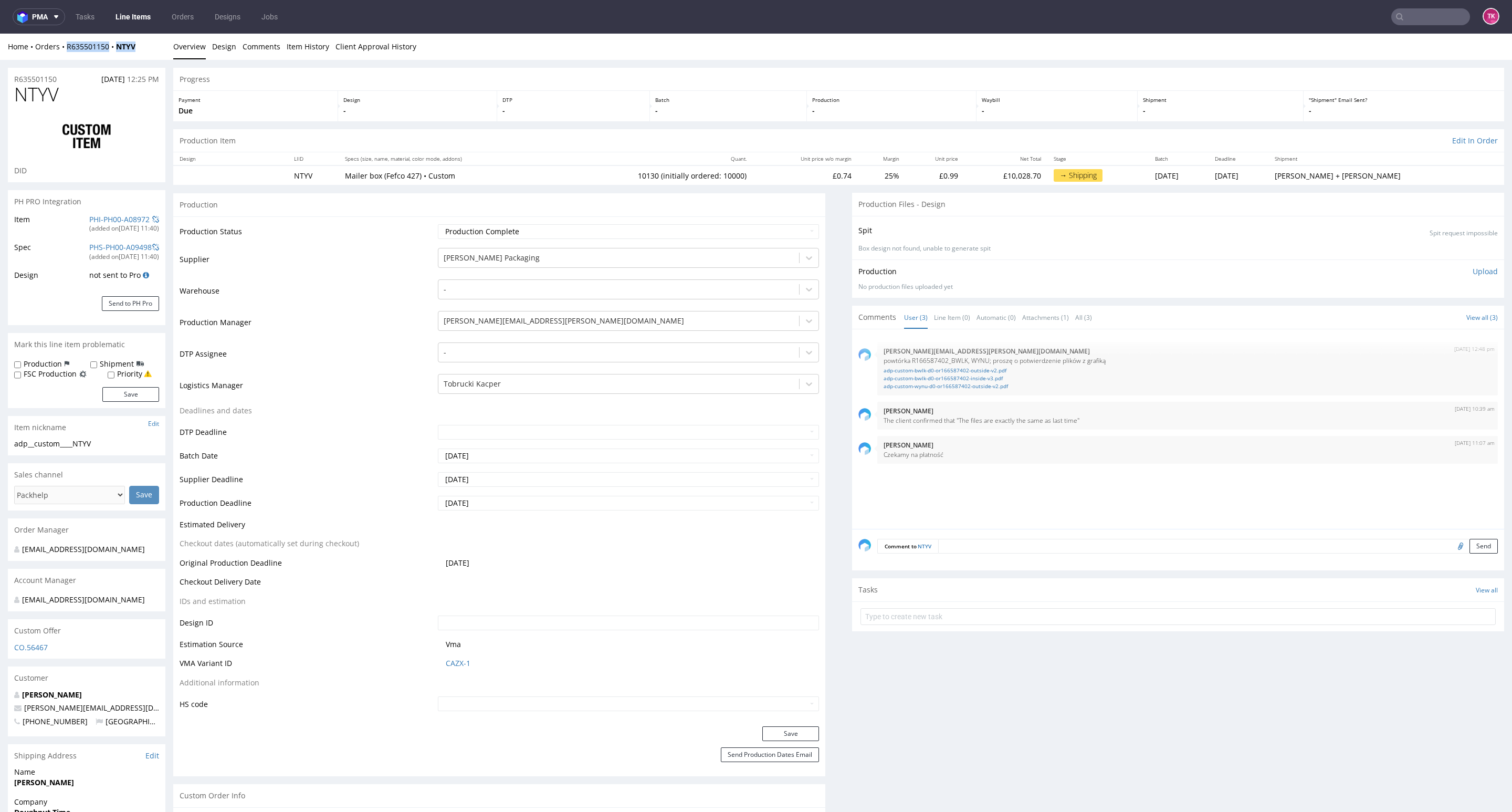
drag, startPoint x: 142, startPoint y: 52, endPoint x: 65, endPoint y: 56, distance: 77.1
click at [65, 56] on div "Home Orders R635501150 NTYV Overview Design Comments Item History Client Approv…" at bounding box center [756, 46] width 1512 height 26
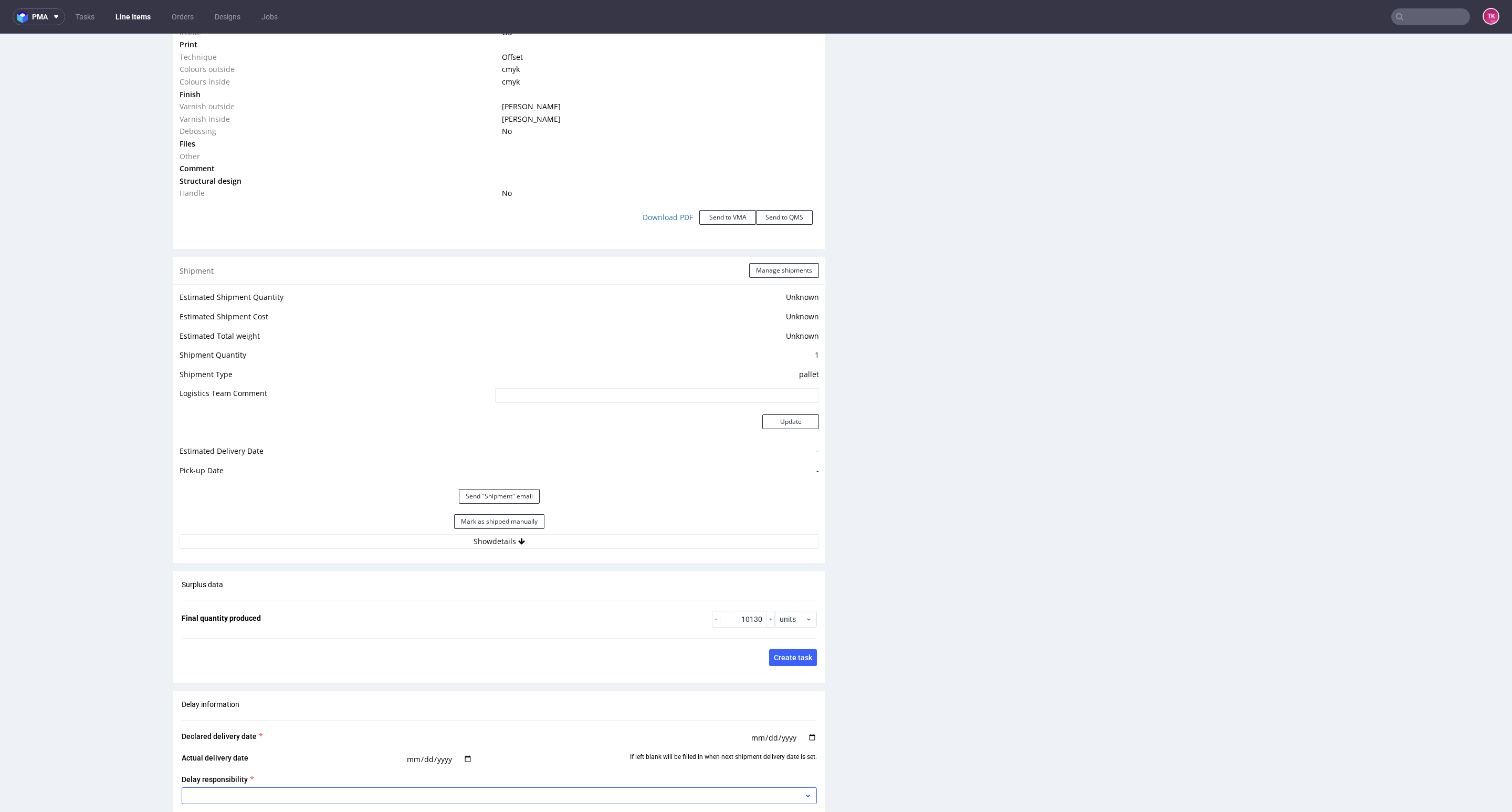
scroll to position [1339, 0]
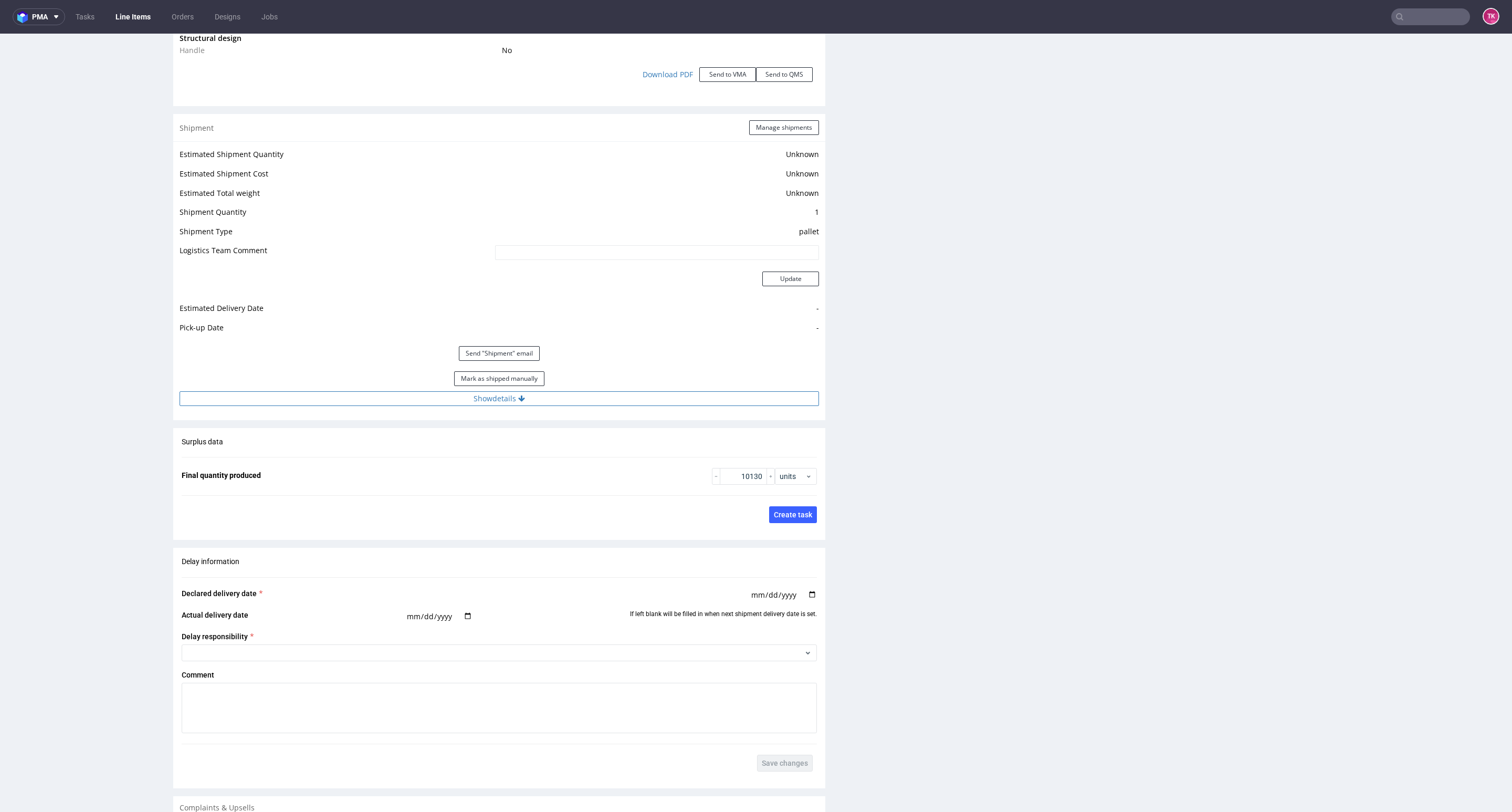
click at [555, 403] on button "Show details" at bounding box center [498, 398] width 639 height 15
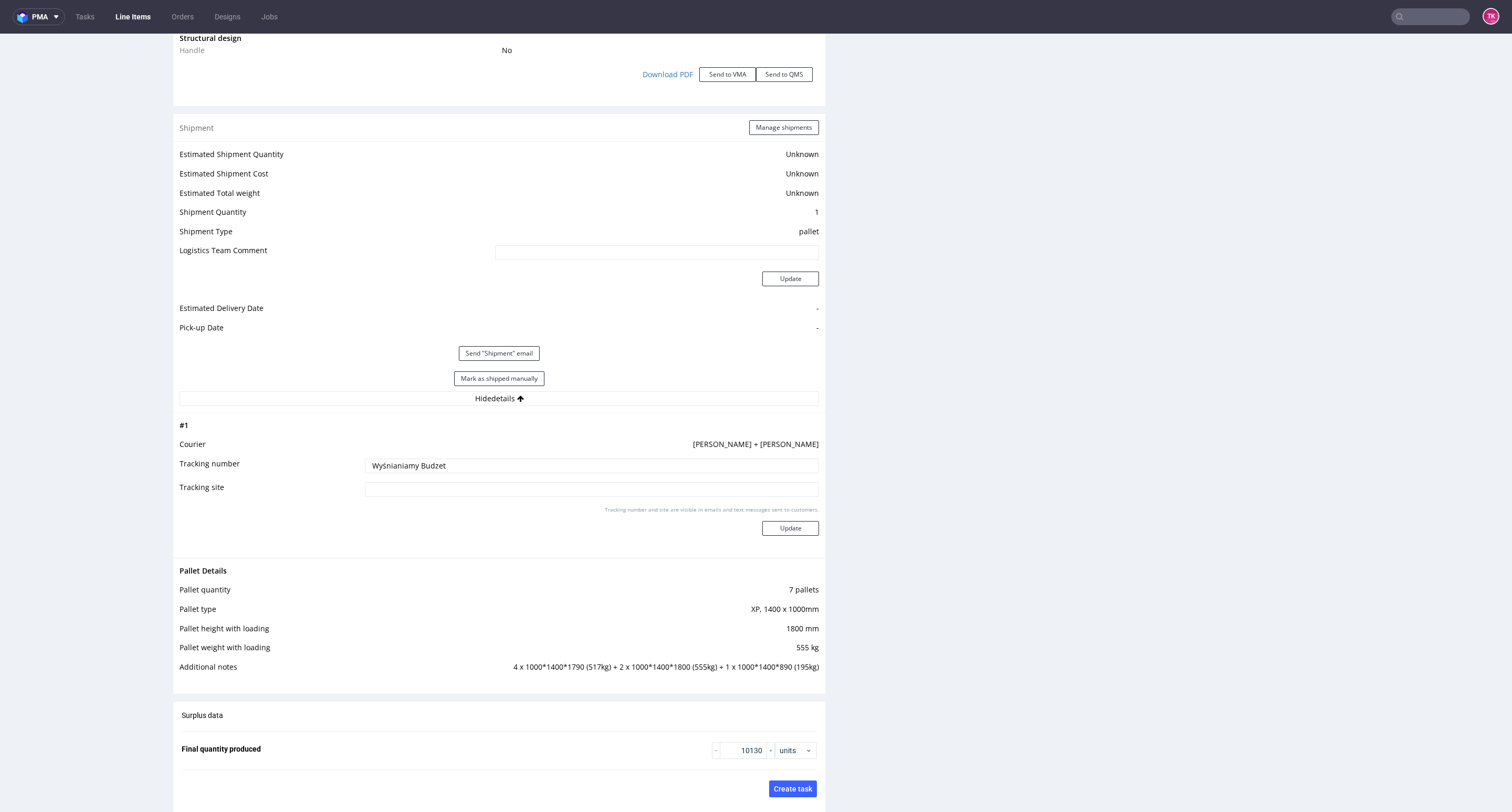
drag, startPoint x: 507, startPoint y: 473, endPoint x: 298, endPoint y: 495, distance: 210.2
click at [298, 495] on tbody "# 1 Courier Kuehne + Nagel Tracking number Wyśnianiamy Budzet Tracking site Tra…" at bounding box center [498, 485] width 639 height 132
paste input "RWM006519474 RWM006519520"
type input "RWM006519474 RWM006519520"
click at [795, 527] on button "Update" at bounding box center [791, 528] width 57 height 15
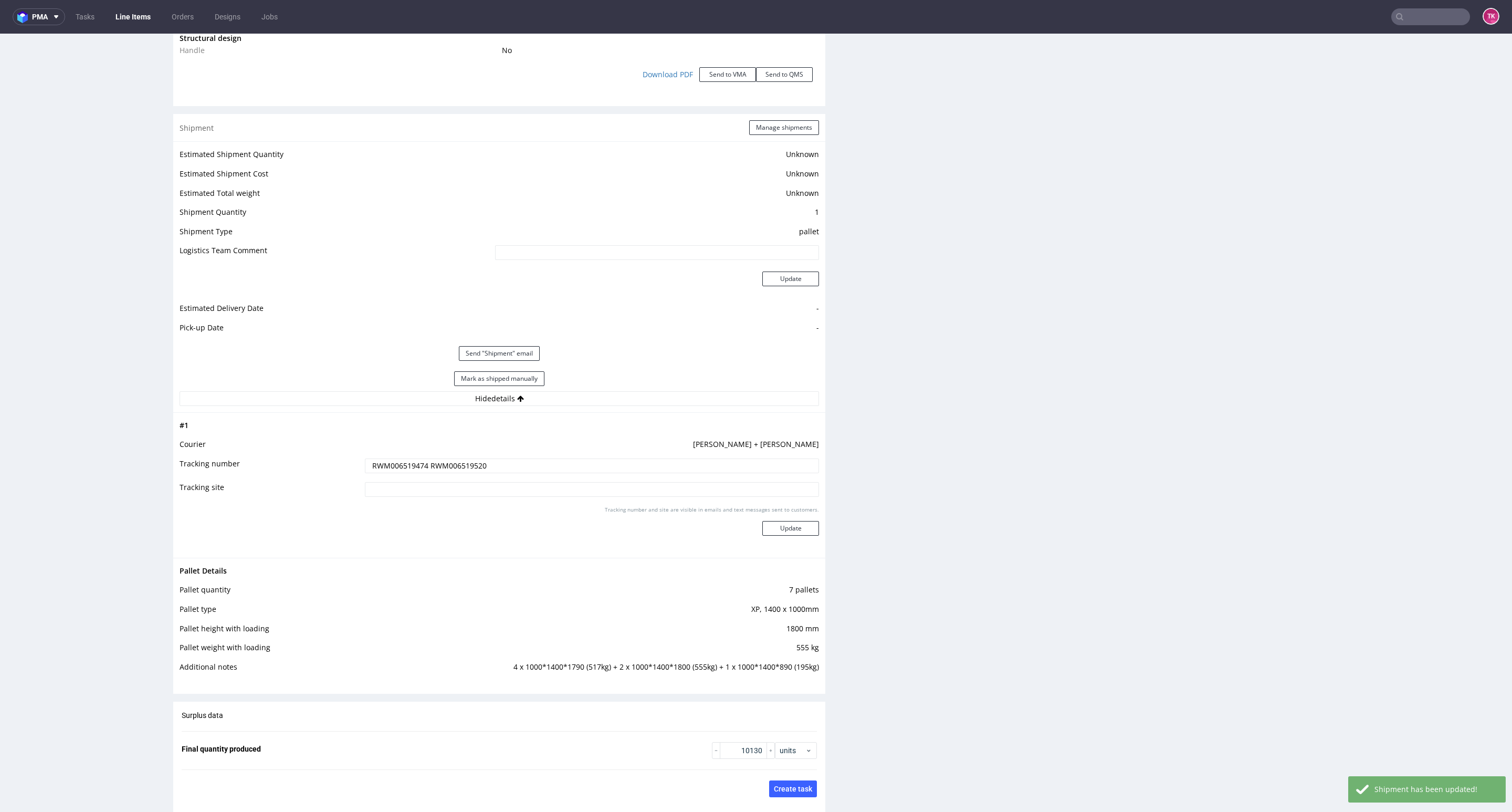
click at [131, 10] on link "Line Items" at bounding box center [133, 17] width 48 height 17
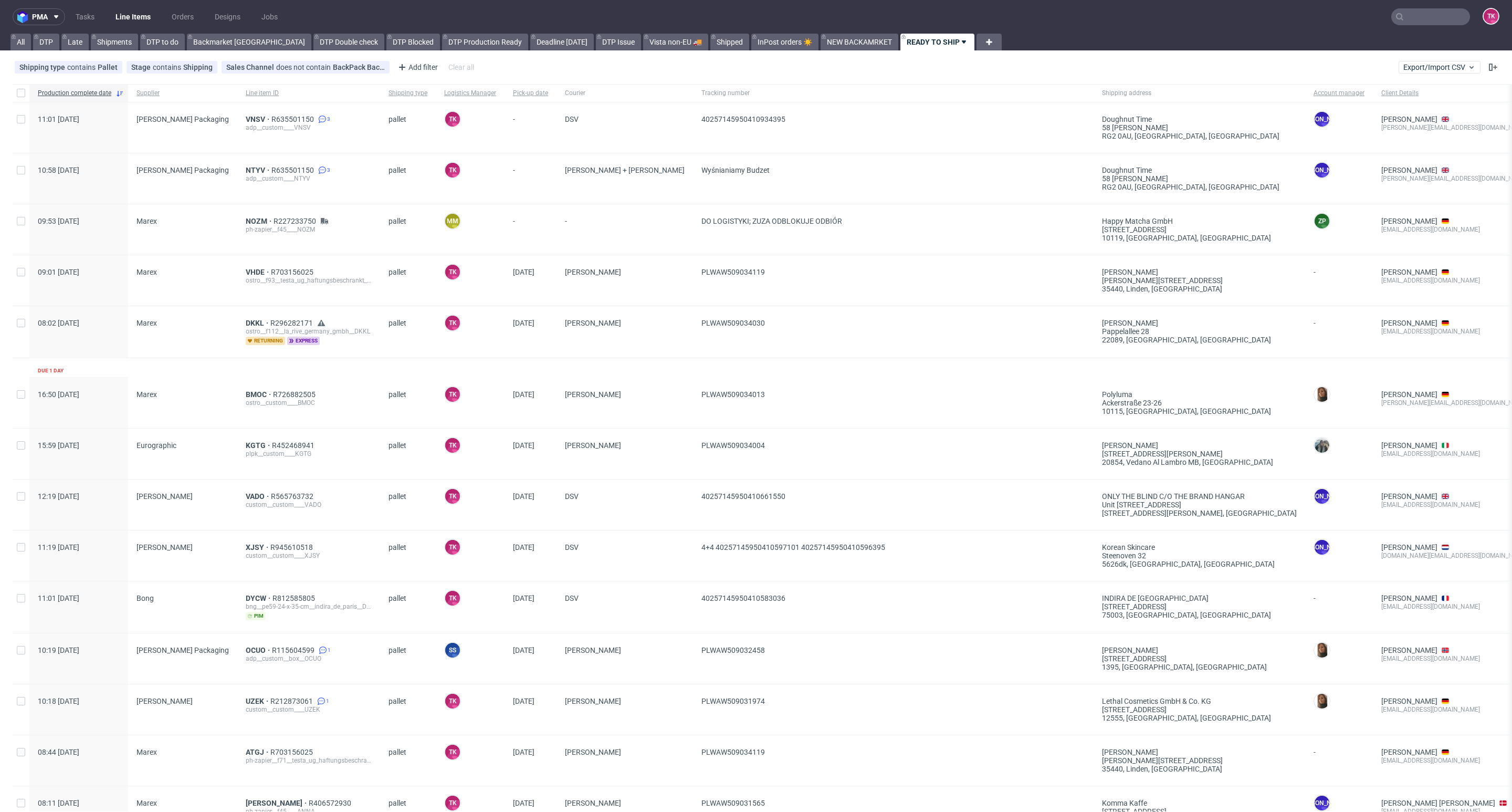
click at [147, 16] on link "Line Items" at bounding box center [133, 17] width 48 height 17
click at [128, 12] on link "Line Items" at bounding box center [133, 17] width 48 height 17
click at [145, 24] on link "Line Items" at bounding box center [133, 17] width 48 height 17
click at [117, 18] on link "Line Items" at bounding box center [133, 17] width 48 height 17
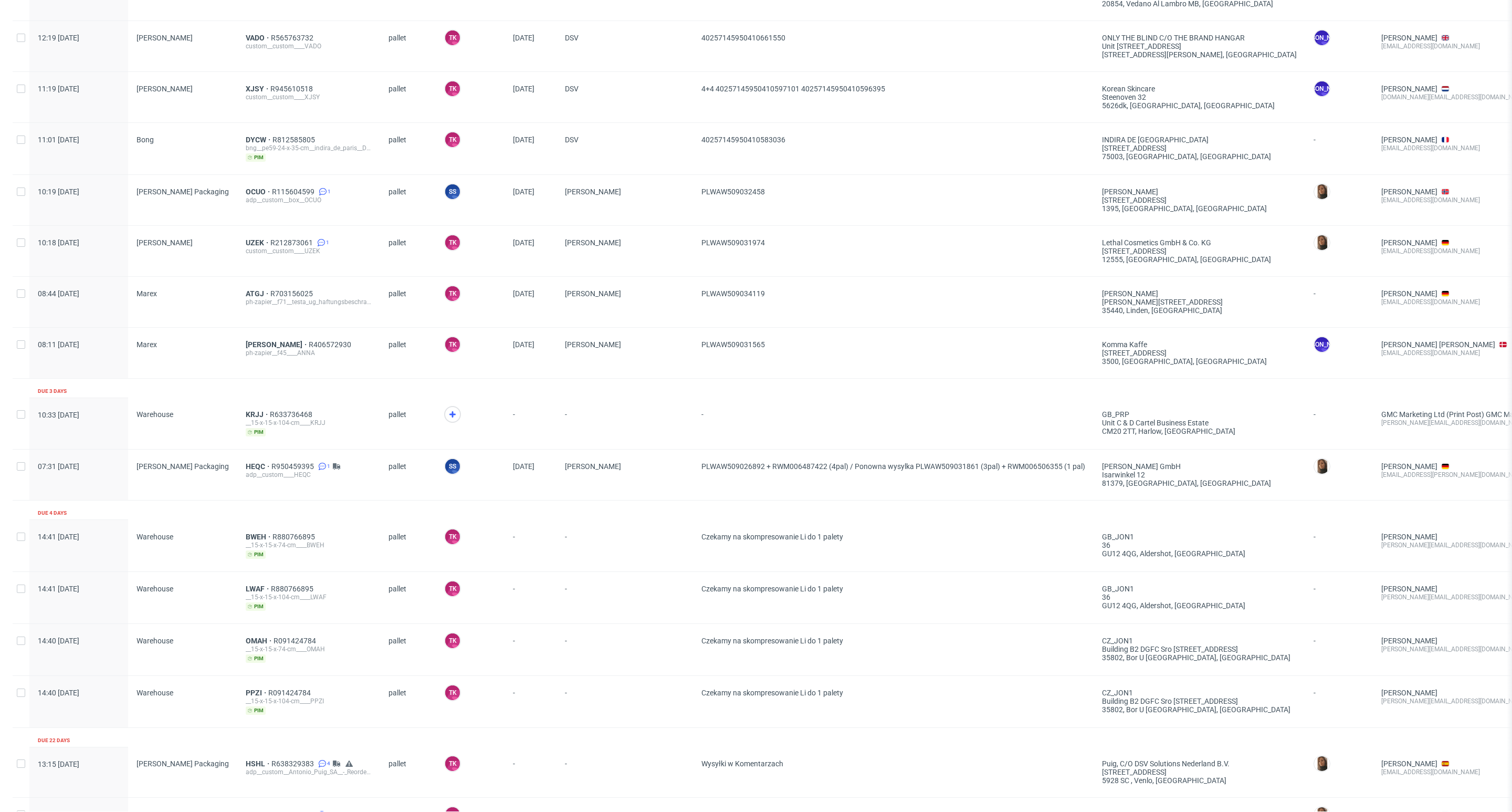
scroll to position [544, 0]
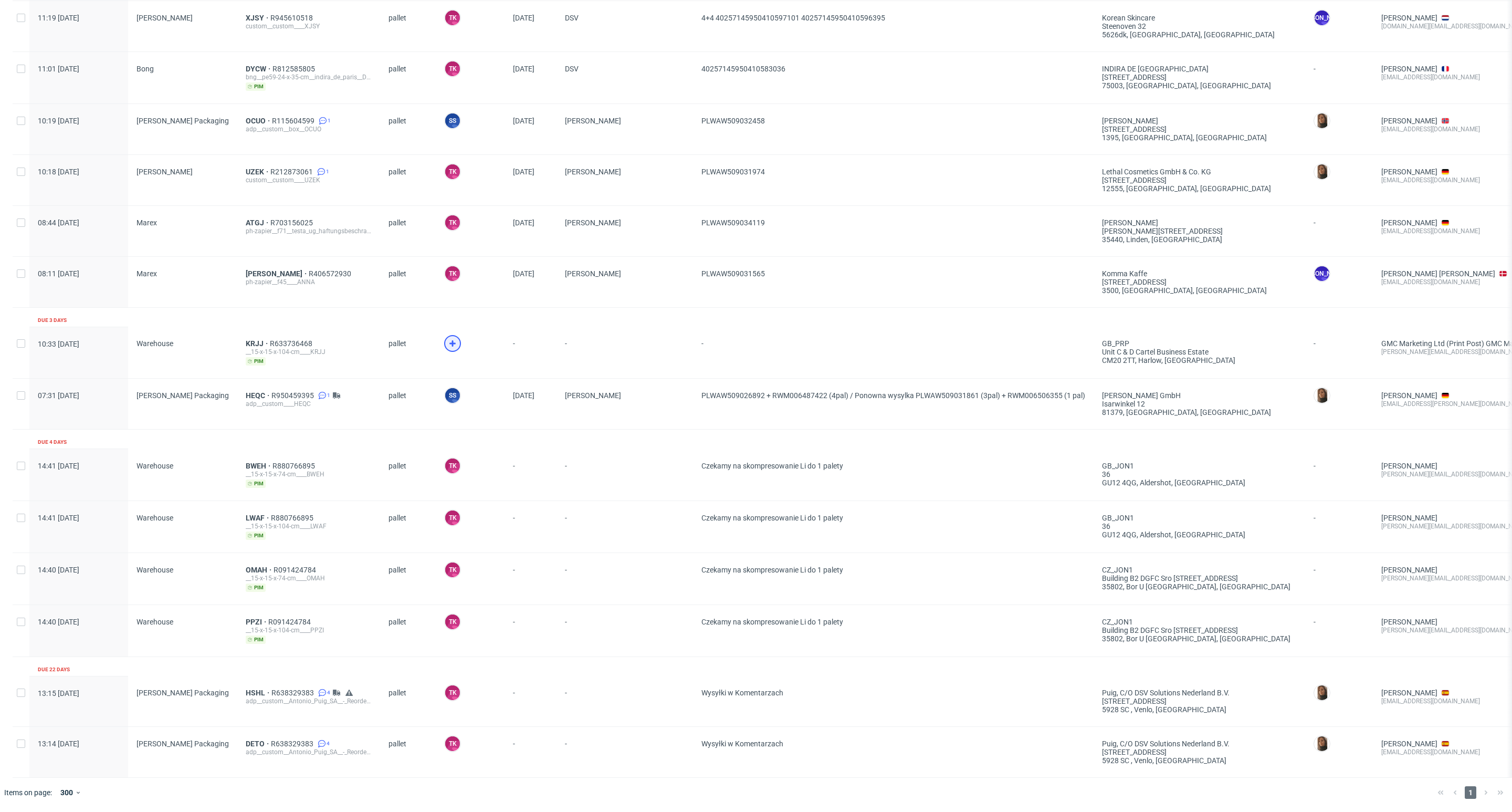
click at [446, 337] on icon at bounding box center [452, 343] width 12 height 12
click at [237, 327] on div "KRJJ R633736468 __15-x-15-x-104-cm____KRJJ pim" at bounding box center [308, 352] width 143 height 52
click at [246, 348] on div "__15-x-15-x-104-cm____KRJJ" at bounding box center [309, 352] width 126 height 9
click at [246, 339] on span "KRJJ" at bounding box center [258, 343] width 24 height 9
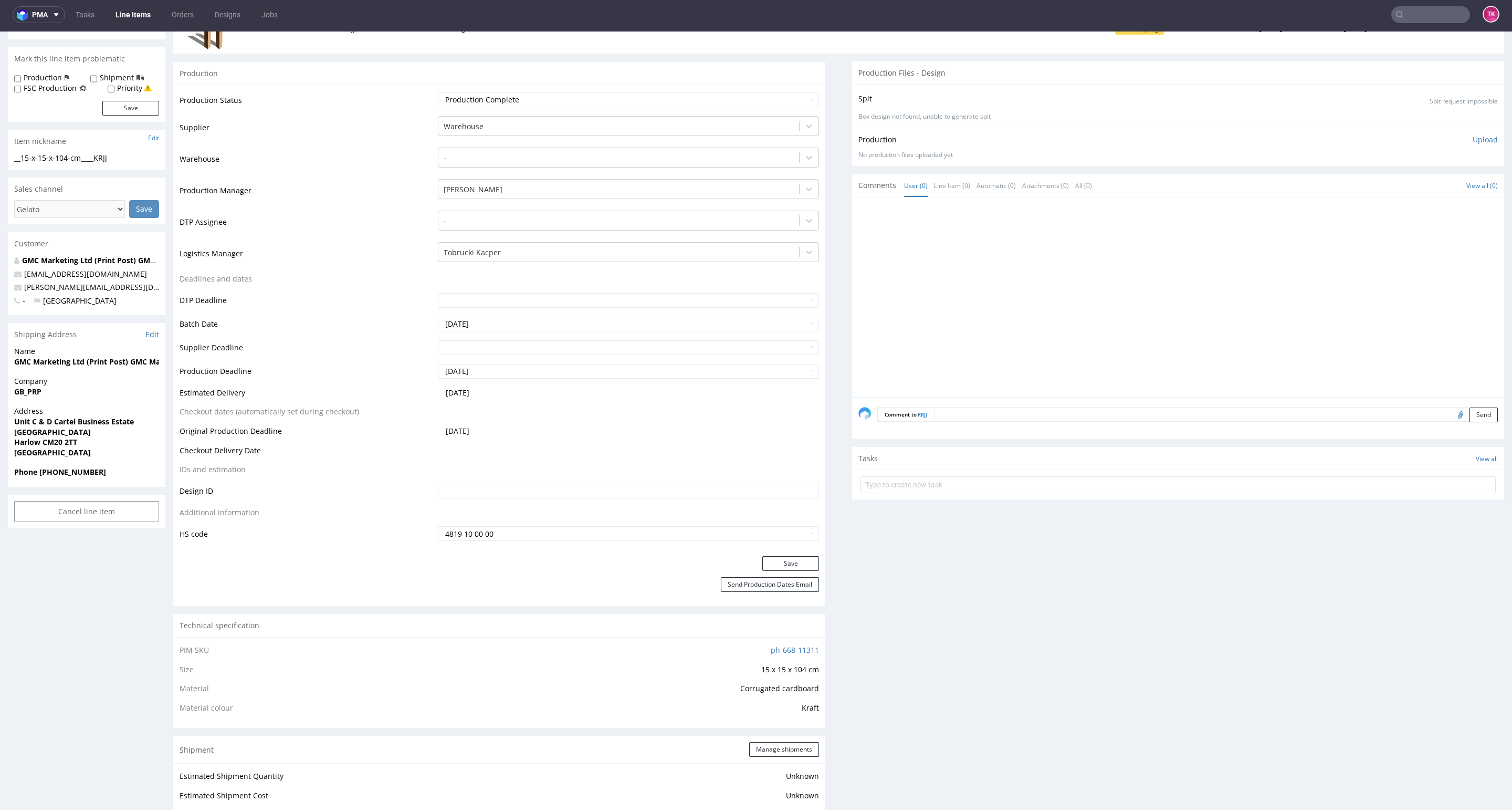
scroll to position [551, 0]
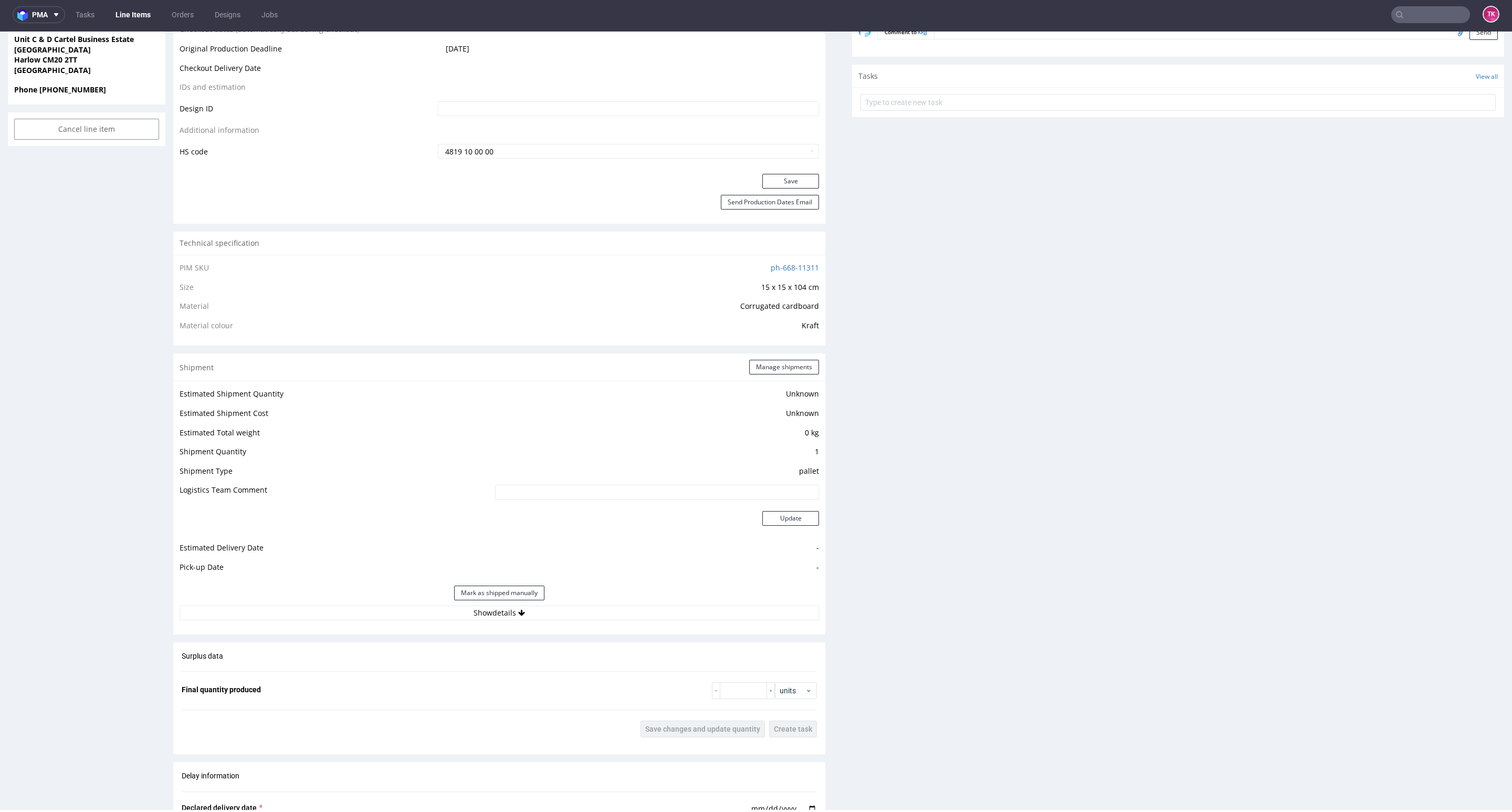
click at [657, 623] on div "Estimated Shipment Quantity Unknown Estimated Shipment Cost Unknown Estimated T…" at bounding box center [499, 504] width 652 height 245
click at [657, 611] on button "Show details" at bounding box center [498, 612] width 639 height 15
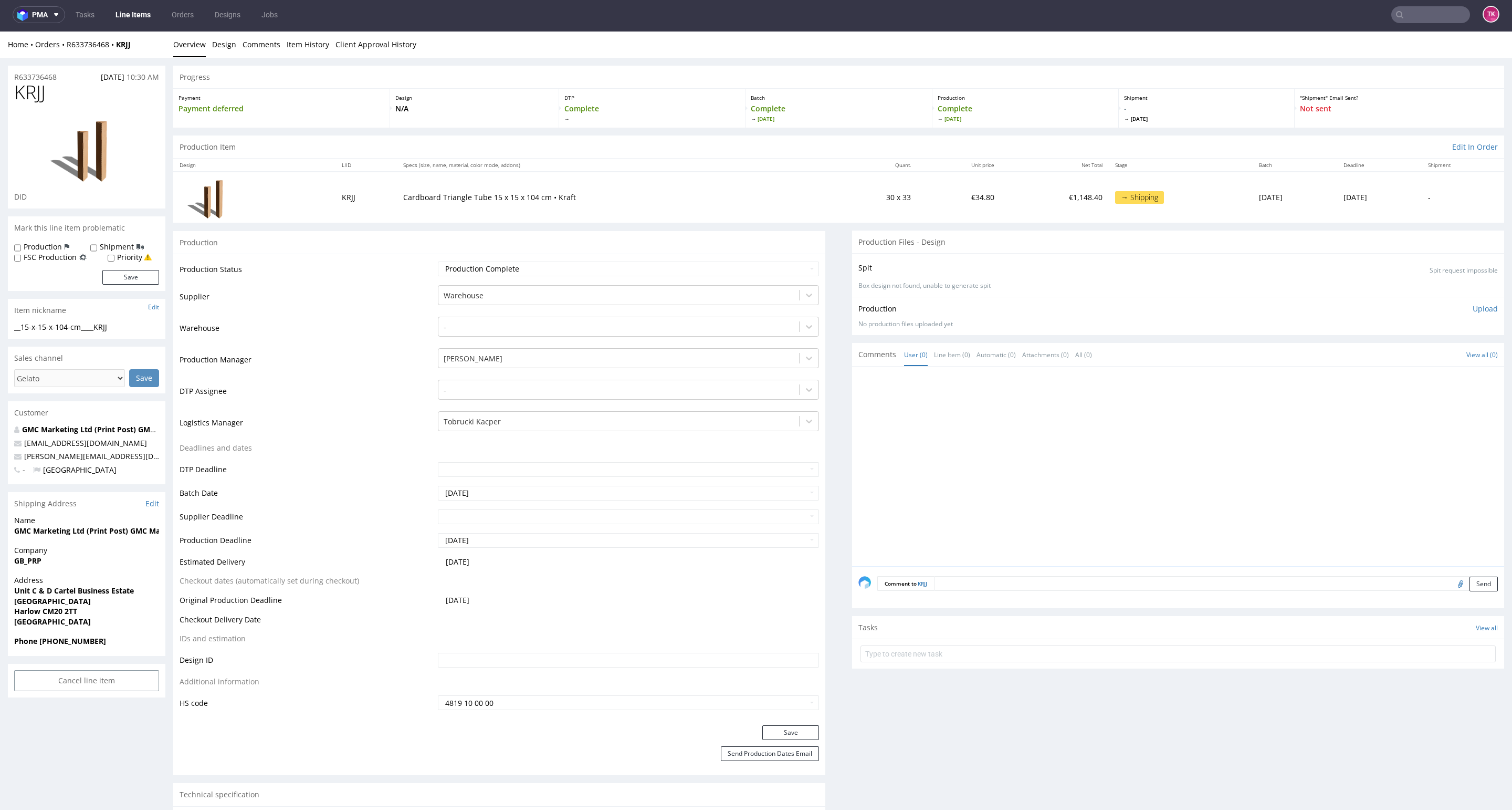
scroll to position [0, 0]
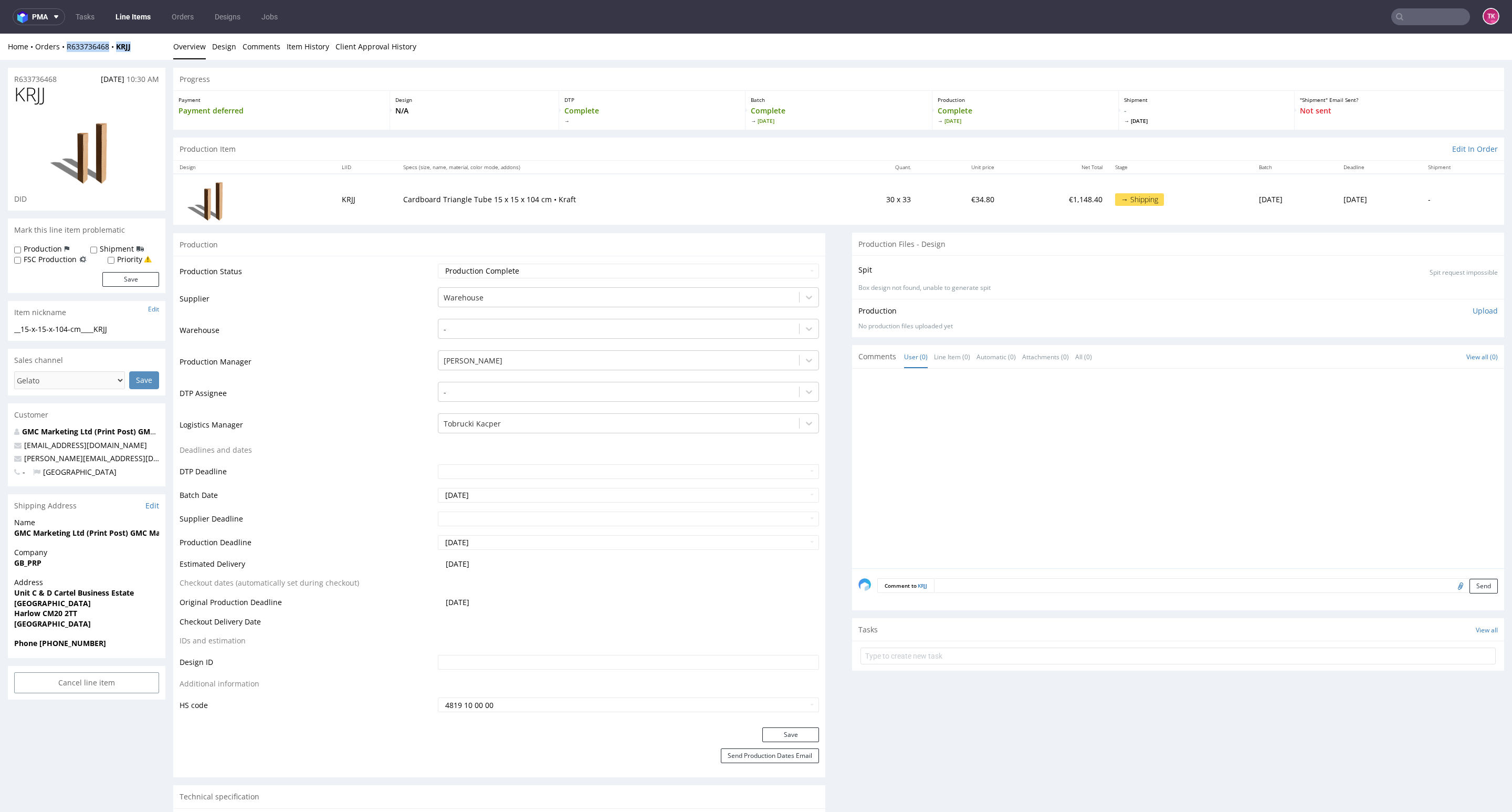
drag, startPoint x: 141, startPoint y: 47, endPoint x: 64, endPoint y: 54, distance: 77.3
click at [64, 54] on div "Home Orders R633736468 KRJJ Overview Design Comments Item History Client Approv…" at bounding box center [756, 46] width 1512 height 26
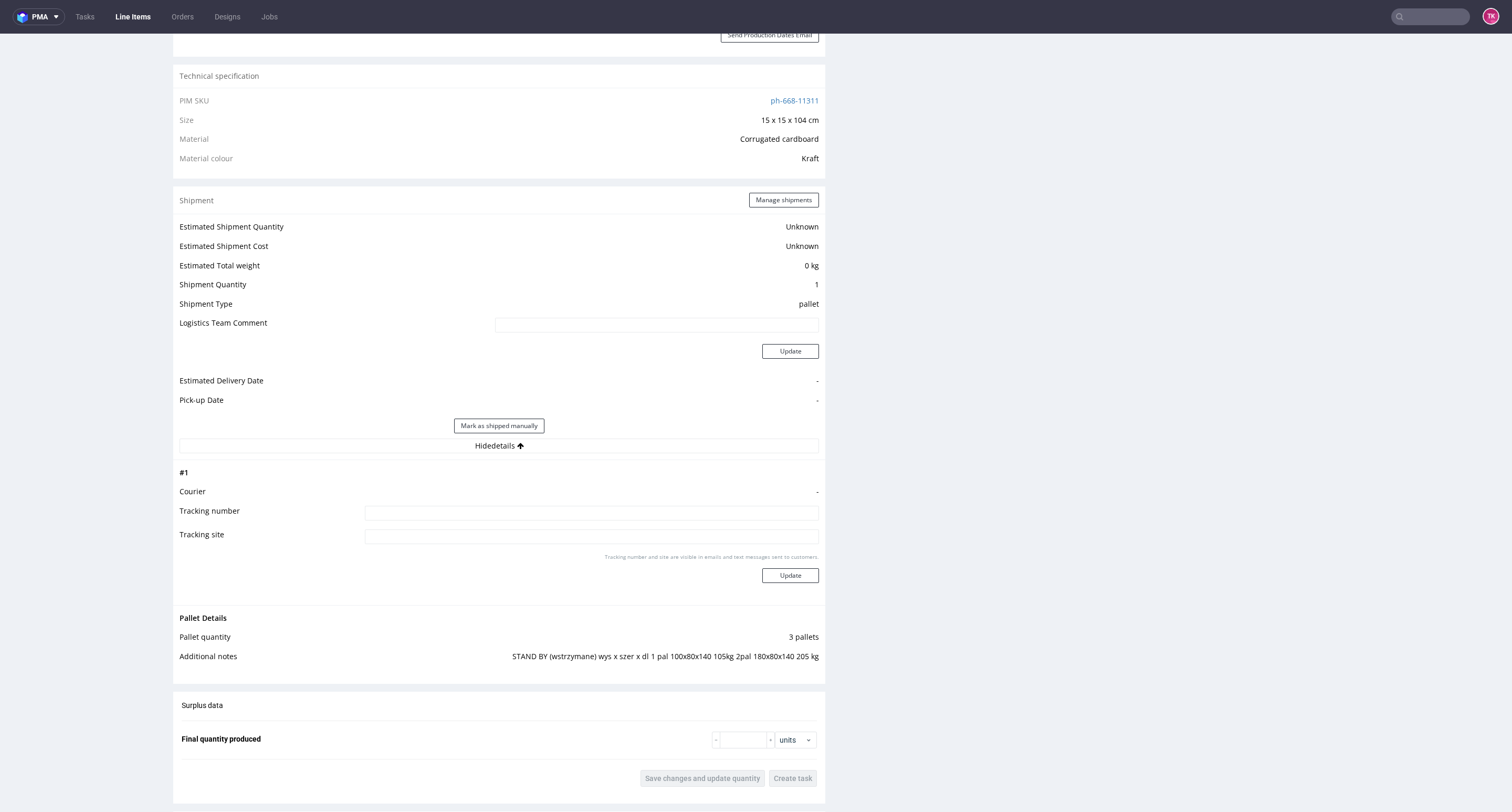
scroll to position [945, 0]
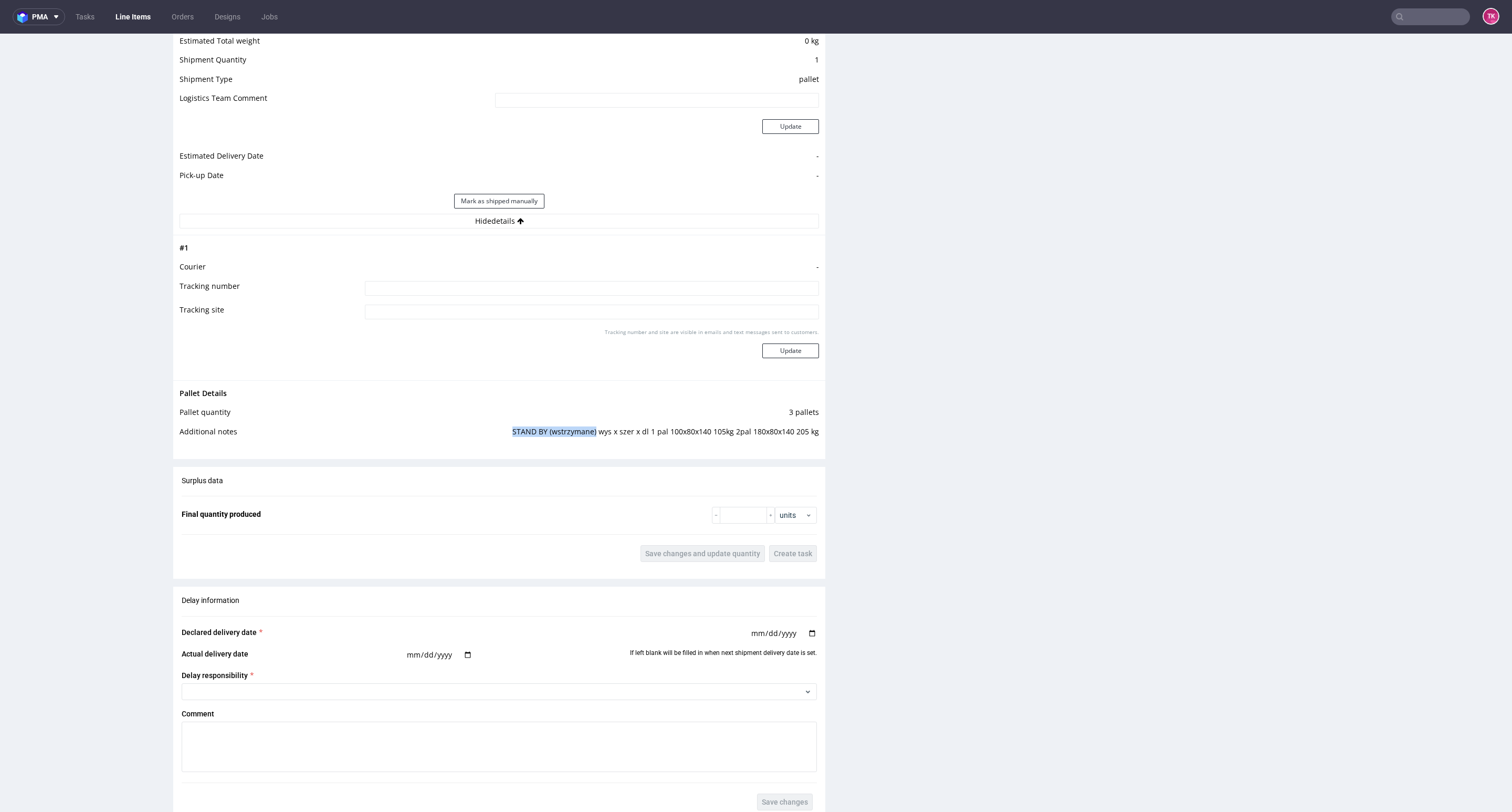
drag, startPoint x: 500, startPoint y: 432, endPoint x: 590, endPoint y: 436, distance: 90.1
click at [590, 436] on td "STAND BY (wstrzymane) wys x szer x dl 1 pal 100x80x140 105kg 2pal 180x80x140 20…" at bounding box center [588, 435] width 462 height 20
drag, startPoint x: 666, startPoint y: 281, endPoint x: 665, endPoint y: 290, distance: 9.1
click at [664, 288] on input at bounding box center [592, 288] width 454 height 15
paste input "STAND BY (wstrzymane)"
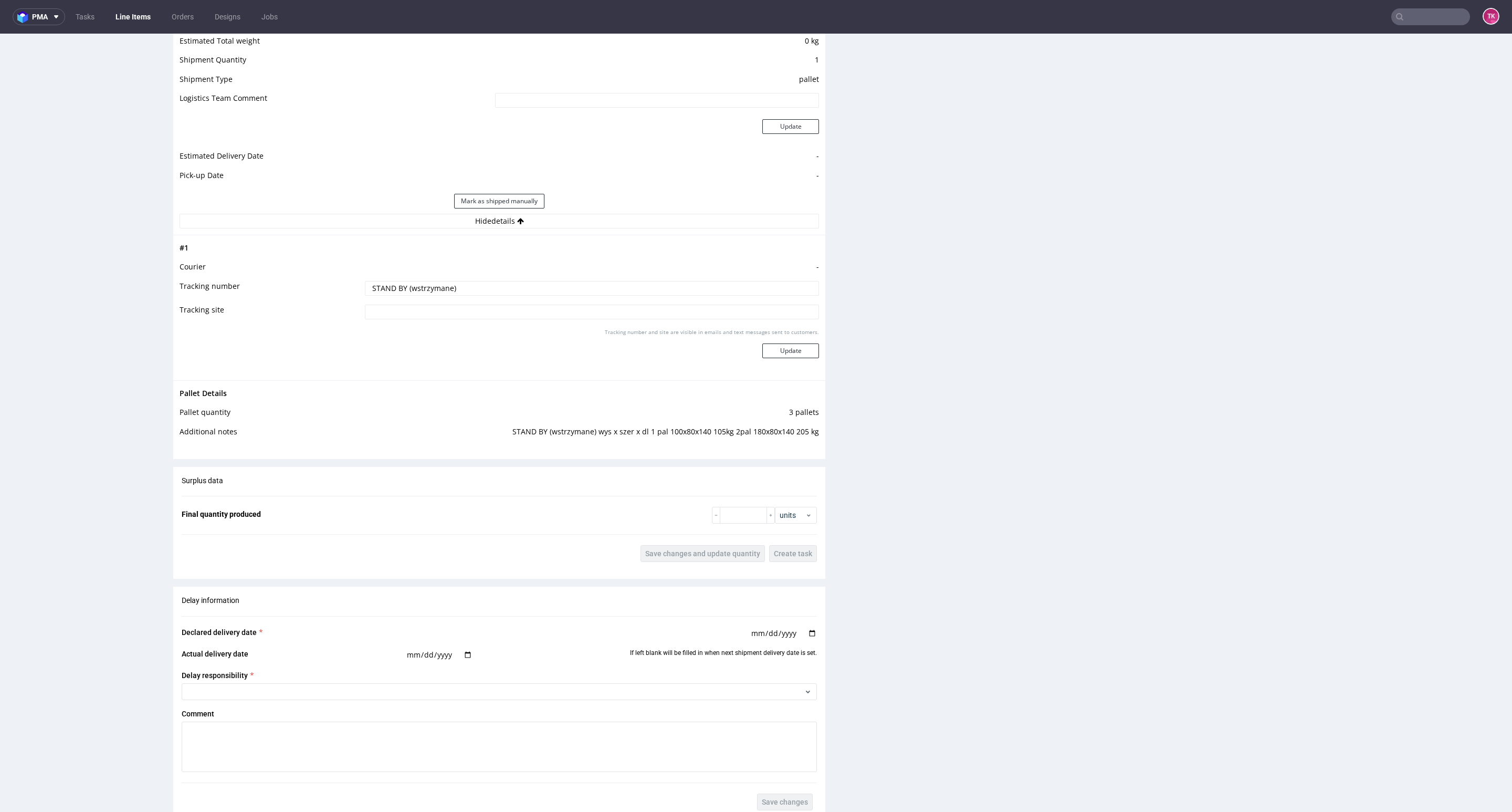
type input "STAND BY (wstrzymane)"
drag, startPoint x: 772, startPoint y: 339, endPoint x: 776, endPoint y: 348, distance: 9.8
click at [772, 341] on div "Tracking number and site are visible in emails and text messages sent to custom…" at bounding box center [592, 347] width 454 height 38
click at [776, 350] on button "Update" at bounding box center [791, 350] width 57 height 15
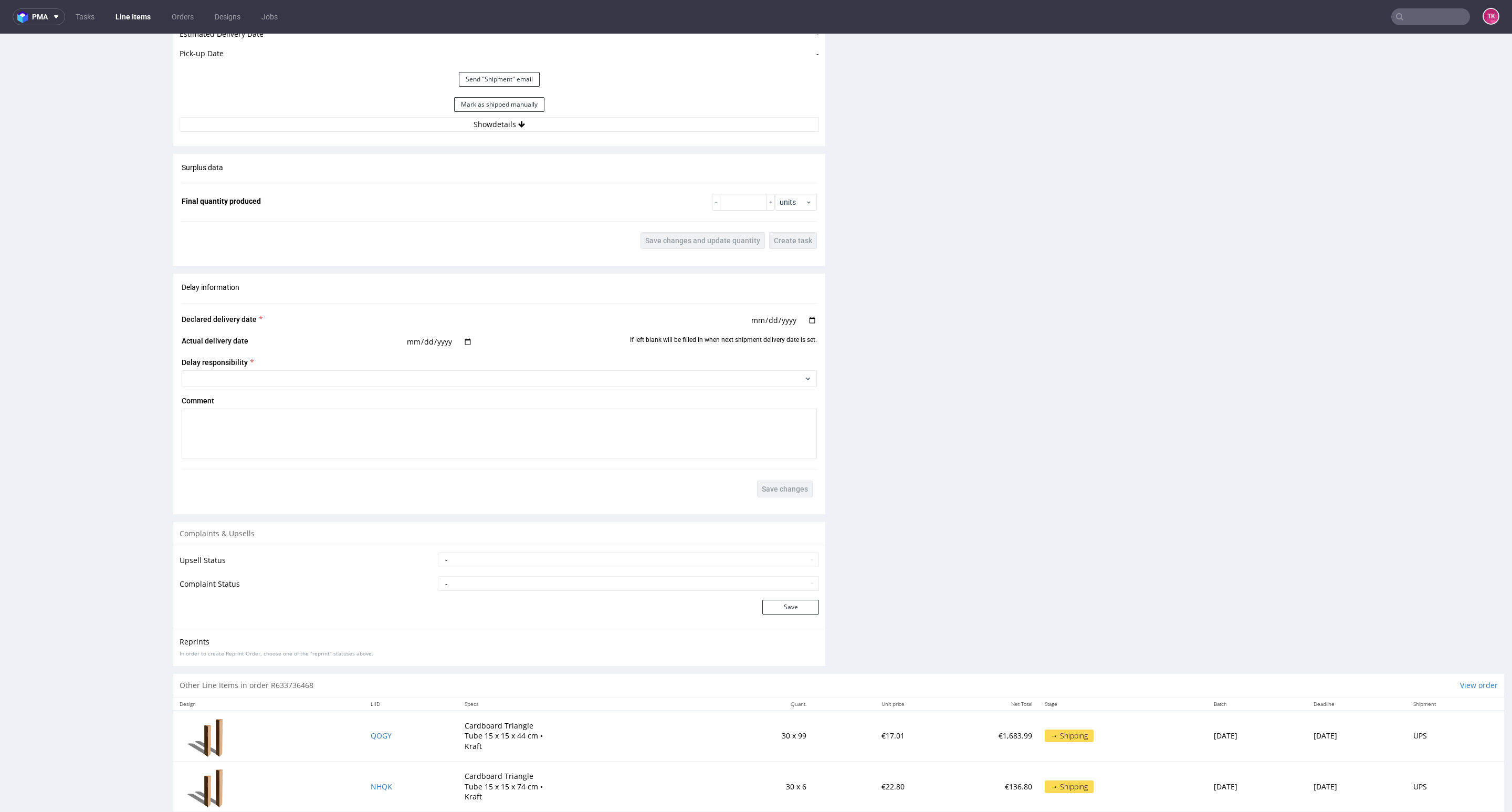
scroll to position [1090, 0]
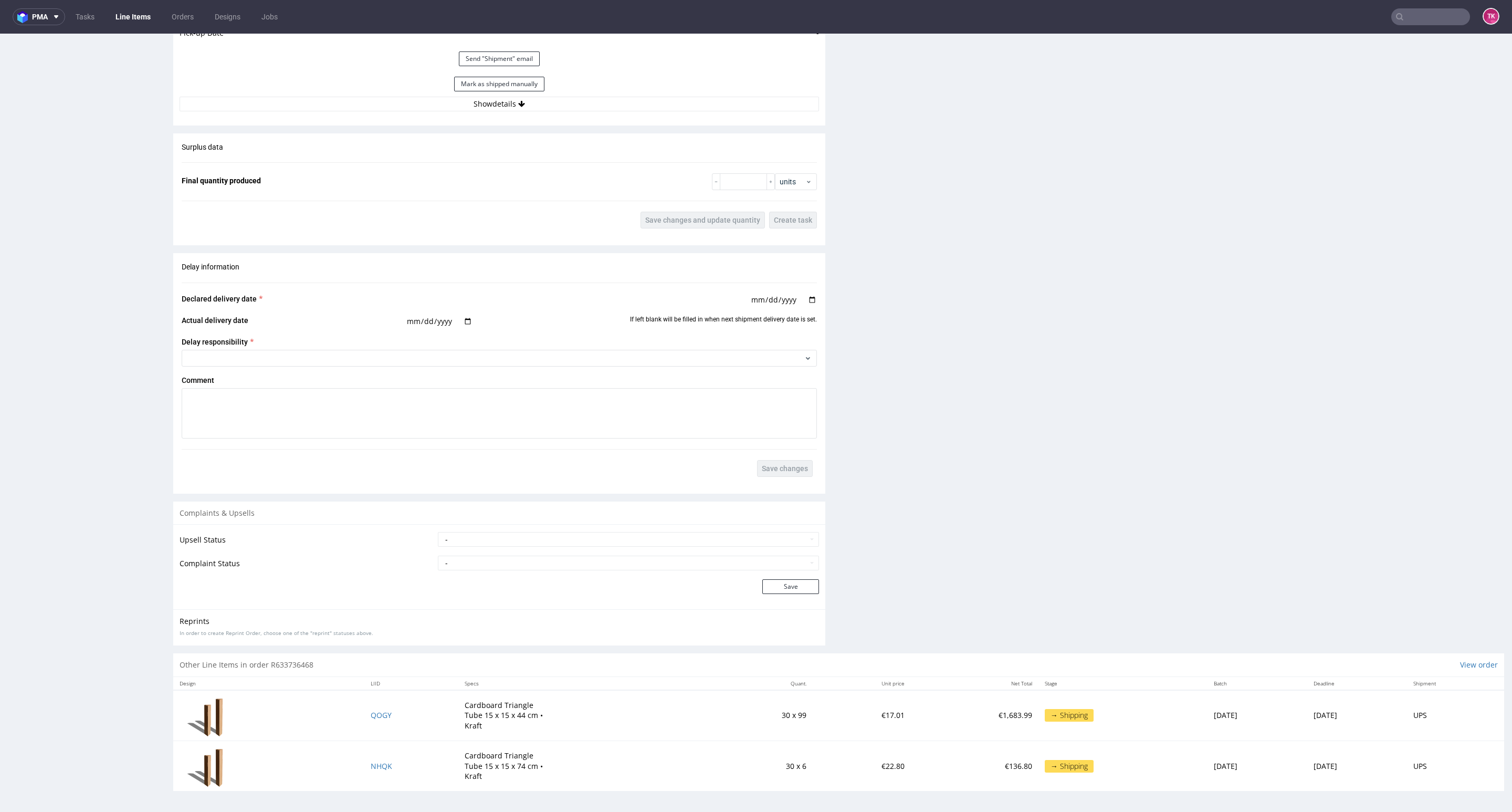
click at [134, 18] on link "Line Items" at bounding box center [133, 17] width 48 height 17
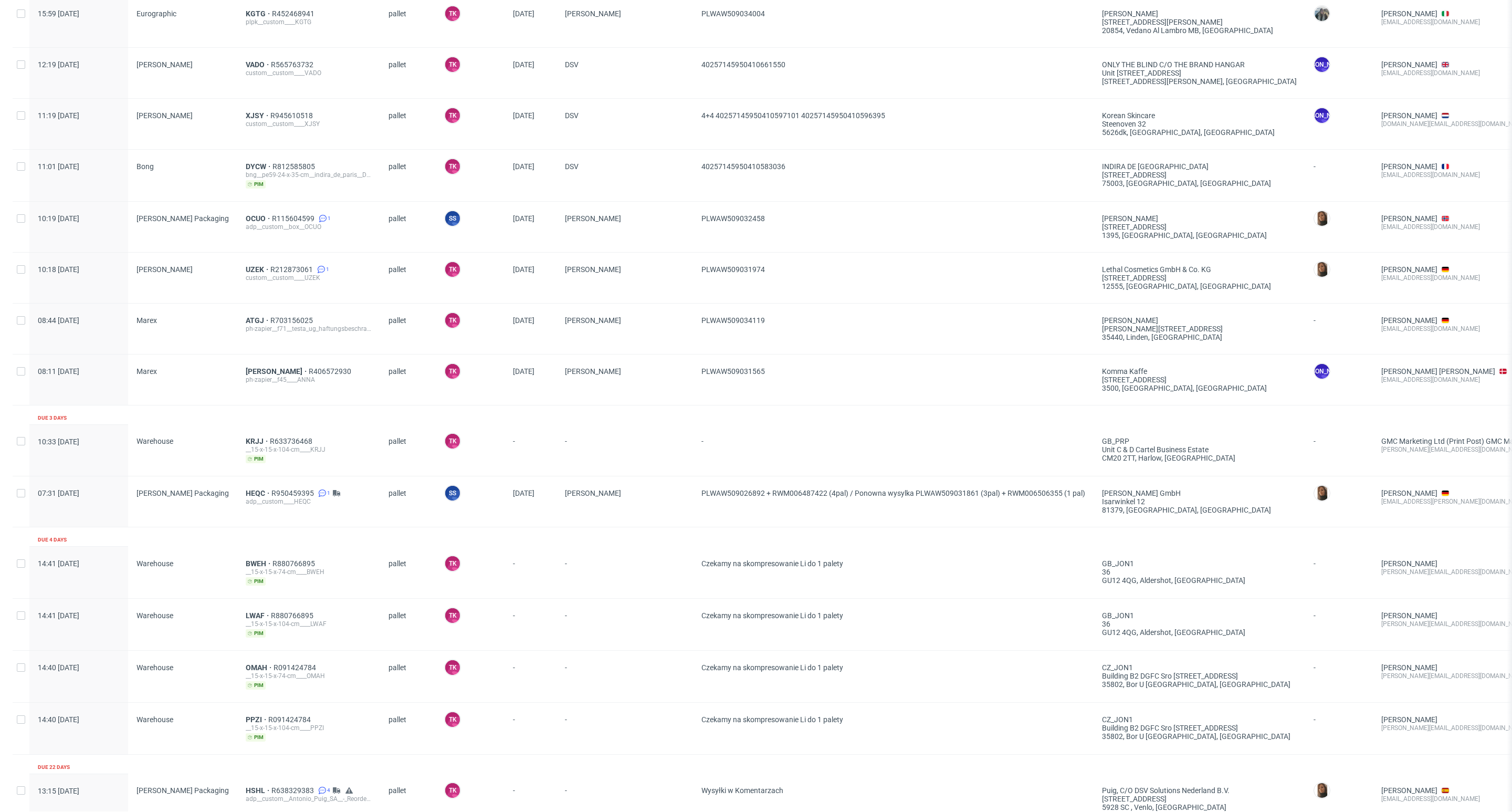
scroll to position [544, 0]
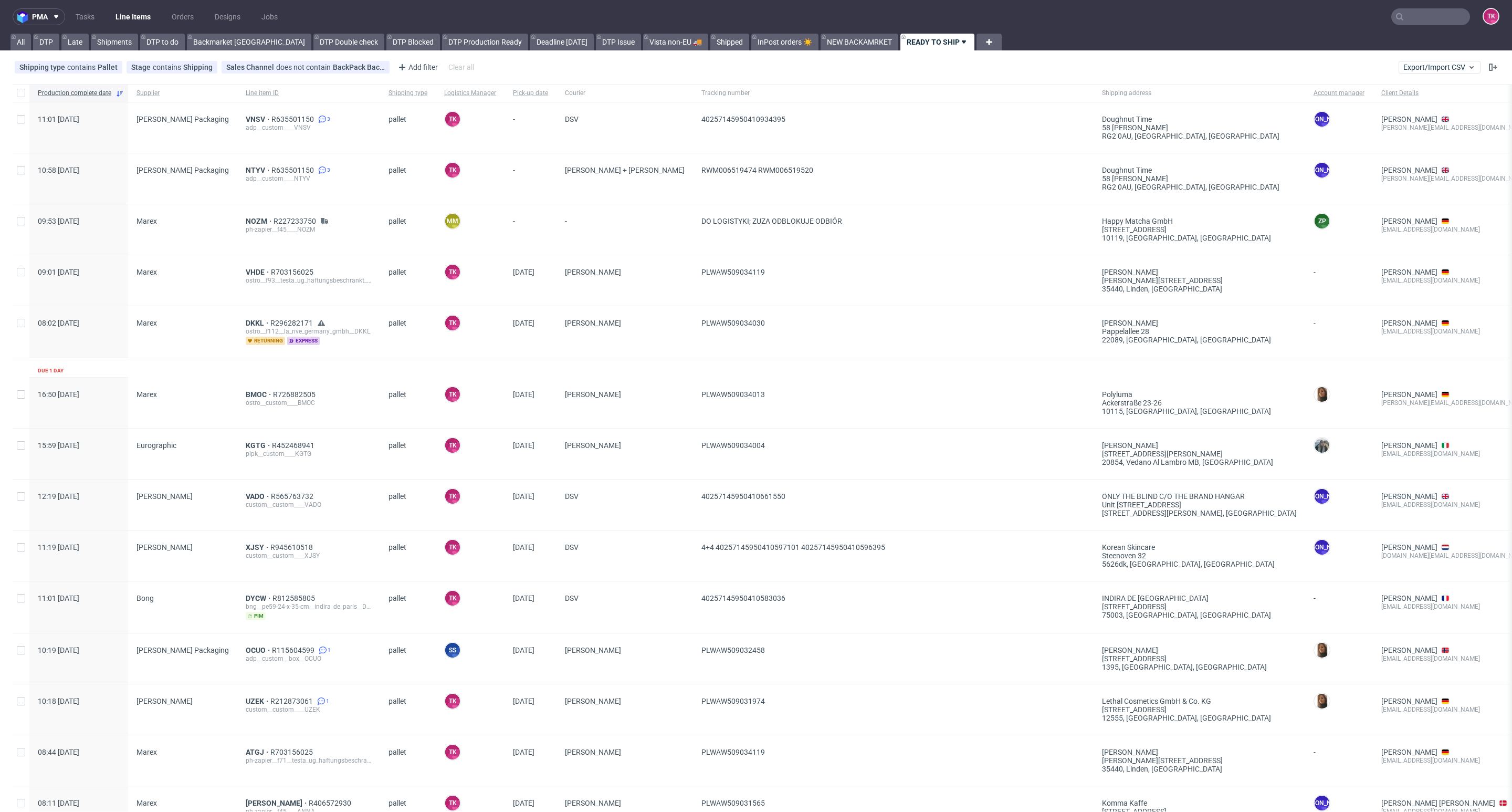
click at [117, 19] on link "Line Items" at bounding box center [133, 17] width 48 height 17
click at [107, 17] on ul "Tasks Line Items Orders Designs Jobs" at bounding box center [177, 17] width 223 height 17
click at [120, 17] on link "Line Items" at bounding box center [133, 17] width 48 height 17
click at [131, 29] on nav "pma Tasks Line Items Orders Designs Jobs TK" at bounding box center [756, 17] width 1512 height 33
click at [129, 22] on link "Line Items" at bounding box center [133, 17] width 48 height 17
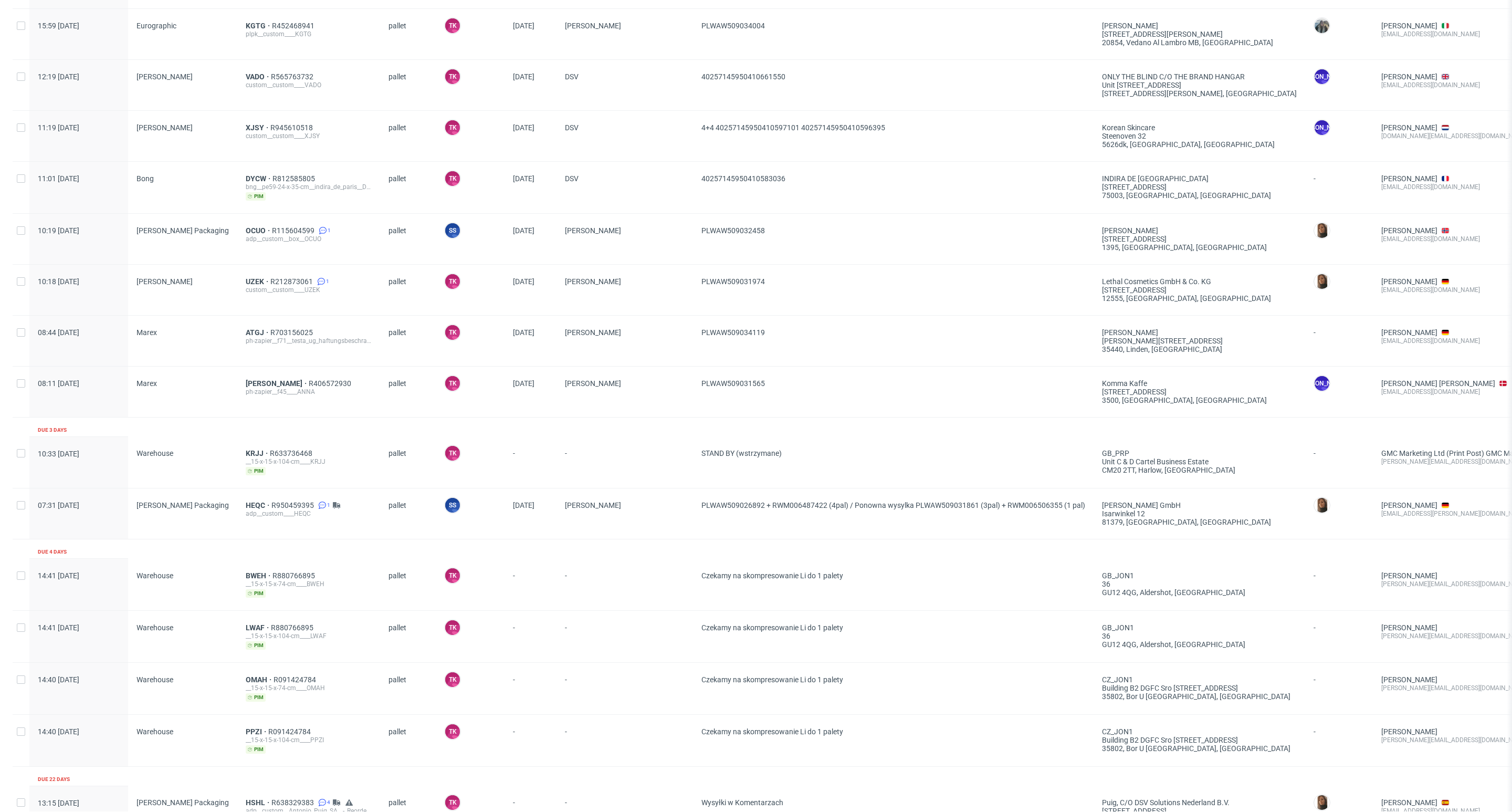
scroll to position [544, 0]
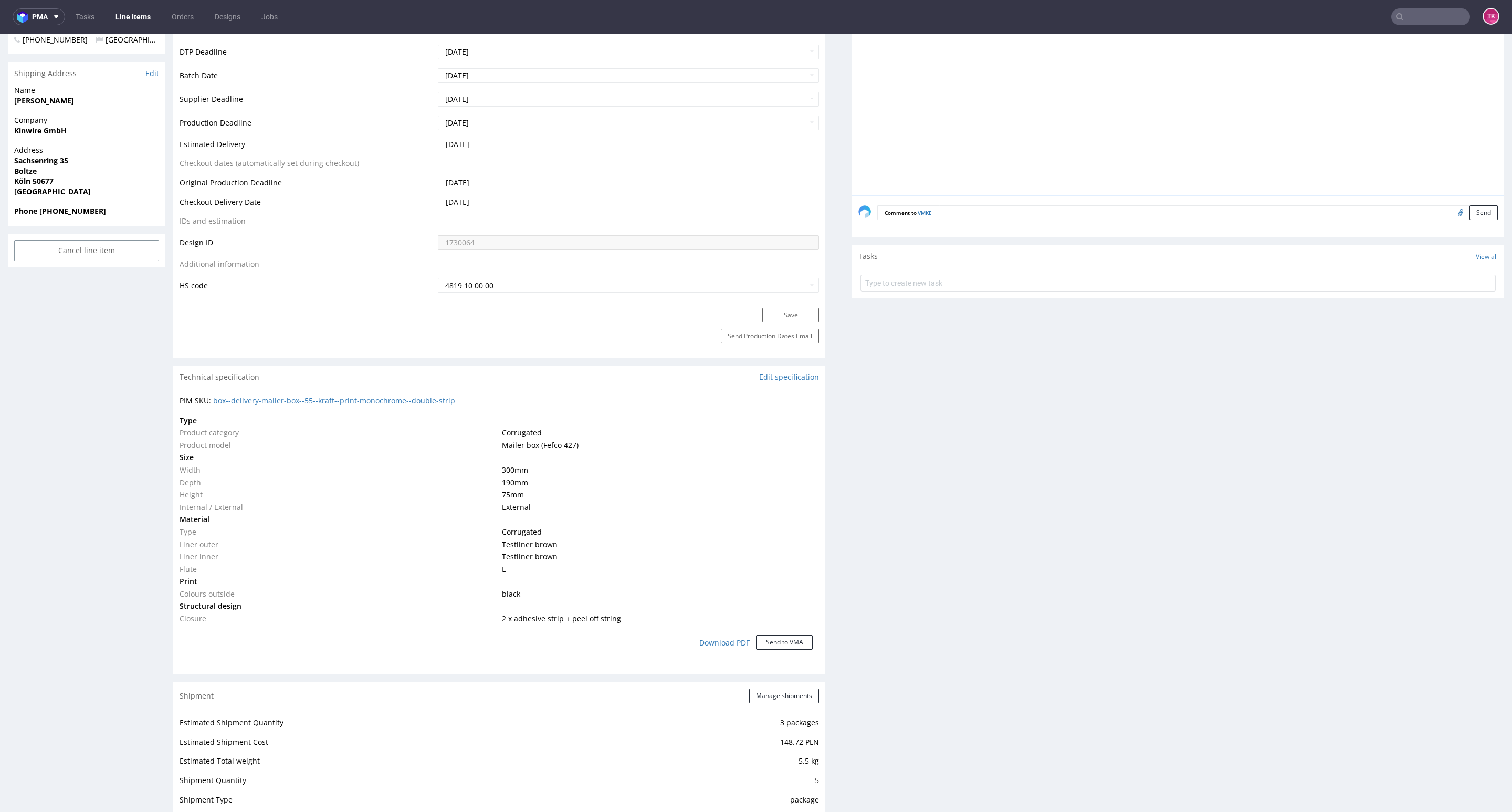
scroll to position [787, 0]
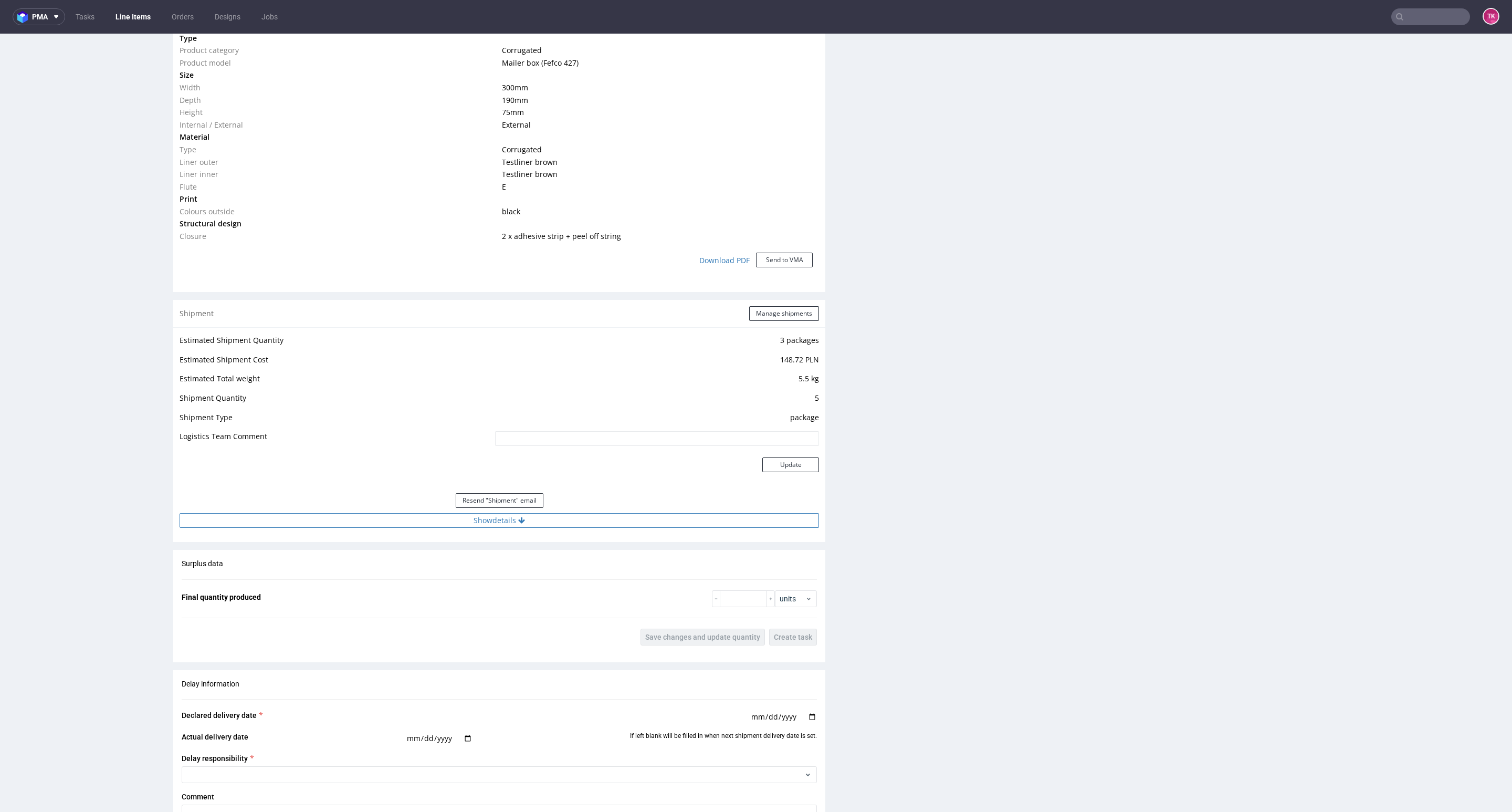
click at [565, 517] on button "Show details" at bounding box center [498, 520] width 639 height 15
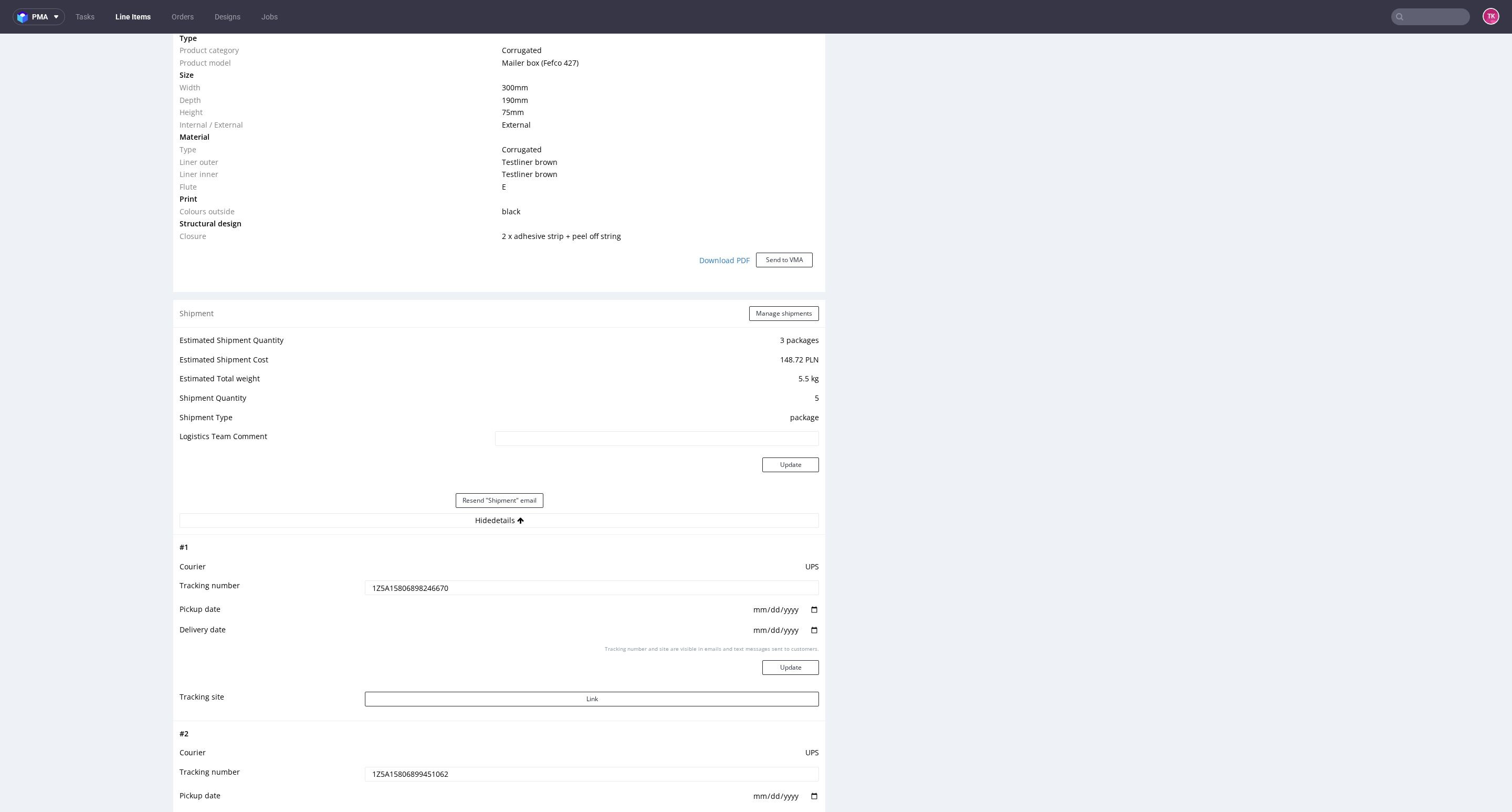
click at [442, 584] on input "1Z5A15806898246670" at bounding box center [592, 588] width 454 height 15
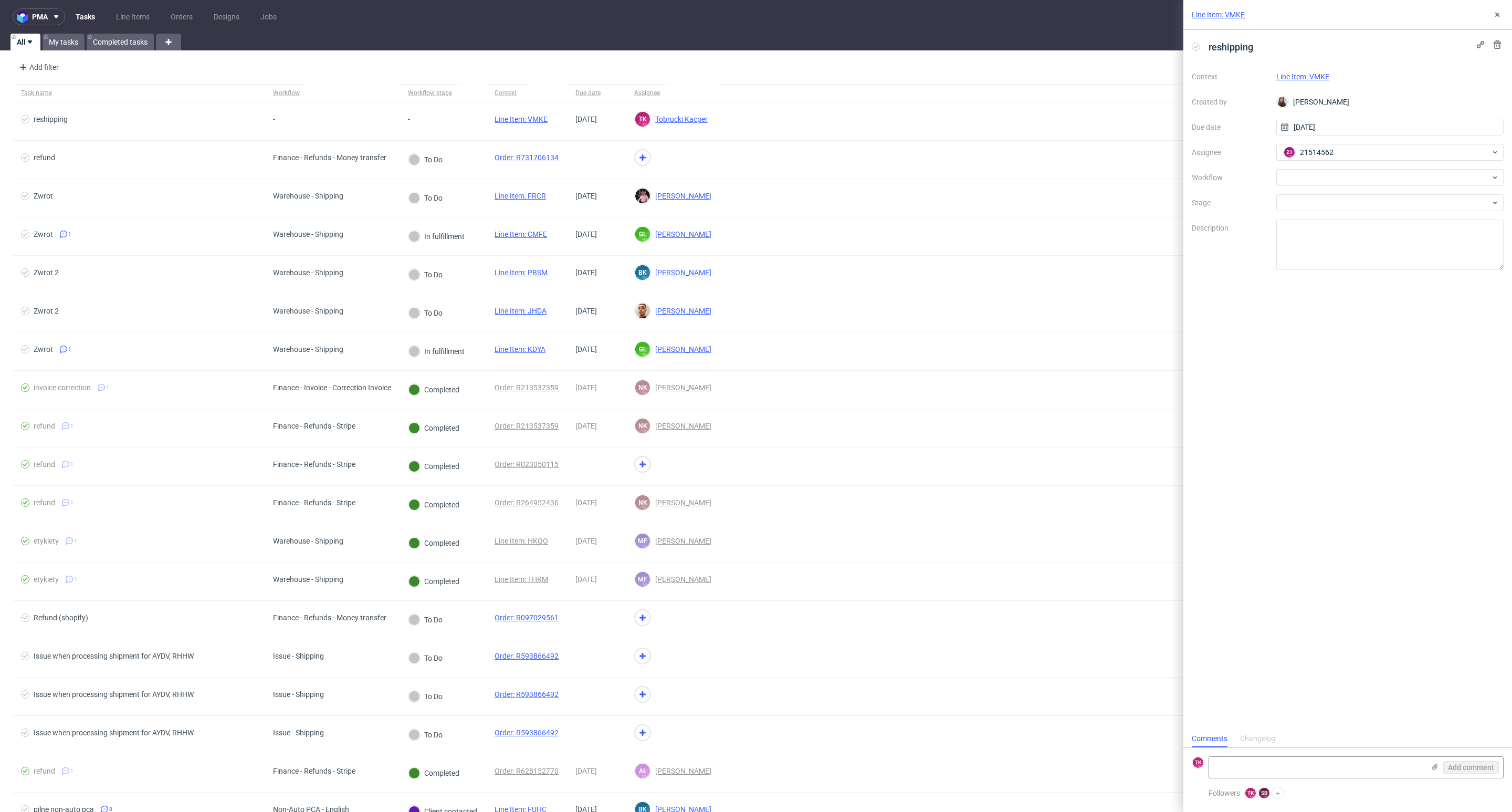
scroll to position [9, 0]
click at [1368, 156] on div "TK Tobrucki Kacper" at bounding box center [1385, 152] width 210 height 17
type input "fe"
click at [1352, 181] on div "MF Michał Fedorowicz" at bounding box center [1389, 176] width 219 height 17
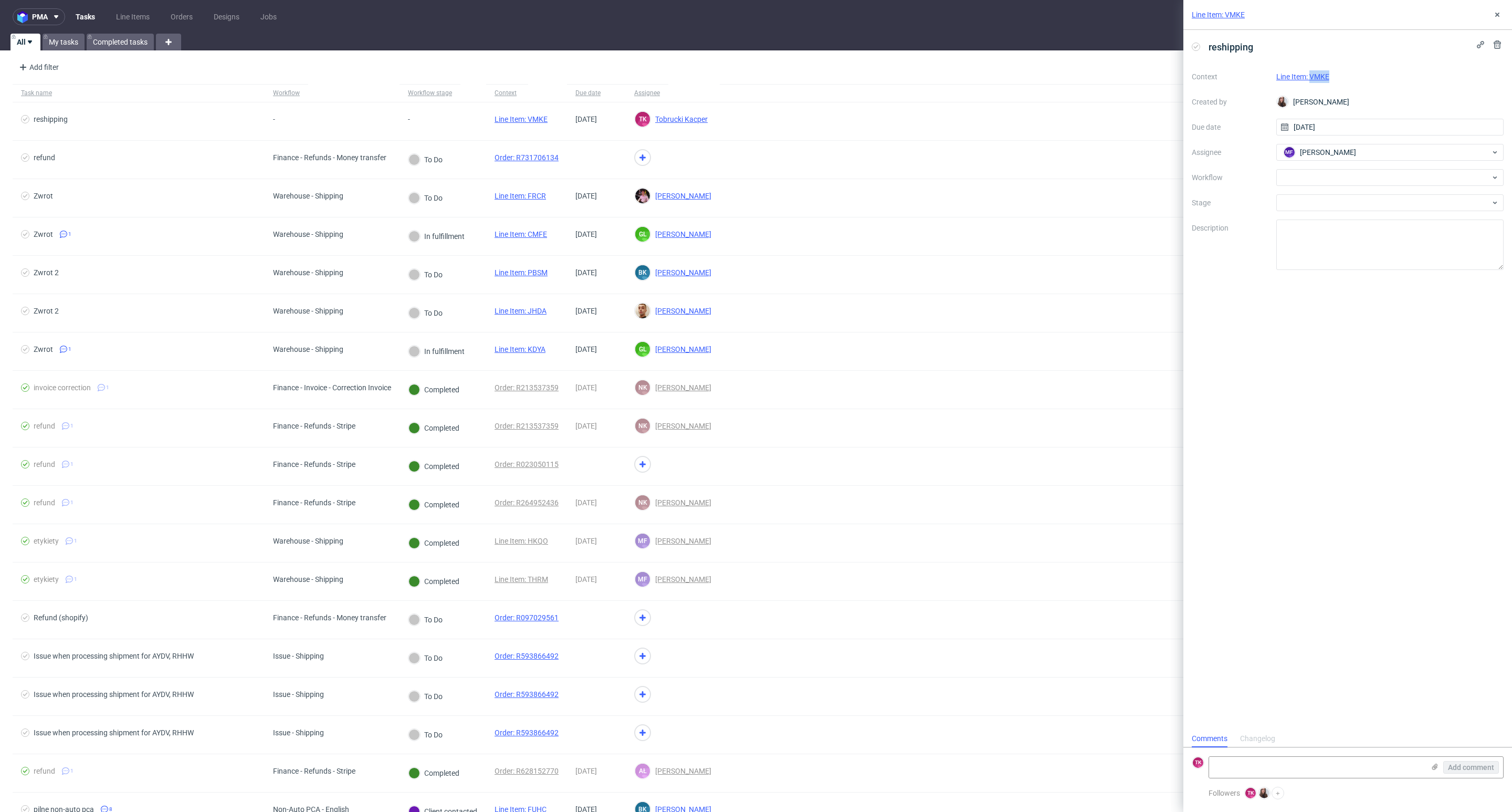
drag, startPoint x: 1347, startPoint y: 76, endPoint x: 1305, endPoint y: 71, distance: 42.3
click at [1309, 73] on div "Line Item: VMKE" at bounding box center [1390, 76] width 228 height 12
copy link "VMKE"
drag, startPoint x: 1286, startPoint y: 70, endPoint x: 1291, endPoint y: 83, distance: 13.9
click at [1286, 73] on div "Context Line Item: VMKE Created by Sandra Beśka Due date 19/09/2025 Assignee MF…" at bounding box center [1347, 169] width 312 height 202
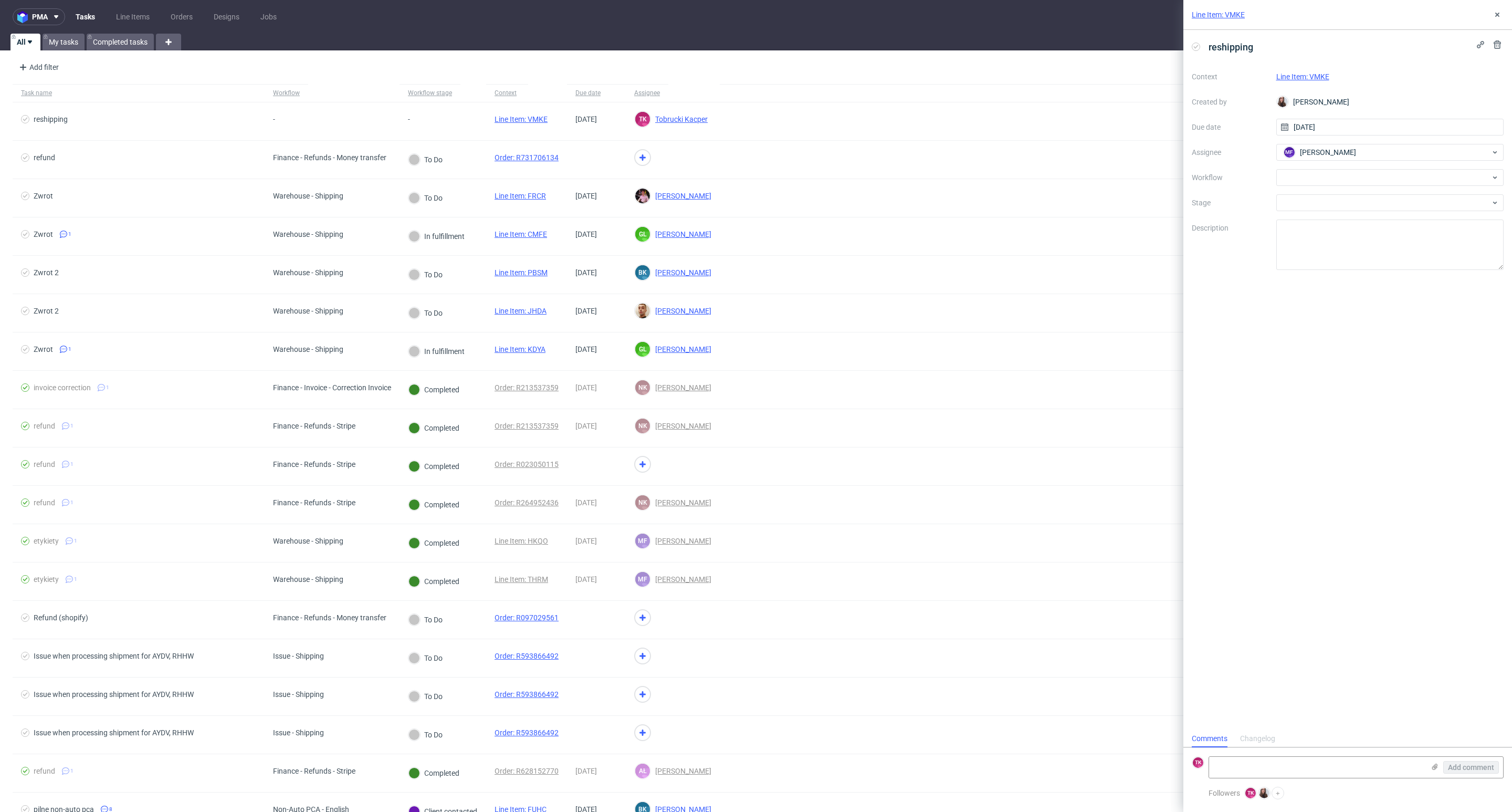
click at [1291, 83] on div "Line Item: VMKE" at bounding box center [1390, 76] width 228 height 12
click at [1292, 79] on link "Line Item: VMKE" at bounding box center [1302, 77] width 53 height 9
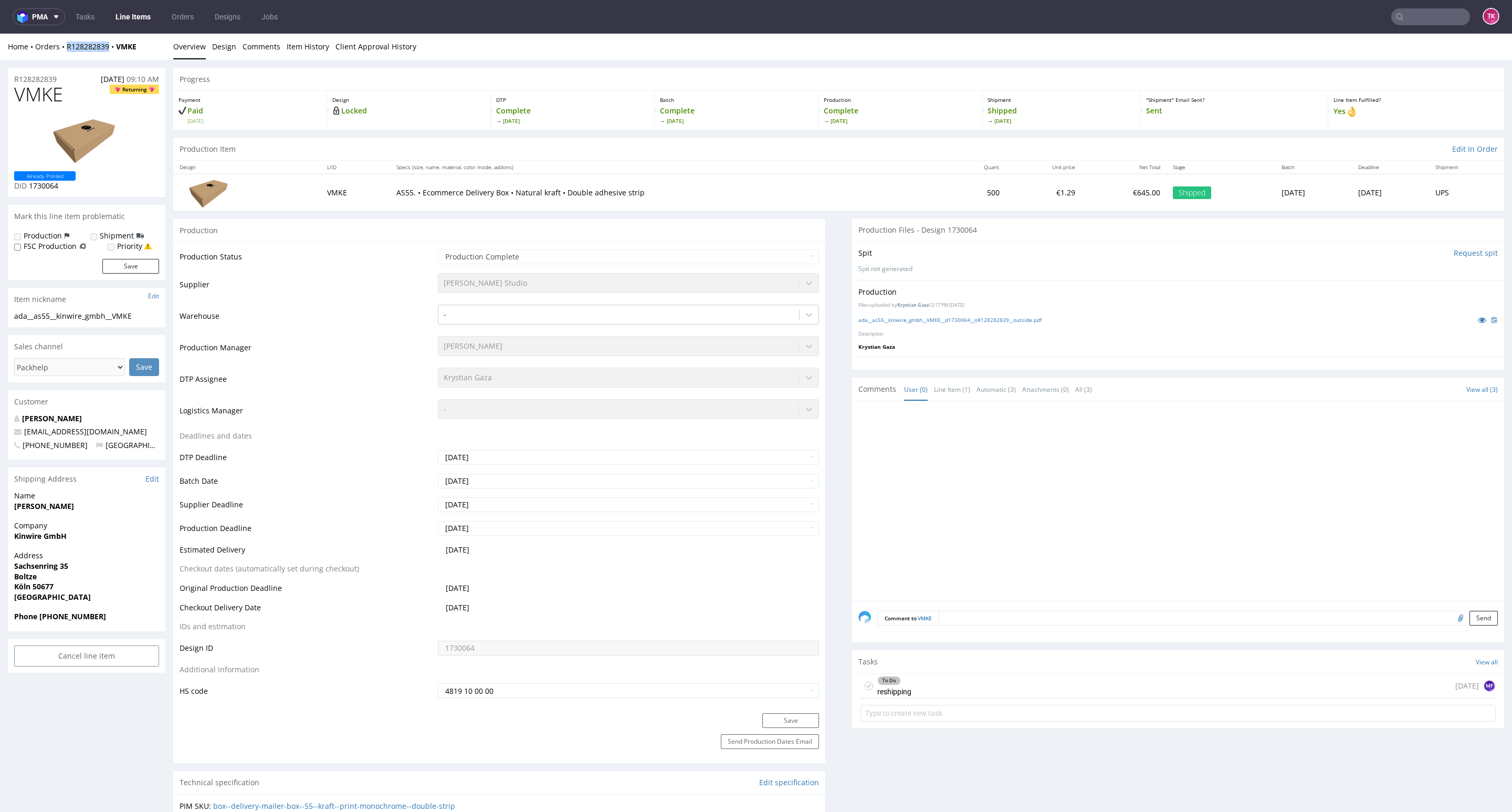
drag, startPoint x: 59, startPoint y: 56, endPoint x: 169, endPoint y: 250, distance: 223.0
click at [112, 57] on div "Home Orders R128282839 VMKE Overview Design Comments Item History Client Approv…" at bounding box center [756, 46] width 1512 height 26
copy link "R128282839"
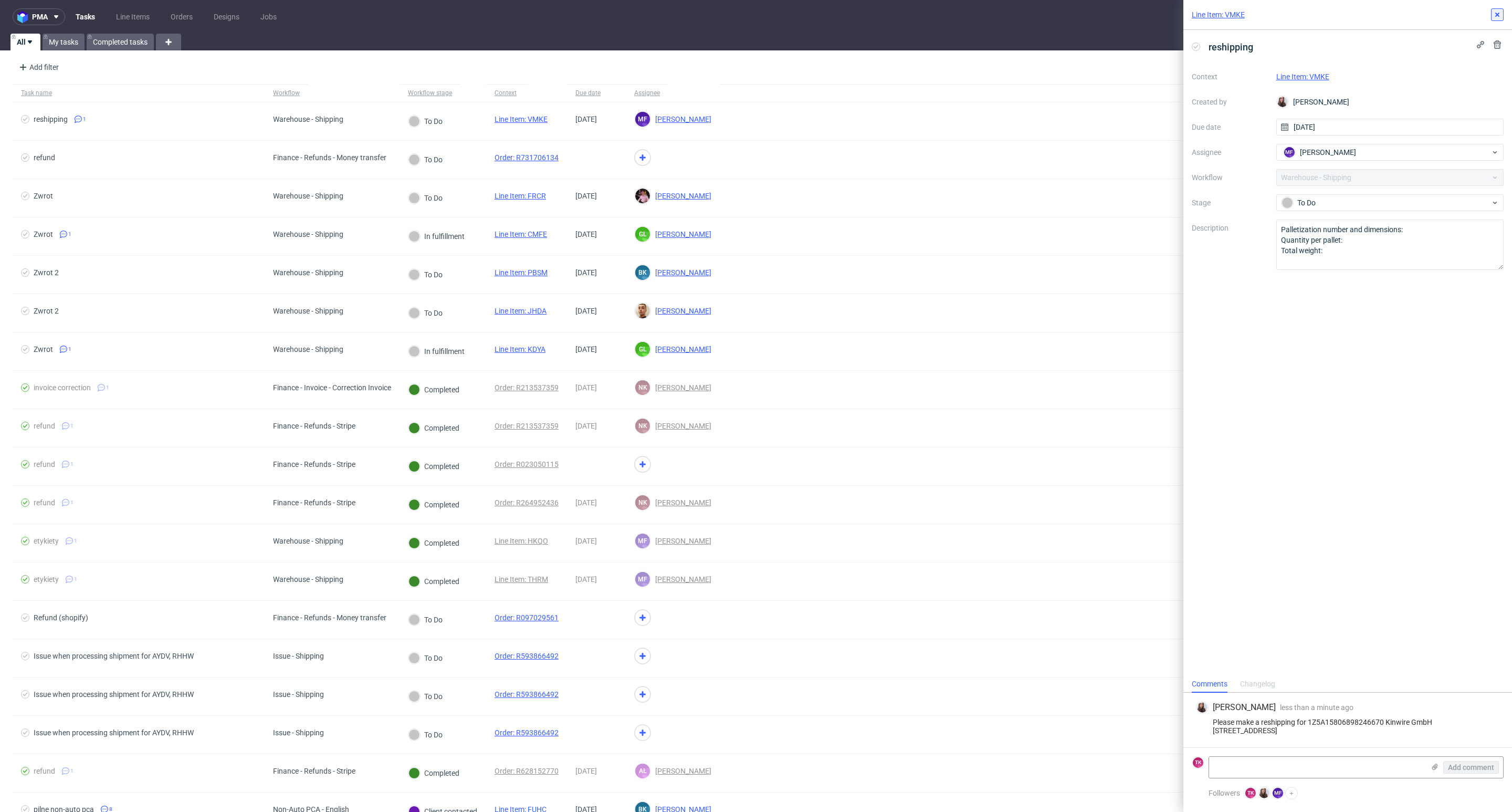
click at [1499, 12] on icon at bounding box center [1497, 15] width 9 height 9
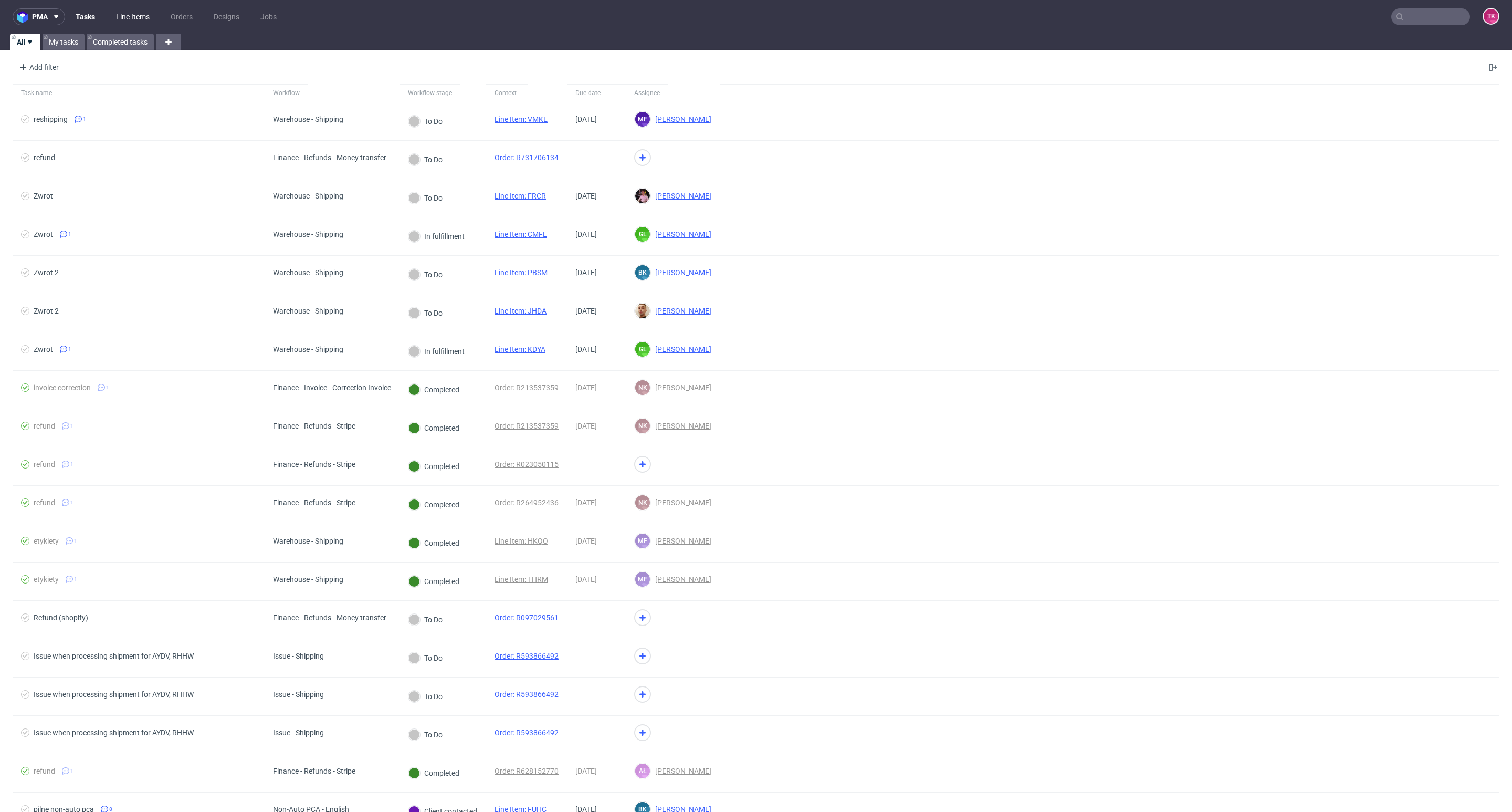
click at [137, 15] on link "Line Items" at bounding box center [133, 17] width 46 height 17
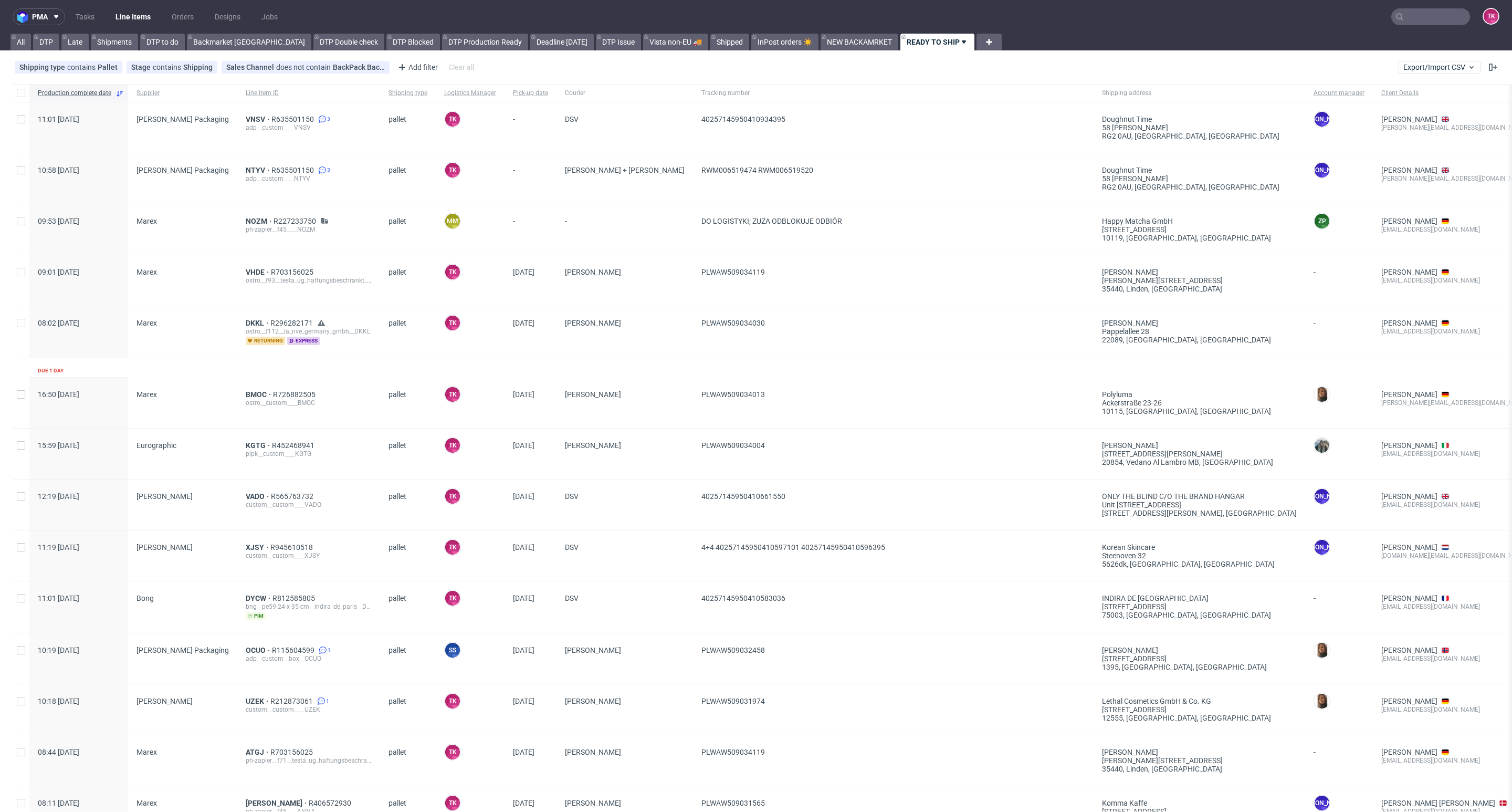
click at [134, 17] on link "Line Items" at bounding box center [133, 17] width 48 height 17
click at [150, 22] on link "Line Items" at bounding box center [133, 17] width 48 height 17
click at [139, 20] on link "Line Items" at bounding box center [133, 17] width 48 height 17
click at [113, 7] on nav "pma Tasks Line Items Orders Designs Jobs TK" at bounding box center [756, 17] width 1512 height 33
click at [126, 9] on link "Line Items" at bounding box center [133, 17] width 48 height 17
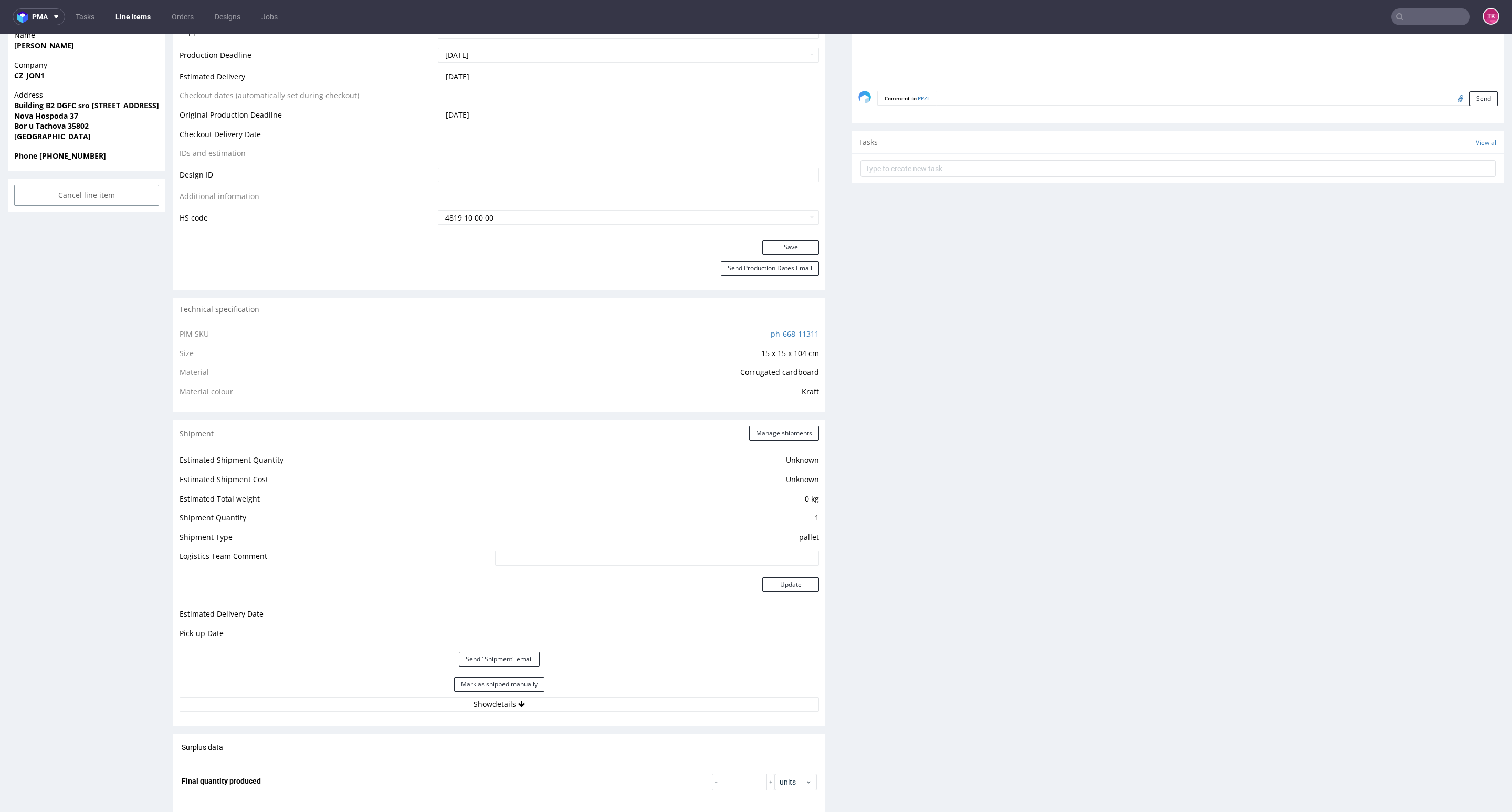
scroll to position [787, 0]
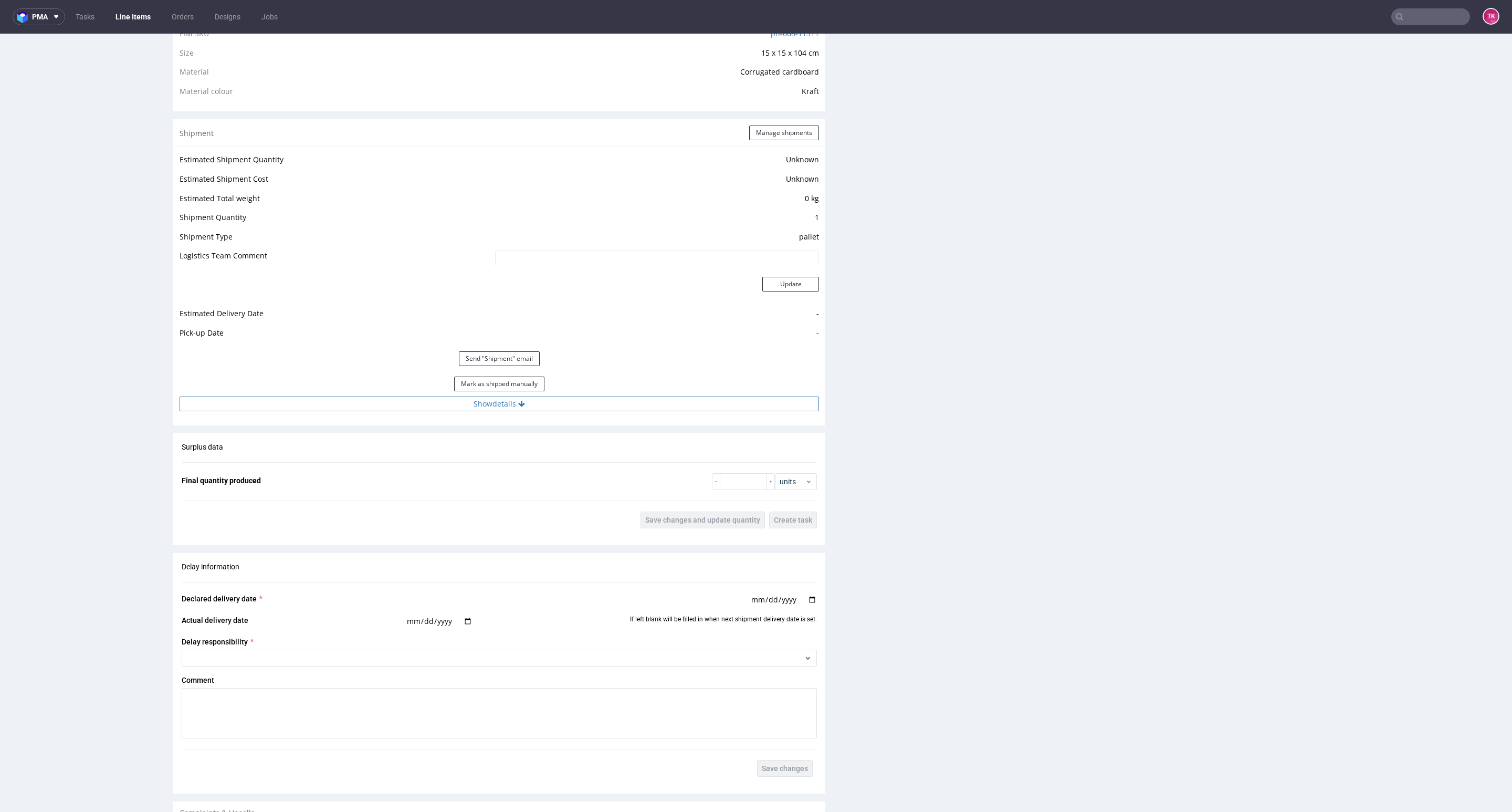
drag, startPoint x: 602, startPoint y: 416, endPoint x: 601, endPoint y: 406, distance: 10.0
click at [601, 411] on div "Estimated Shipment Quantity Unknown Estimated Shipment Cost Unknown Estimated T…" at bounding box center [499, 282] width 652 height 271
click at [601, 403] on button "Show details" at bounding box center [498, 403] width 639 height 15
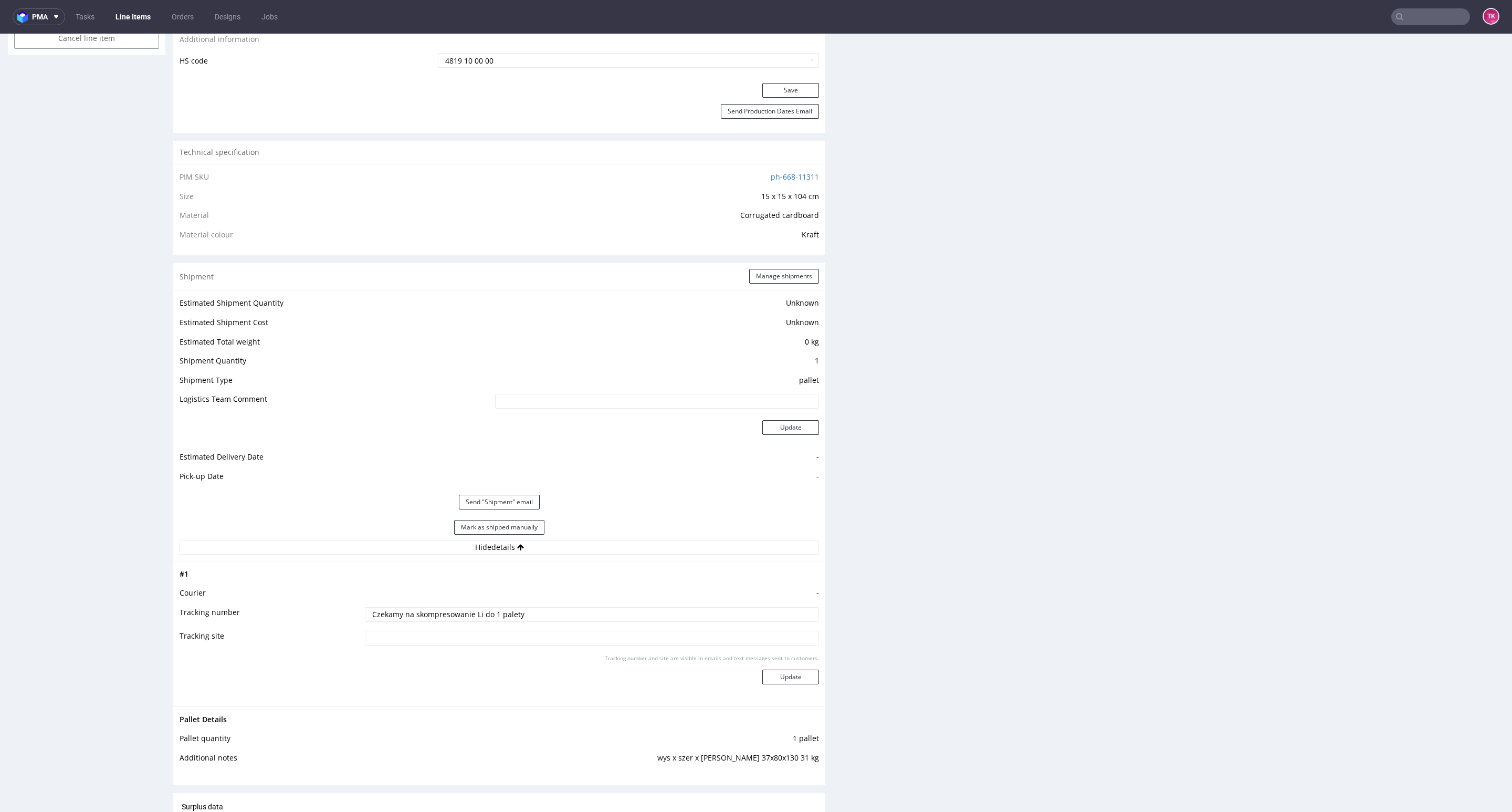
scroll to position [394, 0]
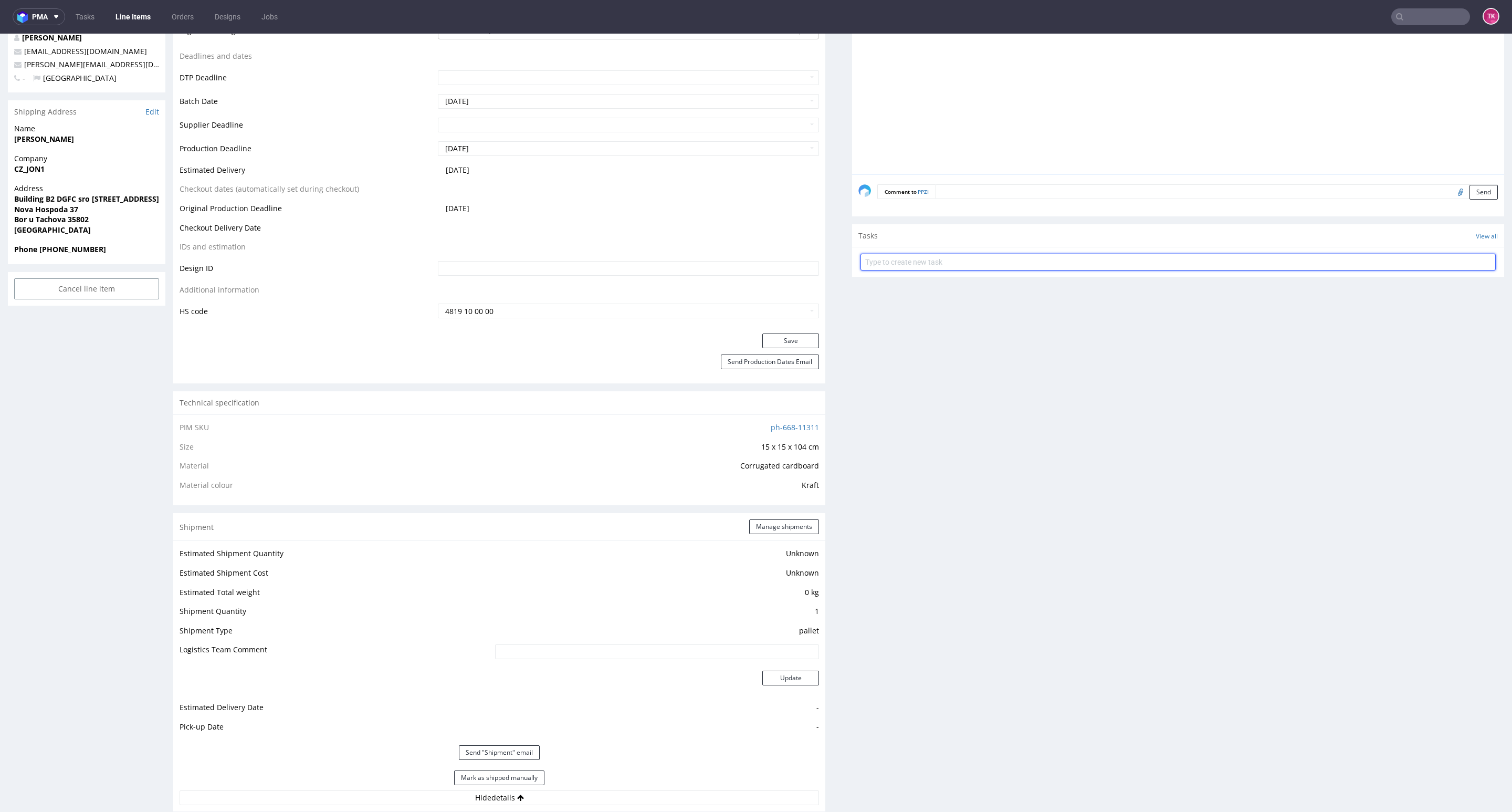
click at [1001, 261] on input "text" at bounding box center [1178, 261] width 636 height 17
type input "etykiety"
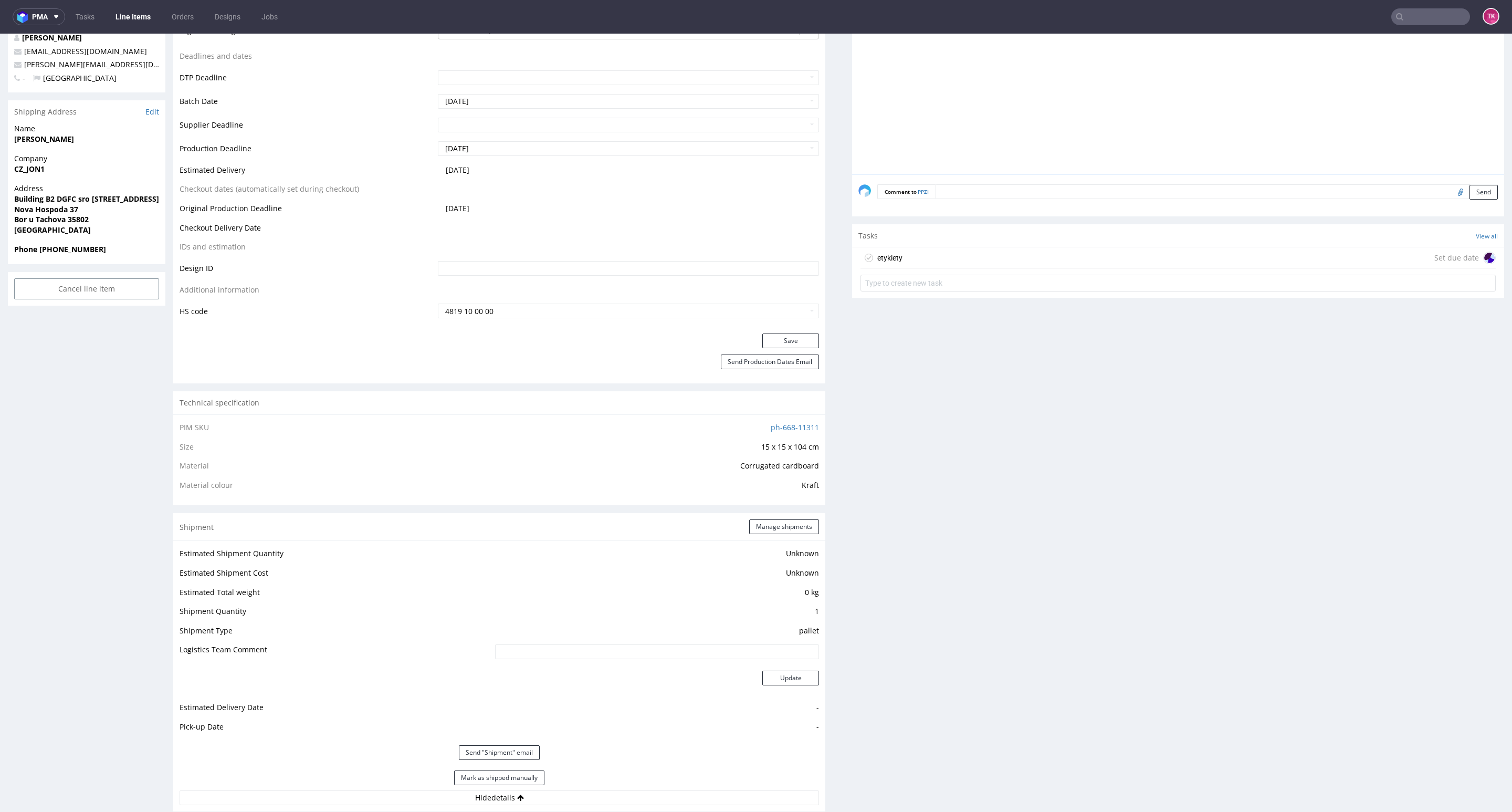
click at [1000, 260] on div "etykiety Set due date" at bounding box center [1178, 258] width 636 height 21
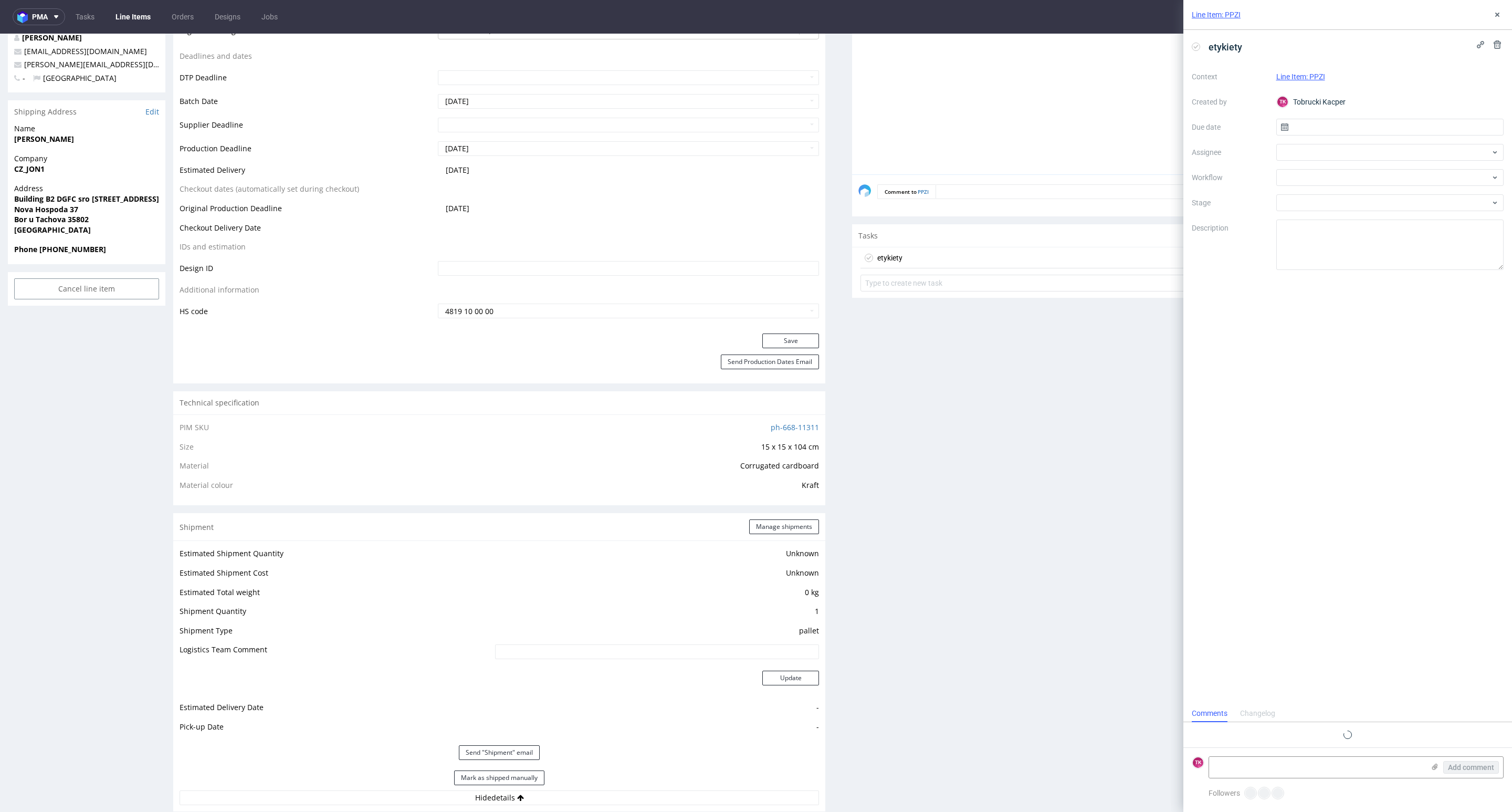
scroll to position [9, 0]
drag, startPoint x: 1313, startPoint y: 755, endPoint x: 1402, endPoint y: 779, distance: 92.2
click at [1313, 760] on div "Add comment" at bounding box center [1356, 767] width 295 height 22
click at [1429, 768] on div "Add comment" at bounding box center [1463, 767] width 79 height 21
click at [1431, 767] on icon at bounding box center [1435, 767] width 9 height 9
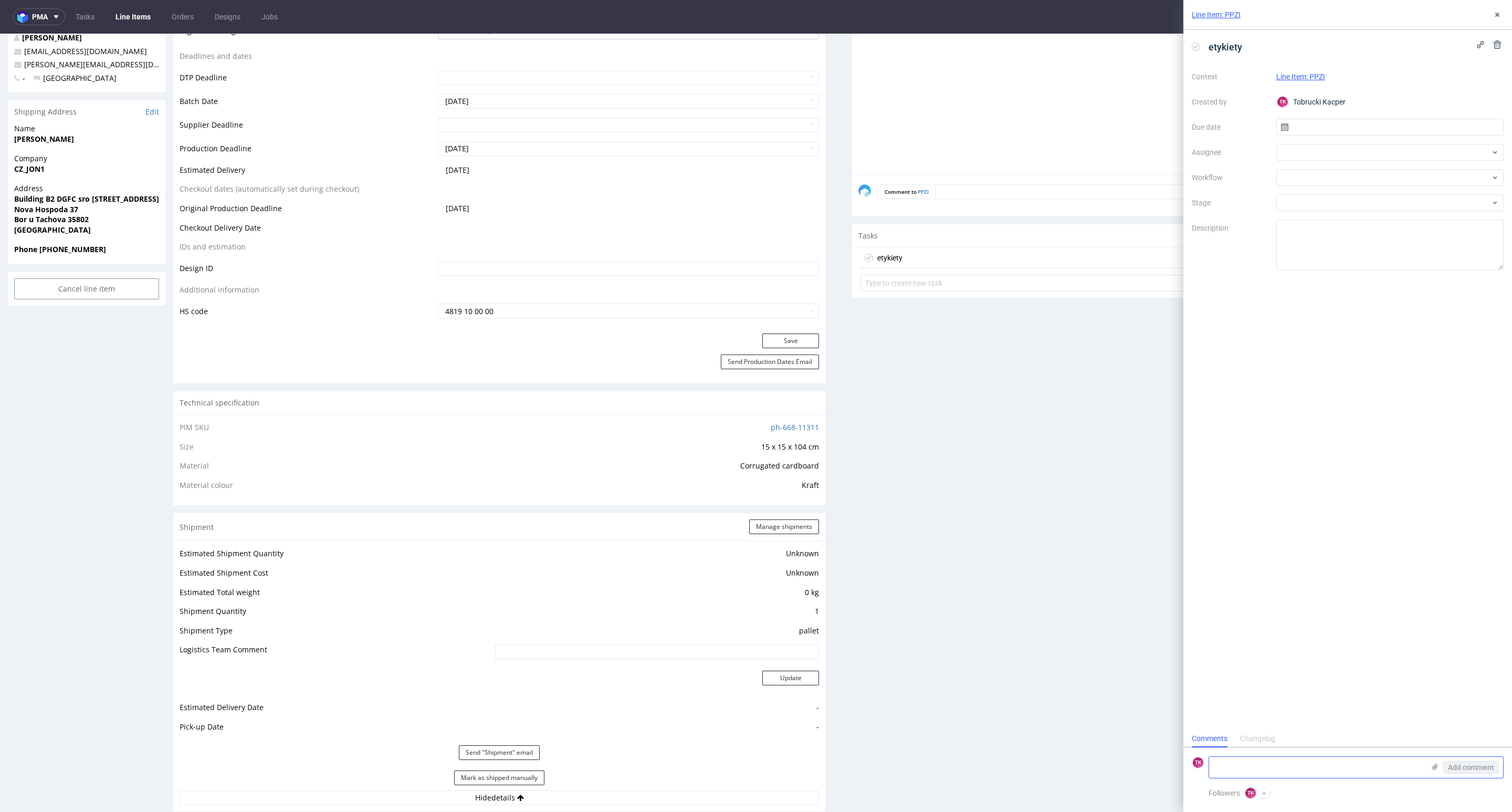
click at [0, 0] on input "file" at bounding box center [0, 0] width 0 height 0
click at [1298, 173] on div at bounding box center [1390, 177] width 228 height 17
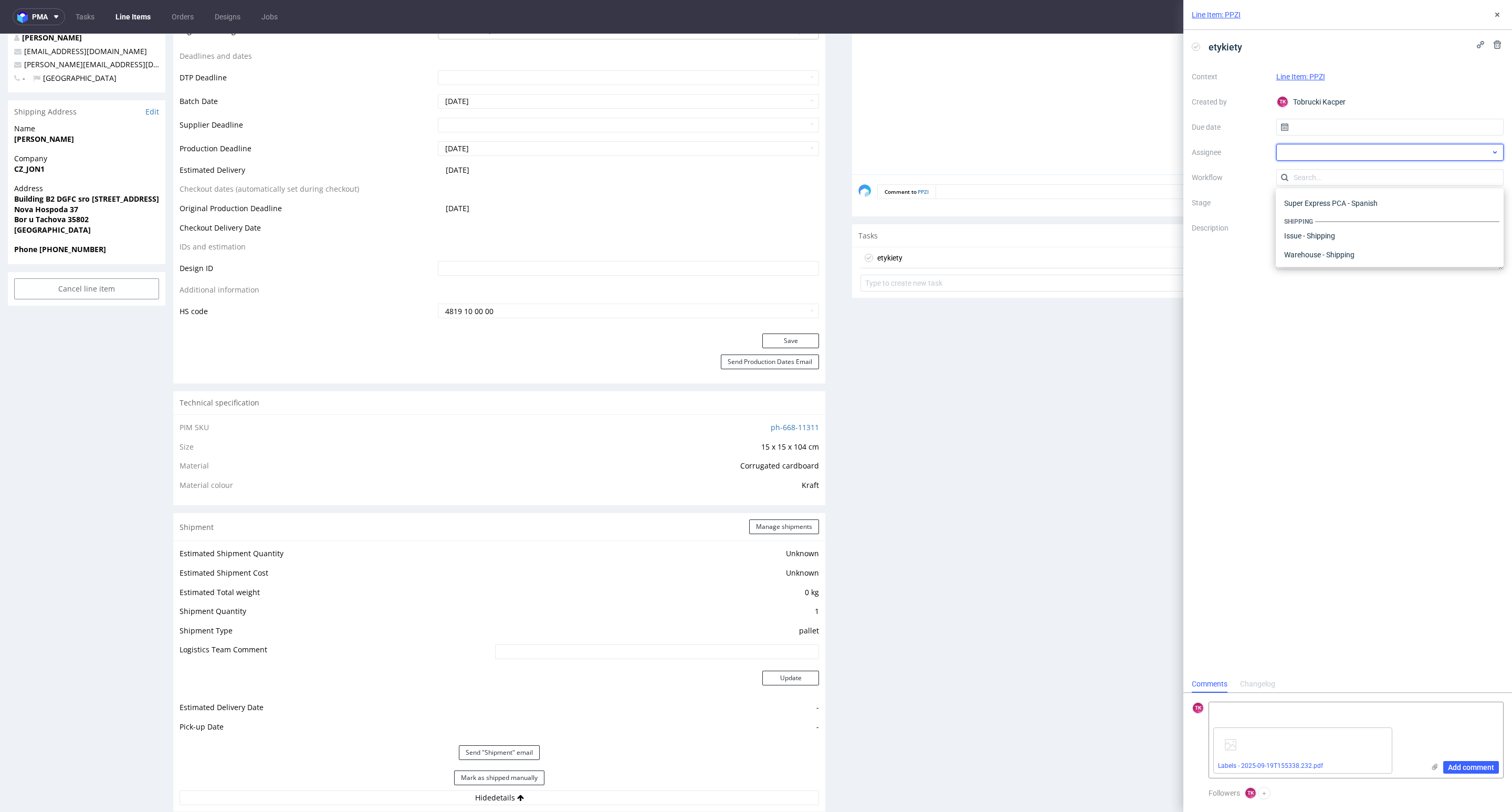
click at [1310, 147] on div at bounding box center [1390, 152] width 228 height 17
type input "fe"
click at [1328, 175] on span "Michał Fedorowicz" at bounding box center [1326, 176] width 56 height 10
click at [1328, 134] on input "text" at bounding box center [1390, 127] width 228 height 17
drag, startPoint x: 1421, startPoint y: 233, endPoint x: 1443, endPoint y: 289, distance: 60.2
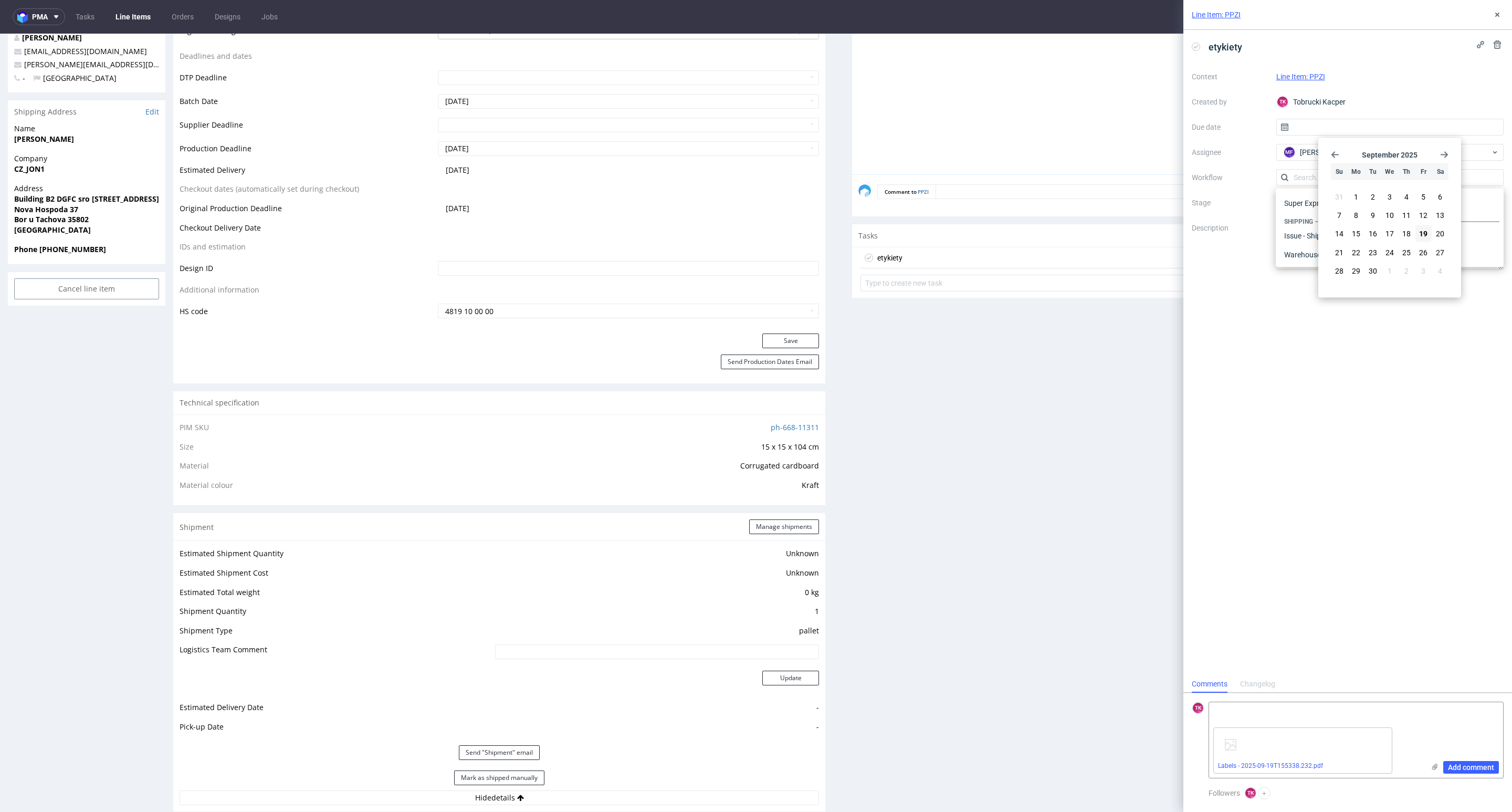
click at [1421, 234] on span "19" at bounding box center [1423, 234] width 9 height 10
type input "19/09/2025"
drag, startPoint x: 1320, startPoint y: 711, endPoint x: 1377, endPoint y: 737, distance: 62.6
click at [1318, 711] on textarea at bounding box center [1316, 712] width 215 height 21
paste textarea "RWM006519829"
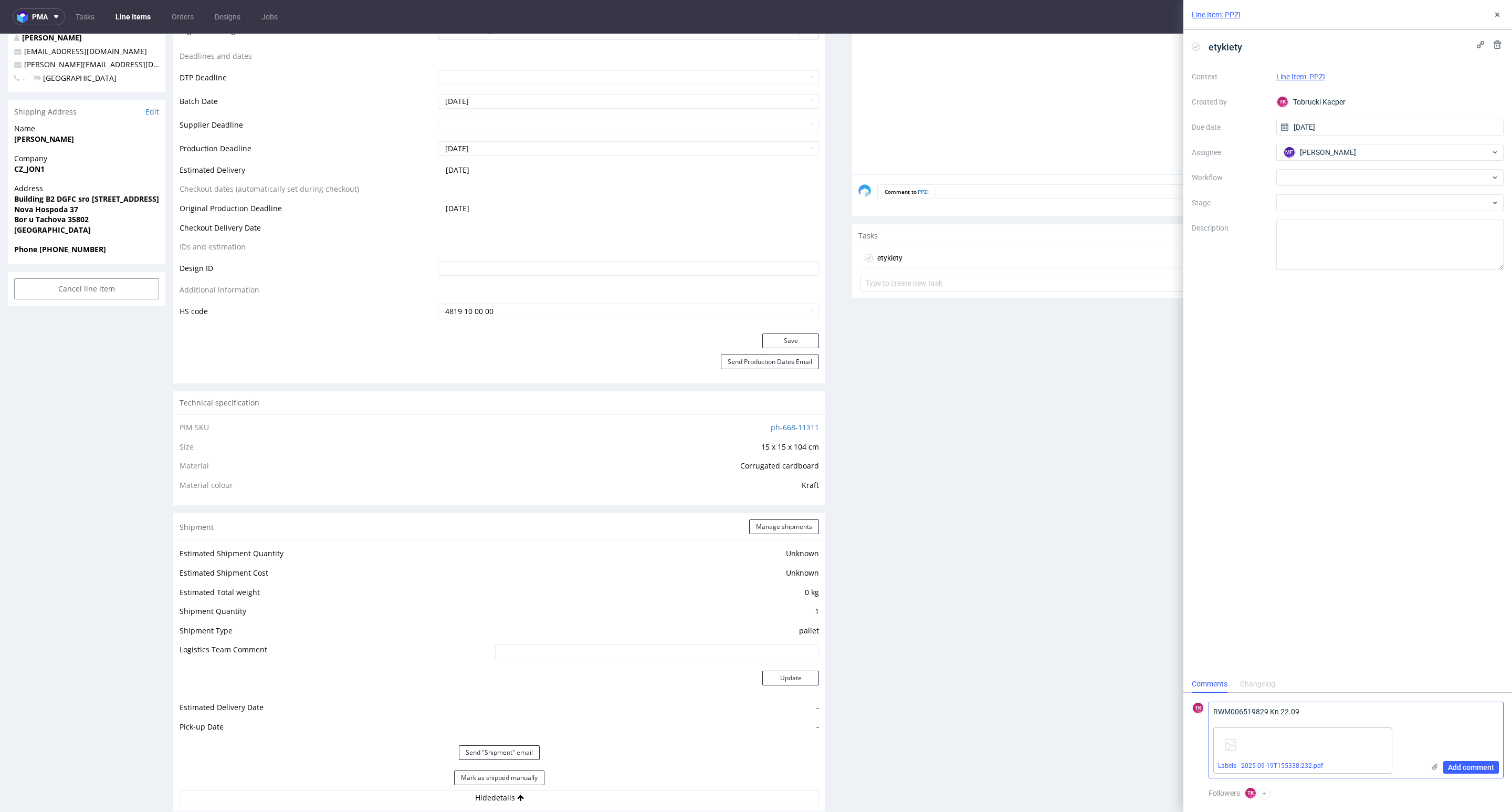
scroll to position [0, 0]
type textarea "RWM006519829 Kn 22.09"
click at [1463, 774] on button "Add comment" at bounding box center [1471, 766] width 56 height 12
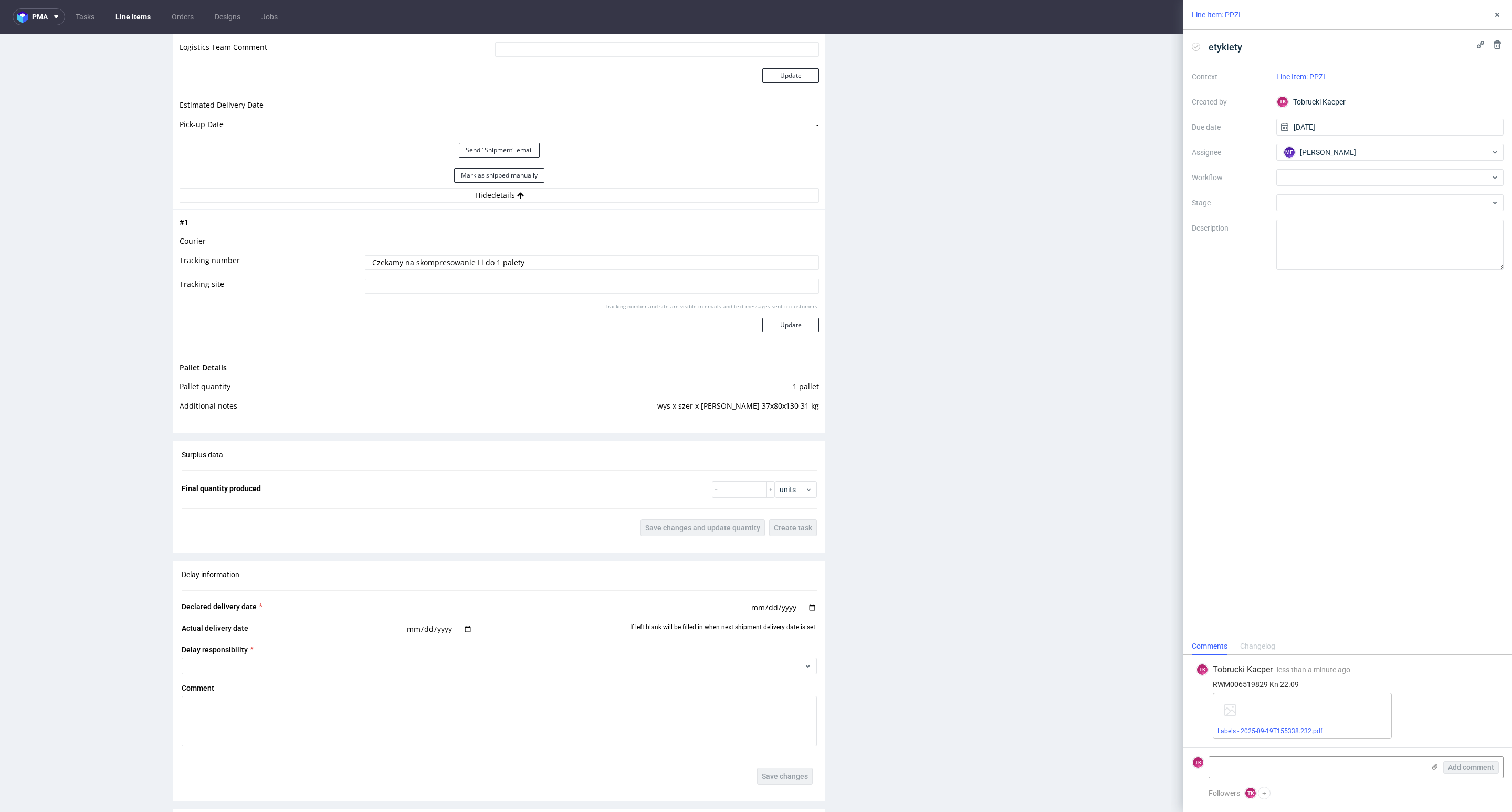
scroll to position [1024, 0]
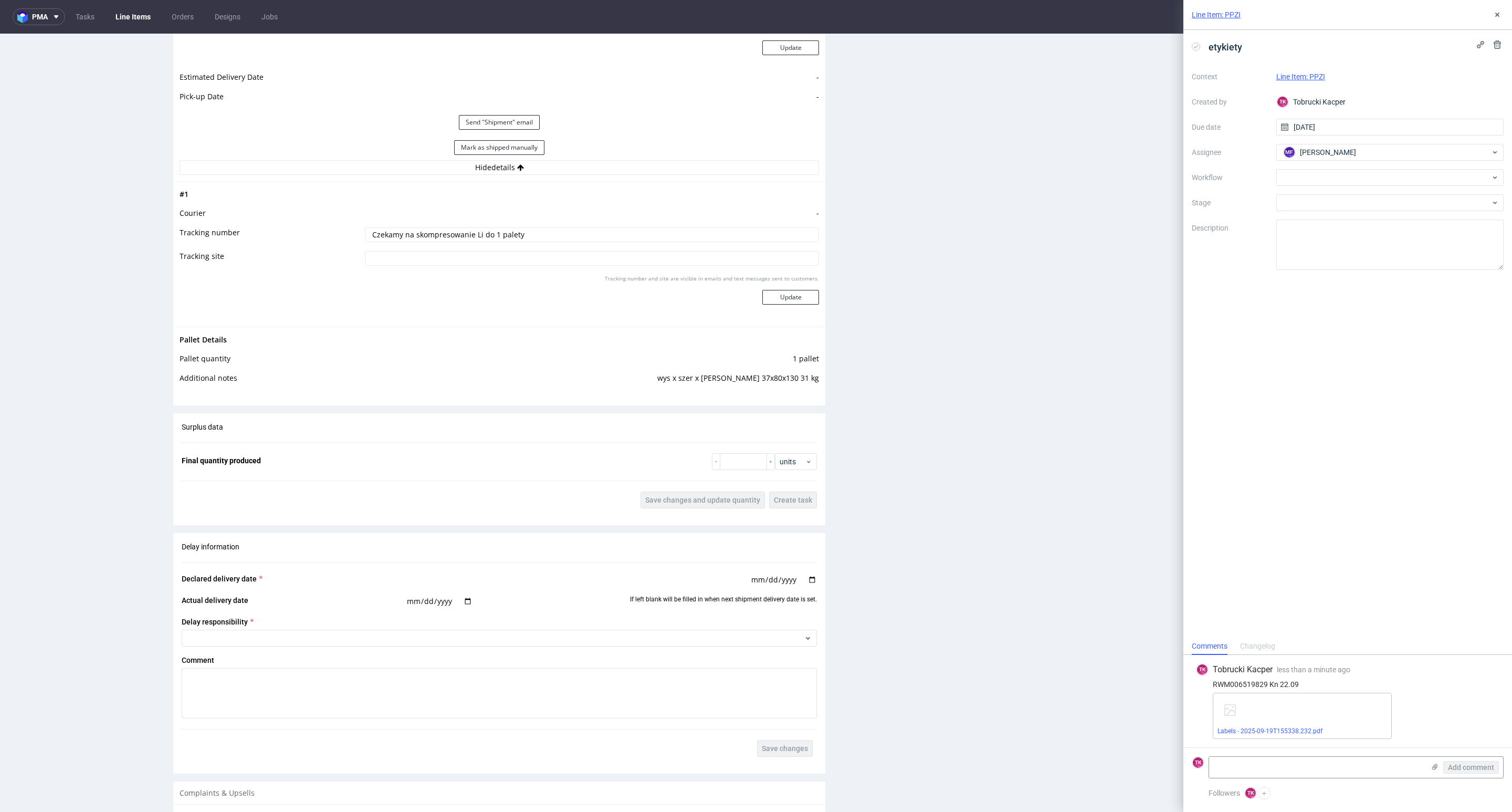
drag, startPoint x: 525, startPoint y: 232, endPoint x: 578, endPoint y: 252, distance: 56.6
click at [52, 205] on div "R091424784 15.09.2025 02:37 PM PPZI DID Mark this line item problematic Product…" at bounding box center [756, 62] width 1512 height 2051
paste input "RWM006519829"
type input "RWM006519829"
click at [772, 300] on button "Update" at bounding box center [791, 297] width 57 height 15
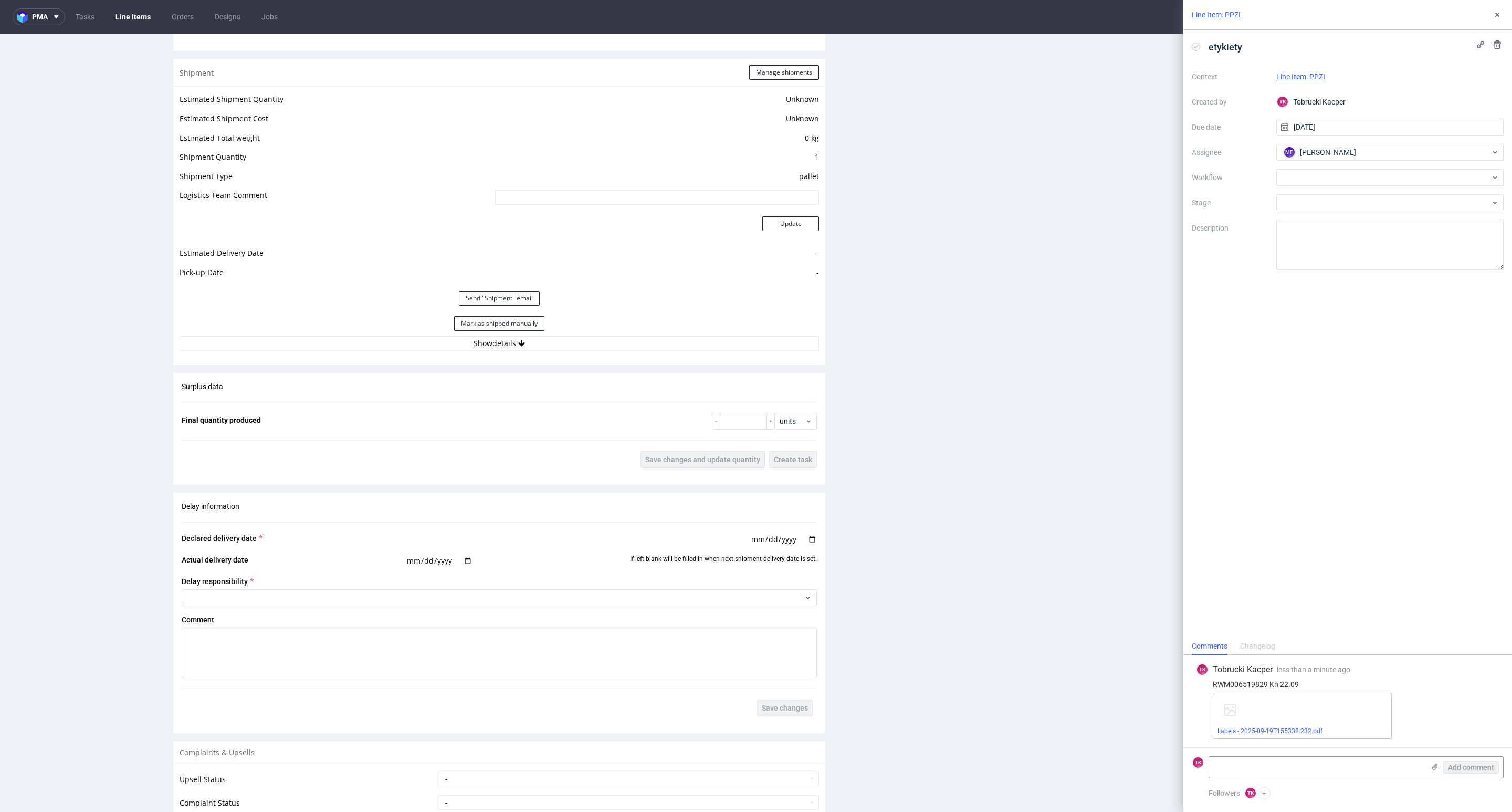
scroll to position [848, 0]
click at [132, 21] on link "Line Items" at bounding box center [133, 17] width 48 height 17
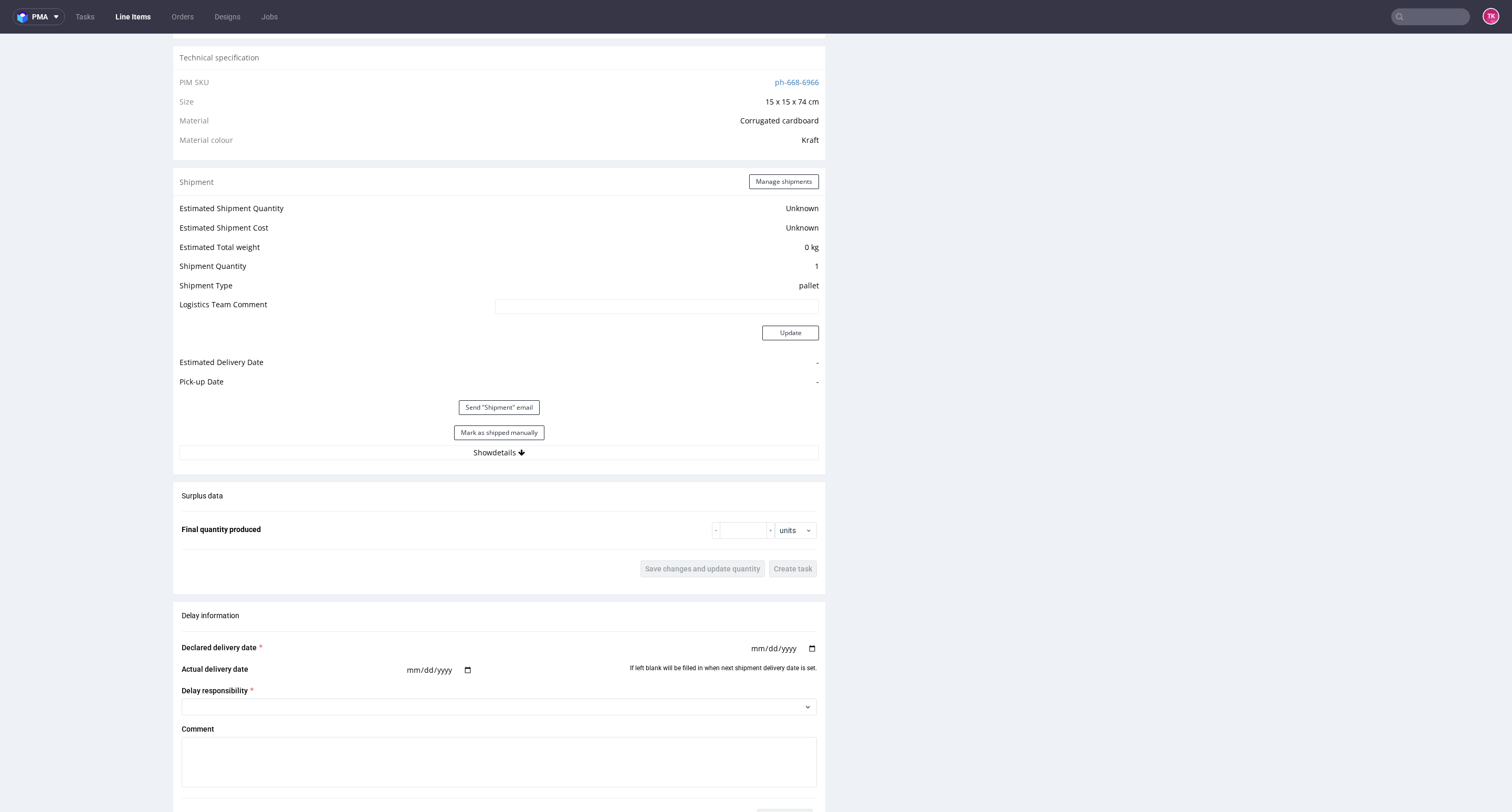
scroll to position [866, 0]
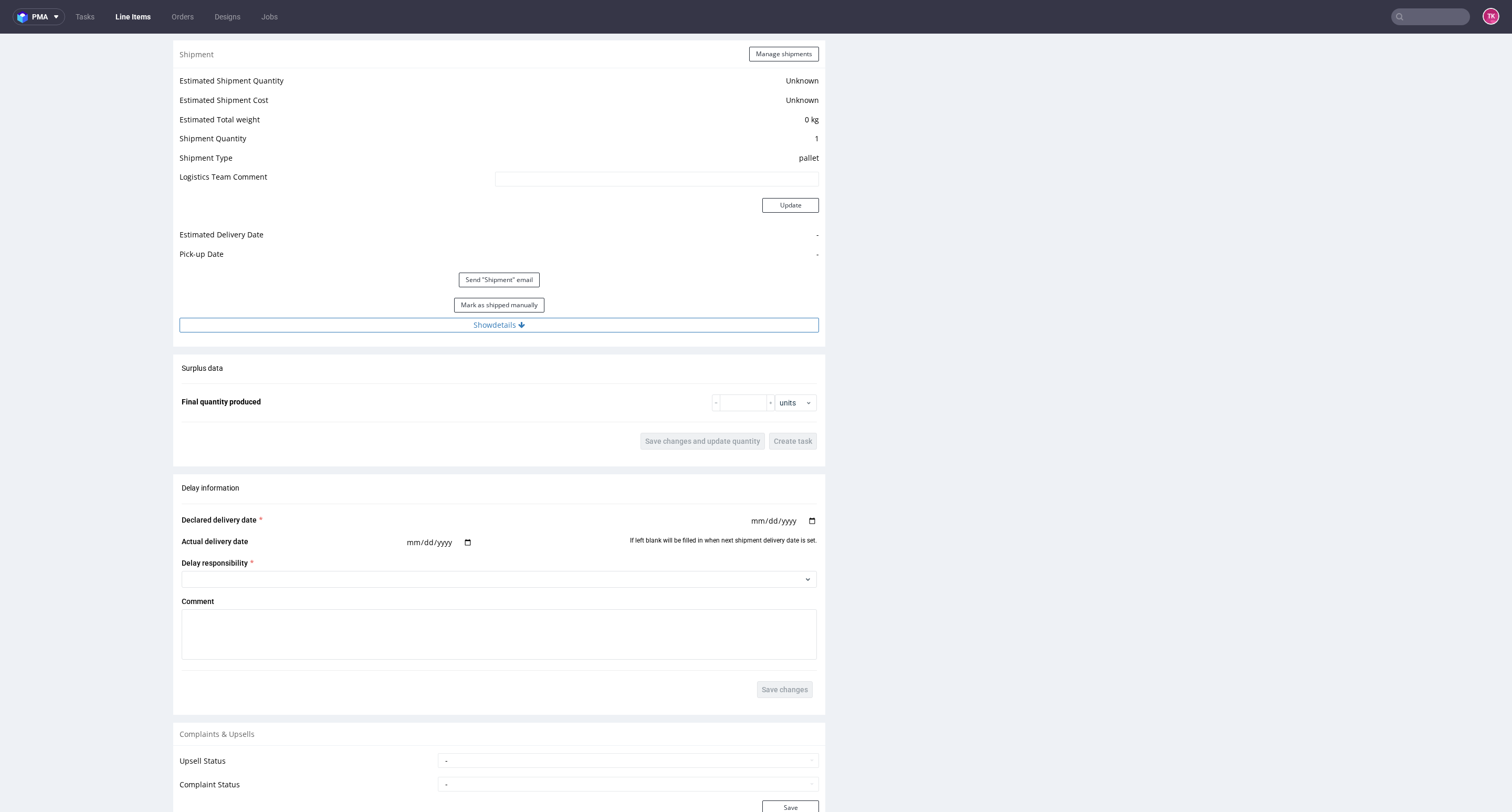
click at [612, 318] on button "Show details" at bounding box center [498, 325] width 639 height 15
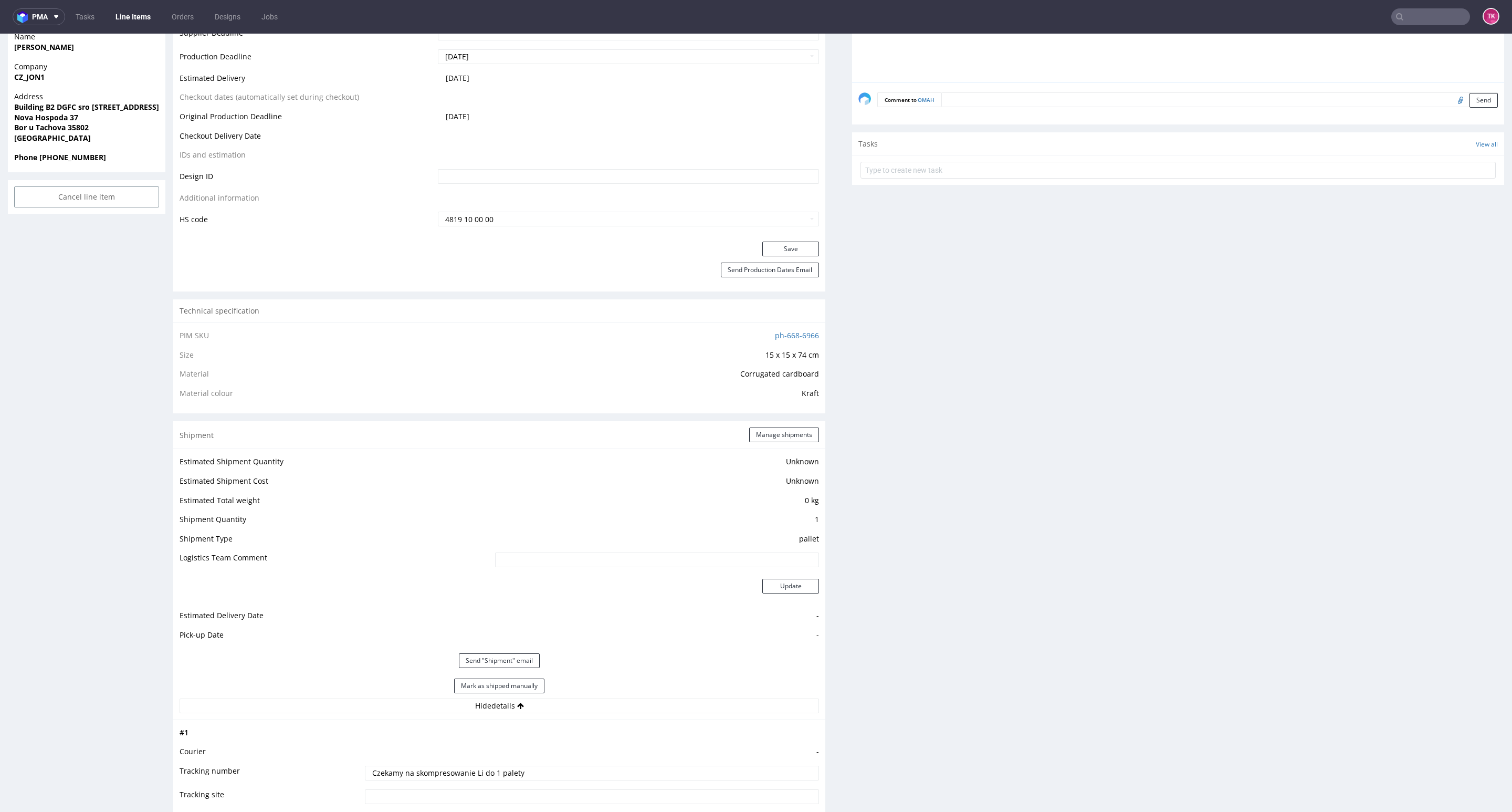
scroll to position [630, 0]
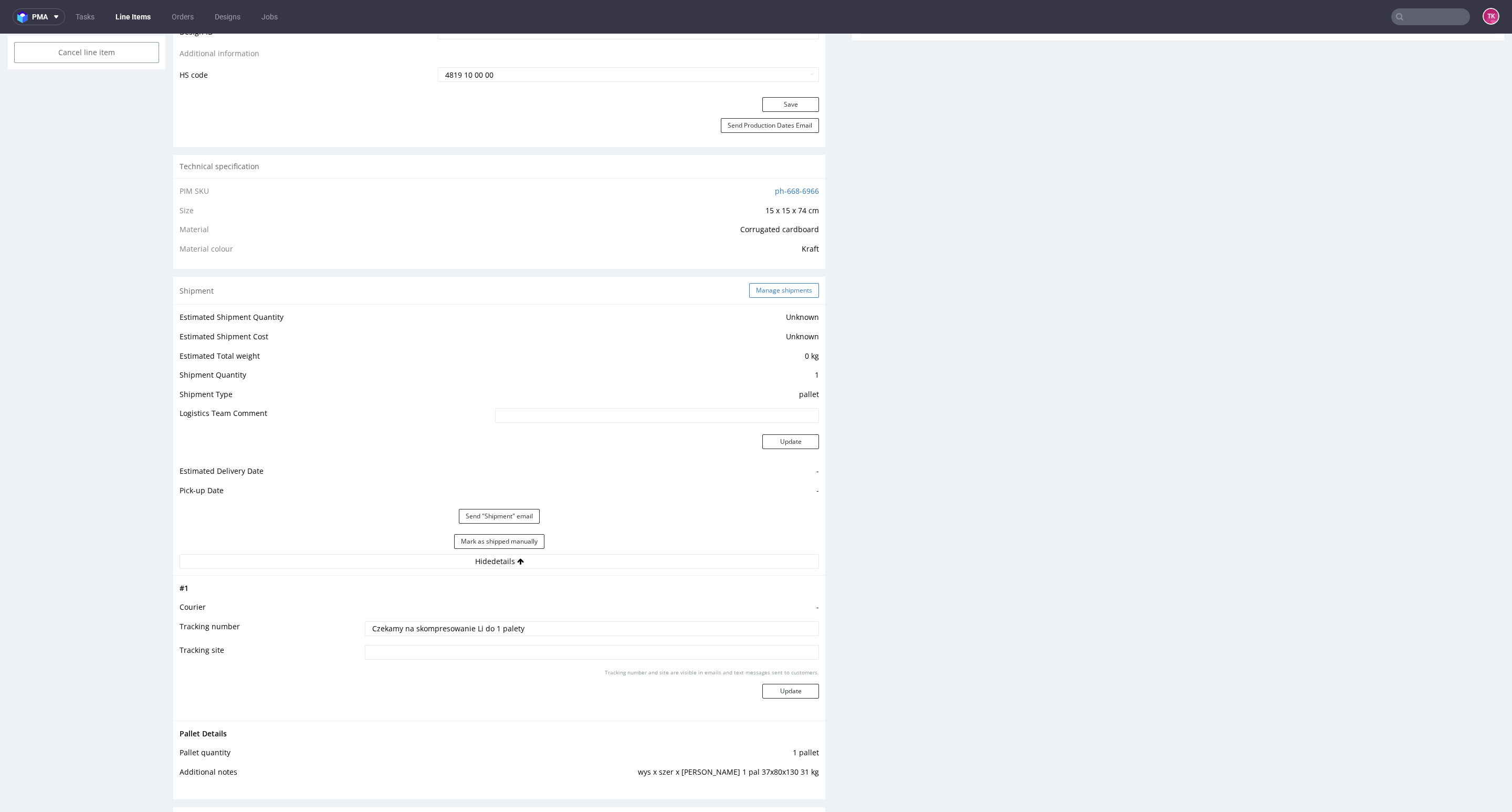
click at [757, 292] on button "Manage shipments" at bounding box center [784, 290] width 70 height 15
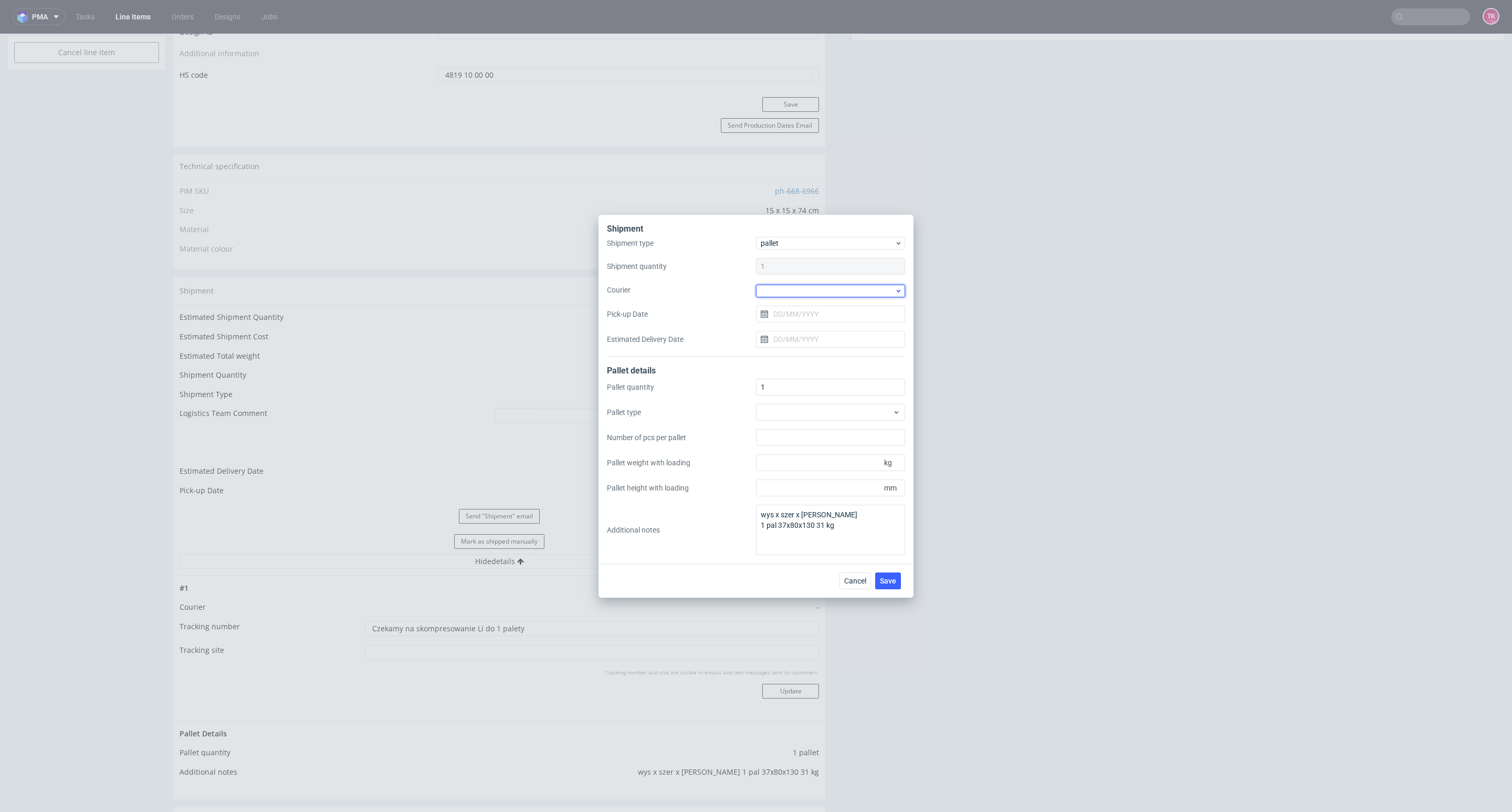
click at [794, 296] on div at bounding box center [830, 290] width 149 height 12
click at [821, 363] on div "[PERSON_NAME] + [PERSON_NAME]" at bounding box center [831, 366] width 141 height 19
click at [805, 320] on input "Pick-up Date" at bounding box center [830, 313] width 149 height 17
drag, startPoint x: 797, startPoint y: 440, endPoint x: 807, endPoint y: 448, distance: 12.8
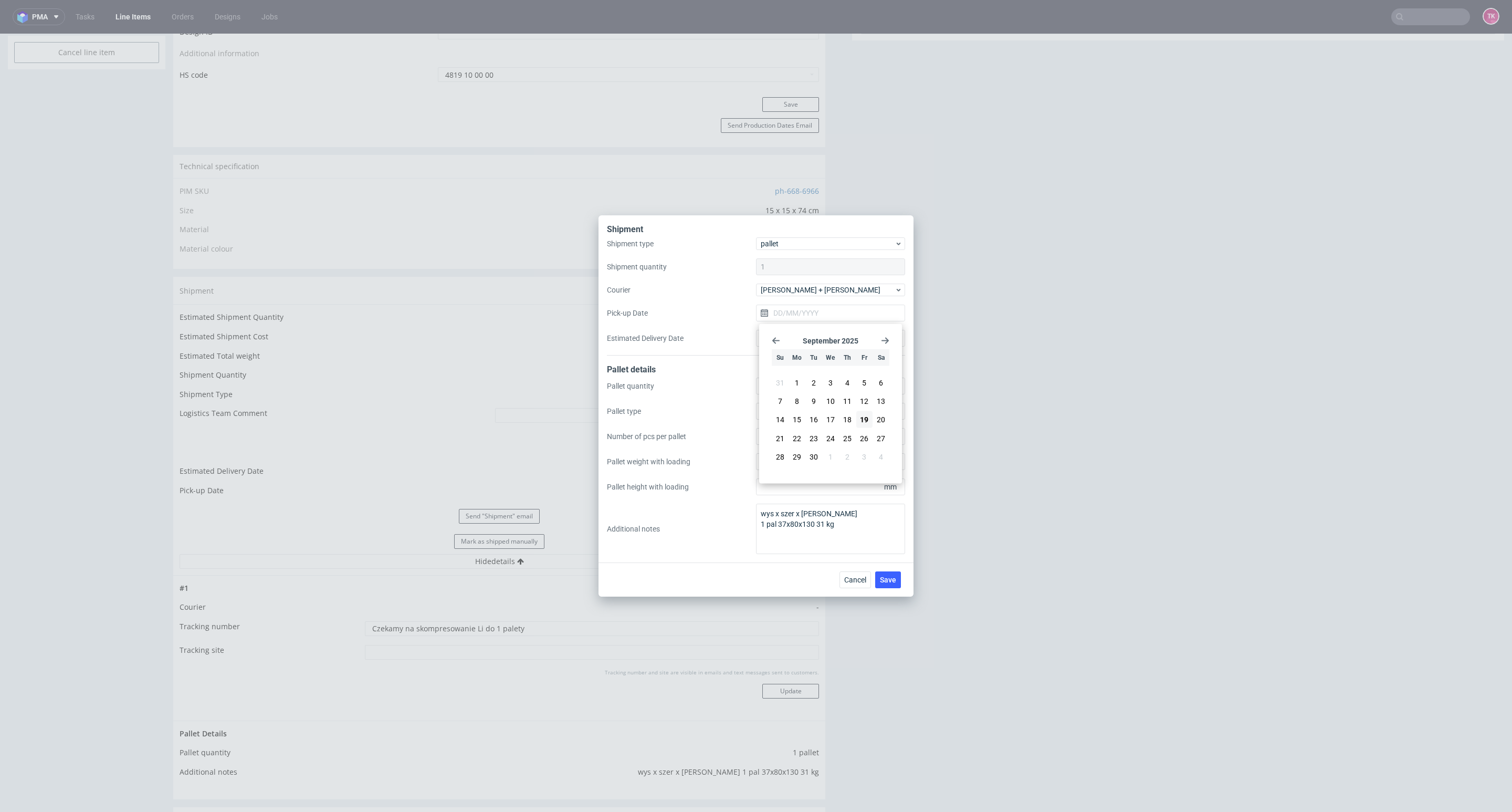
click at [797, 440] on span "22" at bounding box center [797, 438] width 9 height 10
type input "[DATE]"
click at [888, 576] on span "Save" at bounding box center [888, 580] width 16 height 7
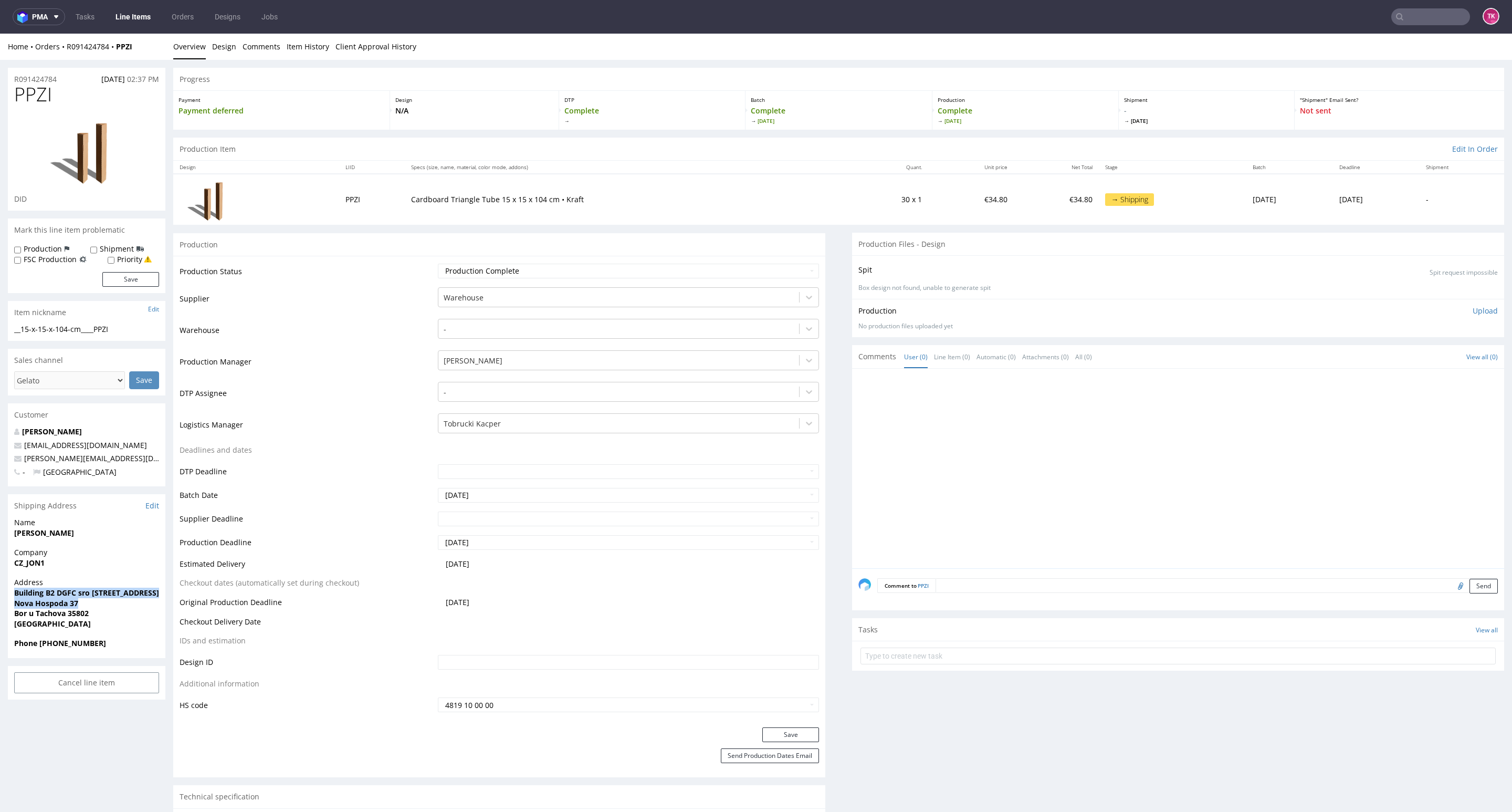
drag, startPoint x: 9, startPoint y: 592, endPoint x: 0, endPoint y: 610, distance: 20.1
drag, startPoint x: 64, startPoint y: 565, endPoint x: 85, endPoint y: 562, distance: 21.2
drag, startPoint x: 0, startPoint y: 538, endPoint x: 107, endPoint y: 523, distance: 108.0
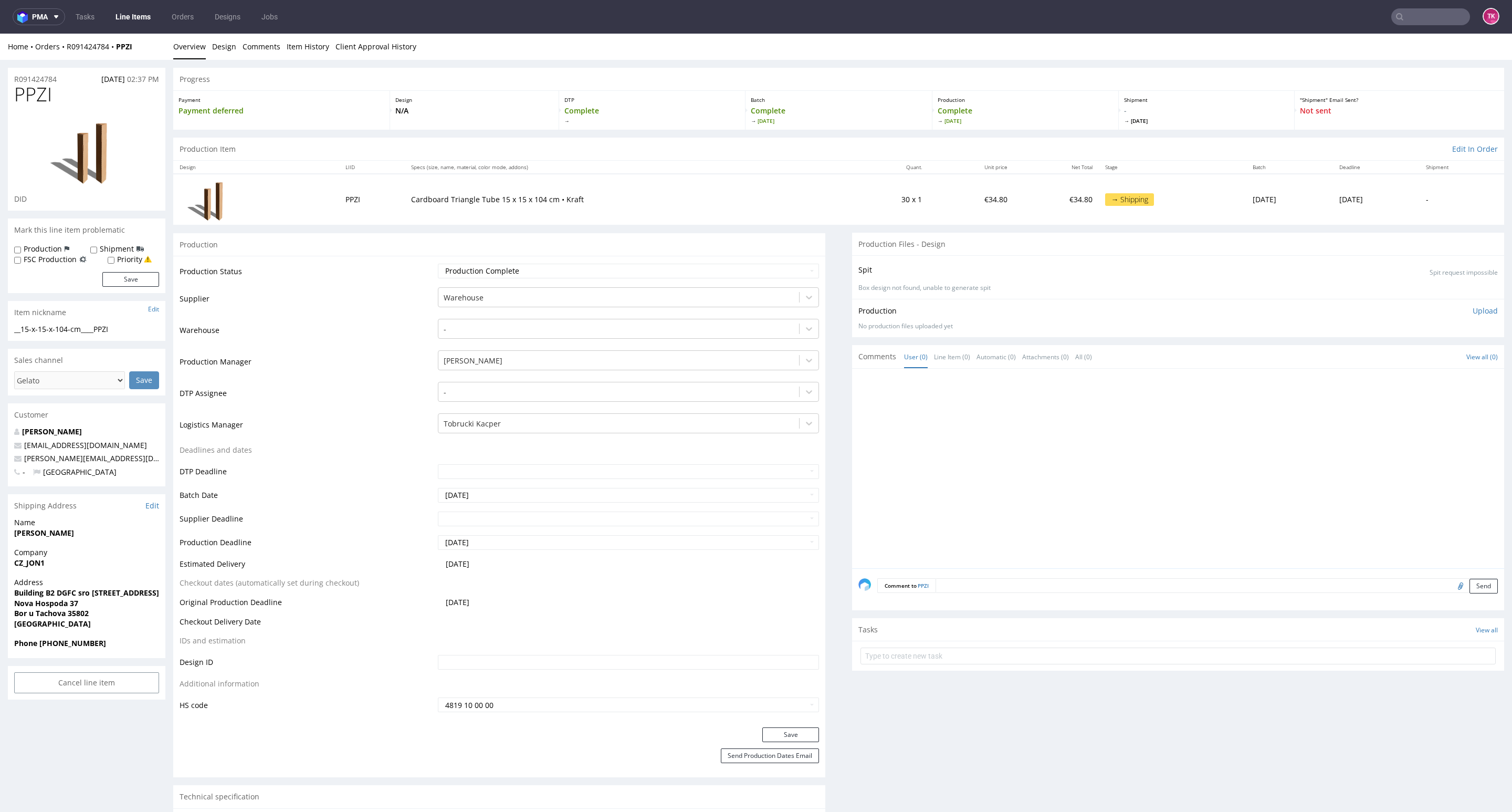
drag, startPoint x: 96, startPoint y: 533, endPoint x: 0, endPoint y: 533, distance: 96.0
copy strong "[PERSON_NAME]"
drag, startPoint x: 7, startPoint y: 599, endPoint x: 539, endPoint y: 484, distance: 544.3
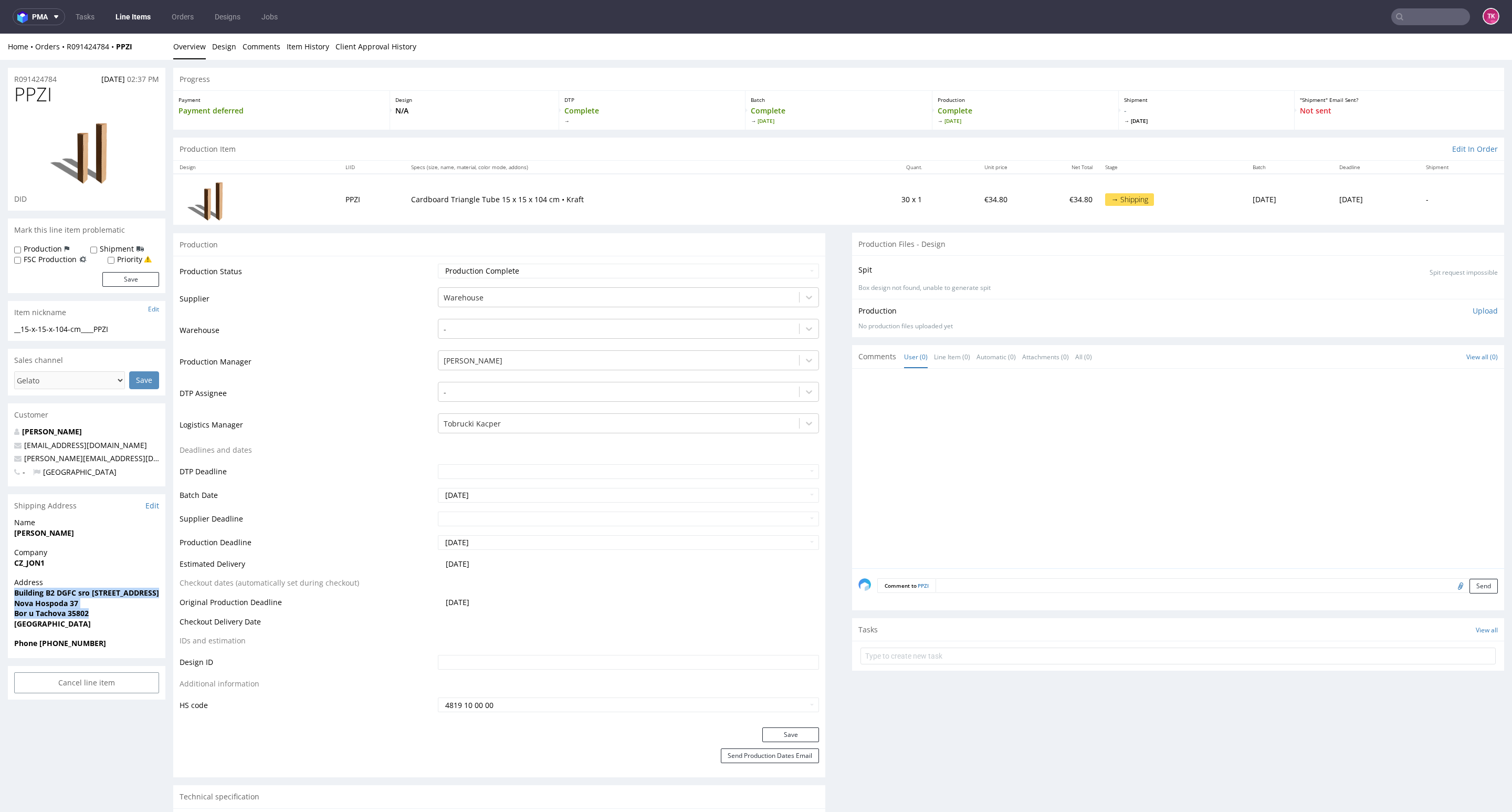
copy p "Building B2 DGFC sro [STREET_ADDRESS]"
drag, startPoint x: 102, startPoint y: 459, endPoint x: 164, endPoint y: 465, distance: 62.3
copy span "[PERSON_NAME][EMAIL_ADDRESS][DOMAIN_NAME]"
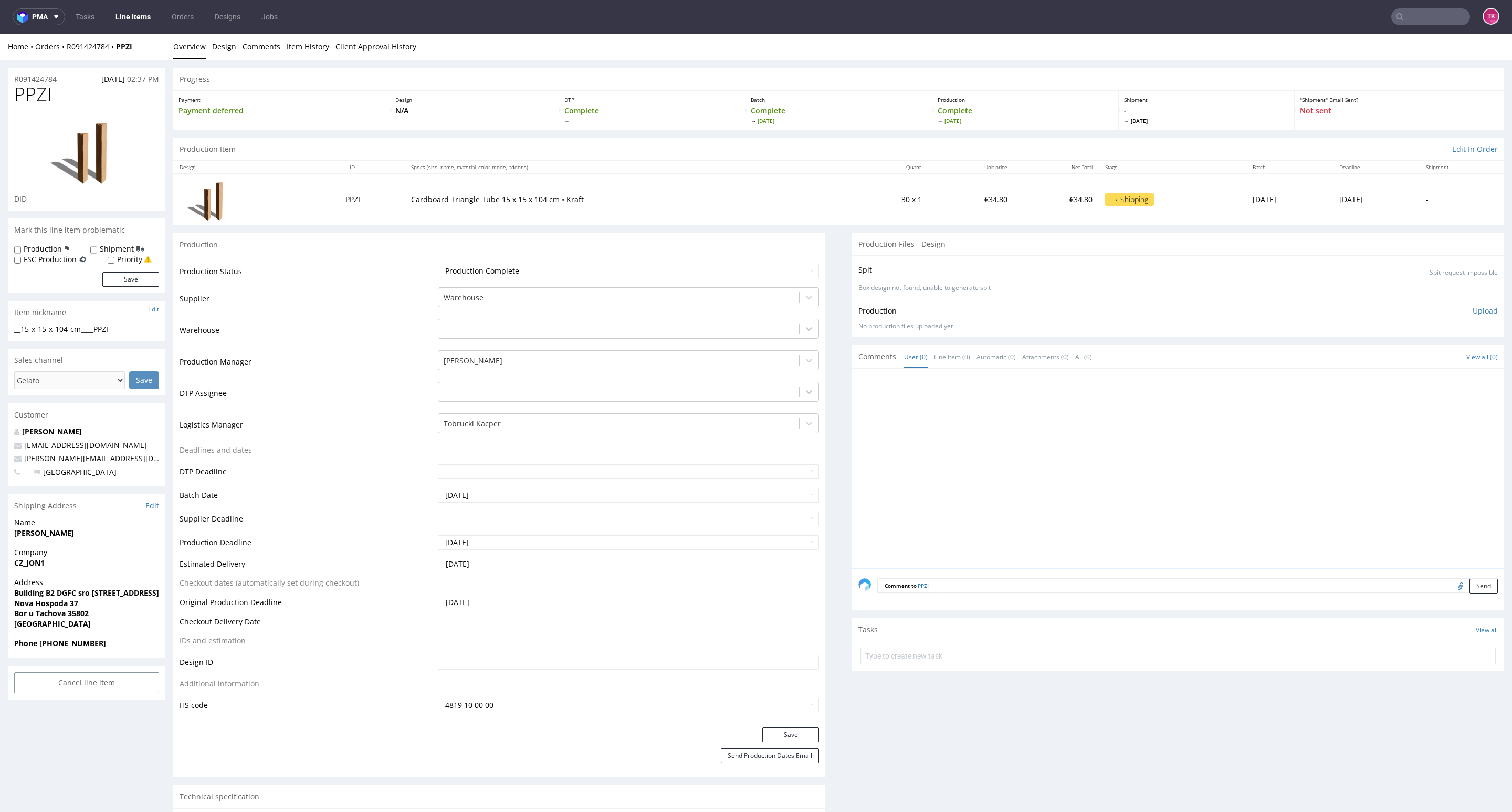
click at [48, 636] on div "Address Building B2 DGFC sro [STREET_ADDRESS]" at bounding box center [86, 607] width 157 height 61
drag, startPoint x: 48, startPoint y: 636, endPoint x: 48, endPoint y: 643, distance: 7.0
click at [46, 636] on div "Address Building B2 DGFC sro [STREET_ADDRESS]" at bounding box center [86, 607] width 157 height 61
click at [49, 643] on strong "Phone [PHONE_NUMBER]" at bounding box center [60, 643] width 92 height 10
click at [49, 643] on strong "Phone [PHONE_NUMBER]" at bounding box center [60, 643] width 92 height 10
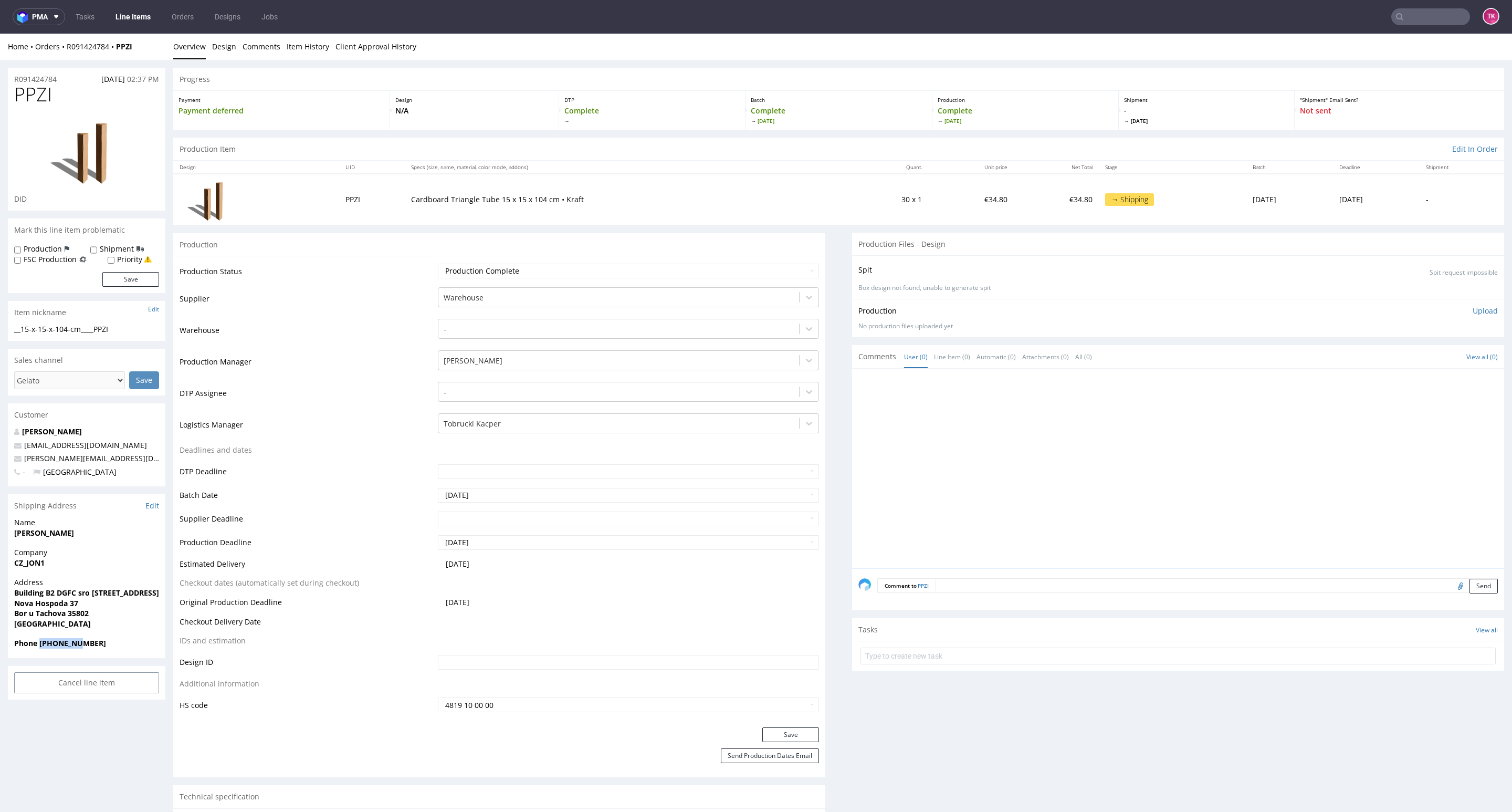
copy strong "720837521"
drag, startPoint x: 83, startPoint y: 49, endPoint x: 78, endPoint y: 65, distance: 16.8
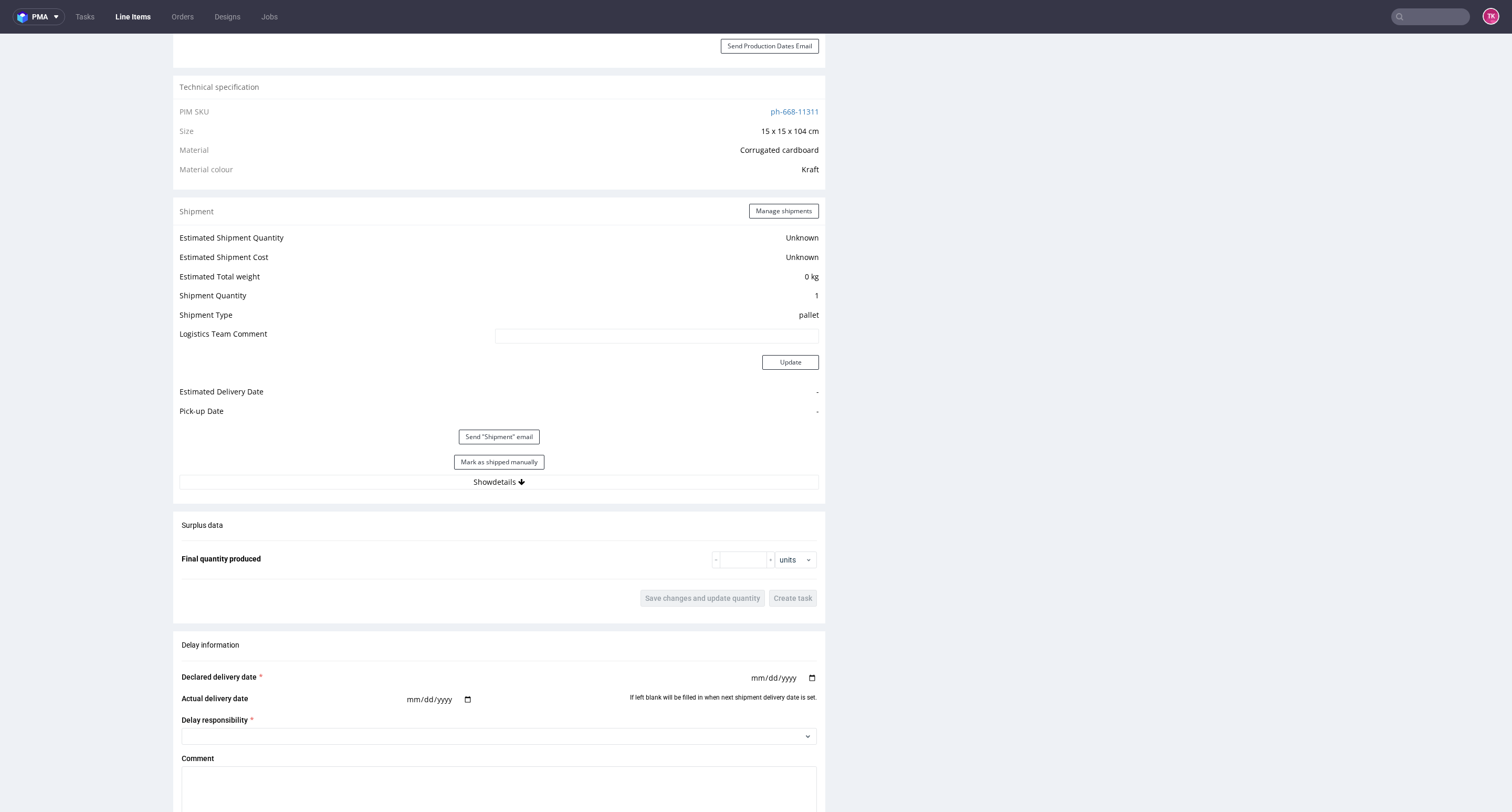
scroll to position [787, 0]
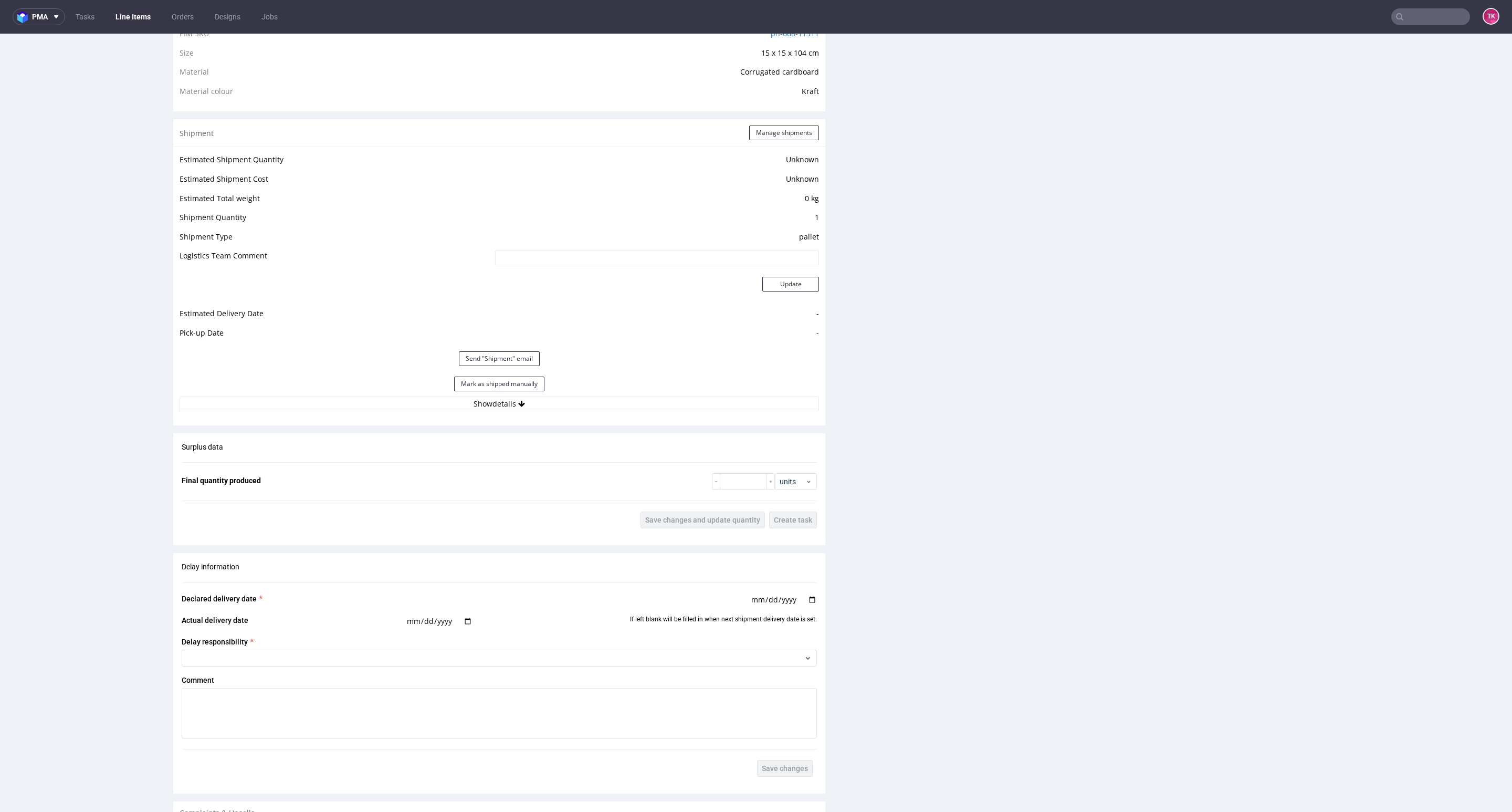
drag, startPoint x: 544, startPoint y: 399, endPoint x: 542, endPoint y: 416, distance: 17.1
click at [544, 400] on button "Show details" at bounding box center [498, 403] width 639 height 15
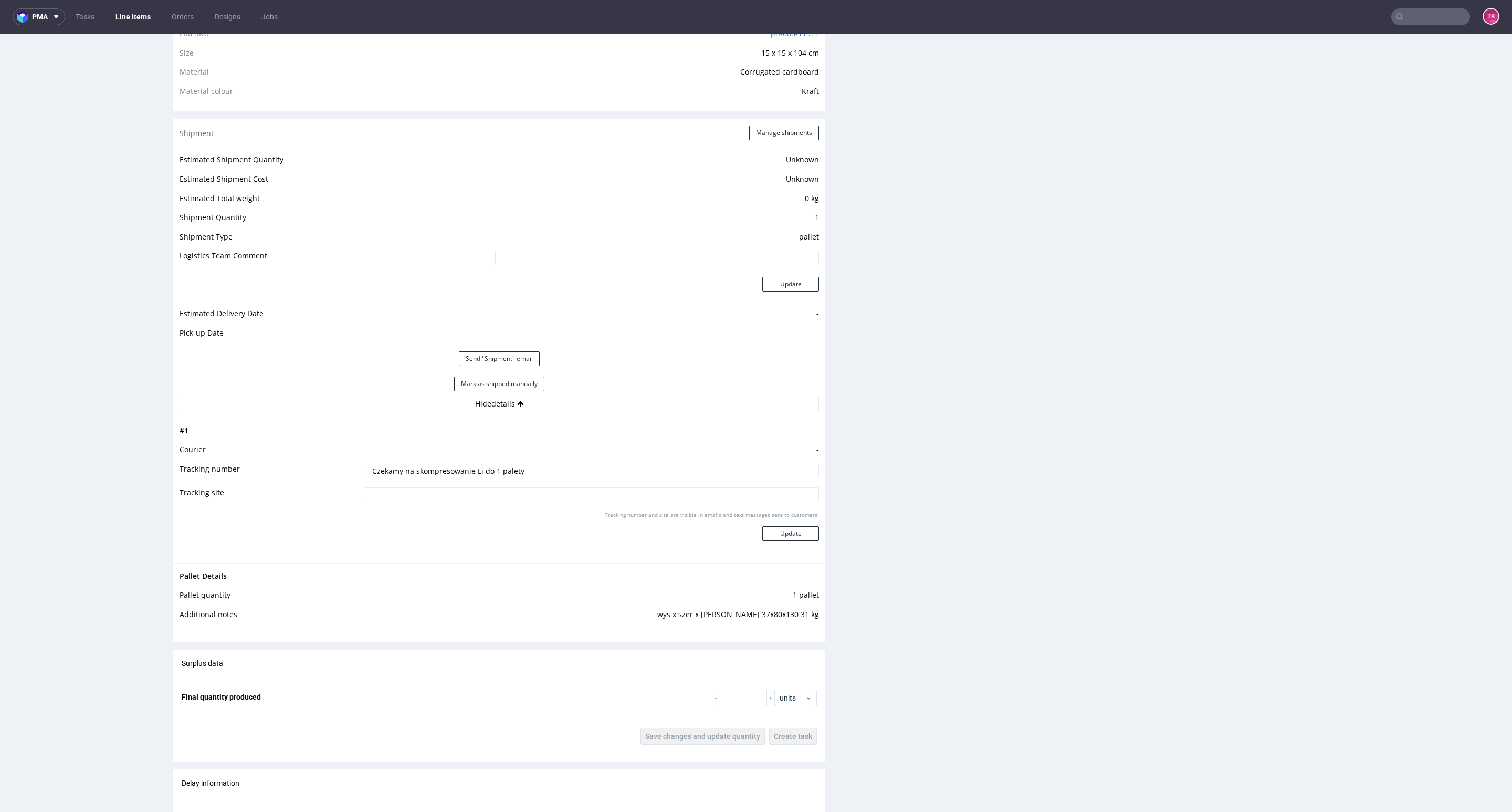
drag, startPoint x: 541, startPoint y: 468, endPoint x: 98, endPoint y: 460, distance: 443.1
click at [98, 460] on div "R091424784 [DATE] 02:37 PM PPZI DID Mark this line item problematic Production …" at bounding box center [756, 298] width 1512 height 2051
paste input "RWM006519829"
type input "RWM006519829"
click at [802, 536] on button "Update" at bounding box center [791, 533] width 57 height 15
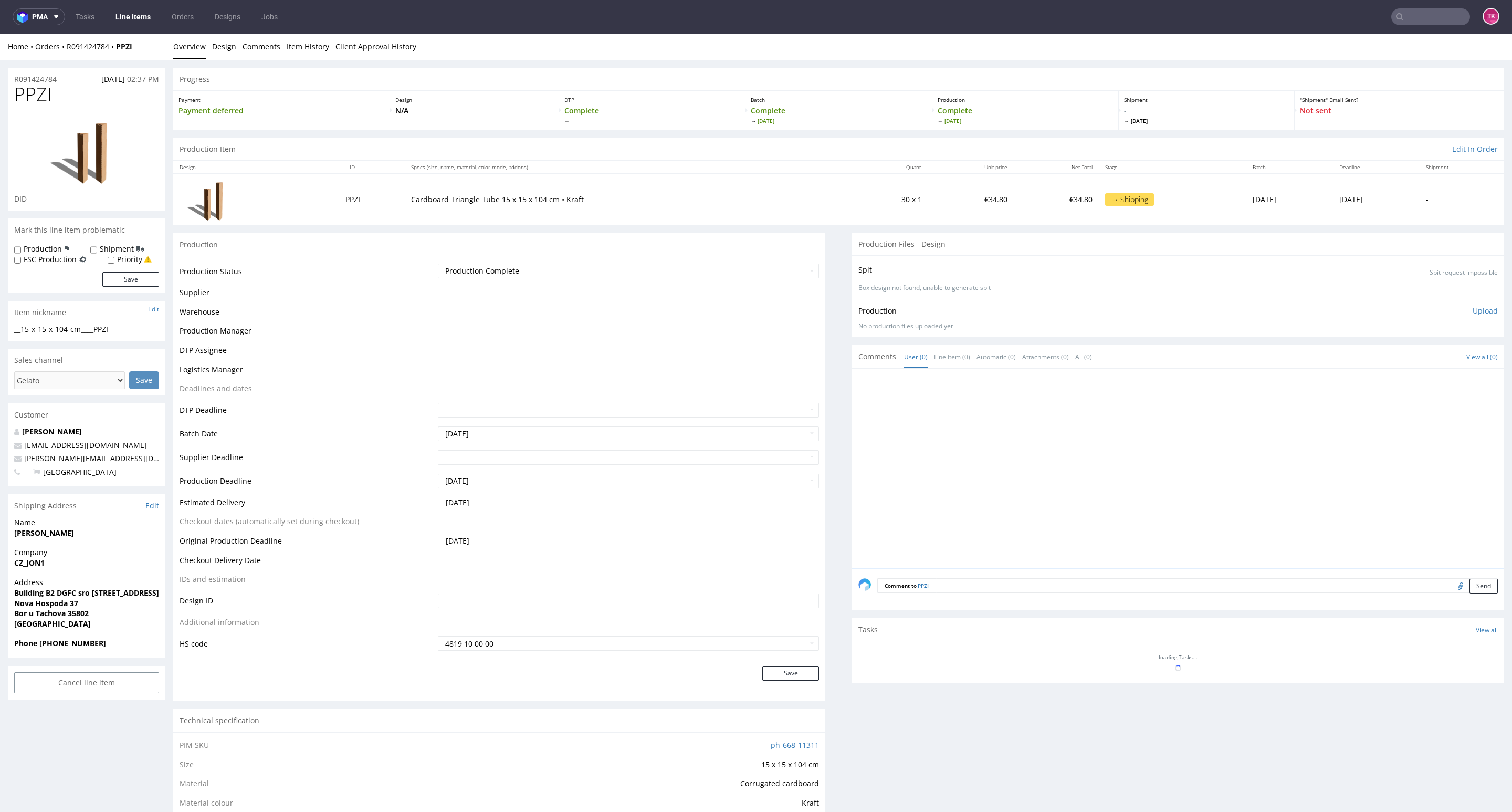
scroll to position [438, 0]
